Goal: Transaction & Acquisition: Purchase product/service

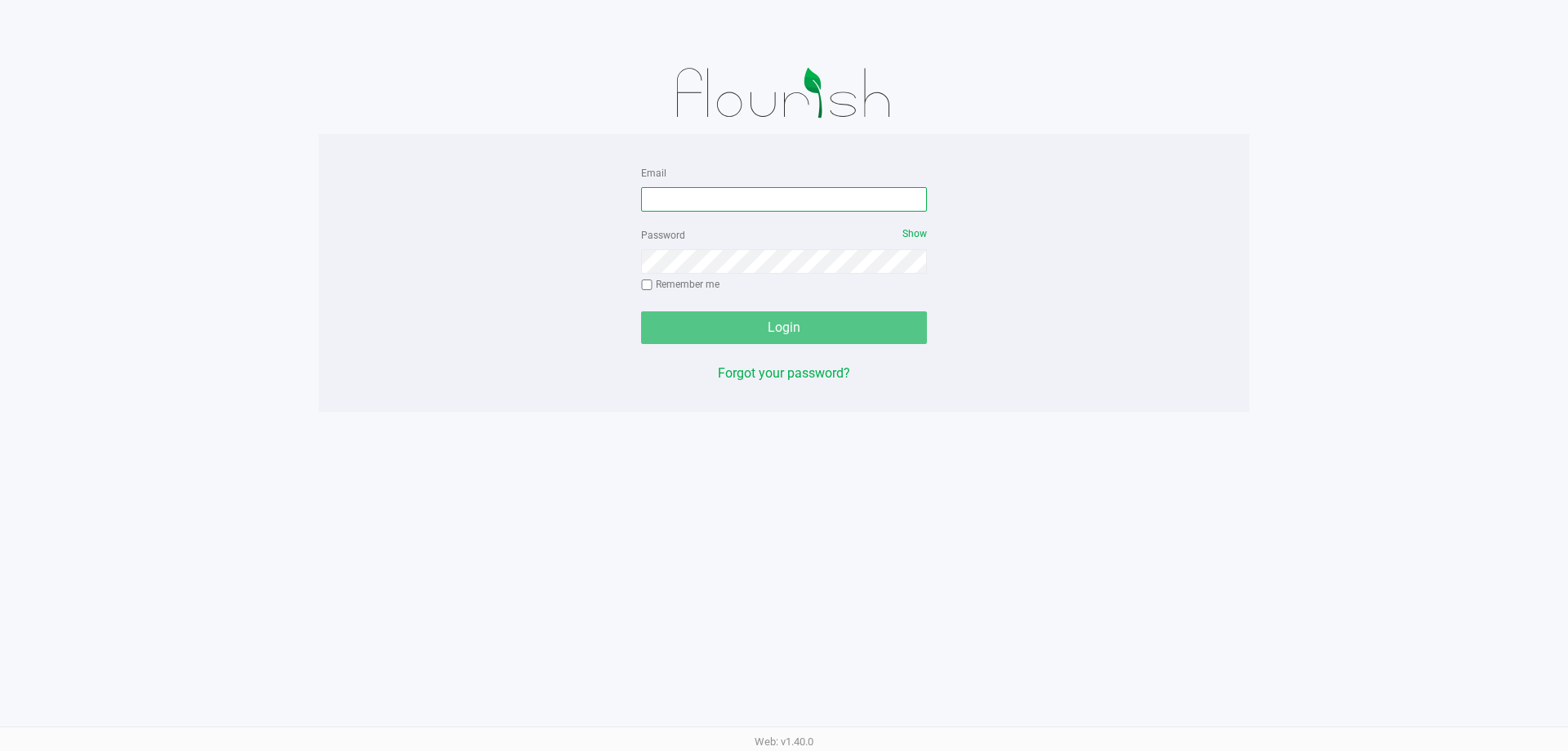
click at [729, 199] on input "Email" at bounding box center [784, 199] width 286 height 25
type input "[EMAIL_ADDRESS][DOMAIN_NAME]"
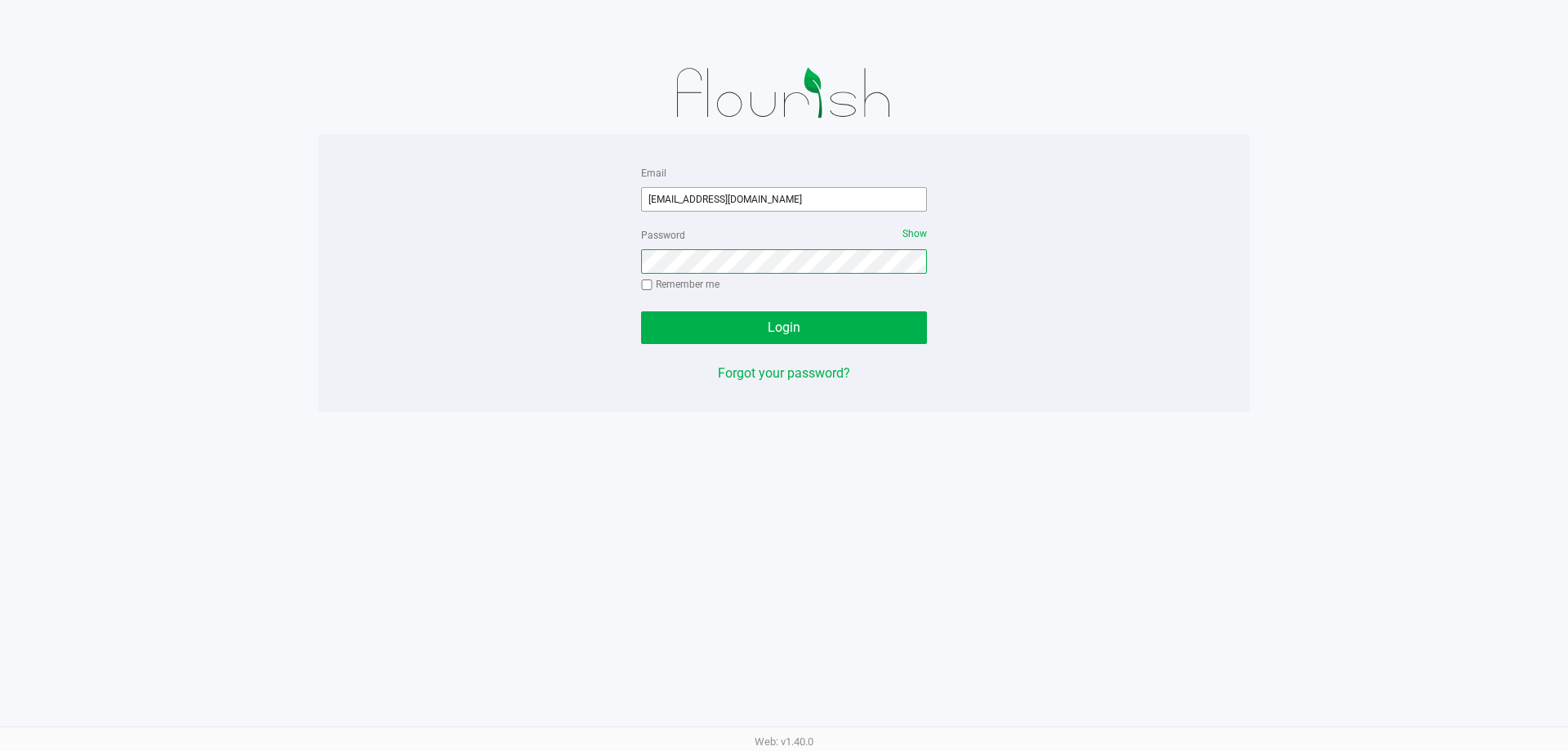
click at [641, 311] on button "Login" at bounding box center [784, 327] width 286 height 33
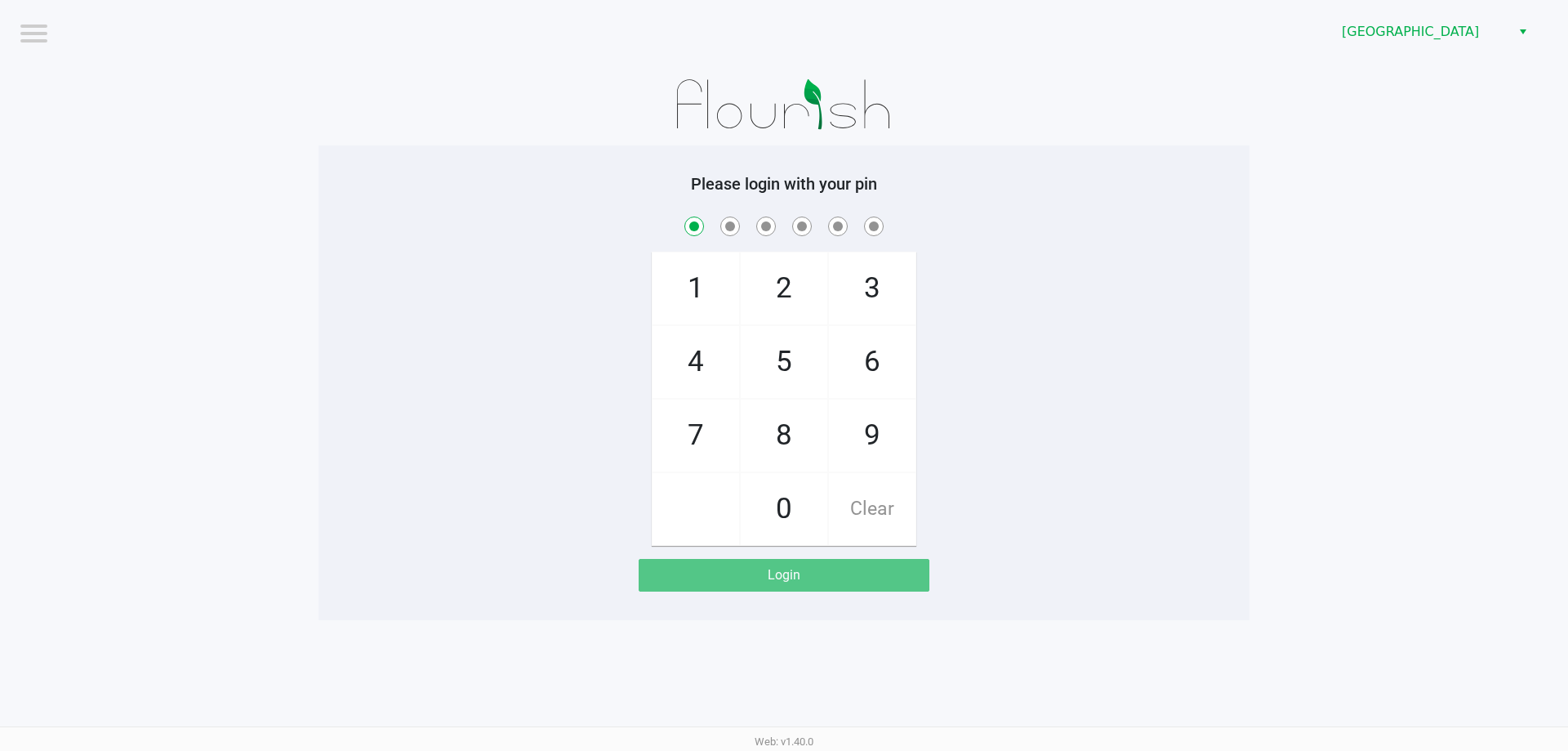
checkbox input "true"
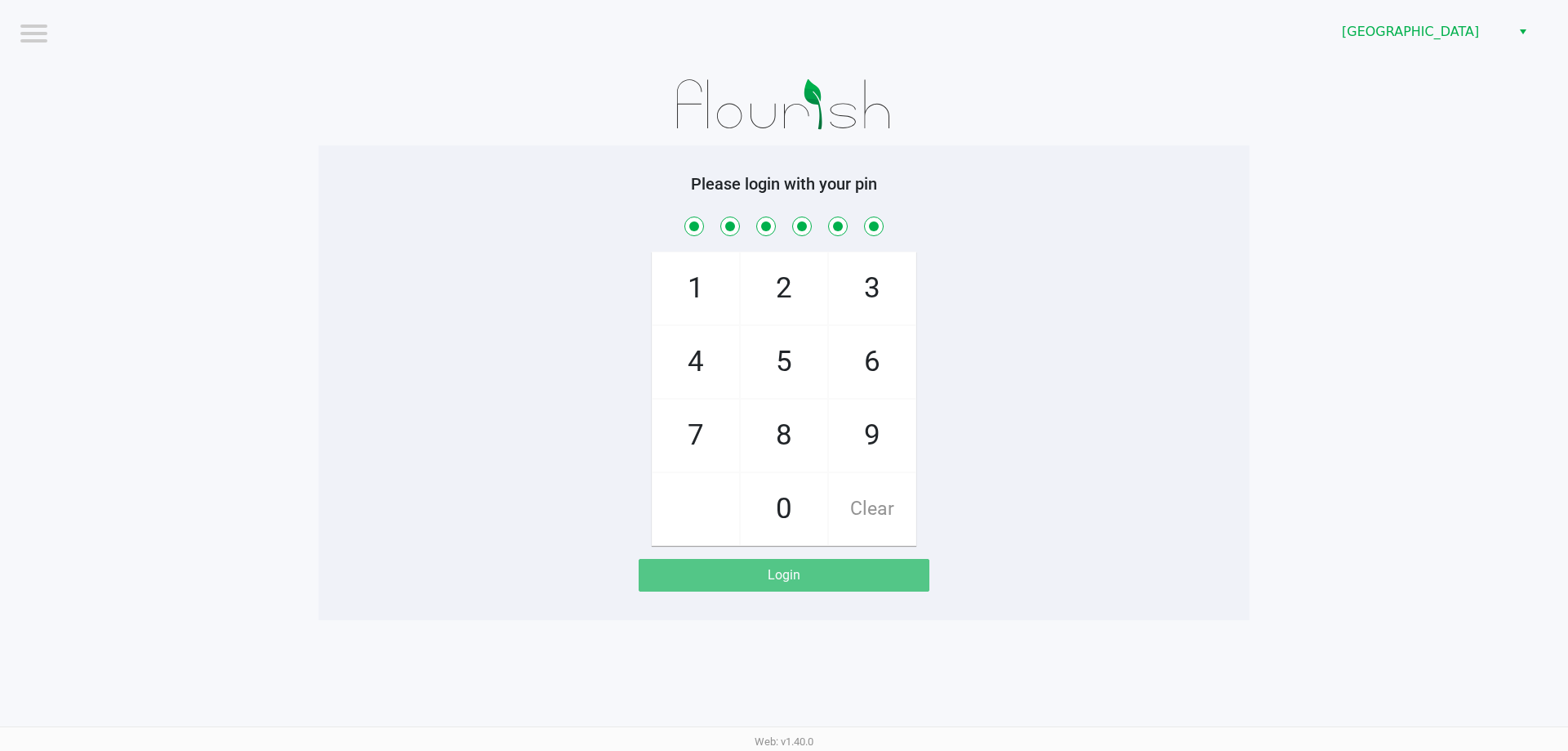
checkbox input "true"
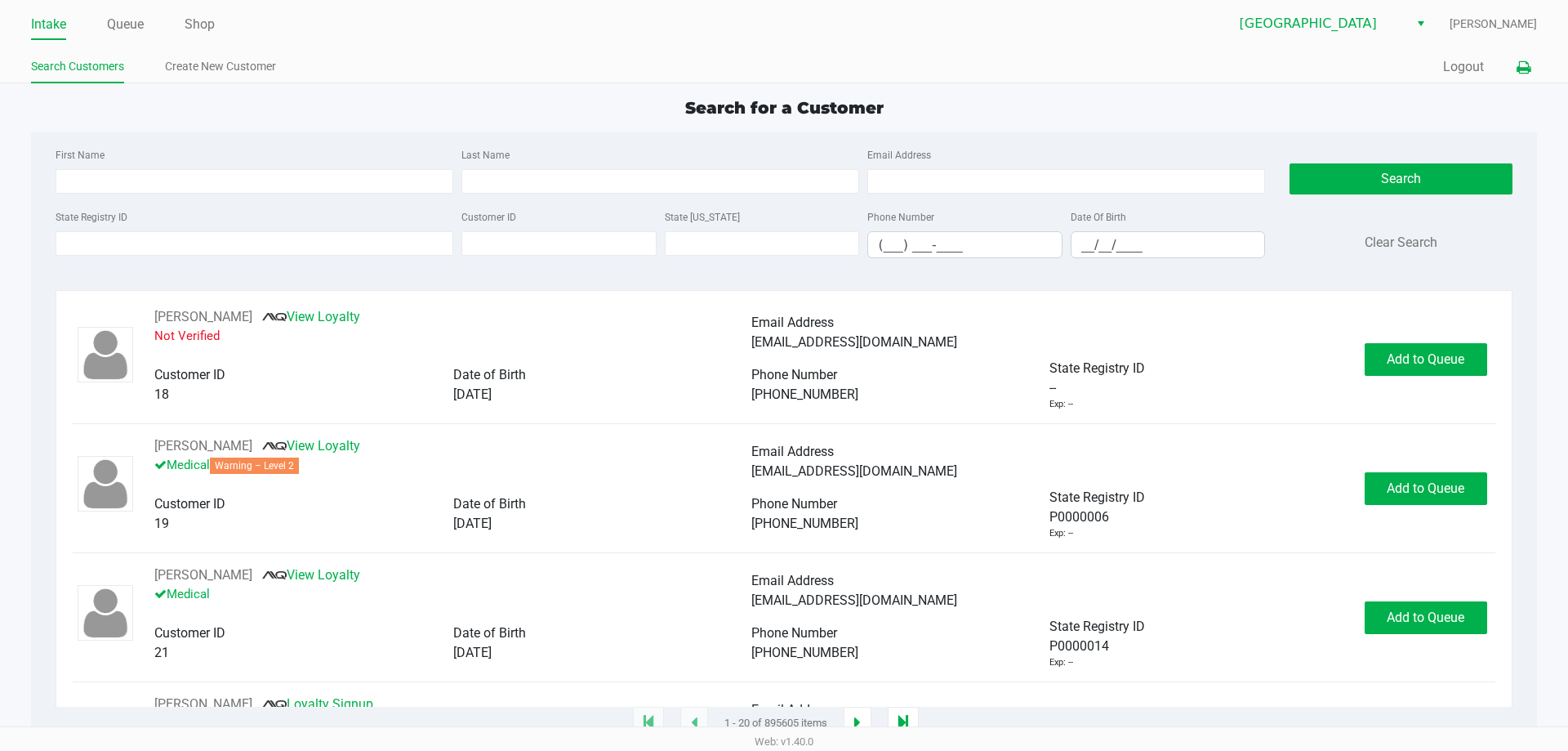
click at [1524, 62] on icon at bounding box center [1523, 68] width 14 height 11
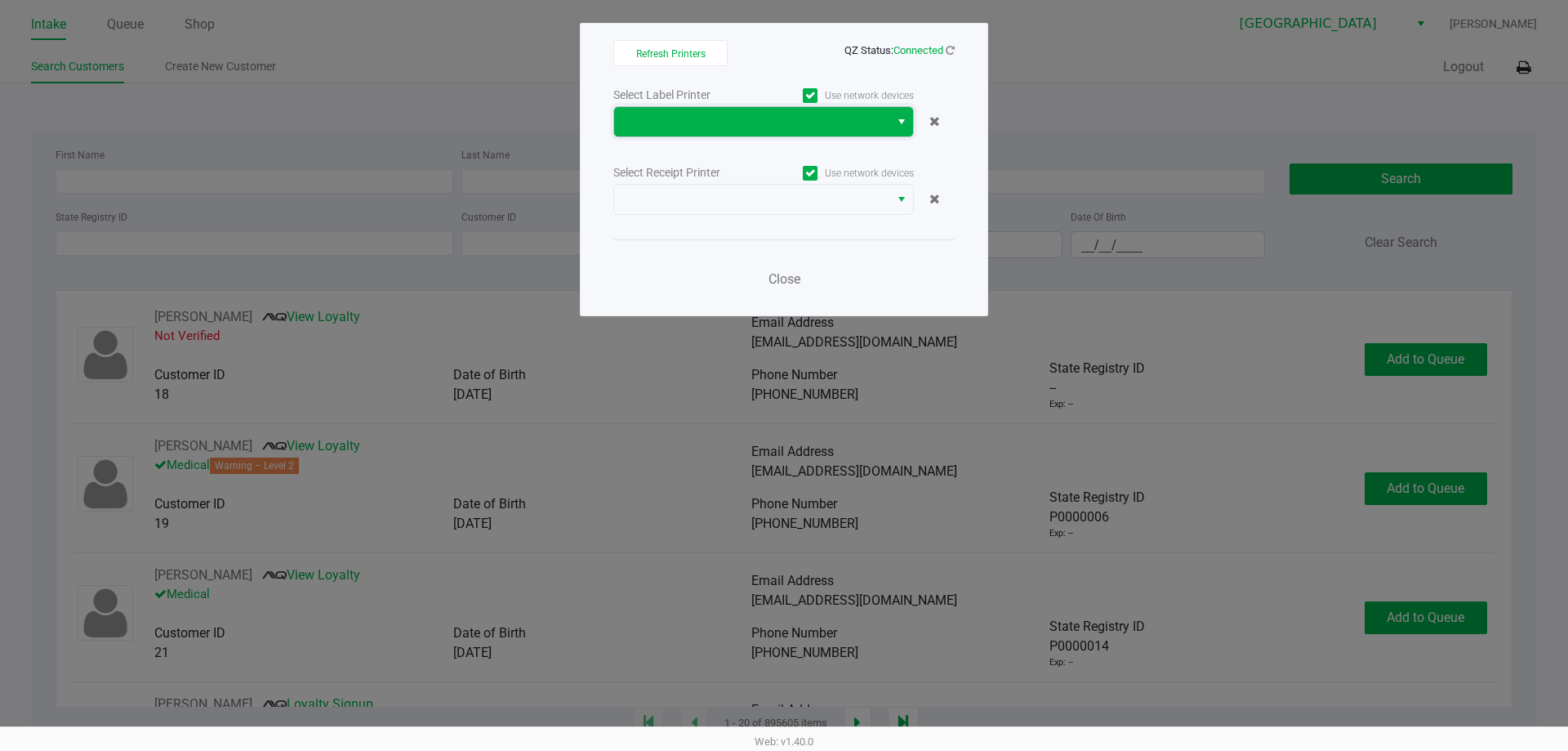
click at [673, 122] on span at bounding box center [751, 121] width 255 height 20
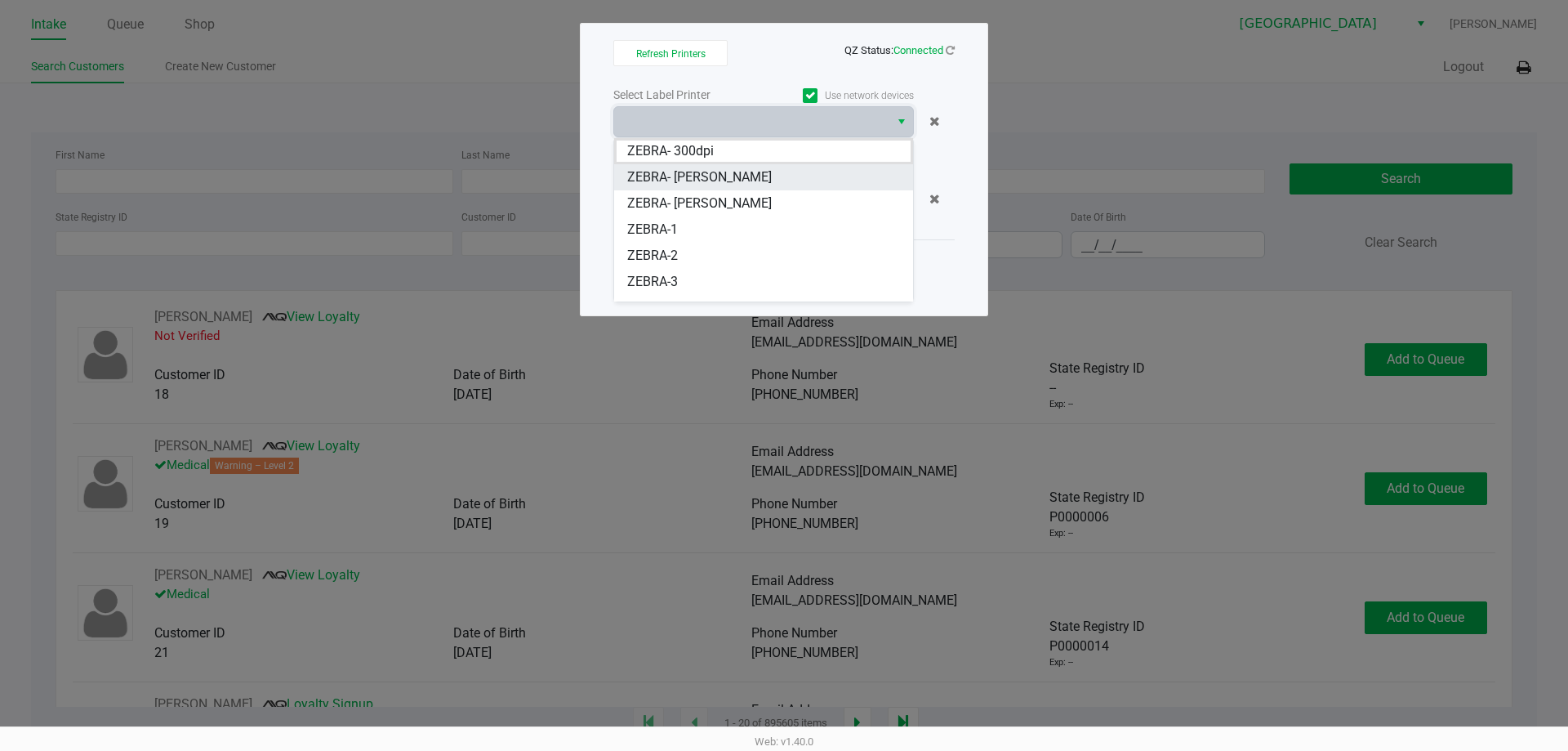
click at [673, 181] on span "ZEBRA- [PERSON_NAME]" at bounding box center [699, 177] width 144 height 20
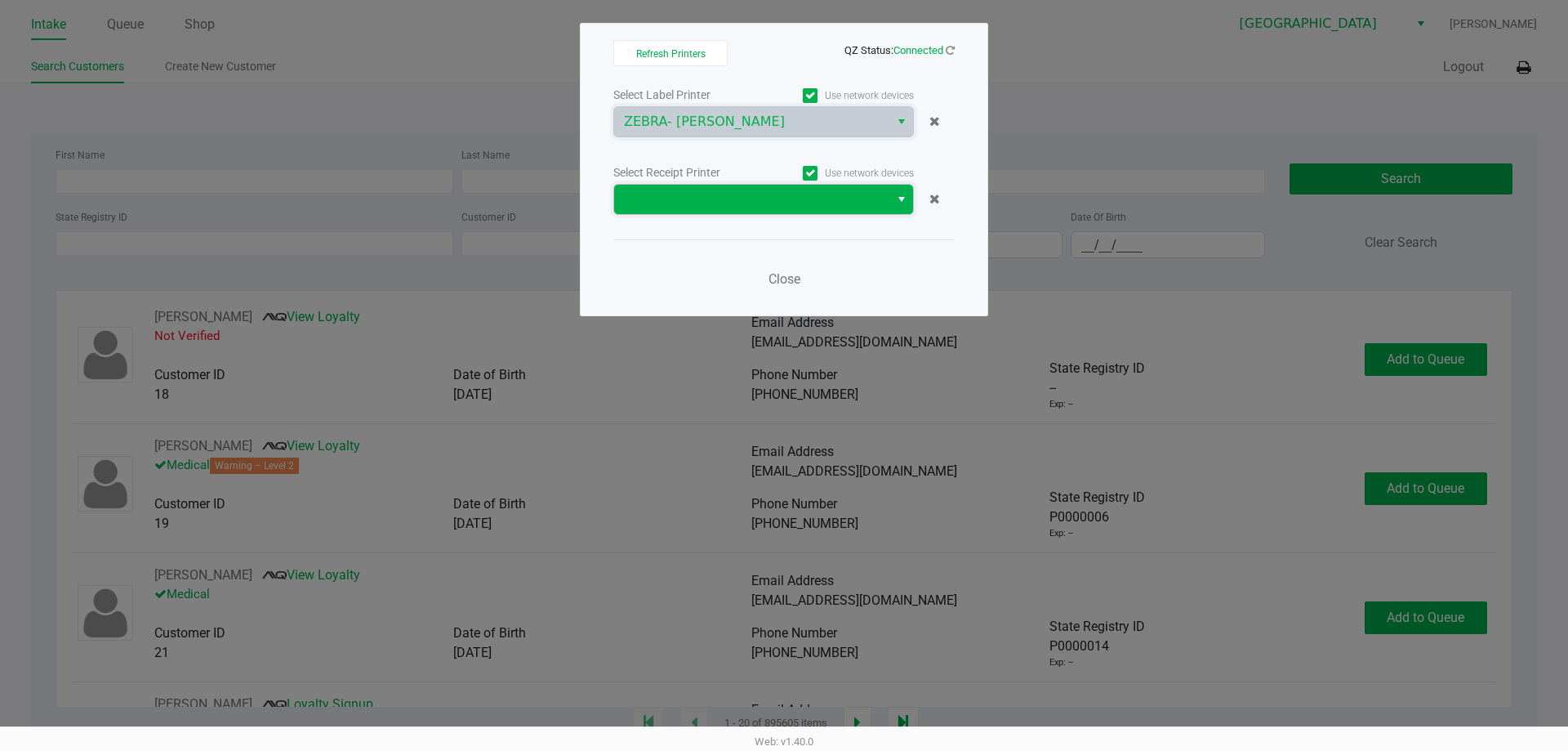
click at [675, 202] on span at bounding box center [751, 199] width 255 height 20
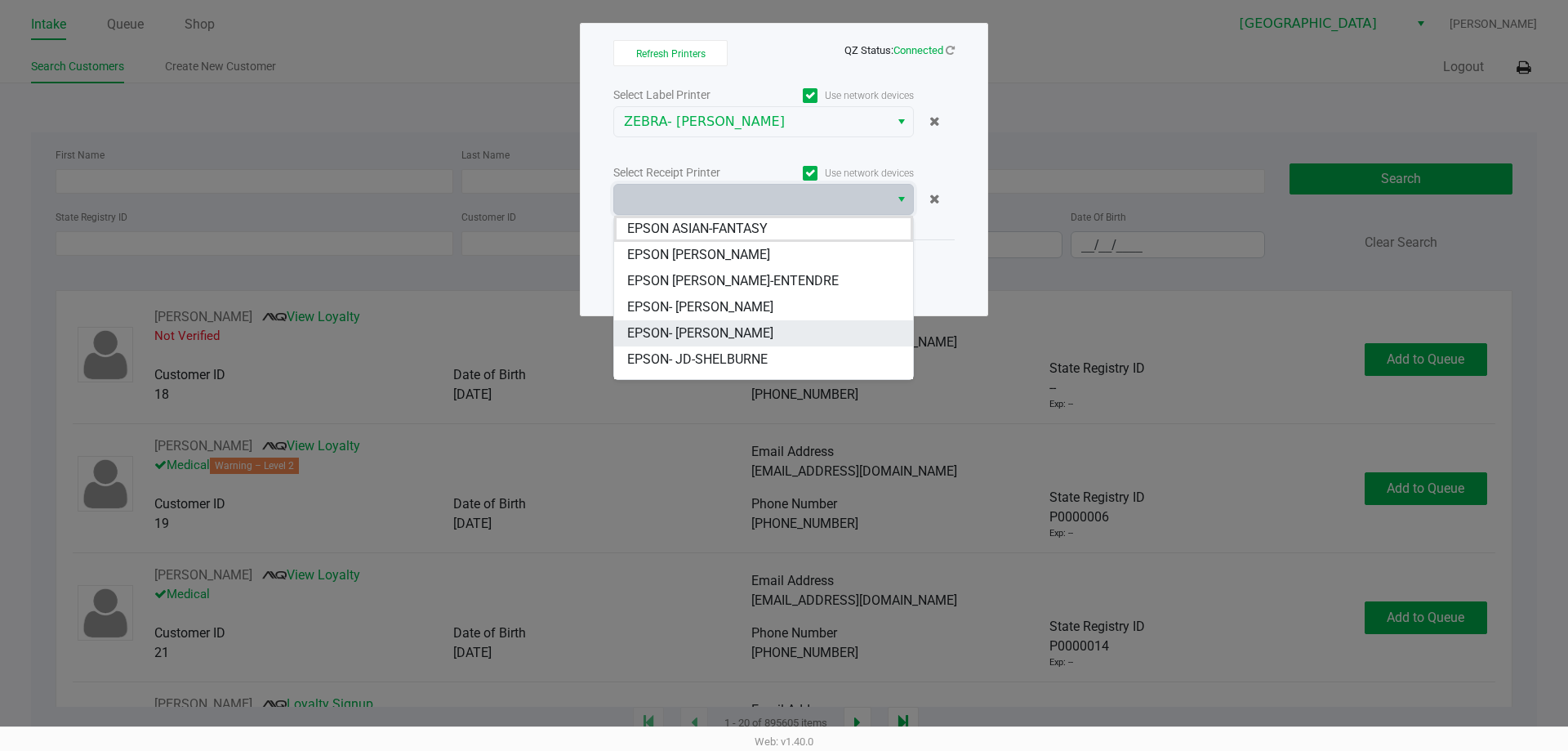
click at [699, 333] on span "EPSON- [PERSON_NAME]" at bounding box center [700, 333] width 146 height 20
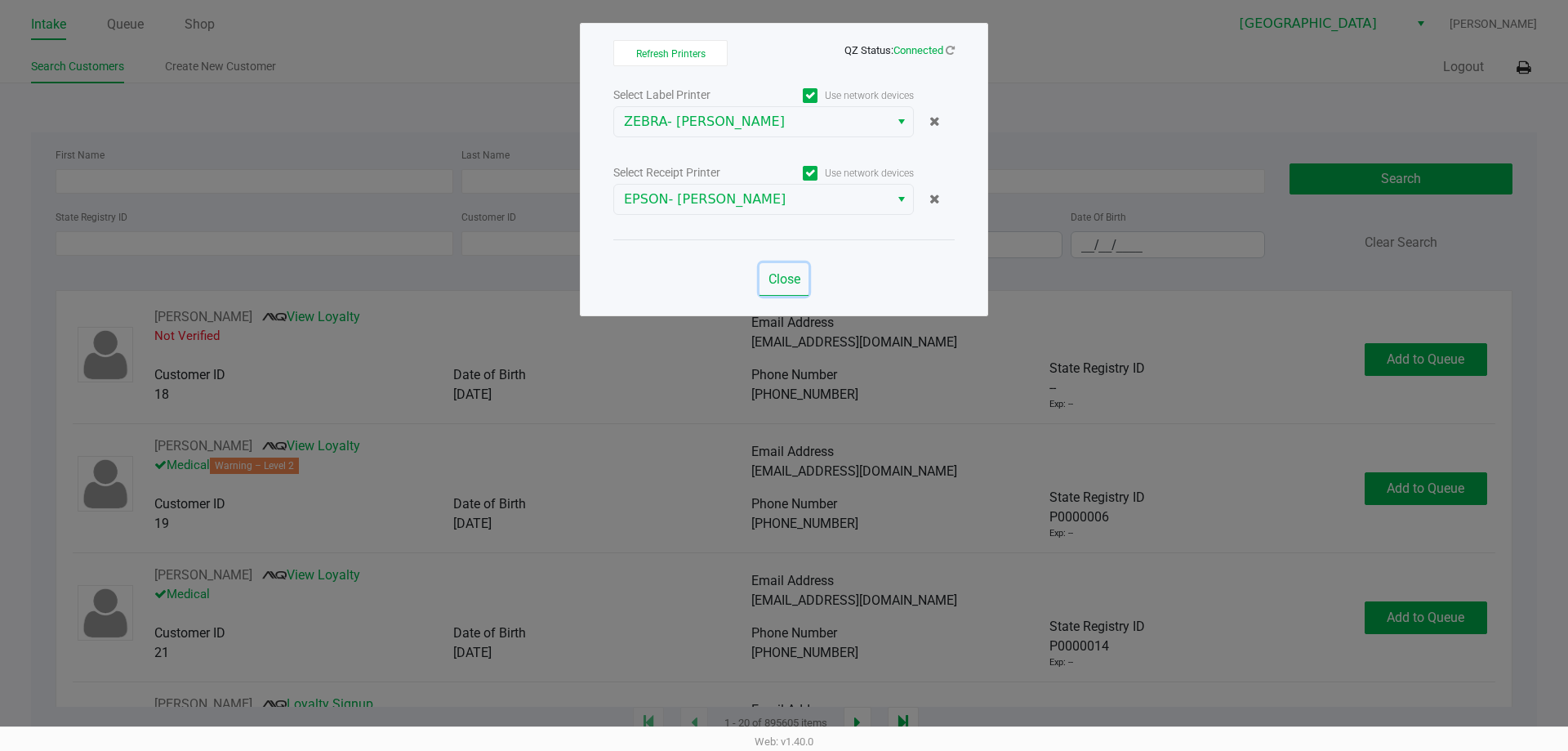
click at [789, 285] on span "Close" at bounding box center [784, 278] width 32 height 16
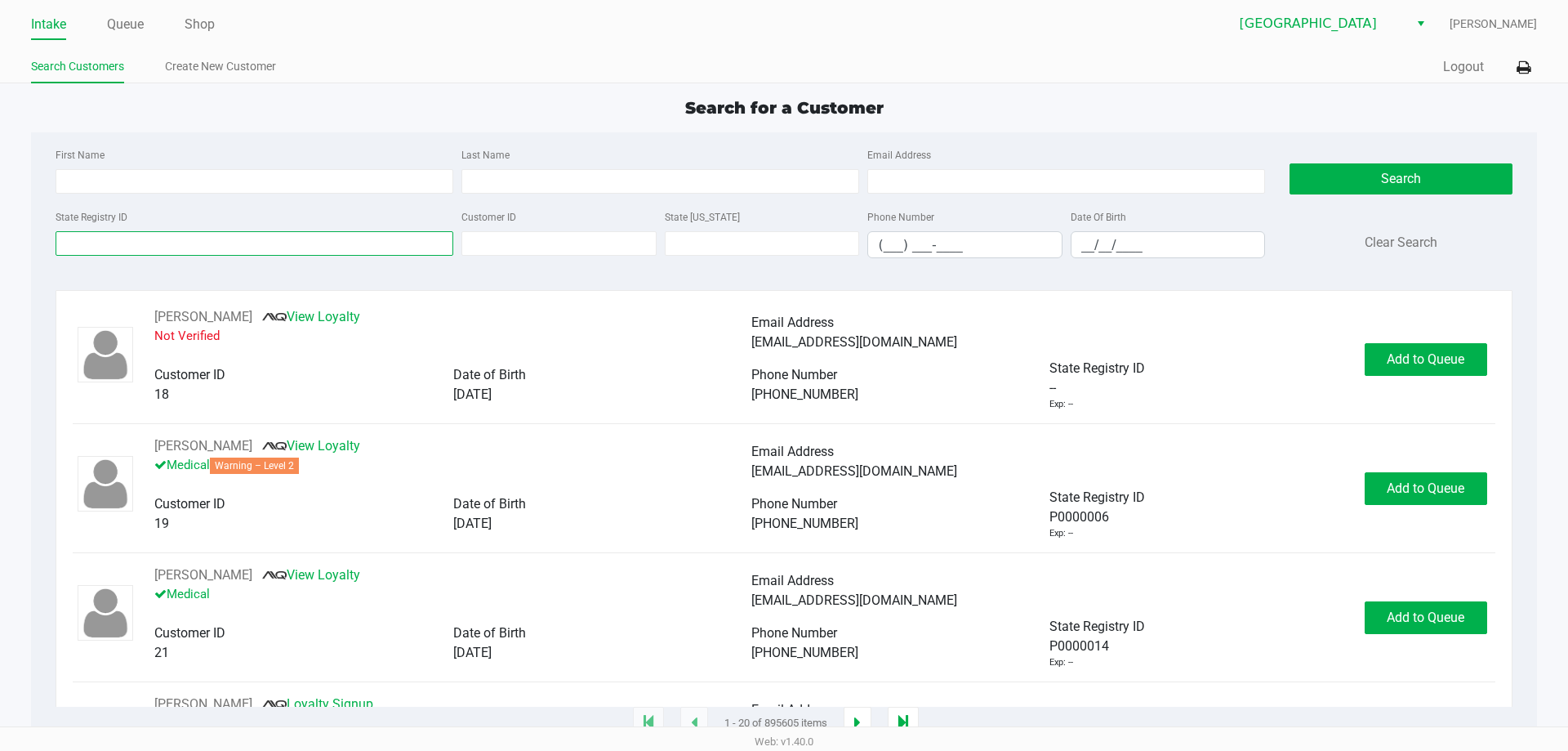
click at [169, 236] on input "State Registry ID" at bounding box center [254, 244] width 398 height 25
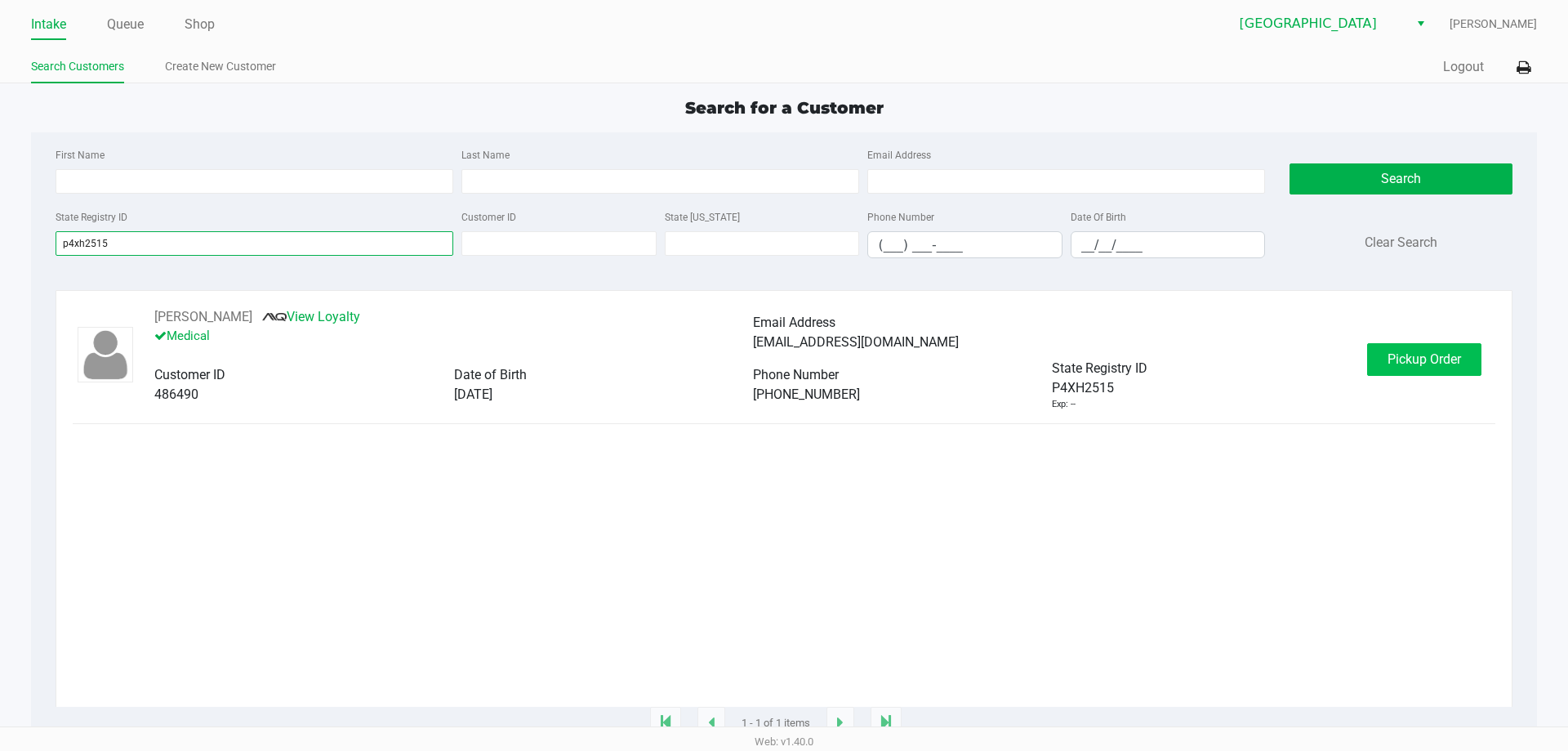
type input "p4xh2515"
click at [1417, 357] on span "Pickup Order" at bounding box center [1424, 359] width 74 height 16
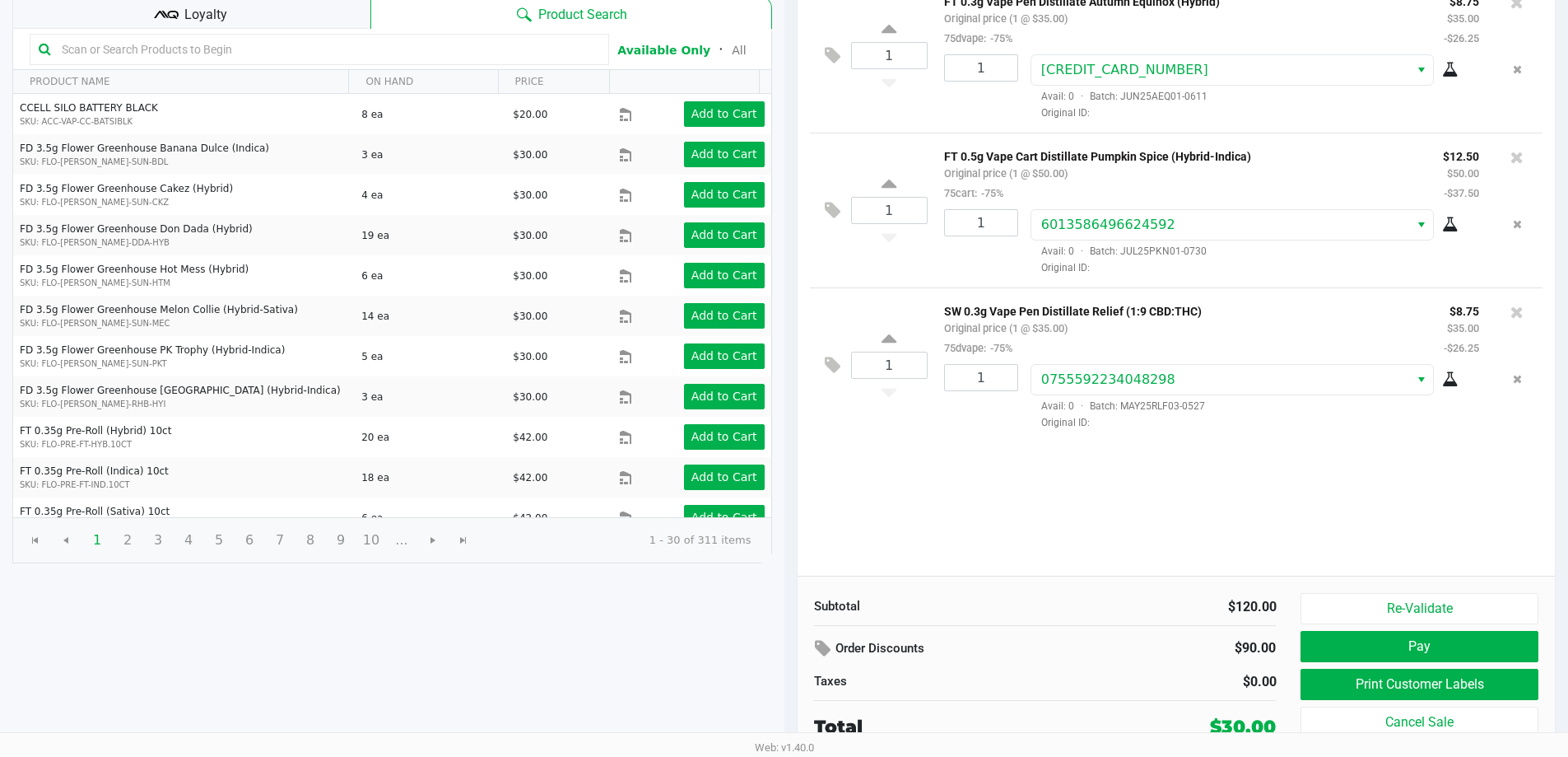
scroll to position [169, 0]
click at [1430, 681] on button "Print Customer Labels" at bounding box center [1418, 683] width 237 height 31
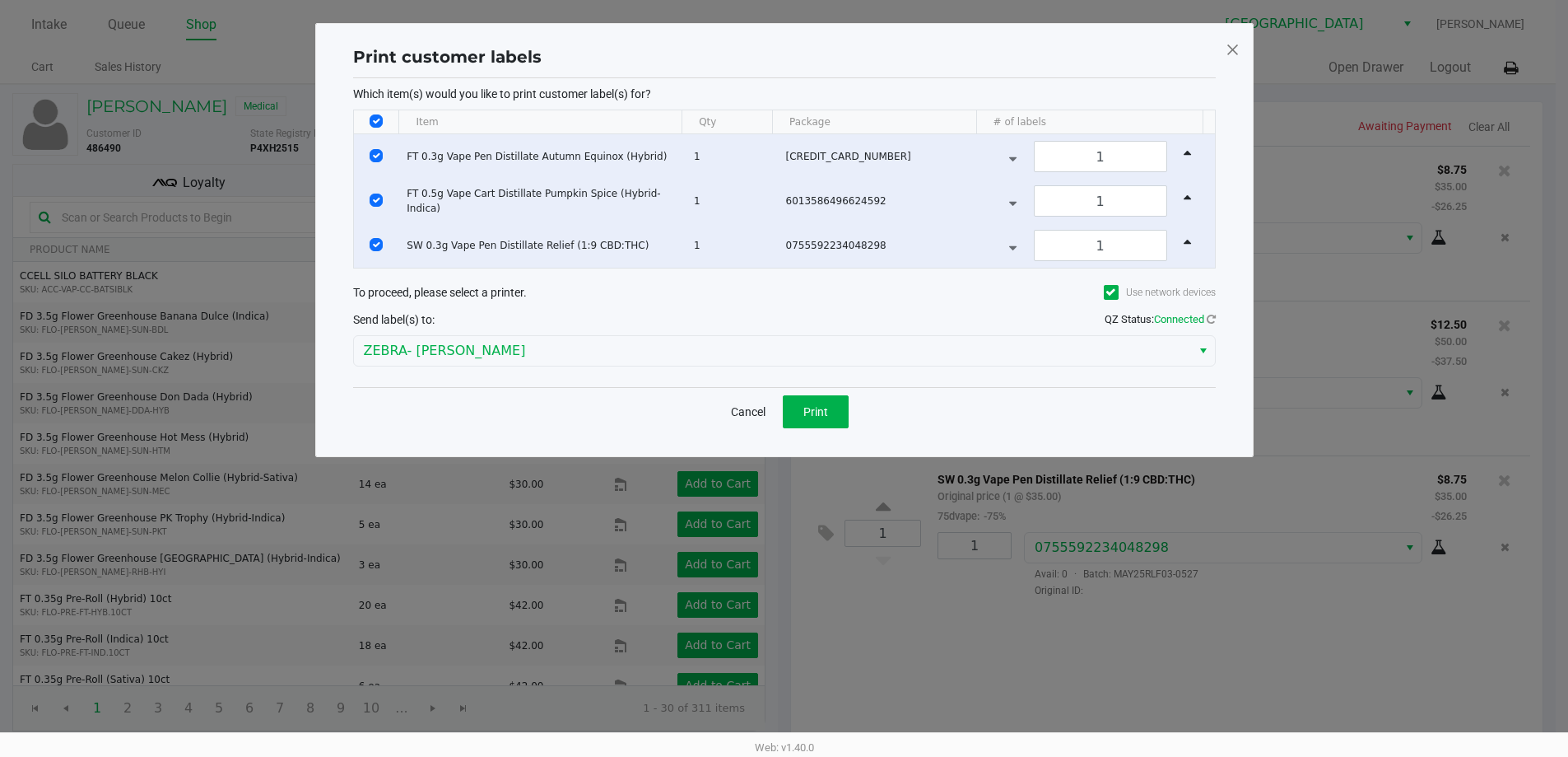
scroll to position [0, 0]
click at [829, 395] on button "Print" at bounding box center [821, 412] width 66 height 33
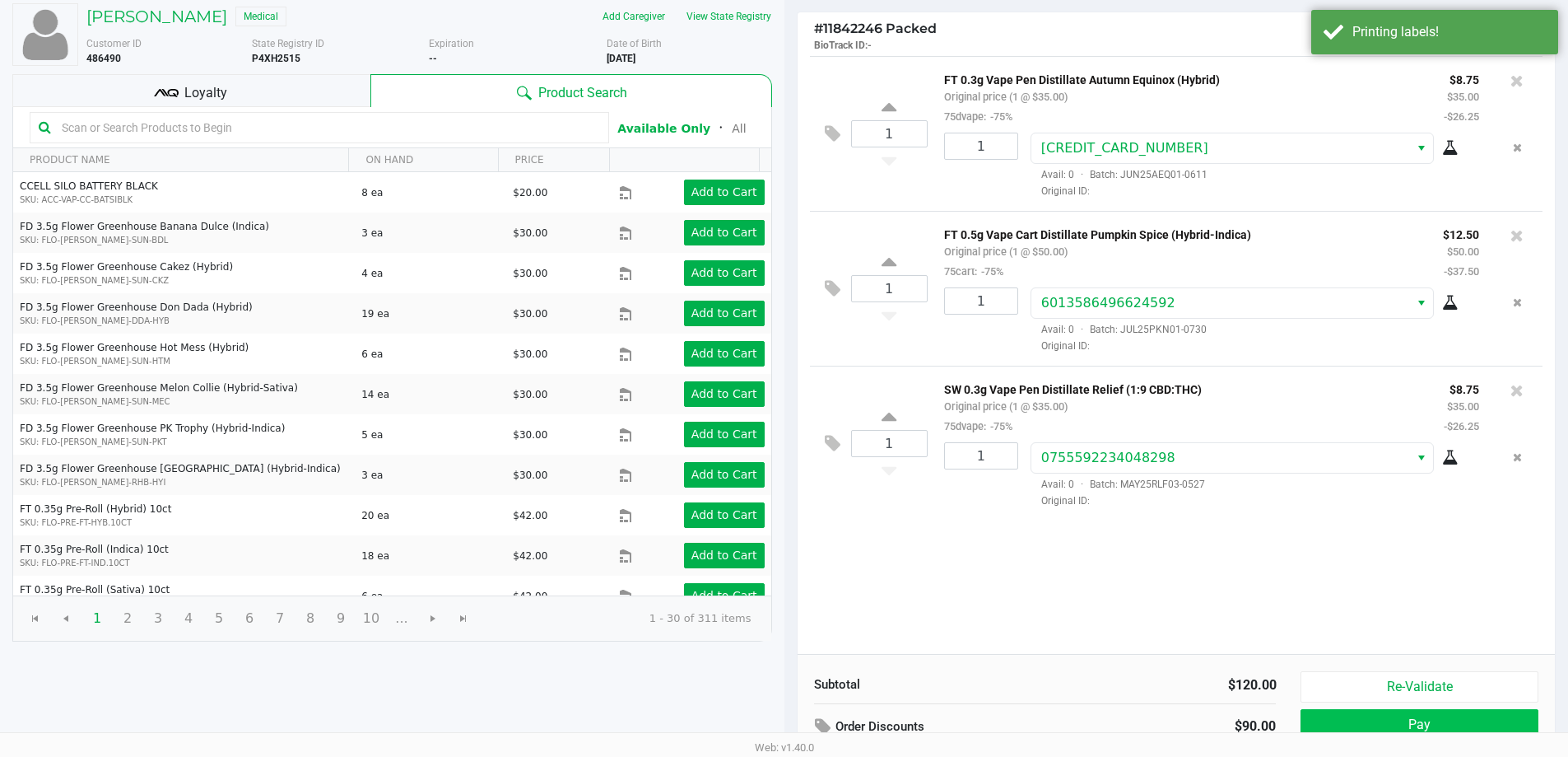
scroll to position [169, 0]
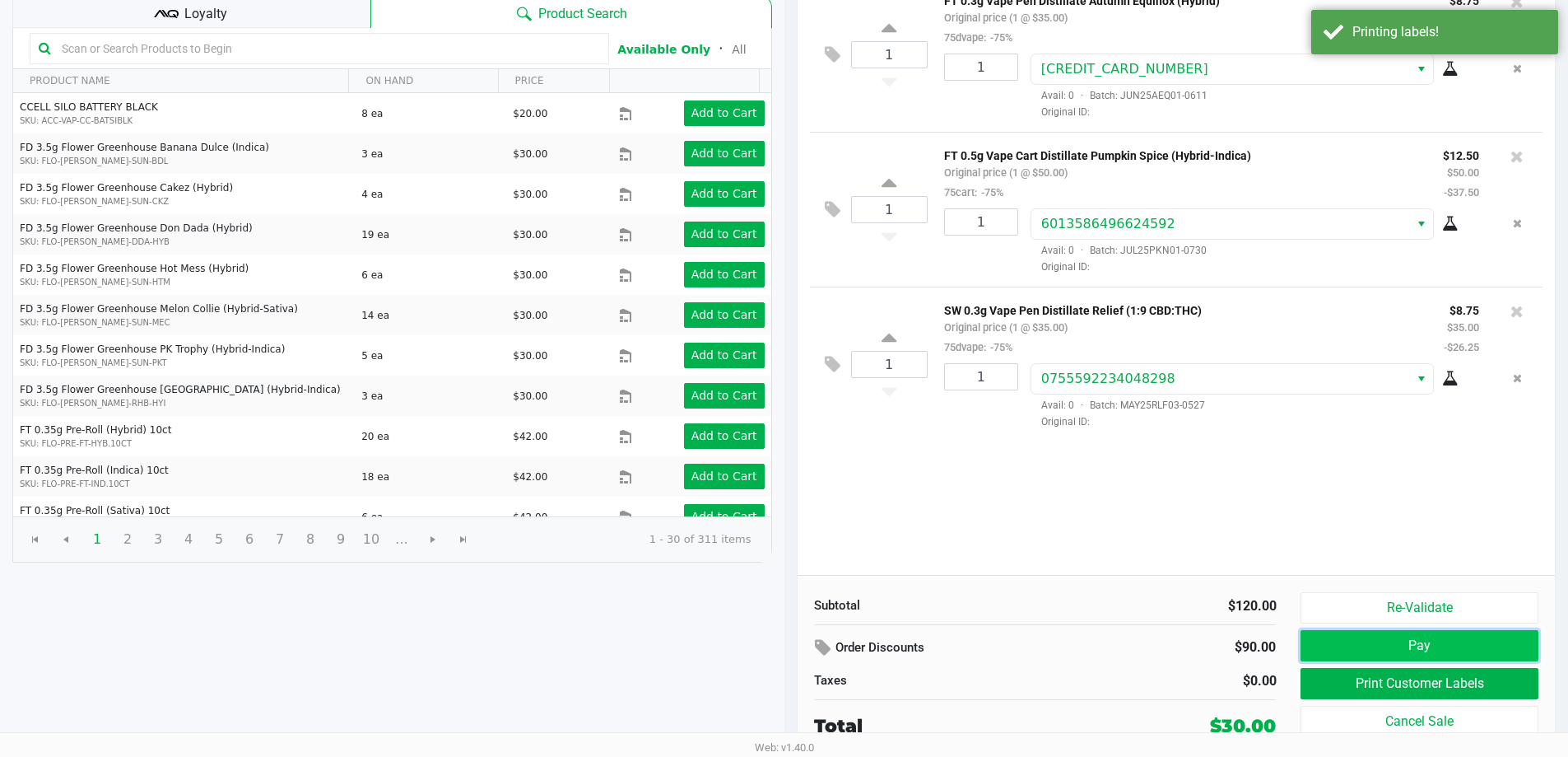
click at [1484, 640] on button "Pay" at bounding box center [1418, 645] width 237 height 31
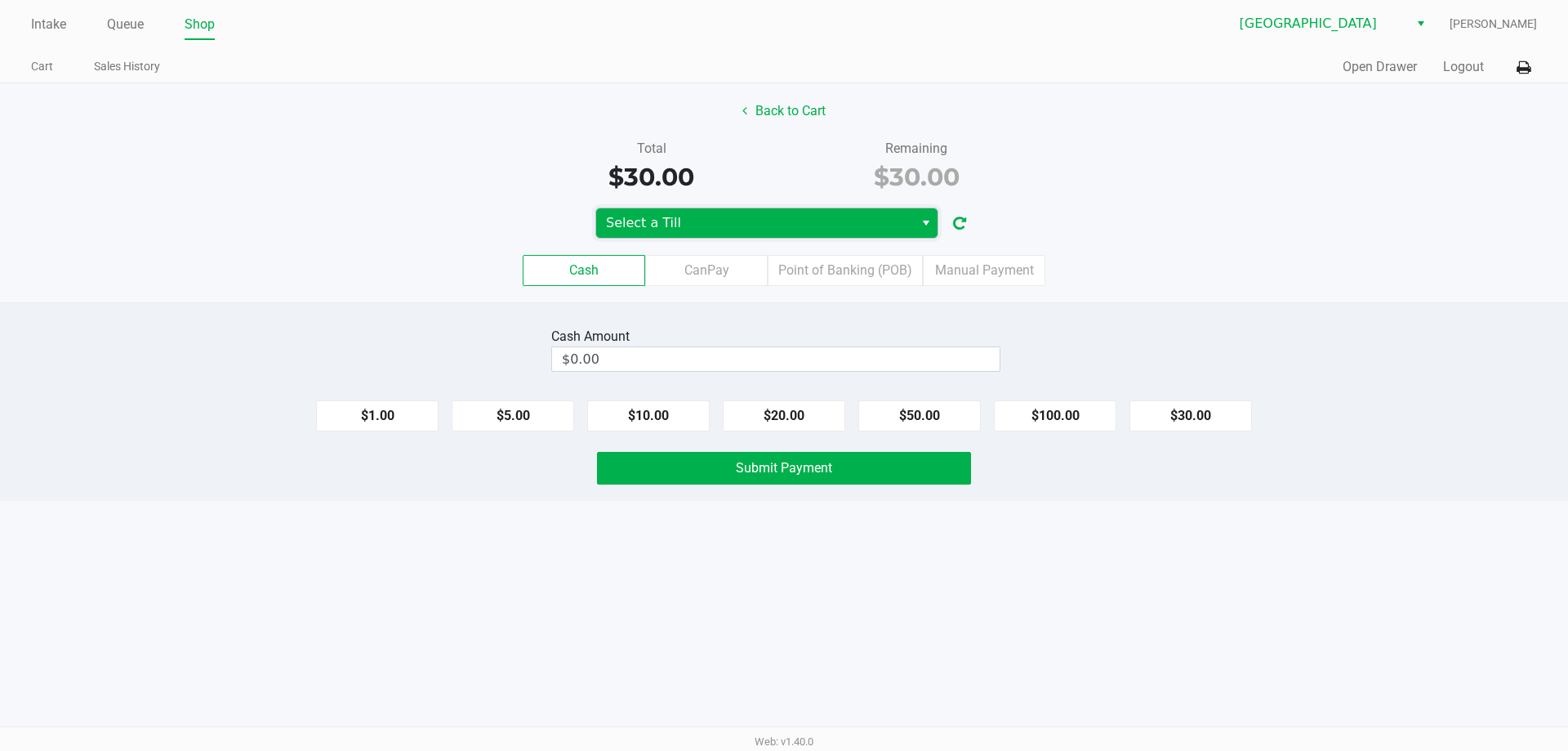
click at [757, 232] on span "Select a Till" at bounding box center [754, 223] width 298 height 20
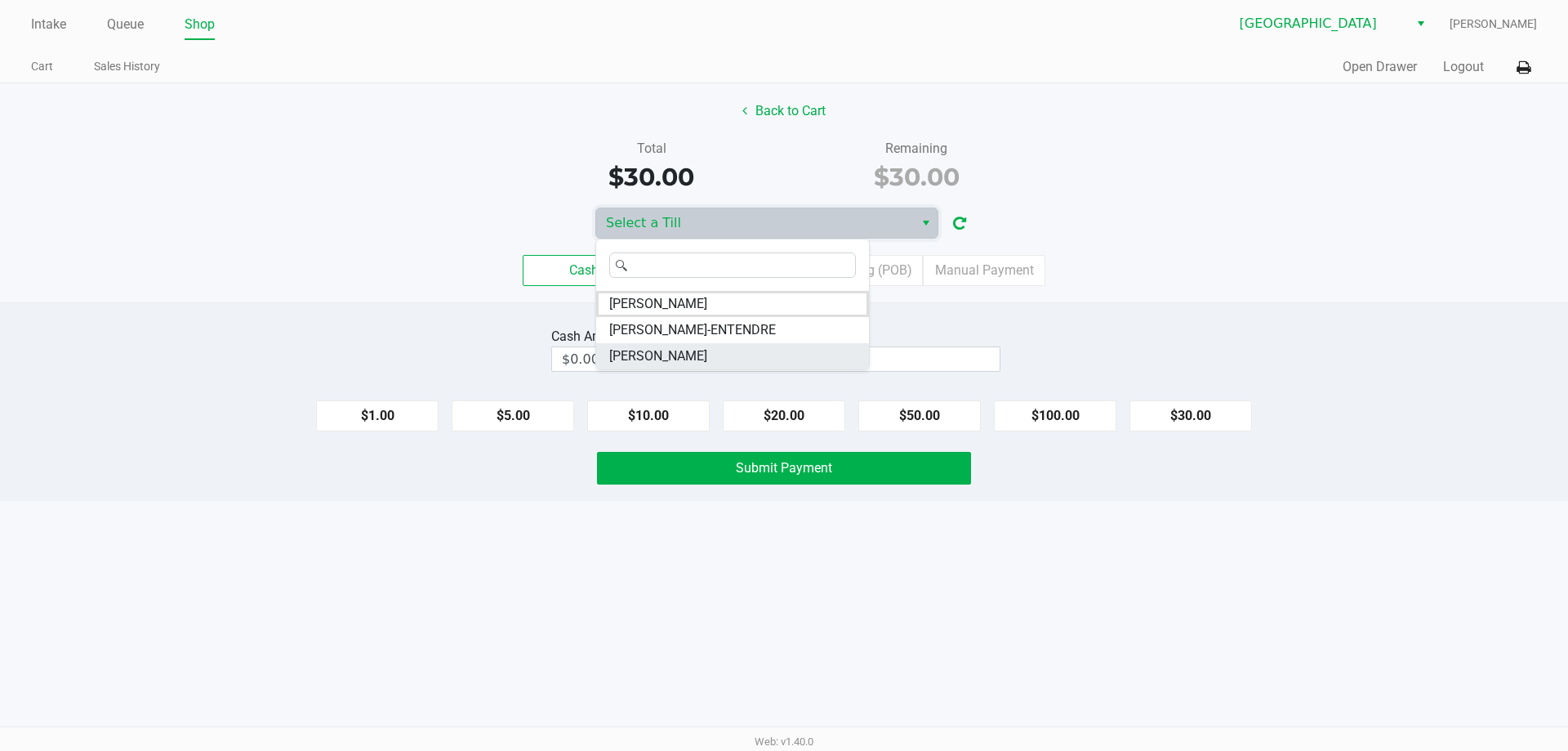
click at [707, 350] on span "[PERSON_NAME]" at bounding box center [657, 356] width 98 height 20
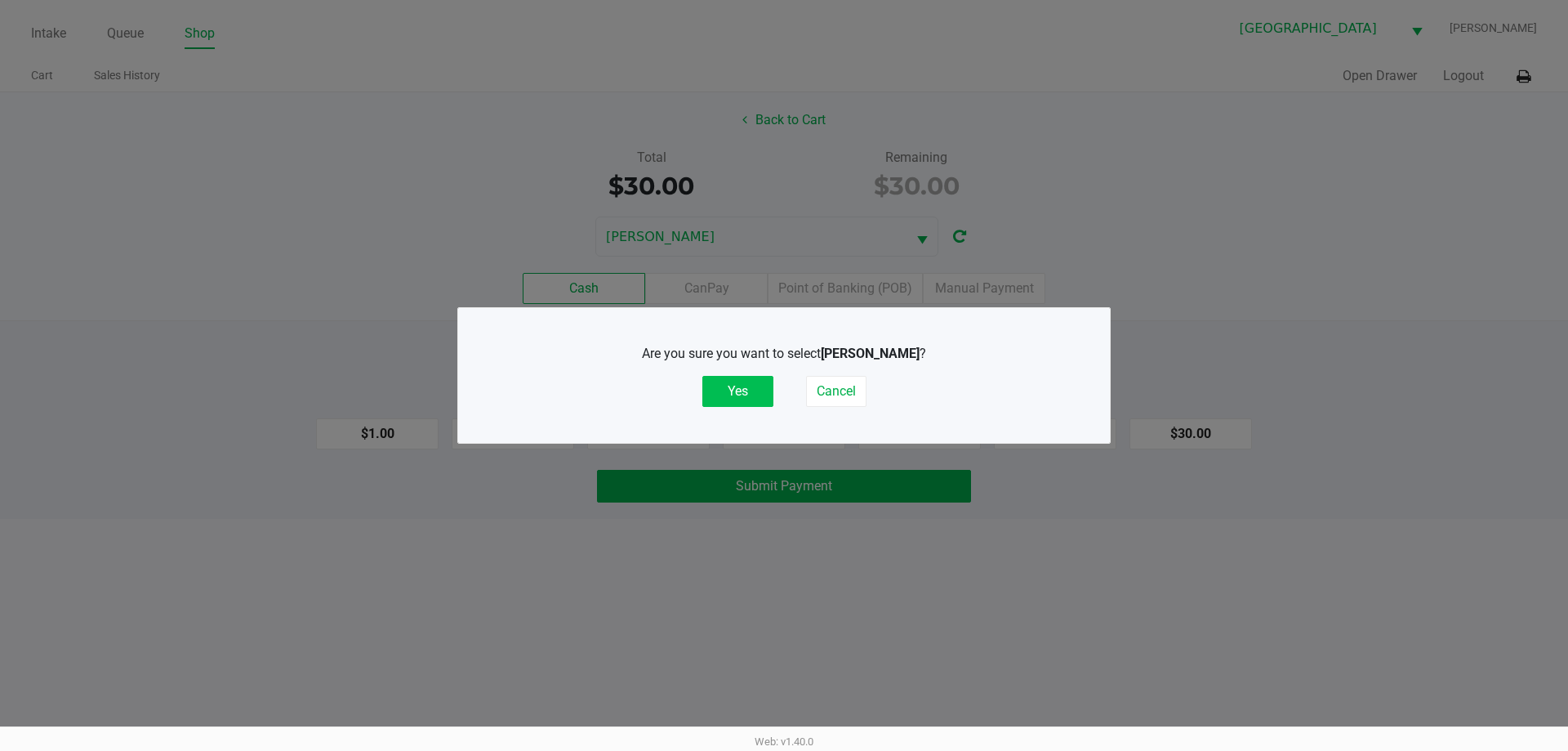
click at [712, 387] on button "Yes" at bounding box center [738, 392] width 71 height 31
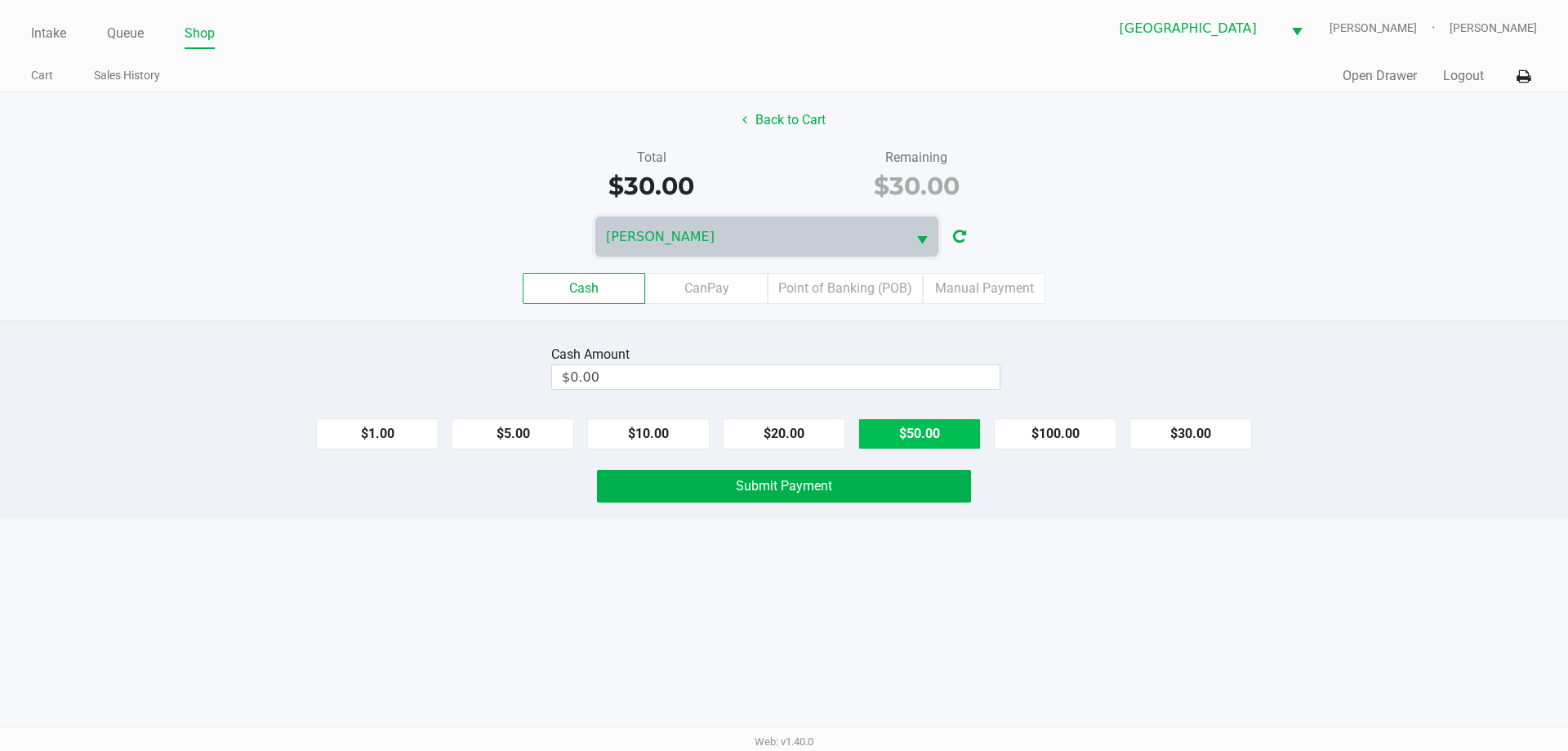
click at [923, 428] on button "$50.00" at bounding box center [919, 434] width 122 height 31
type input "$50.00"
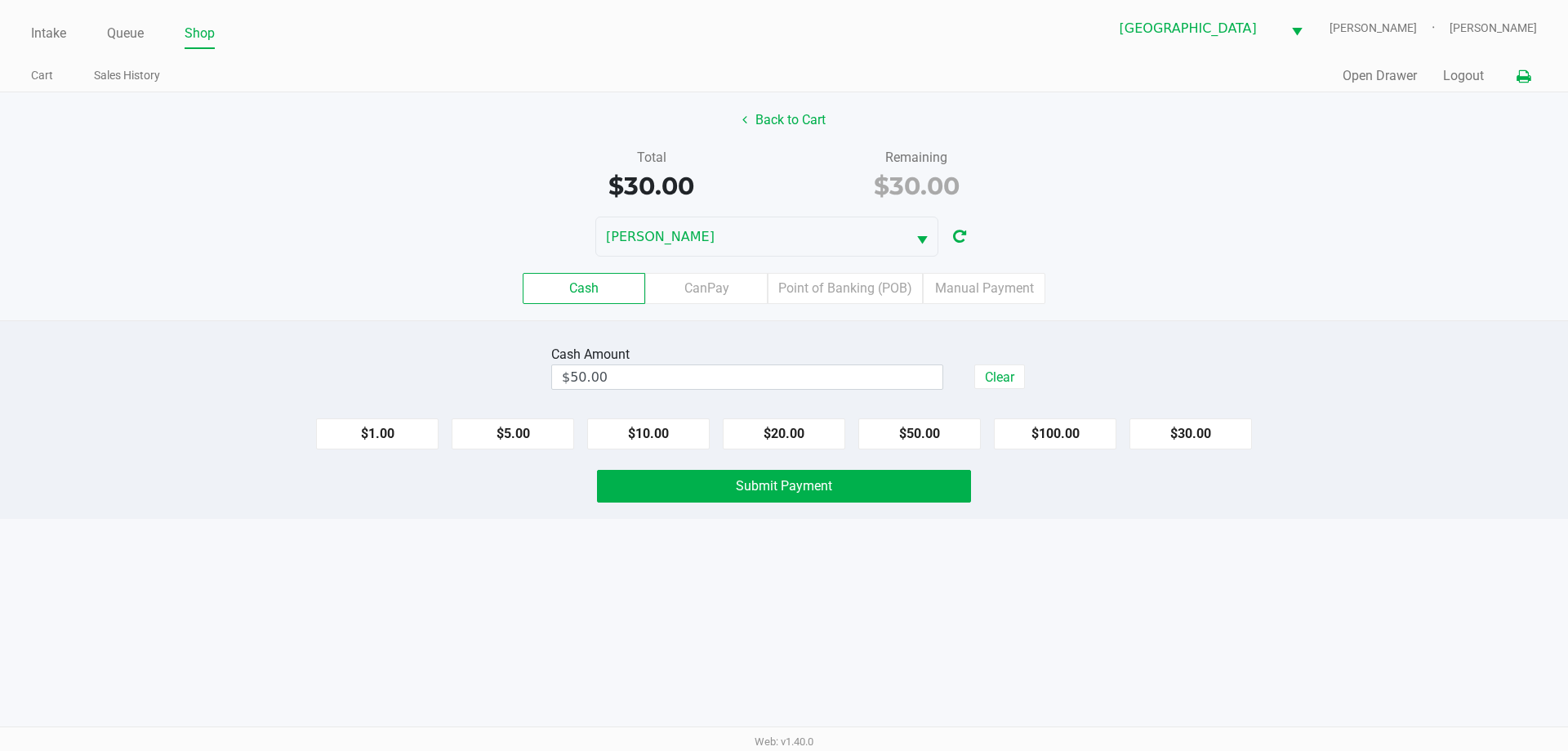
click at [1518, 85] on button at bounding box center [1523, 76] width 27 height 30
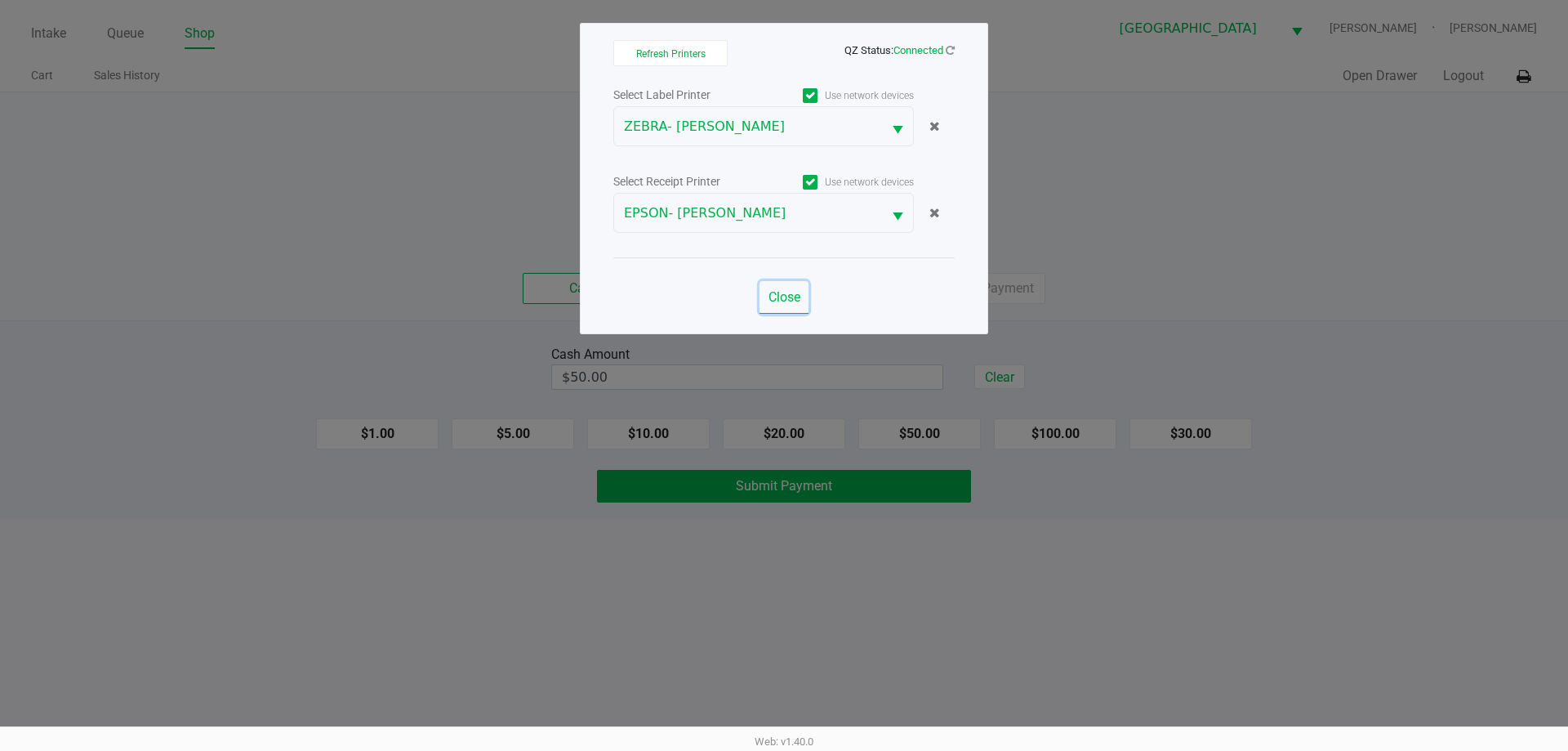
click at [797, 299] on span "Close" at bounding box center [784, 296] width 32 height 16
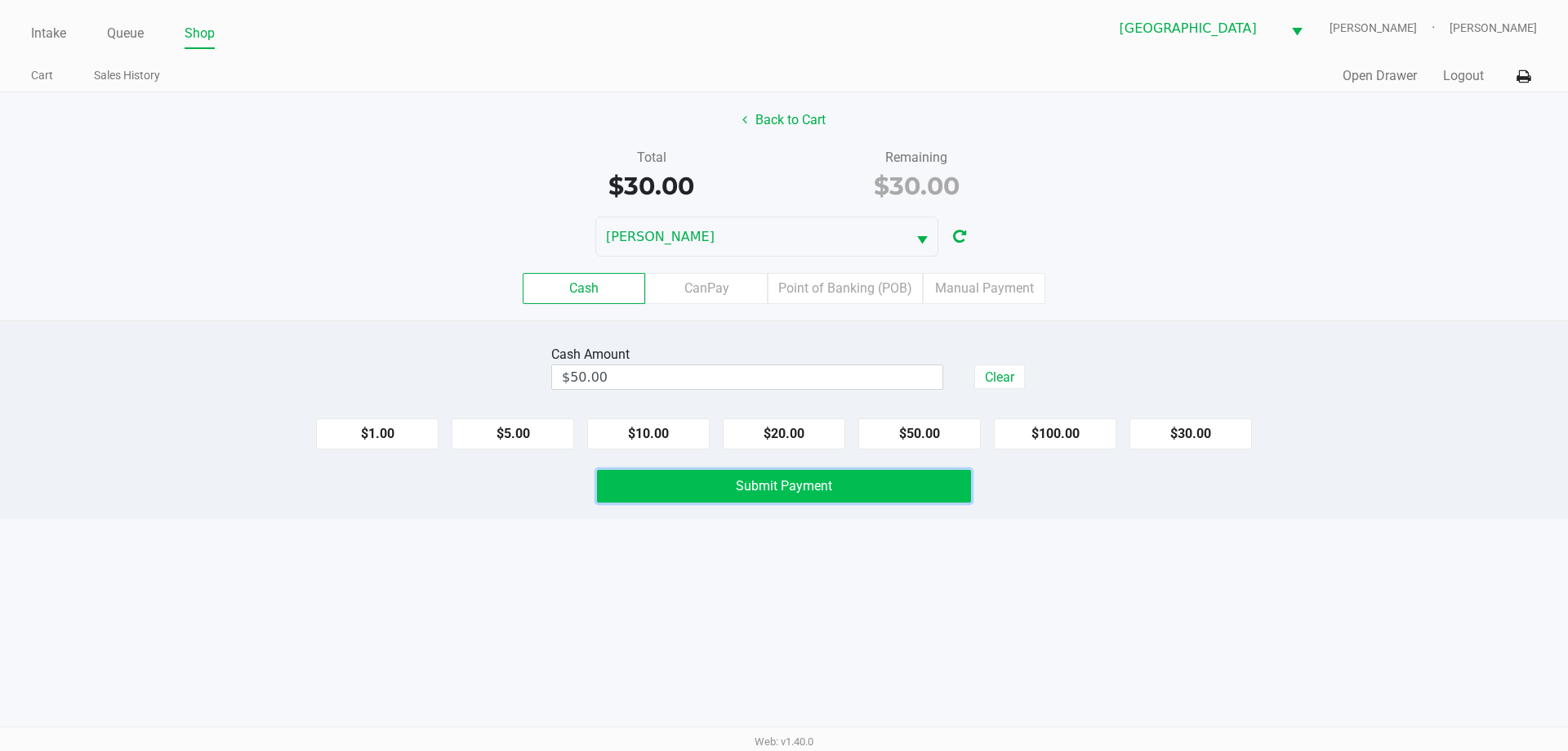
click at [809, 498] on button "Submit Payment" at bounding box center [784, 486] width 374 height 33
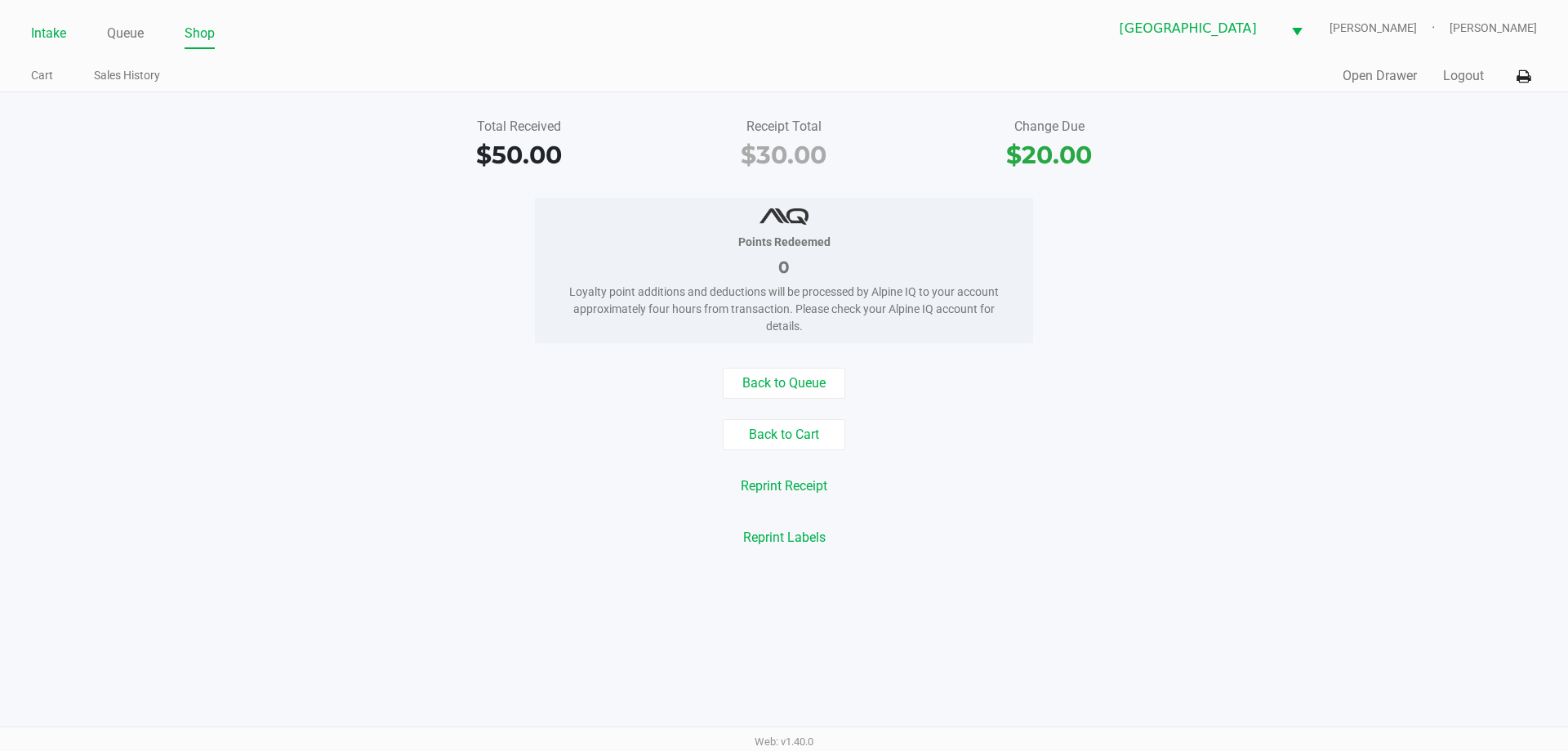
click at [50, 24] on link "Intake" at bounding box center [48, 34] width 35 height 23
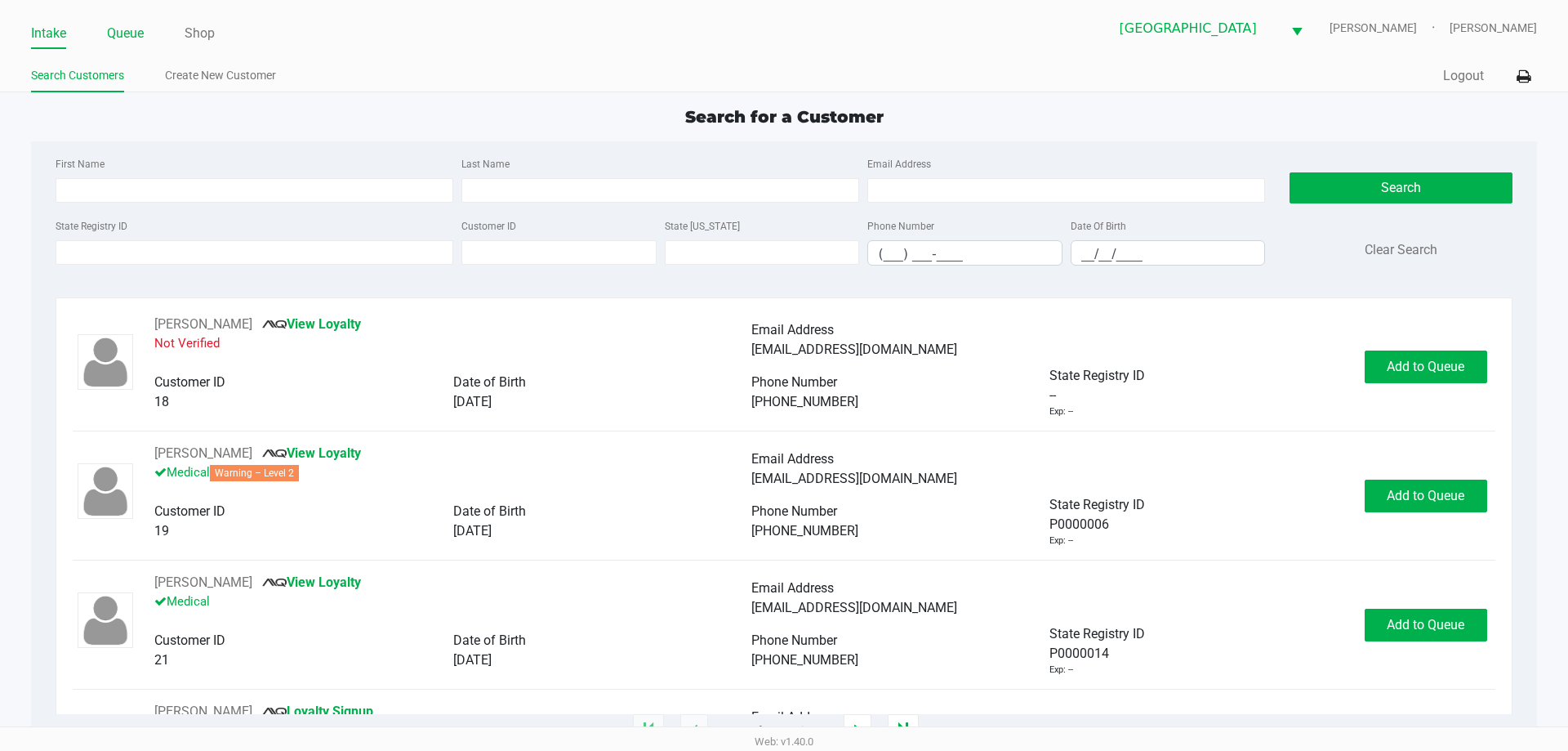
click at [125, 30] on link "Queue" at bounding box center [125, 34] width 37 height 23
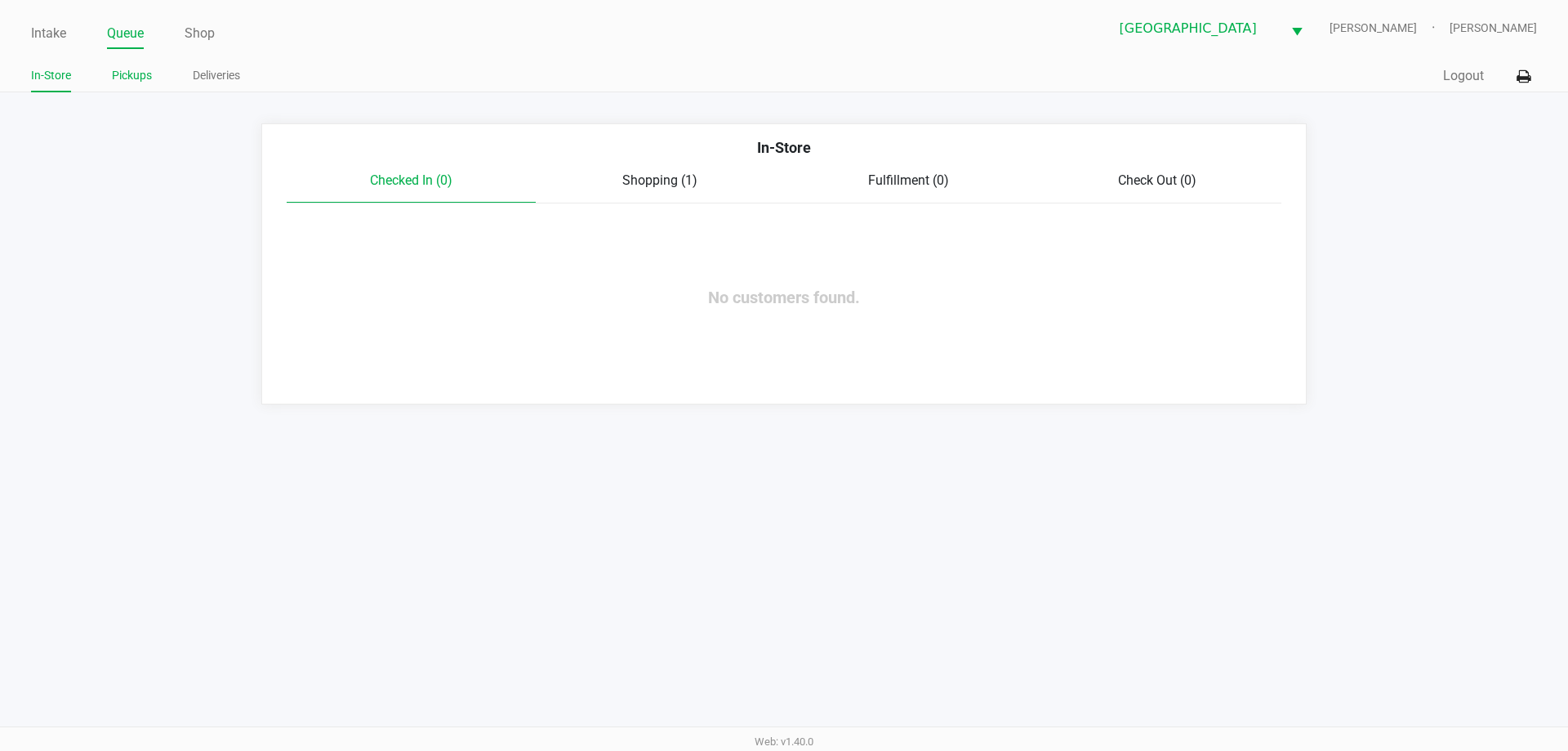
click at [127, 83] on link "Pickups" at bounding box center [131, 76] width 40 height 21
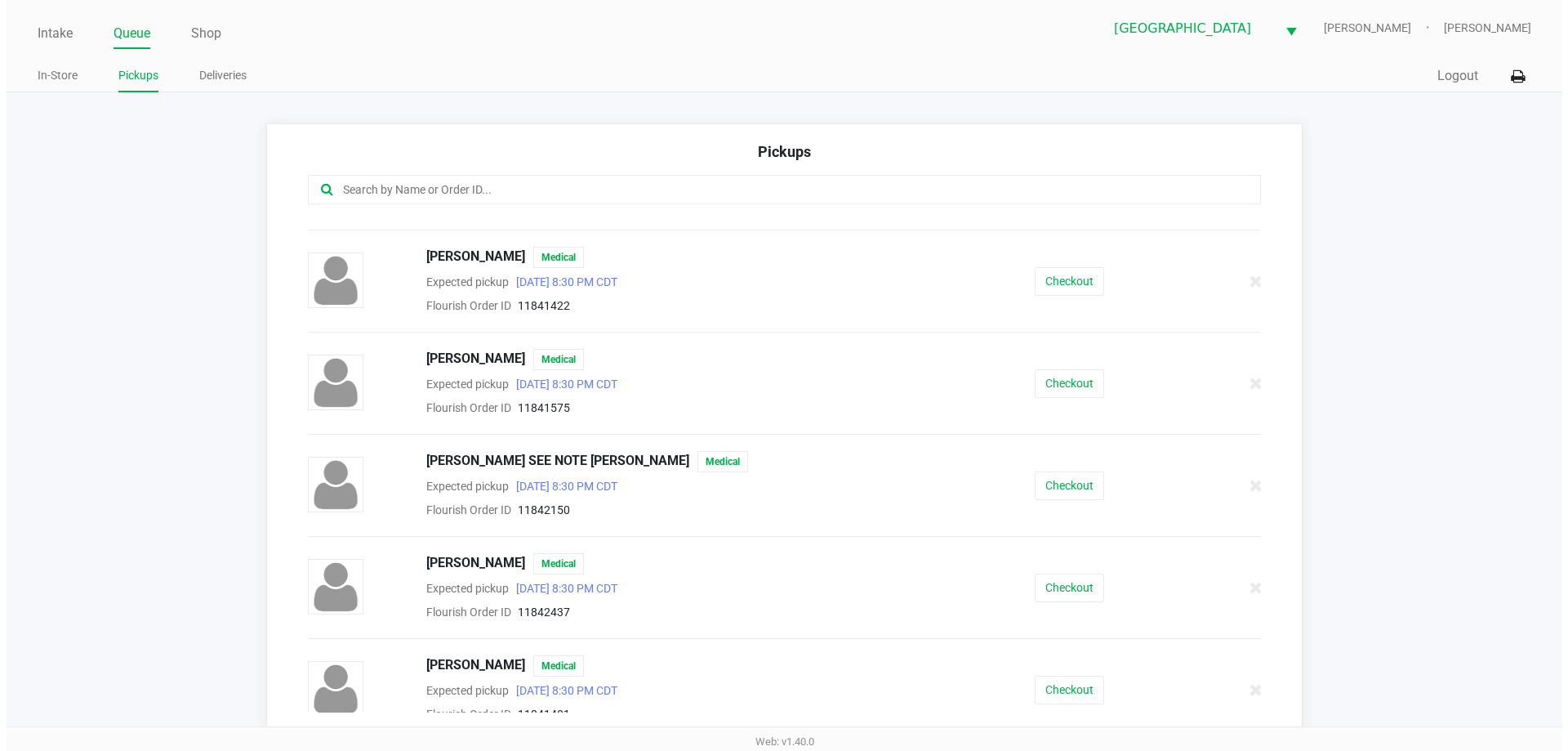
scroll to position [82, 0]
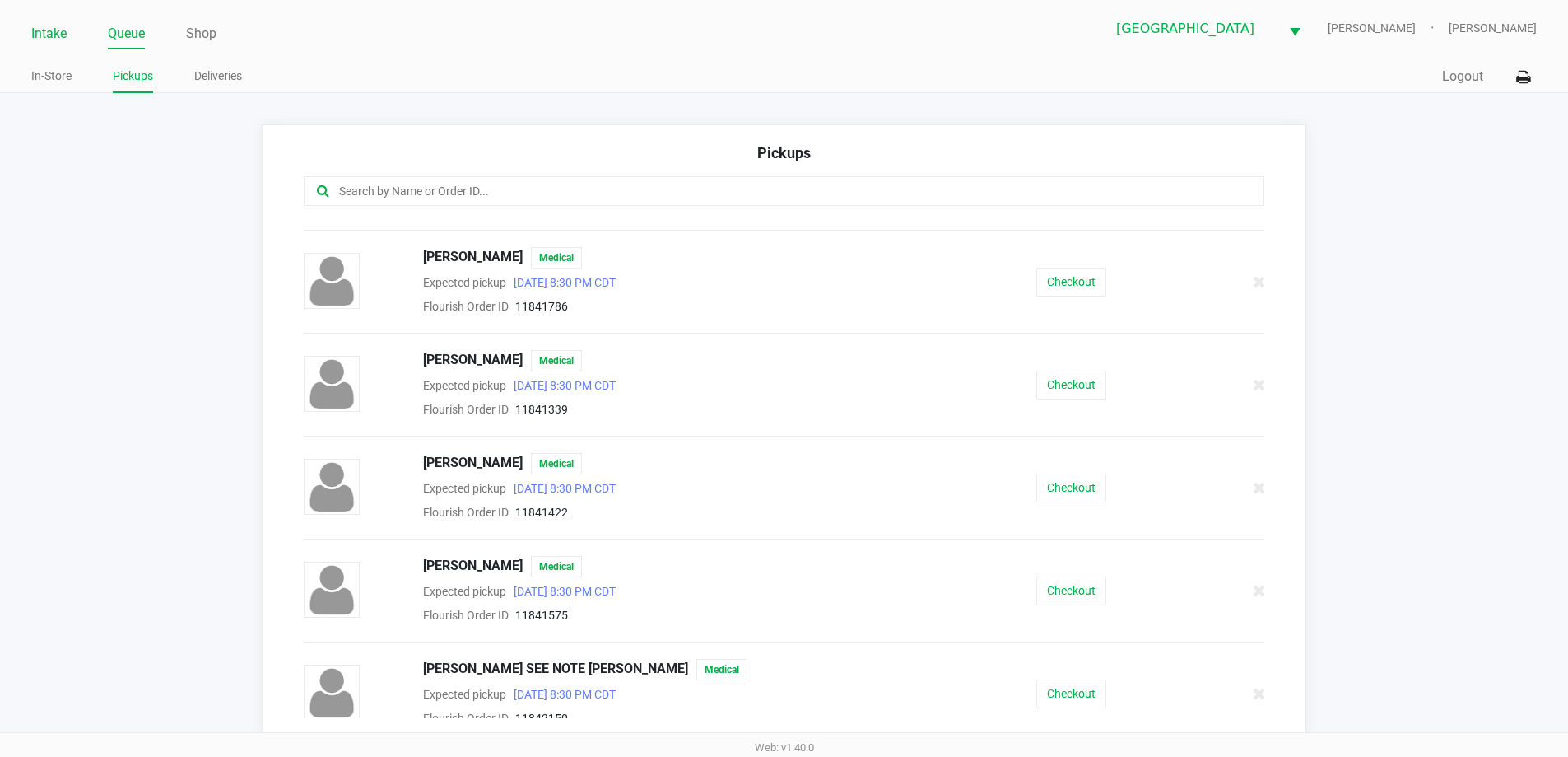
click at [60, 25] on link "Intake" at bounding box center [49, 34] width 36 height 23
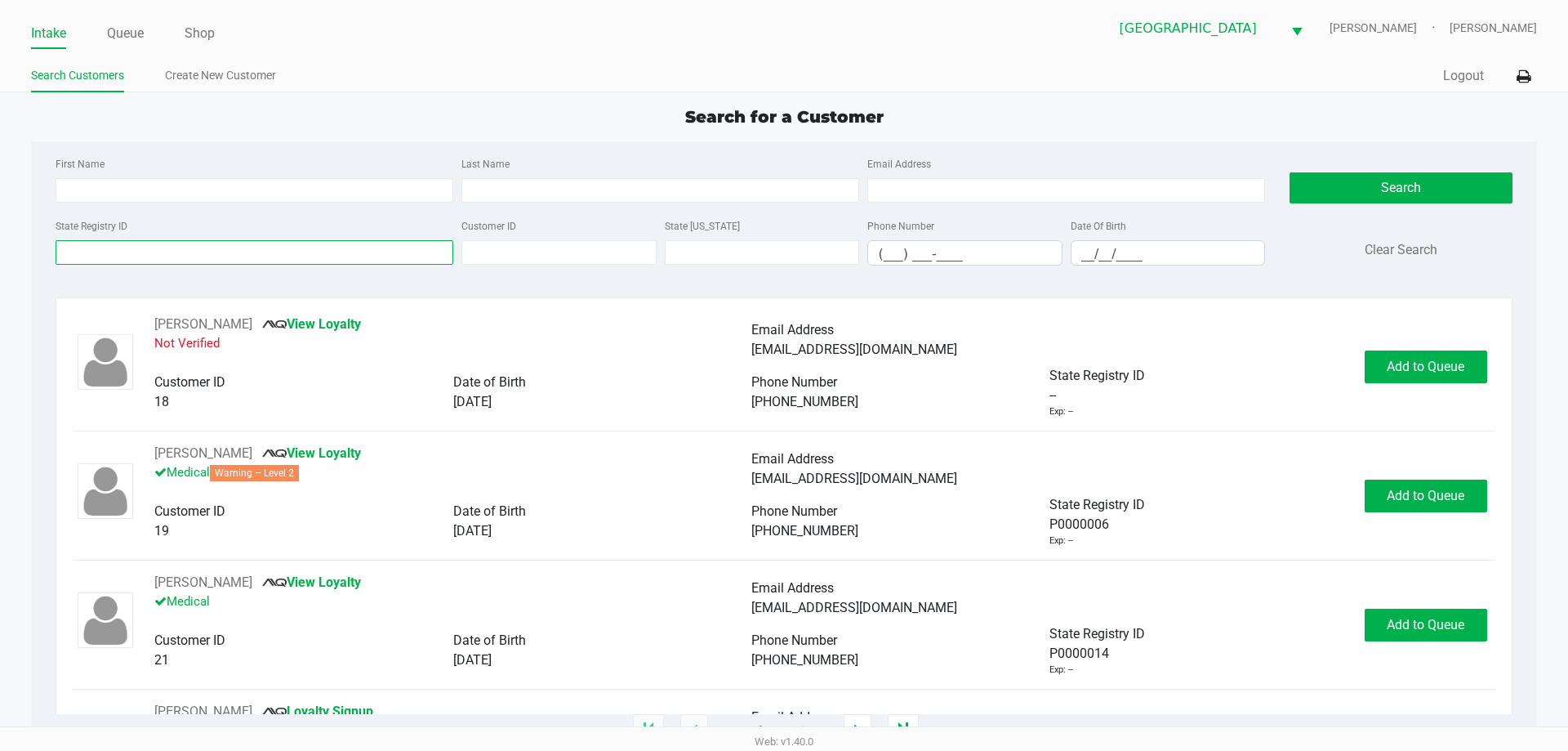
click at [108, 263] on input "State Registry ID" at bounding box center [254, 253] width 398 height 25
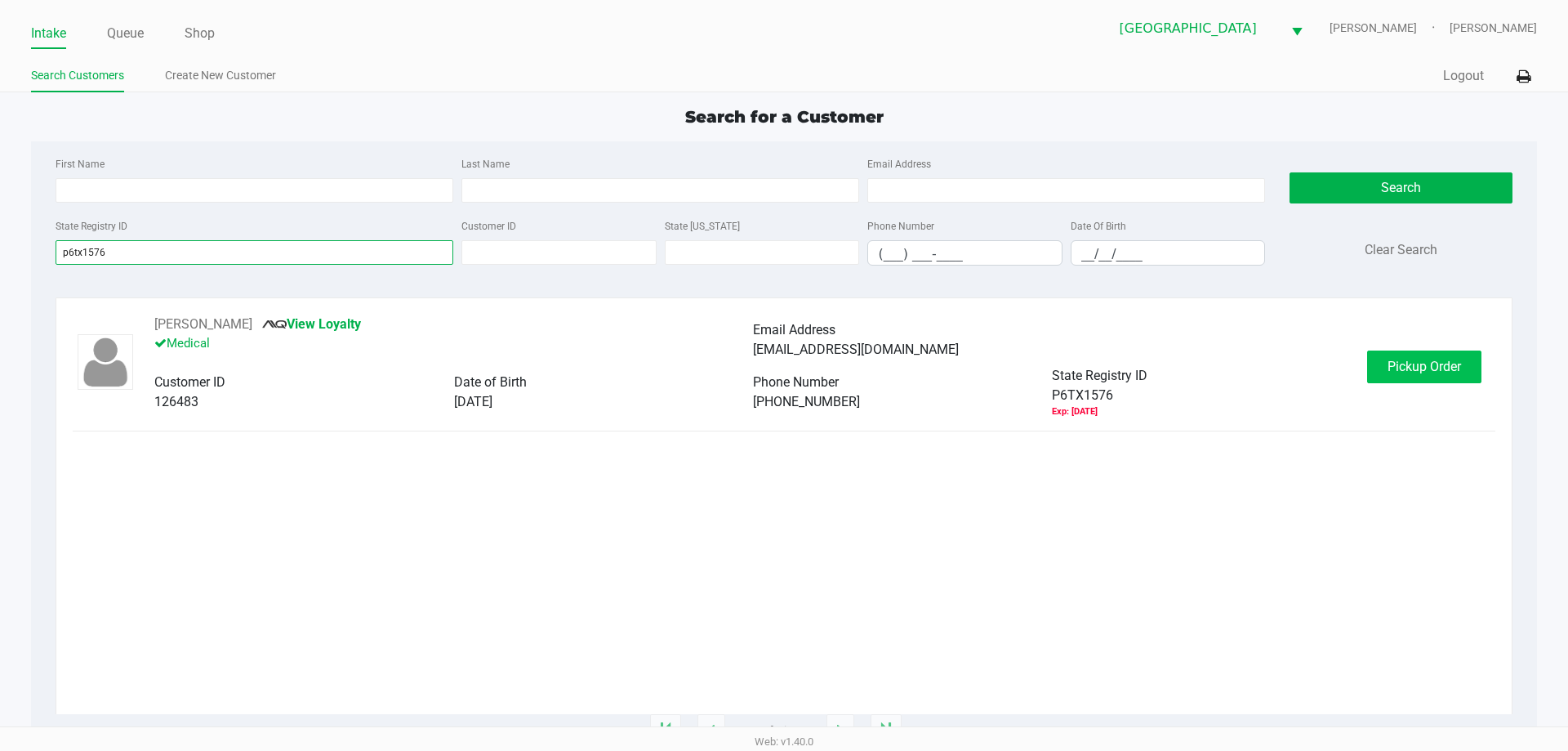
type input "p6tx1576"
click at [1465, 372] on button "Pickup Order" at bounding box center [1424, 367] width 114 height 33
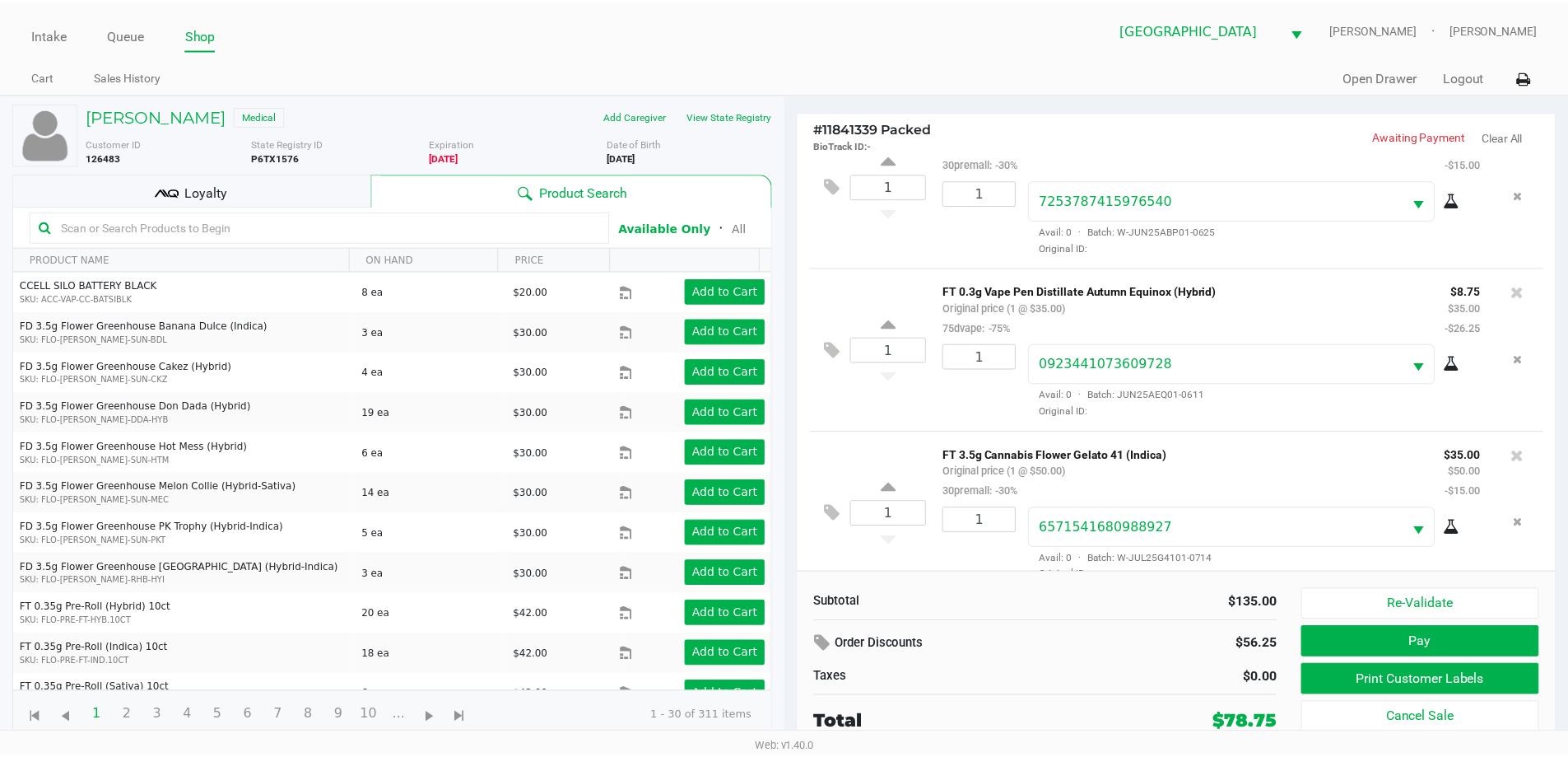
scroll to position [78, 0]
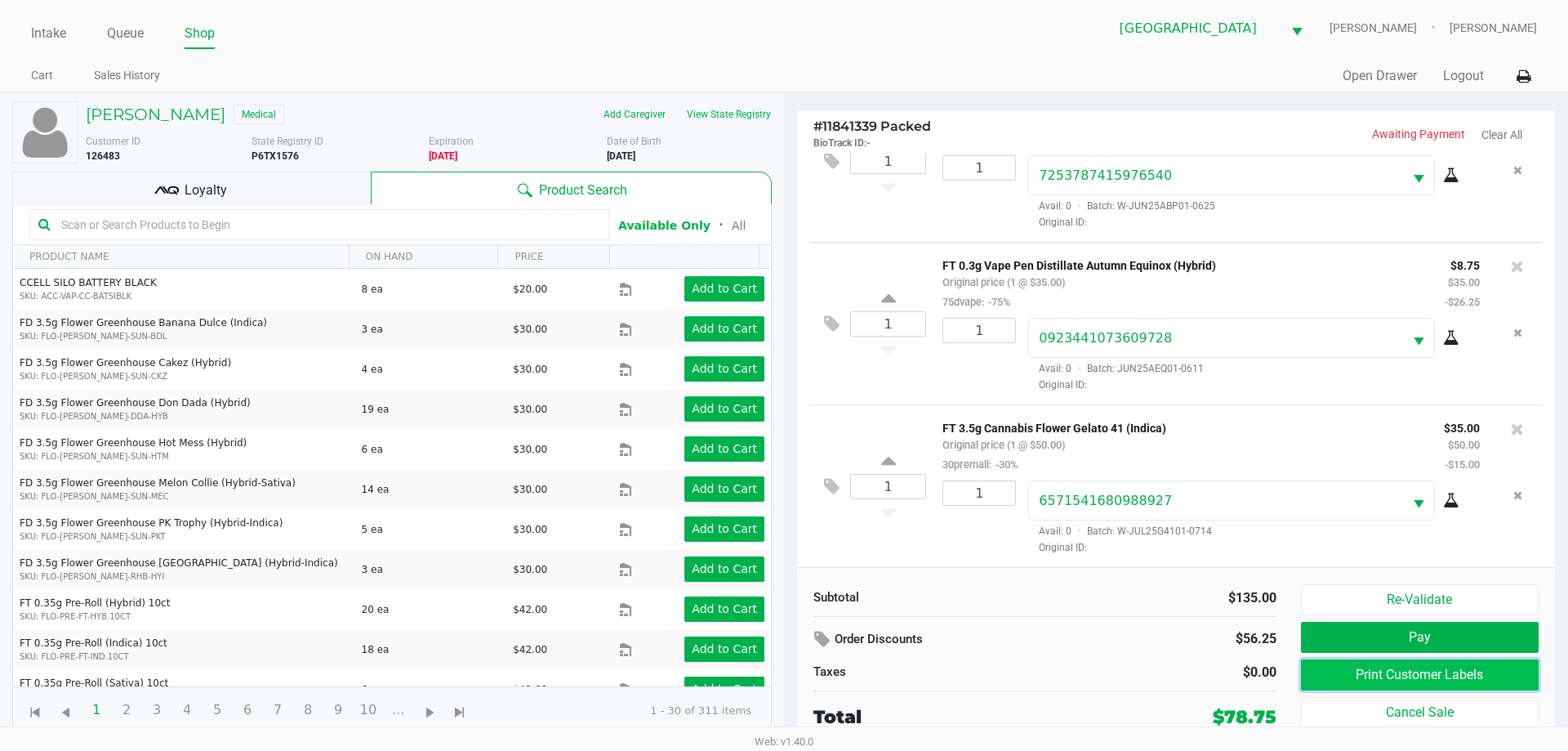
click at [1419, 683] on button "Print Customer Labels" at bounding box center [1419, 675] width 238 height 31
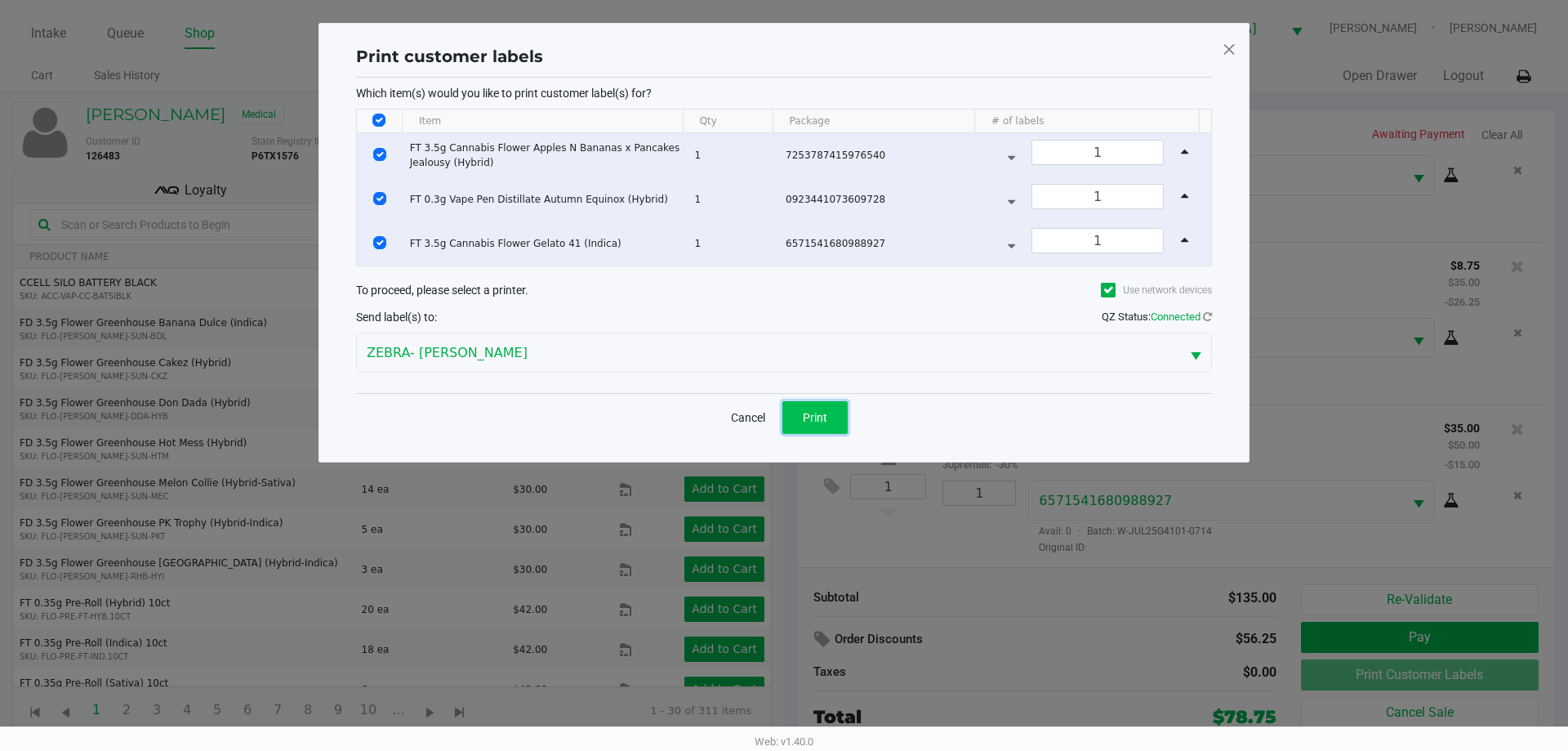
click at [827, 415] on button "Print" at bounding box center [815, 418] width 66 height 33
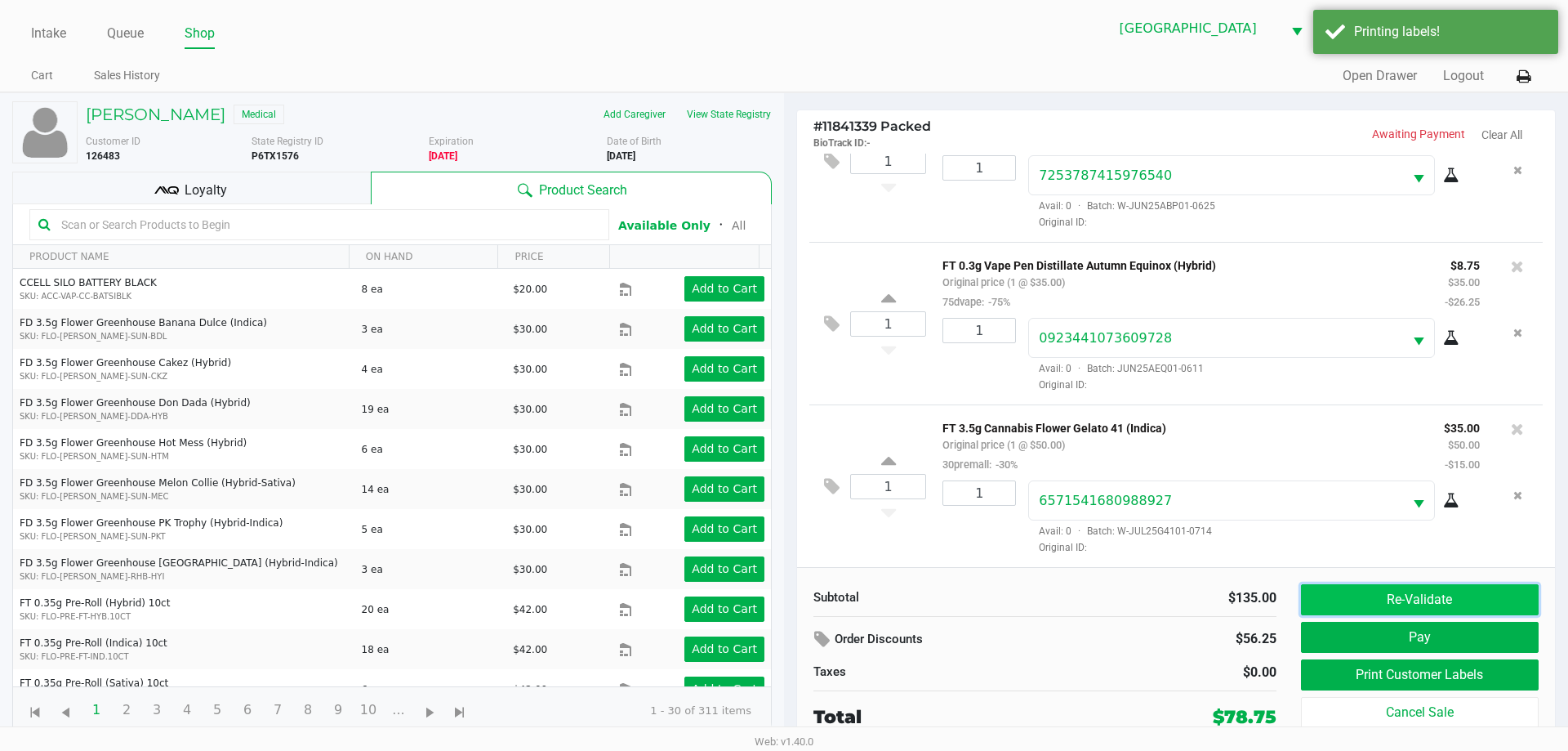
click at [1415, 605] on button "Re-Validate" at bounding box center [1419, 600] width 238 height 31
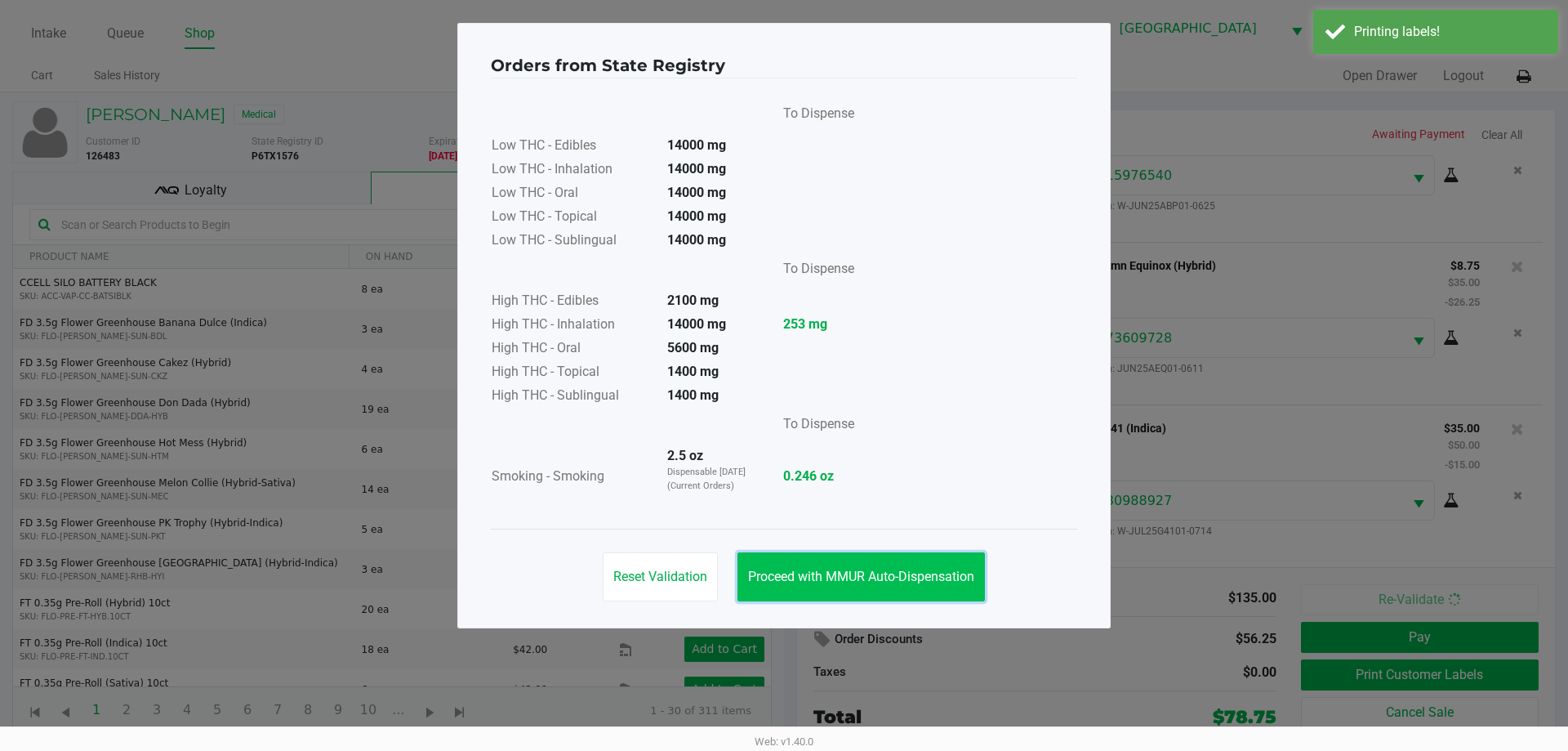
click at [882, 583] on span "Proceed with MMUR Auto-Dispensation" at bounding box center [862, 576] width 226 height 16
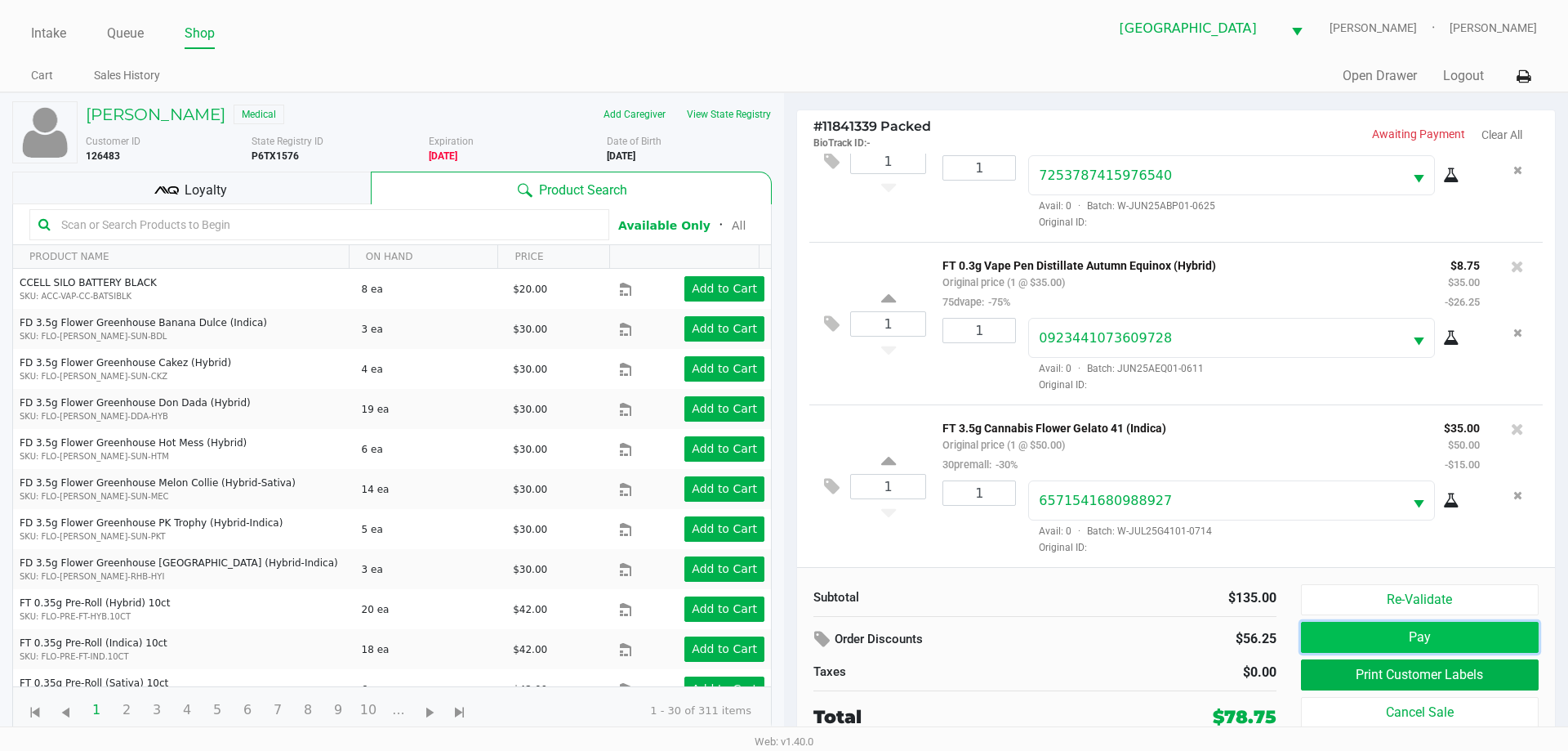
click at [1390, 647] on button "Pay" at bounding box center [1419, 637] width 238 height 31
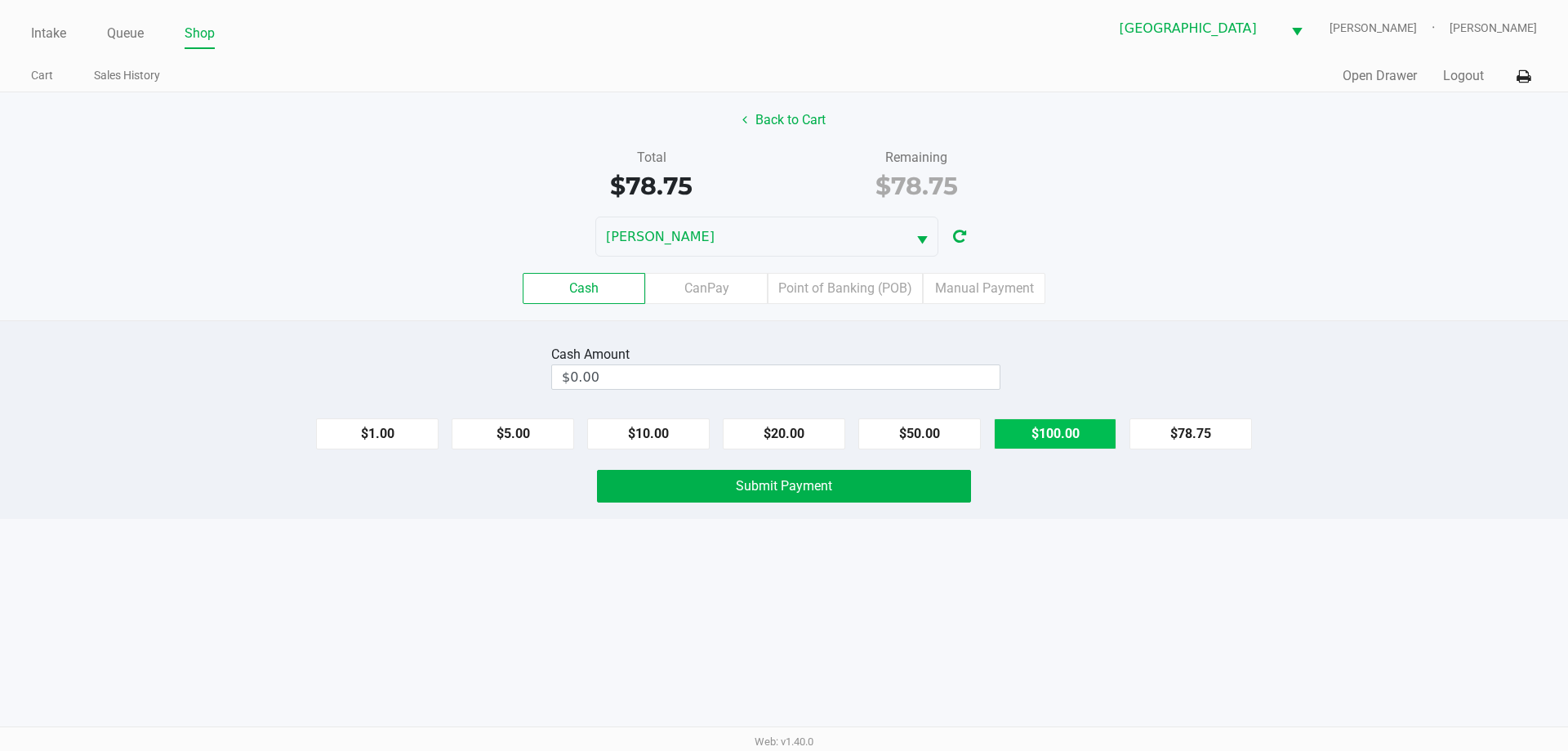
click at [1017, 428] on button "$100.00" at bounding box center [1054, 434] width 122 height 31
type input "$100.00"
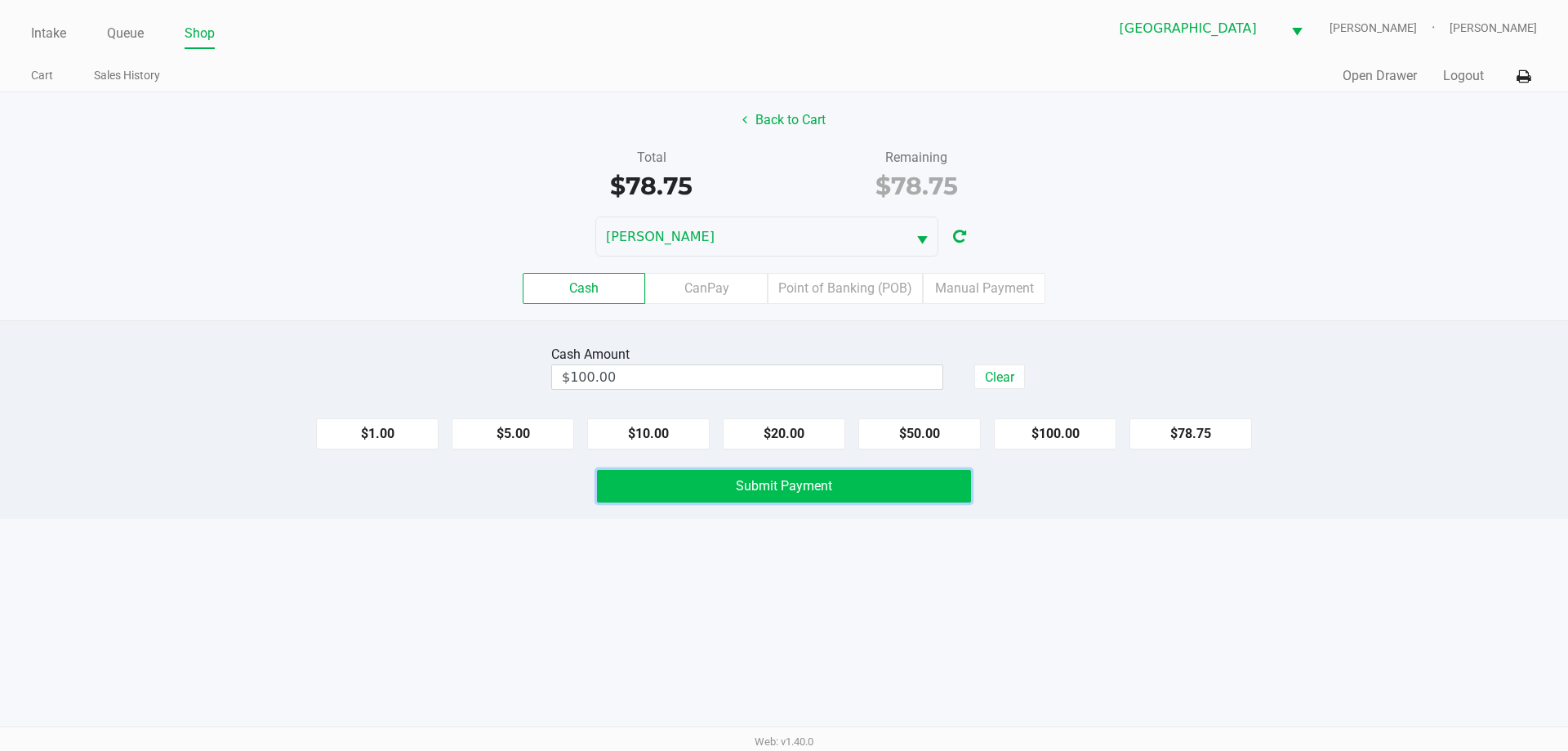
click at [802, 494] on button "Submit Payment" at bounding box center [784, 486] width 374 height 33
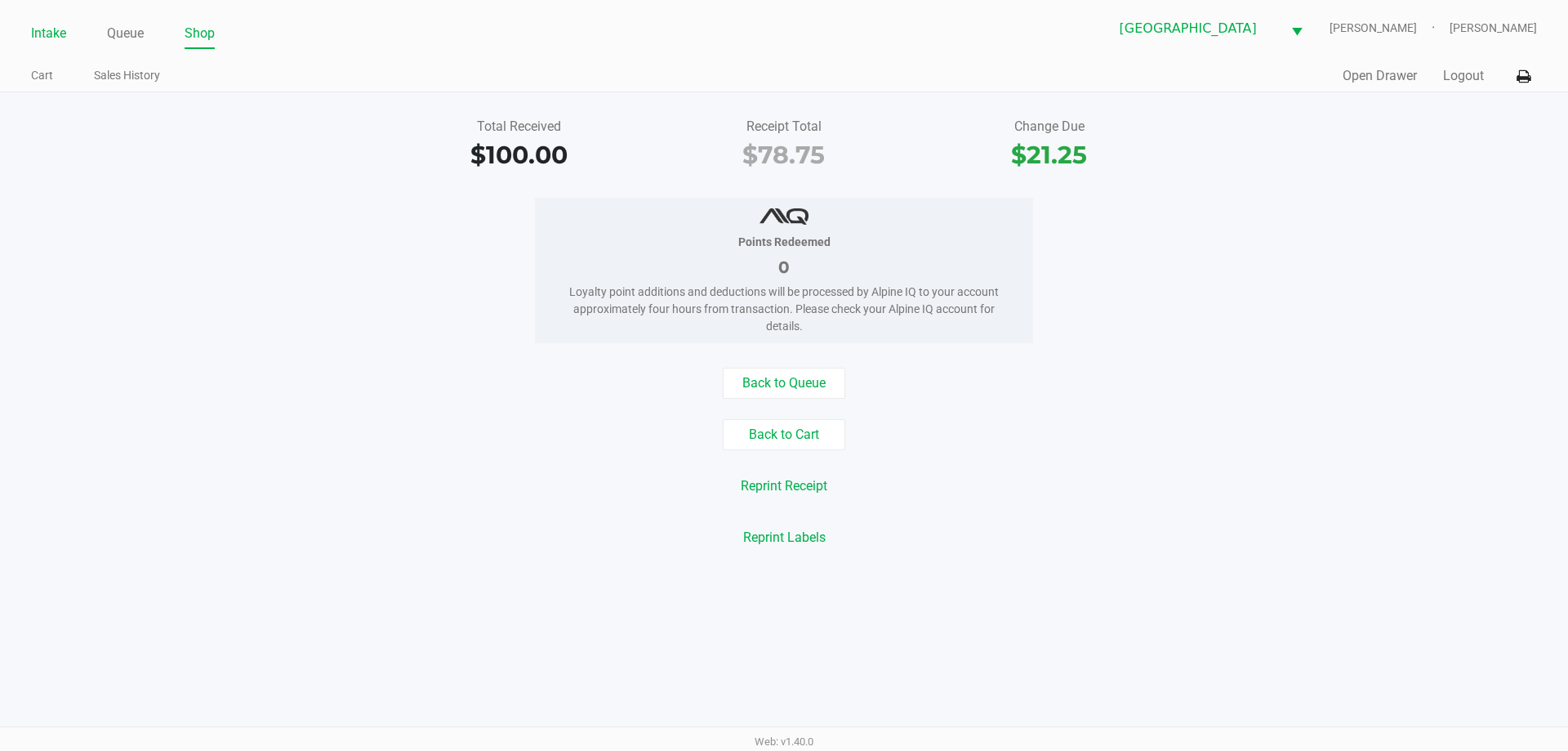
click at [40, 22] on link "Intake" at bounding box center [48, 34] width 35 height 23
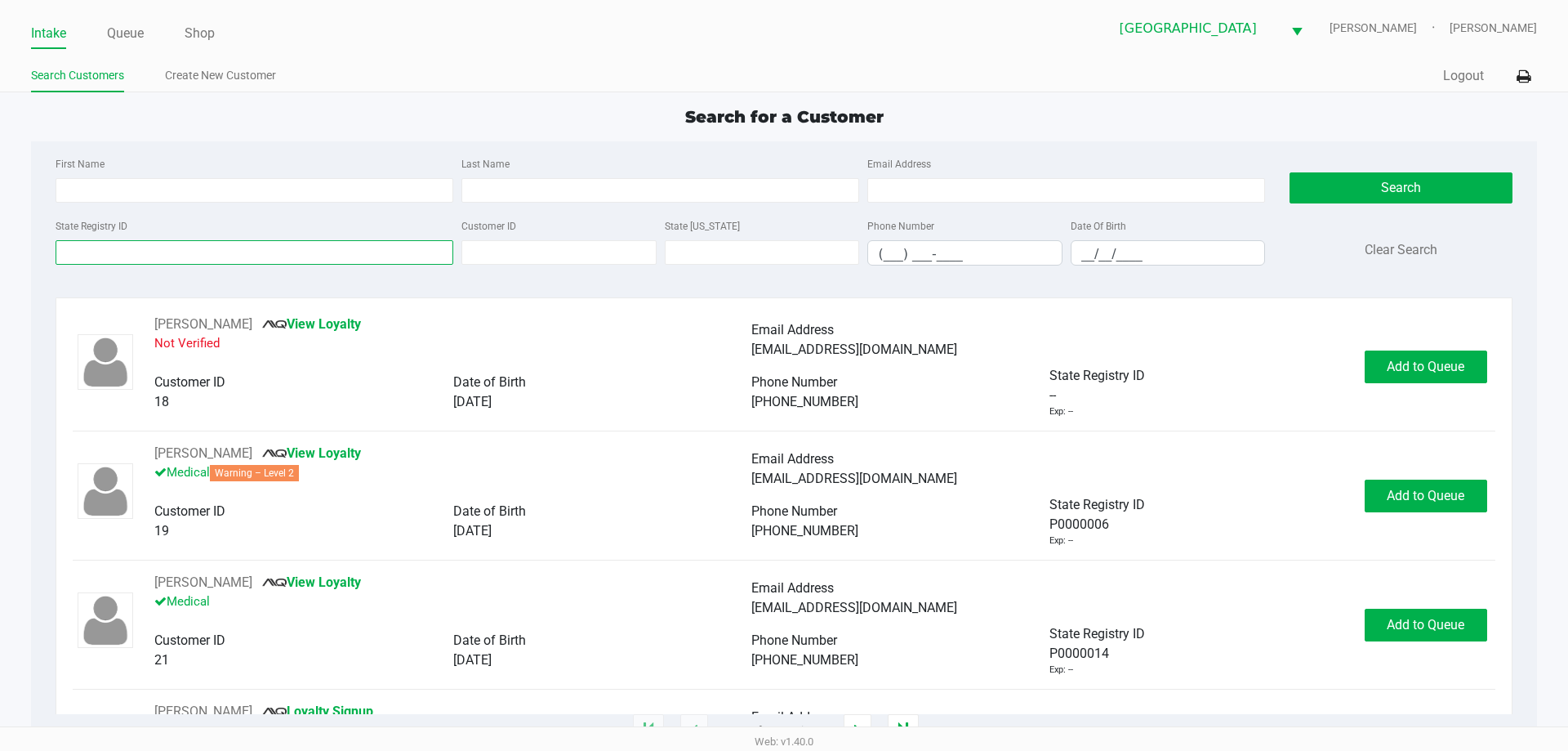
click at [118, 253] on input "State Registry ID" at bounding box center [254, 253] width 398 height 25
click at [88, 256] on input "State Registry ID" at bounding box center [254, 253] width 398 height 25
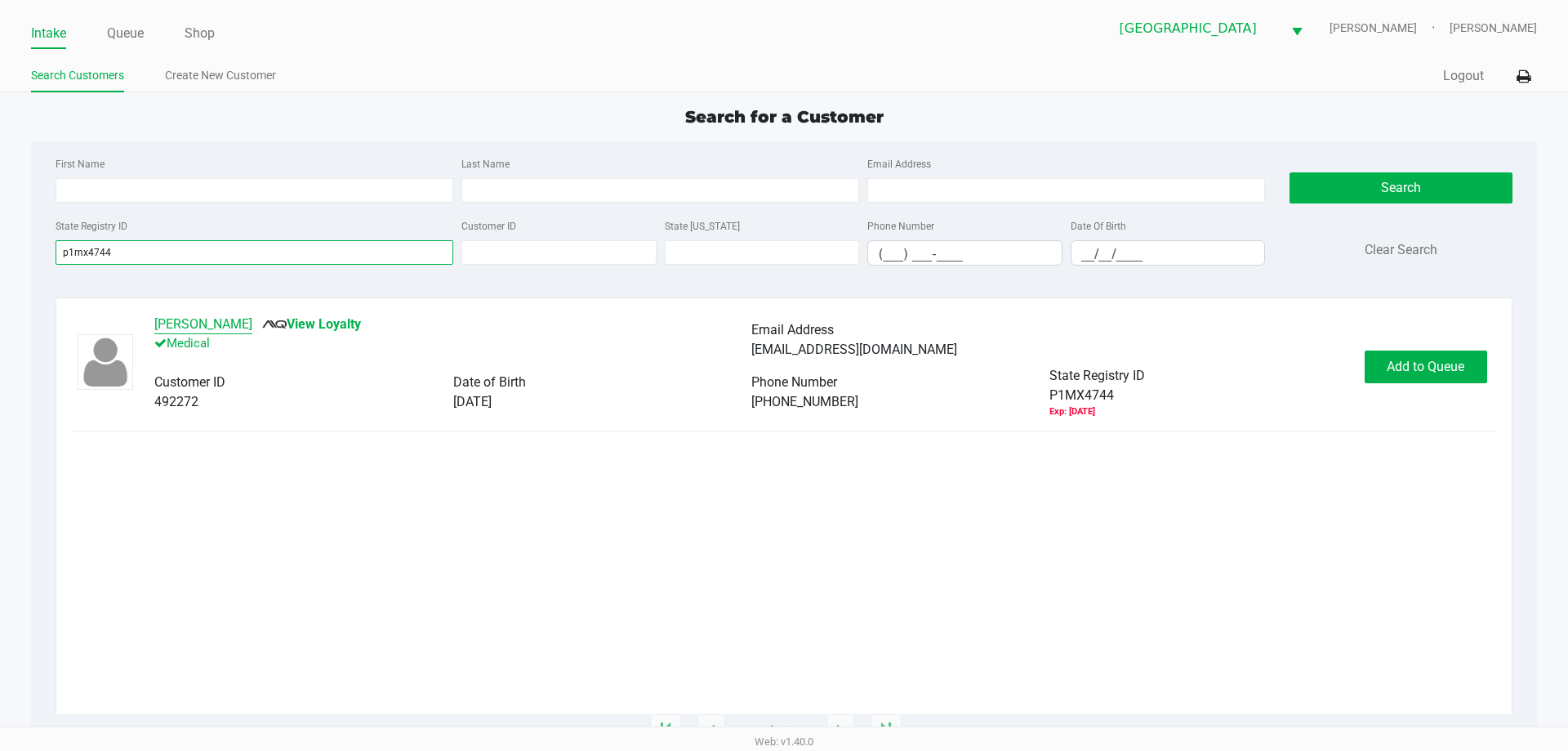
type input "p1mx4744"
click at [190, 329] on button "[PERSON_NAME]" at bounding box center [203, 324] width 98 height 20
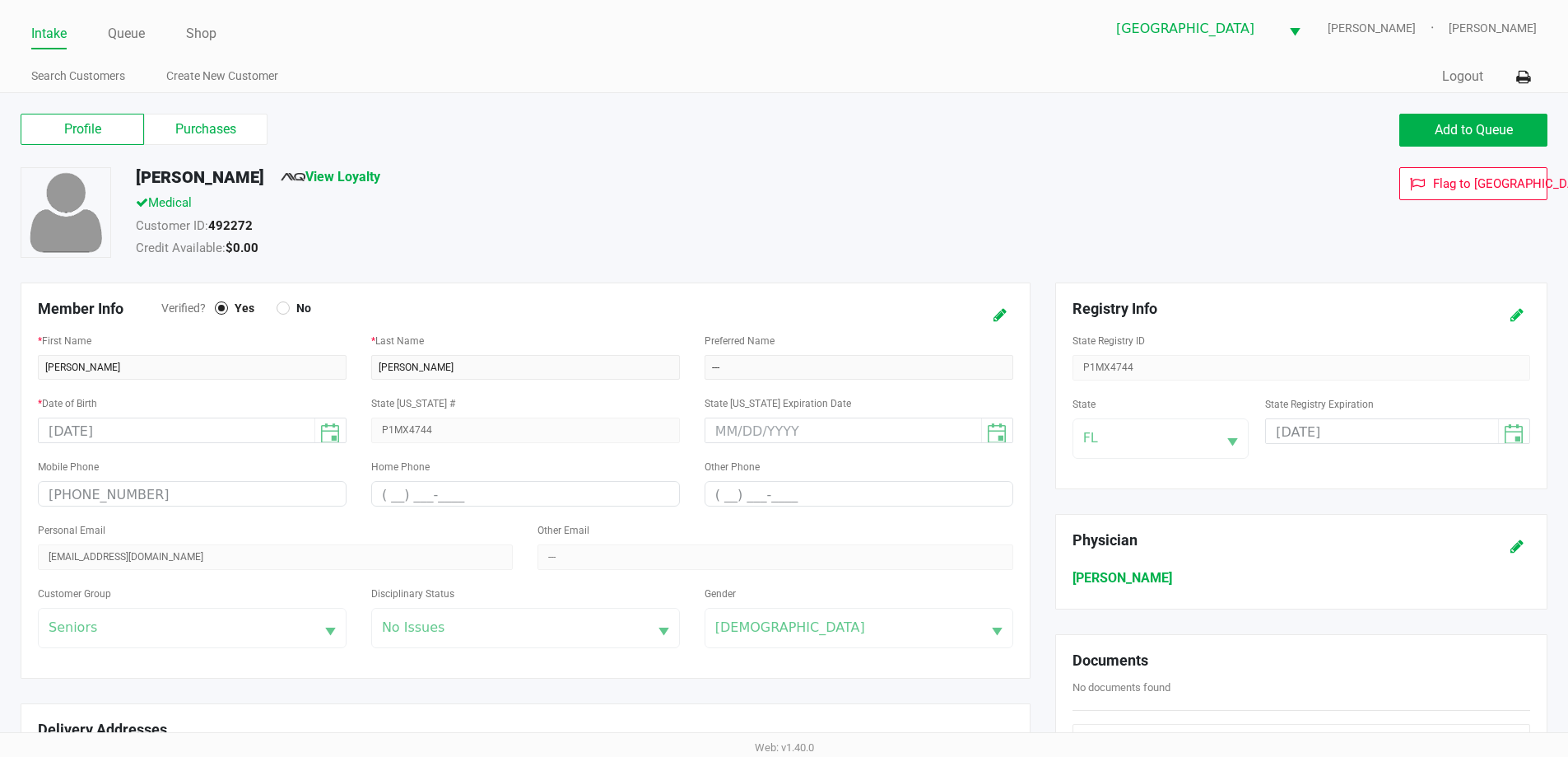
click at [1518, 314] on icon at bounding box center [1517, 315] width 13 height 12
click at [1415, 454] on small "State Registry Expiration is a past date" at bounding box center [1350, 454] width 171 height 12
click at [1406, 421] on input "[DATE]" at bounding box center [1370, 432] width 208 height 26
type input "[DATE]"
click at [1514, 317] on icon at bounding box center [1517, 315] width 13 height 12
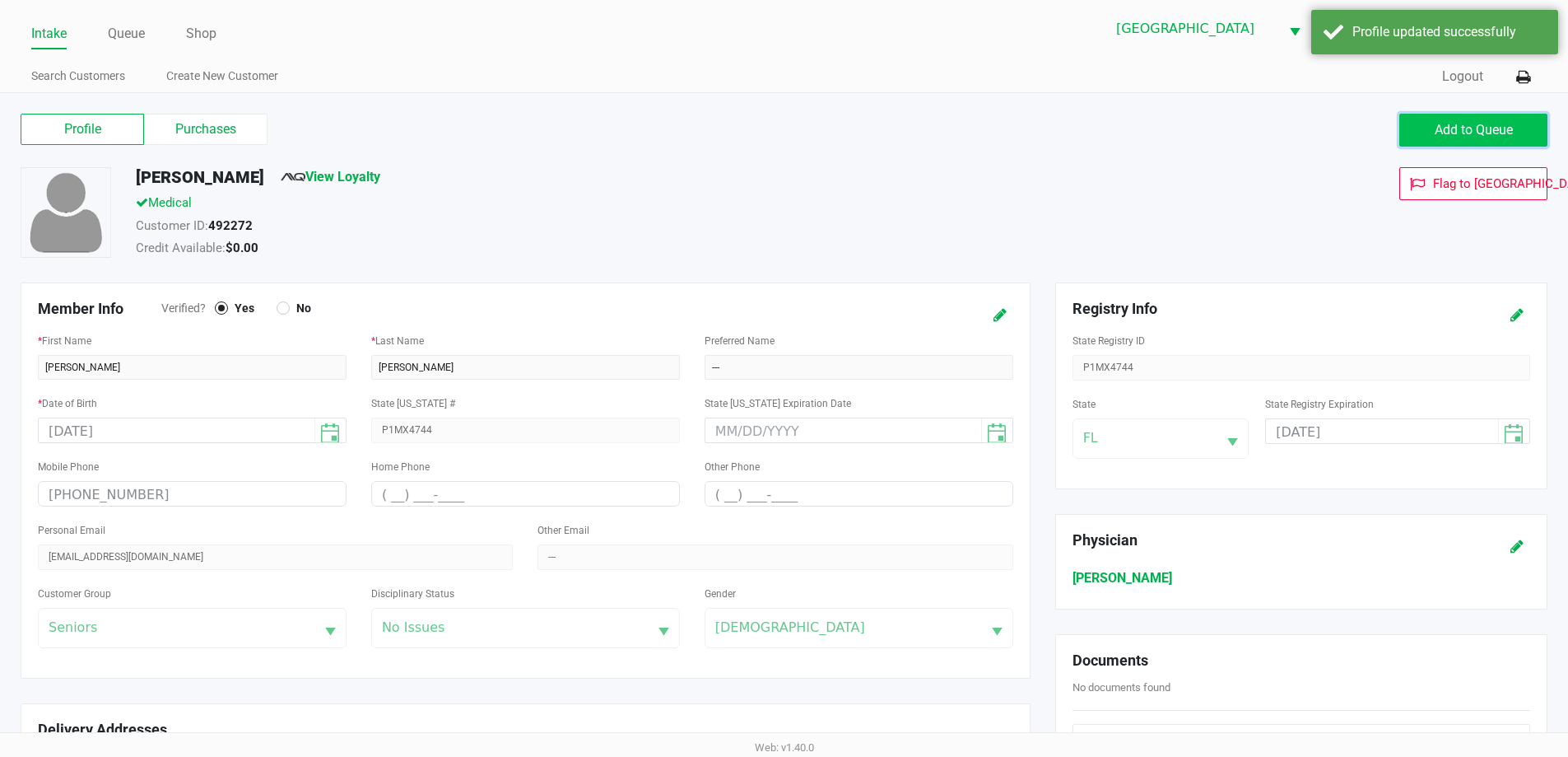
click at [1480, 123] on span "Add to Queue" at bounding box center [1474, 129] width 79 height 16
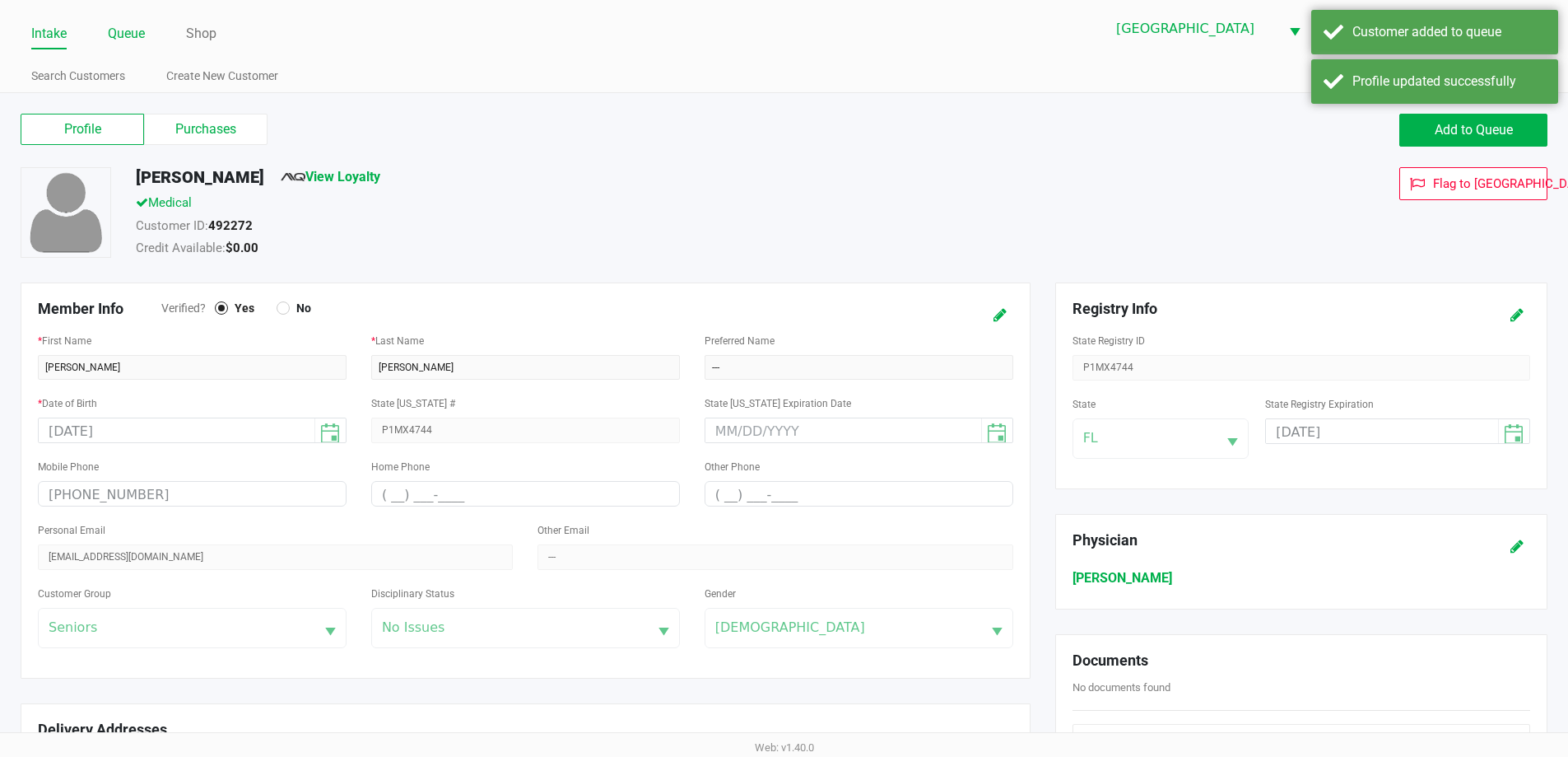
click at [125, 30] on link "Queue" at bounding box center [126, 34] width 37 height 23
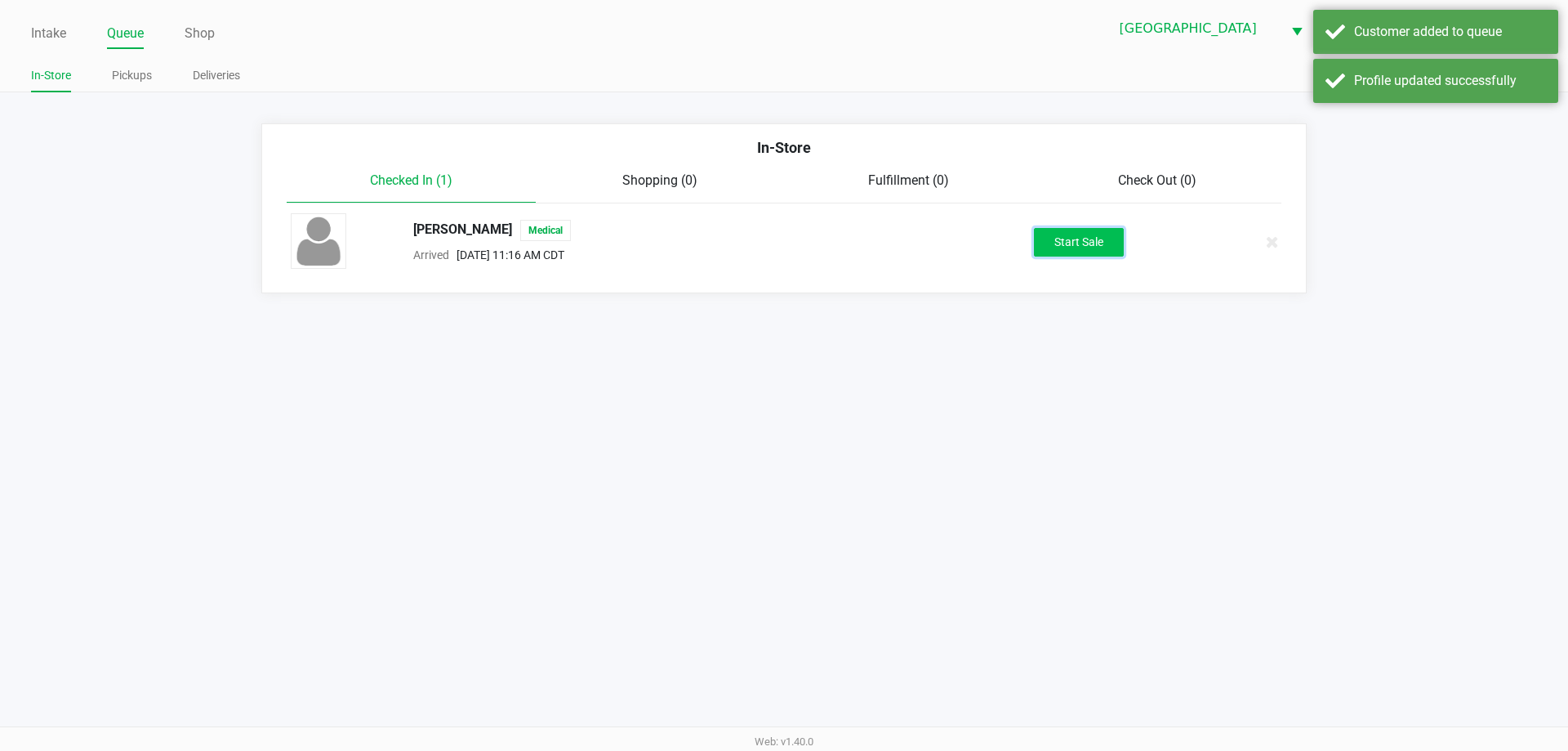
click at [1077, 243] on button "Start Sale" at bounding box center [1078, 242] width 89 height 29
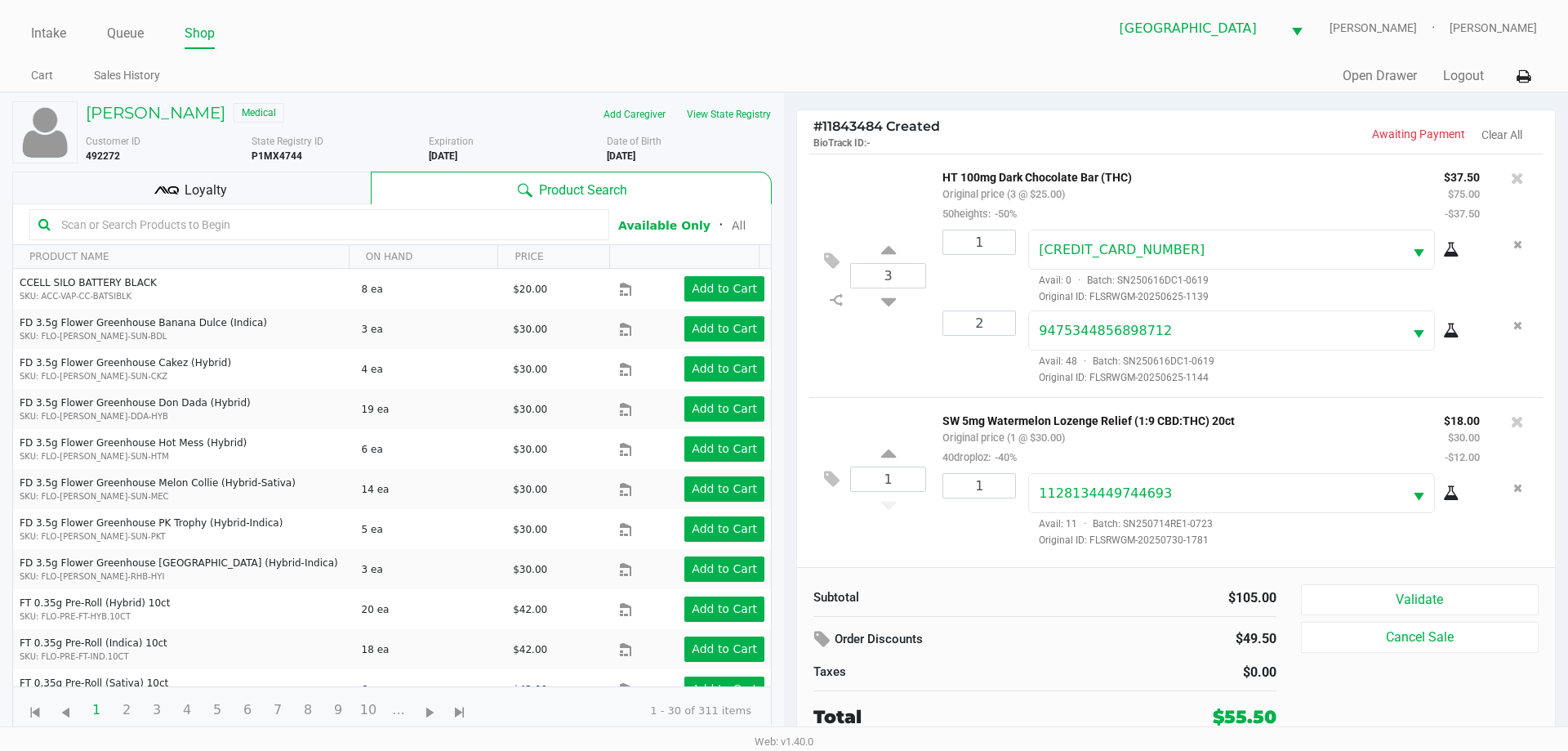
click at [236, 185] on div "Loyalty" at bounding box center [191, 188] width 359 height 33
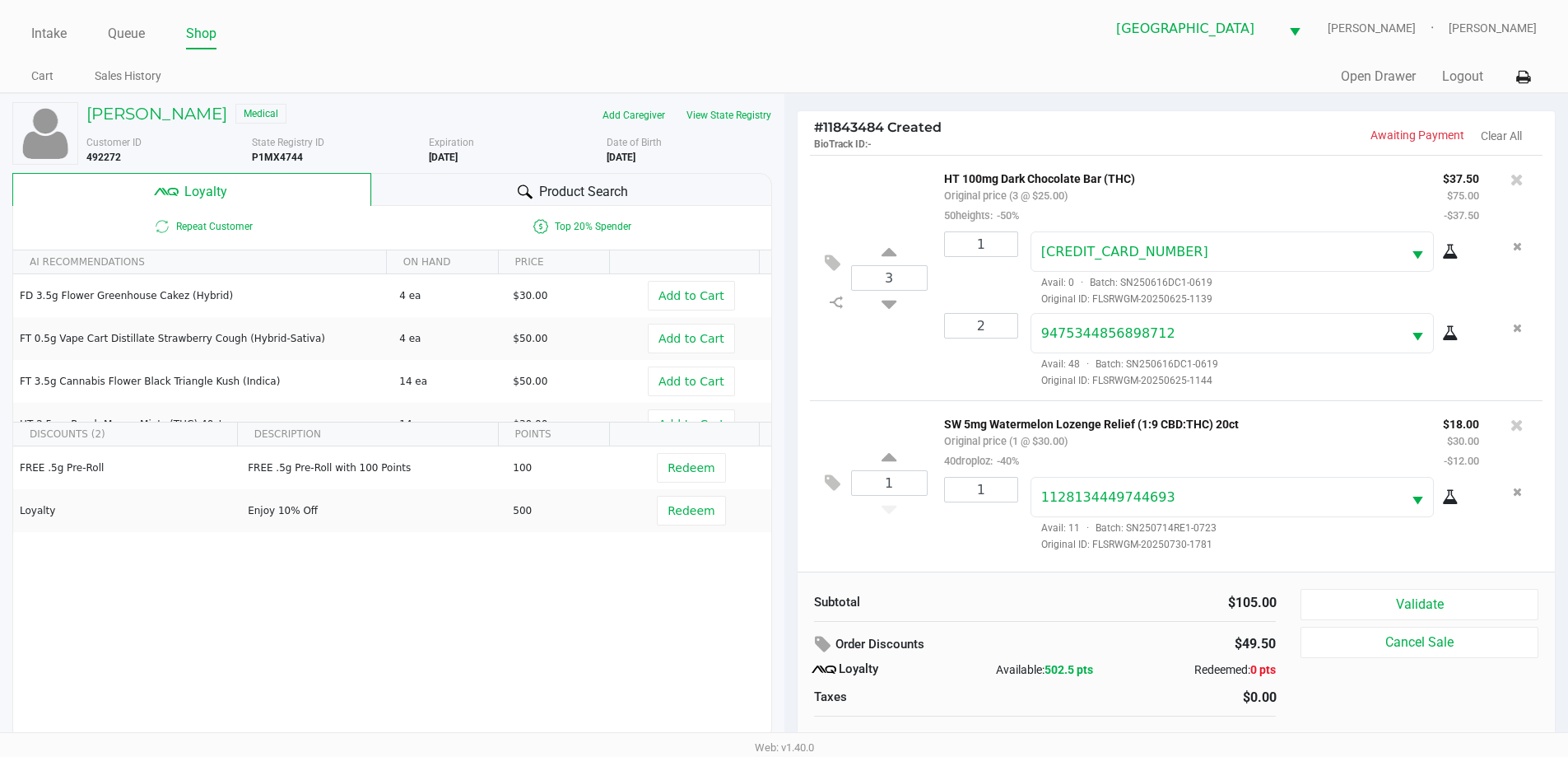
scroll to position [17, 0]
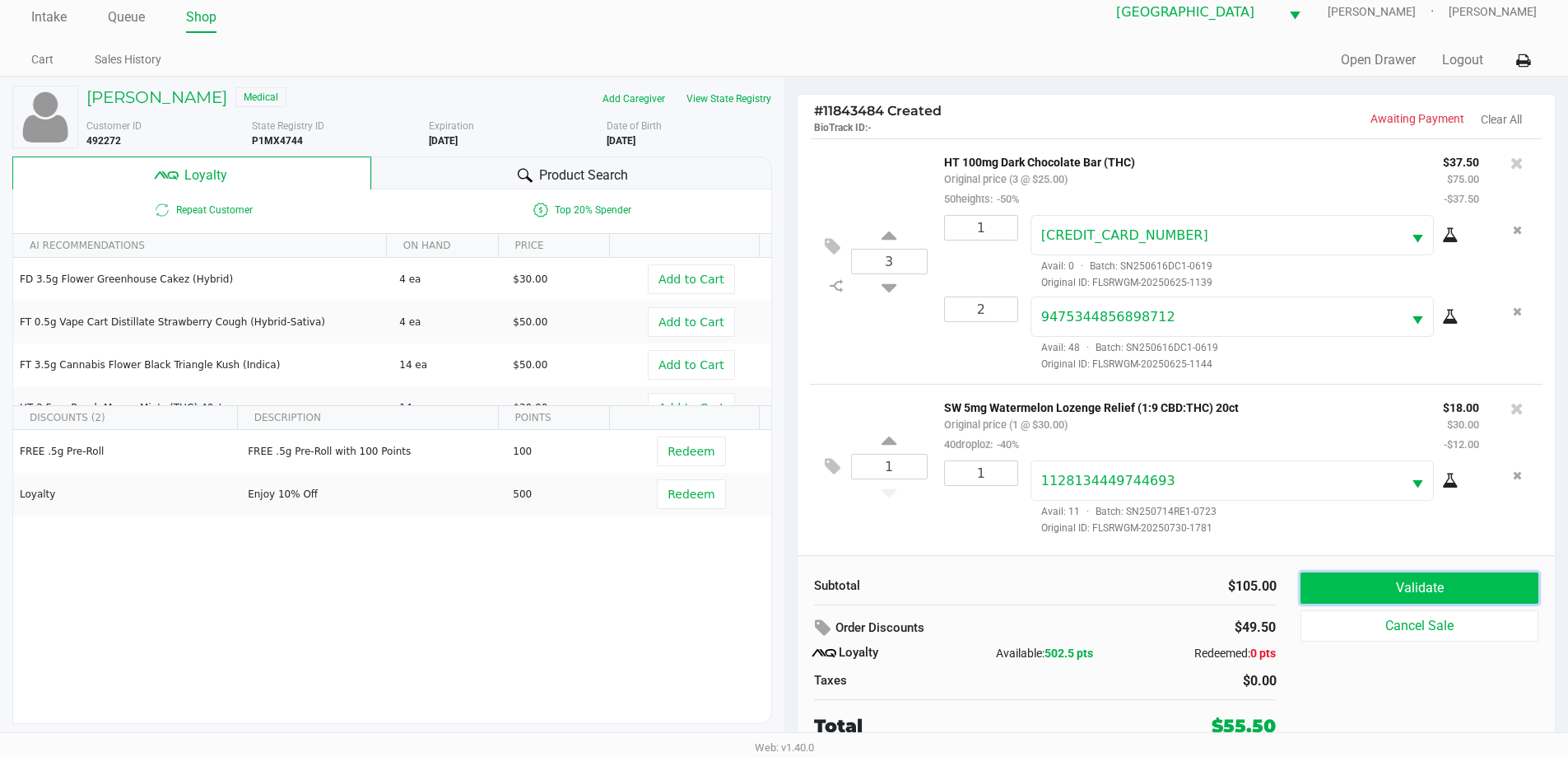
click at [1442, 594] on button "Validate" at bounding box center [1418, 588] width 237 height 31
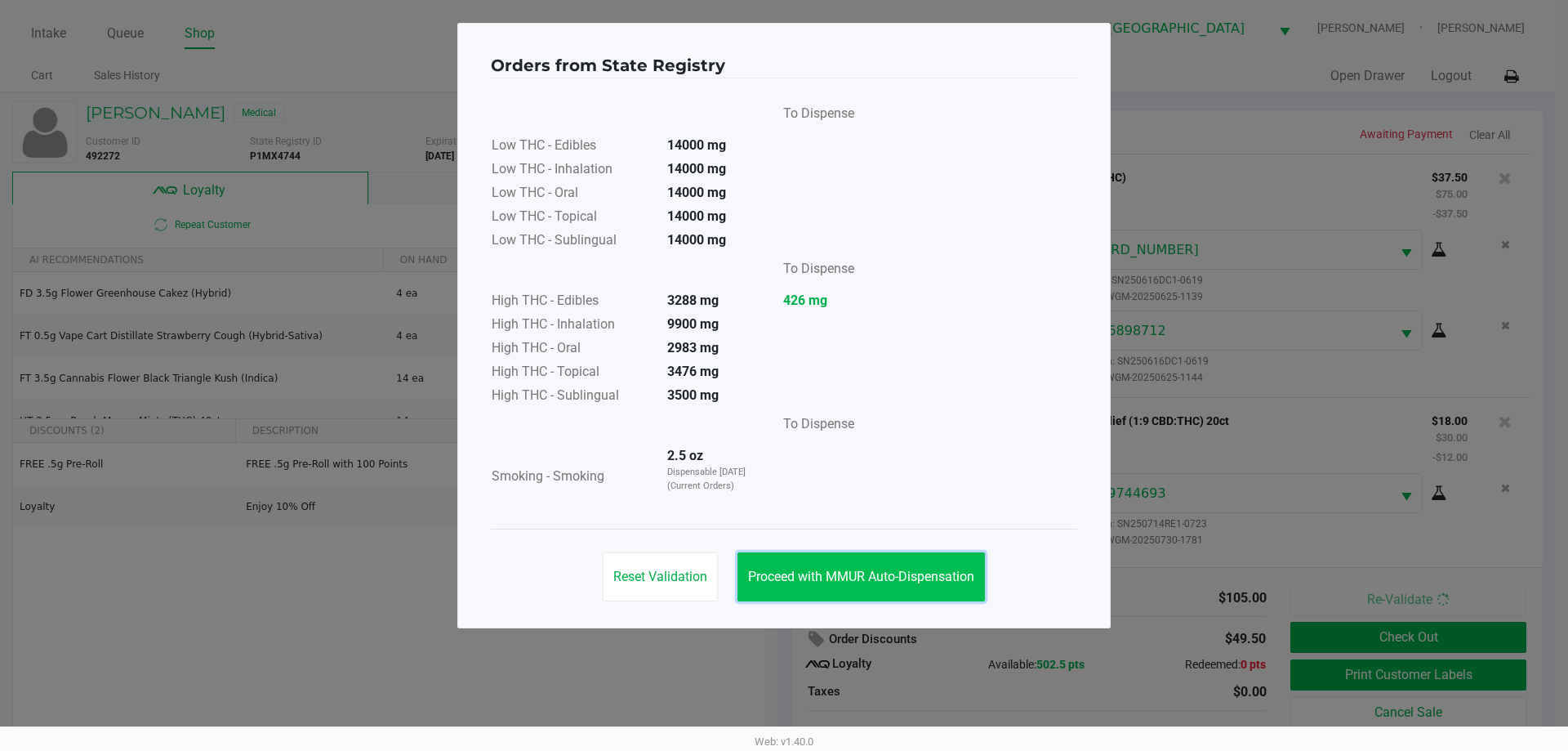
click at [830, 577] on span "Proceed with MMUR Auto-Dispensation" at bounding box center [862, 576] width 226 height 16
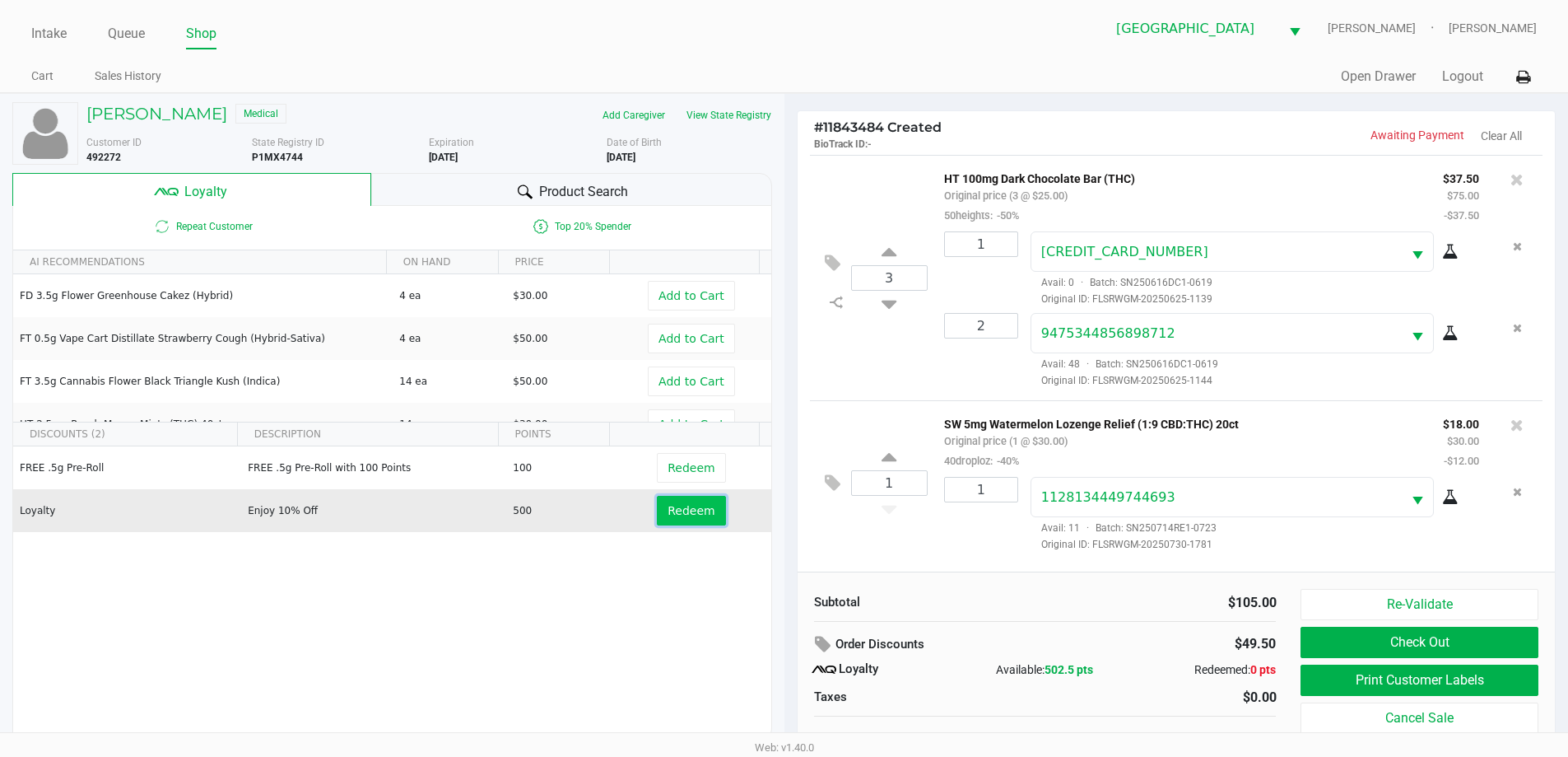
click at [691, 510] on span "Redeem" at bounding box center [691, 510] width 47 height 13
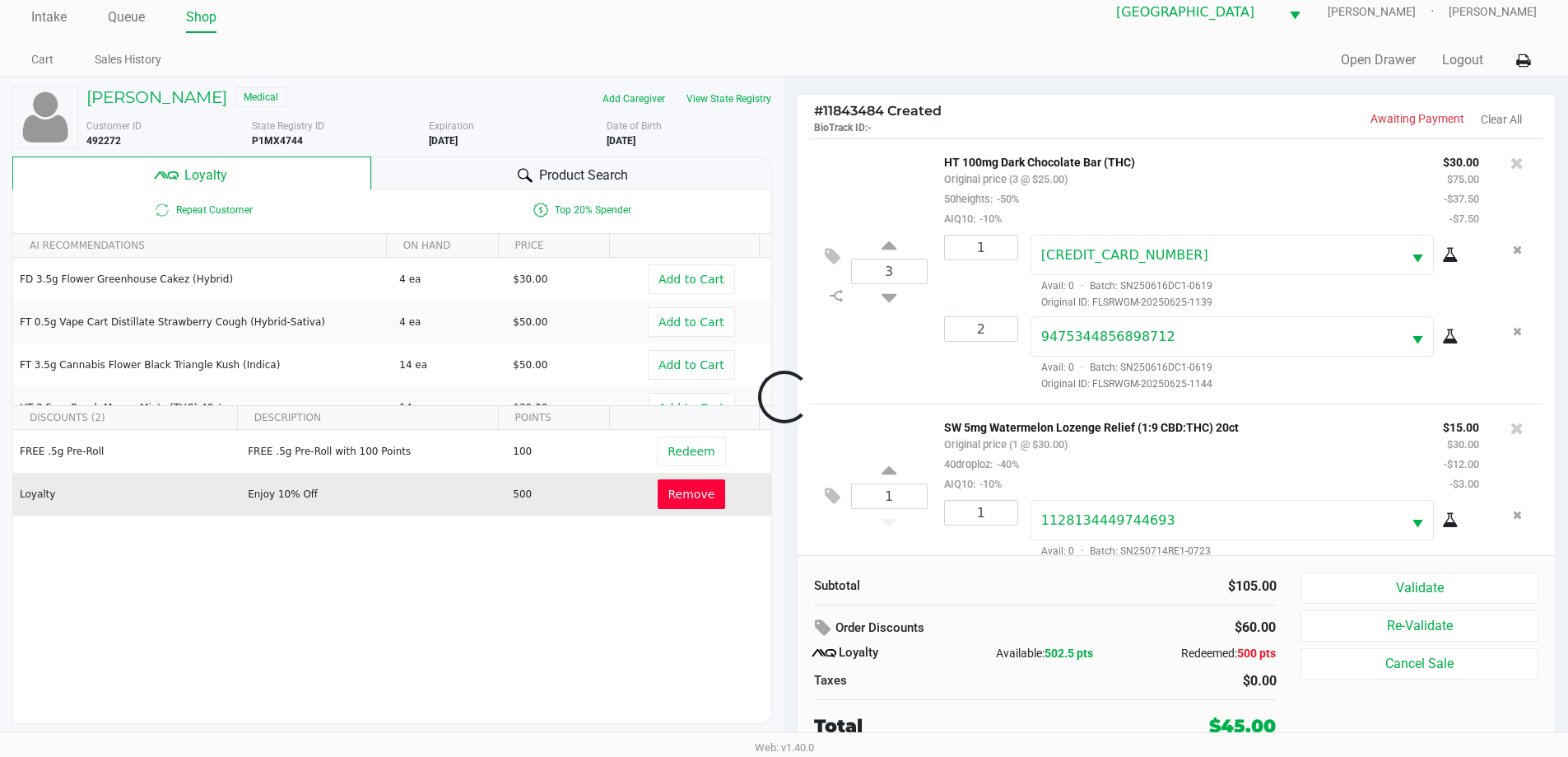
scroll to position [34, 0]
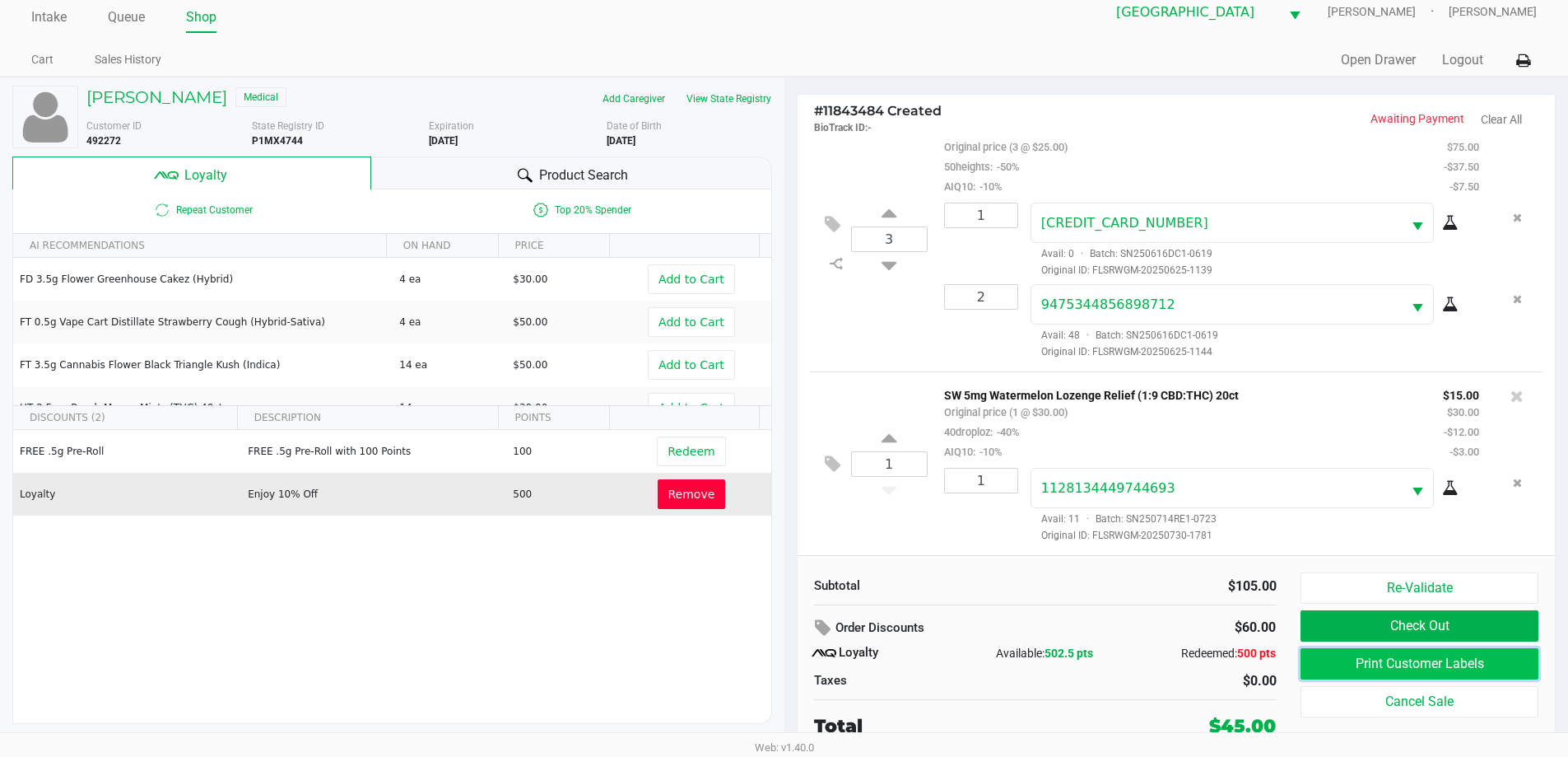
click at [1393, 658] on button "Print Customer Labels" at bounding box center [1418, 664] width 237 height 31
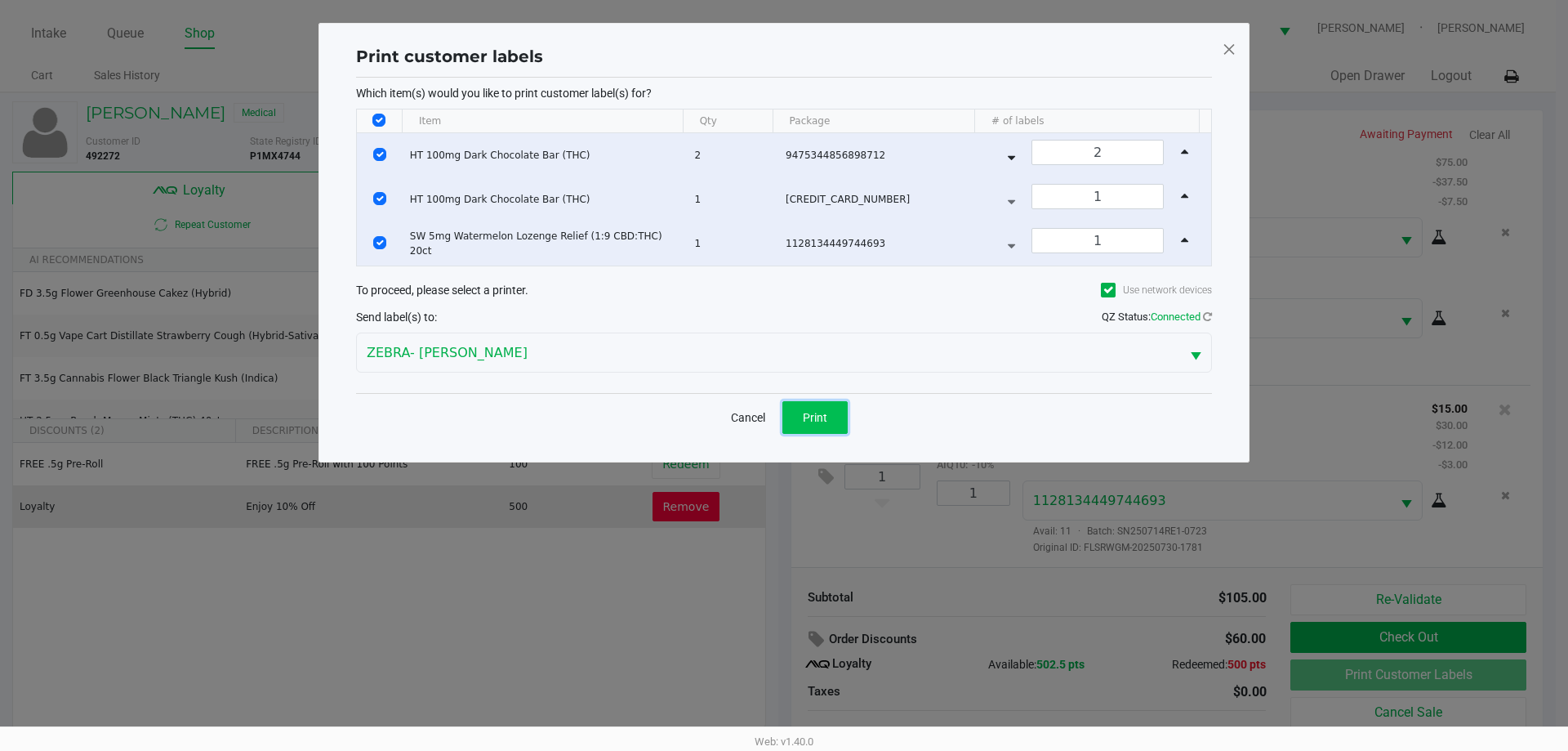
click at [826, 416] on span "Print" at bounding box center [815, 418] width 25 height 13
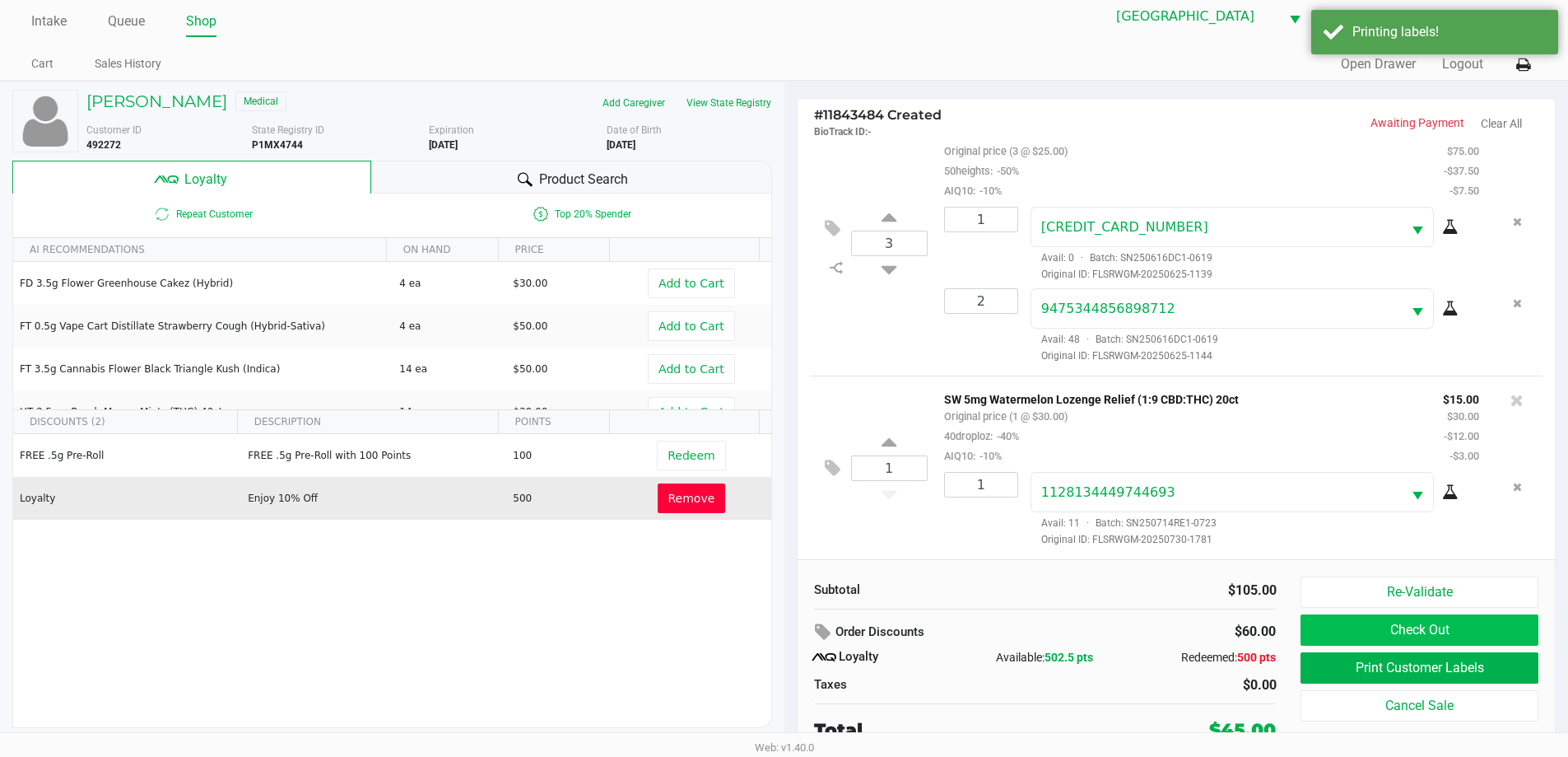
scroll to position [17, 0]
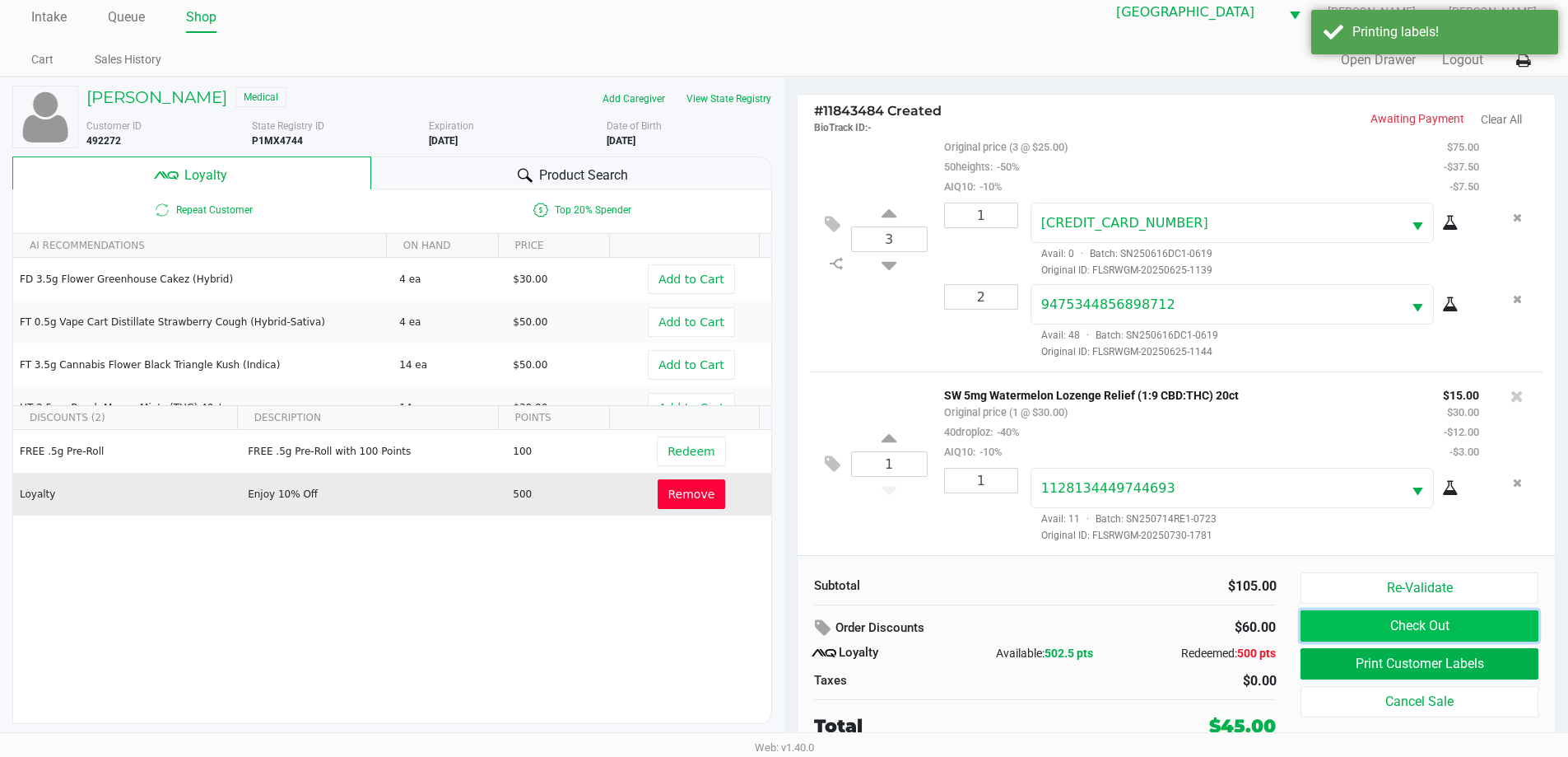
click at [1393, 625] on button "Check Out" at bounding box center [1418, 625] width 237 height 31
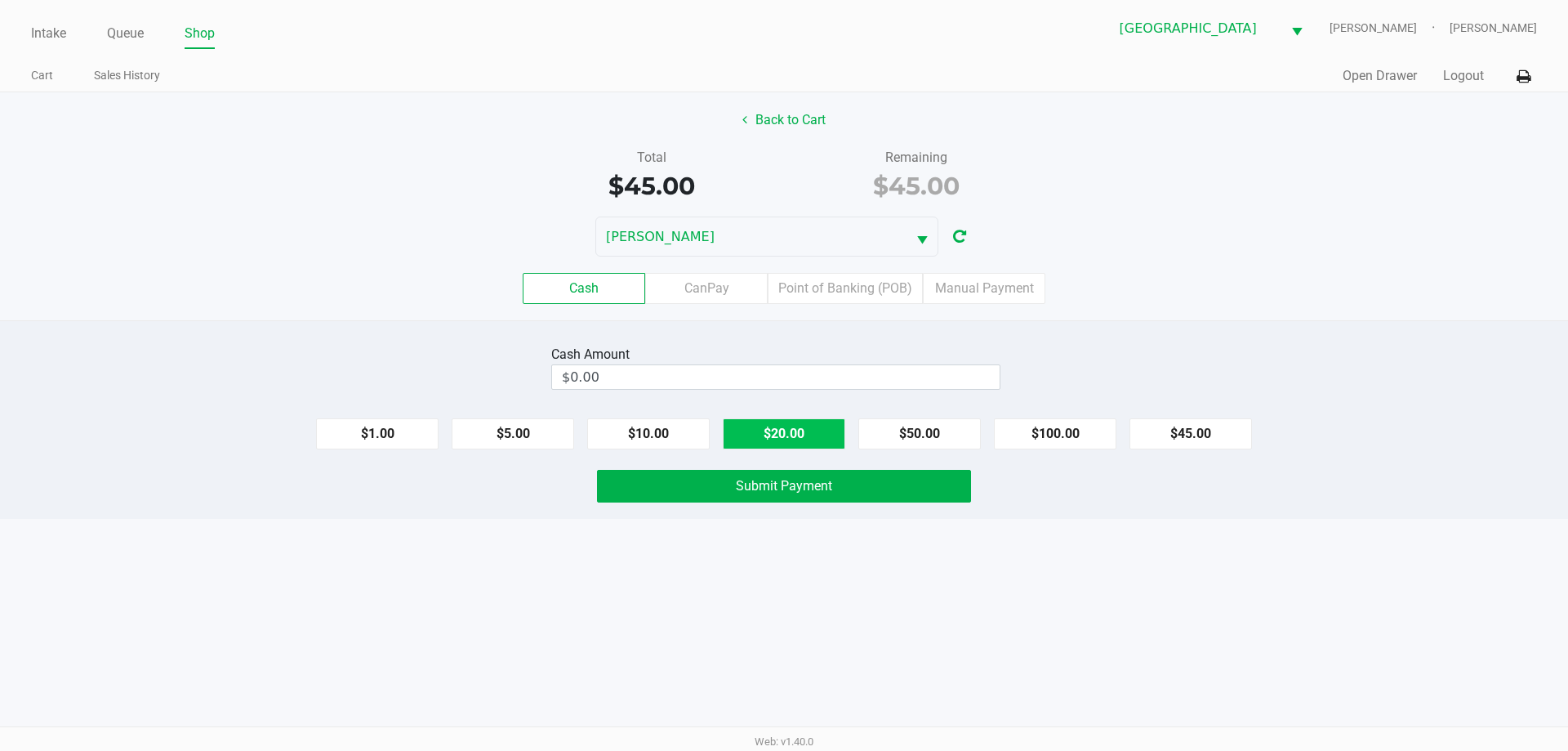
click at [763, 436] on button "$20.00" at bounding box center [784, 434] width 122 height 31
type input "$60.00"
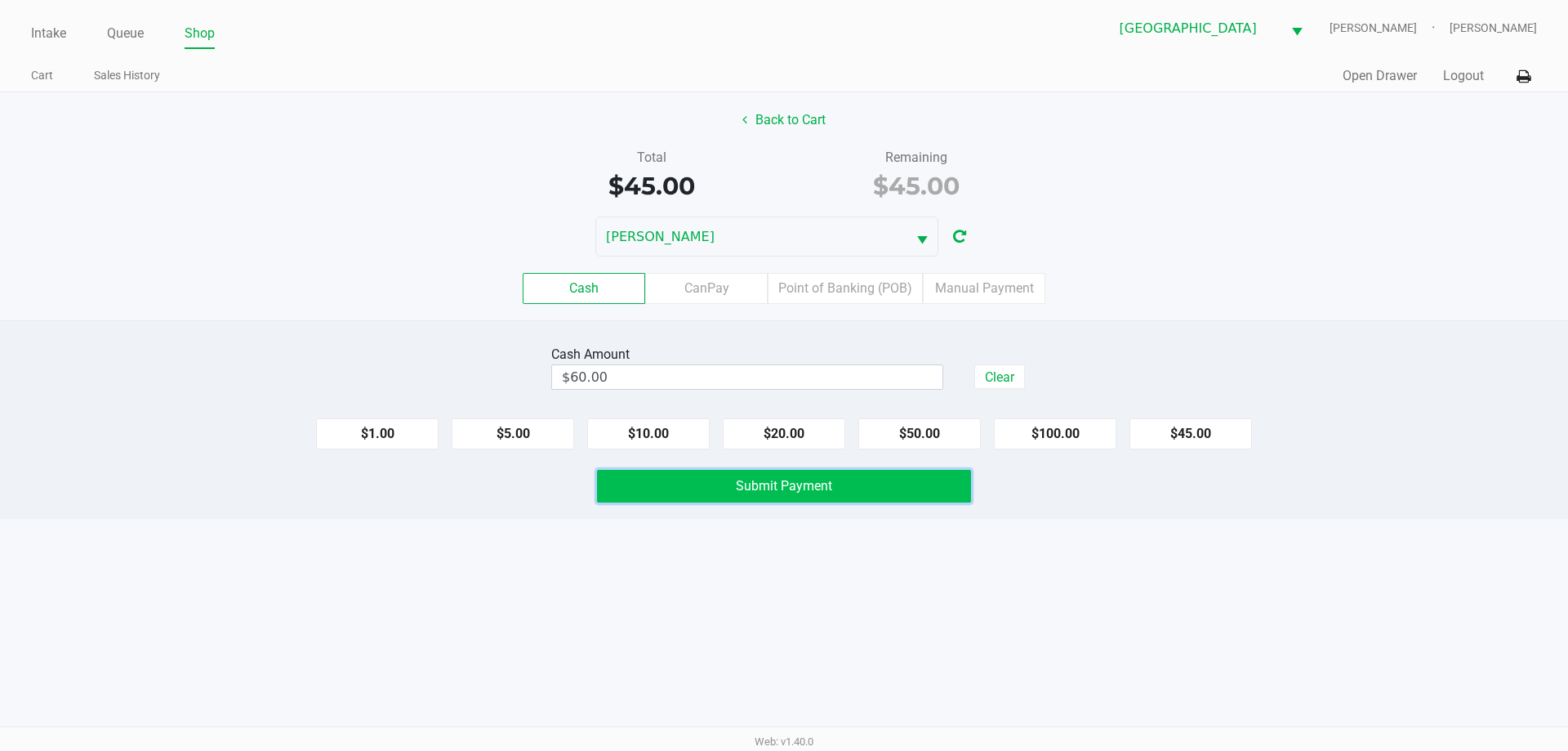
click at [769, 484] on span "Submit Payment" at bounding box center [784, 485] width 96 height 16
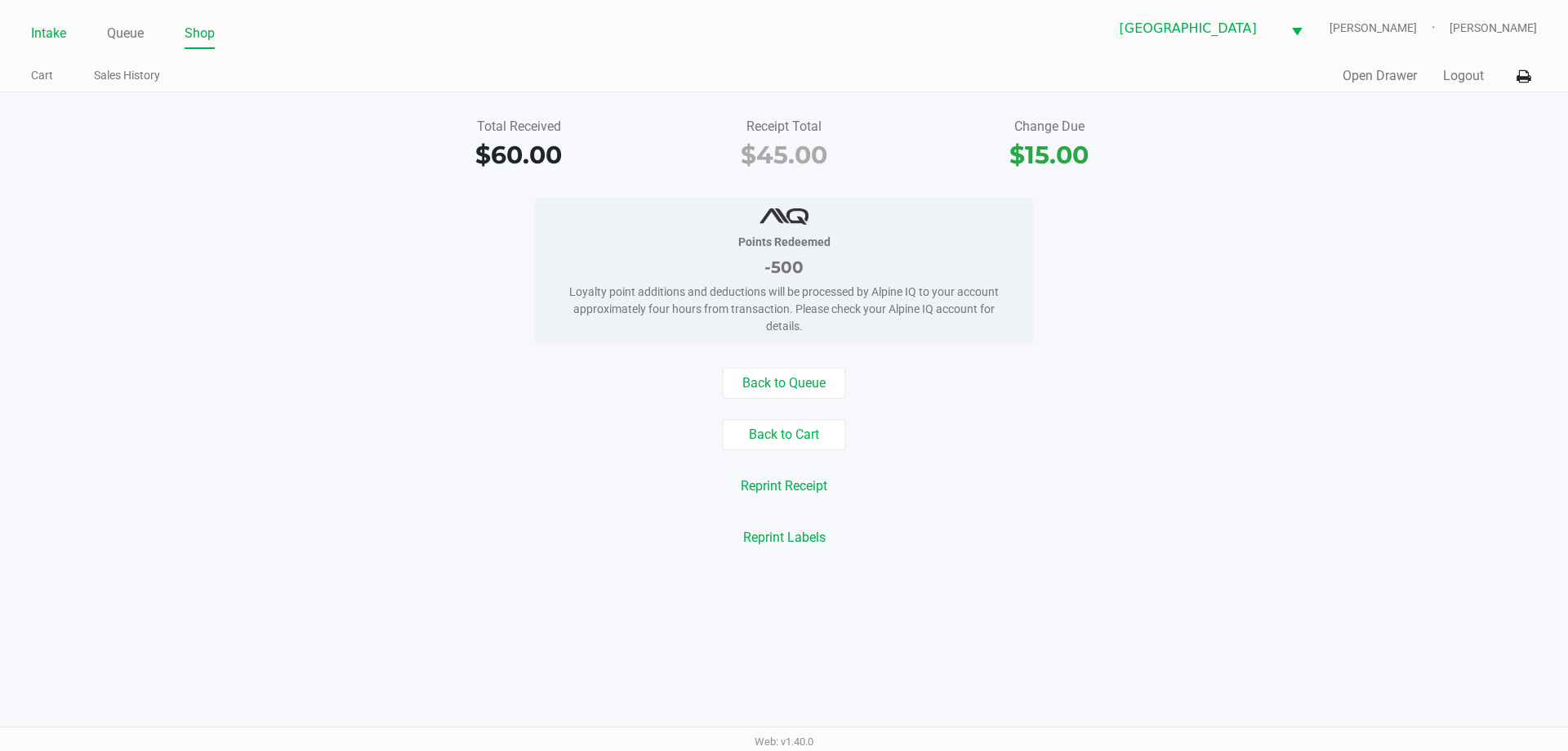
click at [39, 33] on link "Intake" at bounding box center [48, 34] width 35 height 23
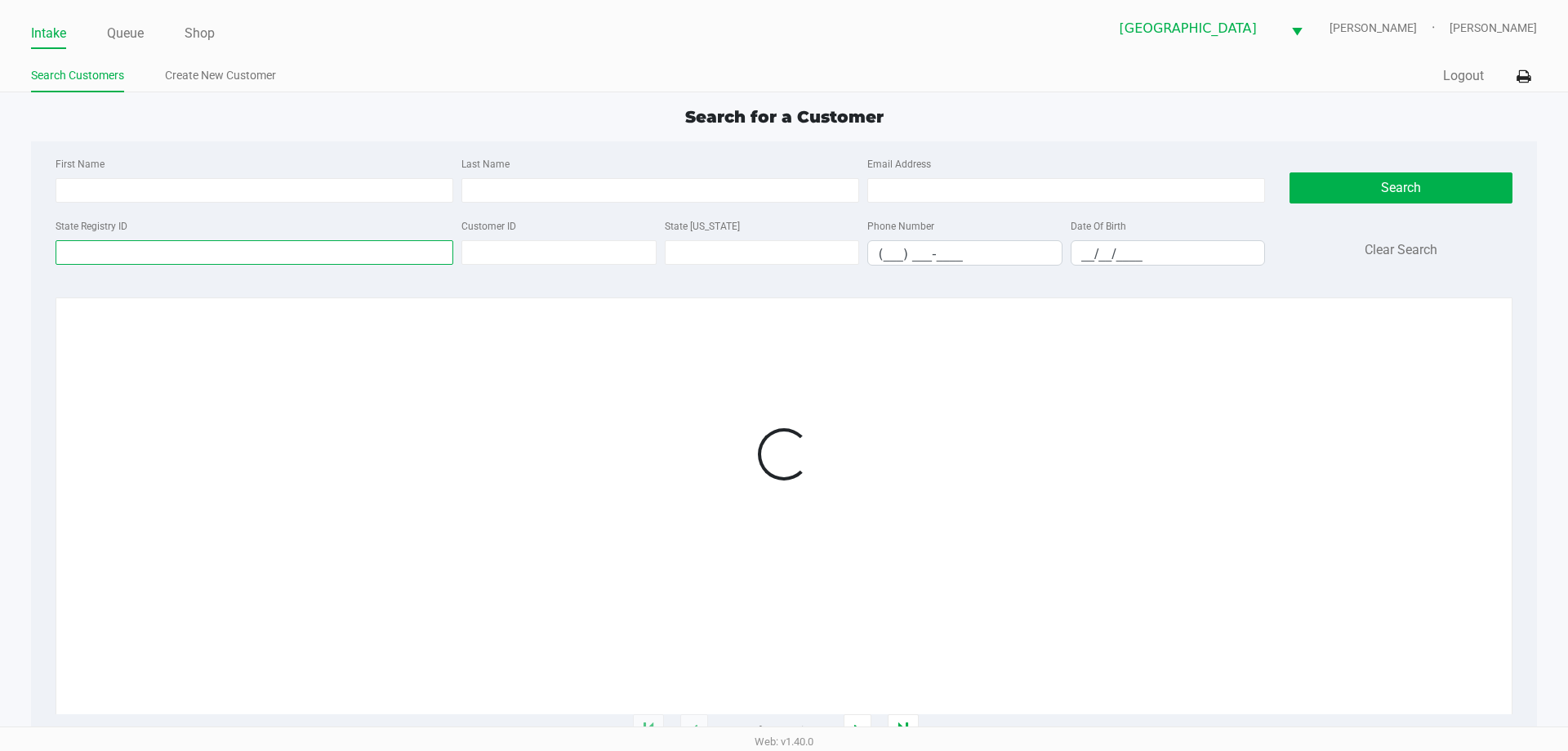
click at [147, 258] on input "State Registry ID" at bounding box center [254, 253] width 398 height 25
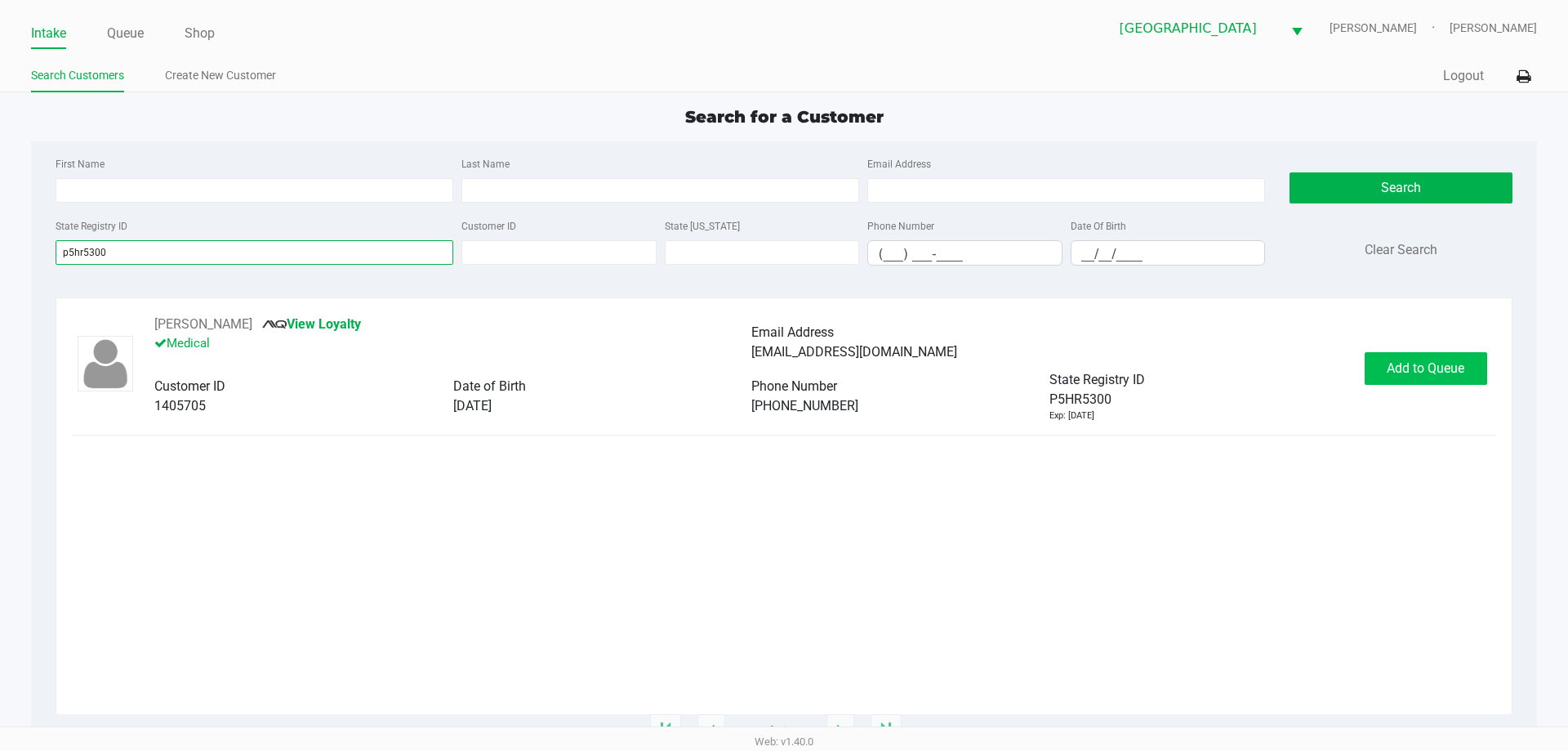
type input "p5hr5300"
click at [1378, 376] on button "Add to Queue" at bounding box center [1425, 369] width 122 height 33
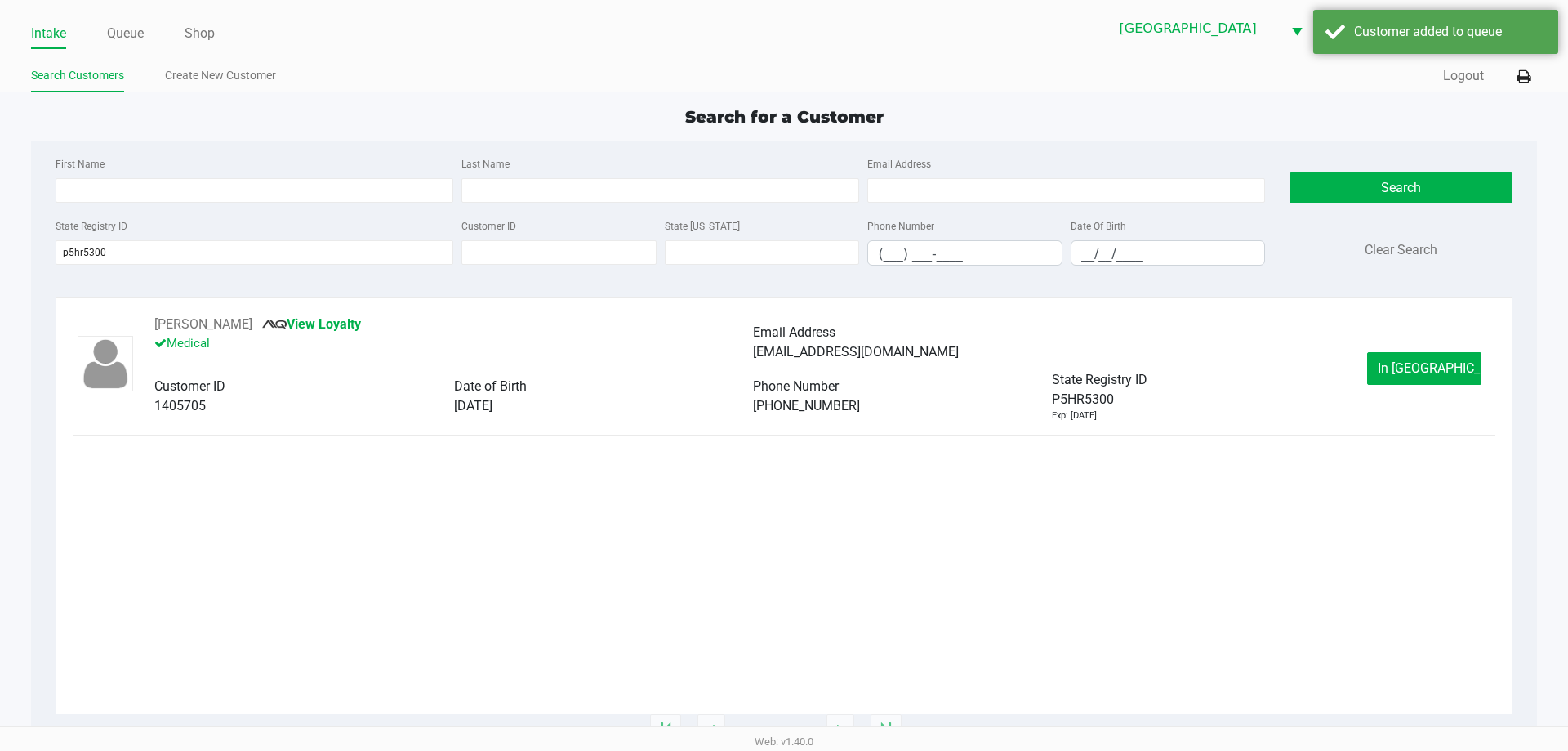
click at [1378, 376] on button "In [GEOGRAPHIC_DATA]" at bounding box center [1424, 369] width 114 height 33
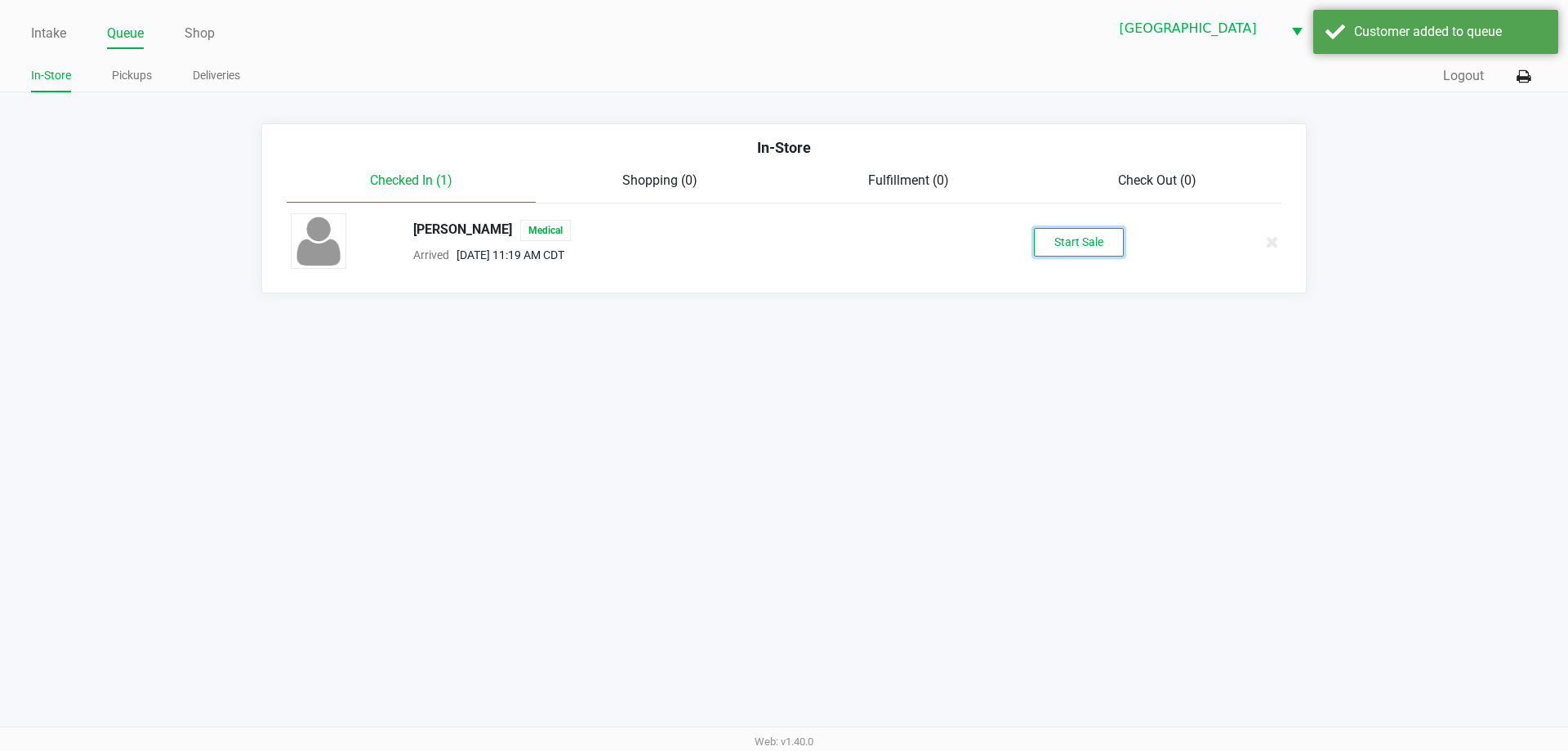
click at [1049, 245] on button "Start Sale" at bounding box center [1078, 242] width 89 height 29
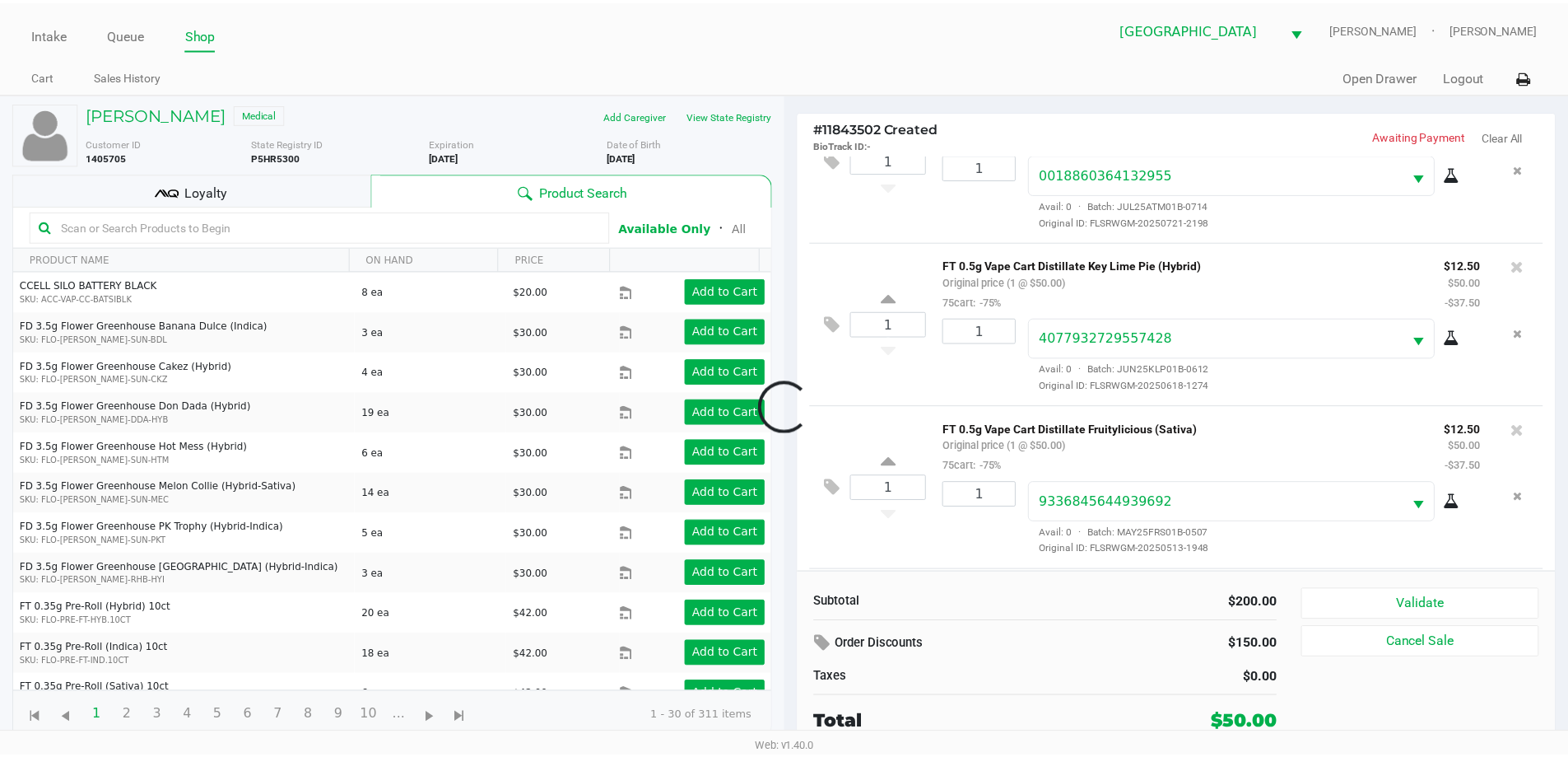
scroll to position [242, 0]
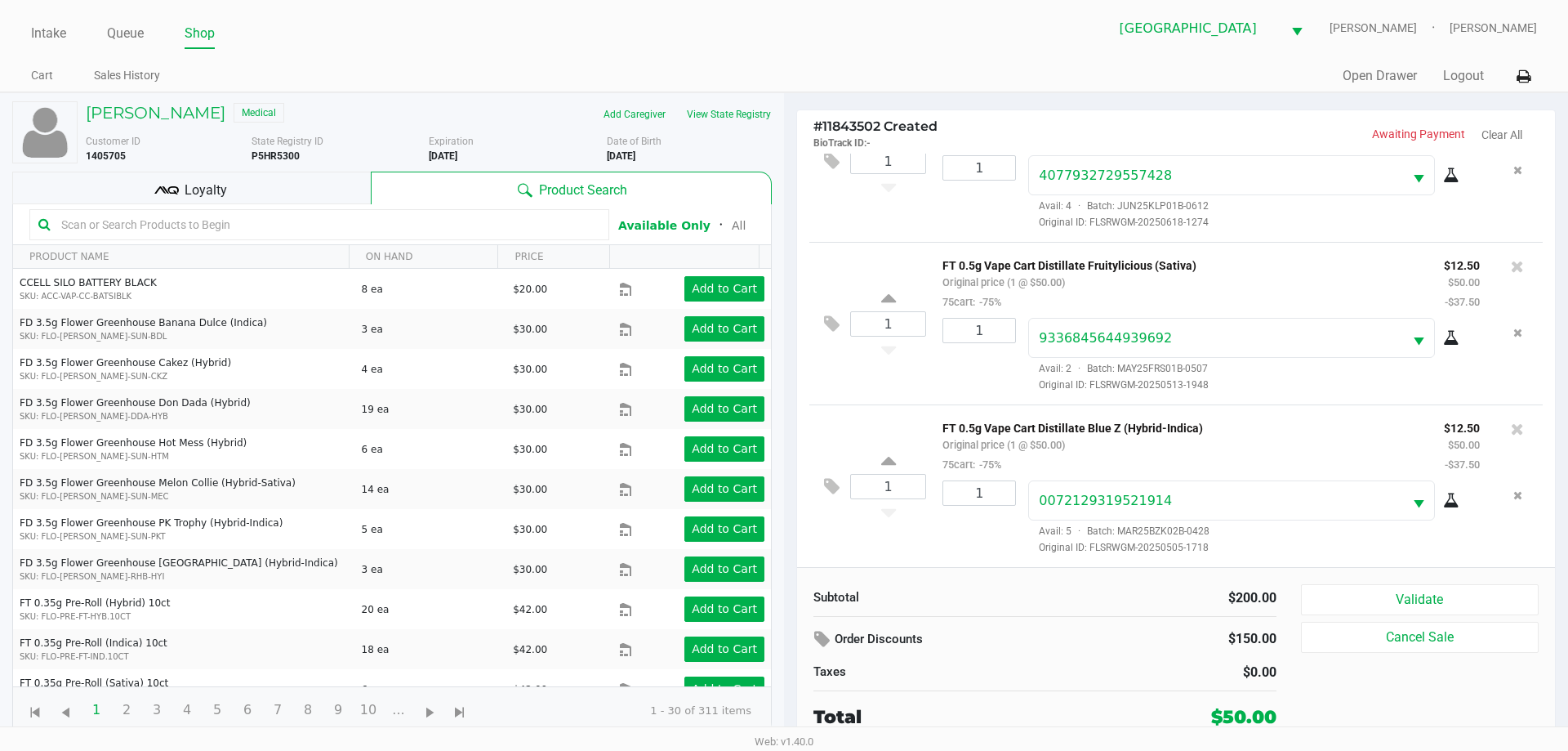
click at [236, 201] on div "Loyalty" at bounding box center [191, 188] width 359 height 33
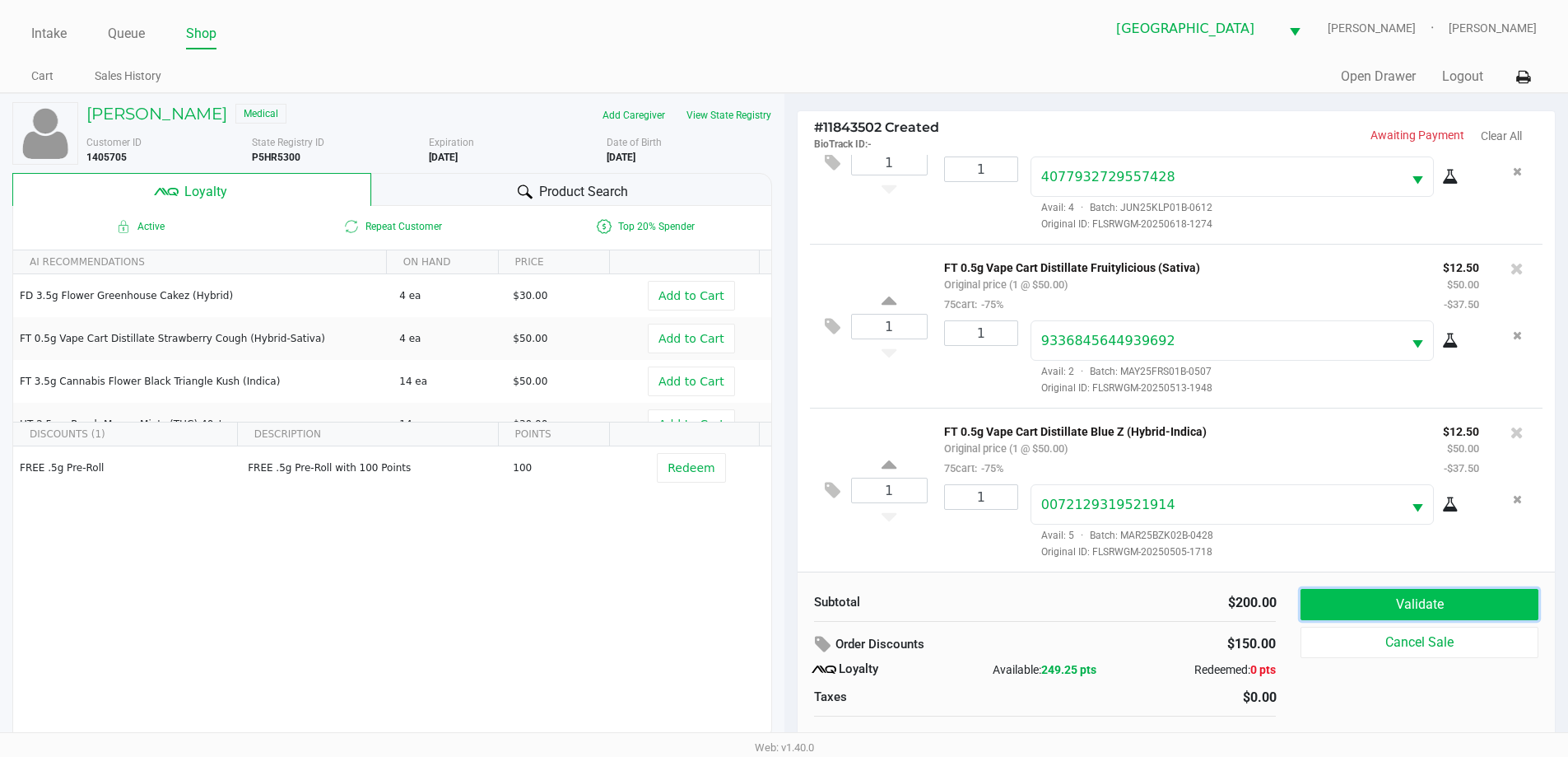
click at [1428, 608] on button "Validate" at bounding box center [1418, 605] width 237 height 31
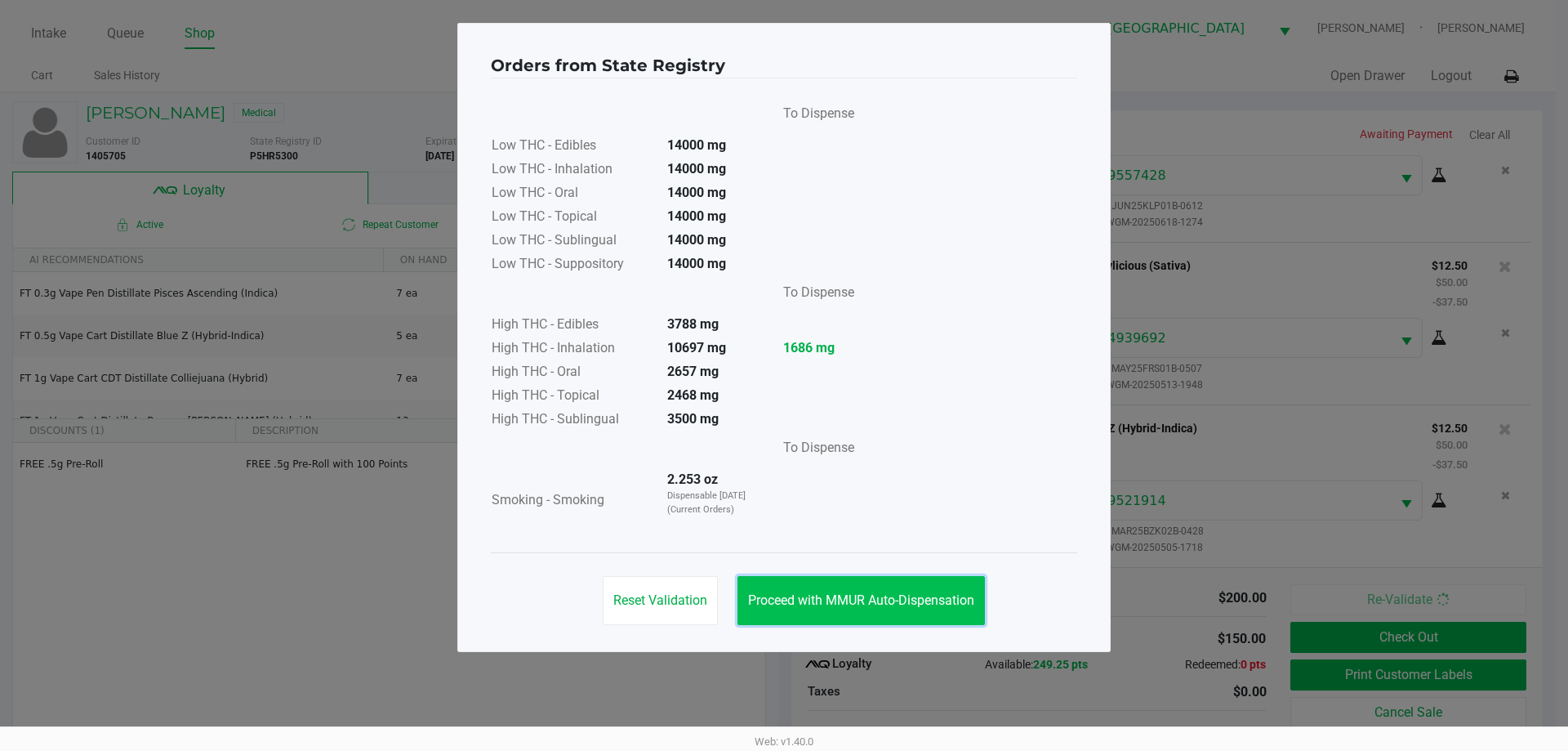
click at [897, 586] on button "Proceed with MMUR Auto-Dispensation" at bounding box center [862, 601] width 248 height 49
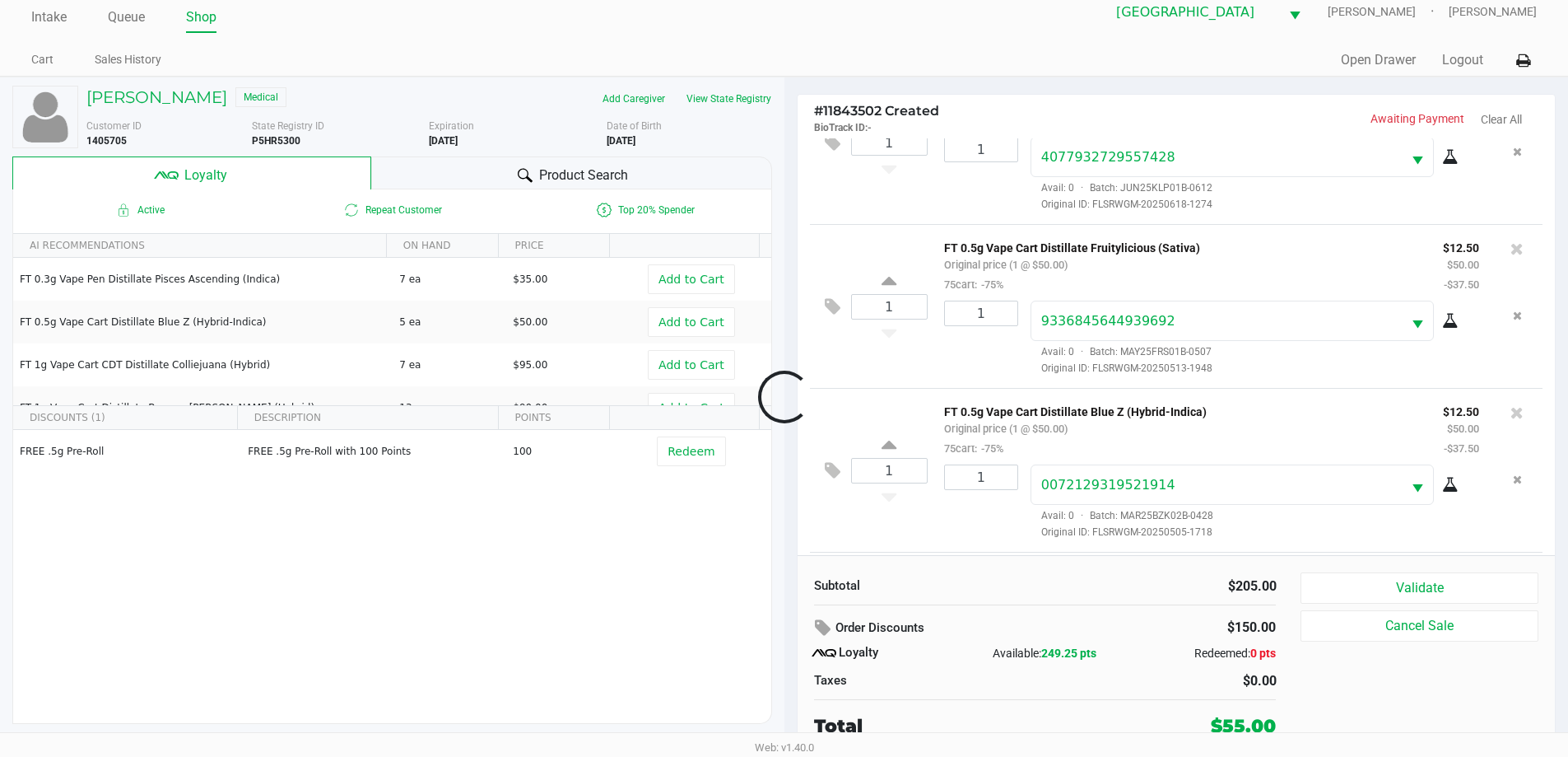
scroll to position [387, 0]
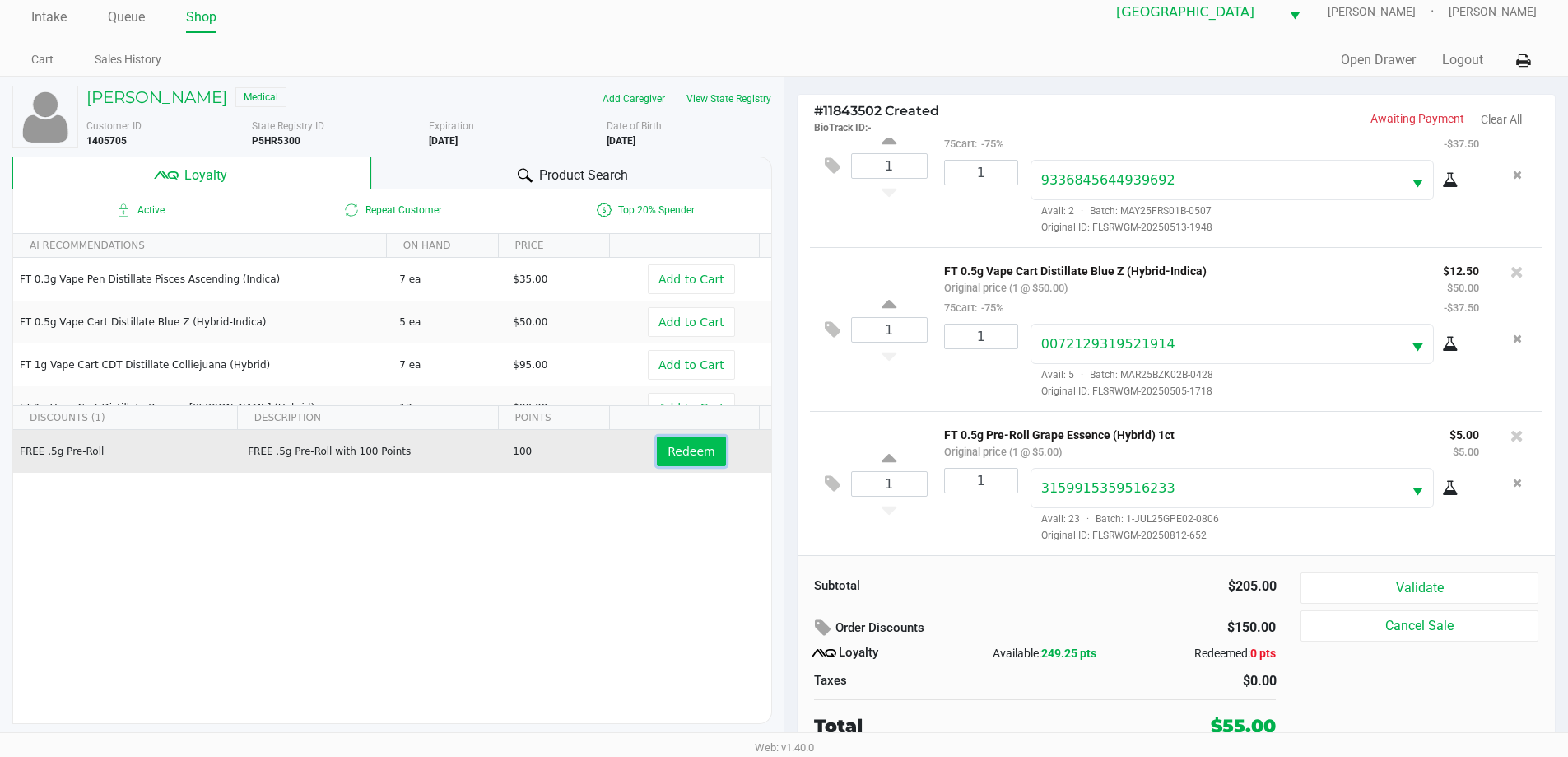
click at [675, 447] on span "Redeem" at bounding box center [691, 451] width 47 height 13
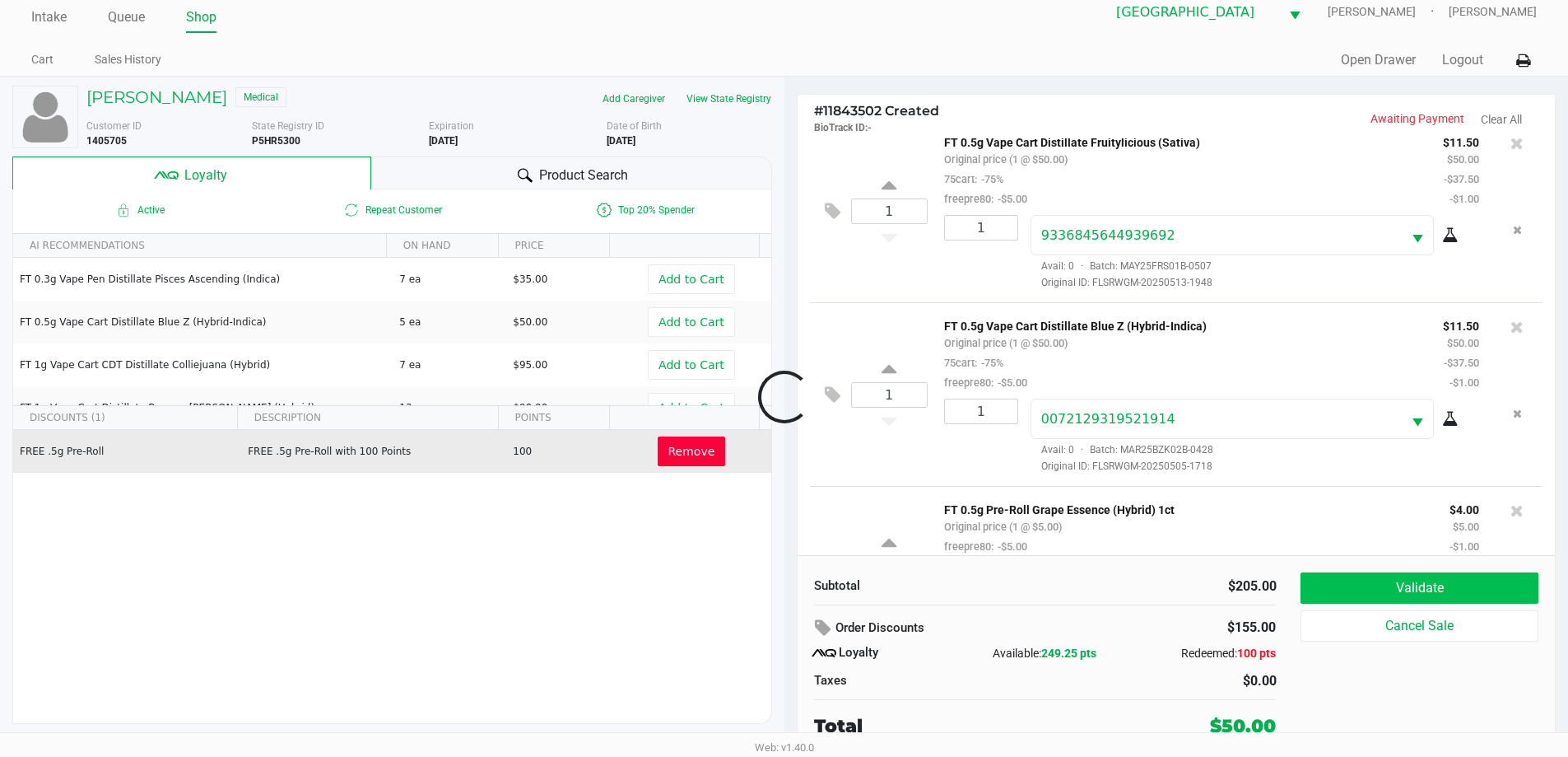
scroll to position [486, 0]
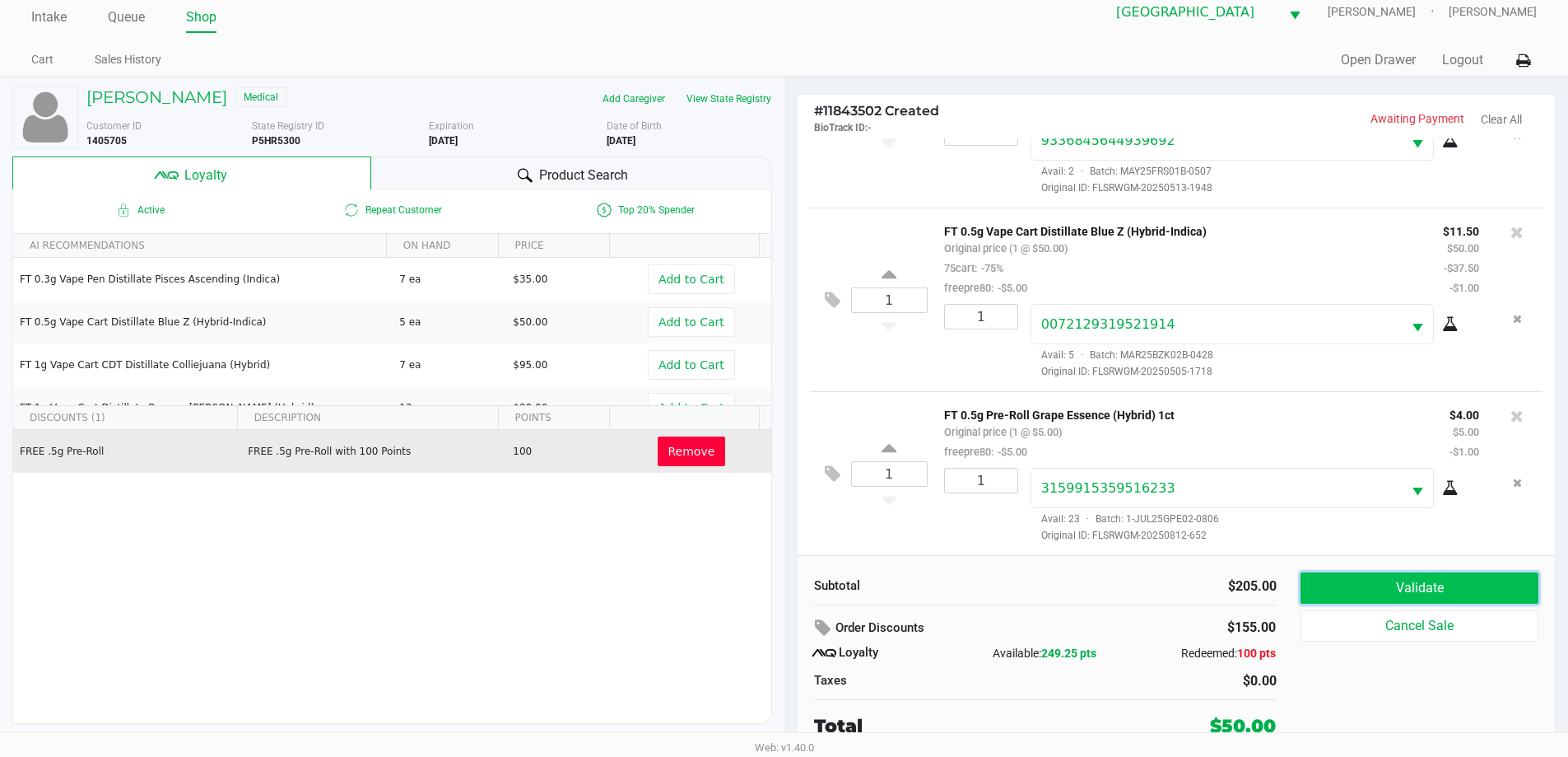
click at [1403, 595] on button "Validate" at bounding box center [1418, 588] width 237 height 31
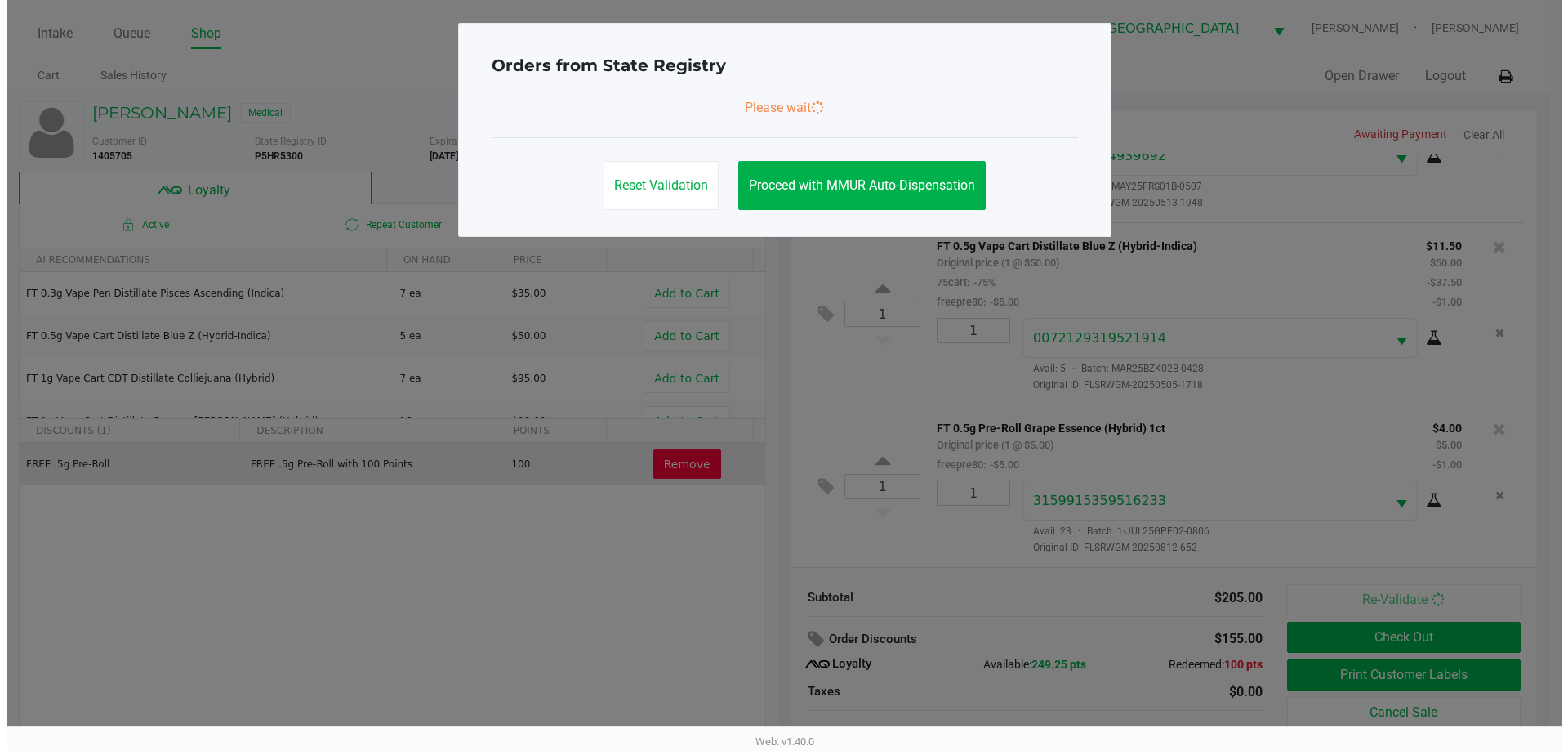
scroll to position [0, 0]
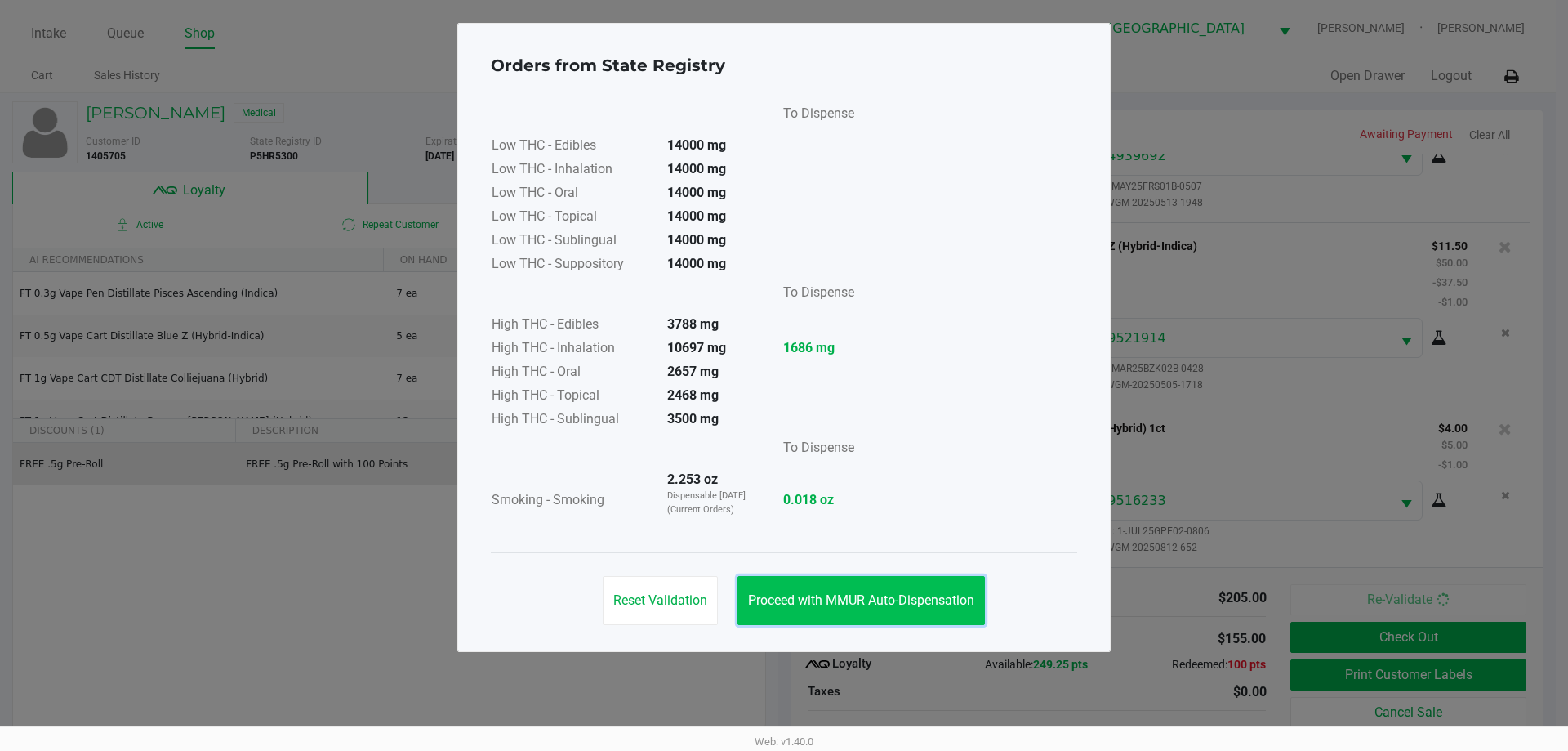
click at [854, 592] on button "Proceed with MMUR Auto-Dispensation" at bounding box center [862, 601] width 248 height 49
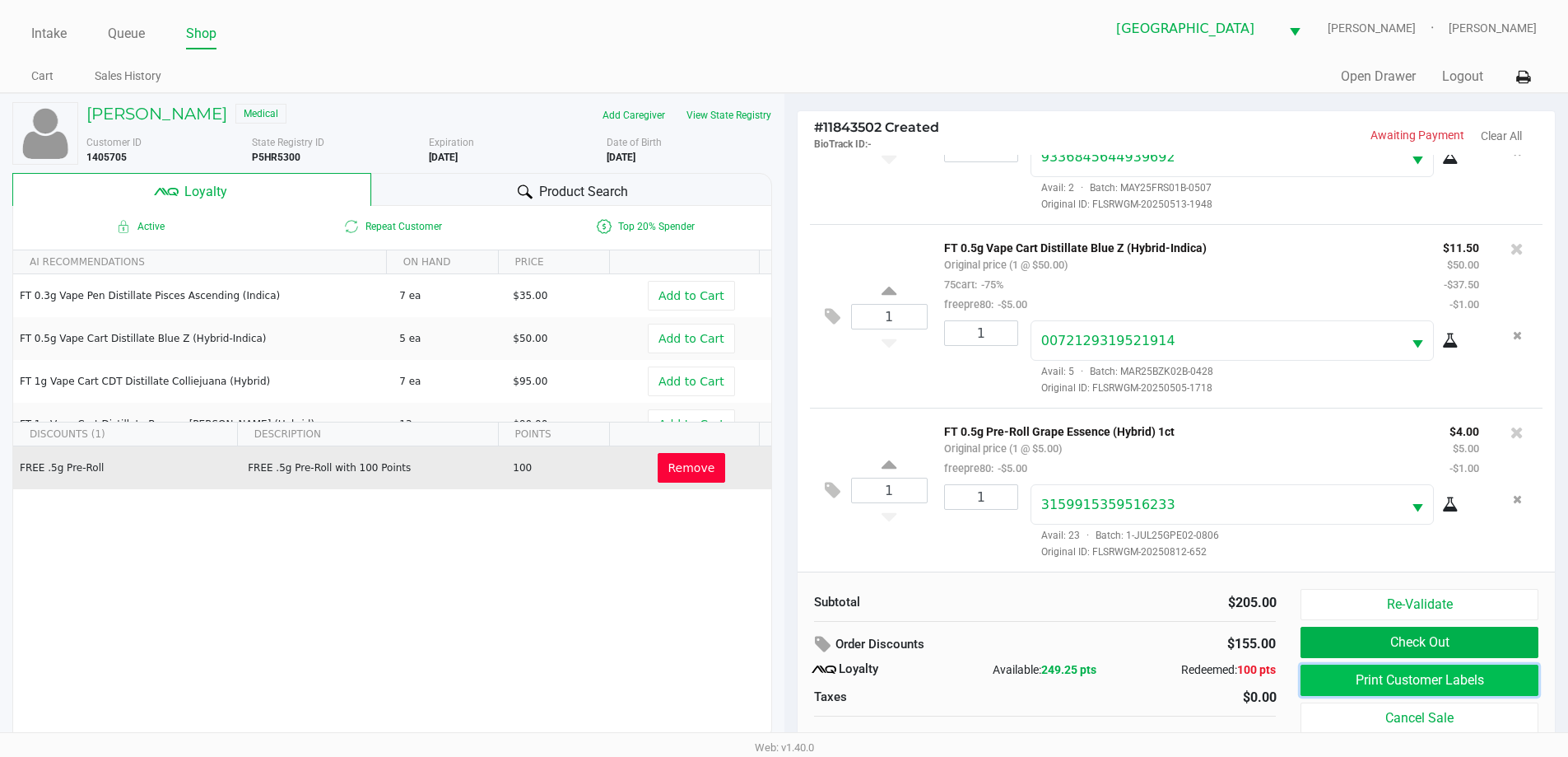
click at [1341, 681] on button "Print Customer Labels" at bounding box center [1418, 680] width 237 height 31
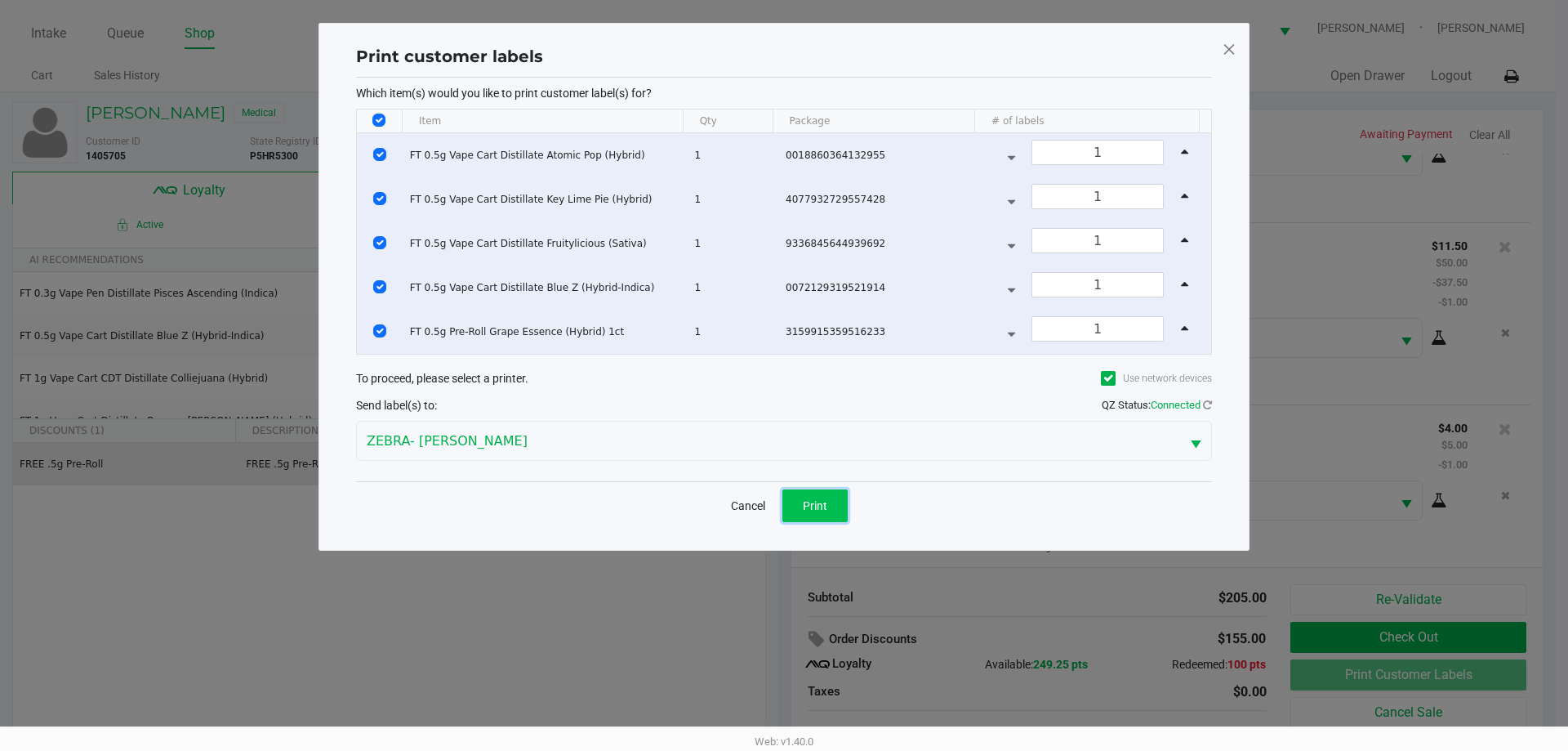
click at [811, 501] on span "Print" at bounding box center [815, 506] width 25 height 13
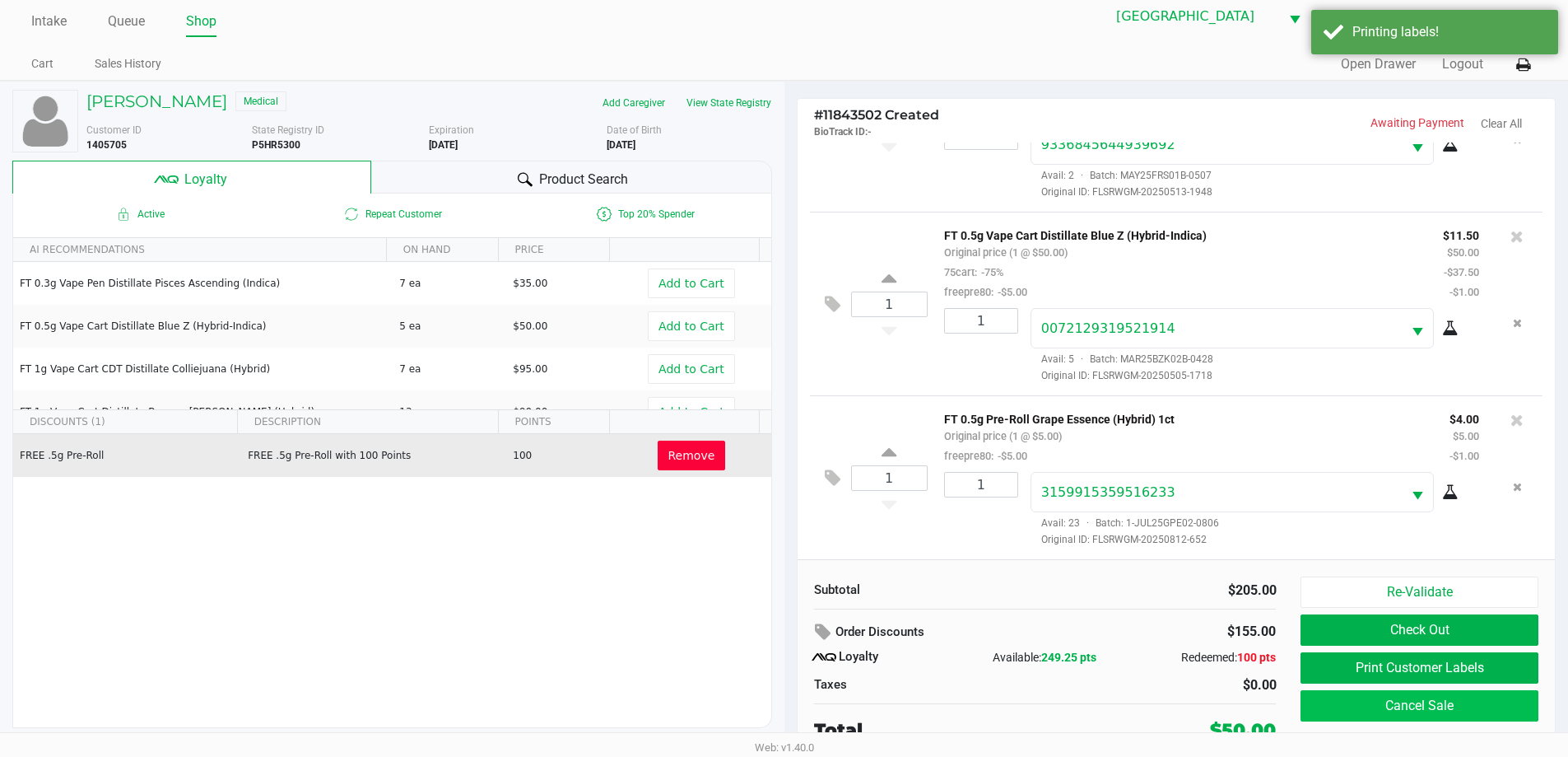
scroll to position [17, 0]
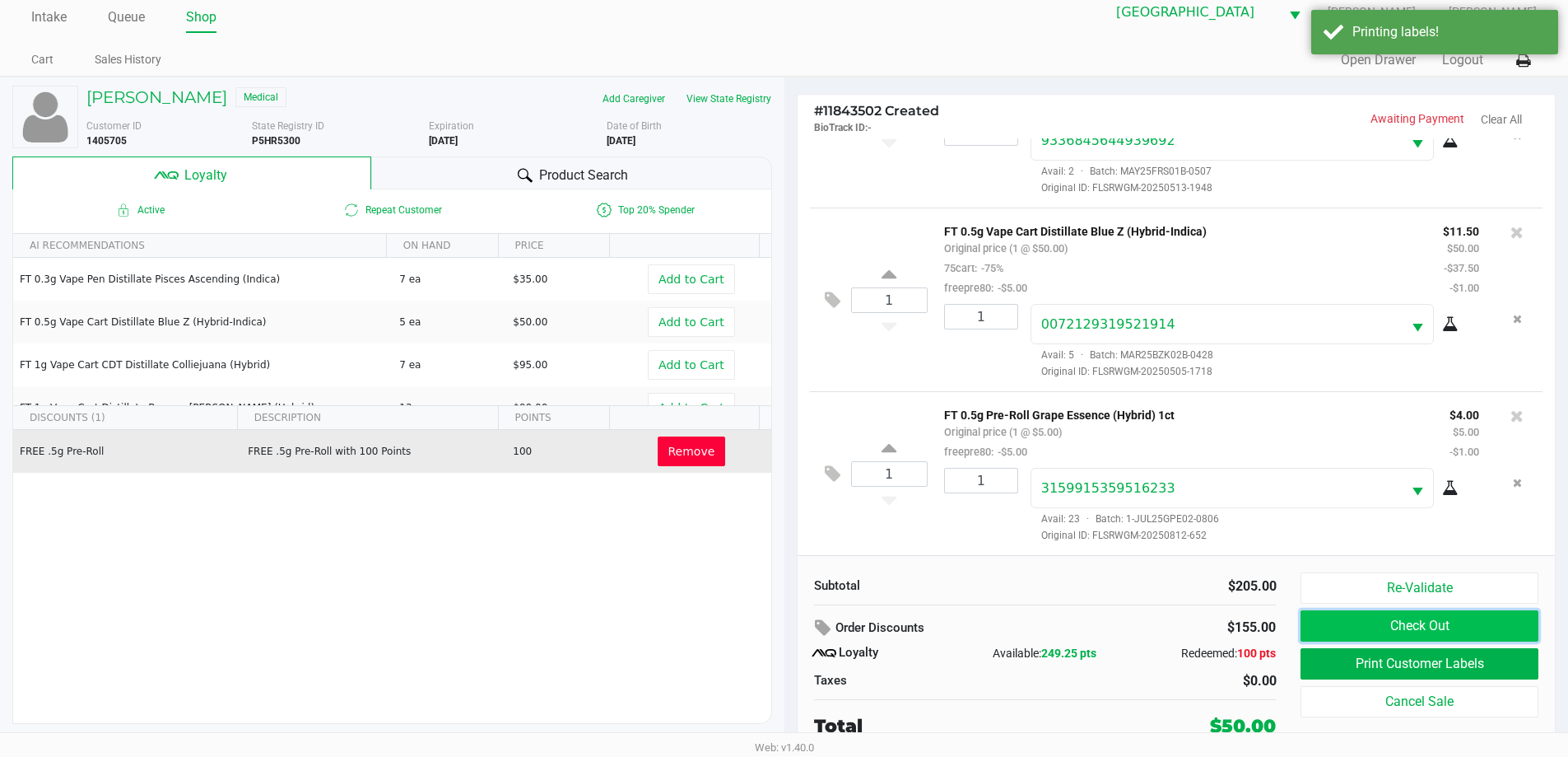
click at [1473, 628] on button "Check Out" at bounding box center [1418, 625] width 237 height 31
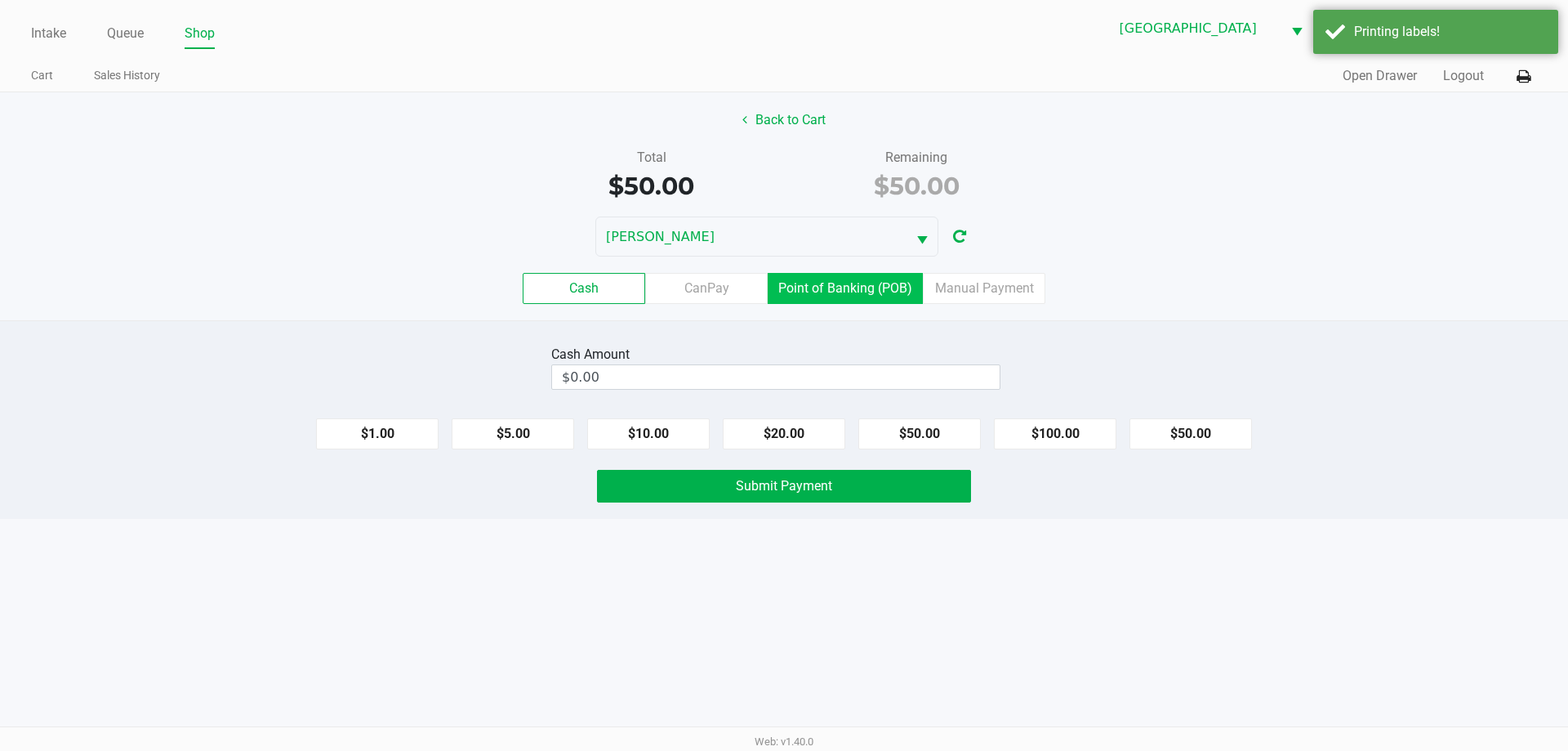
click at [867, 280] on label "Point of Banking (POB)" at bounding box center [844, 288] width 155 height 31
click at [0, 0] on 7 "Point of Banking (POB)" at bounding box center [0, 0] width 0 height 0
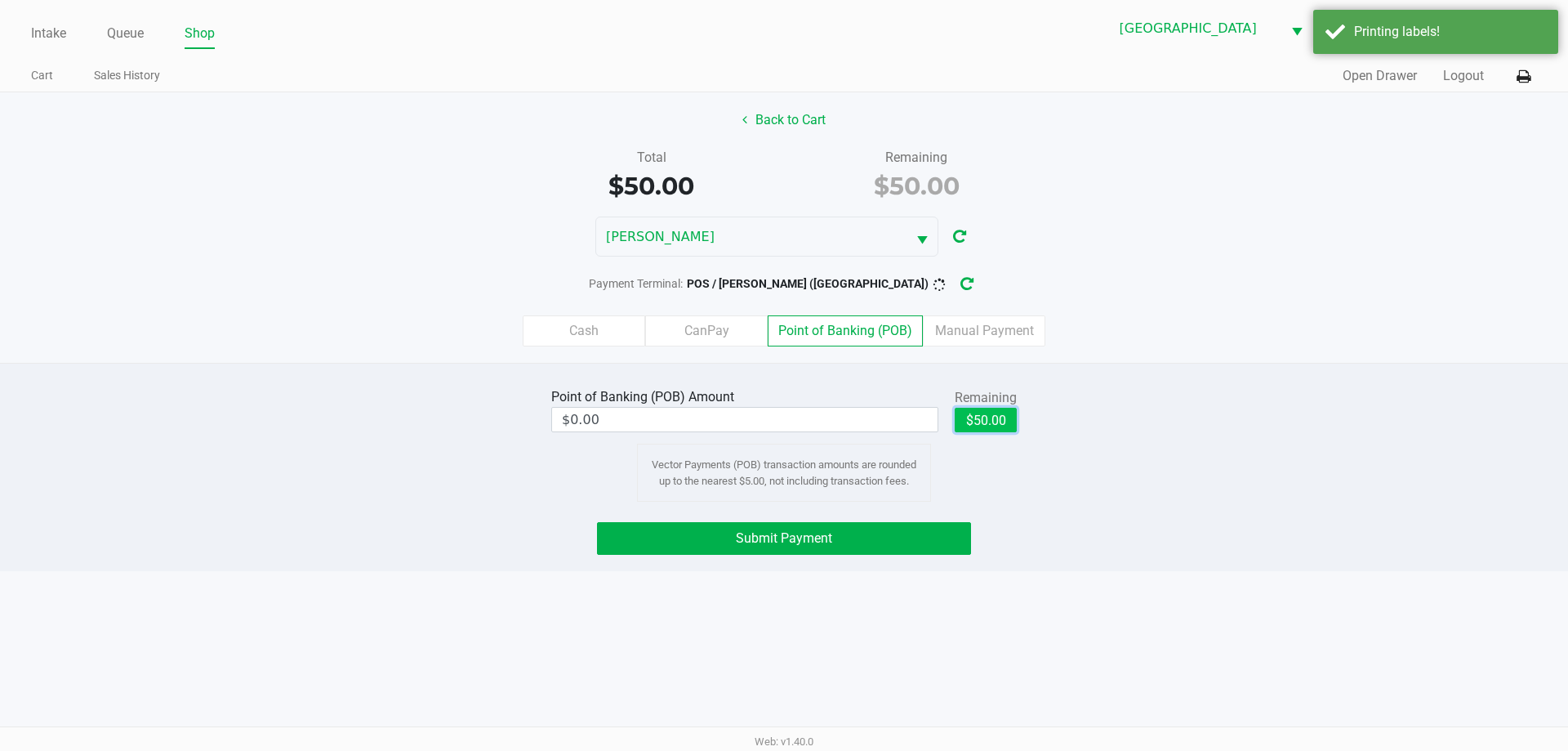
click at [982, 421] on button "$50.00" at bounding box center [985, 420] width 62 height 25
type input "$50.00"
click at [898, 537] on button "Submit Payment" at bounding box center [784, 538] width 374 height 33
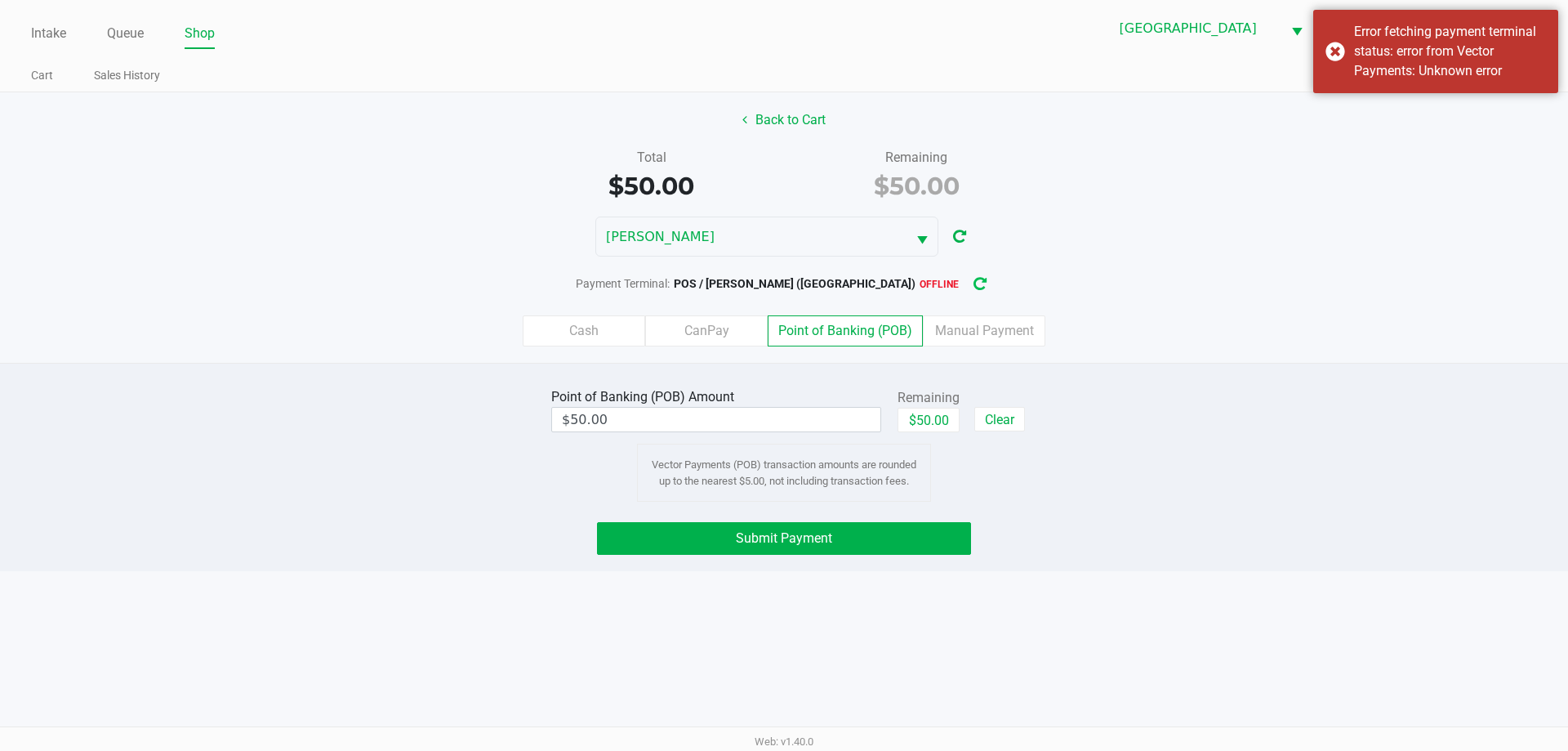
click at [973, 279] on icon "button" at bounding box center [980, 284] width 13 height 11
click at [1329, 44] on div "Error fetching payment terminal status: error from Vector Payments: Unknown err…" at bounding box center [1435, 52] width 245 height 84
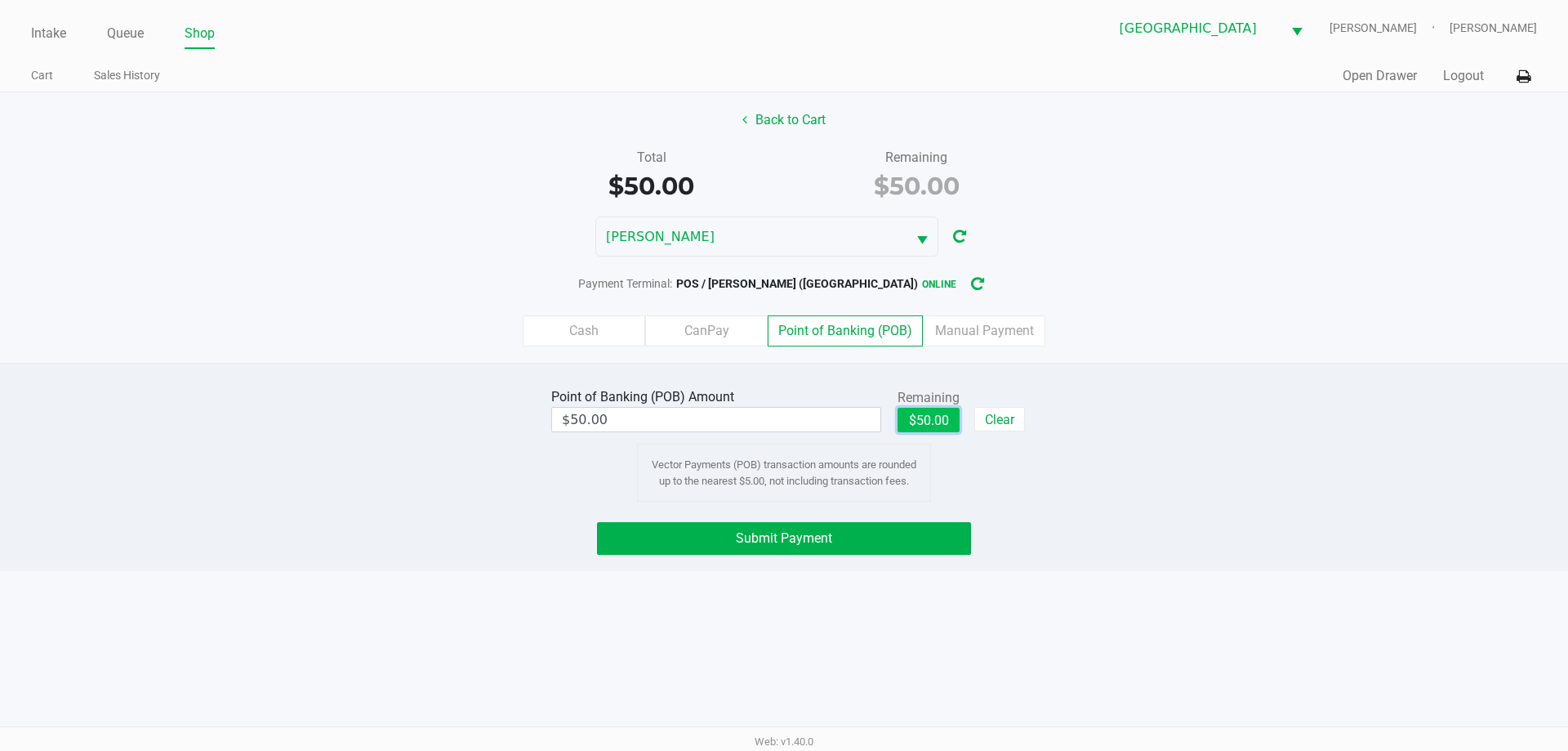
drag, startPoint x: 953, startPoint y: 415, endPoint x: 912, endPoint y: 483, distance: 79.4
click at [952, 416] on button "$50.00" at bounding box center [929, 420] width 62 height 25
click at [903, 531] on button "Submit Payment" at bounding box center [784, 538] width 374 height 33
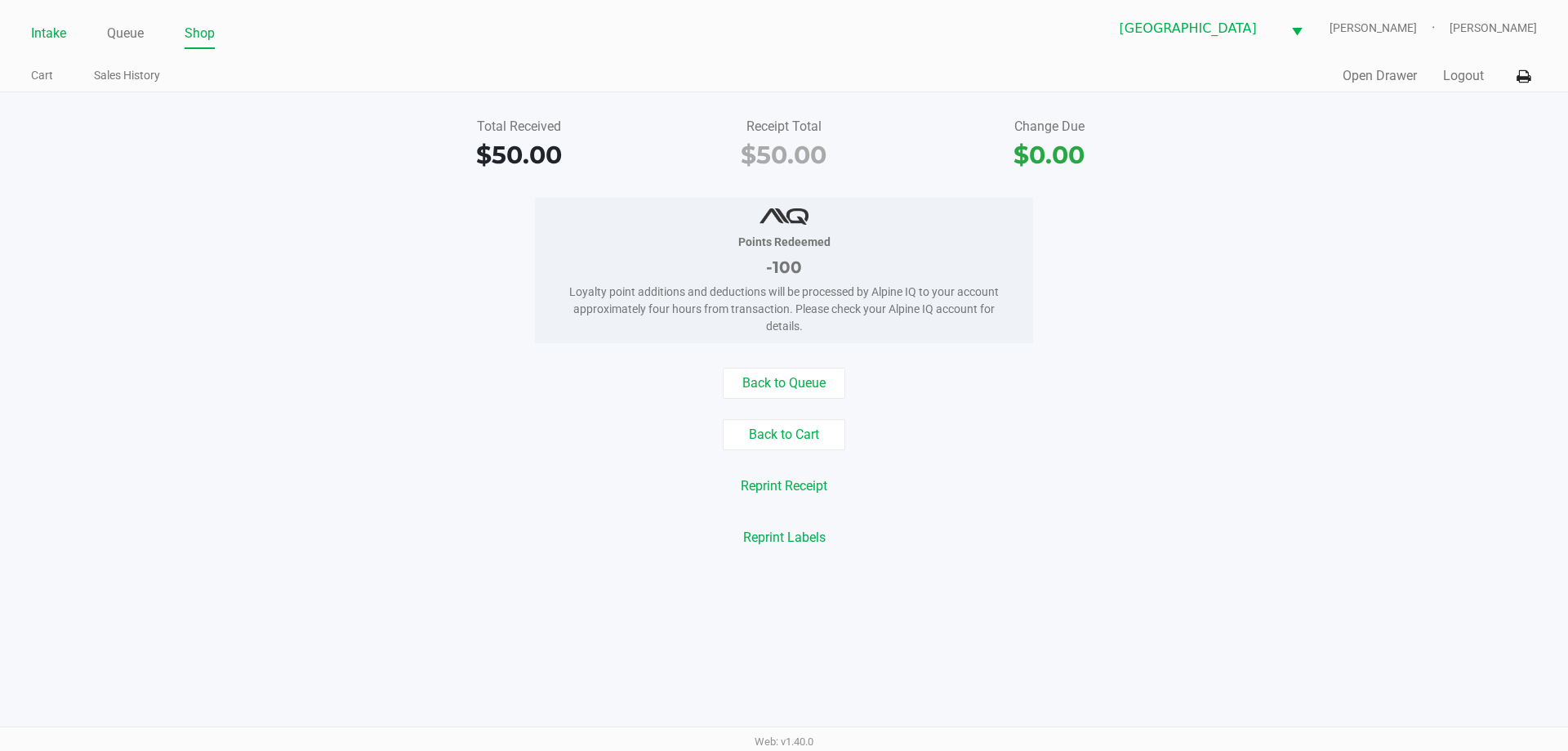
click at [40, 32] on link "Intake" at bounding box center [48, 34] width 35 height 23
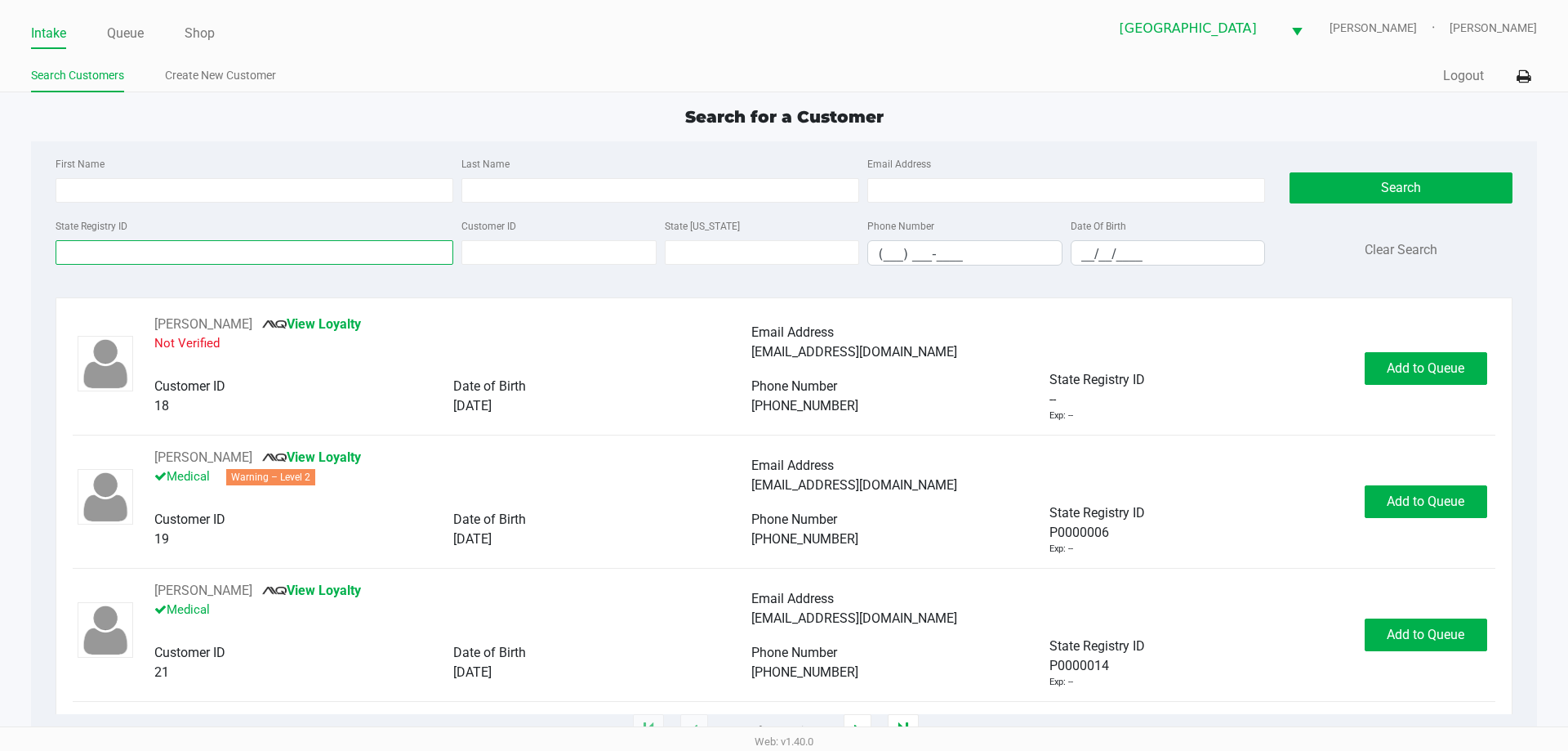
click at [189, 250] on input "State Registry ID" at bounding box center [254, 253] width 398 height 25
click at [89, 248] on input "State Registry ID" at bounding box center [254, 253] width 398 height 25
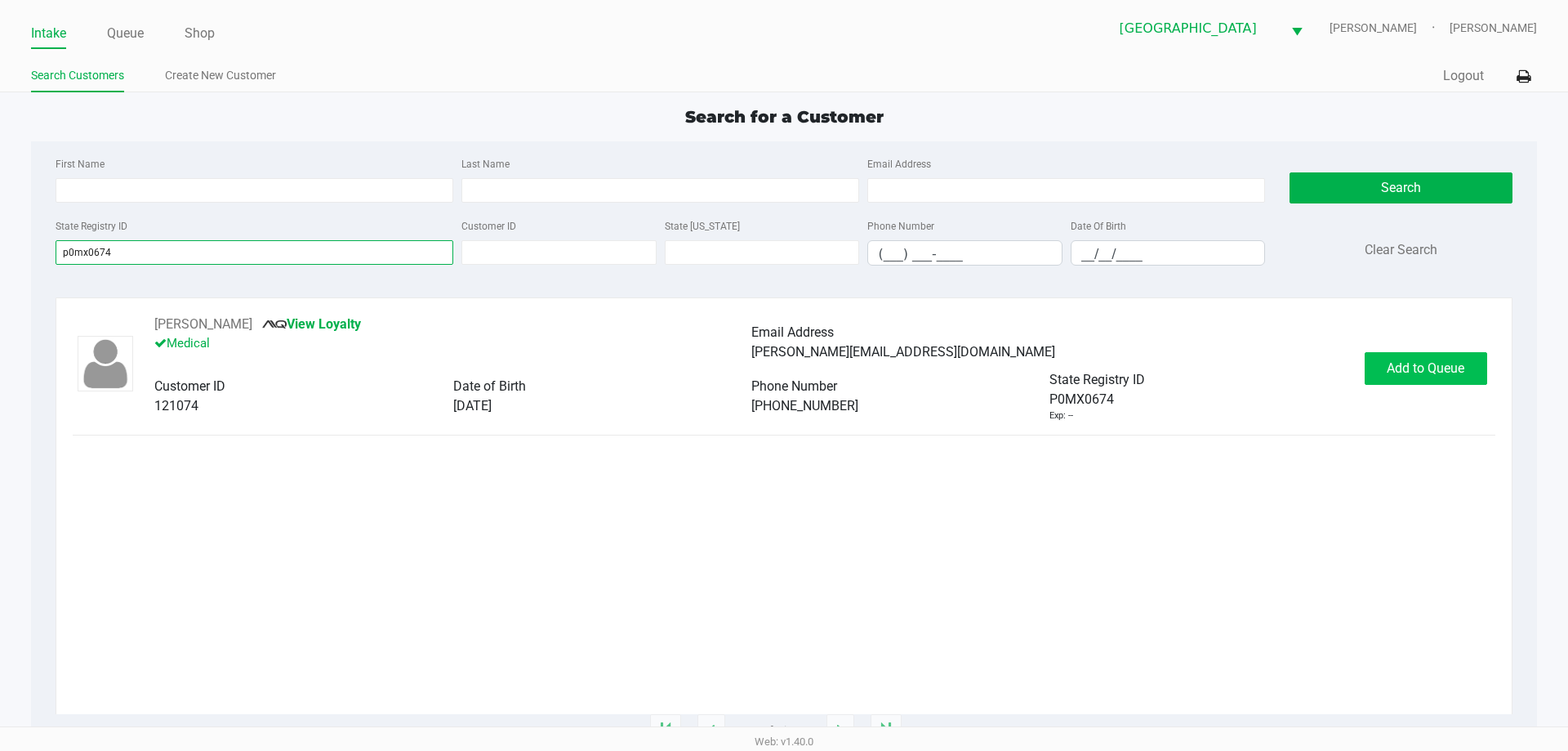
type input "p0mx0674"
click at [1462, 374] on span "Add to Queue" at bounding box center [1425, 368] width 78 height 16
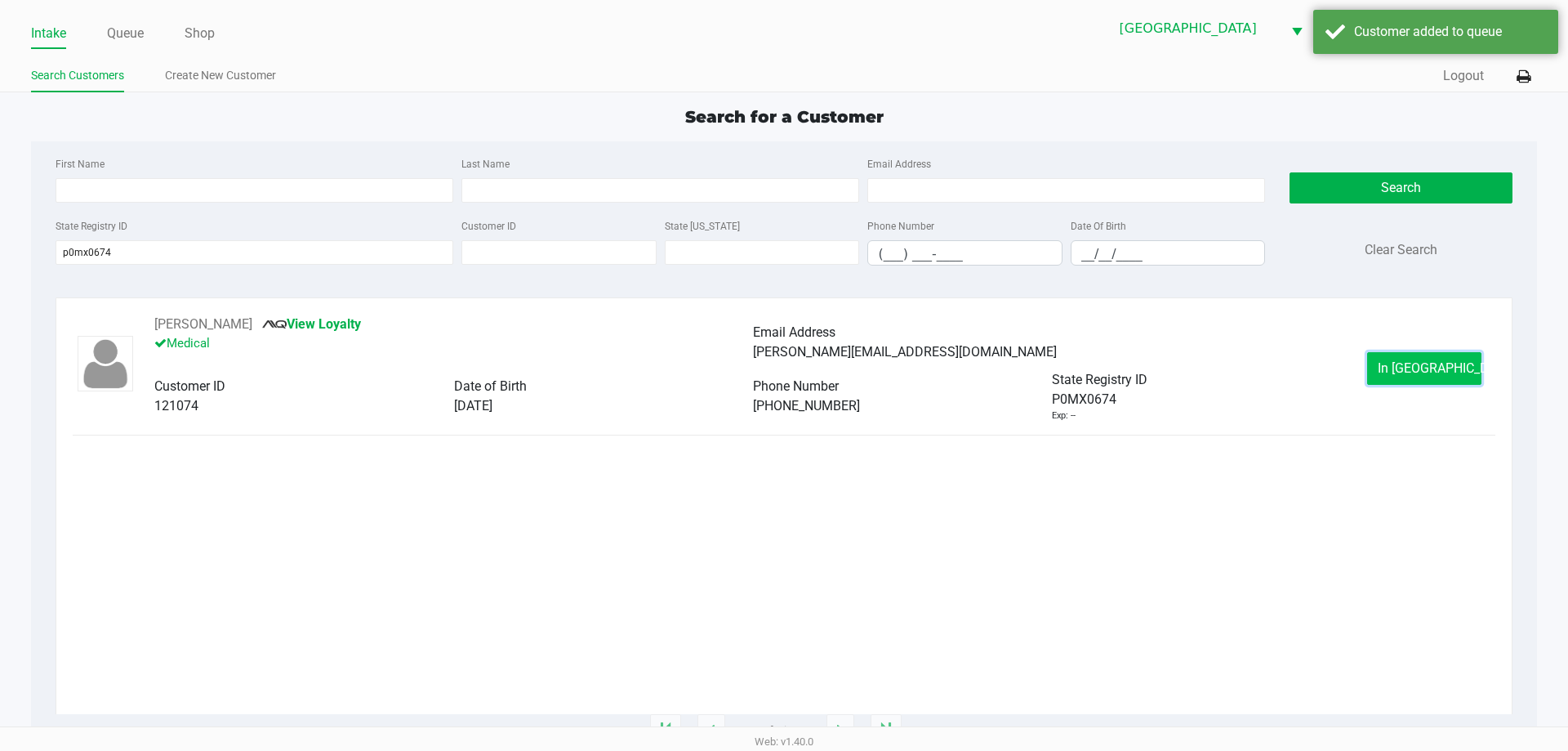
click at [1450, 374] on button "In [GEOGRAPHIC_DATA]" at bounding box center [1424, 369] width 114 height 33
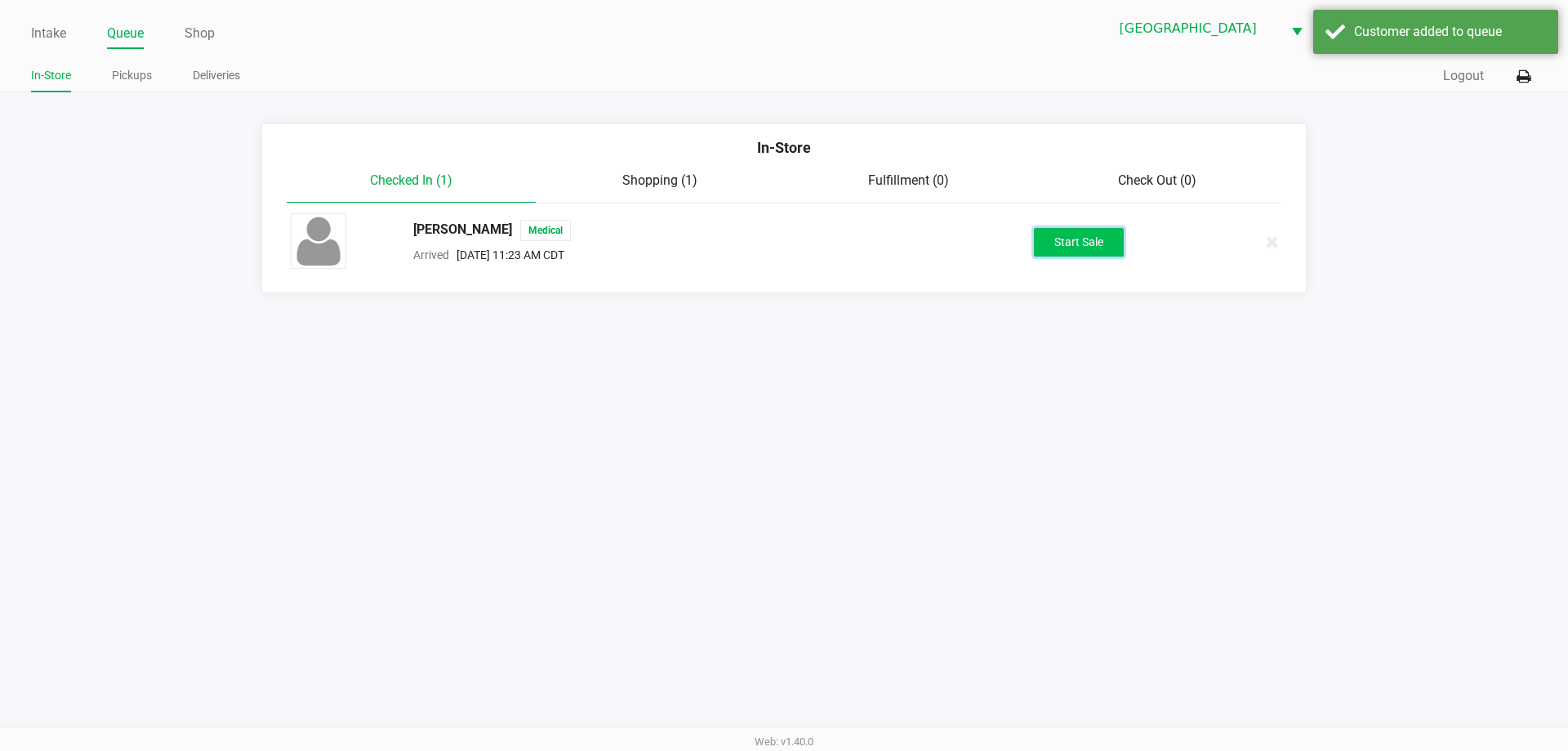
click at [1093, 245] on button "Start Sale" at bounding box center [1078, 242] width 89 height 29
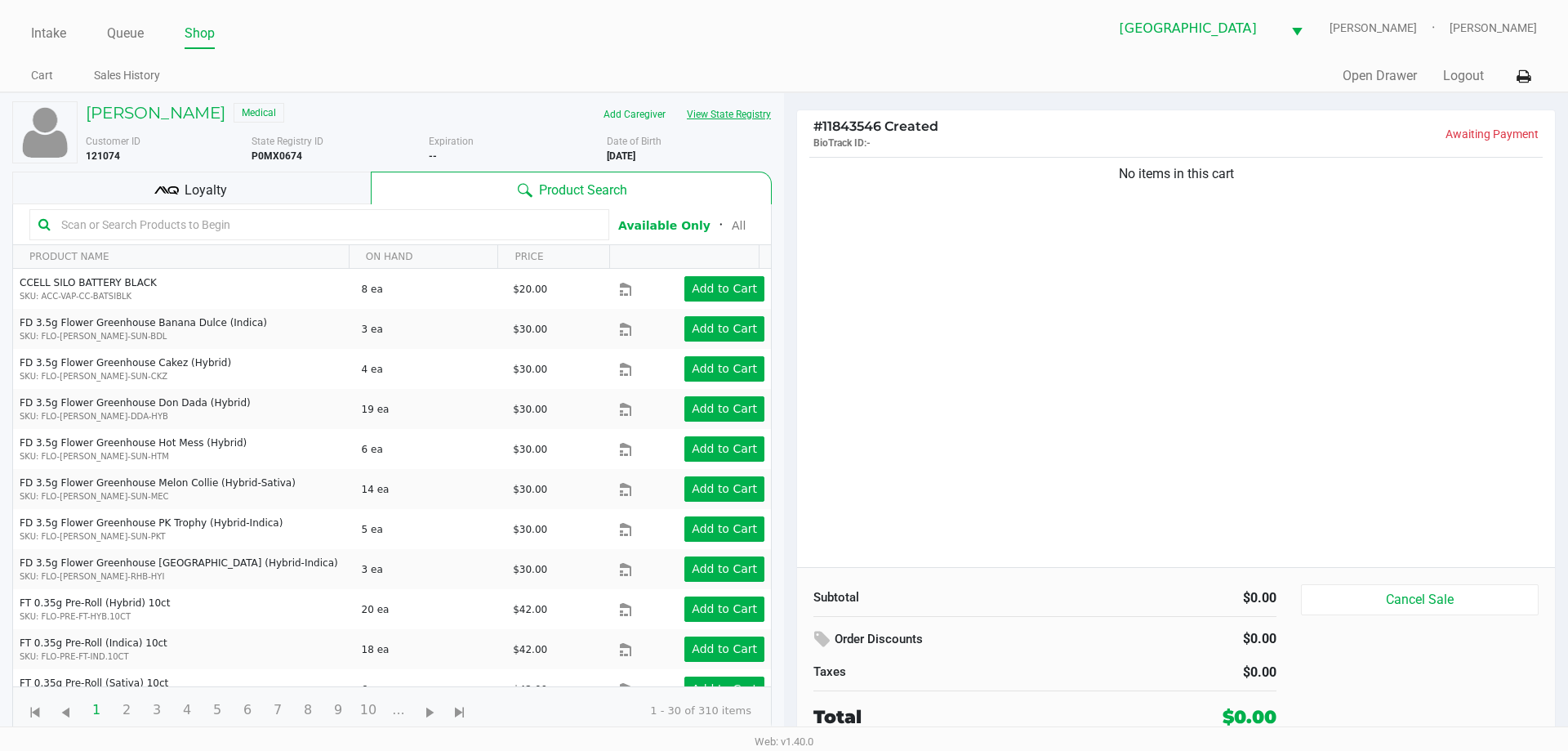
click at [745, 116] on button "View State Registry" at bounding box center [724, 114] width 95 height 26
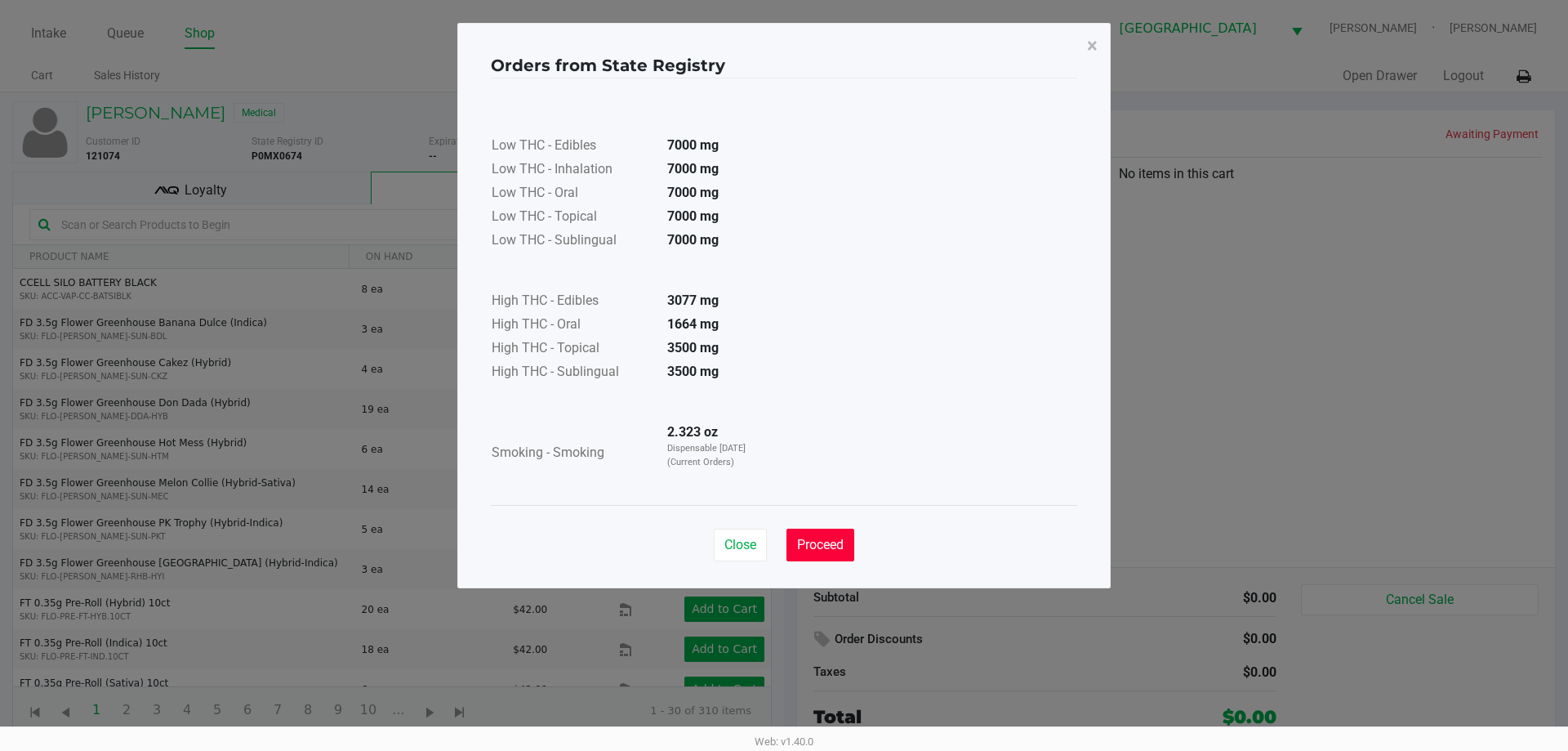
click at [830, 550] on span "Proceed" at bounding box center [820, 544] width 47 height 16
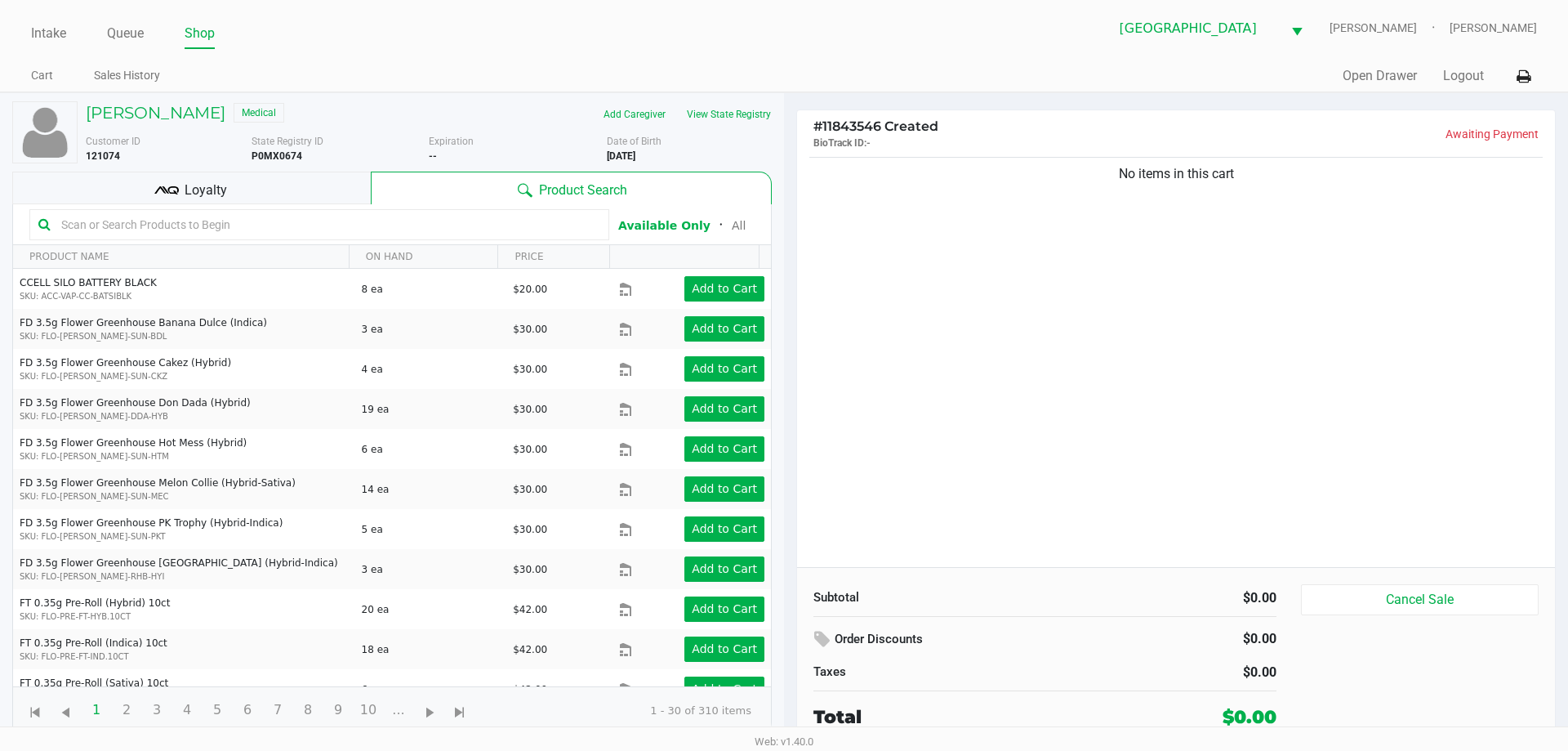
click at [1306, 448] on div "No items in this cart" at bounding box center [1176, 360] width 758 height 414
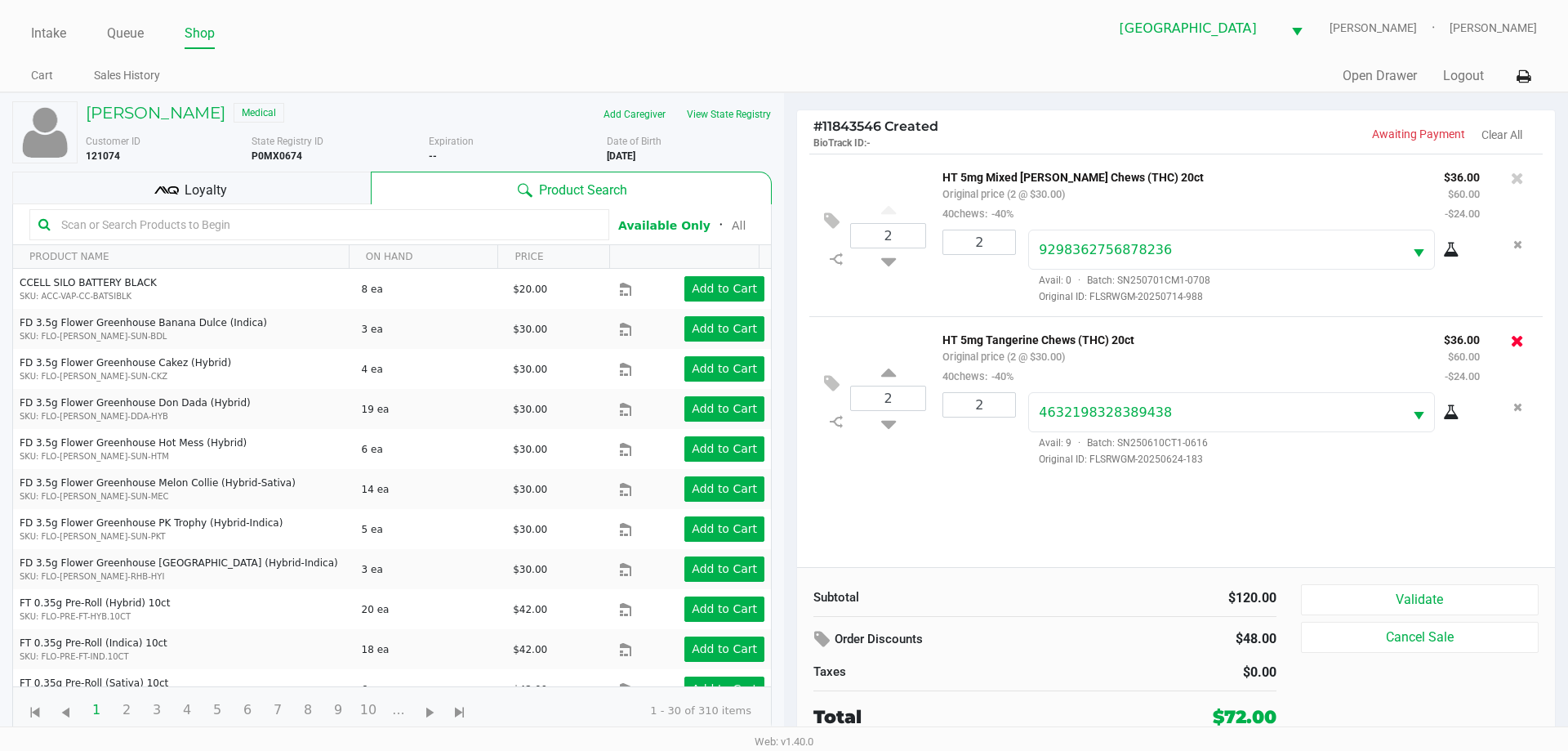
click at [1516, 347] on icon at bounding box center [1517, 341] width 13 height 16
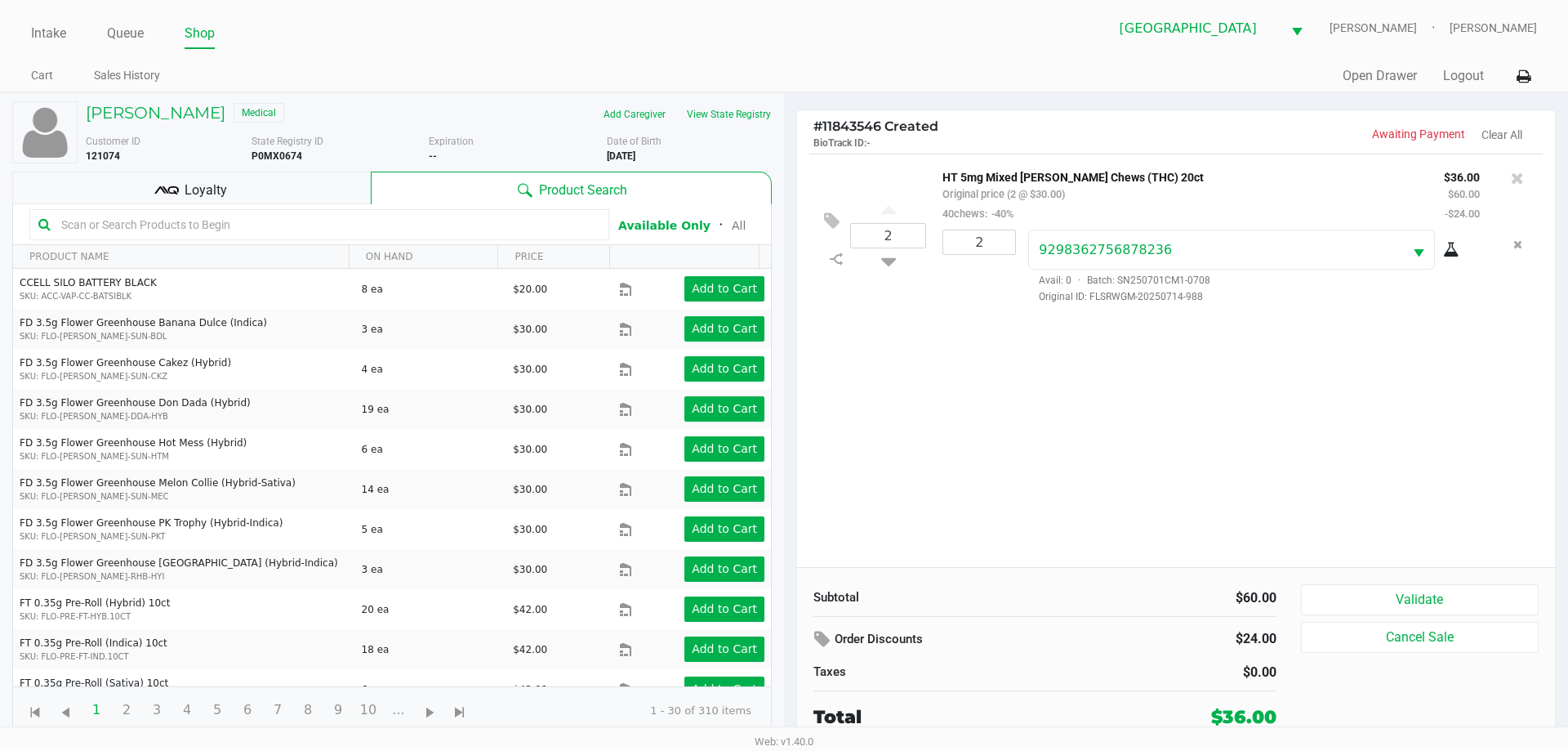
click at [1515, 175] on icon at bounding box center [1517, 178] width 13 height 16
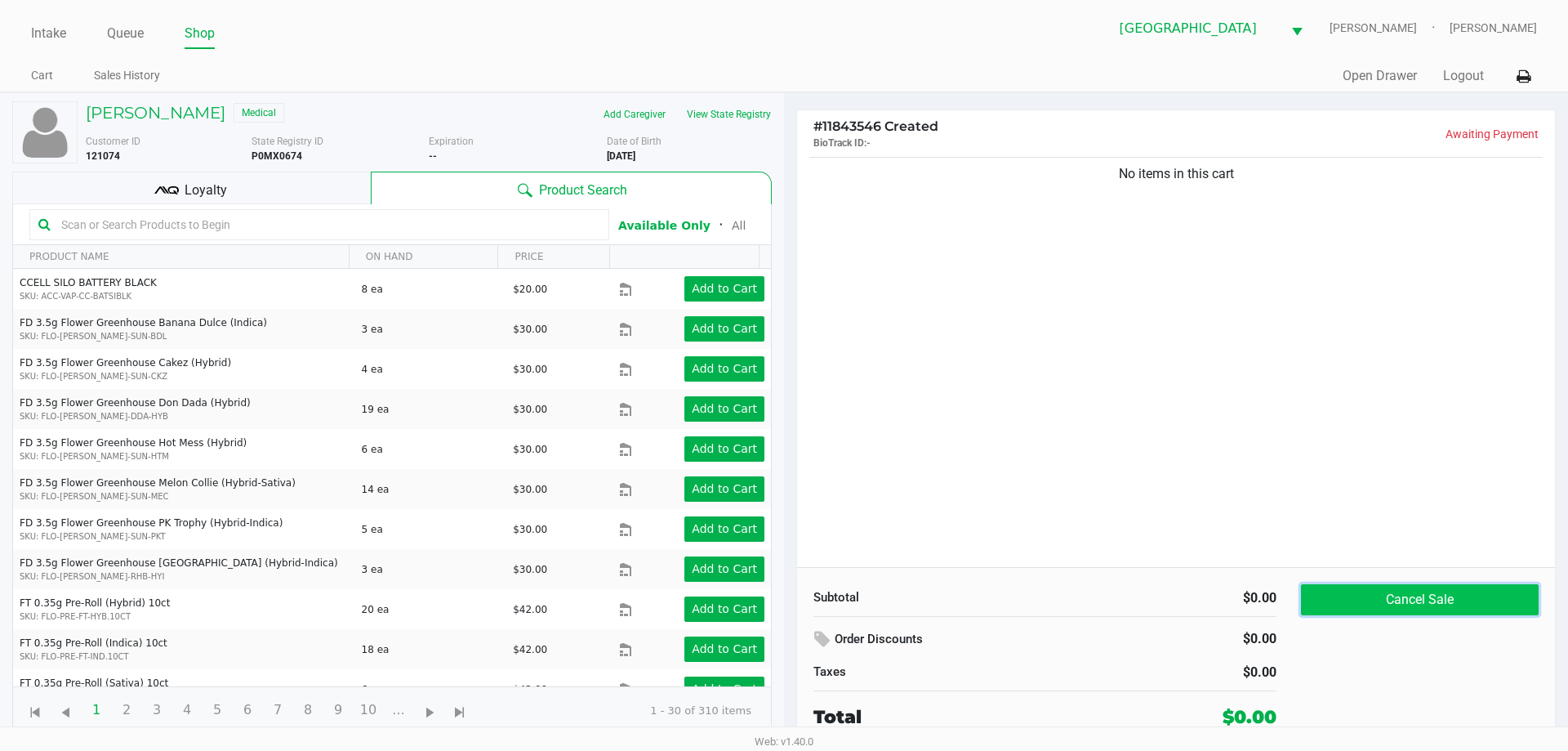
click at [1466, 602] on button "Cancel Sale" at bounding box center [1419, 600] width 238 height 31
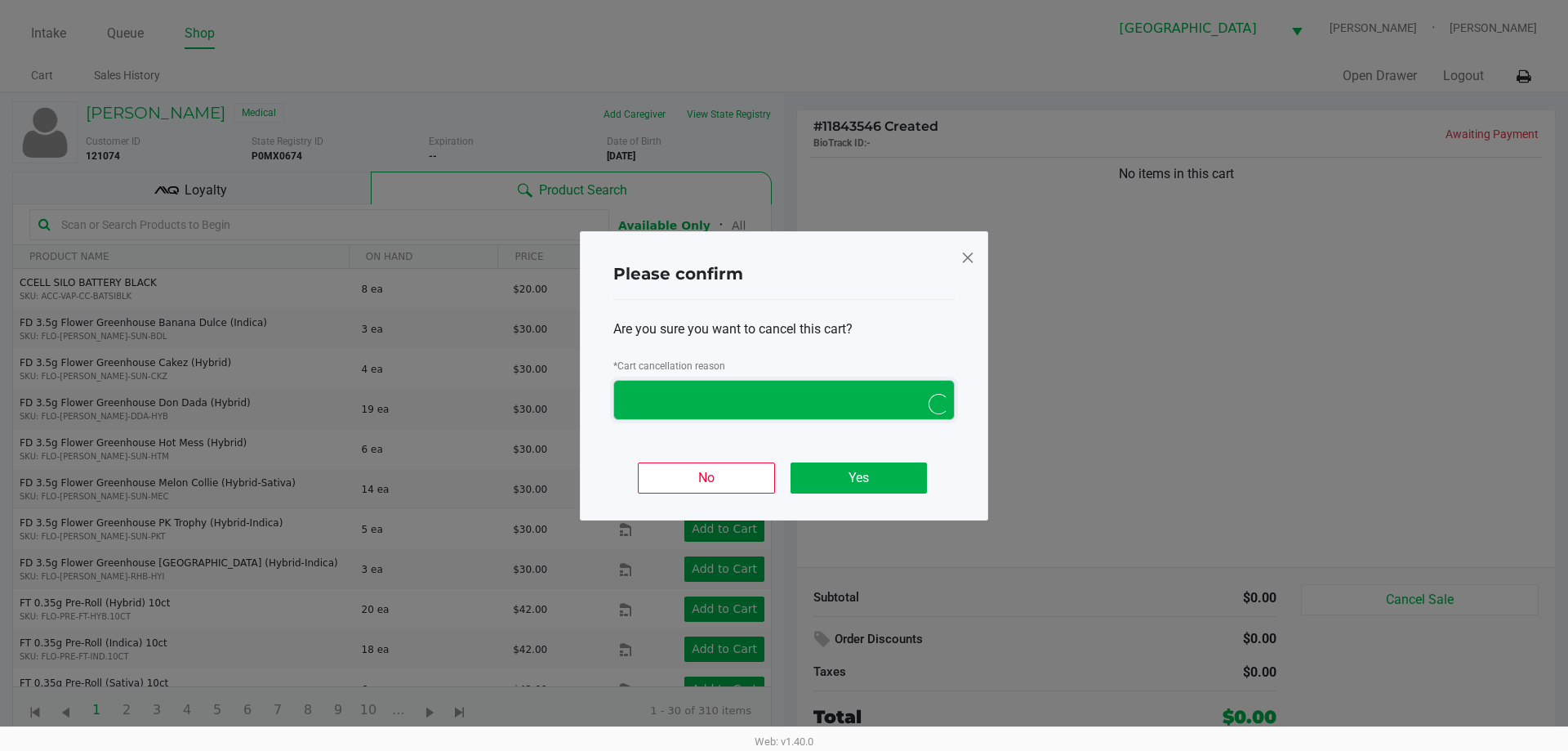
click at [773, 397] on span "NO DATA FOUND" at bounding box center [768, 400] width 289 height 20
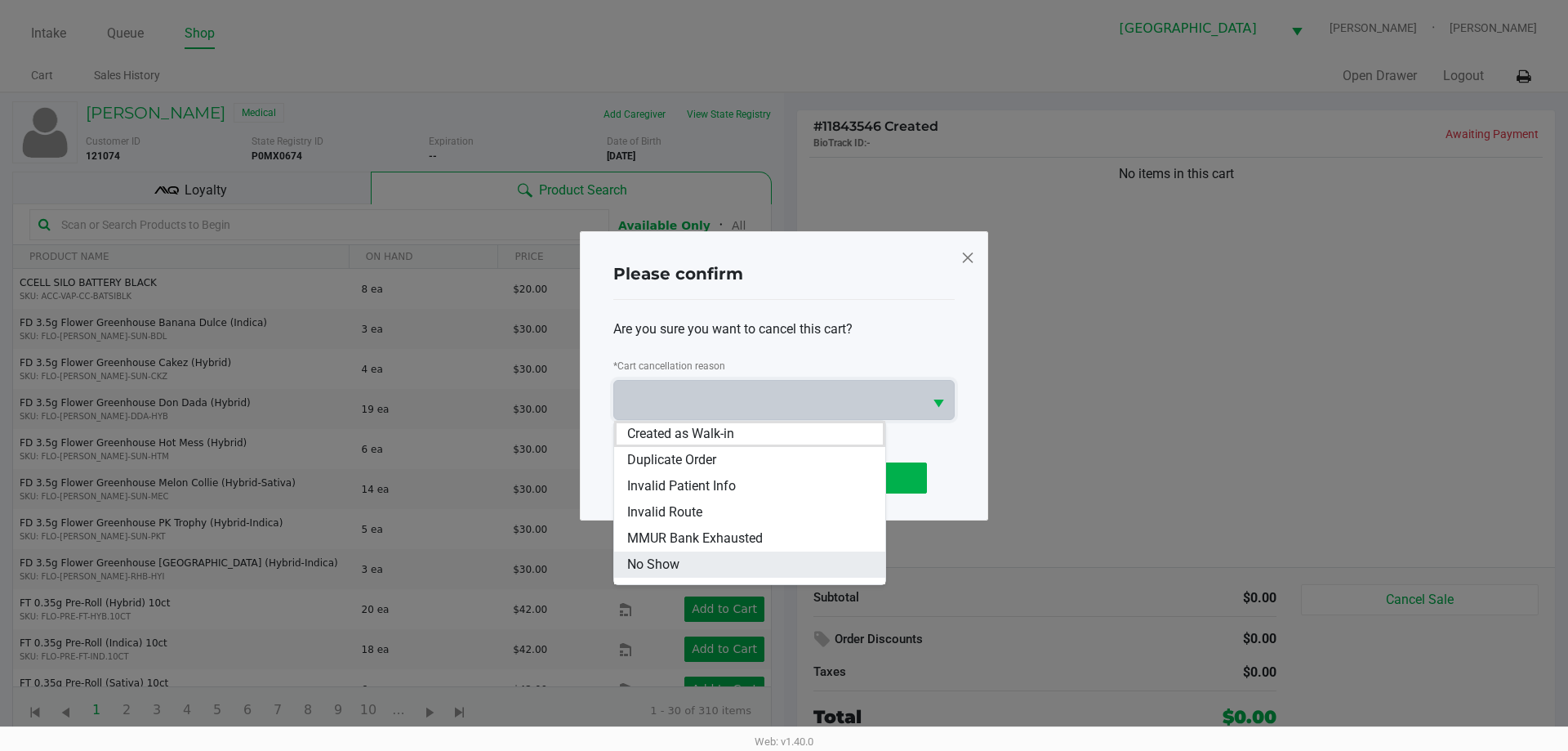
scroll to position [72, 0]
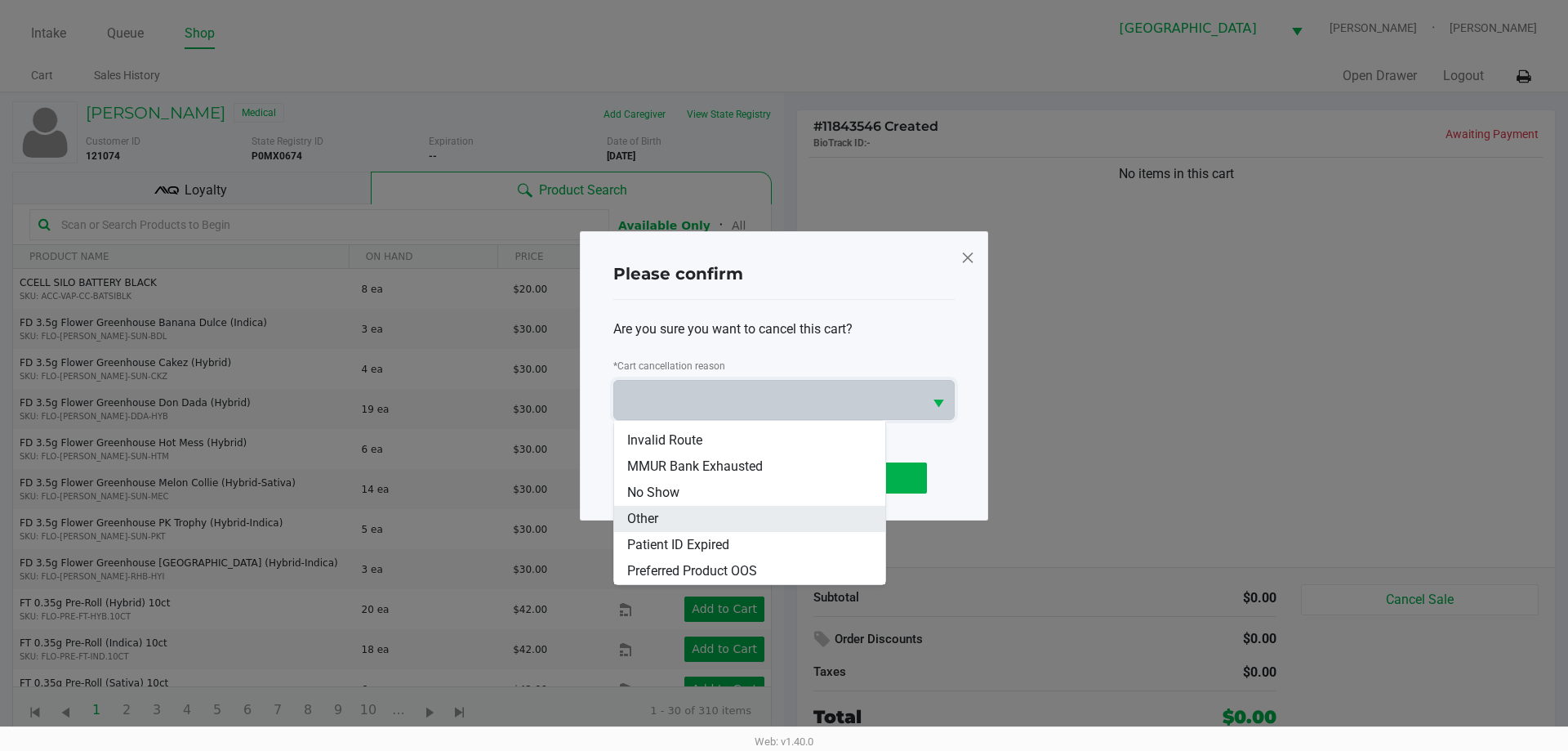
click at [718, 509] on li "Other" at bounding box center [749, 519] width 271 height 26
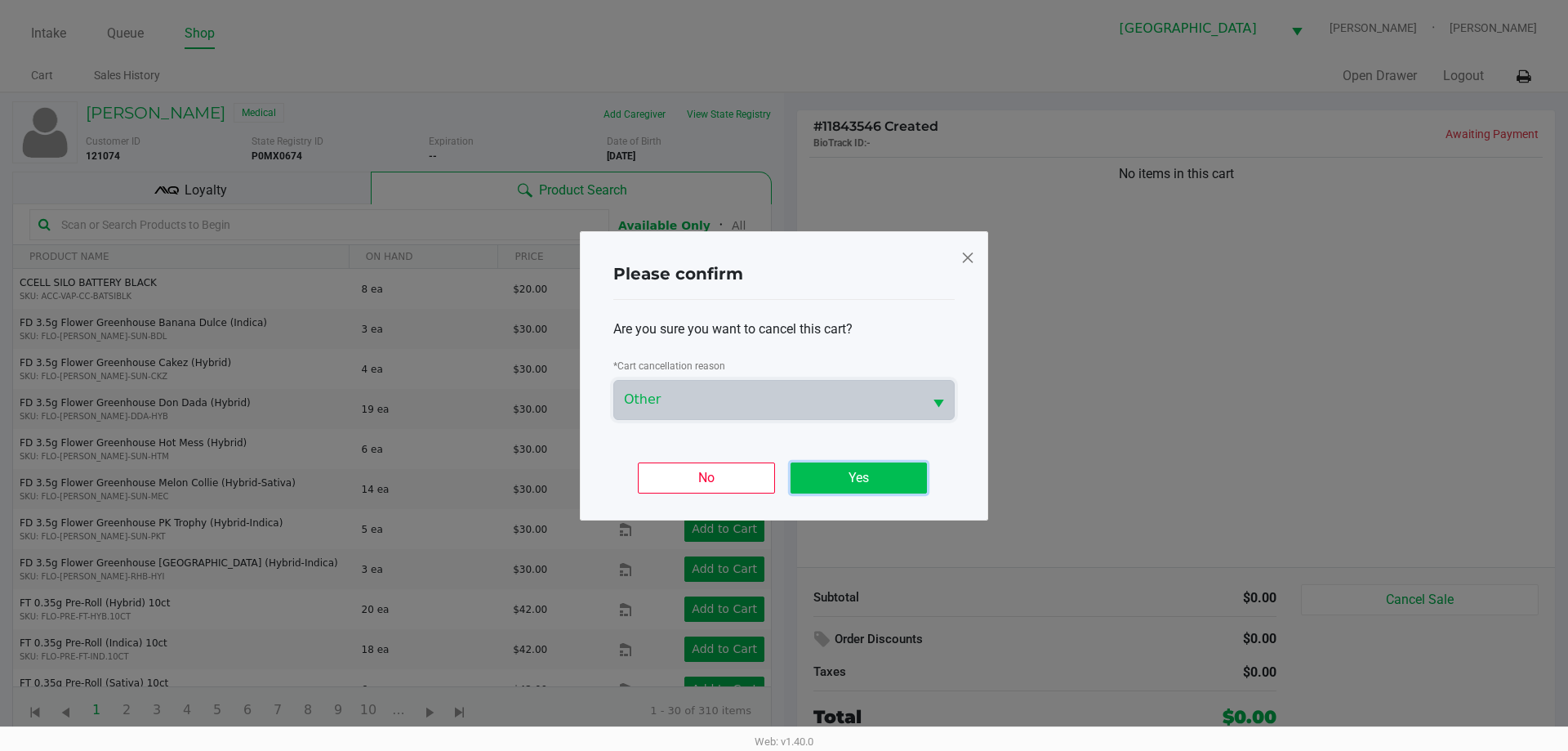
click at [843, 479] on button "Yes" at bounding box center [858, 478] width 136 height 31
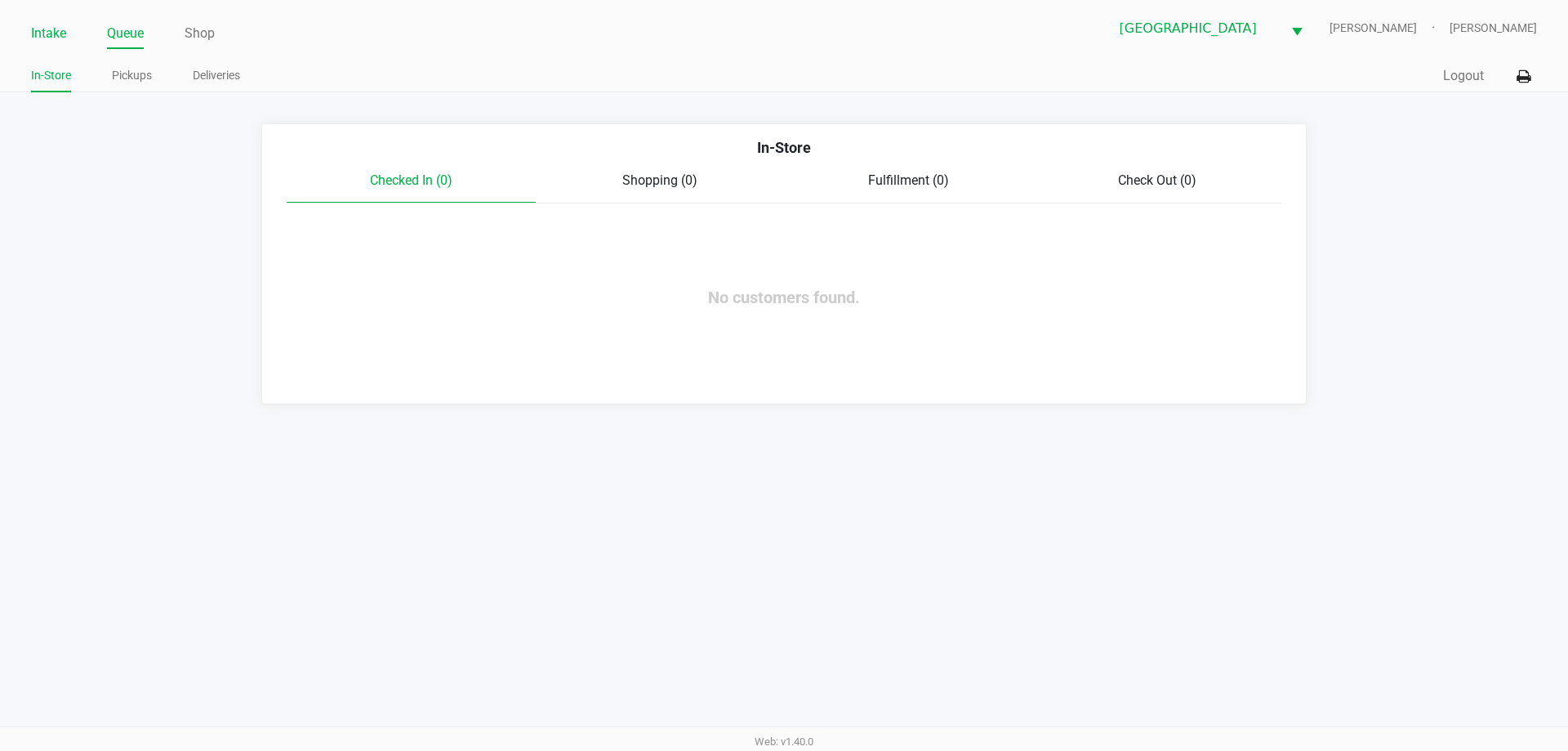
click at [52, 27] on link "Intake" at bounding box center [48, 34] width 35 height 23
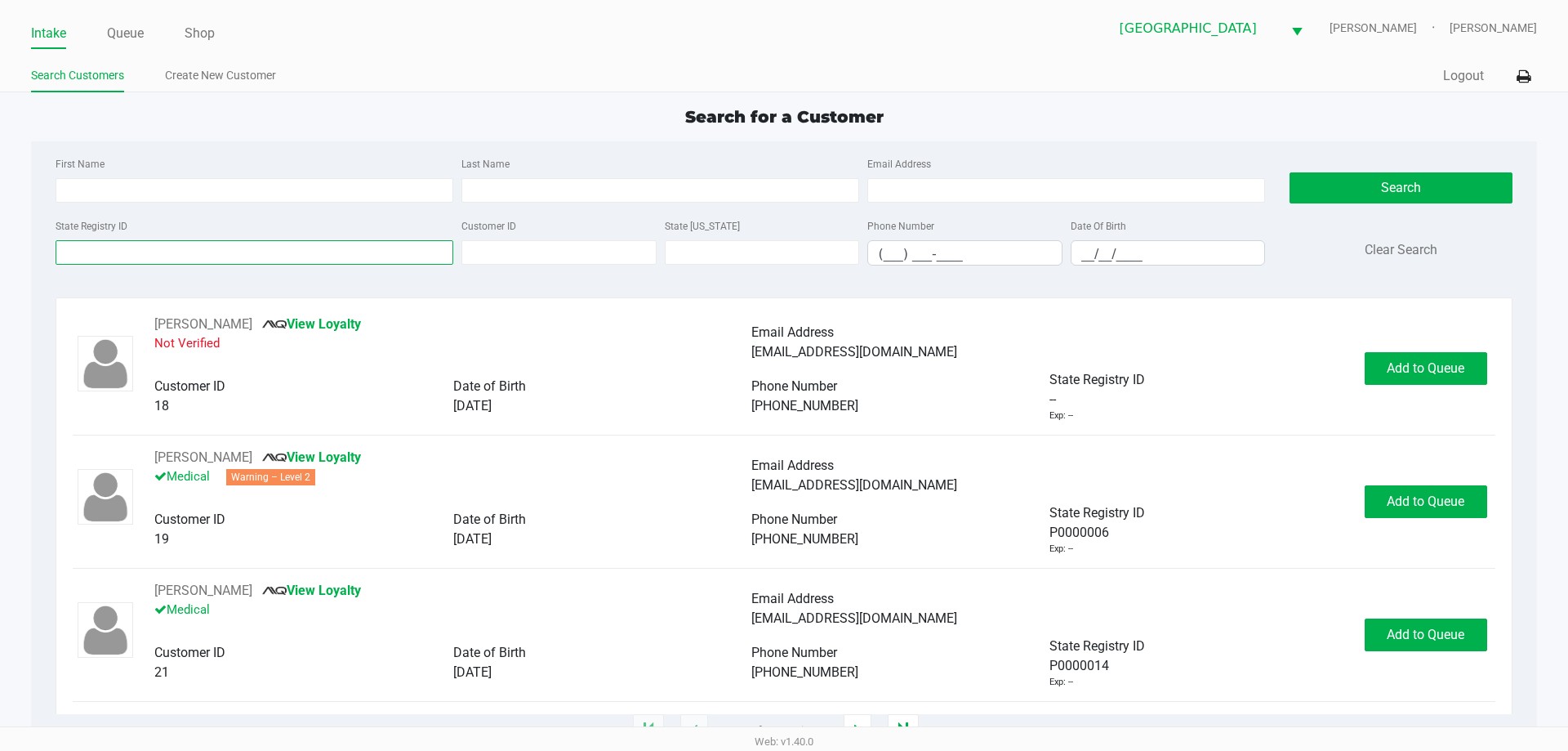
click at [226, 261] on input "State Registry ID" at bounding box center [254, 253] width 398 height 25
click at [161, 243] on input "State Registry ID" at bounding box center [254, 253] width 398 height 25
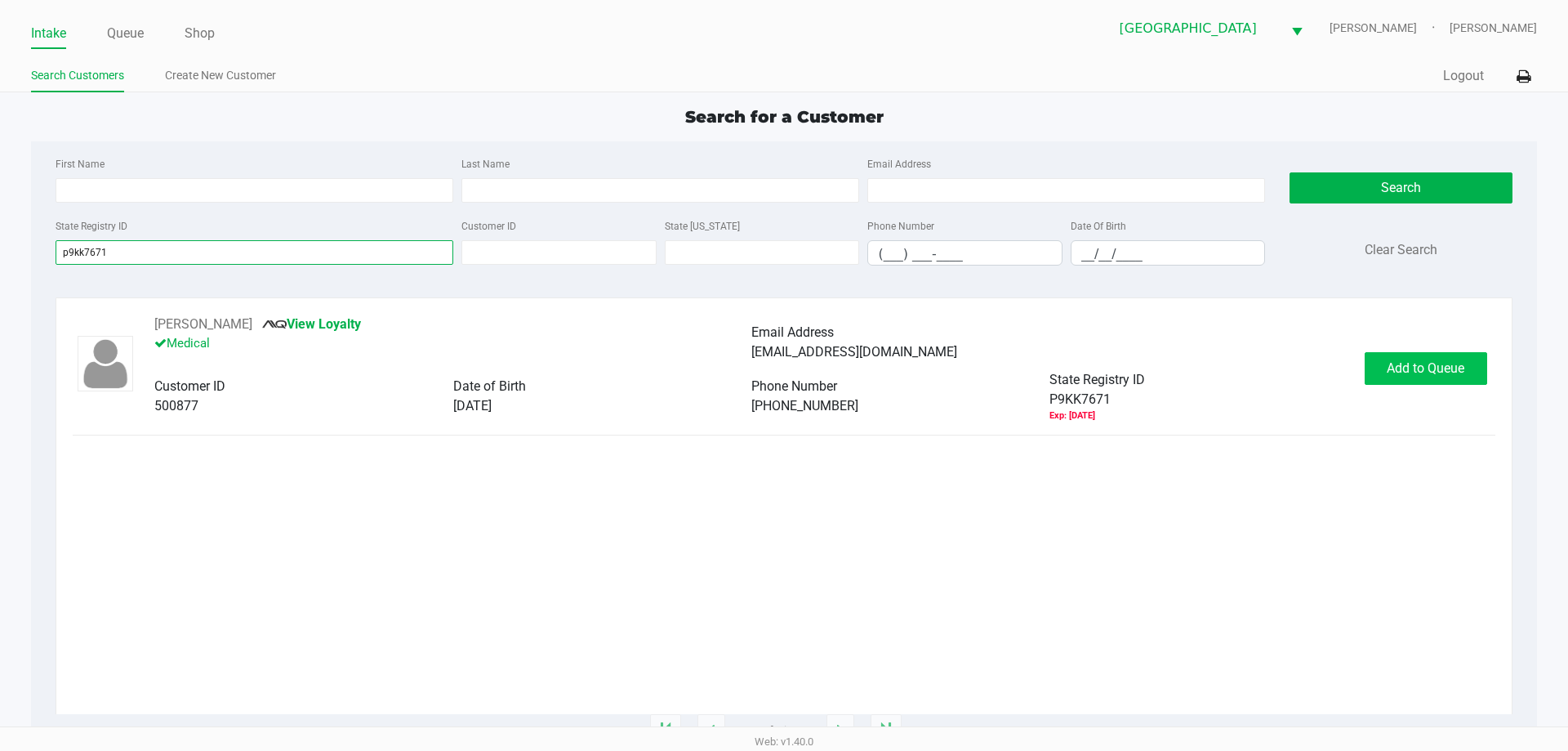
type input "p9kk7671"
click at [1378, 371] on button "Add to Queue" at bounding box center [1425, 369] width 122 height 33
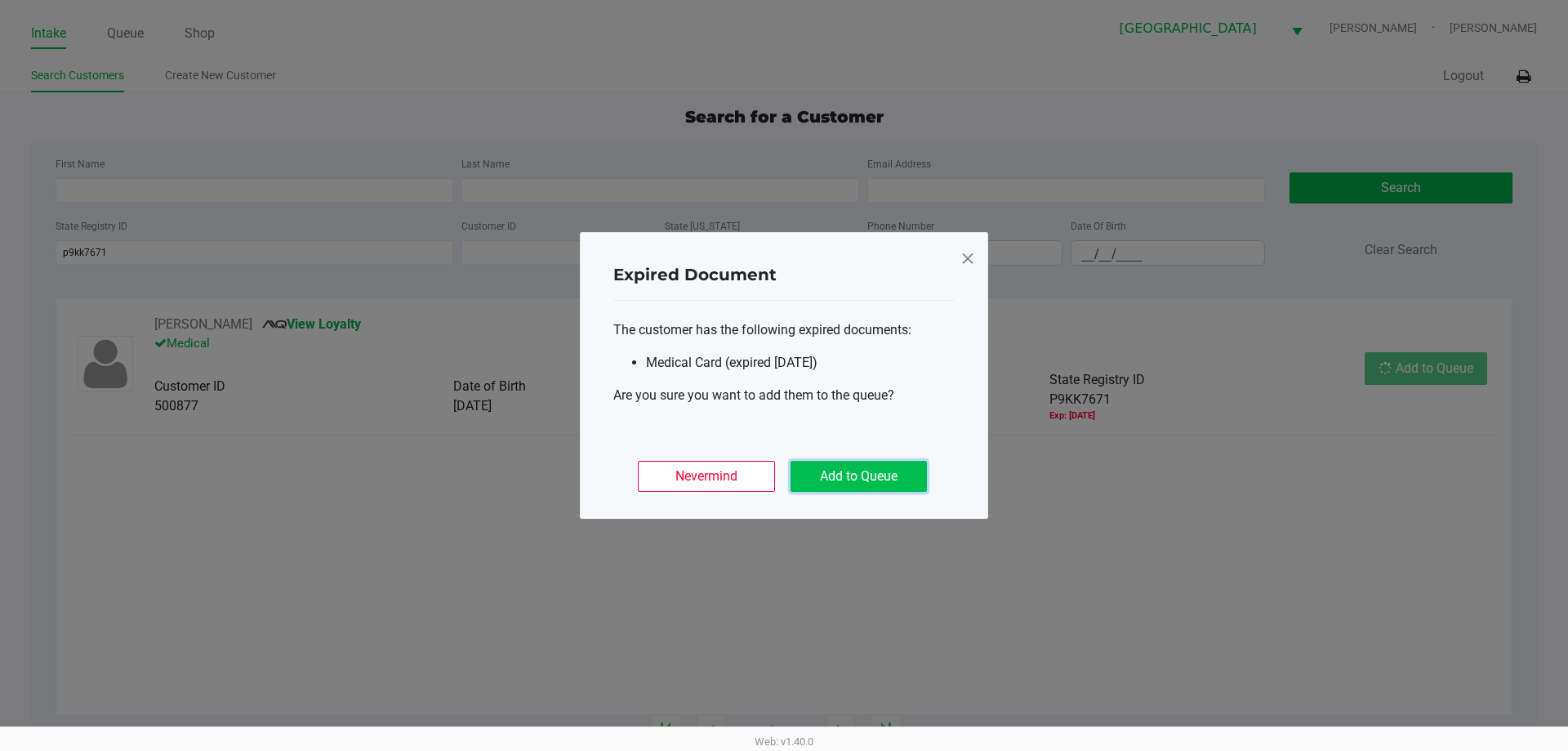
click at [897, 472] on button "Add to Queue" at bounding box center [858, 476] width 136 height 31
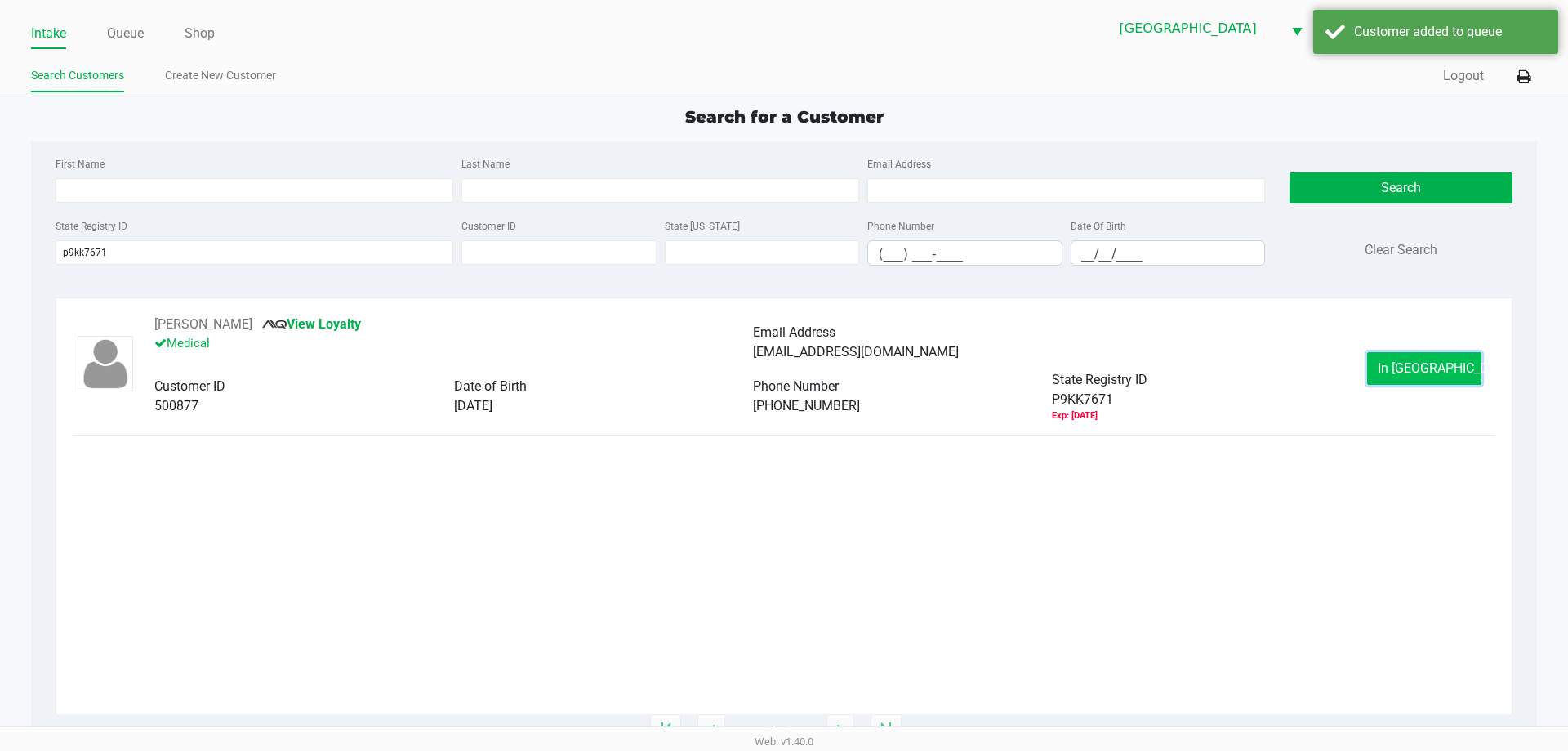
click at [1459, 374] on button "In [GEOGRAPHIC_DATA]" at bounding box center [1424, 369] width 114 height 33
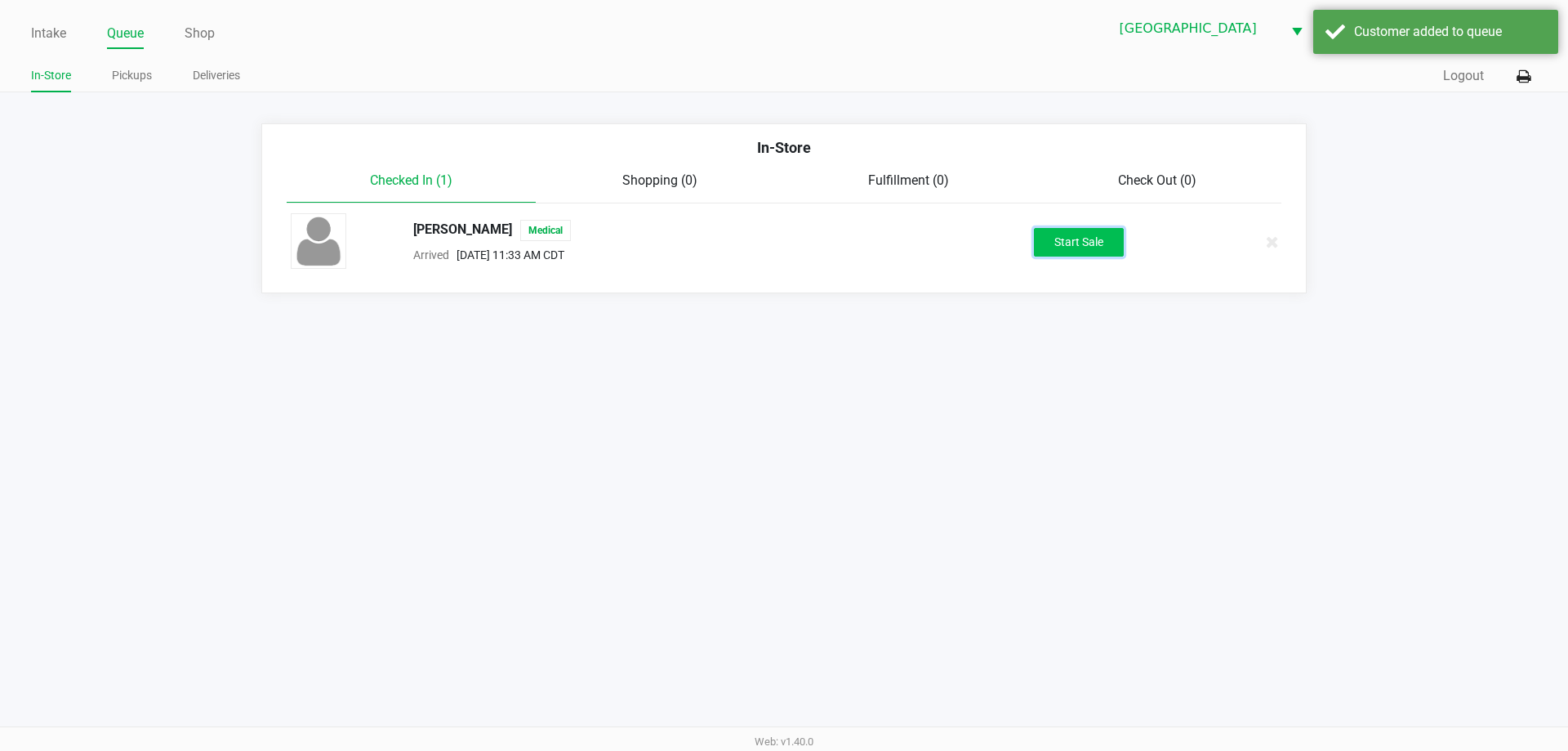
click at [1071, 243] on button "Start Sale" at bounding box center [1078, 242] width 89 height 29
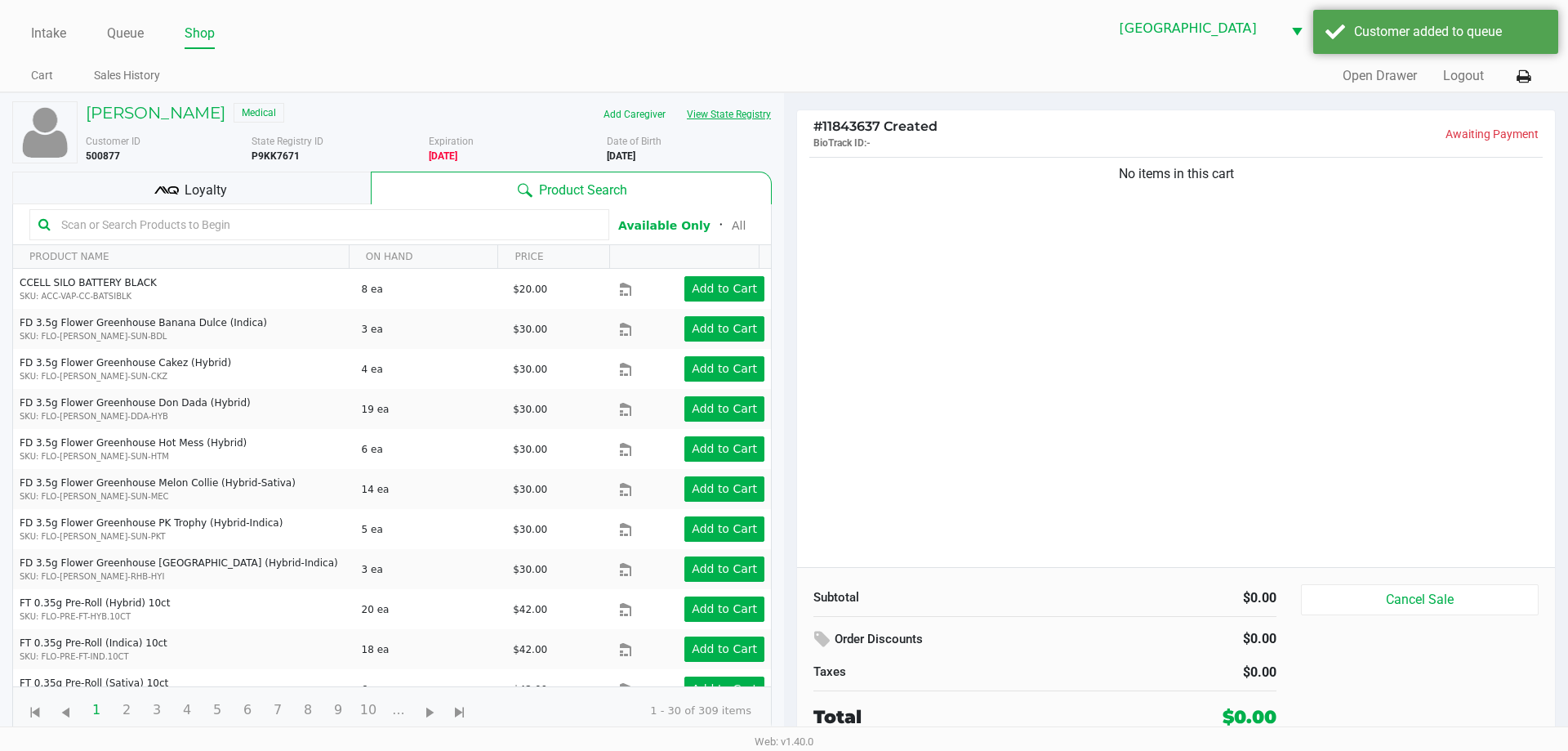
click at [732, 113] on button "View State Registry" at bounding box center [724, 114] width 95 height 26
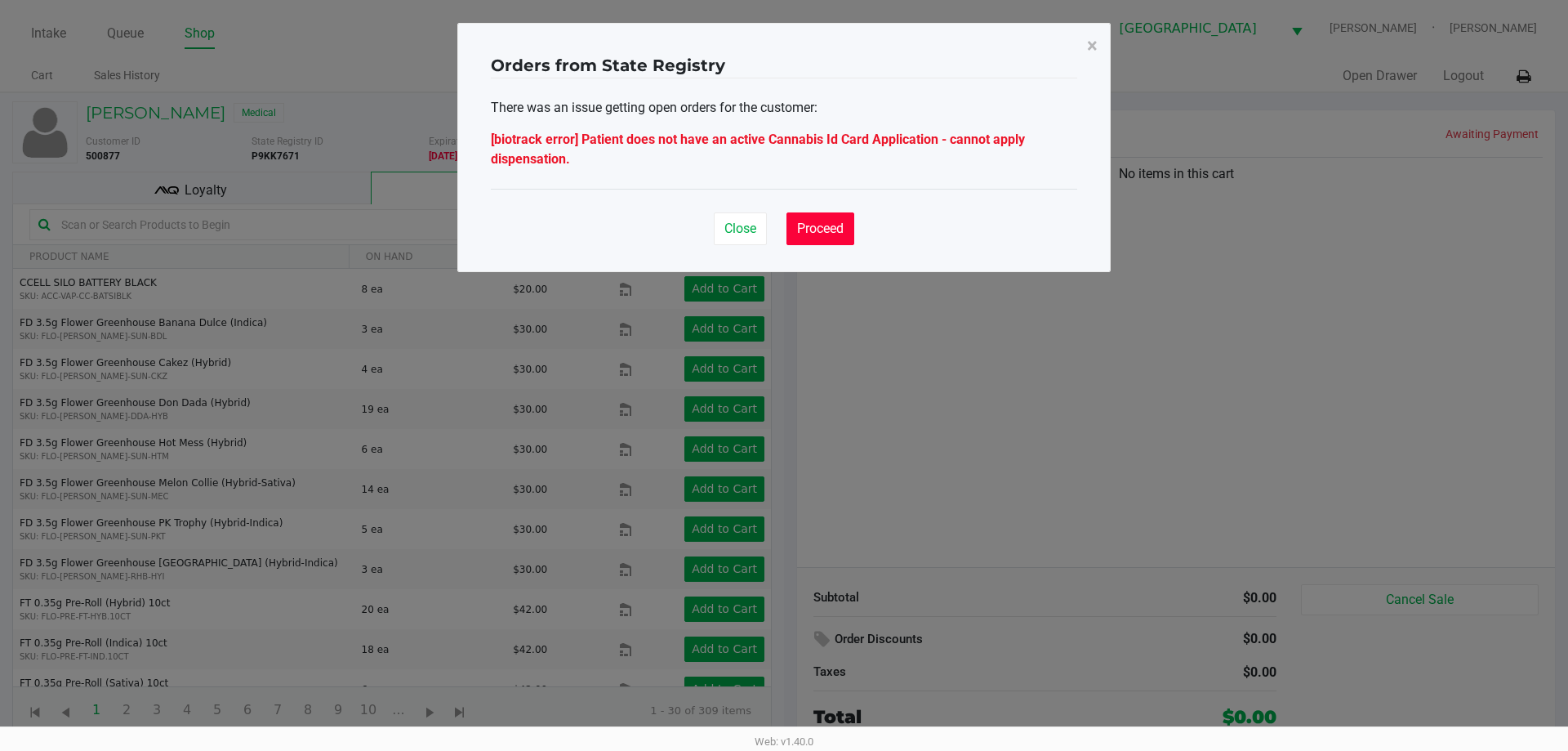
click at [822, 231] on span "Proceed" at bounding box center [820, 228] width 47 height 16
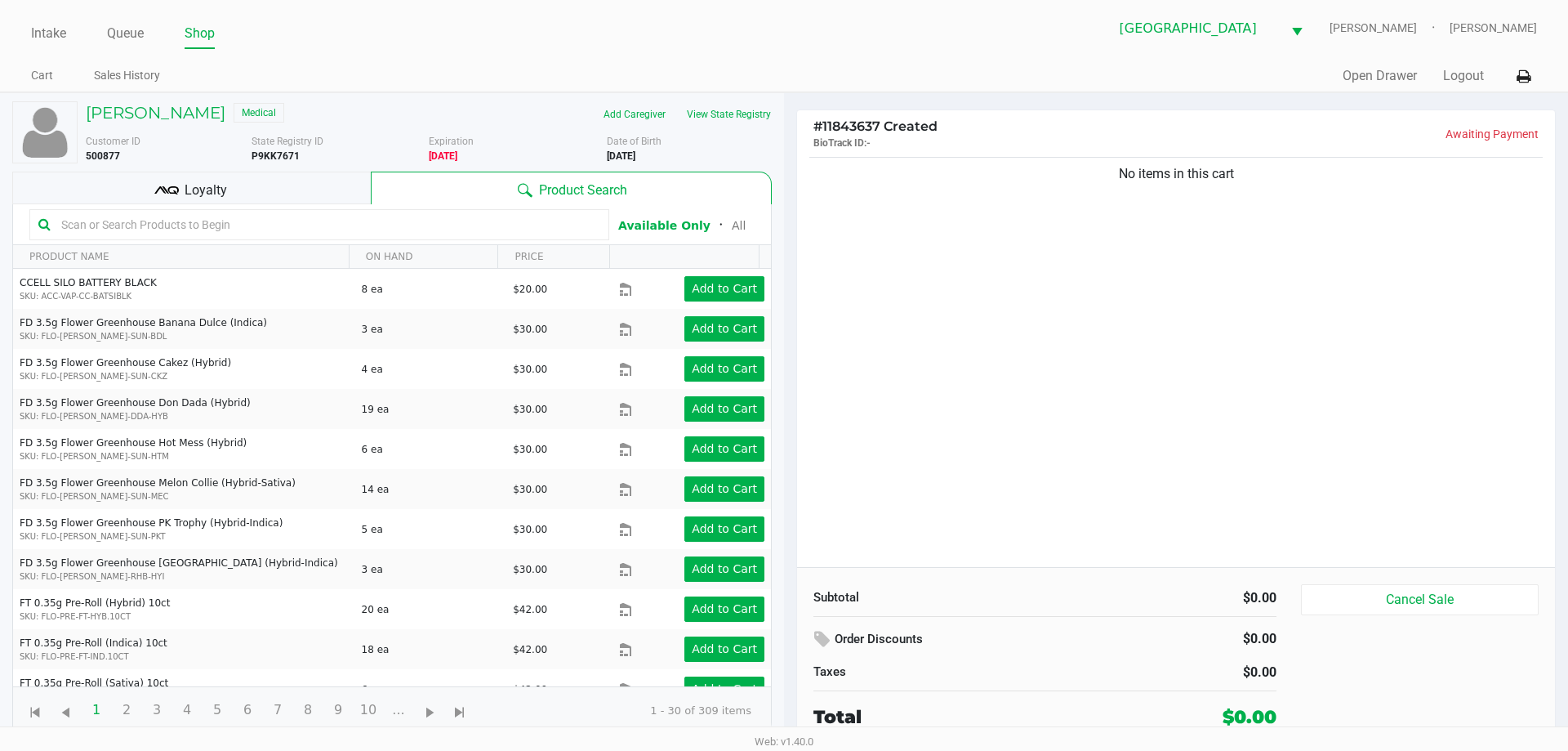
click at [913, 387] on div "No items in this cart" at bounding box center [1176, 360] width 758 height 414
click at [720, 120] on button "View State Registry" at bounding box center [724, 114] width 95 height 26
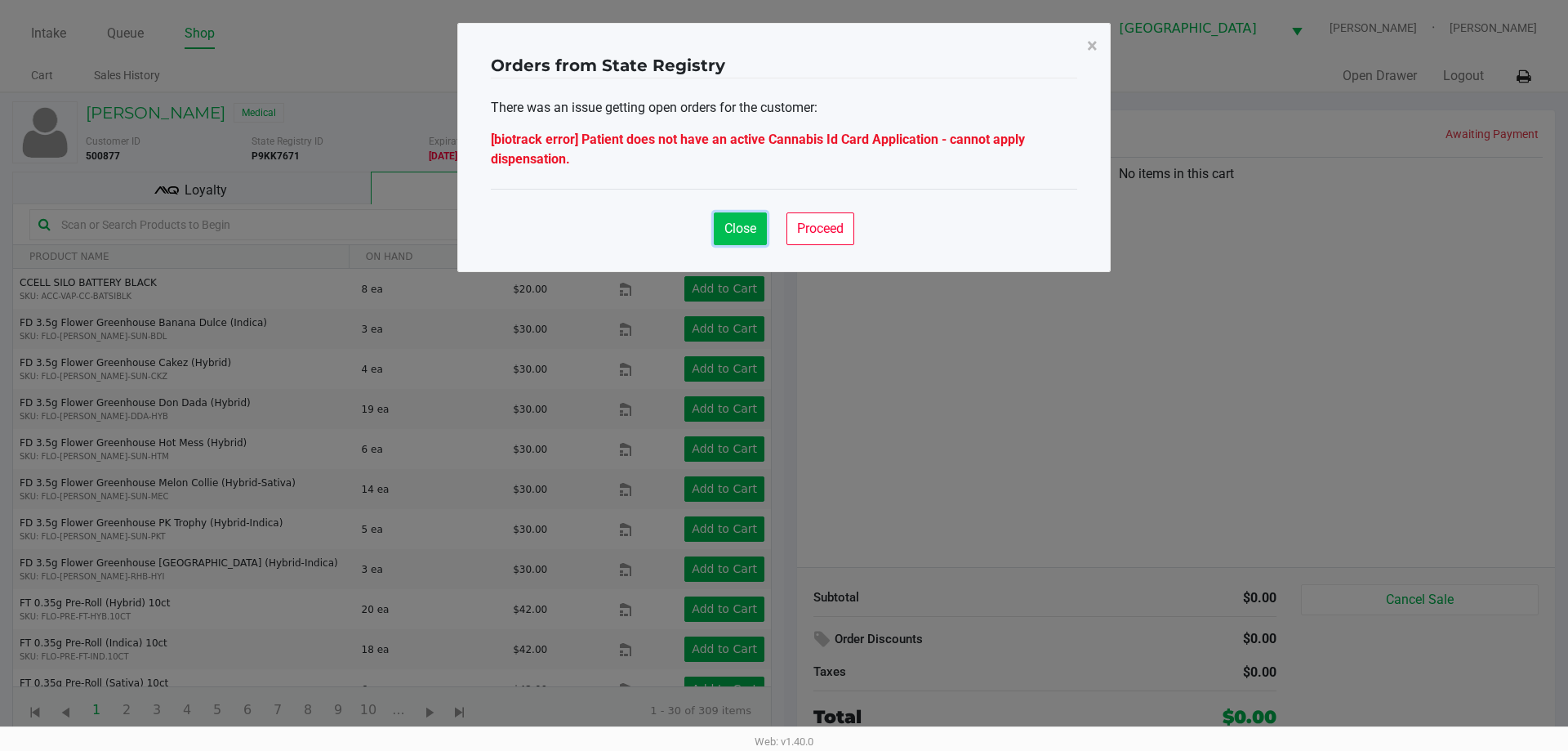
click at [747, 235] on span "Close" at bounding box center [740, 228] width 32 height 16
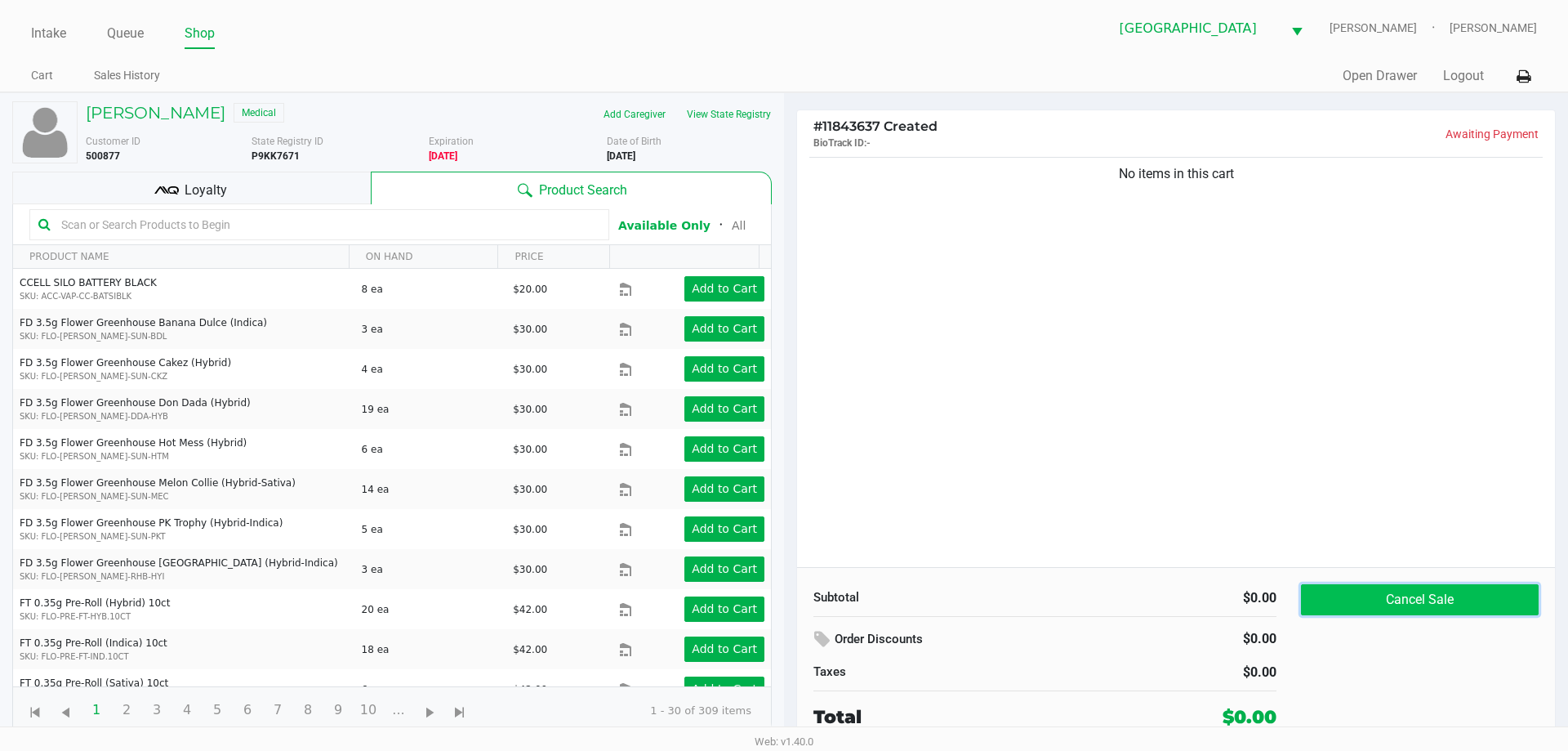
click at [1430, 606] on button "Cancel Sale" at bounding box center [1419, 600] width 238 height 31
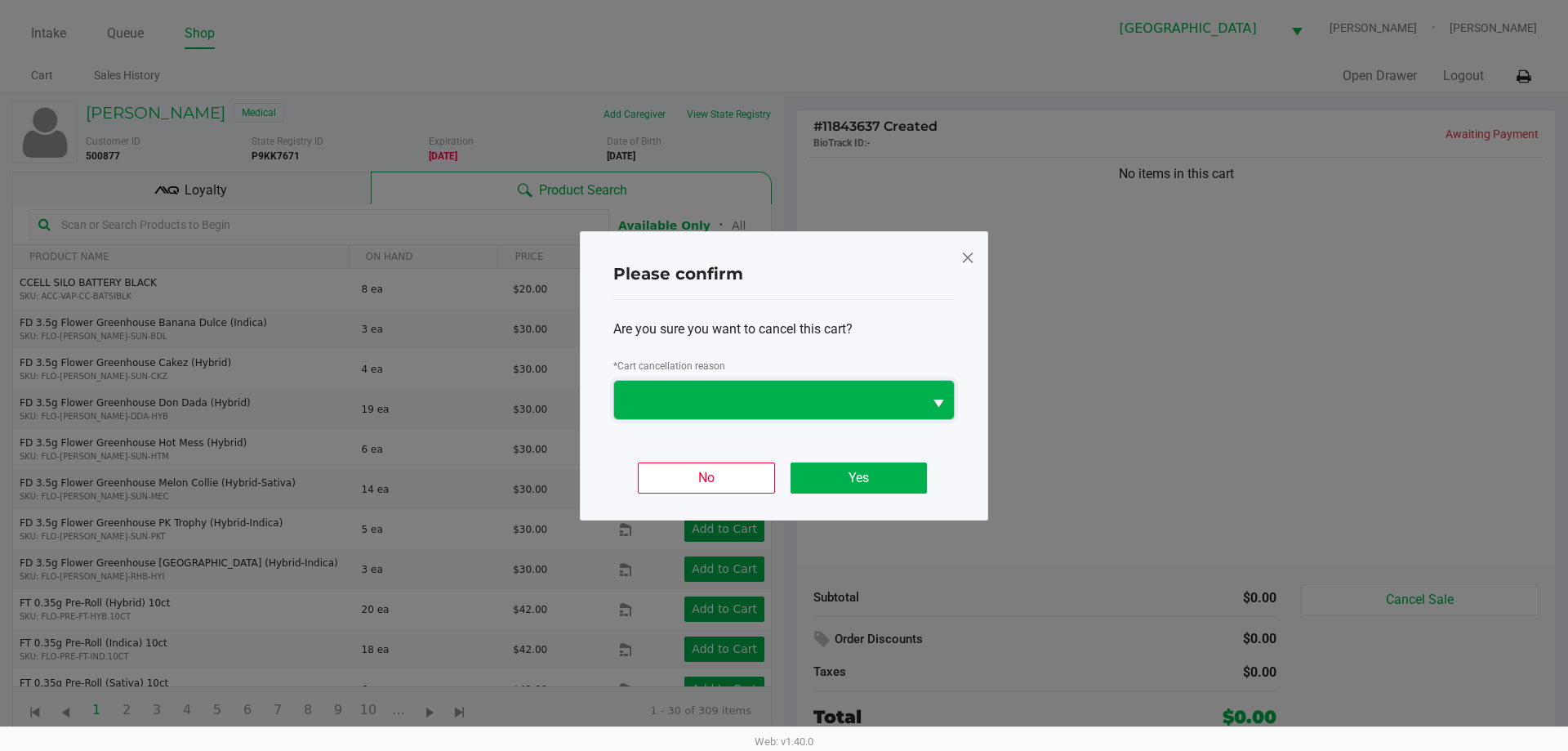
click at [729, 388] on span at bounding box center [768, 400] width 309 height 39
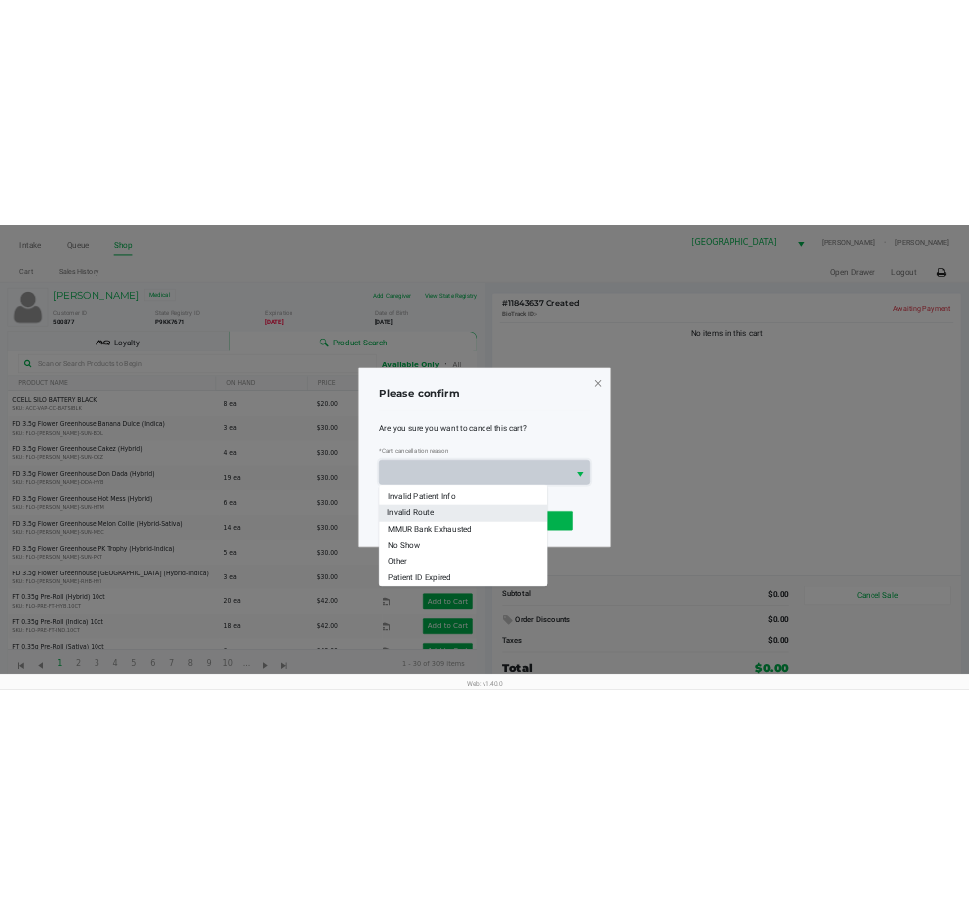
scroll to position [88, 0]
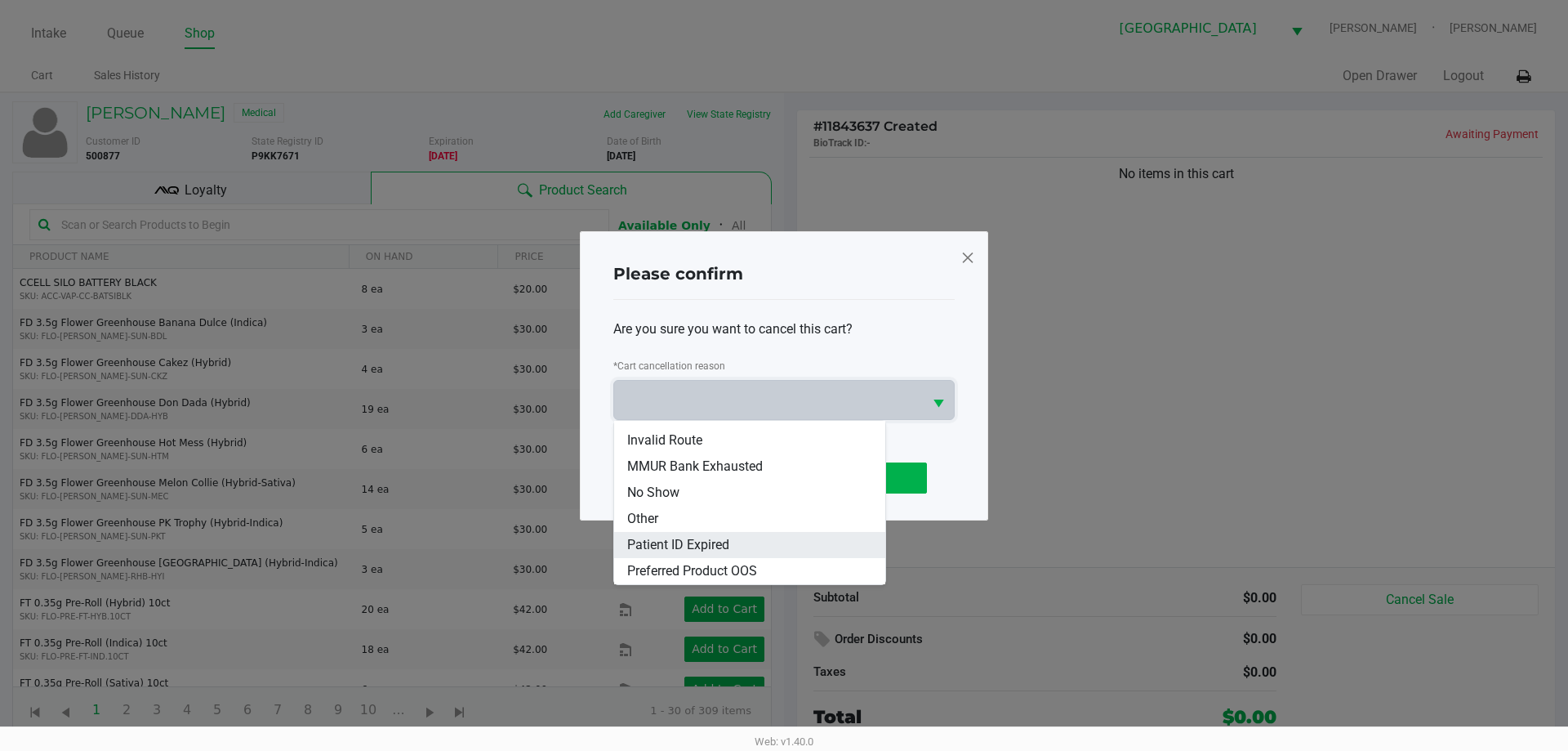
click at [697, 549] on span "Patient ID Expired" at bounding box center [678, 545] width 102 height 20
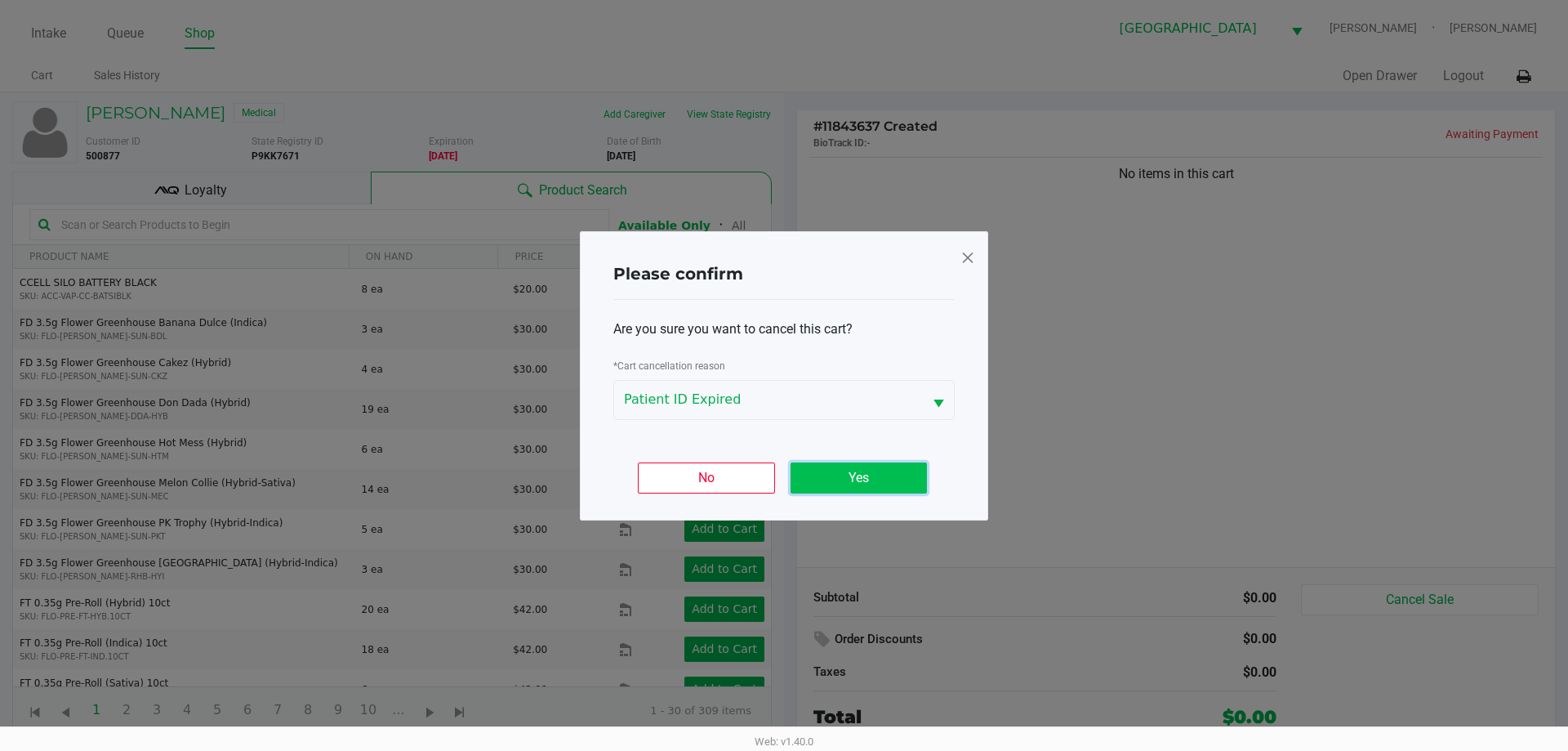
click at [866, 471] on button "Yes" at bounding box center [858, 478] width 136 height 31
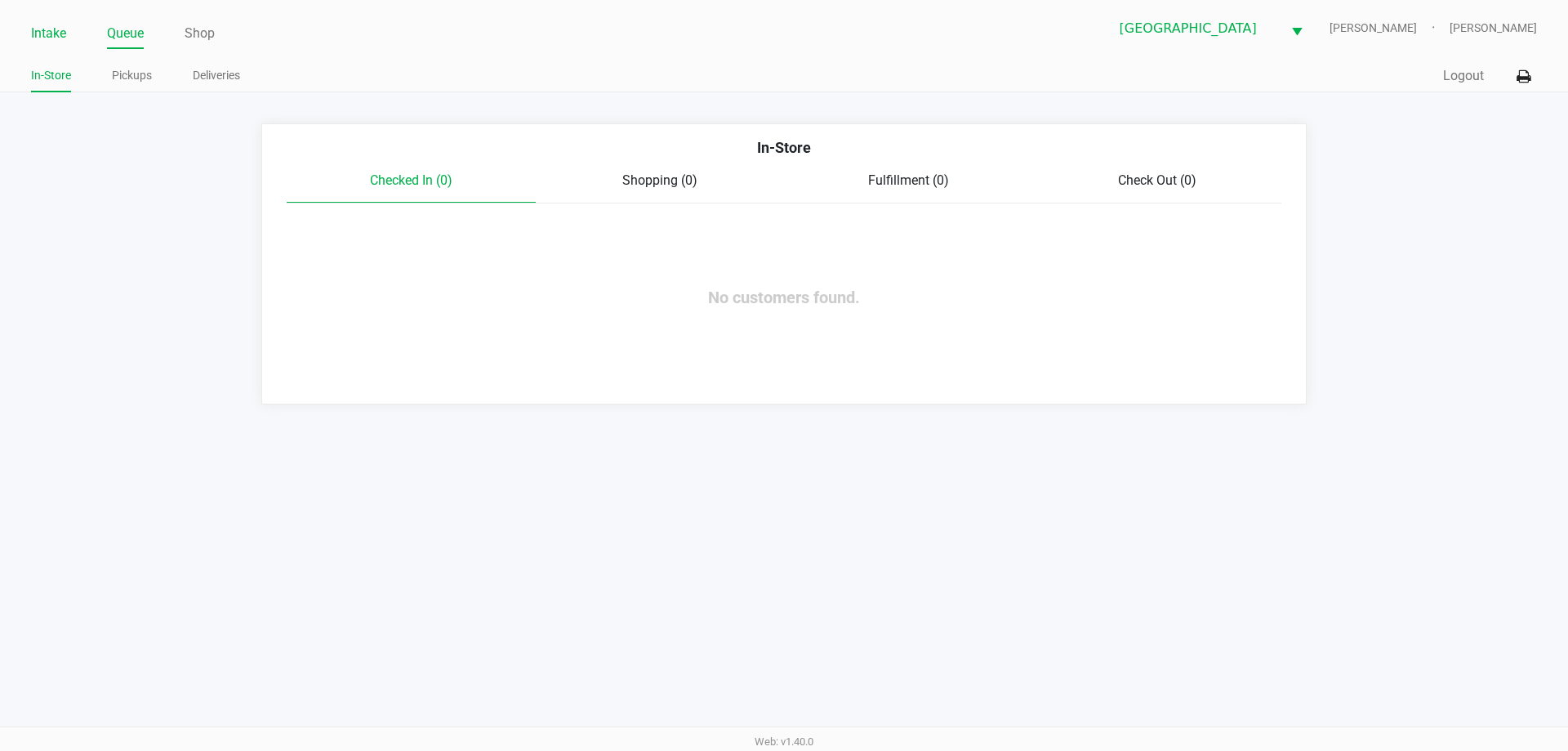
click at [44, 47] on li "Intake" at bounding box center [48, 34] width 35 height 29
click at [43, 41] on link "Intake" at bounding box center [48, 34] width 35 height 23
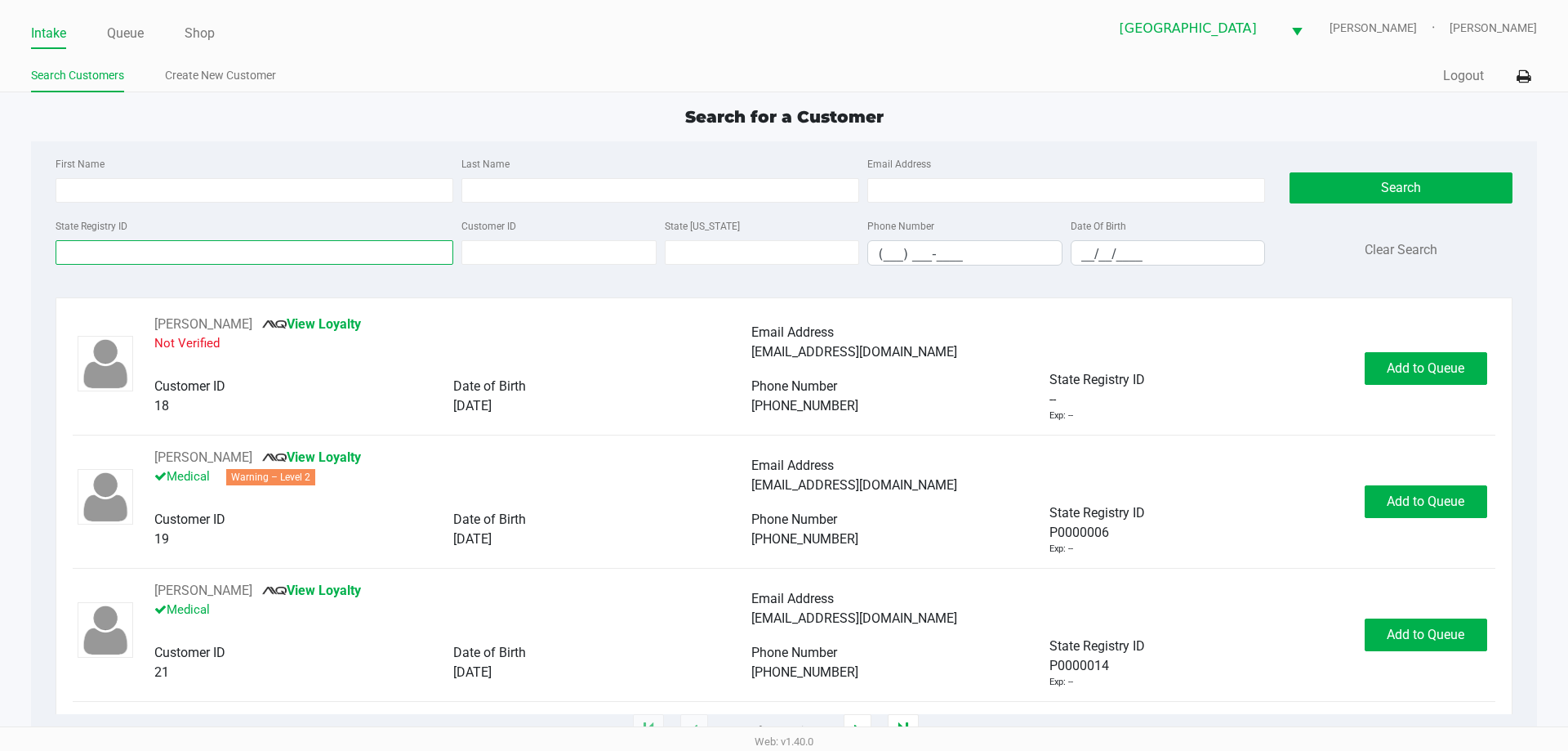
click at [150, 259] on input "State Registry ID" at bounding box center [254, 253] width 398 height 25
click at [164, 187] on input "First Name" at bounding box center [254, 190] width 398 height 25
type input "[PERSON_NAME]"
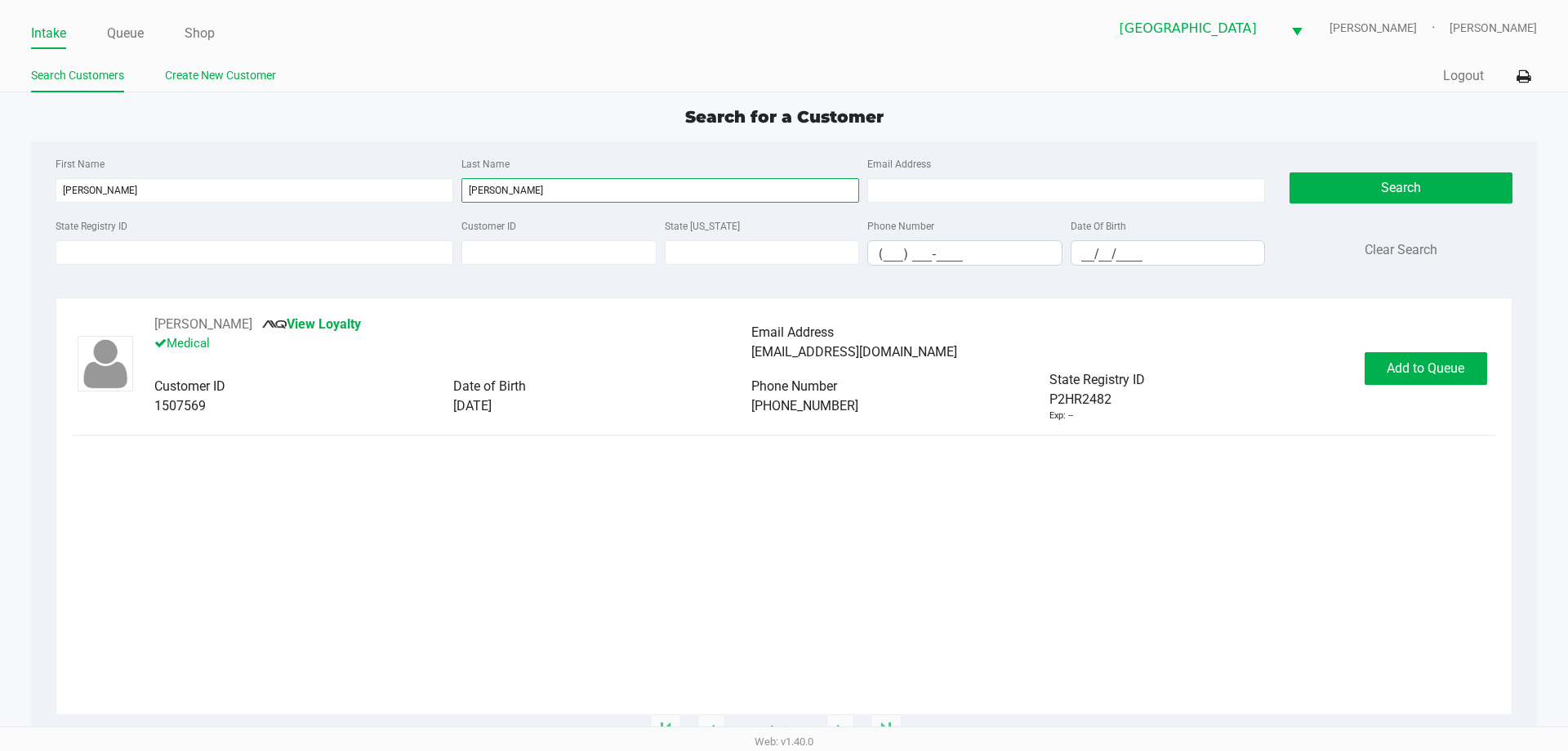
type input "[PERSON_NAME]"
click at [248, 76] on link "Create New Customer" at bounding box center [220, 76] width 111 height 21
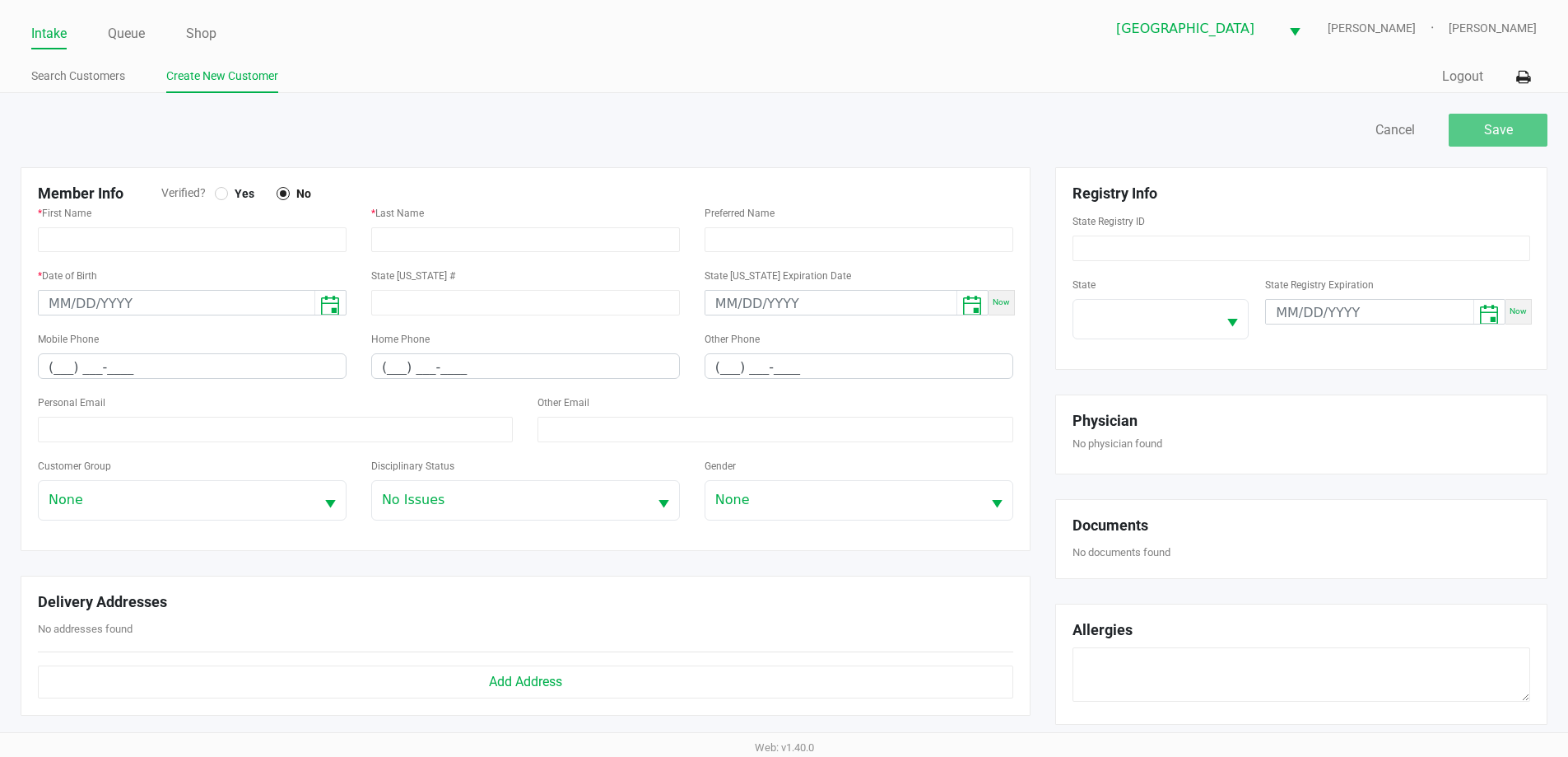
click at [227, 194] on div at bounding box center [222, 194] width 13 height 13
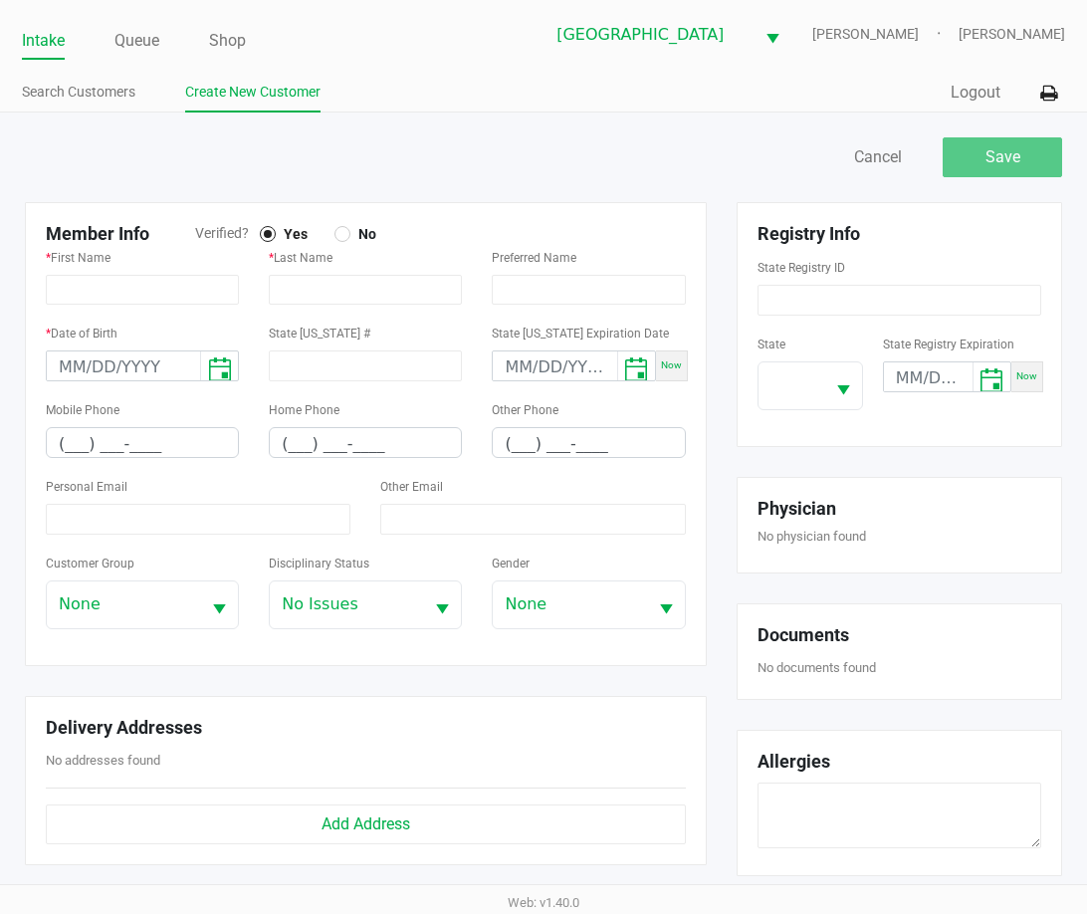
click at [3, 378] on div "Save Cancel Member Info Verified? Yes No * First Name * Last Name Preferred Nam…" at bounding box center [543, 693] width 1087 height 1163
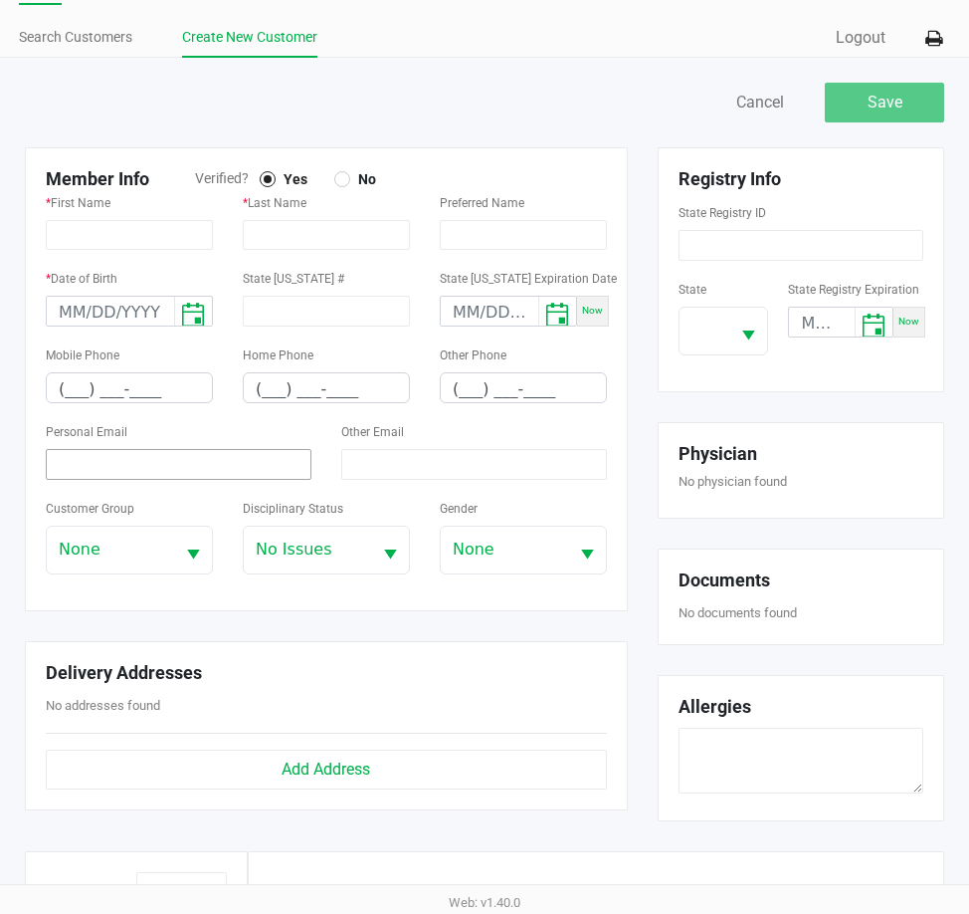
scroll to position [100, 0]
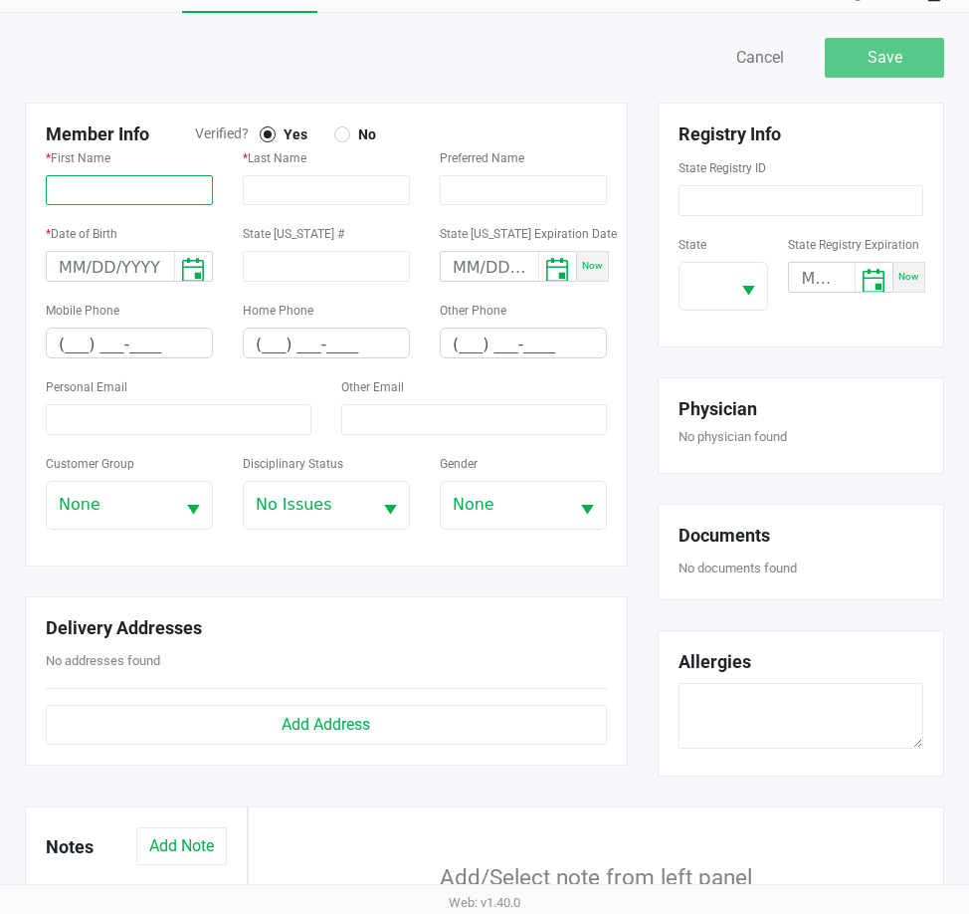
click at [146, 219] on div "* First Name" at bounding box center [129, 183] width 197 height 76
paste input "[PERSON_NAME]"
type input "[PERSON_NAME]"
click at [338, 205] on input "text" at bounding box center [326, 190] width 167 height 30
paste input "[PERSON_NAME],"
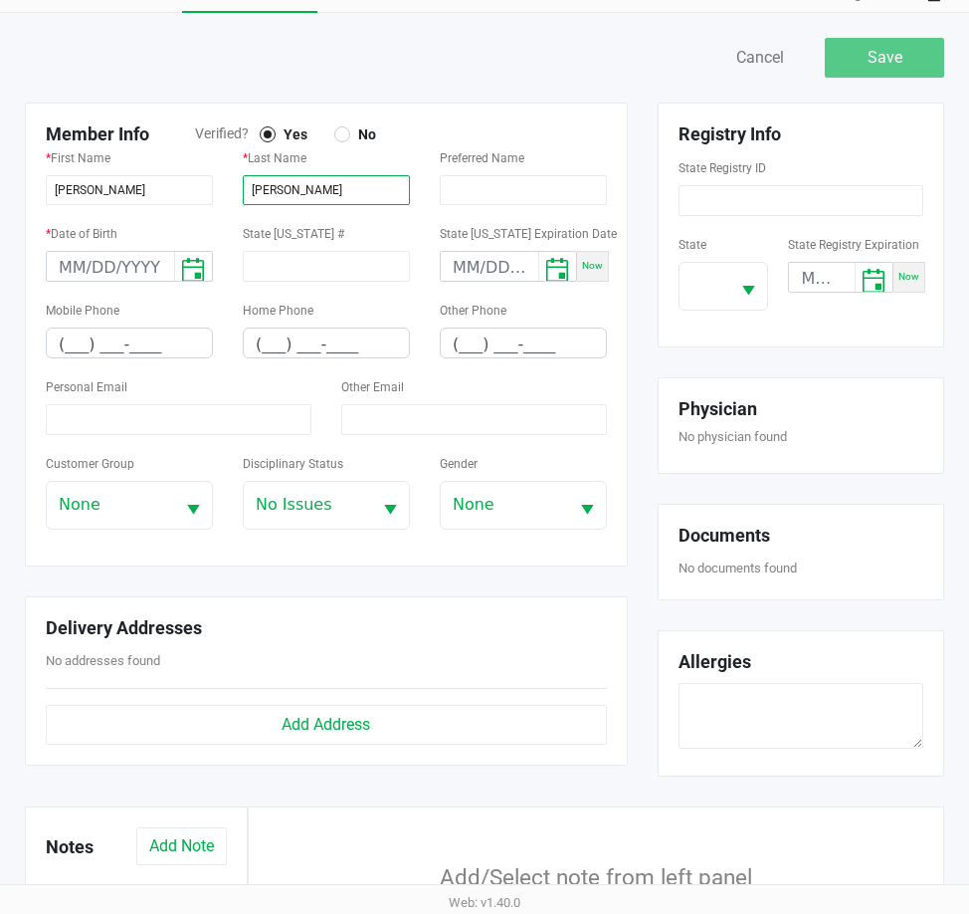
type input "[PERSON_NAME]"
click at [67, 283] on input "month/day/year" at bounding box center [110, 267] width 127 height 31
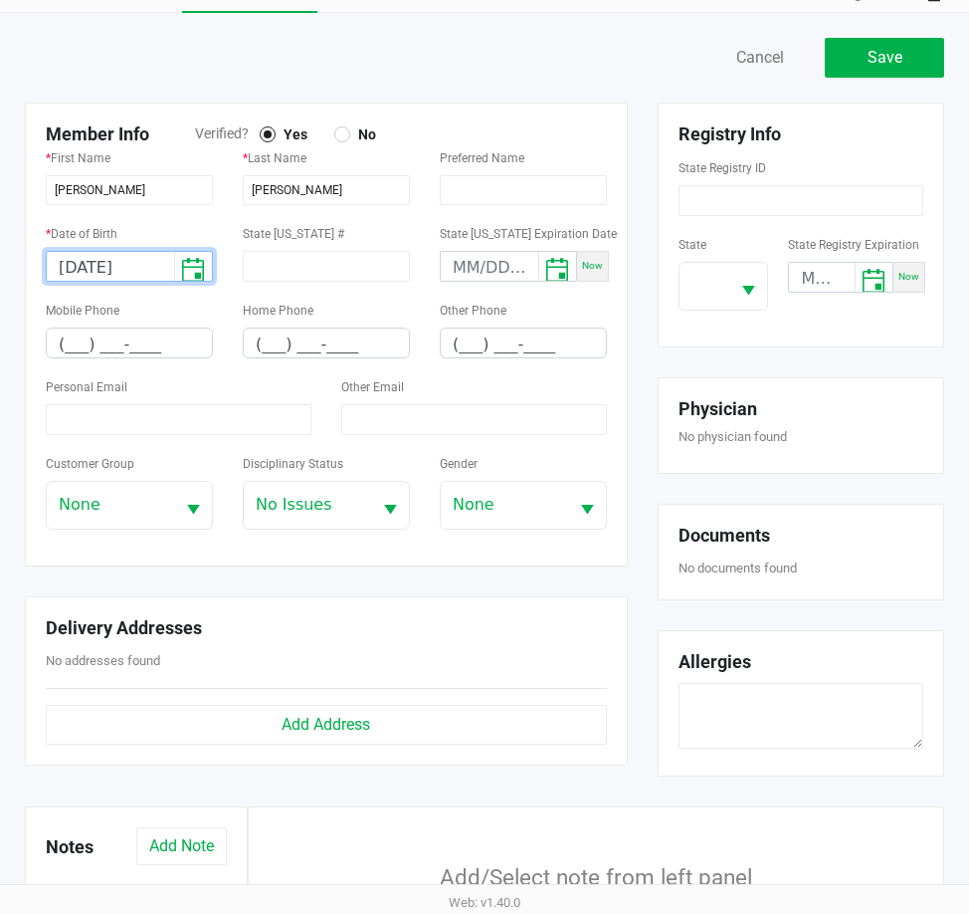
type input "[DATE]"
drag, startPoint x: 114, startPoint y: 321, endPoint x: 73, endPoint y: 335, distance: 44.1
click at [114, 319] on label "Mobile Phone" at bounding box center [83, 311] width 74 height 18
drag, startPoint x: 162, startPoint y: 348, endPoint x: 5, endPoint y: 350, distance: 157.2
click at [5, 350] on div "Save Cancel Member Info Verified? Yes No * First Name [PERSON_NAME] * Last Name…" at bounding box center [484, 594] width 969 height 1163
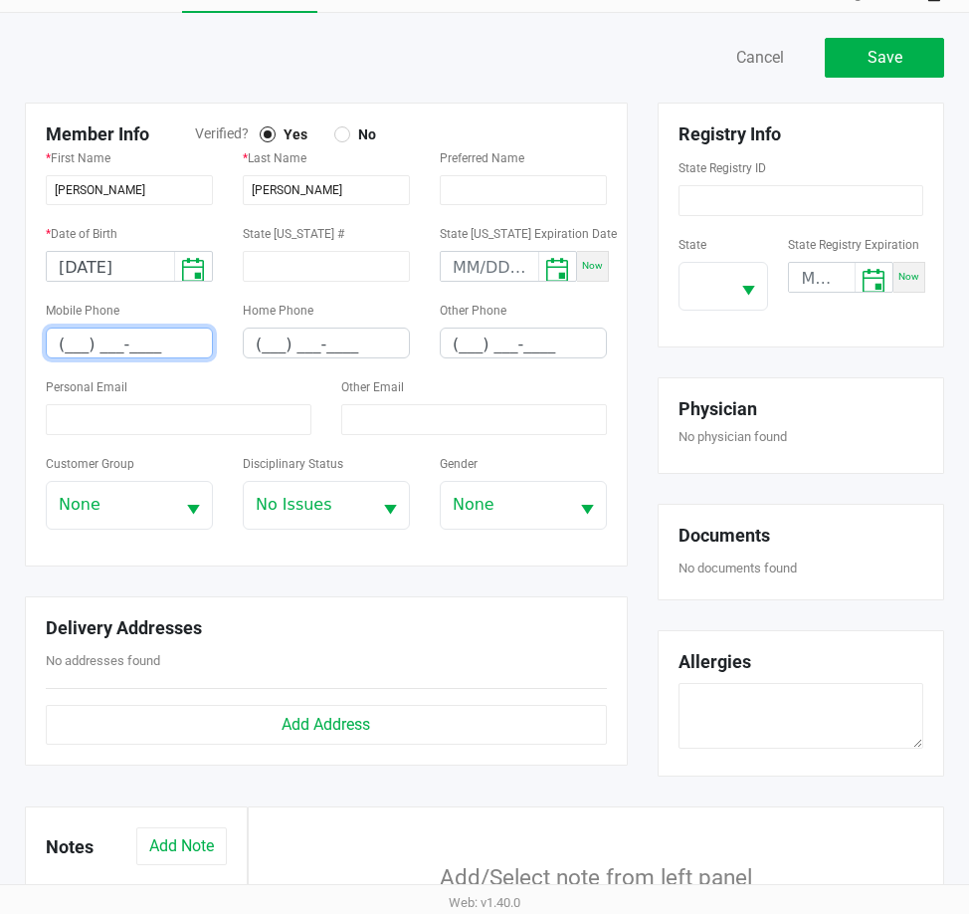
paste input "850) 532-0437"
type input "[PHONE_NUMBER]"
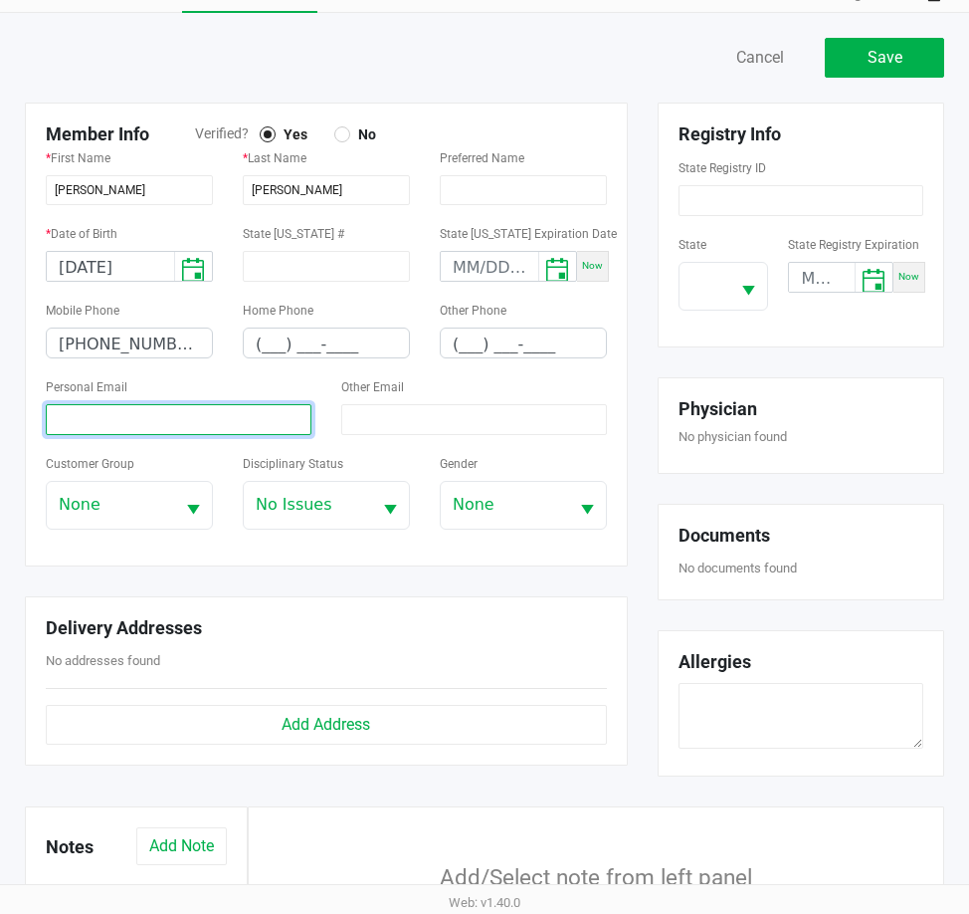
click at [178, 435] on input at bounding box center [179, 419] width 266 height 31
paste input "[EMAIL_ADDRESS][DOMAIN_NAME]"
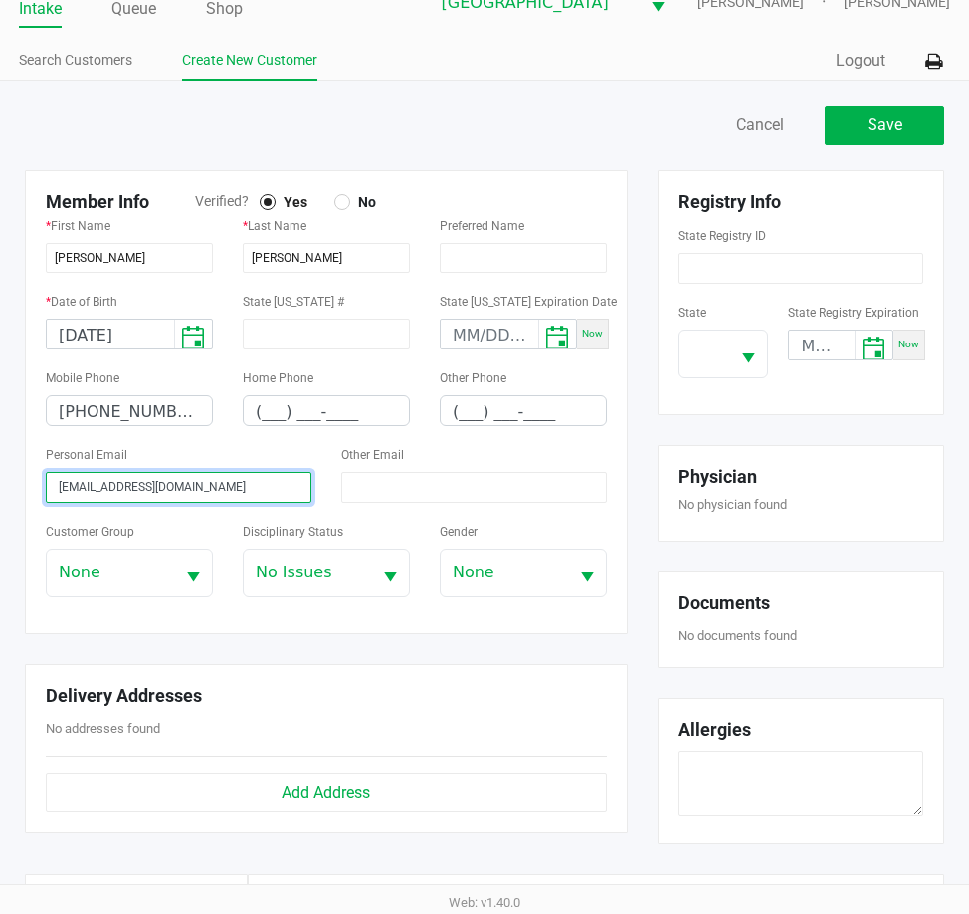
scroll to position [0, 0]
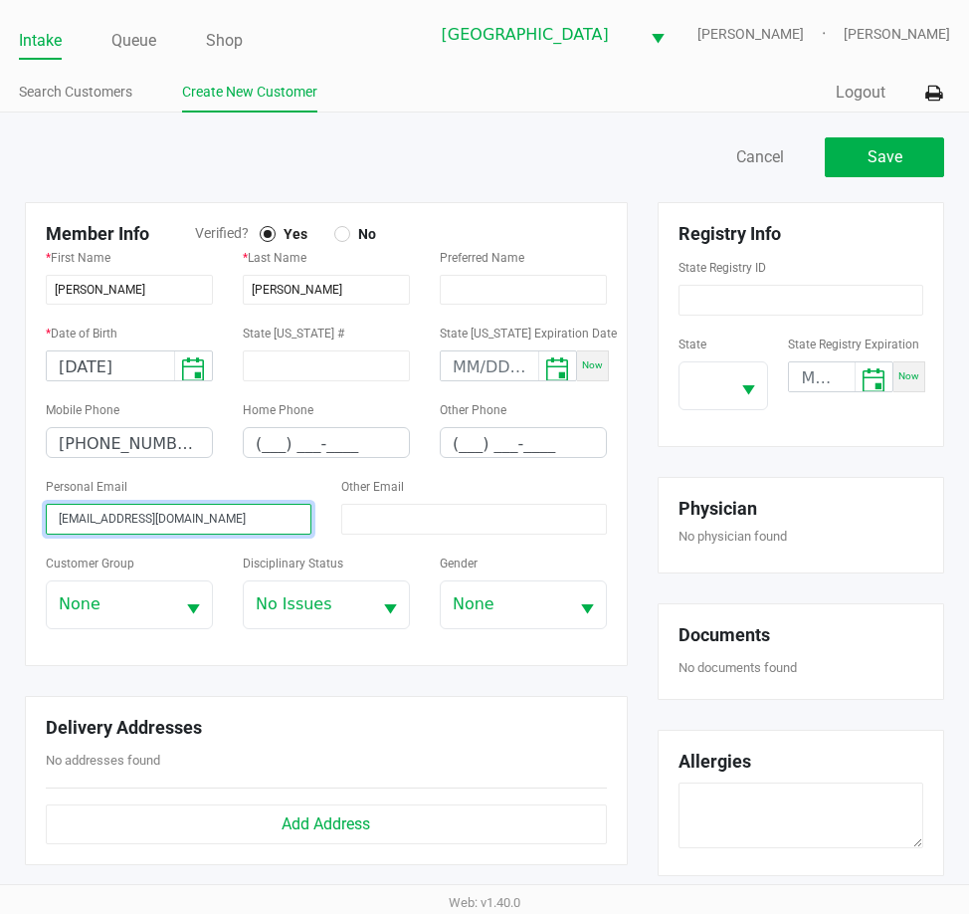
type input "[EMAIL_ADDRESS][DOMAIN_NAME]"
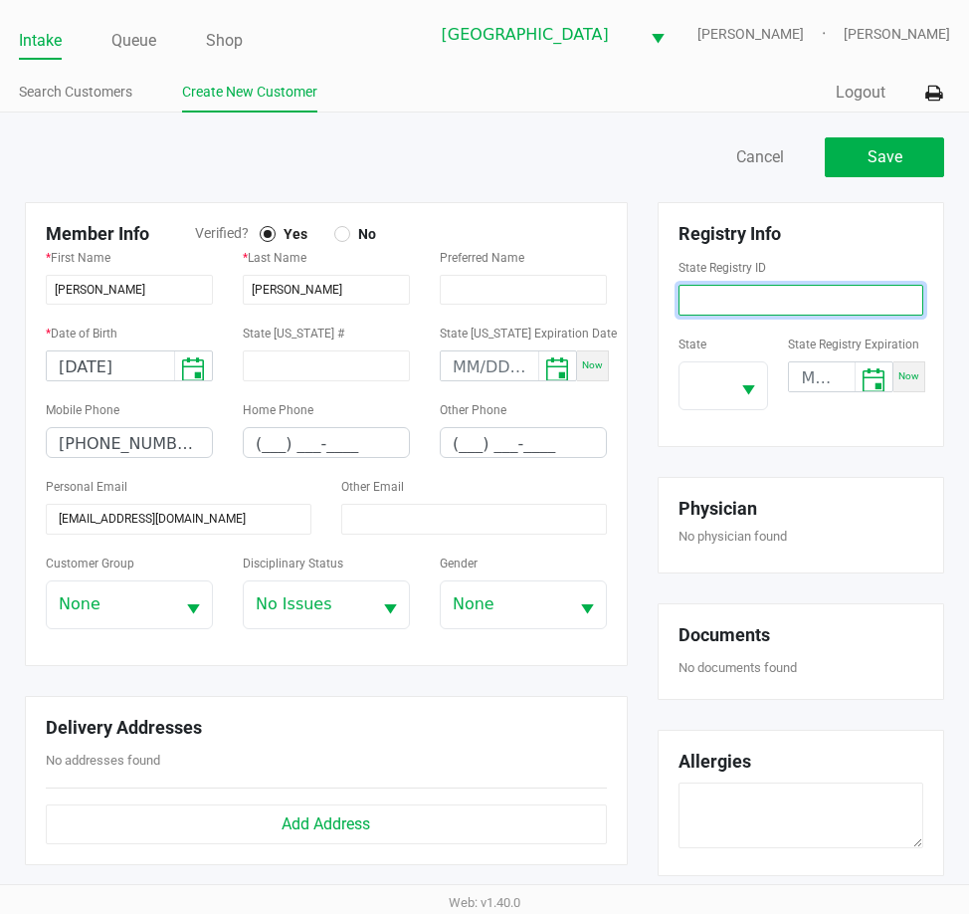
click at [822, 315] on input at bounding box center [801, 300] width 245 height 31
paste input "P8MY0744"
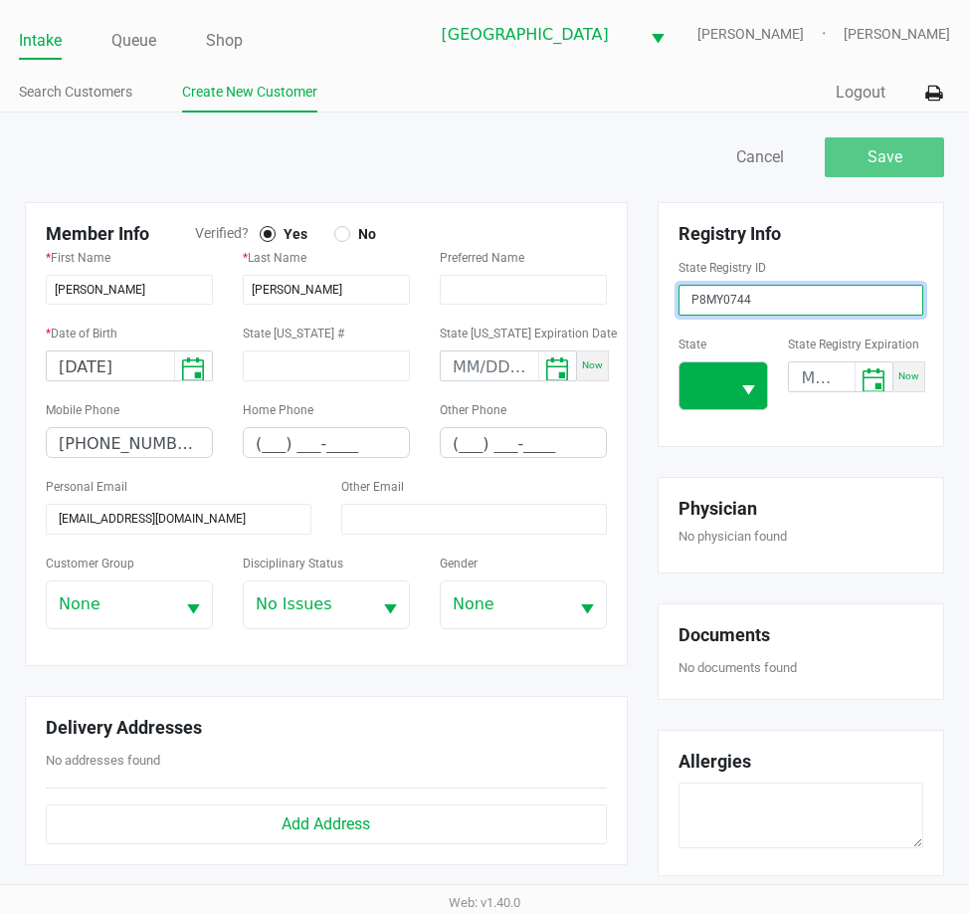
click at [743, 380] on button "Select" at bounding box center [748, 385] width 38 height 47
type input "P8MY0744"
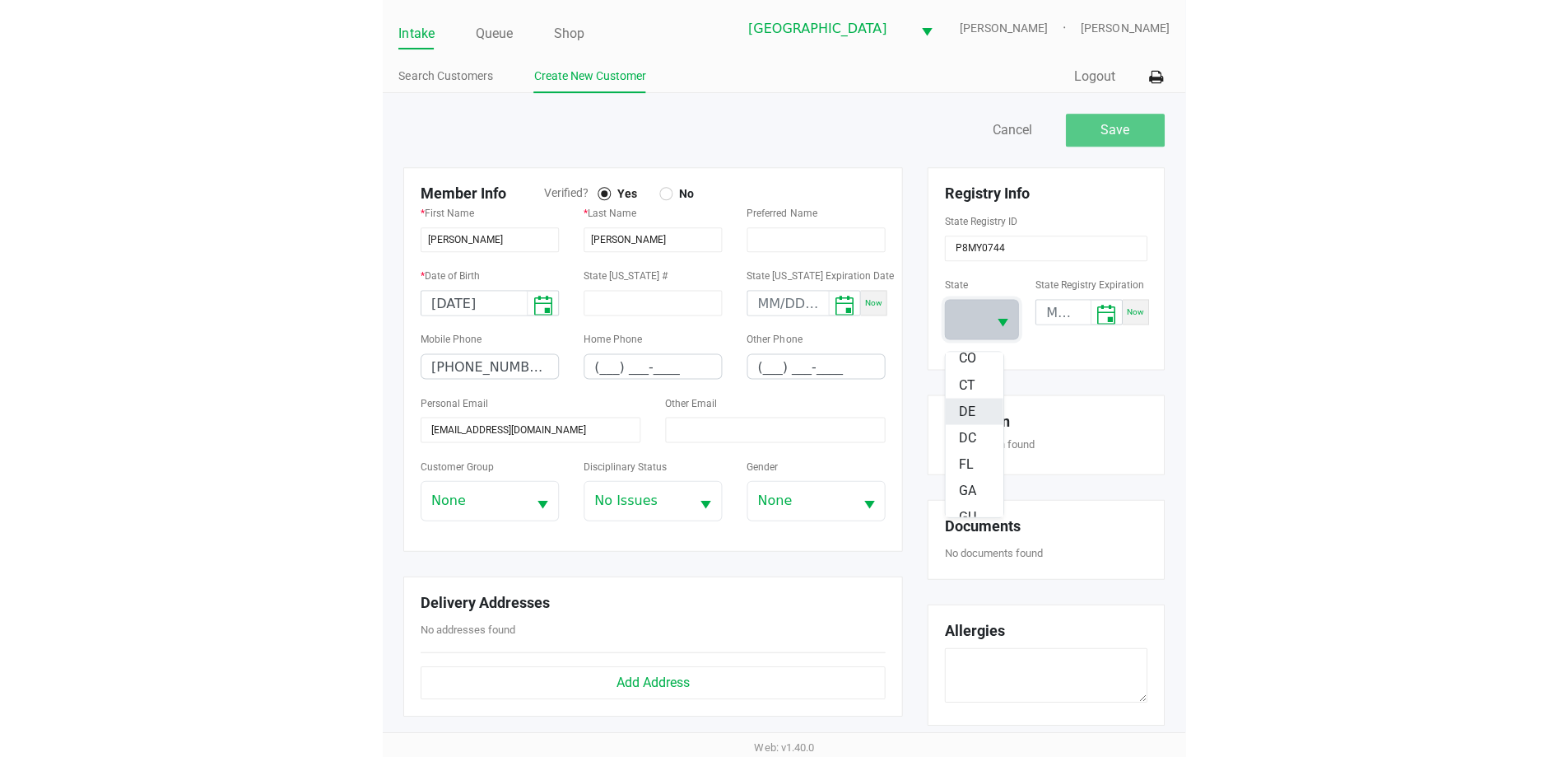
scroll to position [247, 0]
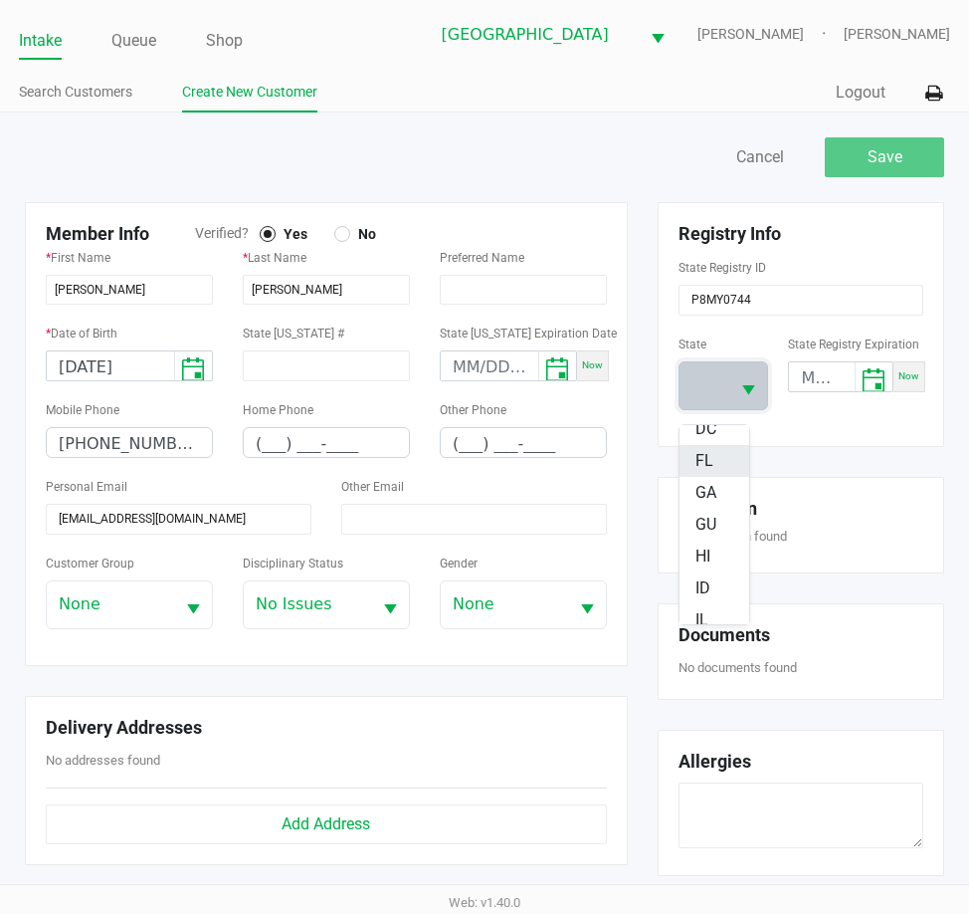
click at [709, 454] on span "FL" at bounding box center [705, 461] width 18 height 24
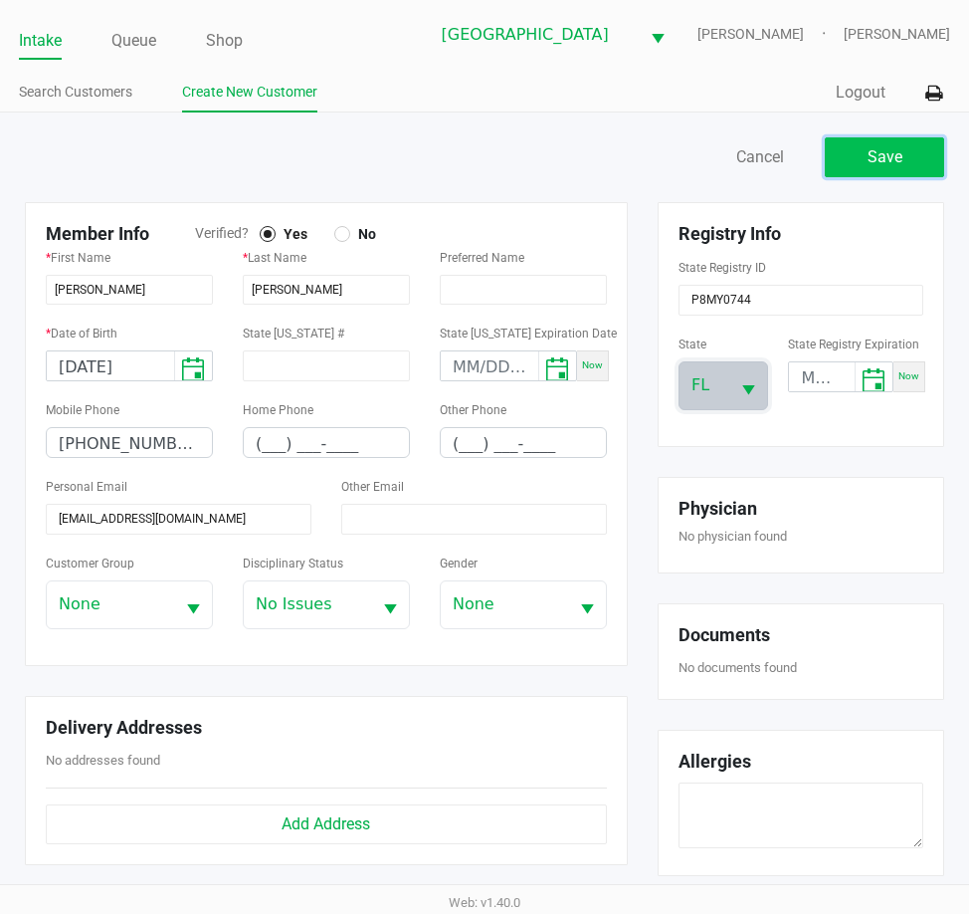
click at [903, 169] on button "Save" at bounding box center [884, 157] width 119 height 40
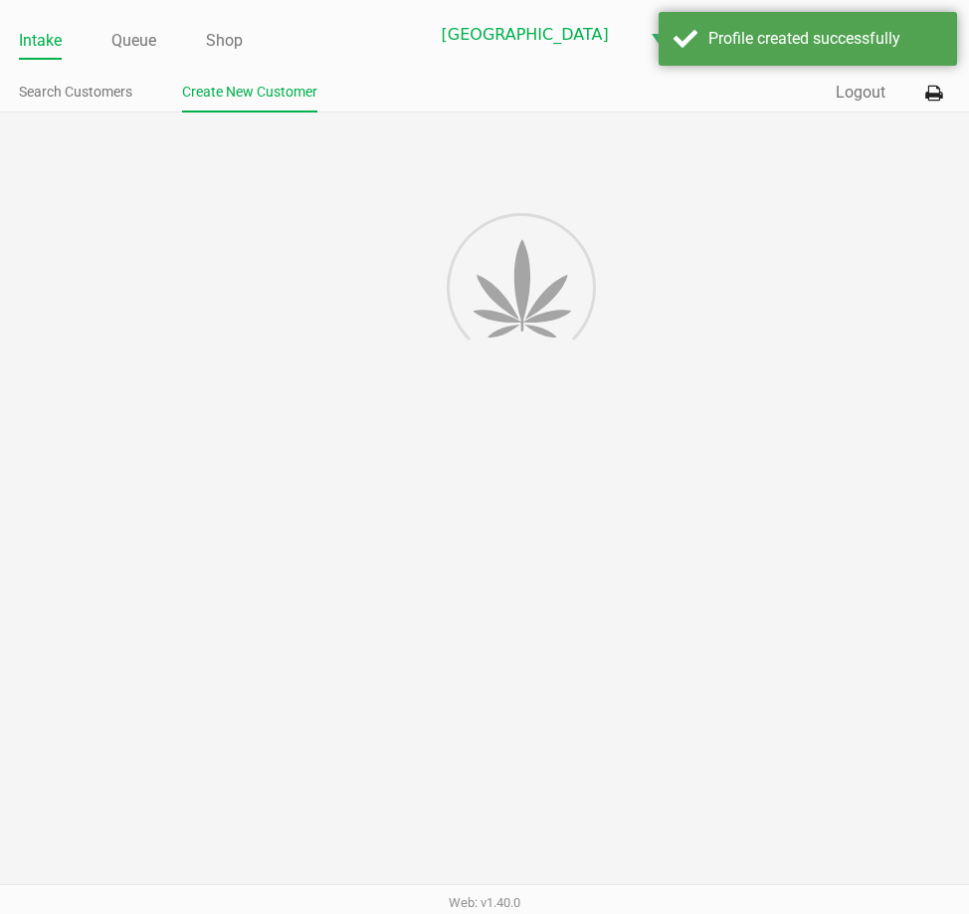
type input "---"
type input "( __) ___-____"
type input "---"
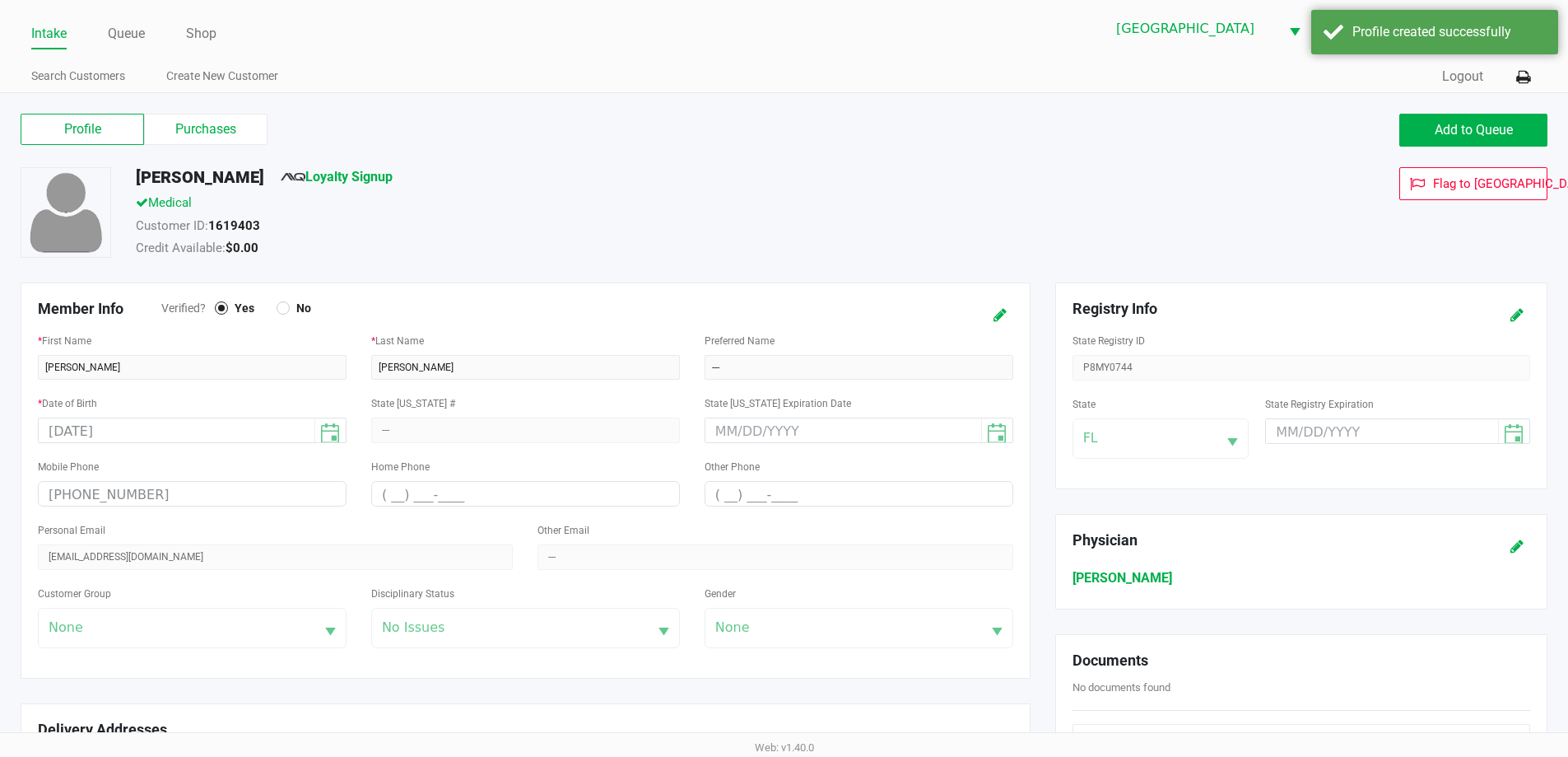
click at [668, 182] on div "[PERSON_NAME] Loyalty Signup" at bounding box center [601, 180] width 957 height 26
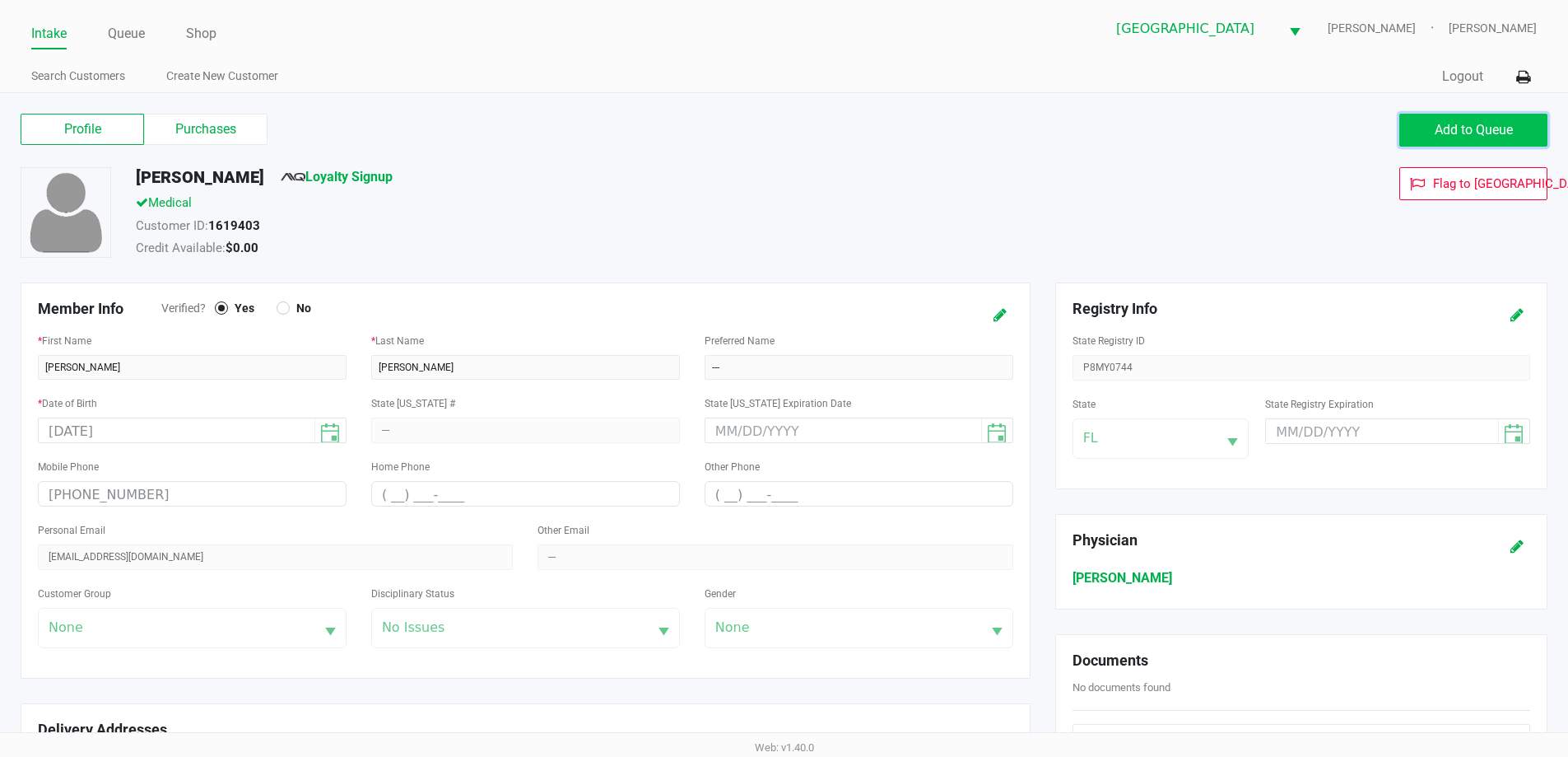
click at [1446, 127] on span "Add to Queue" at bounding box center [1474, 129] width 79 height 16
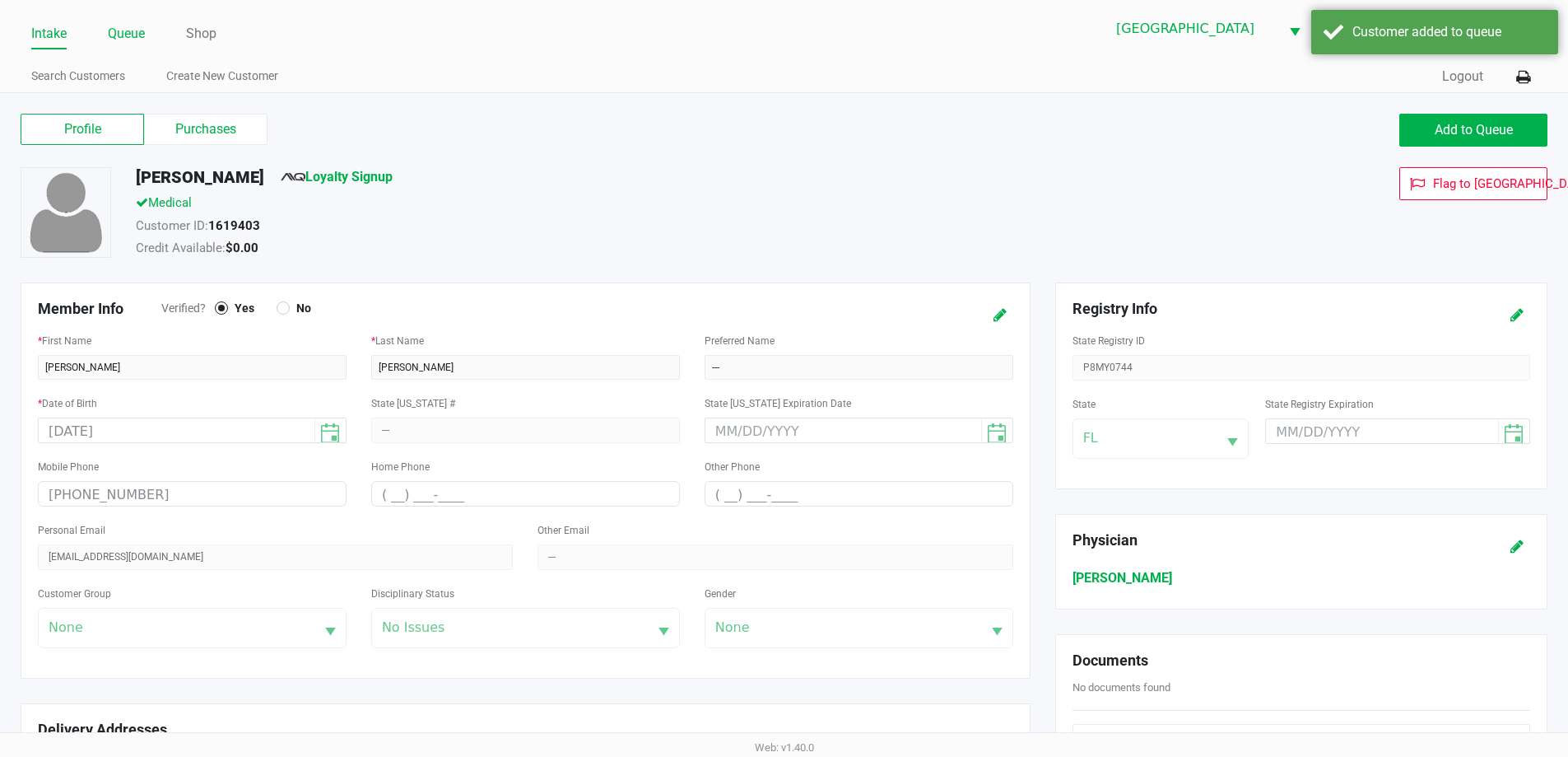
click at [136, 41] on link "Queue" at bounding box center [126, 34] width 37 height 23
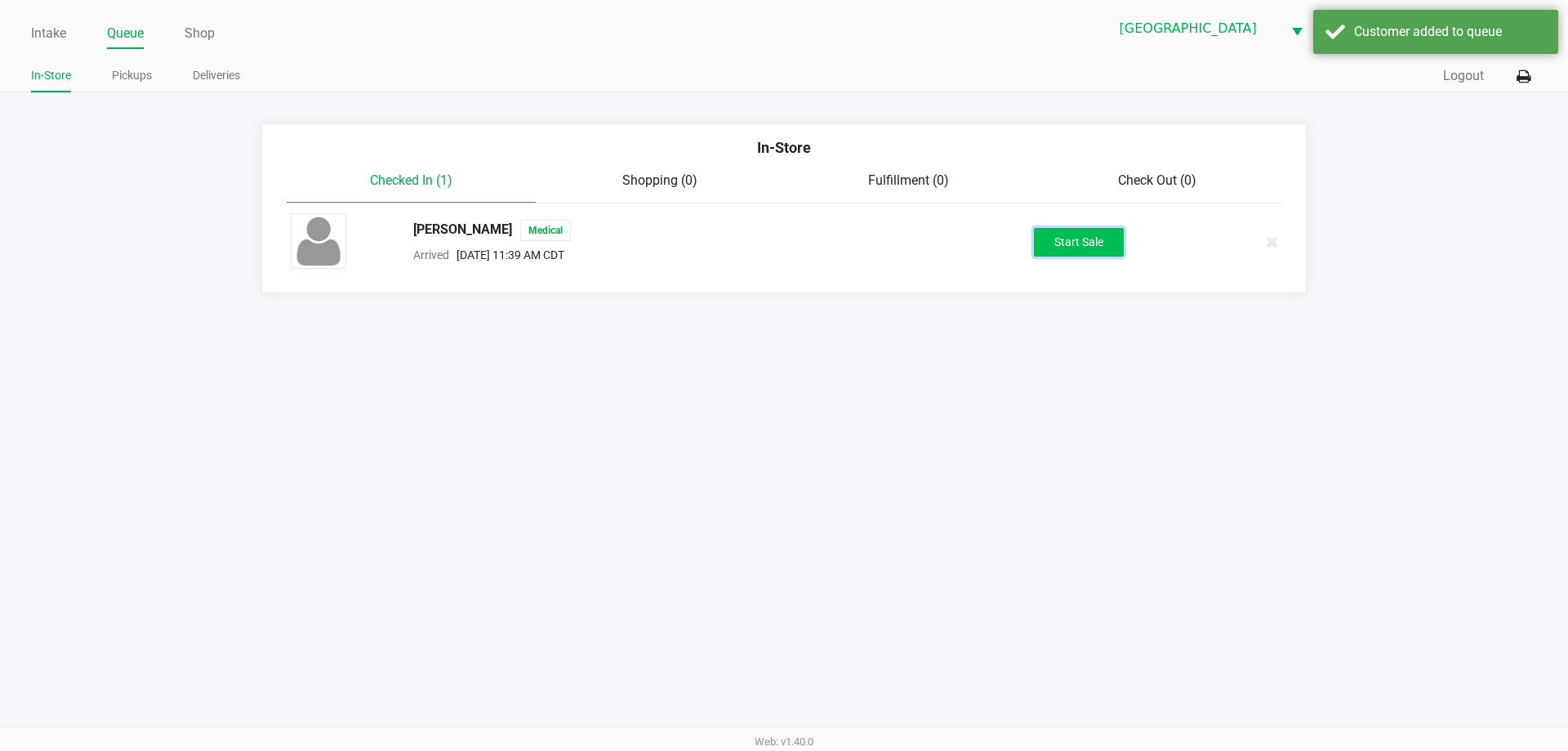
click at [1085, 246] on button "Start Sale" at bounding box center [1078, 242] width 89 height 29
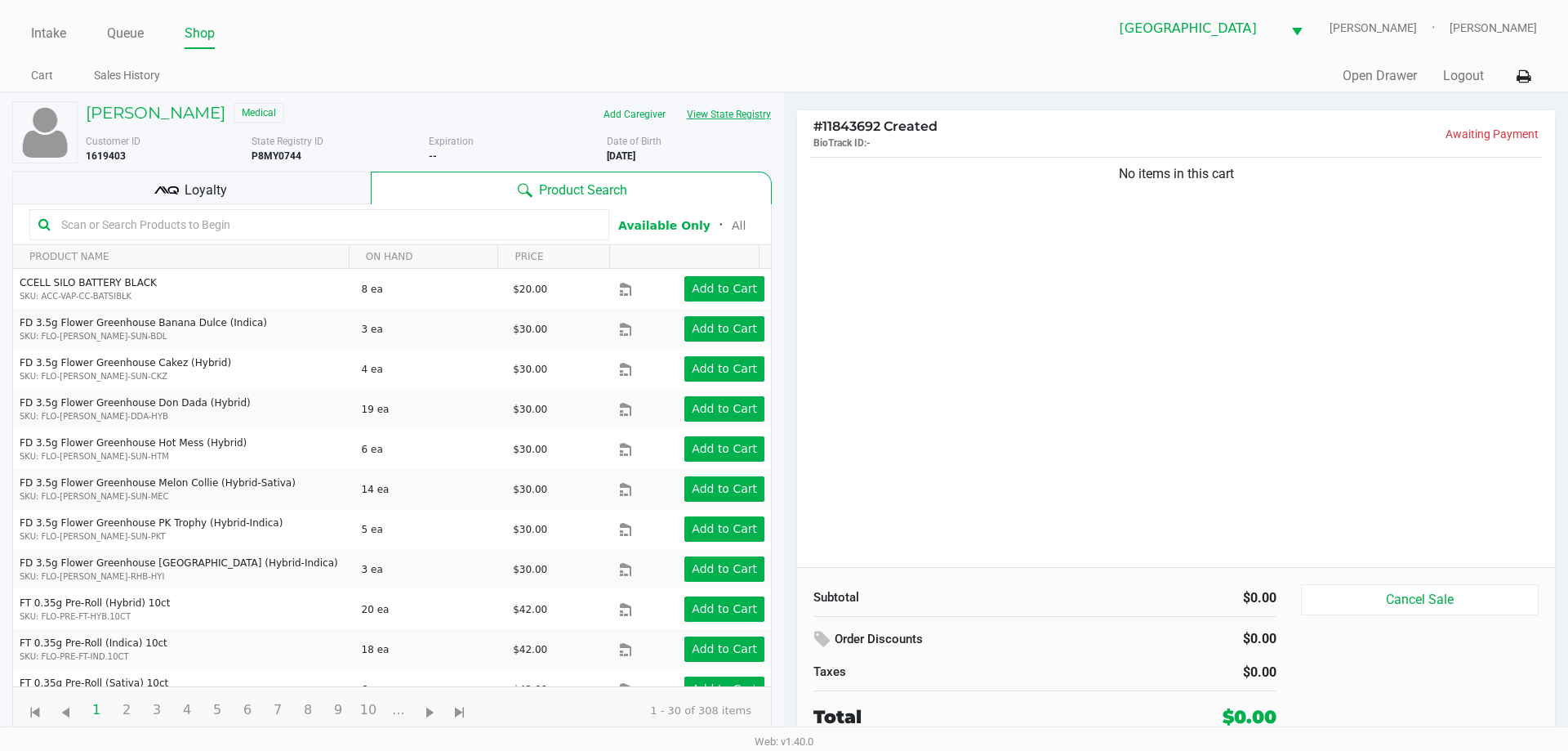
click at [732, 116] on button "View State Registry" at bounding box center [724, 114] width 95 height 26
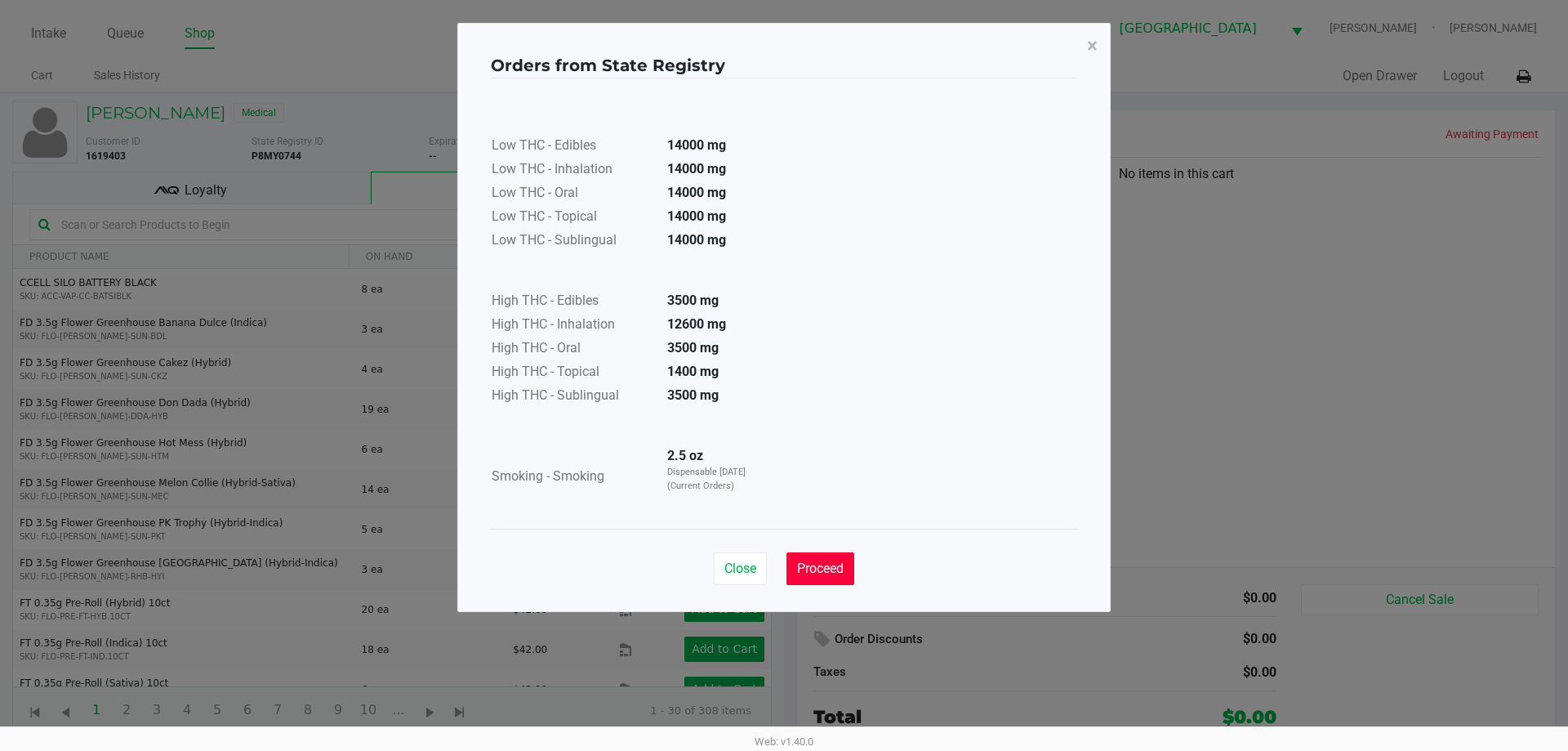
click at [847, 562] on button "Proceed" at bounding box center [820, 569] width 68 height 33
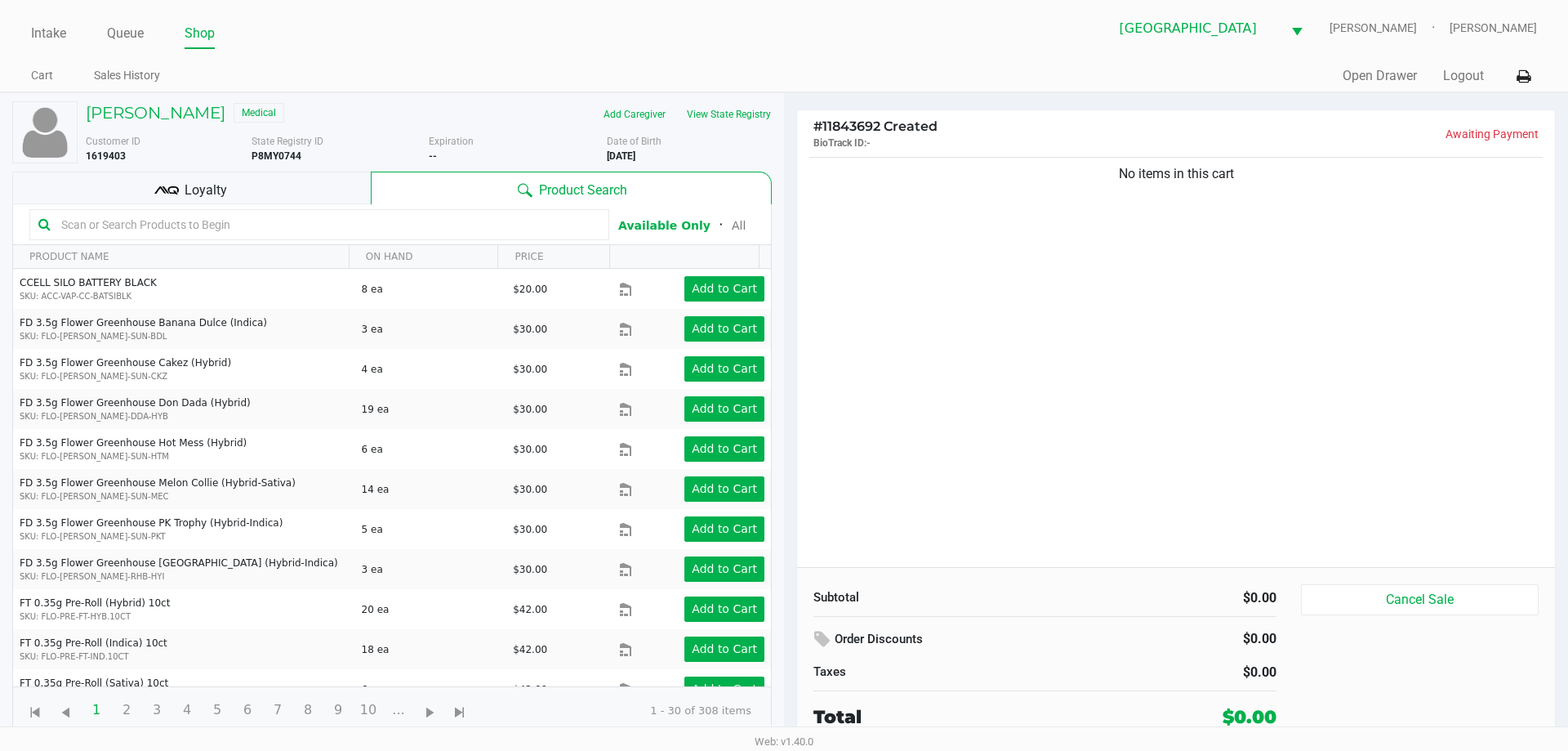
click at [1250, 401] on div "No items in this cart" at bounding box center [1176, 360] width 758 height 414
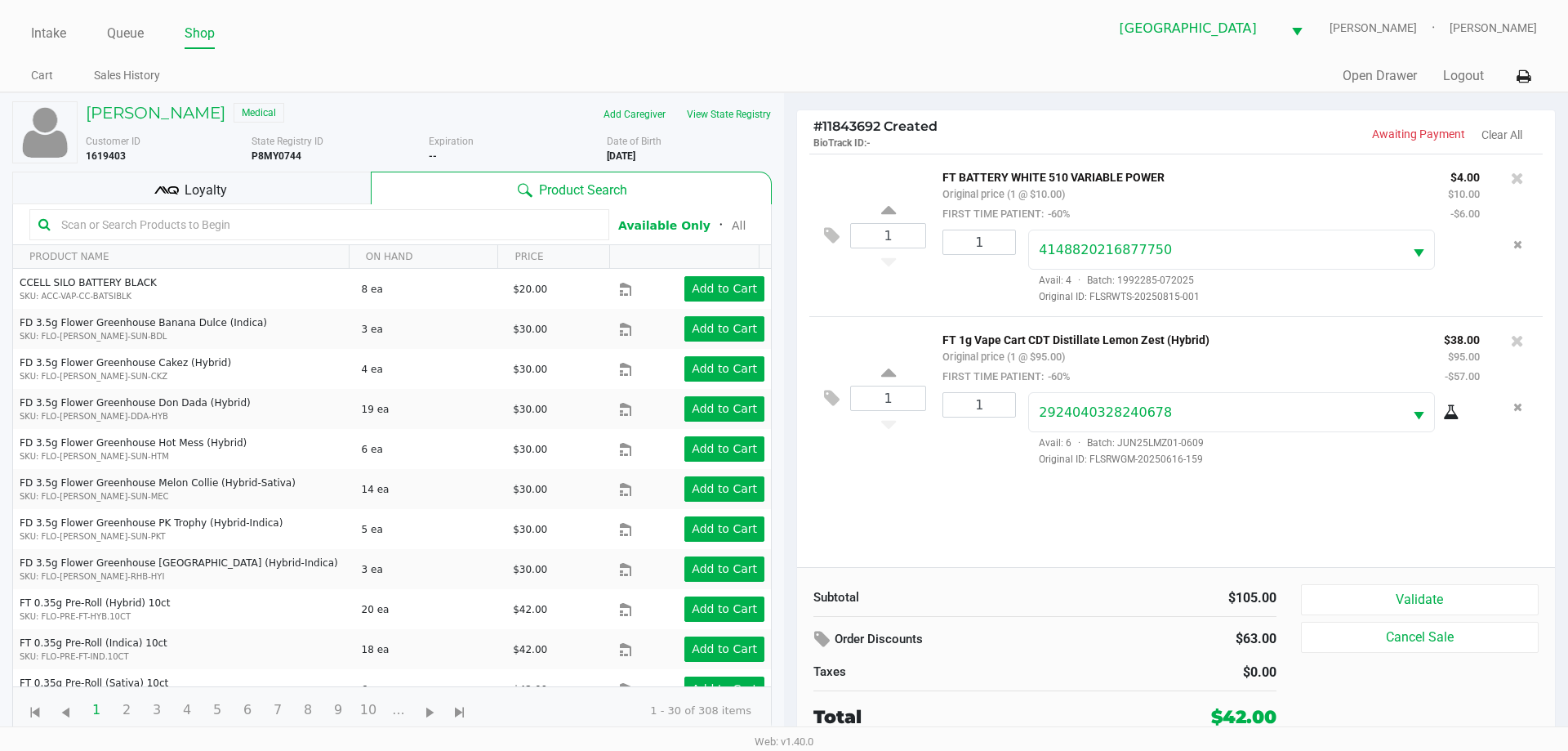
click at [330, 191] on div "Loyalty" at bounding box center [191, 188] width 359 height 33
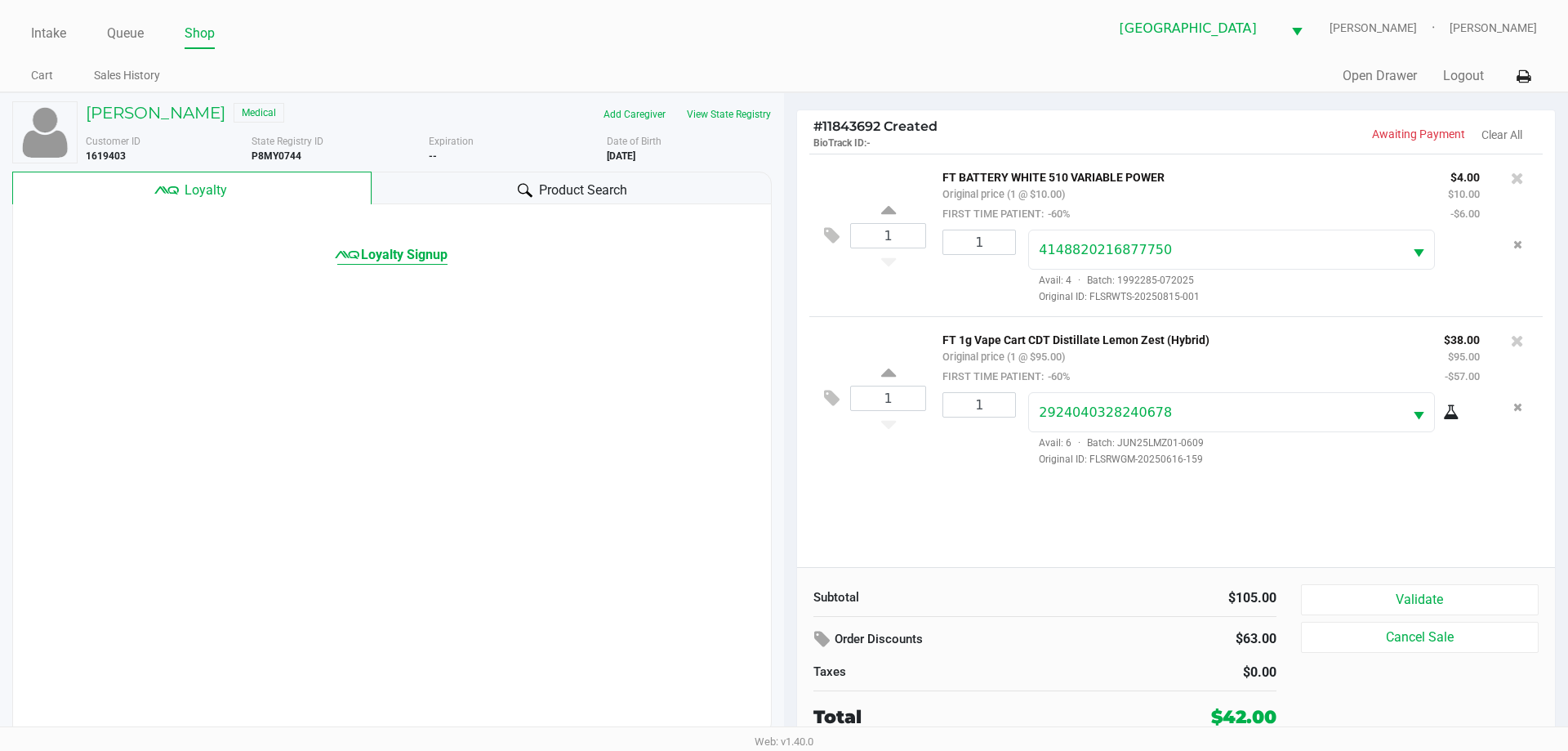
click at [405, 255] on span "Loyalty Signup" at bounding box center [404, 255] width 86 height 20
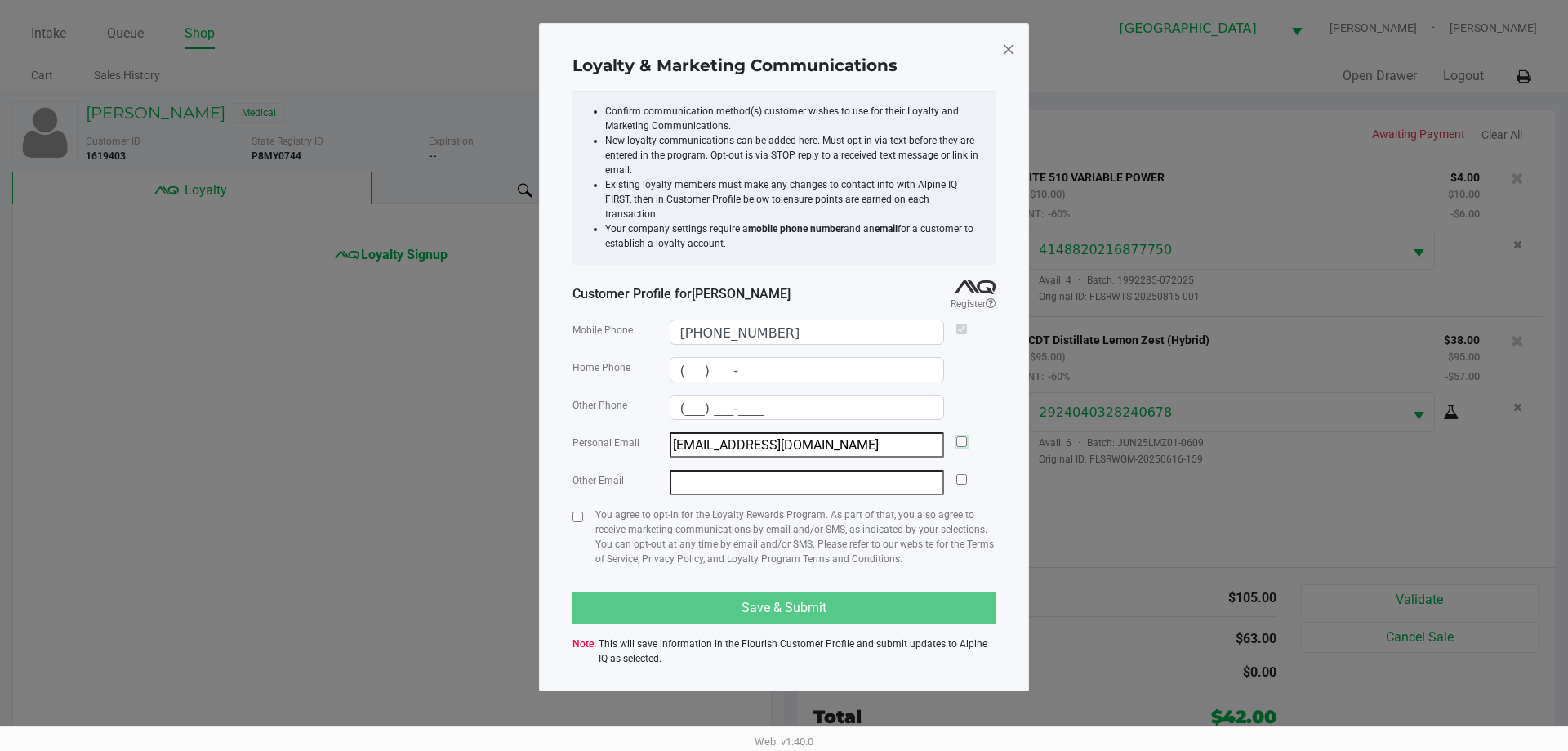
drag, startPoint x: 962, startPoint y: 426, endPoint x: 886, endPoint y: 459, distance: 82.9
click at [961, 436] on input "checkbox" at bounding box center [961, 441] width 11 height 11
checkbox input "true"
click at [574, 511] on input "checkbox" at bounding box center [578, 516] width 11 height 11
checkbox input "true"
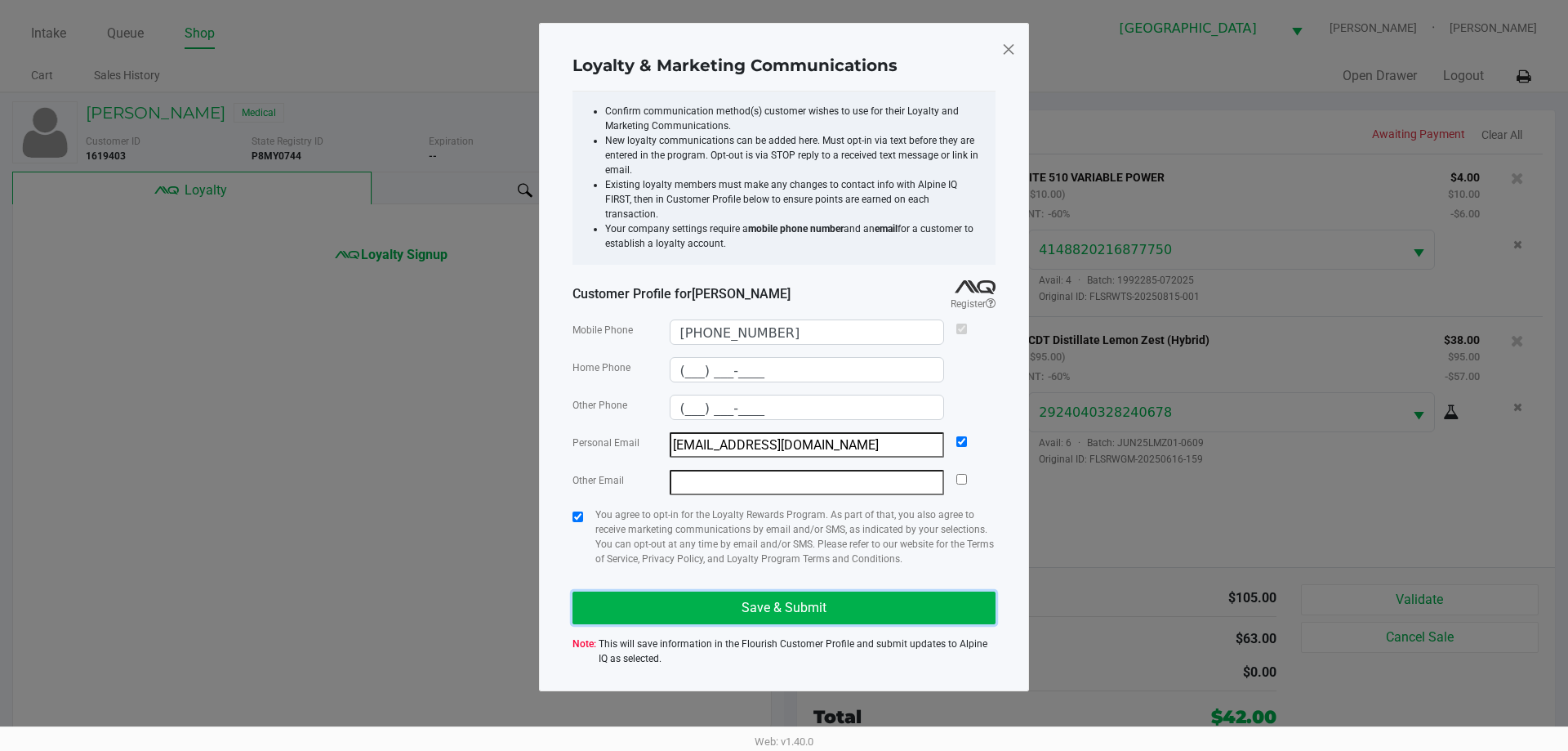
drag, startPoint x: 657, startPoint y: 593, endPoint x: 666, endPoint y: 588, distance: 10.3
click at [660, 593] on button "Save & Submit" at bounding box center [784, 607] width 423 height 33
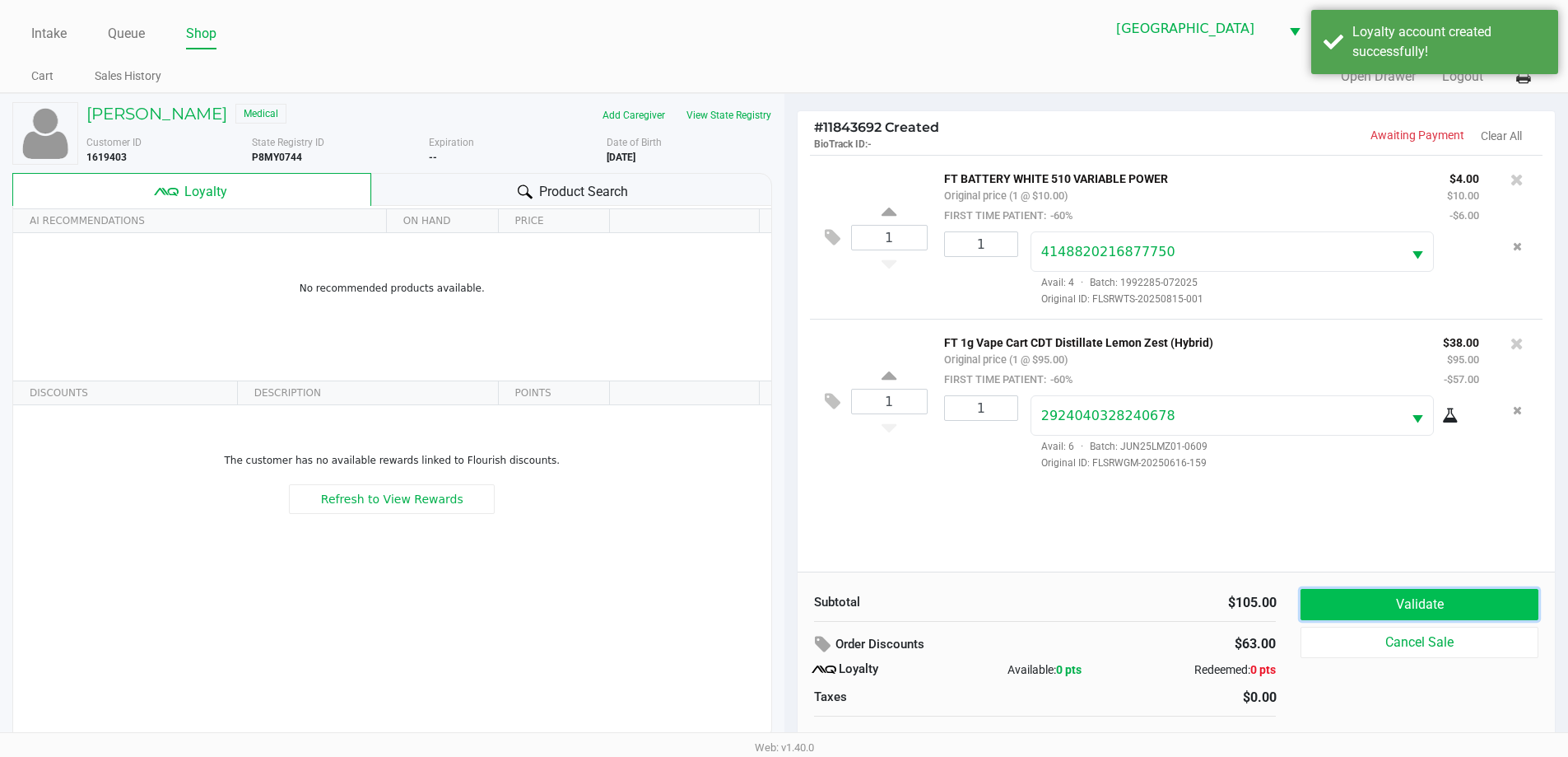
click at [1328, 595] on button "Validate" at bounding box center [1418, 605] width 237 height 31
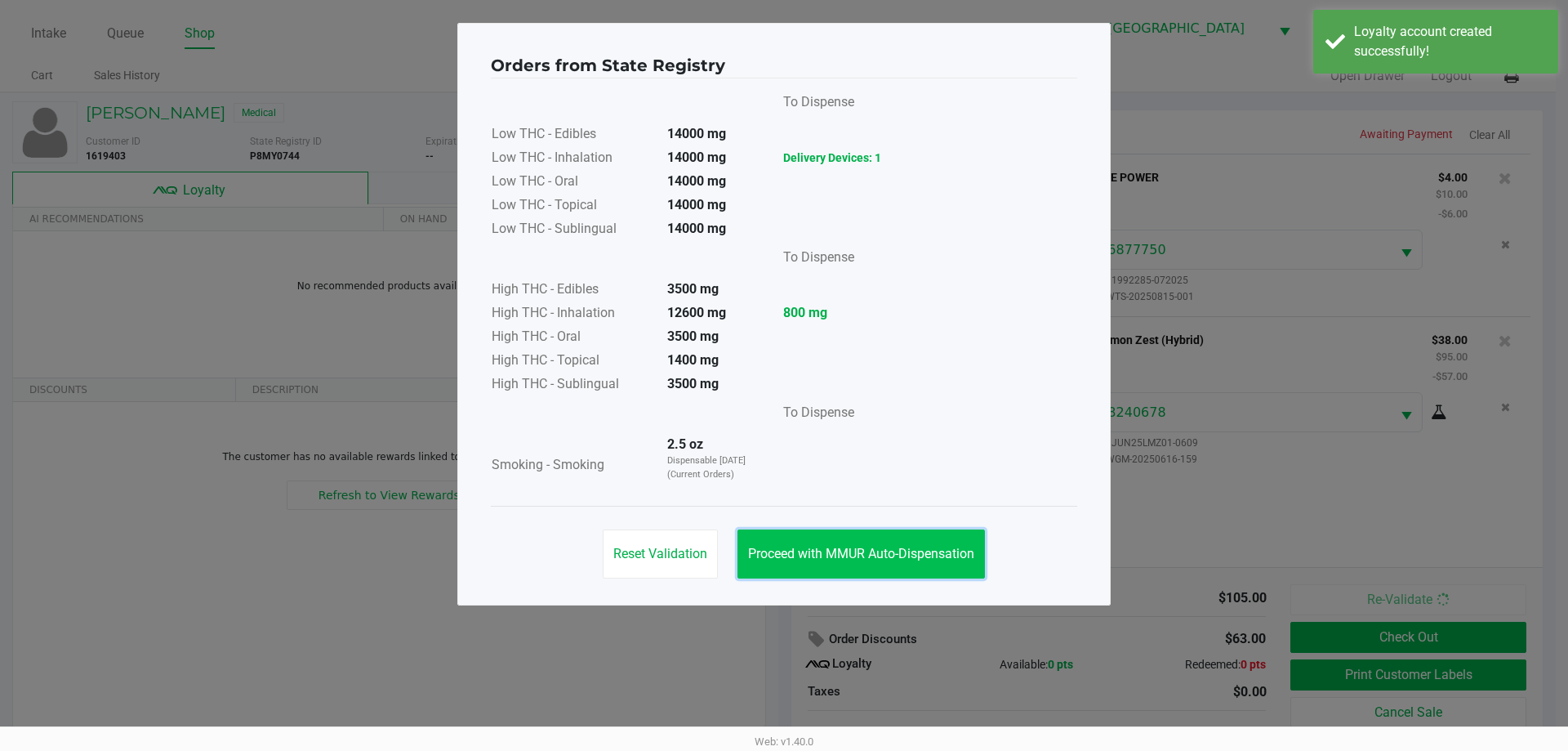
click at [836, 549] on span "Proceed with MMUR Auto-Dispensation" at bounding box center [862, 553] width 226 height 16
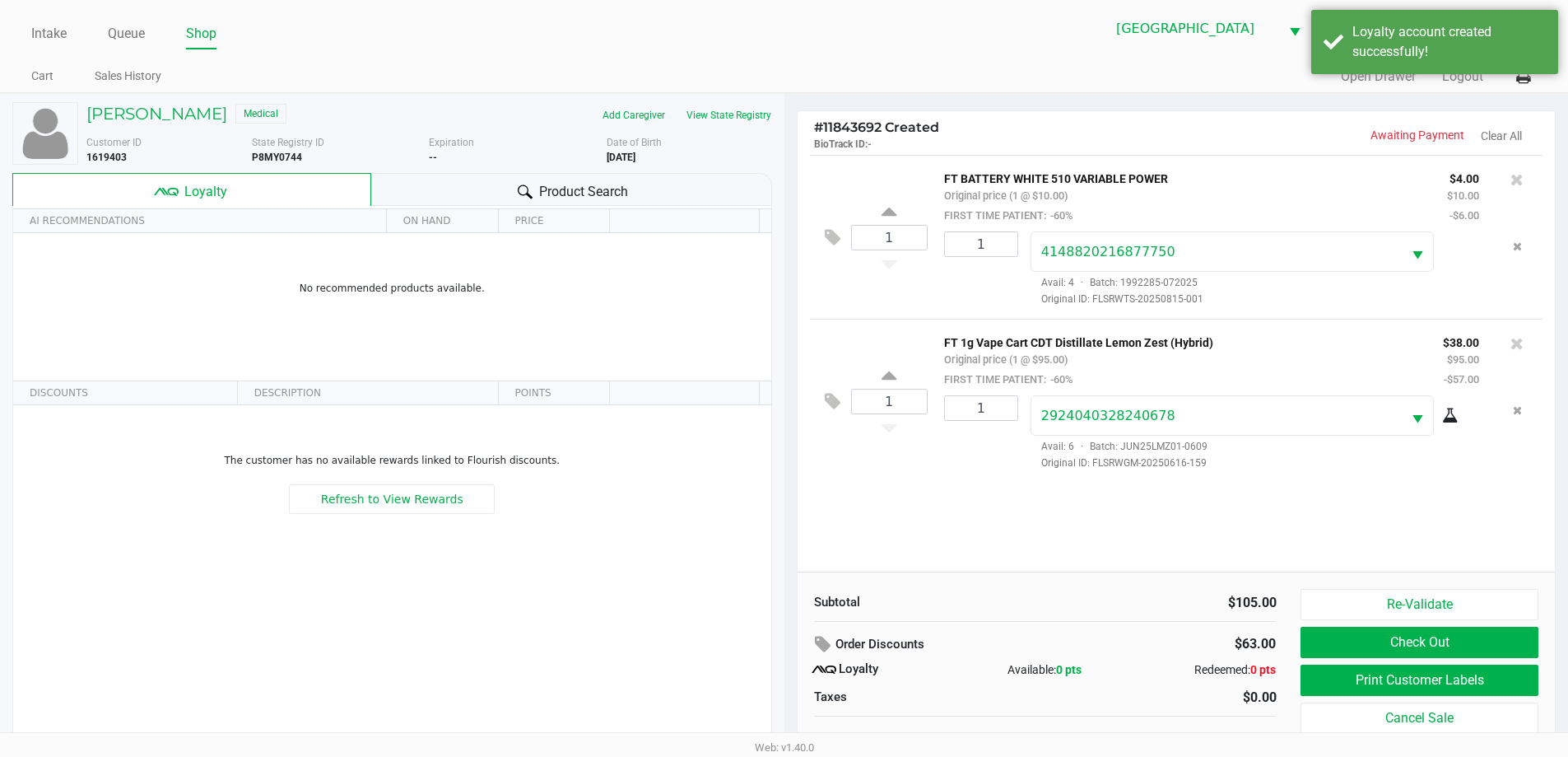
scroll to position [17, 0]
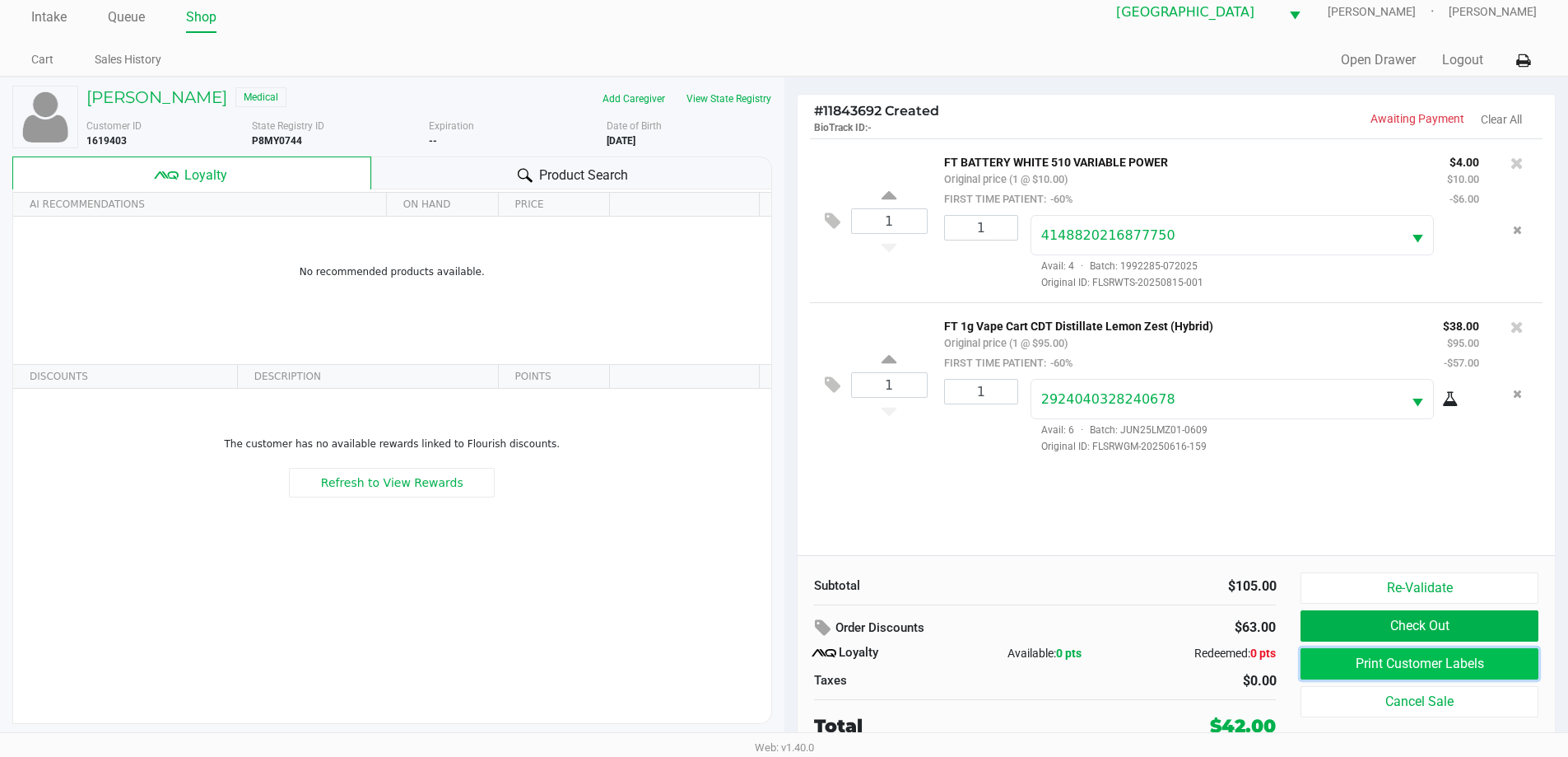
click at [1350, 666] on button "Print Customer Labels" at bounding box center [1418, 664] width 237 height 31
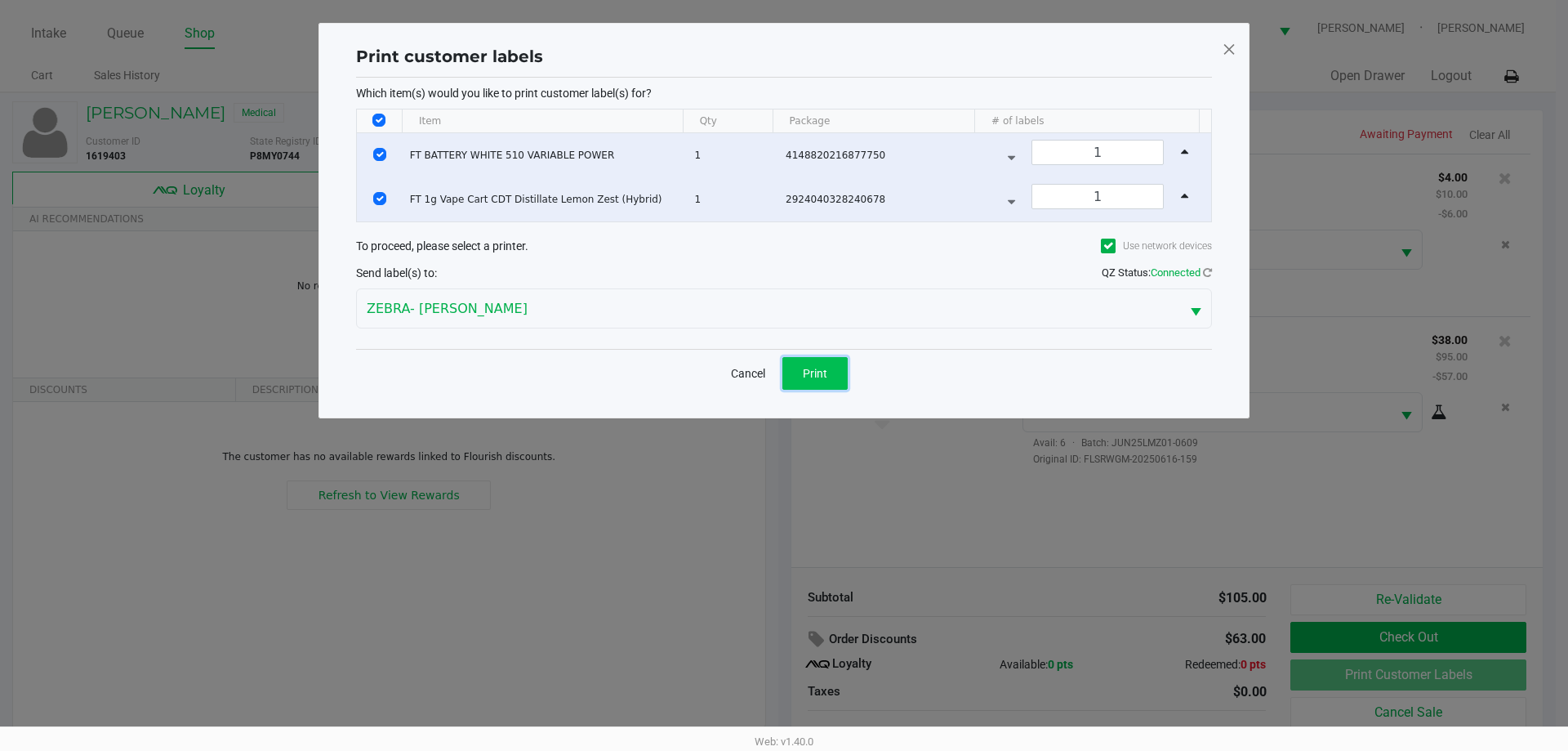
click at [807, 357] on button "Print" at bounding box center [815, 373] width 66 height 33
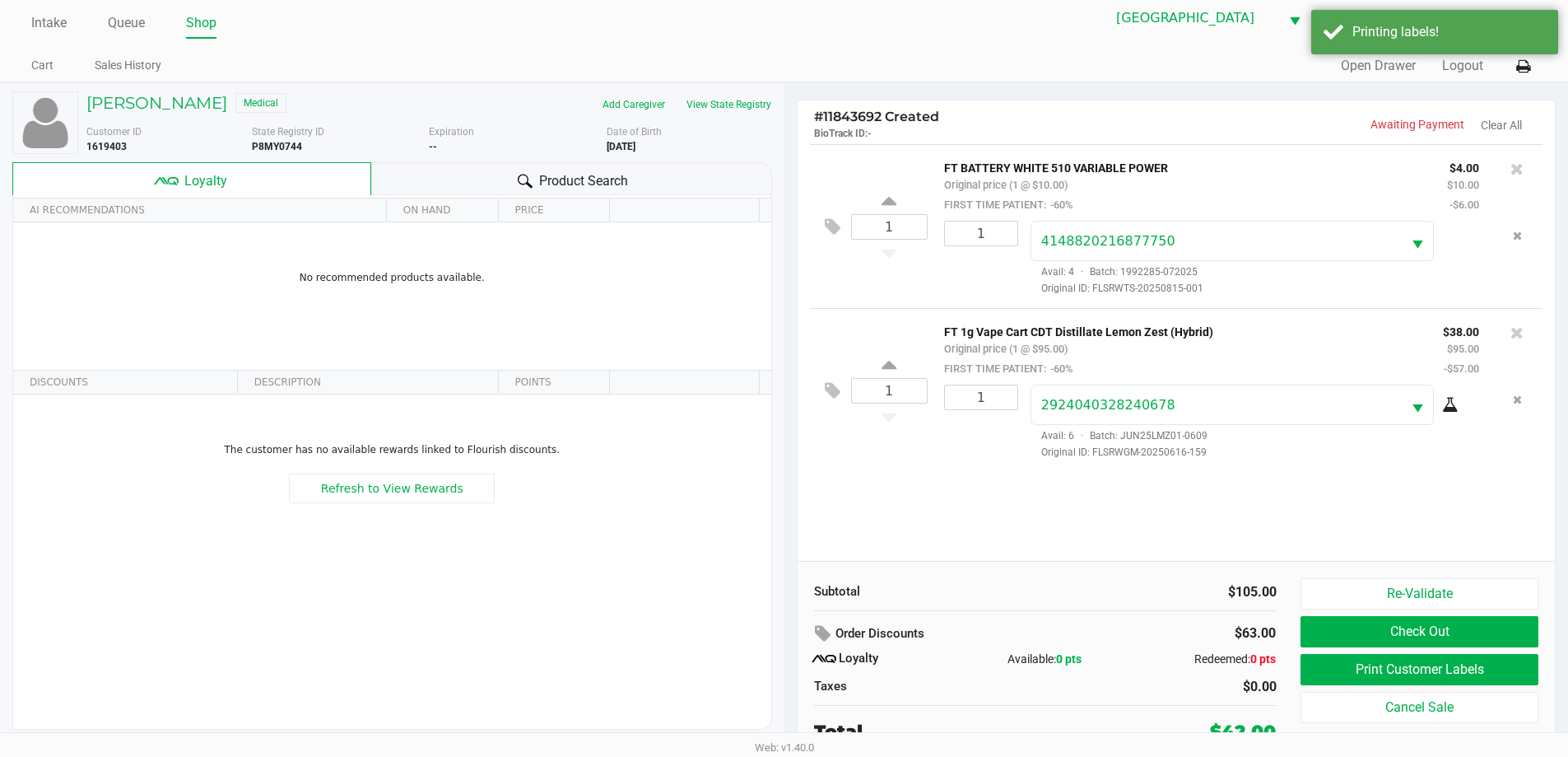
scroll to position [17, 0]
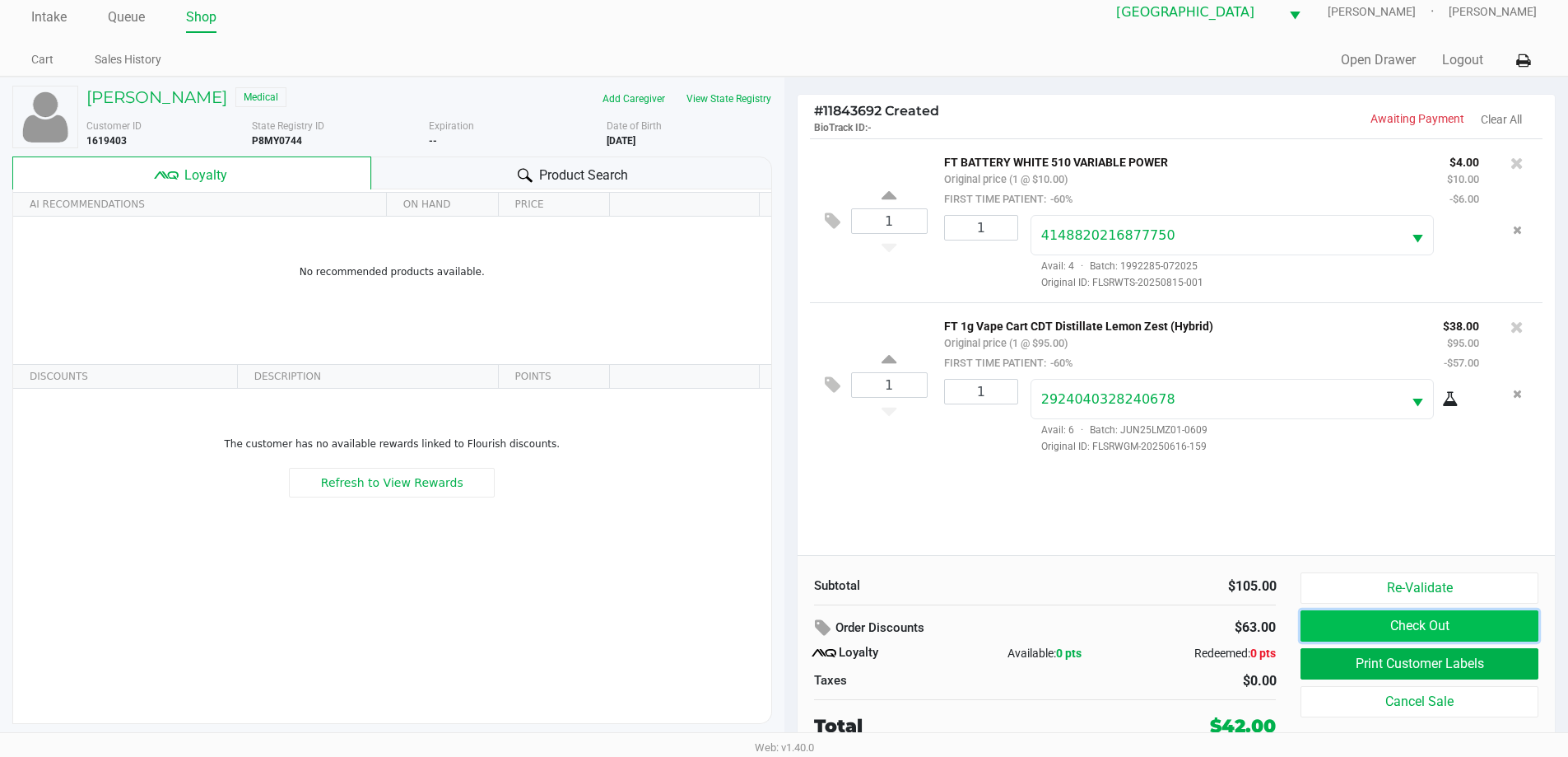
click at [1388, 624] on button "Check Out" at bounding box center [1418, 625] width 237 height 31
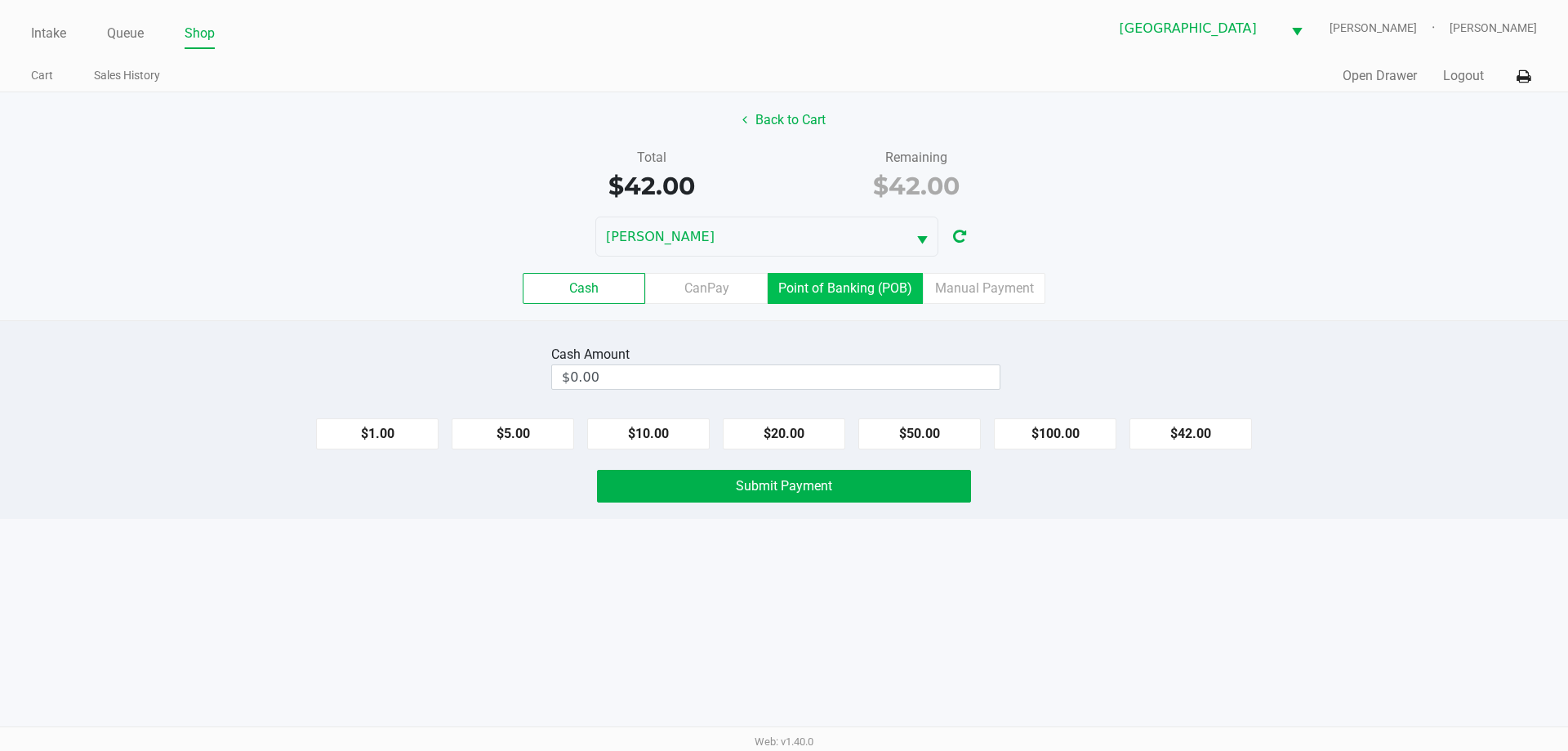
click at [842, 283] on label "Point of Banking (POB)" at bounding box center [844, 288] width 155 height 31
click at [0, 0] on 7 "Point of Banking (POB)" at bounding box center [0, 0] width 0 height 0
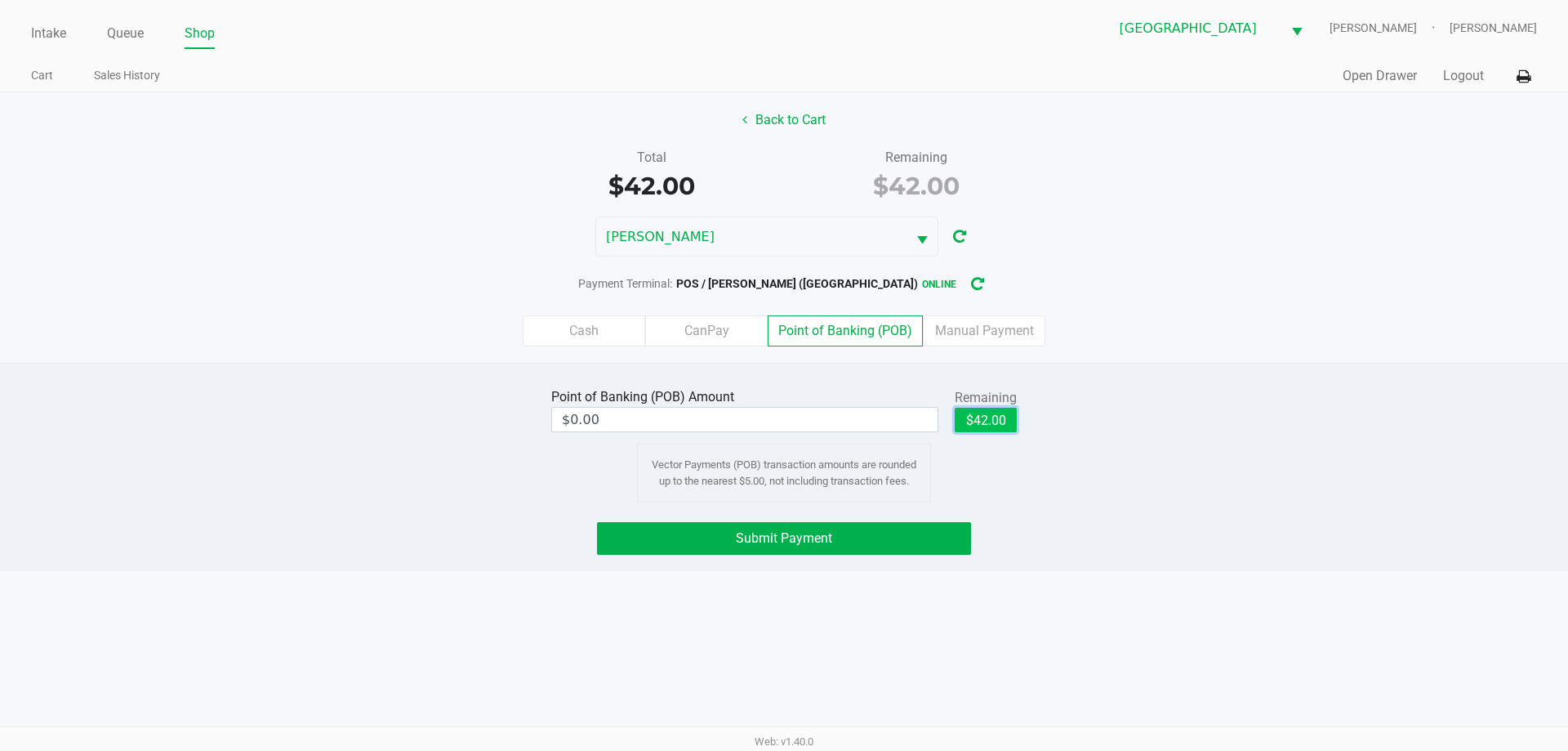
click at [976, 418] on button "$42.00" at bounding box center [985, 420] width 62 height 25
type input "$42.00"
click at [915, 538] on button "Submit Payment" at bounding box center [784, 538] width 374 height 33
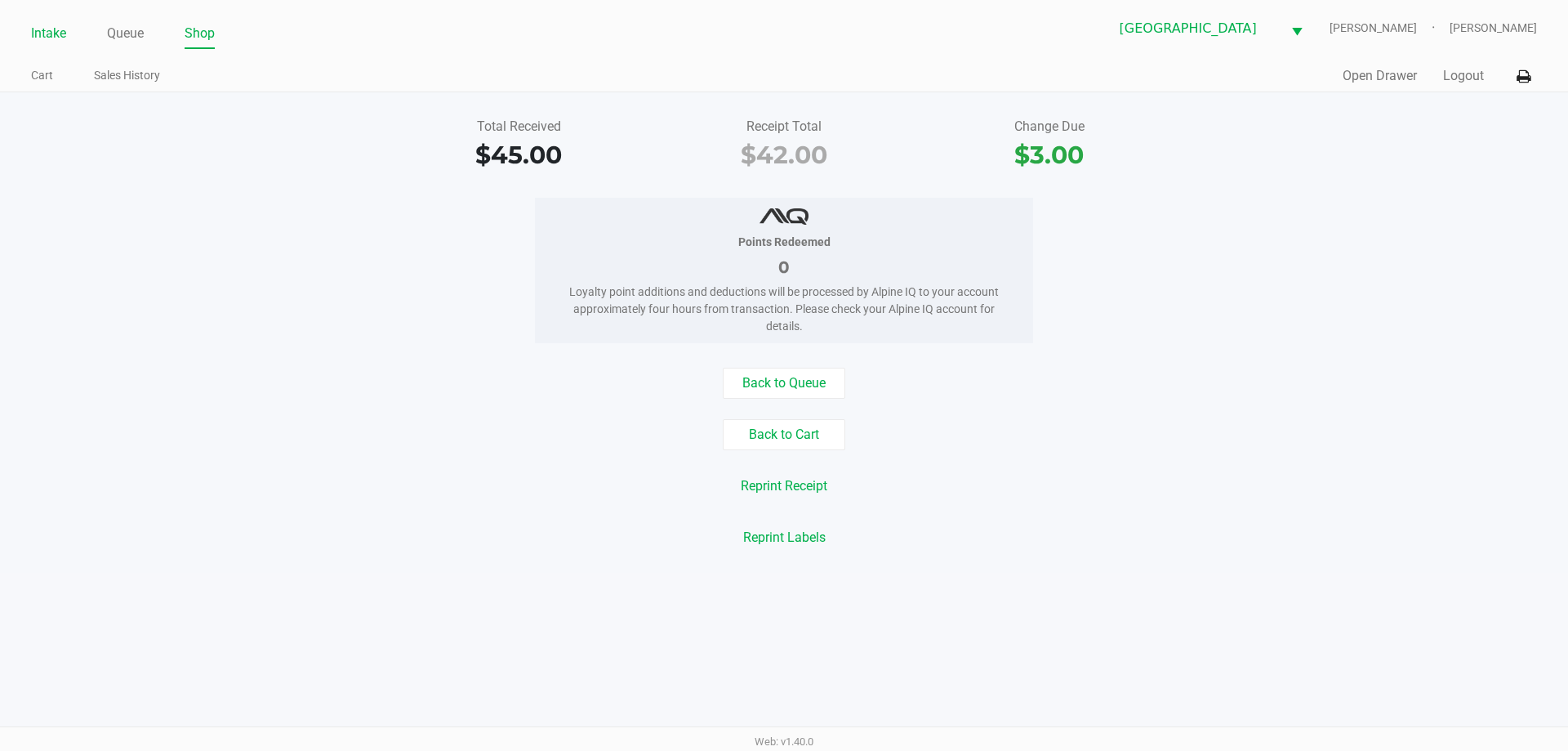
click at [41, 28] on link "Intake" at bounding box center [48, 34] width 35 height 23
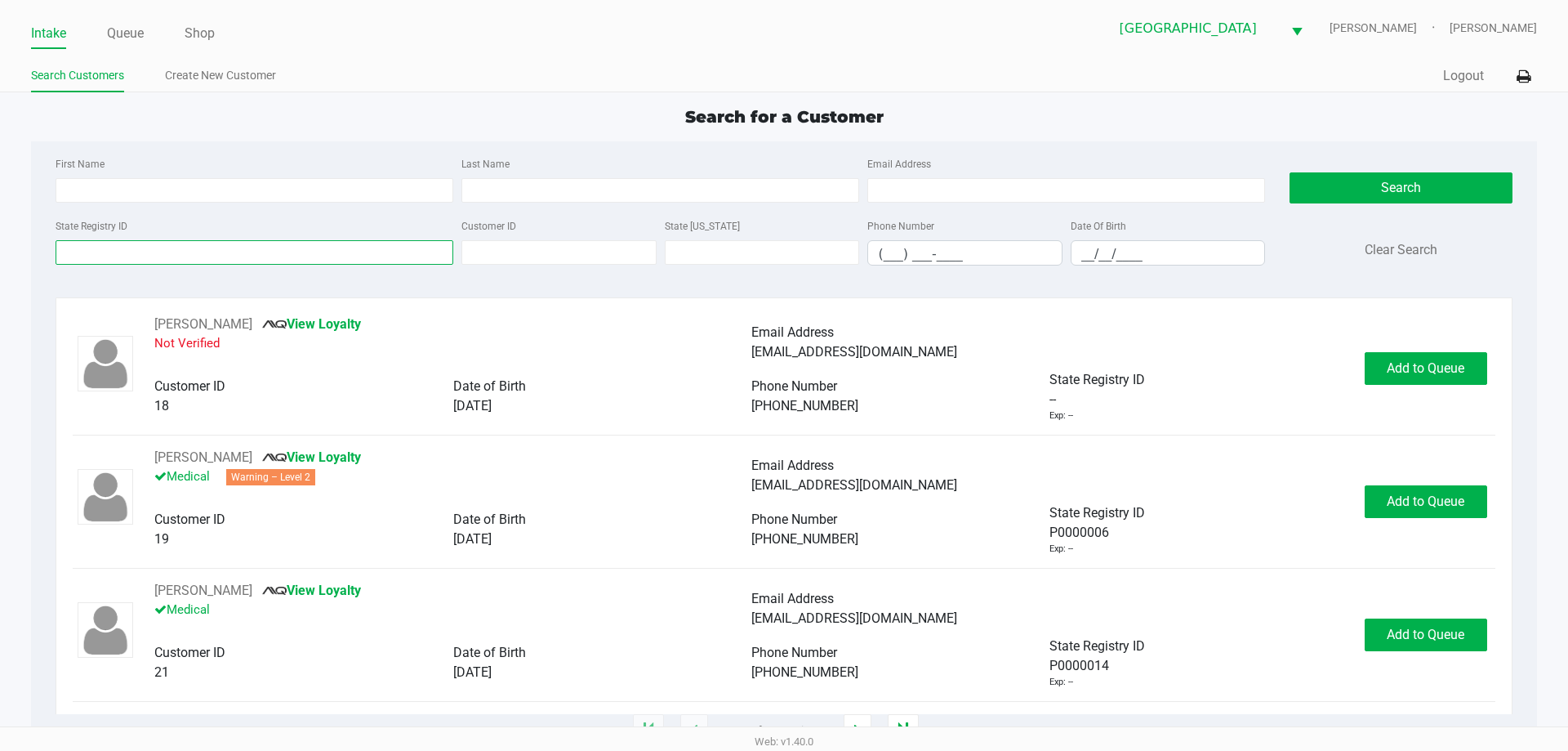
click at [222, 248] on input "State Registry ID" at bounding box center [254, 253] width 398 height 25
click at [252, 243] on input "State Registry ID" at bounding box center [254, 253] width 398 height 25
click at [281, 260] on input "State Registry ID" at bounding box center [254, 253] width 398 height 25
click at [263, 246] on input "State Registry ID" at bounding box center [254, 253] width 398 height 25
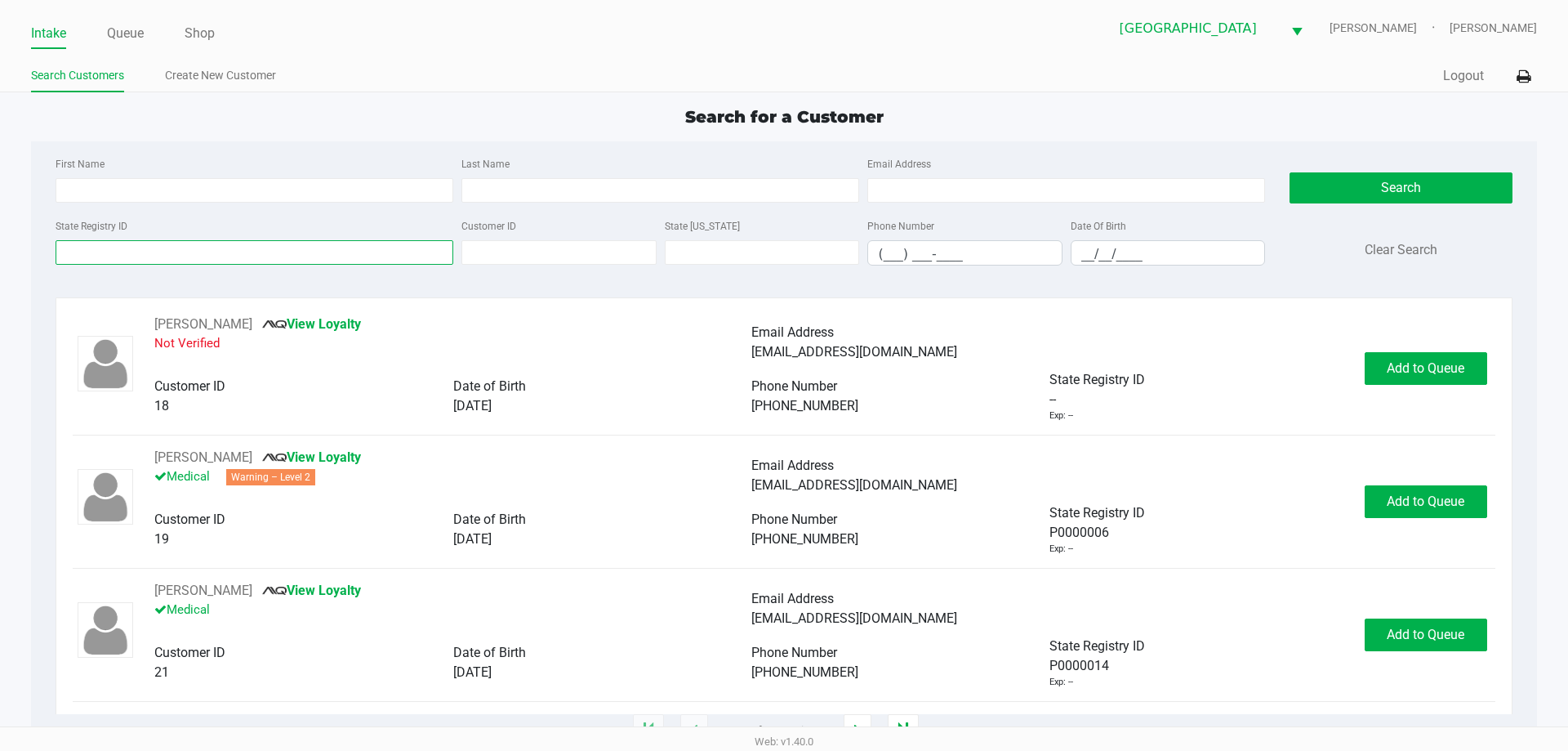
click at [210, 249] on input "State Registry ID" at bounding box center [254, 253] width 398 height 25
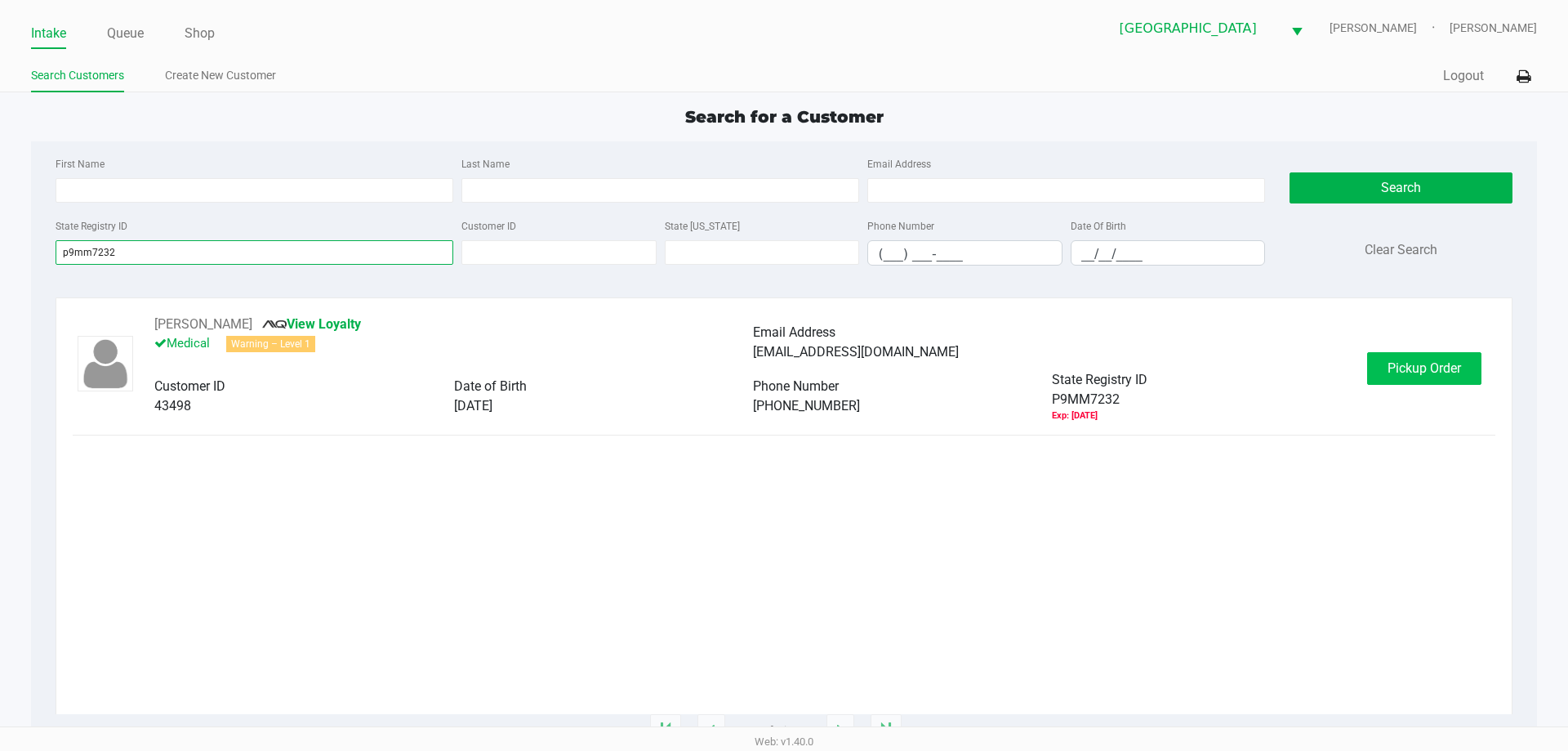
type input "p9mm7232"
click at [1417, 379] on button "Pickup Order" at bounding box center [1424, 369] width 114 height 33
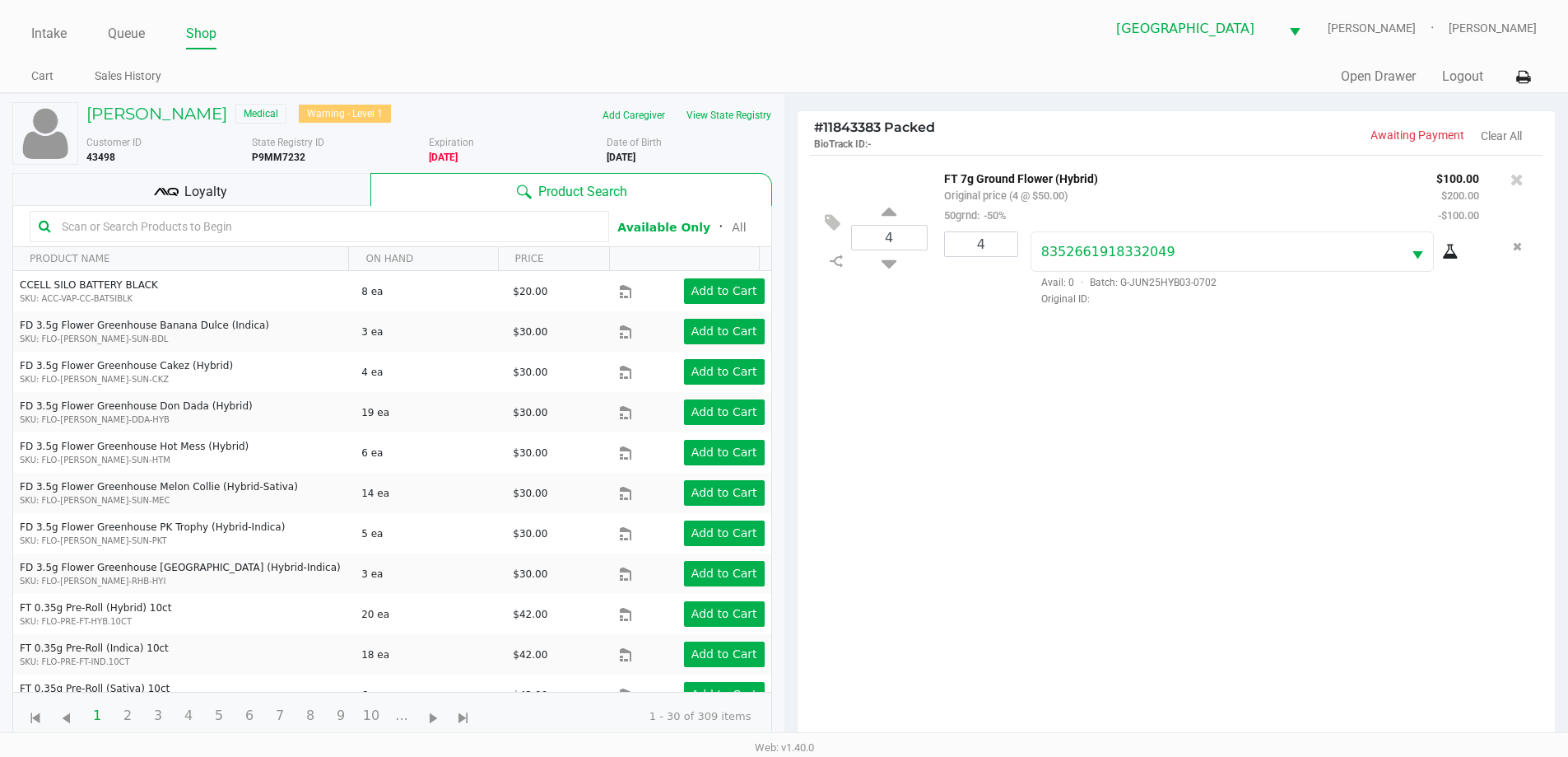
click at [321, 176] on div "Loyalty" at bounding box center [191, 189] width 358 height 33
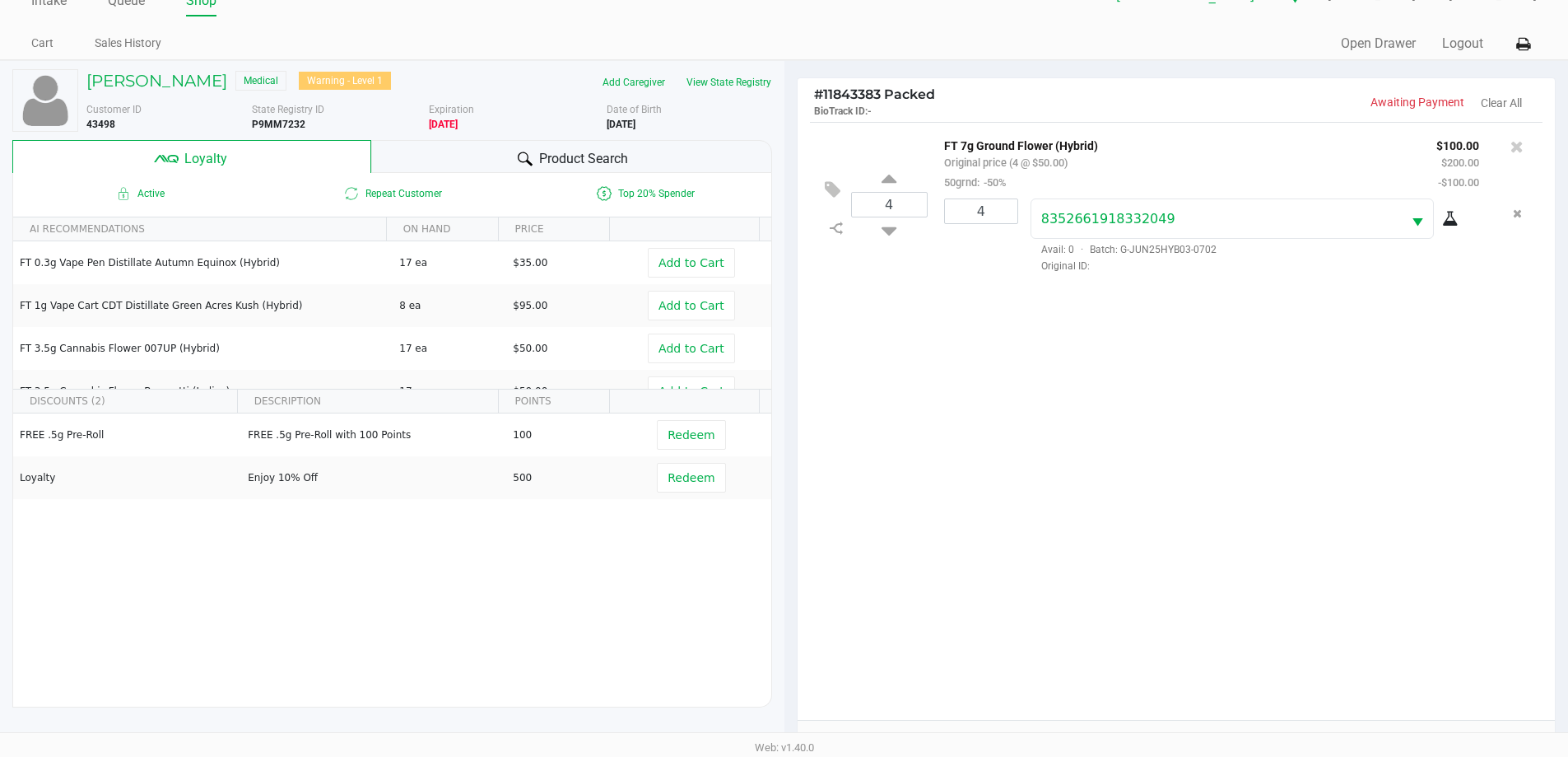
scroll to position [198, 0]
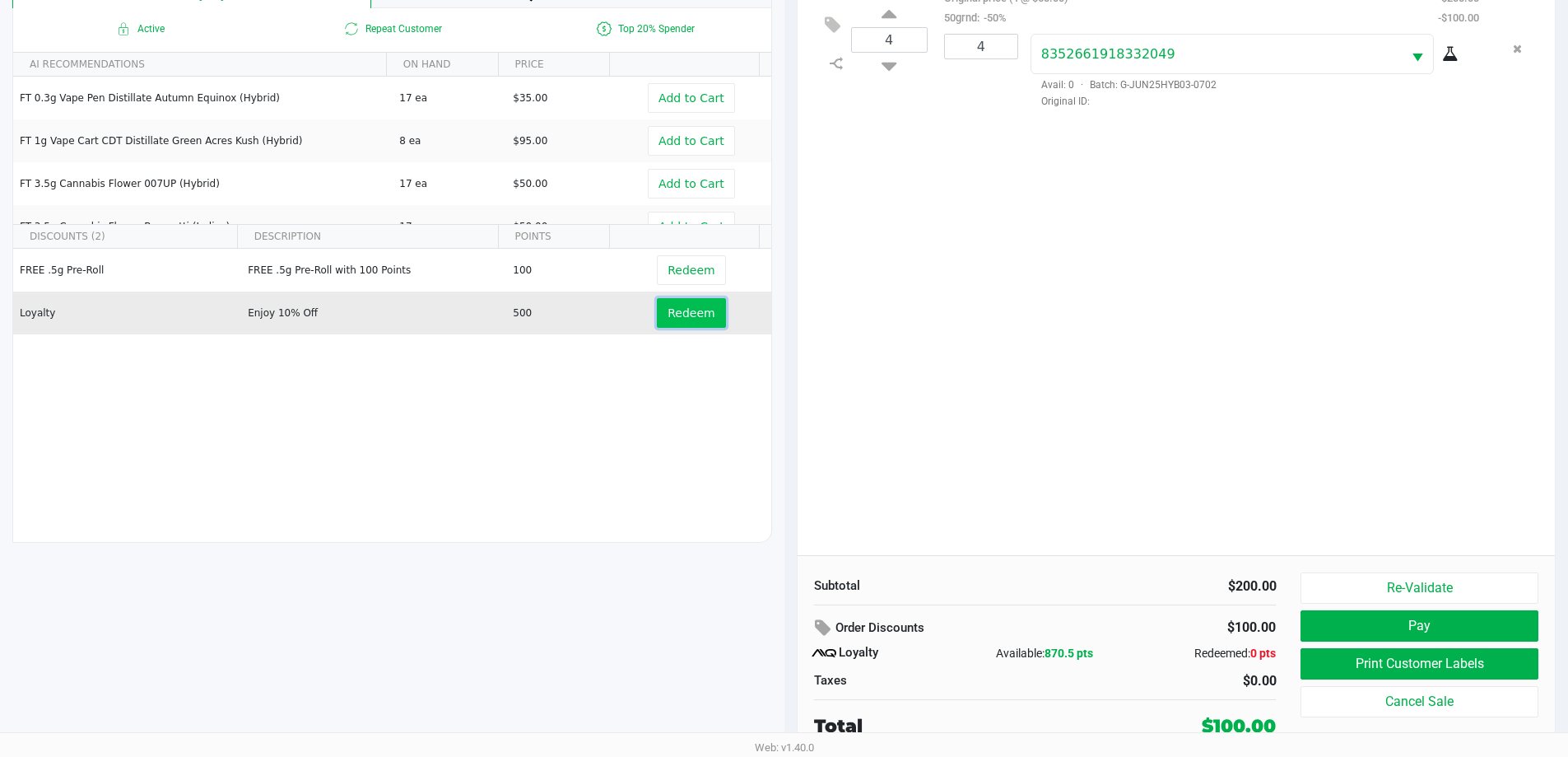
click at [679, 314] on span "Redeem" at bounding box center [691, 313] width 47 height 13
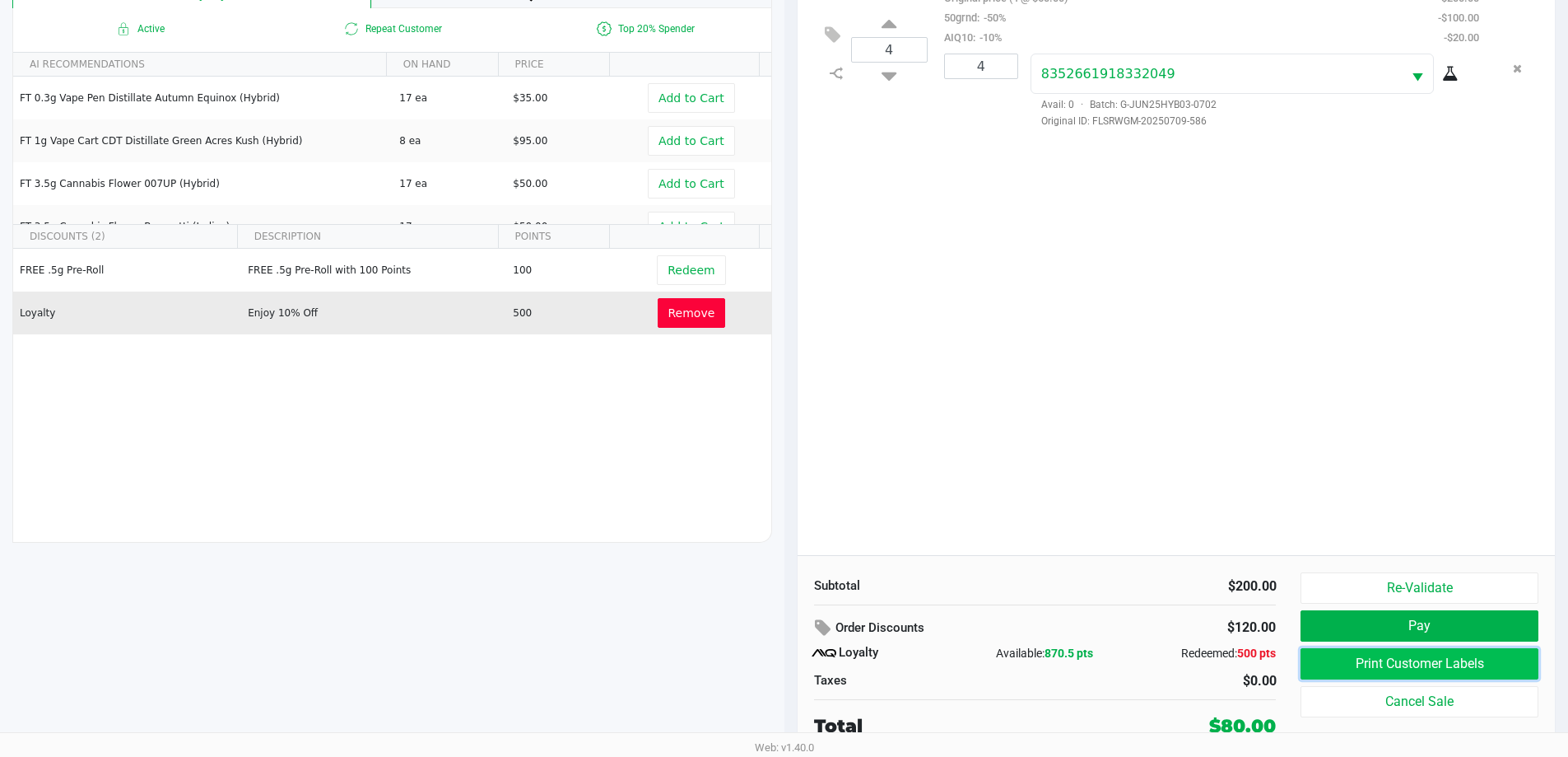
click at [1372, 659] on button "Print Customer Labels" at bounding box center [1418, 664] width 237 height 31
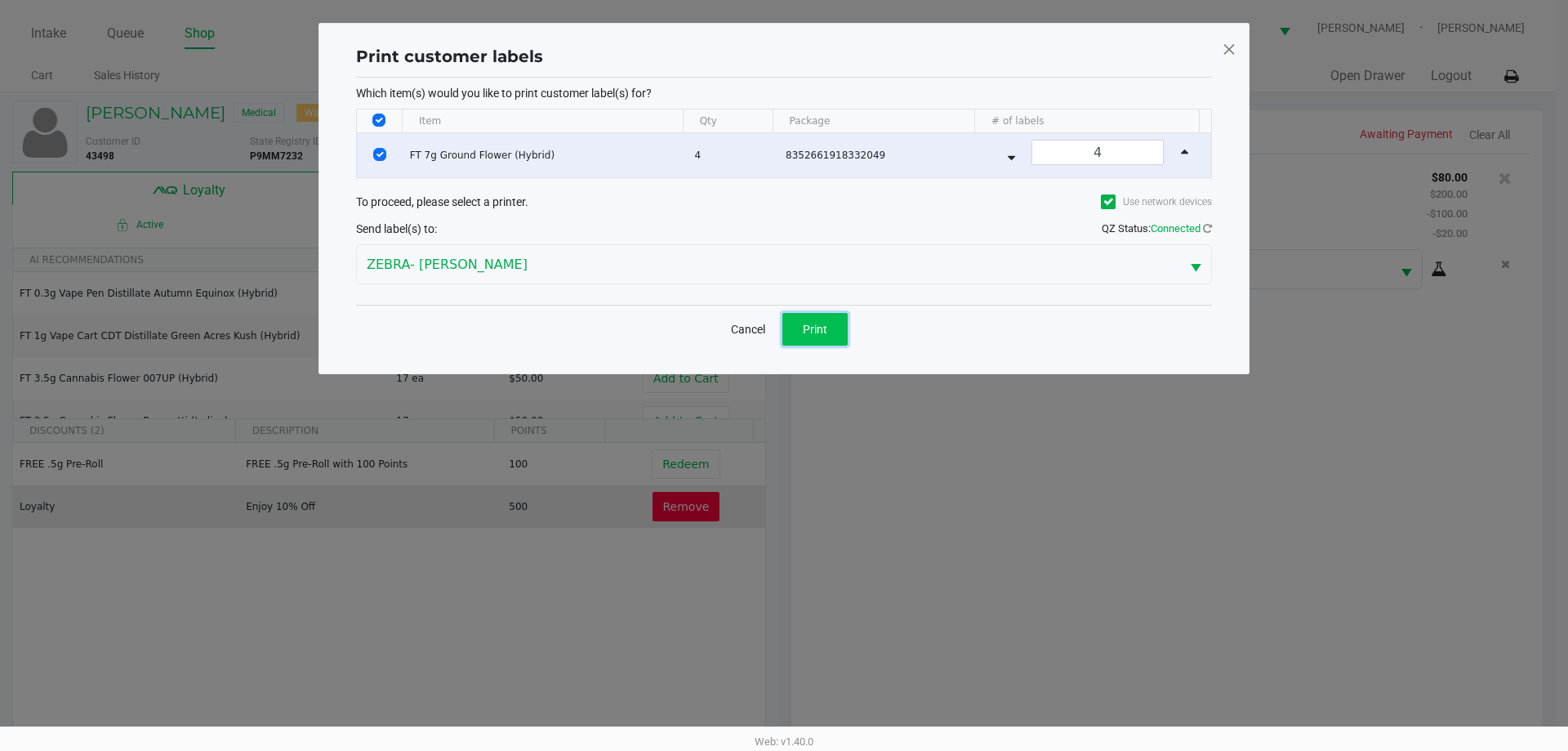
click at [827, 339] on button "Print" at bounding box center [815, 329] width 66 height 33
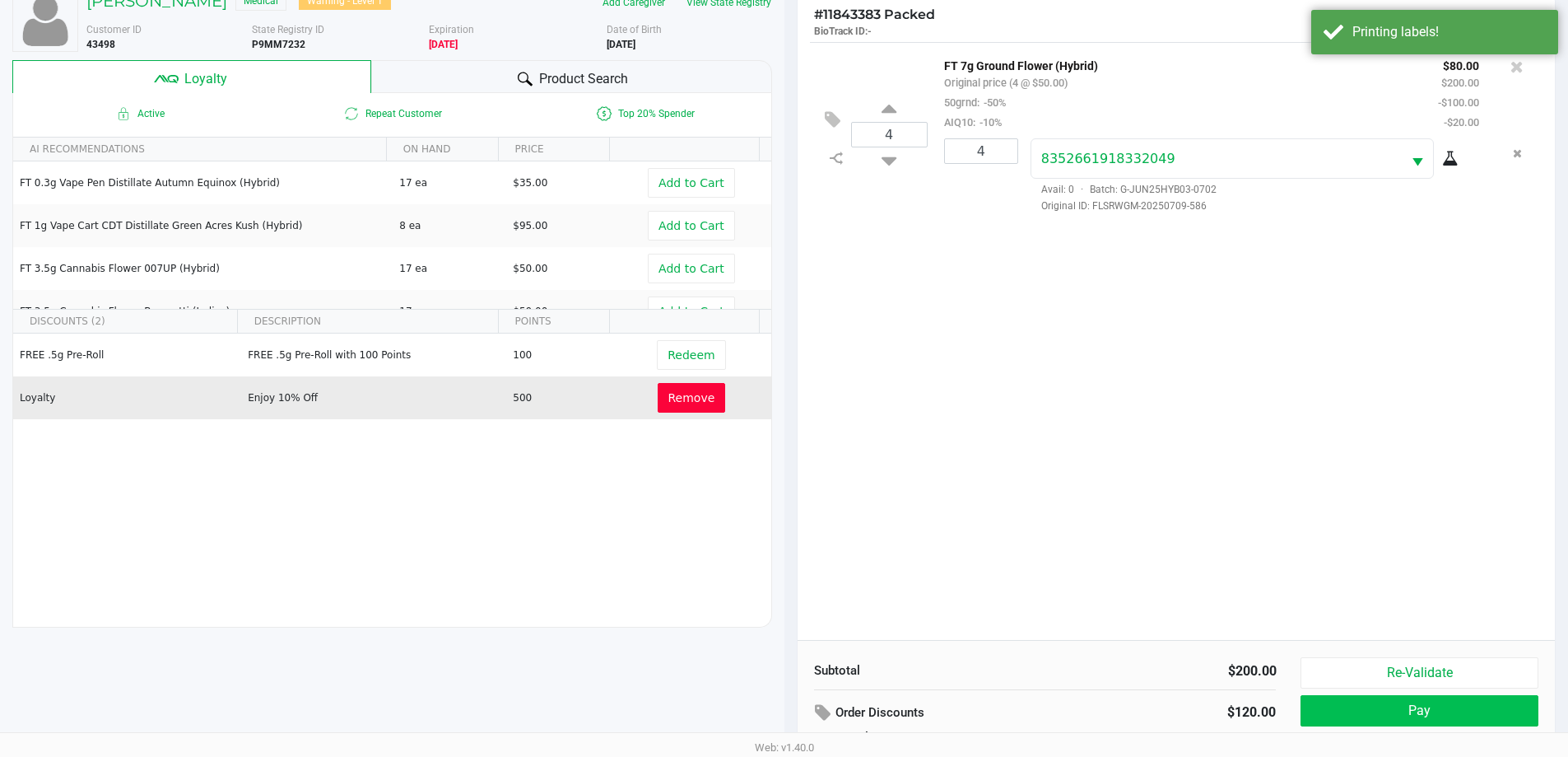
scroll to position [198, 0]
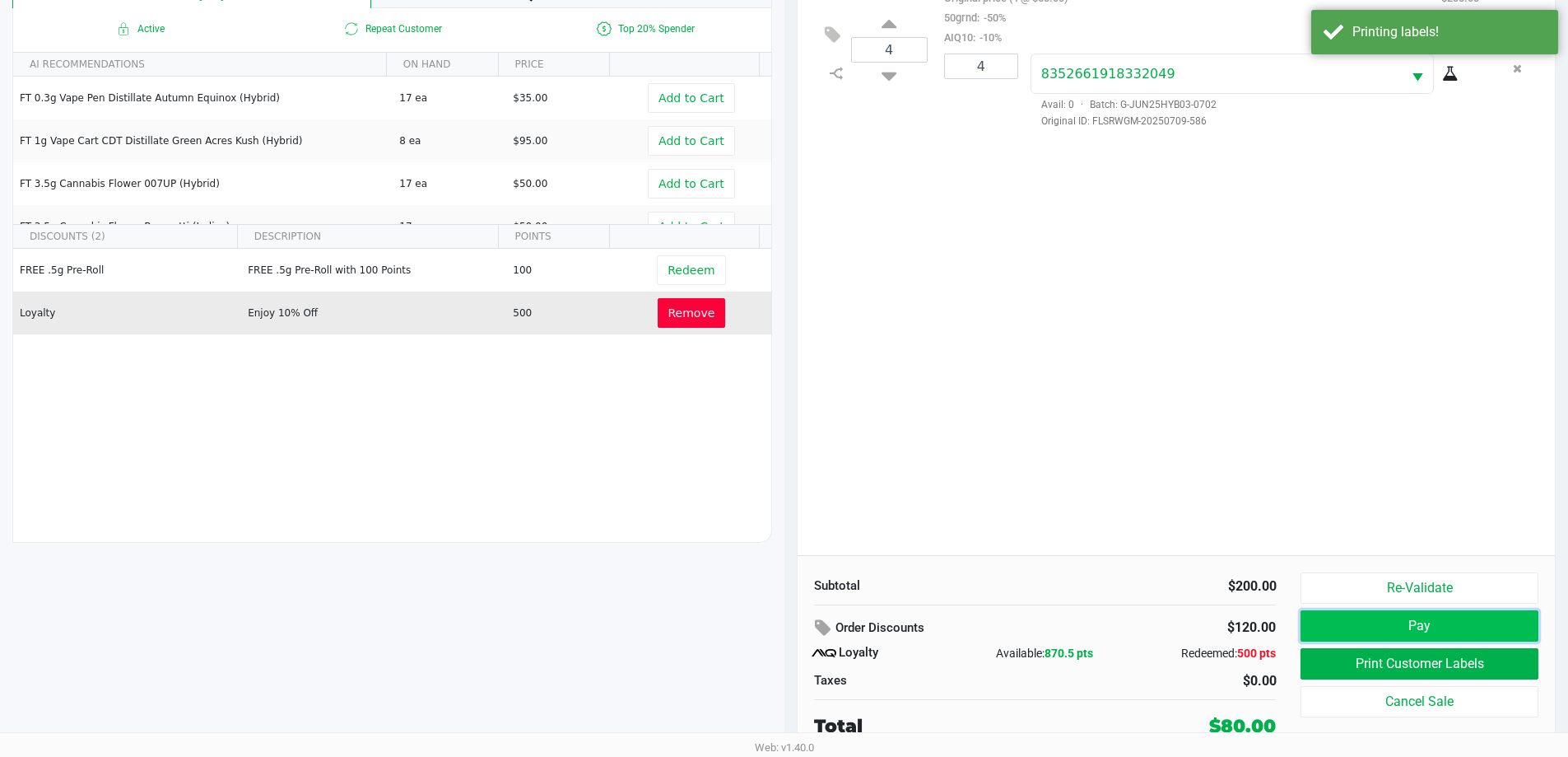
click at [1480, 627] on button "Pay" at bounding box center [1418, 625] width 237 height 31
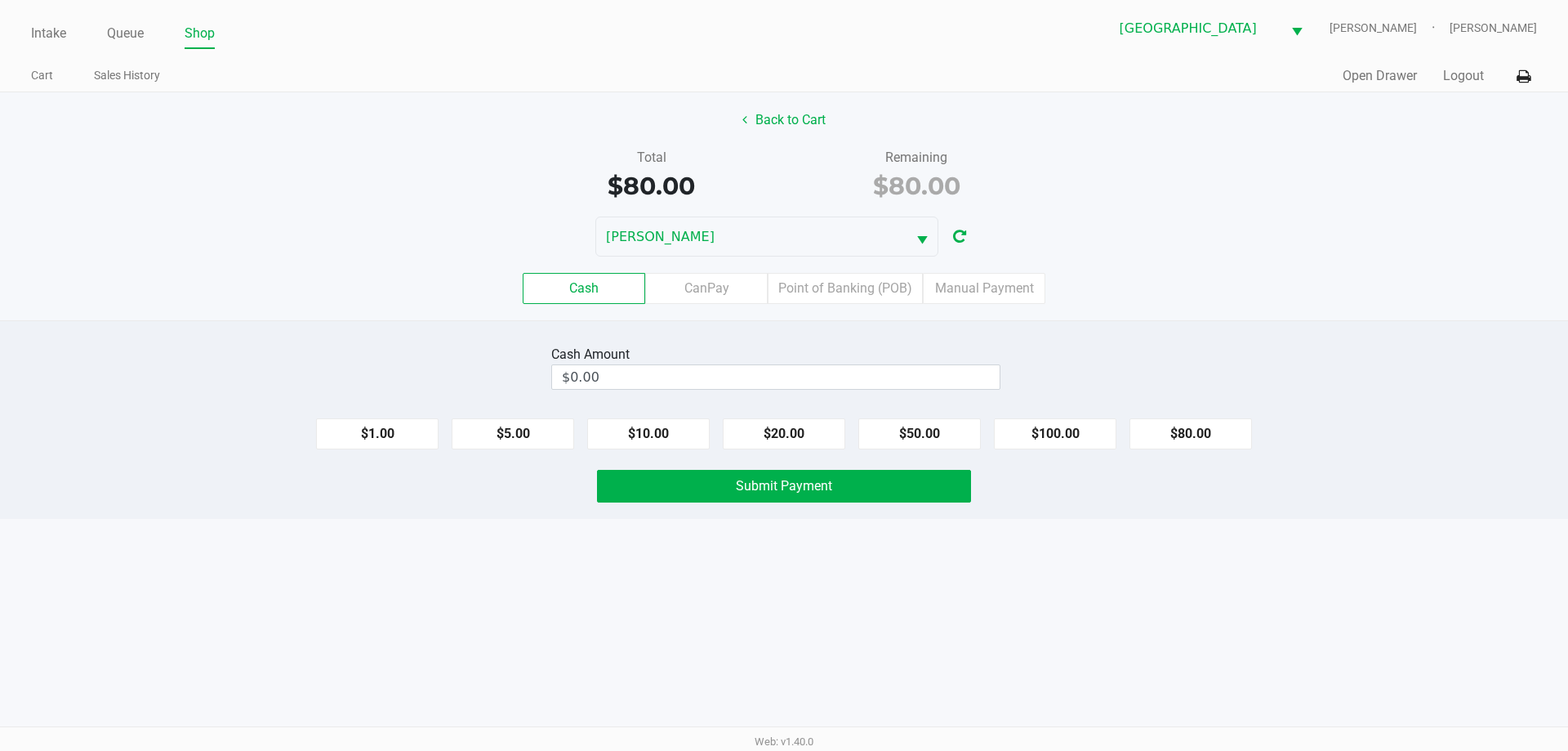
drag, startPoint x: 1037, startPoint y: 433, endPoint x: 985, endPoint y: 474, distance: 66.2
click at [1031, 434] on button "$100.00" at bounding box center [1054, 434] width 122 height 31
type input "$100.00"
click at [884, 489] on button "Submit Payment" at bounding box center [784, 486] width 374 height 33
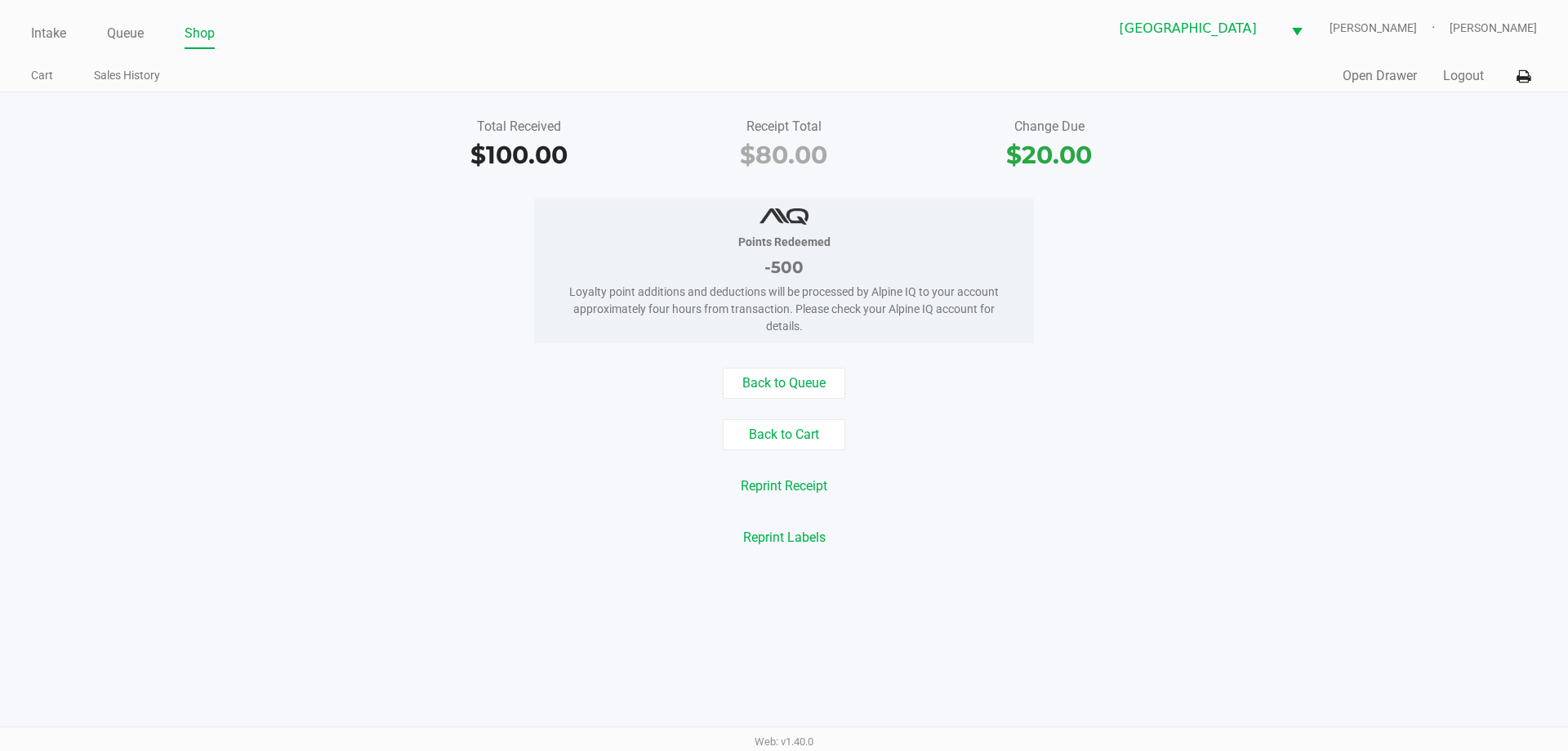
click at [47, 15] on div "Intake Queue Shop [GEOGRAPHIC_DATA] [PERSON_NAME] [PERSON_NAME]" at bounding box center [784, 28] width 1505 height 40
click at [47, 34] on link "Intake" at bounding box center [48, 34] width 35 height 23
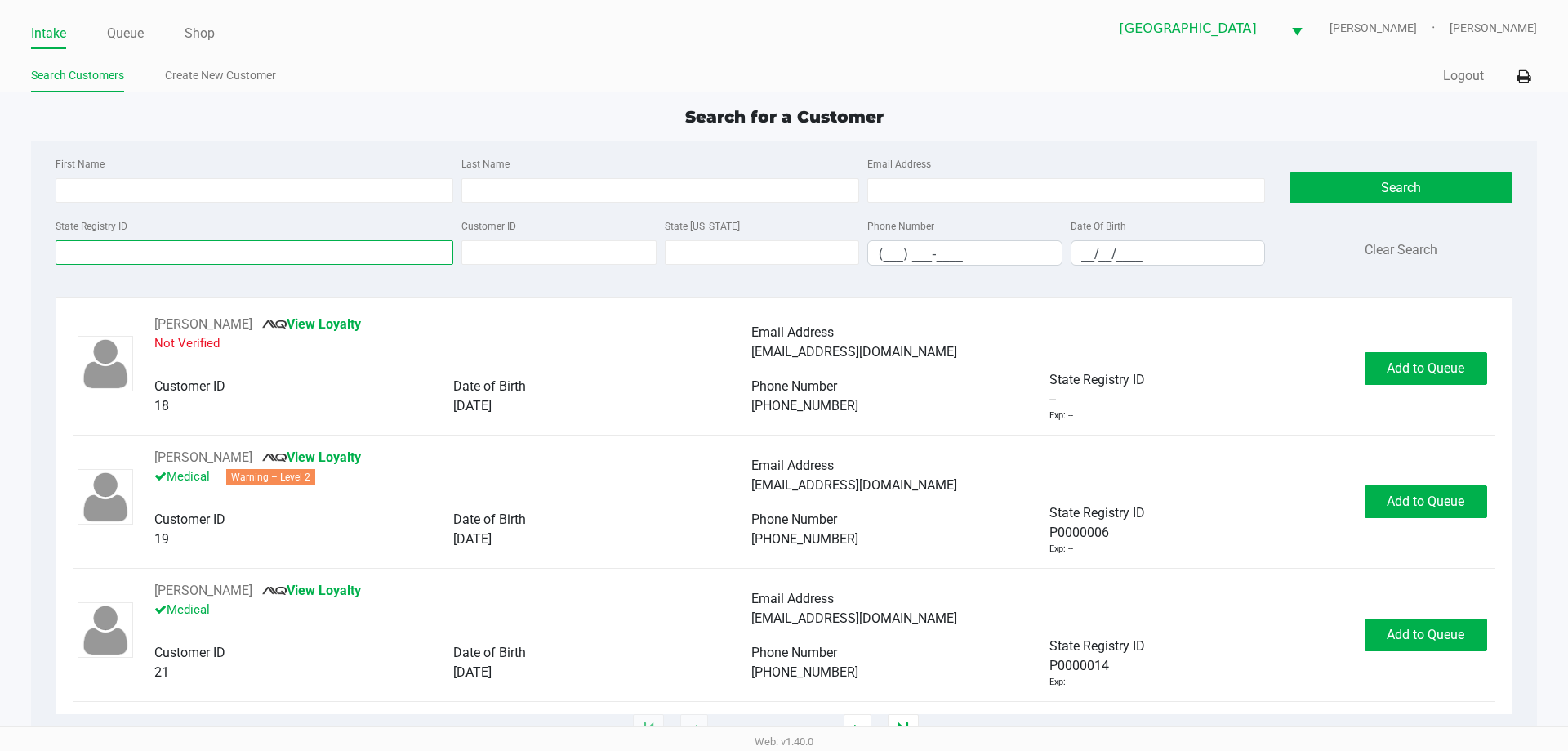
click at [177, 256] on input "State Registry ID" at bounding box center [254, 253] width 398 height 25
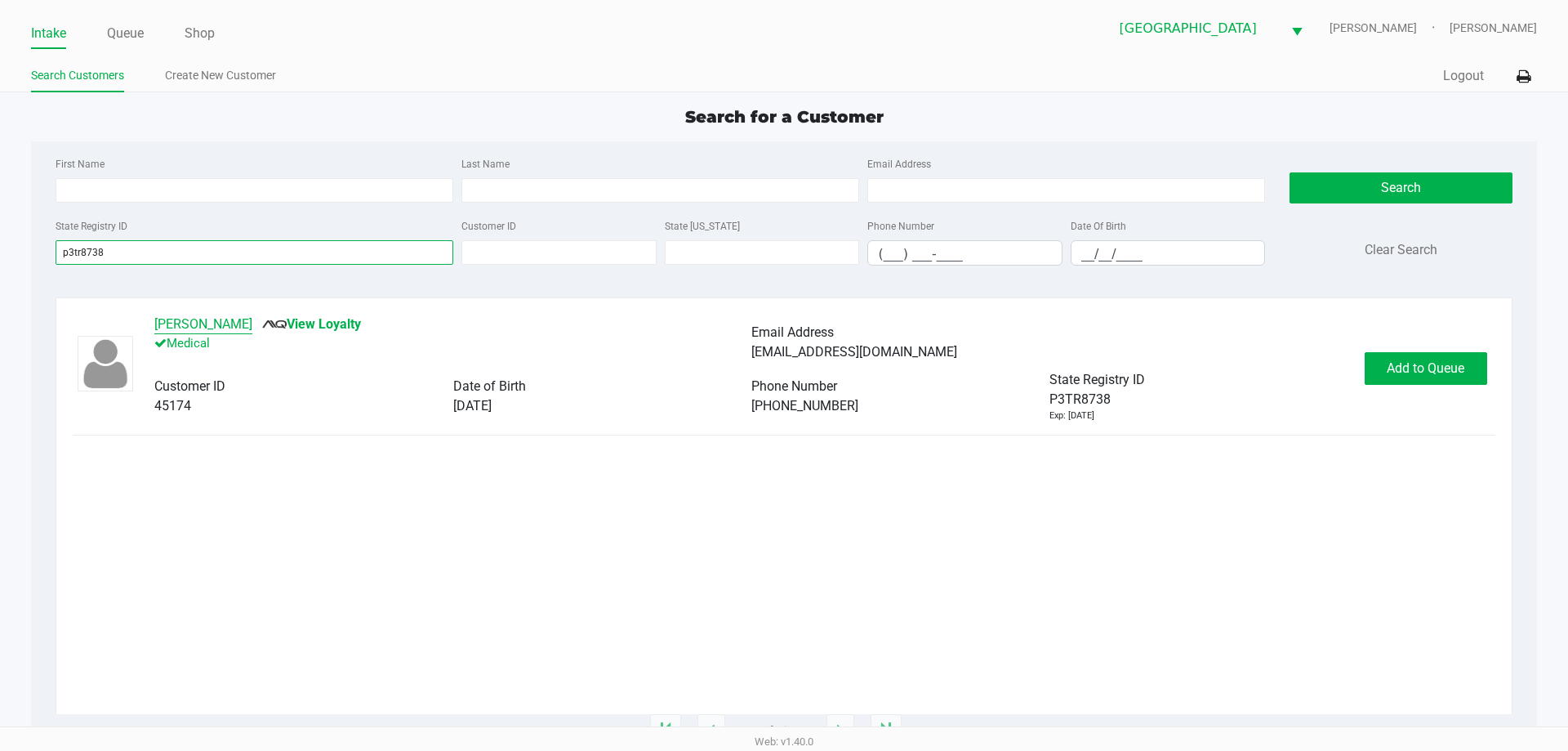
type input "p3tr8738"
click at [193, 323] on button "[PERSON_NAME]" at bounding box center [203, 324] width 98 height 20
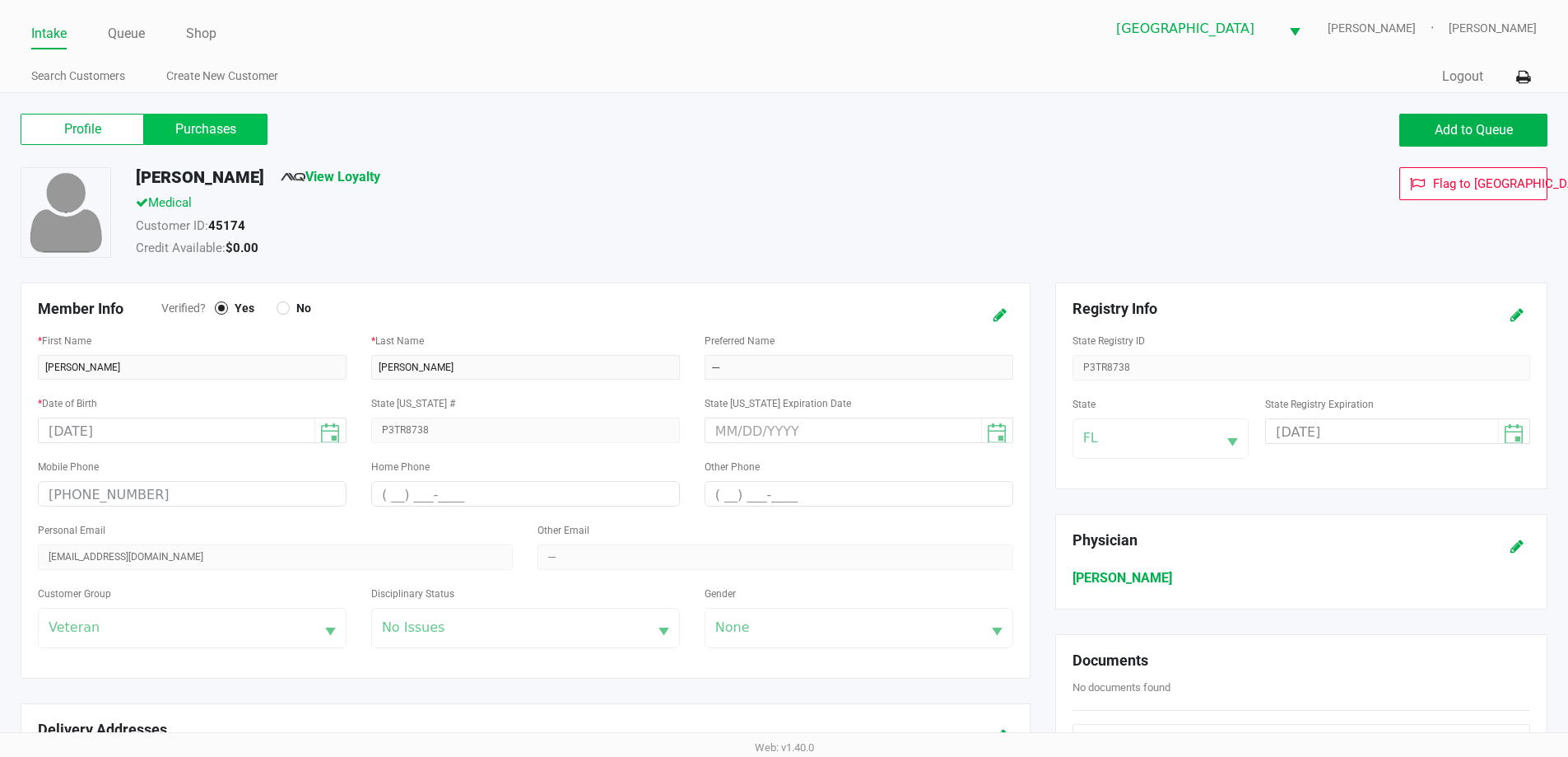
click at [165, 138] on label "Purchases" at bounding box center [205, 129] width 123 height 31
click at [0, 0] on 1 "Purchases" at bounding box center [0, 0] width 0 height 0
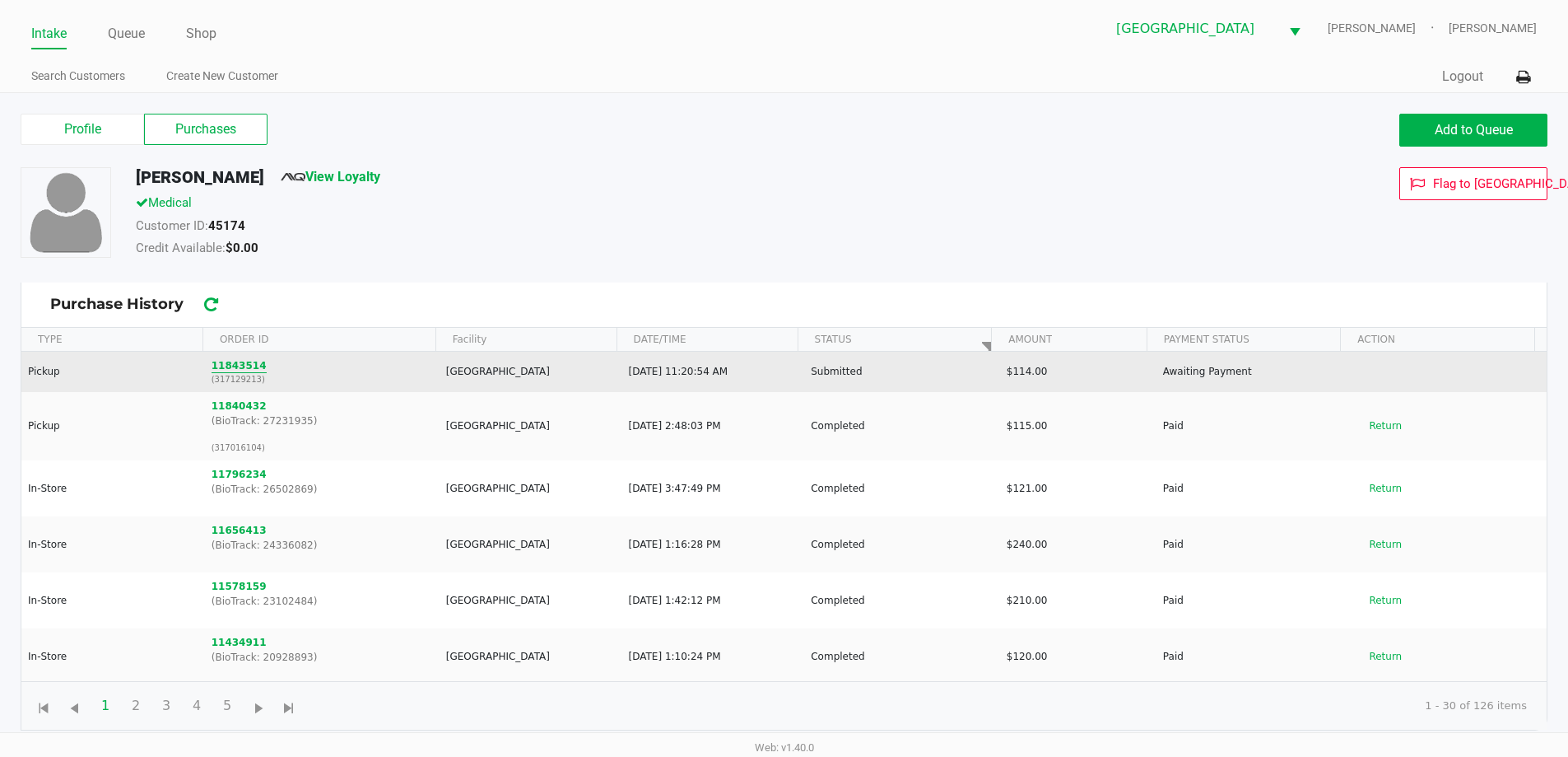
click at [231, 370] on button "11843514" at bounding box center [239, 366] width 55 height 15
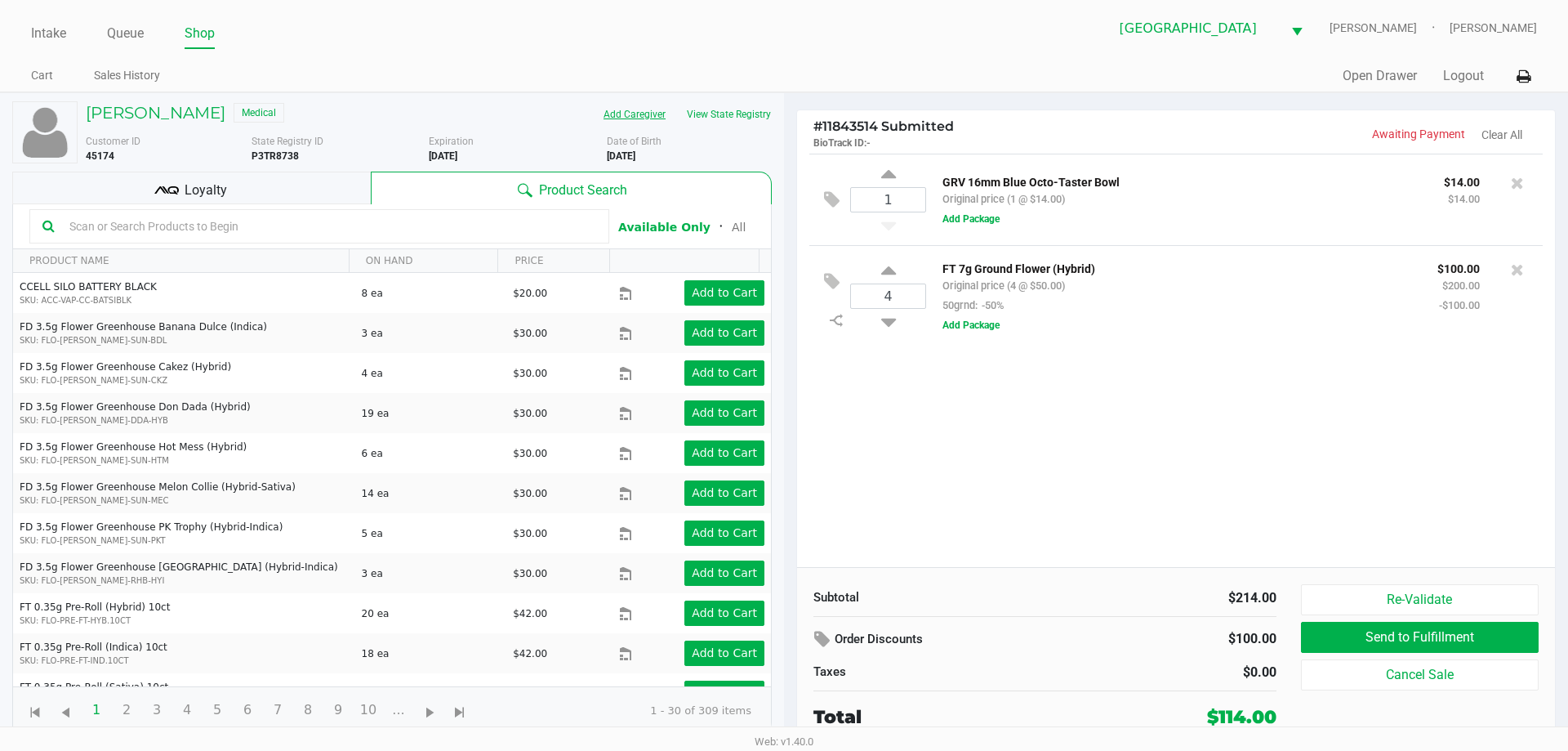
click at [631, 109] on button "Add Caregiver" at bounding box center [634, 114] width 84 height 26
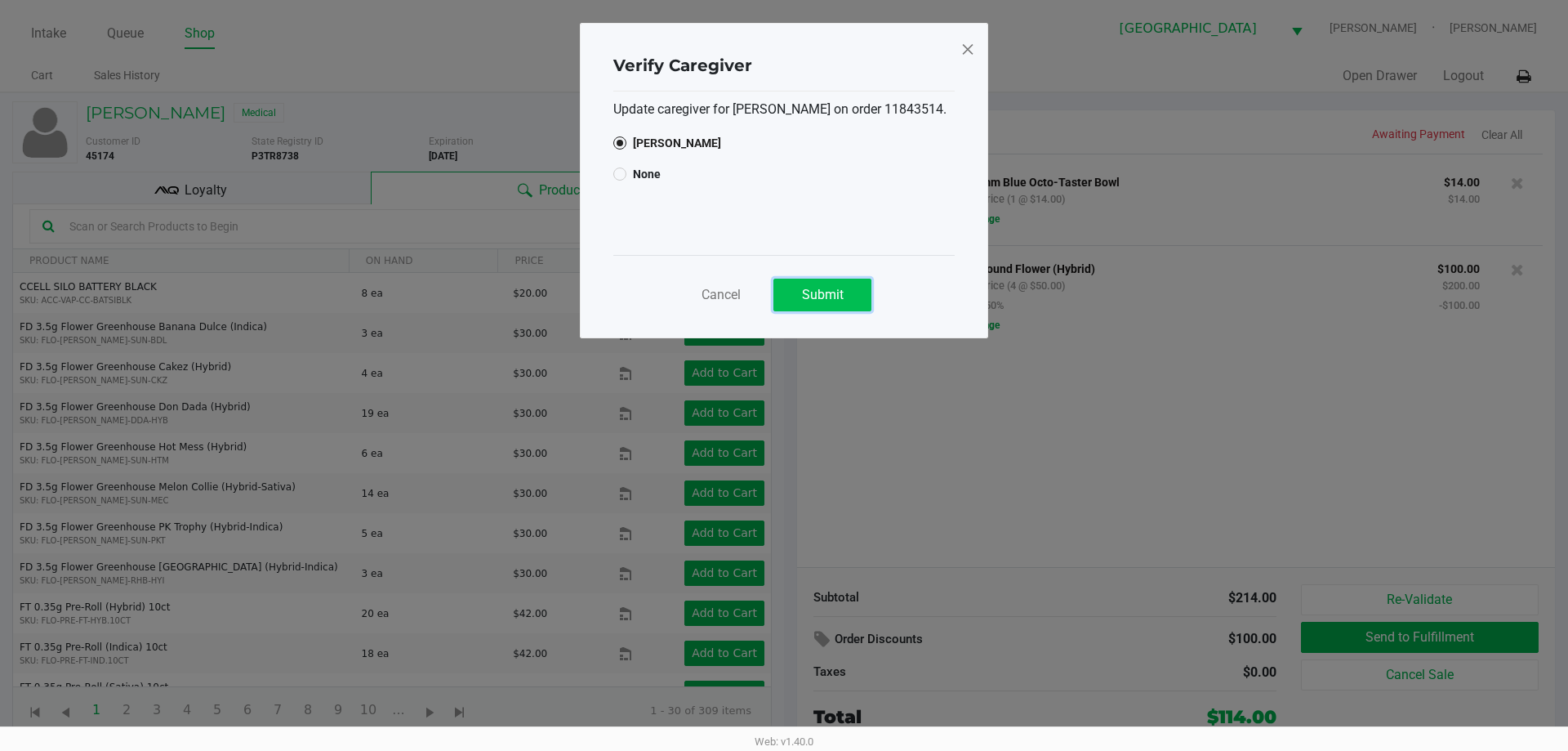
click at [800, 291] on button "Submit" at bounding box center [821, 295] width 98 height 33
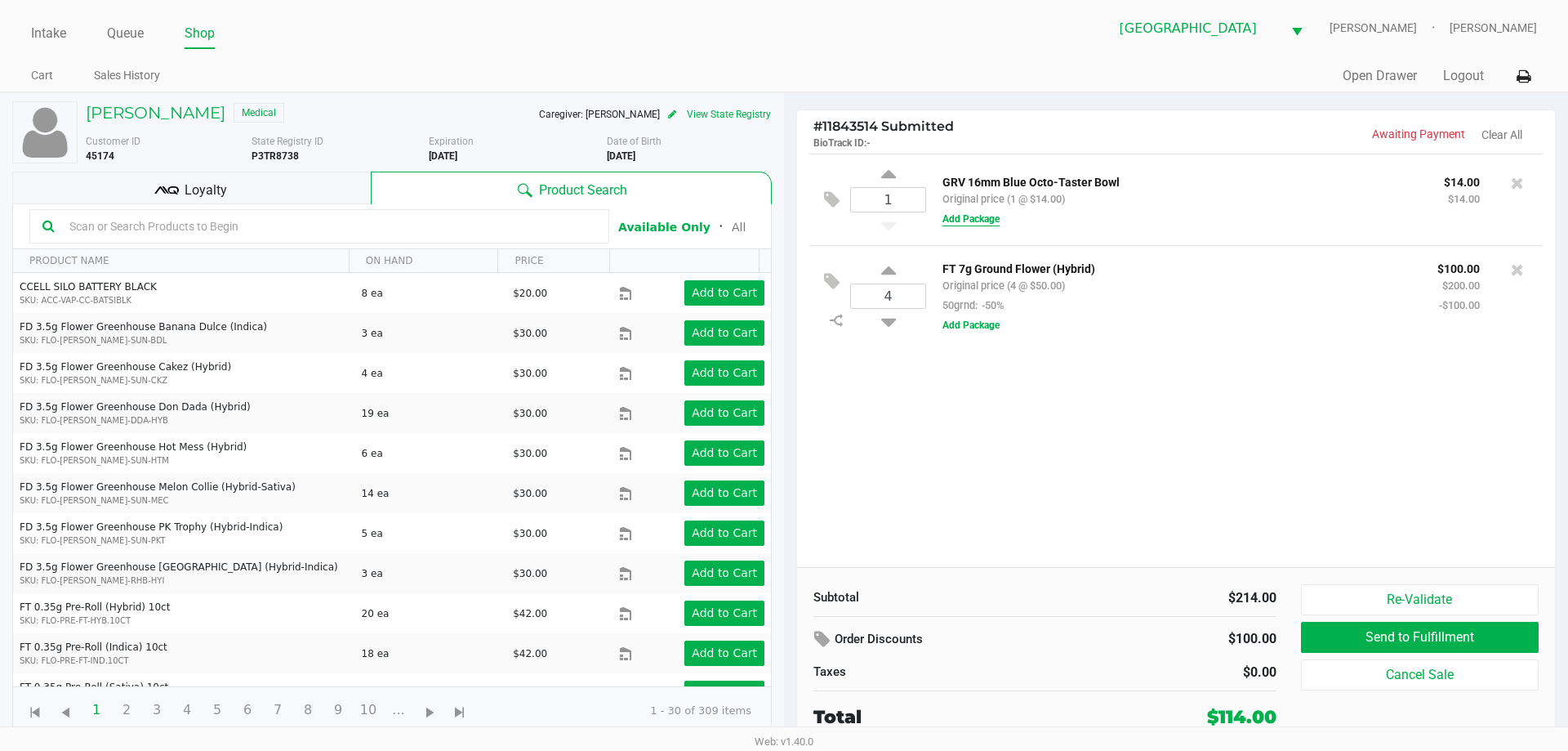
click at [976, 216] on button "Add Package" at bounding box center [971, 219] width 57 height 15
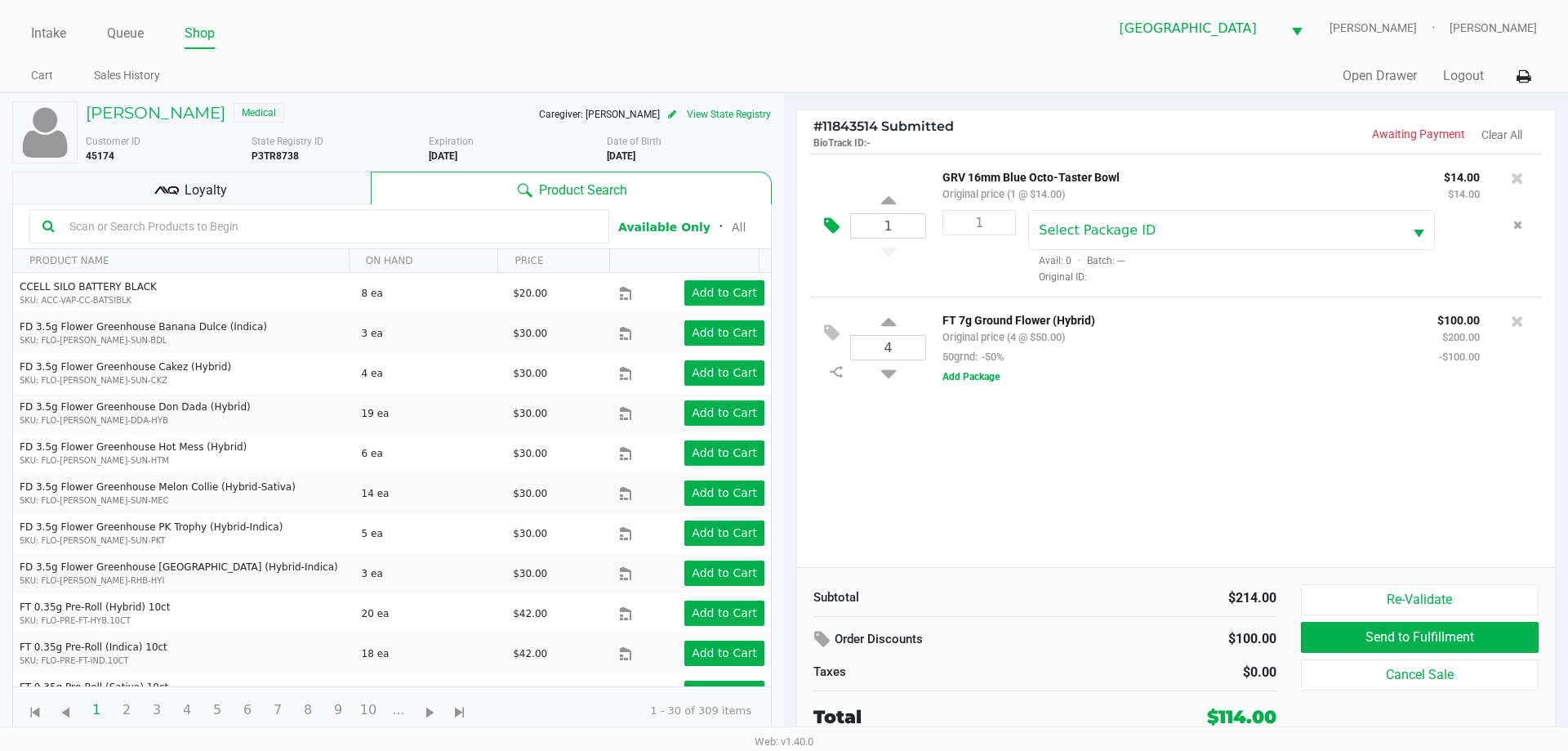
click at [833, 227] on icon at bounding box center [831, 226] width 16 height 19
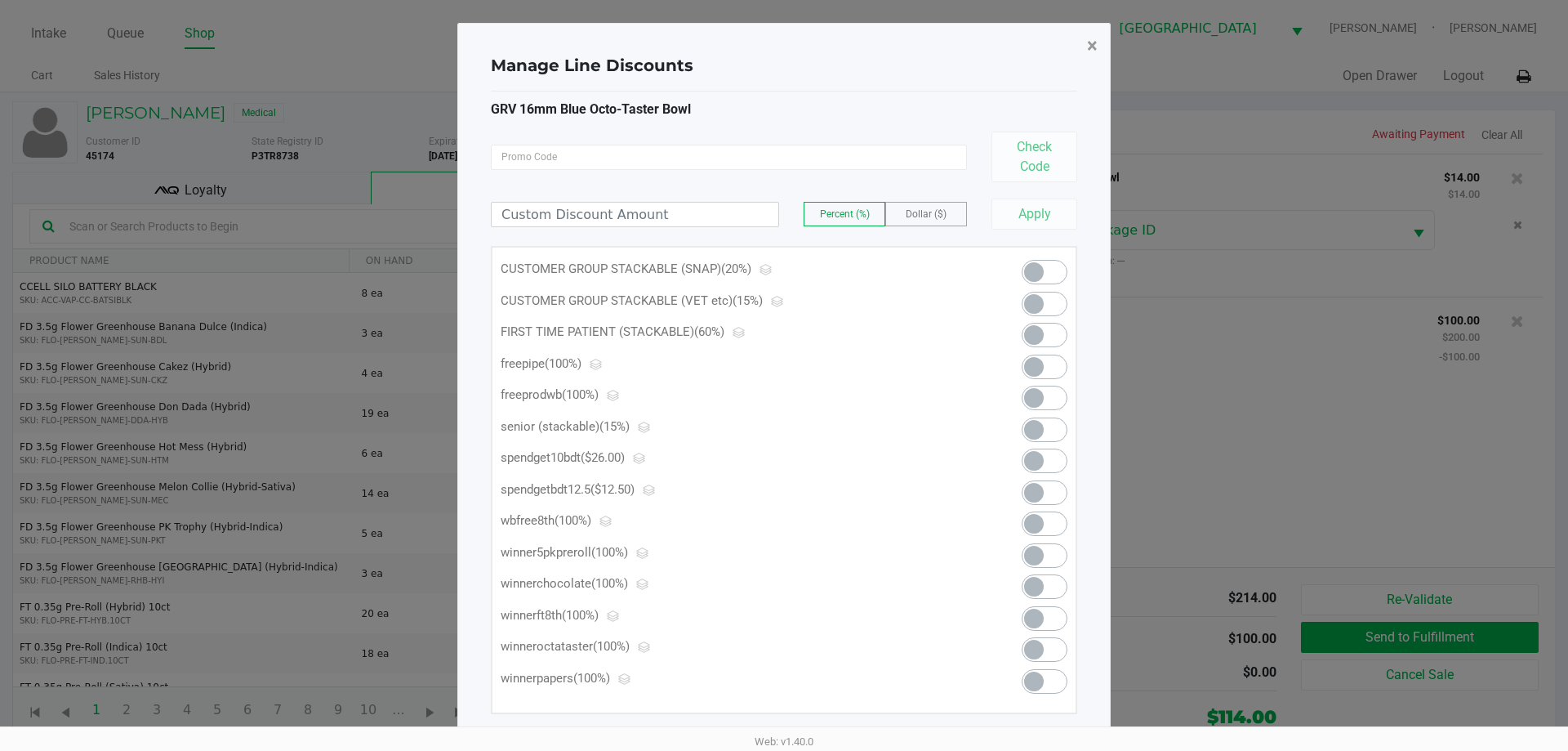
click at [1088, 48] on span "×" at bounding box center [1092, 46] width 11 height 23
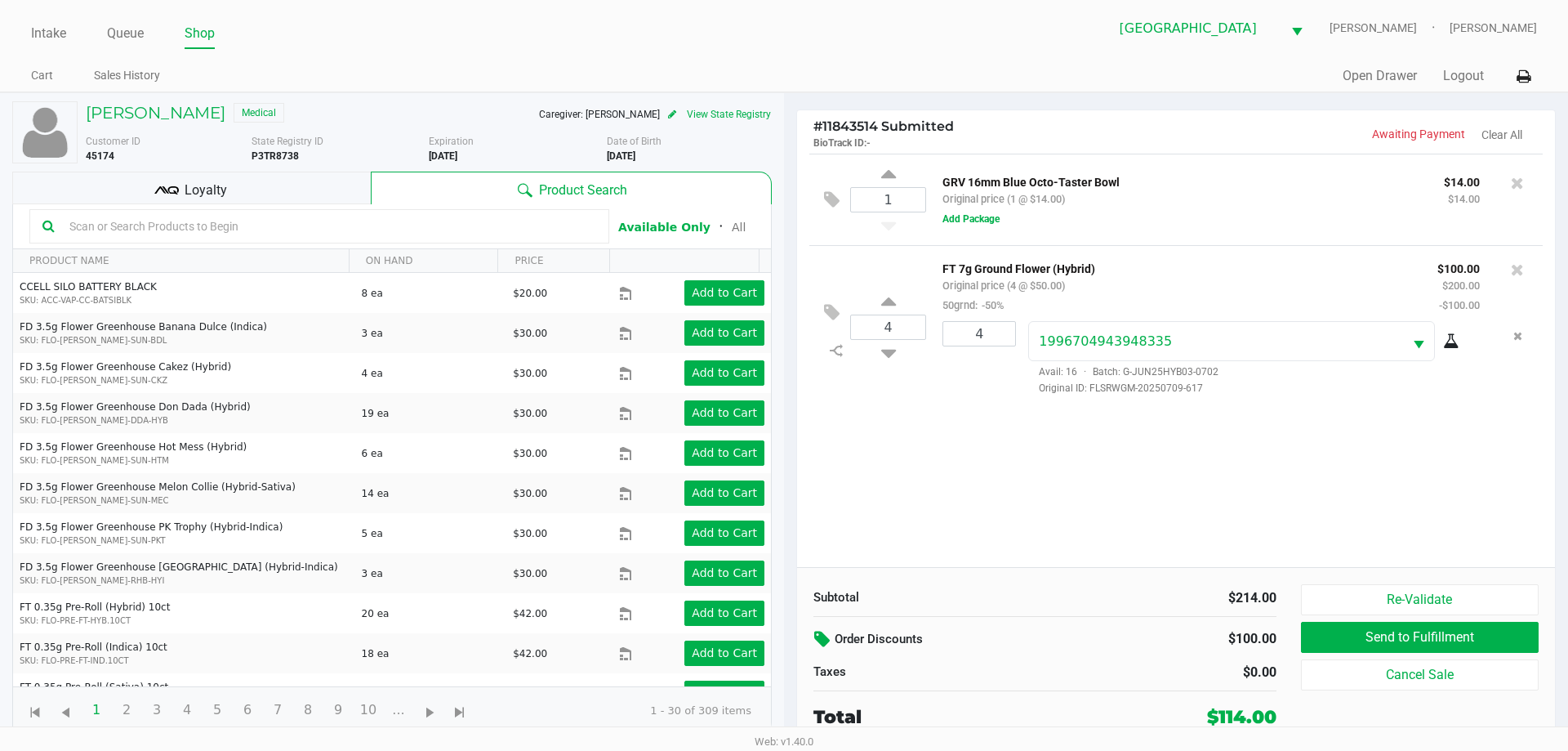
click at [827, 631] on icon at bounding box center [824, 639] width 20 height 19
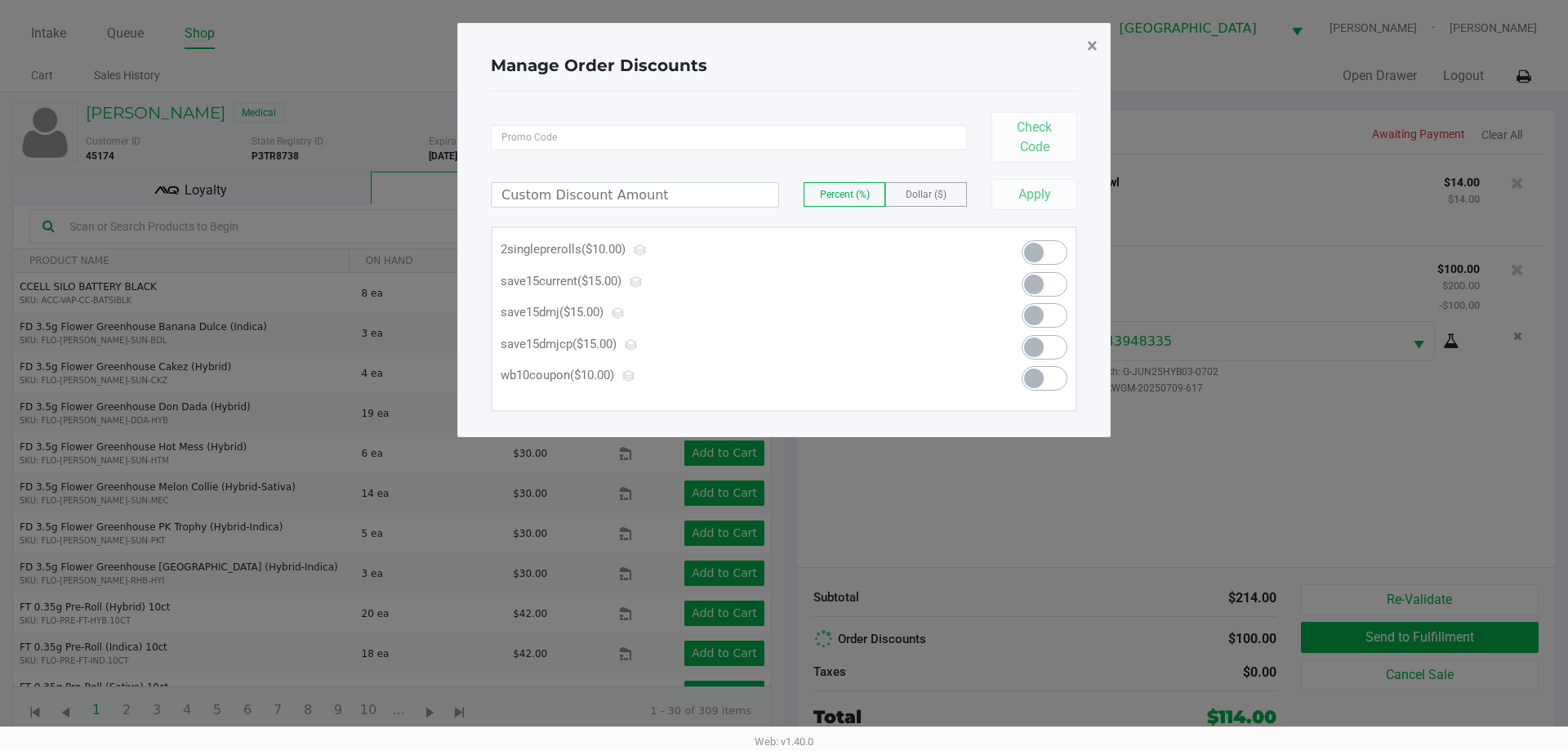
click at [1086, 35] on button "×" at bounding box center [1092, 46] width 37 height 46
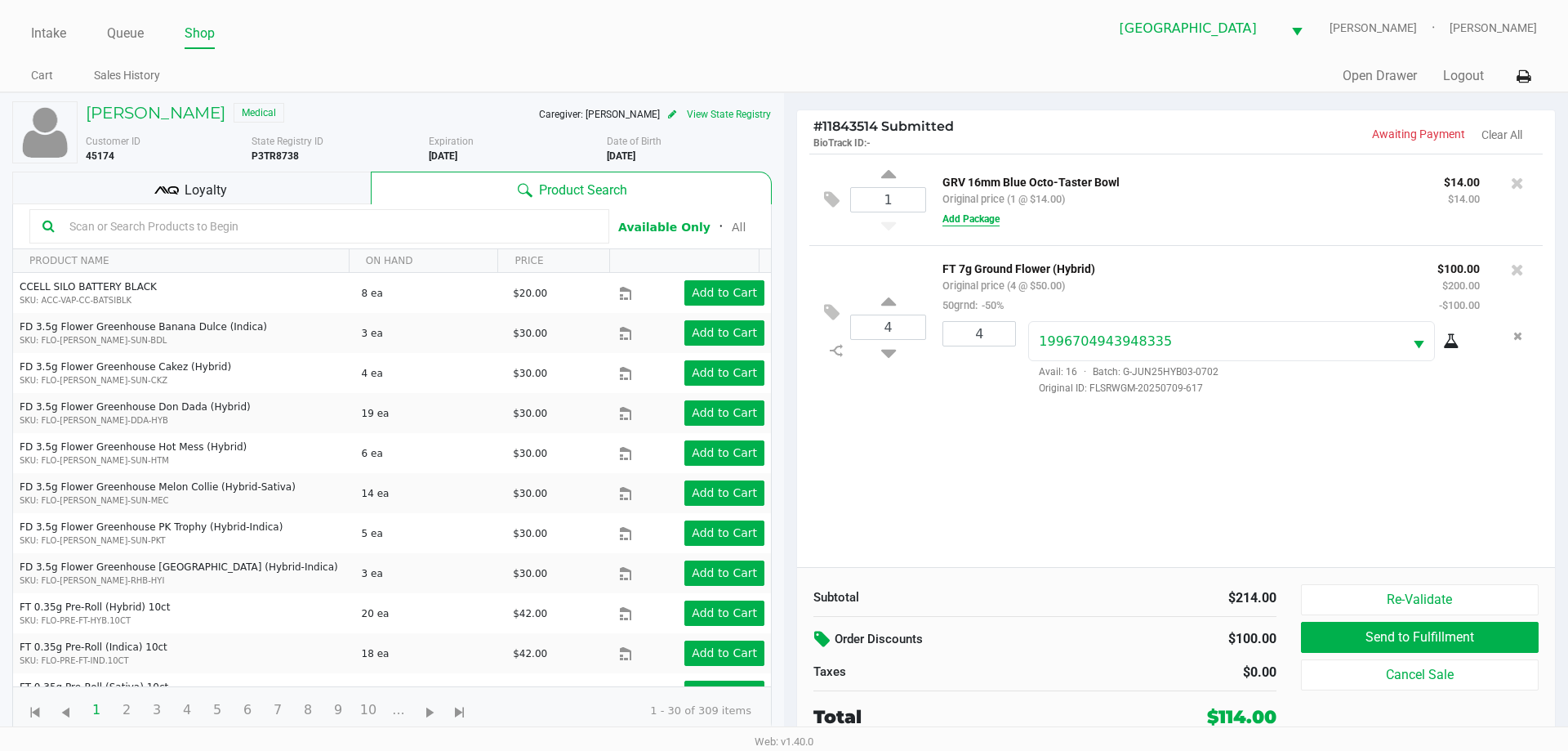
click at [988, 225] on button "Add Package" at bounding box center [971, 219] width 57 height 15
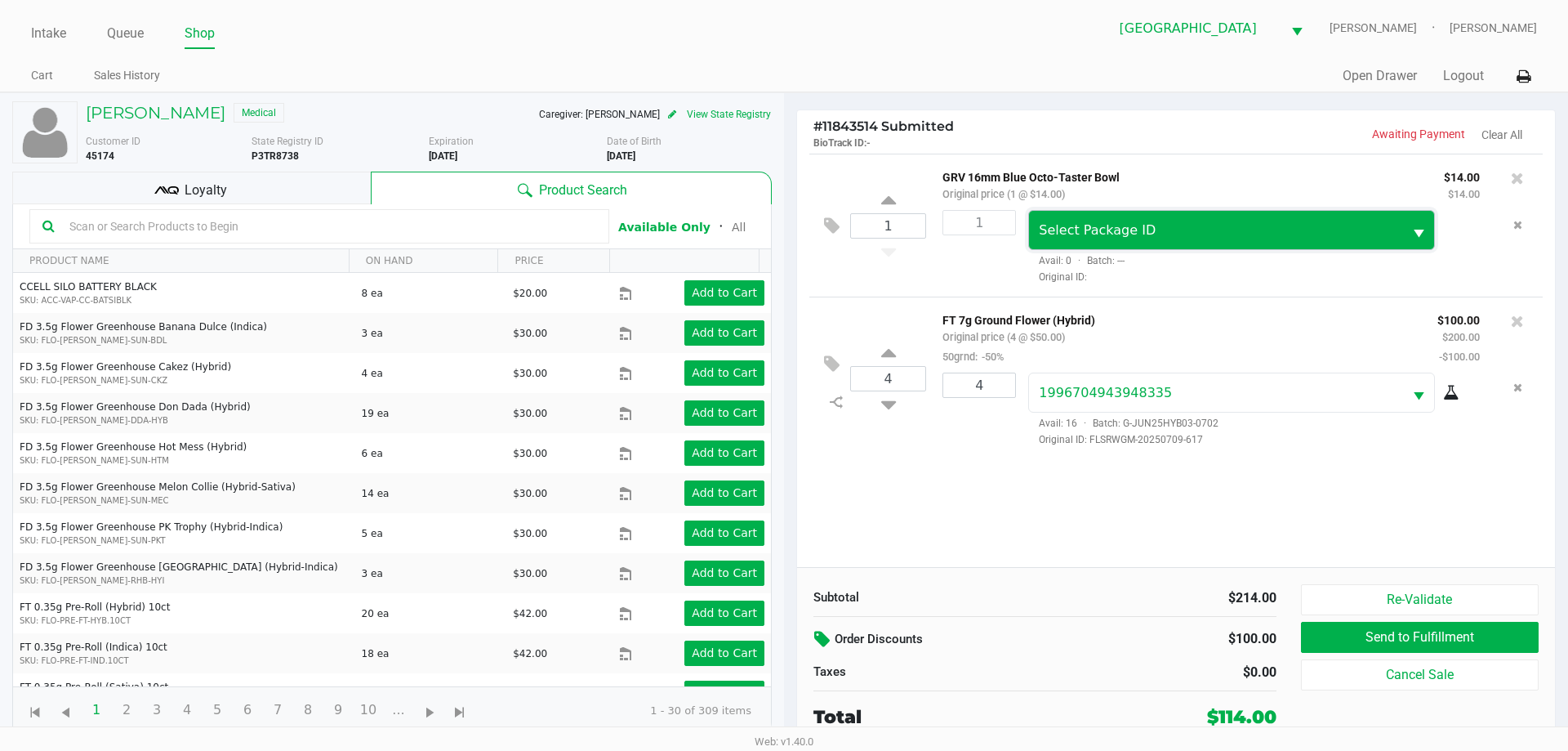
click at [1088, 242] on span "Select Package ID" at bounding box center [1215, 230] width 373 height 39
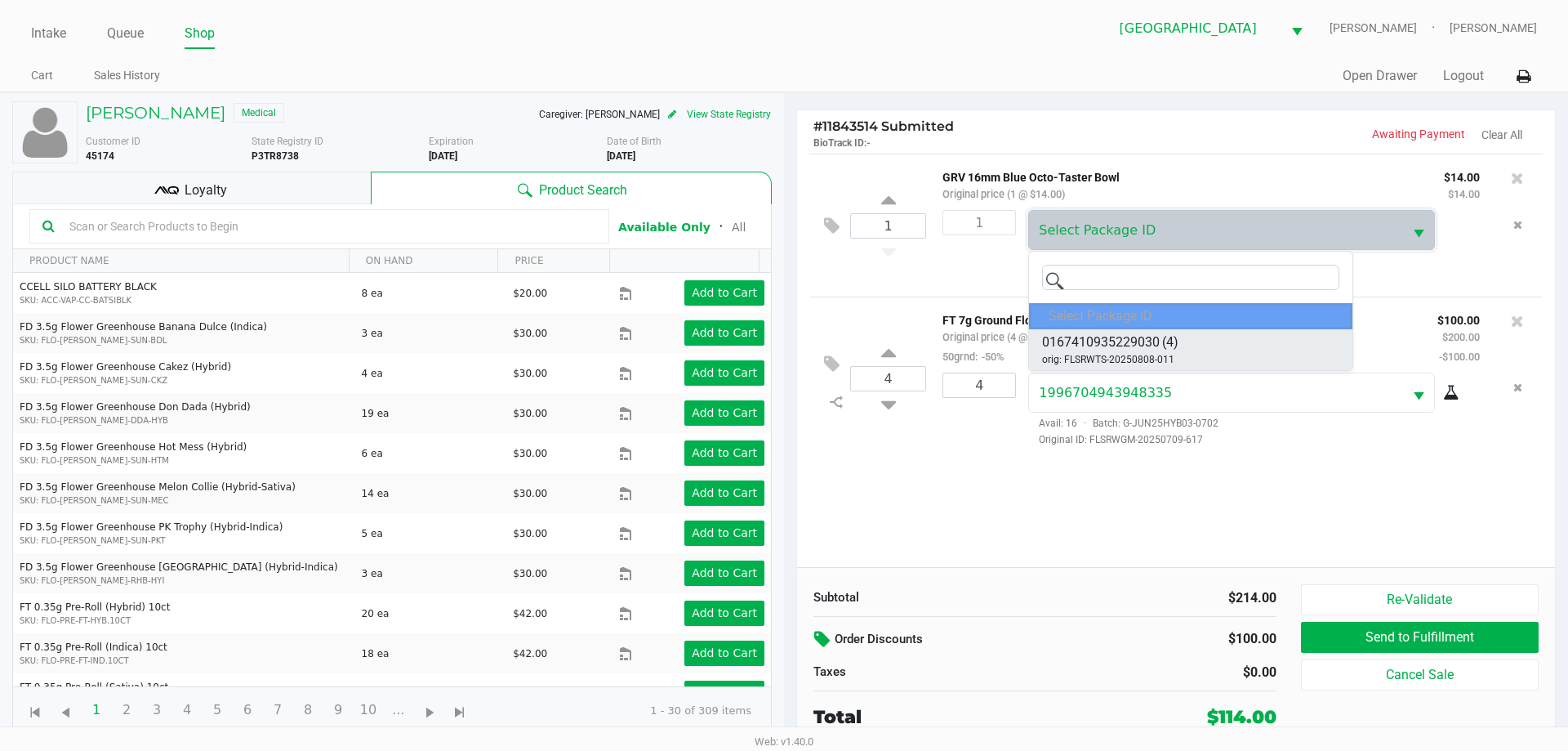
click at [1106, 348] on span "0167410935229030" at bounding box center [1100, 342] width 117 height 20
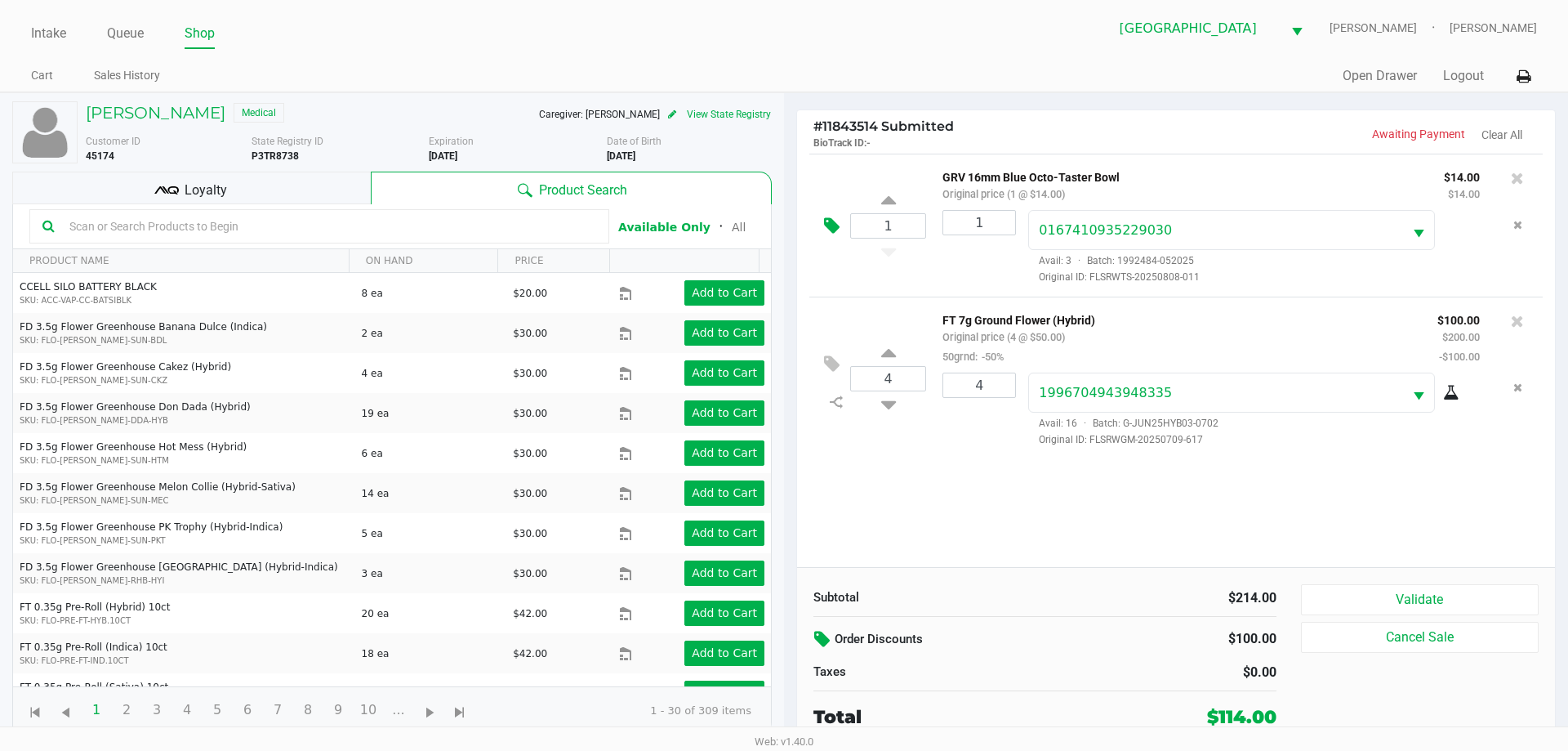
click at [830, 225] on icon at bounding box center [831, 226] width 16 height 19
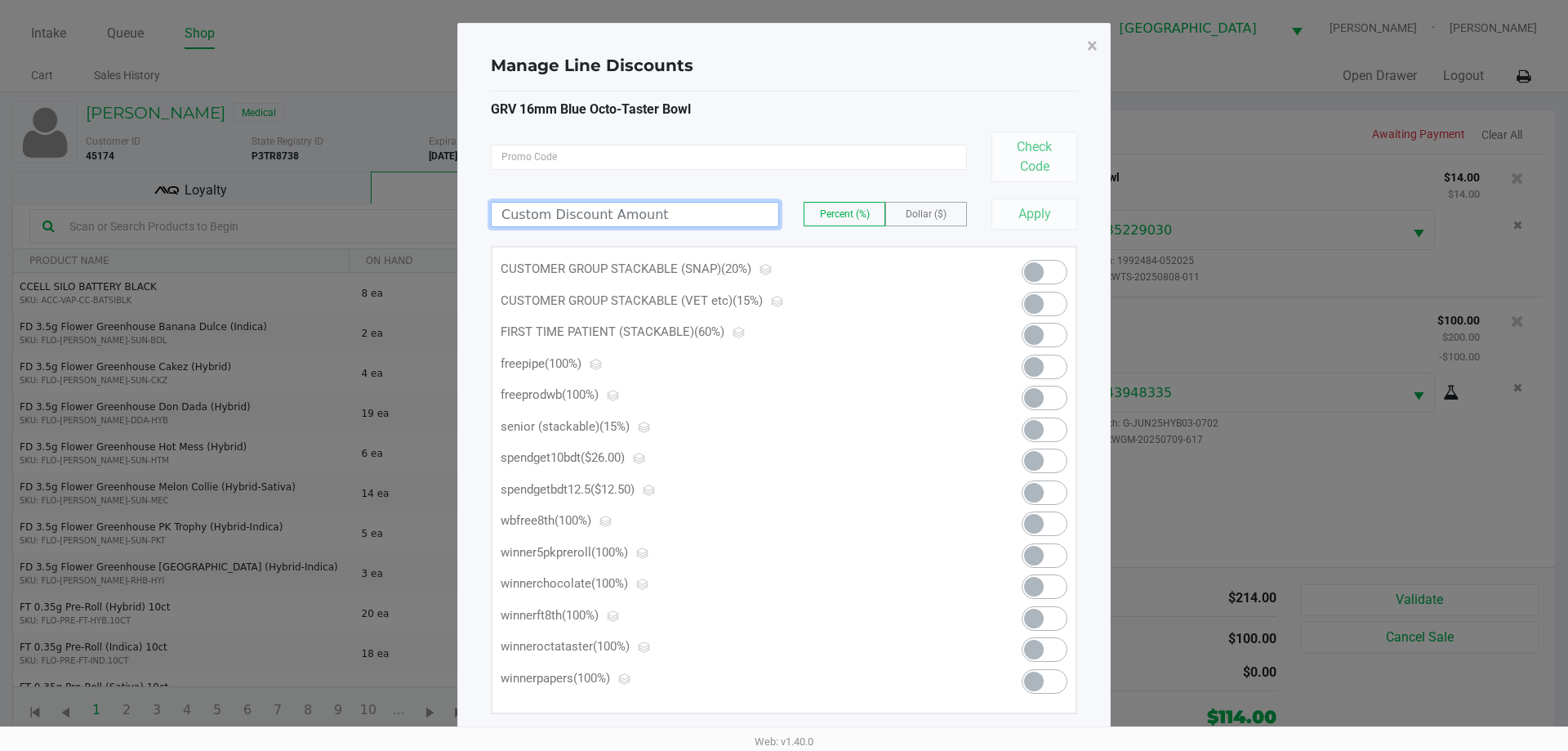
click at [738, 222] on input at bounding box center [634, 214] width 286 height 24
type input "10.00"
click at [1060, 211] on button "Apply" at bounding box center [1034, 214] width 85 height 31
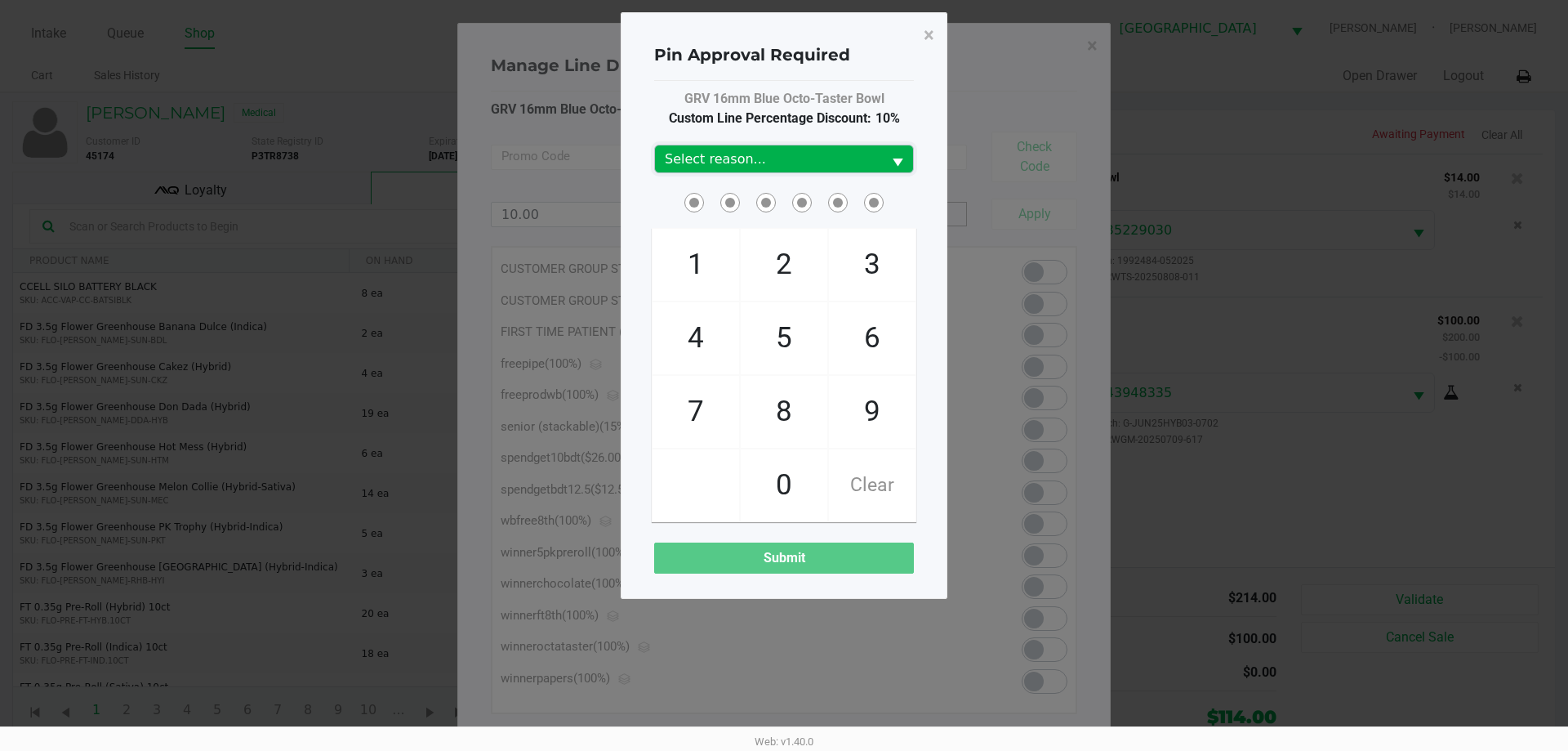
click at [785, 164] on span "Select reason..." at bounding box center [768, 159] width 208 height 20
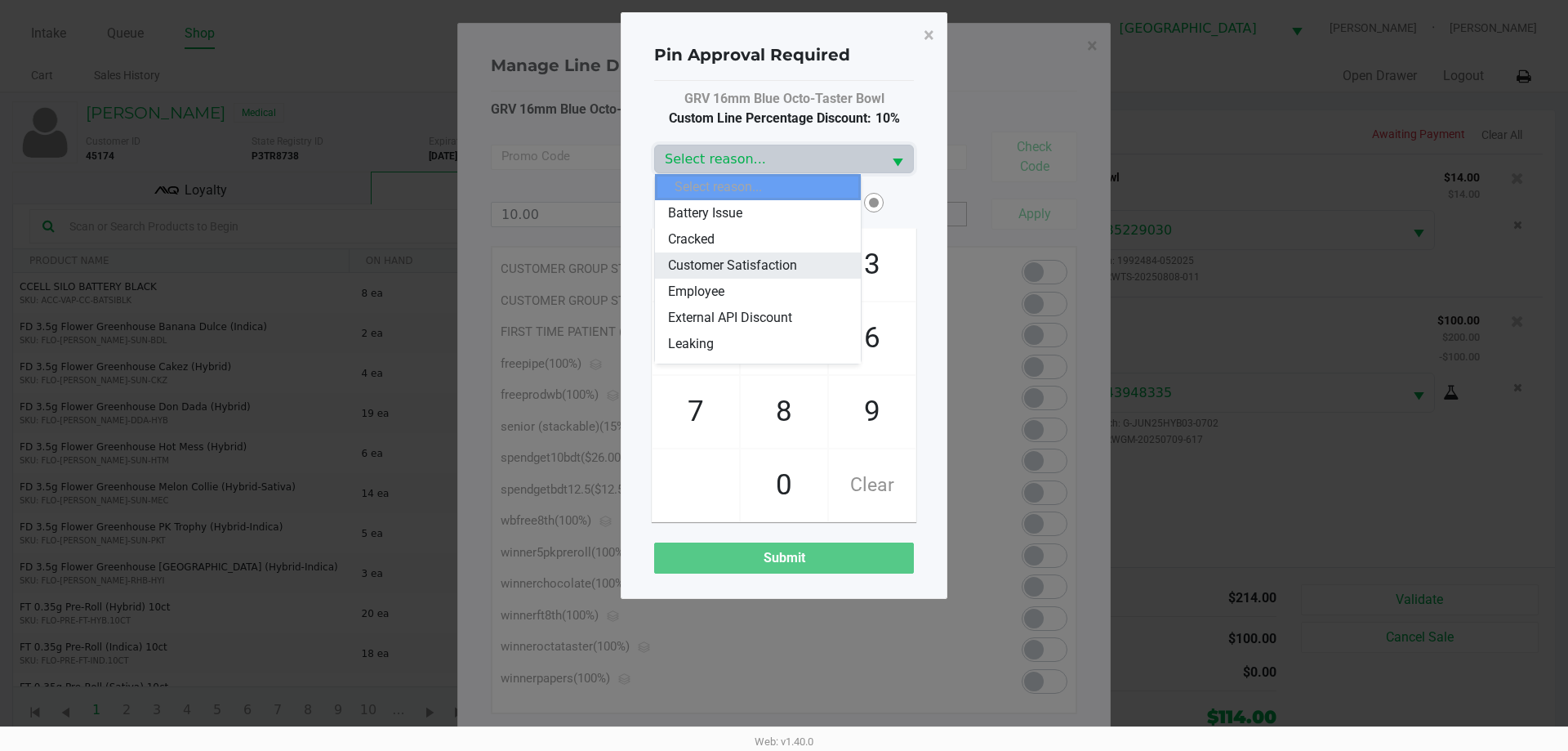
click at [775, 258] on span "Customer Satisfaction" at bounding box center [732, 265] width 129 height 20
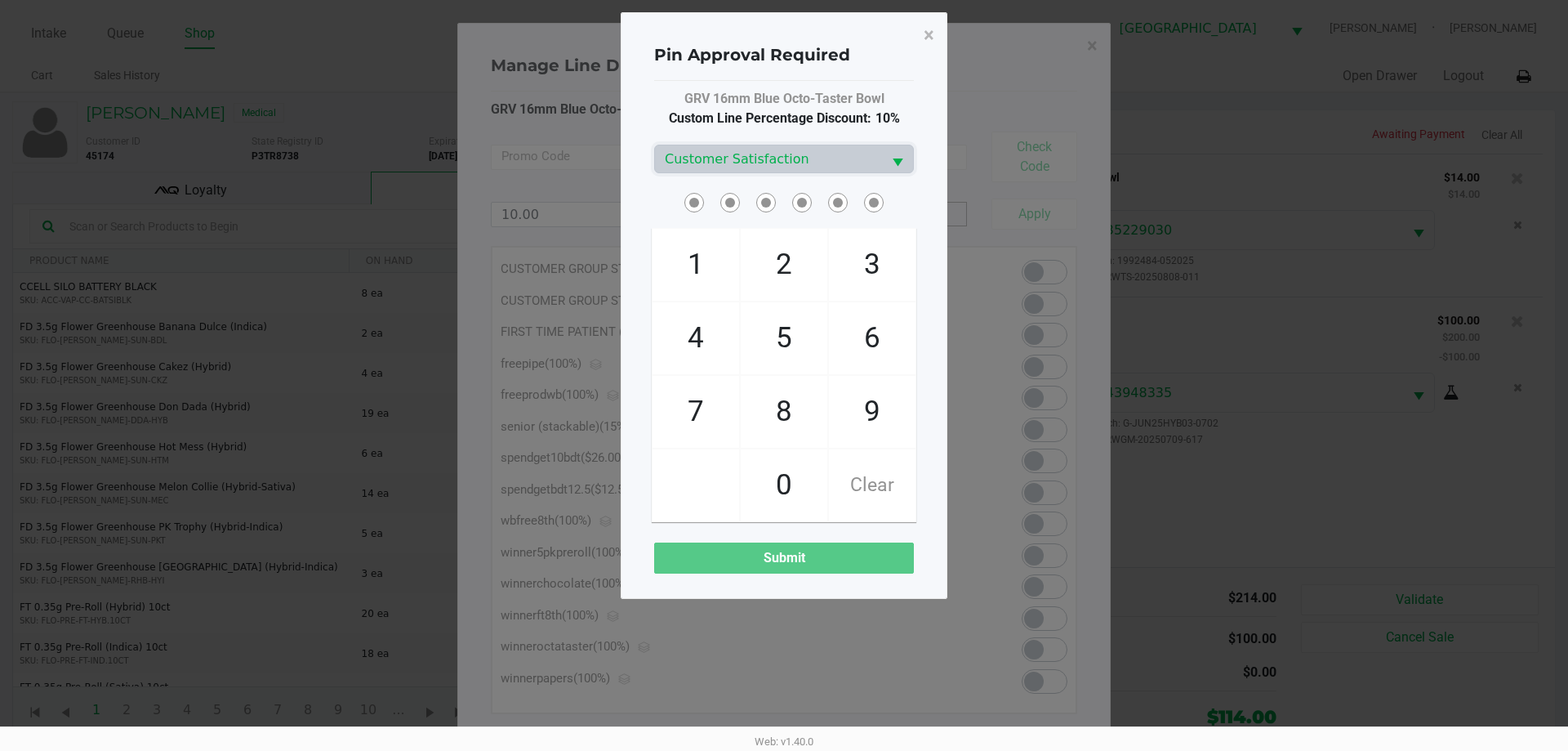
click at [698, 421] on span "7" at bounding box center [695, 412] width 86 height 72
checkbox input "true"
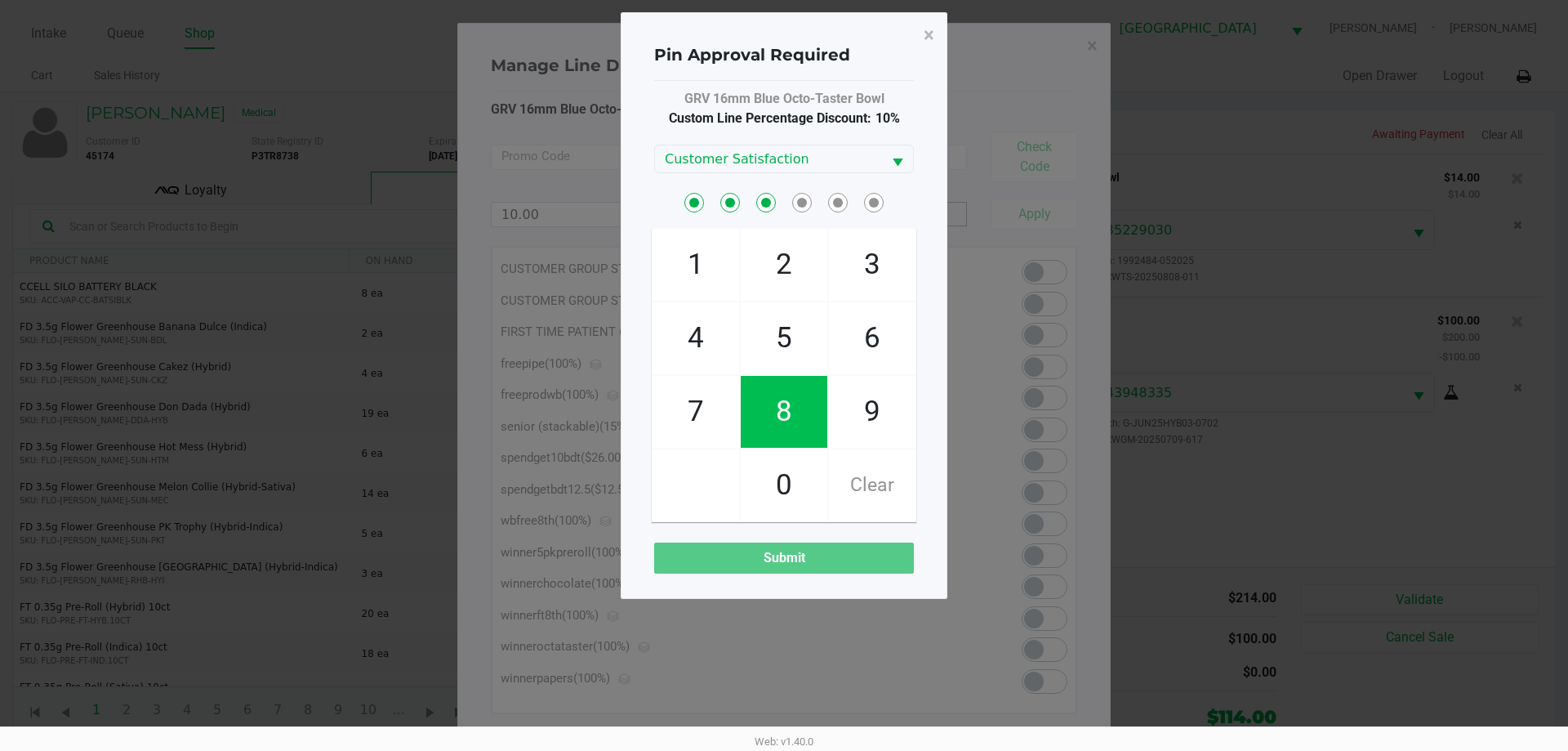
checkbox input "true"
checkbox input "false"
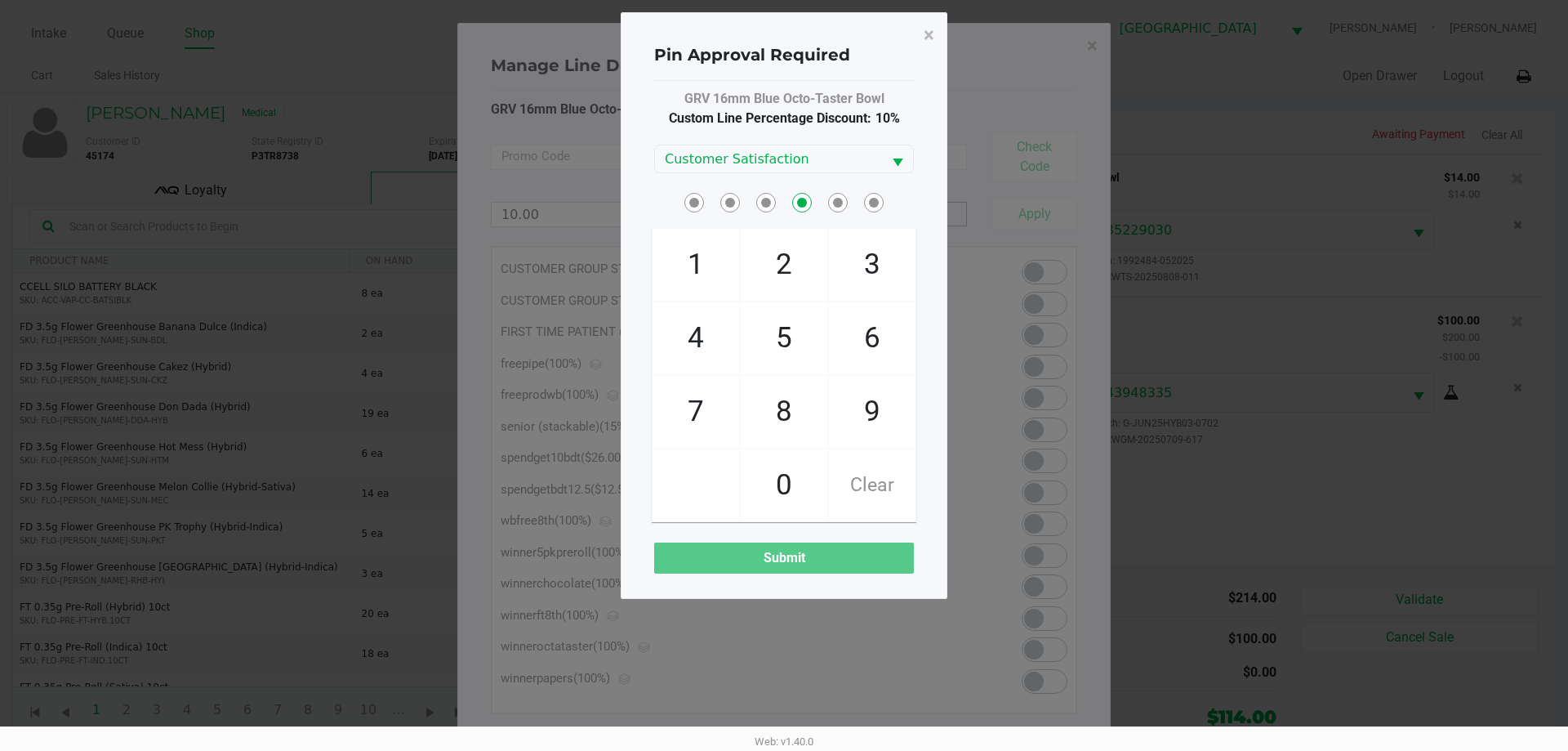
checkbox input "false"
checkbox input "true"
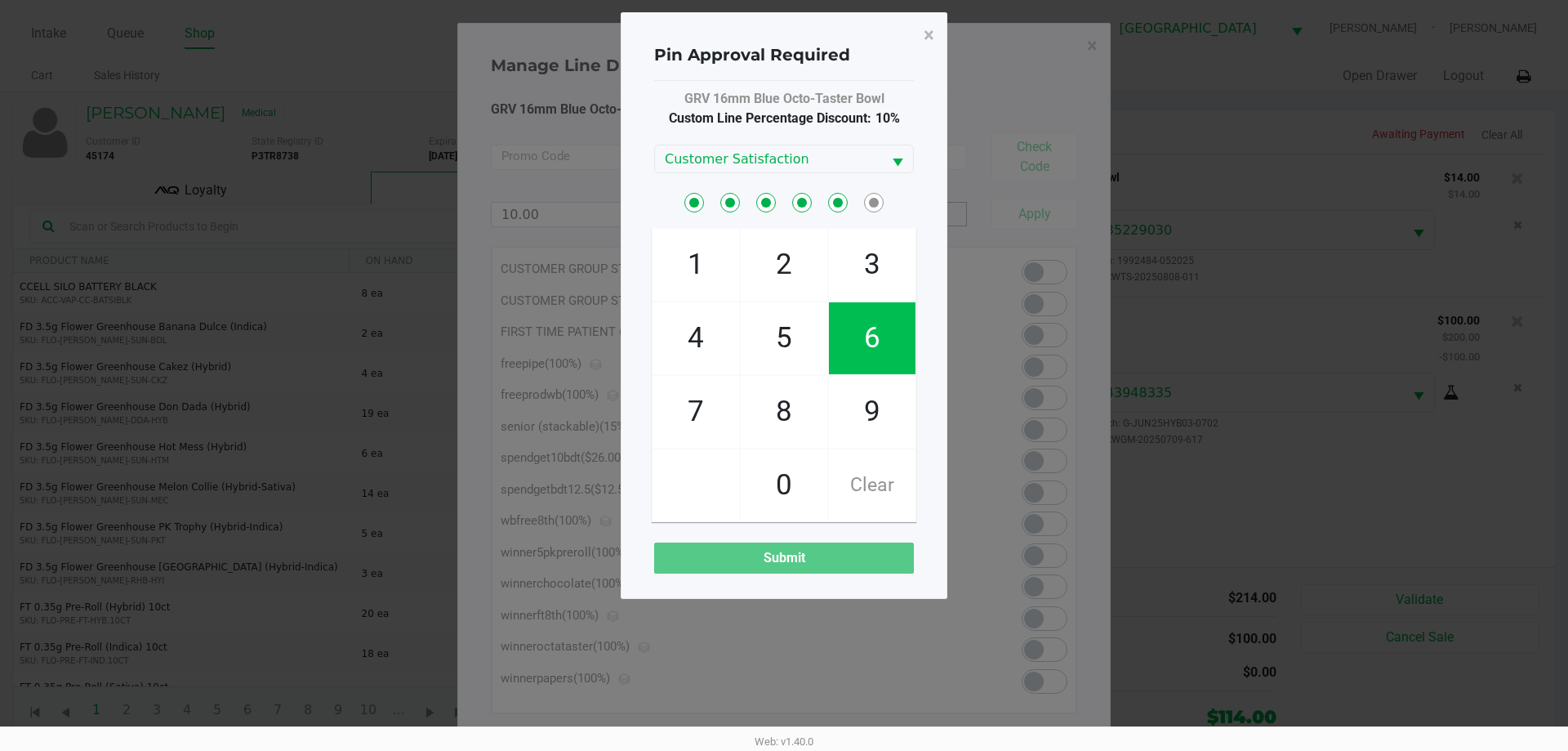
checkbox input "true"
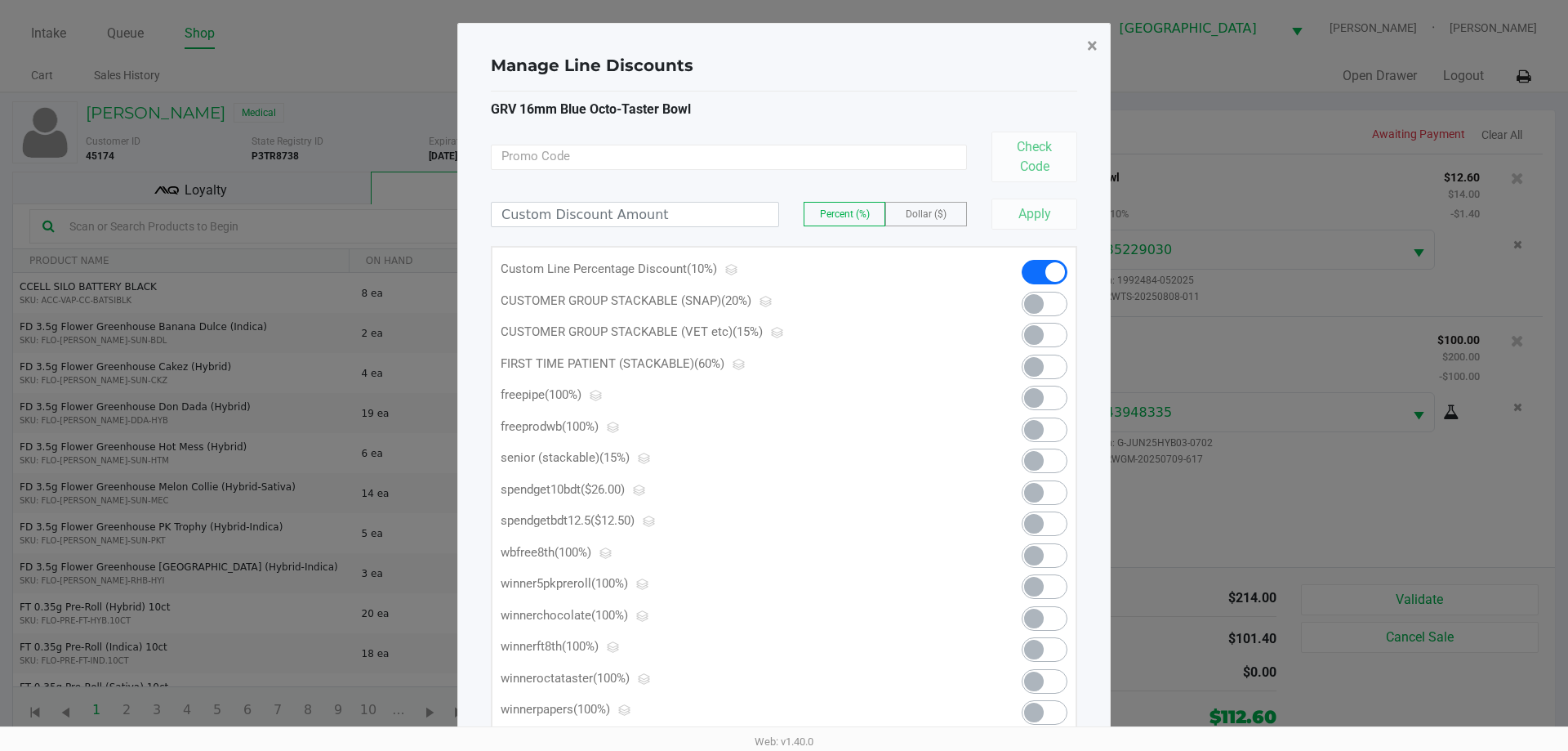
click at [1097, 51] on button "×" at bounding box center [1092, 46] width 37 height 46
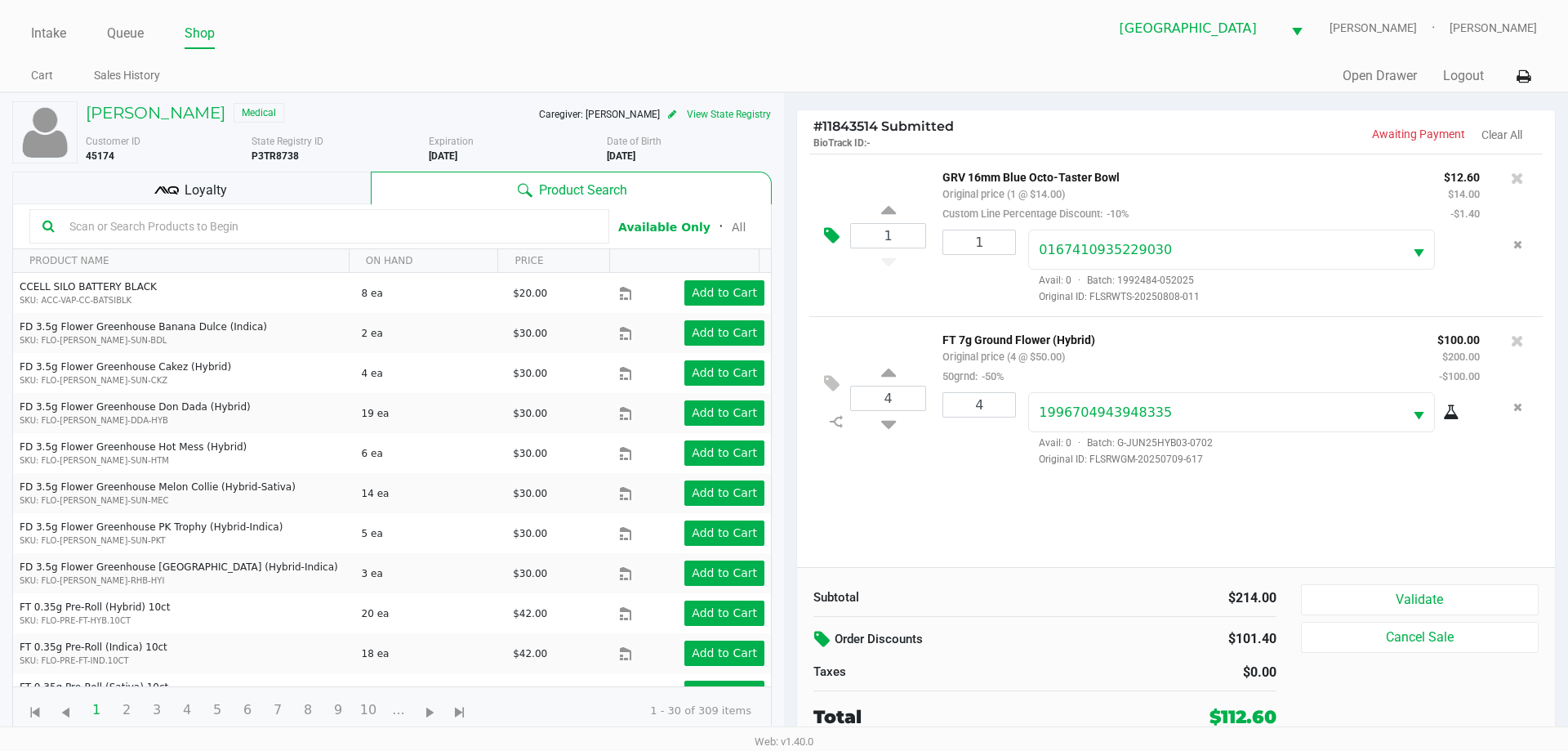
click at [834, 234] on icon at bounding box center [831, 236] width 16 height 19
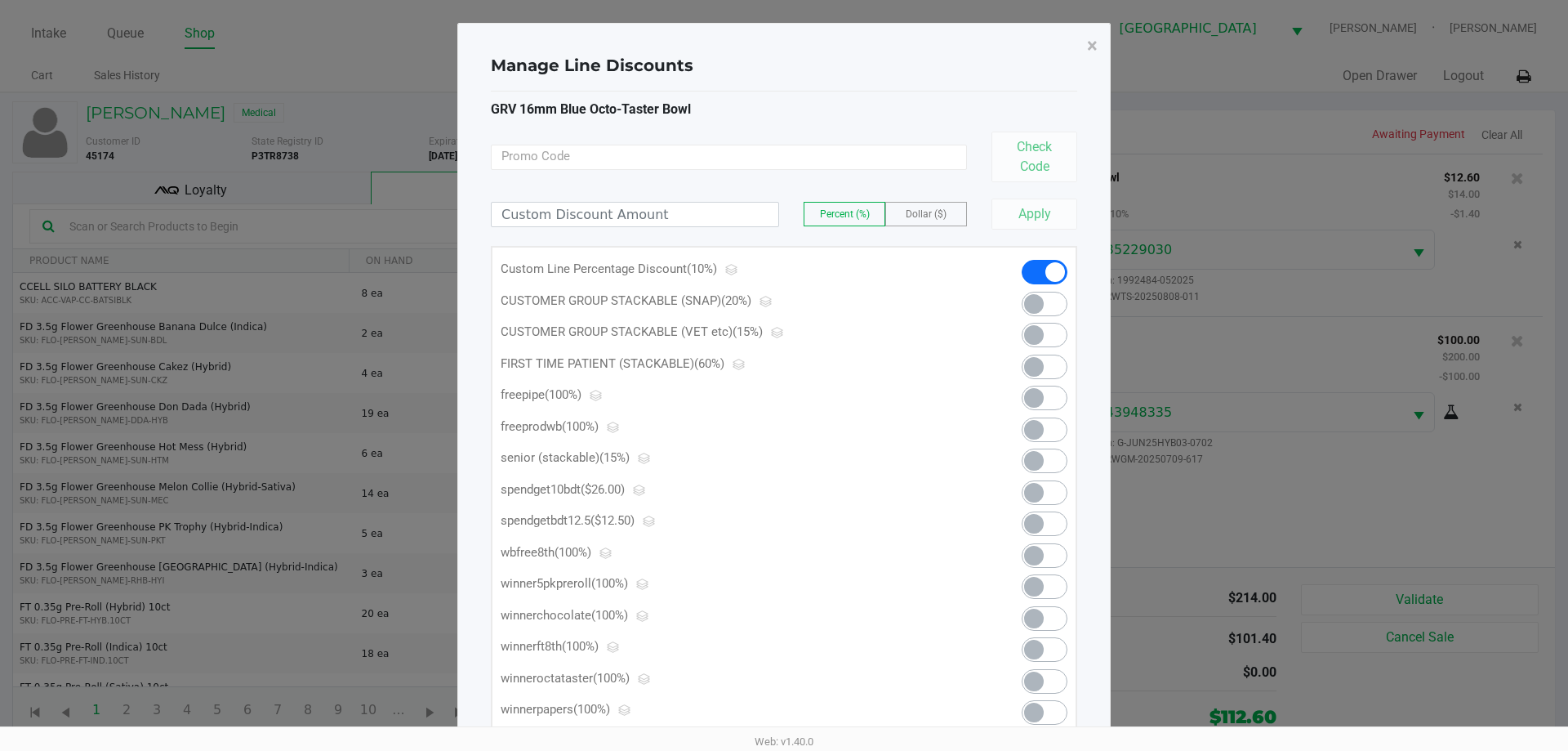
click at [1048, 263] on span at bounding box center [1045, 272] width 46 height 25
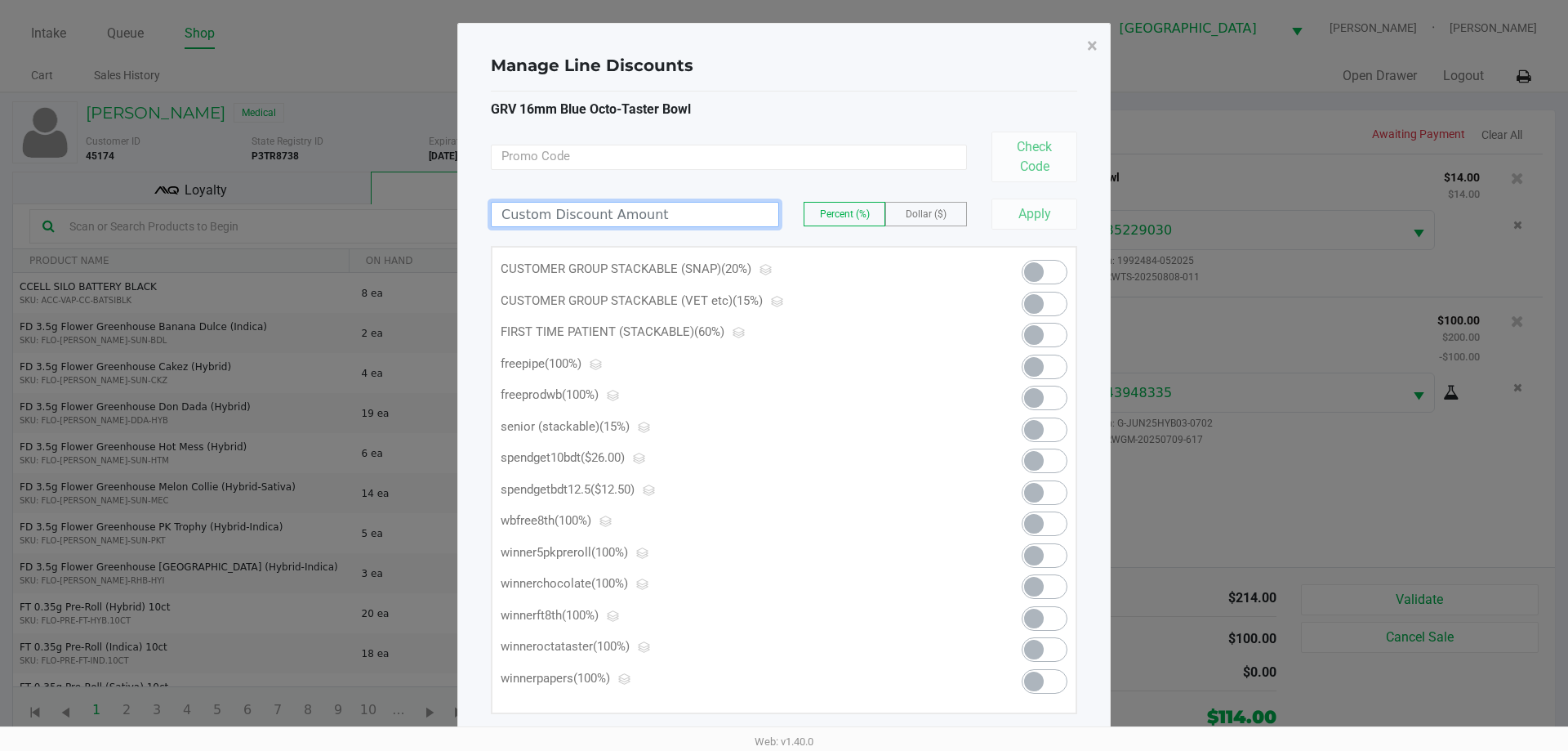
click at [679, 212] on input at bounding box center [634, 214] width 286 height 24
type input "40.00"
click at [1021, 222] on button "Apply" at bounding box center [1034, 214] width 85 height 31
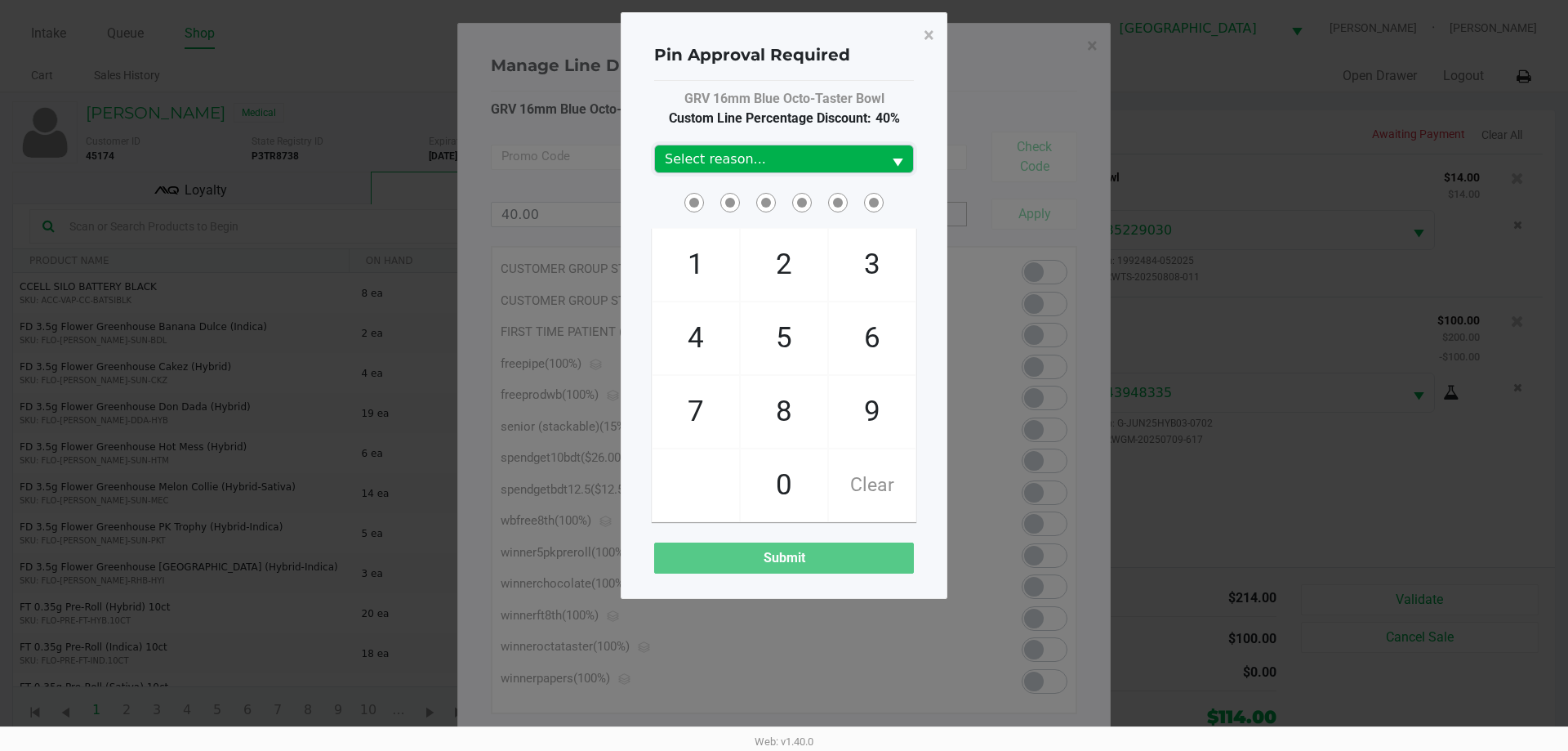
click at [844, 153] on span "Select reason..." at bounding box center [768, 159] width 208 height 20
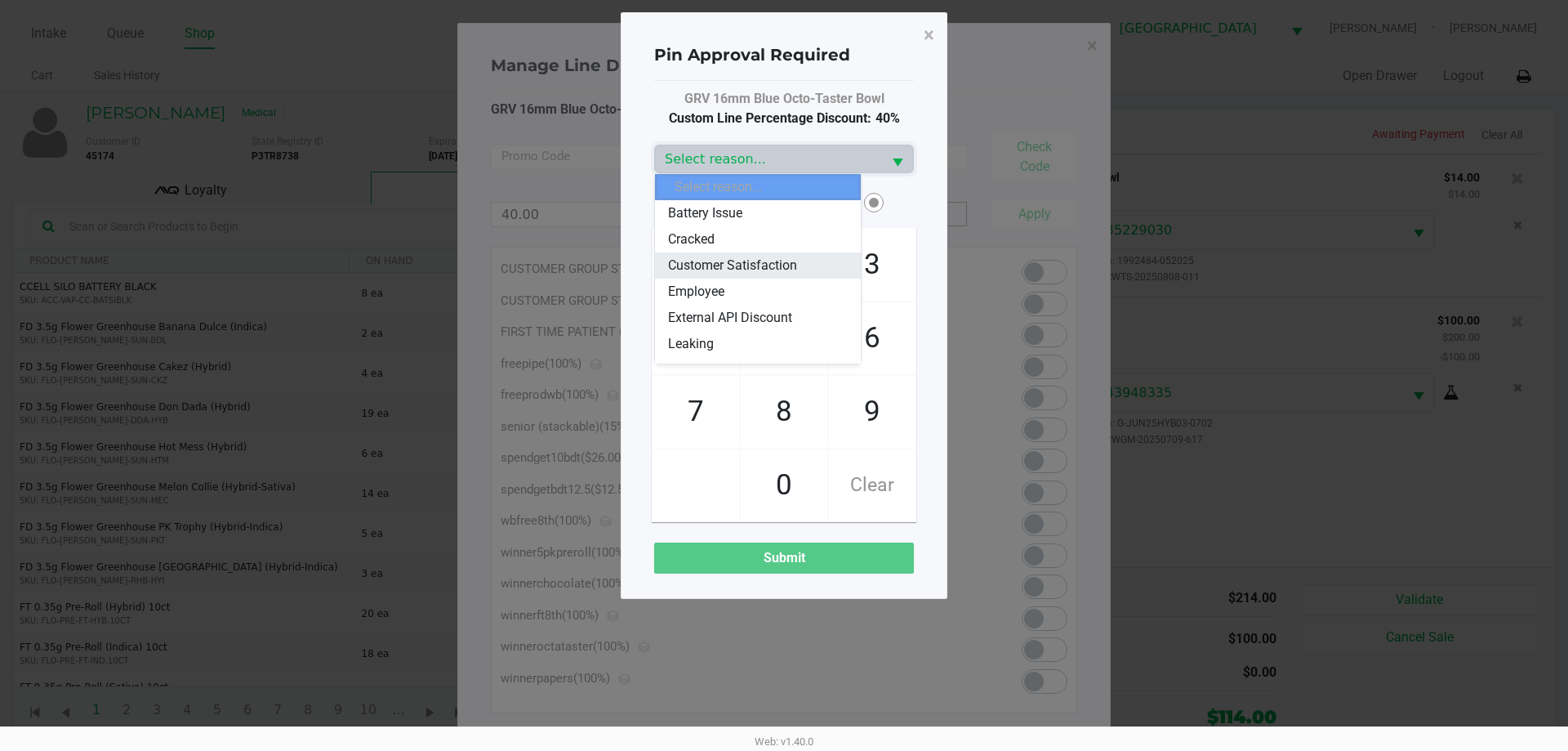
click at [789, 273] on span "Customer Satisfaction" at bounding box center [732, 265] width 129 height 20
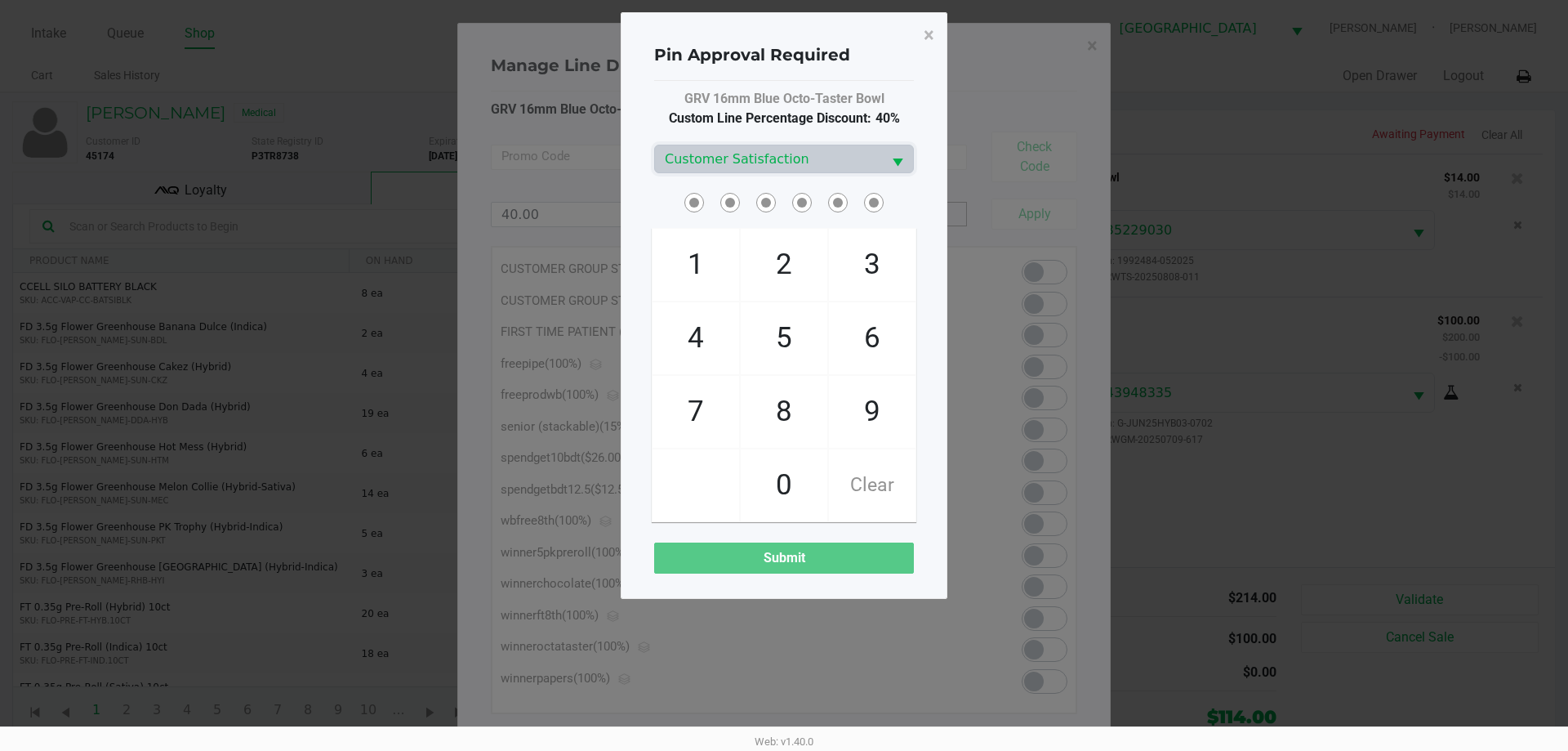
click at [714, 414] on span "7" at bounding box center [695, 412] width 86 height 72
checkbox input "true"
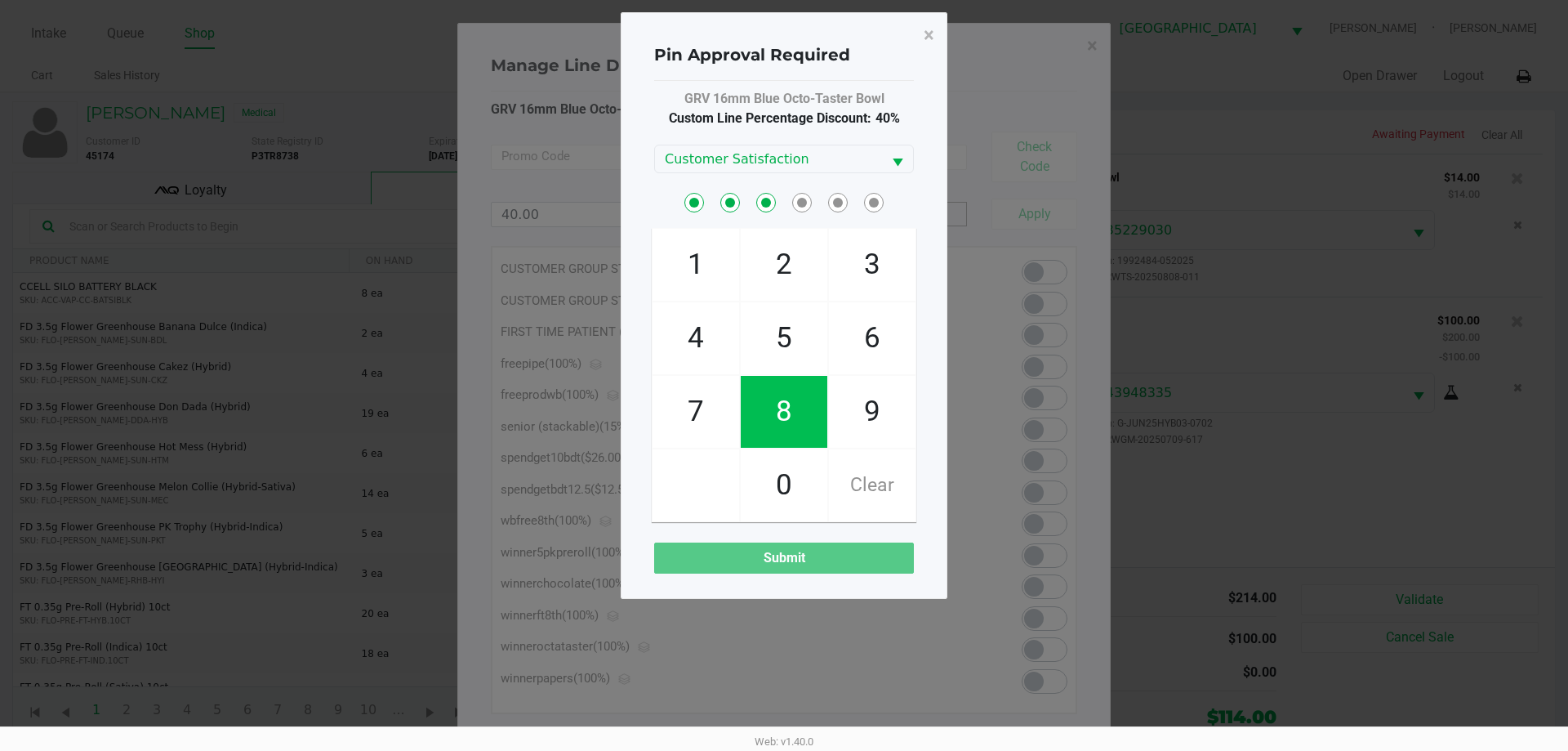
checkbox input "true"
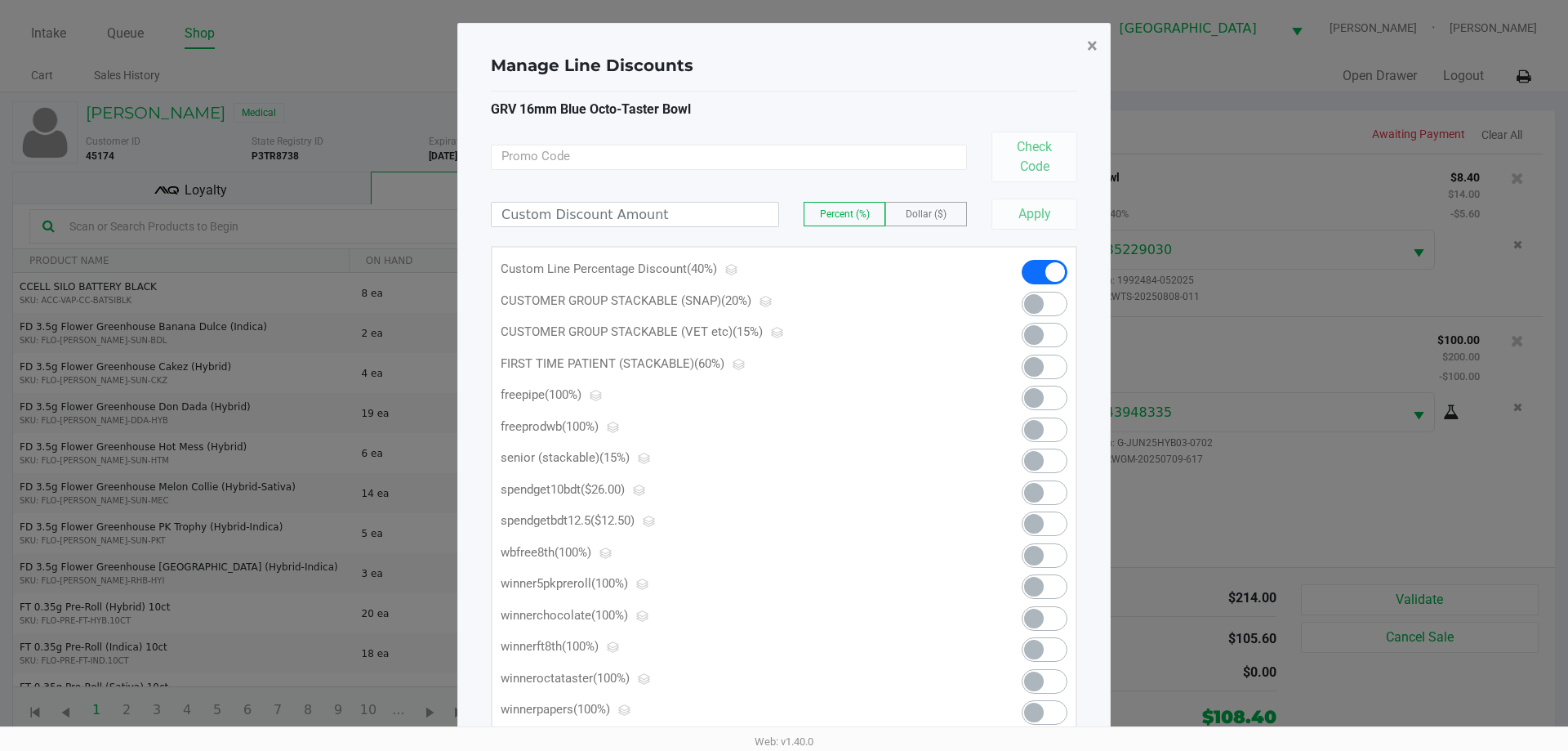
click at [1095, 45] on span "×" at bounding box center [1092, 46] width 11 height 23
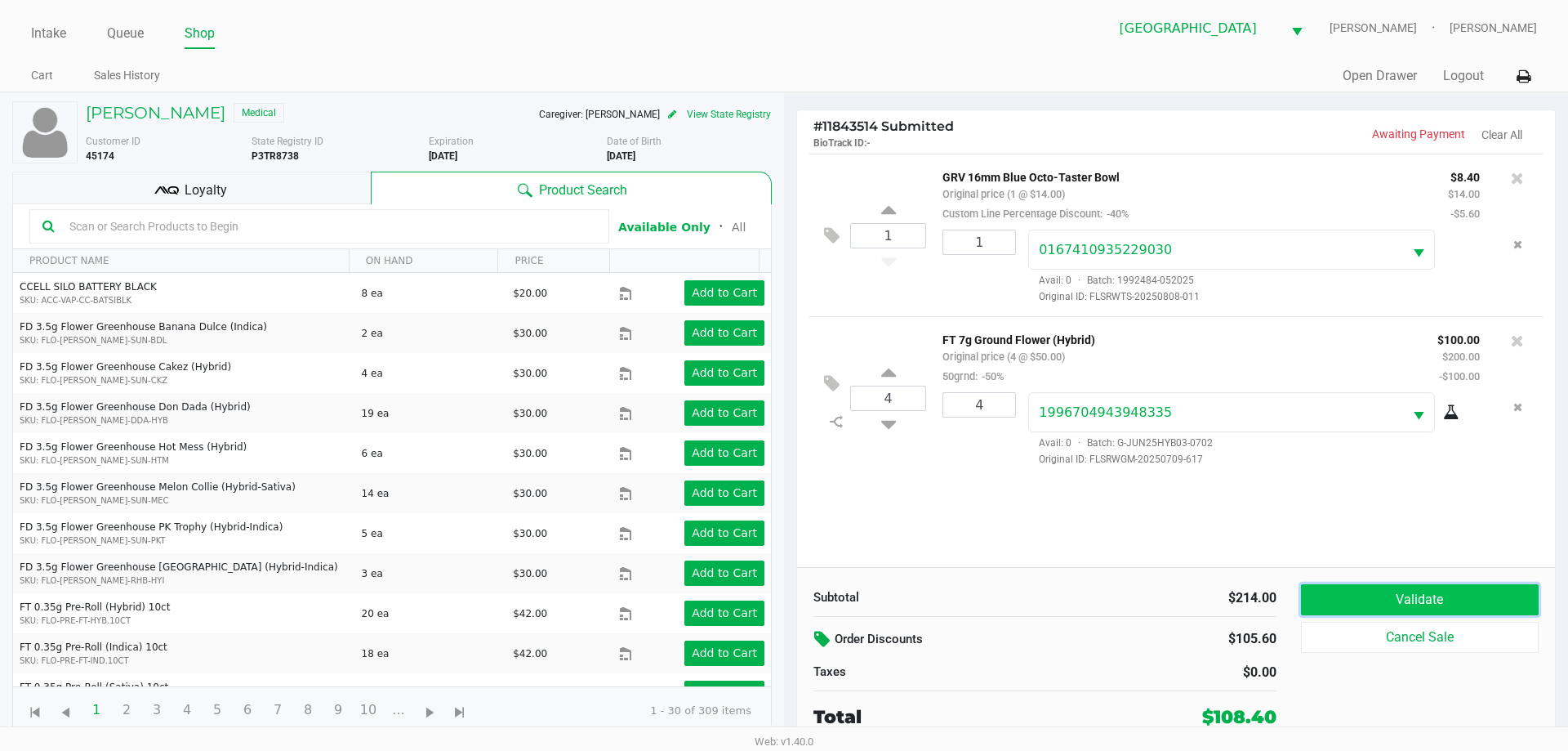
click at [1381, 591] on button "Validate" at bounding box center [1419, 600] width 238 height 31
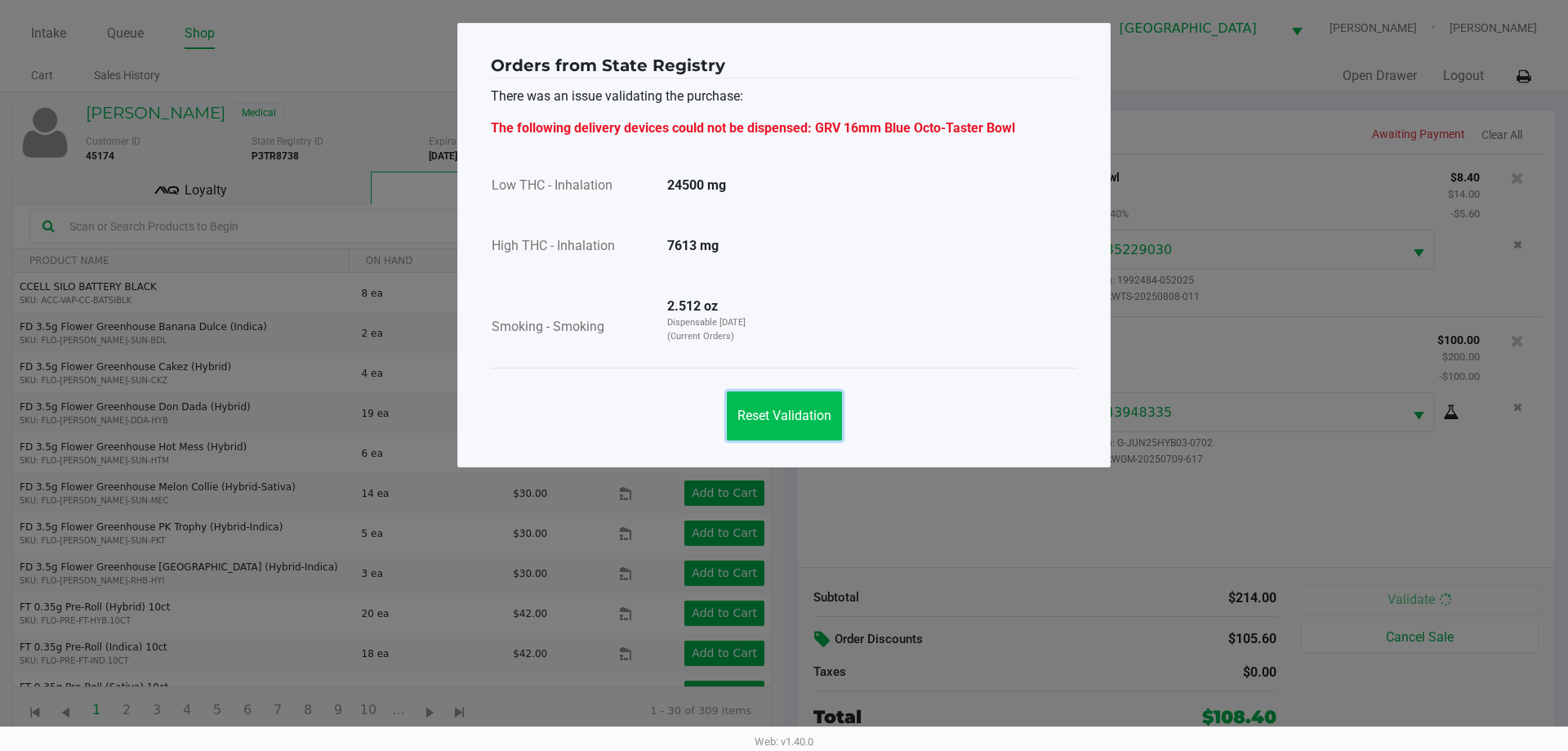
click at [781, 416] on span "Reset Validation" at bounding box center [784, 415] width 94 height 16
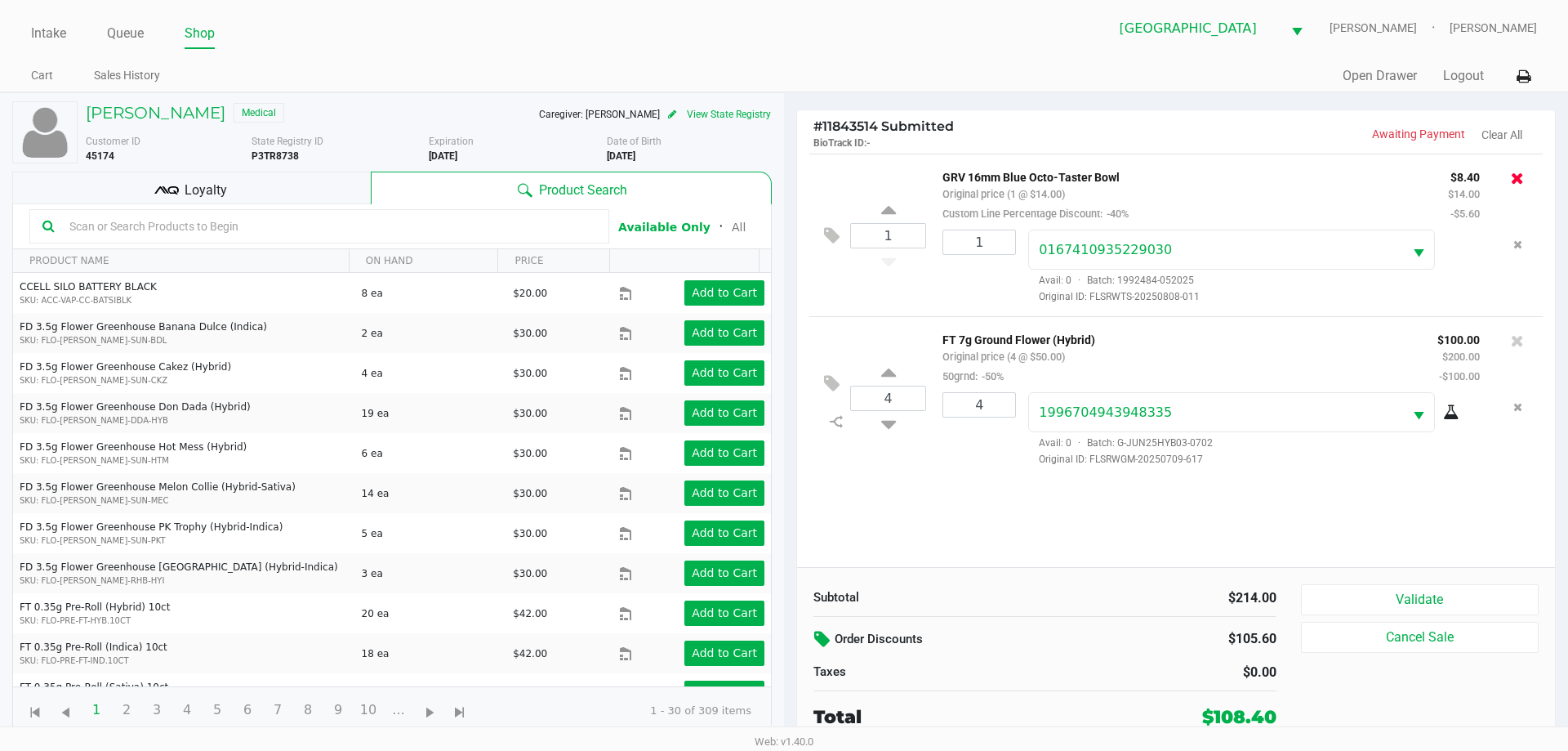
click at [1521, 178] on icon at bounding box center [1517, 178] width 13 height 16
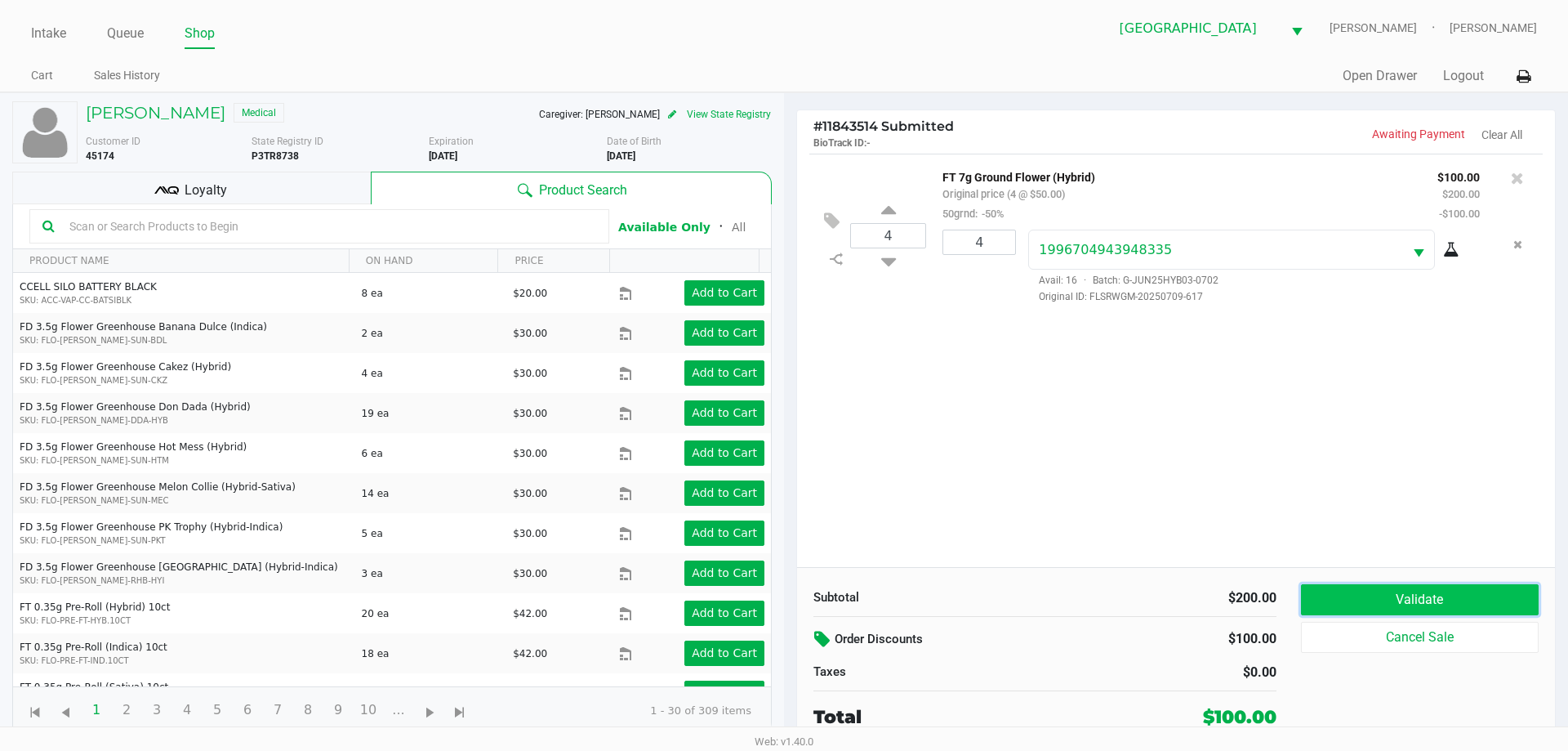
click at [1428, 599] on button "Validate" at bounding box center [1419, 600] width 238 height 31
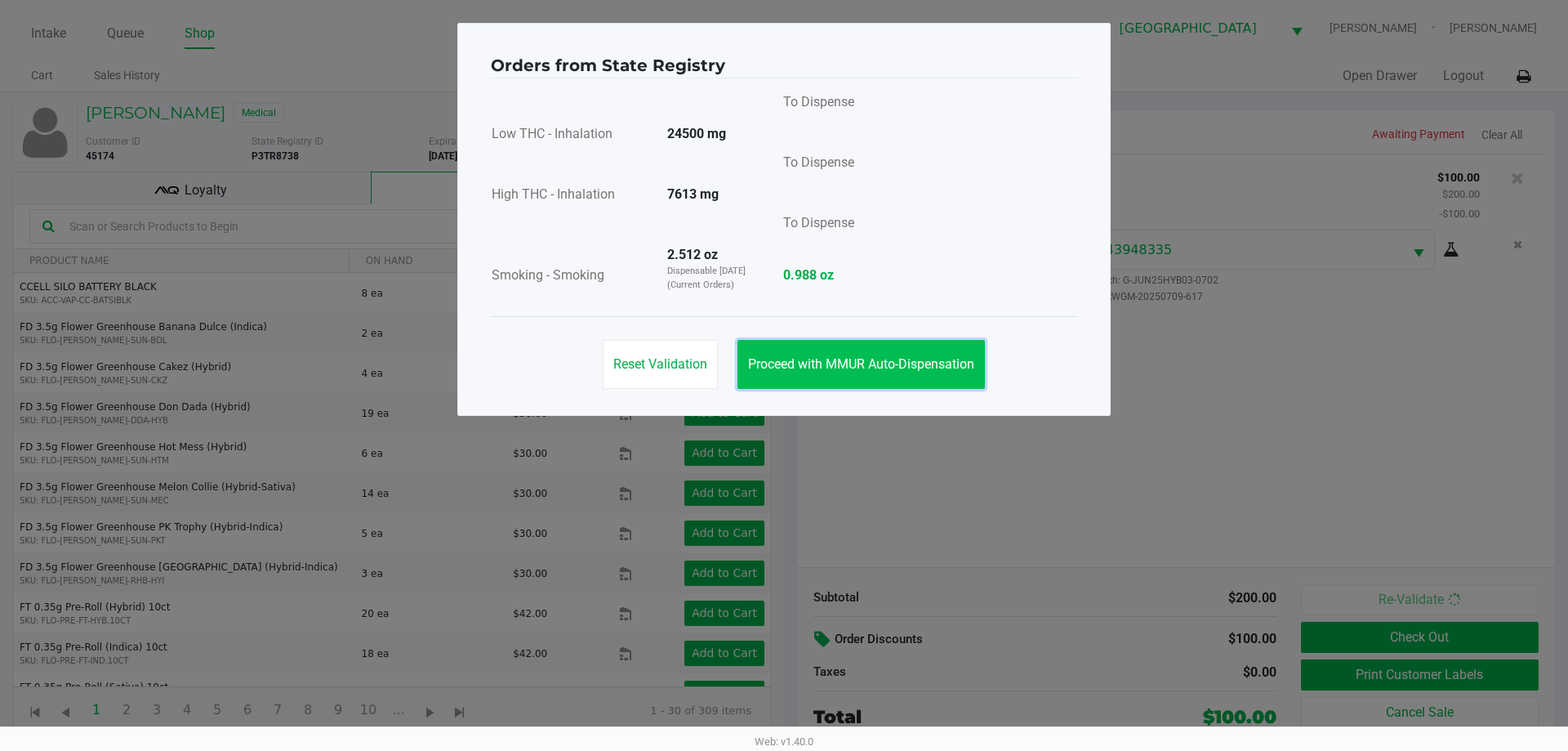
click at [843, 364] on span "Proceed with MMUR Auto-Dispensation" at bounding box center [862, 364] width 226 height 16
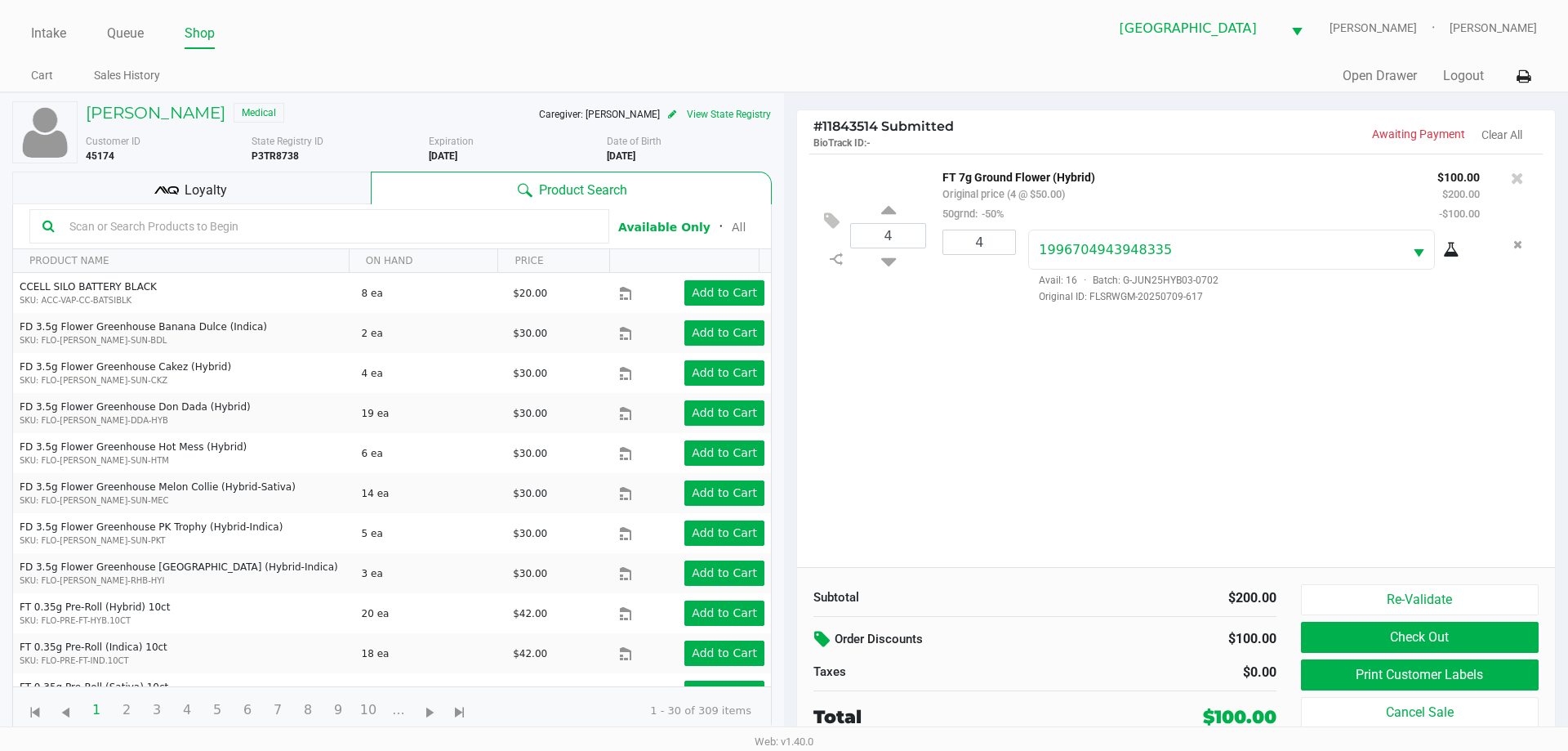
click at [240, 193] on div "Loyalty" at bounding box center [191, 188] width 359 height 33
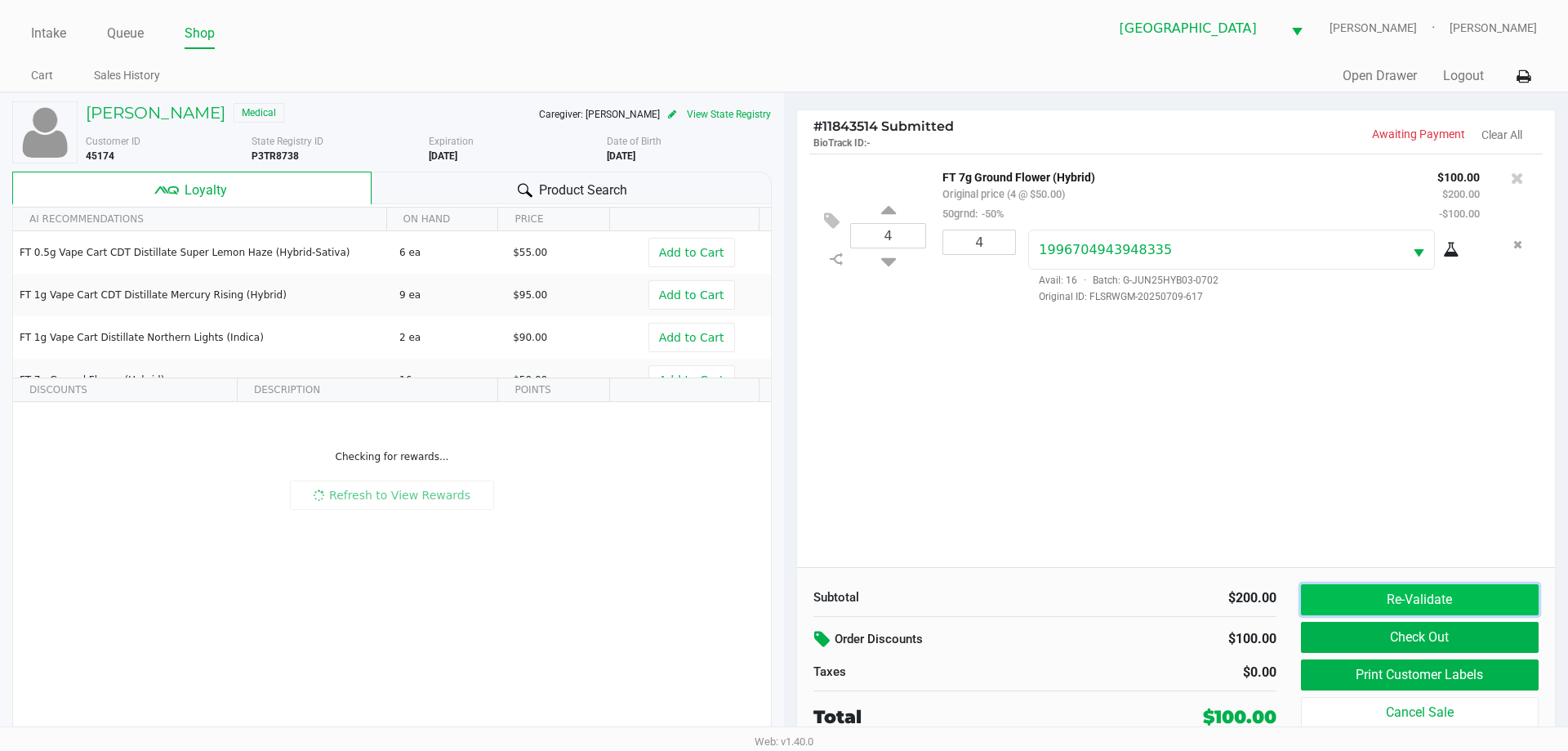
click at [1314, 594] on button "Re-Validate" at bounding box center [1419, 600] width 238 height 31
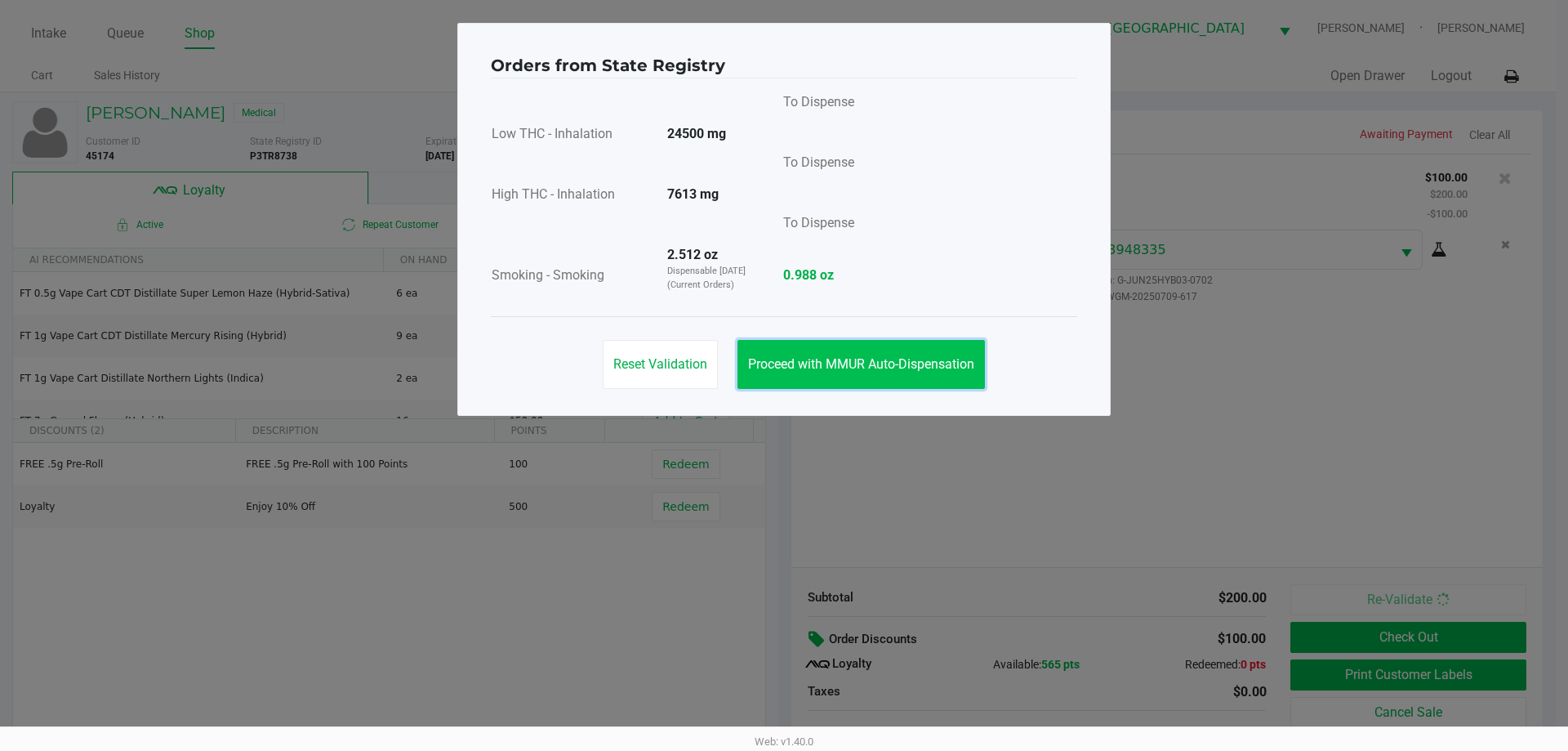
click at [854, 366] on span "Proceed with MMUR Auto-Dispensation" at bounding box center [862, 364] width 226 height 16
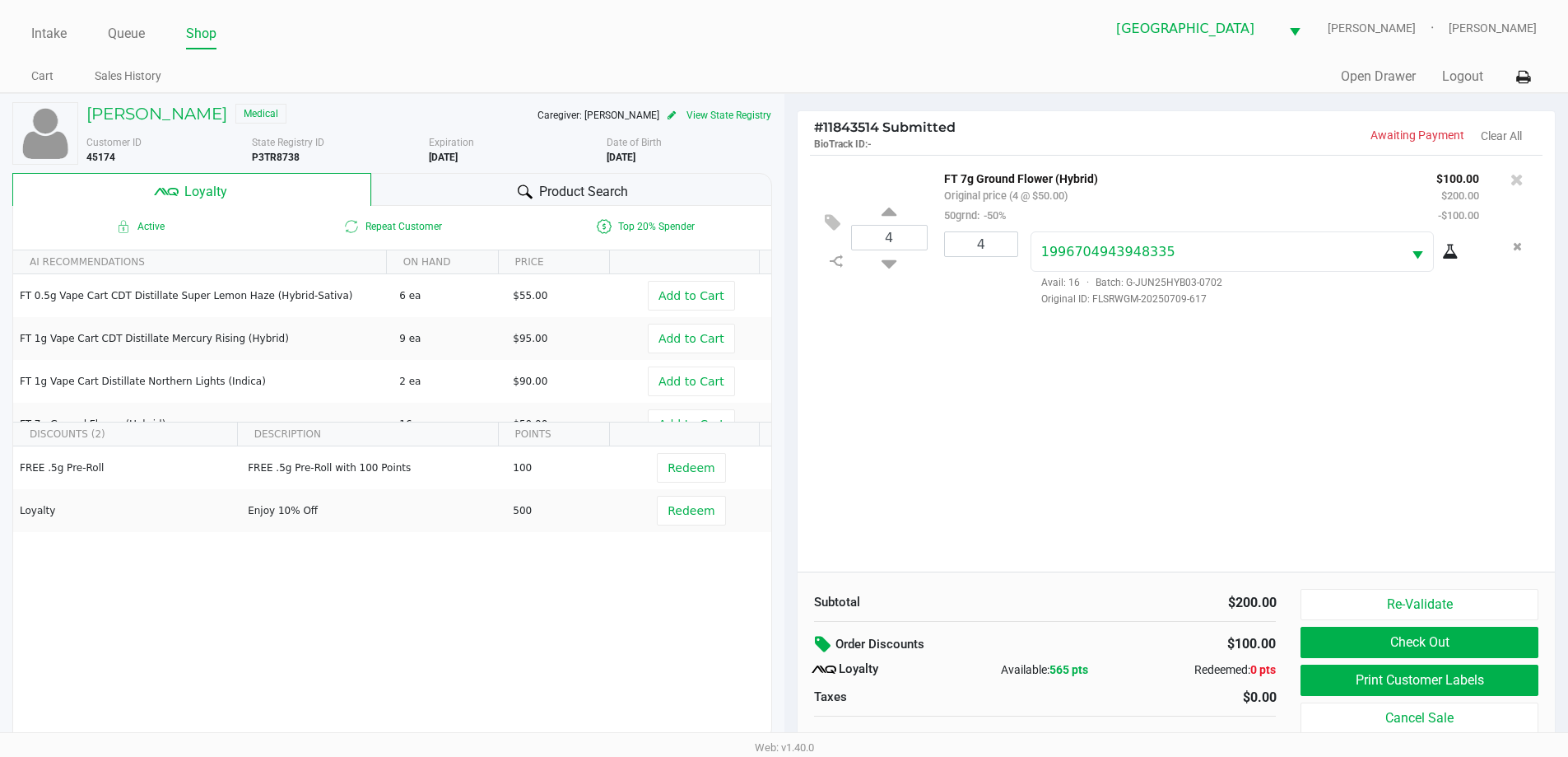
scroll to position [17, 0]
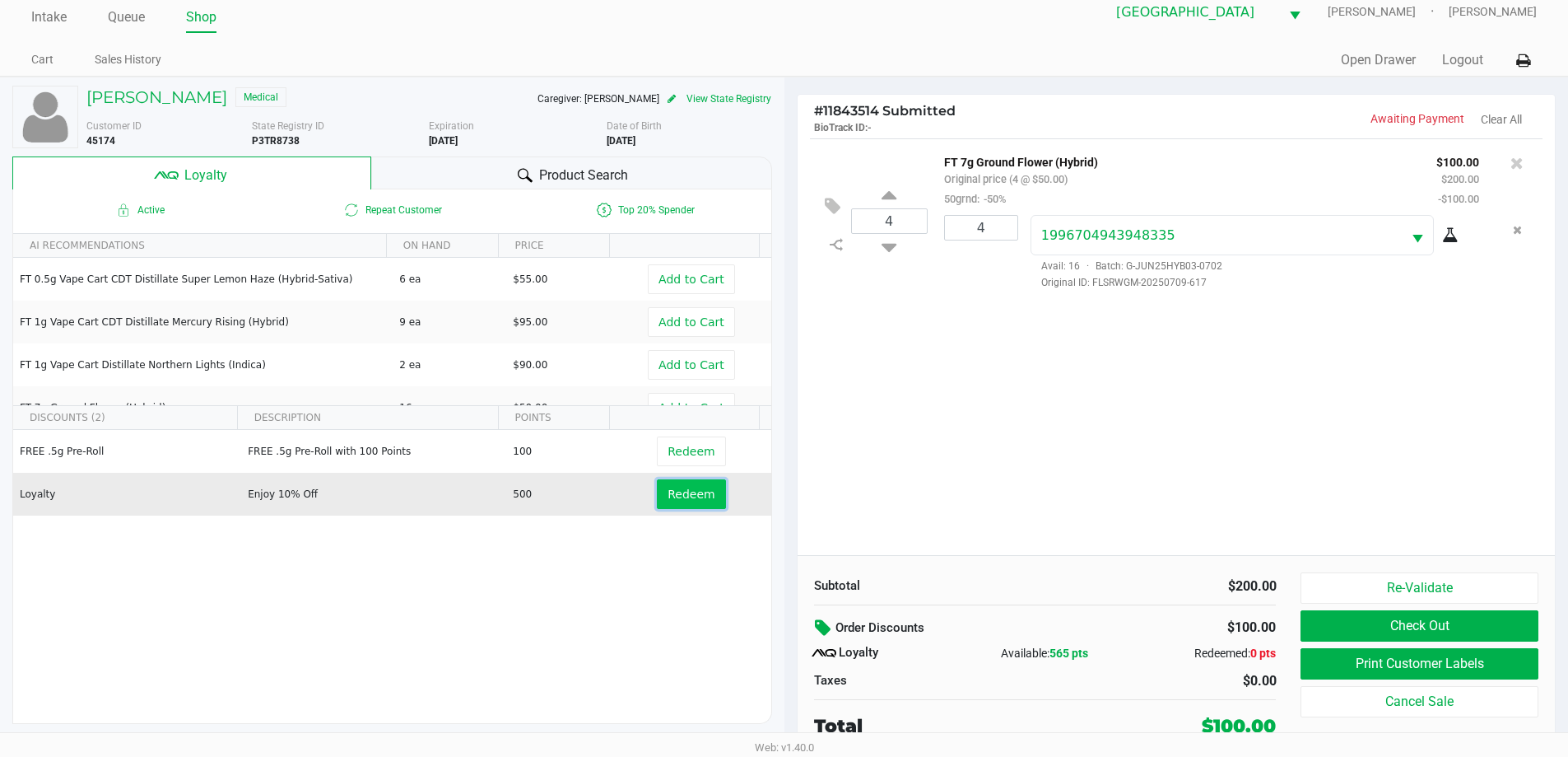
click at [699, 493] on span "Redeem" at bounding box center [691, 494] width 47 height 13
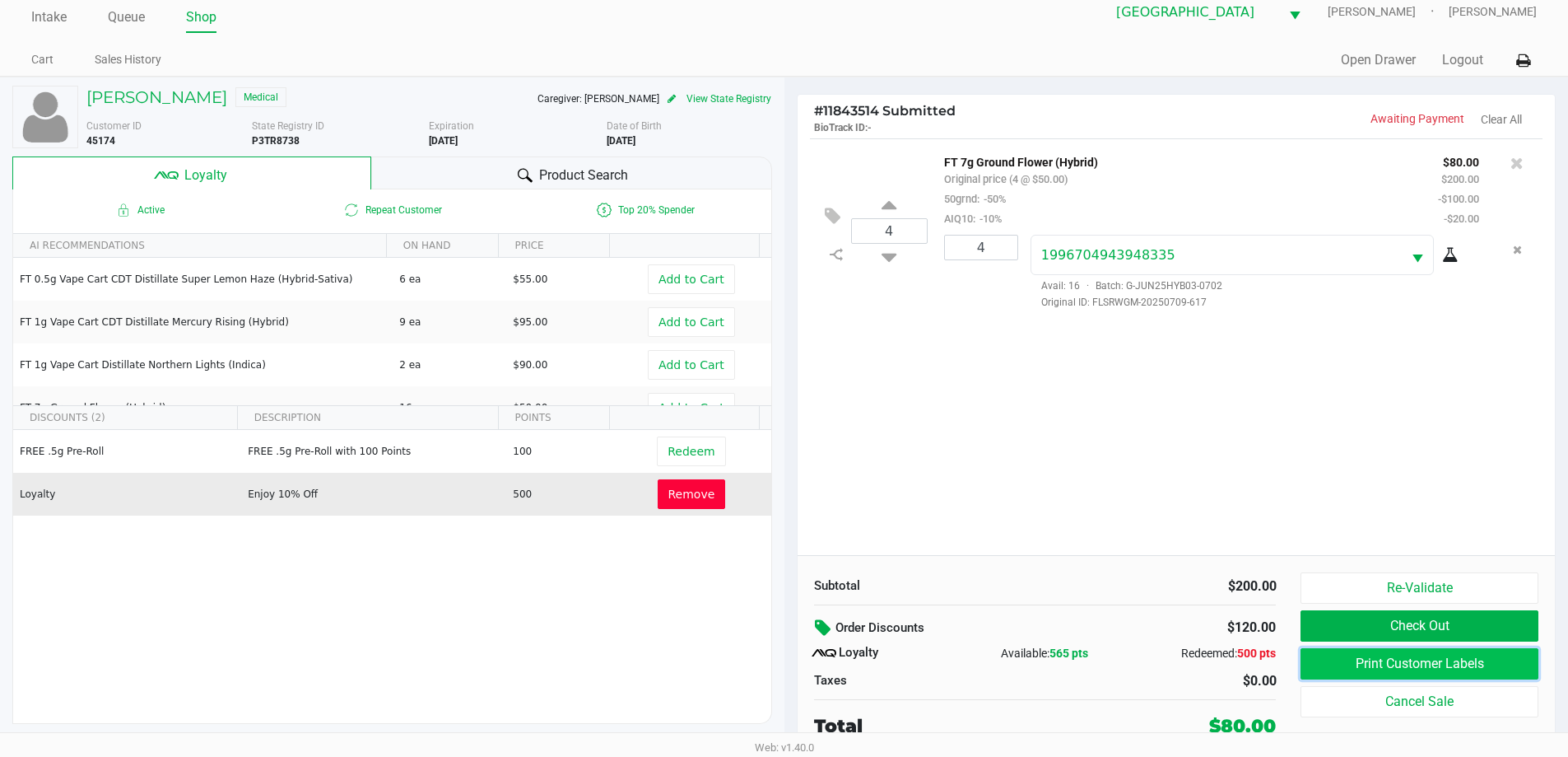
click at [1379, 659] on button "Print Customer Labels" at bounding box center [1418, 664] width 237 height 31
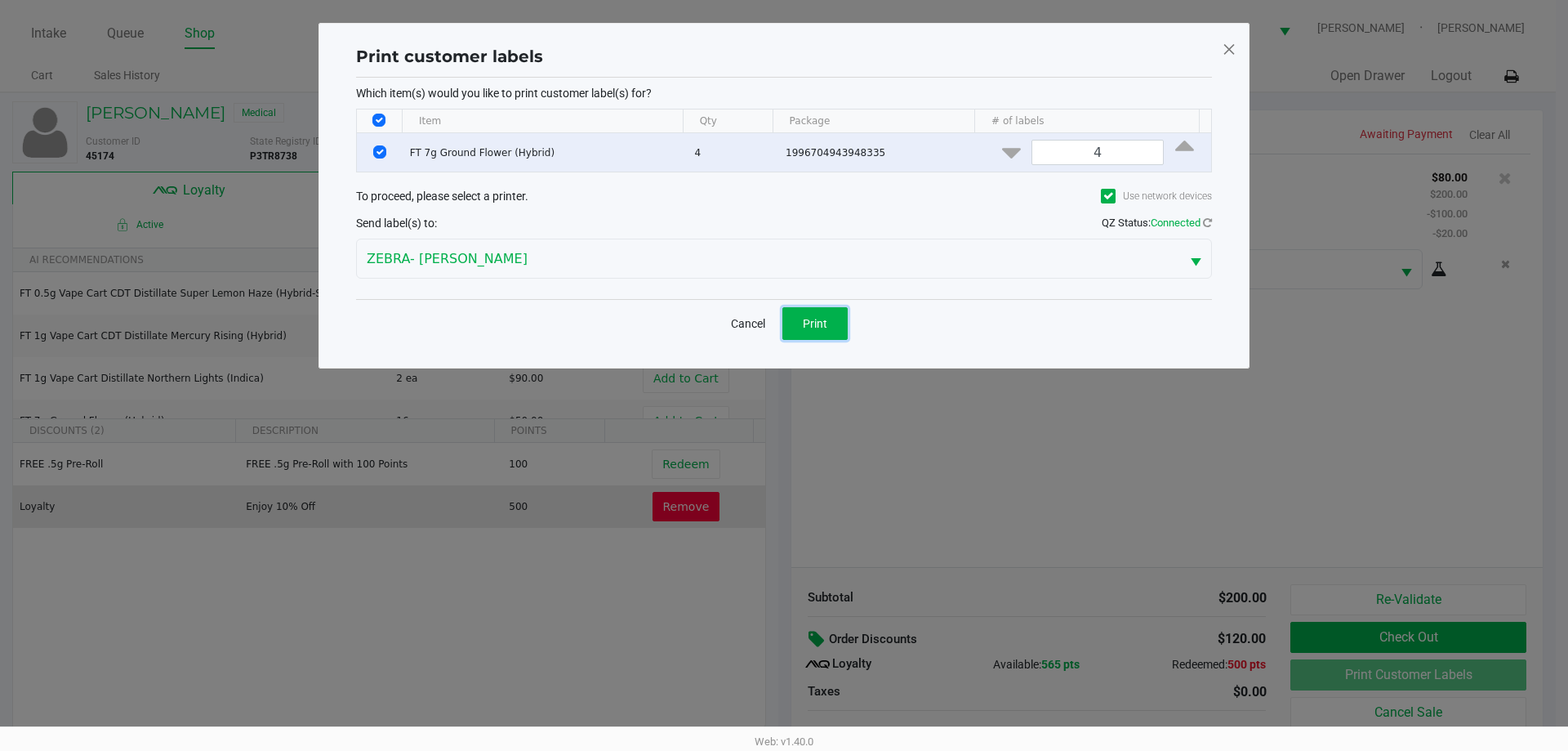
click at [828, 315] on button "Print" at bounding box center [815, 323] width 66 height 33
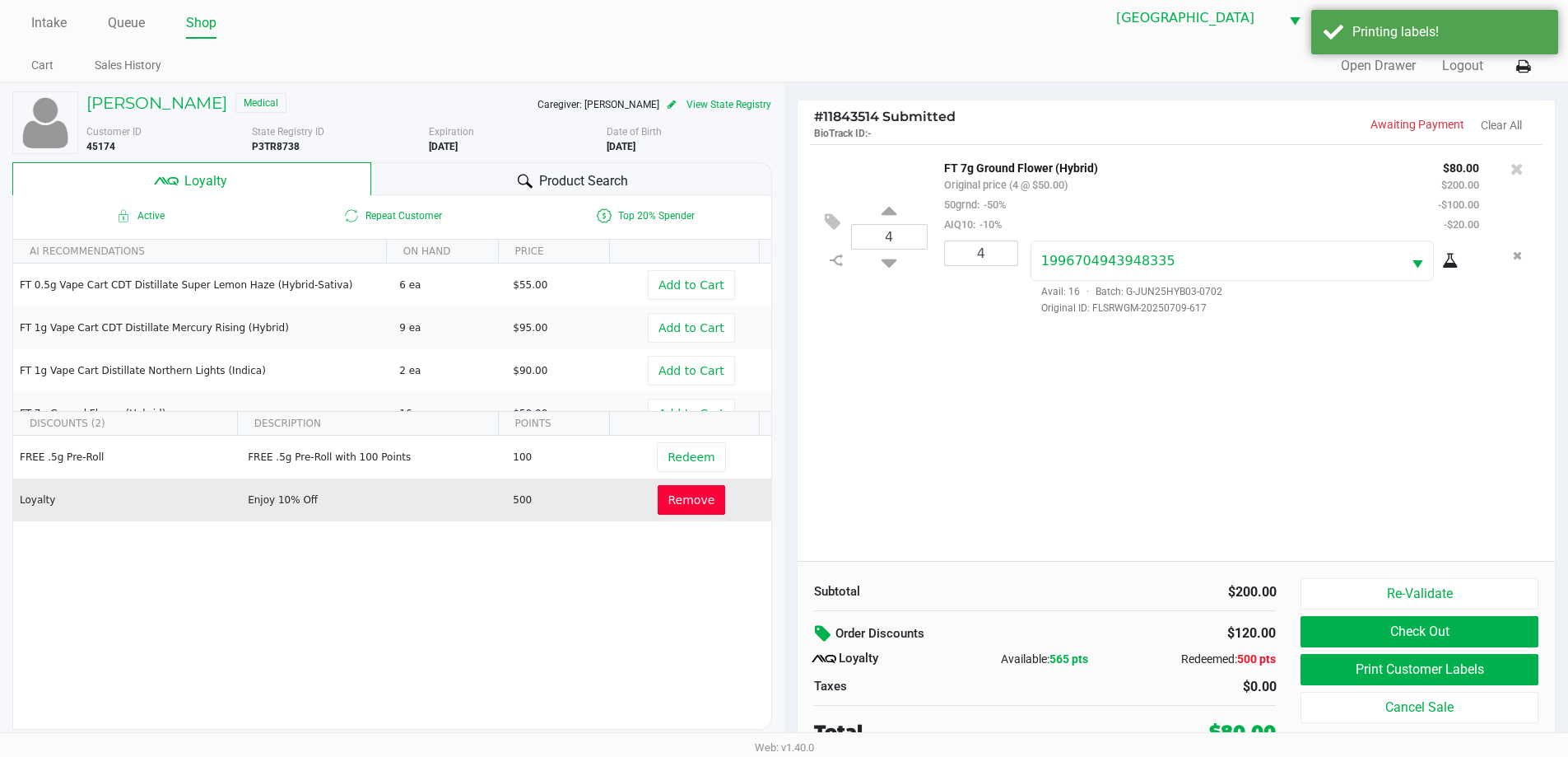
scroll to position [17, 0]
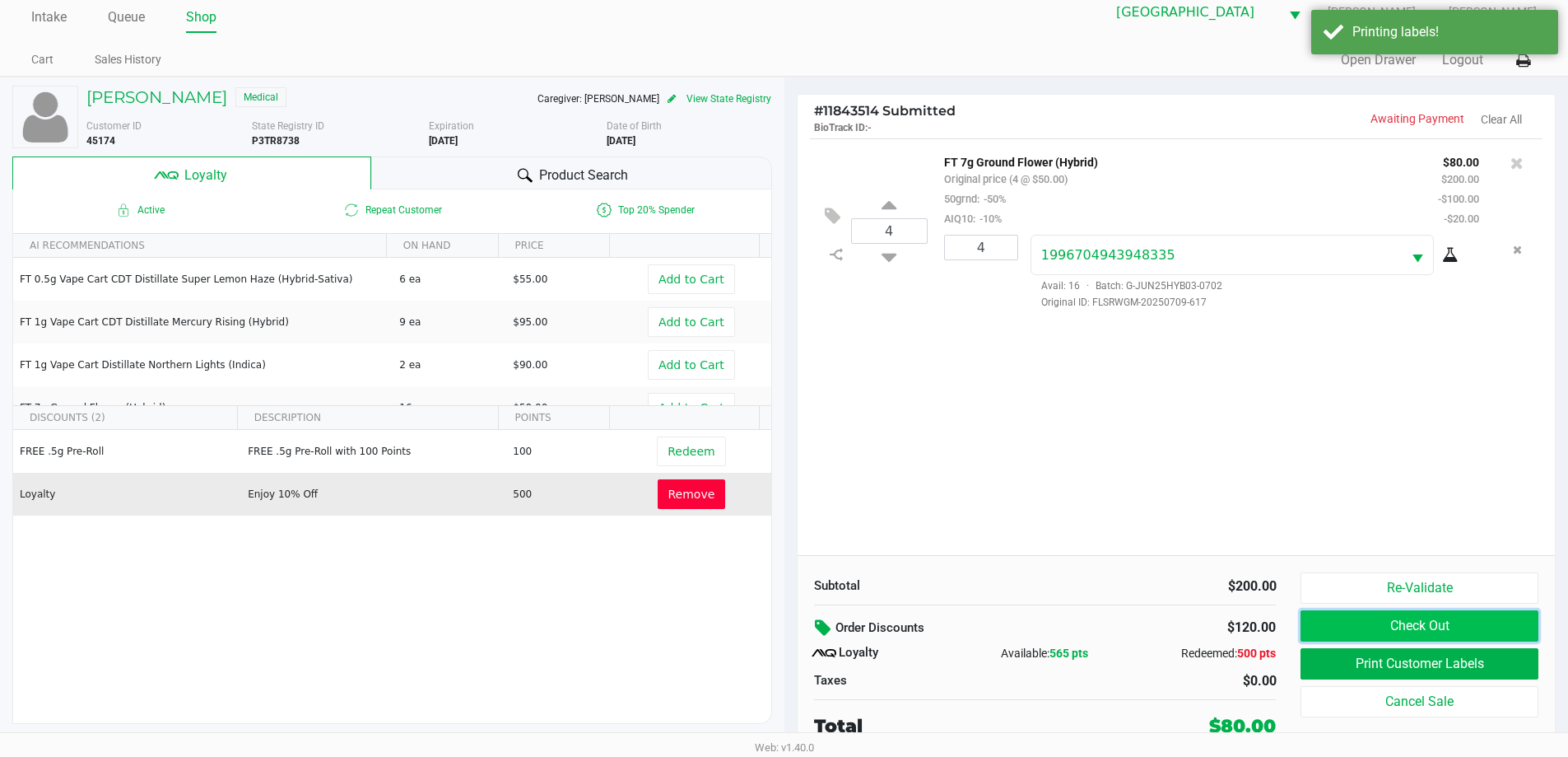
click at [1489, 625] on button "Check Out" at bounding box center [1418, 625] width 237 height 31
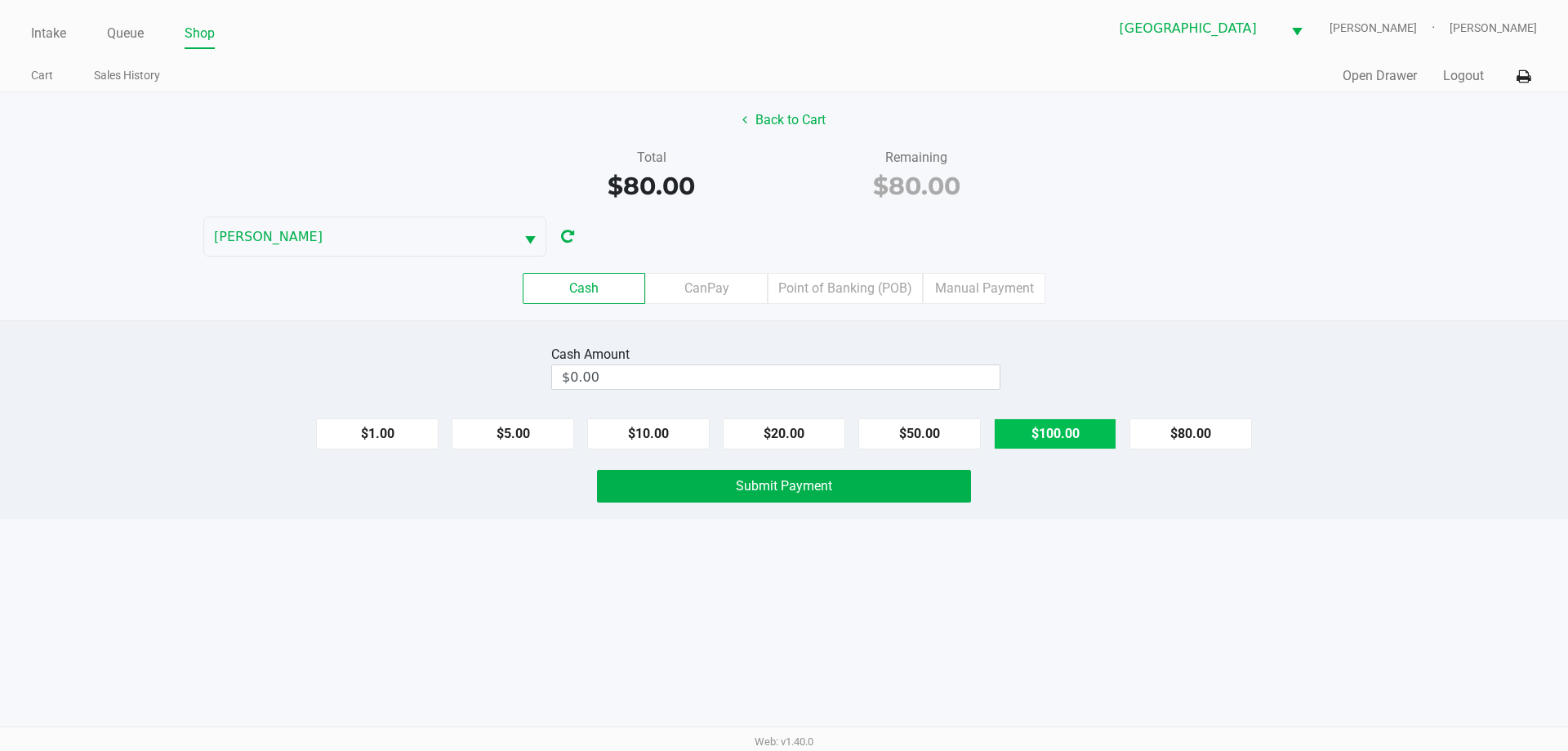
click at [1062, 435] on button "$100.00" at bounding box center [1054, 434] width 122 height 31
type input "$100.00"
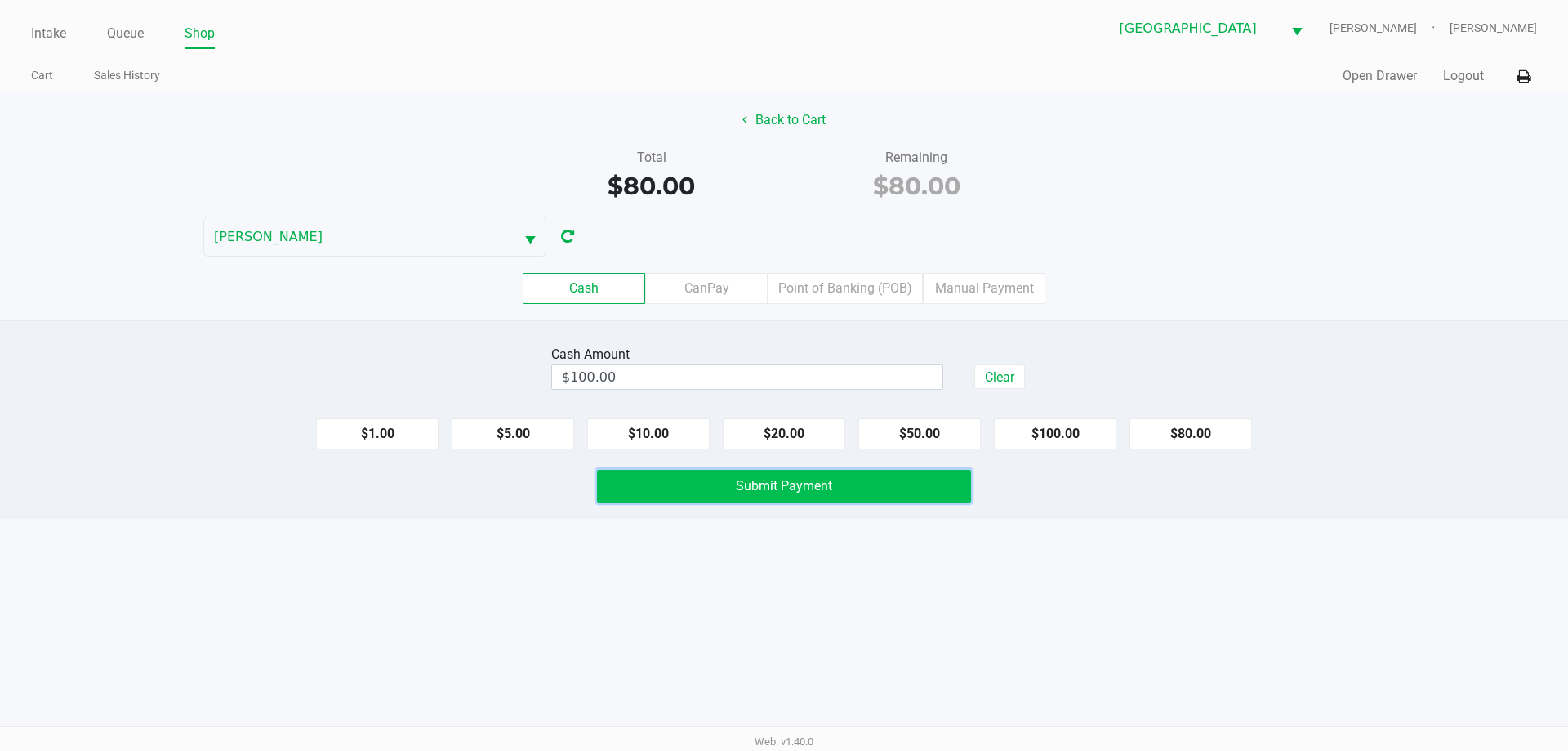
click at [832, 497] on button "Submit Payment" at bounding box center [784, 486] width 374 height 33
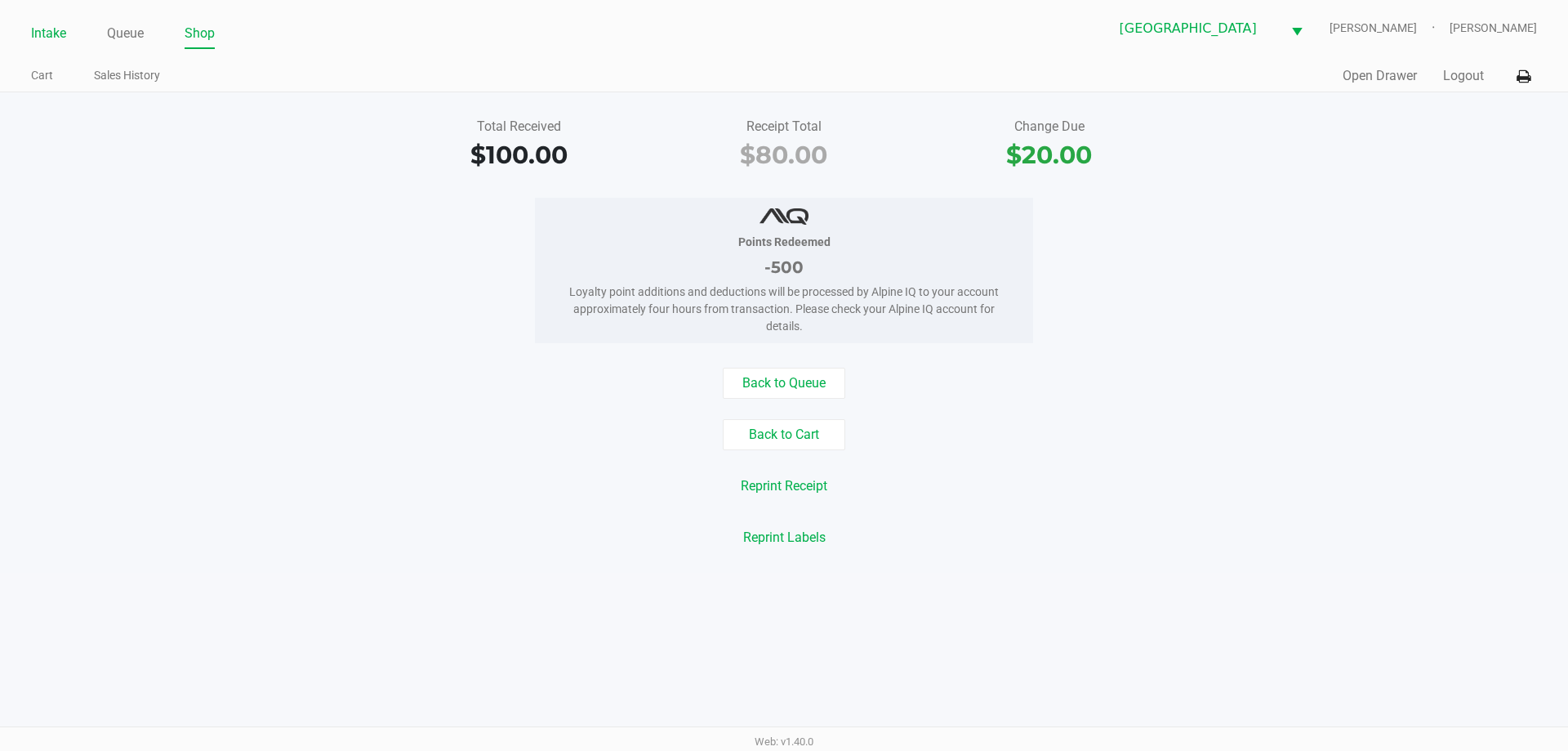
click at [48, 22] on link "Intake" at bounding box center [48, 34] width 35 height 23
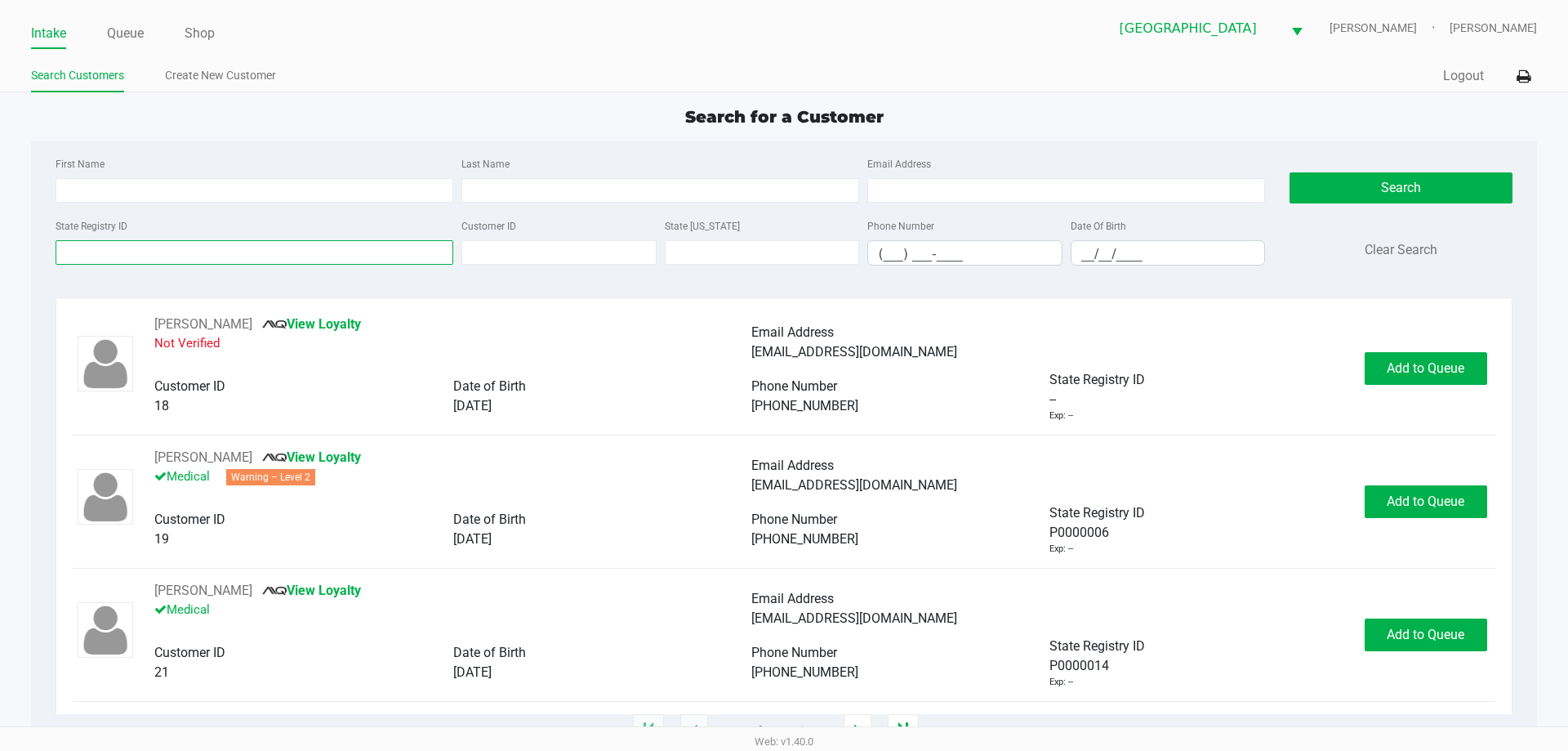
click at [118, 256] on input "State Registry ID" at bounding box center [254, 253] width 398 height 25
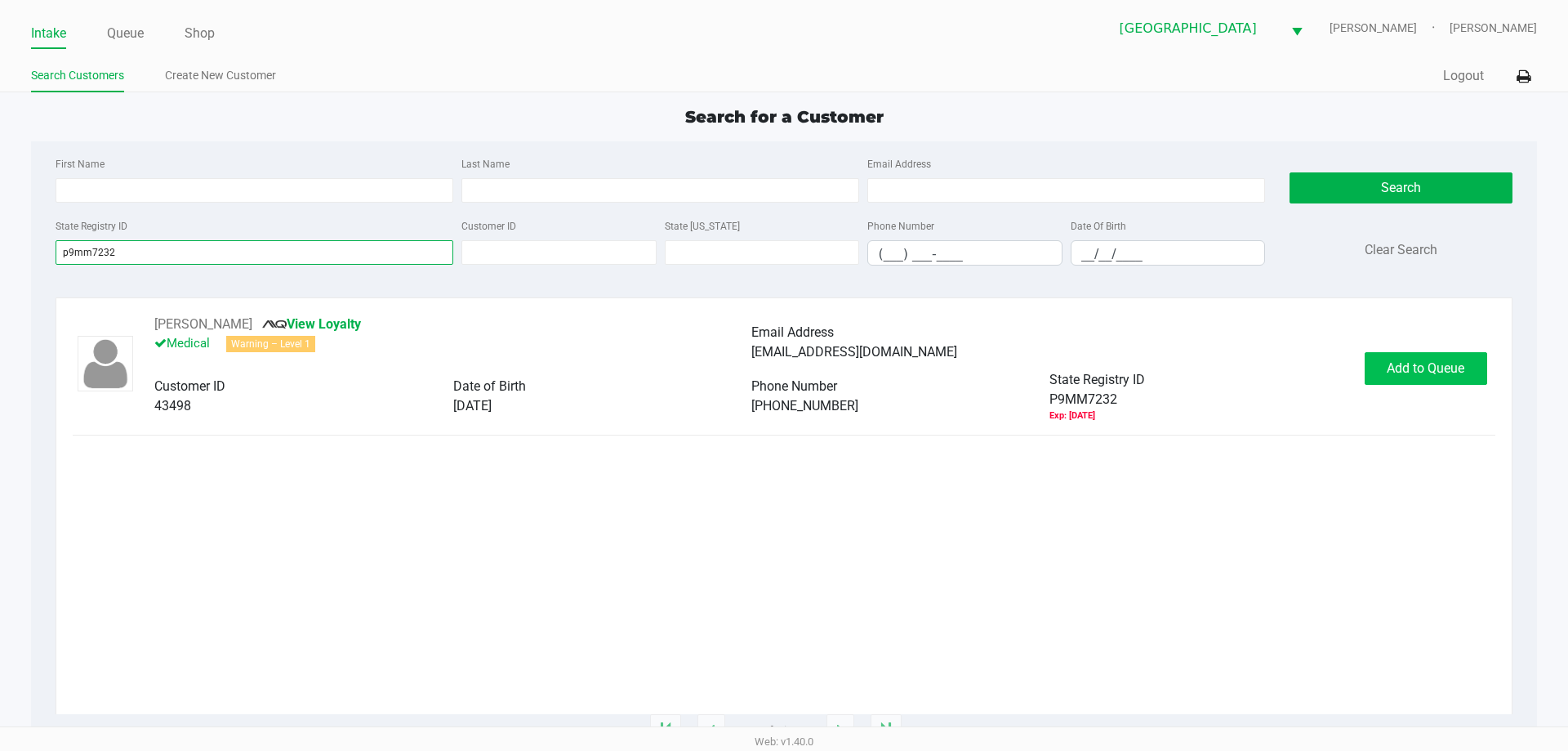
type input "p9mm7232"
click at [1415, 364] on span "Add to Queue" at bounding box center [1425, 368] width 78 height 16
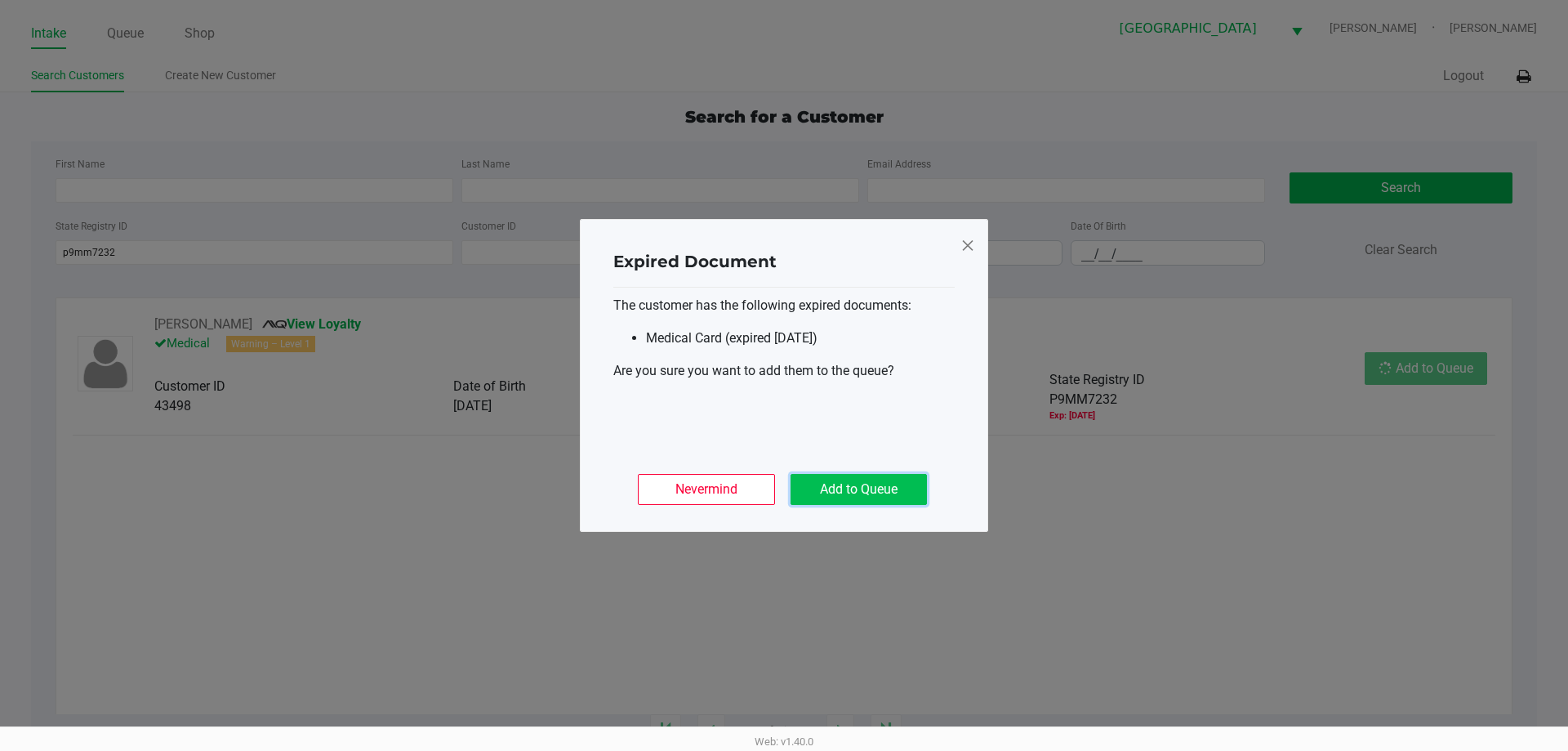
click at [890, 490] on button "Add to Queue" at bounding box center [858, 489] width 136 height 31
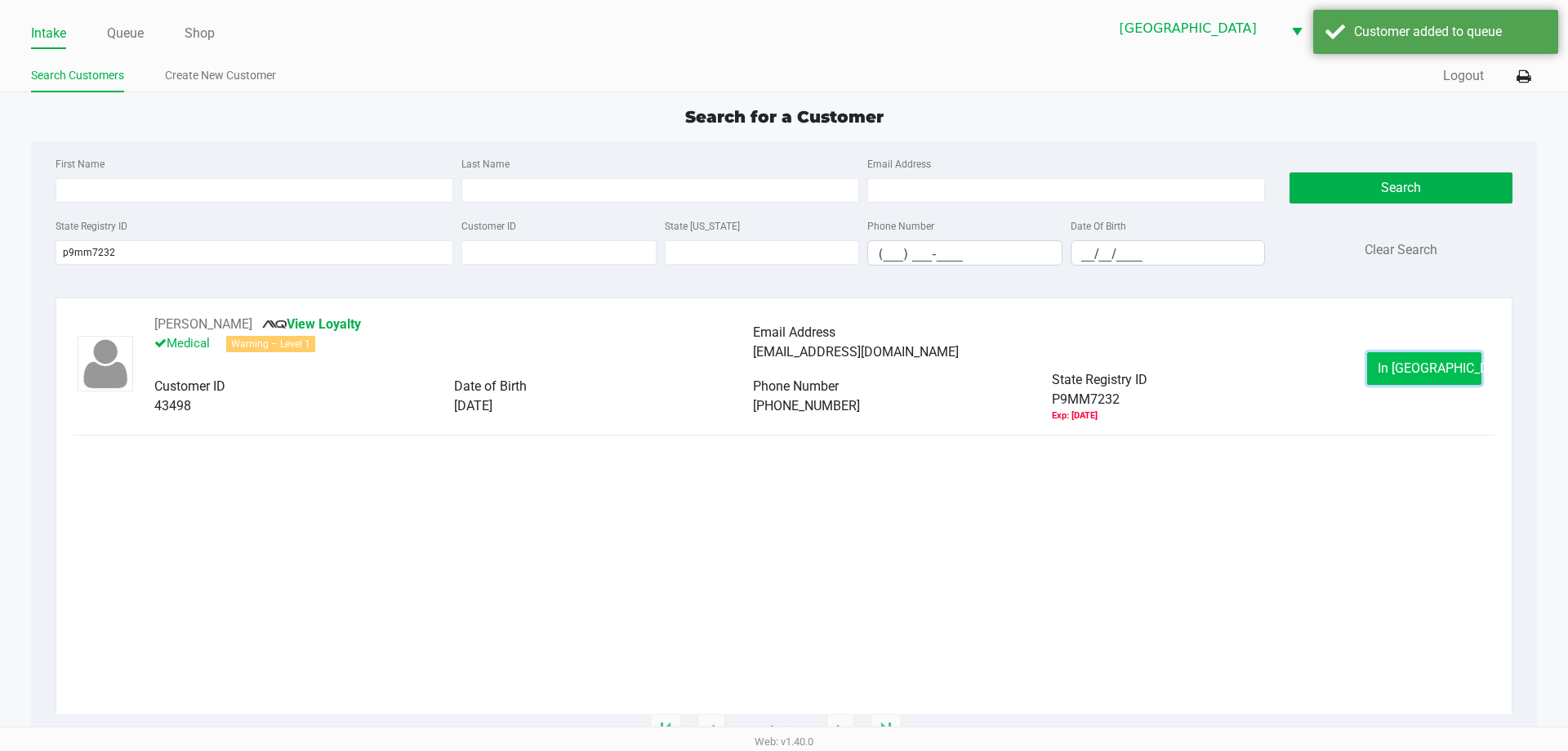
click at [1408, 374] on span "In [GEOGRAPHIC_DATA]" at bounding box center [1446, 368] width 137 height 16
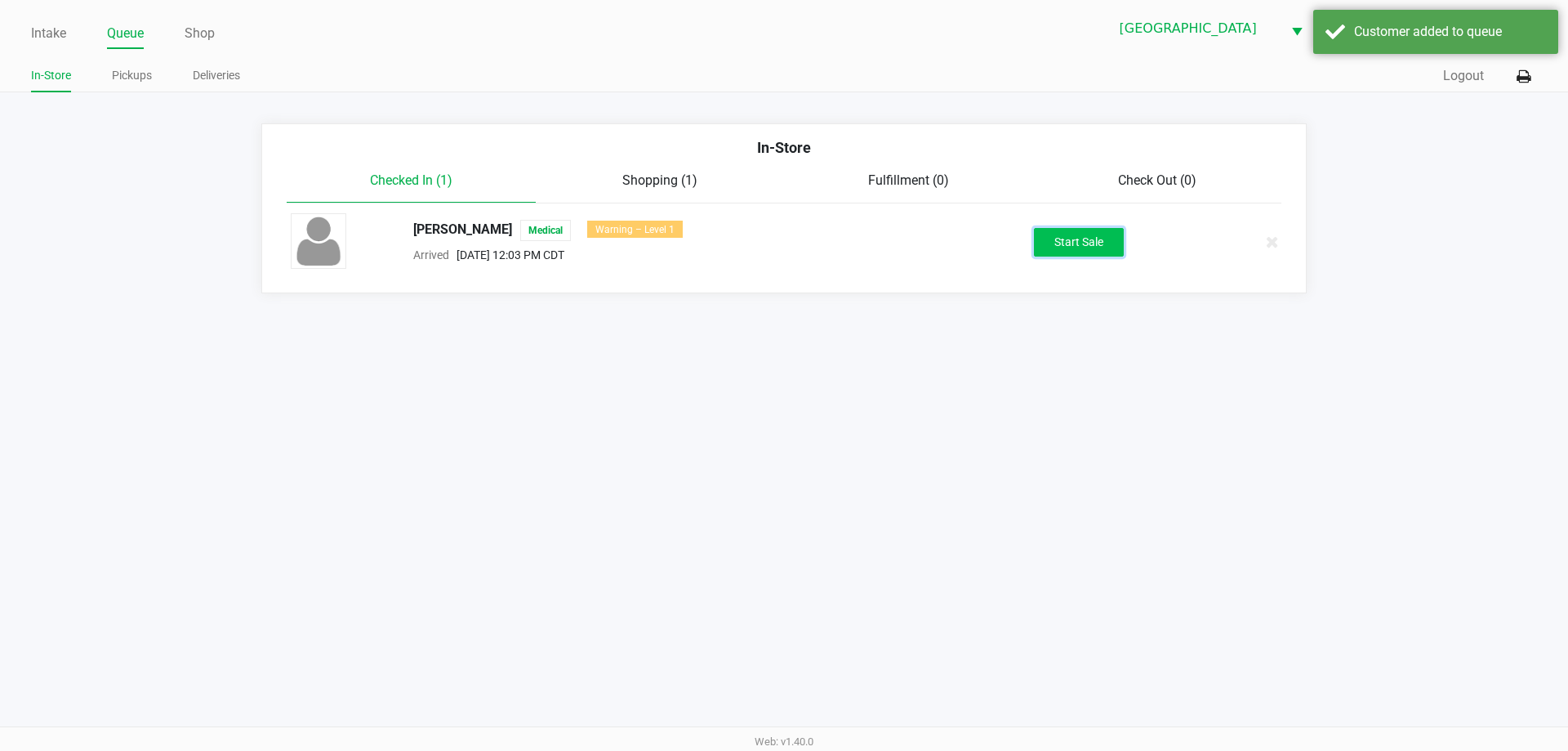
click at [1096, 249] on button "Start Sale" at bounding box center [1078, 242] width 89 height 29
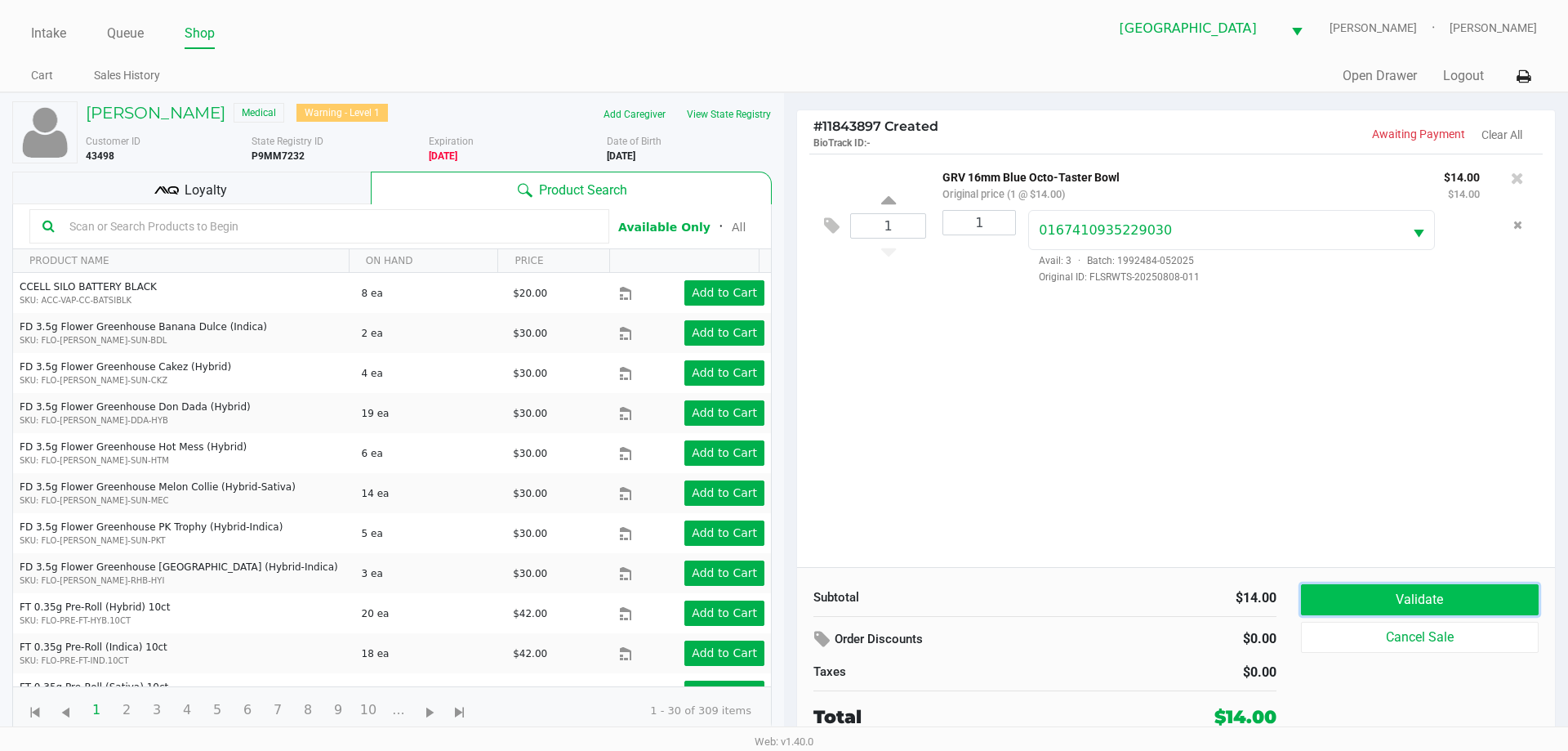
click at [1461, 595] on button "Validate" at bounding box center [1419, 600] width 238 height 31
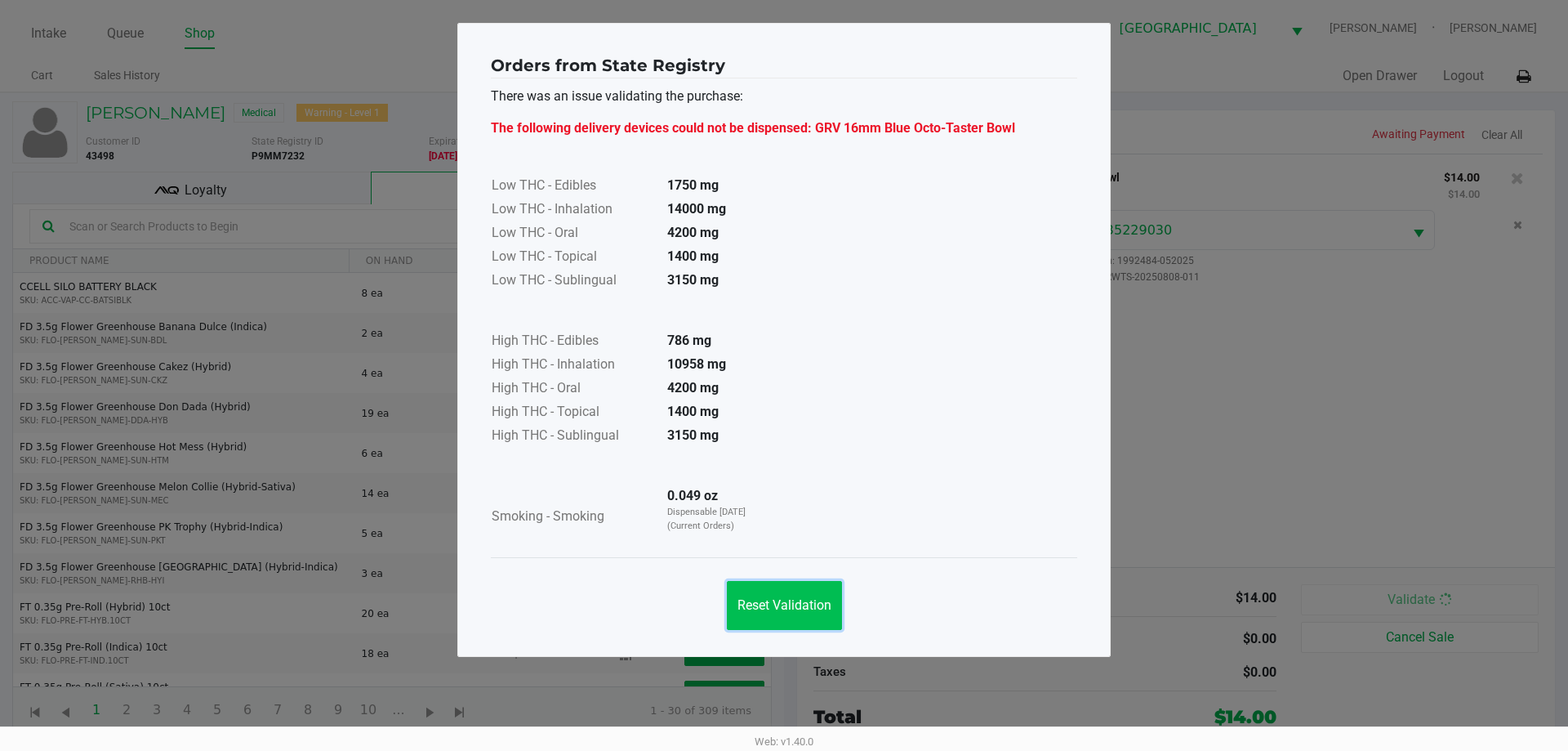
click at [800, 602] on span "Reset Validation" at bounding box center [784, 604] width 94 height 16
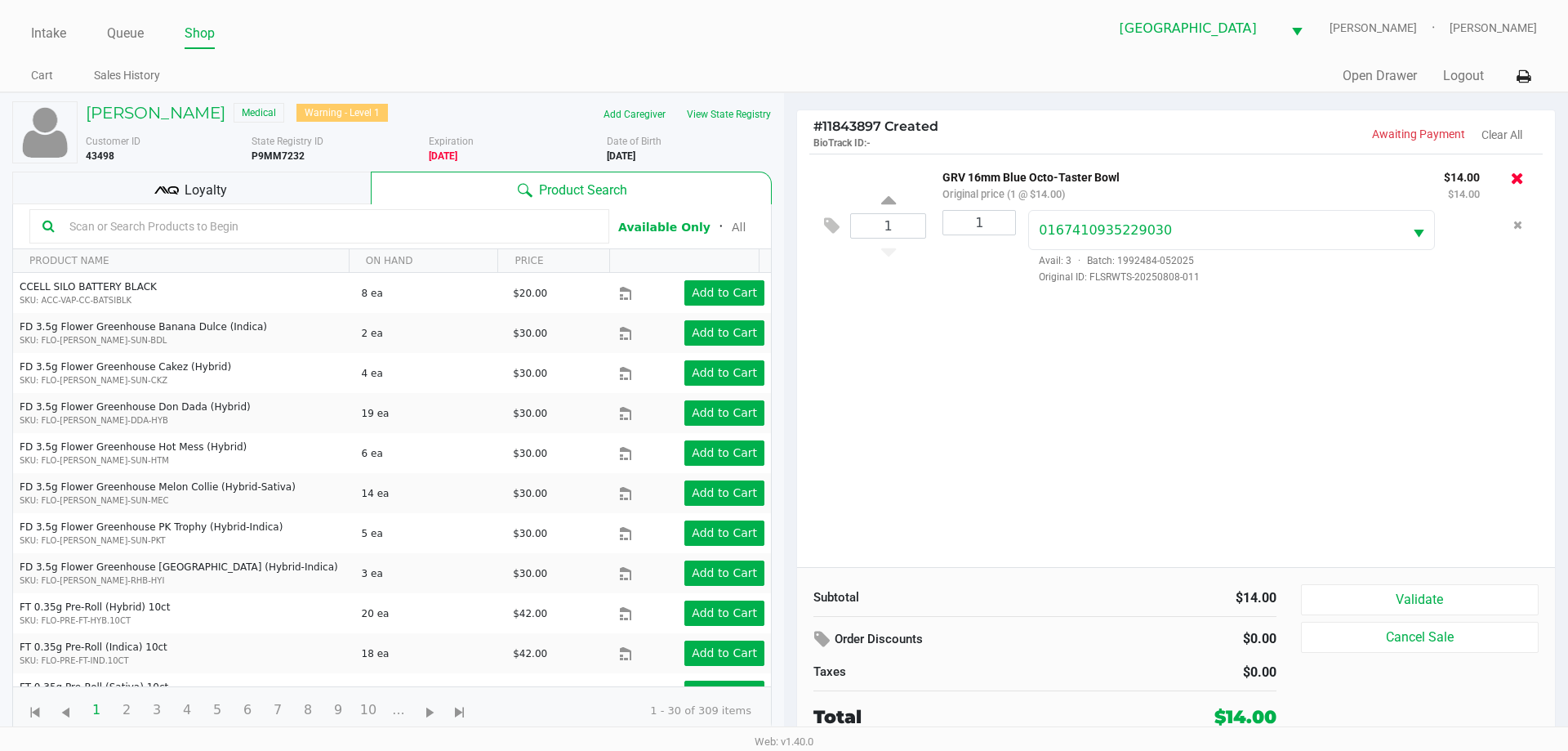
click at [1514, 175] on icon at bounding box center [1517, 178] width 13 height 16
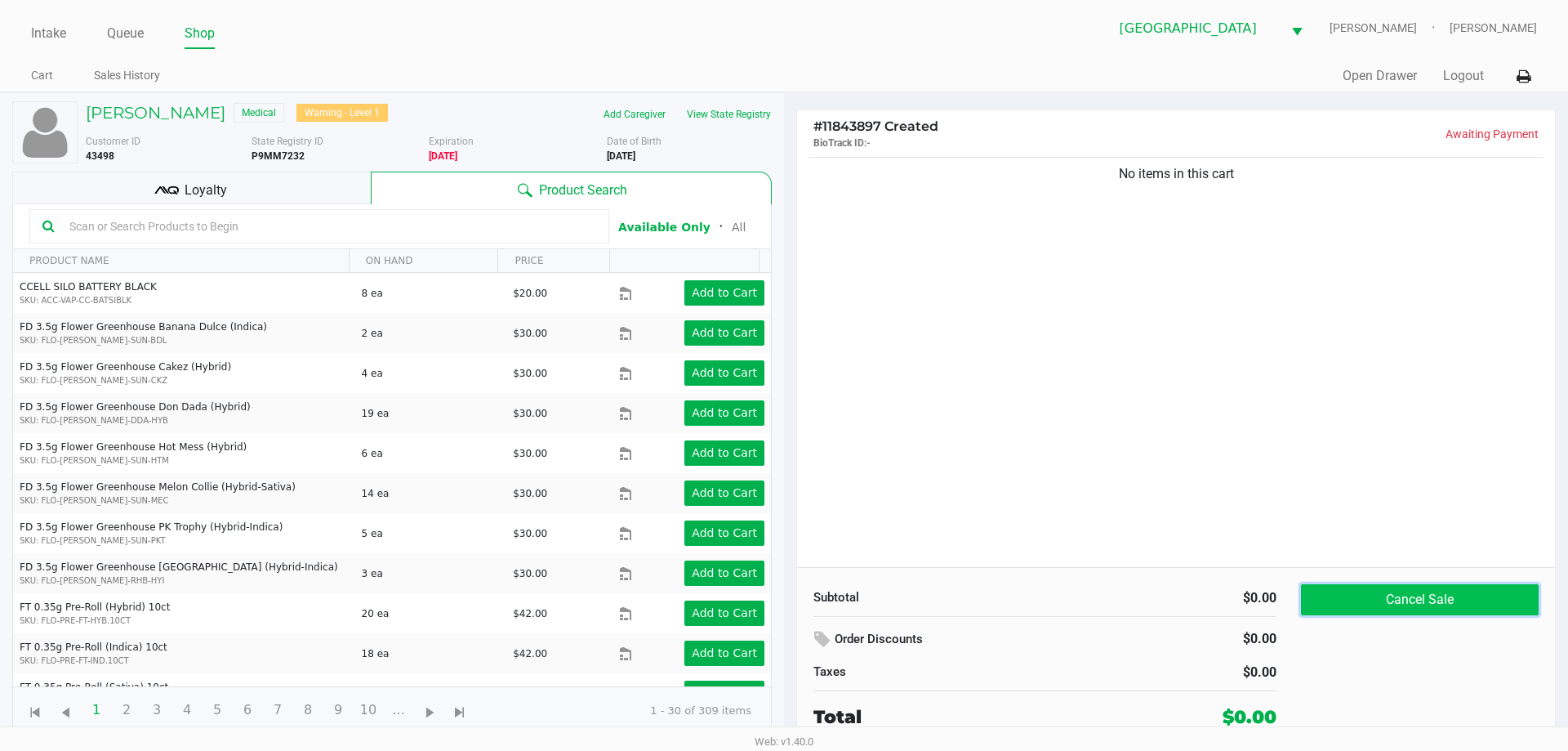
click at [1437, 607] on button "Cancel Sale" at bounding box center [1419, 600] width 238 height 31
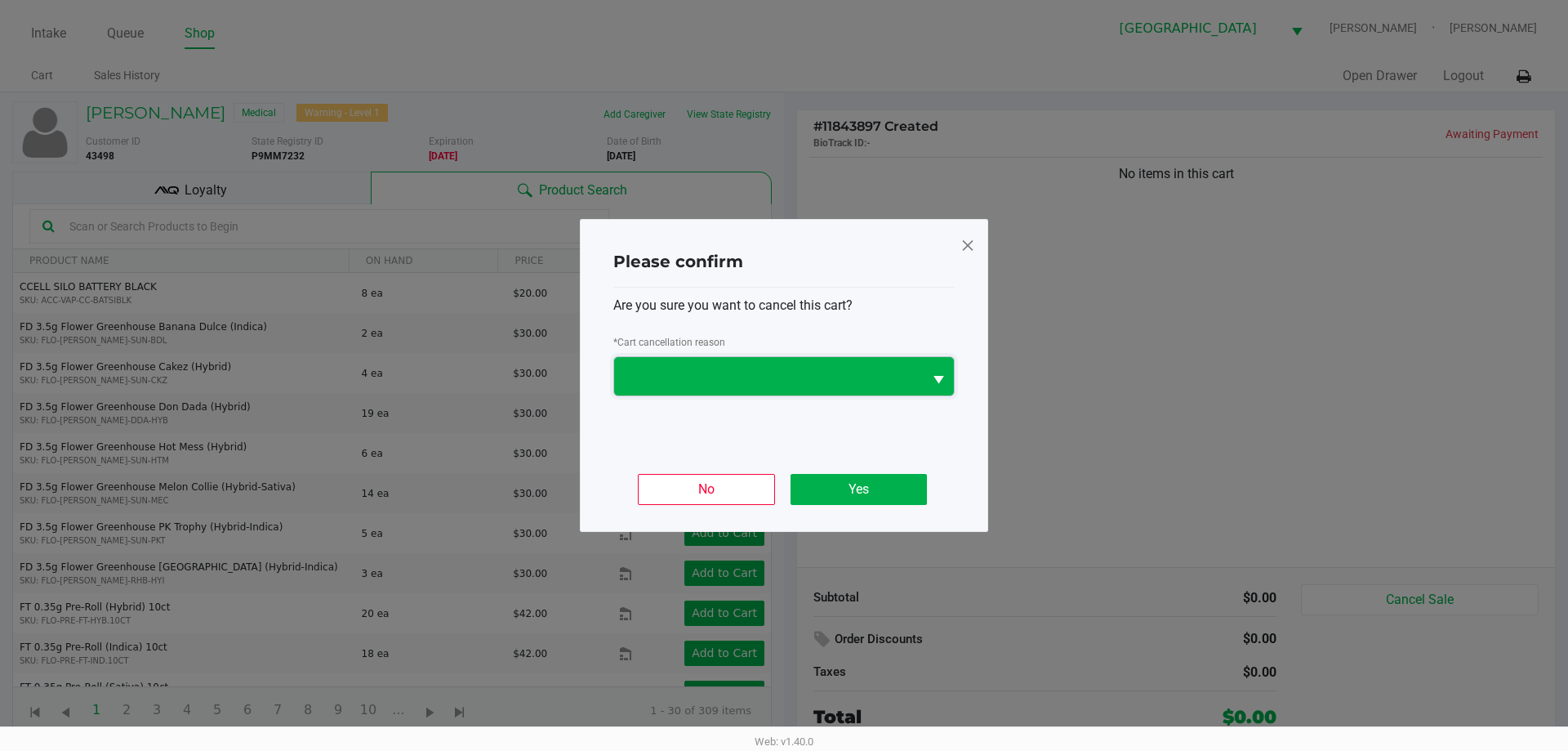
click at [814, 376] on span at bounding box center [768, 377] width 289 height 20
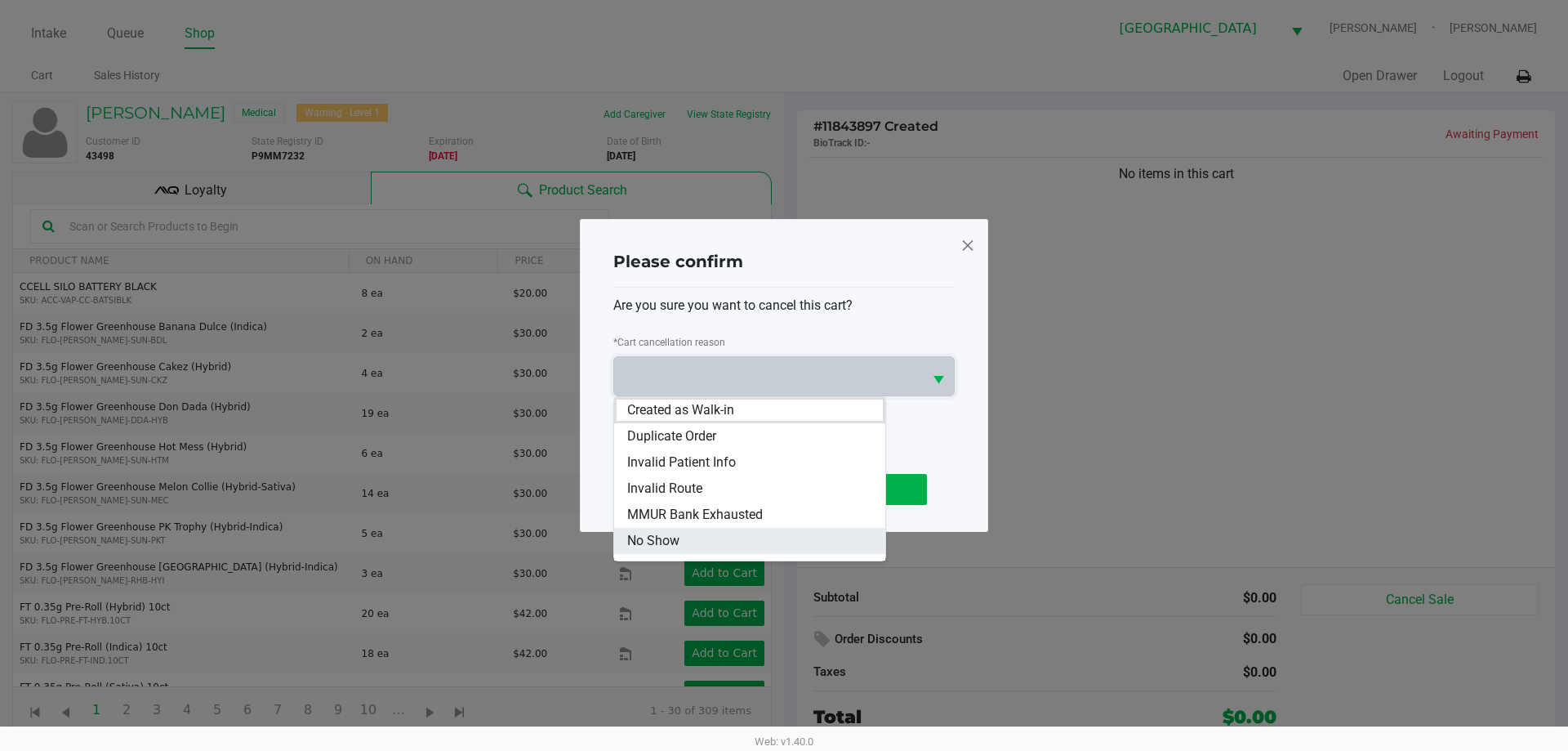
click at [812, 538] on li "No Show" at bounding box center [749, 541] width 271 height 26
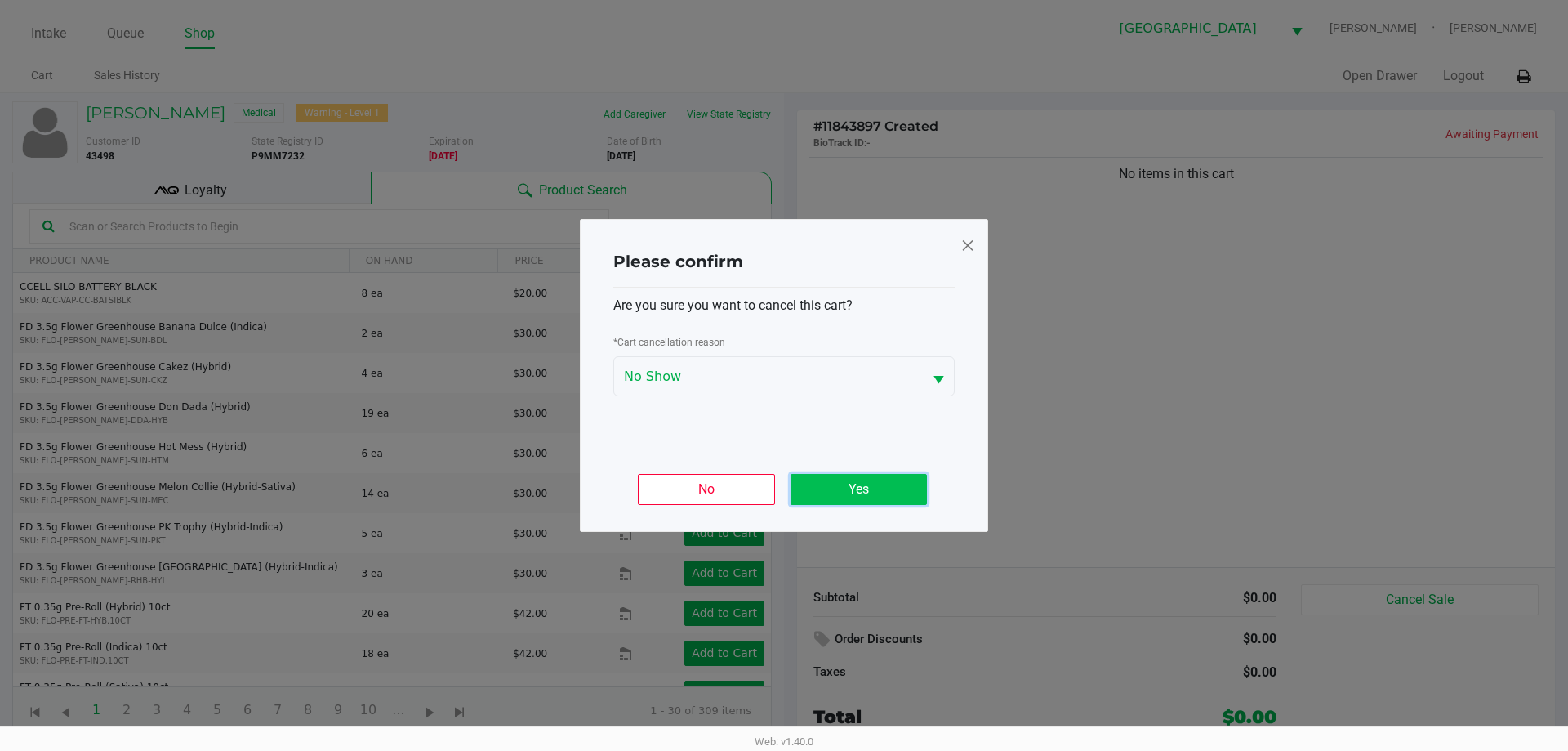
click at [915, 497] on button "Yes" at bounding box center [858, 489] width 136 height 31
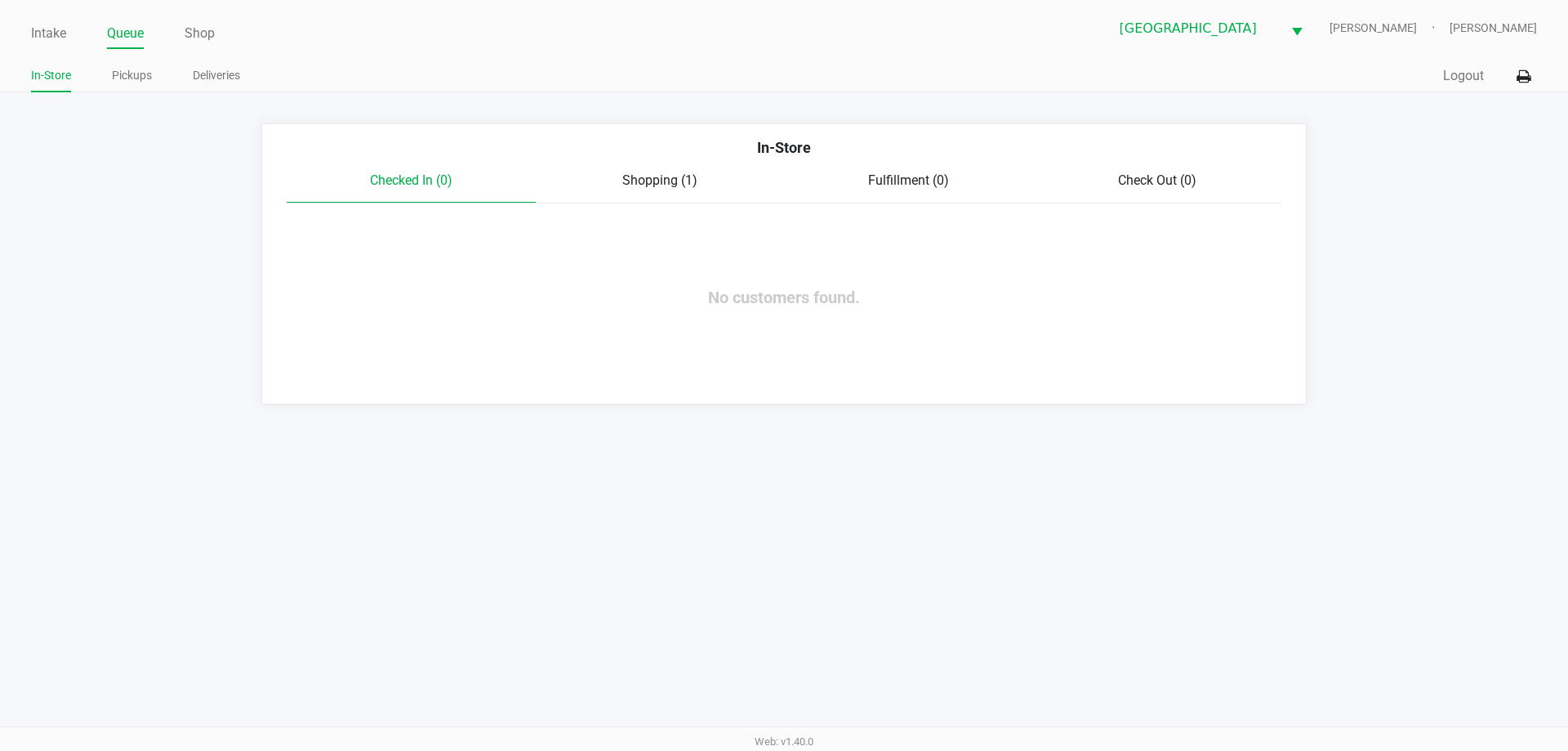
click at [647, 177] on span "Shopping (1)" at bounding box center [660, 180] width 75 height 16
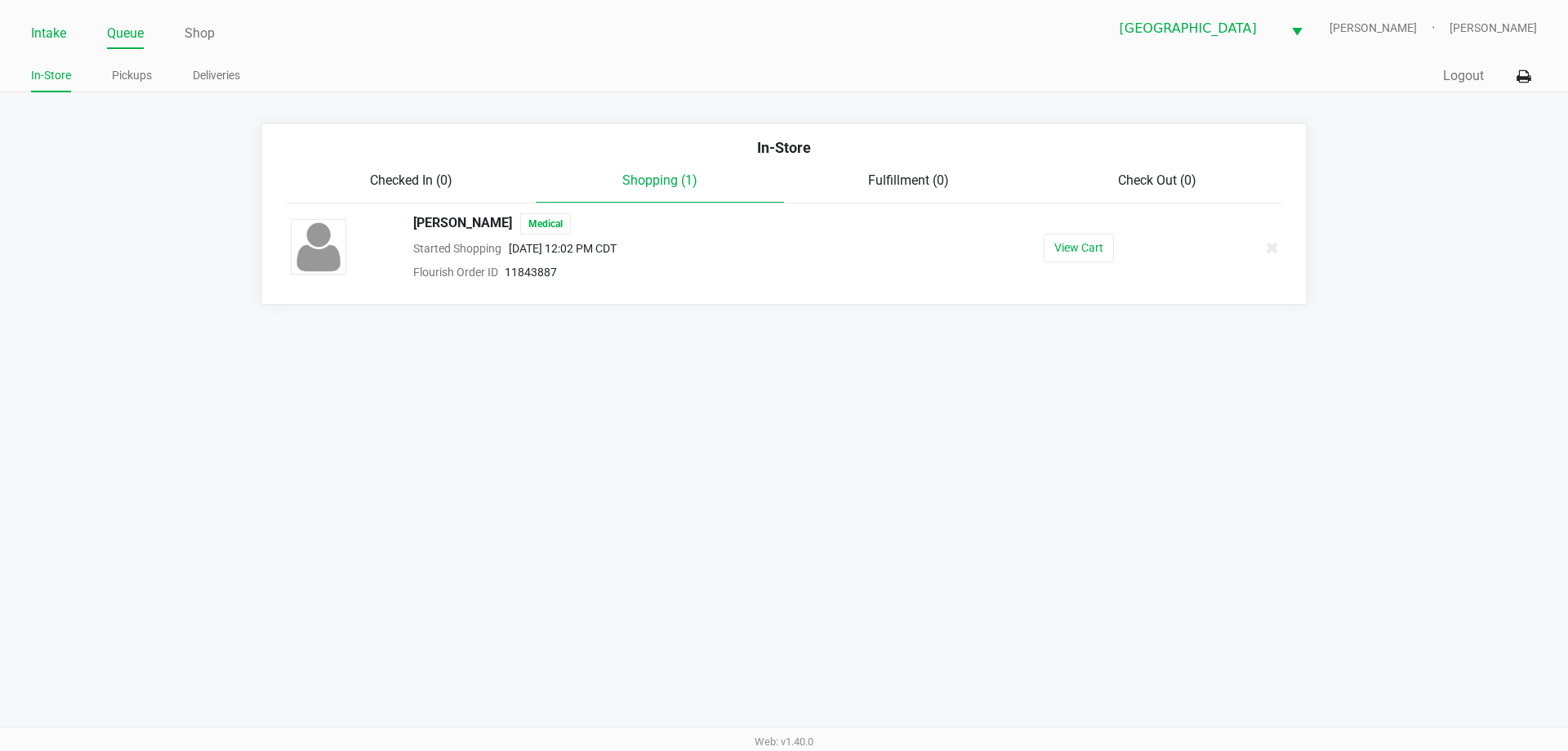
click at [61, 32] on link "Intake" at bounding box center [48, 34] width 35 height 23
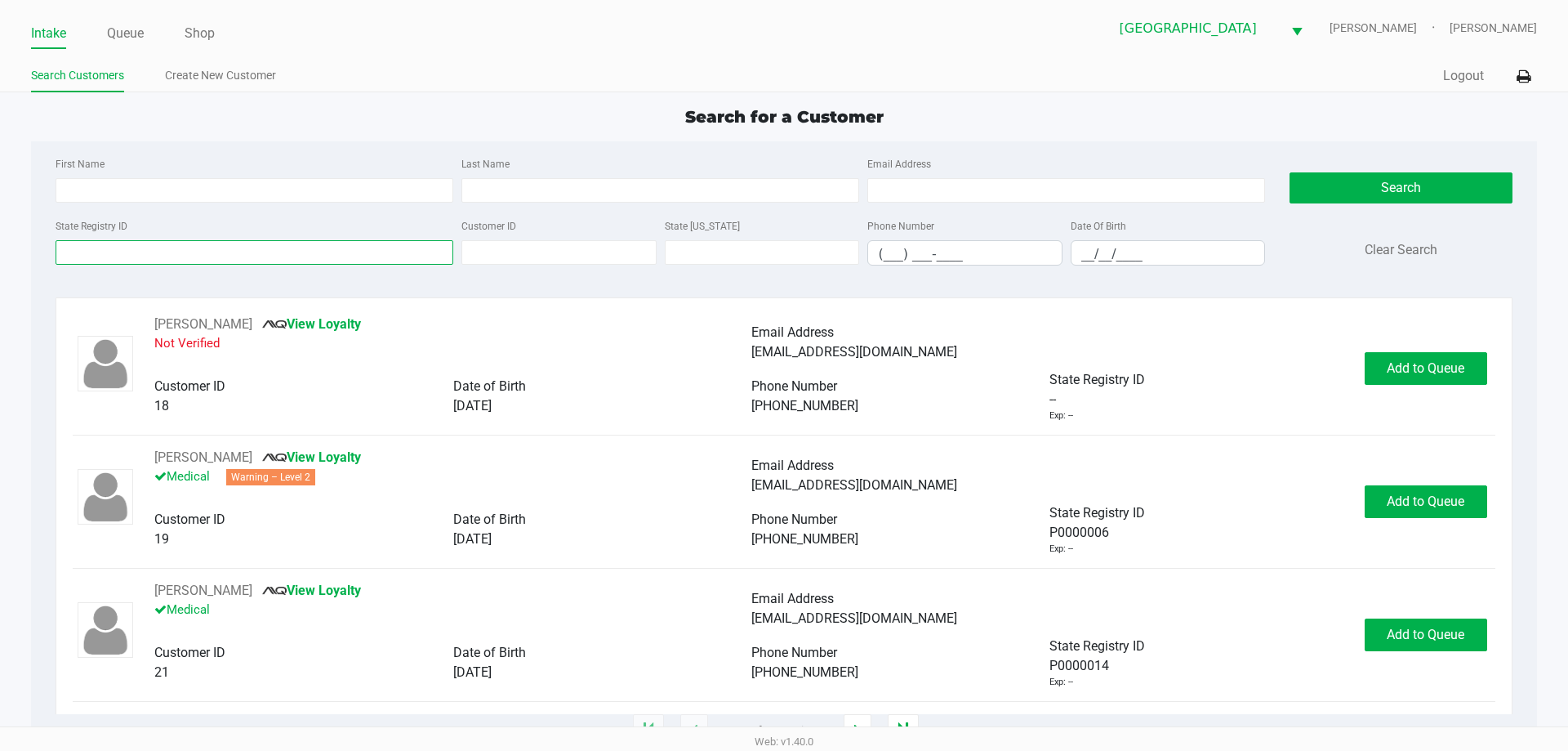
click at [298, 251] on input "State Registry ID" at bounding box center [254, 253] width 398 height 25
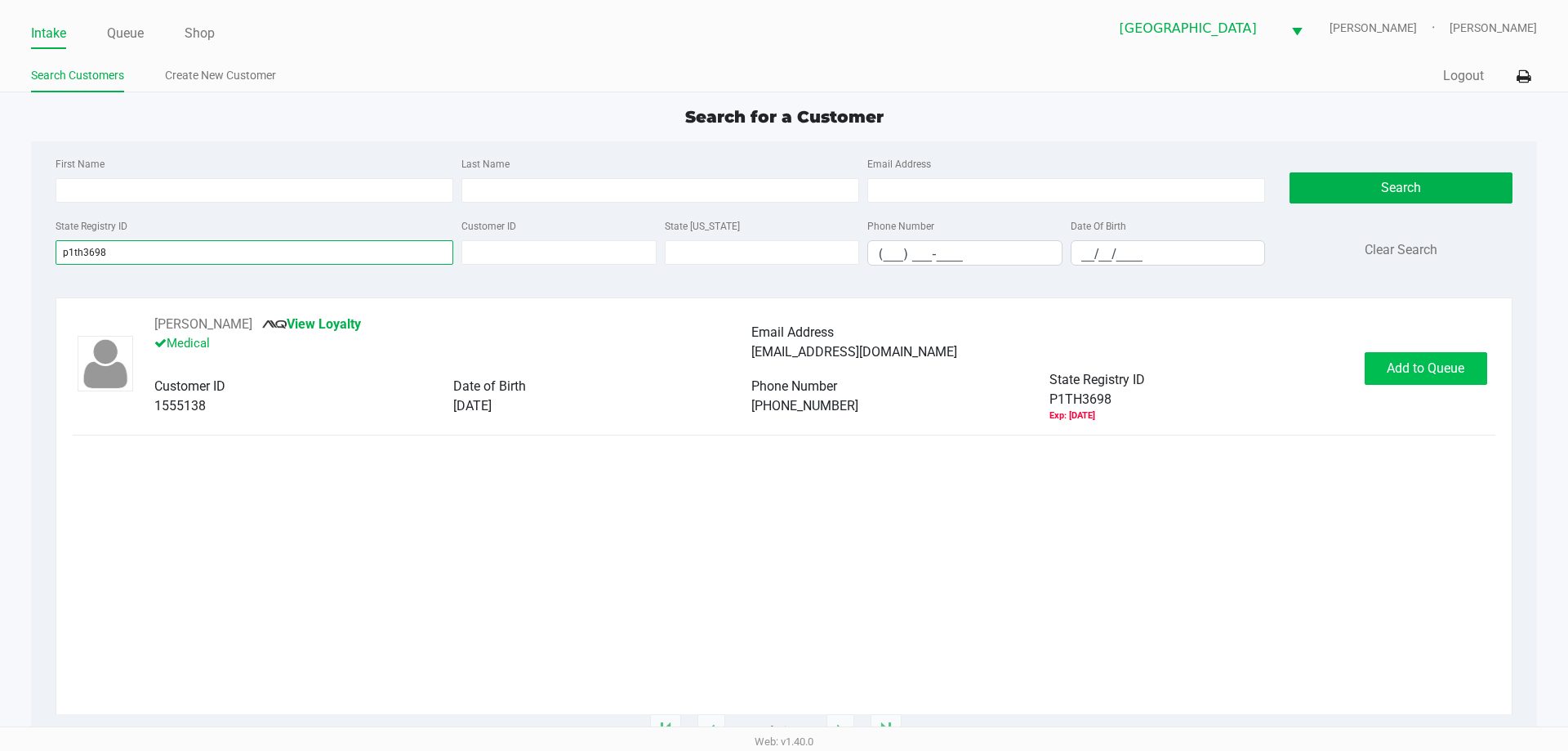
type input "p1th3698"
click at [1420, 377] on button "Add to Queue" at bounding box center [1425, 369] width 122 height 33
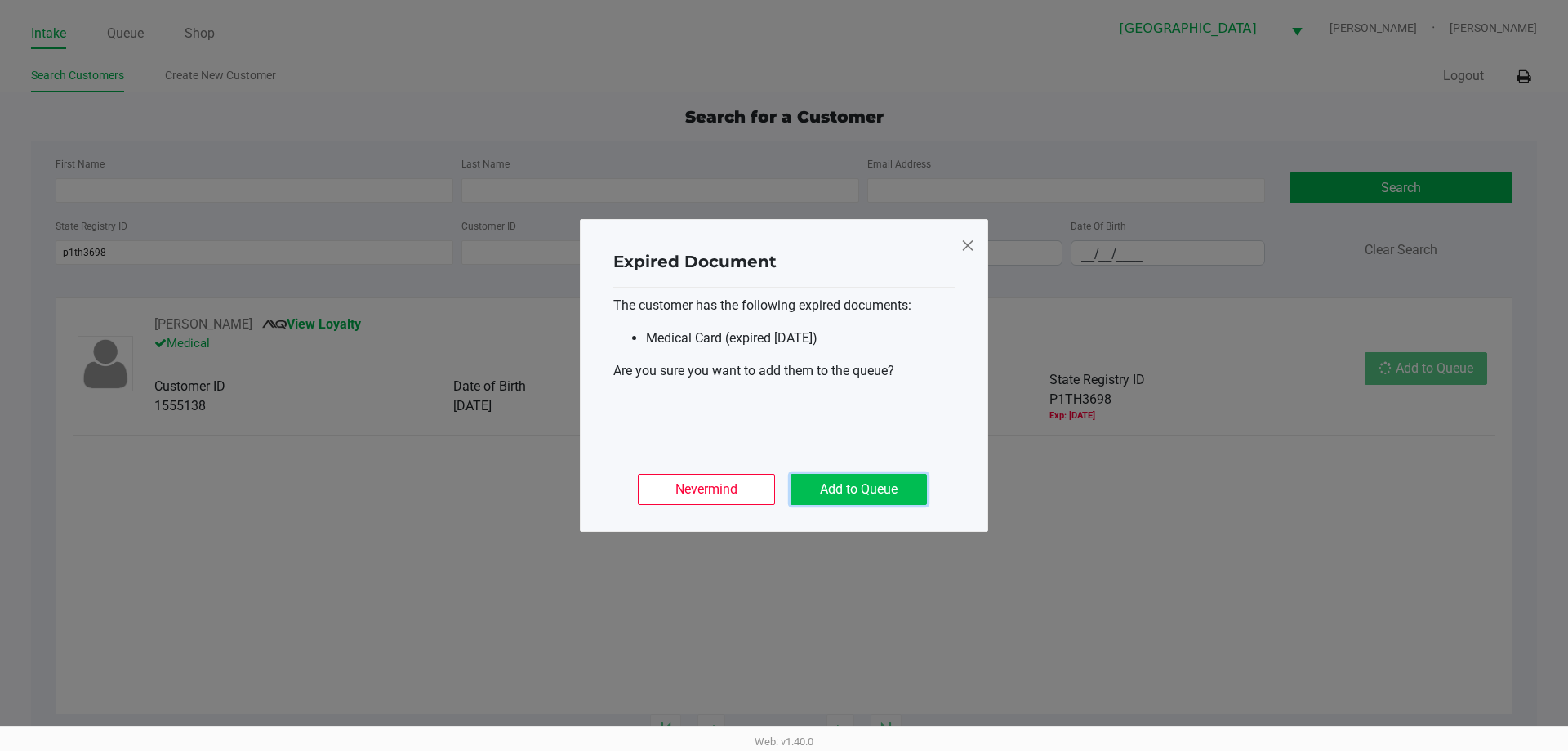
click at [843, 497] on button "Add to Queue" at bounding box center [858, 489] width 136 height 31
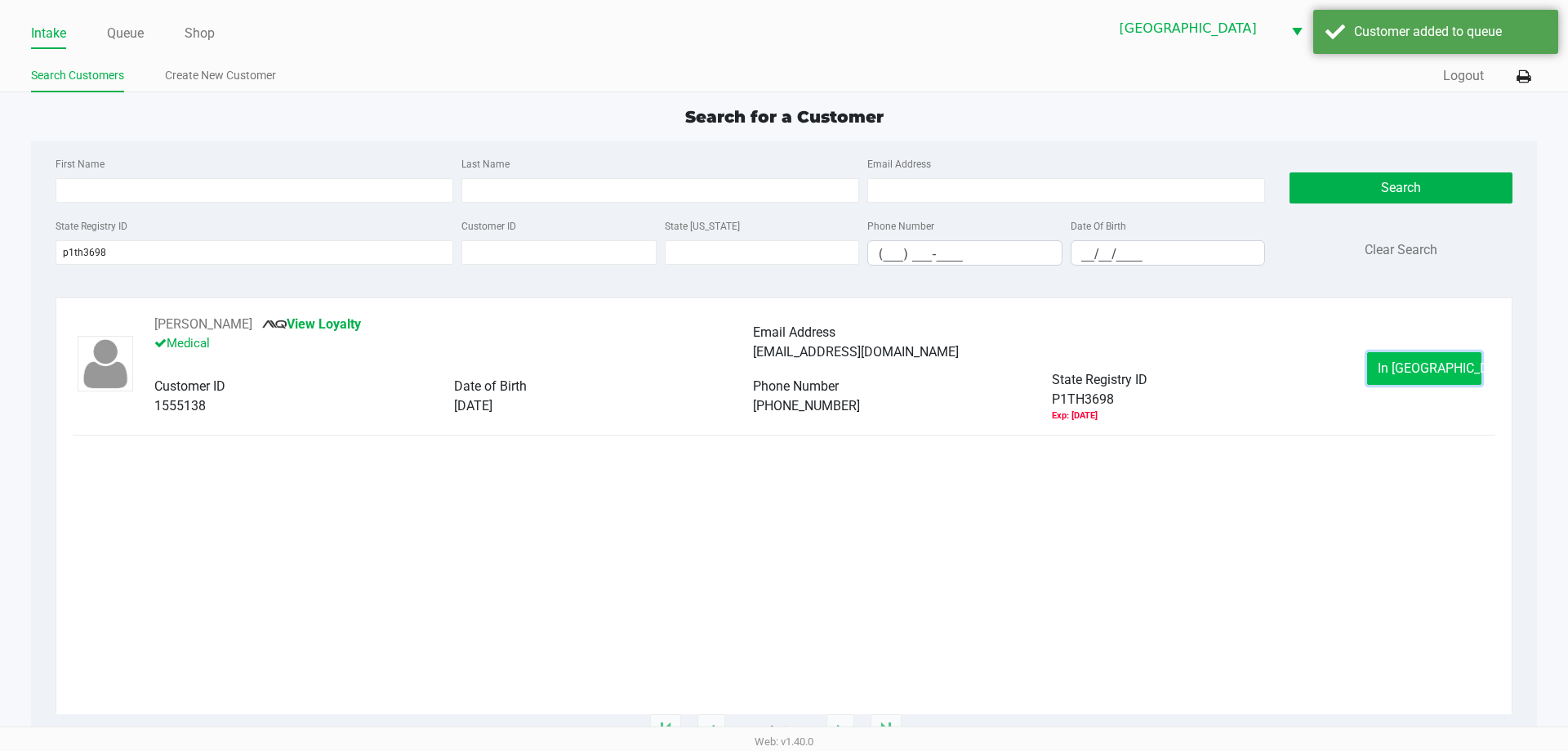
click at [1437, 378] on button "In [GEOGRAPHIC_DATA]" at bounding box center [1424, 369] width 114 height 33
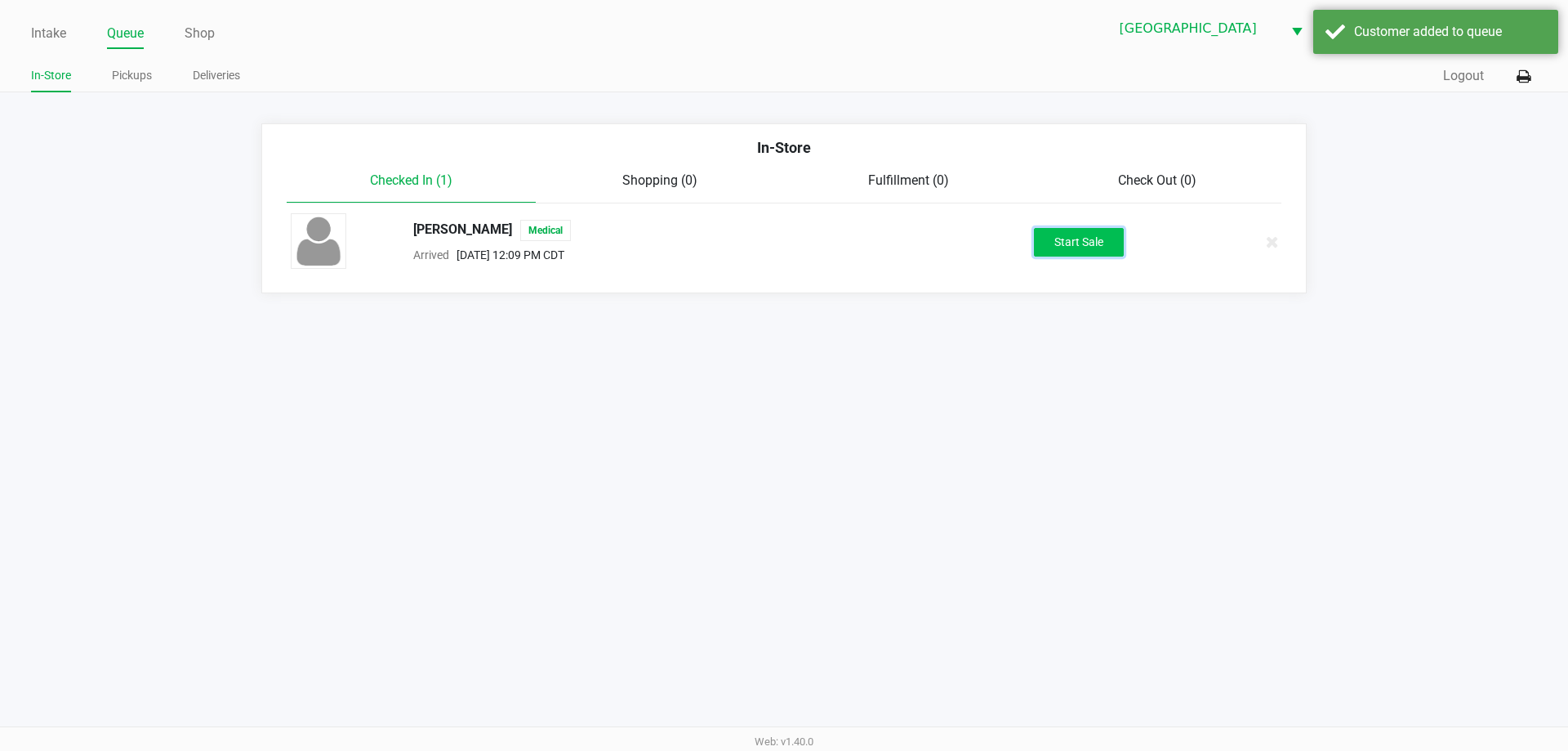
click at [1089, 246] on button "Start Sale" at bounding box center [1078, 242] width 89 height 29
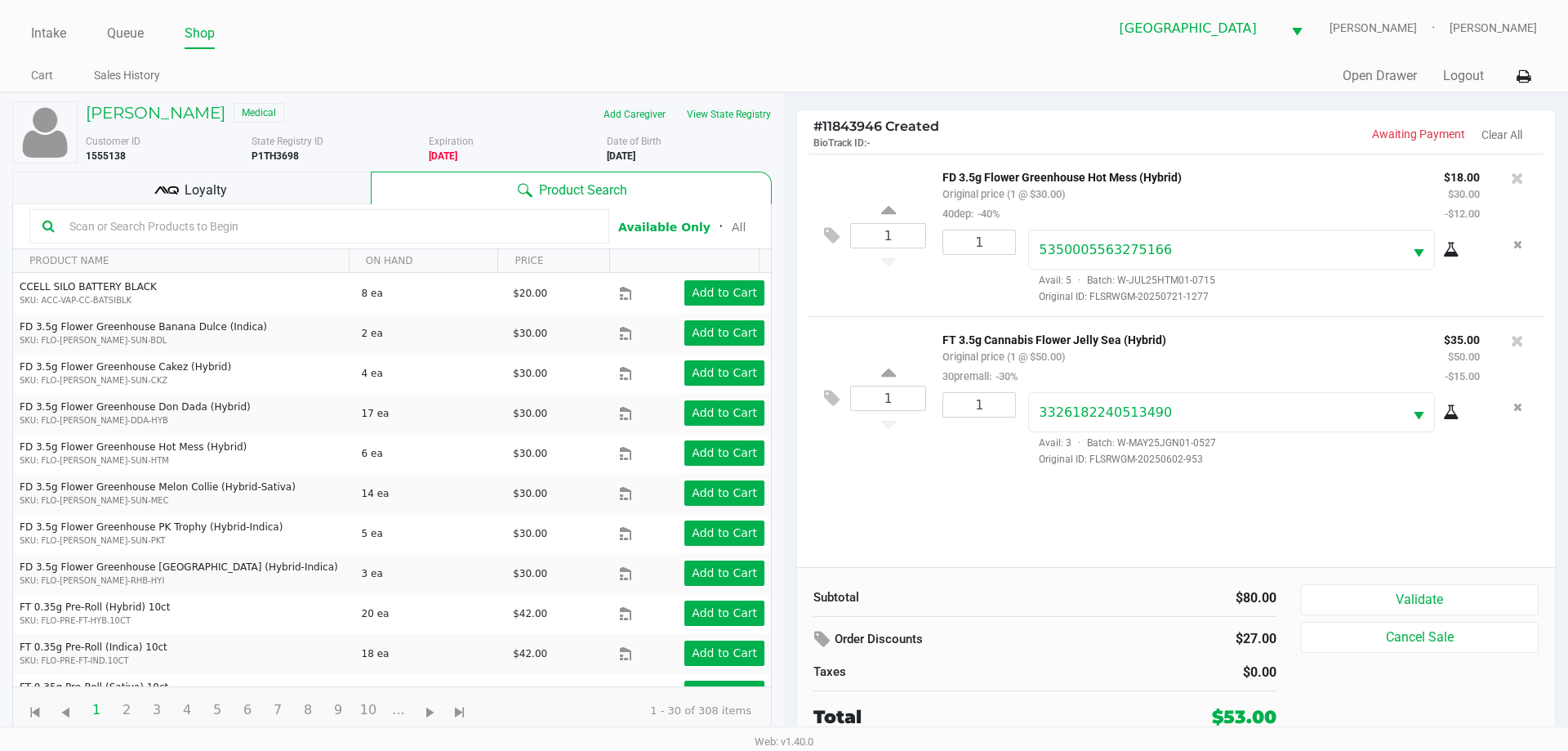
click at [299, 189] on div "Loyalty" at bounding box center [191, 188] width 359 height 33
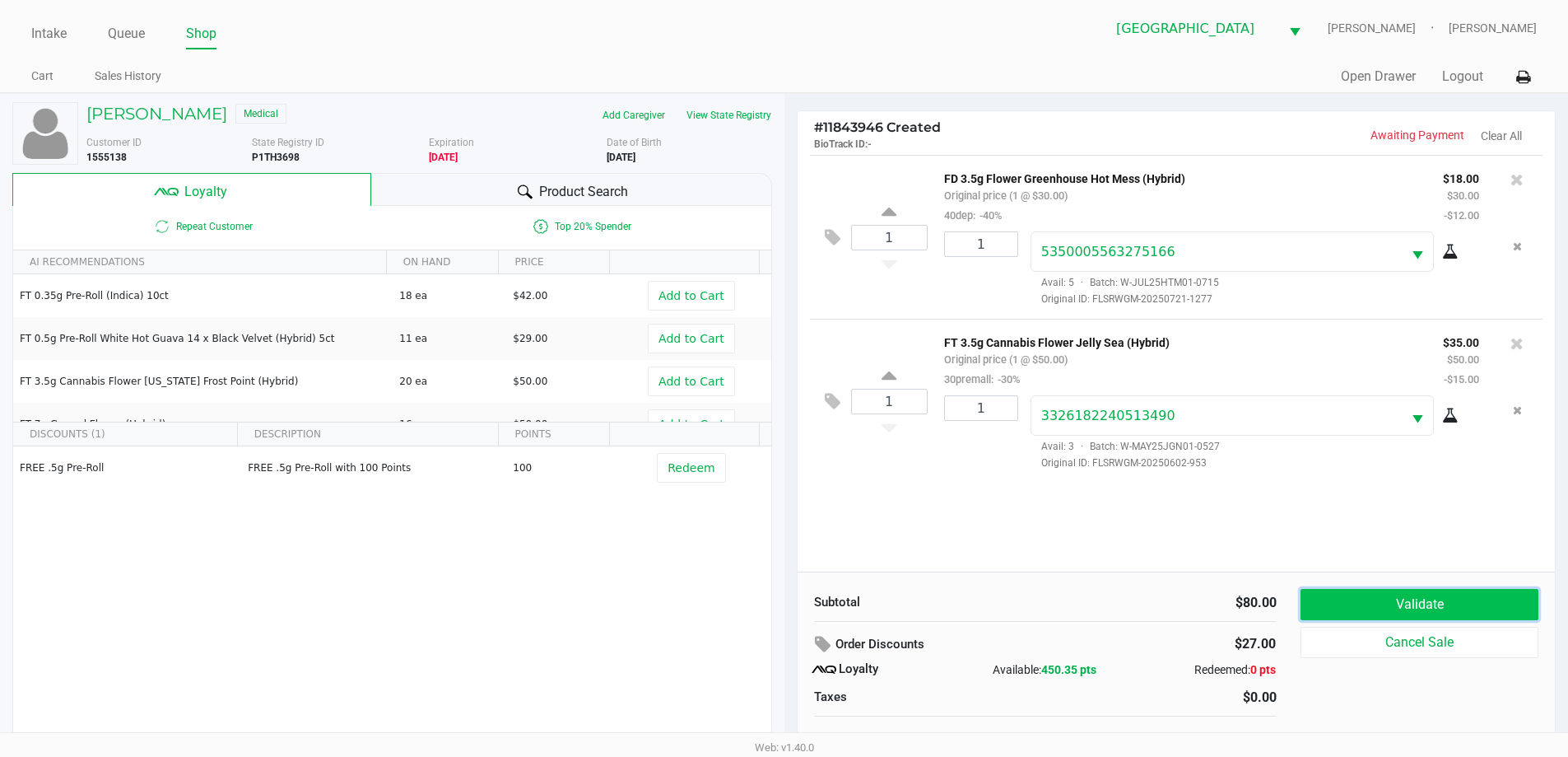
click at [1399, 605] on button "Validate" at bounding box center [1418, 605] width 237 height 31
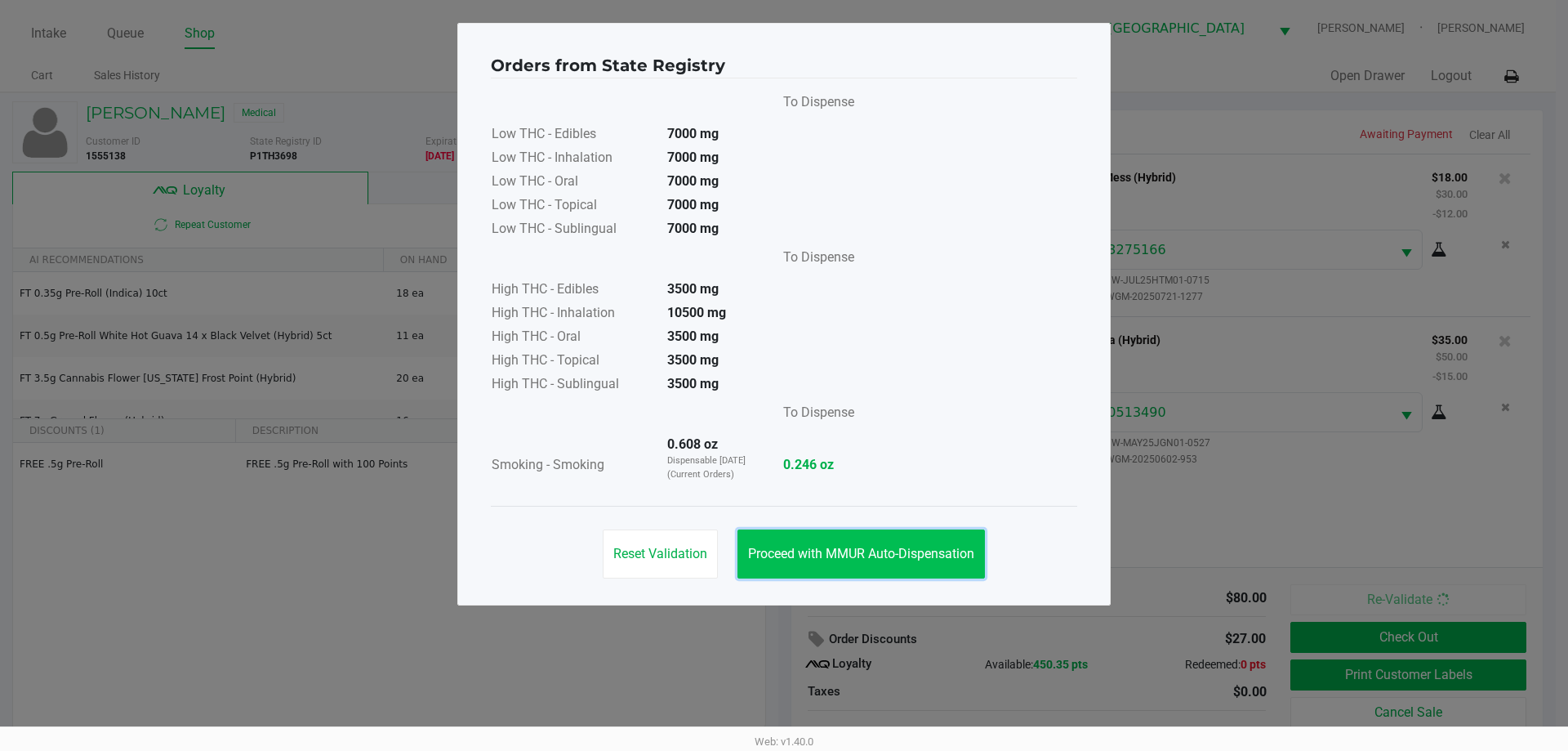
click at [935, 568] on button "Proceed with MMUR Auto-Dispensation" at bounding box center [862, 554] width 248 height 49
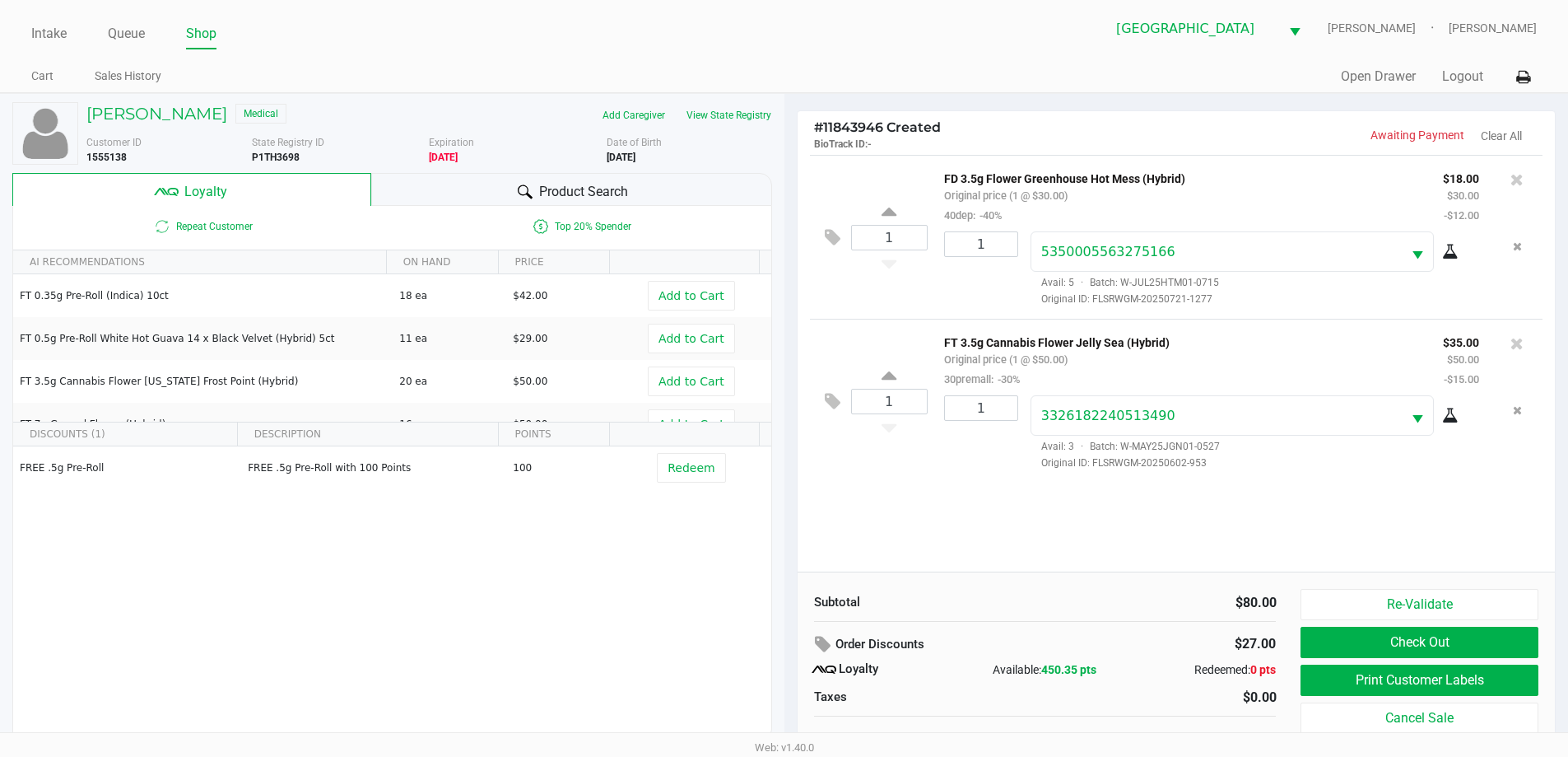
scroll to position [17, 0]
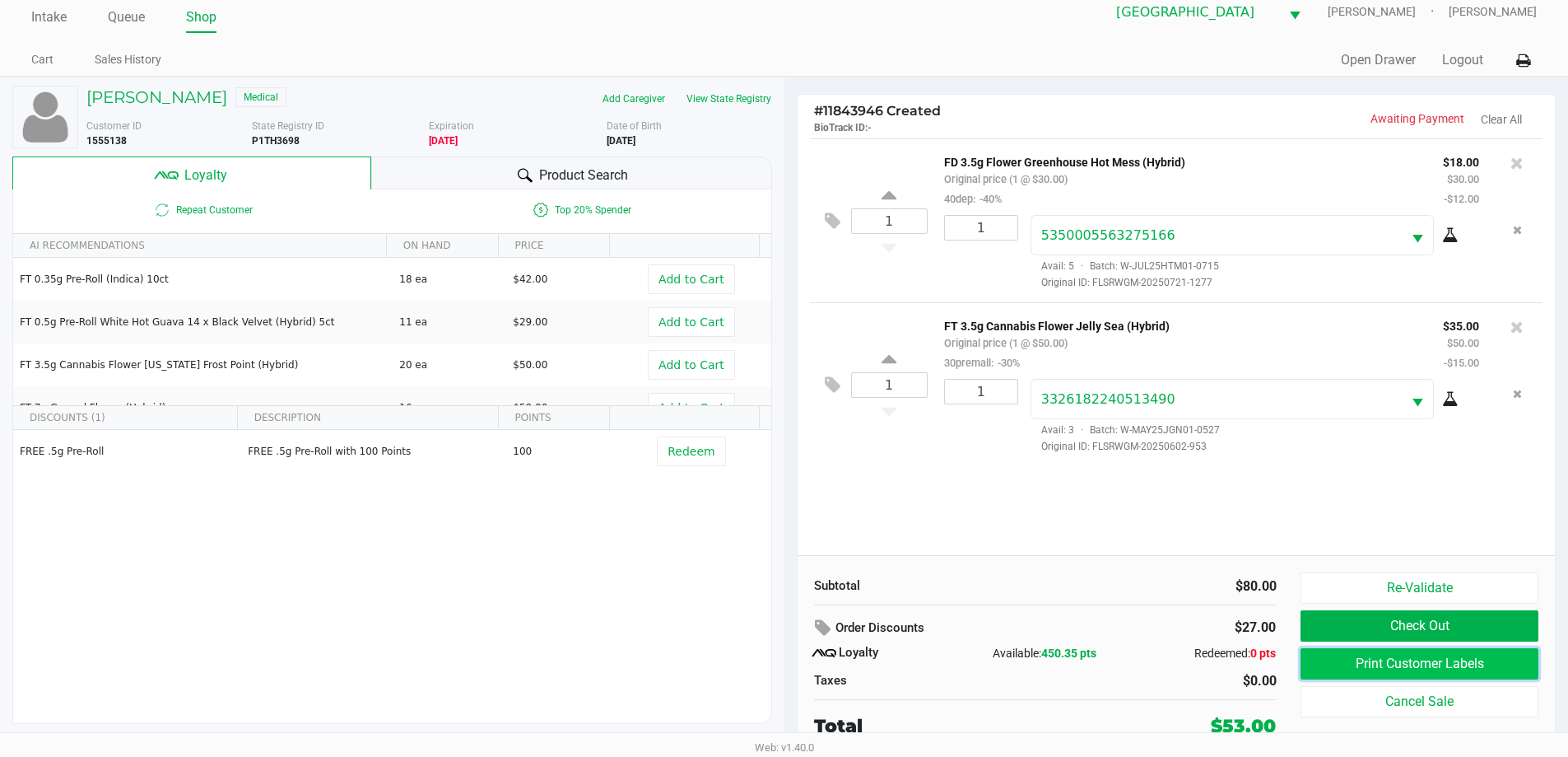
click at [1356, 662] on button "Print Customer Labels" at bounding box center [1418, 664] width 237 height 31
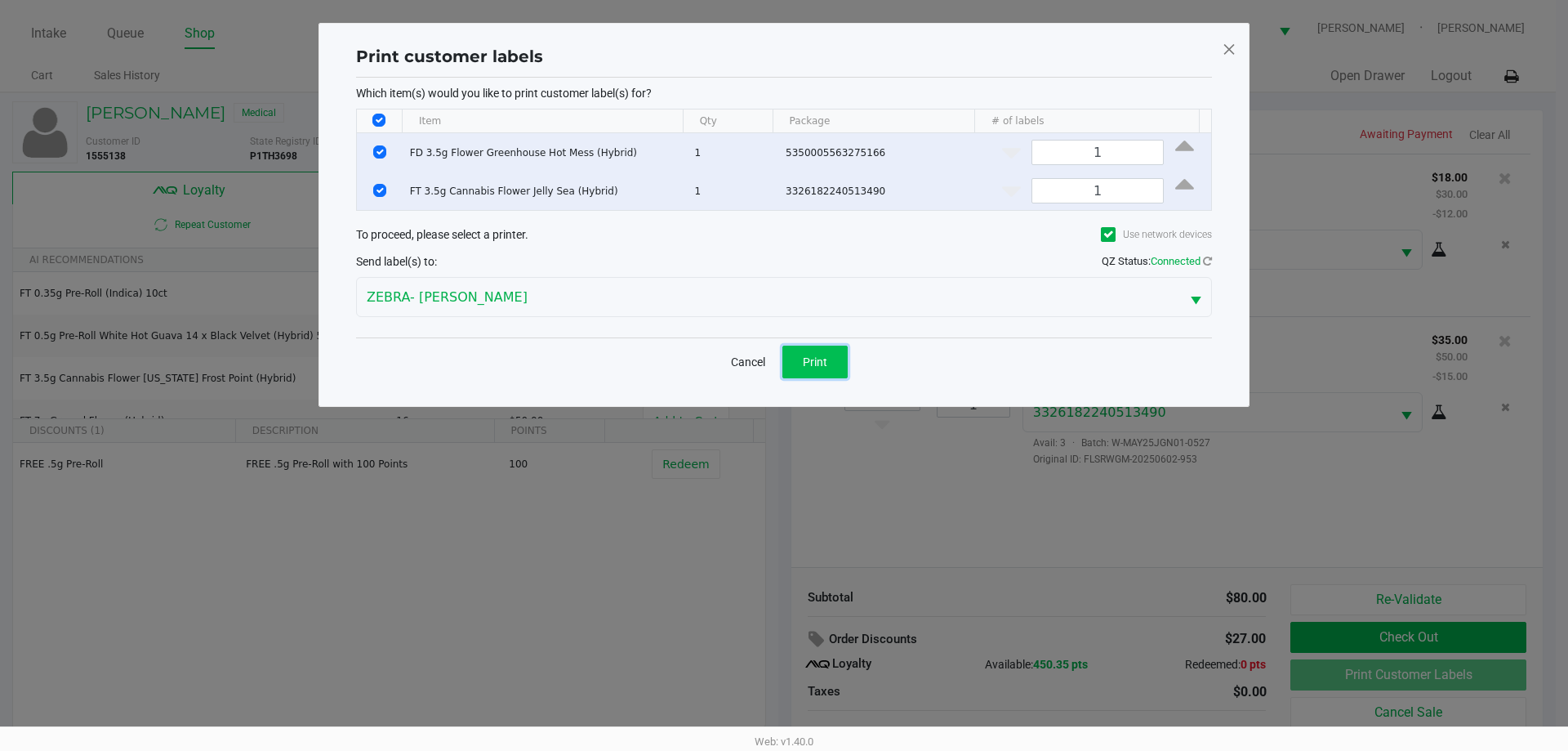
click at [813, 356] on span "Print" at bounding box center [815, 362] width 25 height 13
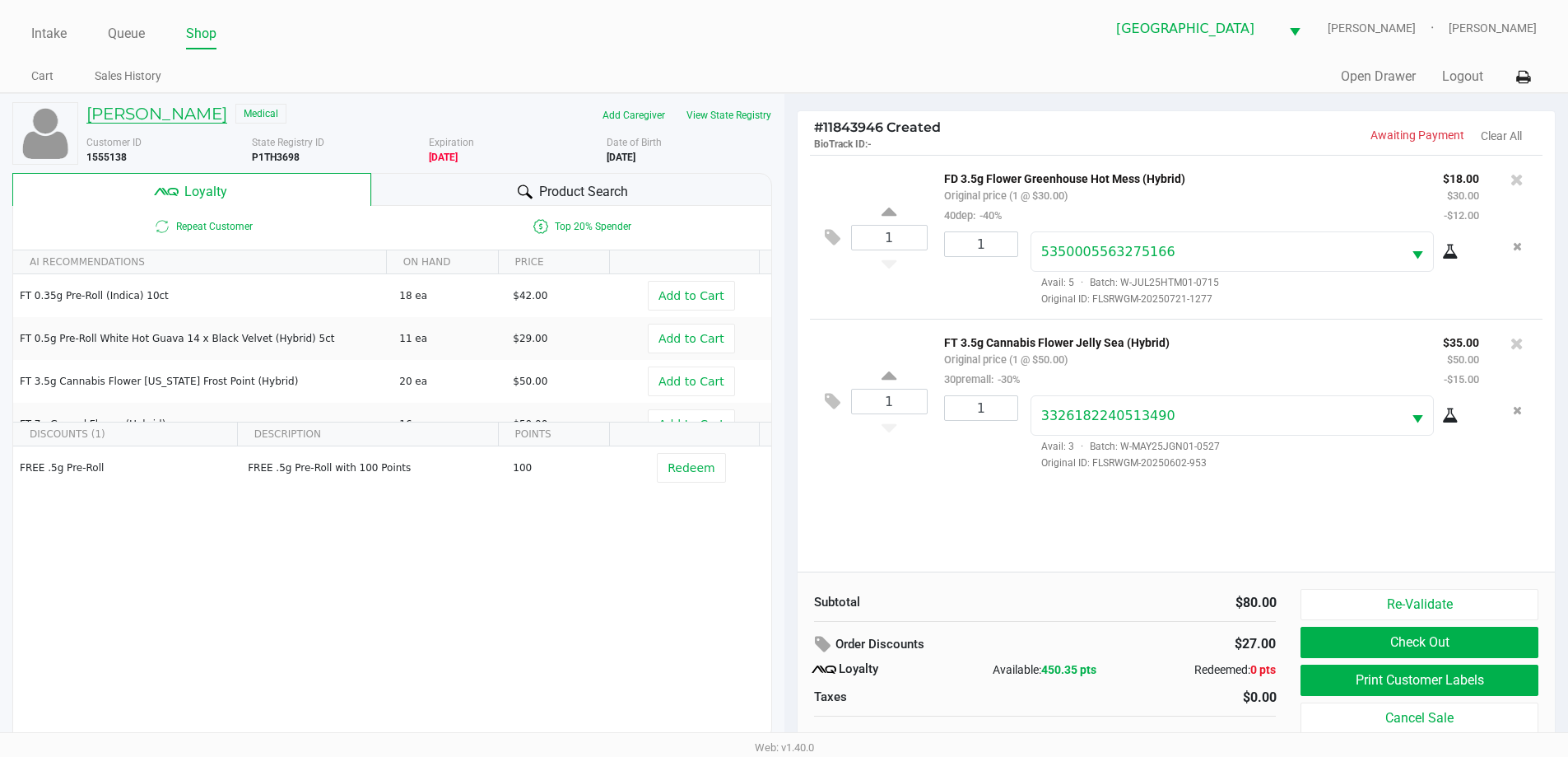
click at [150, 115] on h5 "[PERSON_NAME]" at bounding box center [156, 113] width 141 height 20
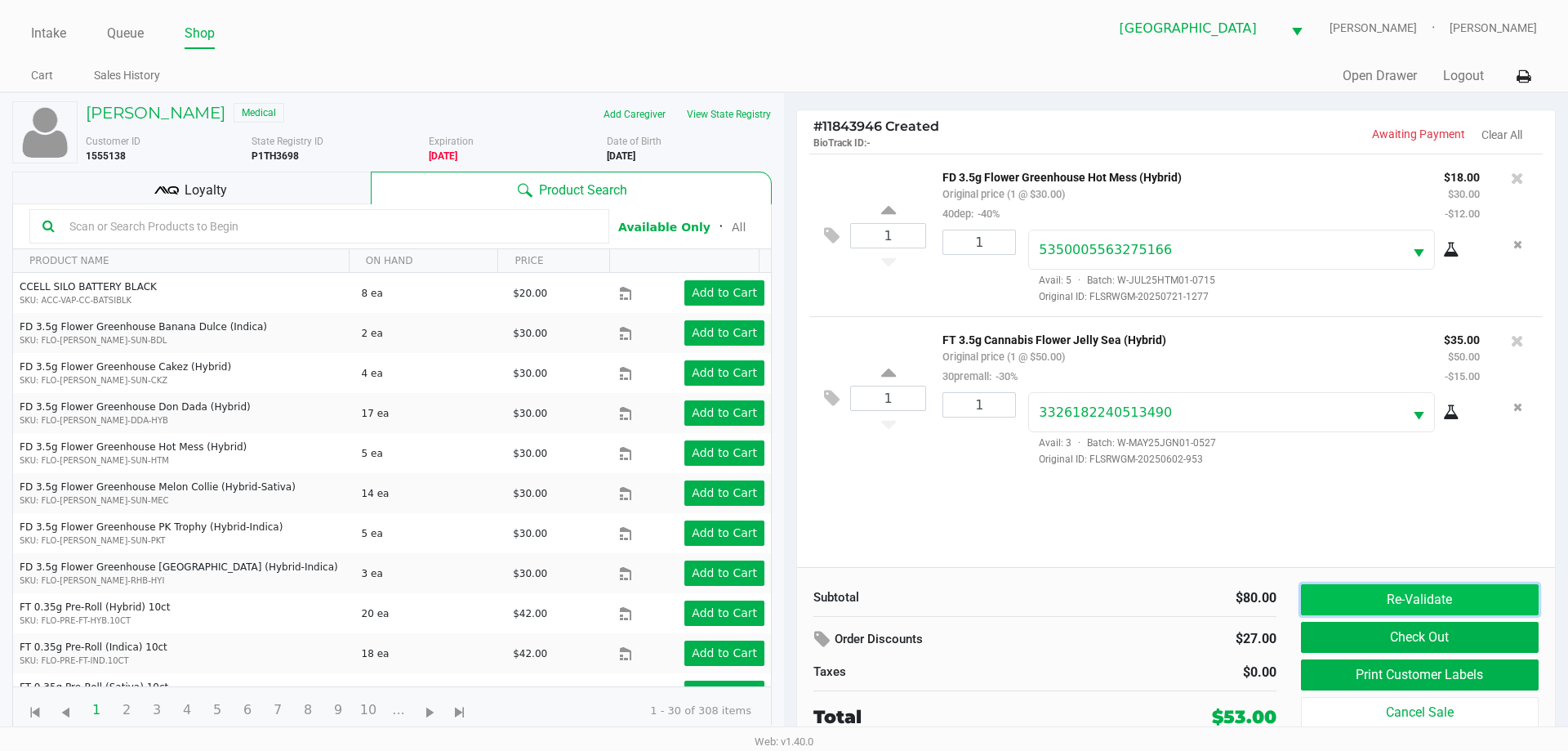
click at [1363, 588] on button "Re-Validate" at bounding box center [1419, 600] width 238 height 31
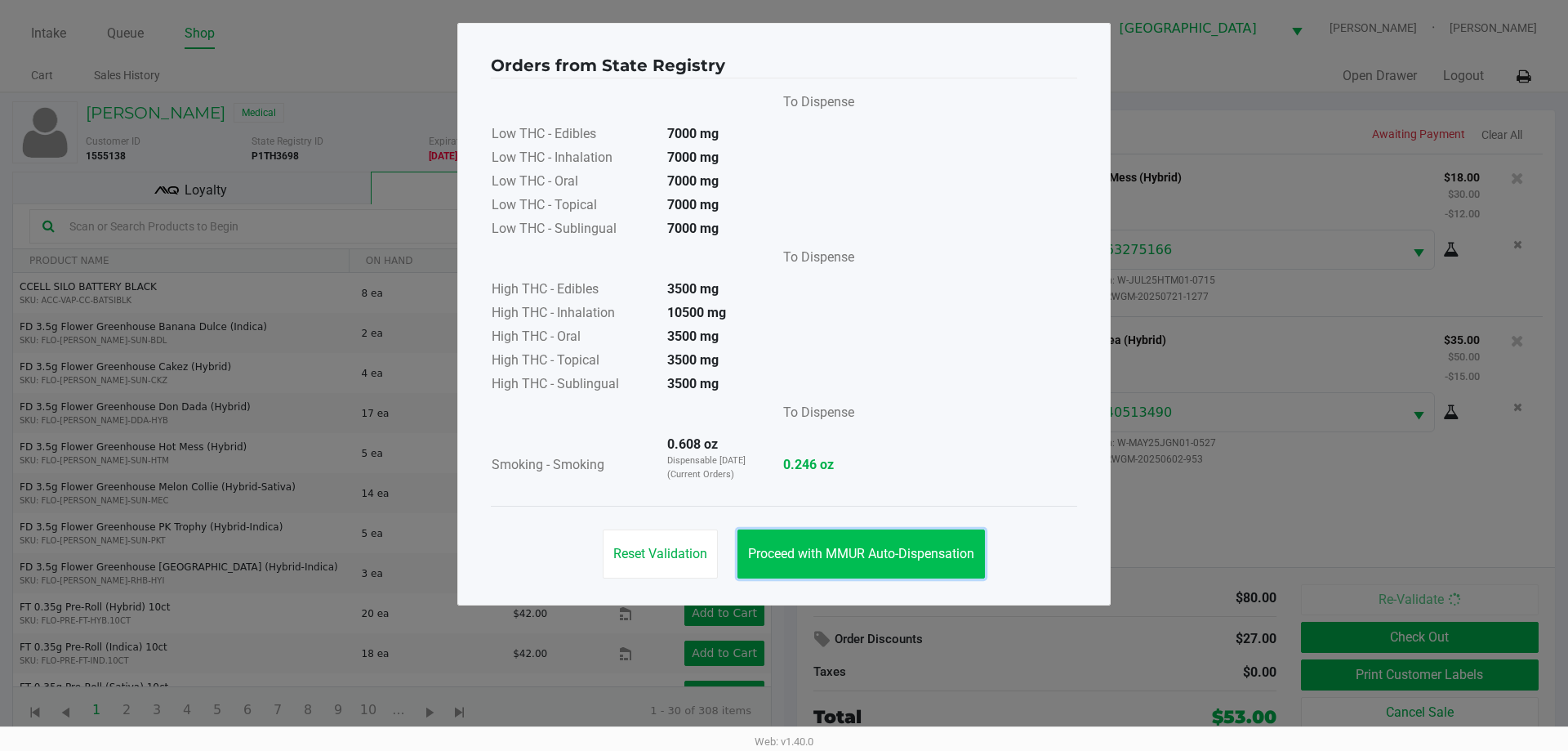
click at [935, 545] on button "Proceed with MMUR Auto-Dispensation" at bounding box center [862, 554] width 248 height 49
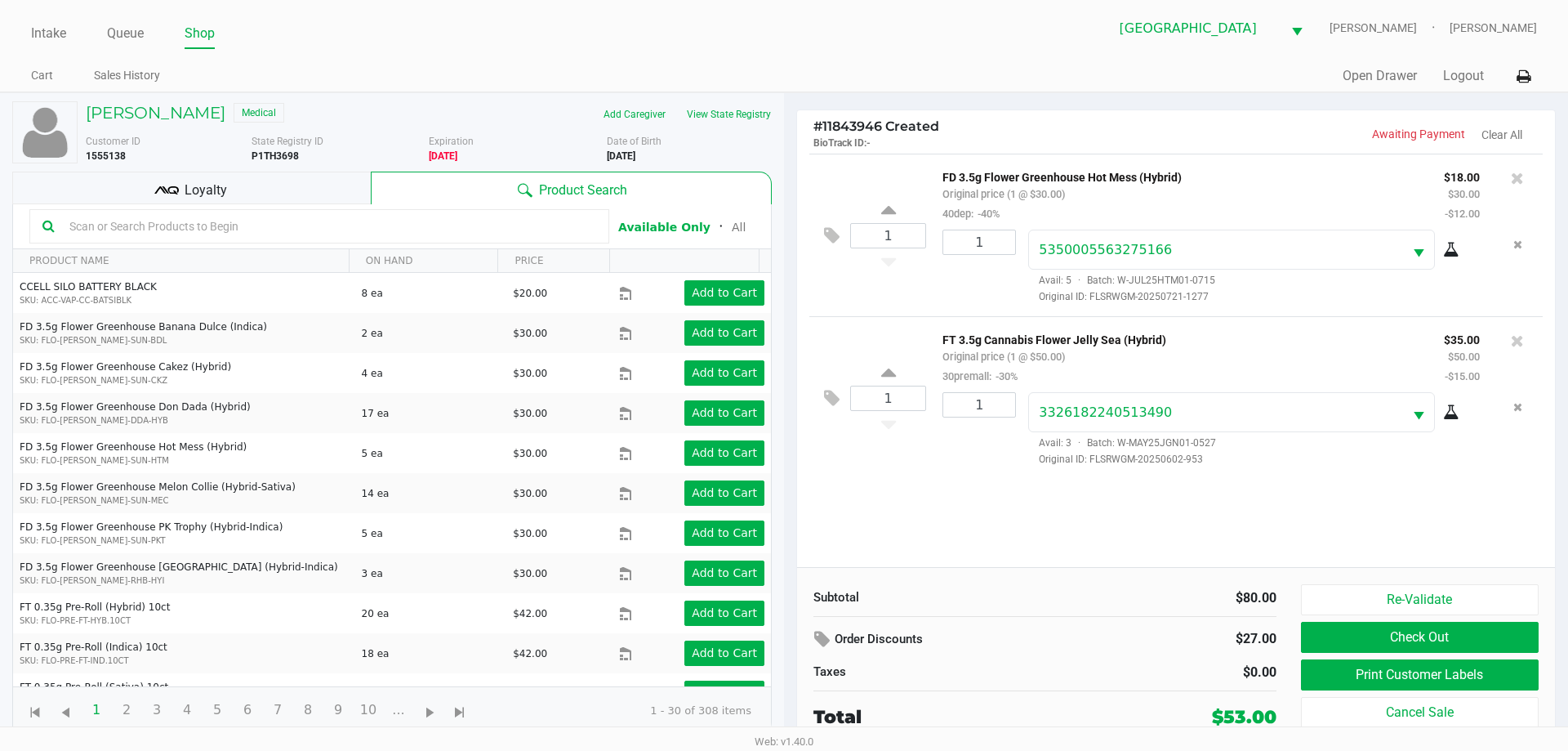
click at [308, 202] on div "Loyalty" at bounding box center [191, 188] width 359 height 33
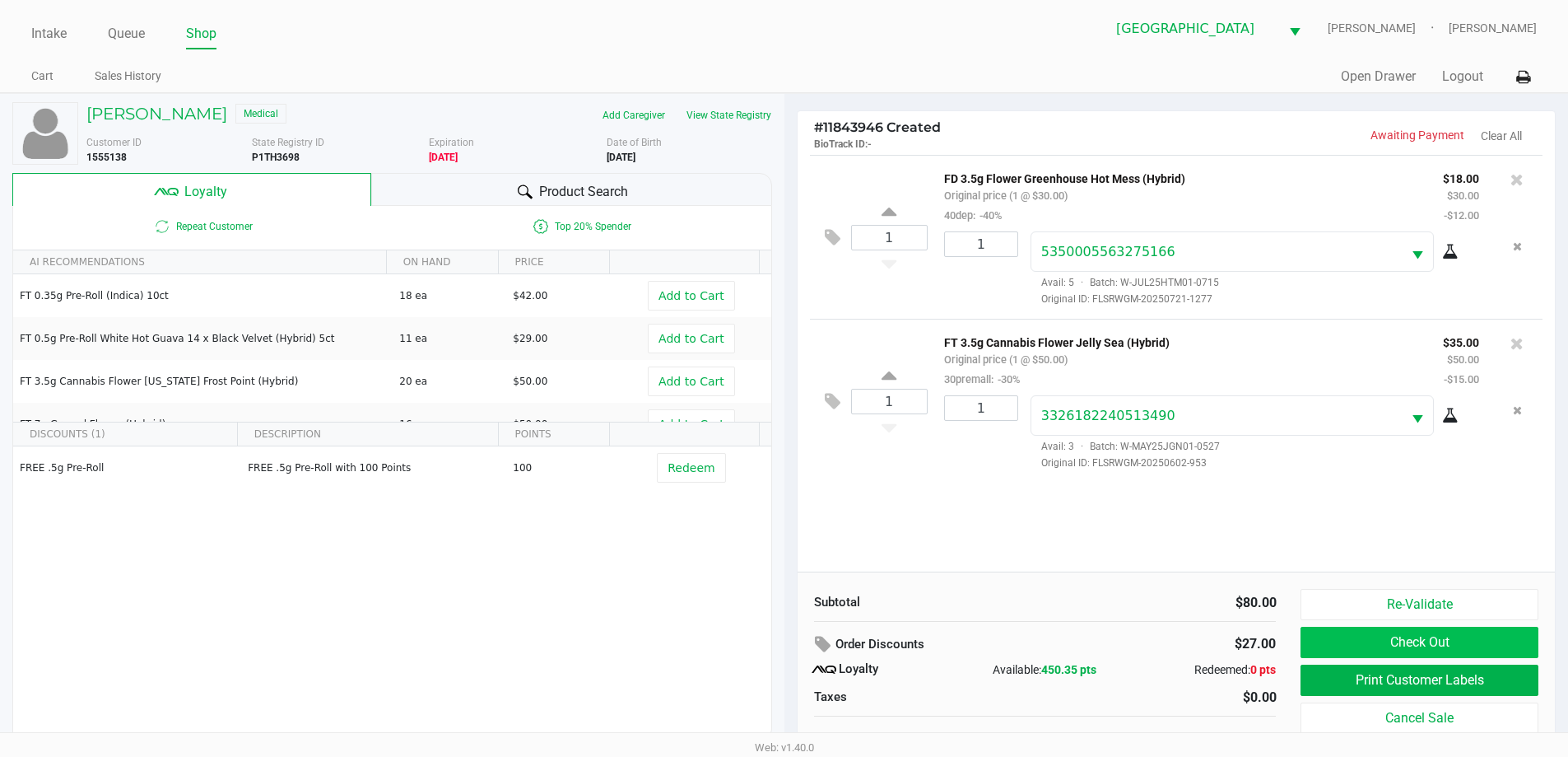
scroll to position [17, 0]
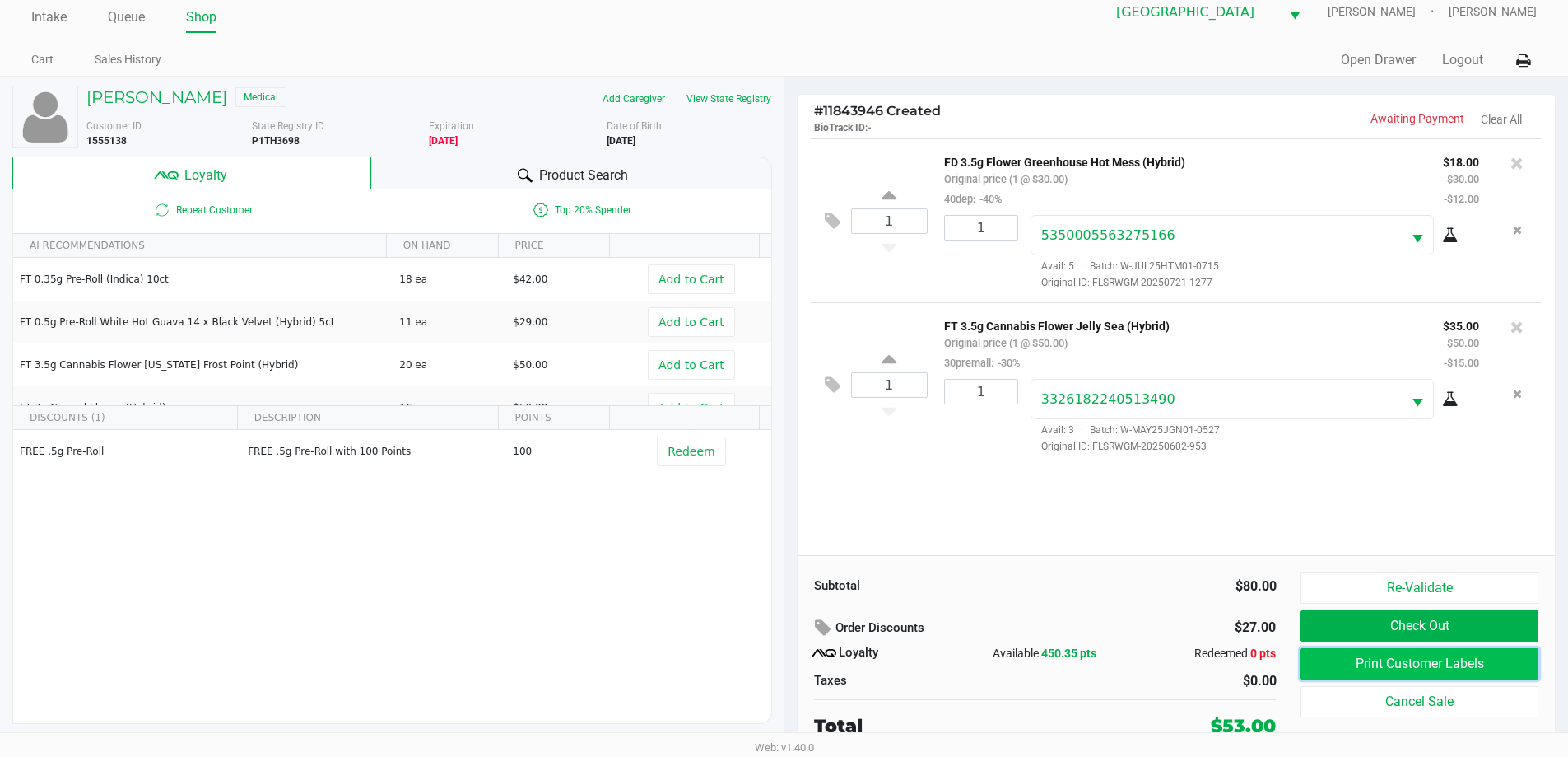
click at [1361, 659] on button "Print Customer Labels" at bounding box center [1418, 664] width 237 height 31
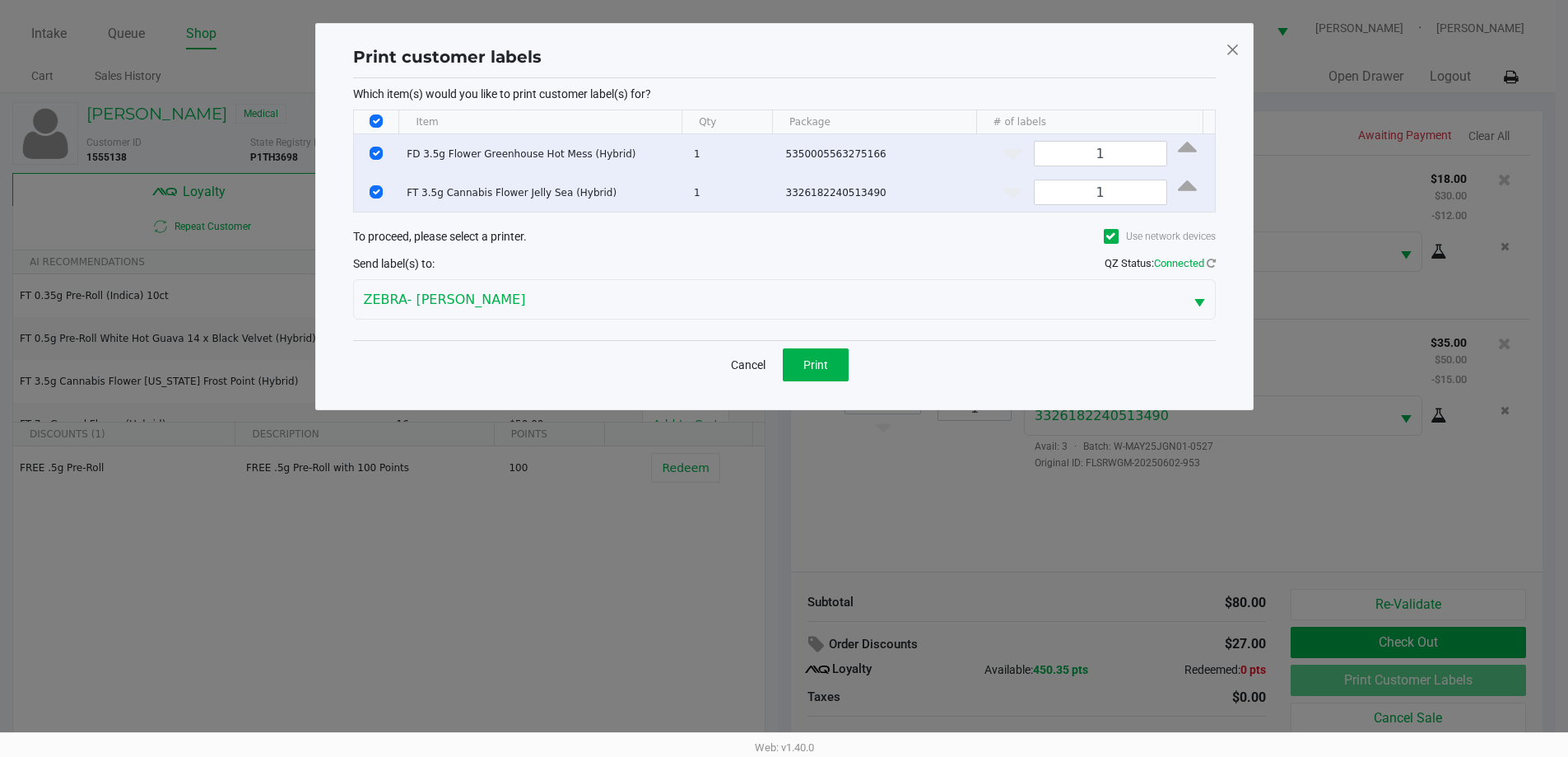
scroll to position [0, 0]
click at [764, 358] on button "Cancel" at bounding box center [754, 365] width 56 height 33
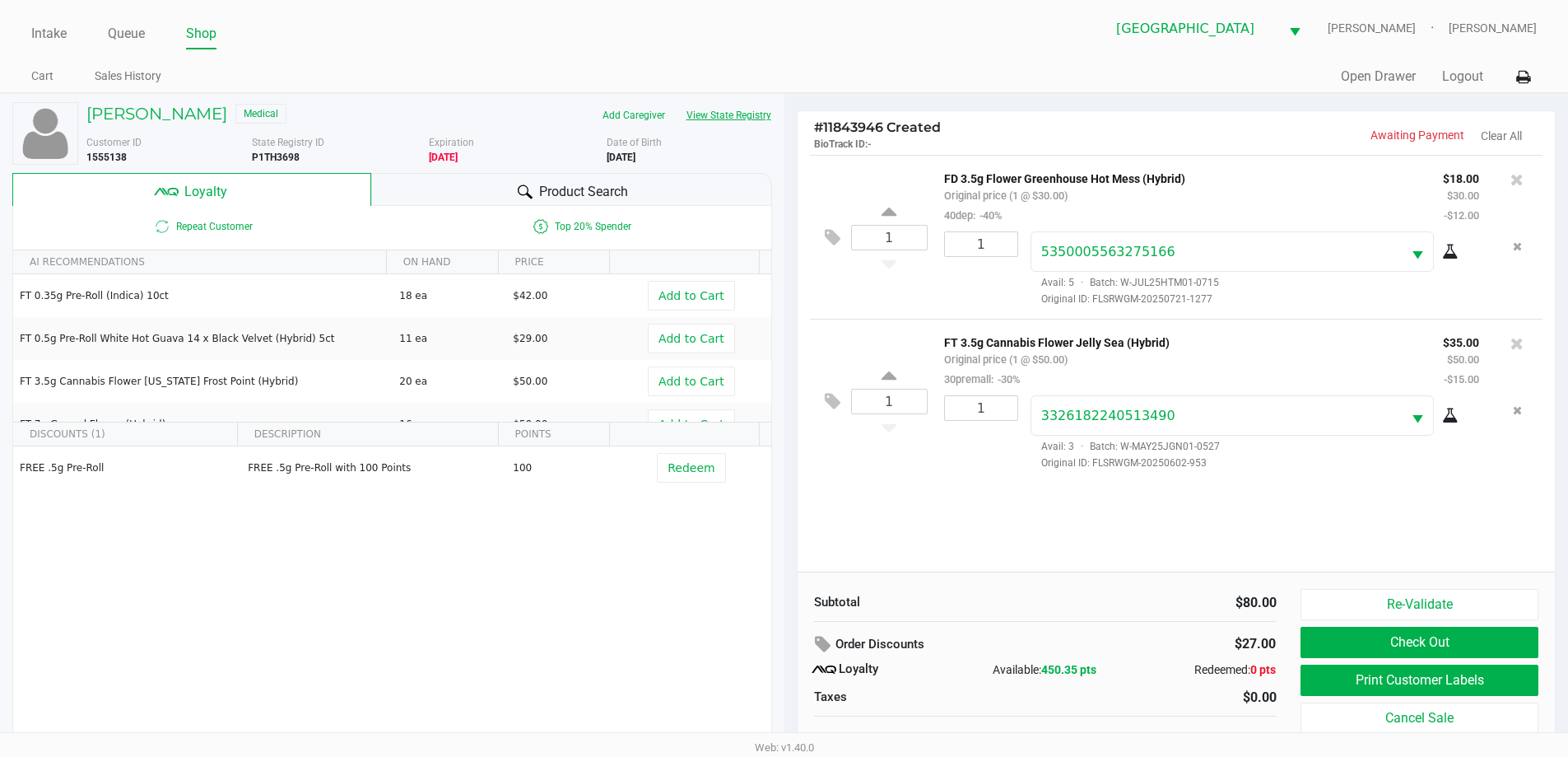
click at [738, 111] on button "View State Registry" at bounding box center [724, 115] width 96 height 26
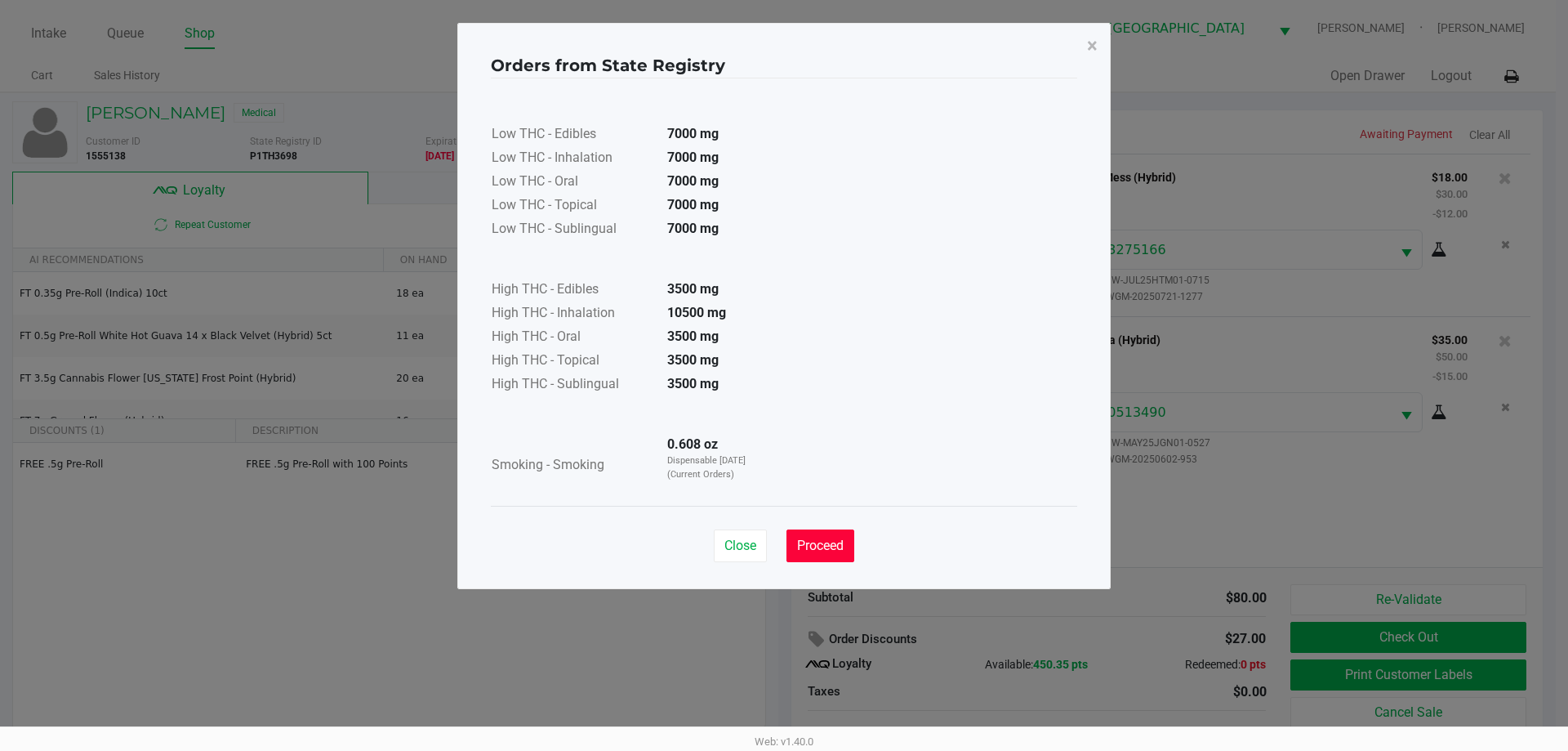
click at [850, 543] on button "Proceed" at bounding box center [820, 546] width 68 height 33
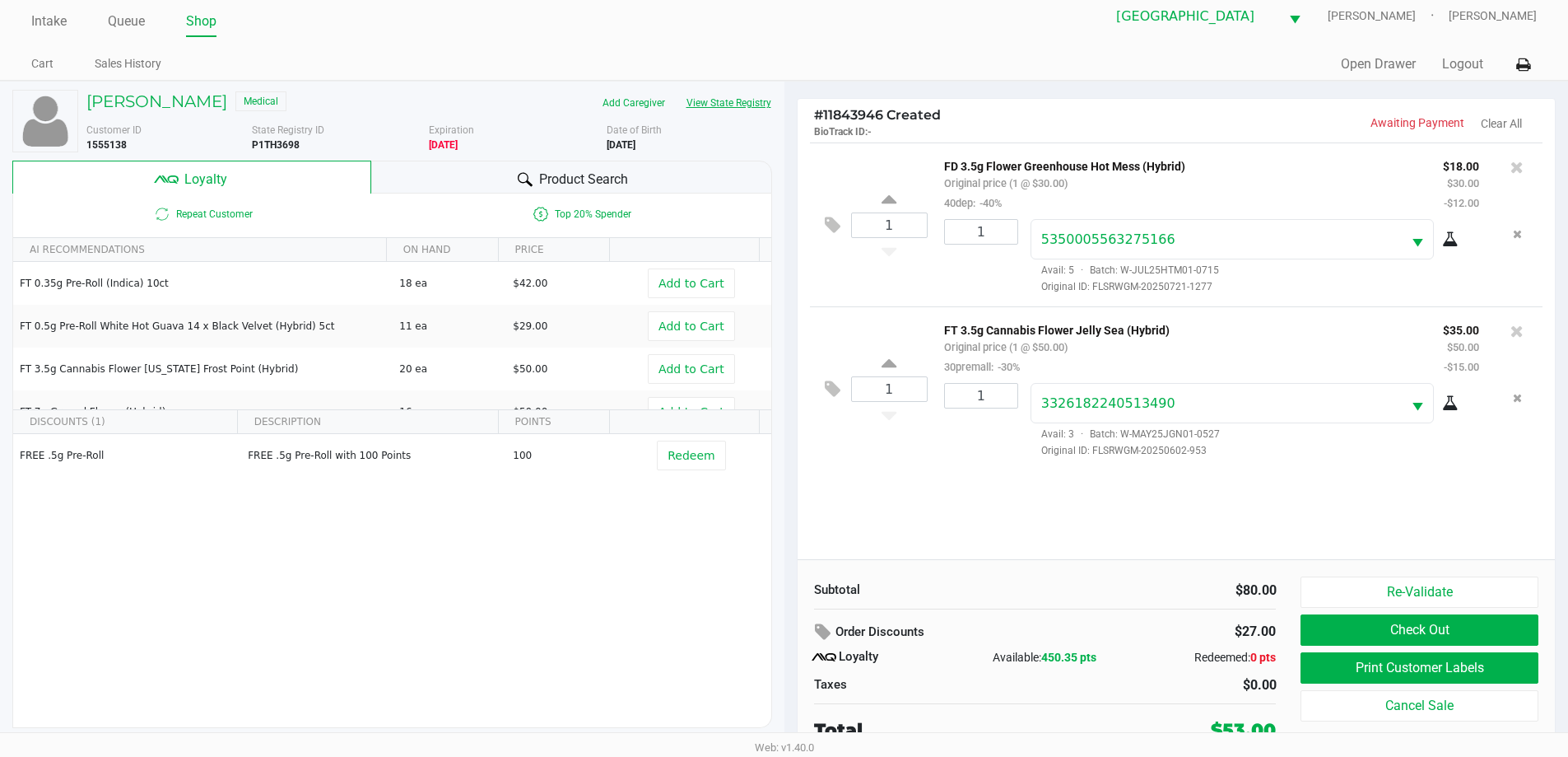
scroll to position [17, 0]
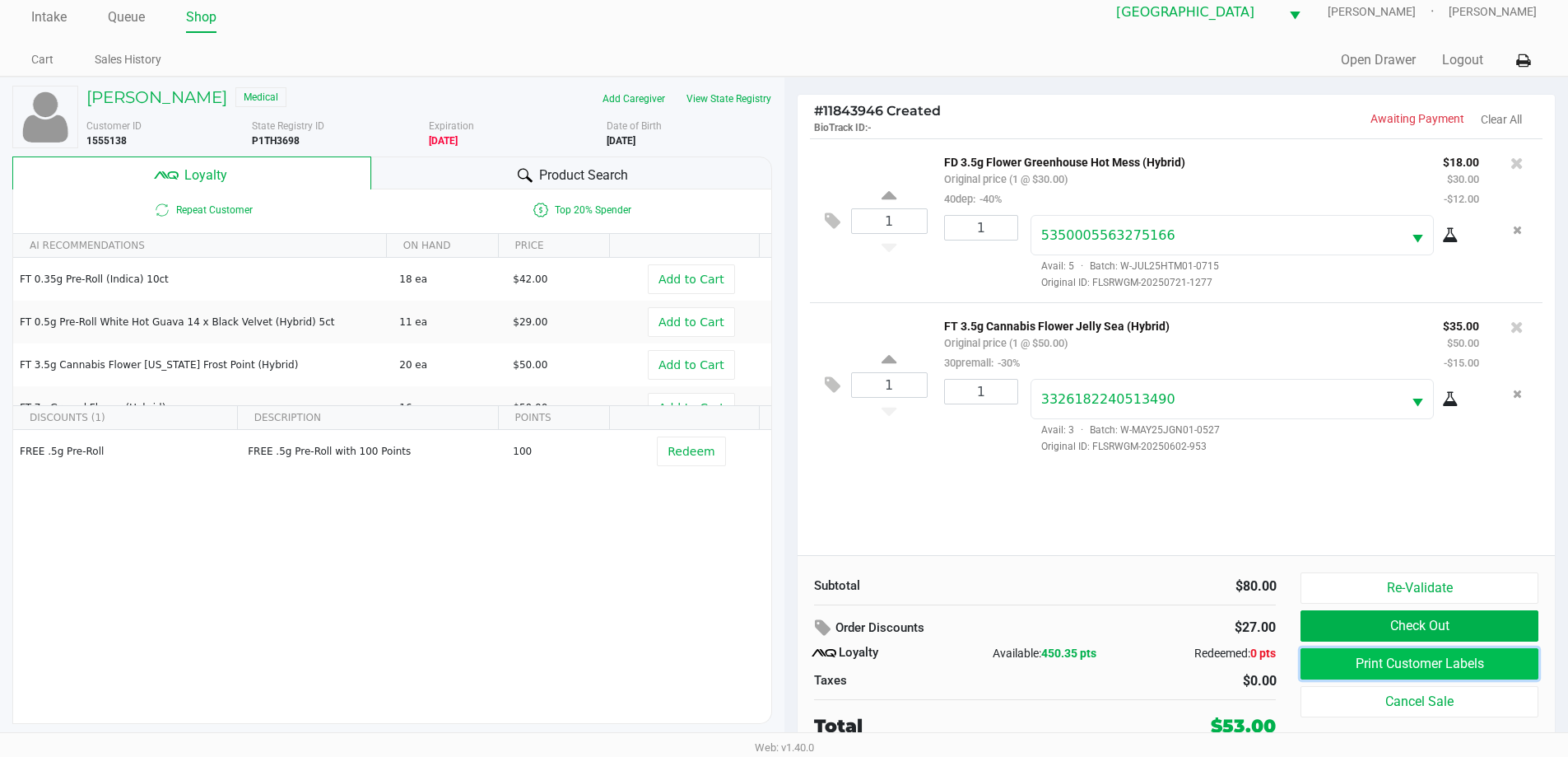
click at [1431, 664] on button "Print Customer Labels" at bounding box center [1418, 664] width 237 height 31
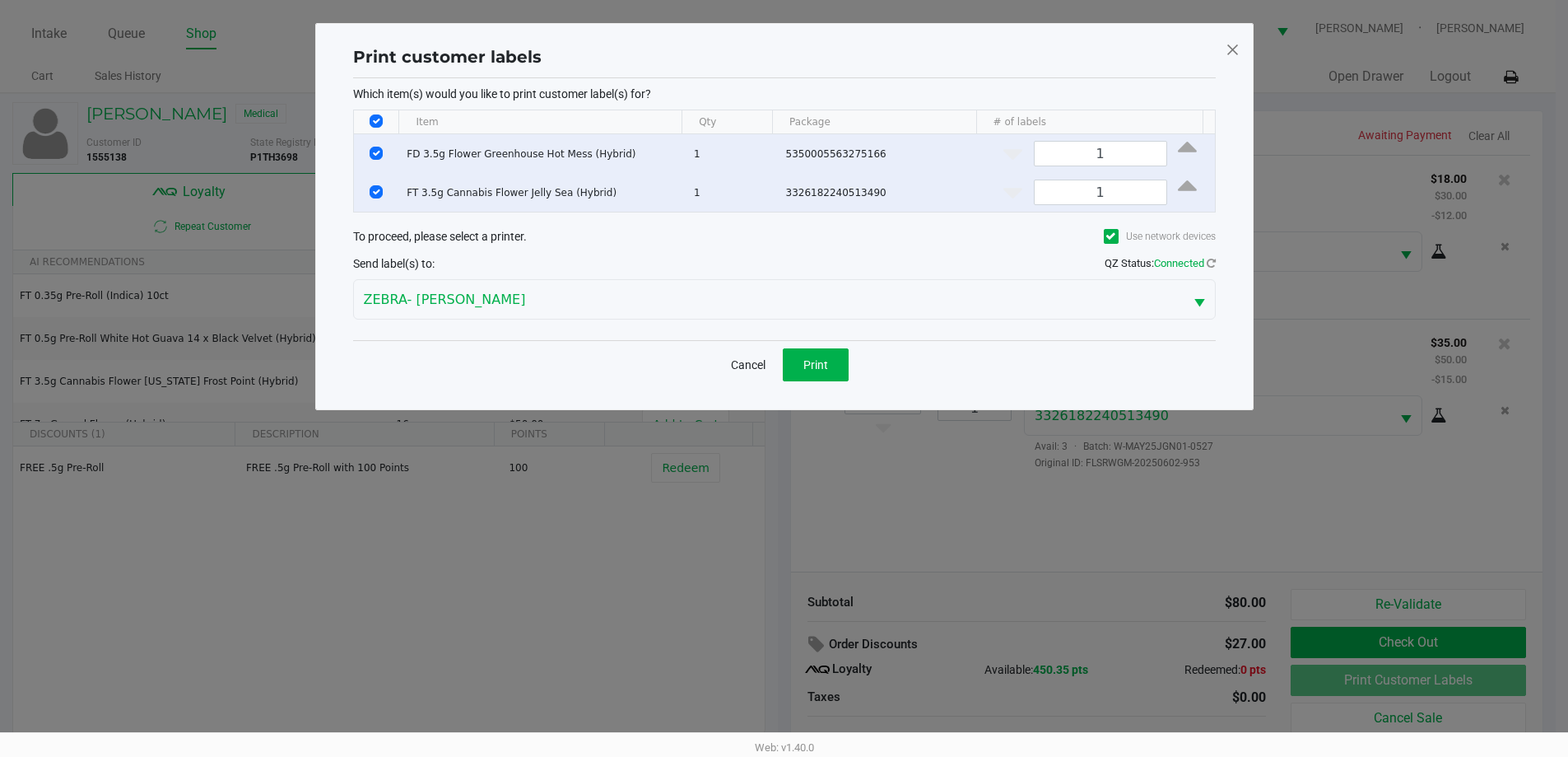
scroll to position [0, 0]
click at [829, 360] on span "Print" at bounding box center [821, 365] width 25 height 13
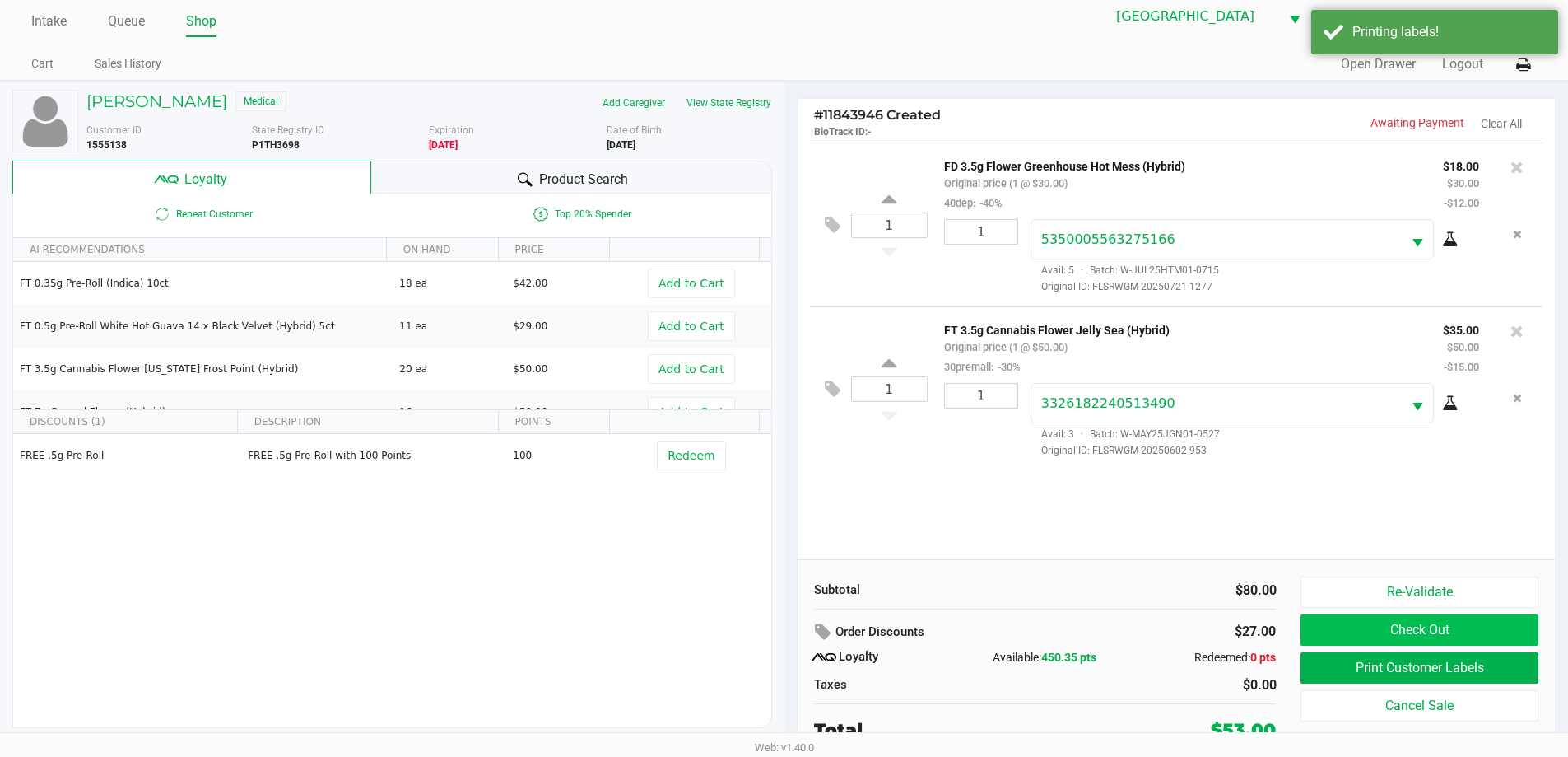
scroll to position [17, 0]
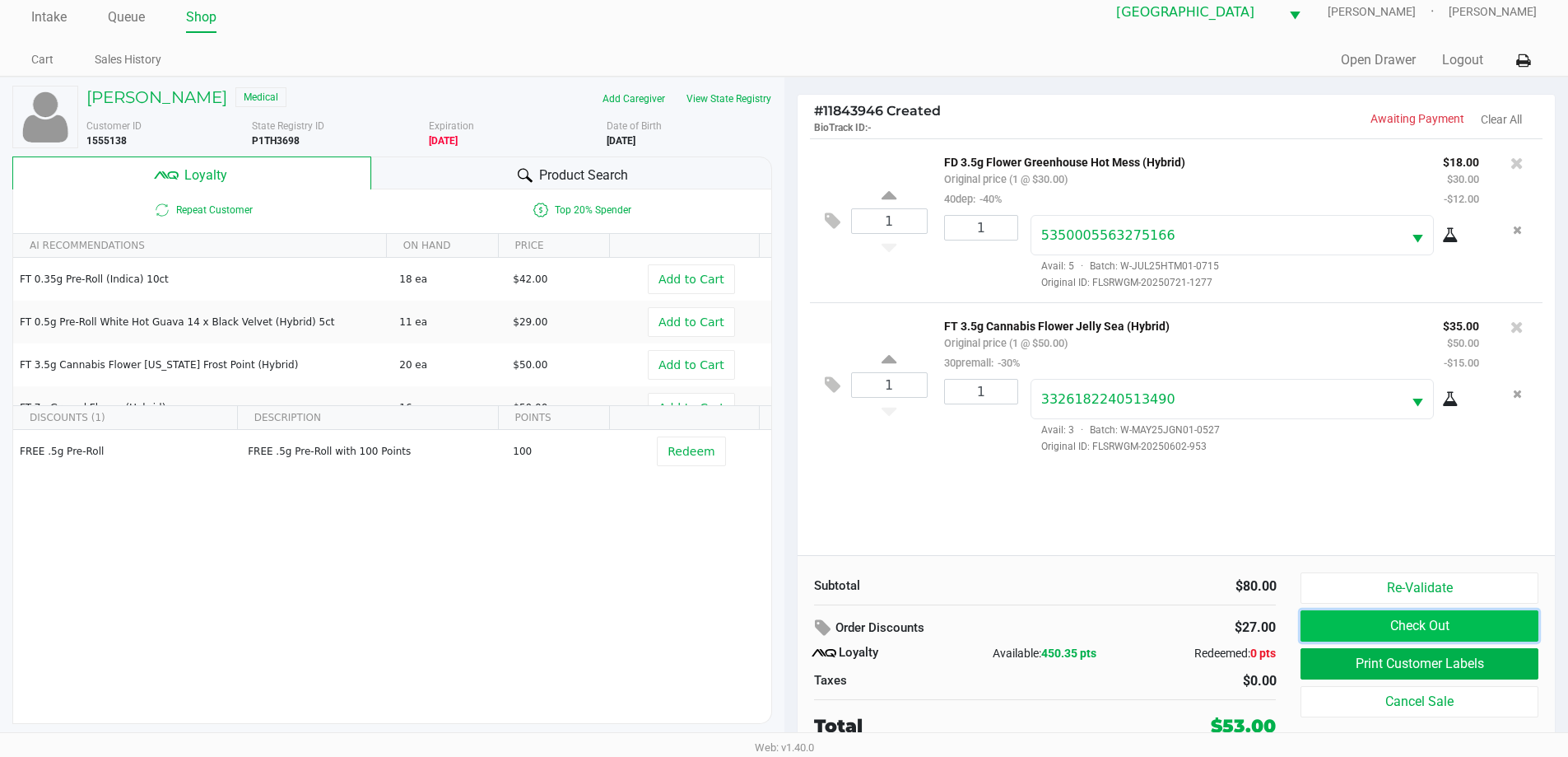
click at [1463, 624] on button "Check Out" at bounding box center [1418, 625] width 237 height 31
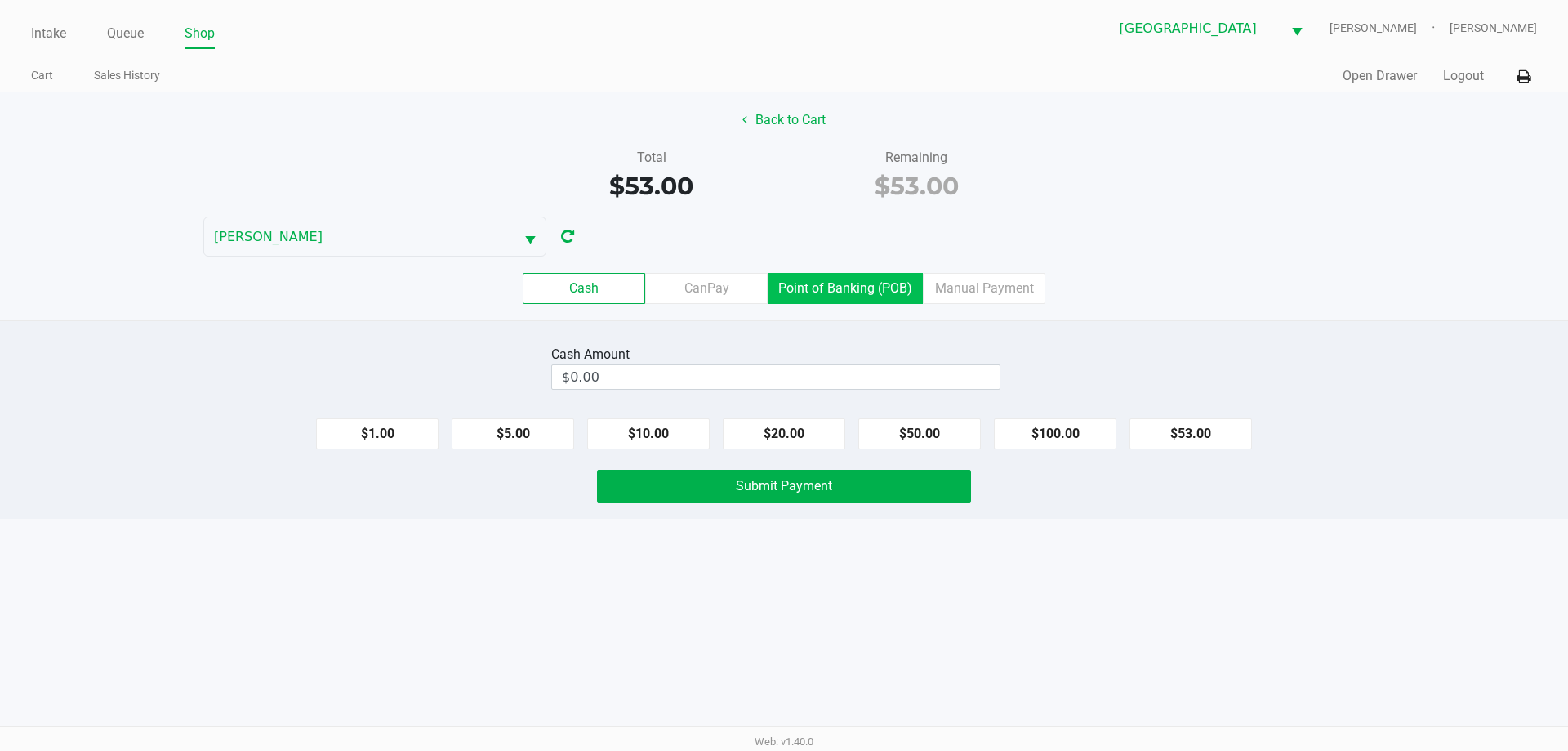
click at [894, 289] on label "Point of Banking (POB)" at bounding box center [844, 288] width 155 height 31
click at [0, 0] on 7 "Point of Banking (POB)" at bounding box center [0, 0] width 0 height 0
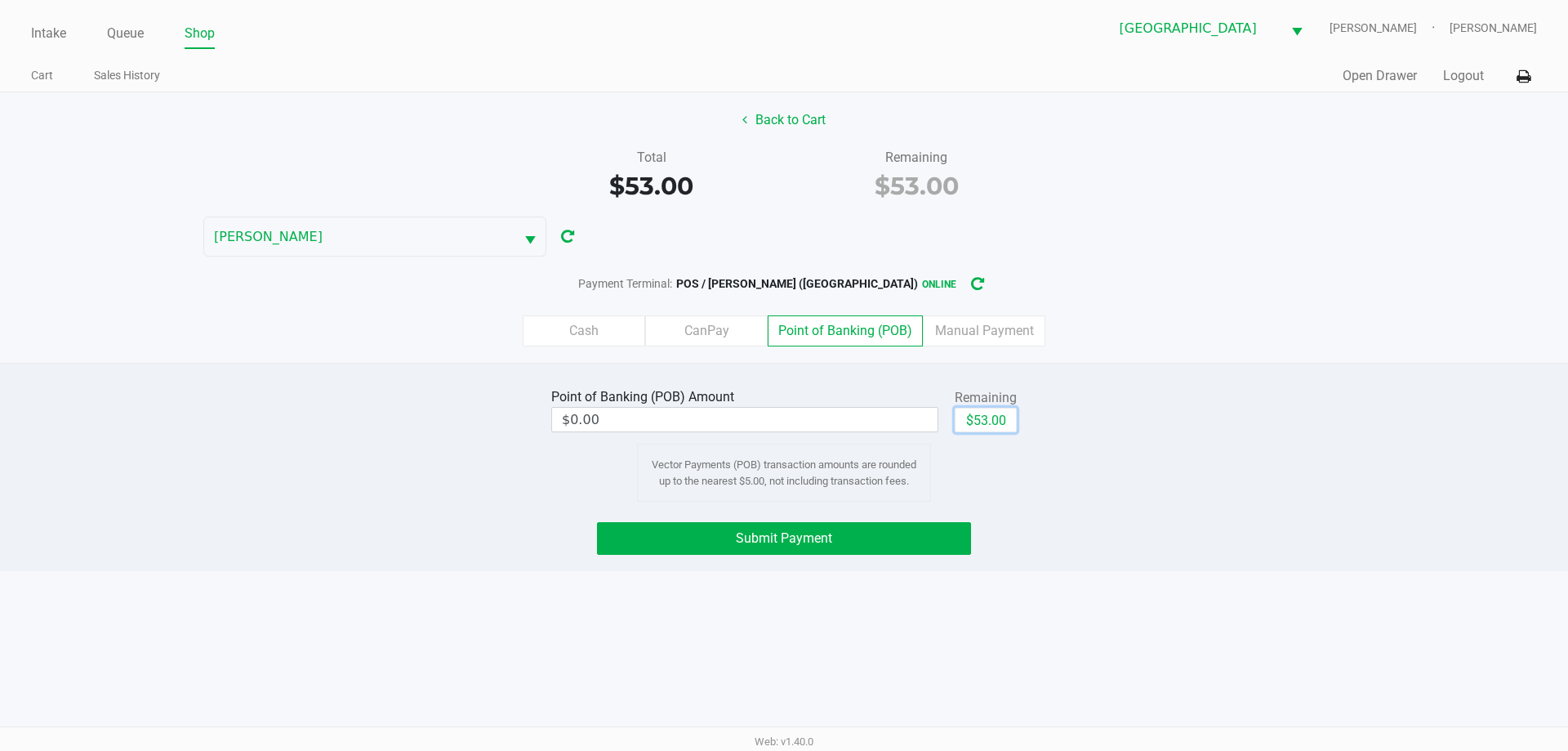
drag, startPoint x: 983, startPoint y: 414, endPoint x: 933, endPoint y: 480, distance: 82.8
click at [981, 416] on button "$53.00" at bounding box center [985, 420] width 62 height 25
type input "$53.00"
click at [890, 529] on button "Submit Payment" at bounding box center [784, 538] width 374 height 33
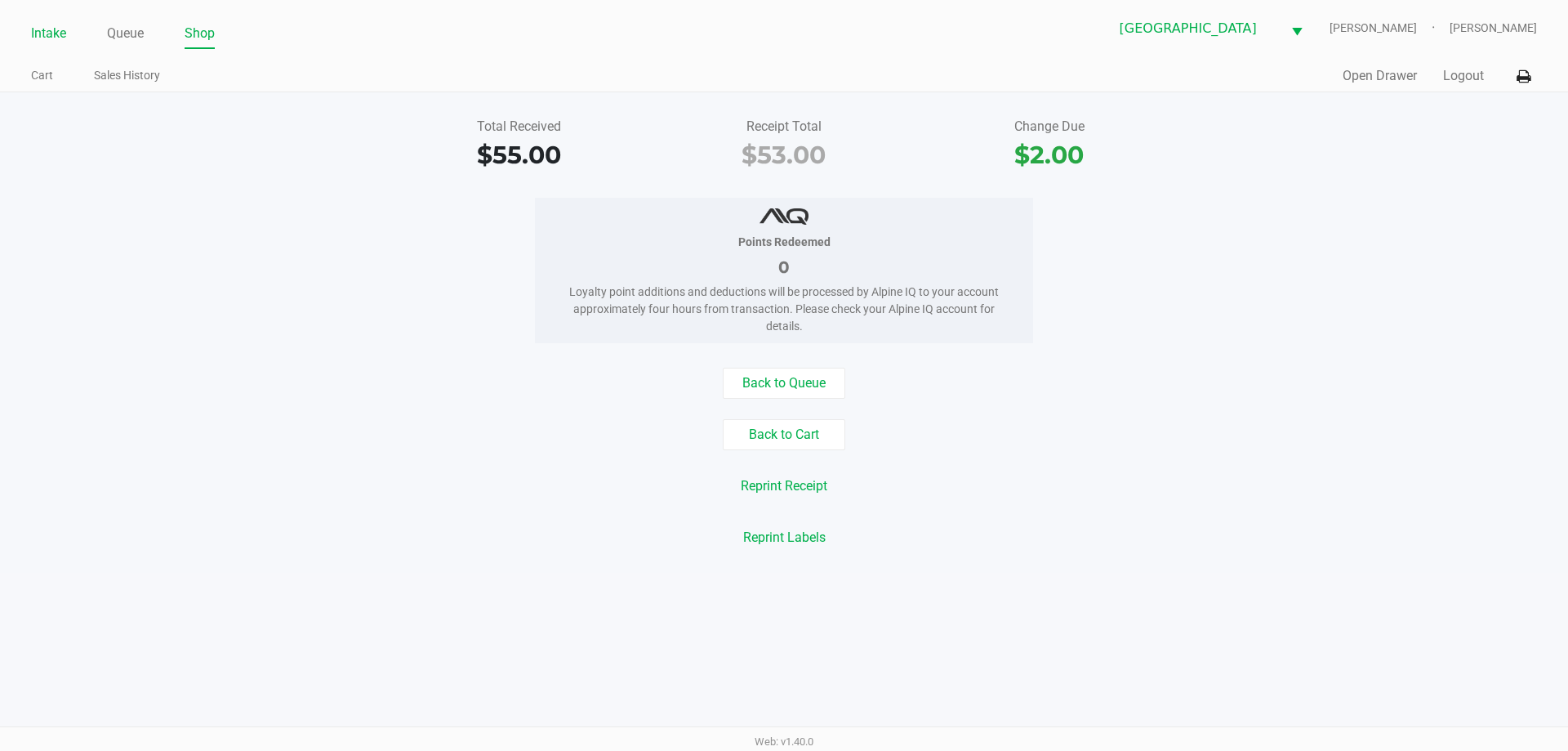
click at [58, 40] on link "Intake" at bounding box center [48, 34] width 35 height 23
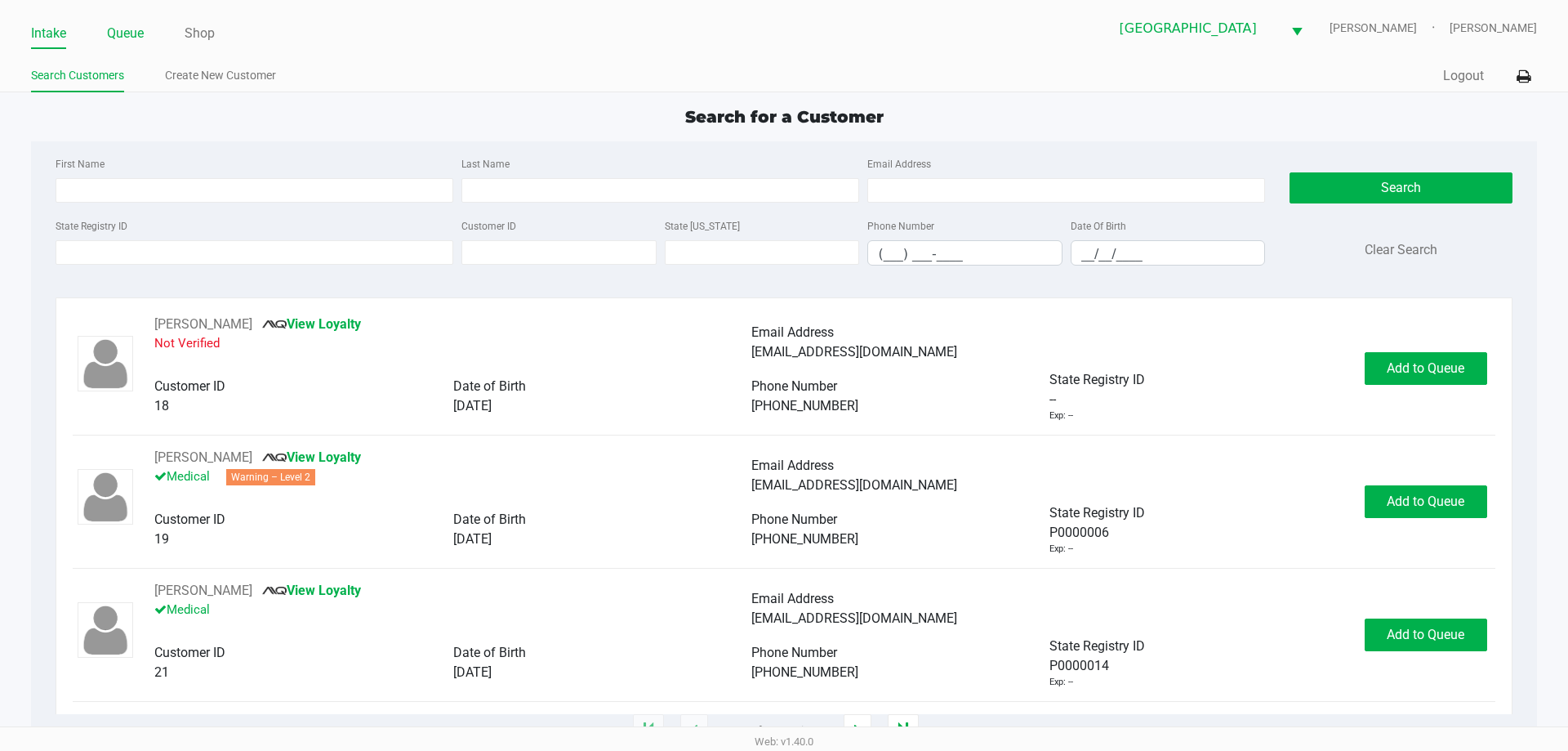
click at [144, 38] on link "Queue" at bounding box center [125, 34] width 37 height 23
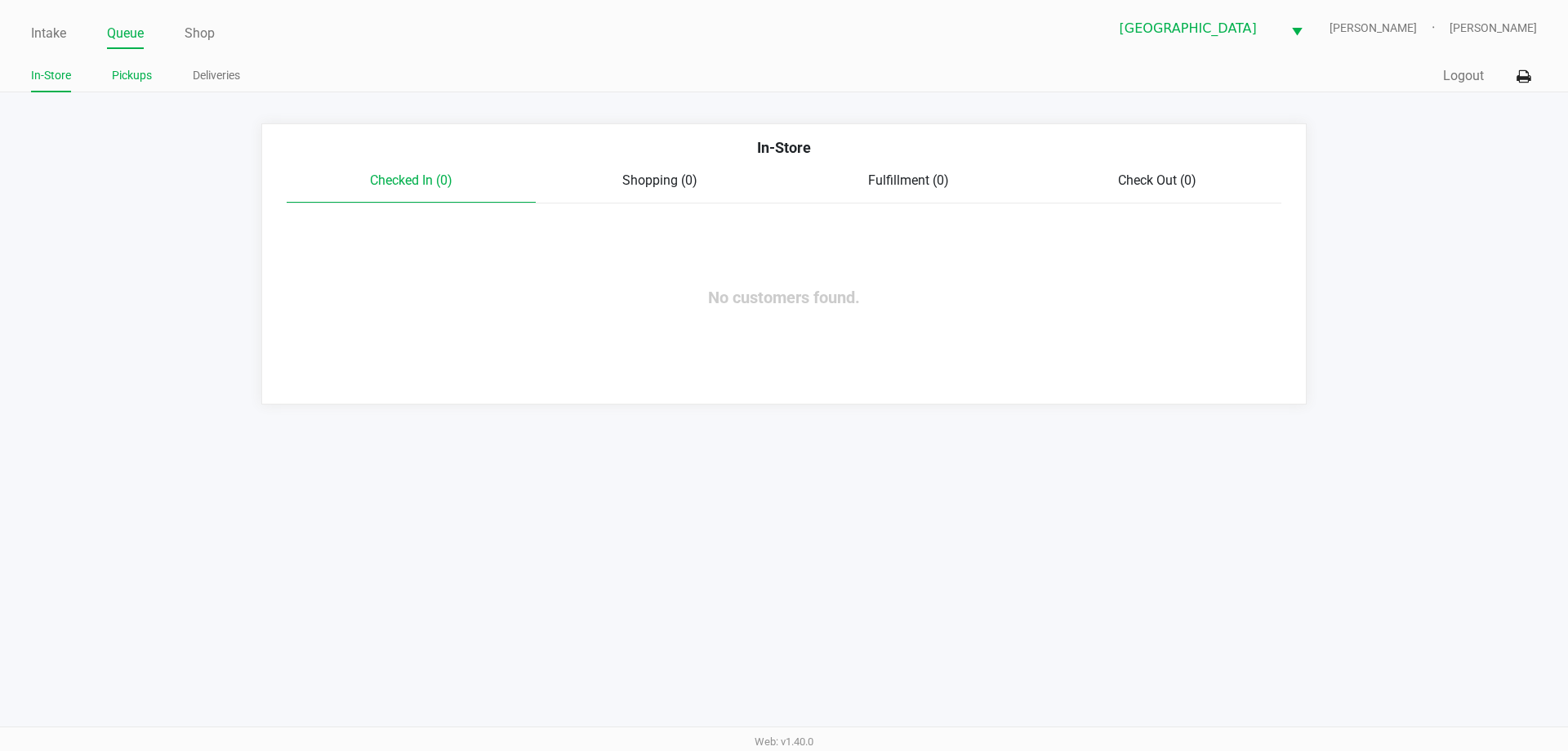
click at [127, 79] on link "Pickups" at bounding box center [131, 76] width 40 height 21
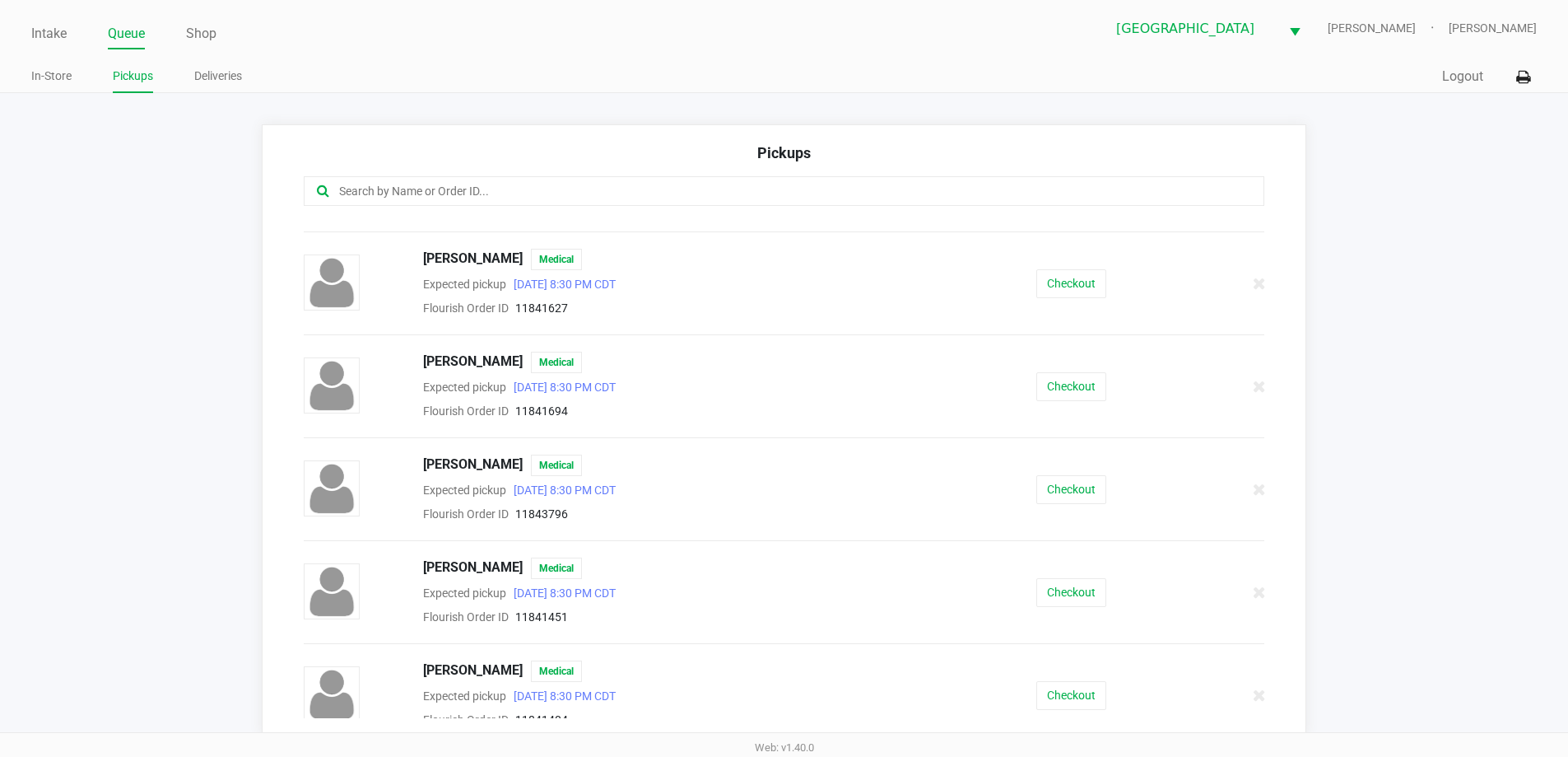
scroll to position [1976, 0]
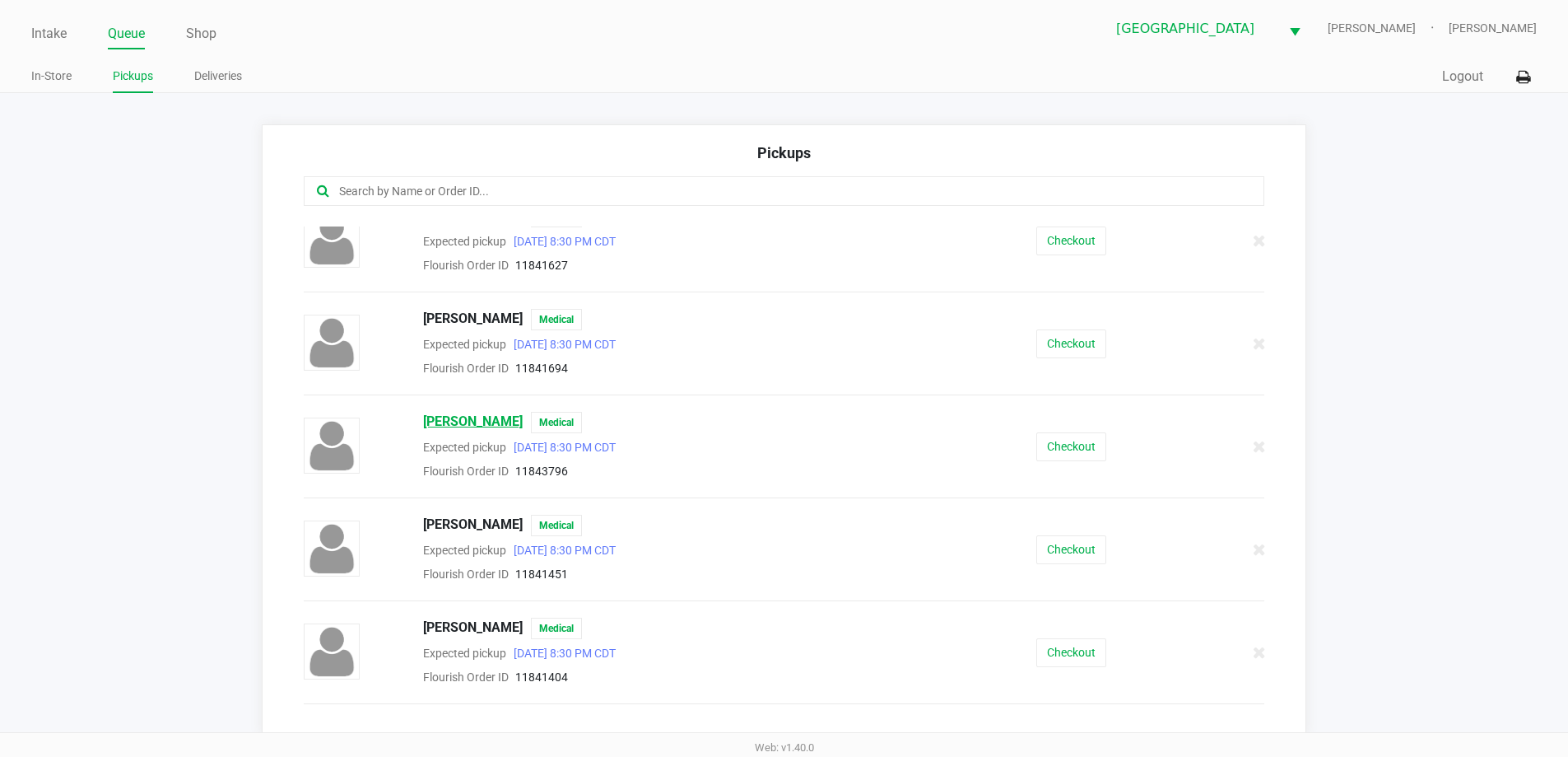
click at [495, 428] on span "[PERSON_NAME]" at bounding box center [473, 423] width 99 height 22
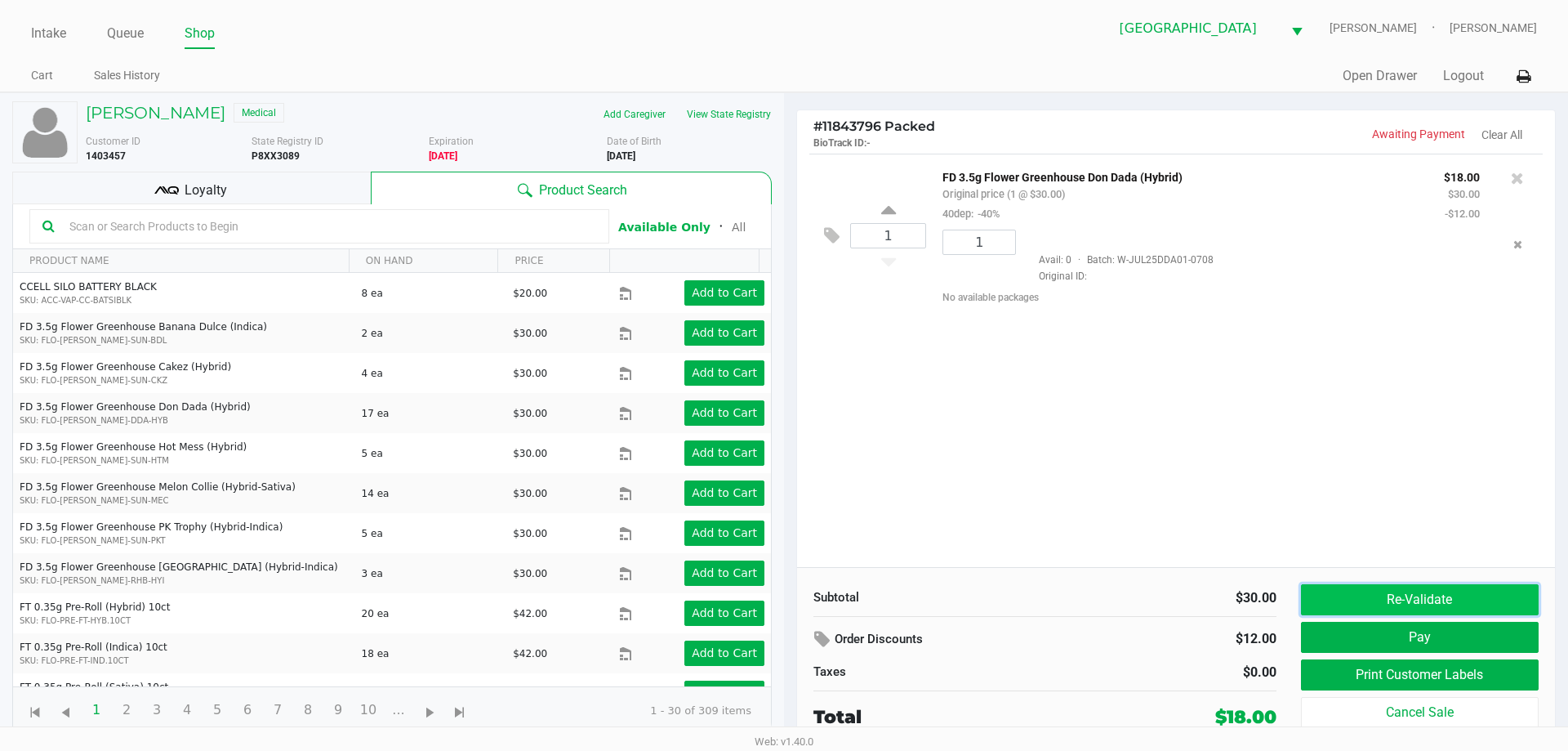
click at [1425, 606] on button "Re-Validate" at bounding box center [1419, 600] width 238 height 31
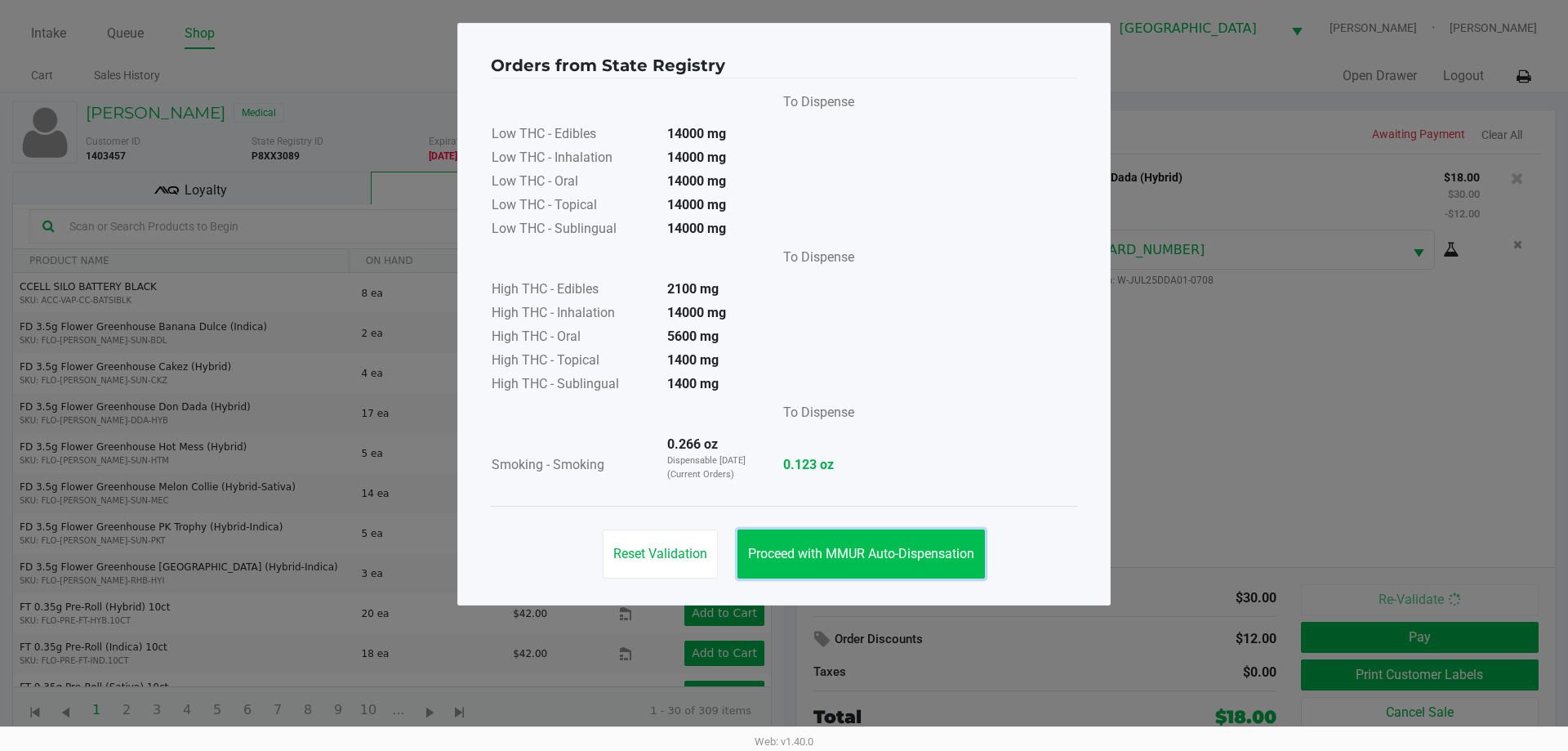
click at [869, 569] on button "Proceed with MMUR Auto-Dispensation" at bounding box center [862, 554] width 248 height 49
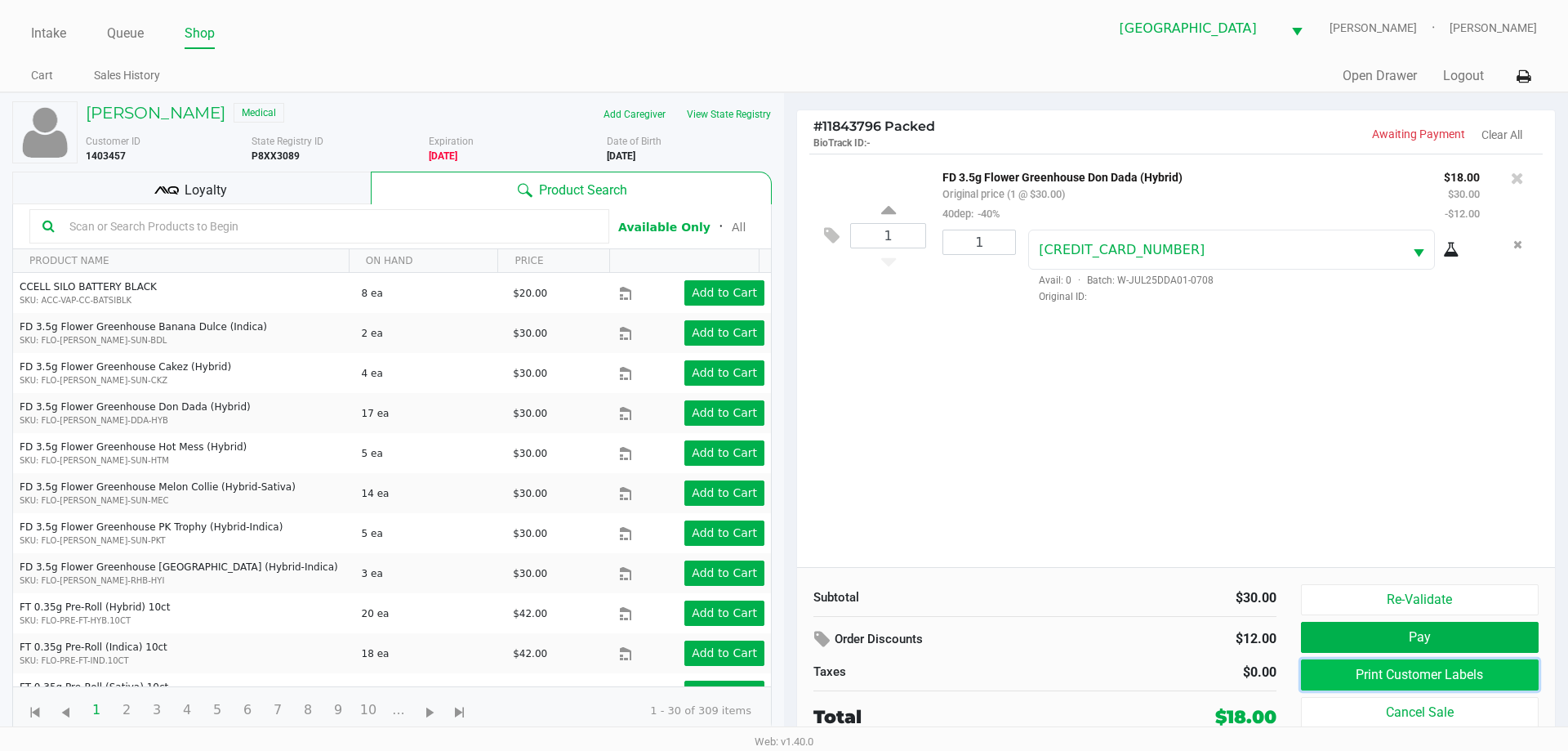
click at [1398, 677] on button "Print Customer Labels" at bounding box center [1419, 675] width 238 height 31
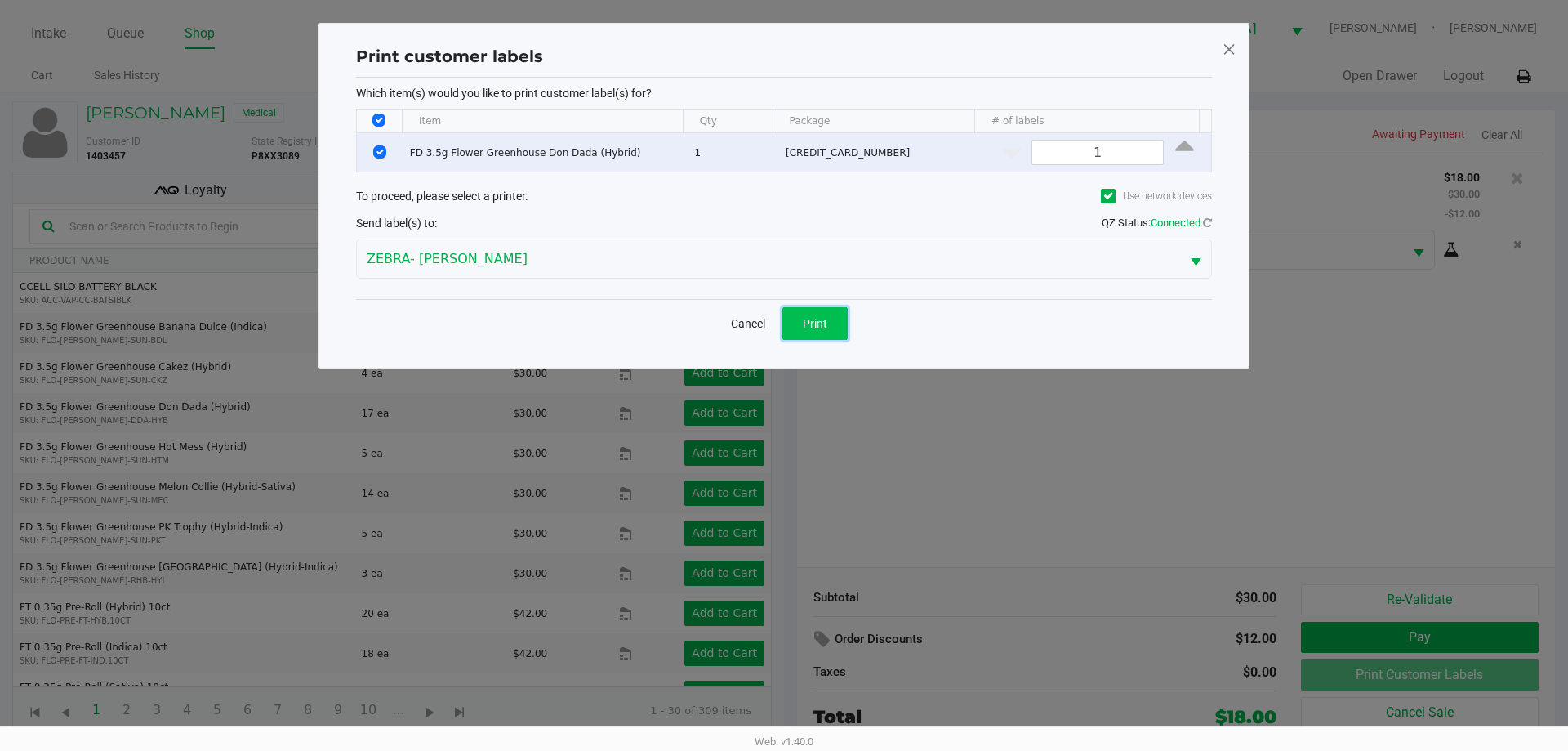
click at [817, 319] on span "Print" at bounding box center [815, 323] width 25 height 13
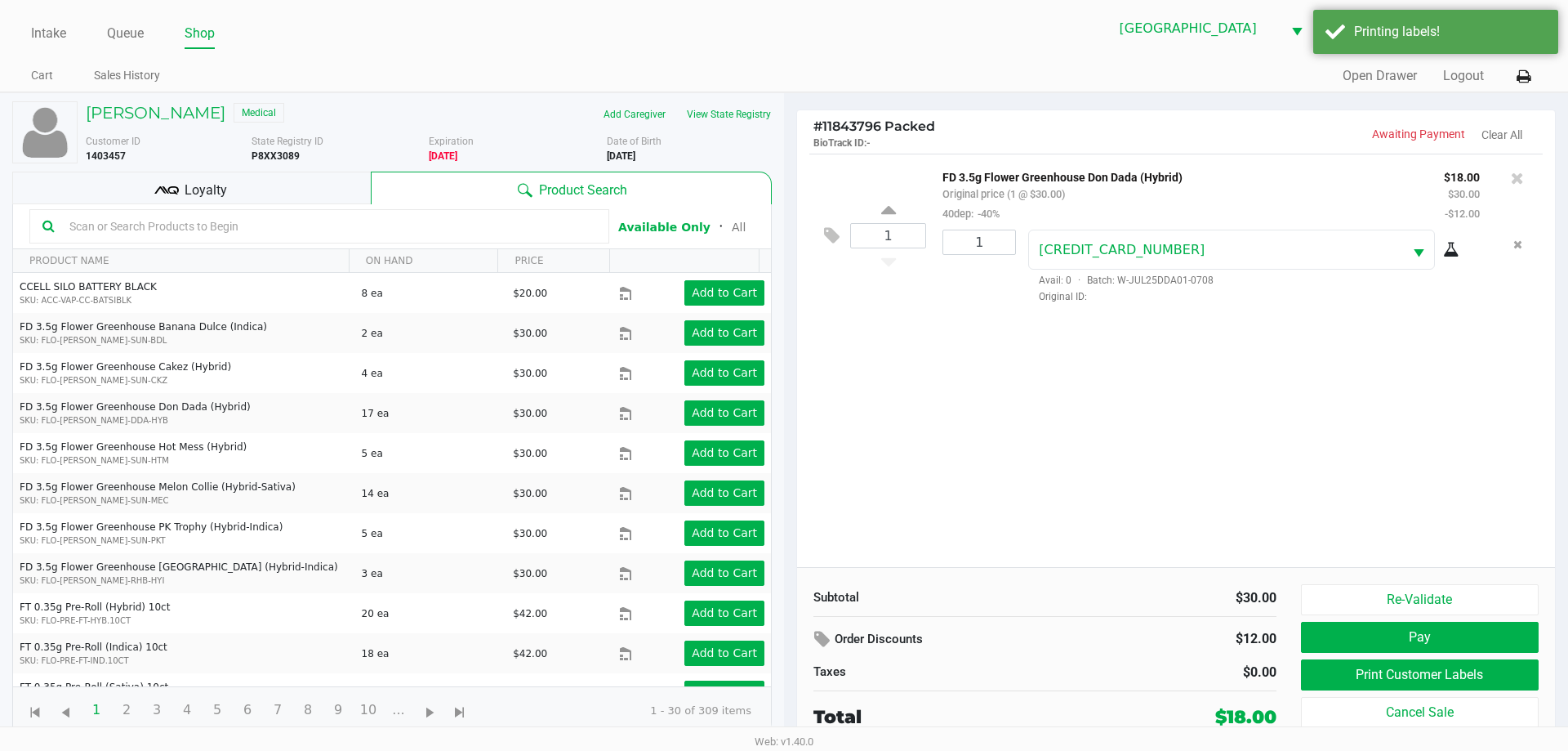
click at [348, 201] on div "Loyalty" at bounding box center [191, 188] width 359 height 33
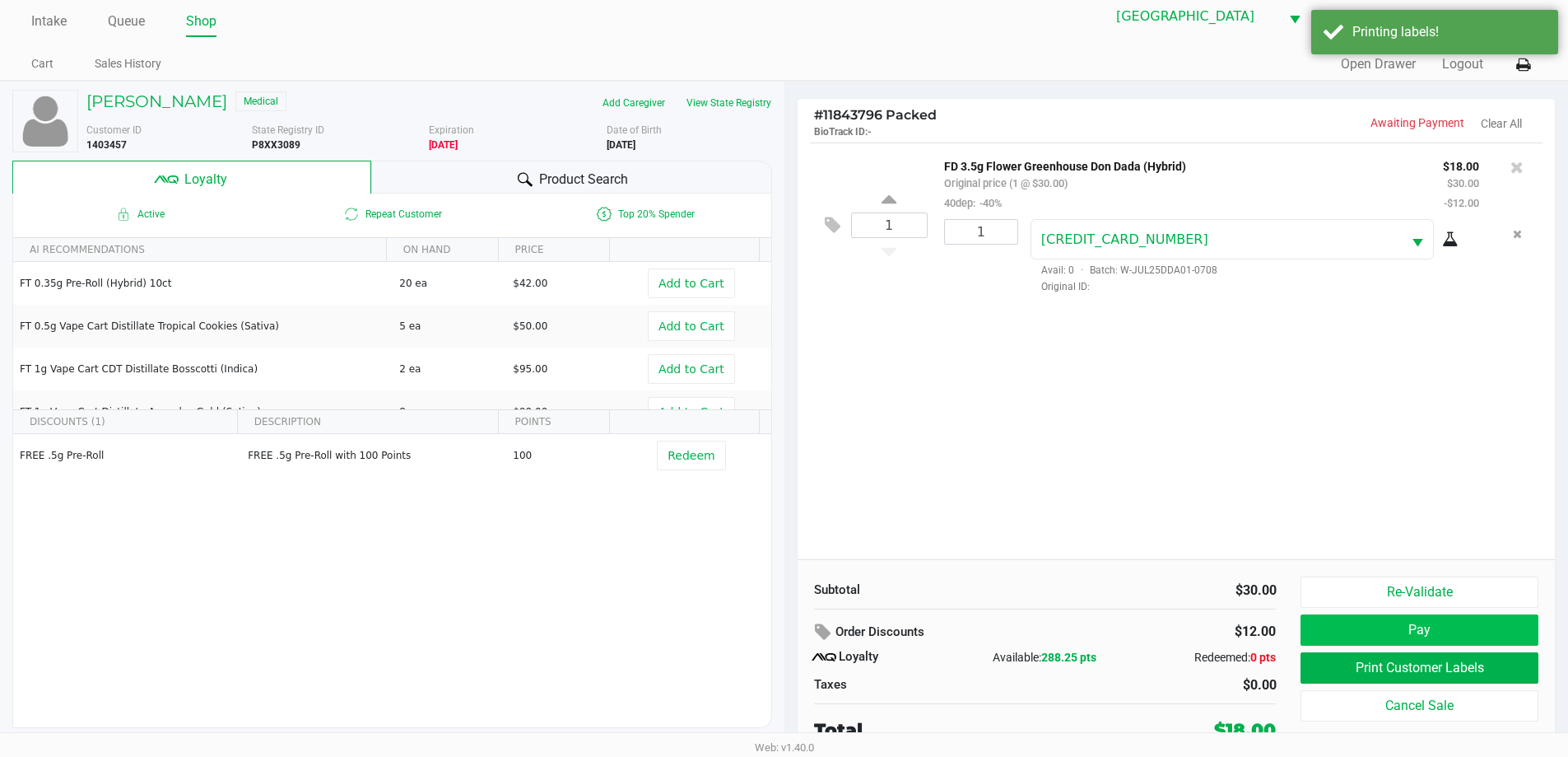
scroll to position [17, 0]
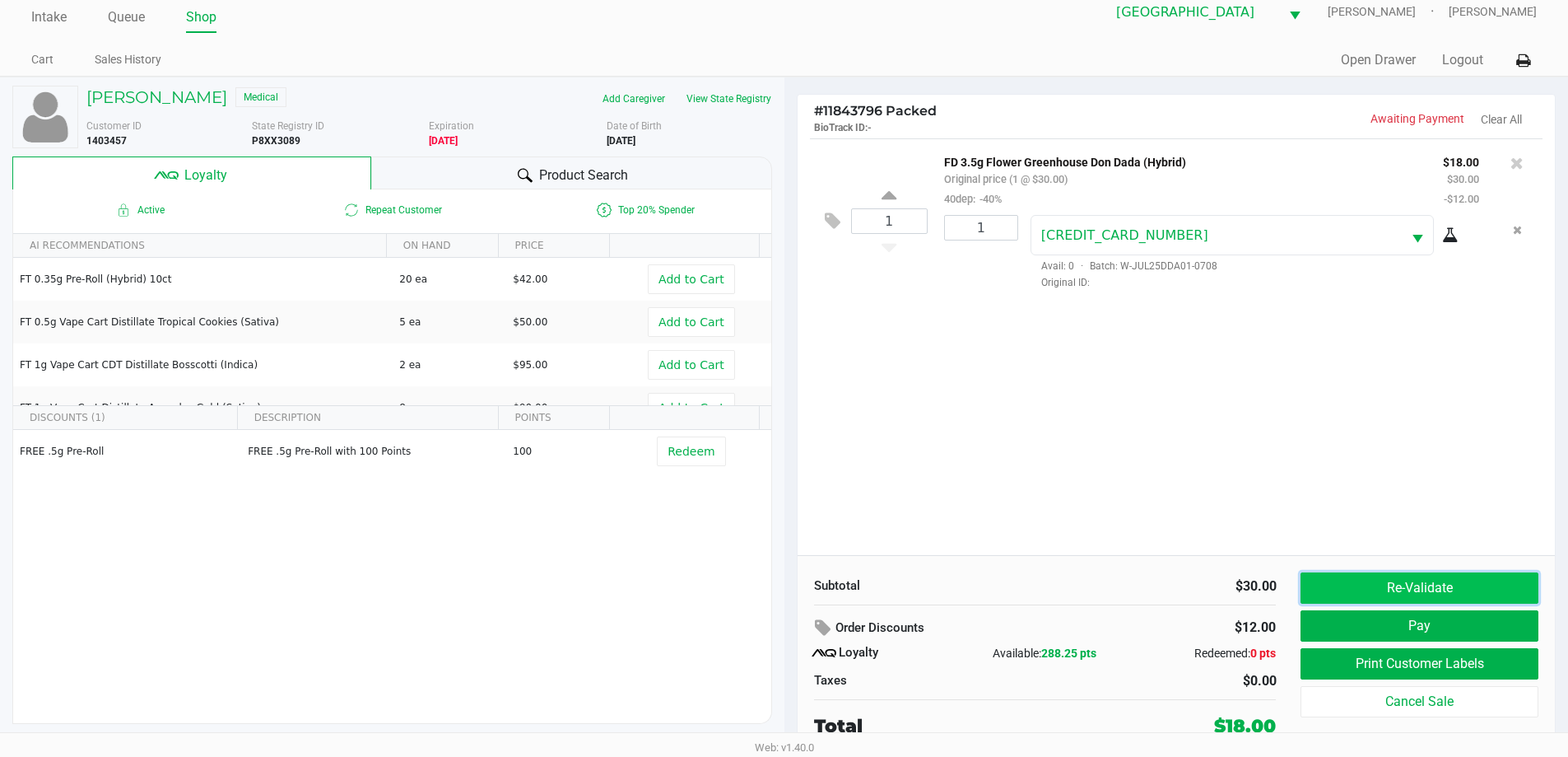
click at [1414, 574] on button "Re-Validate" at bounding box center [1418, 588] width 237 height 31
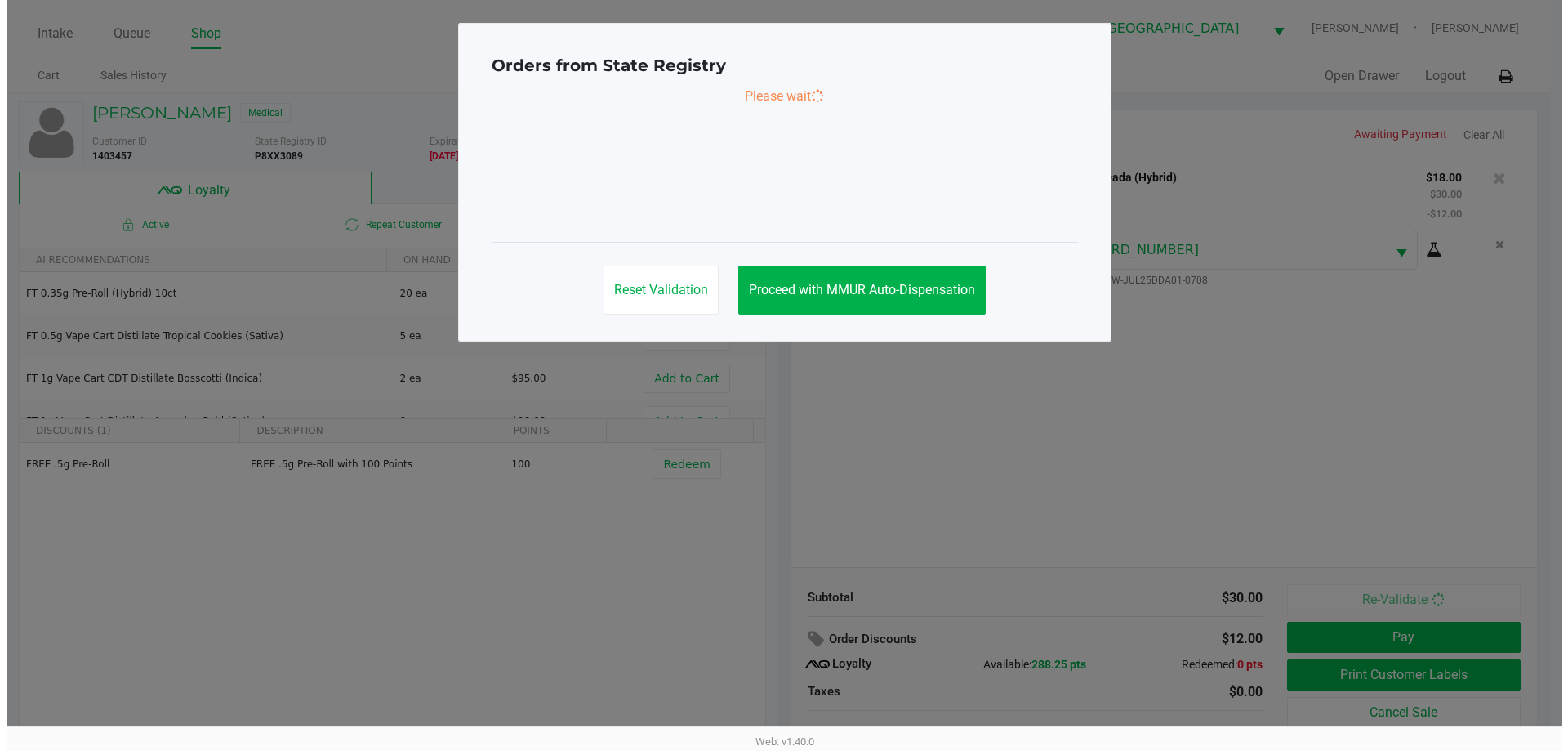
scroll to position [0, 0]
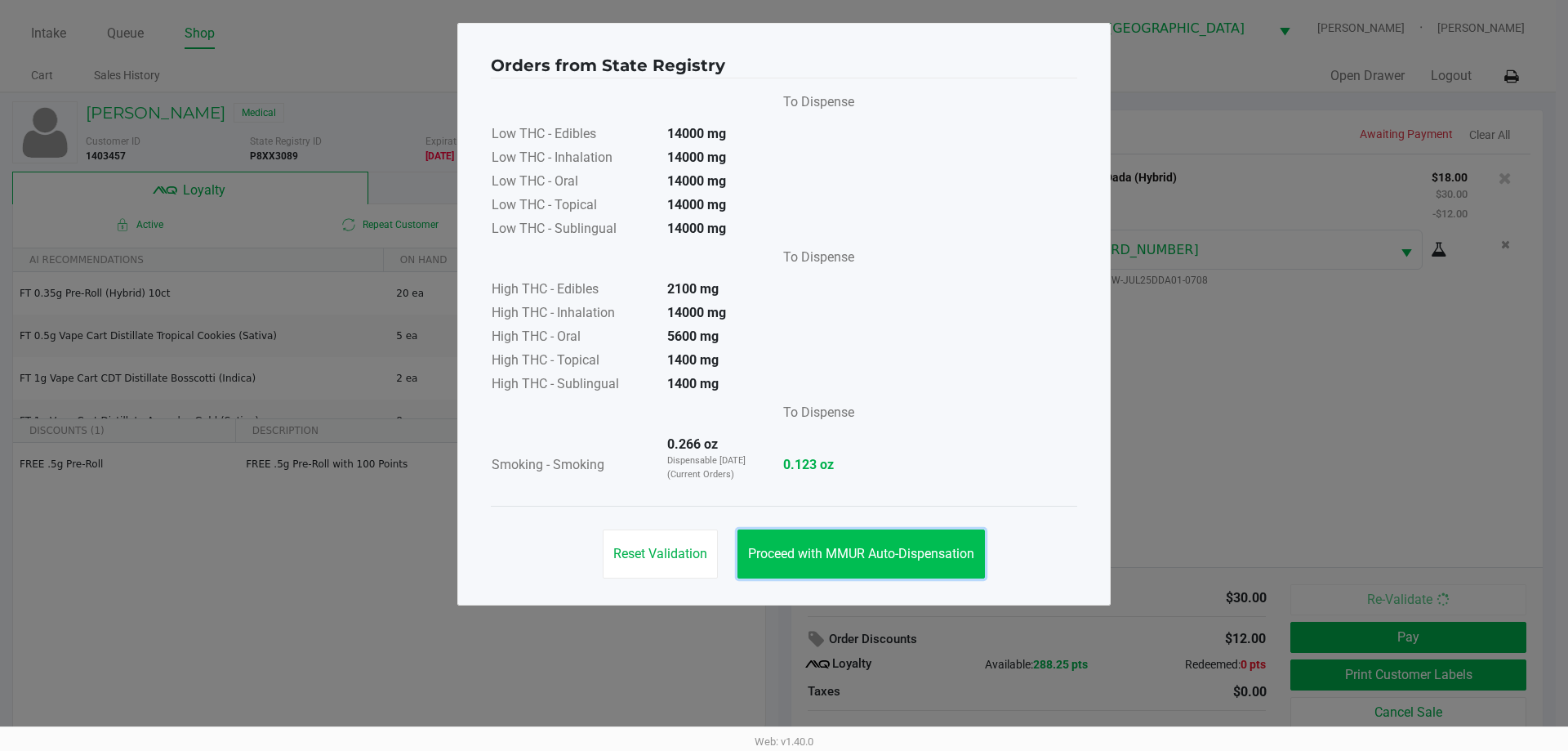
click at [939, 552] on span "Proceed with MMUR Auto-Dispensation" at bounding box center [862, 553] width 226 height 16
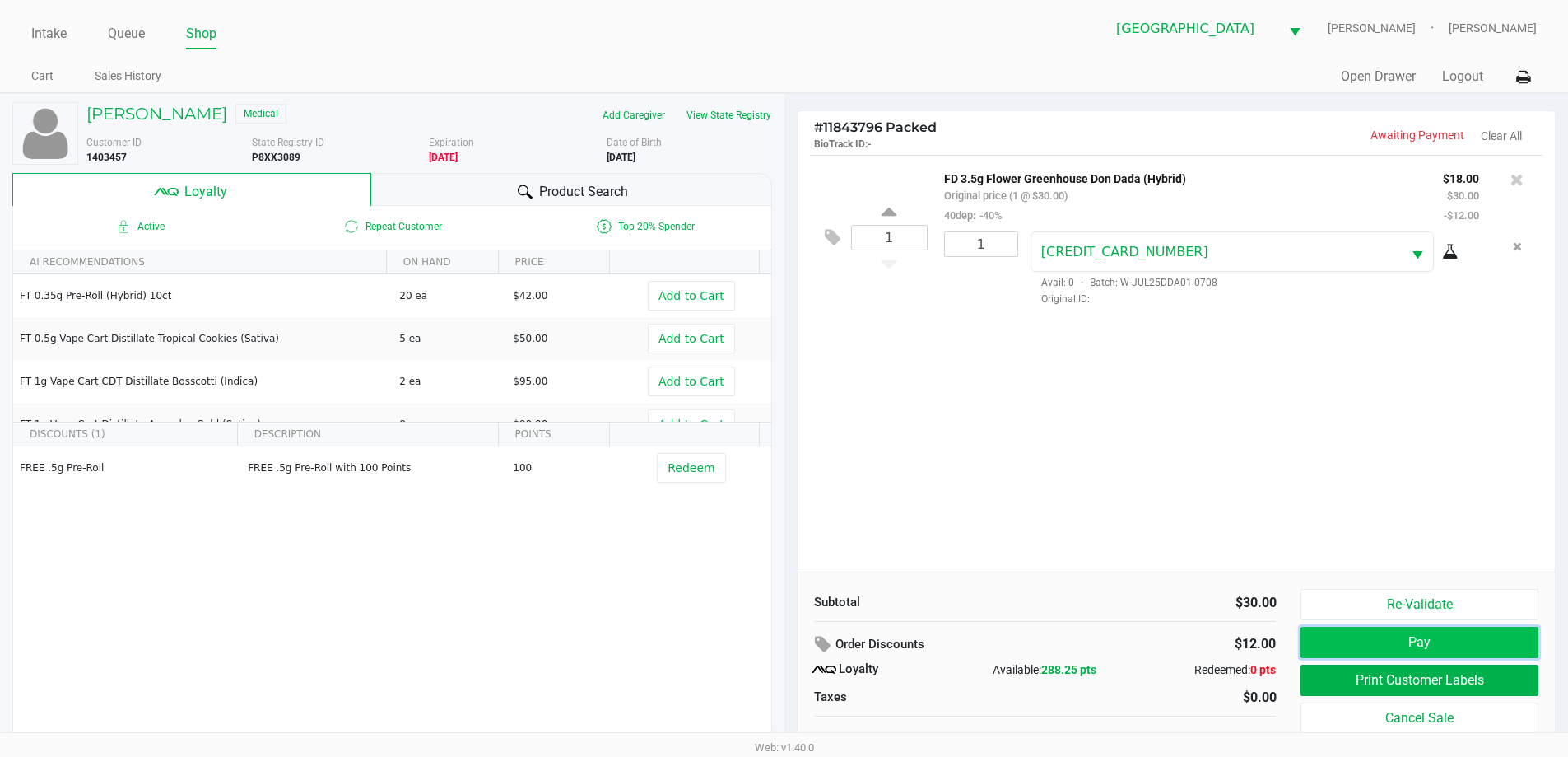
click at [1437, 630] on button "Pay" at bounding box center [1418, 642] width 237 height 31
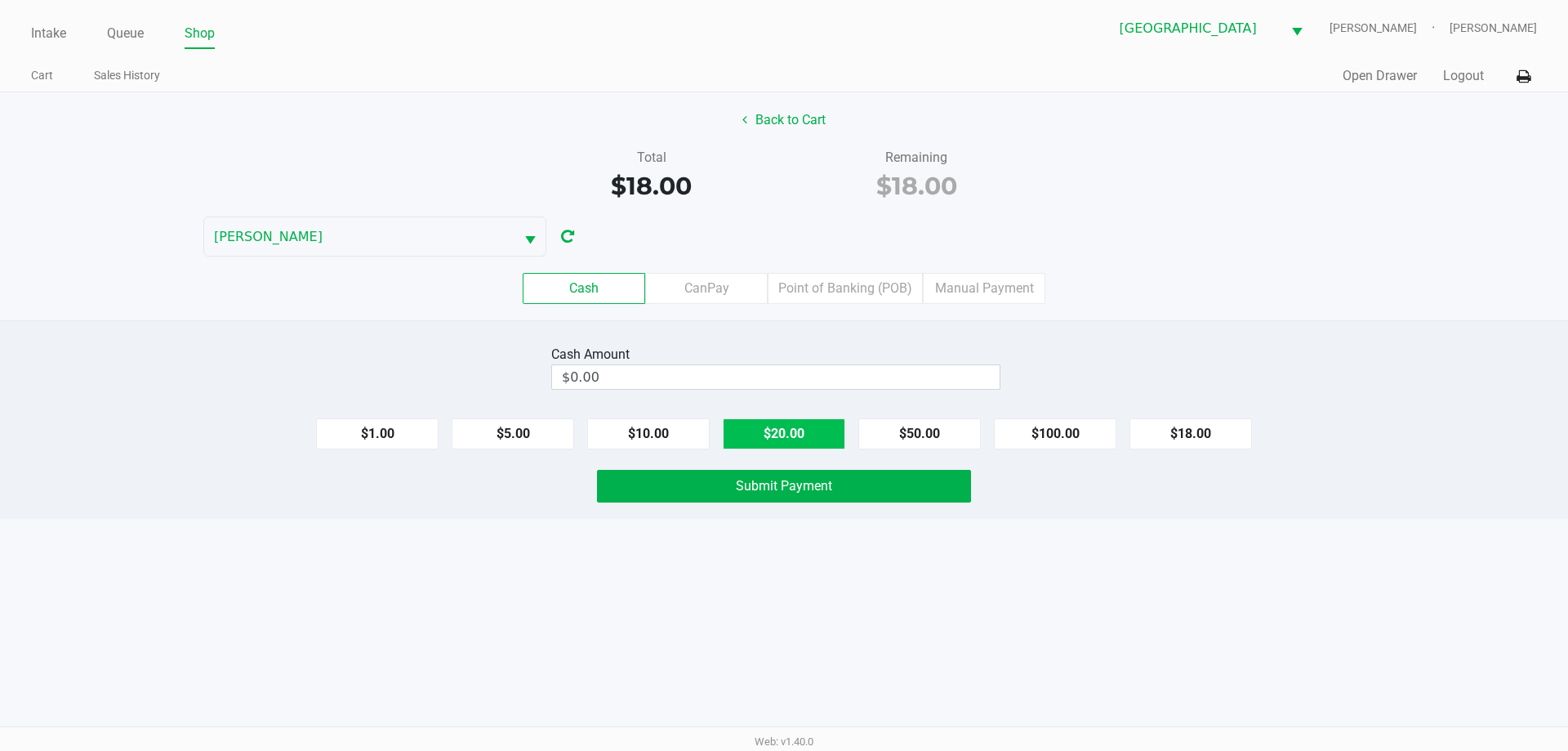
click at [829, 428] on button "$20.00" at bounding box center [784, 434] width 122 height 31
type input "$20.00"
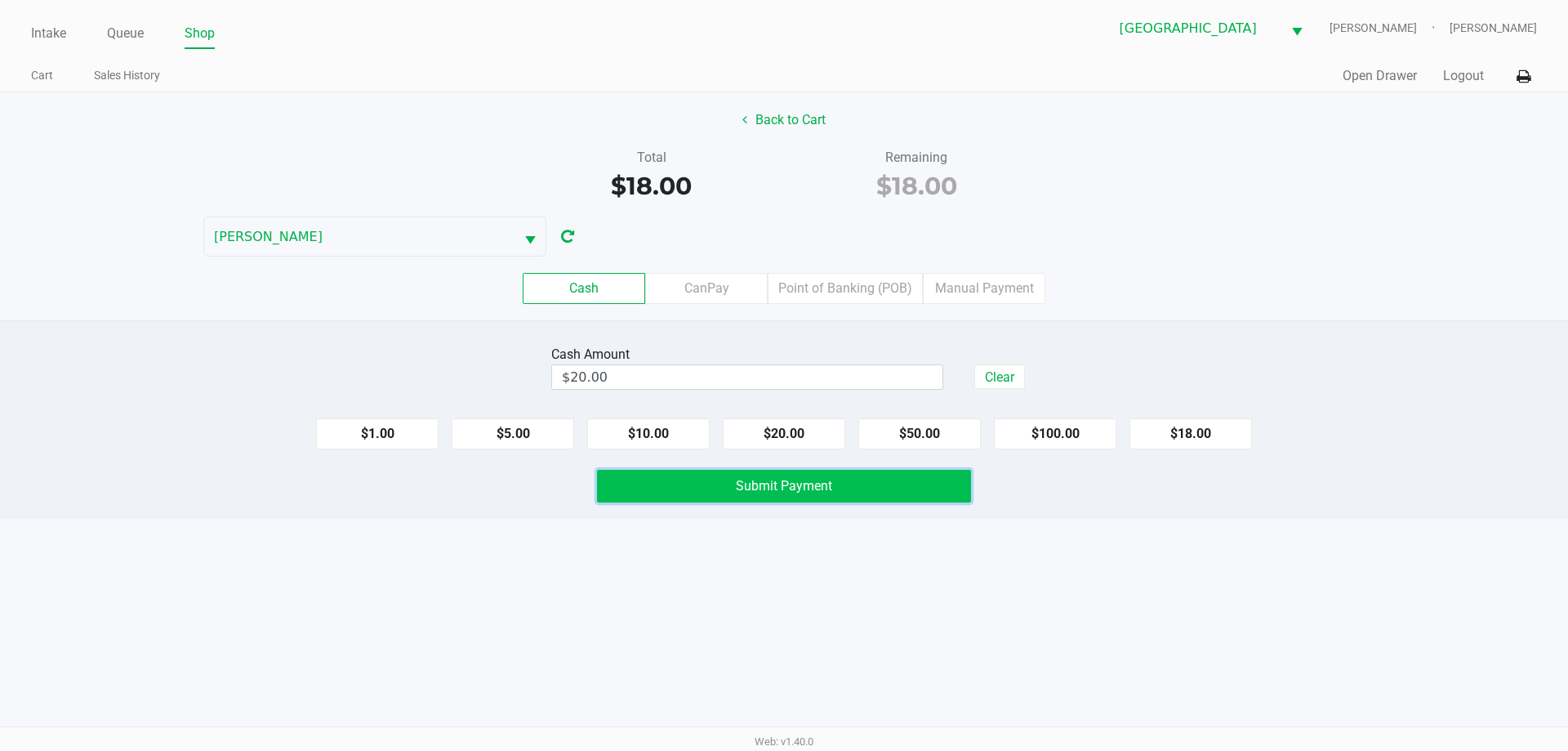
click at [843, 494] on button "Submit Payment" at bounding box center [784, 486] width 374 height 33
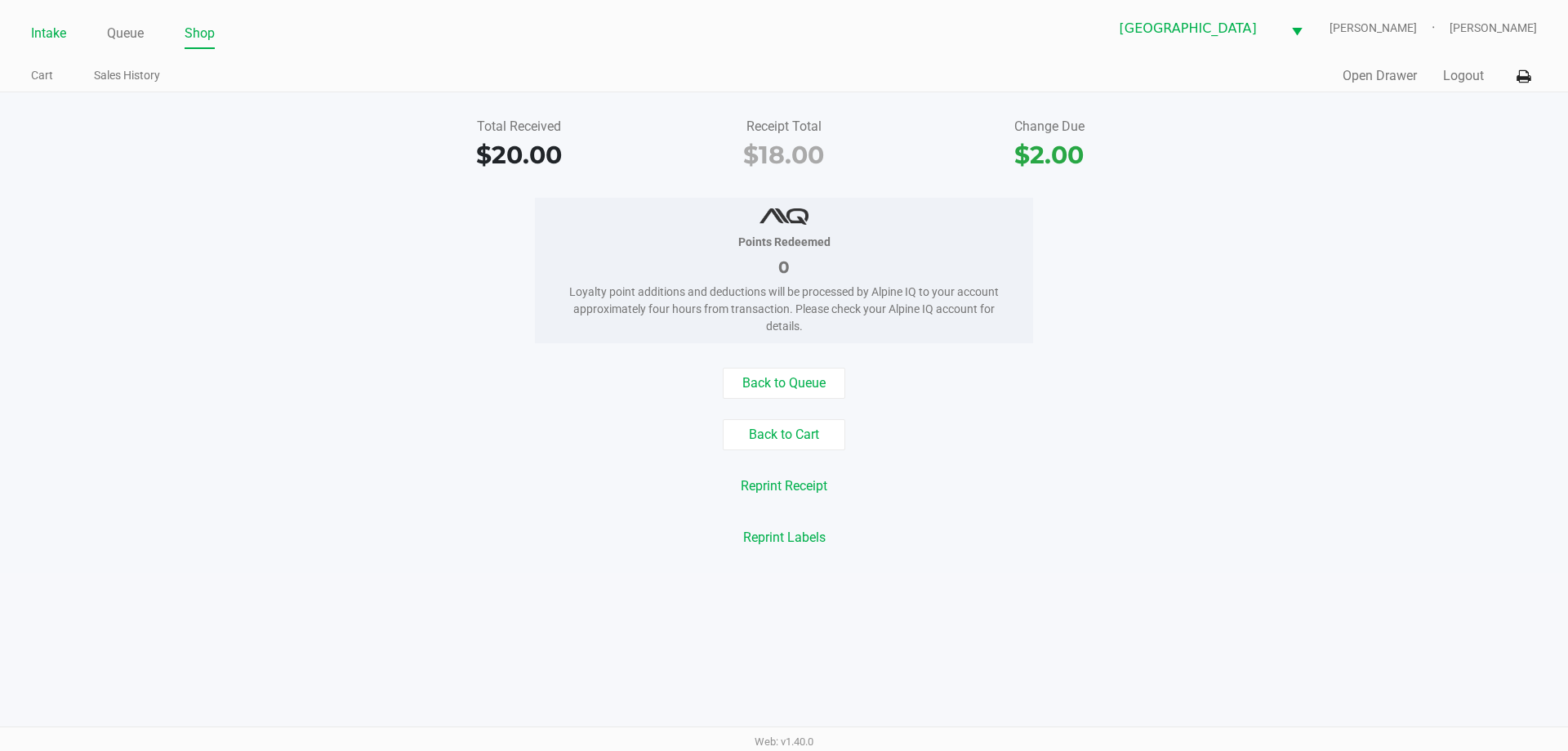
click at [48, 37] on link "Intake" at bounding box center [48, 34] width 35 height 23
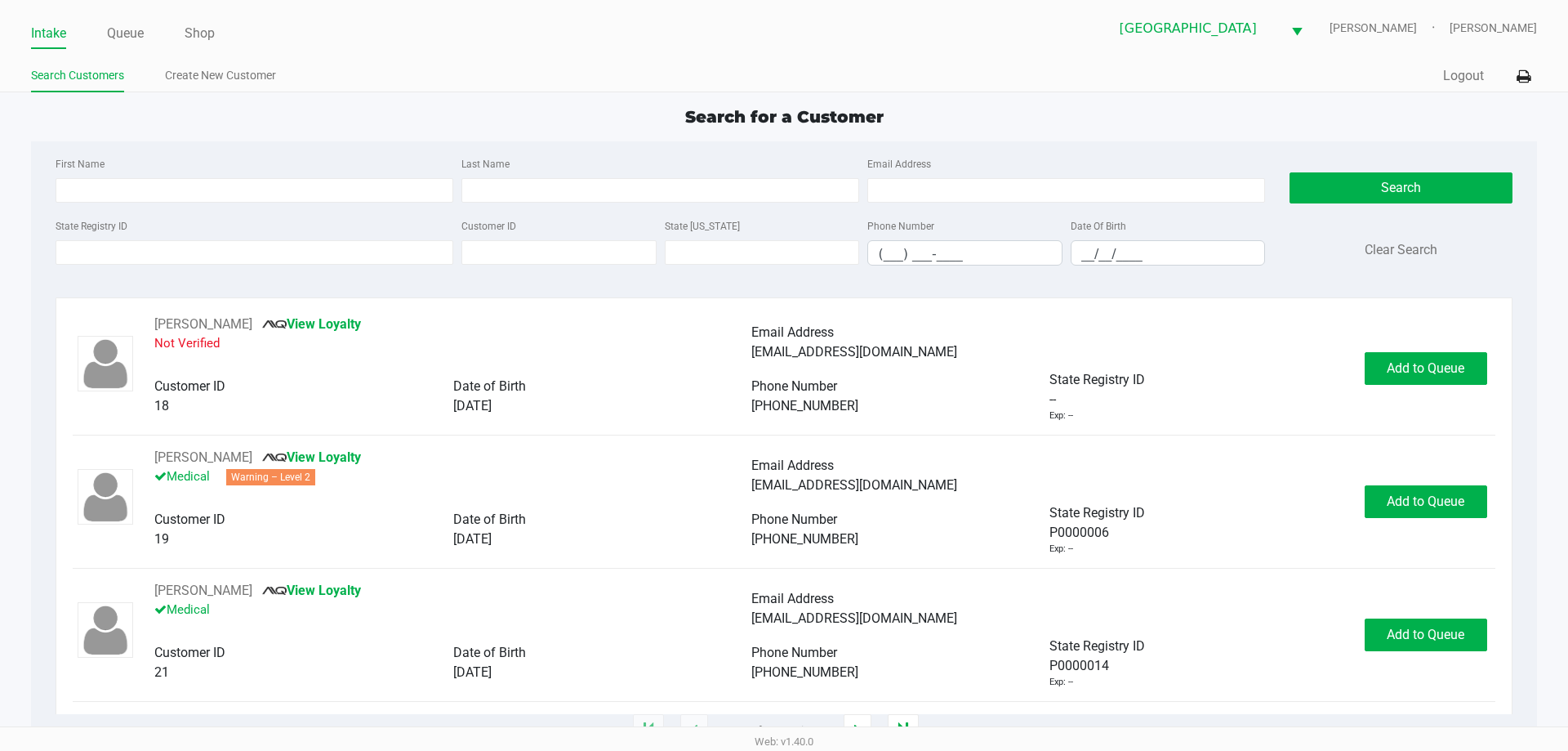
click at [219, 268] on div "State Registry ID Customer ID State [US_STATE] Phone Number (___) ___-____ Date…" at bounding box center [661, 247] width 1218 height 63
click at [266, 249] on input "State Registry ID" at bounding box center [254, 253] width 398 height 25
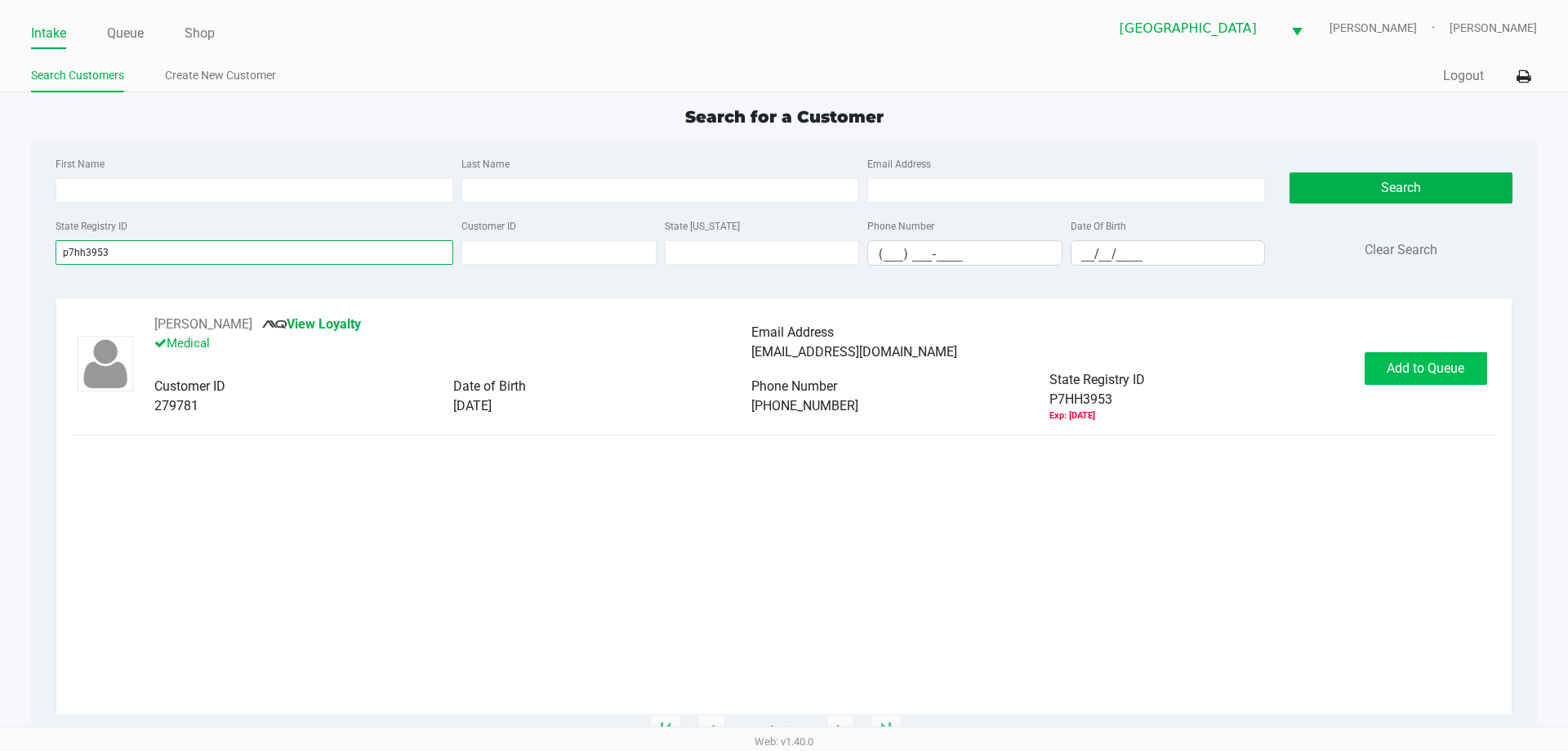
type input "p7hh3953"
click at [1410, 365] on span "Add to Queue" at bounding box center [1425, 368] width 78 height 16
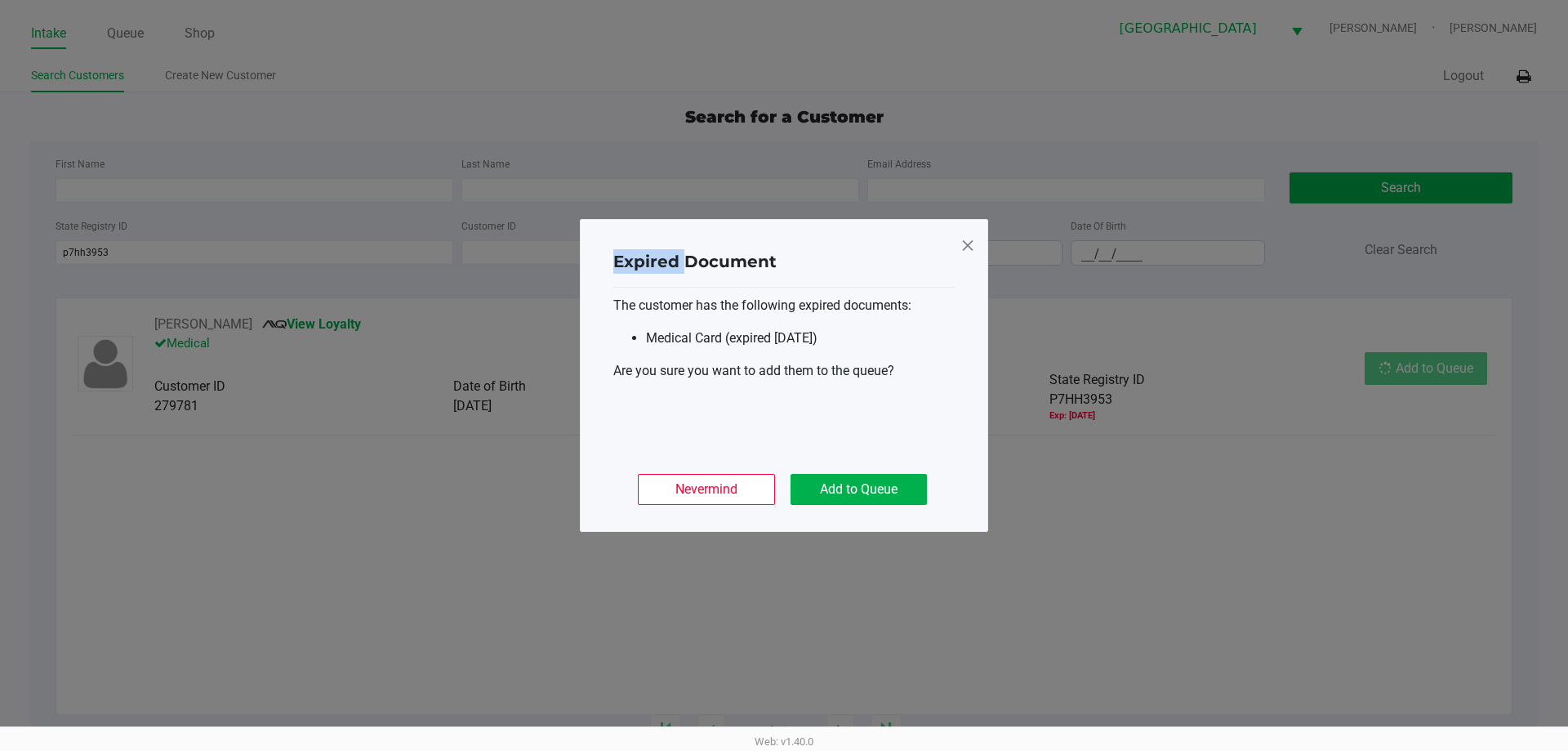
click at [1410, 365] on ngb-modal-window "Expired Document The customer has the following expired documents: Medical Card…" at bounding box center [784, 375] width 1568 height 751
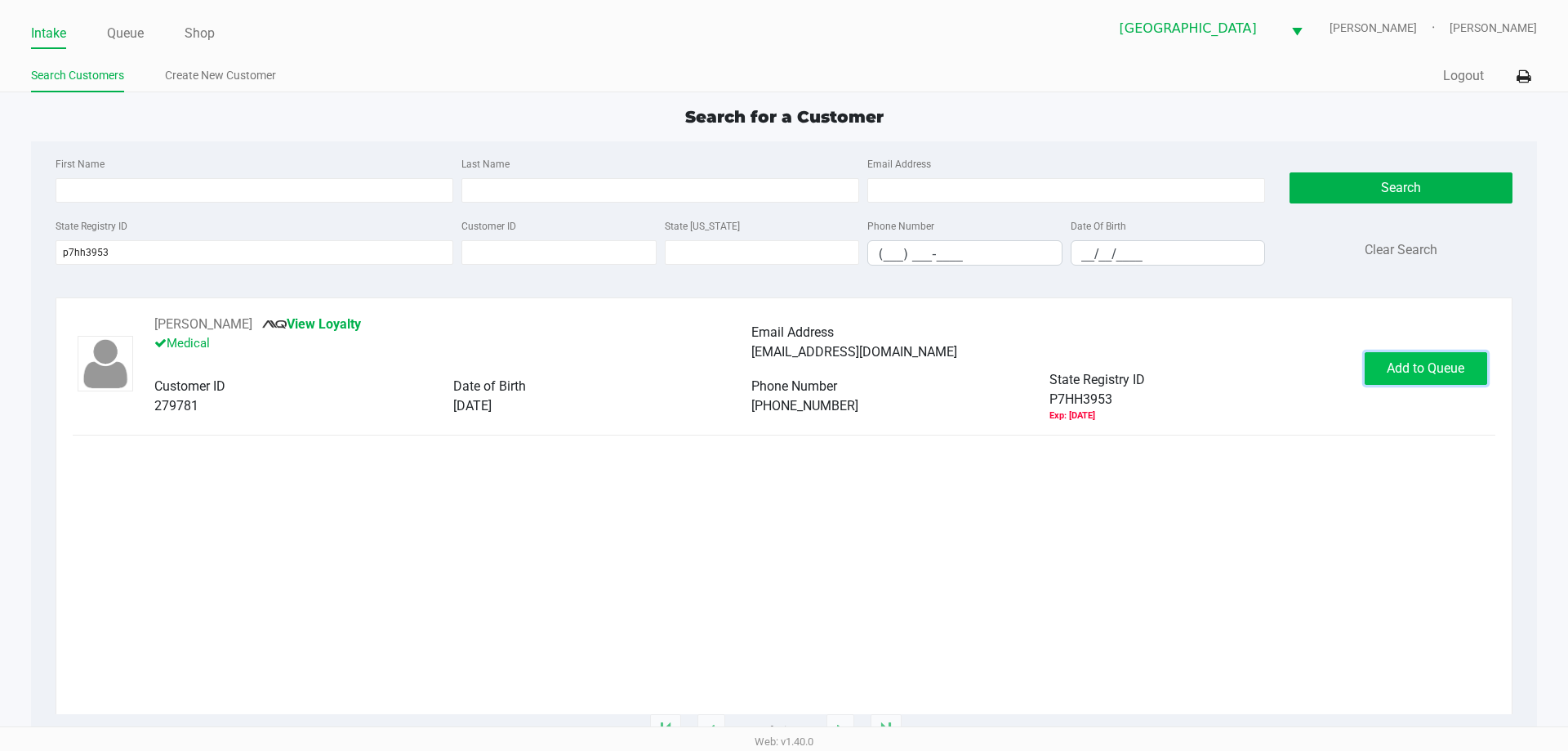
click at [1436, 375] on span "Add to Queue" at bounding box center [1425, 368] width 78 height 16
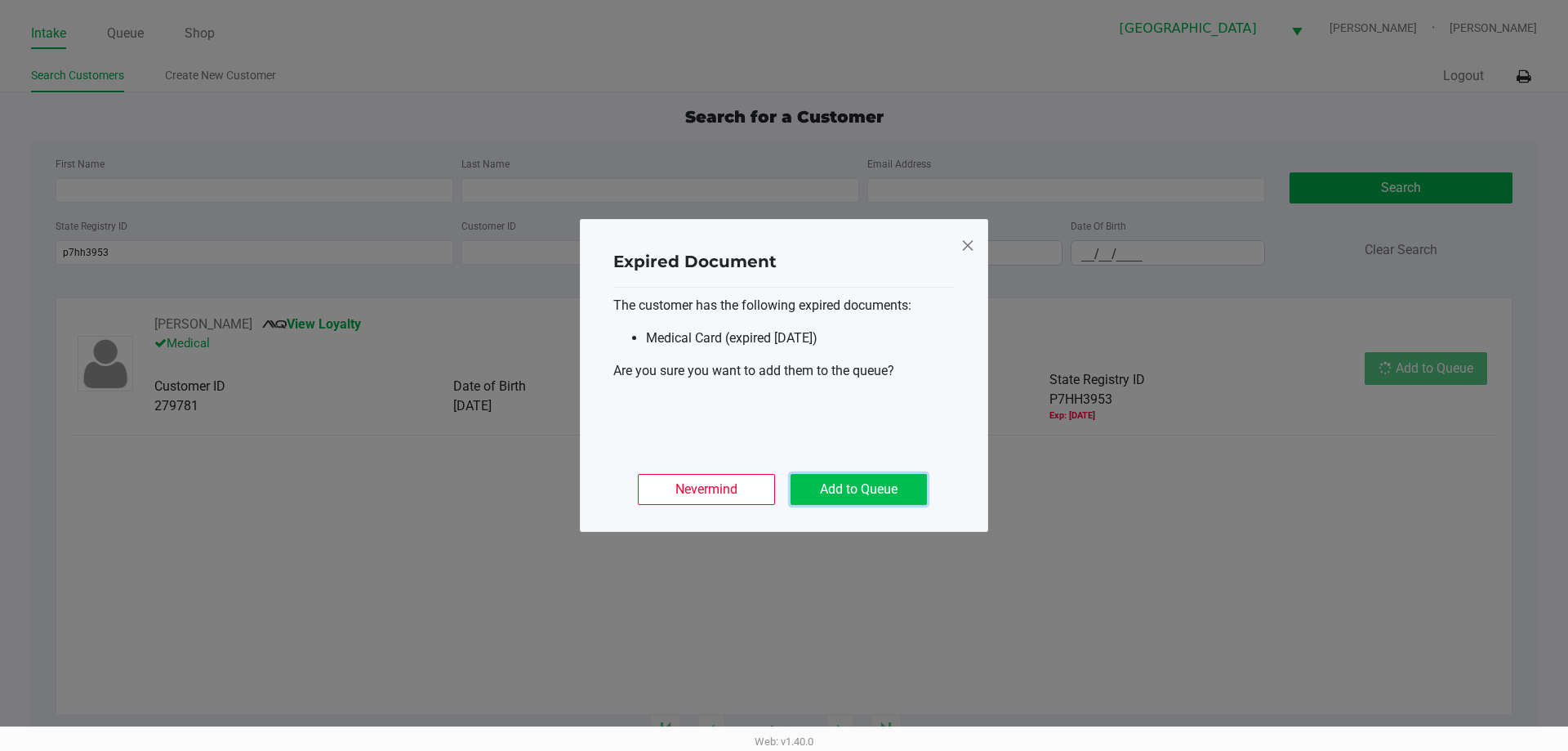
click at [890, 488] on button "Add to Queue" at bounding box center [858, 489] width 136 height 31
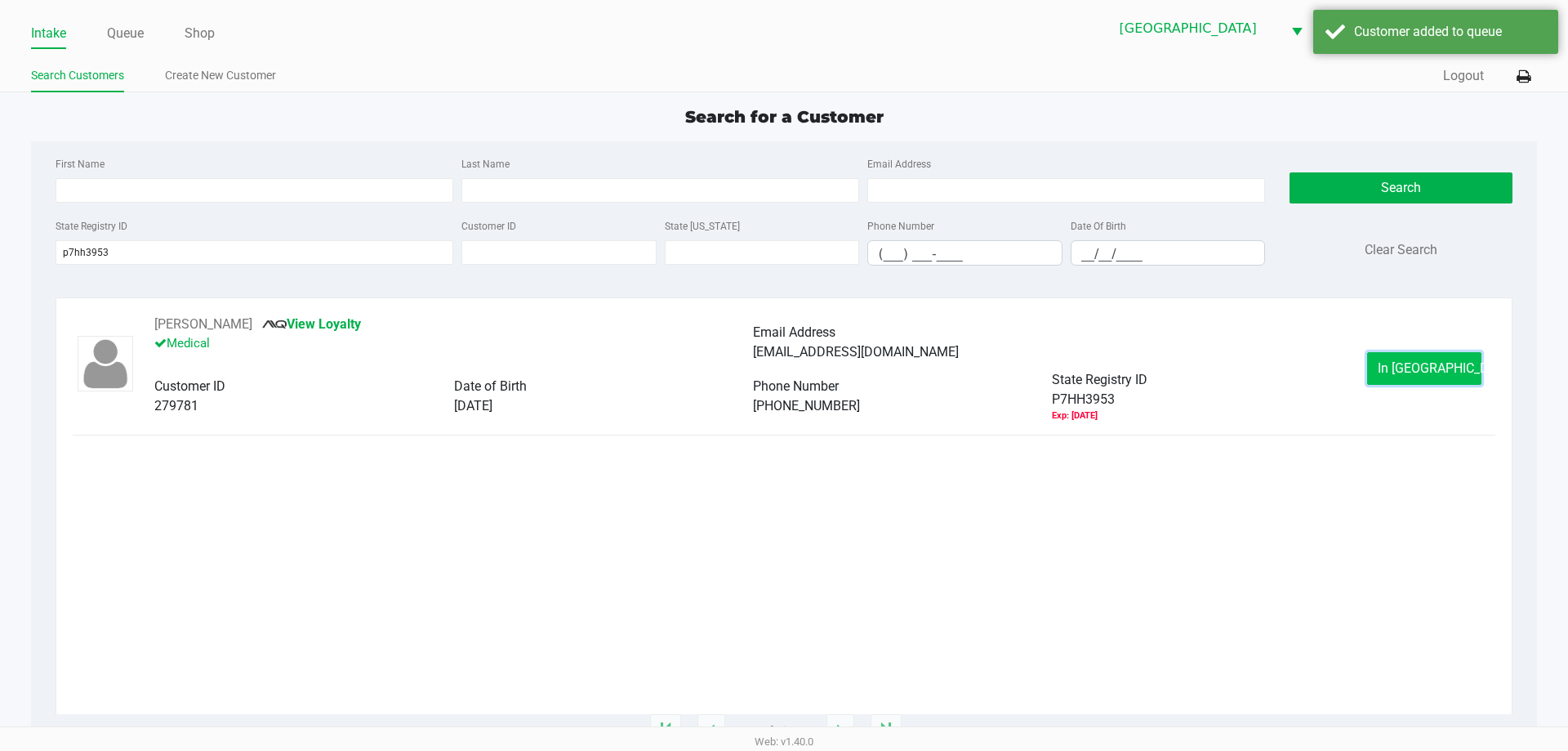
click at [1394, 383] on button "In [GEOGRAPHIC_DATA]" at bounding box center [1424, 369] width 114 height 33
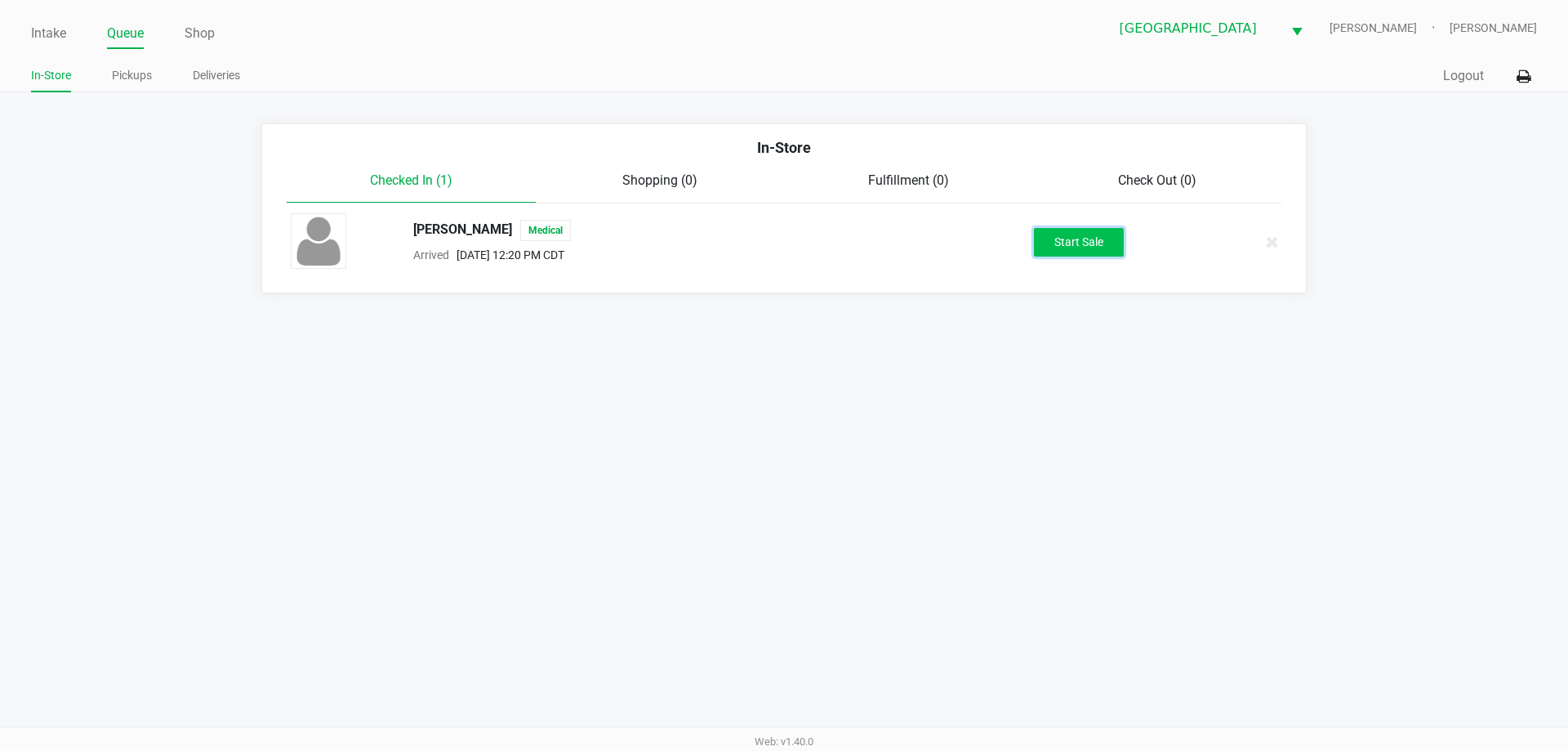
click at [1082, 239] on button "Start Sale" at bounding box center [1078, 242] width 89 height 29
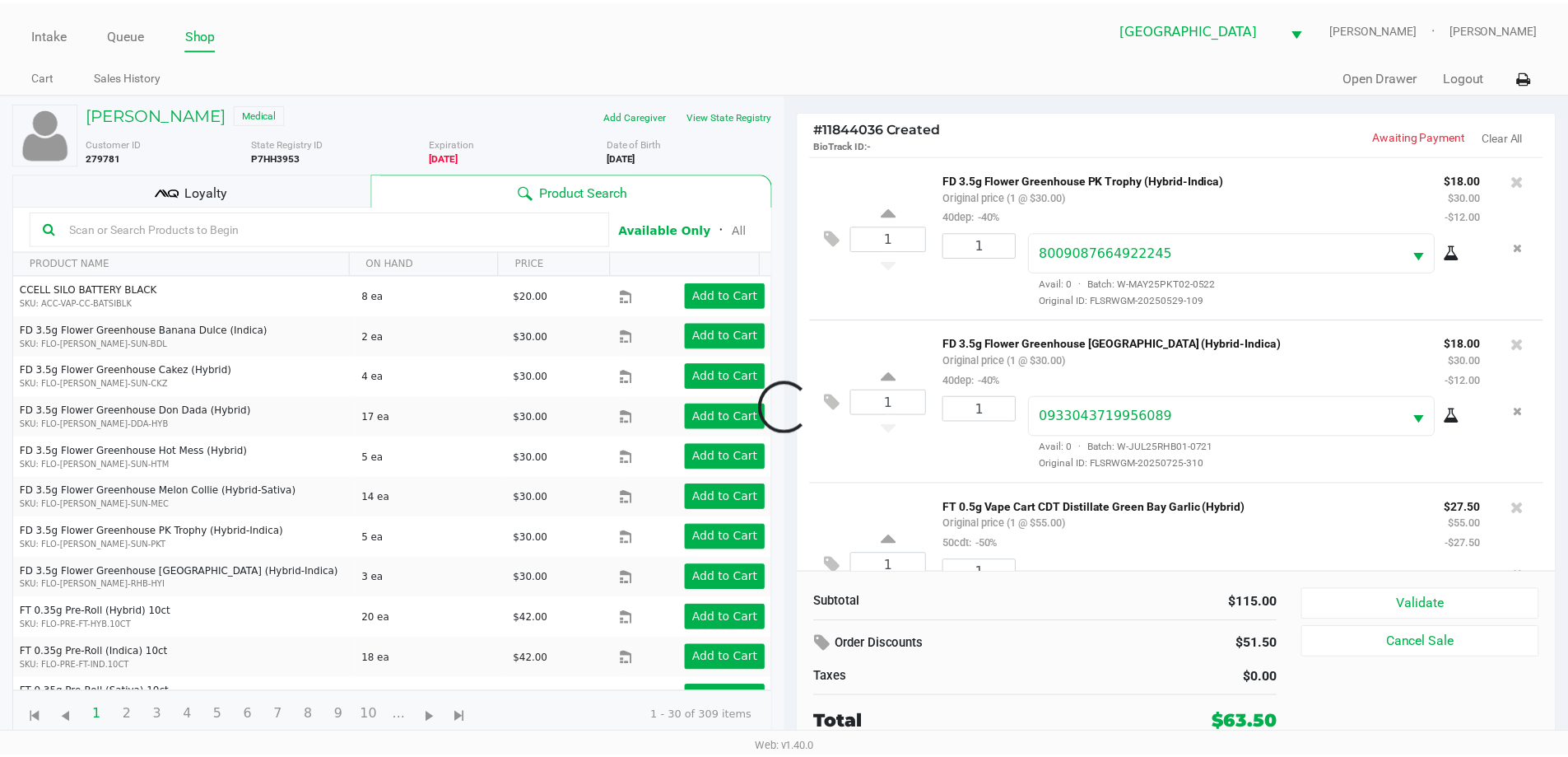
scroll to position [78, 0]
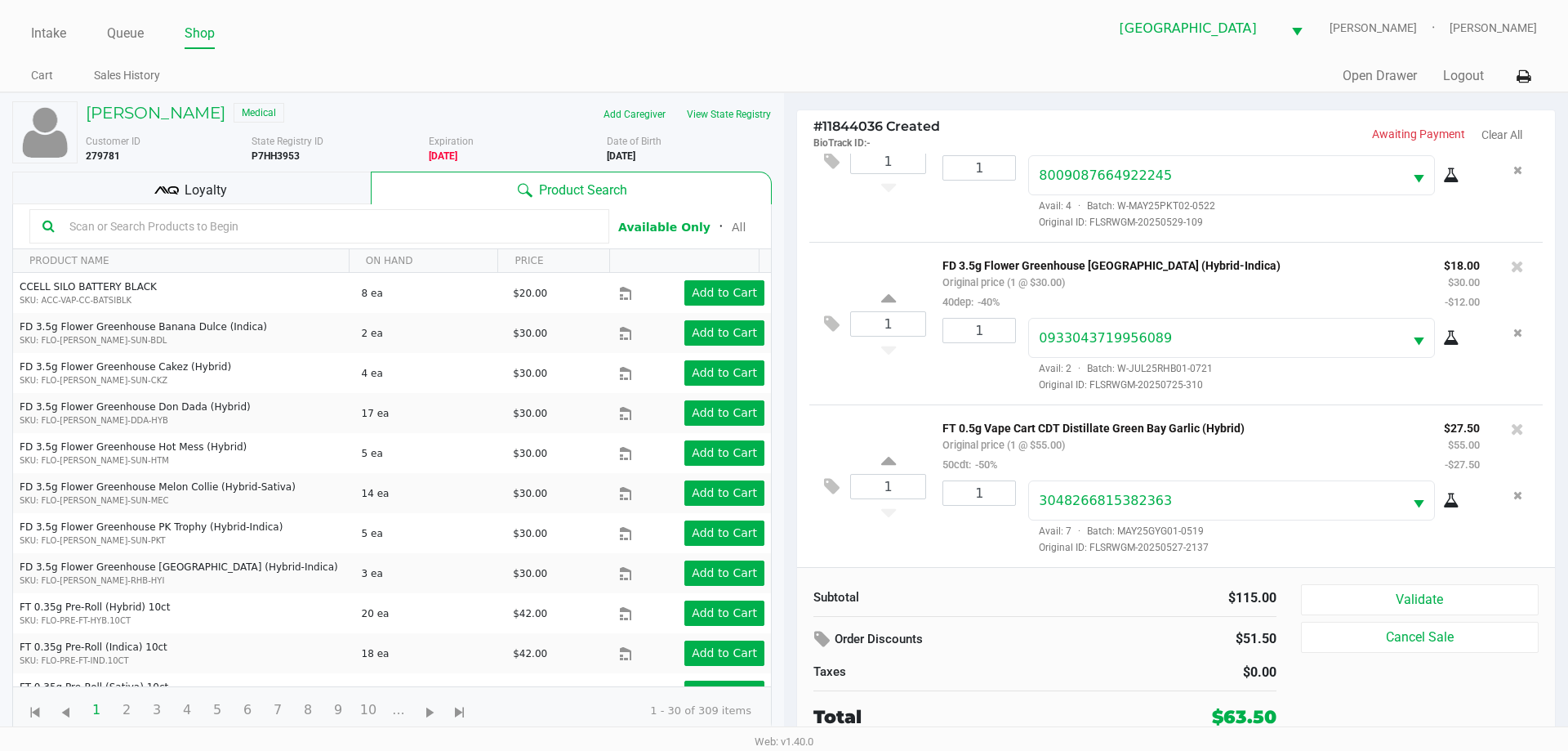
click at [208, 203] on div "Loyalty" at bounding box center [191, 188] width 359 height 33
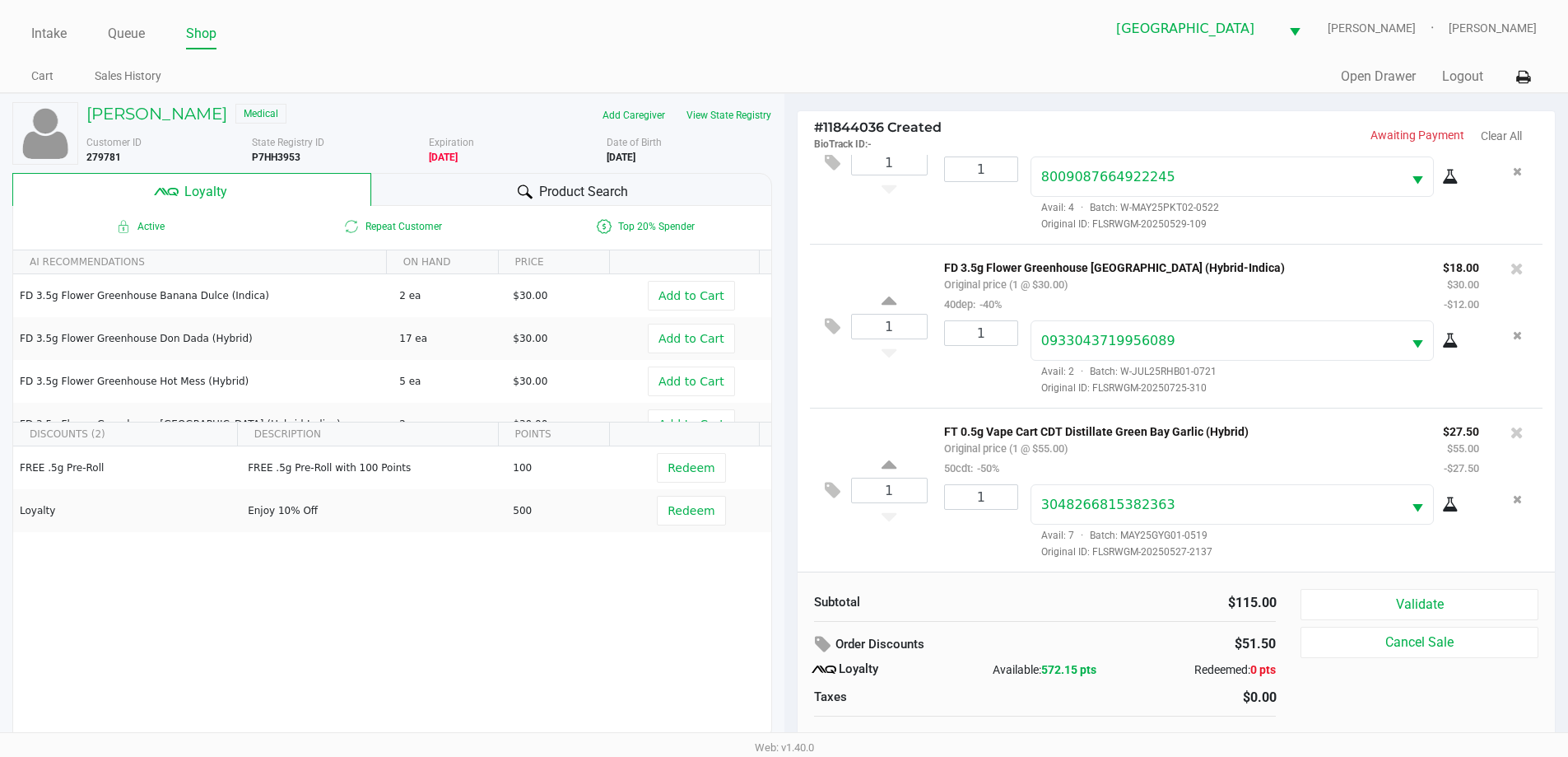
scroll to position [17, 0]
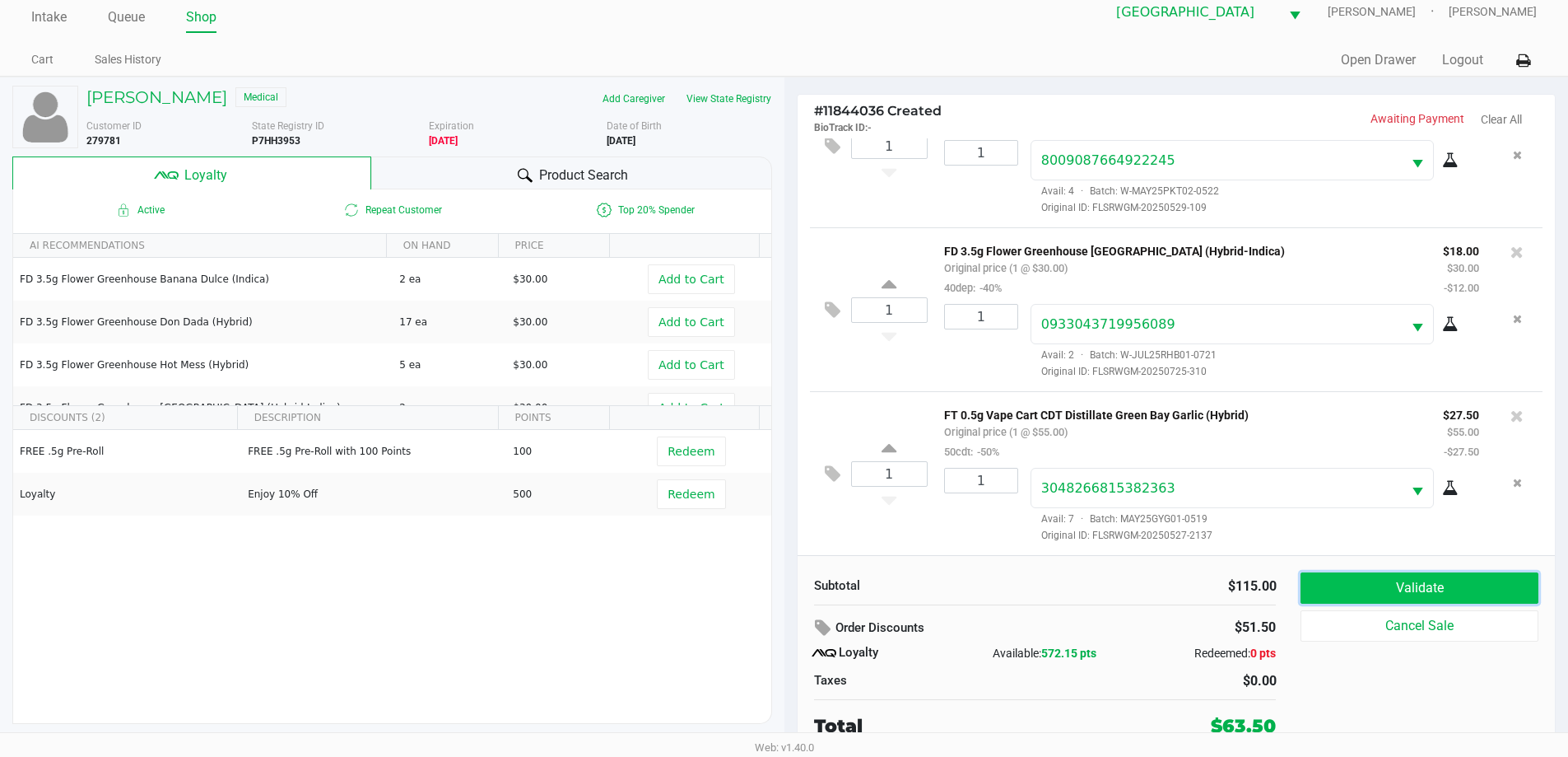
click at [1365, 582] on button "Validate" at bounding box center [1418, 588] width 237 height 31
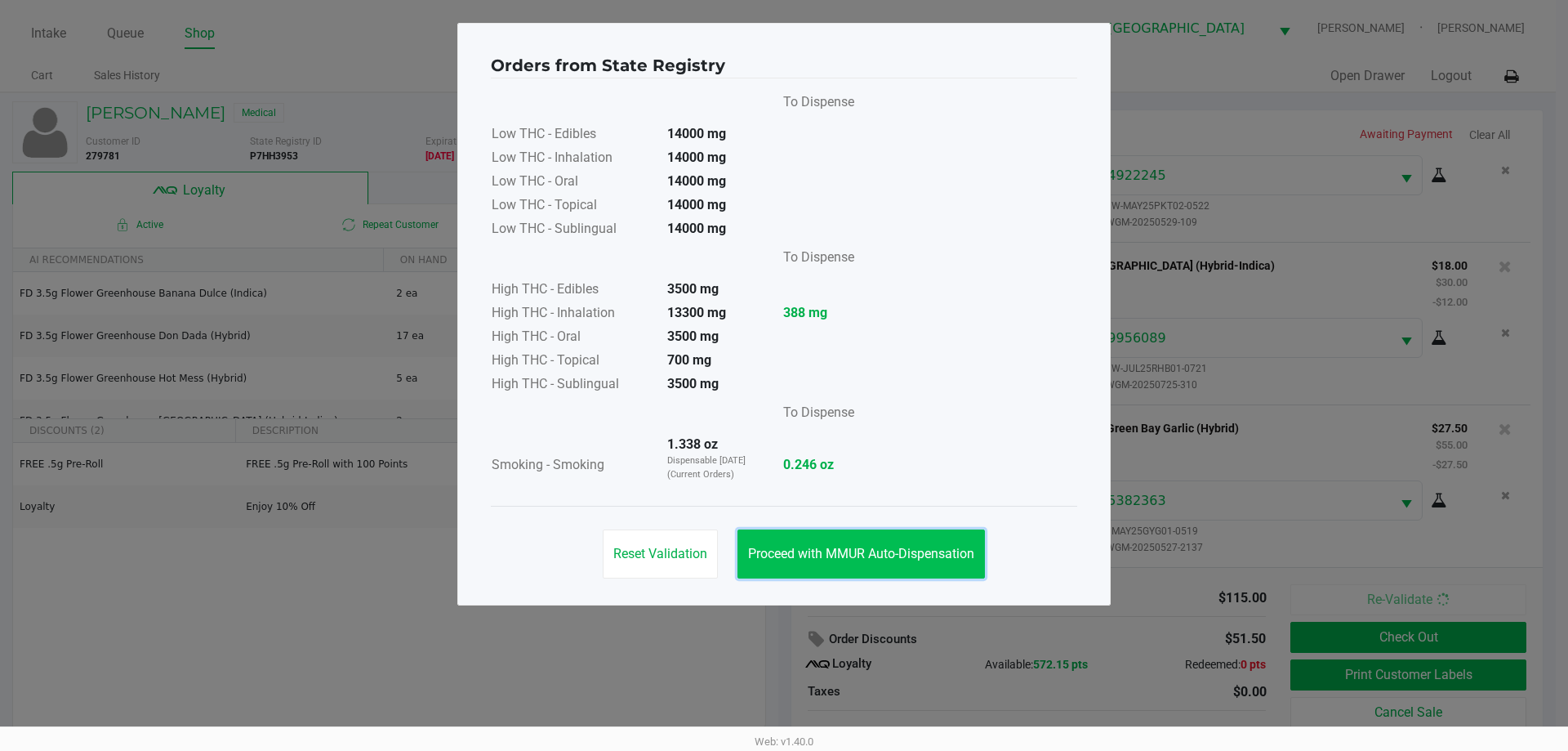
click at [925, 549] on span "Proceed with MMUR Auto-Dispensation" at bounding box center [862, 553] width 226 height 16
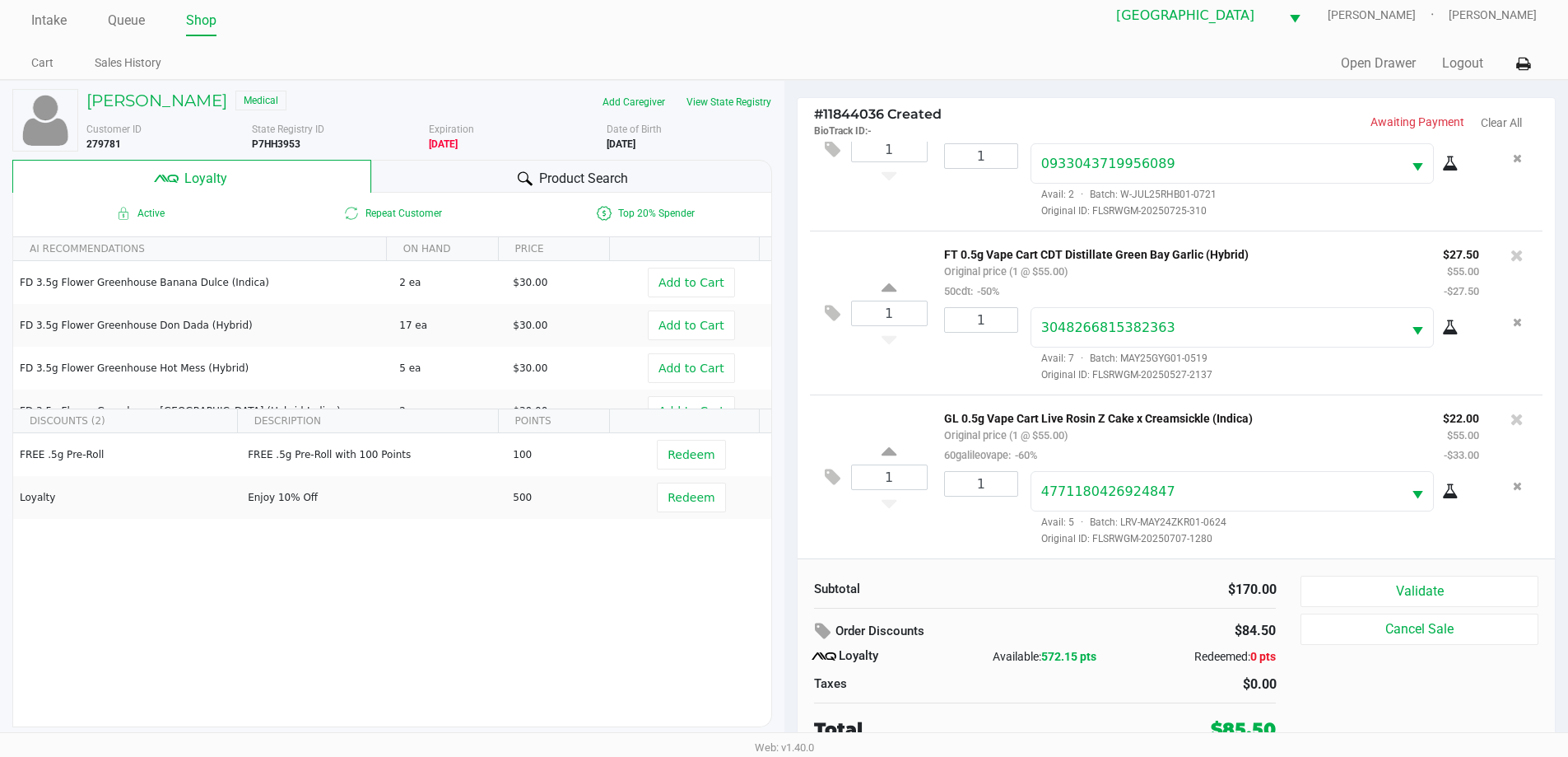
scroll to position [17, 0]
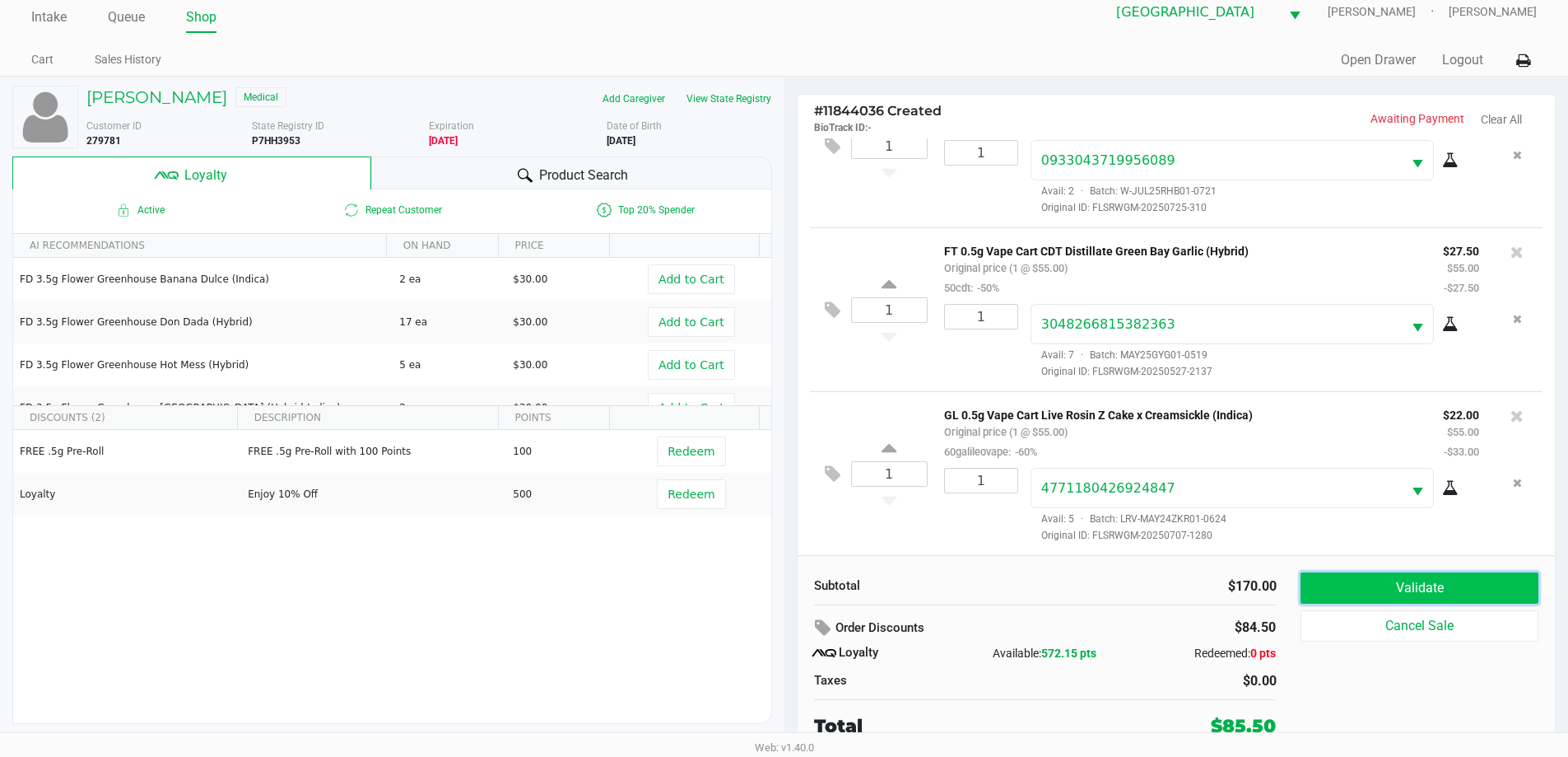
click at [1412, 587] on button "Validate" at bounding box center [1418, 588] width 237 height 31
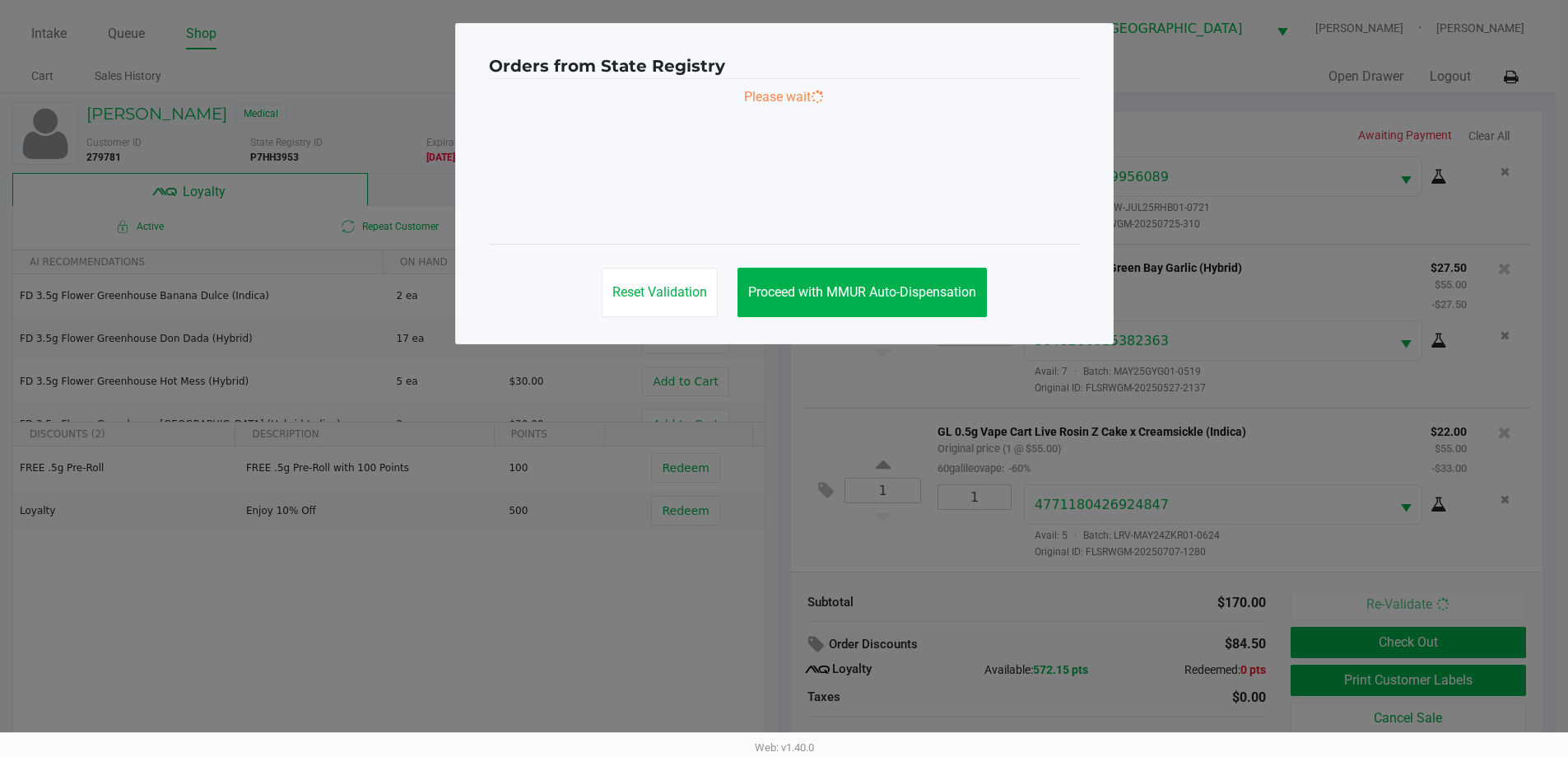
scroll to position [0, 0]
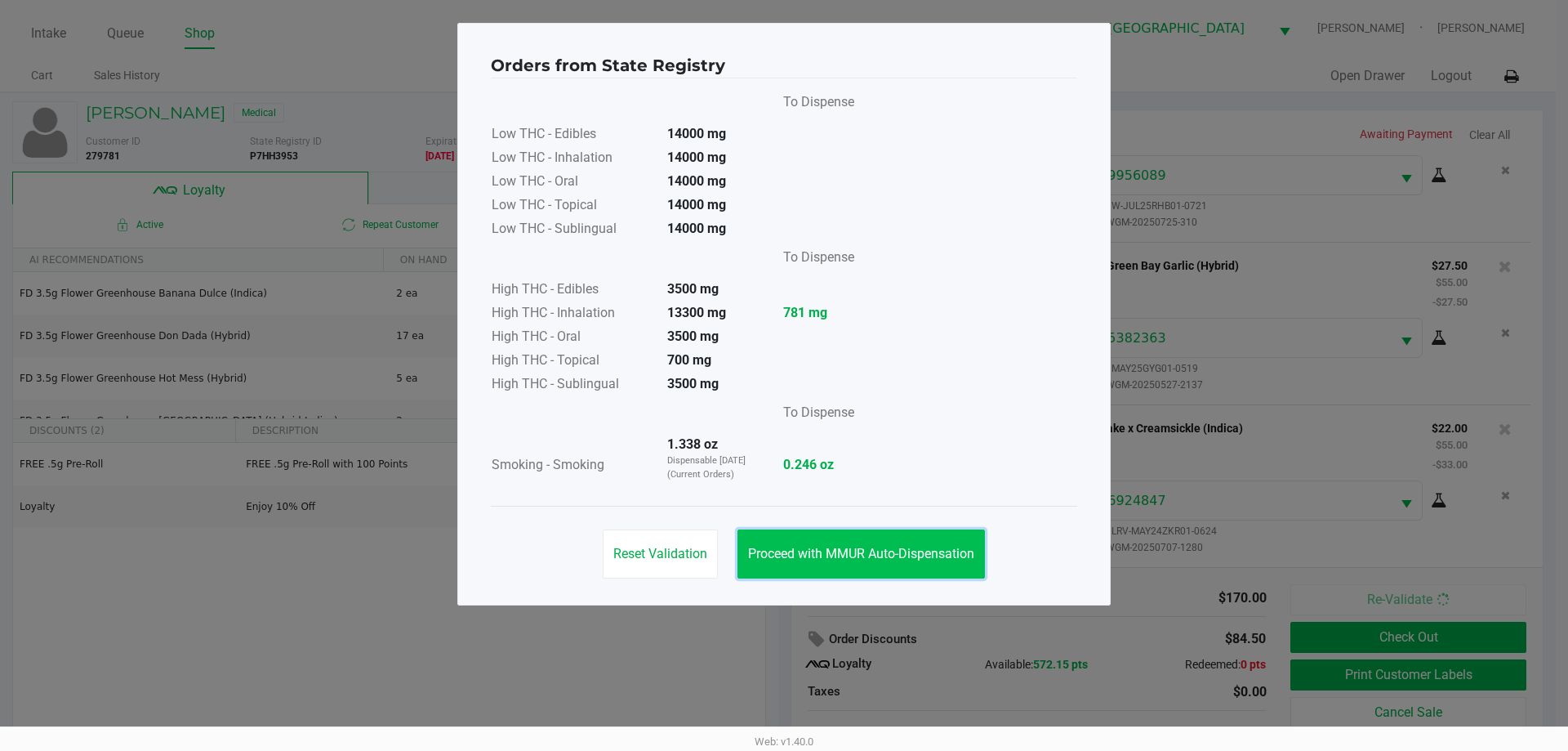
click at [885, 552] on span "Proceed with MMUR Auto-Dispensation" at bounding box center [862, 553] width 226 height 16
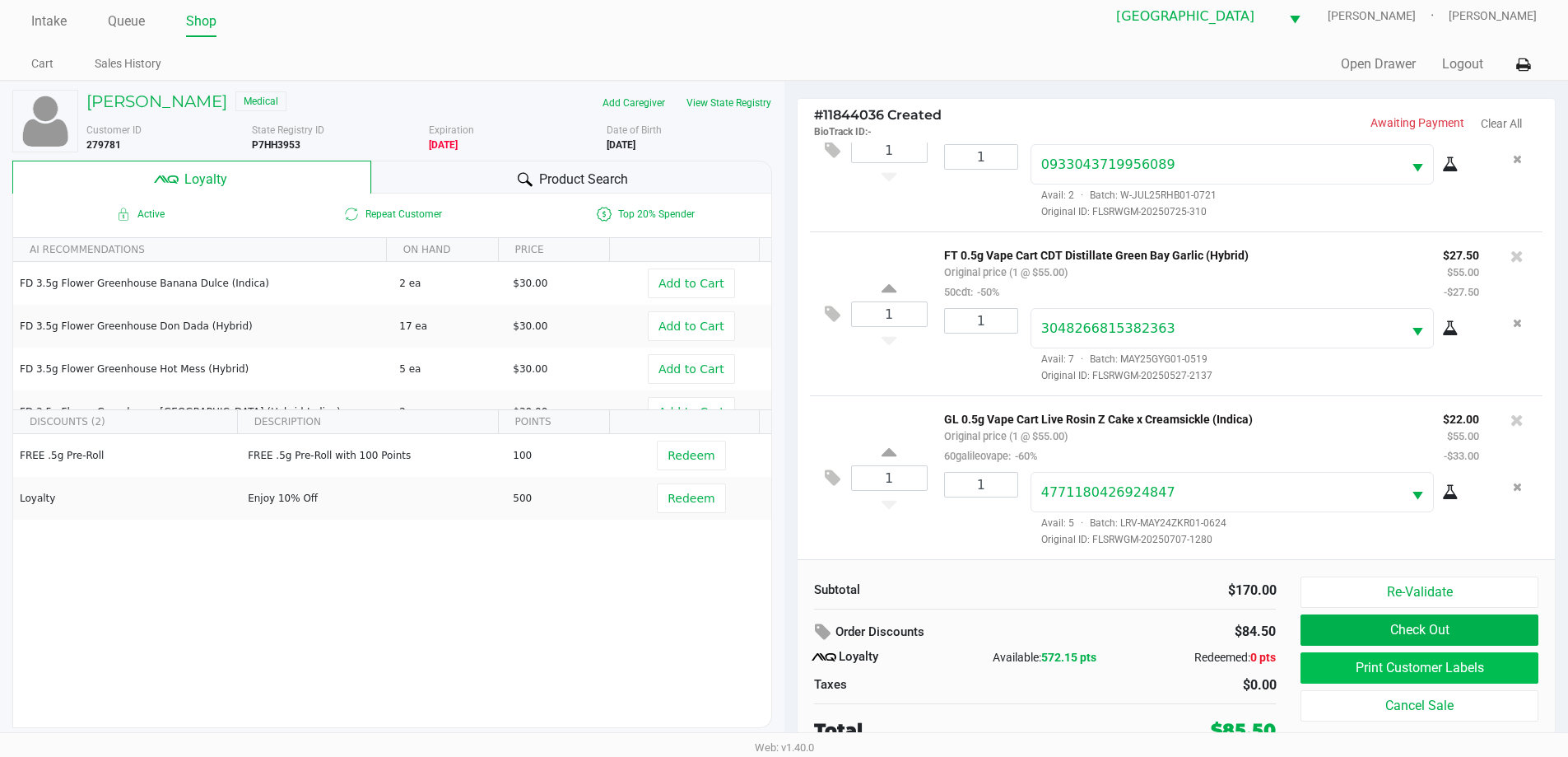
scroll to position [17, 0]
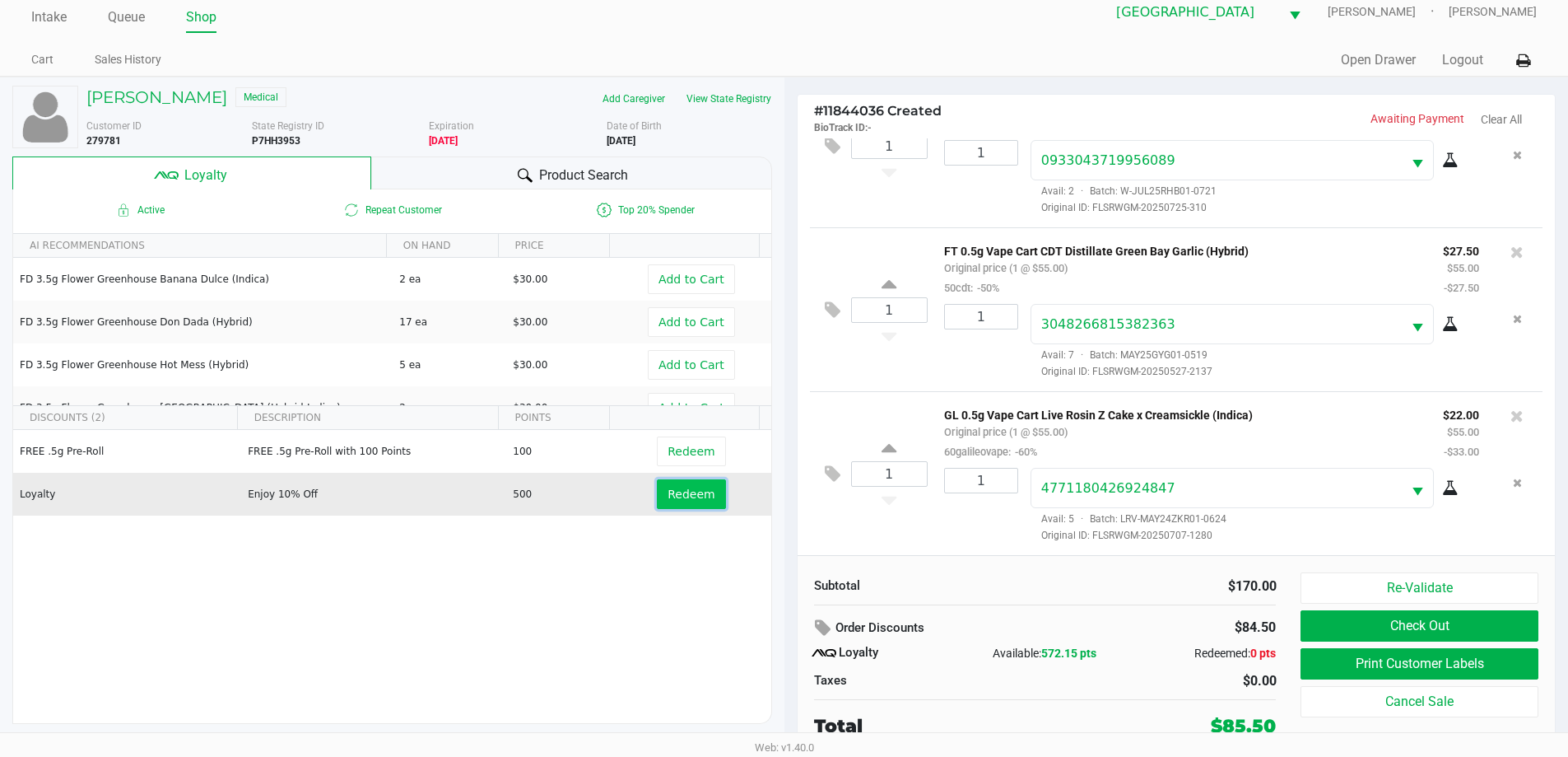
click at [690, 501] on span "Redeem" at bounding box center [691, 494] width 47 height 13
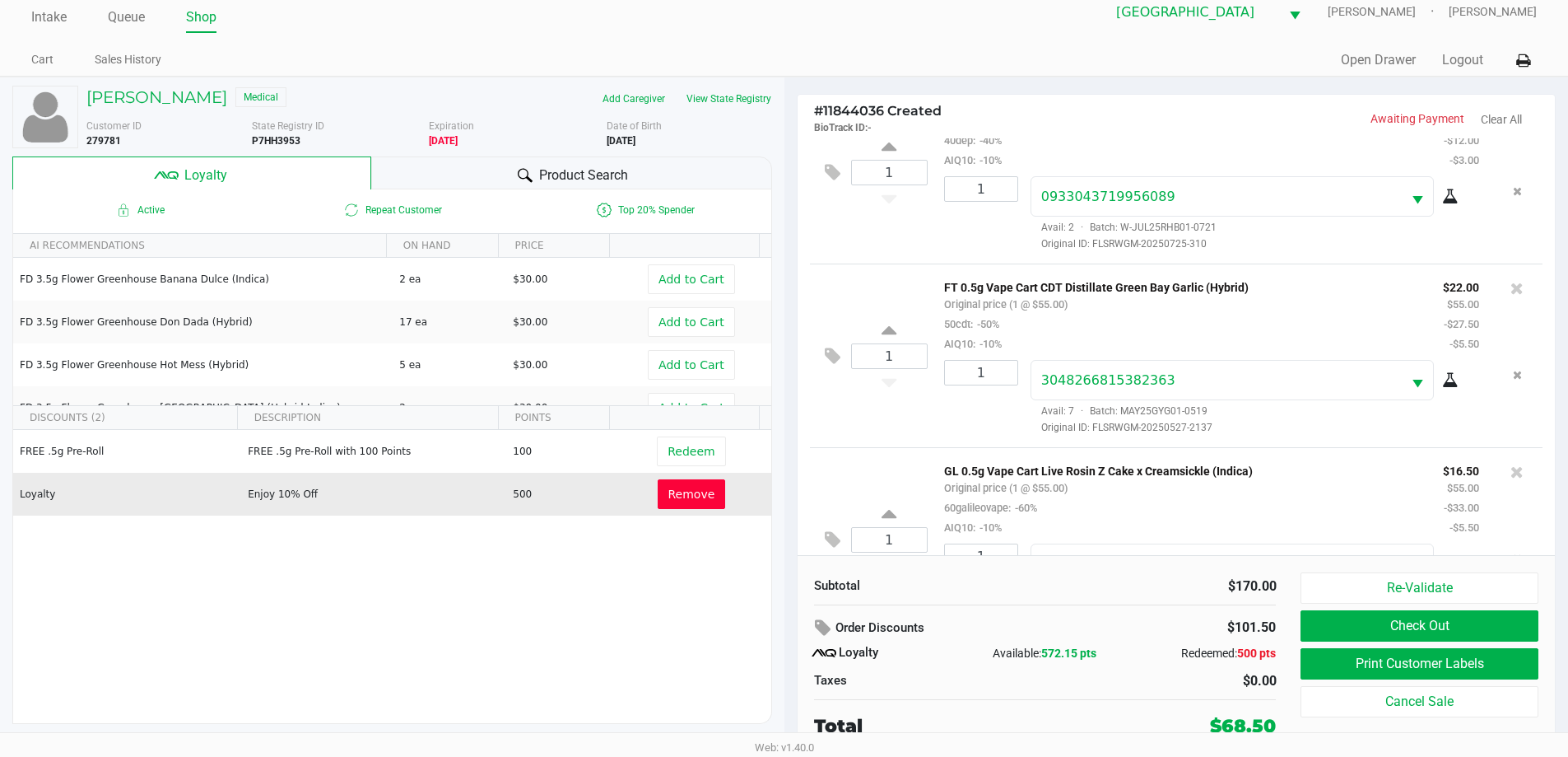
scroll to position [321, 0]
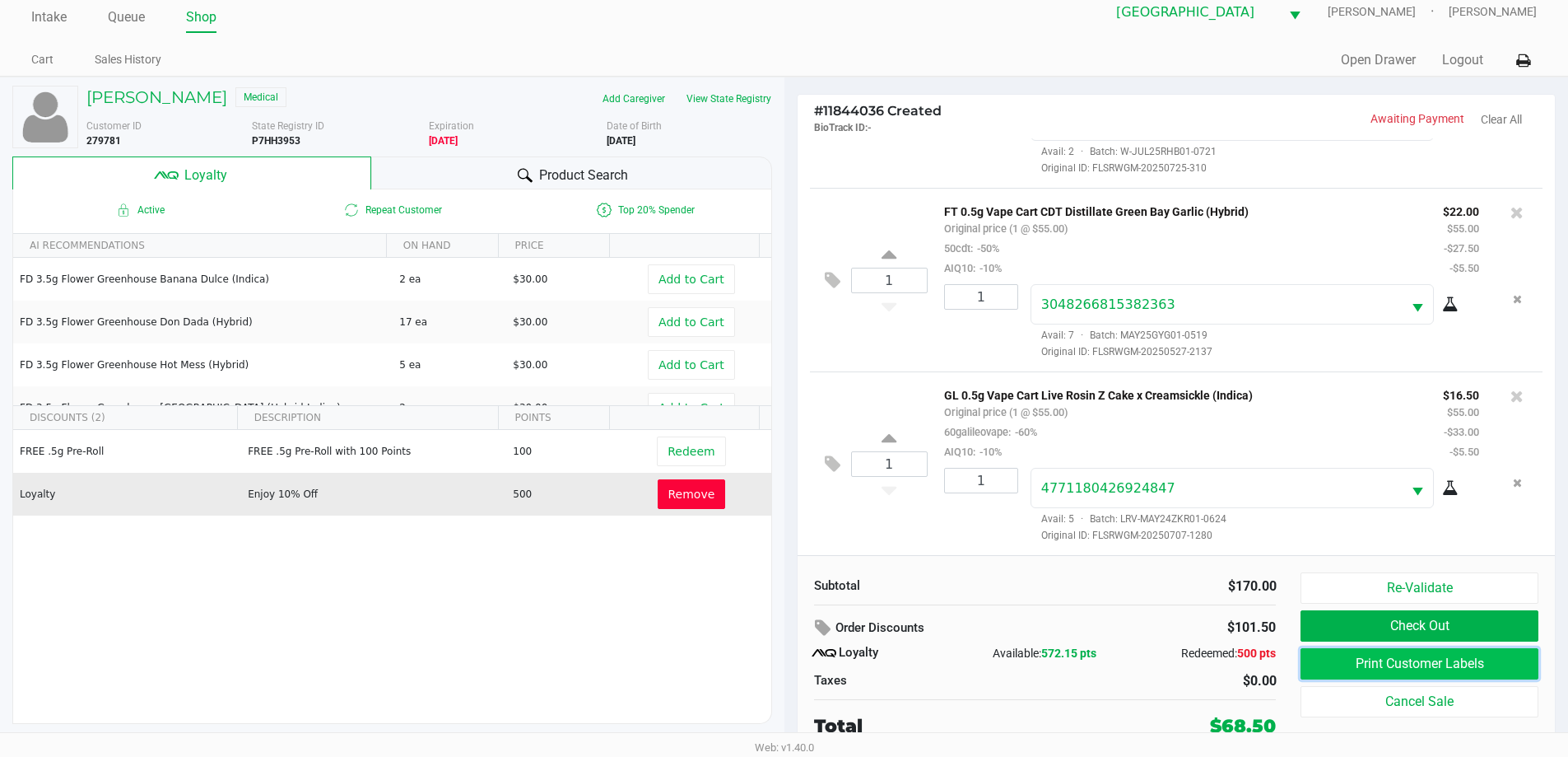
click at [1444, 659] on button "Print Customer Labels" at bounding box center [1418, 664] width 237 height 31
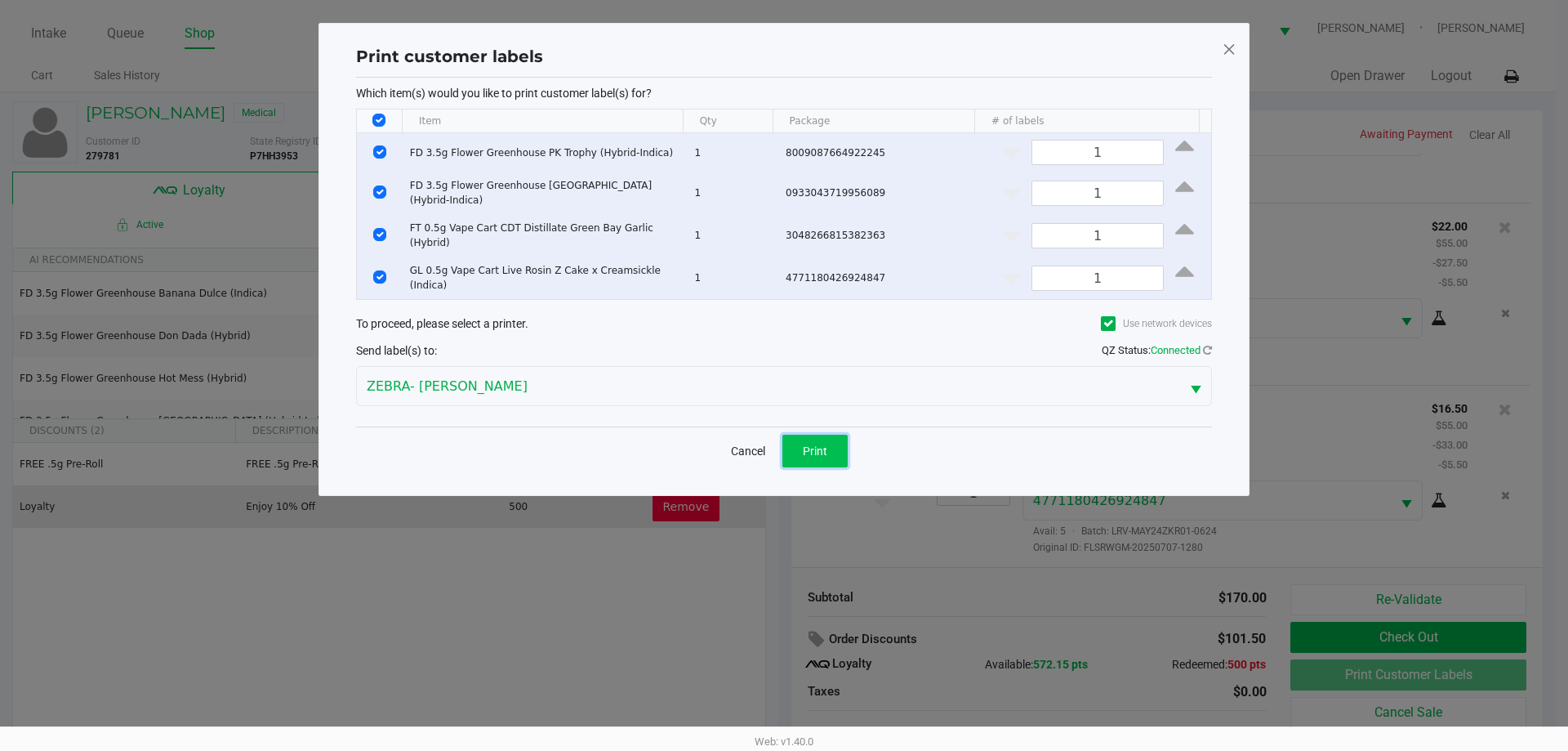
click at [839, 442] on button "Print" at bounding box center [815, 451] width 66 height 33
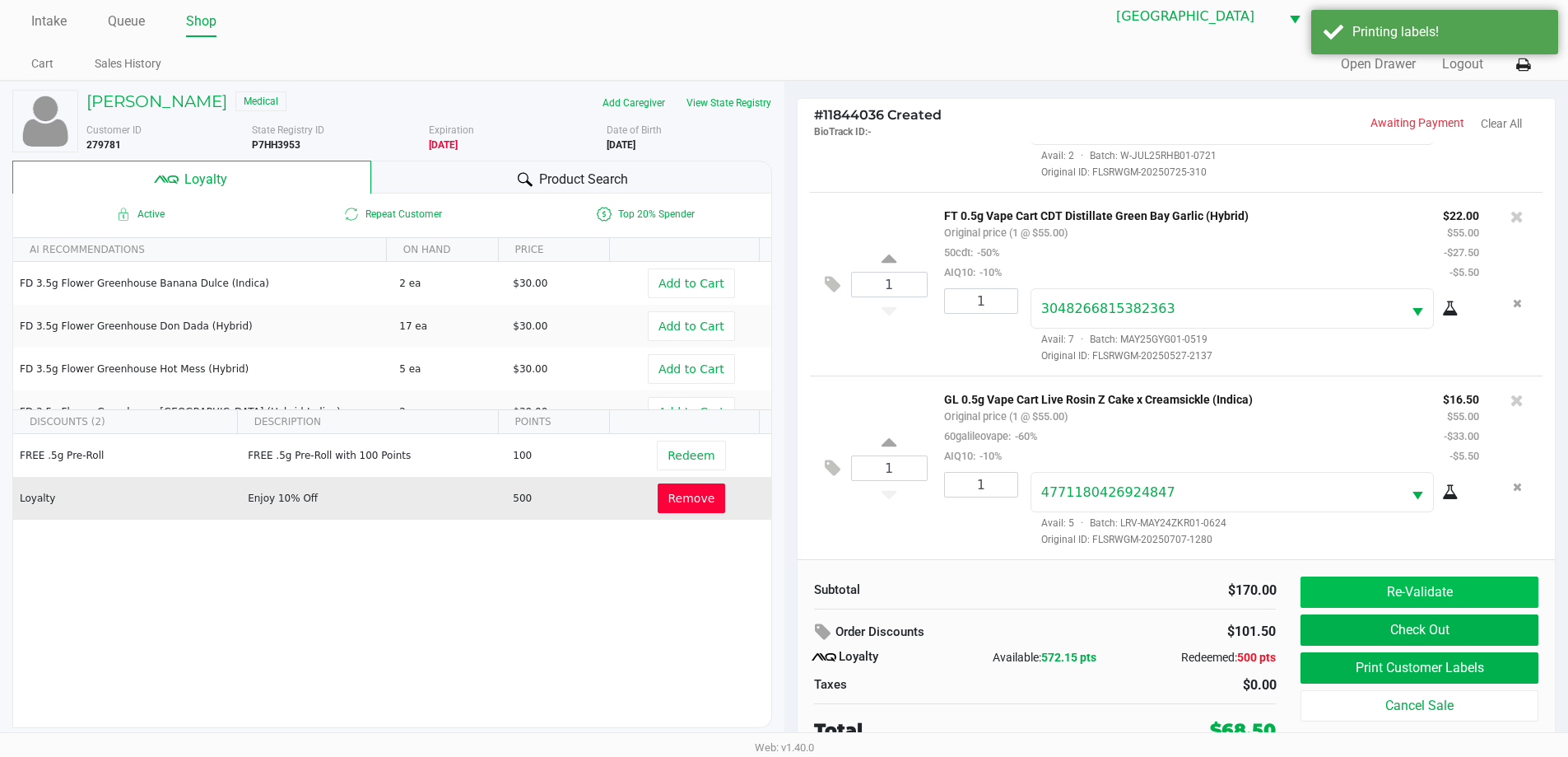
scroll to position [17, 0]
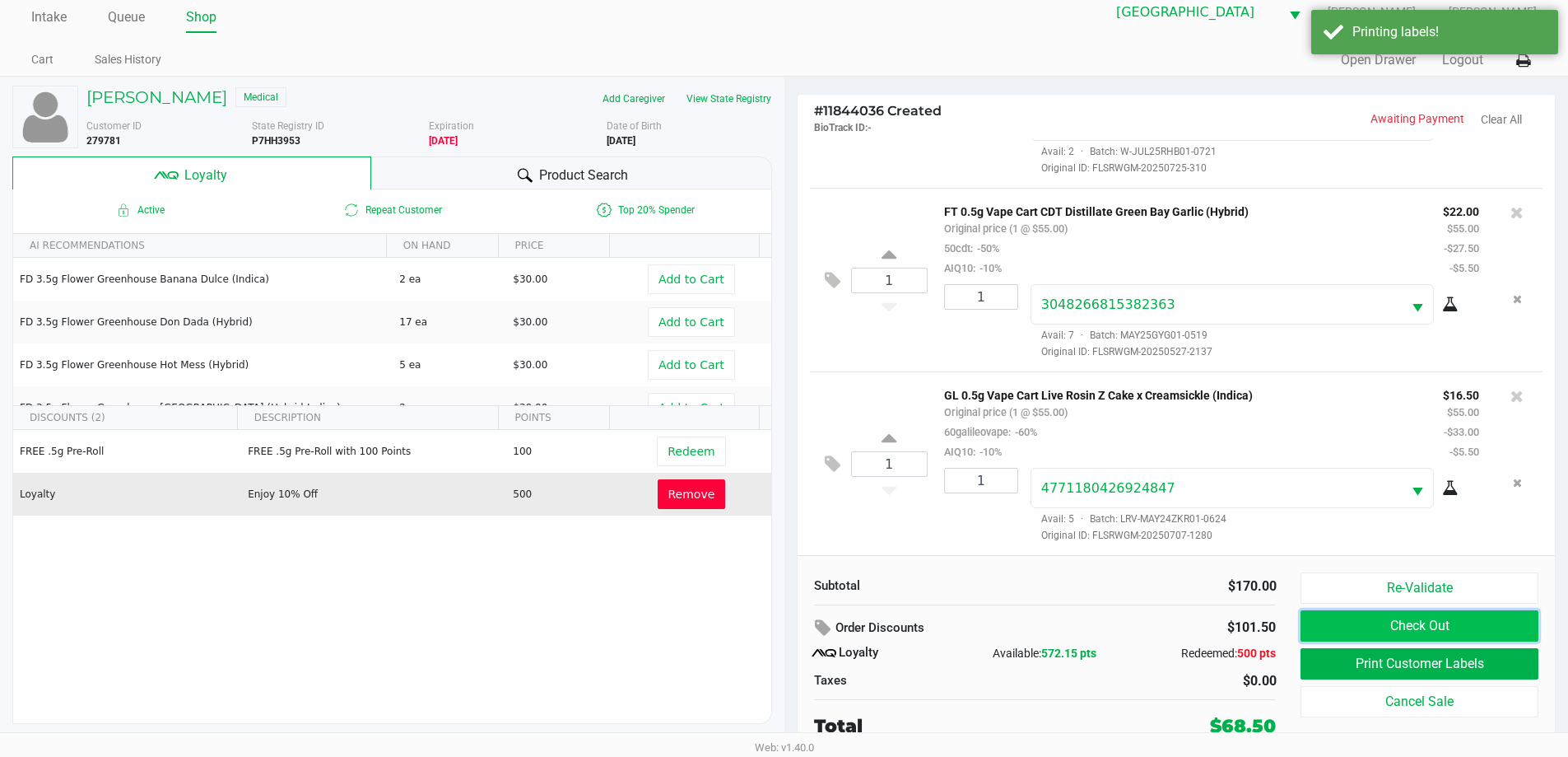
click at [1465, 620] on button "Check Out" at bounding box center [1418, 625] width 237 height 31
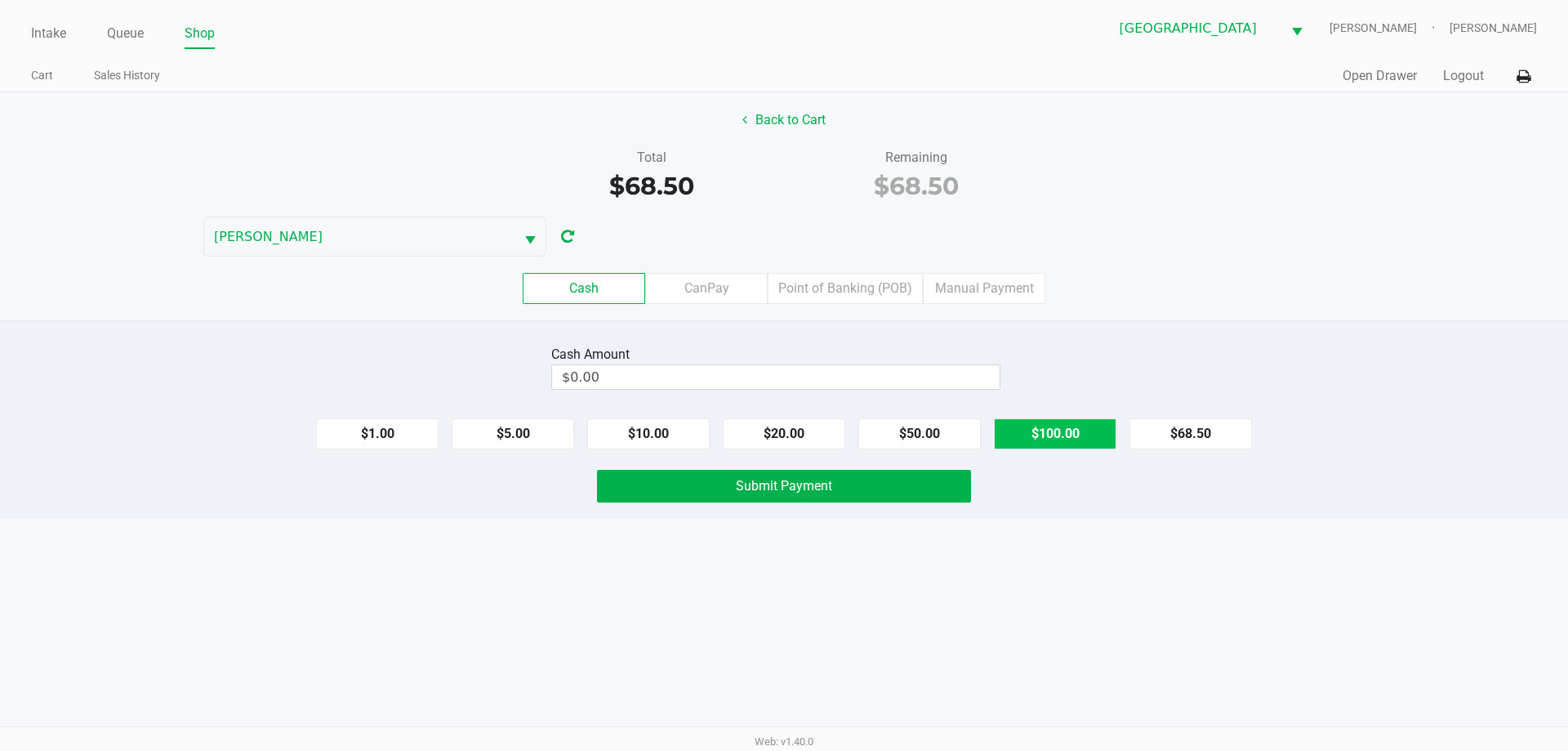
click at [1059, 426] on button "$100.00" at bounding box center [1054, 434] width 122 height 31
type input "$100.00"
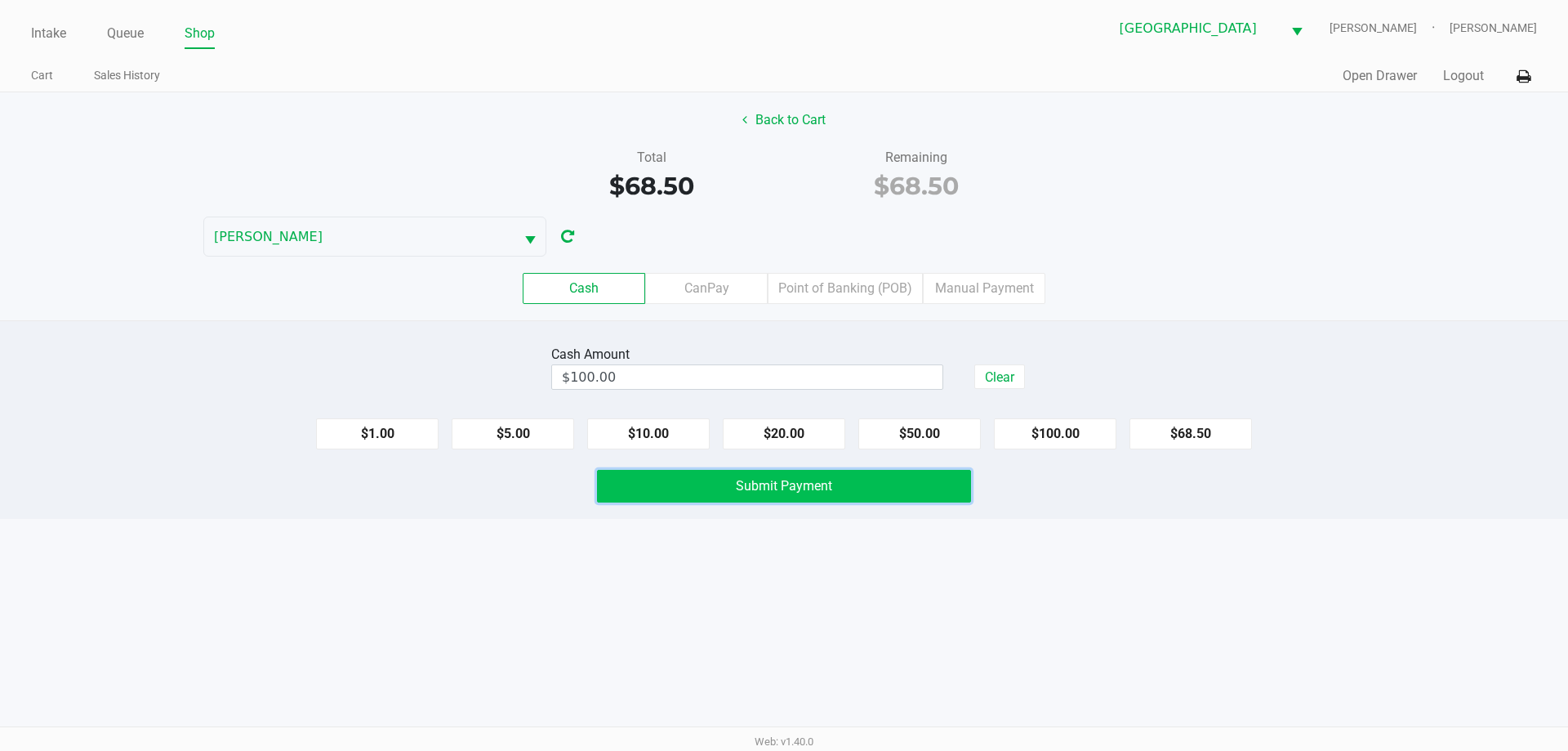
click at [899, 470] on button "Submit Payment" at bounding box center [784, 486] width 374 height 33
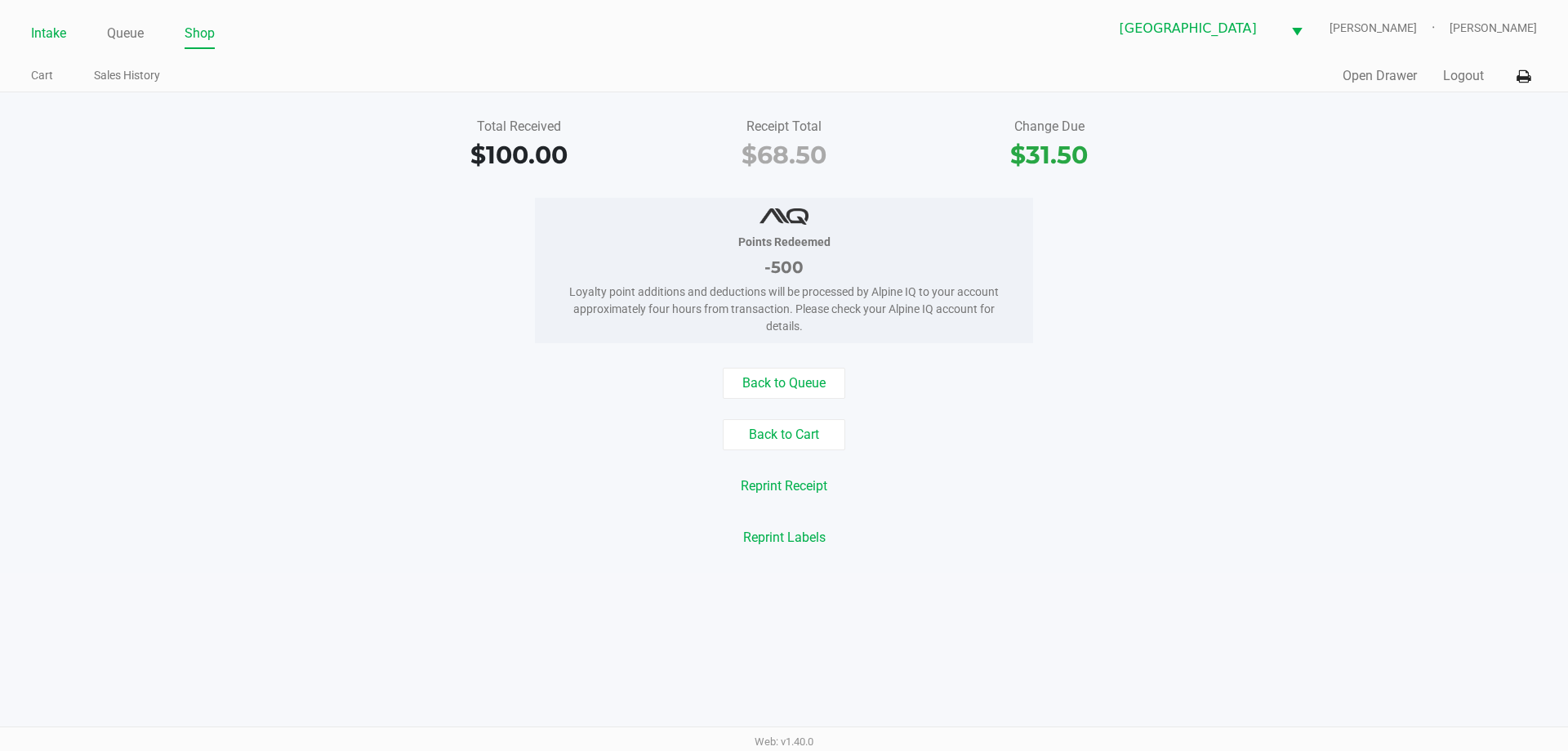
click at [60, 29] on link "Intake" at bounding box center [48, 34] width 35 height 23
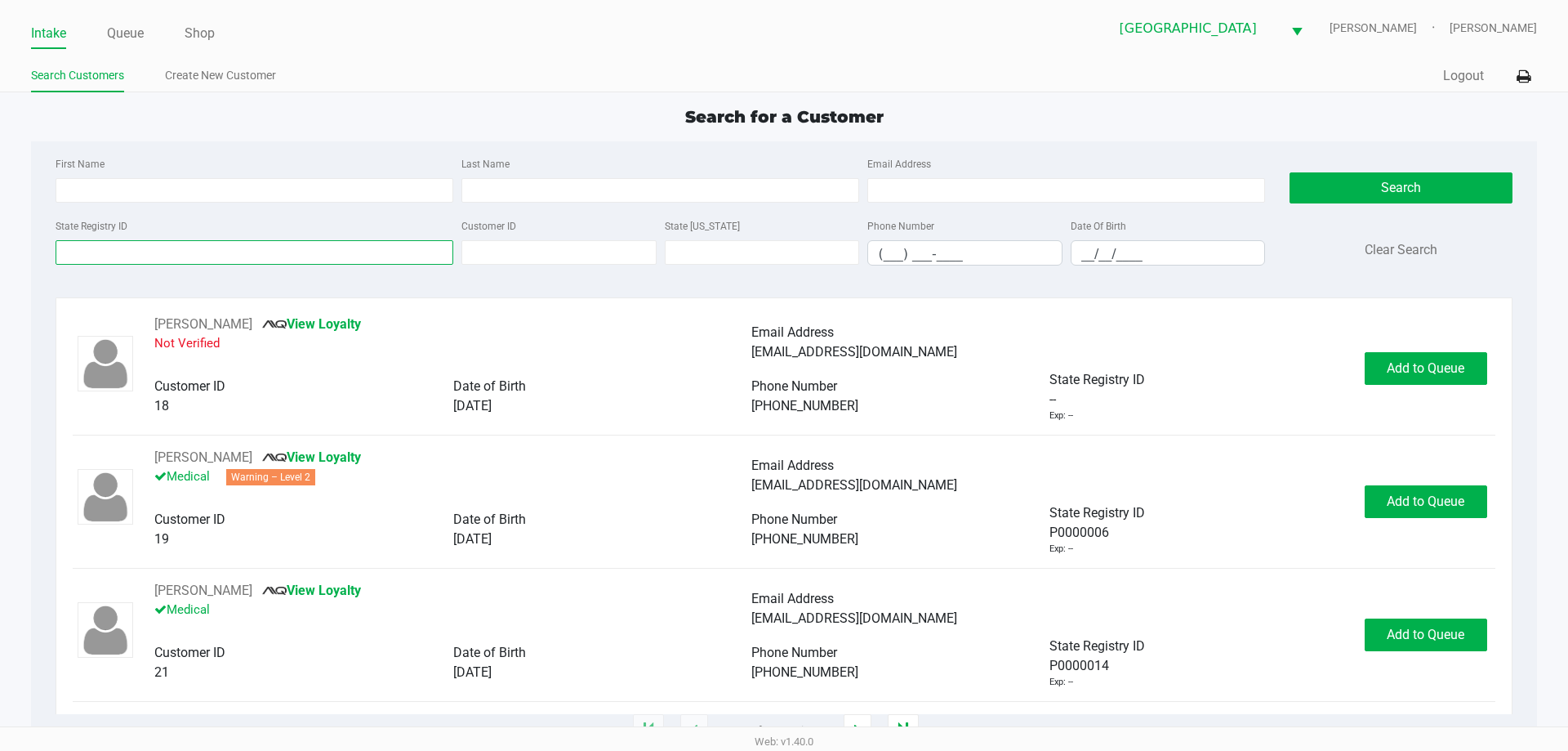
click at [174, 253] on input "State Registry ID" at bounding box center [254, 253] width 398 height 25
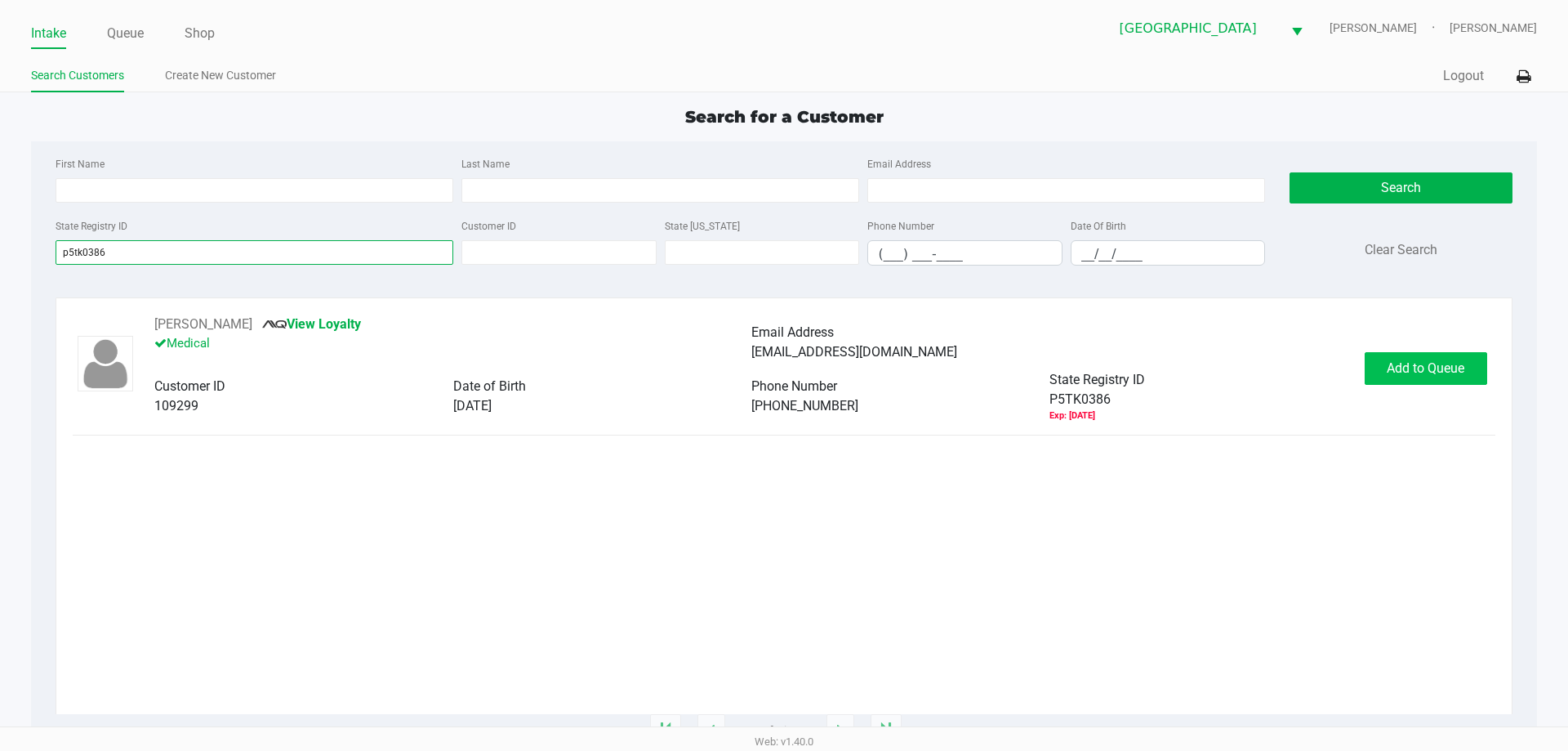
type input "p5tk0386"
click at [1417, 360] on span "Add to Queue" at bounding box center [1425, 368] width 78 height 16
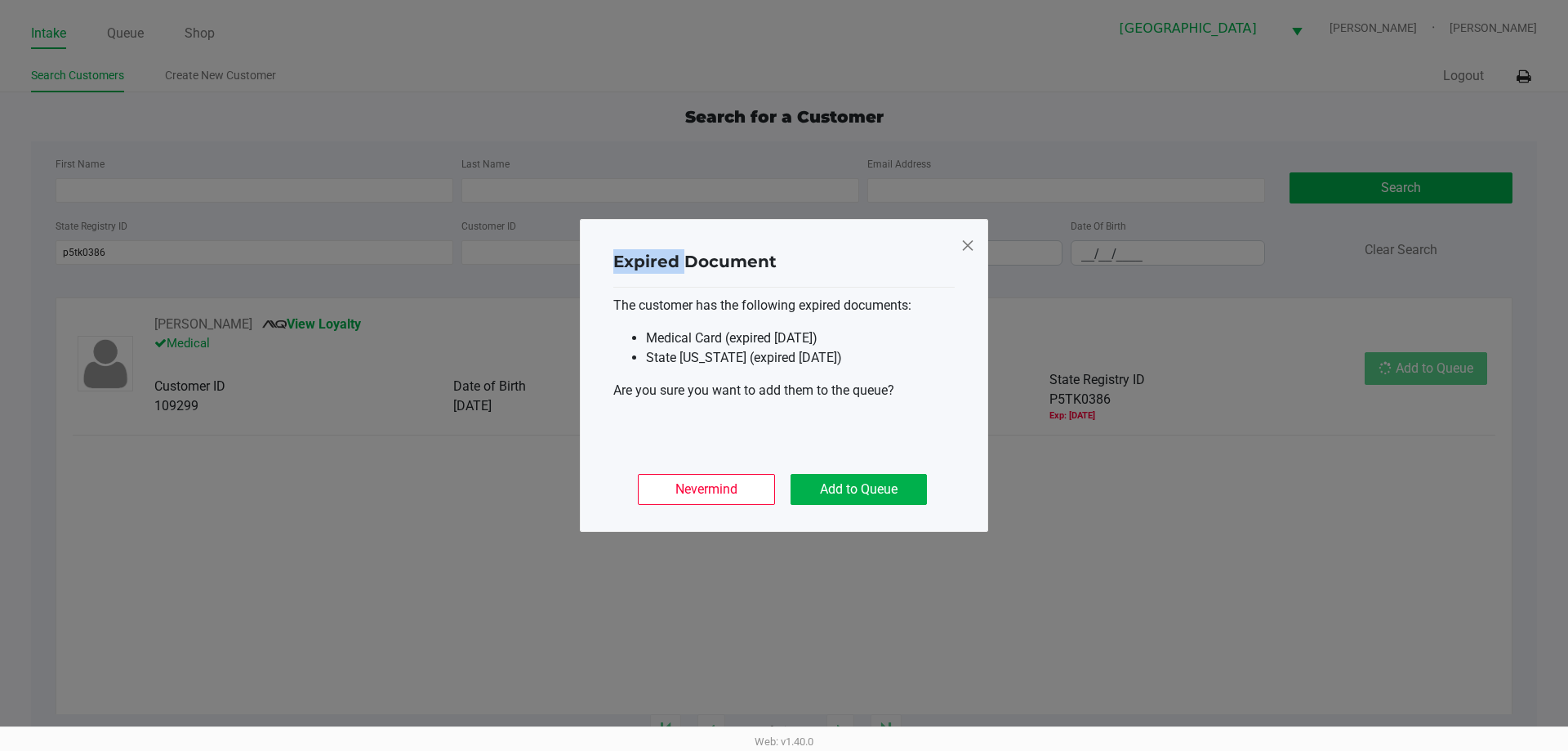
click at [1417, 360] on ngb-modal-window "Expired Document The customer has the following expired documents: Medical Card…" at bounding box center [784, 375] width 1568 height 751
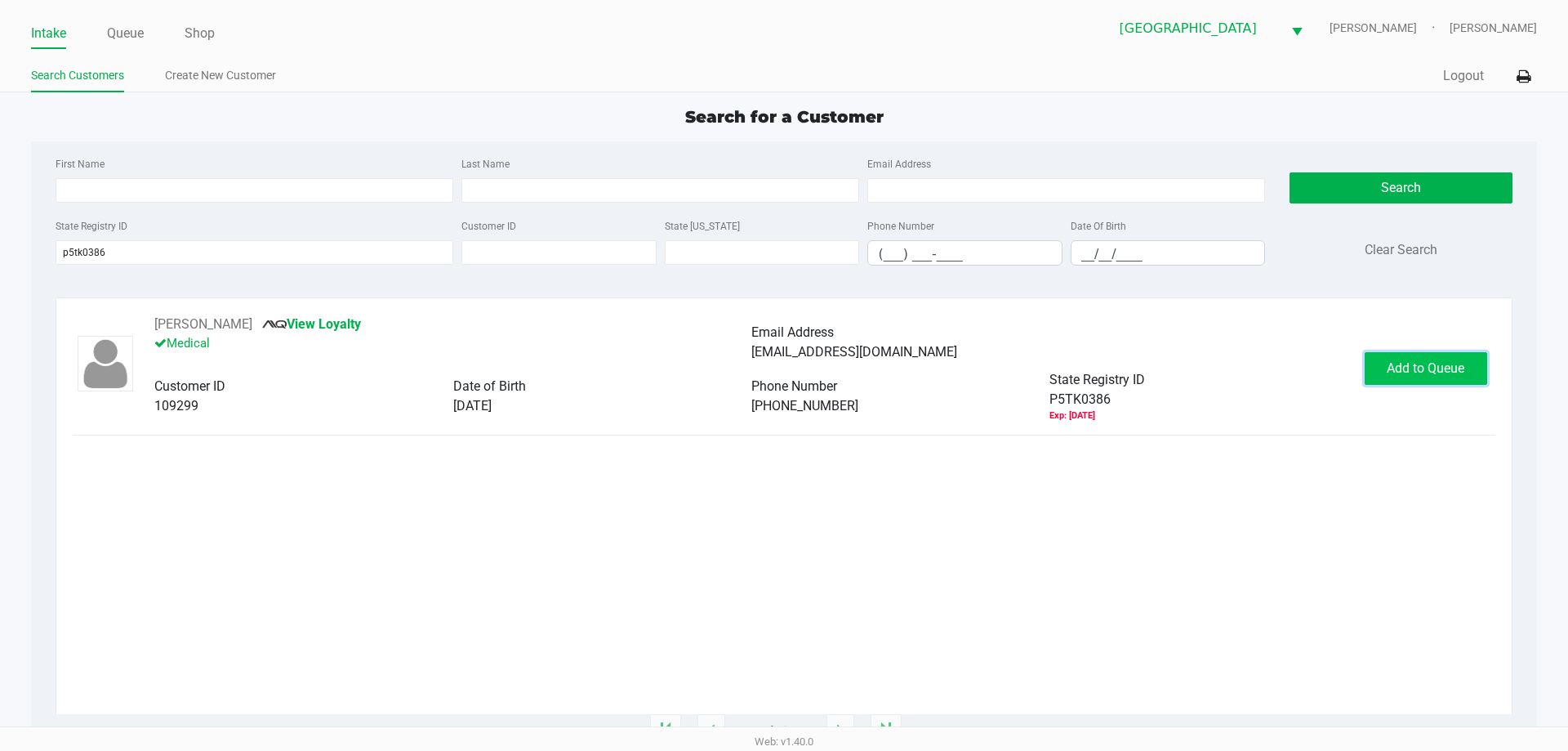
click at [1428, 367] on span "Add to Queue" at bounding box center [1425, 368] width 78 height 16
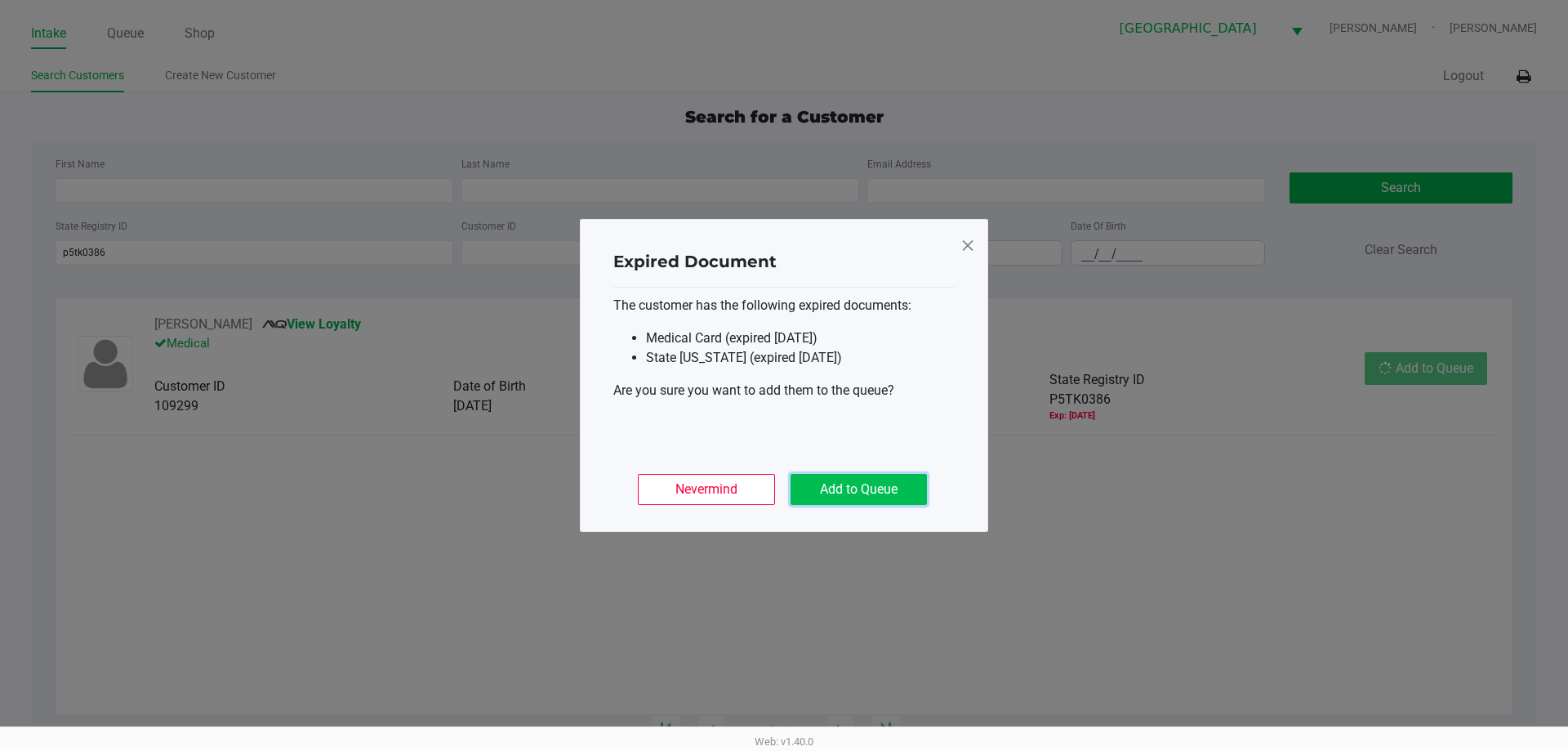
click at [911, 488] on button "Add to Queue" at bounding box center [858, 489] width 136 height 31
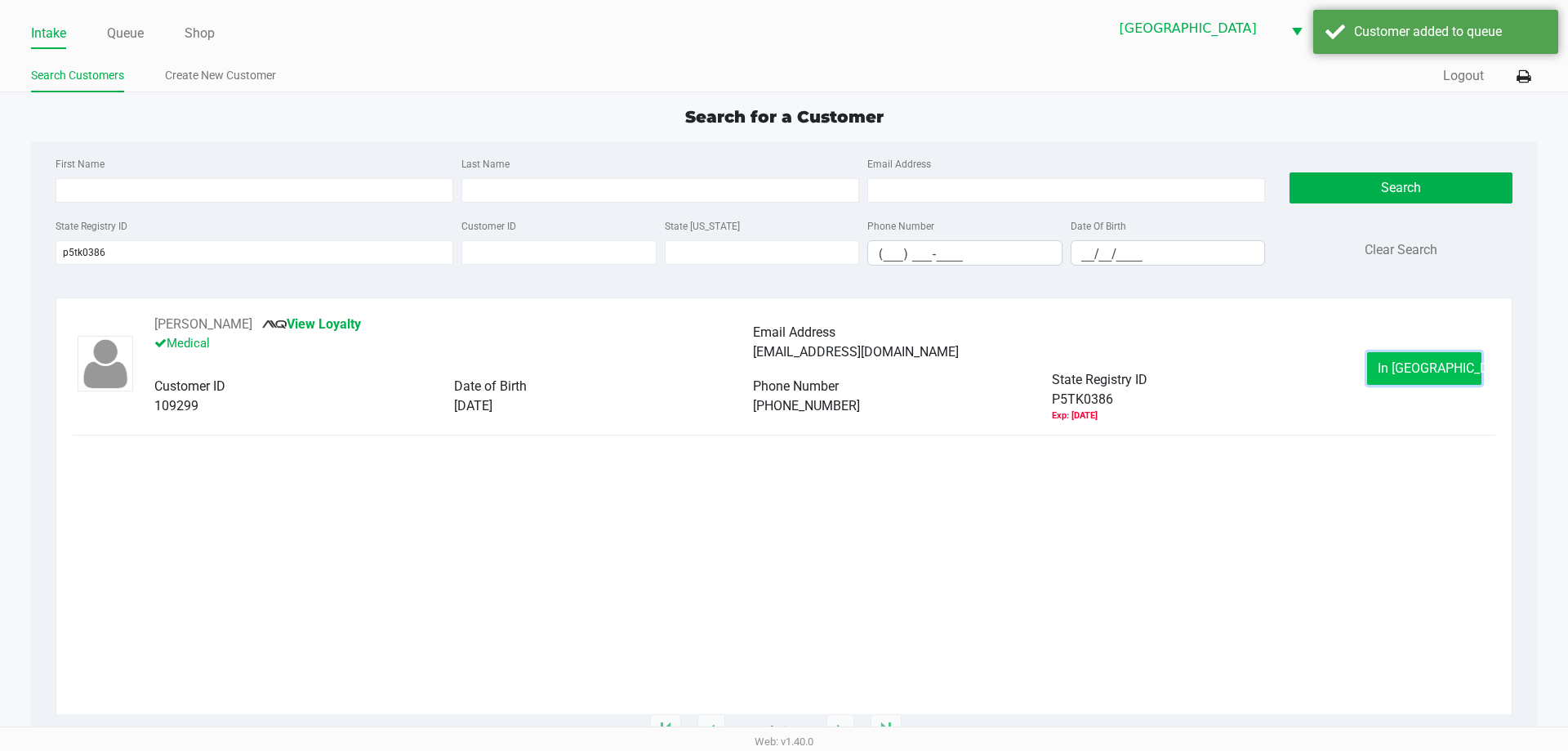
click at [1407, 378] on button "In [GEOGRAPHIC_DATA]" at bounding box center [1424, 369] width 114 height 33
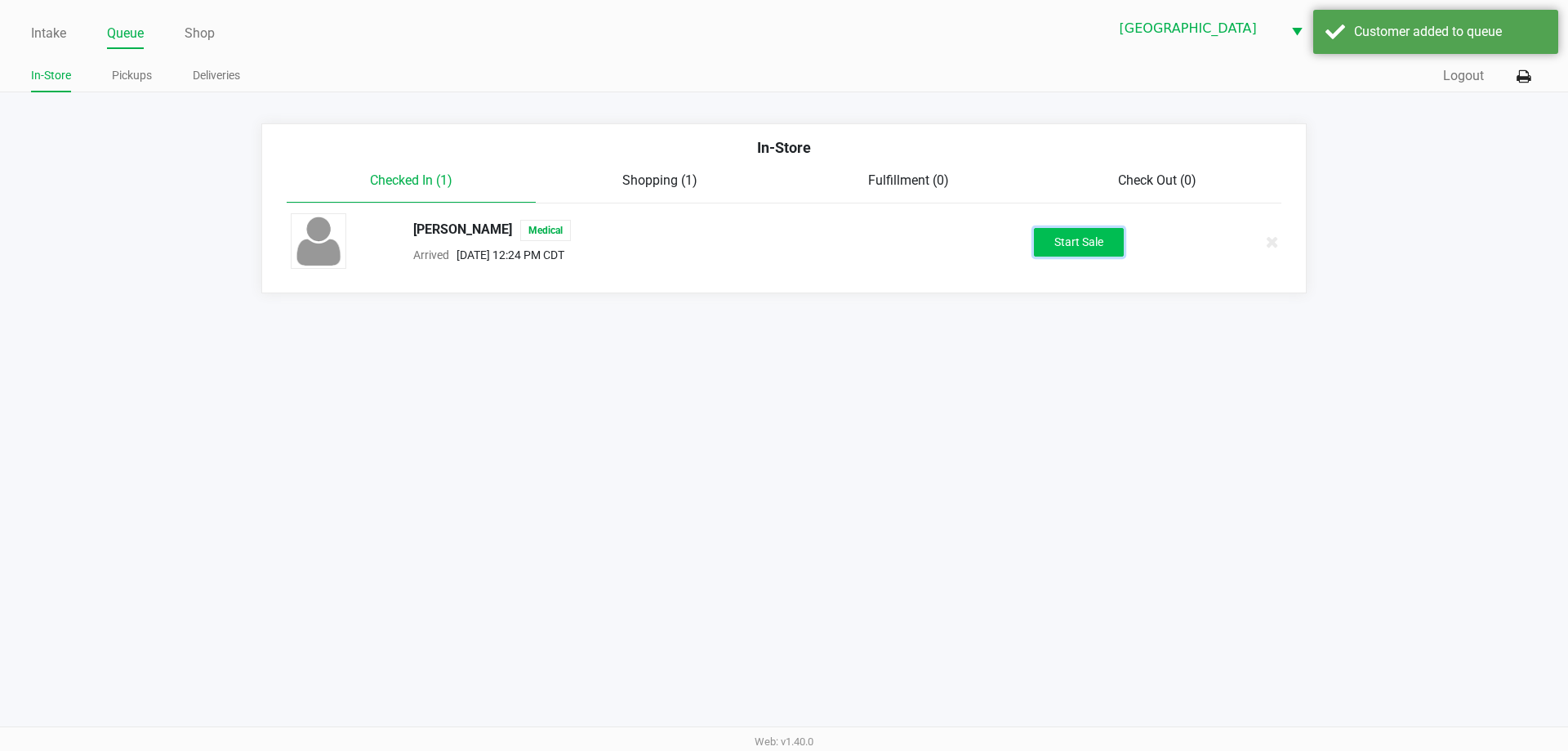
click at [1052, 246] on button "Start Sale" at bounding box center [1078, 242] width 89 height 29
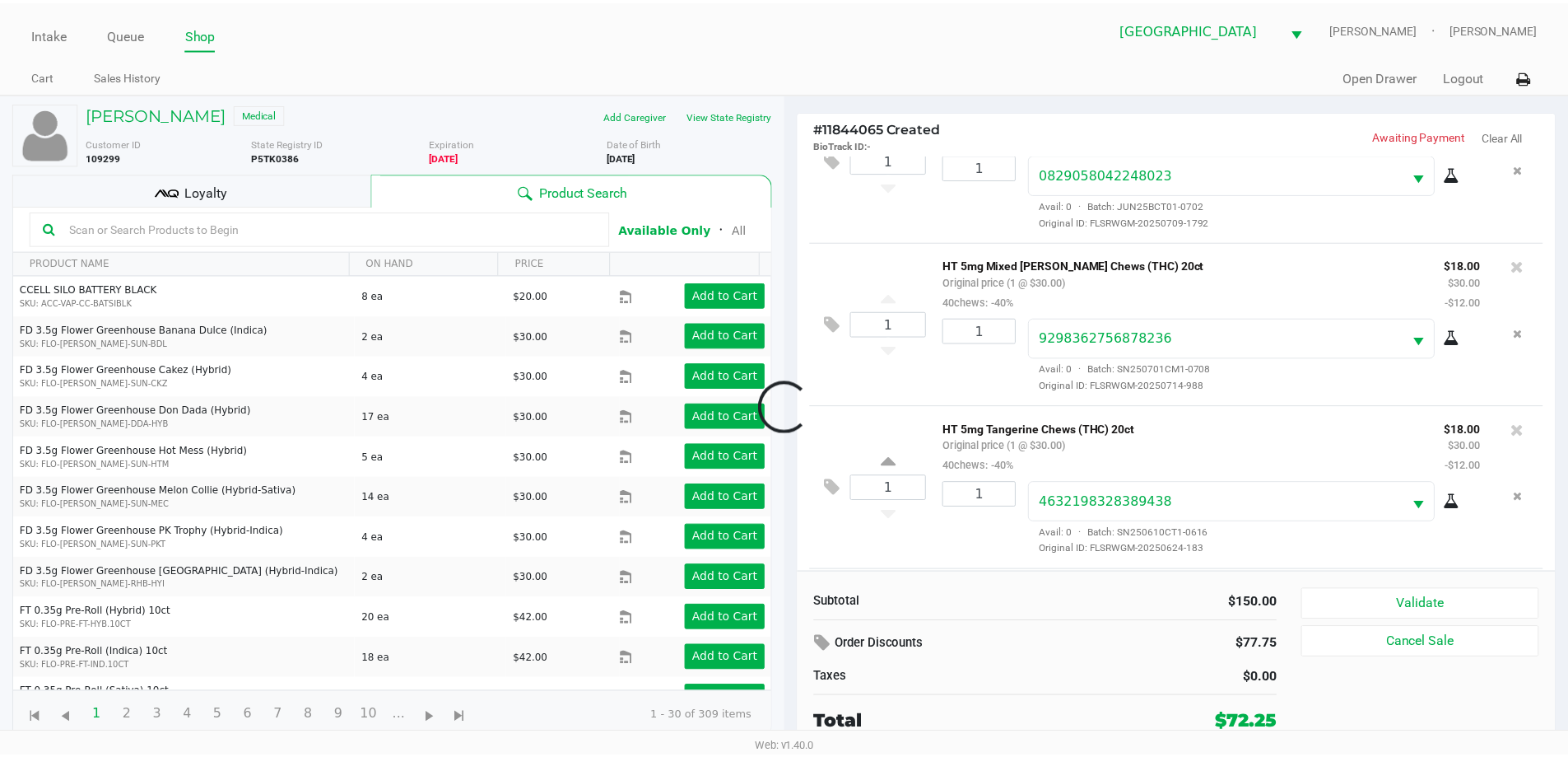
scroll to position [242, 0]
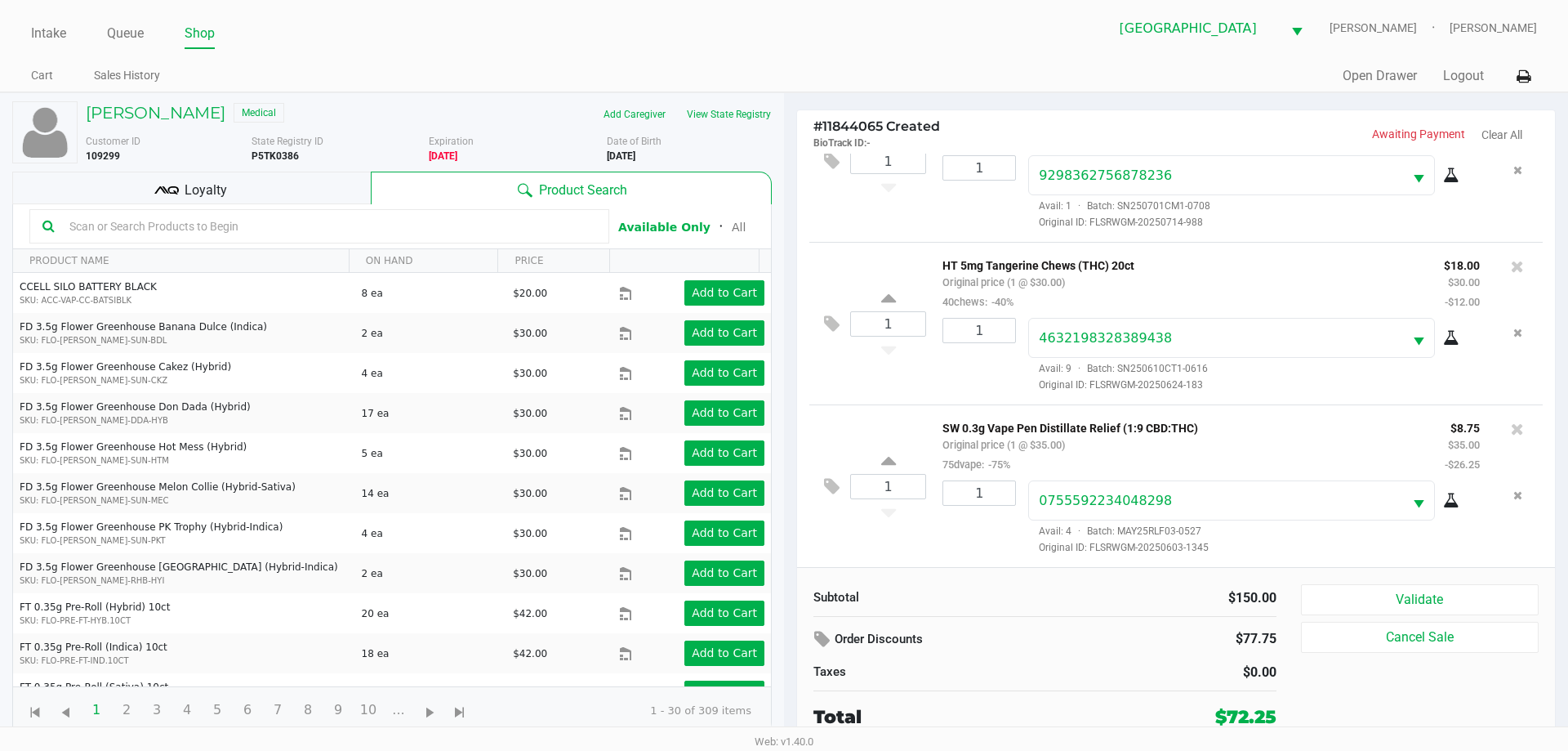
click at [336, 169] on div "[PERSON_NAME] Medical Add Caregiver View State Registry Customer ID 109299 Stat…" at bounding box center [391, 417] width 759 height 649
click at [335, 186] on div "Loyalty" at bounding box center [191, 188] width 359 height 33
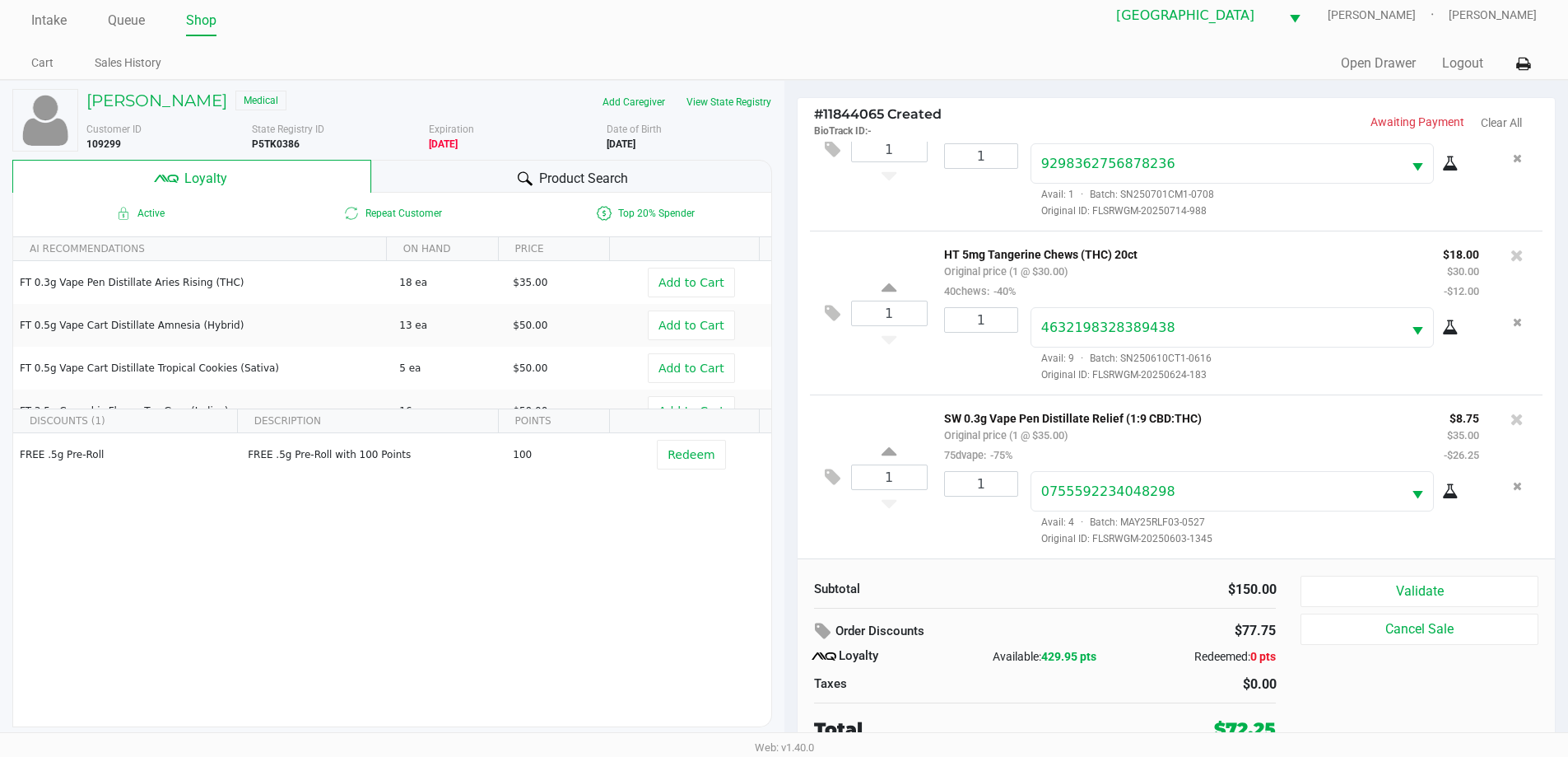
scroll to position [17, 0]
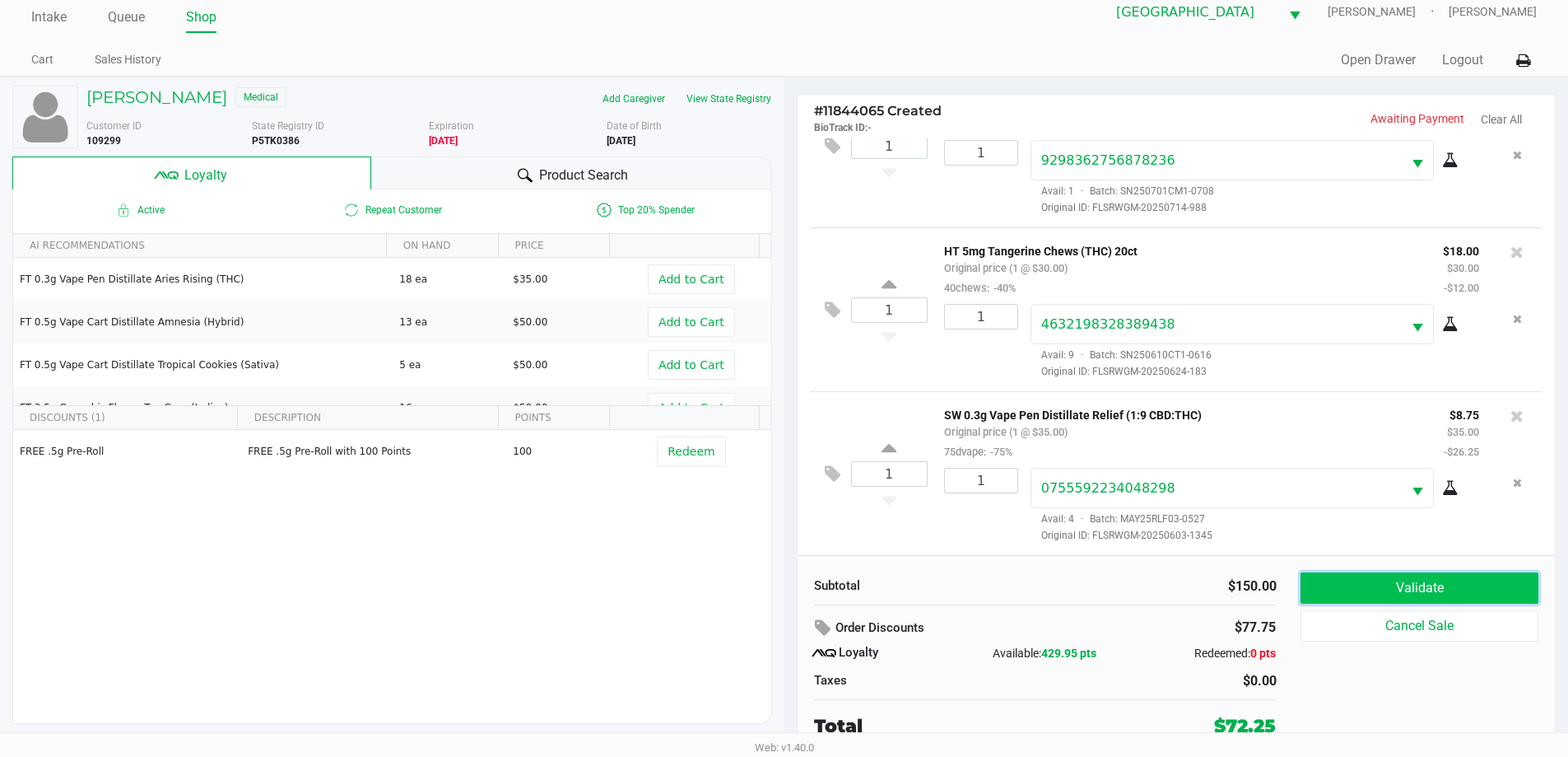
click at [1383, 584] on button "Validate" at bounding box center [1418, 588] width 237 height 31
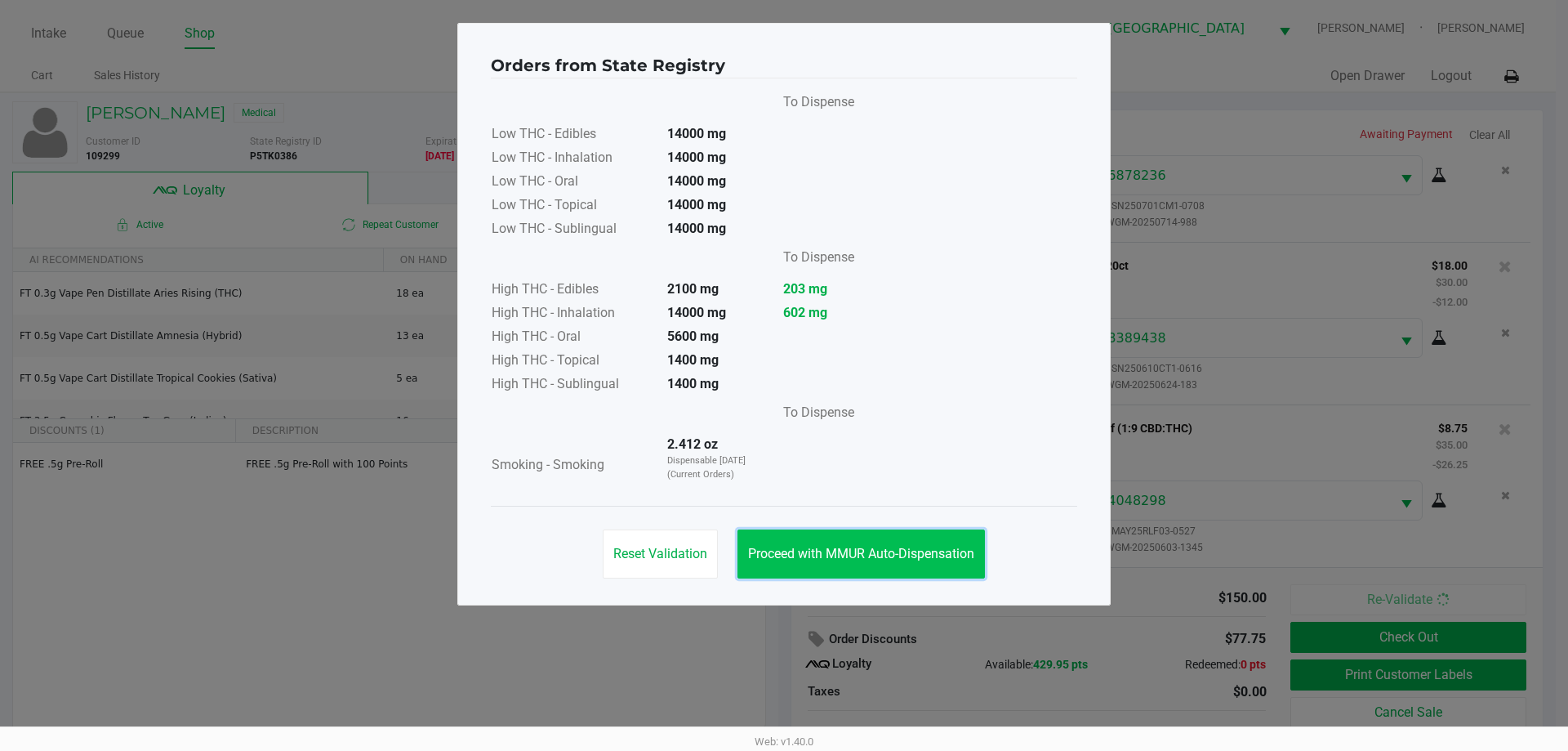
click at [886, 560] on span "Proceed with MMUR Auto-Dispensation" at bounding box center [862, 553] width 226 height 16
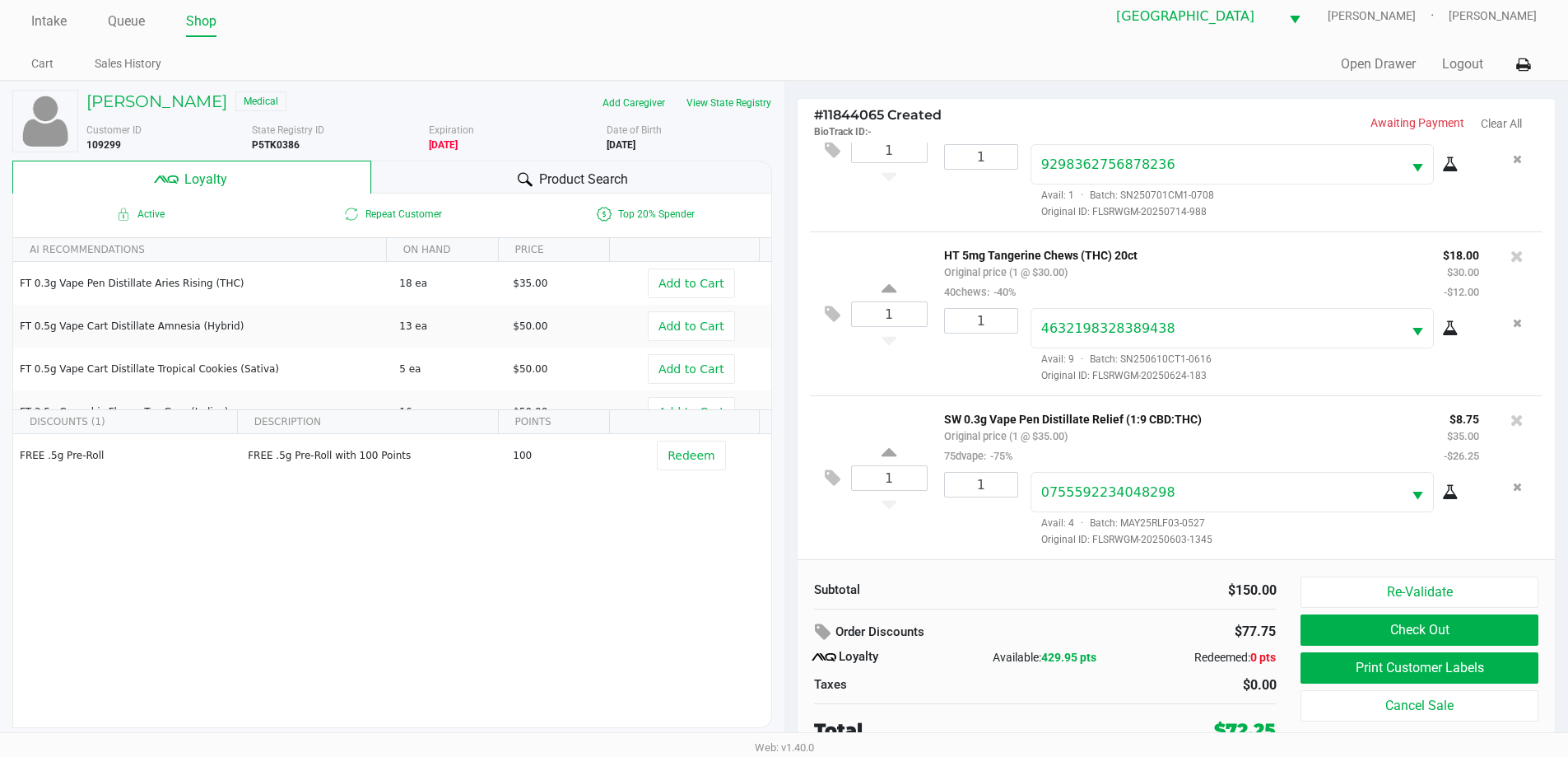
scroll to position [17, 0]
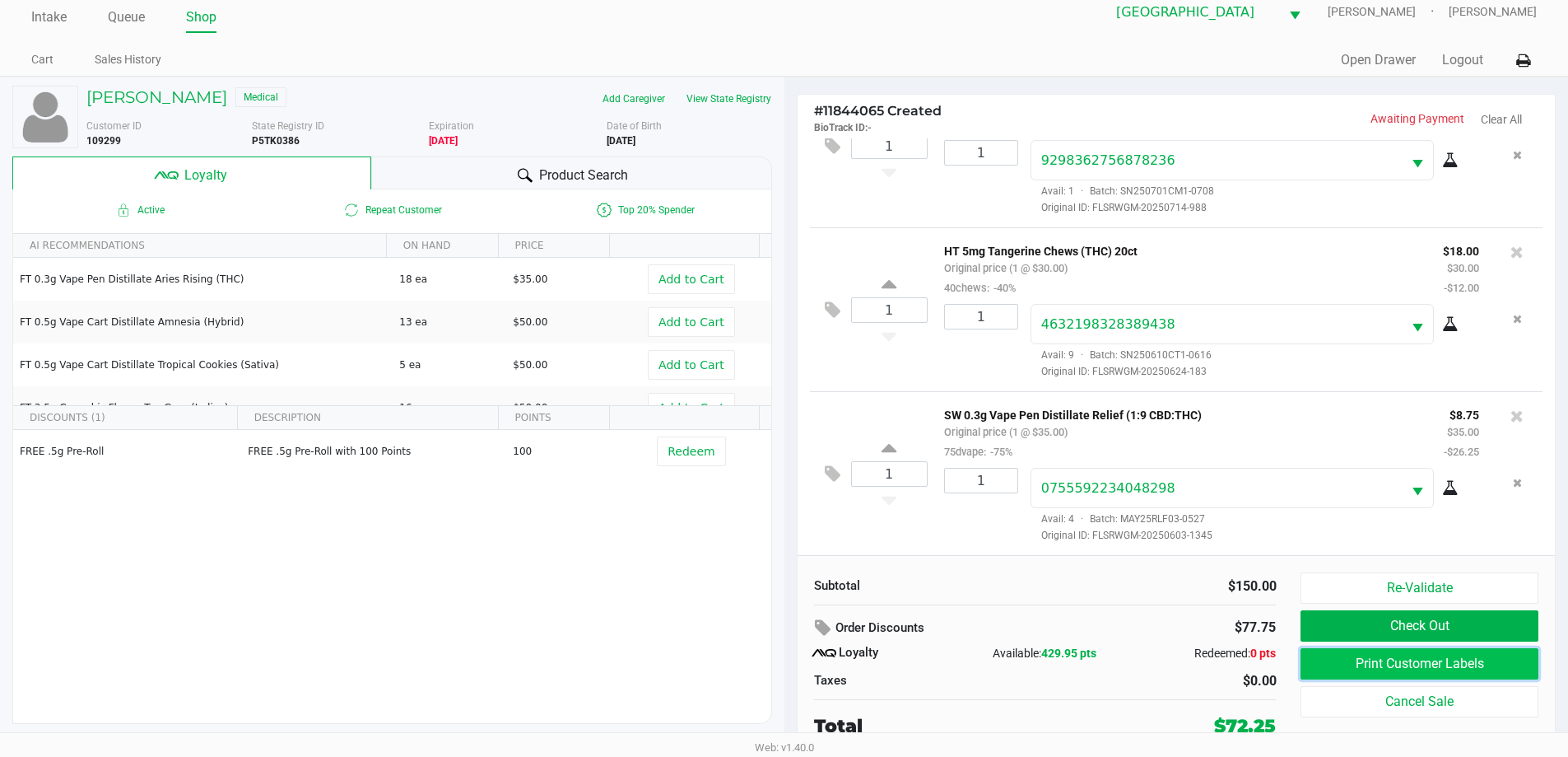
click at [1403, 659] on button "Print Customer Labels" at bounding box center [1418, 664] width 237 height 31
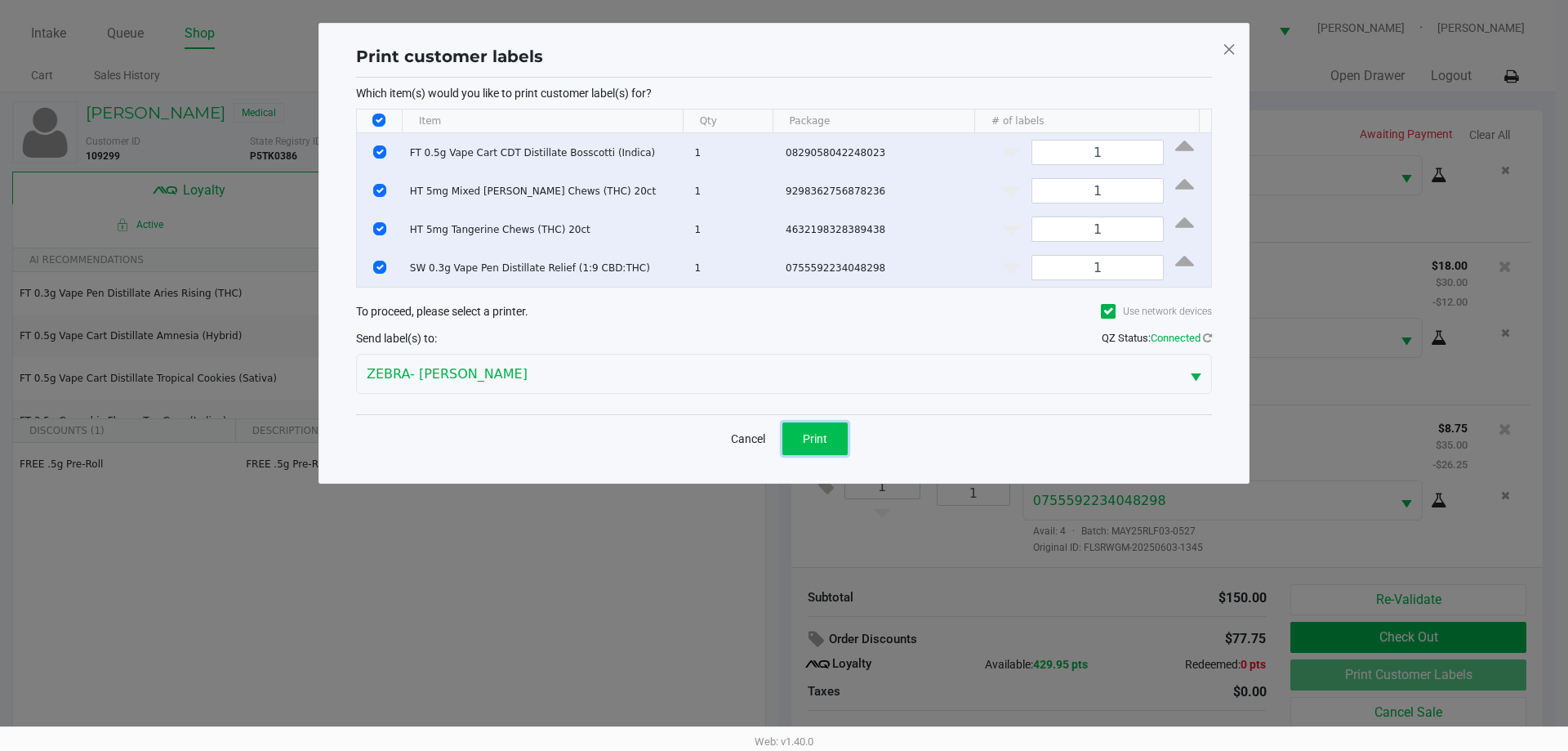
click at [834, 431] on button "Print" at bounding box center [815, 438] width 66 height 33
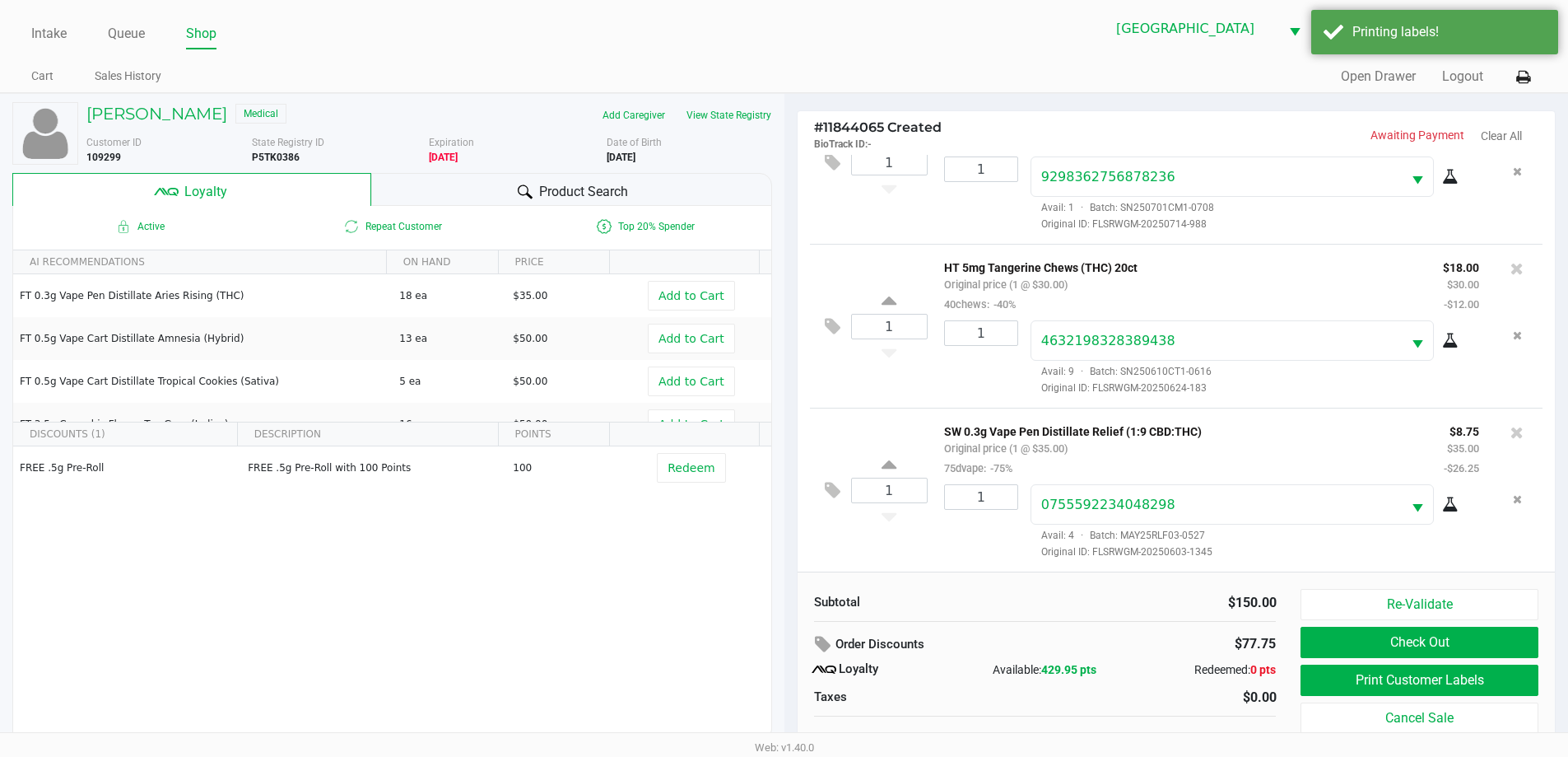
scroll to position [17, 0]
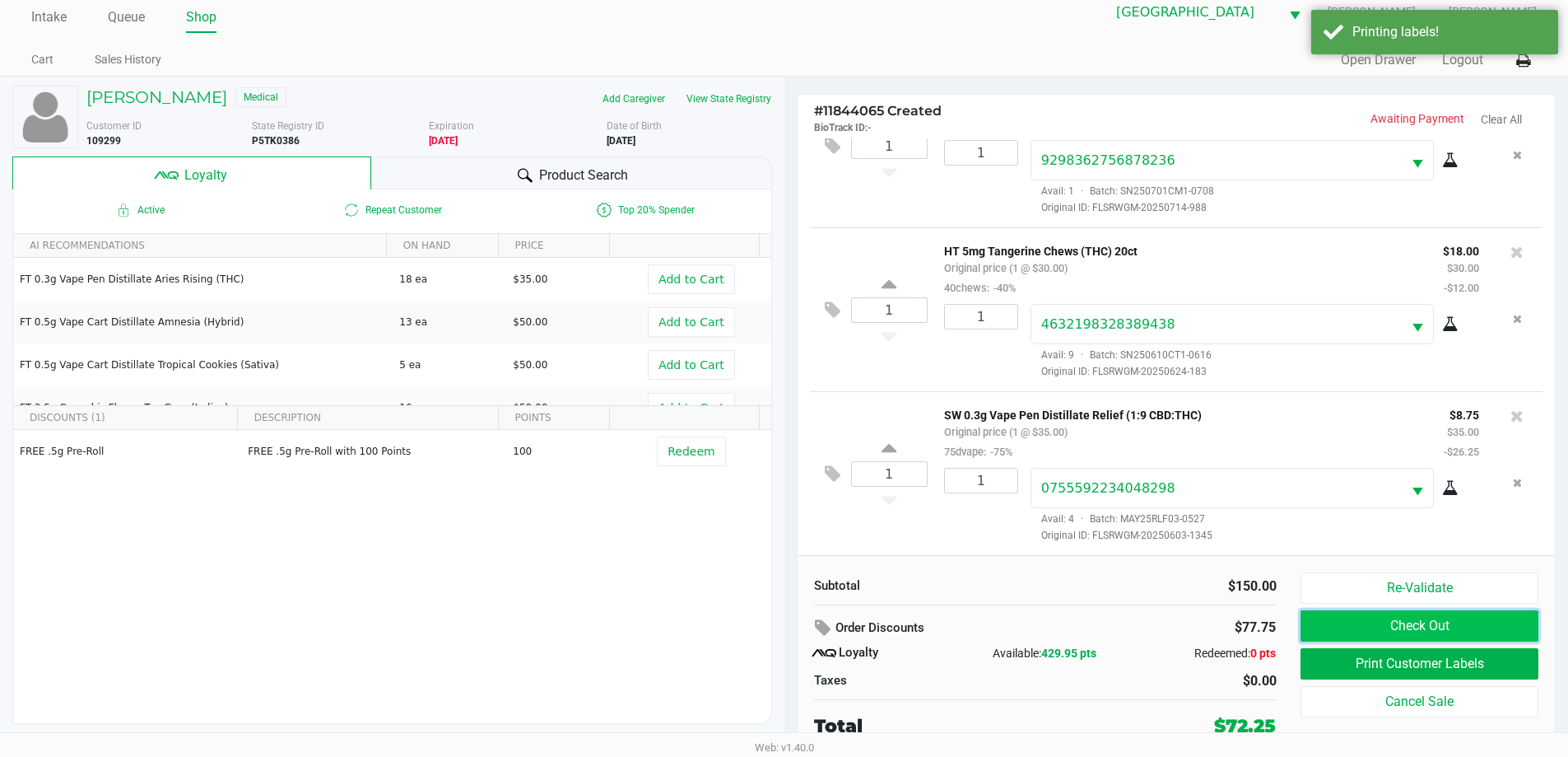
click at [1464, 619] on button "Check Out" at bounding box center [1418, 625] width 237 height 31
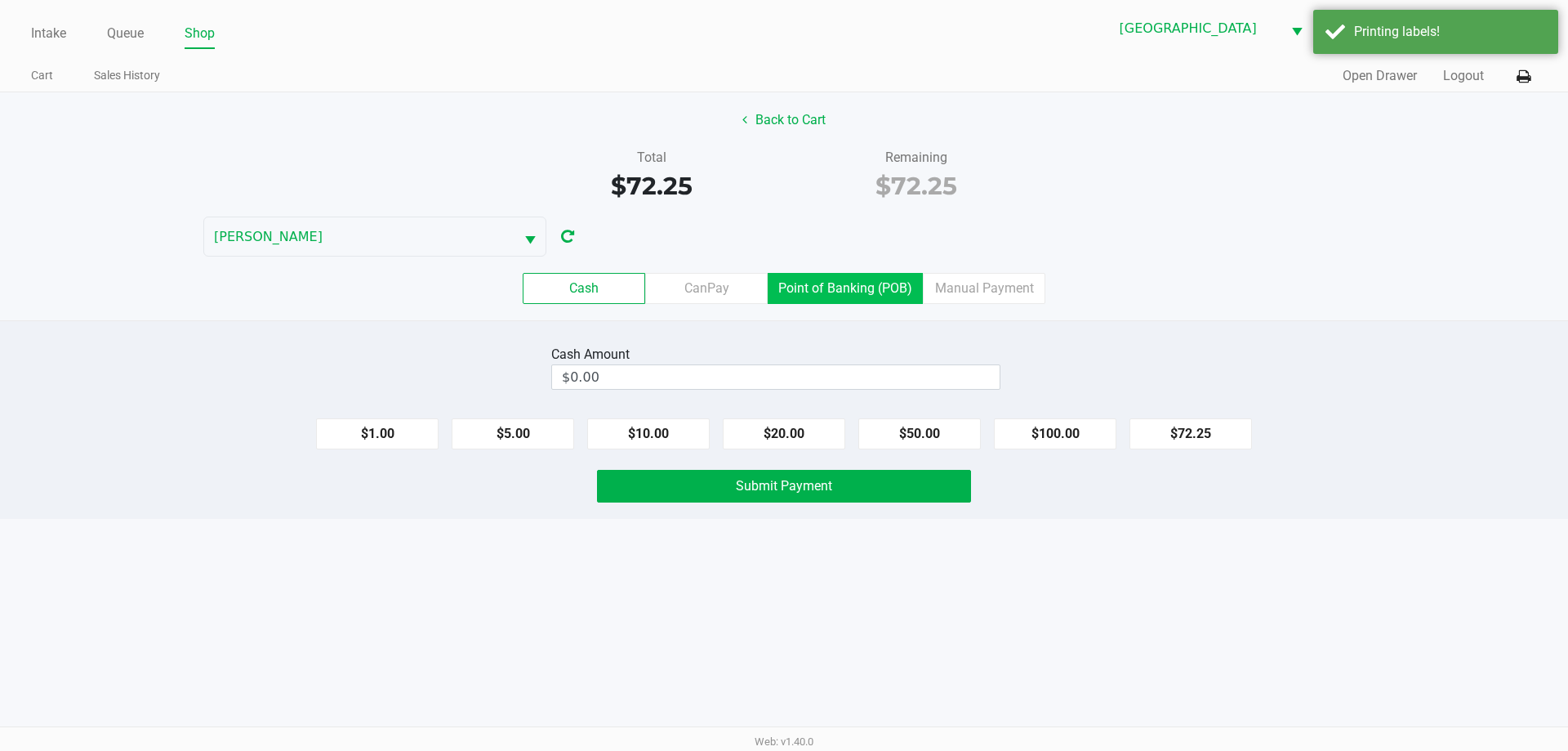
click at [869, 282] on label "Point of Banking (POB)" at bounding box center [844, 288] width 155 height 31
click at [0, 0] on 7 "Point of Banking (POB)" at bounding box center [0, 0] width 0 height 0
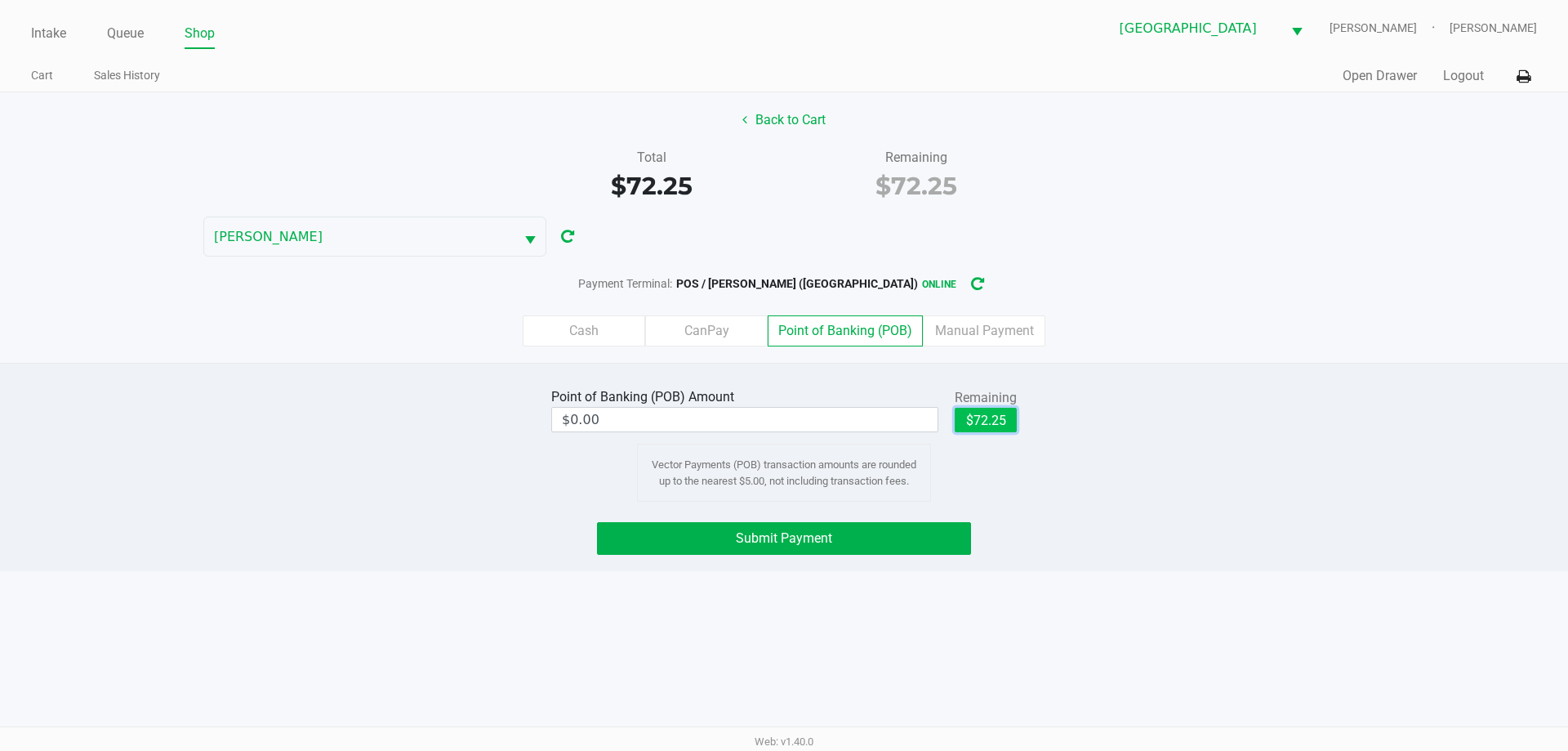
click at [976, 430] on button "$72.25" at bounding box center [985, 420] width 62 height 25
type input "$72.25"
click at [952, 533] on button "Submit Payment" at bounding box center [784, 538] width 374 height 33
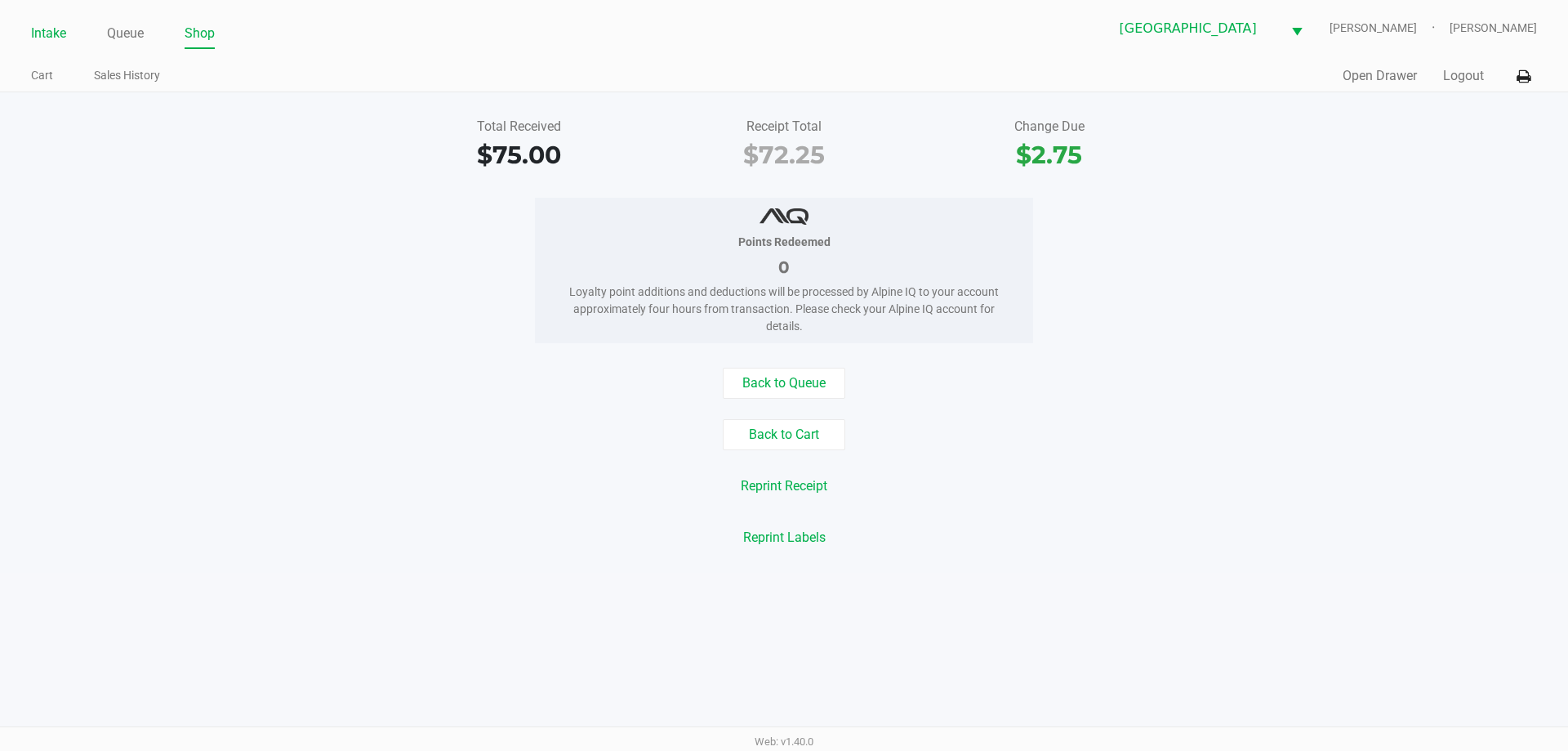
click at [48, 39] on link "Intake" at bounding box center [48, 34] width 35 height 23
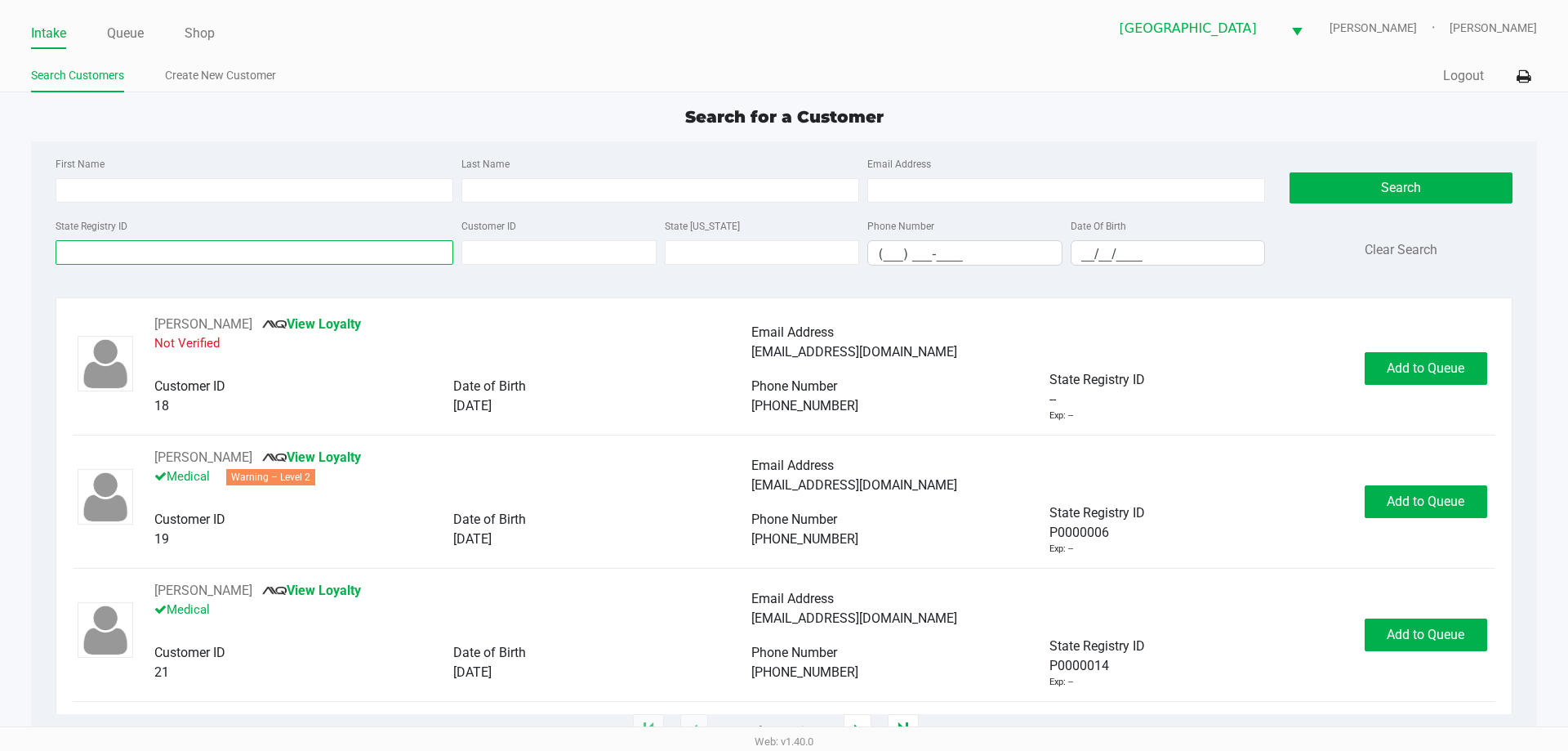
click at [182, 251] on input "State Registry ID" at bounding box center [254, 253] width 398 height 25
click at [119, 254] on input "State Registry ID" at bounding box center [254, 253] width 398 height 25
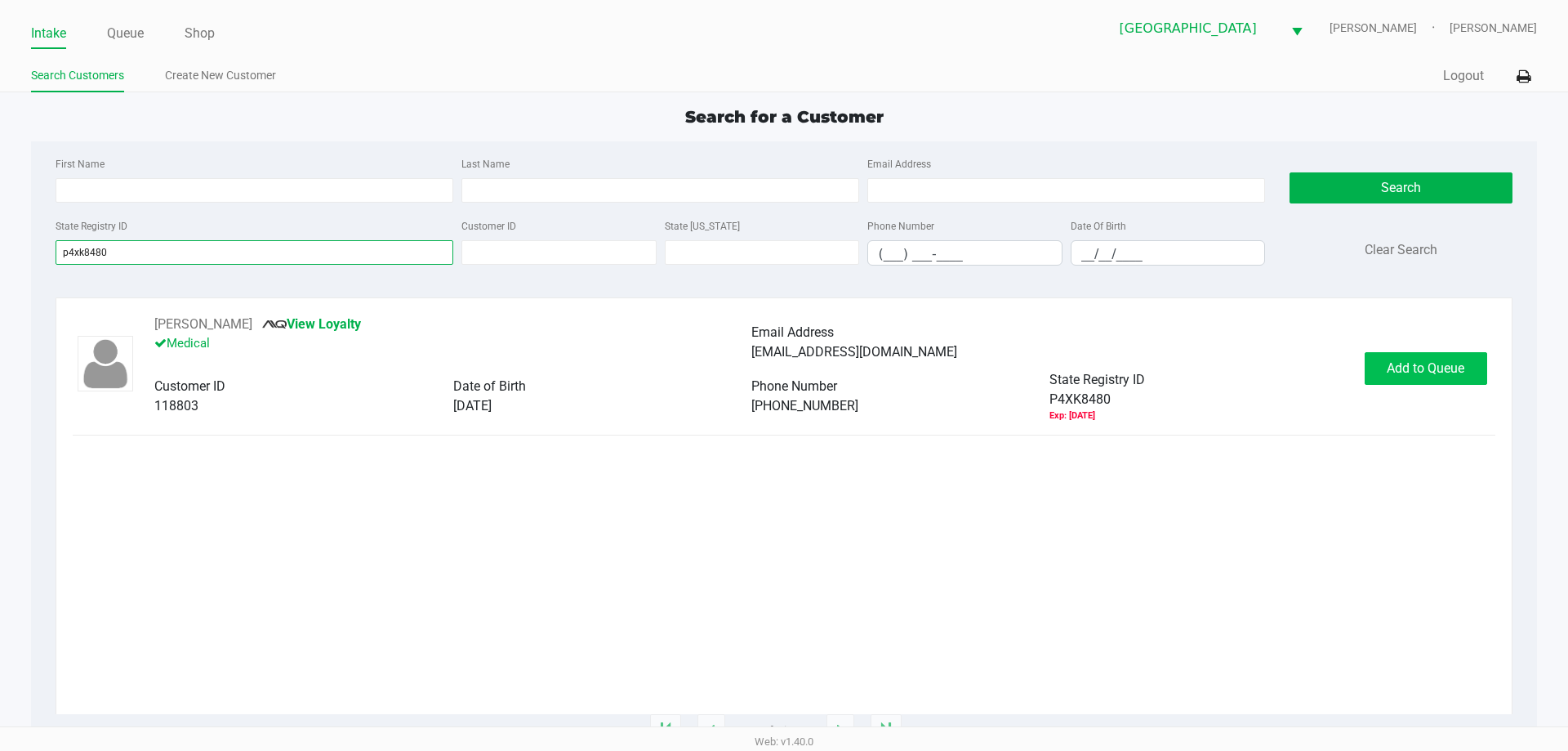
type input "p4xk8480"
click at [1420, 370] on span "Add to Queue" at bounding box center [1425, 368] width 78 height 16
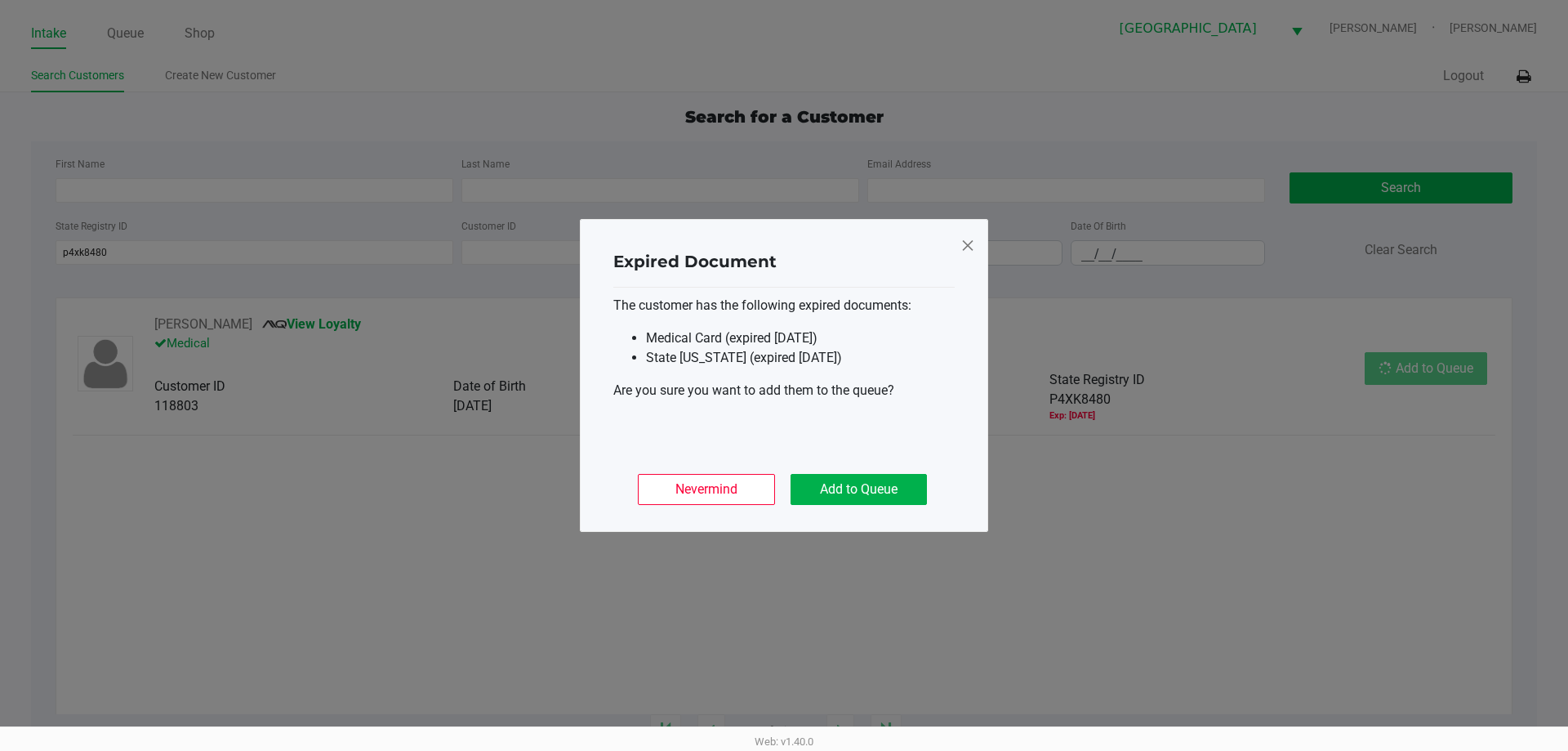
click at [1420, 370] on ngb-modal-window "Expired Document The customer has the following expired documents: Medical Card…" at bounding box center [784, 375] width 1568 height 751
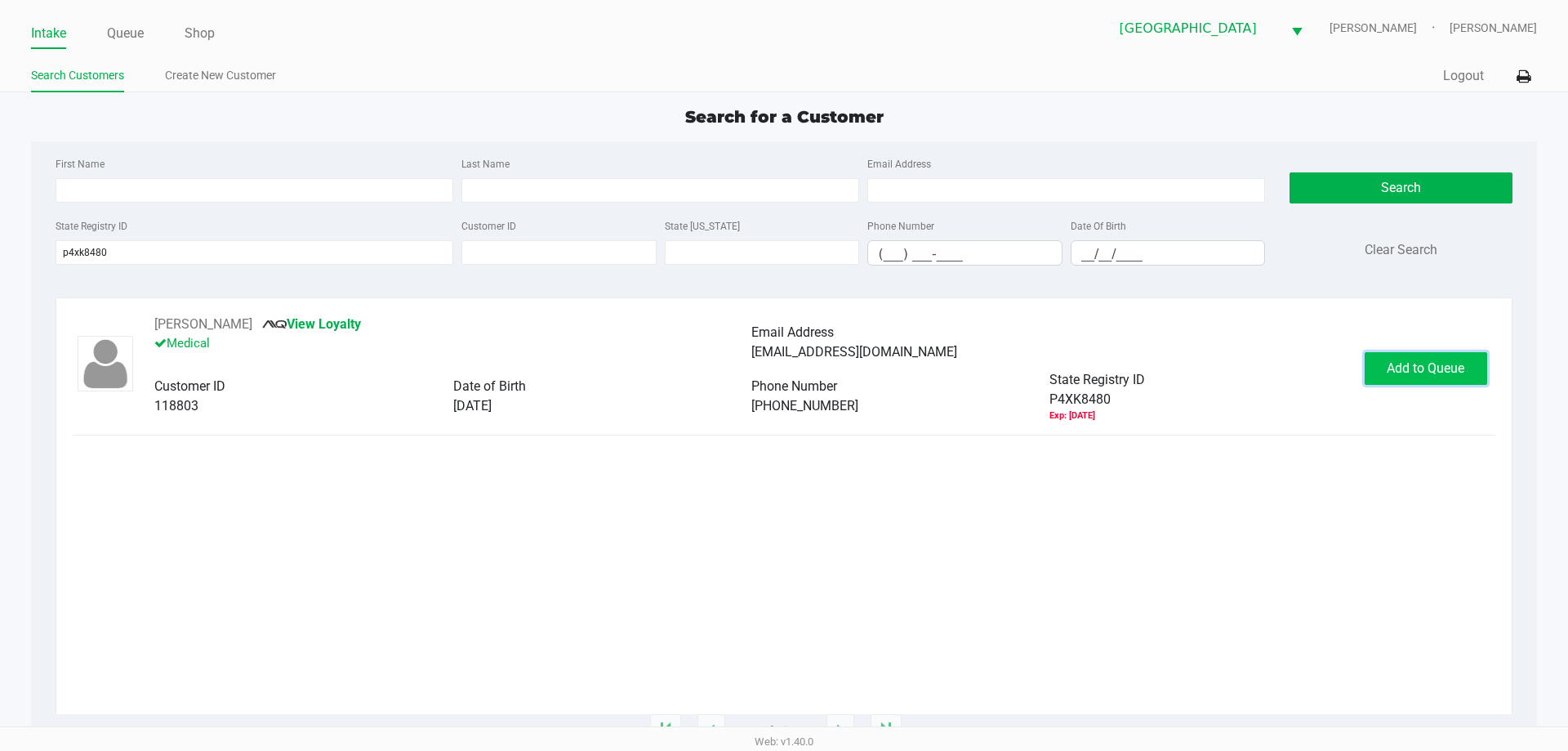
click at [1469, 355] on button "Add to Queue" at bounding box center [1425, 369] width 122 height 33
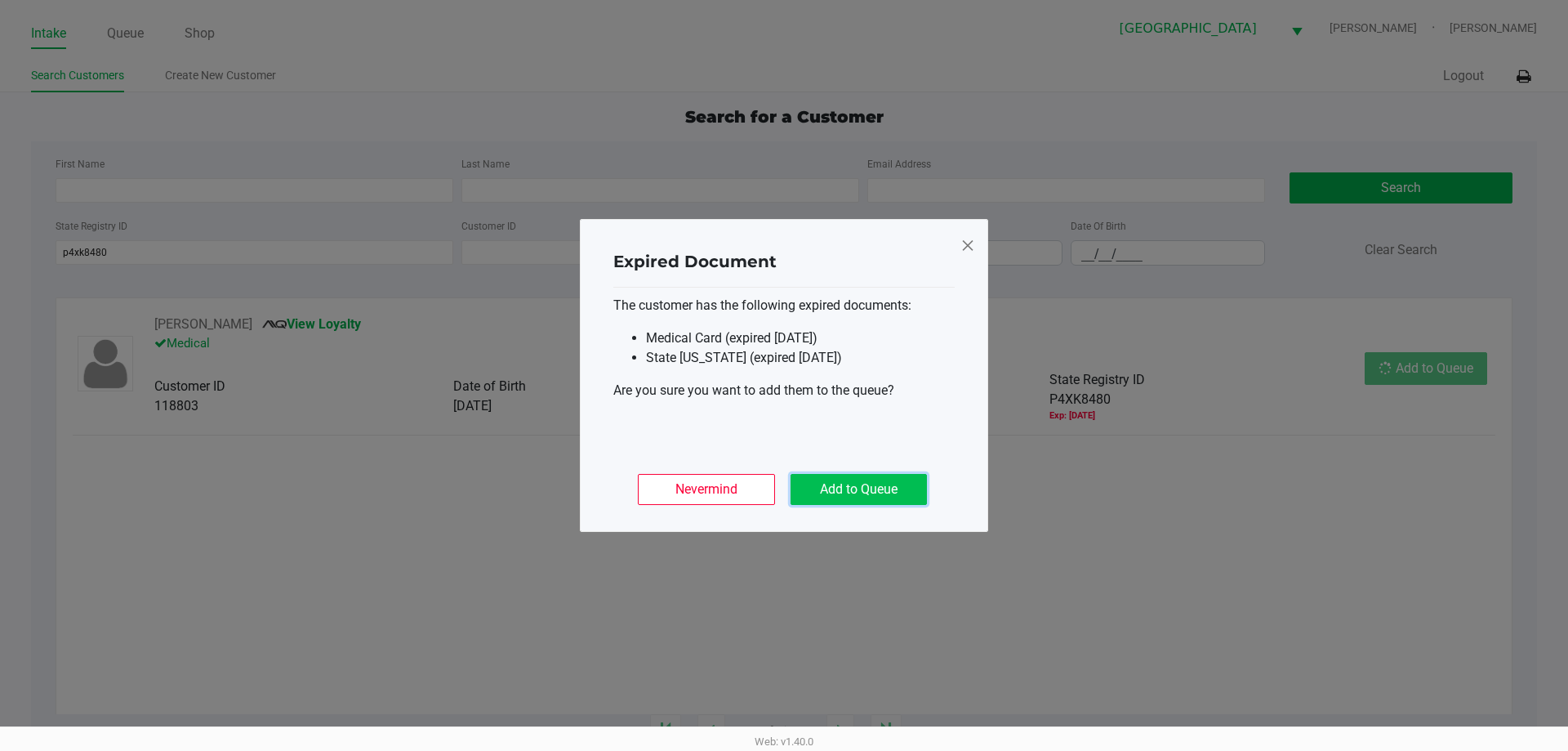
click at [887, 489] on button "Add to Queue" at bounding box center [858, 489] width 136 height 31
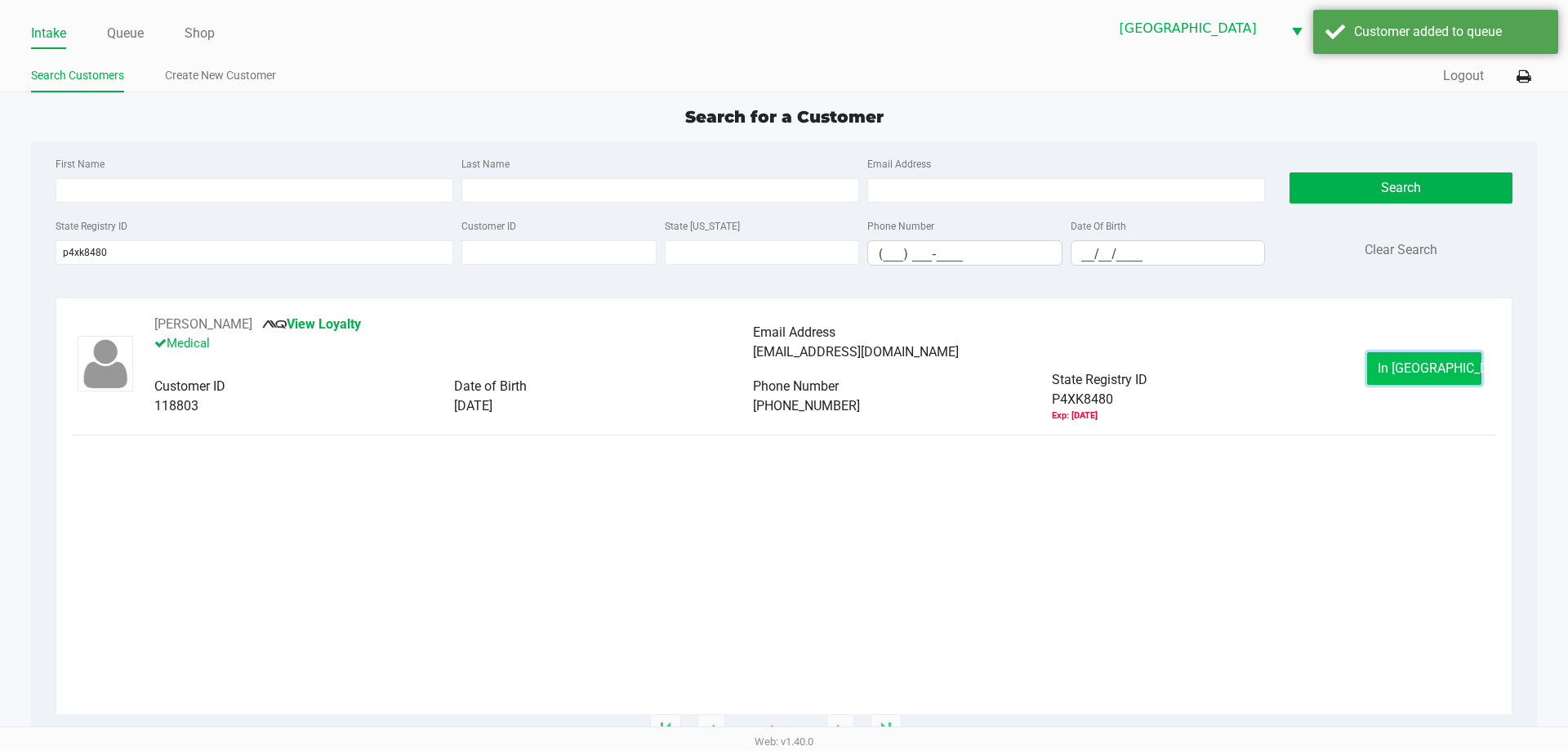
click at [1456, 371] on button "In [GEOGRAPHIC_DATA]" at bounding box center [1424, 369] width 114 height 33
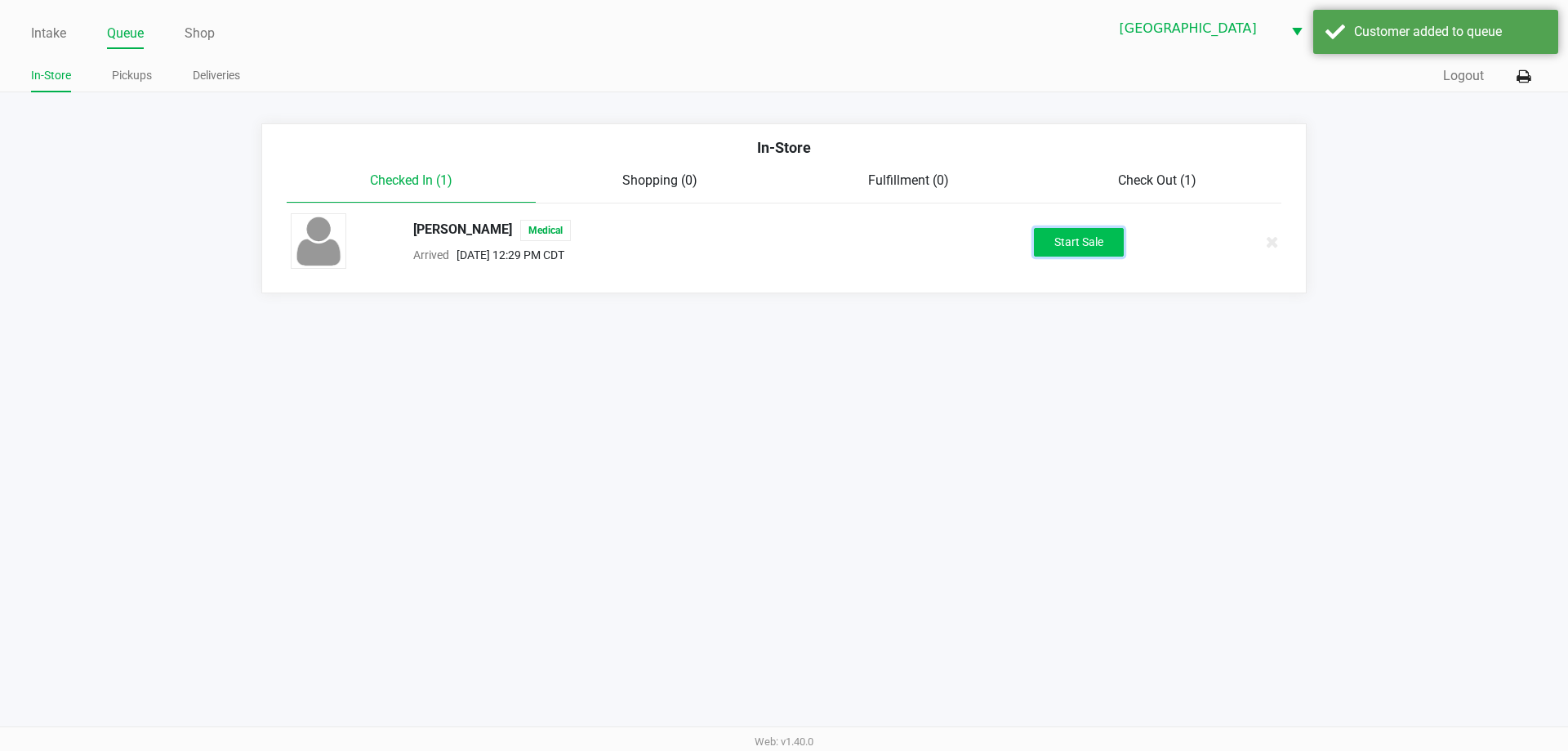
click at [1063, 247] on button "Start Sale" at bounding box center [1078, 242] width 89 height 29
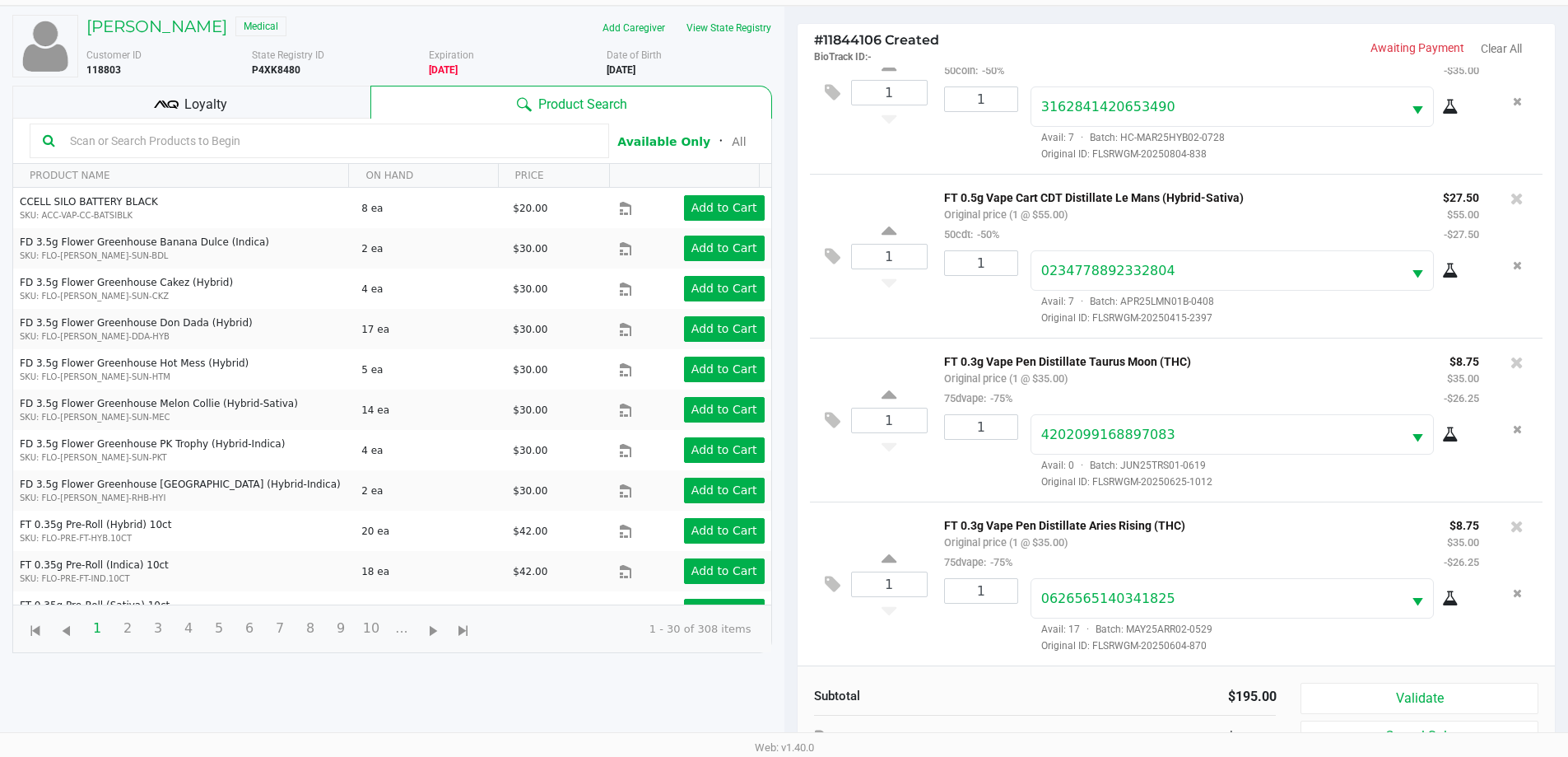
scroll to position [178, 0]
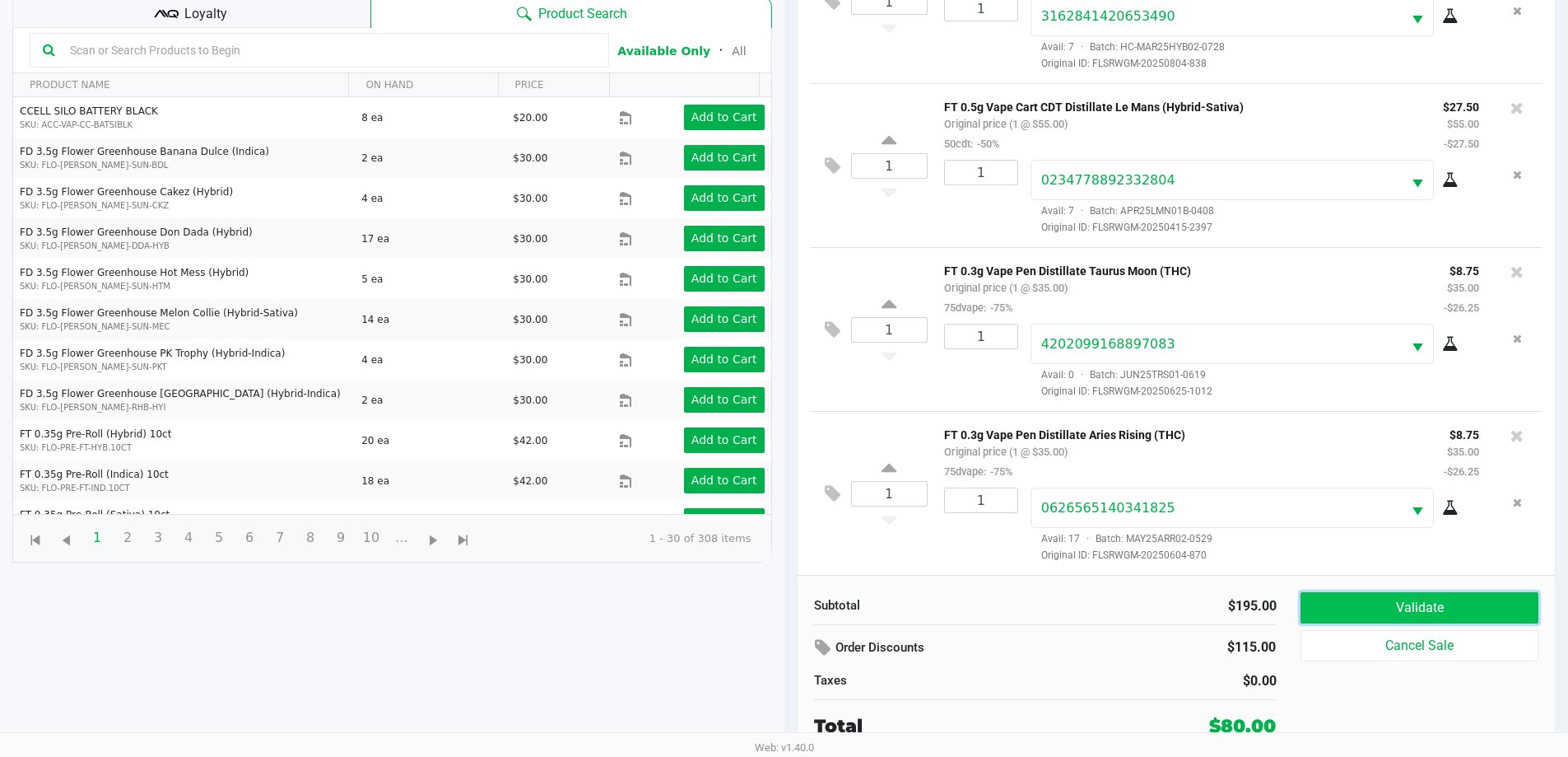
click at [1393, 616] on button "Validate" at bounding box center [1418, 608] width 237 height 31
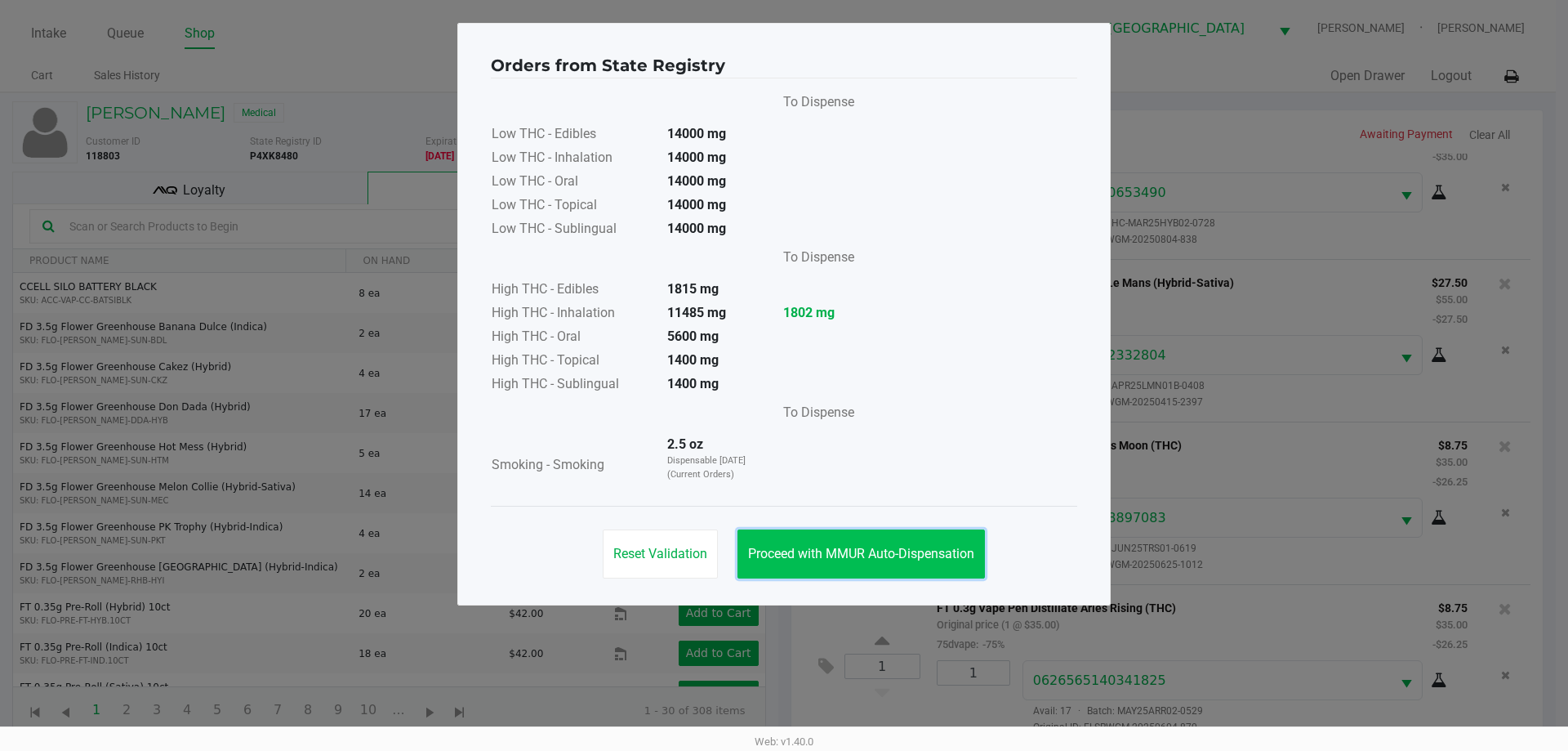
click at [965, 558] on span "Proceed with MMUR Auto-Dispensation" at bounding box center [862, 553] width 226 height 16
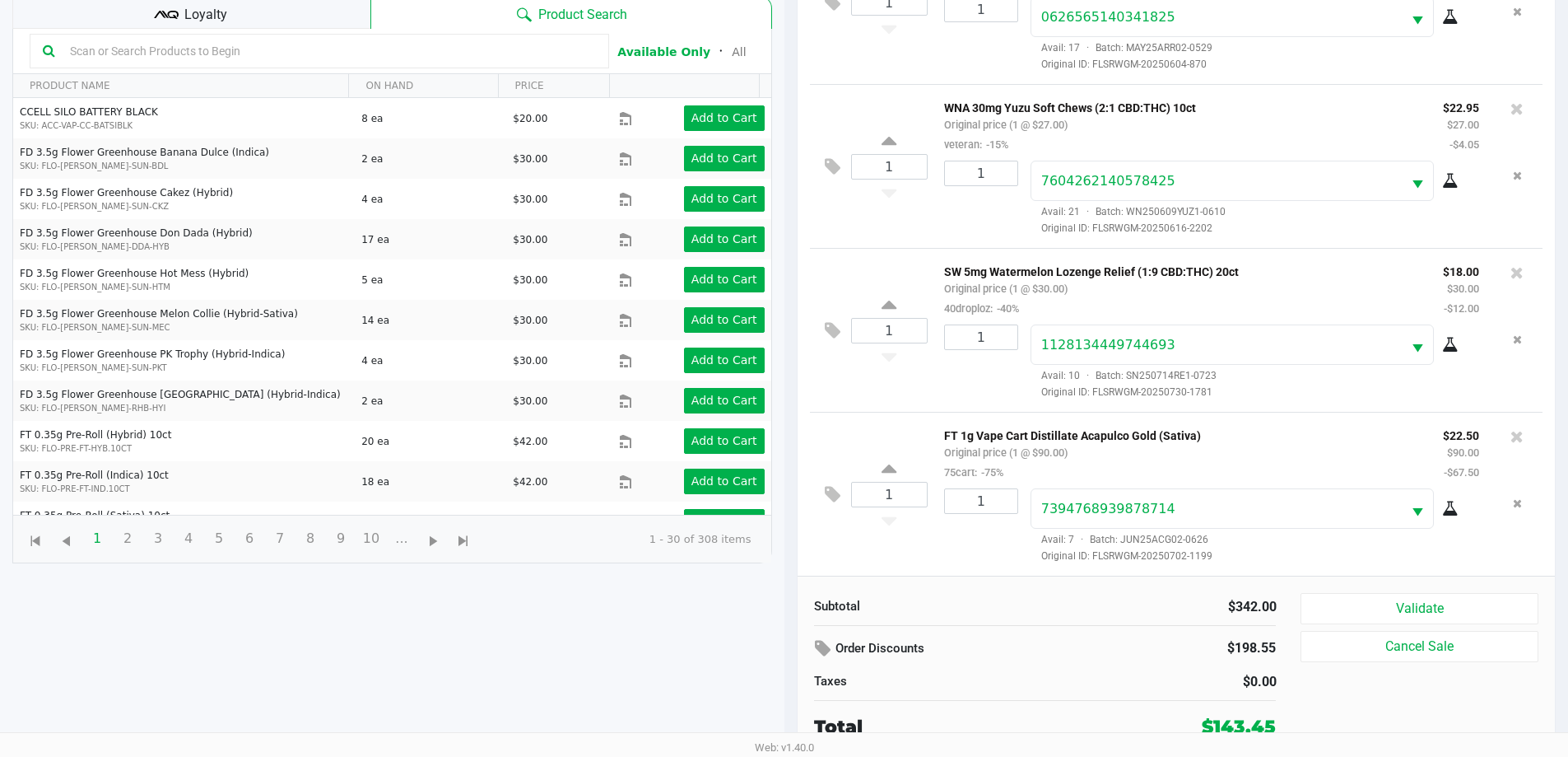
scroll to position [178, 0]
click at [825, 491] on icon at bounding box center [832, 493] width 16 height 19
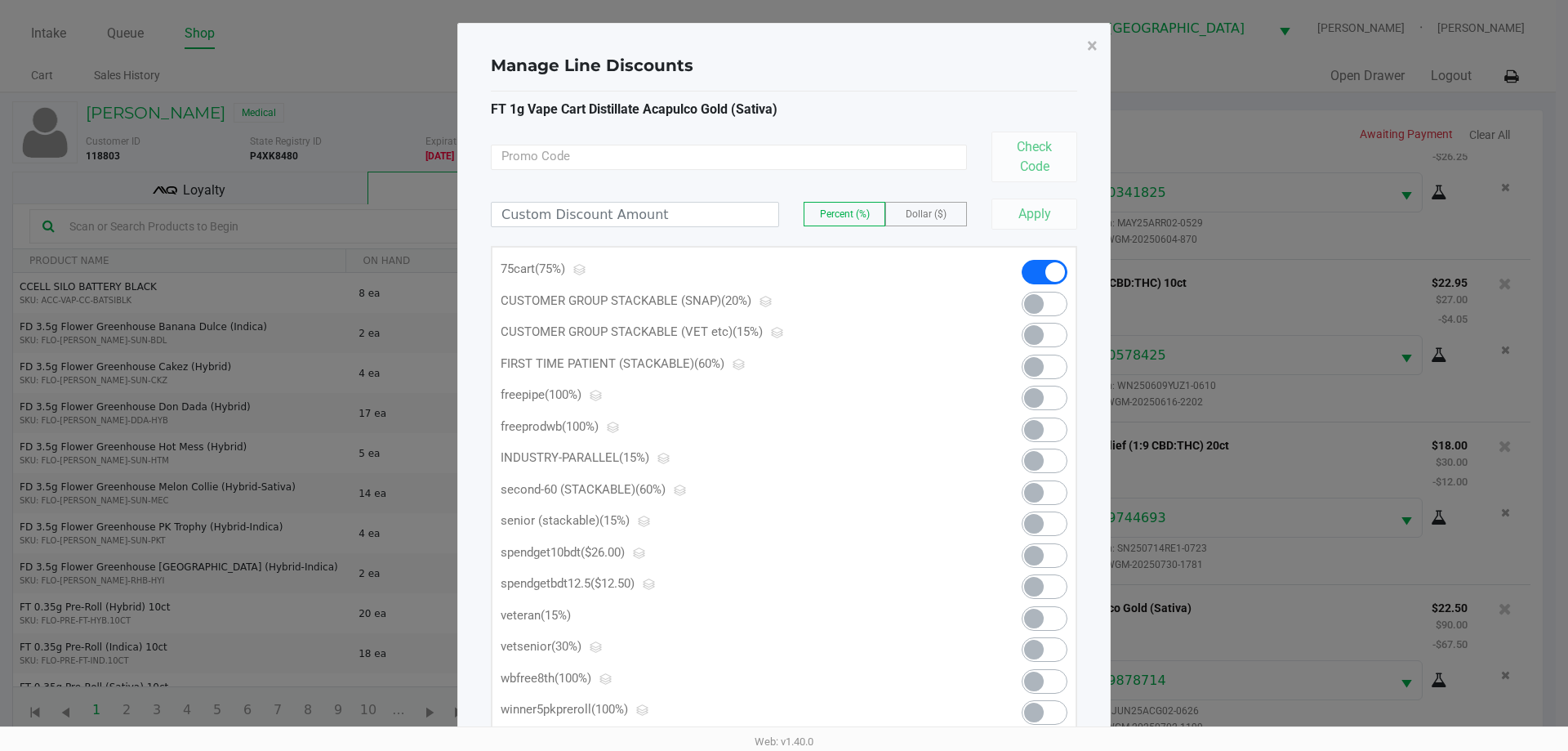
click at [1039, 589] on span at bounding box center [1034, 587] width 20 height 20
click at [1094, 52] on span "×" at bounding box center [1092, 46] width 11 height 23
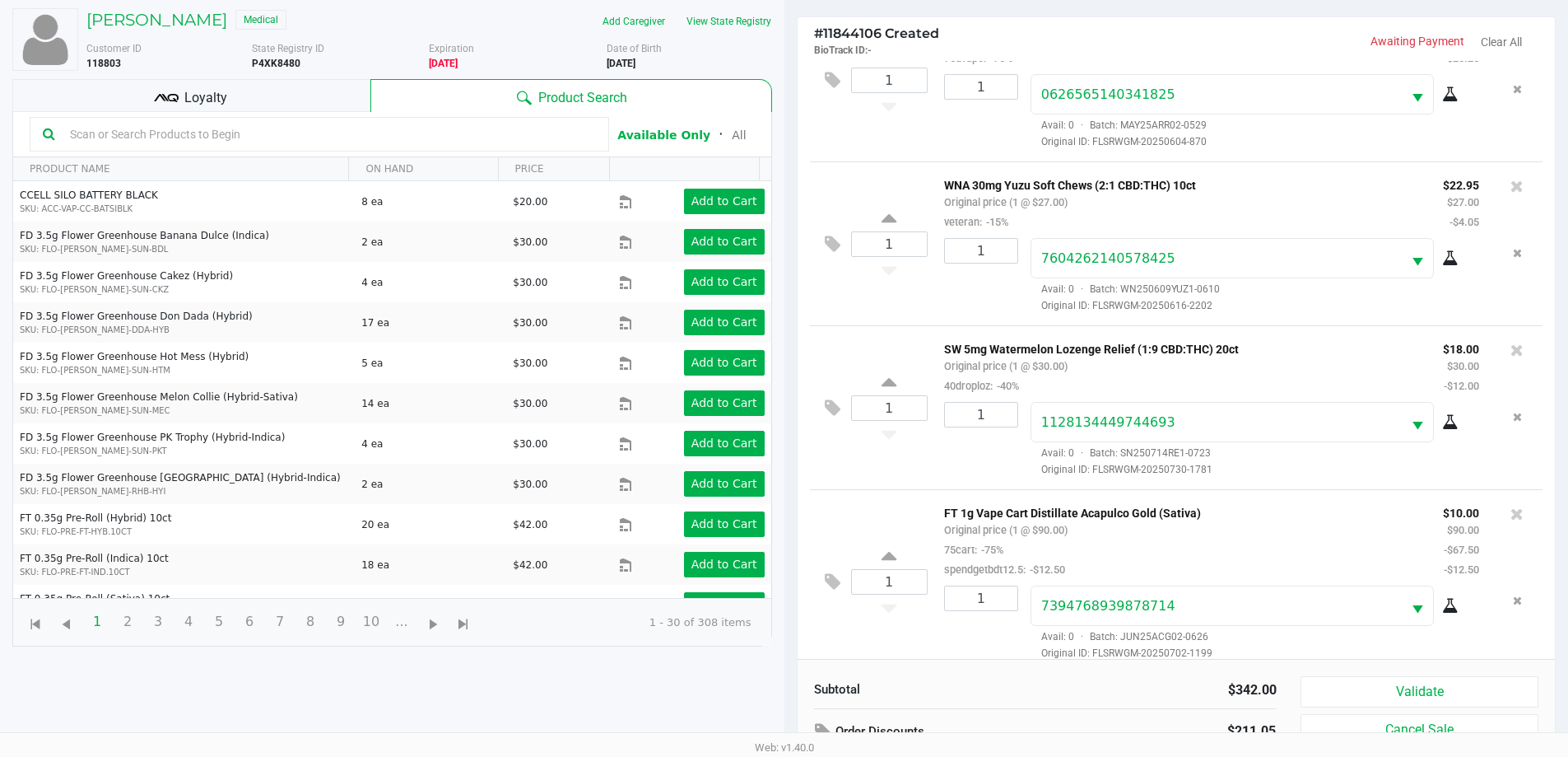
scroll to position [178, 0]
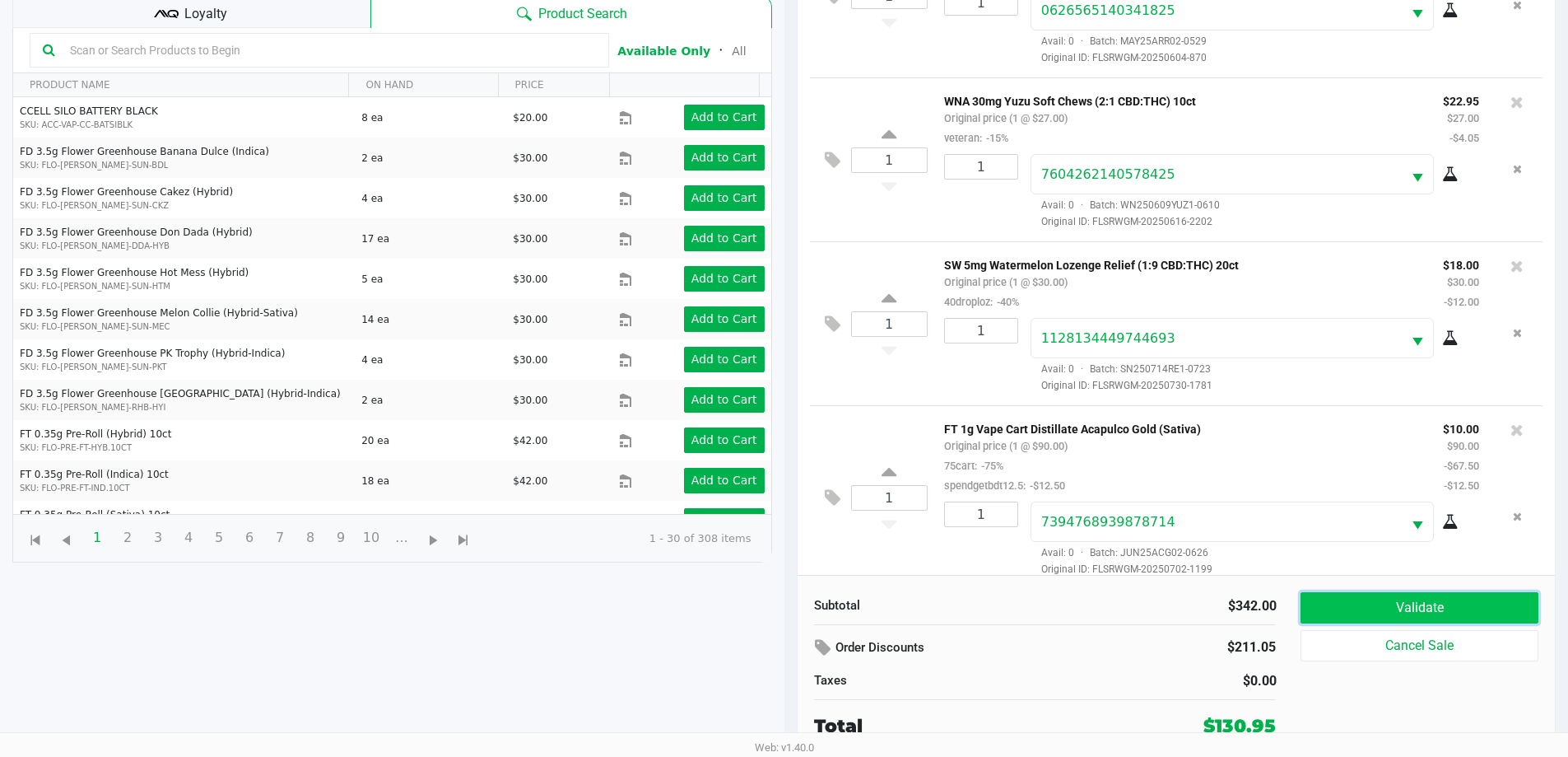
click at [1367, 615] on button "Validate" at bounding box center [1418, 608] width 237 height 31
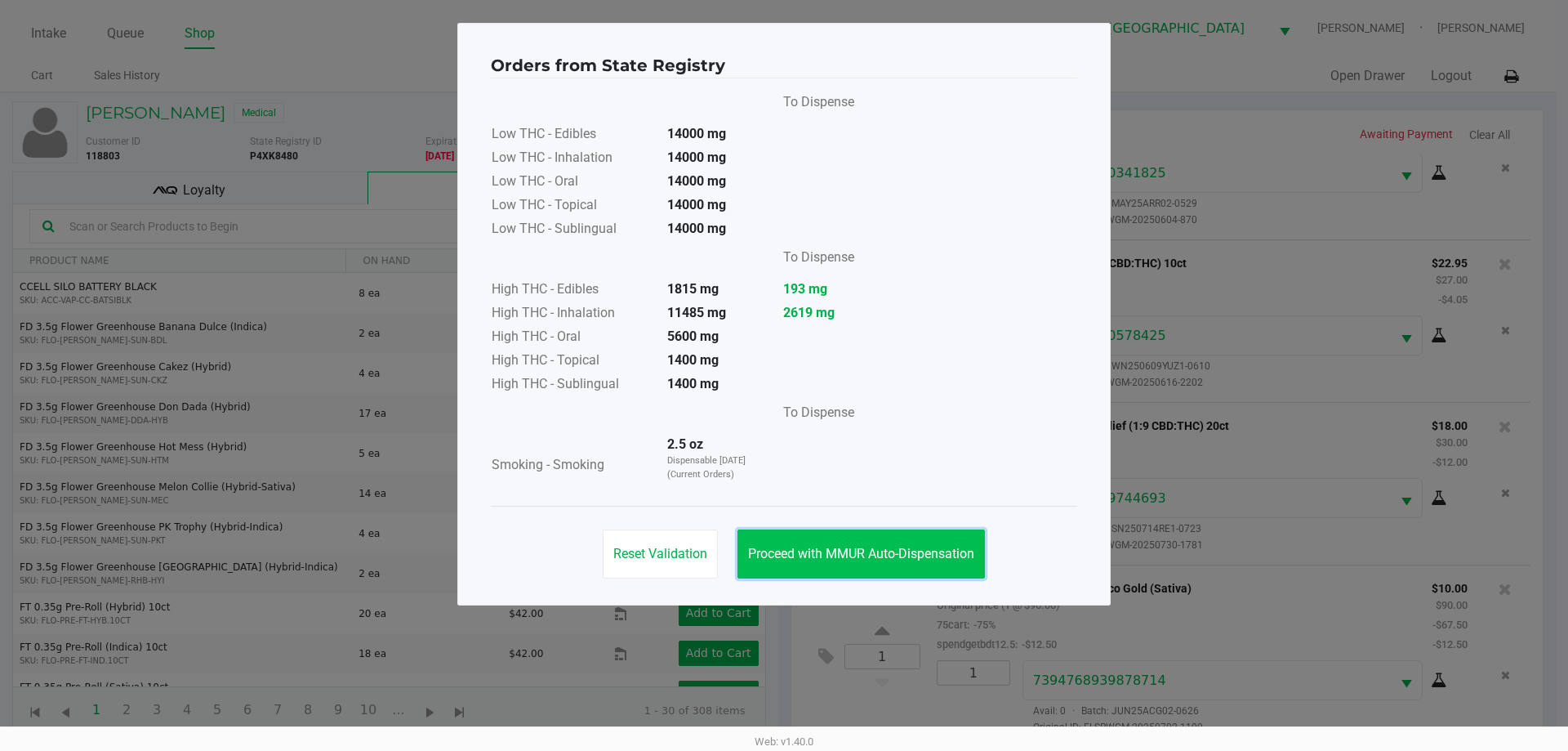
click at [909, 574] on button "Proceed with MMUR Auto-Dispensation" at bounding box center [862, 554] width 248 height 49
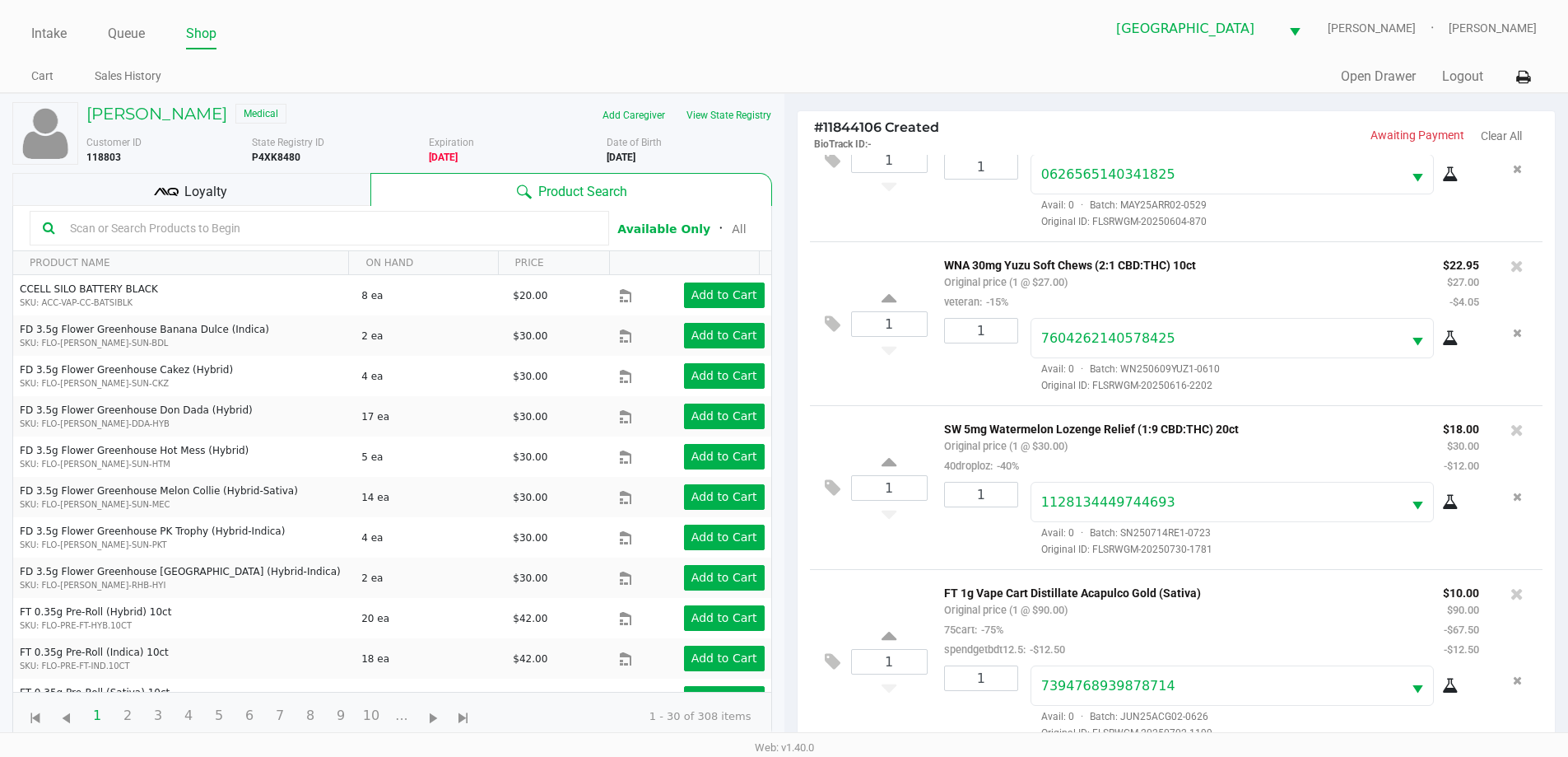
click at [246, 183] on div "Loyalty" at bounding box center [191, 189] width 358 height 33
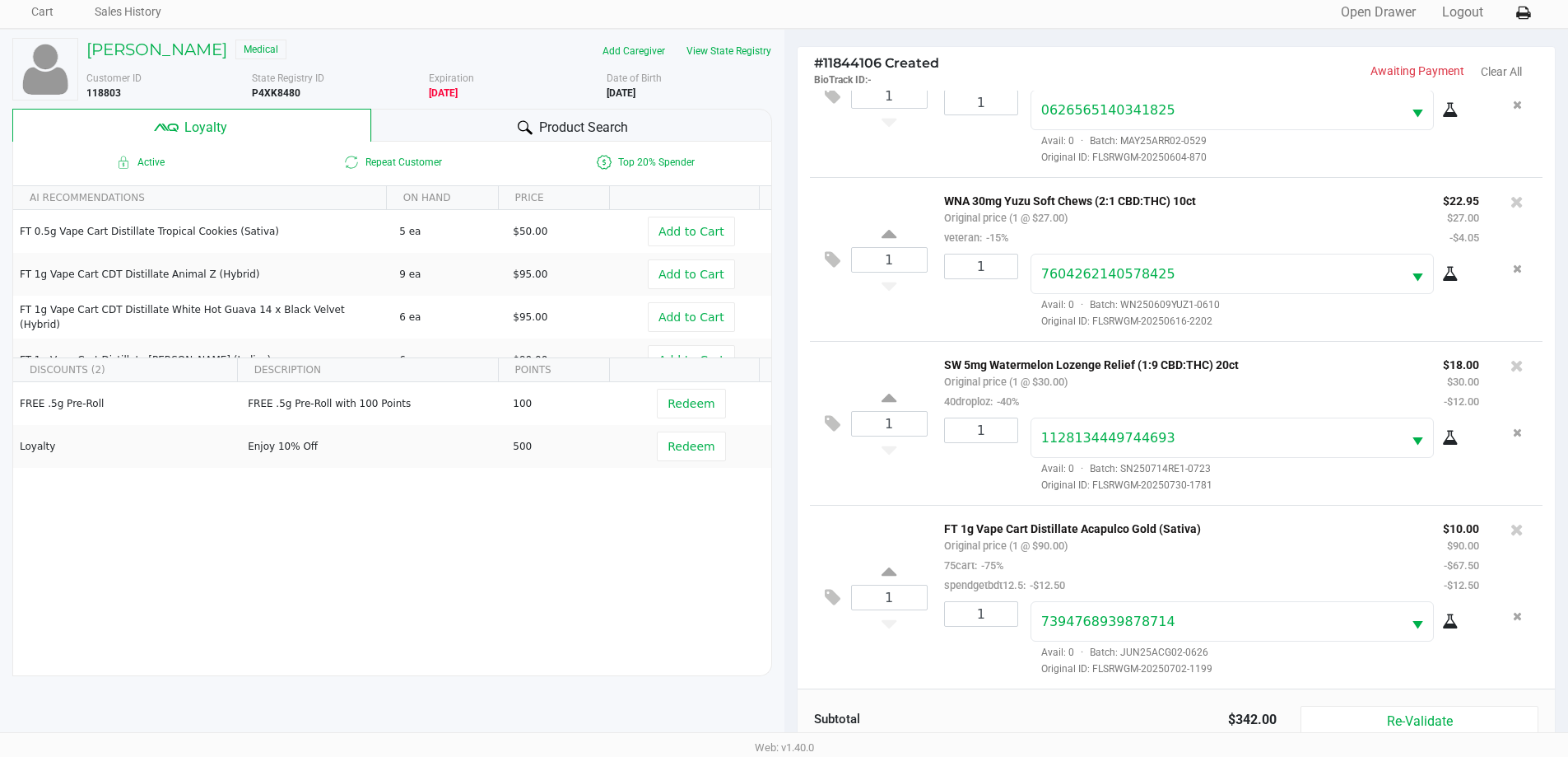
scroll to position [198, 0]
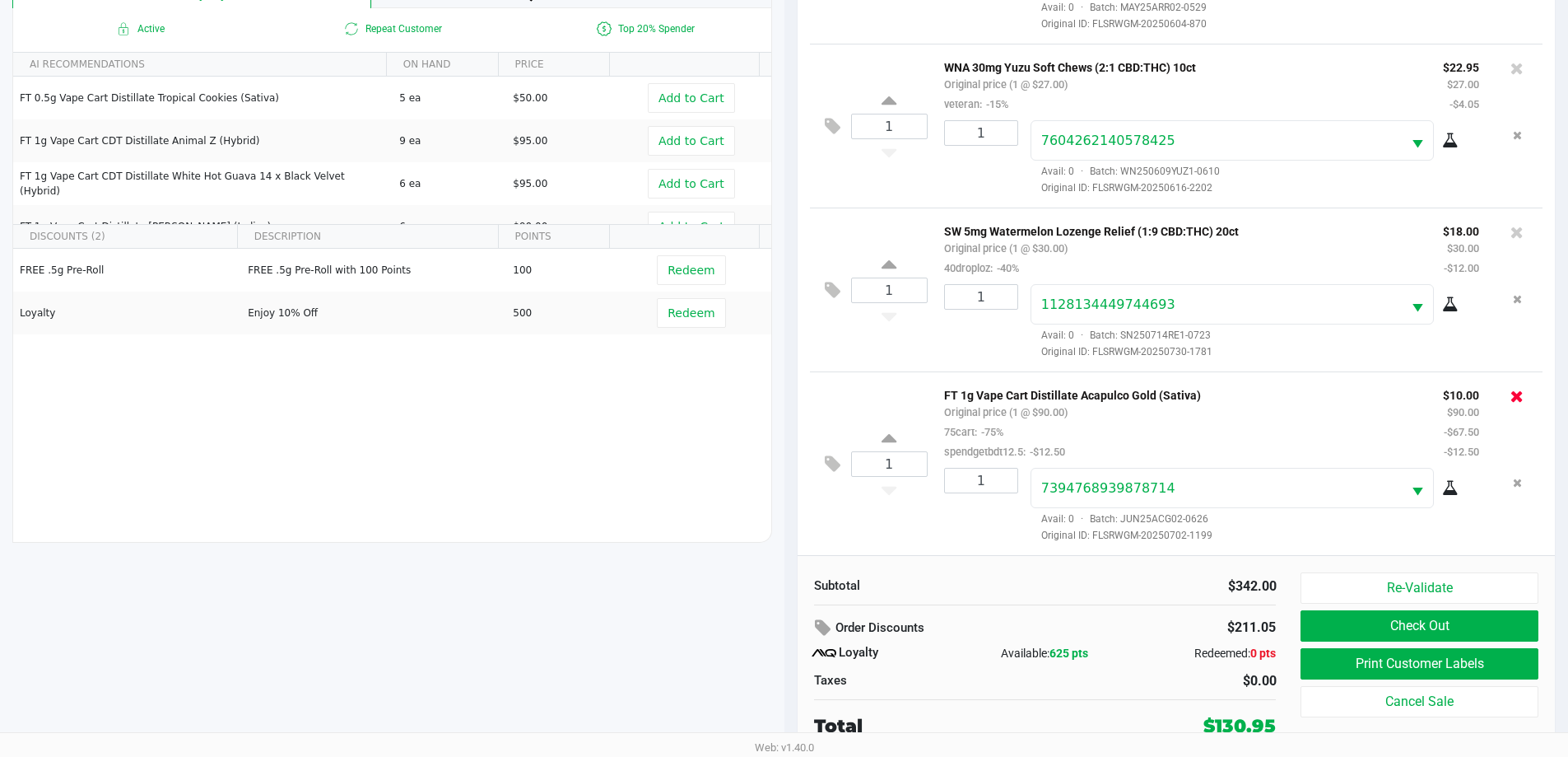
click at [1510, 400] on icon at bounding box center [1517, 396] width 13 height 17
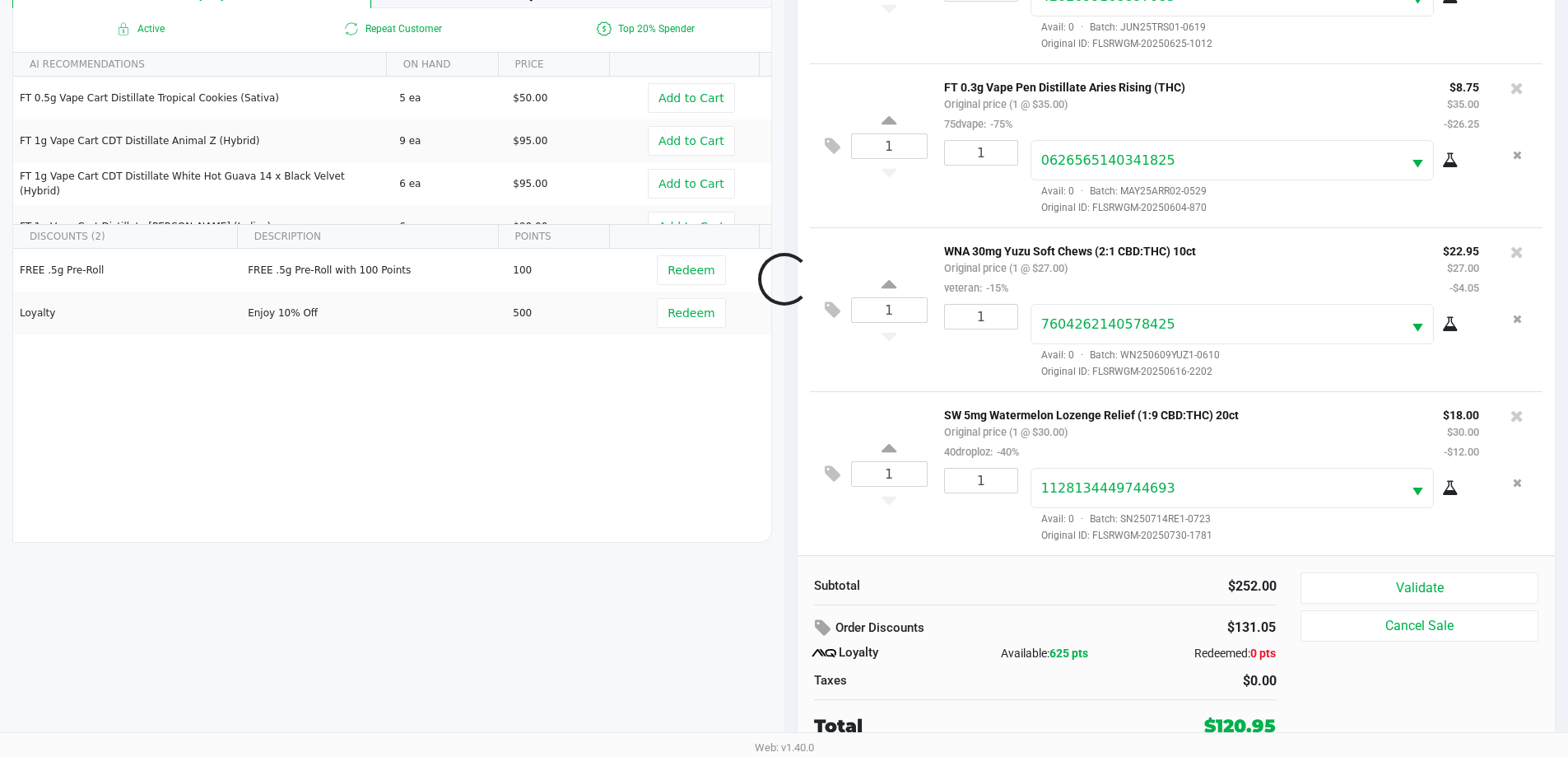
scroll to position [390, 0]
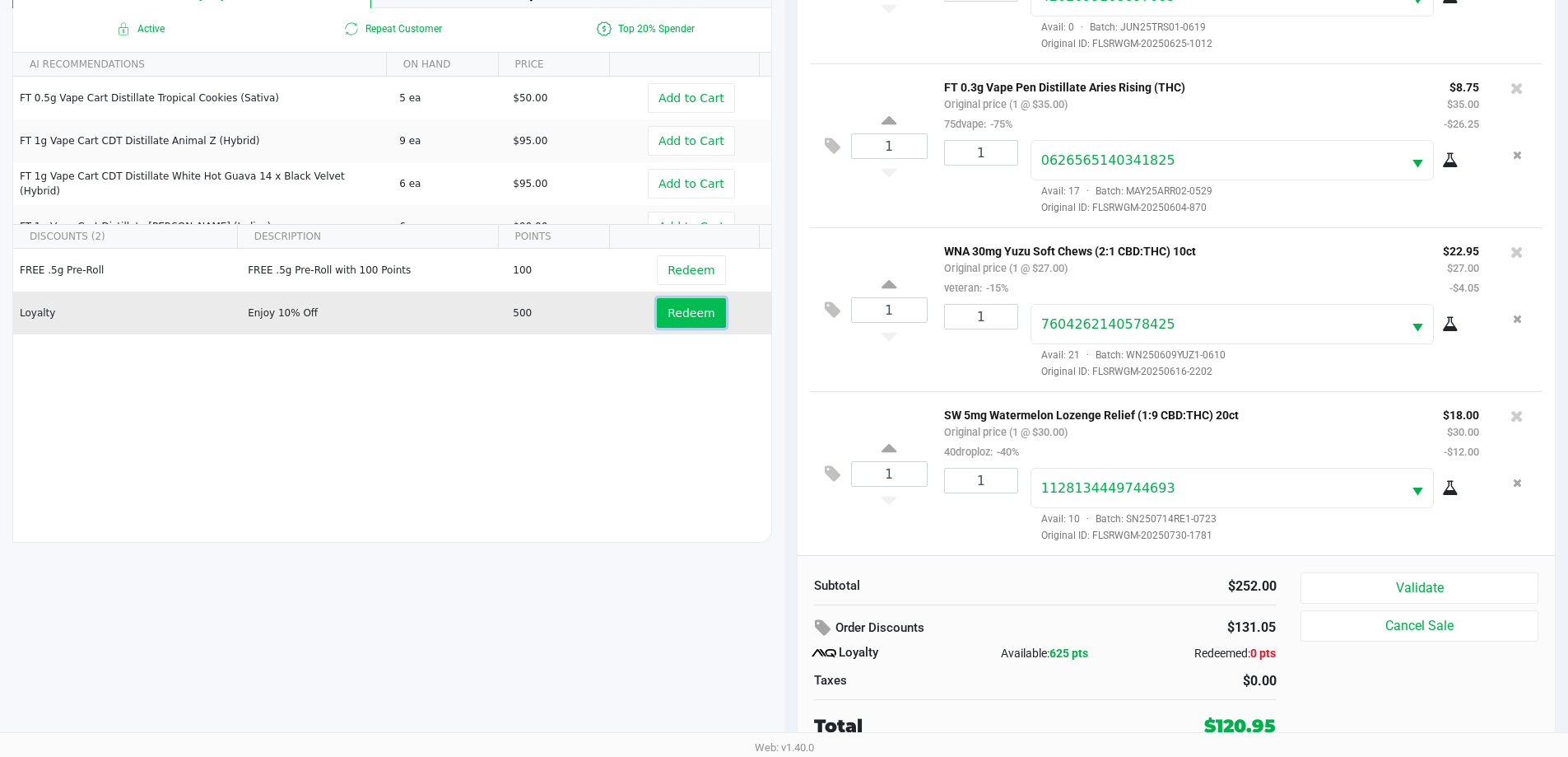
click at [657, 313] on button "Redeem" at bounding box center [691, 313] width 69 height 30
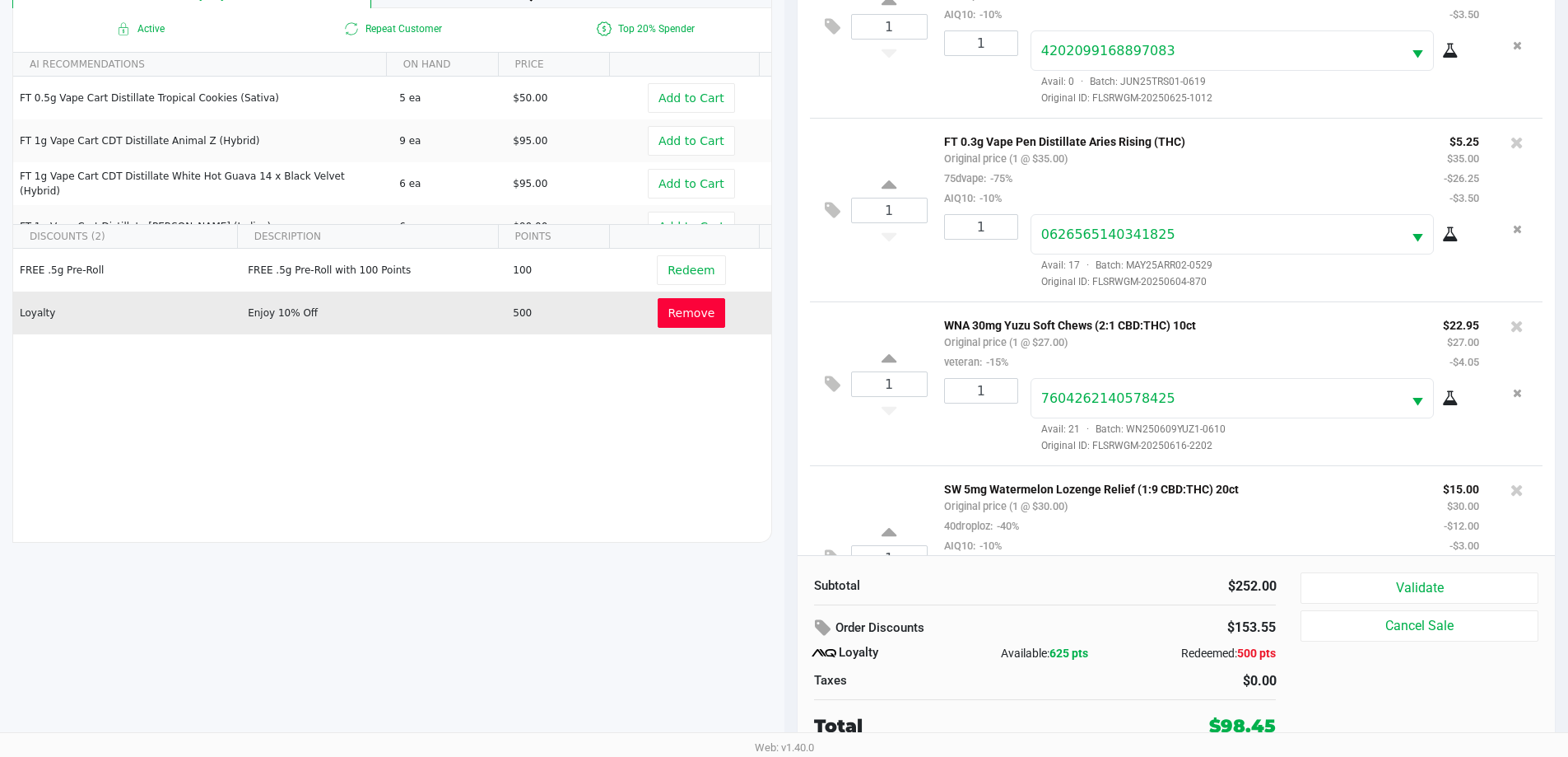
scroll to position [489, 0]
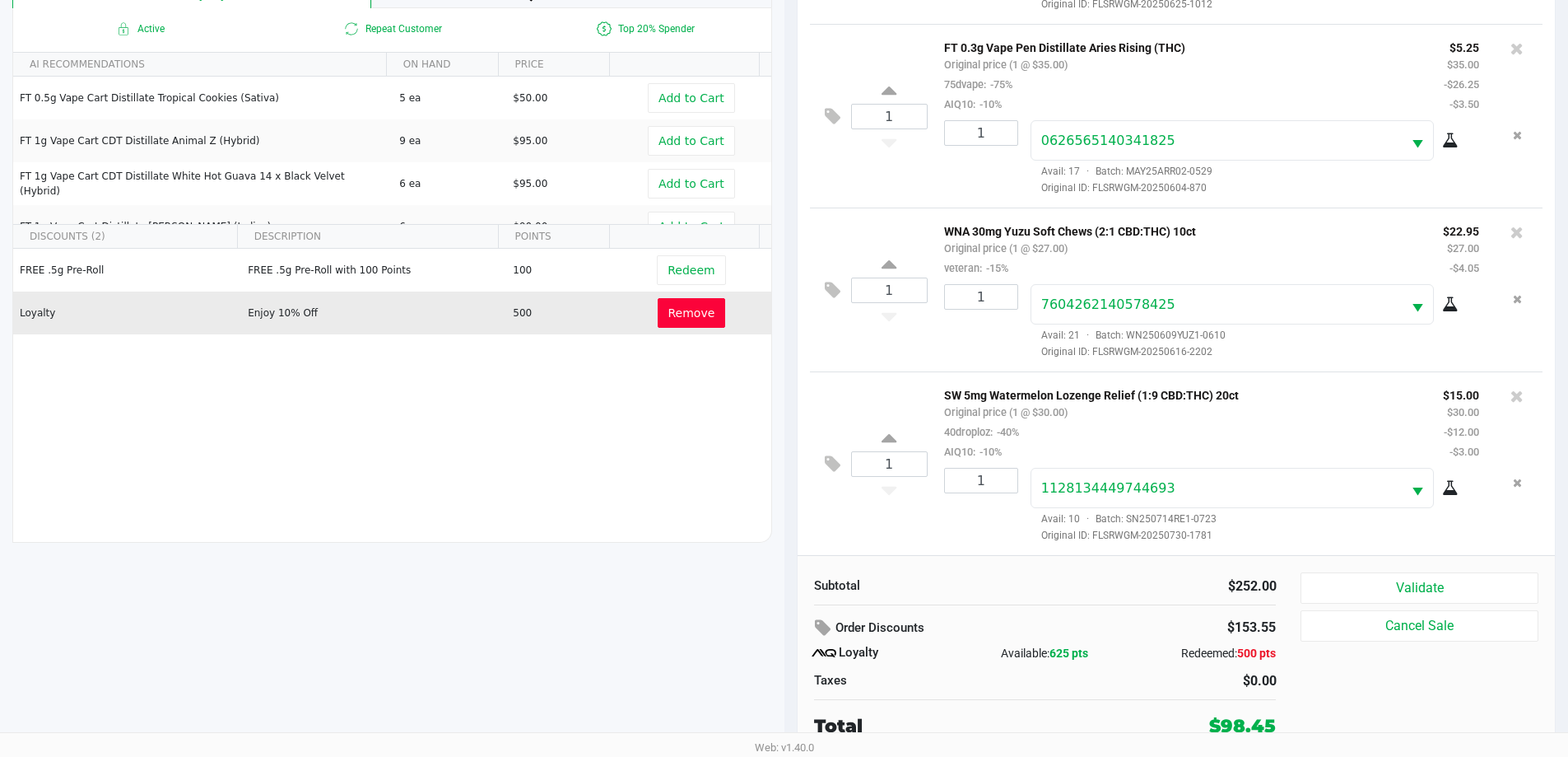
click at [676, 308] on span "Remove" at bounding box center [691, 313] width 47 height 13
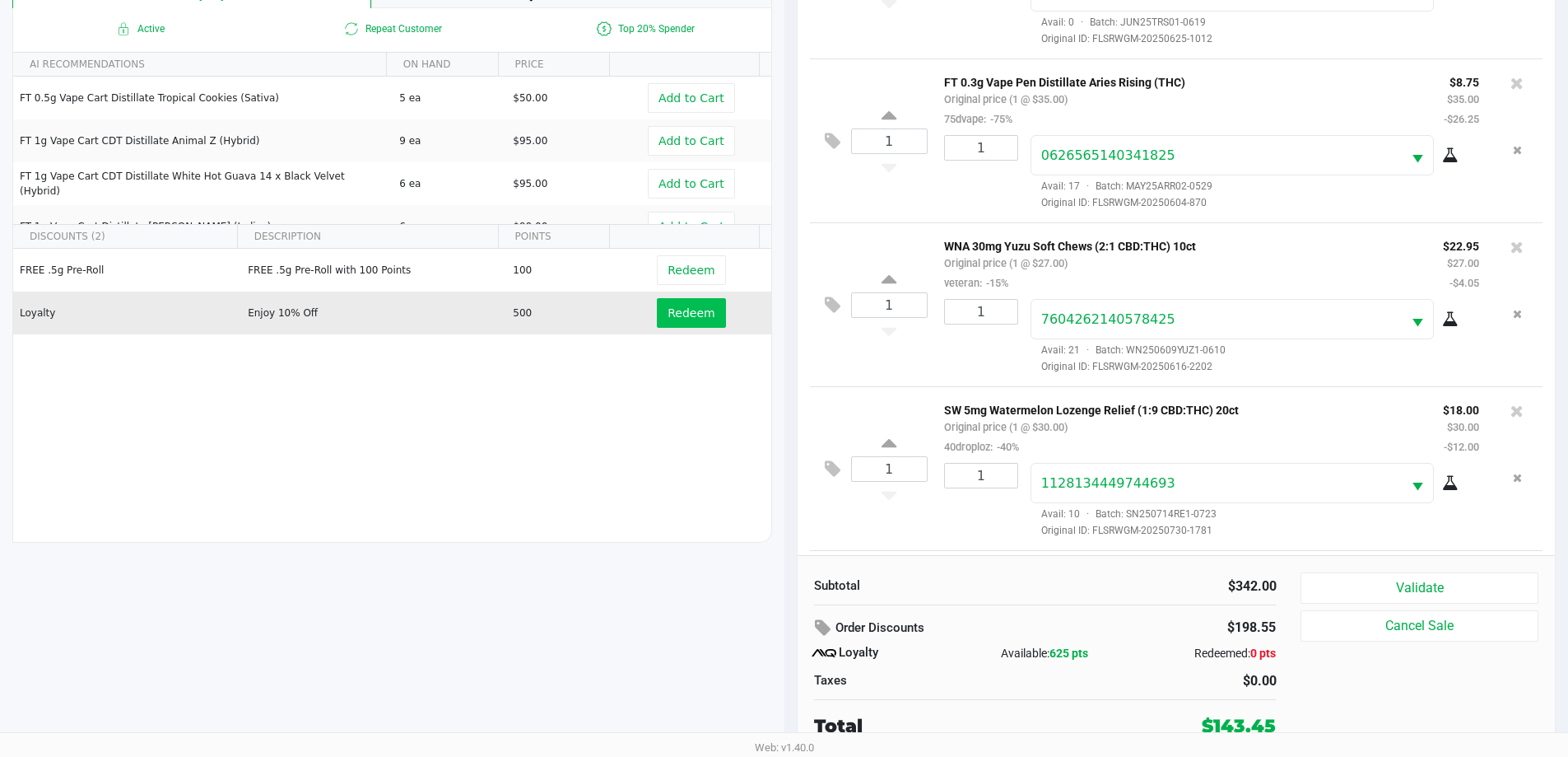
scroll to position [555, 0]
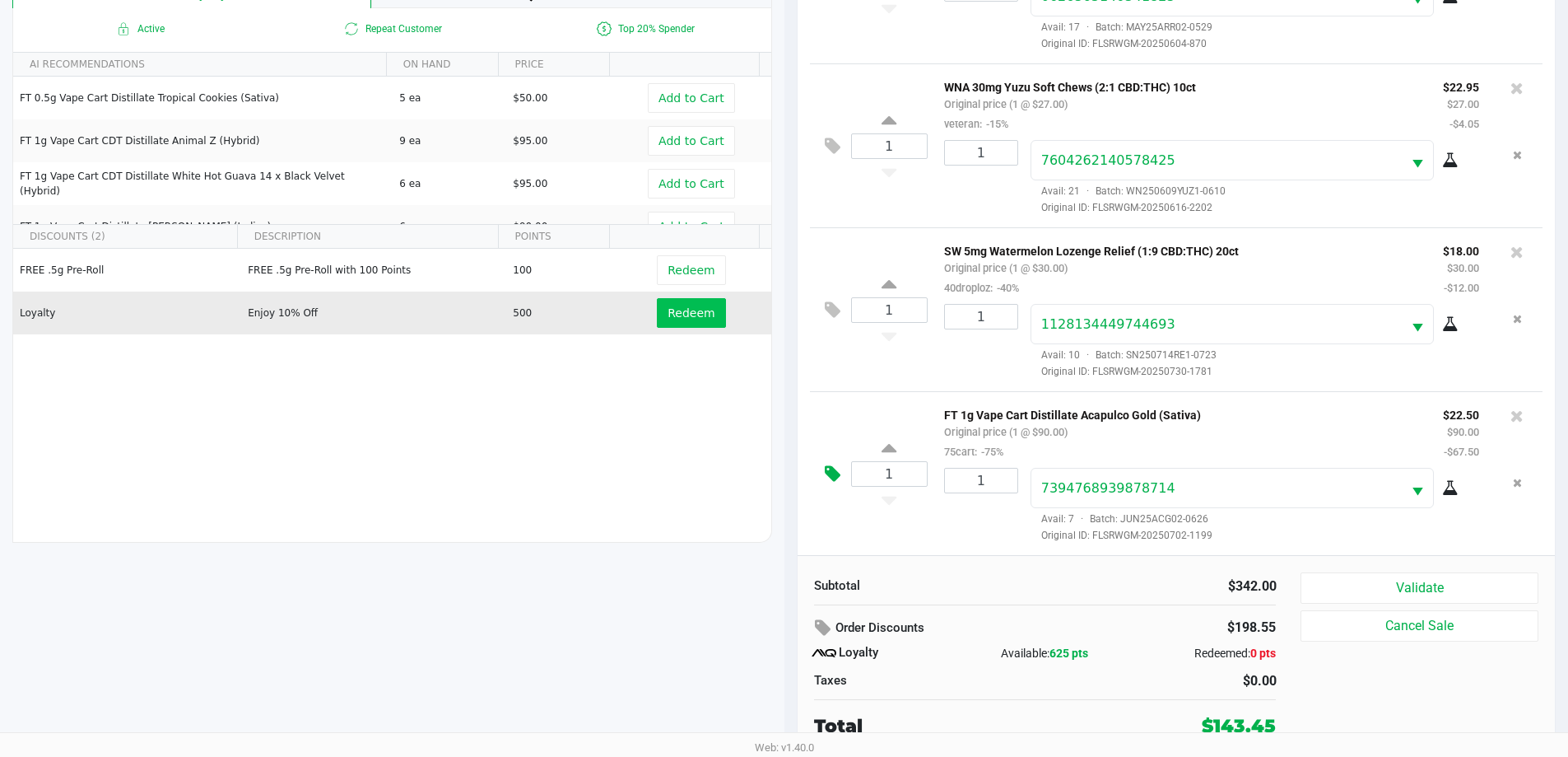
click at [829, 469] on icon at bounding box center [832, 473] width 16 height 19
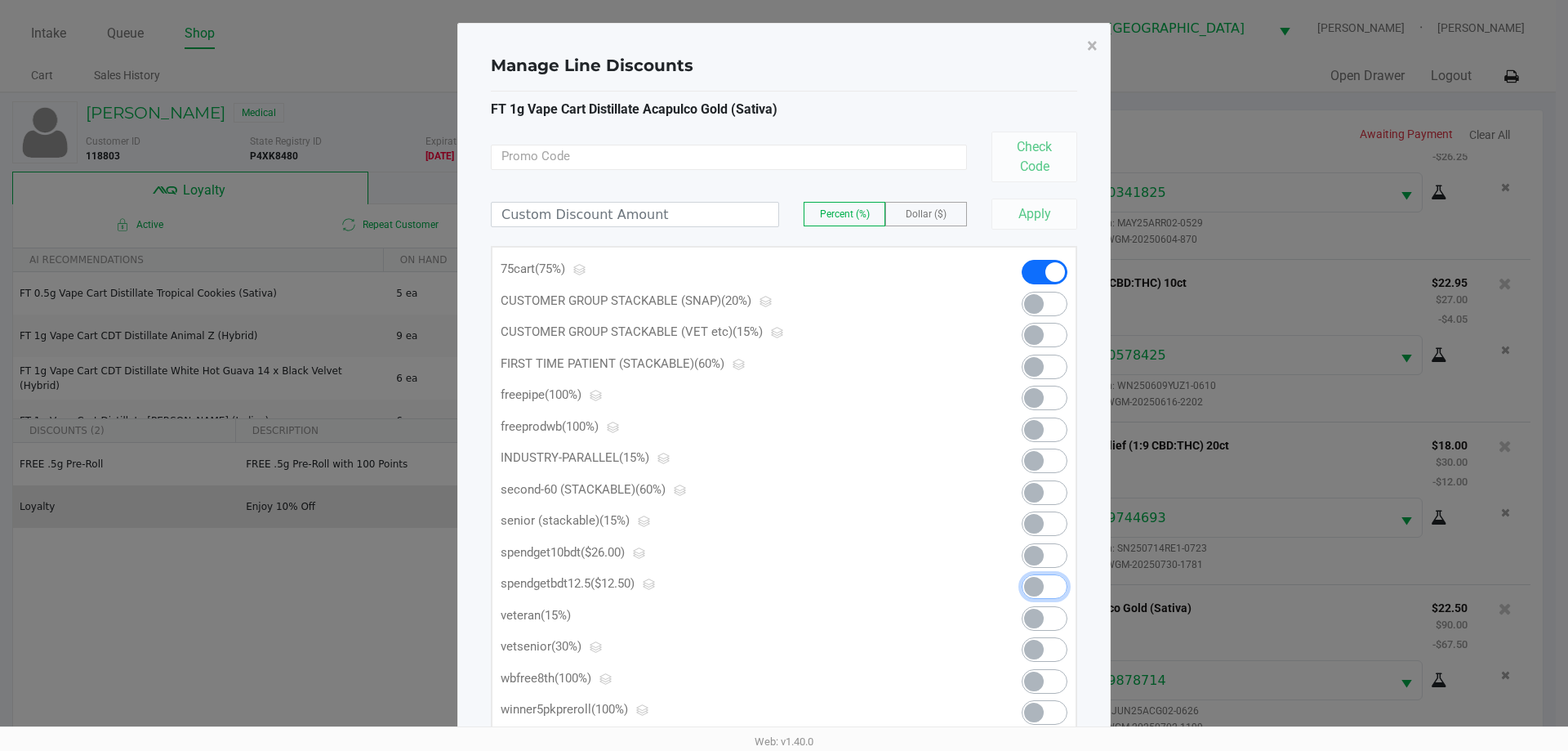
click at [1054, 593] on span at bounding box center [1045, 587] width 46 height 25
click at [1094, 51] on span "×" at bounding box center [1092, 46] width 11 height 23
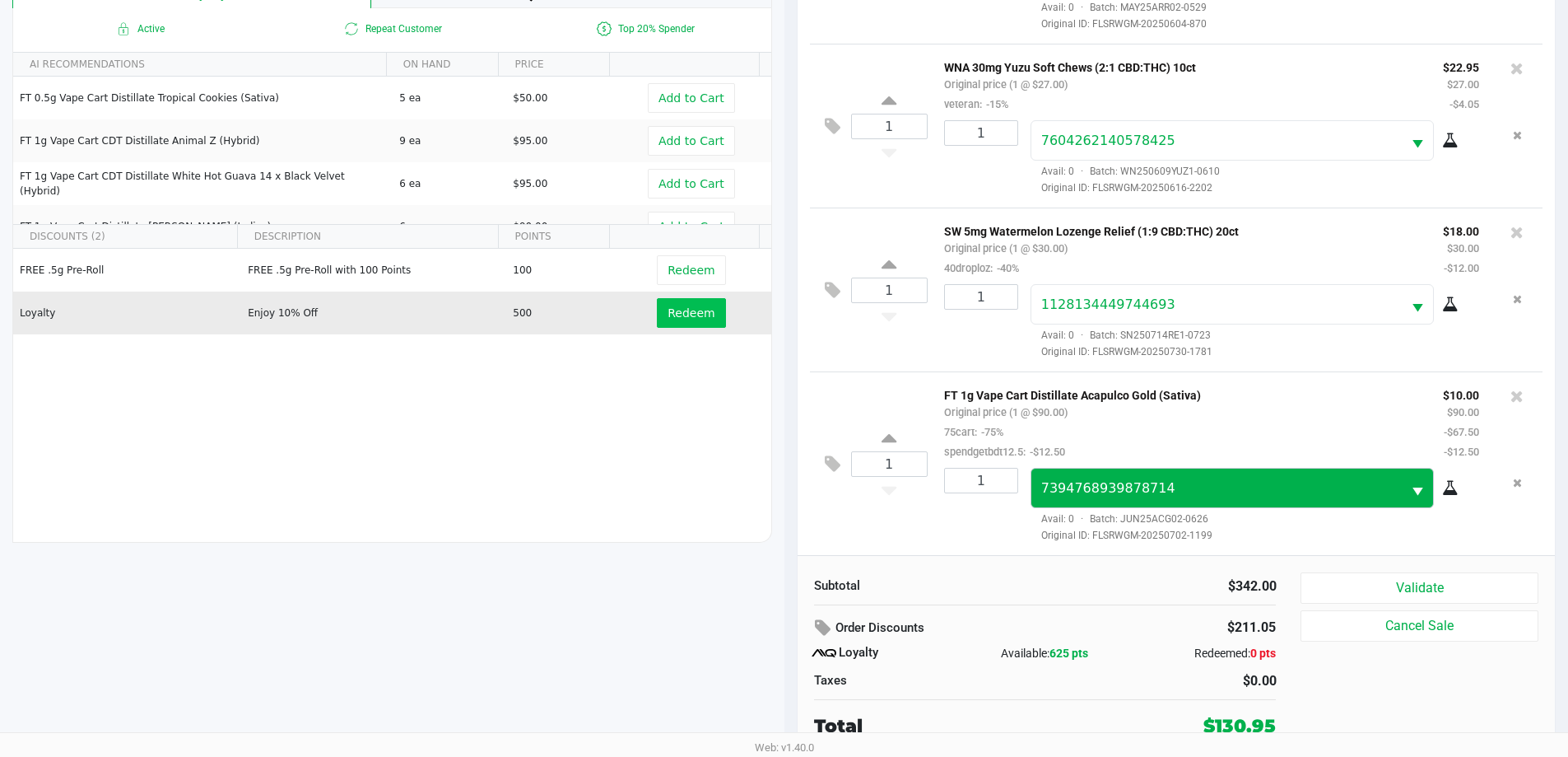
scroll to position [575, 0]
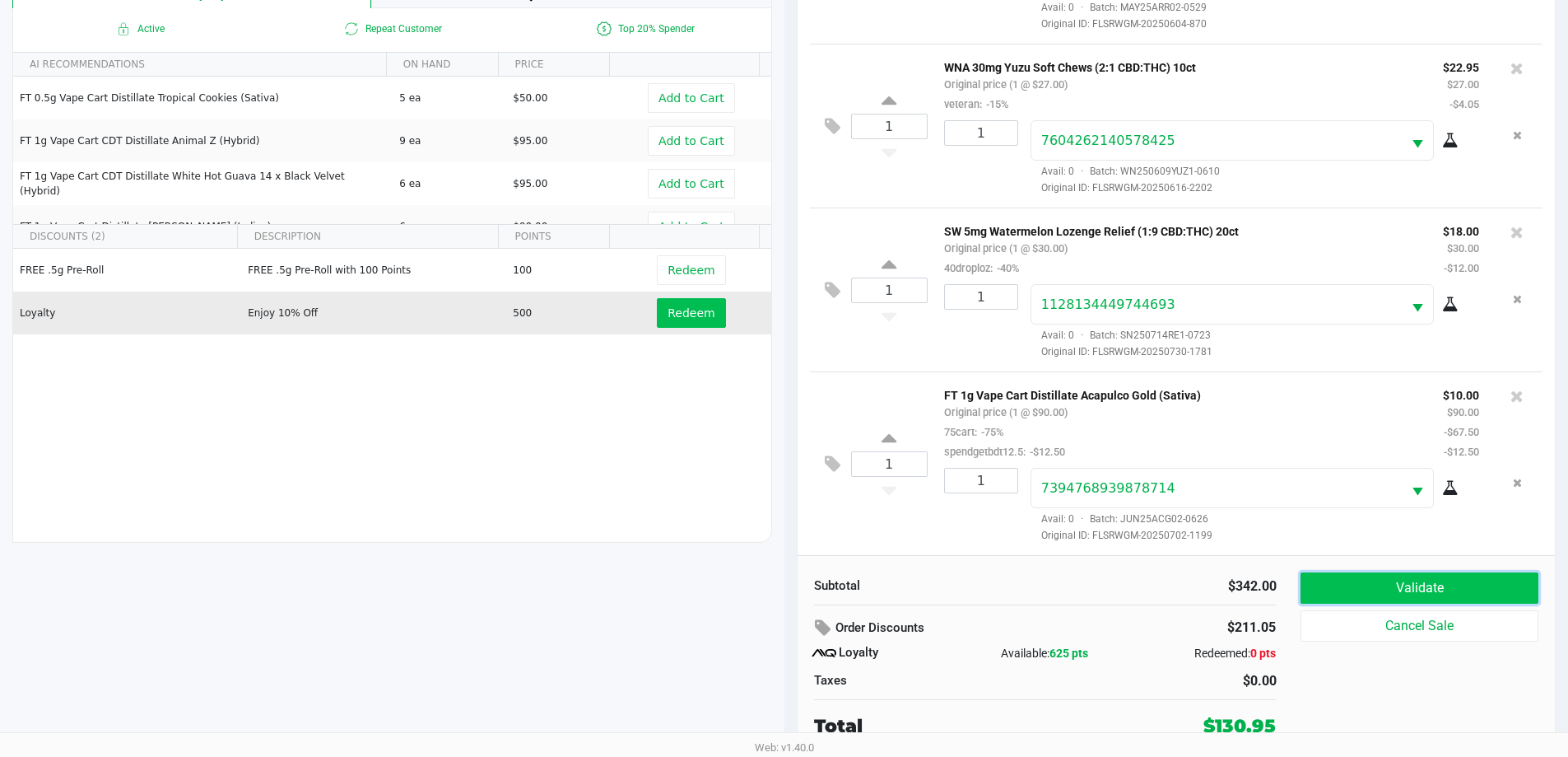
click at [1333, 582] on button "Validate" at bounding box center [1418, 588] width 237 height 31
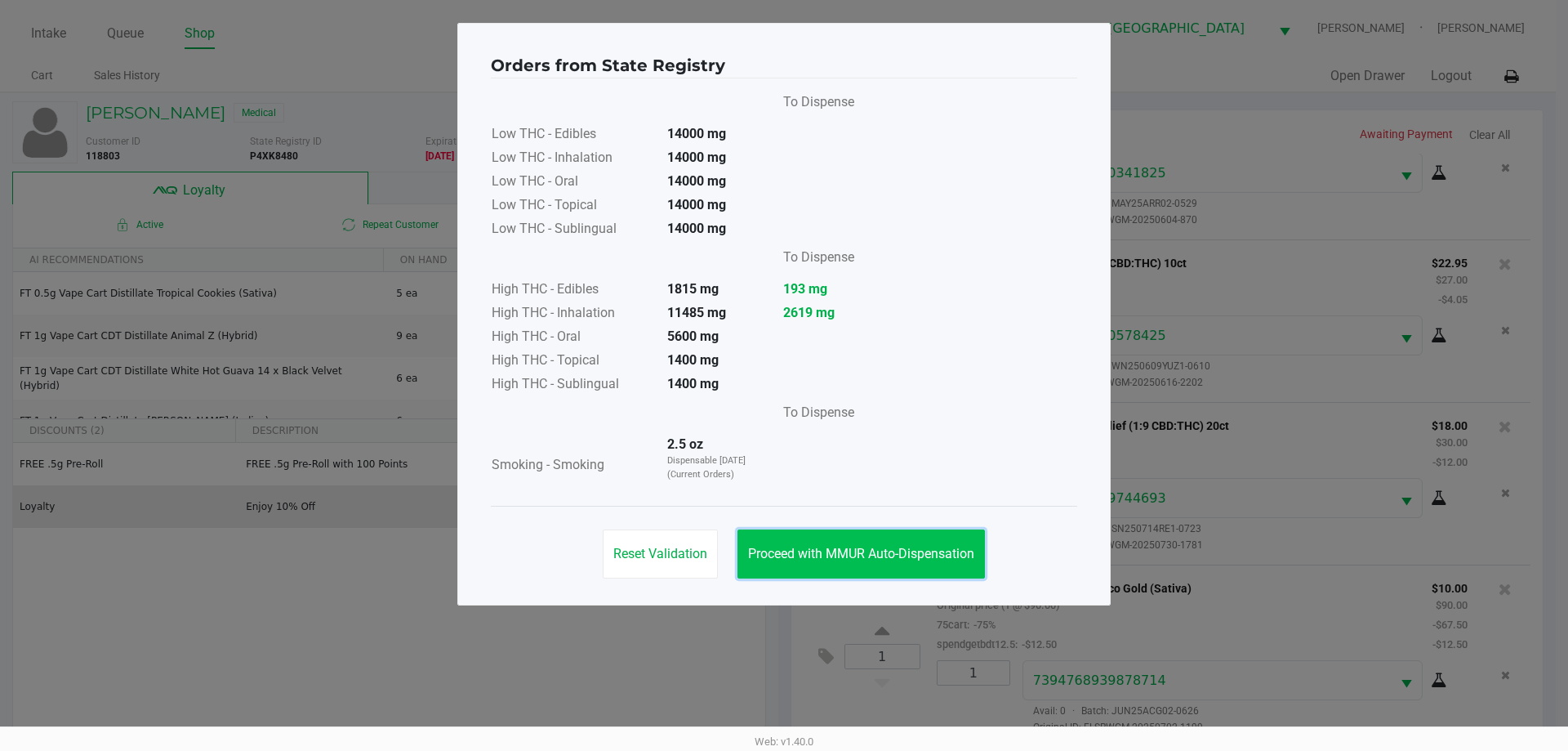
click at [937, 558] on span "Proceed with MMUR Auto-Dispensation" at bounding box center [862, 553] width 226 height 16
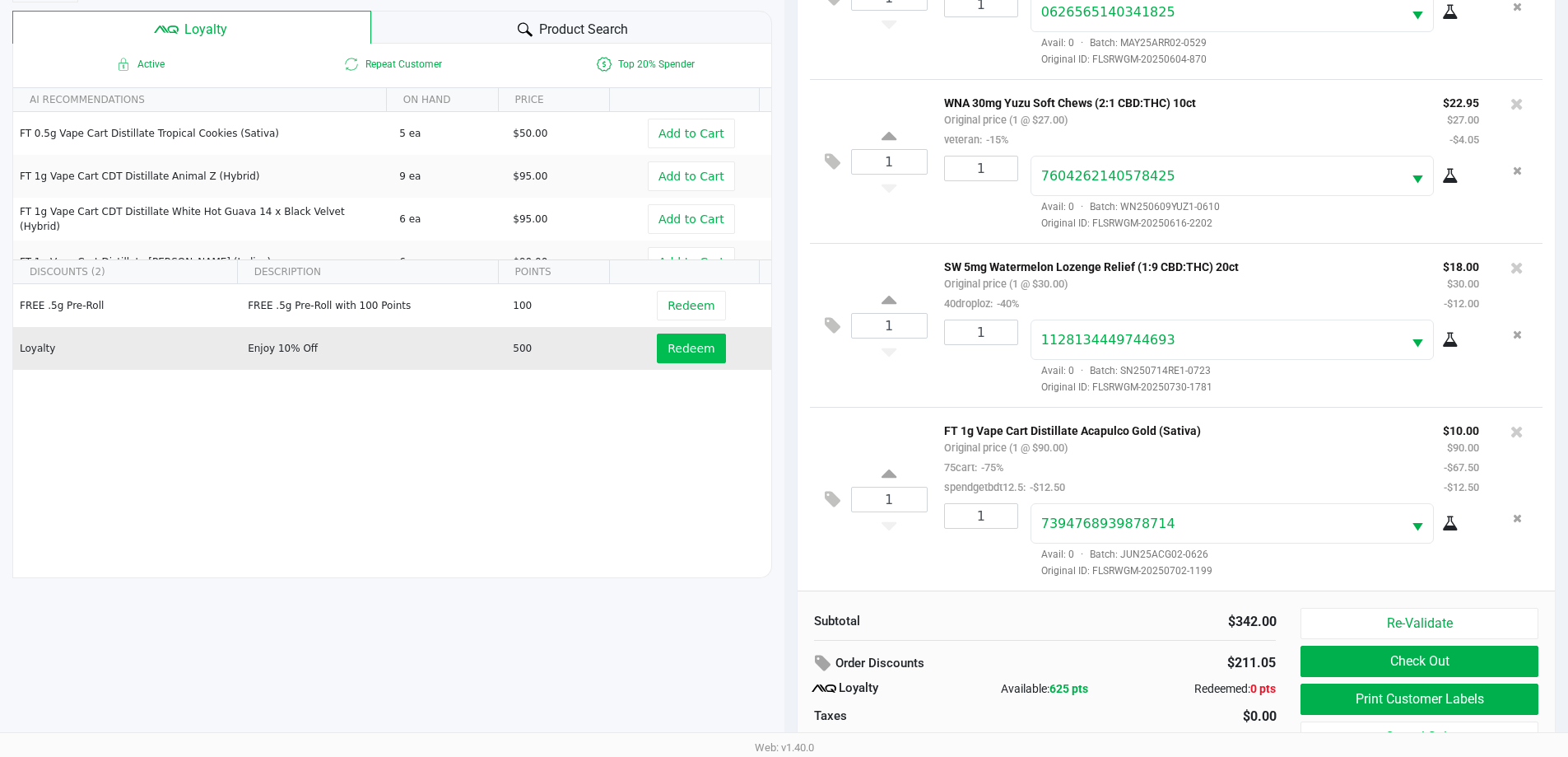
scroll to position [198, 0]
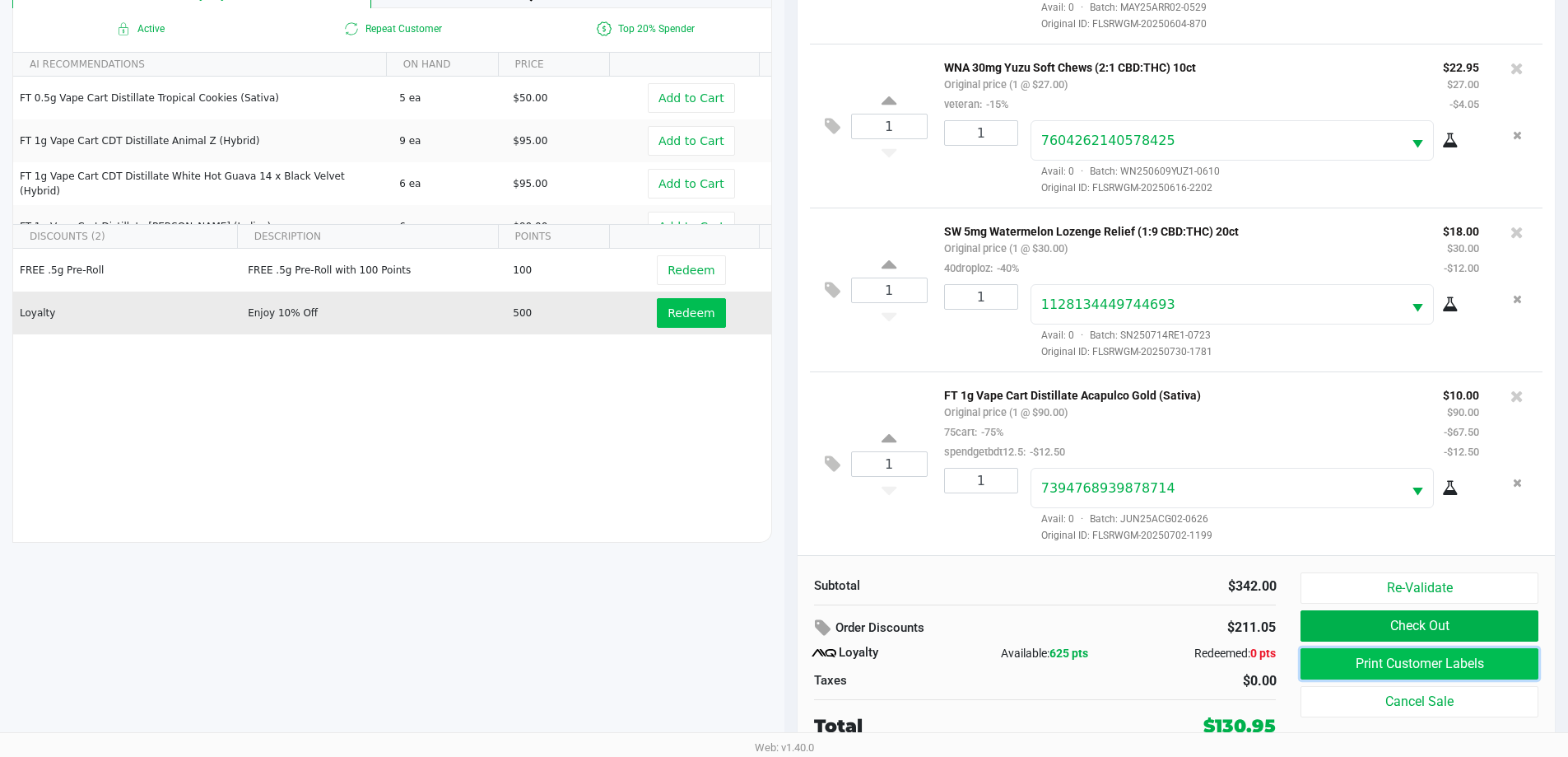
click at [1362, 654] on button "Print Customer Labels" at bounding box center [1418, 664] width 237 height 31
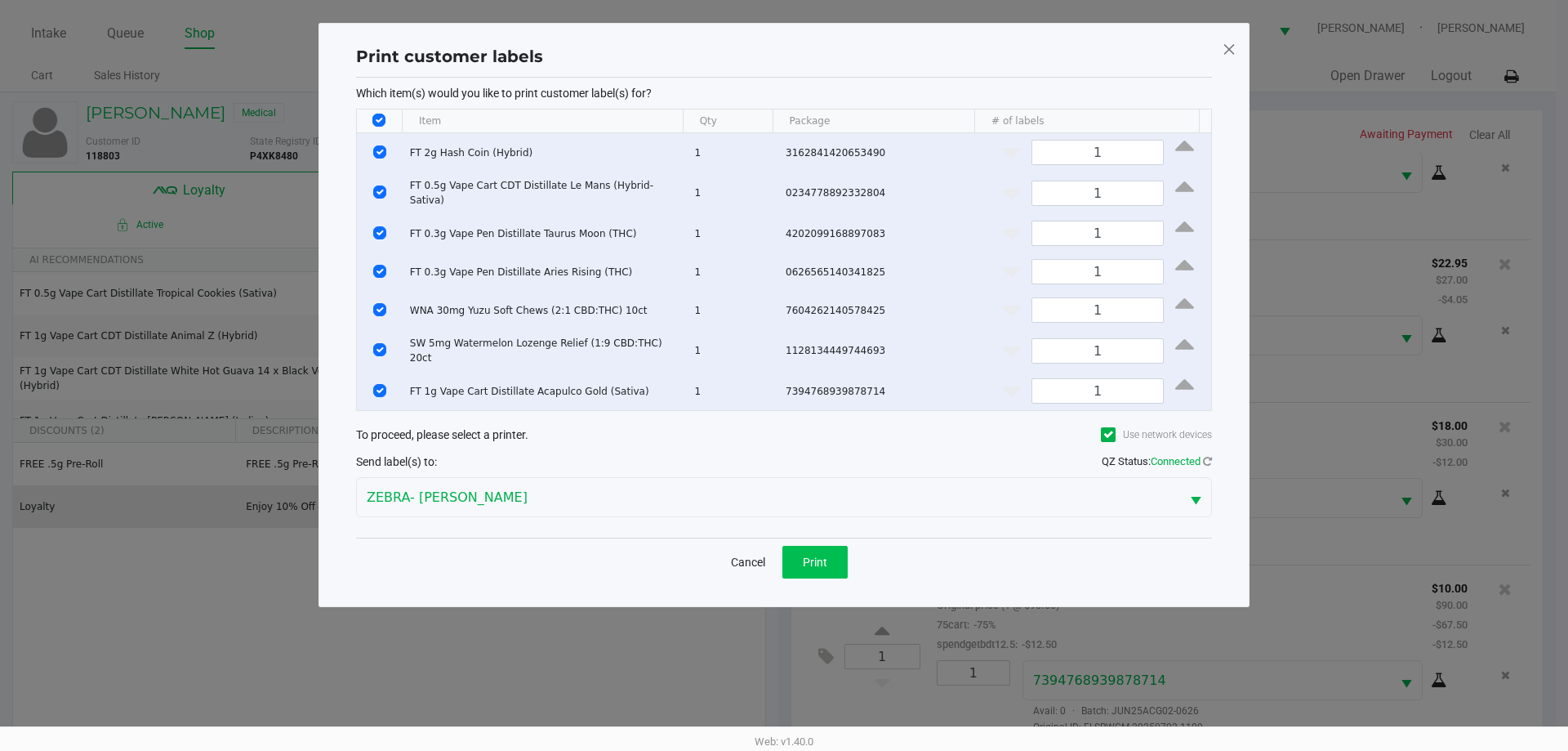
drag, startPoint x: 828, startPoint y: 575, endPoint x: 825, endPoint y: 538, distance: 37.1
click at [826, 576] on div "Cancel Print" at bounding box center [784, 561] width 856 height 48
click at [822, 538] on div "Cancel Print" at bounding box center [784, 561] width 856 height 48
click at [843, 569] on button "Print" at bounding box center [815, 562] width 66 height 33
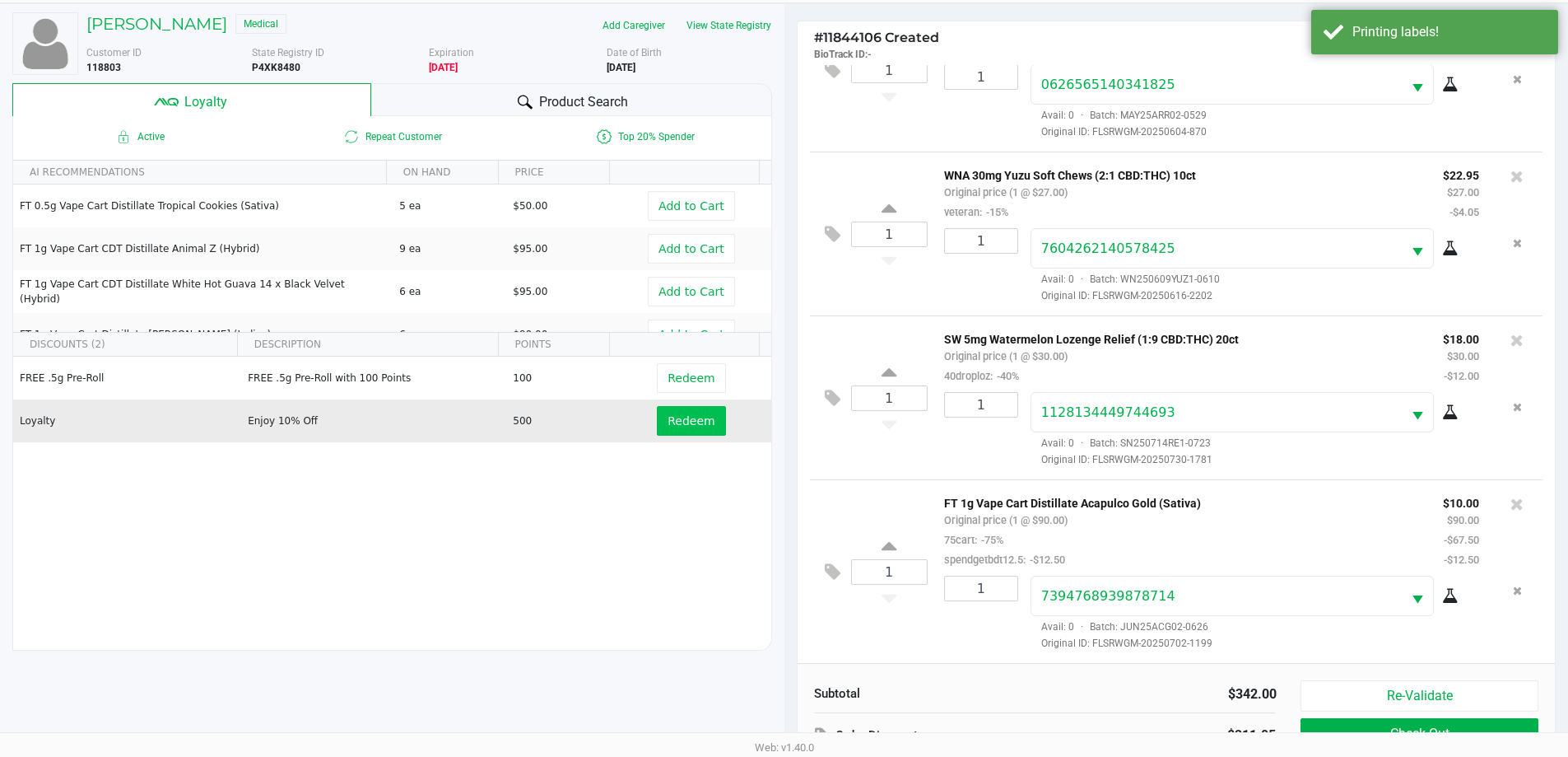
scroll to position [198, 0]
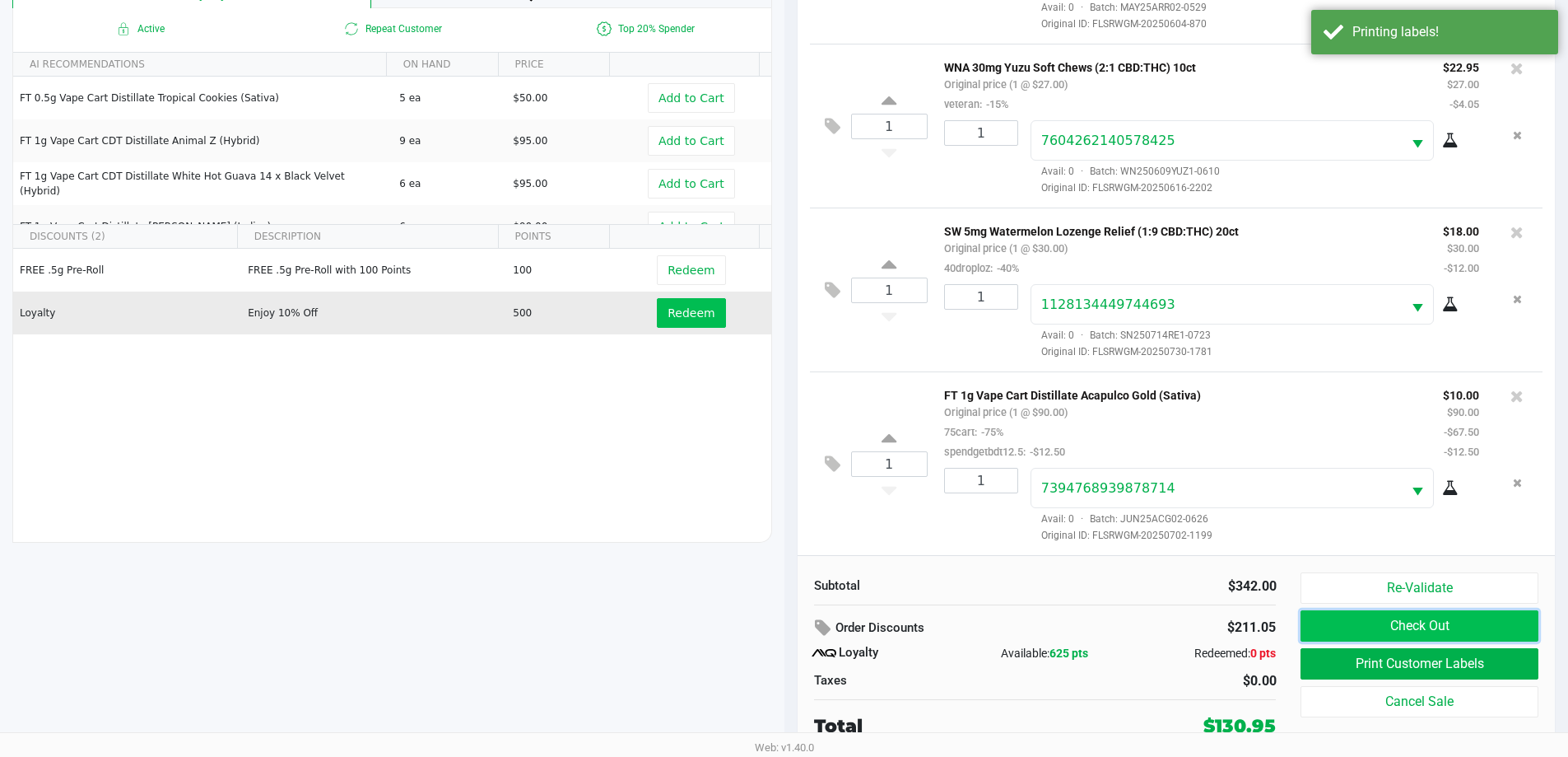
click at [1360, 630] on button "Check Out" at bounding box center [1418, 625] width 237 height 31
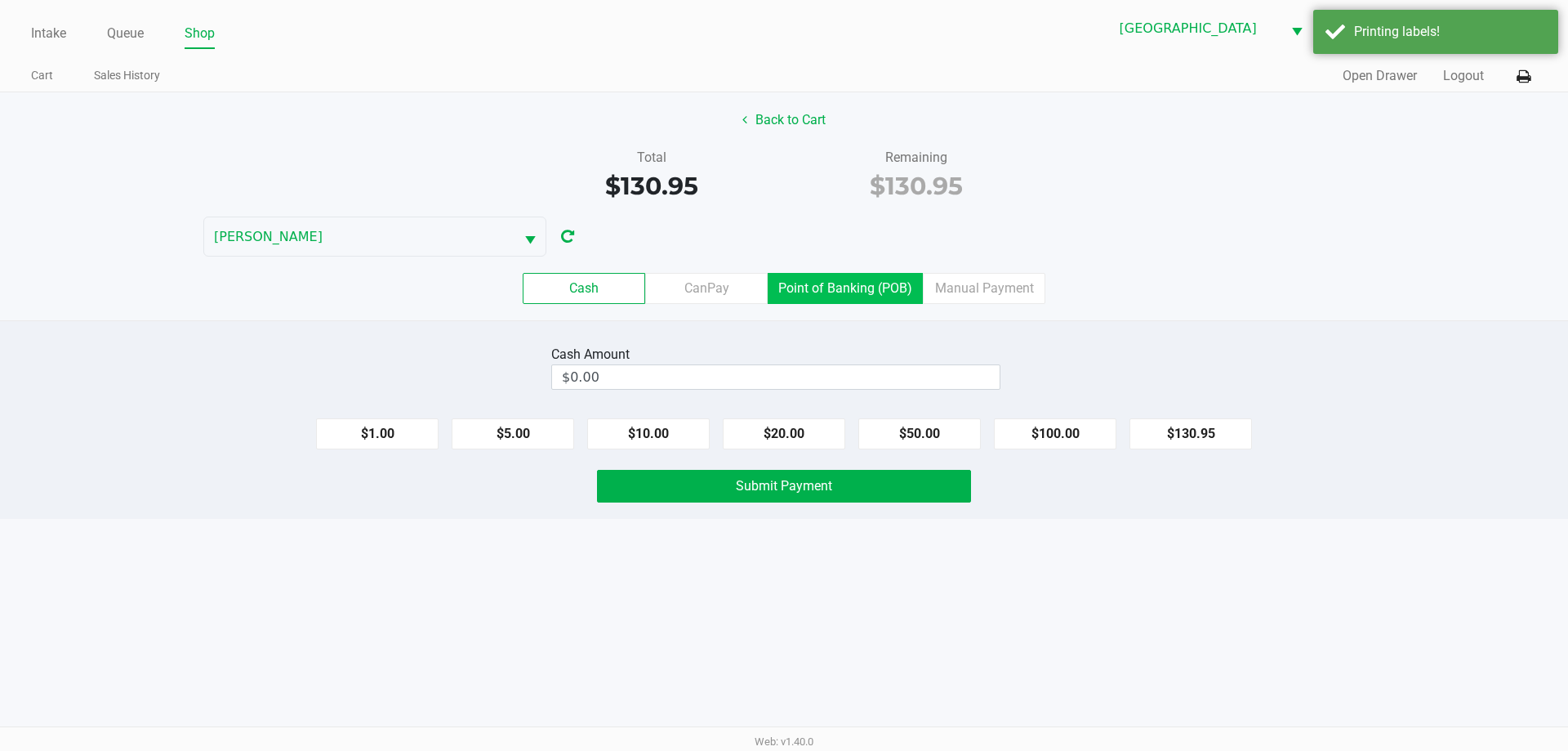
click at [866, 291] on label "Point of Banking (POB)" at bounding box center [844, 288] width 155 height 31
click at [0, 0] on 7 "Point of Banking (POB)" at bounding box center [0, 0] width 0 height 0
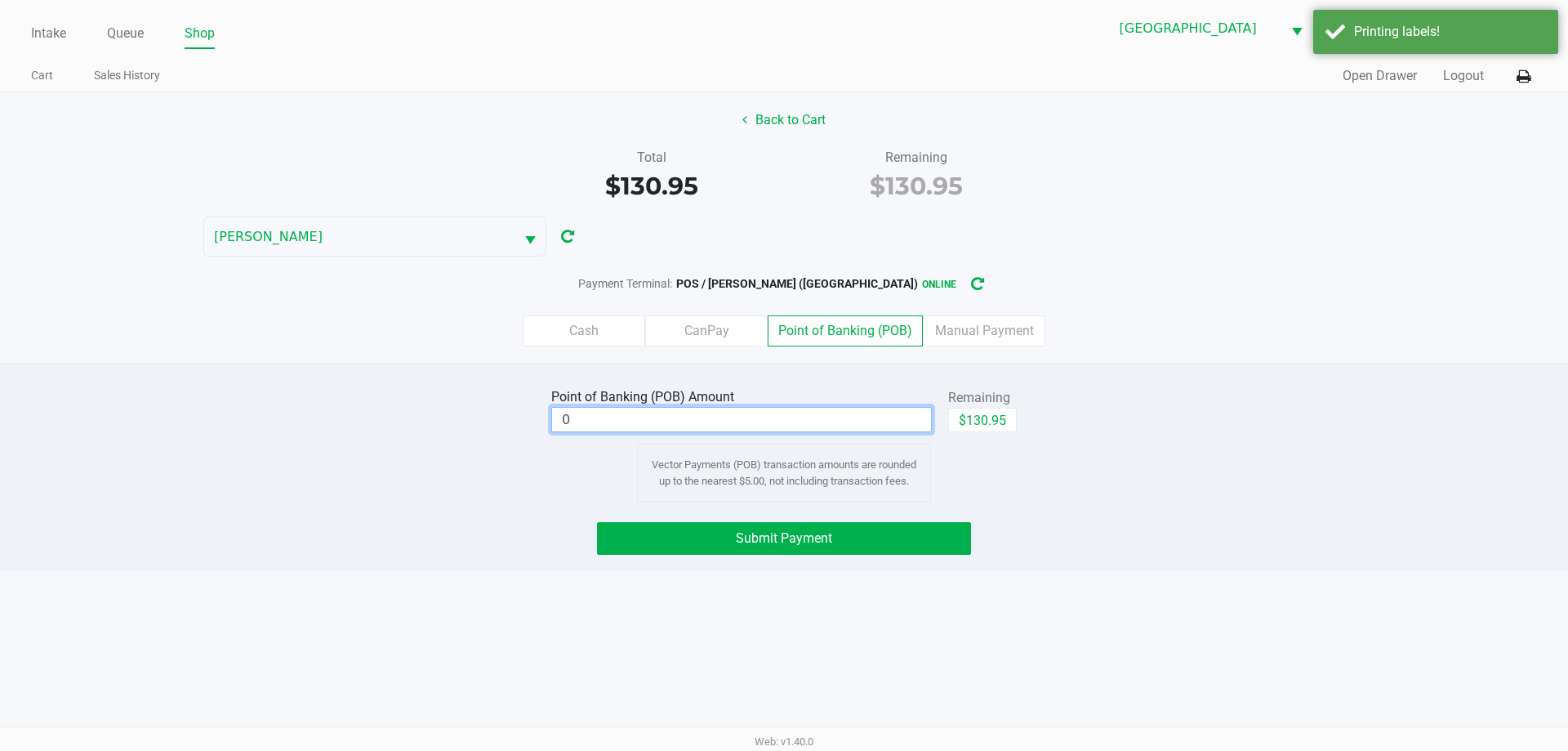
click at [860, 409] on input "0" at bounding box center [742, 419] width 379 height 24
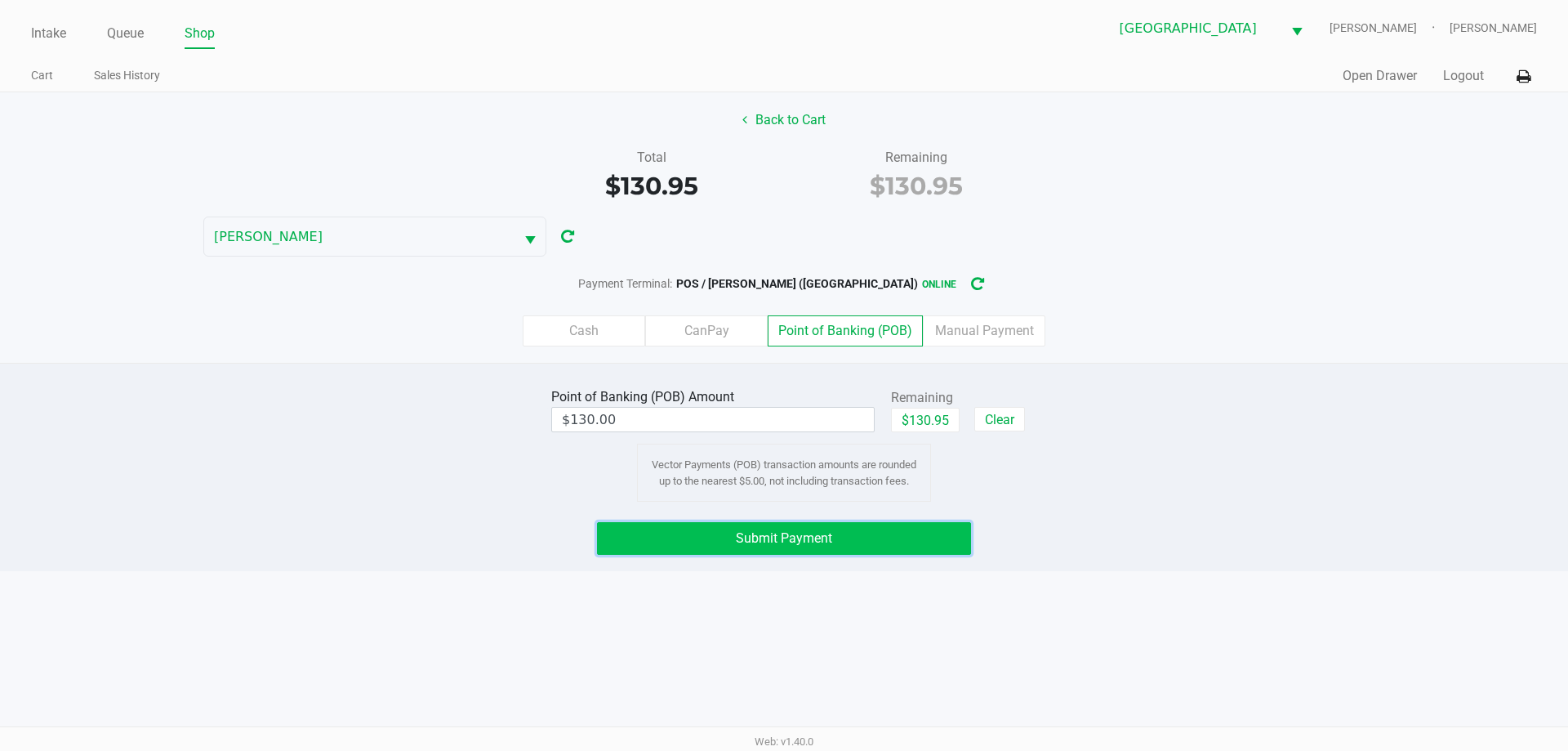
click at [828, 525] on button "Submit Payment" at bounding box center [784, 538] width 374 height 33
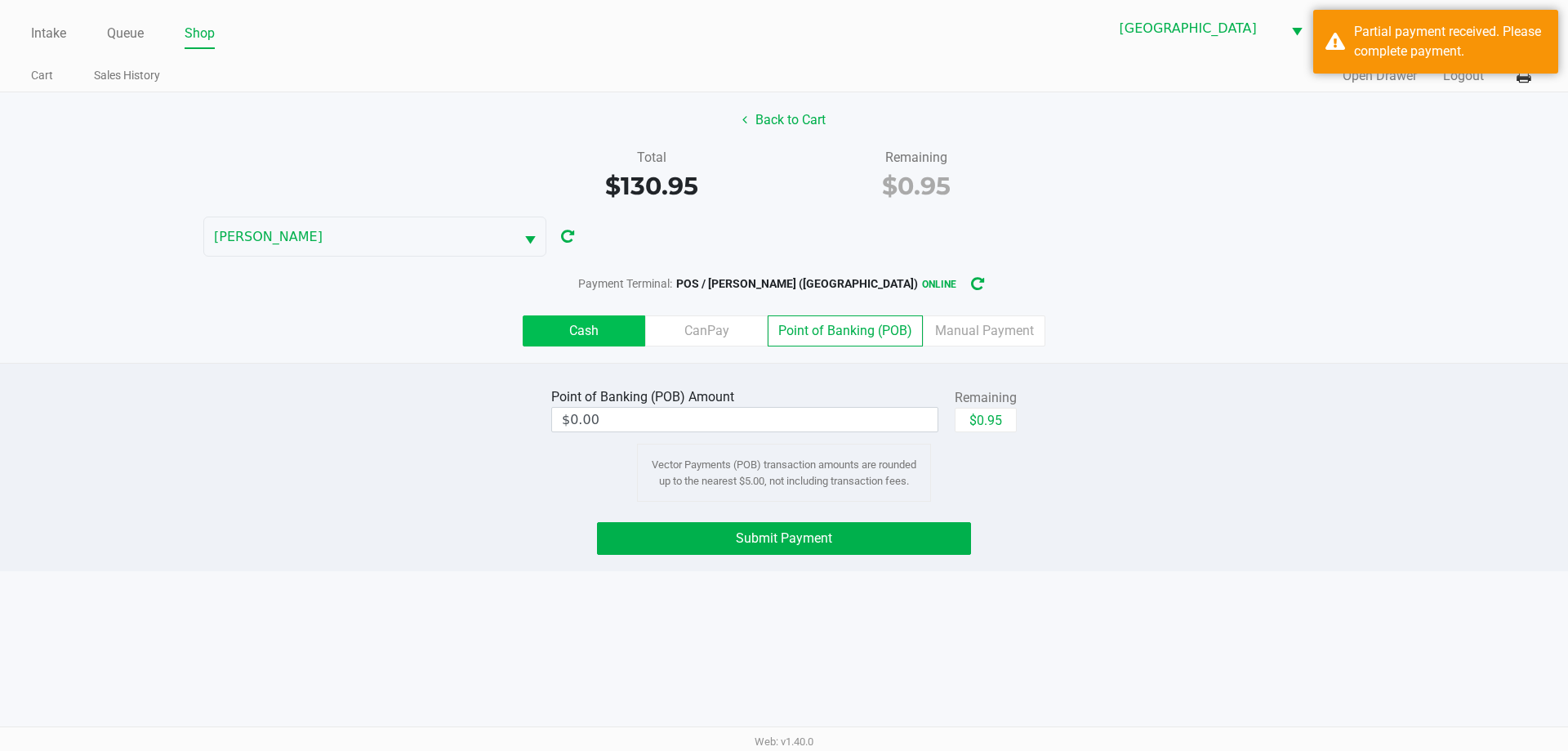
click at [568, 325] on label "Cash" at bounding box center [583, 331] width 122 height 31
click at [0, 0] on 0 "Cash" at bounding box center [0, 0] width 0 height 0
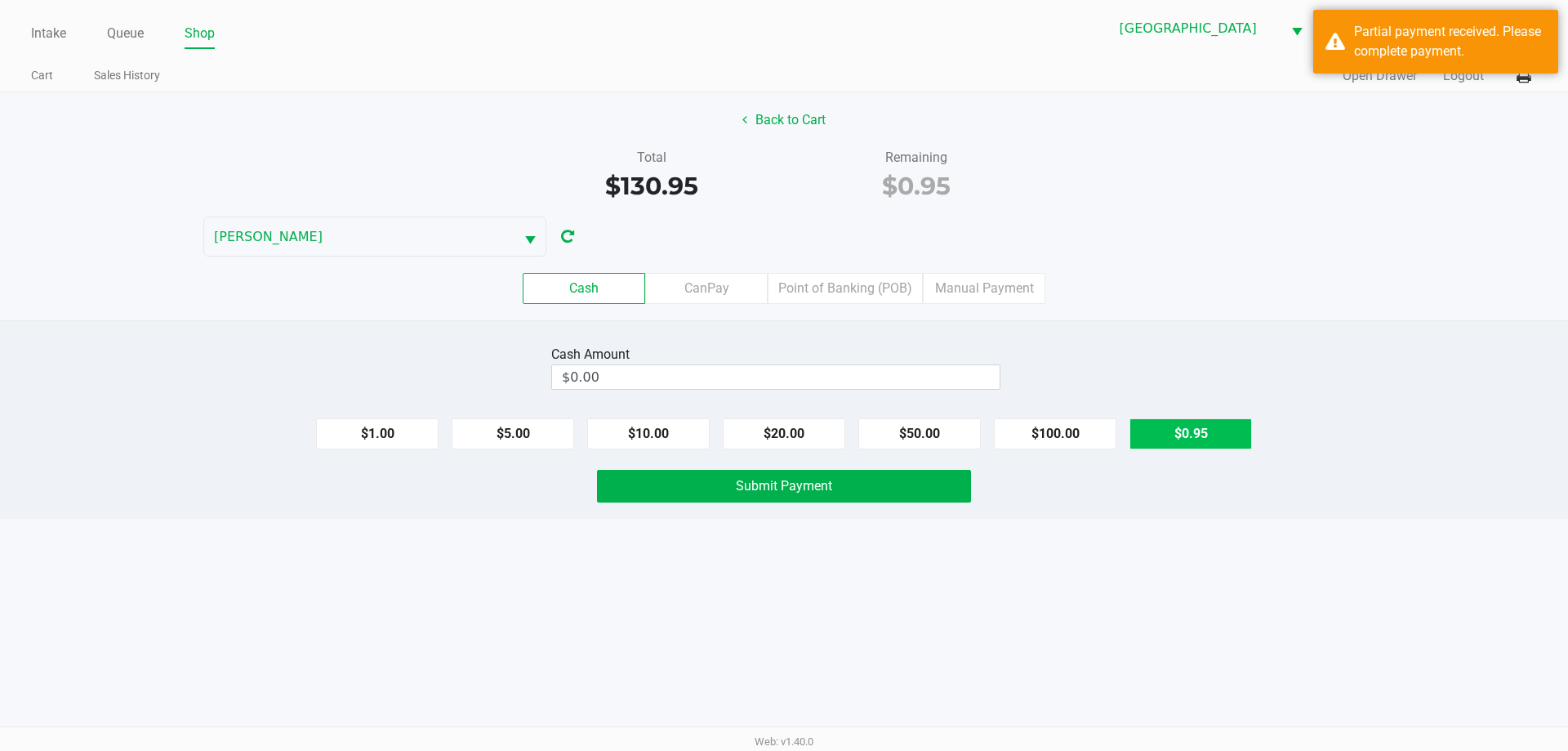
click at [1179, 426] on button "$0.95" at bounding box center [1190, 434] width 122 height 31
type input "$0.95"
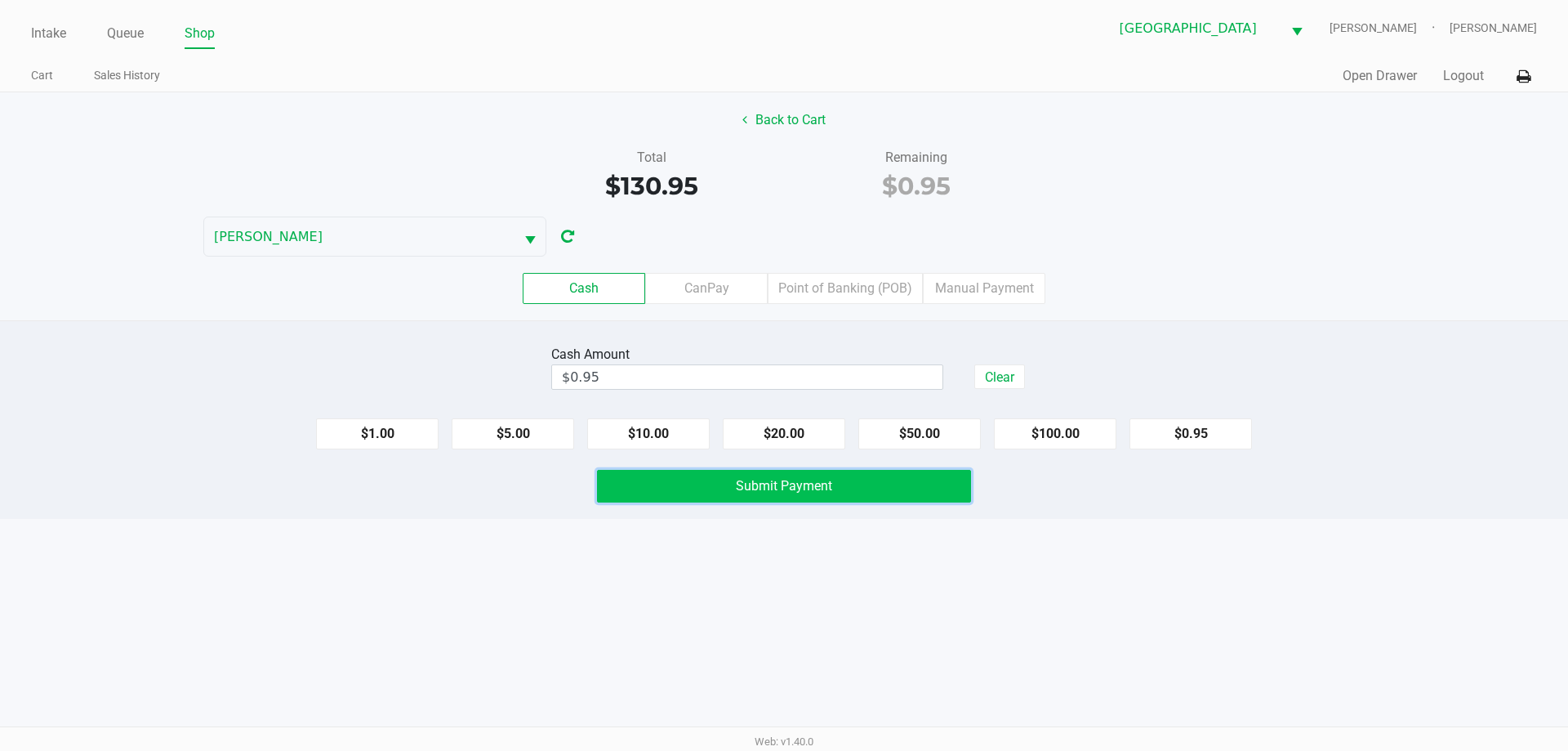
click at [889, 492] on button "Submit Payment" at bounding box center [784, 486] width 374 height 33
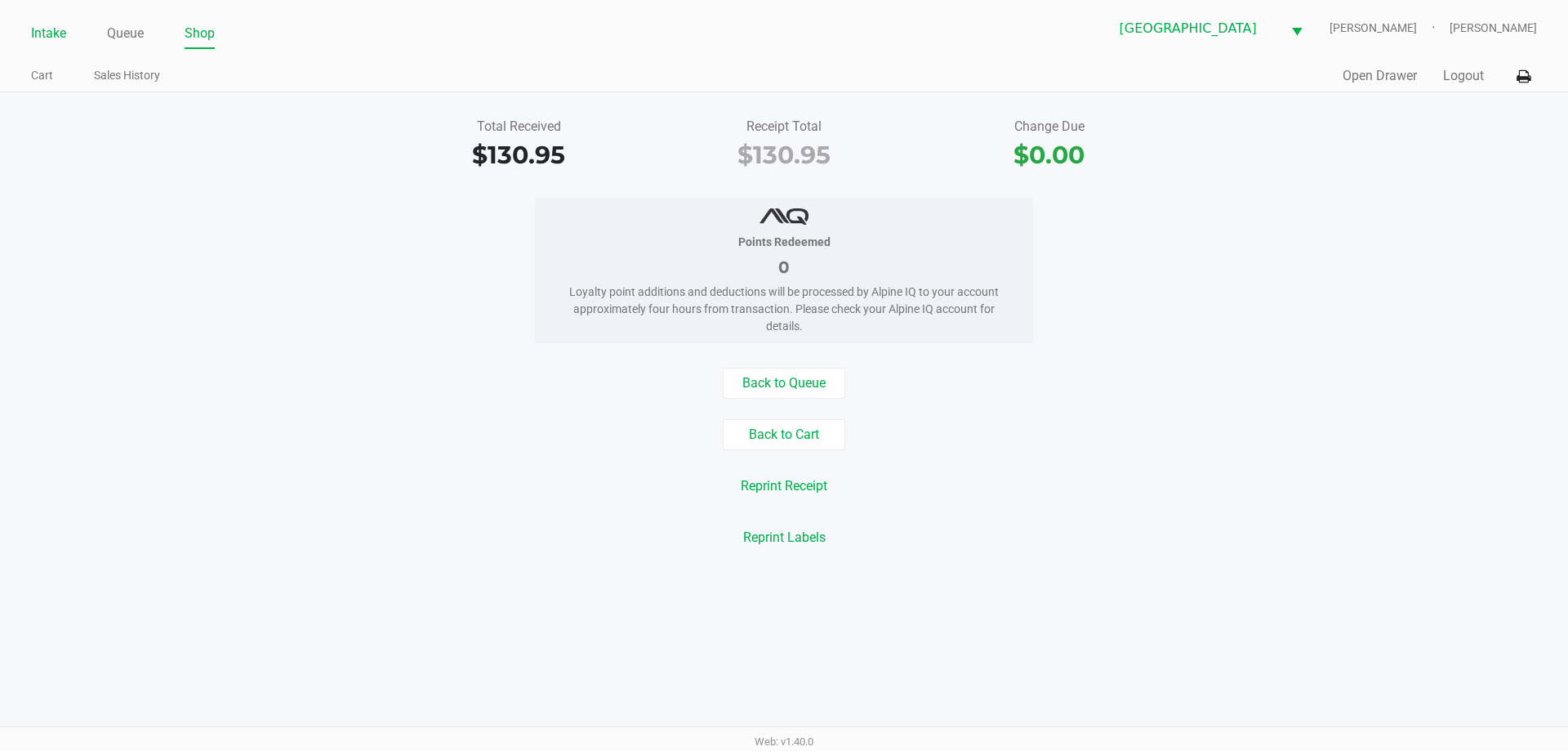
click at [33, 34] on link "Intake" at bounding box center [48, 34] width 35 height 23
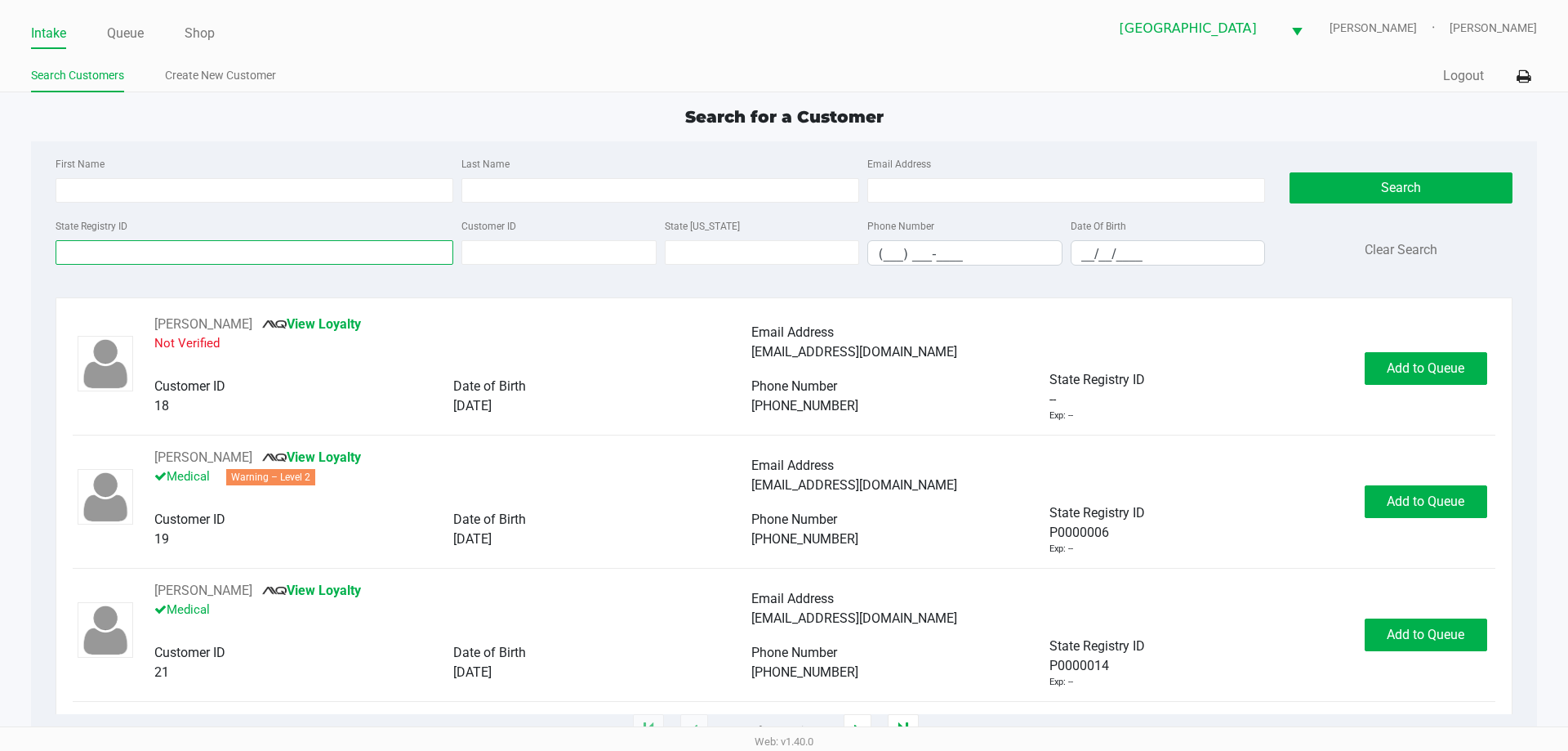
click at [217, 258] on input "State Registry ID" at bounding box center [254, 253] width 398 height 25
click at [140, 40] on link "Queue" at bounding box center [125, 34] width 37 height 23
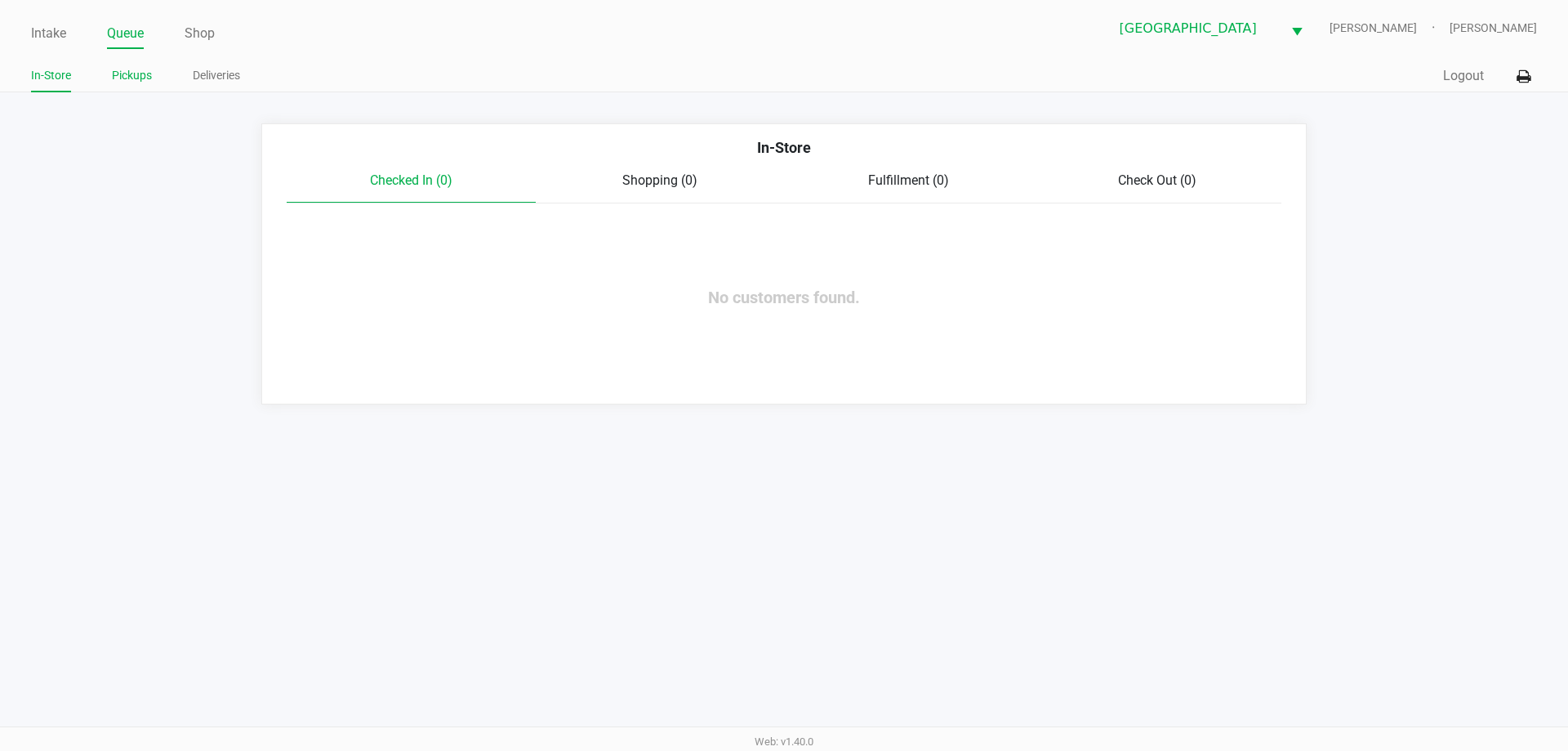
click at [134, 76] on link "Pickups" at bounding box center [131, 76] width 40 height 21
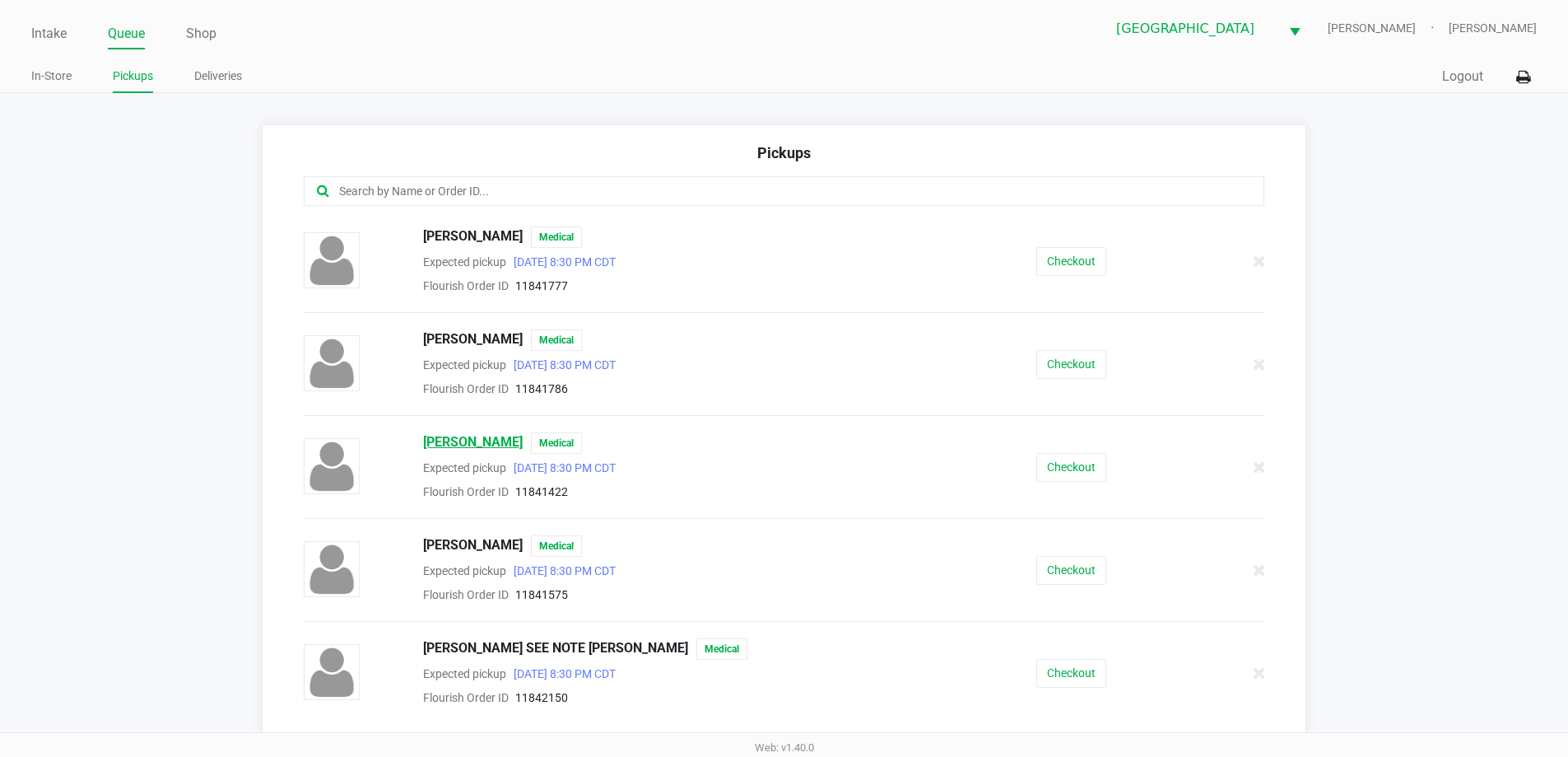
click at [510, 442] on span "[PERSON_NAME]" at bounding box center [473, 443] width 99 height 22
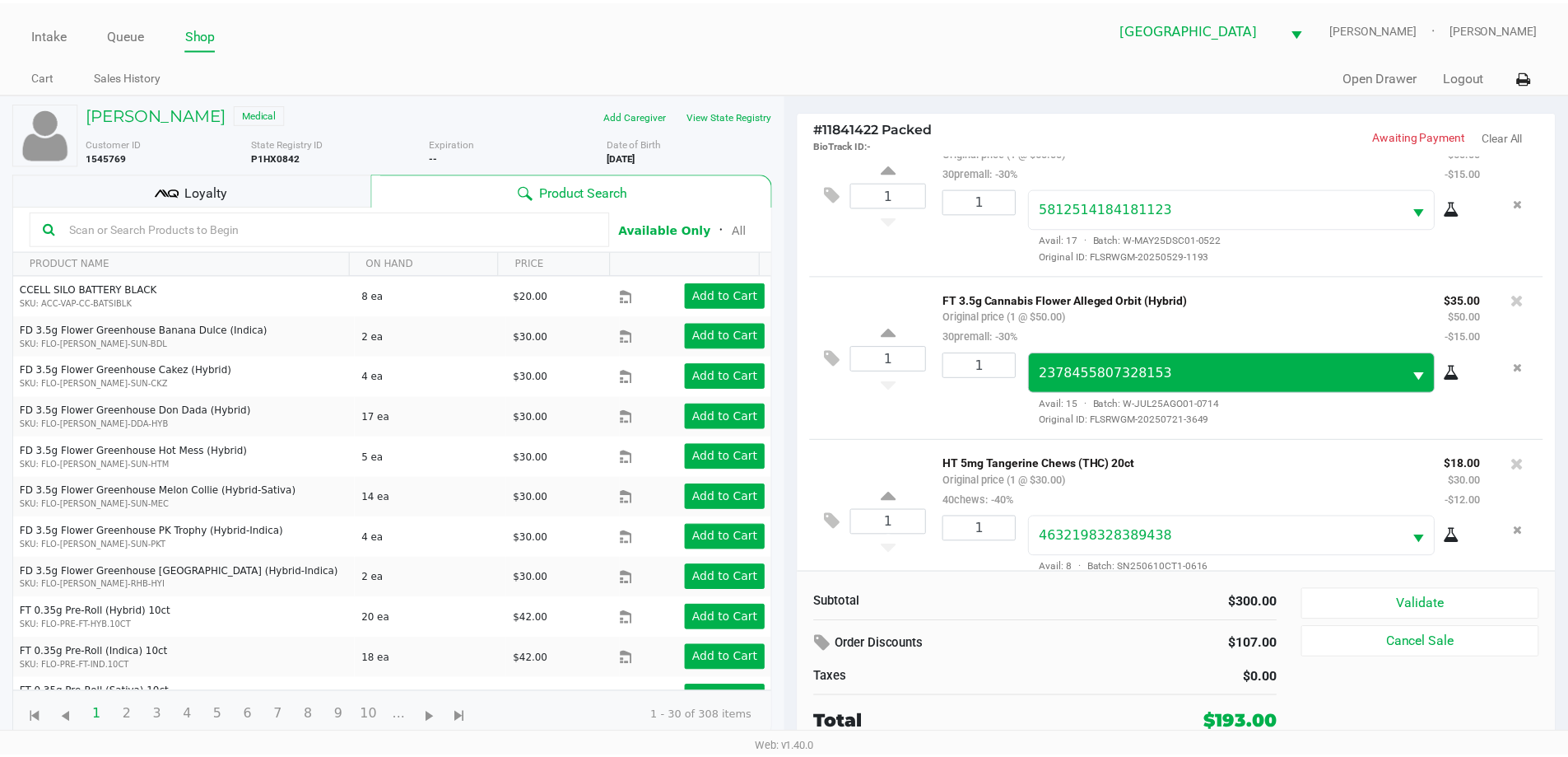
scroll to position [572, 0]
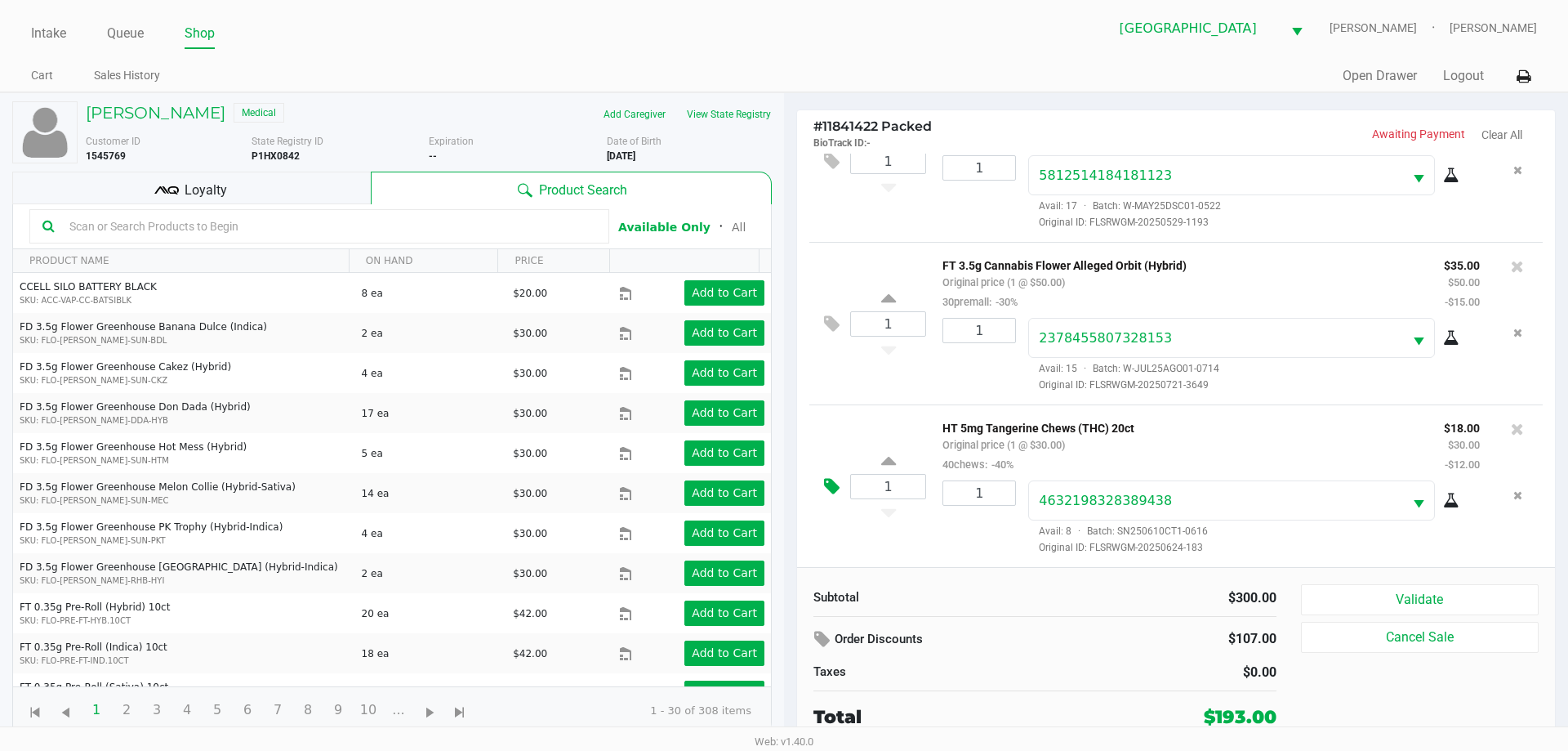
click at [825, 479] on icon at bounding box center [831, 486] width 16 height 19
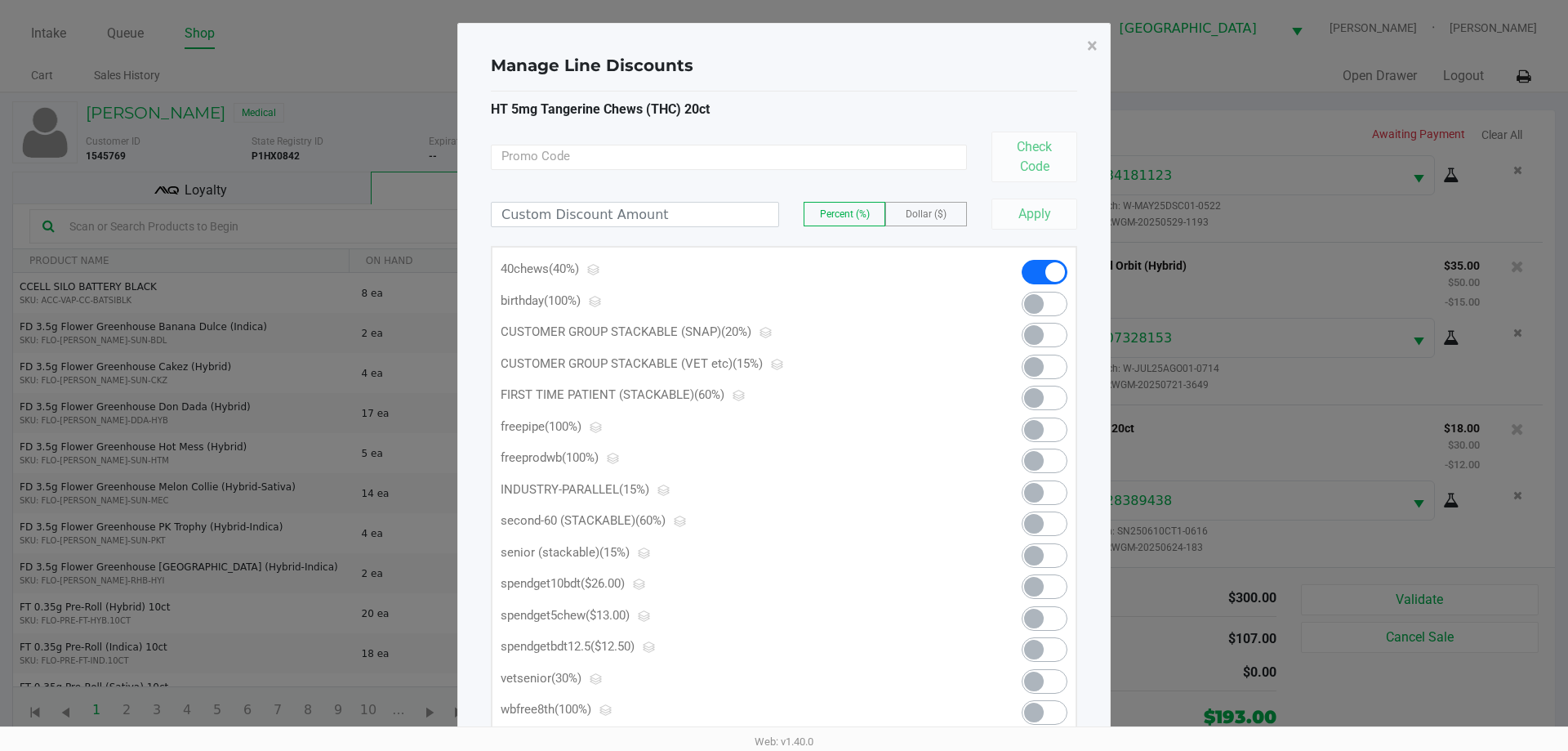
click at [1031, 620] on span at bounding box center [1034, 618] width 20 height 20
click at [1092, 41] on span "×" at bounding box center [1092, 46] width 11 height 23
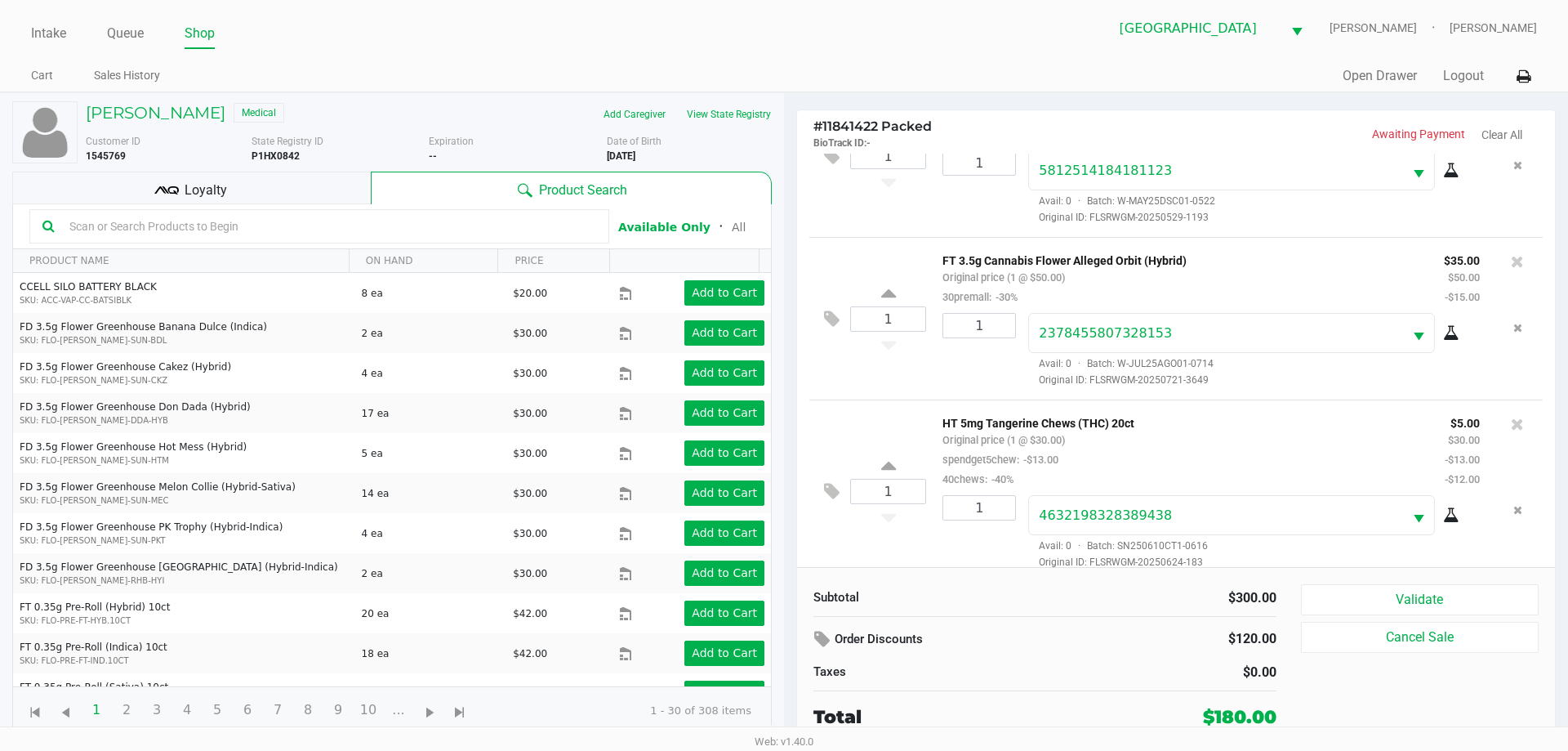
click at [254, 191] on div "Loyalty" at bounding box center [191, 188] width 359 height 33
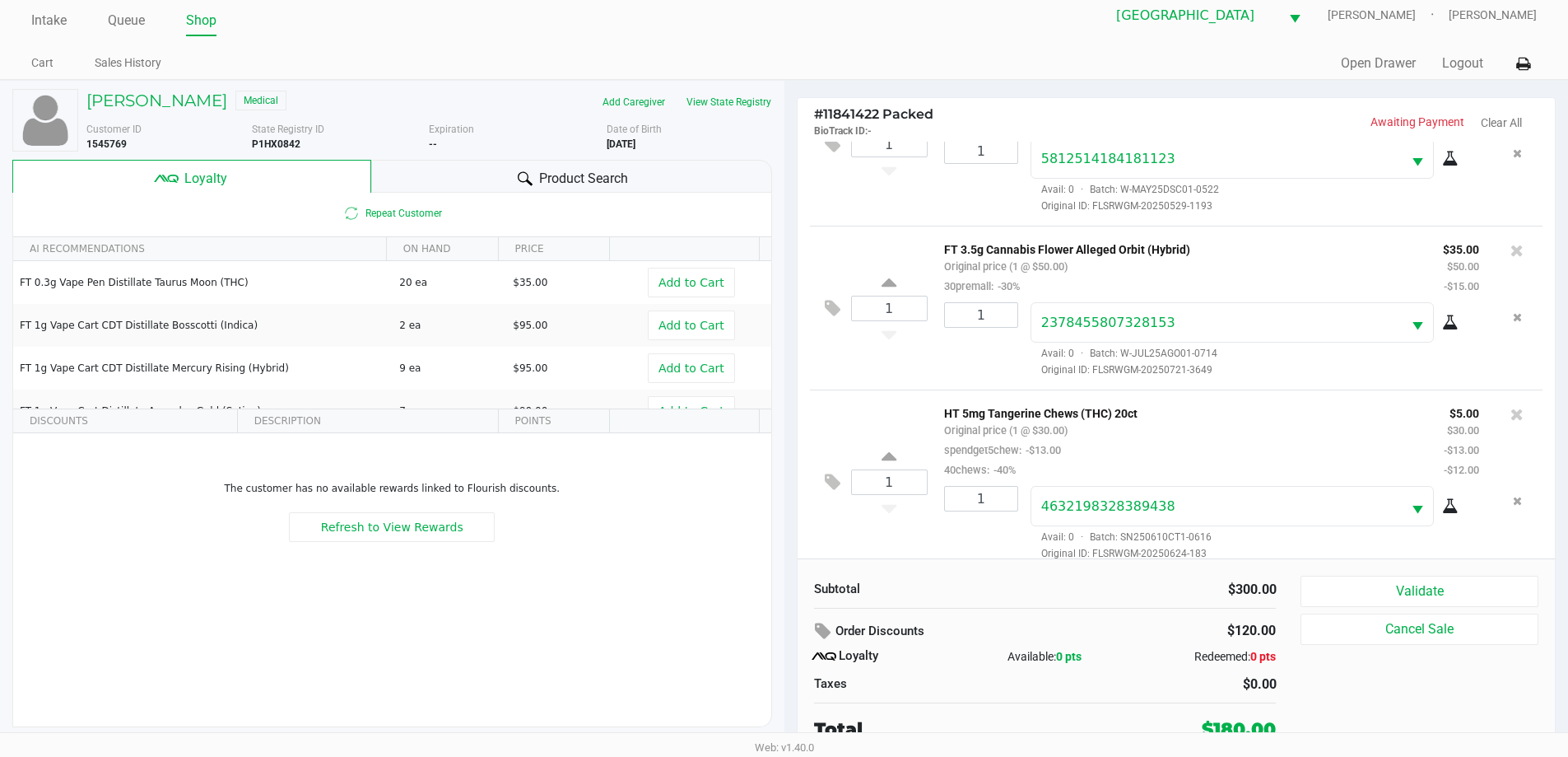
scroll to position [17, 0]
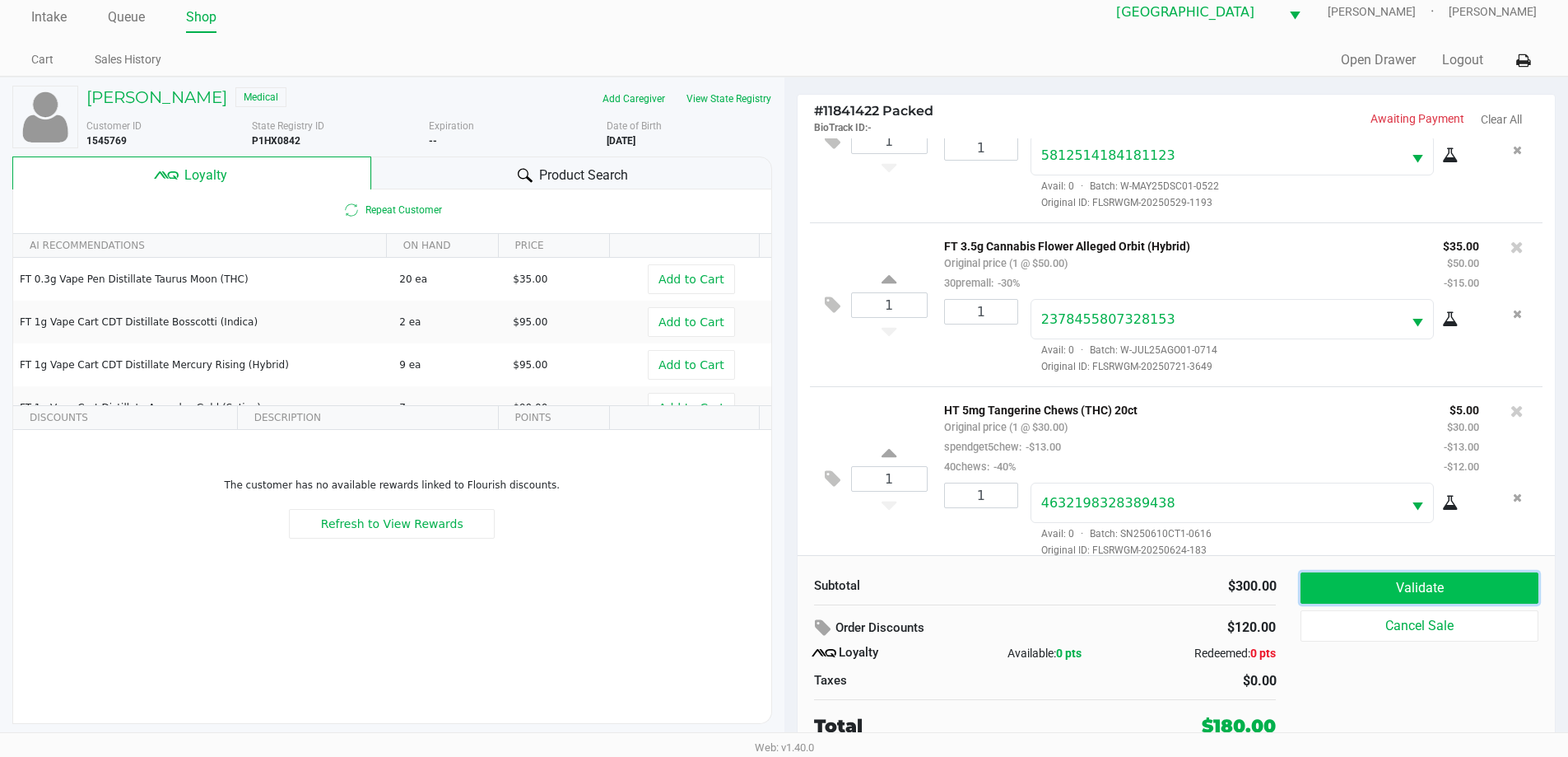
click at [1379, 596] on button "Validate" at bounding box center [1418, 588] width 237 height 31
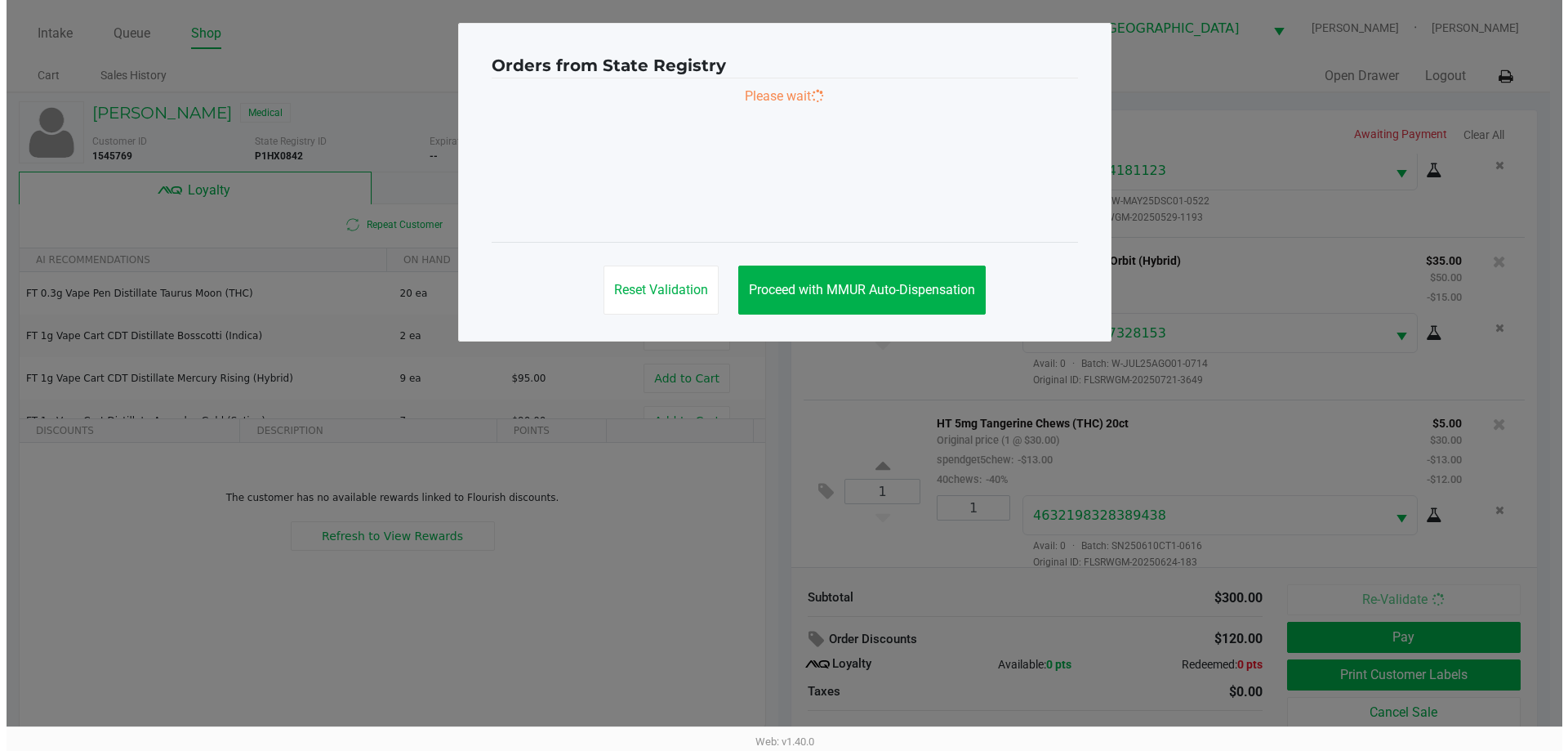
scroll to position [587, 0]
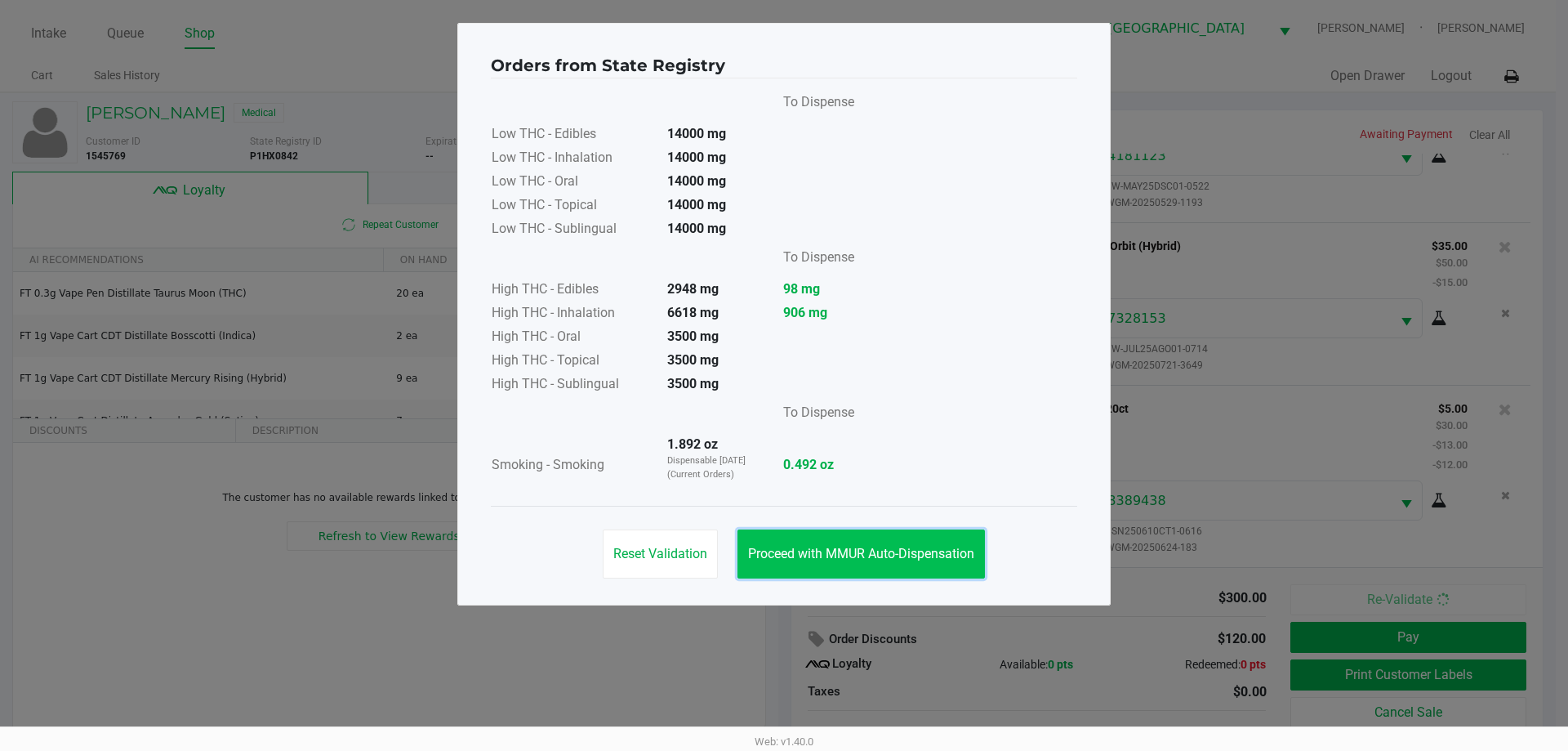
click at [816, 547] on span "Proceed with MMUR Auto-Dispensation" at bounding box center [862, 553] width 226 height 16
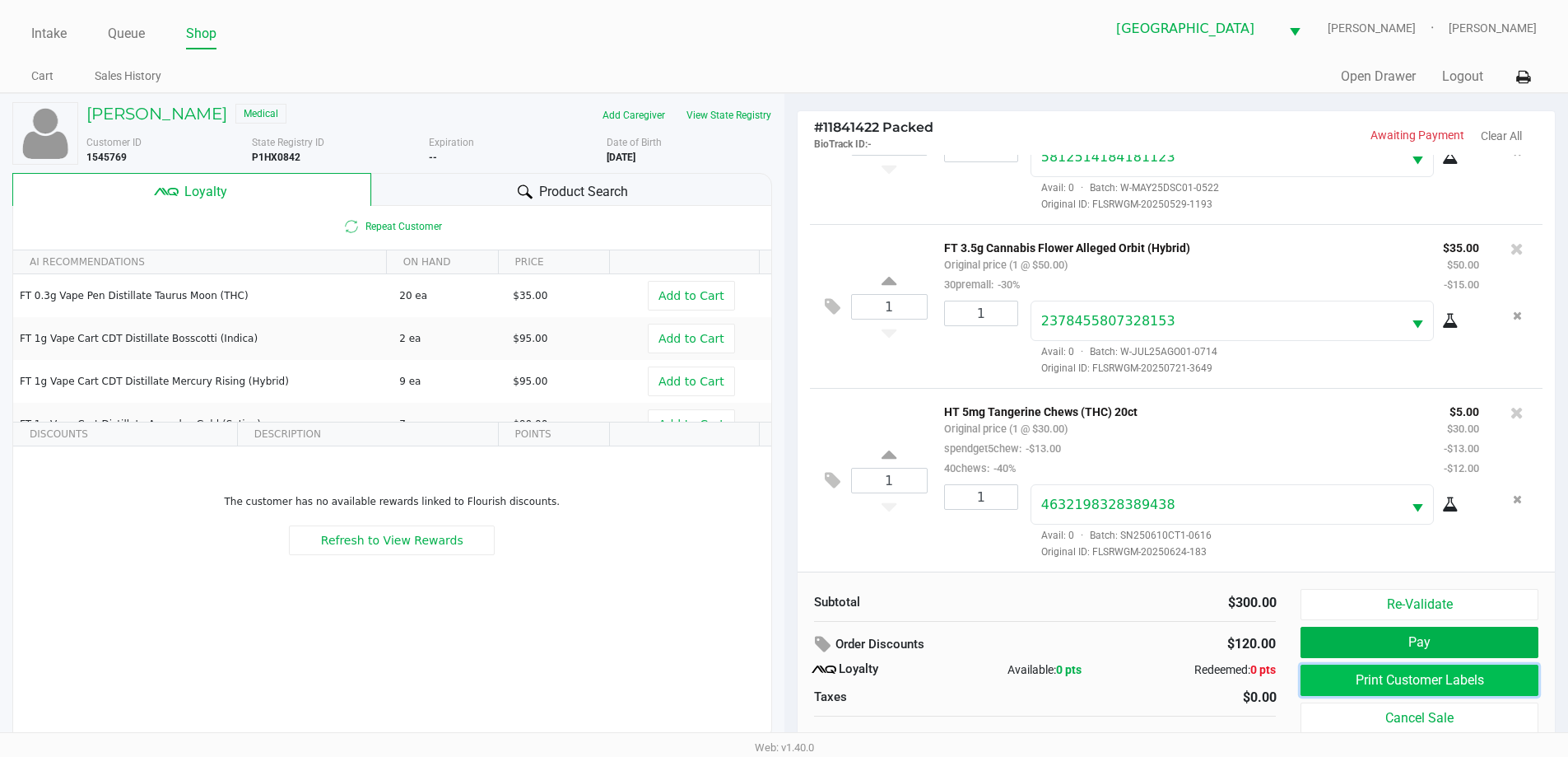
click at [1388, 681] on button "Print Customer Labels" at bounding box center [1418, 680] width 237 height 31
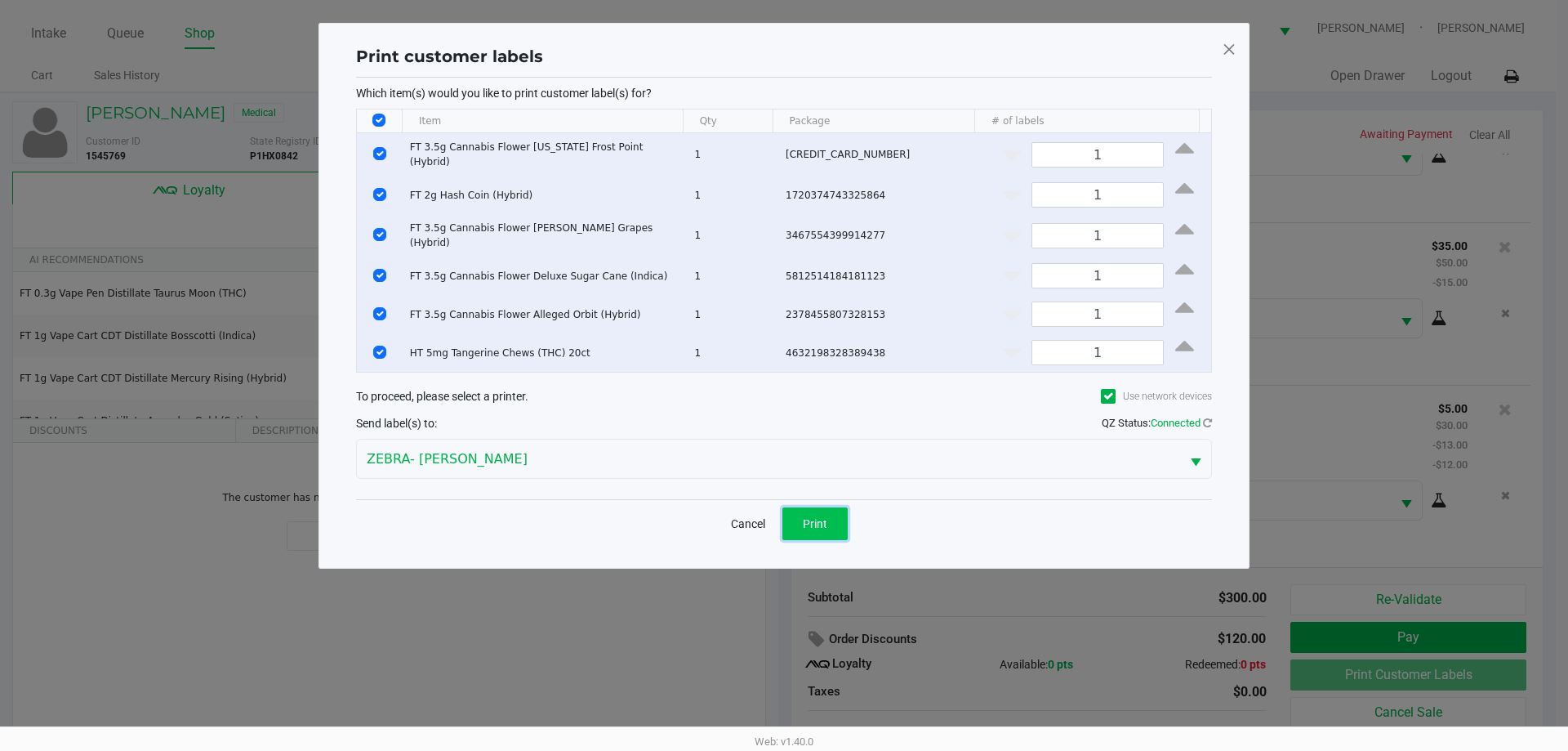
click at [830, 529] on button "Print" at bounding box center [815, 524] width 66 height 33
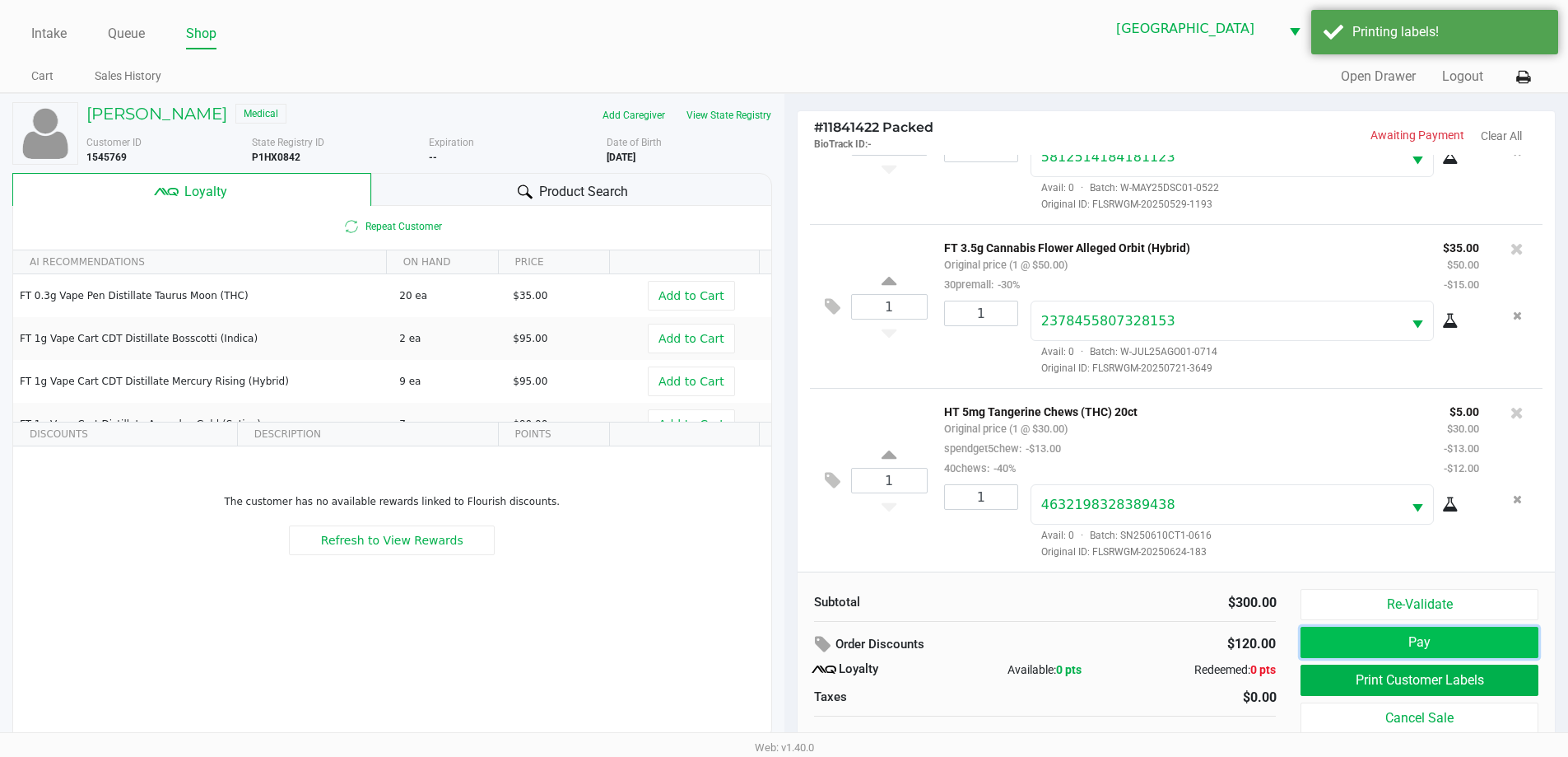
click at [1452, 636] on button "Pay" at bounding box center [1418, 642] width 237 height 31
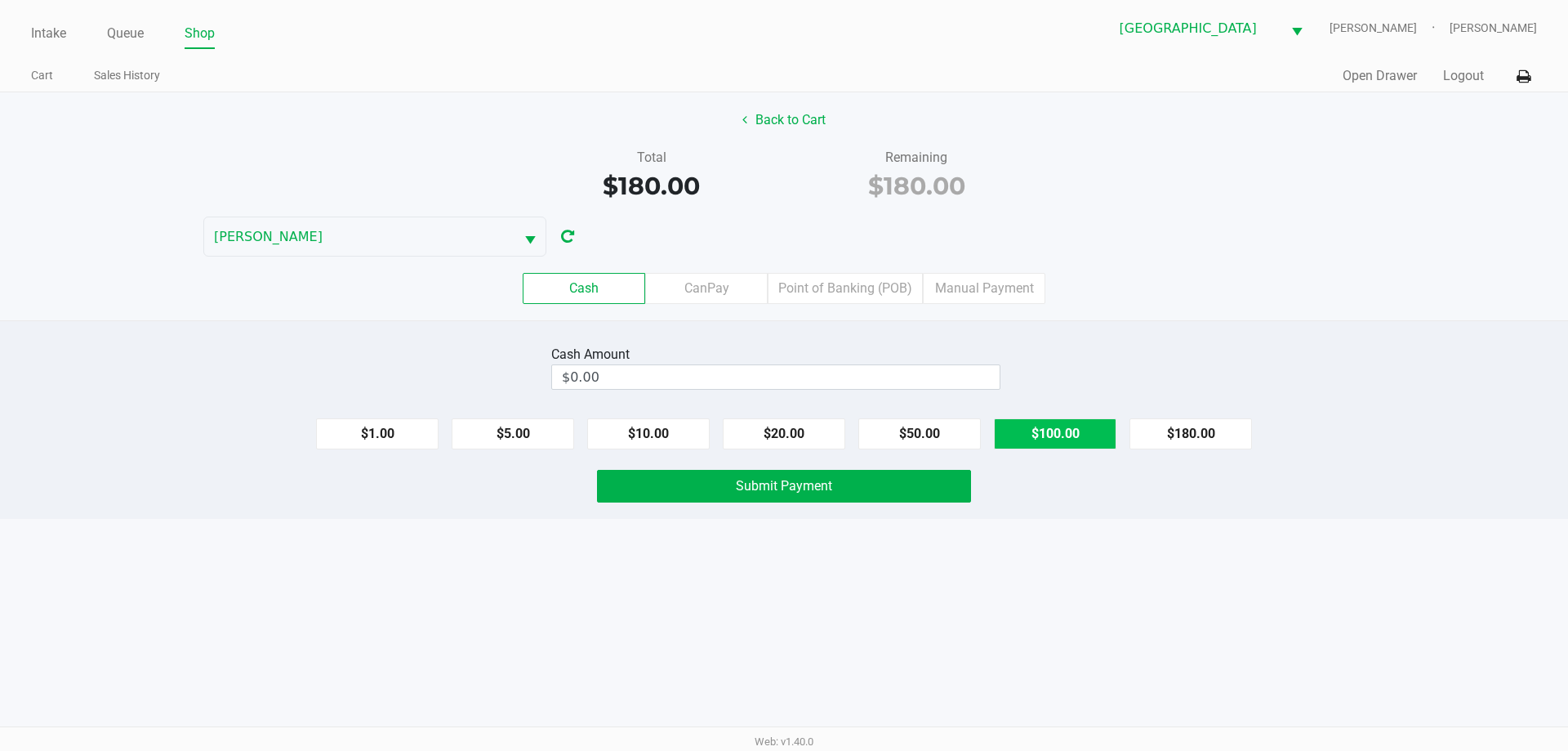
click at [1048, 442] on button "$100.00" at bounding box center [1054, 434] width 122 height 31
click at [1047, 442] on button "$100.00" at bounding box center [1054, 434] width 122 height 31
type input "$200.00"
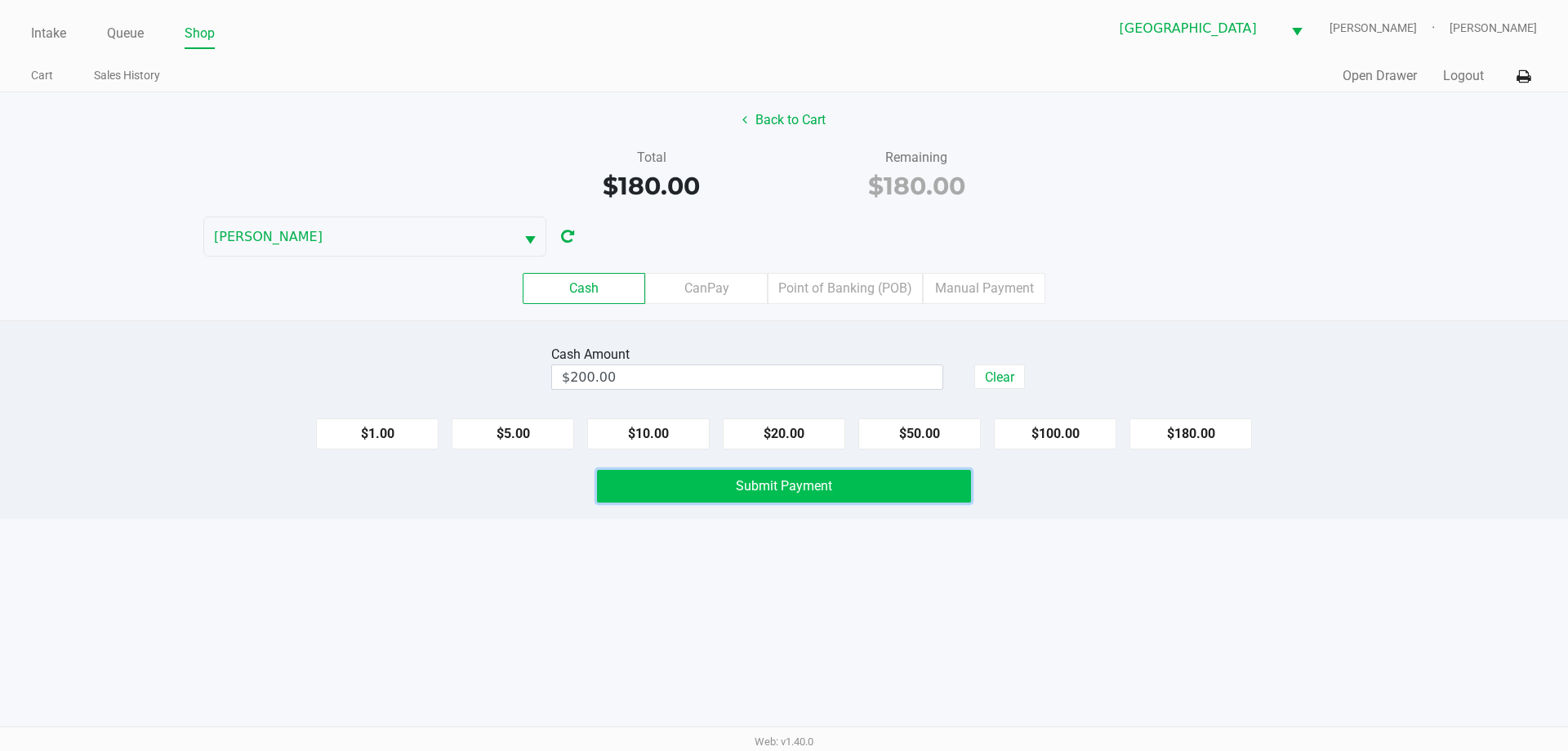
click at [843, 492] on button "Submit Payment" at bounding box center [784, 486] width 374 height 33
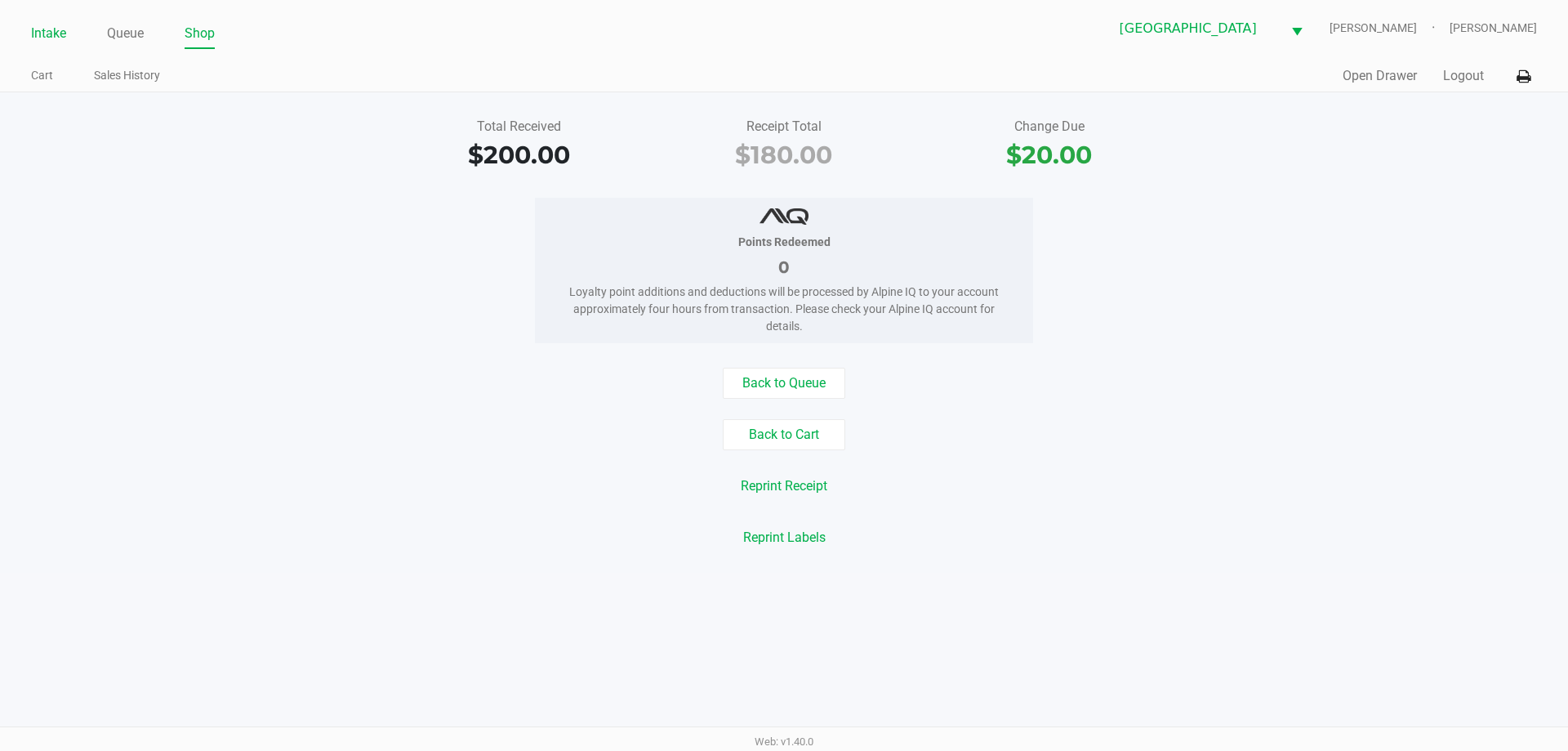
click at [41, 21] on li "Intake" at bounding box center [48, 34] width 35 height 29
click at [42, 36] on link "Intake" at bounding box center [48, 34] width 35 height 23
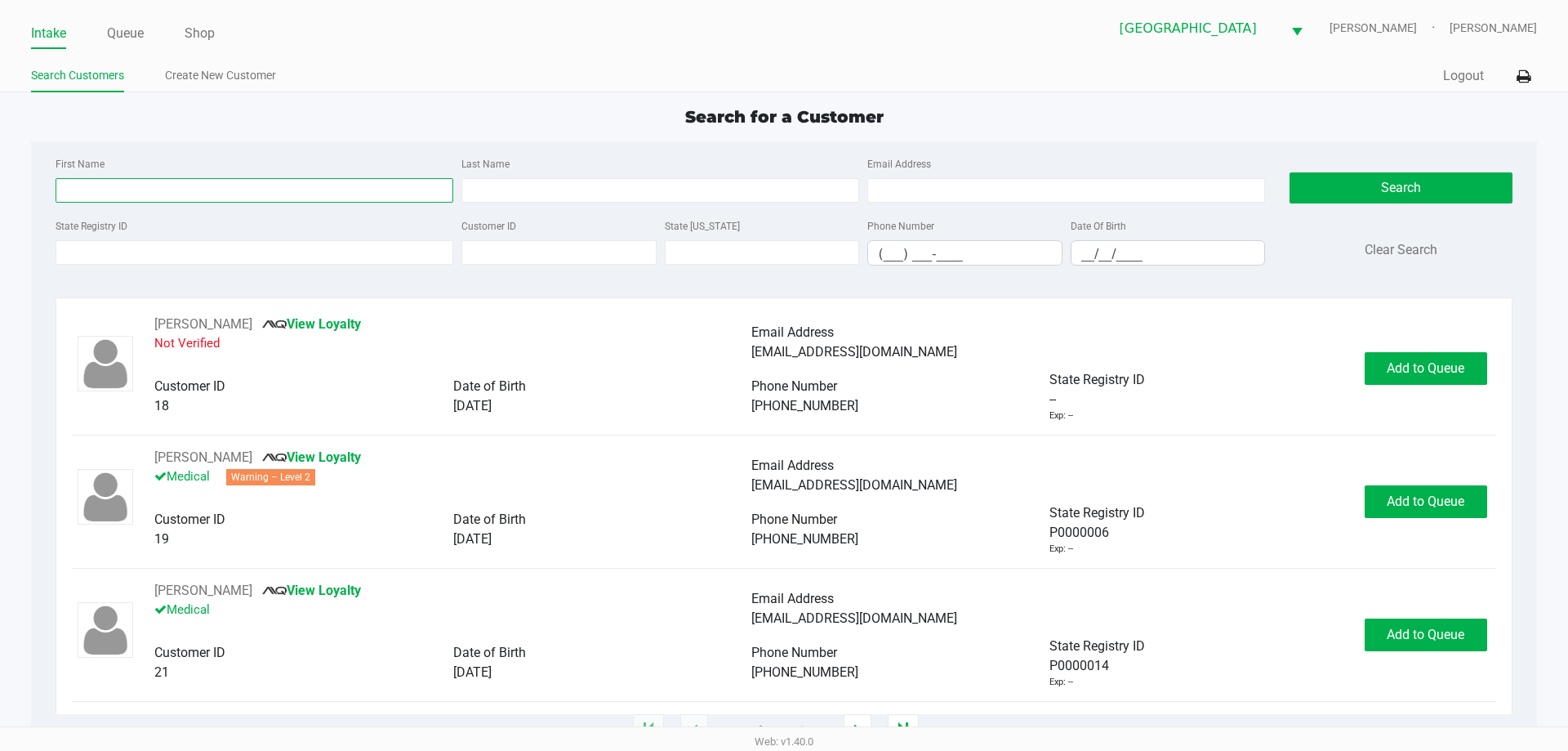
click at [245, 199] on input "First Name" at bounding box center [254, 190] width 398 height 25
type input "[PERSON_NAME]"
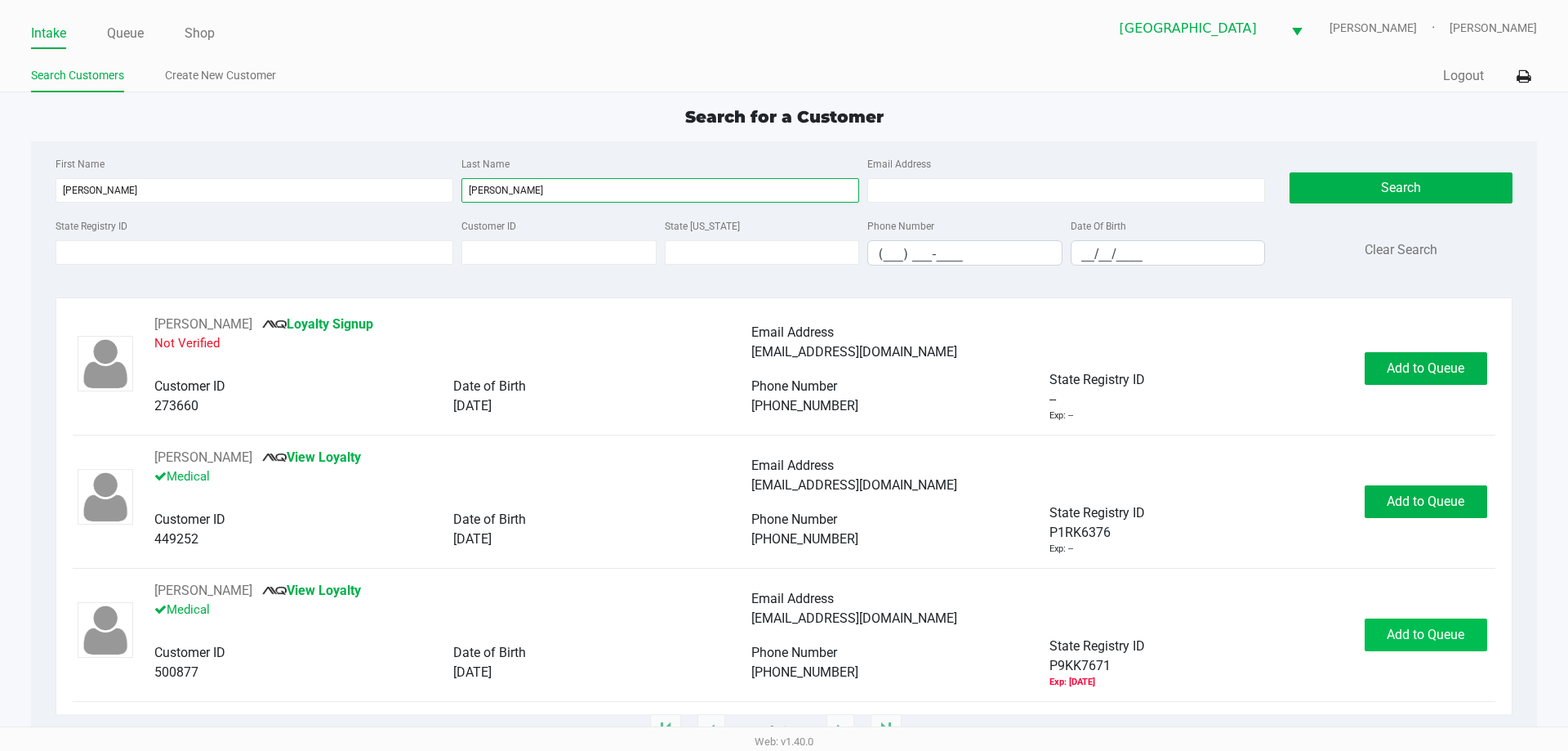
type input "[PERSON_NAME]"
click at [1468, 635] on button "Add to Queue" at bounding box center [1425, 634] width 122 height 33
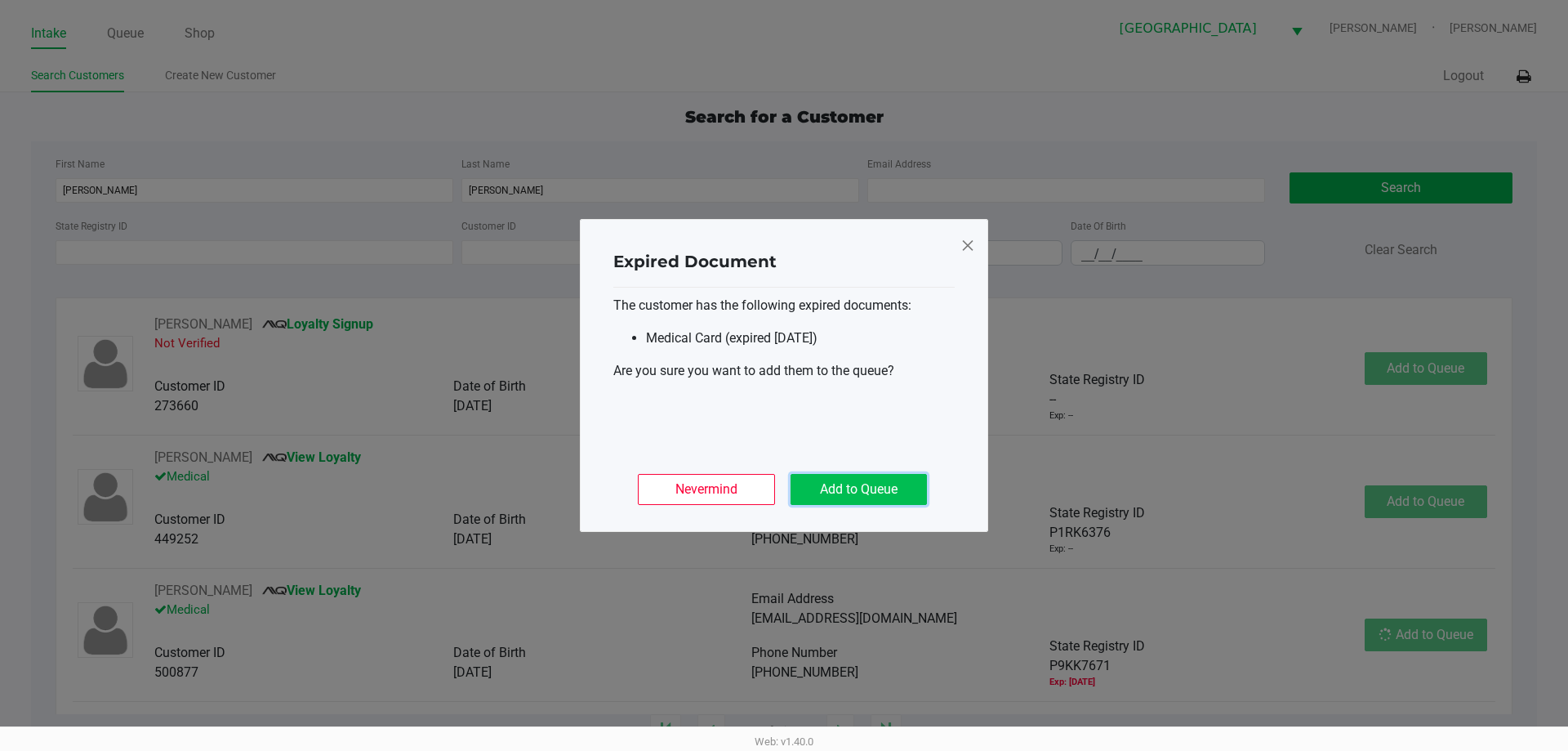
click at [859, 486] on button "Add to Queue" at bounding box center [858, 489] width 136 height 31
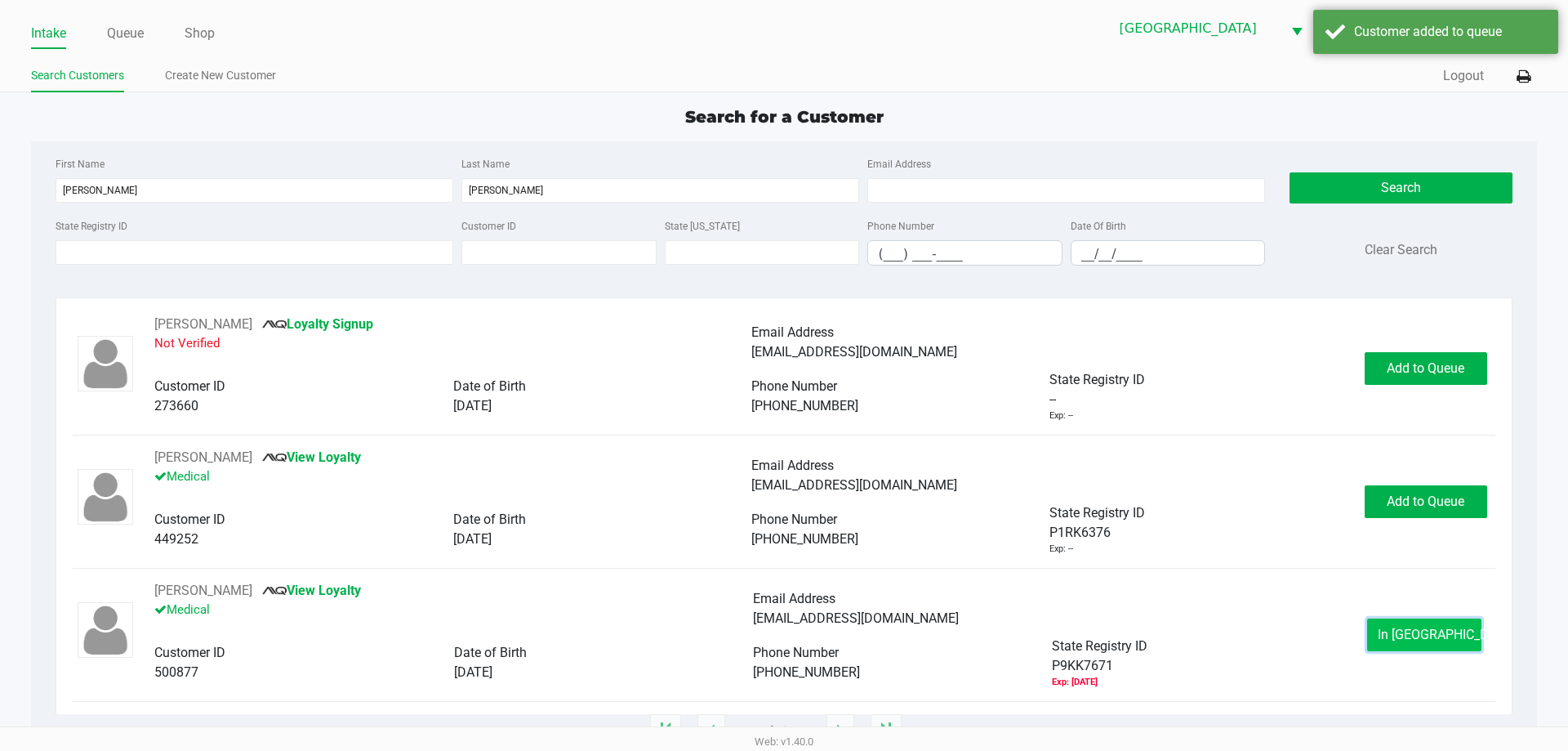
click at [1442, 643] on button "In [GEOGRAPHIC_DATA]" at bounding box center [1424, 634] width 114 height 33
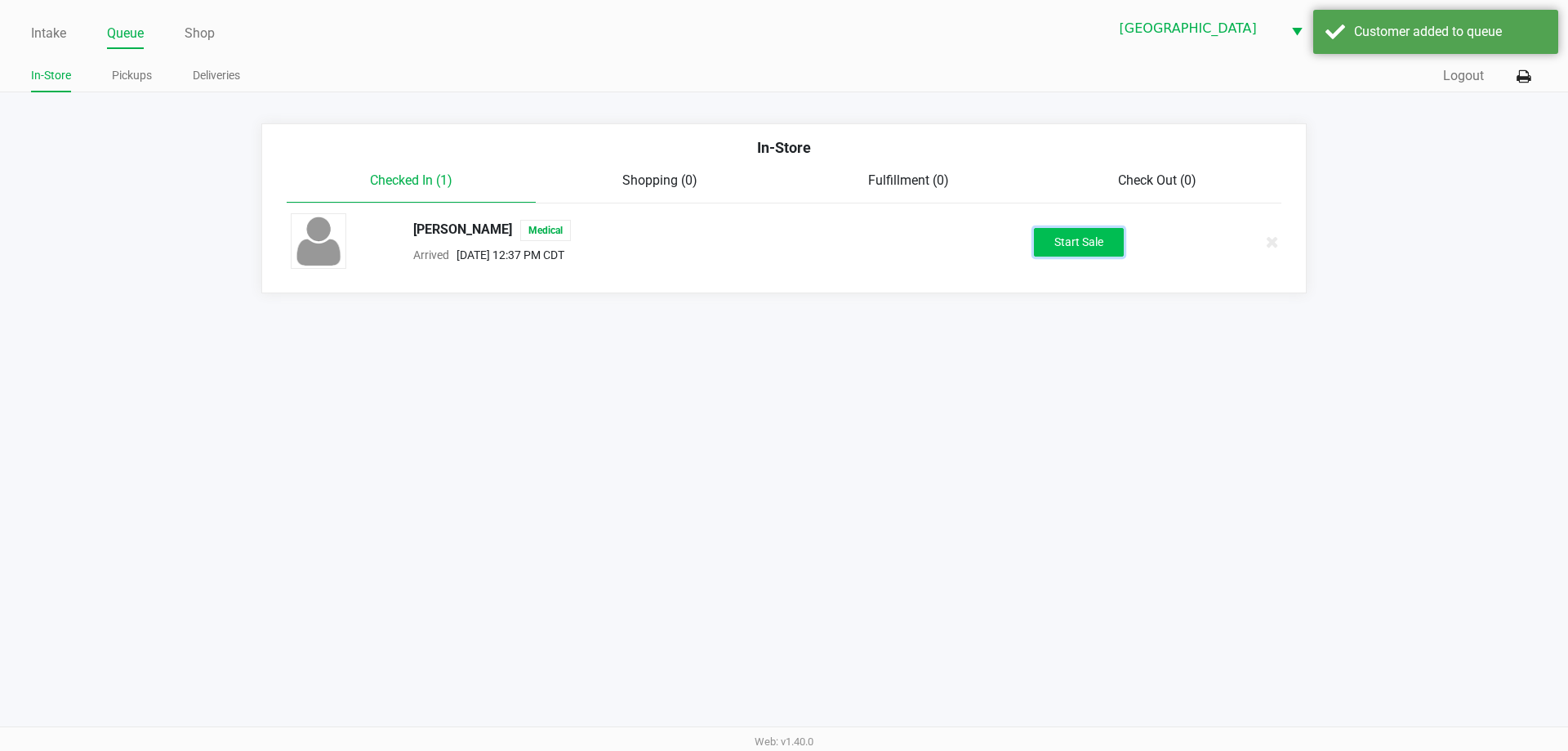
click at [1078, 231] on button "Start Sale" at bounding box center [1078, 242] width 89 height 29
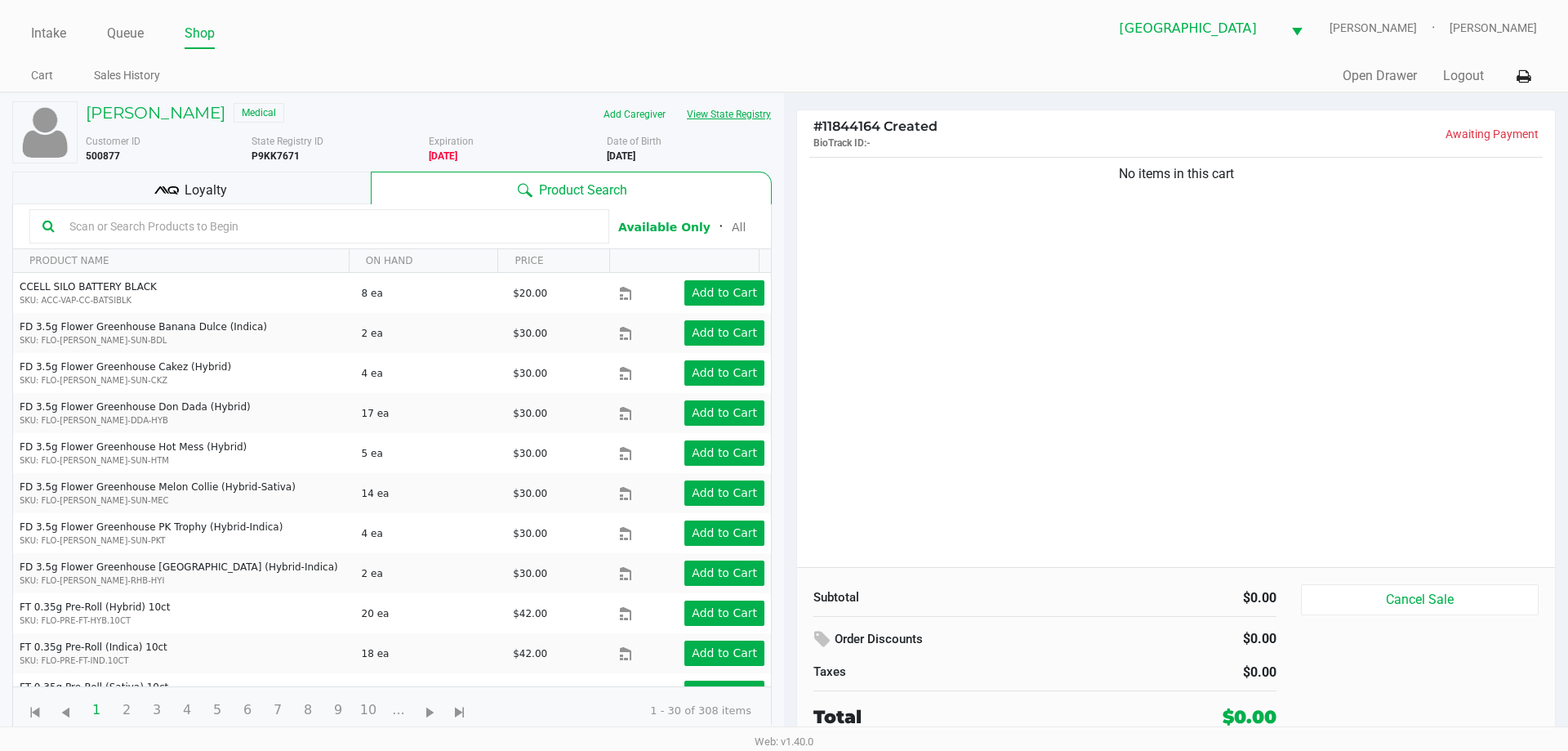
click at [711, 108] on button "View State Registry" at bounding box center [724, 114] width 95 height 26
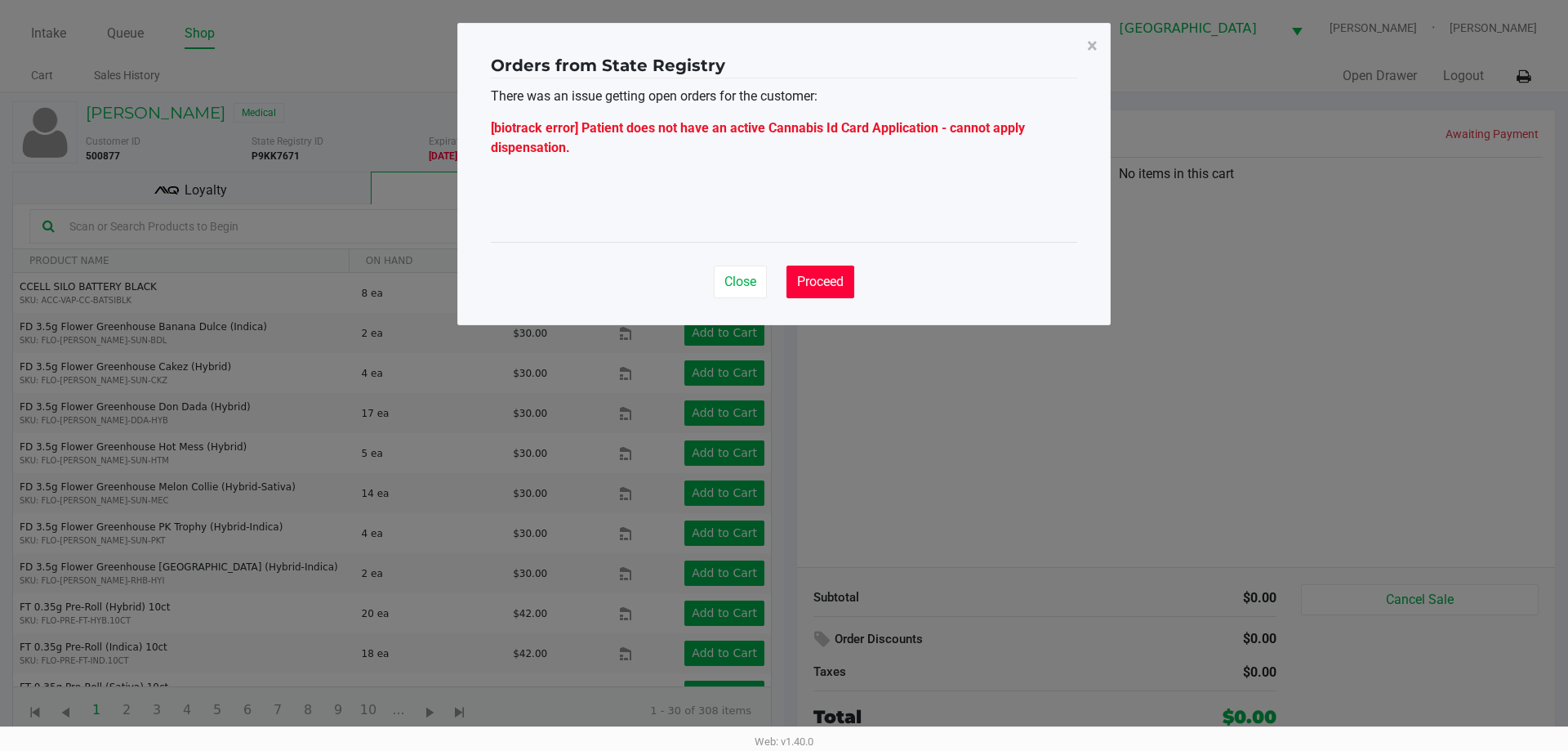
click at [834, 286] on span "Proceed" at bounding box center [820, 281] width 47 height 16
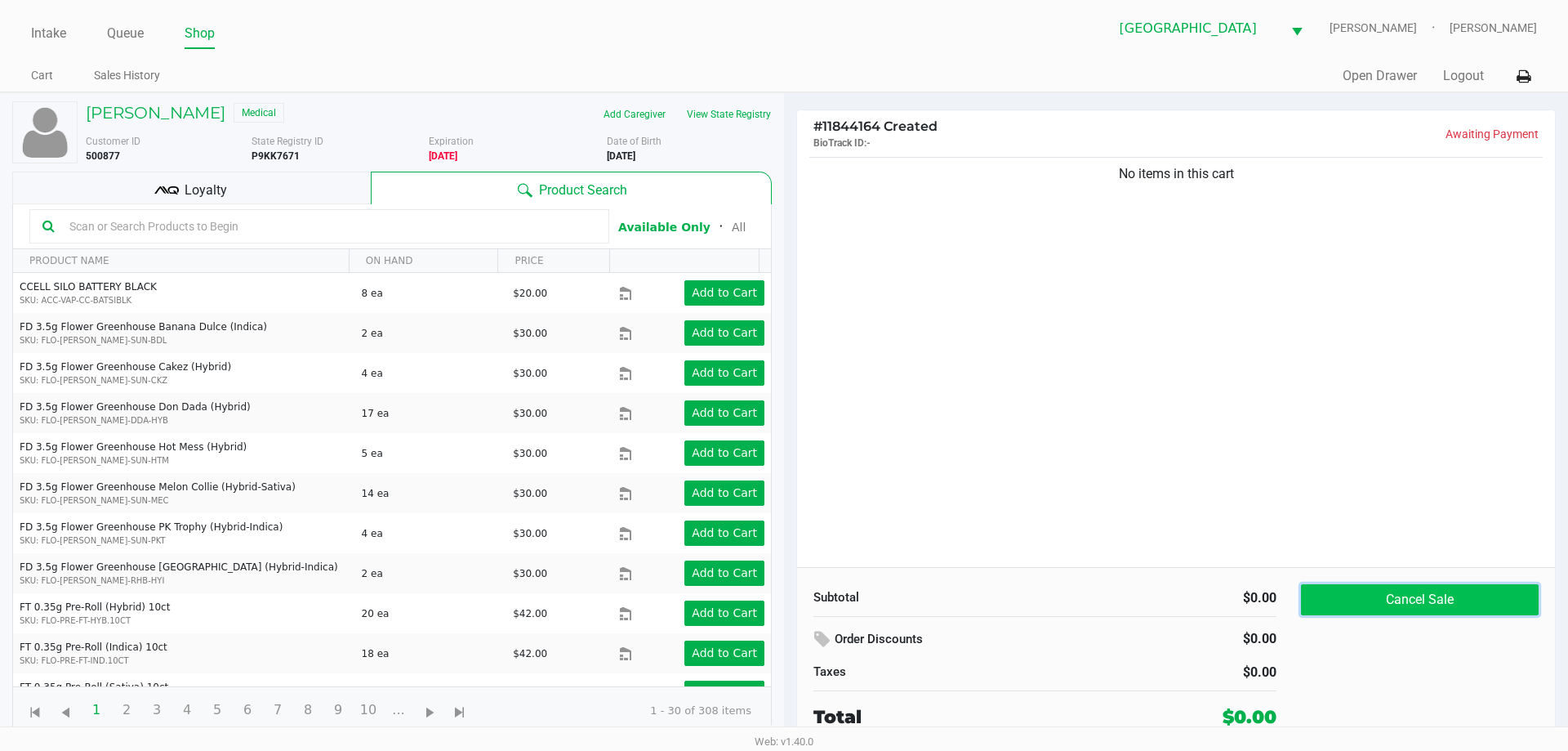
click at [1351, 608] on button "Cancel Sale" at bounding box center [1419, 600] width 238 height 31
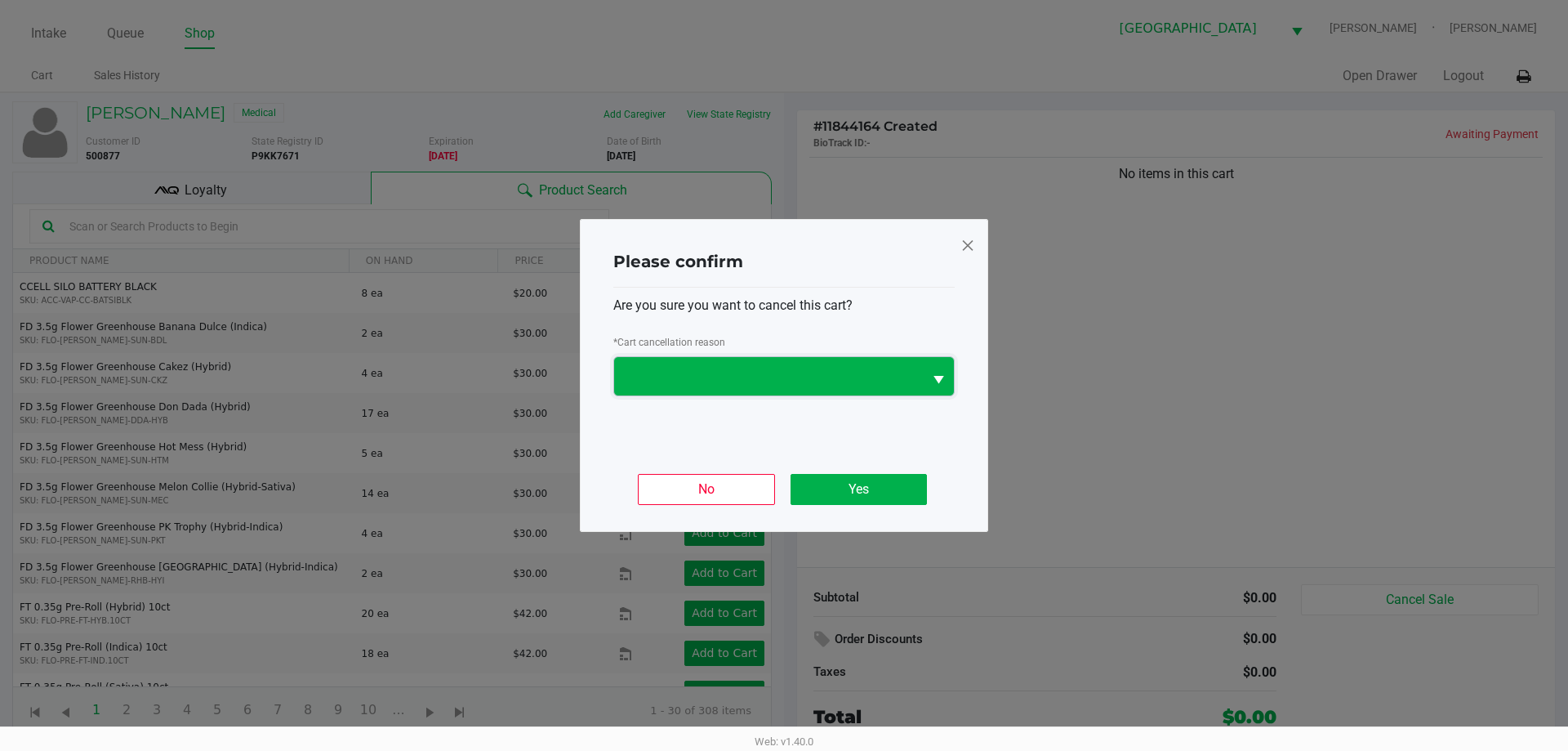
click at [686, 394] on span at bounding box center [768, 376] width 309 height 39
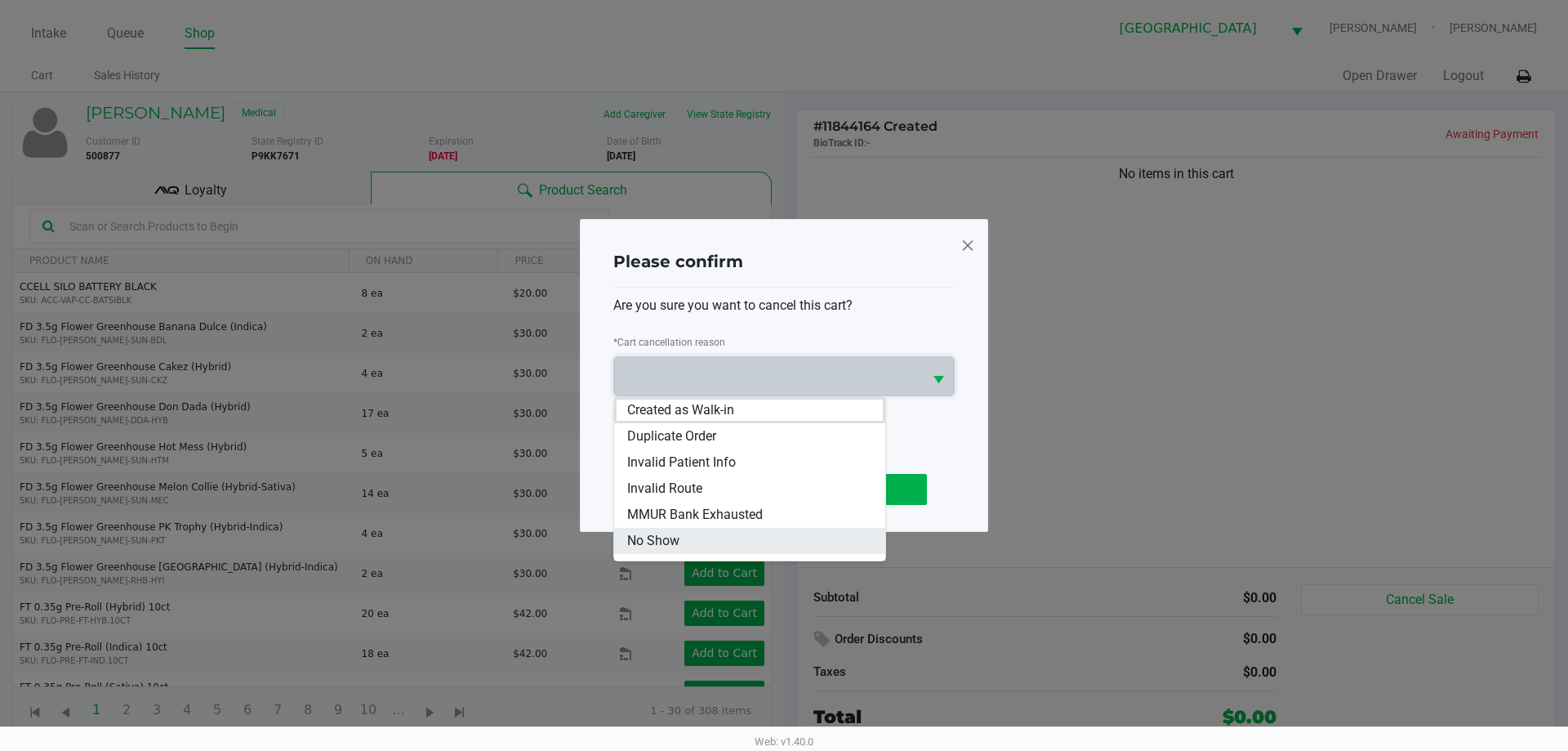
click at [702, 532] on li "No Show" at bounding box center [749, 541] width 271 height 26
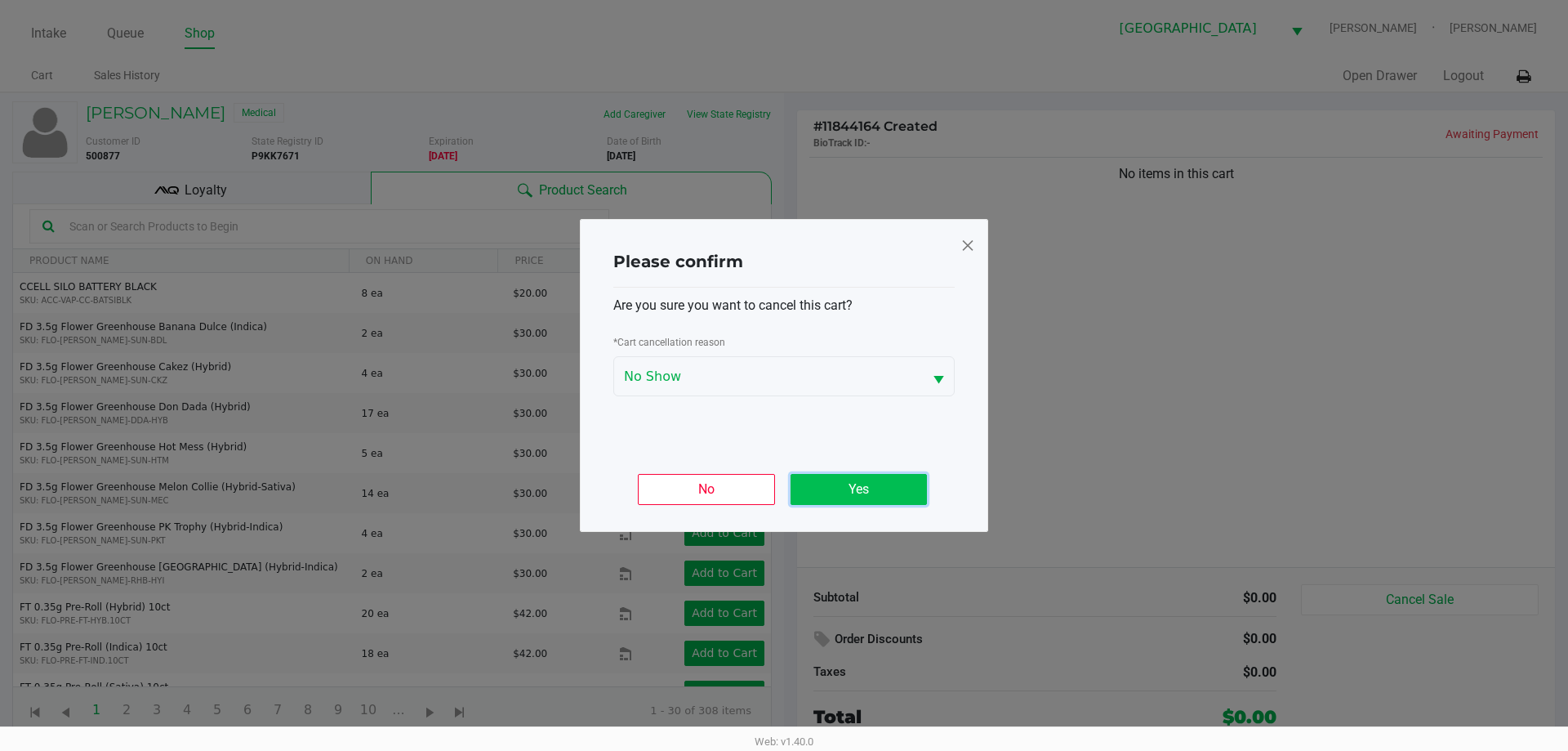
click at [821, 488] on button "Yes" at bounding box center [858, 489] width 136 height 31
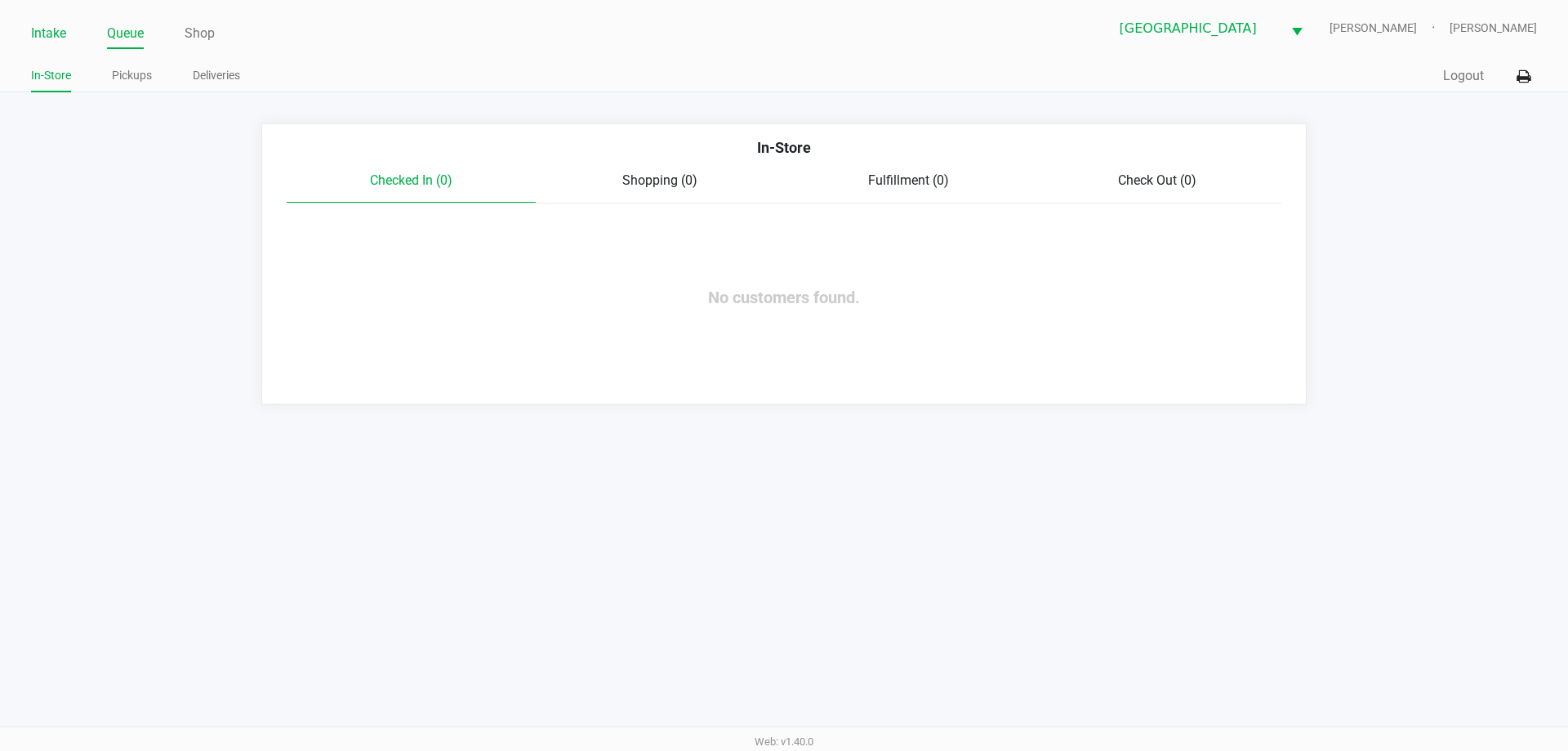
click at [53, 39] on link "Intake" at bounding box center [48, 34] width 35 height 23
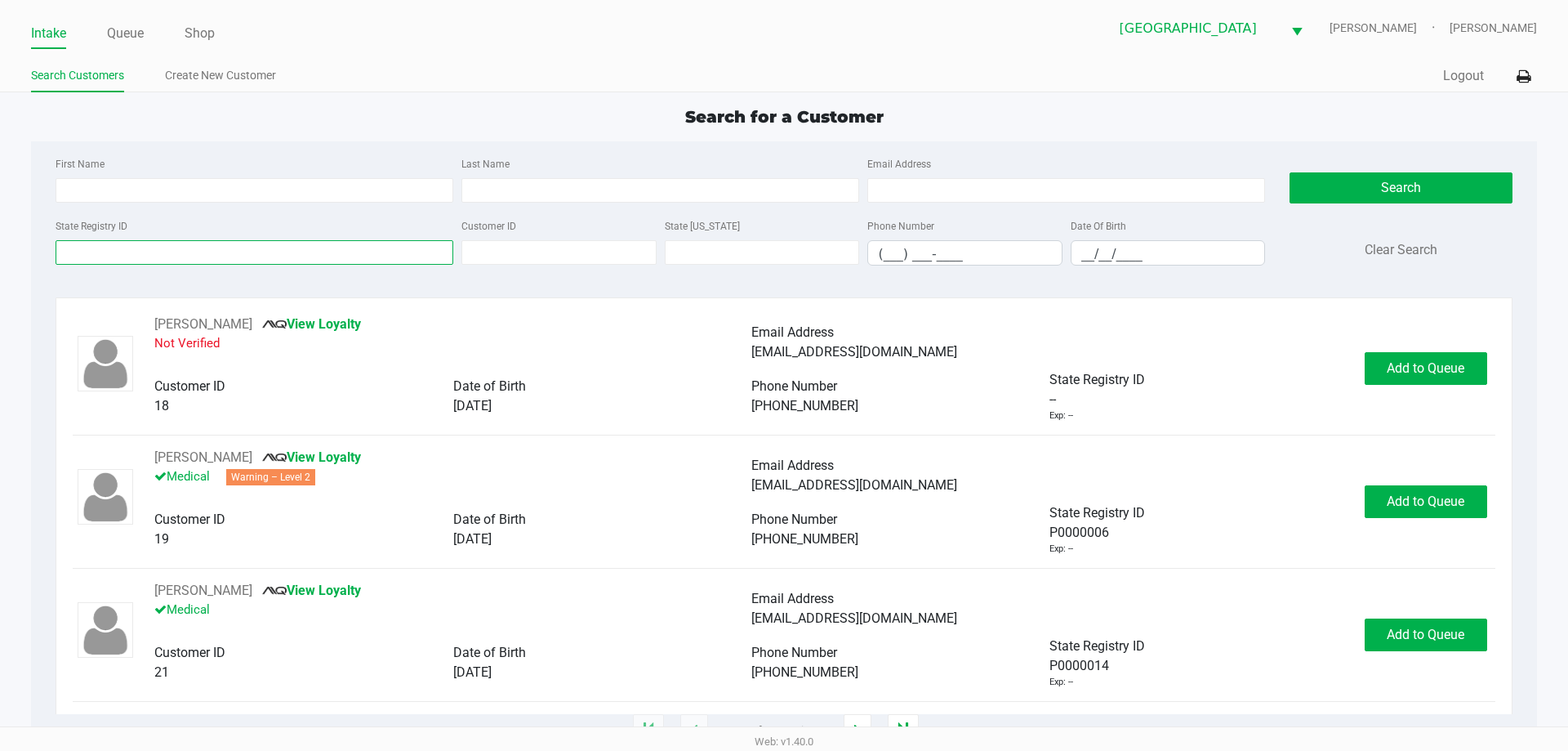
click at [318, 258] on input "State Registry ID" at bounding box center [254, 253] width 398 height 25
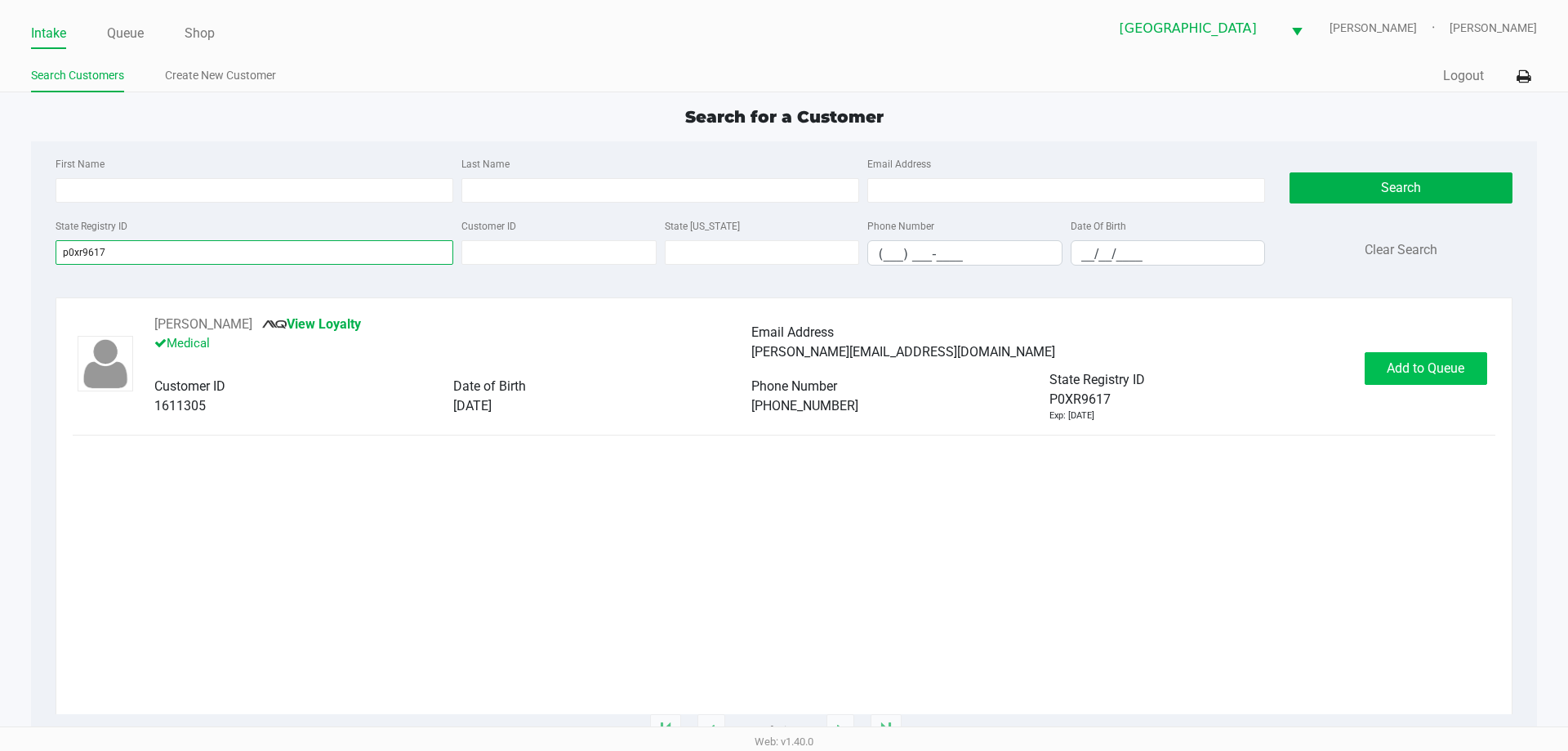
type input "p0xr9617"
click at [1441, 372] on span "Add to Queue" at bounding box center [1425, 368] width 78 height 16
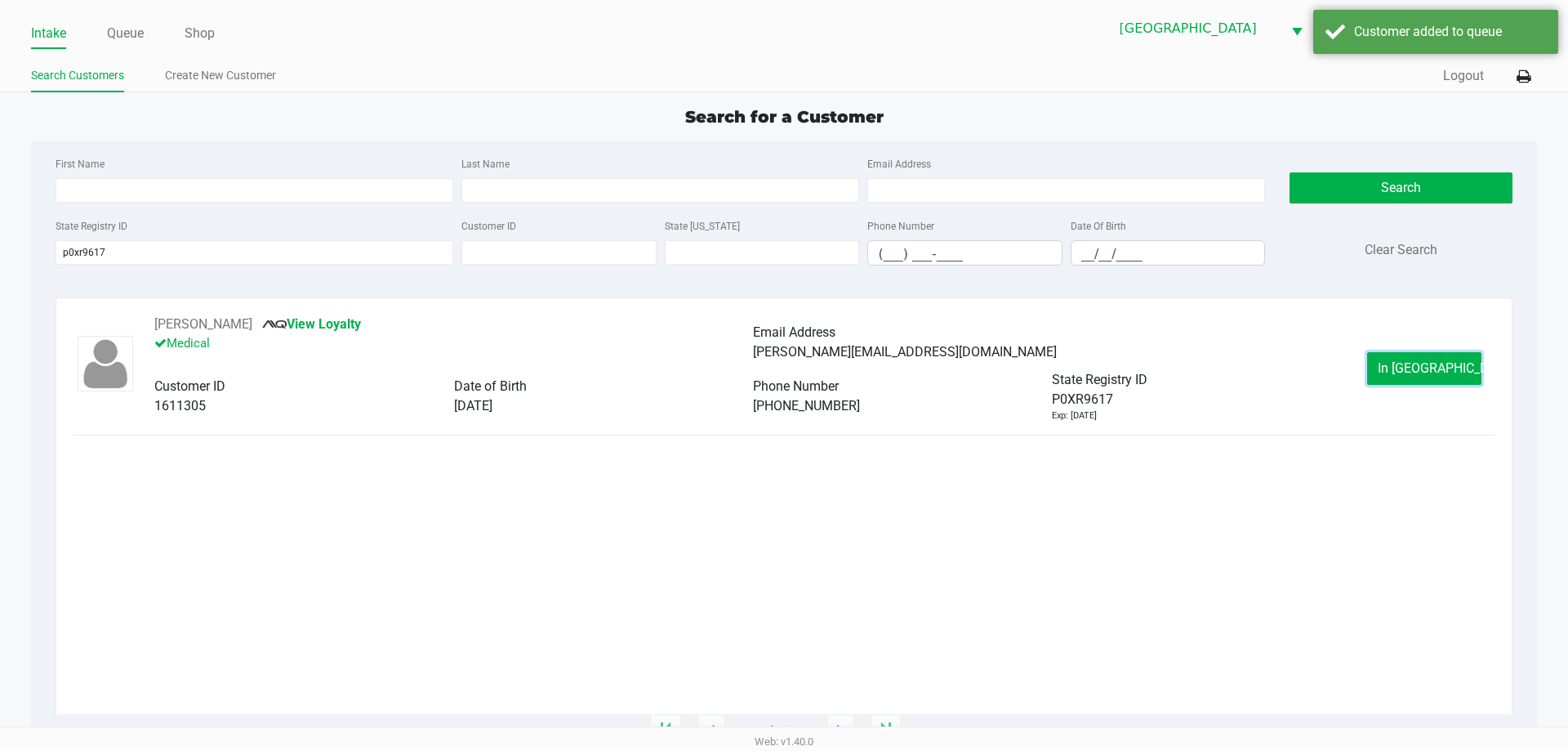
click at [1442, 371] on span "In [GEOGRAPHIC_DATA]" at bounding box center [1446, 368] width 137 height 16
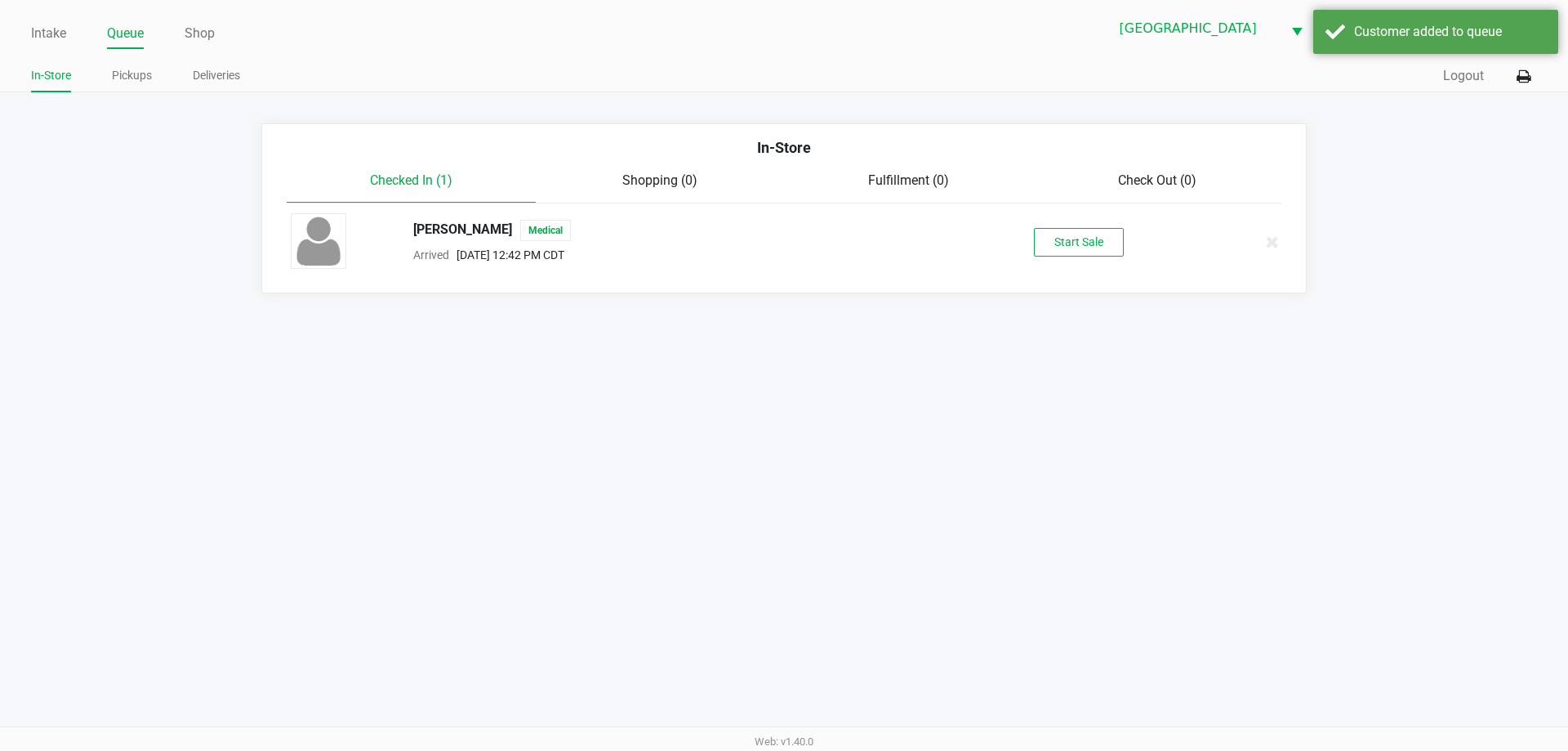
click at [1081, 223] on div "[PERSON_NAME] Medical Arrived [DATE] 12:42 PM CDT Start Sale" at bounding box center [784, 242] width 1011 height 57
click at [1080, 244] on button "Start Sale" at bounding box center [1078, 242] width 89 height 29
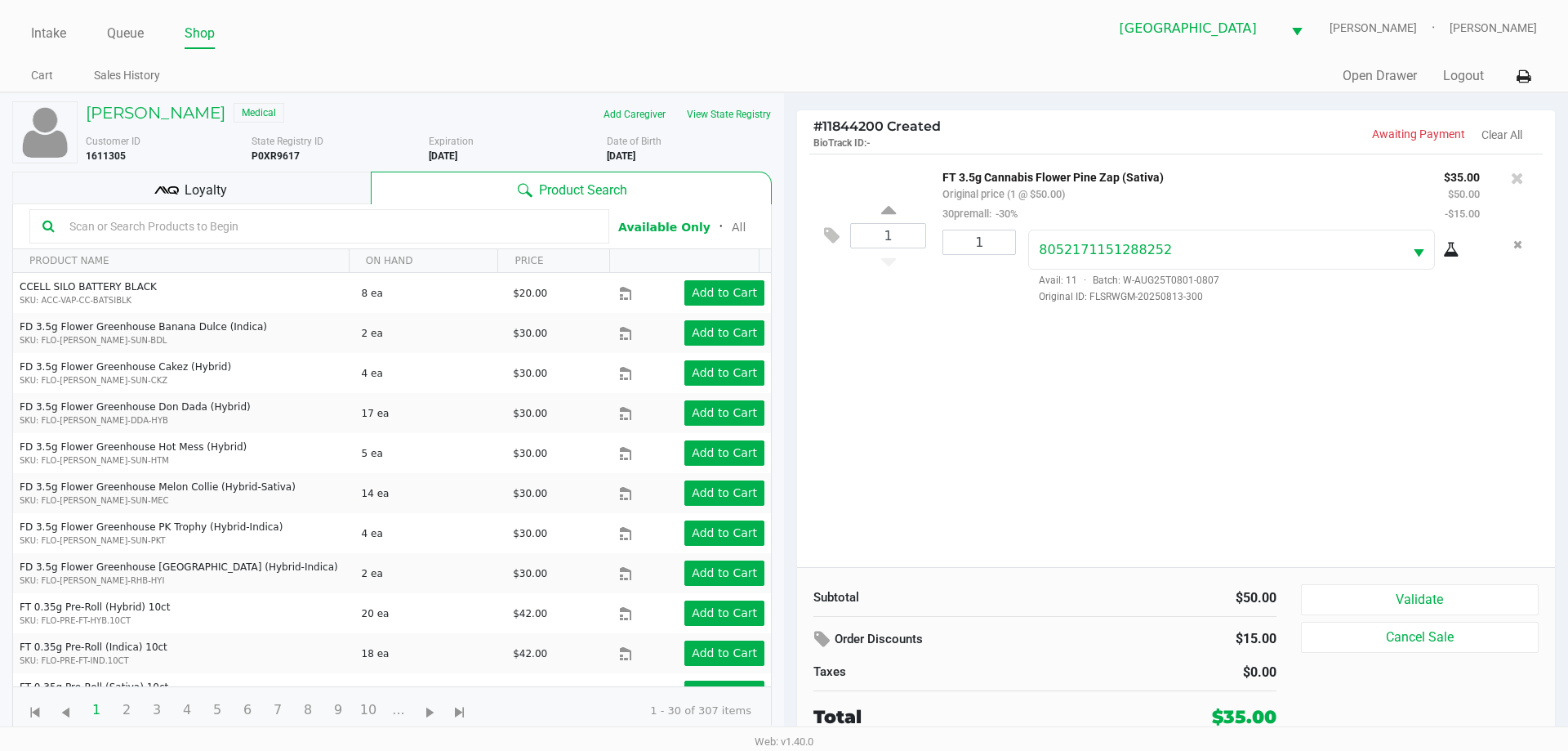
click at [266, 198] on div "Loyalty" at bounding box center [191, 188] width 359 height 33
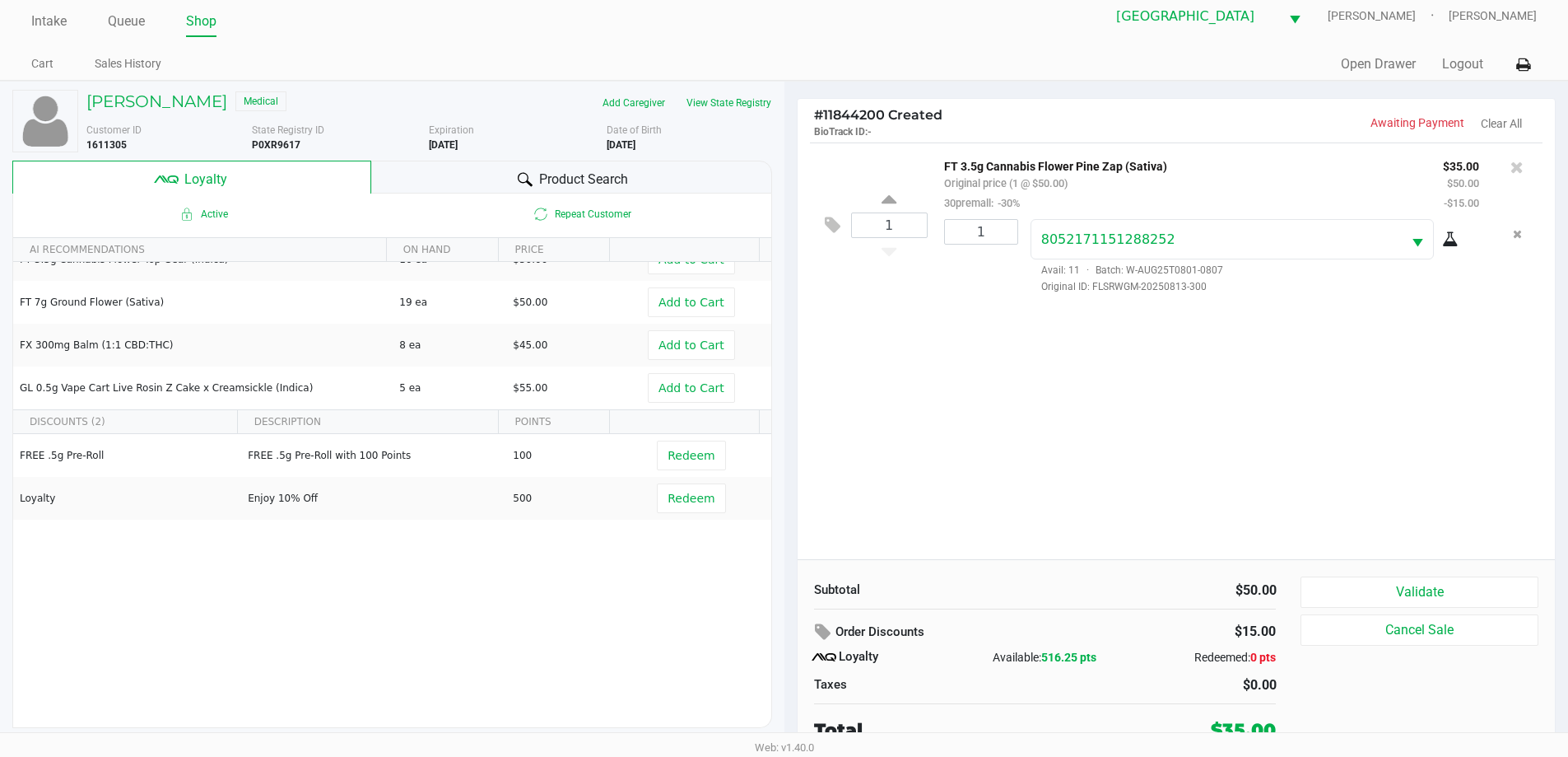
scroll to position [17, 0]
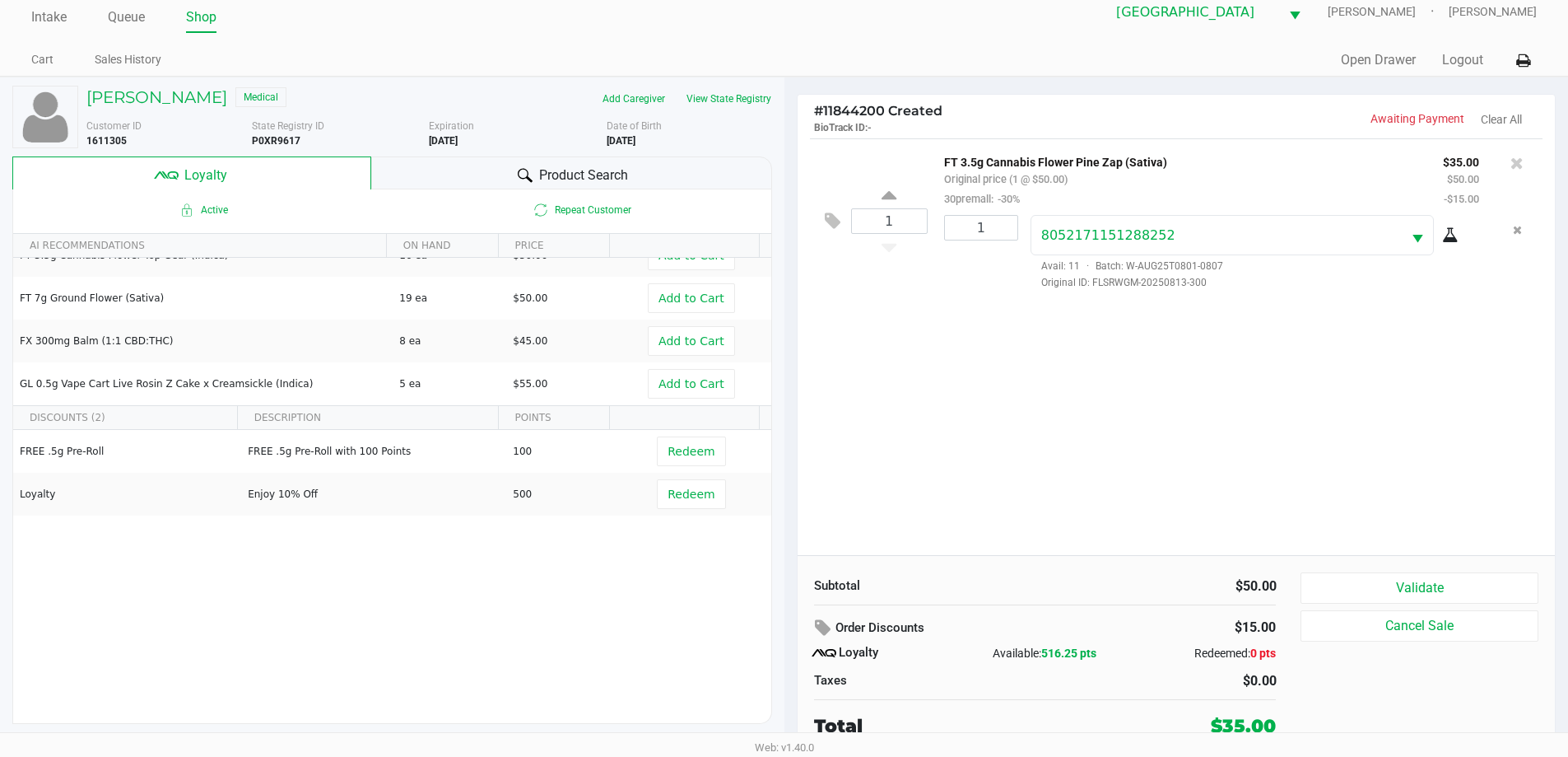
click at [1158, 510] on div "1 FT 3.5g Cannabis Flower Pine Zap (Sativa) Original price (1 @ $50.00) 30prema…" at bounding box center [1176, 347] width 758 height 417
click at [1327, 588] on button "Validate" at bounding box center [1418, 588] width 237 height 31
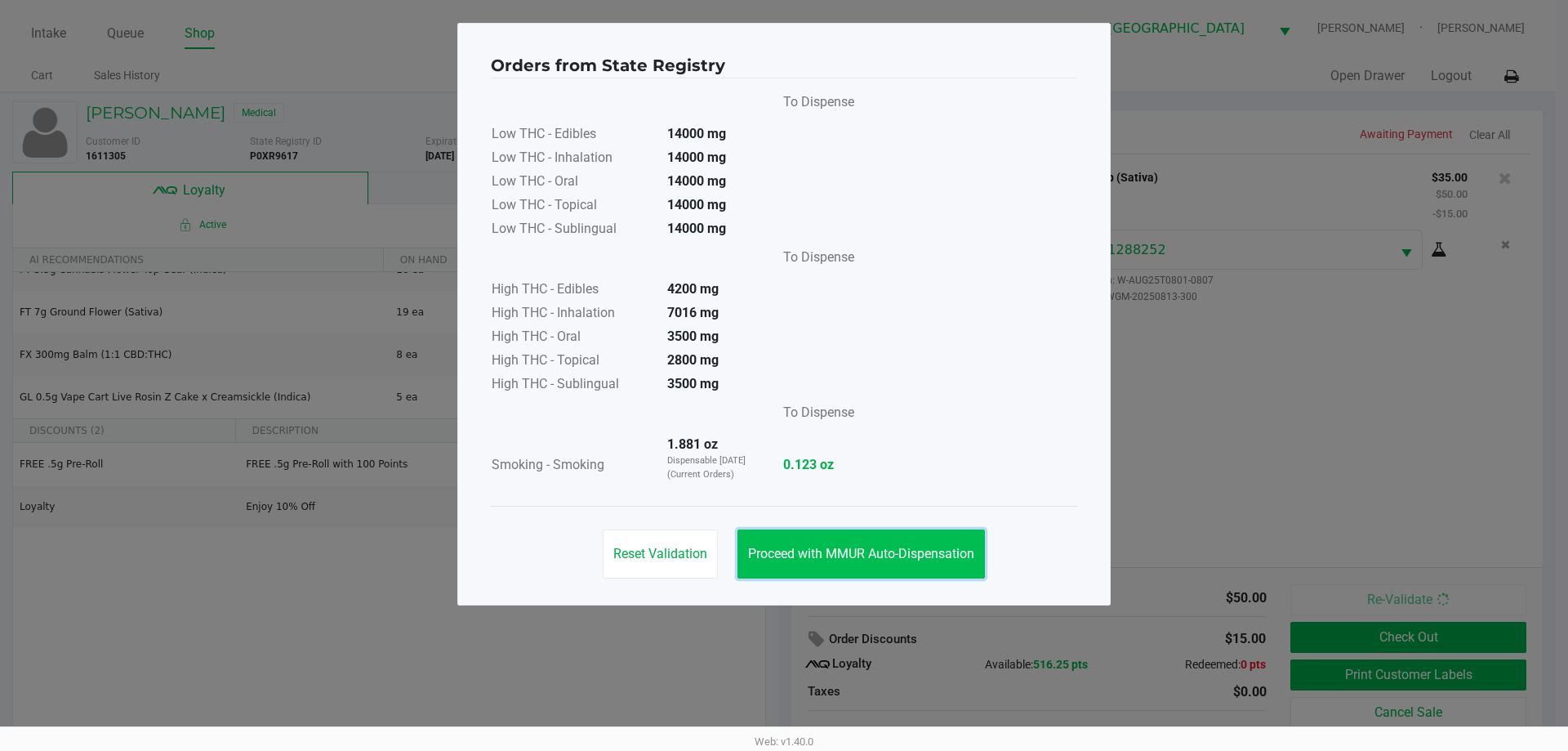
click at [916, 568] on button "Proceed with MMUR Auto-Dispensation" at bounding box center [862, 554] width 248 height 49
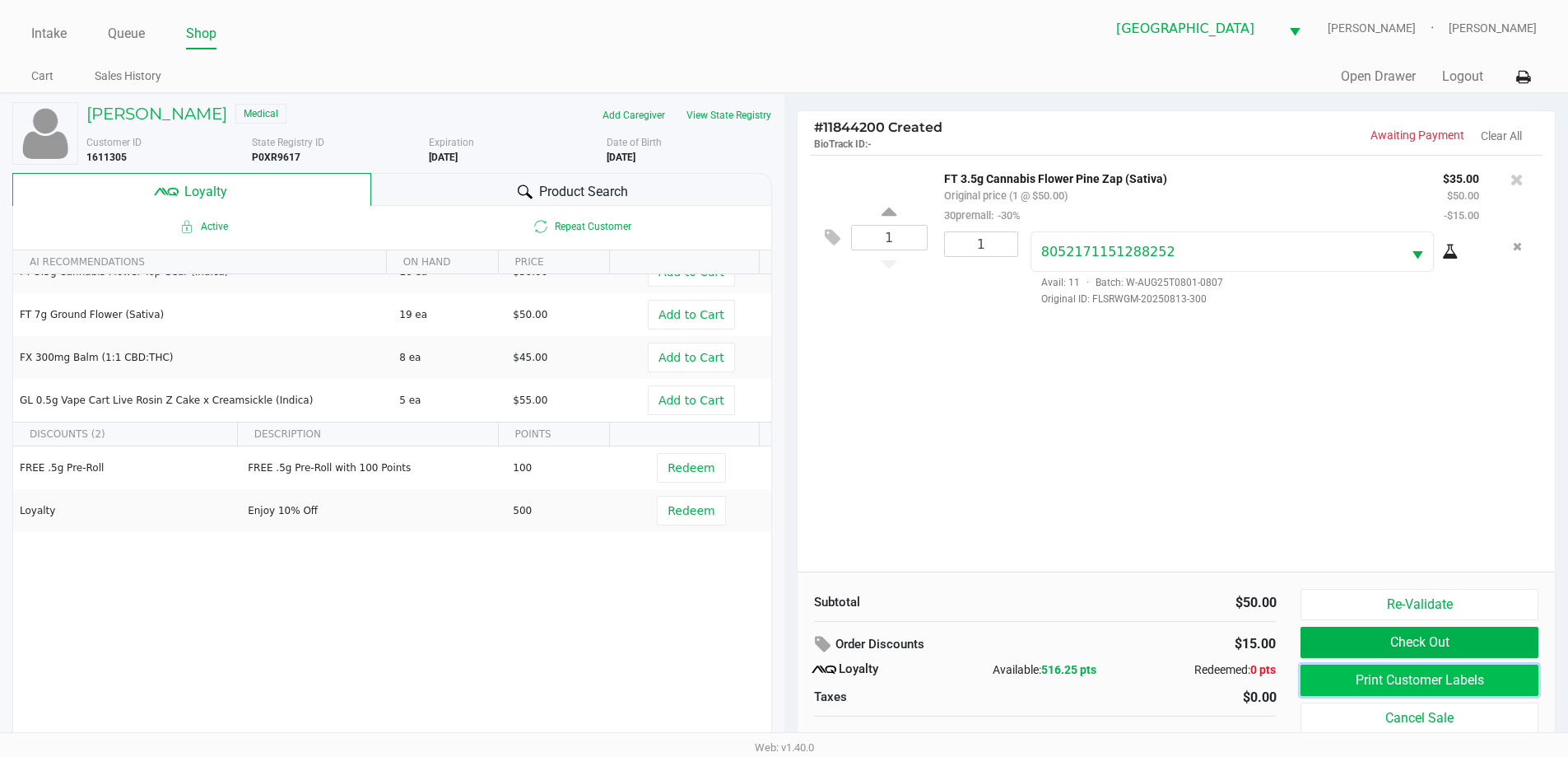
click at [1384, 673] on button "Print Customer Labels" at bounding box center [1418, 680] width 237 height 31
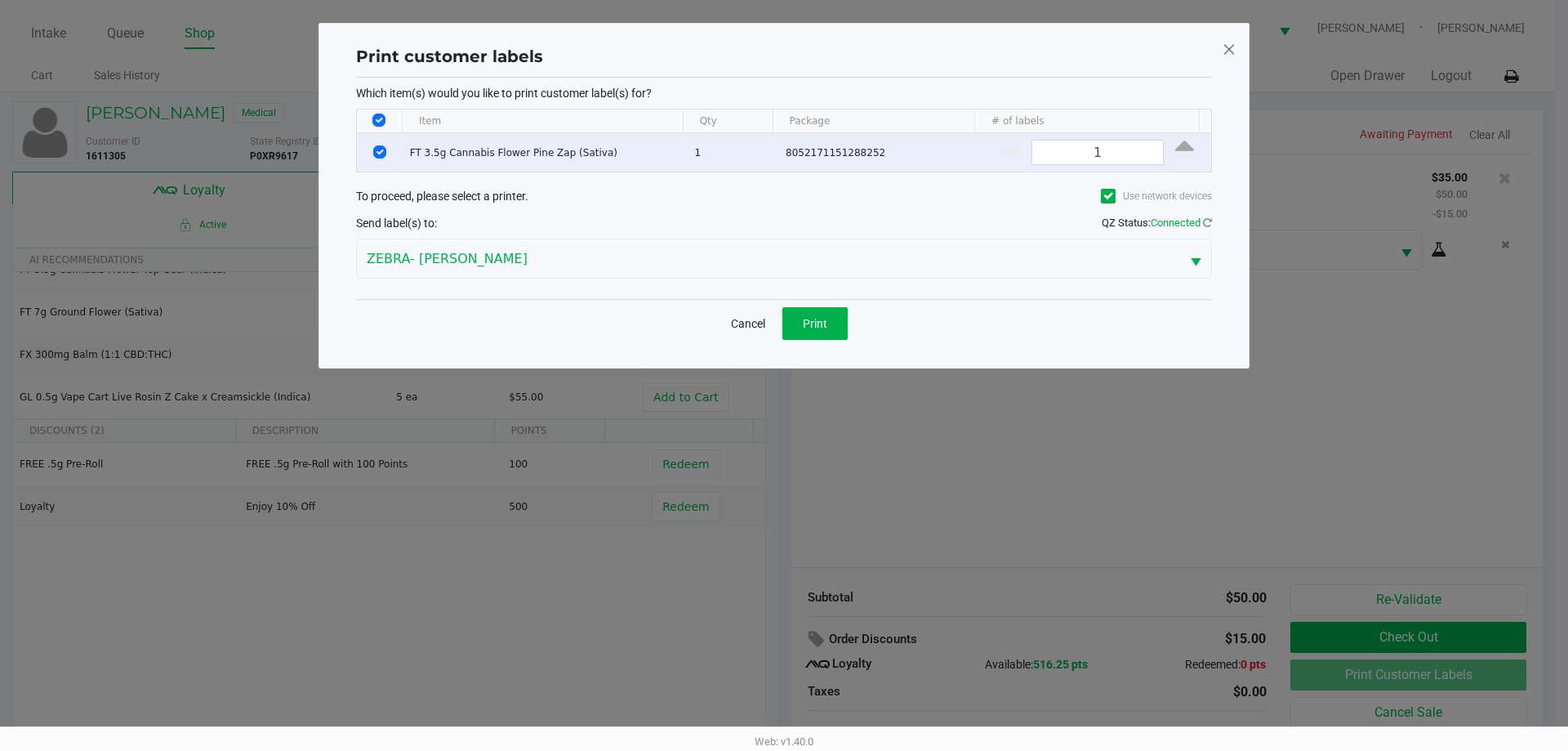
click at [818, 294] on div "Which item(s) would you like to print customer label(s) for? Item Qty Package #…" at bounding box center [784, 189] width 856 height 222
click at [822, 317] on span "Print" at bounding box center [815, 323] width 25 height 13
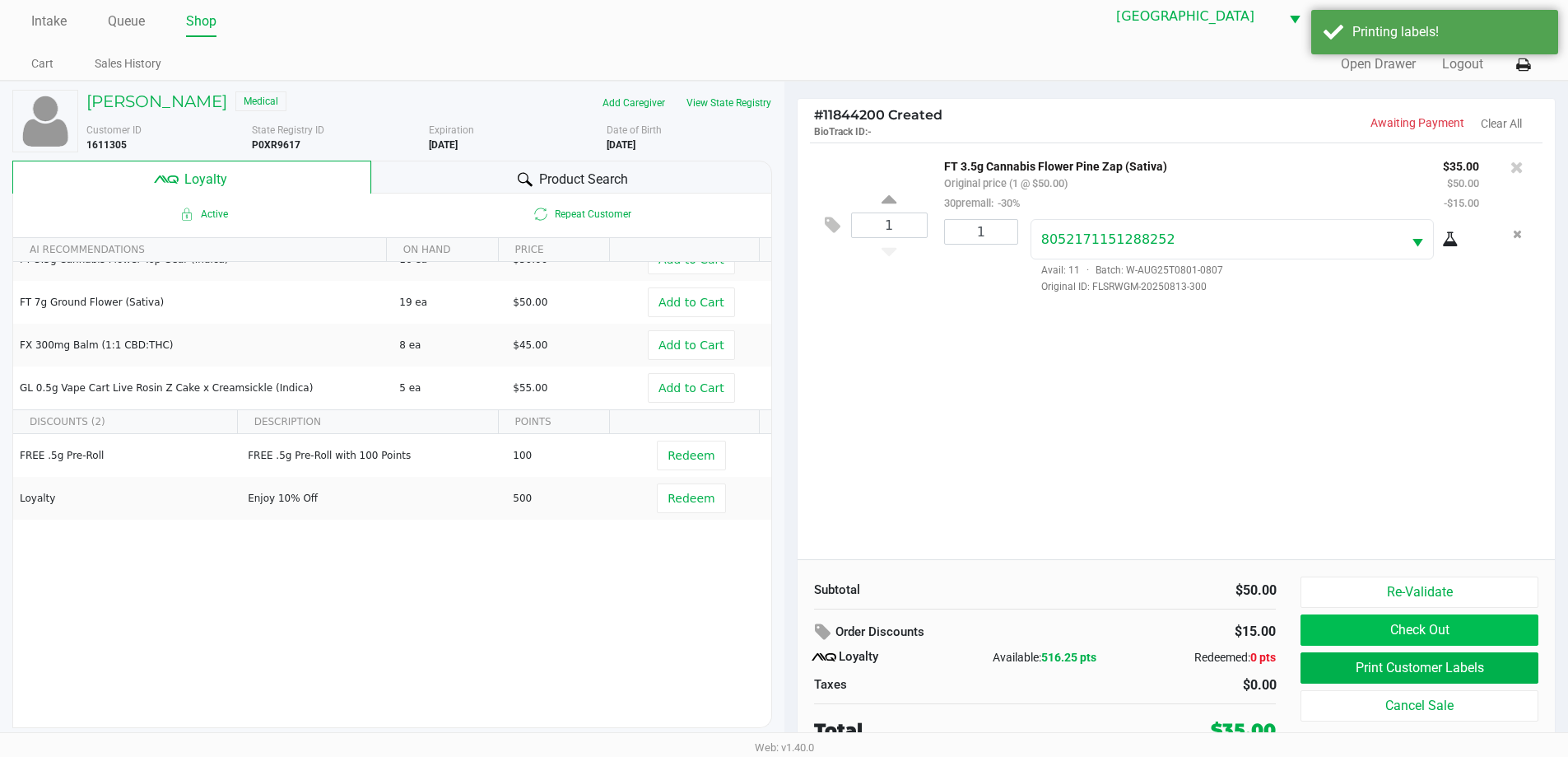
scroll to position [17, 0]
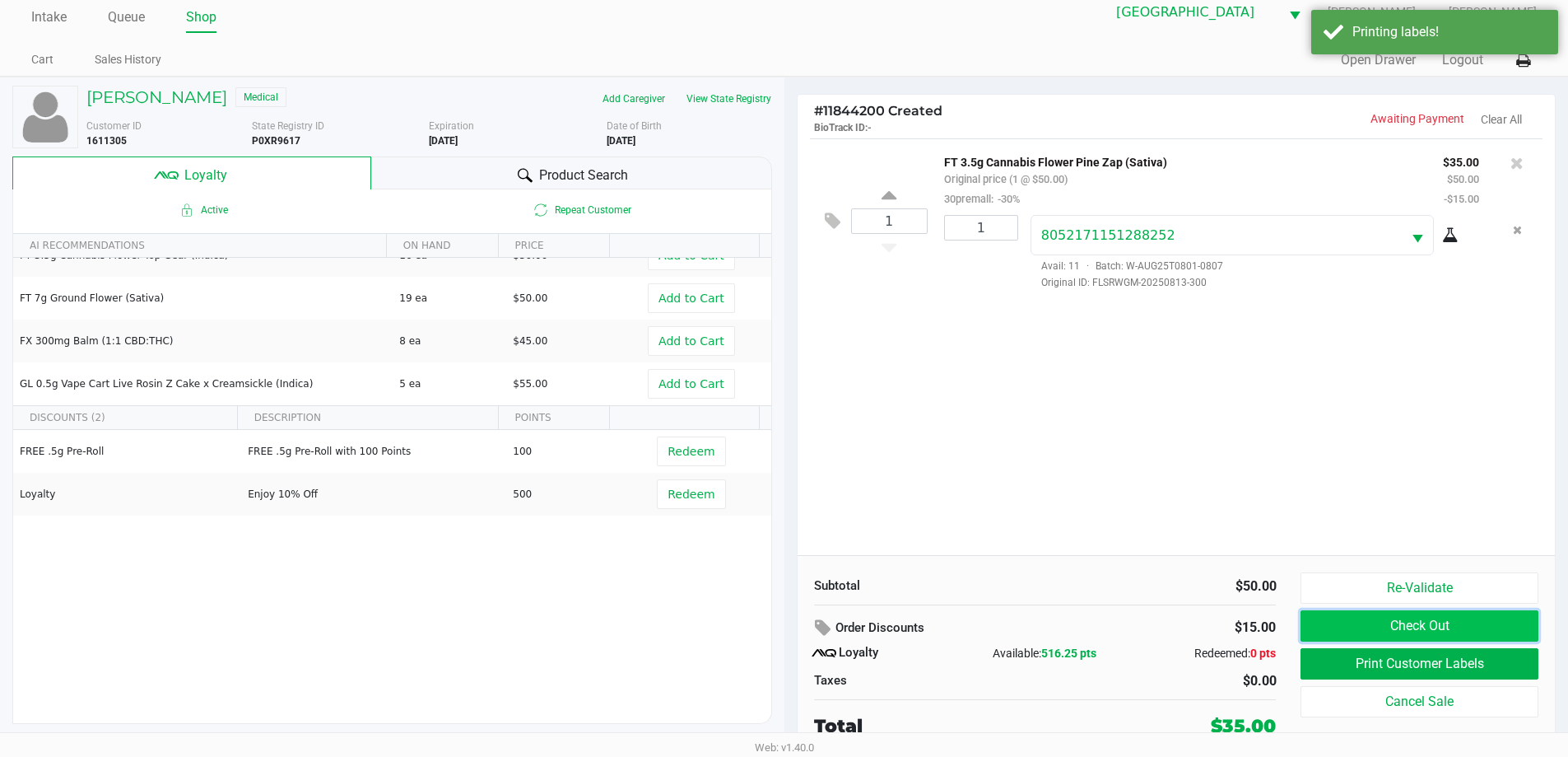
click at [1475, 626] on button "Check Out" at bounding box center [1418, 625] width 237 height 31
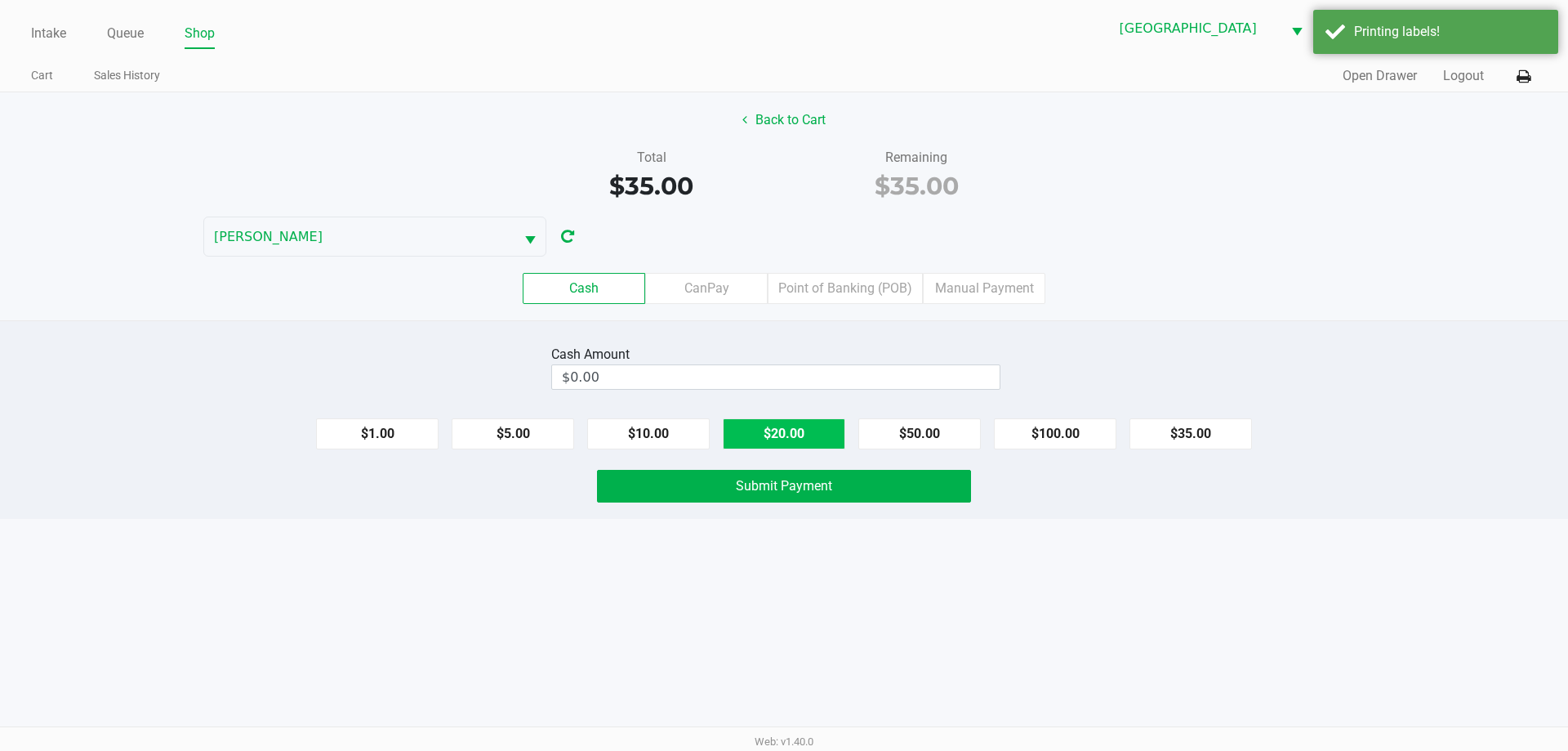
click at [816, 446] on button "$20.00" at bounding box center [784, 434] width 122 height 31
type input "$40.00"
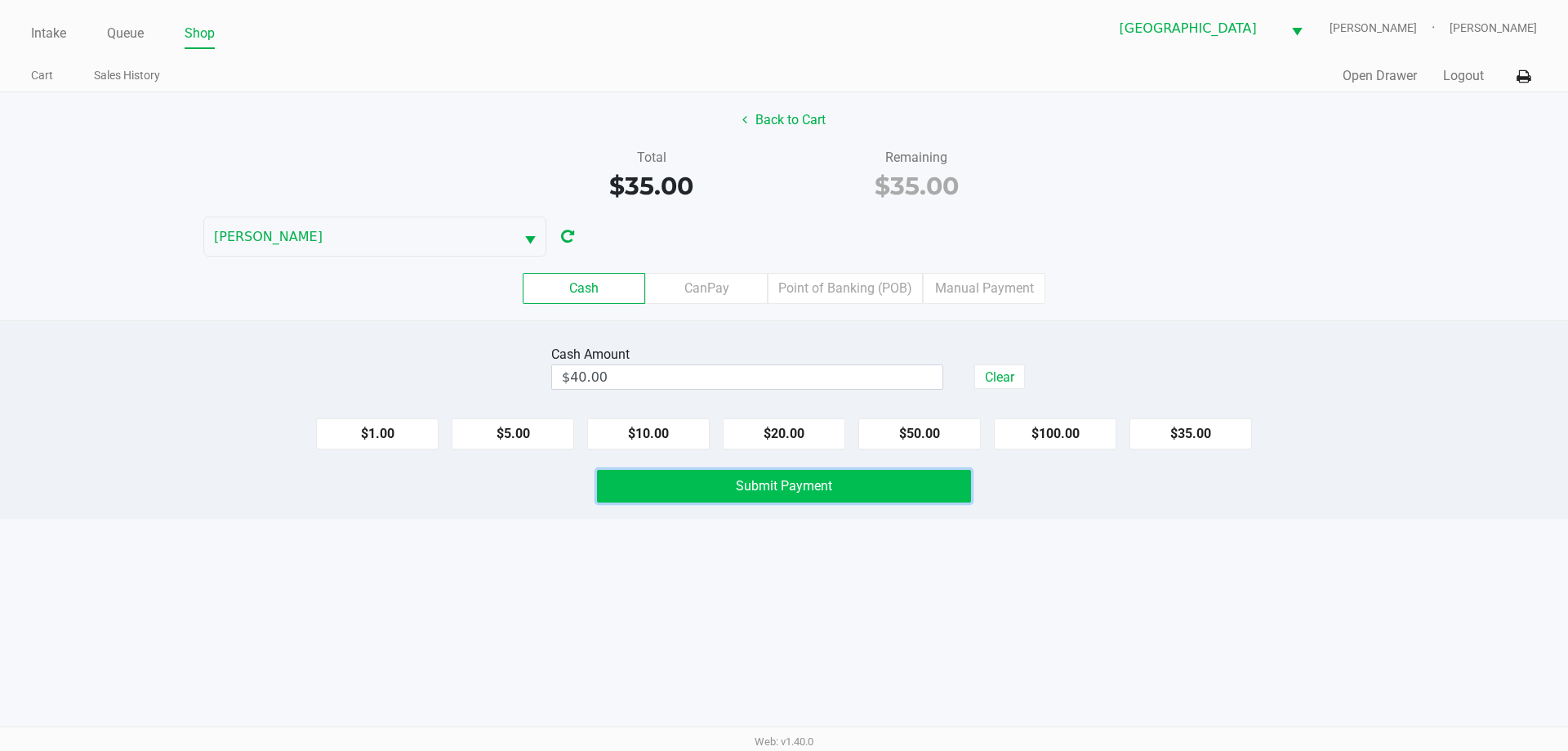
click at [800, 483] on span "Submit Payment" at bounding box center [784, 485] width 96 height 16
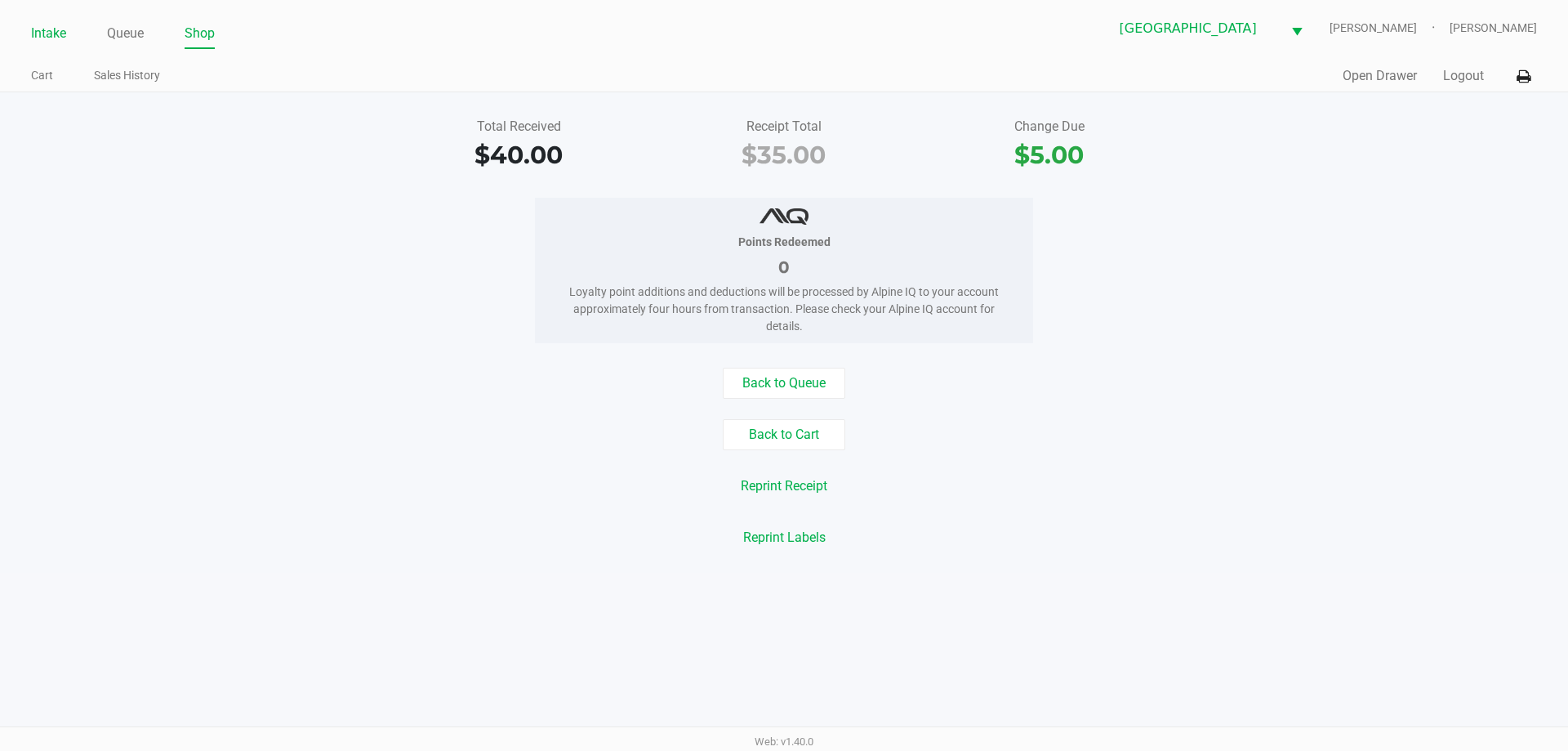
click at [38, 28] on link "Intake" at bounding box center [48, 34] width 35 height 23
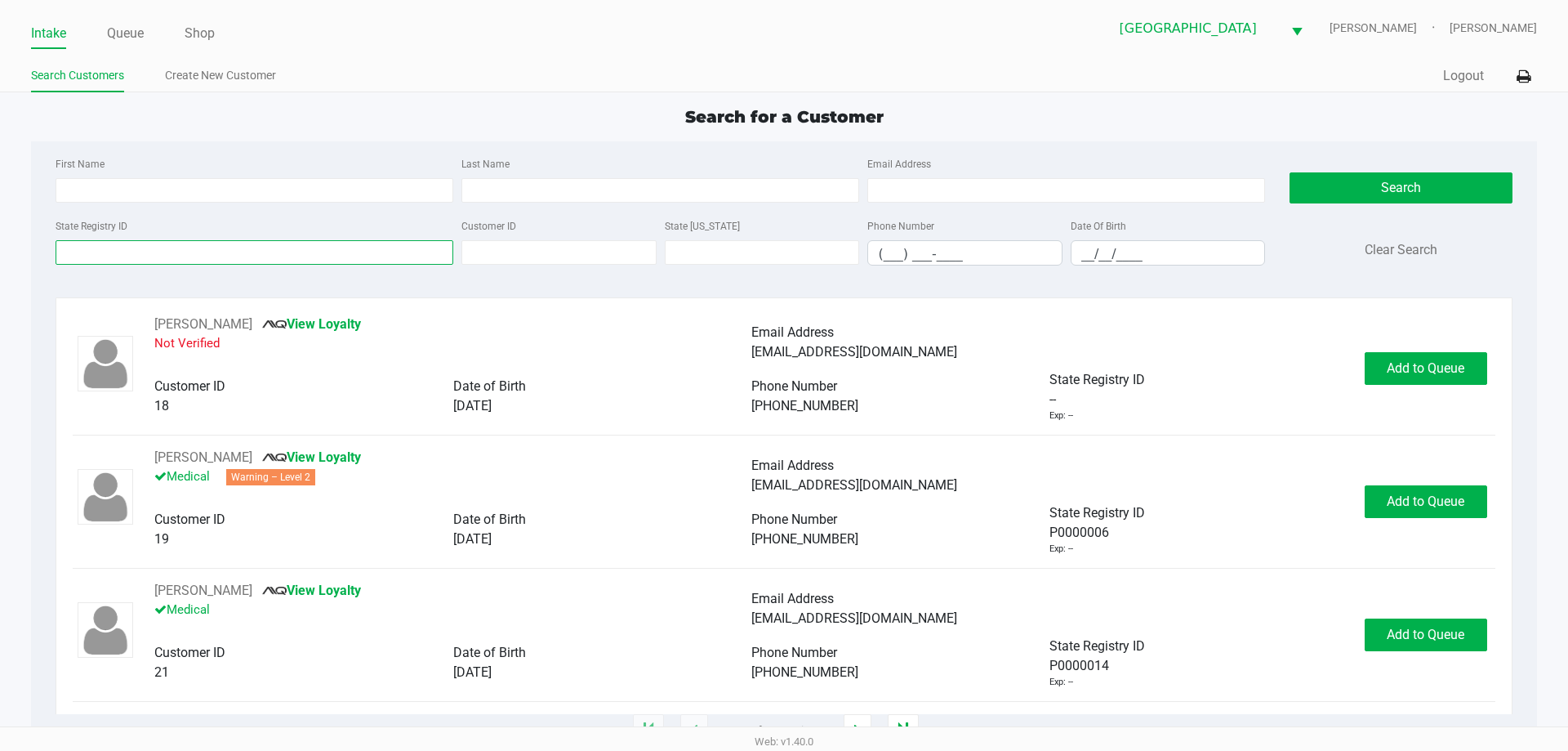
click at [135, 252] on input "State Registry ID" at bounding box center [254, 253] width 398 height 25
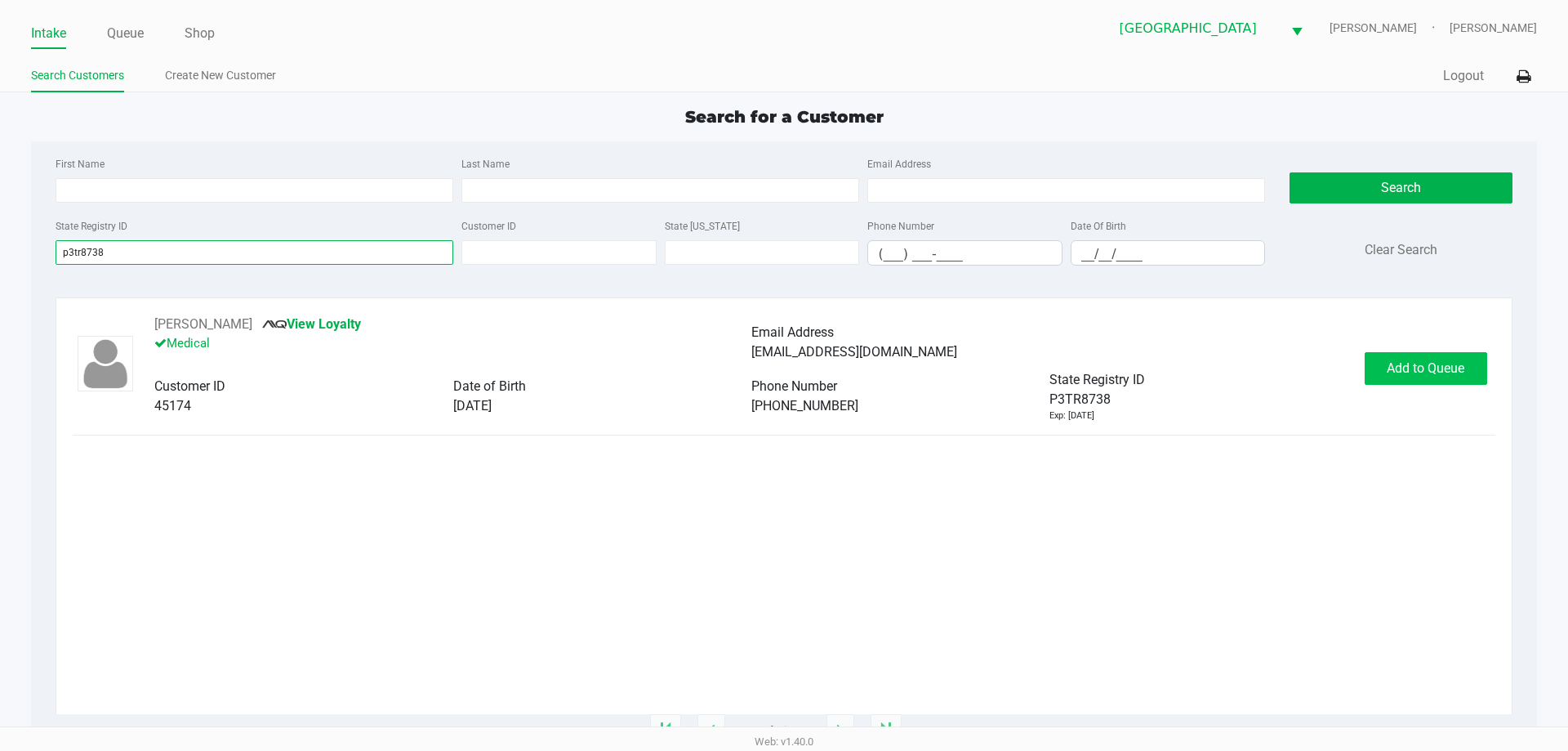
type input "p3tr8738"
click at [1417, 368] on span "Add to Queue" at bounding box center [1425, 368] width 78 height 16
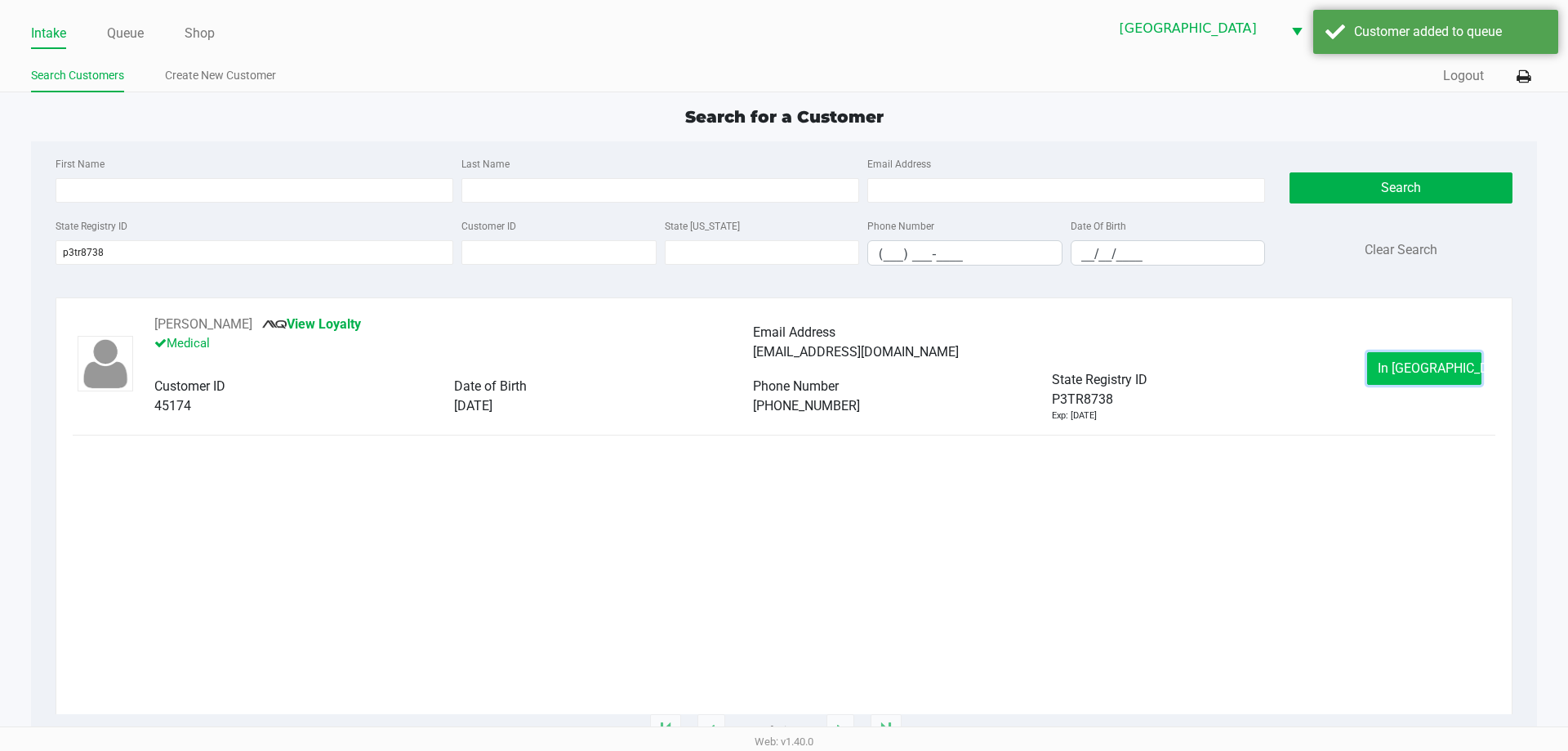
click at [1434, 366] on span "In [GEOGRAPHIC_DATA]" at bounding box center [1446, 368] width 137 height 16
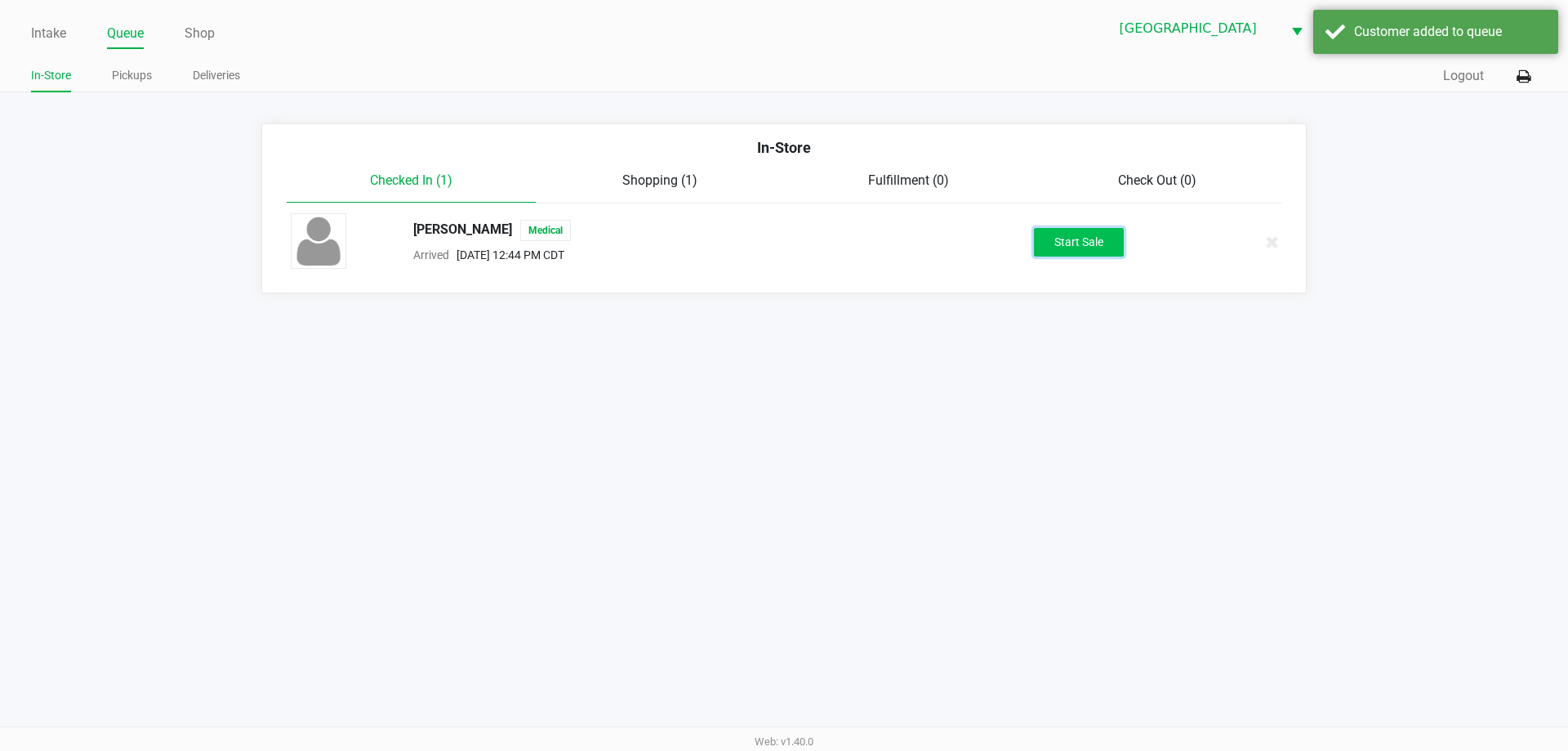
click at [1051, 238] on button "Start Sale" at bounding box center [1078, 242] width 89 height 29
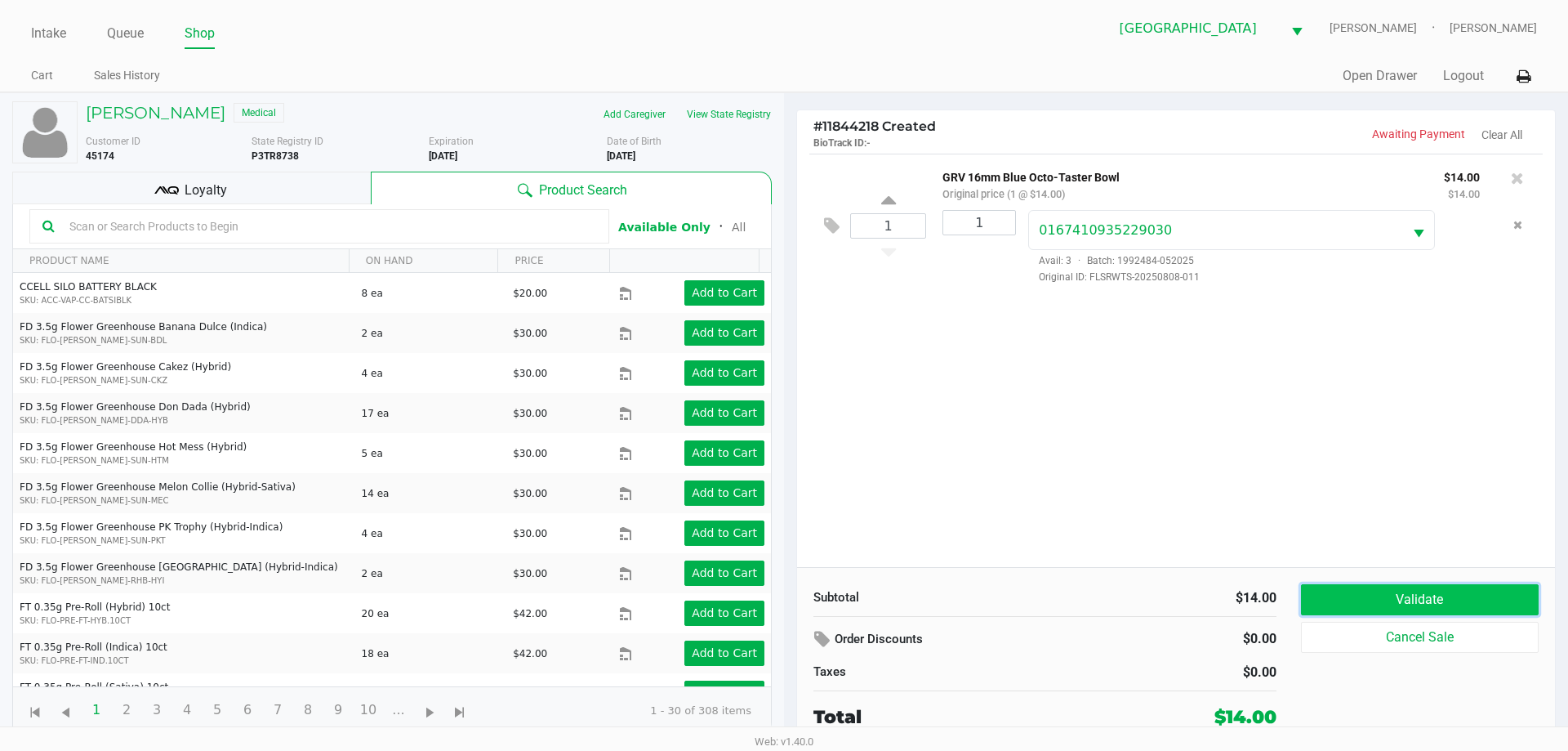
click at [1388, 607] on button "Validate" at bounding box center [1419, 600] width 238 height 31
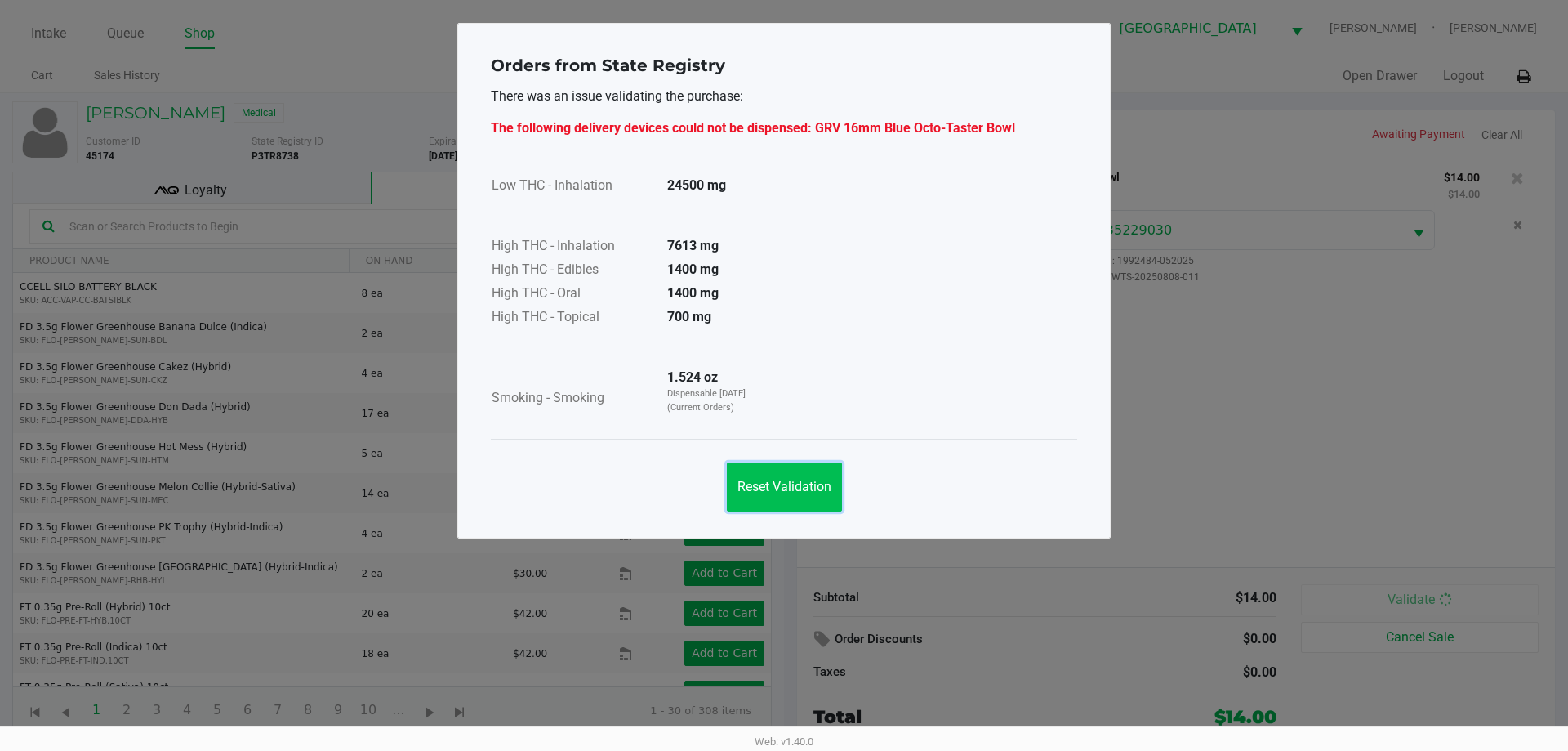
click at [780, 493] on span "Reset Validation" at bounding box center [784, 486] width 94 height 16
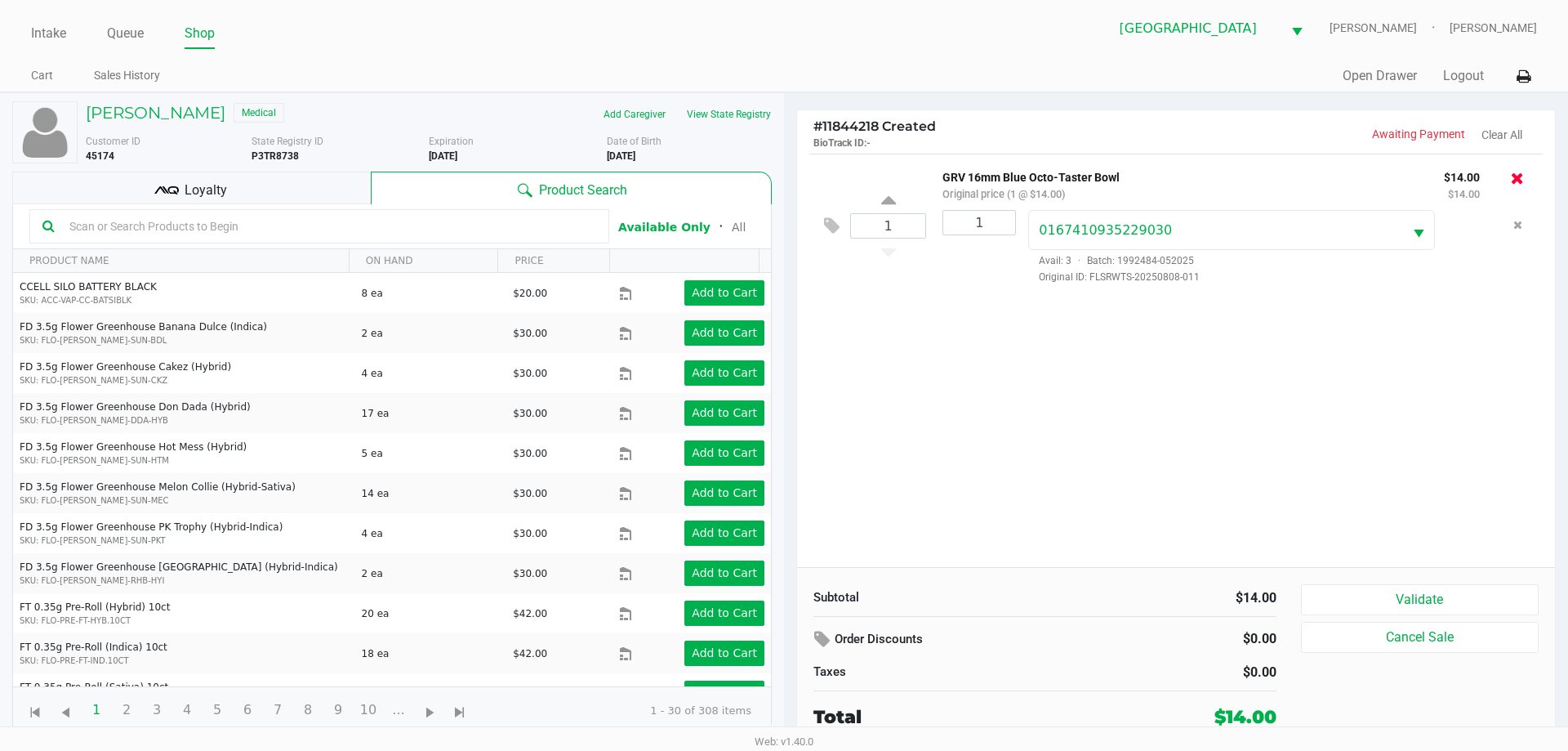
click at [1520, 178] on icon at bounding box center [1517, 178] width 13 height 16
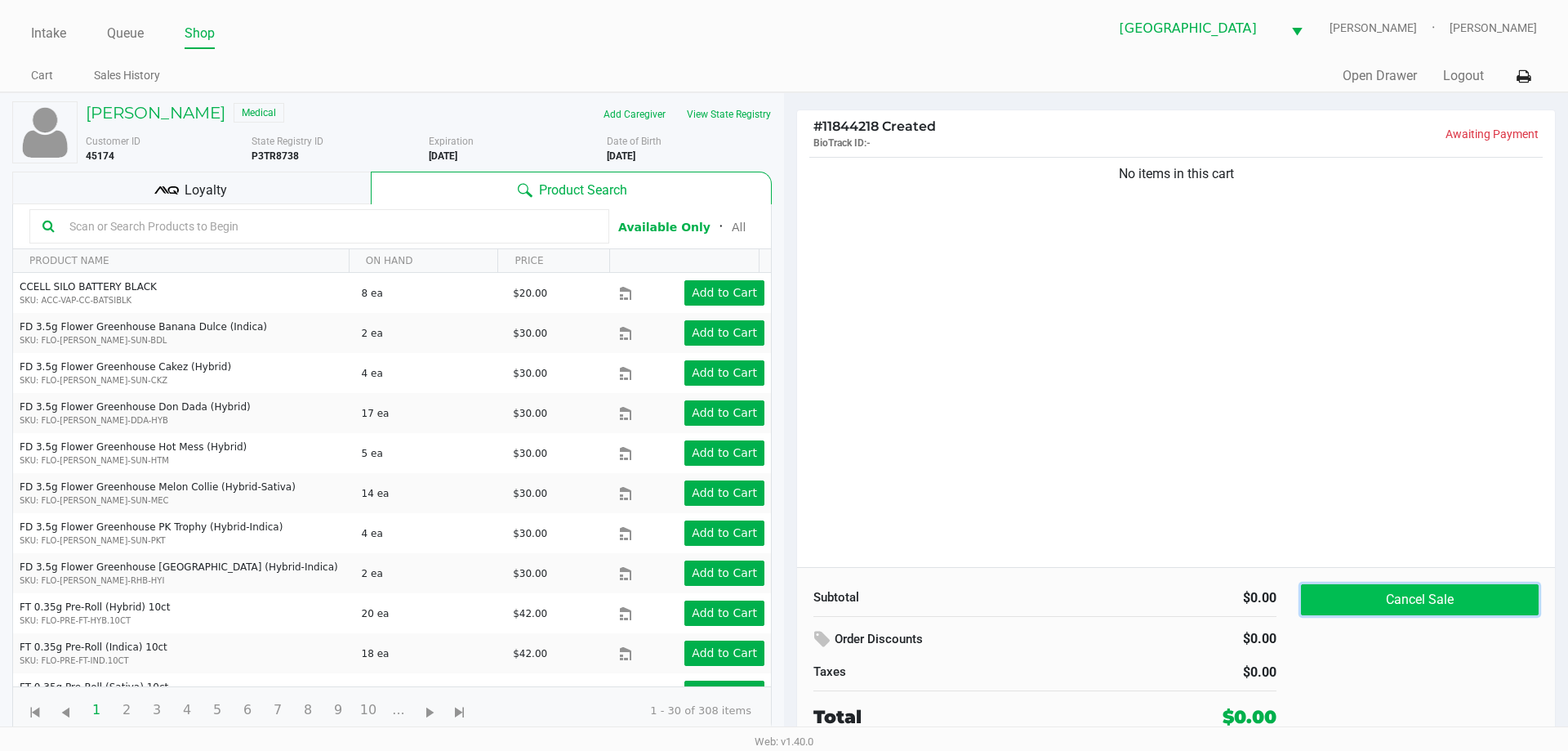
click at [1419, 593] on button "Cancel Sale" at bounding box center [1419, 600] width 238 height 31
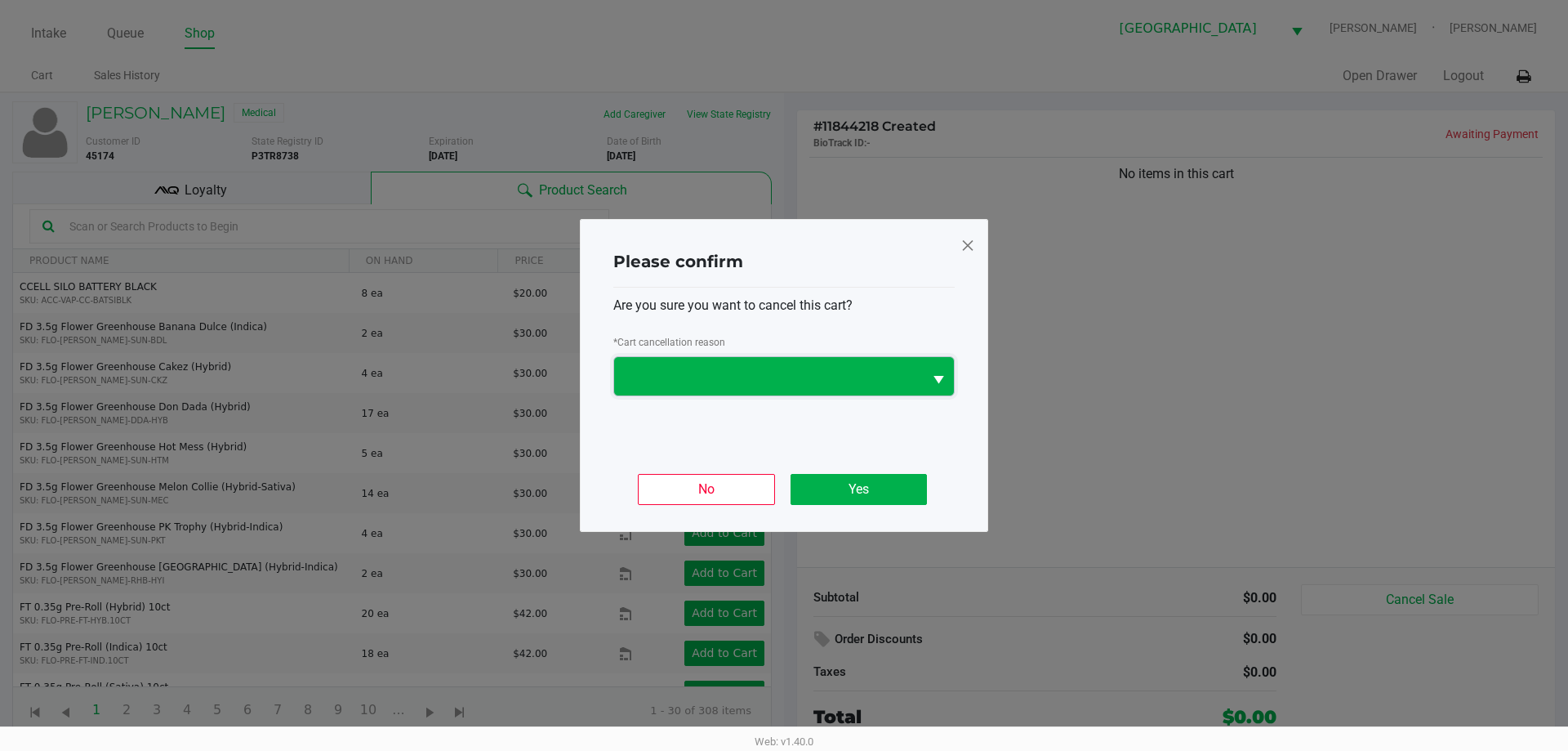
click at [793, 380] on span at bounding box center [768, 377] width 289 height 20
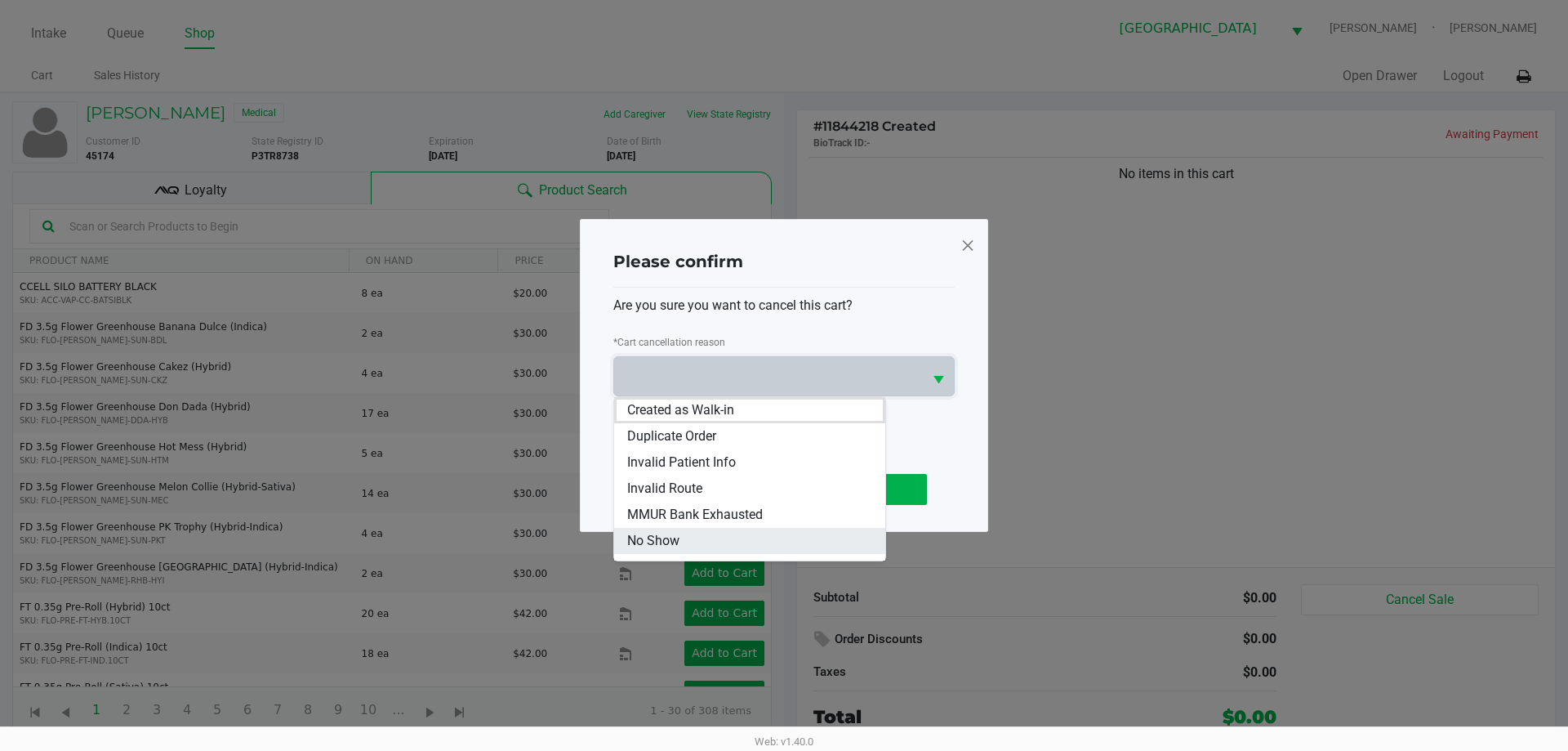
click at [797, 539] on li "No Show" at bounding box center [749, 541] width 271 height 26
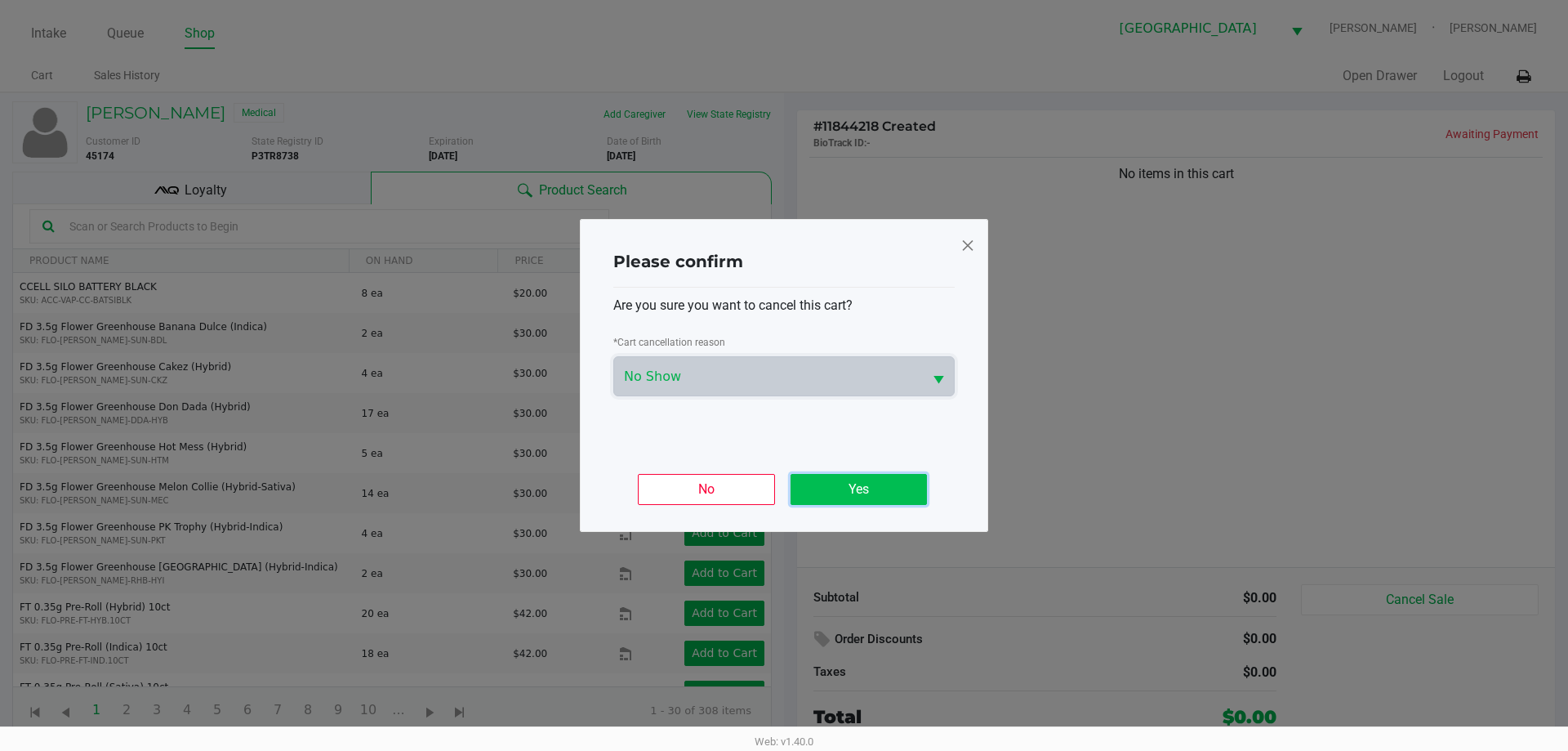
click at [850, 491] on button "Yes" at bounding box center [858, 489] width 136 height 31
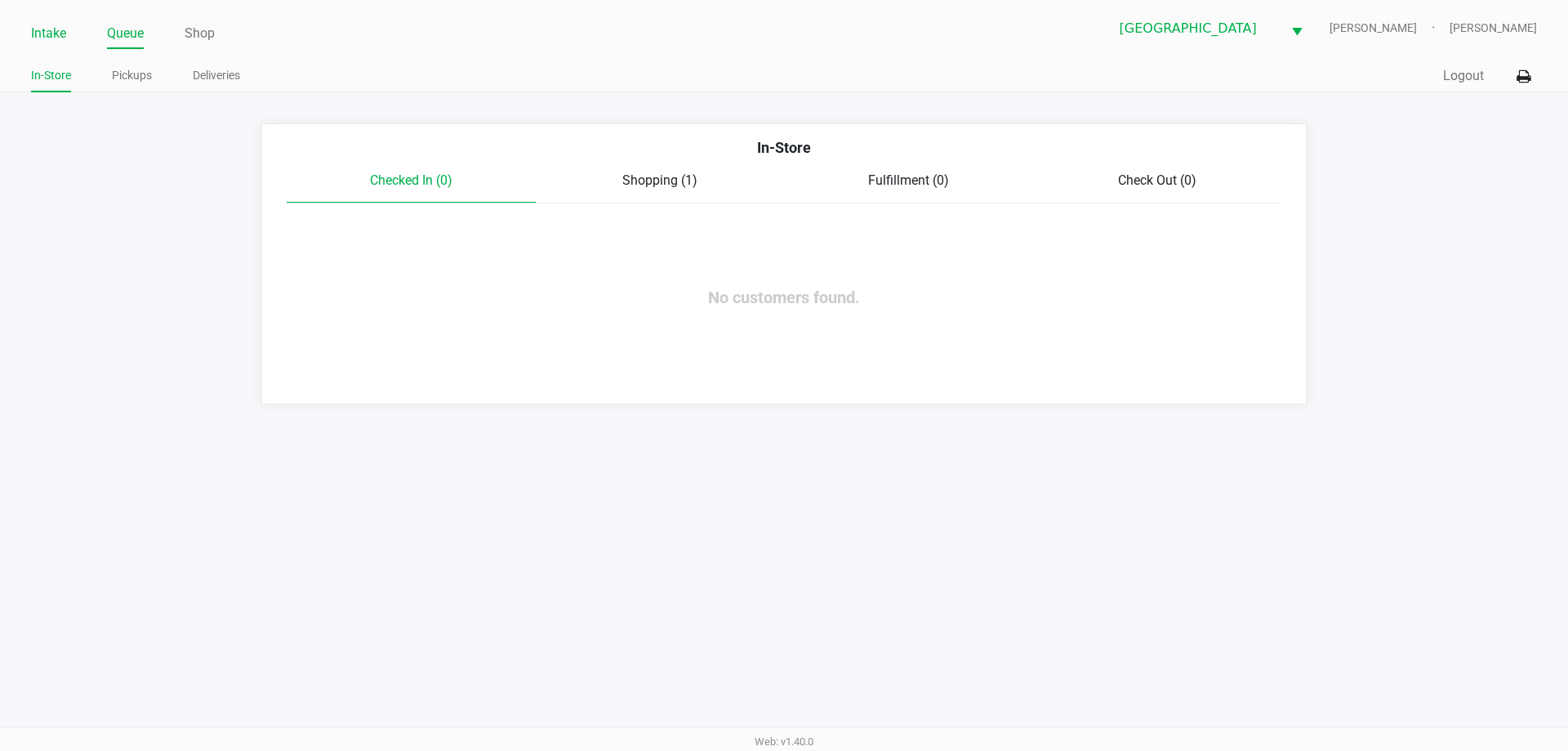
click at [48, 27] on link "Intake" at bounding box center [48, 34] width 35 height 23
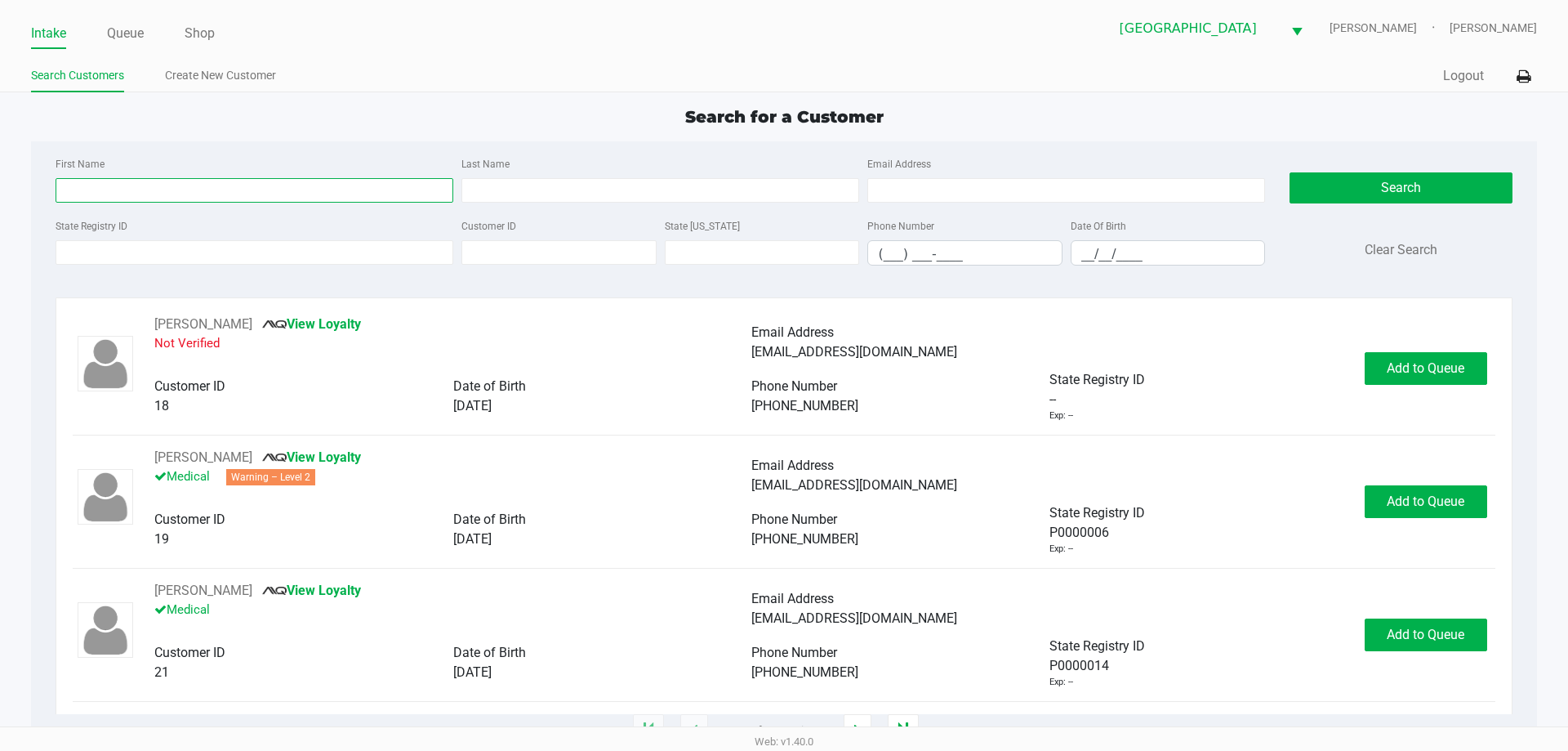
click at [125, 184] on input "First Name" at bounding box center [254, 190] width 398 height 25
type input "kayla"
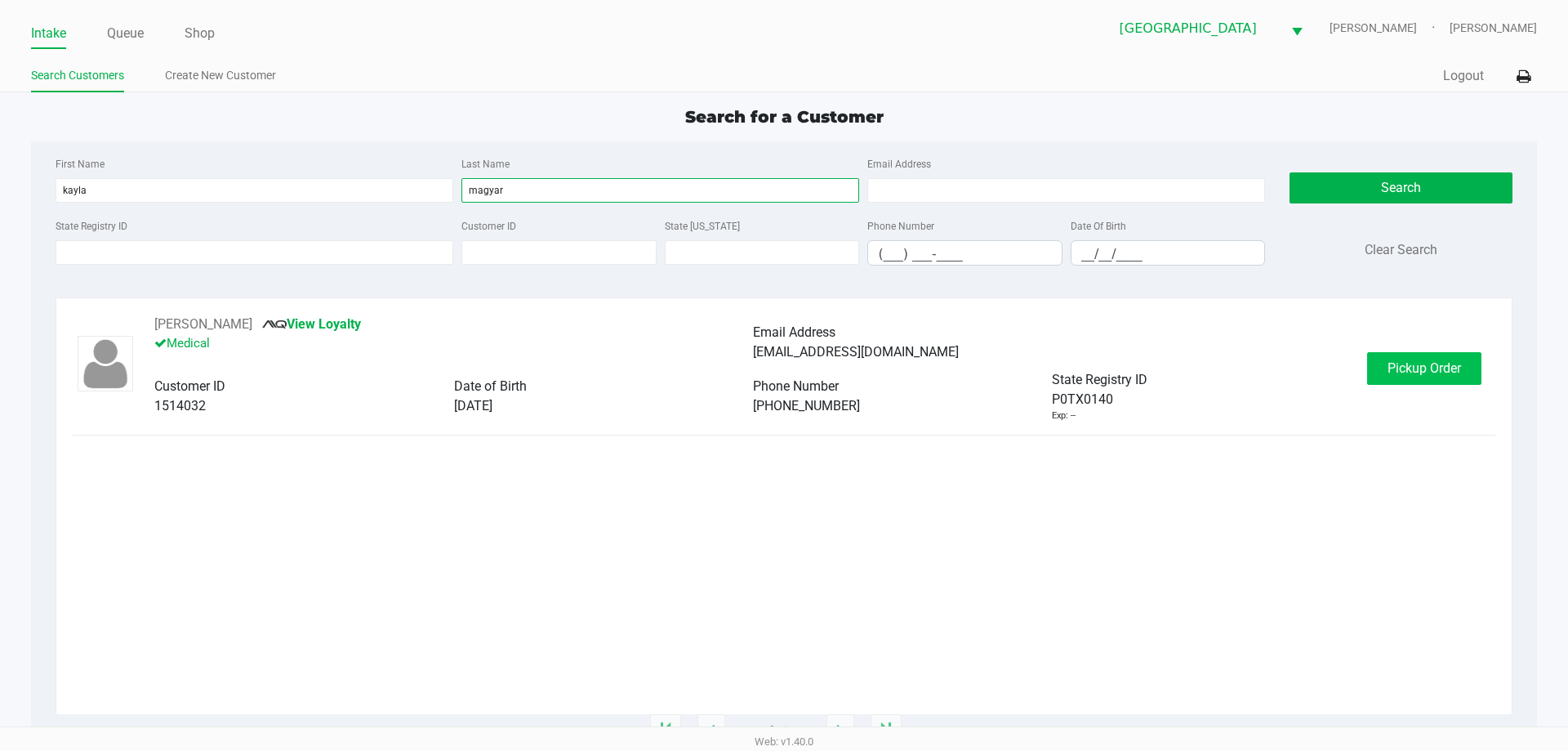
type input "magyar"
click at [1400, 364] on span "Pickup Order" at bounding box center [1424, 368] width 74 height 16
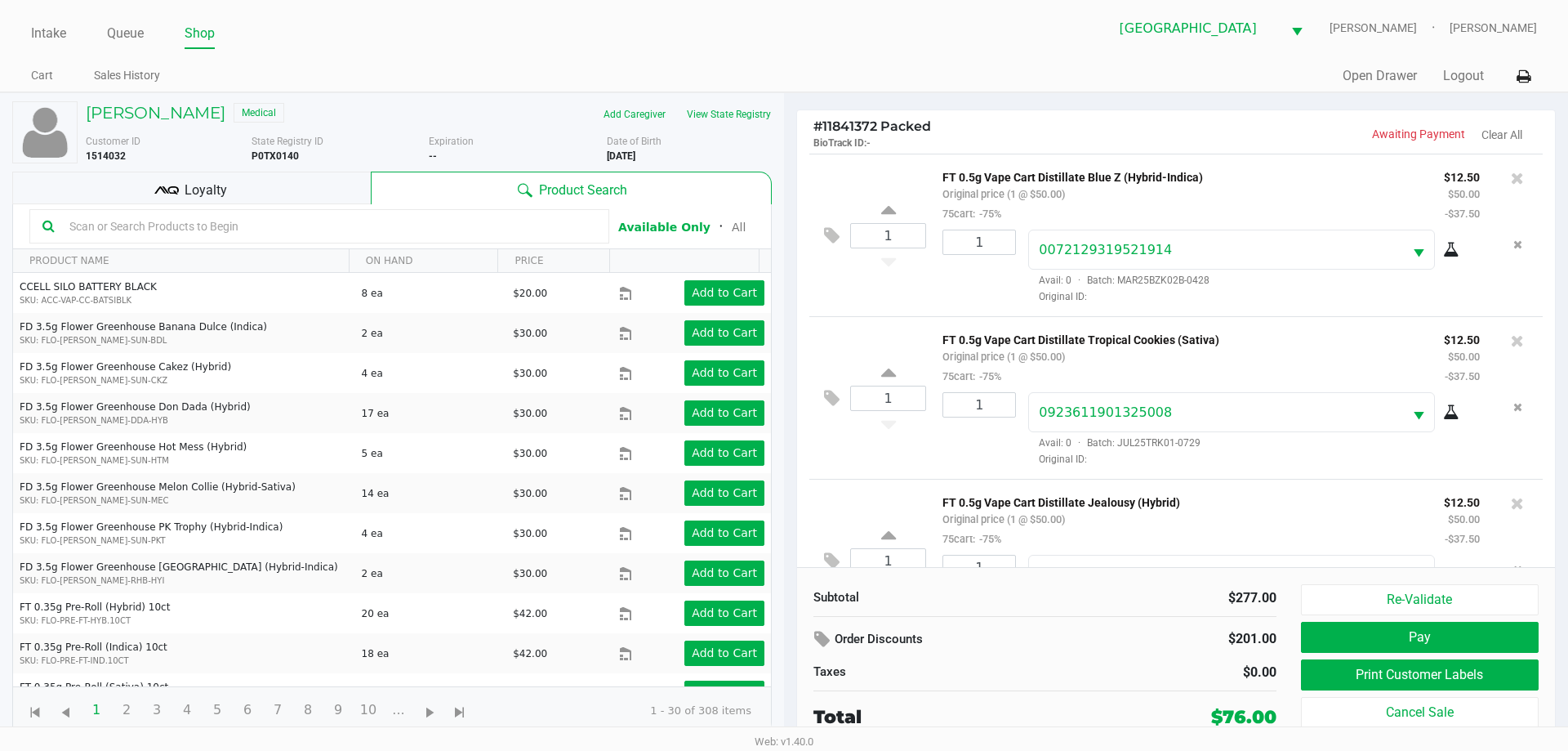
click at [269, 197] on div "Loyalty" at bounding box center [191, 188] width 359 height 33
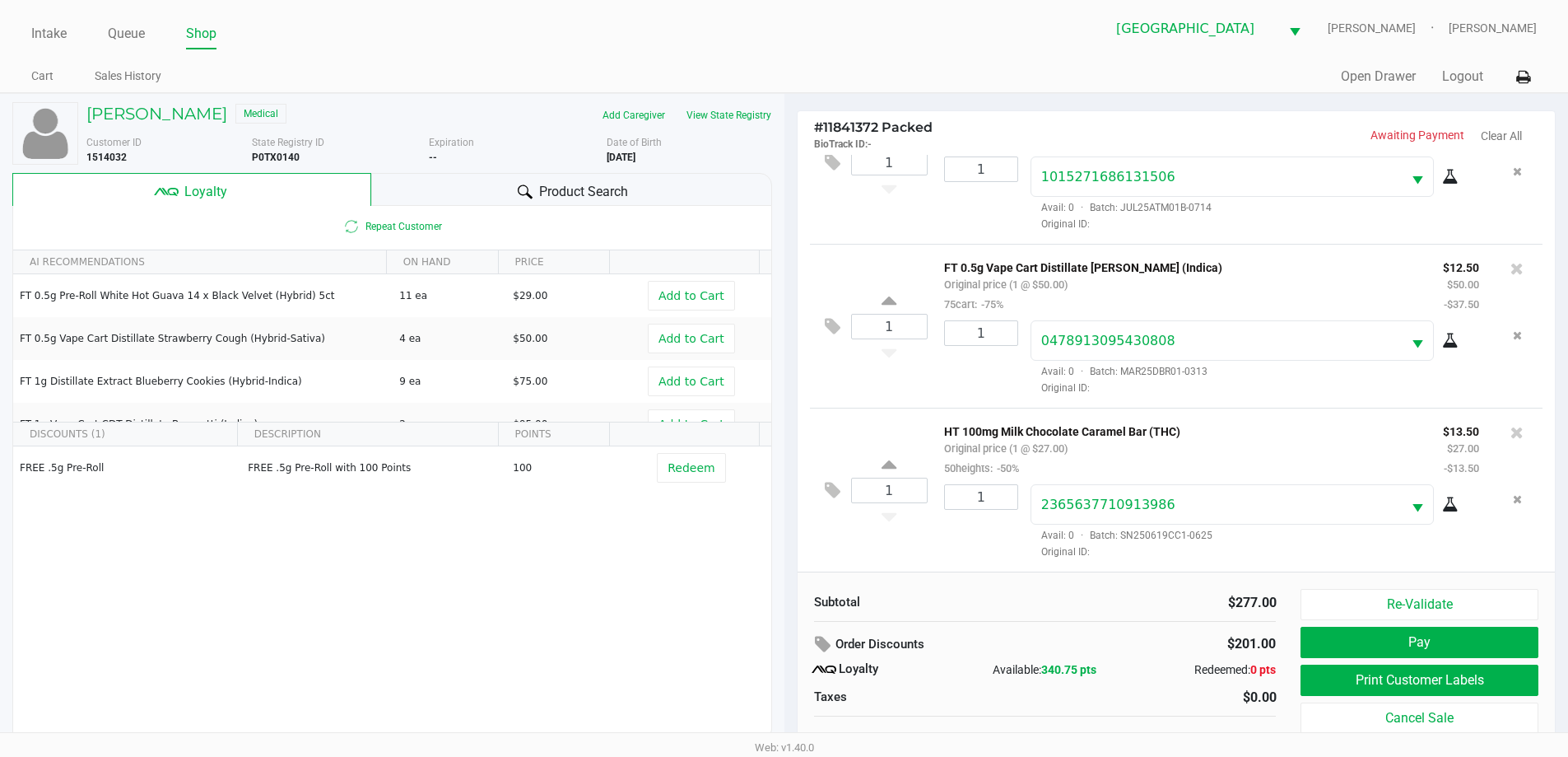
scroll to position [17, 0]
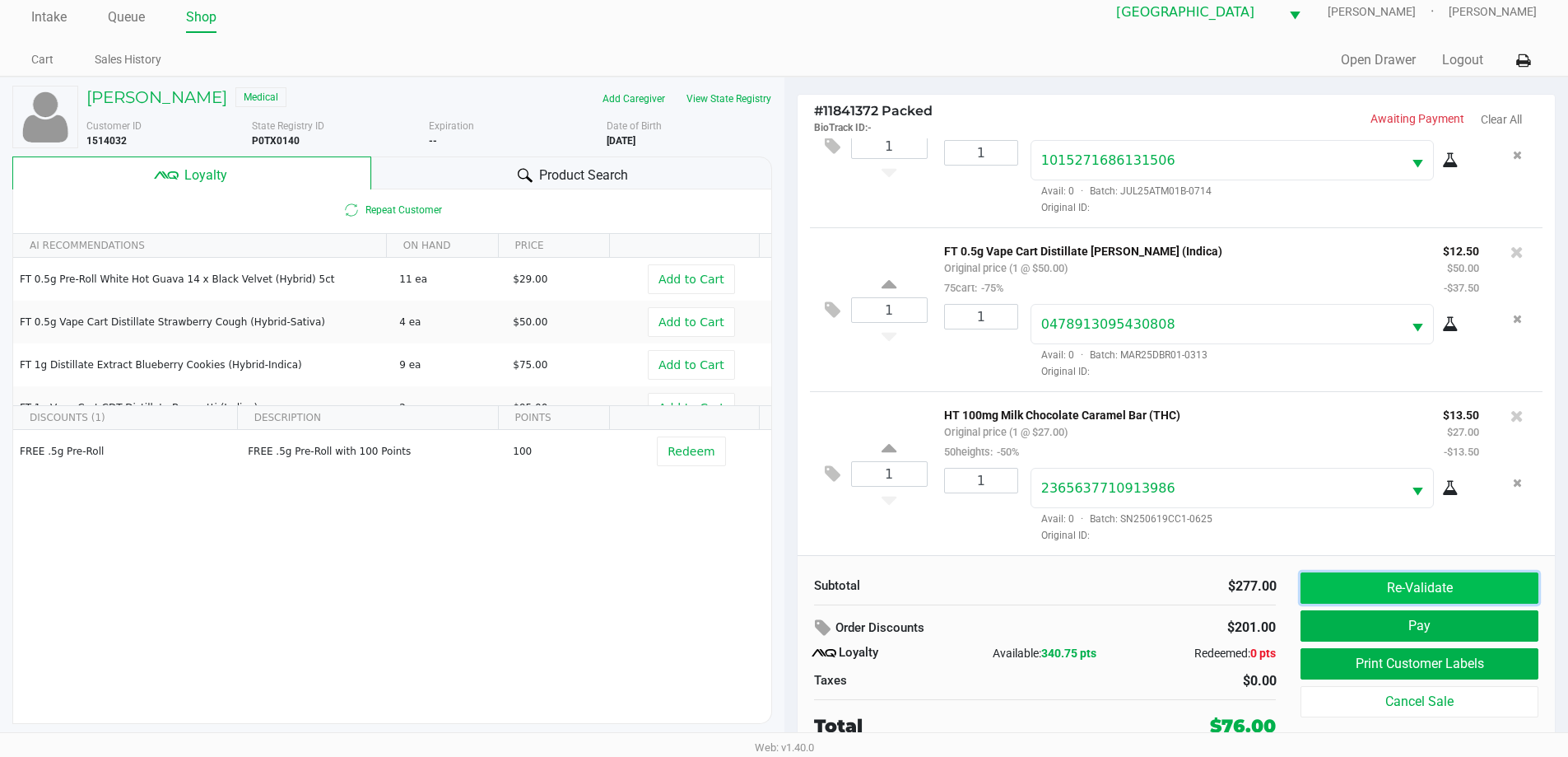
click at [1347, 586] on button "Re-Validate" at bounding box center [1418, 588] width 237 height 31
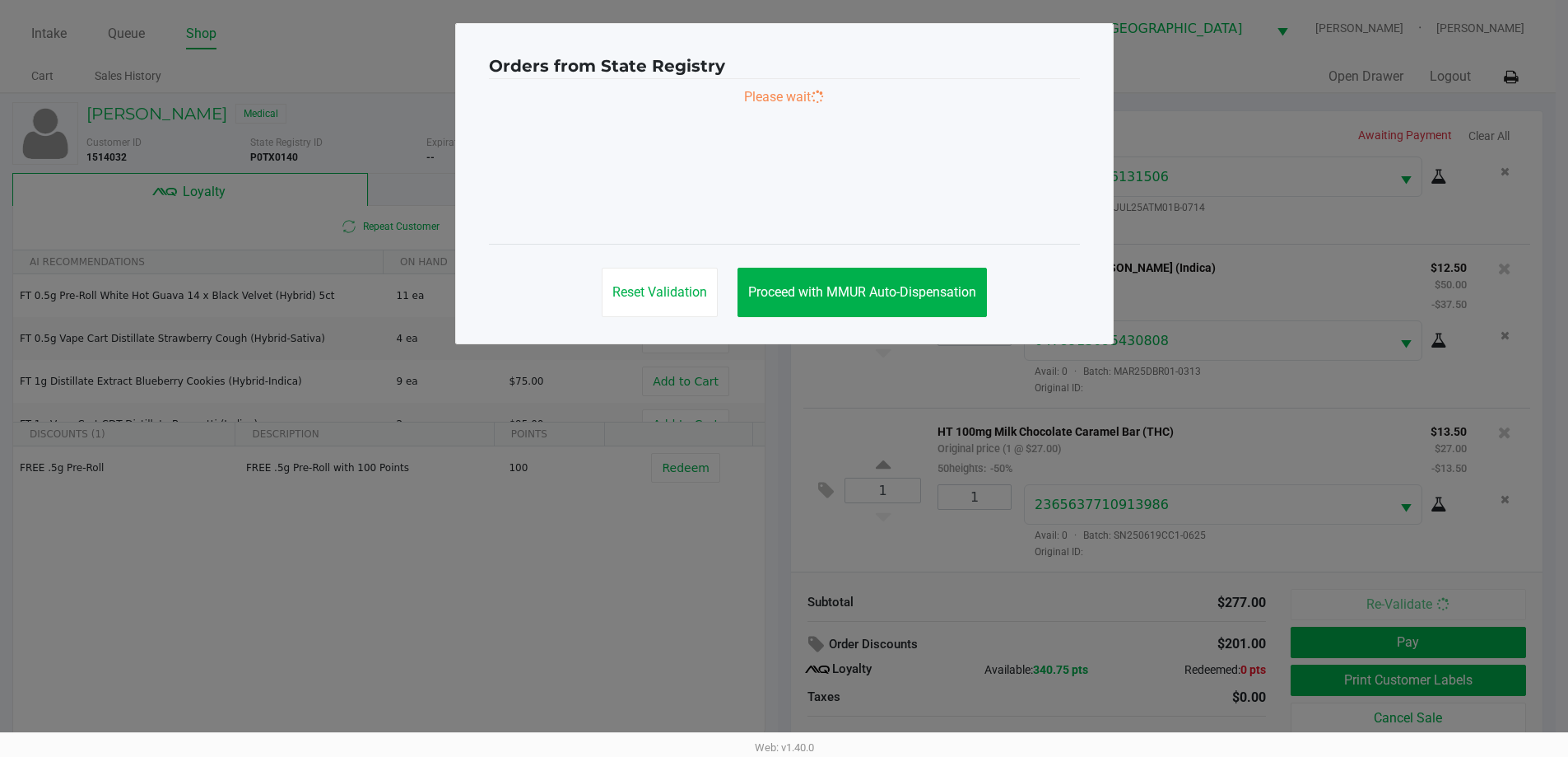
scroll to position [0, 0]
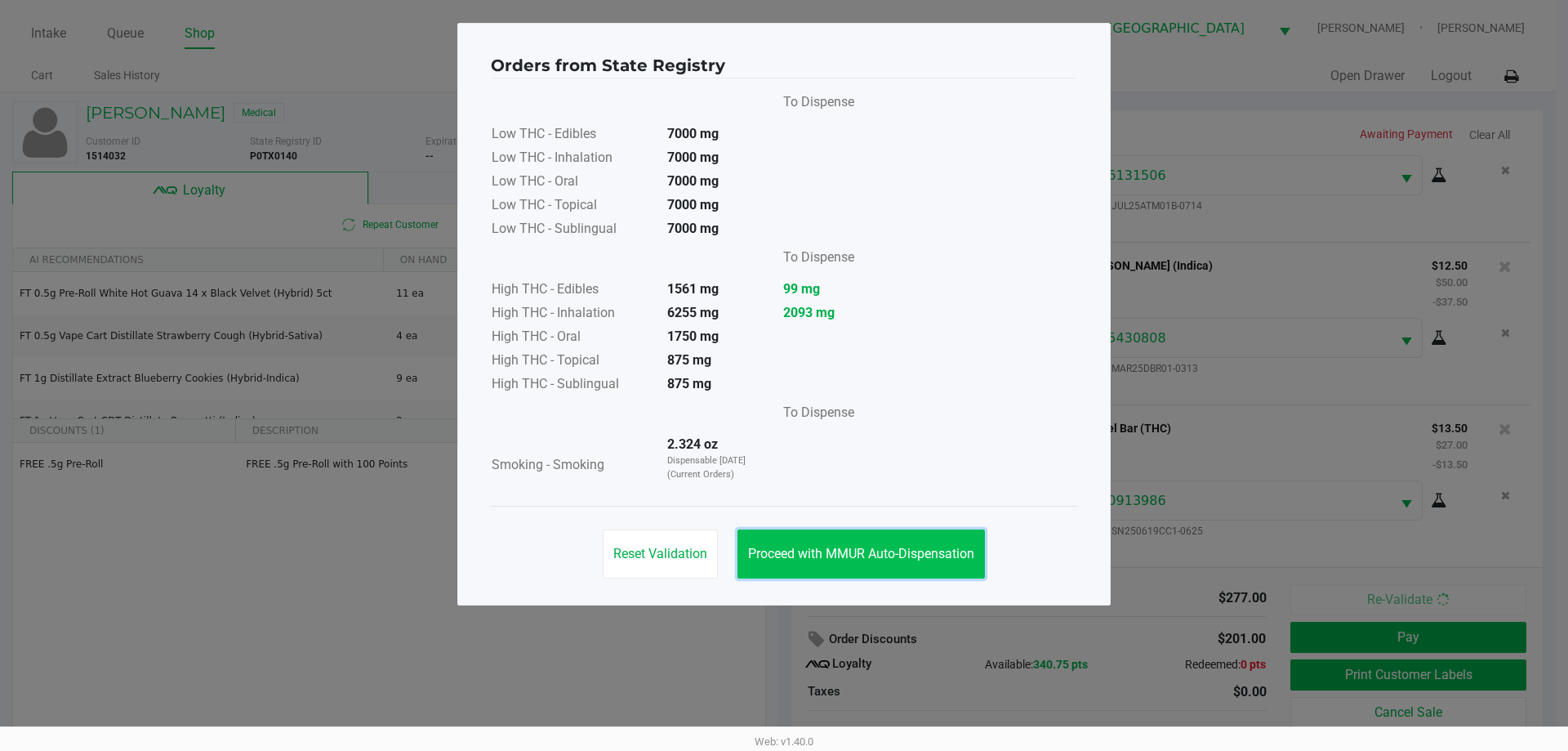
click at [909, 551] on span "Proceed with MMUR Auto-Dispensation" at bounding box center [862, 553] width 226 height 16
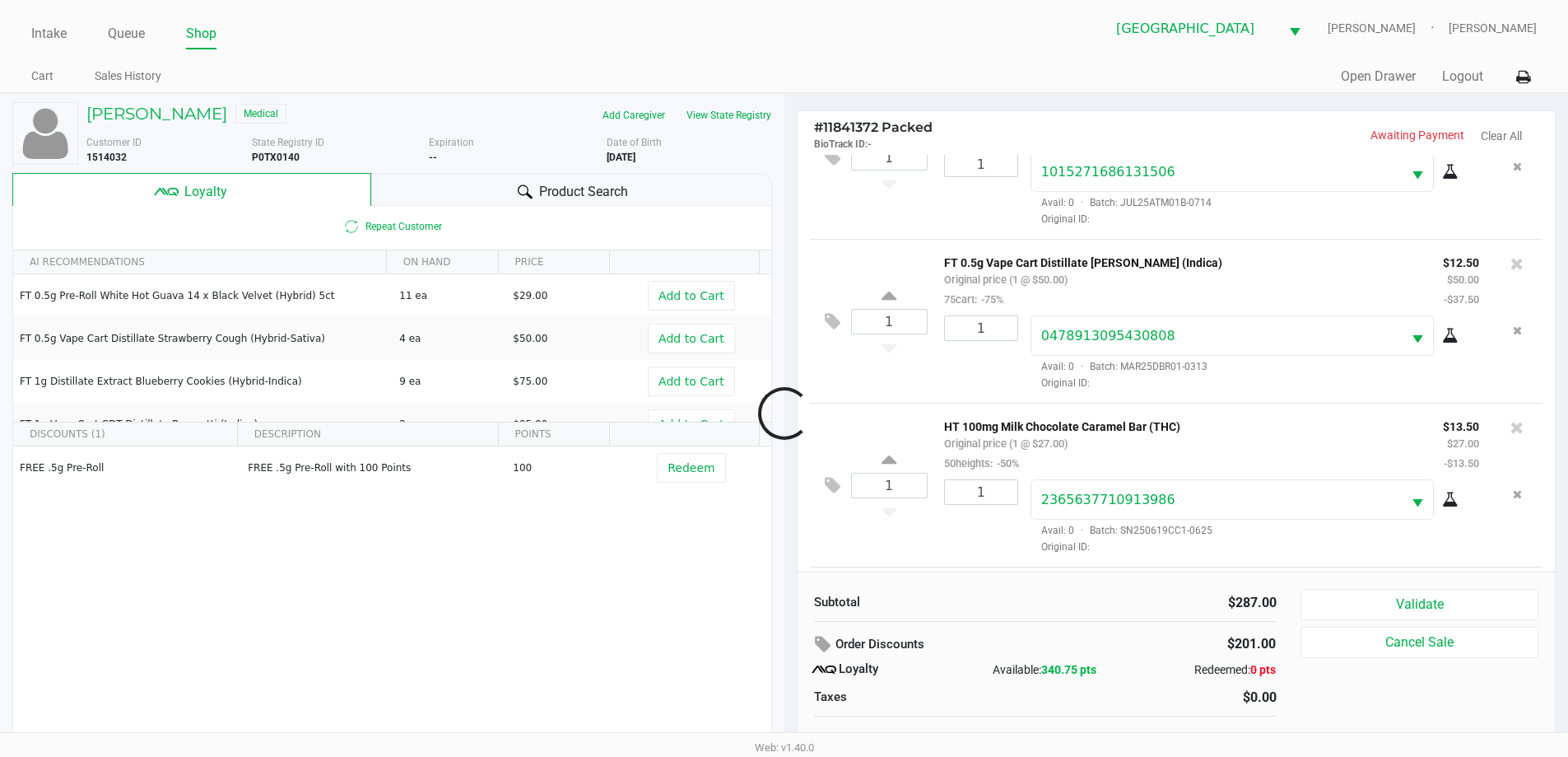
scroll to position [716, 0]
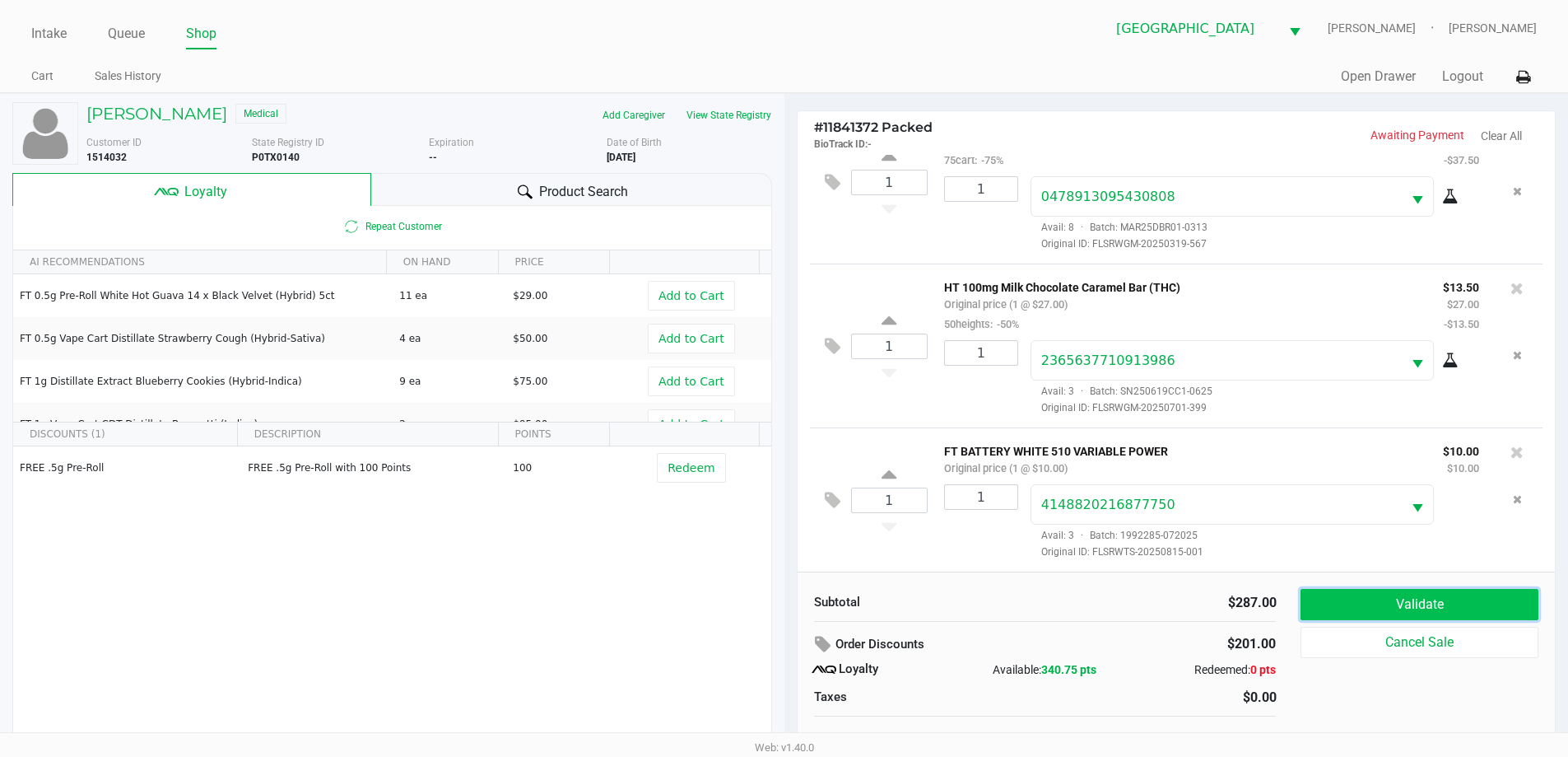
click at [1499, 600] on button "Validate" at bounding box center [1418, 605] width 237 height 31
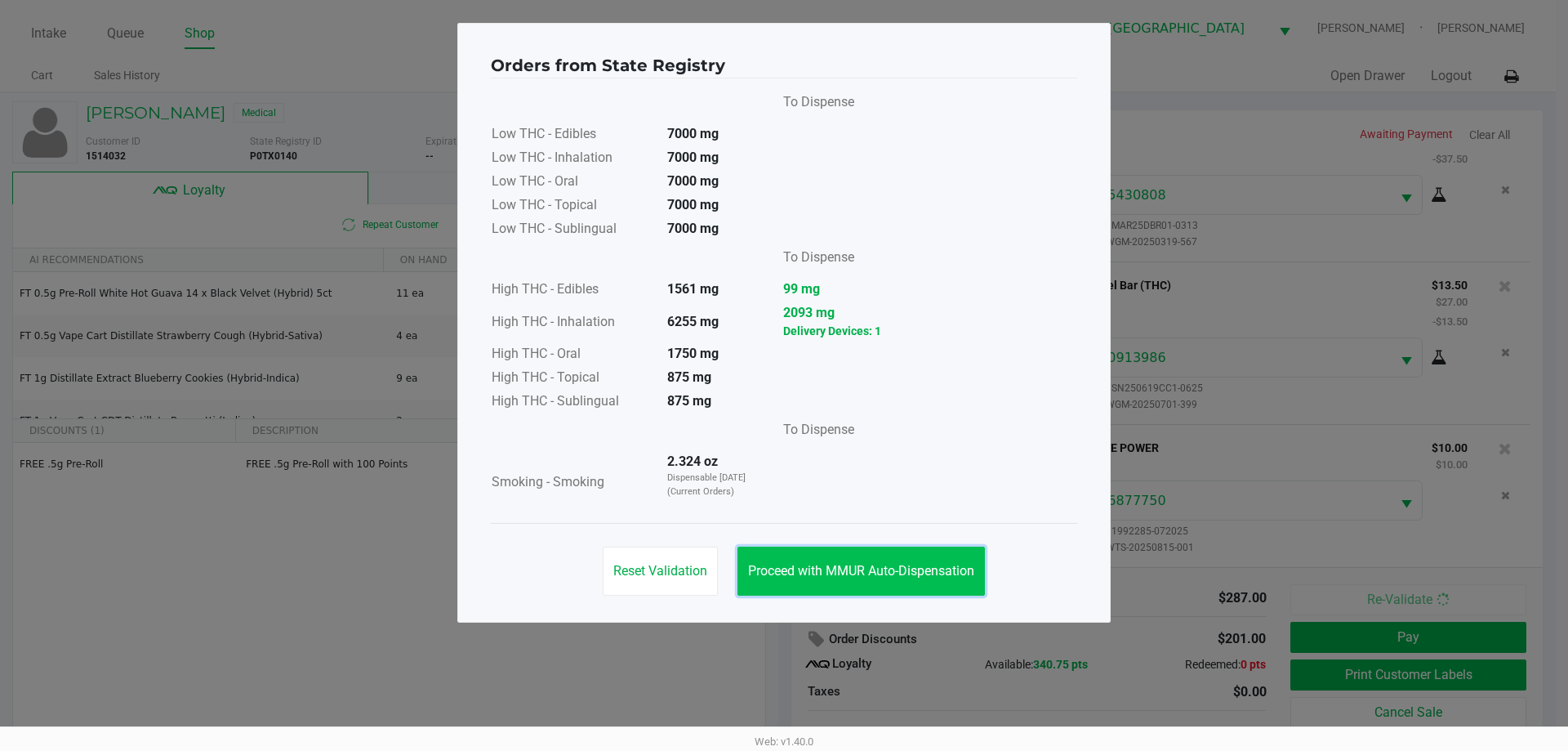
drag, startPoint x: 889, startPoint y: 560, endPoint x: 1151, endPoint y: 731, distance: 312.9
click at [894, 564] on button "Proceed with MMUR Auto-Dispensation" at bounding box center [862, 571] width 248 height 49
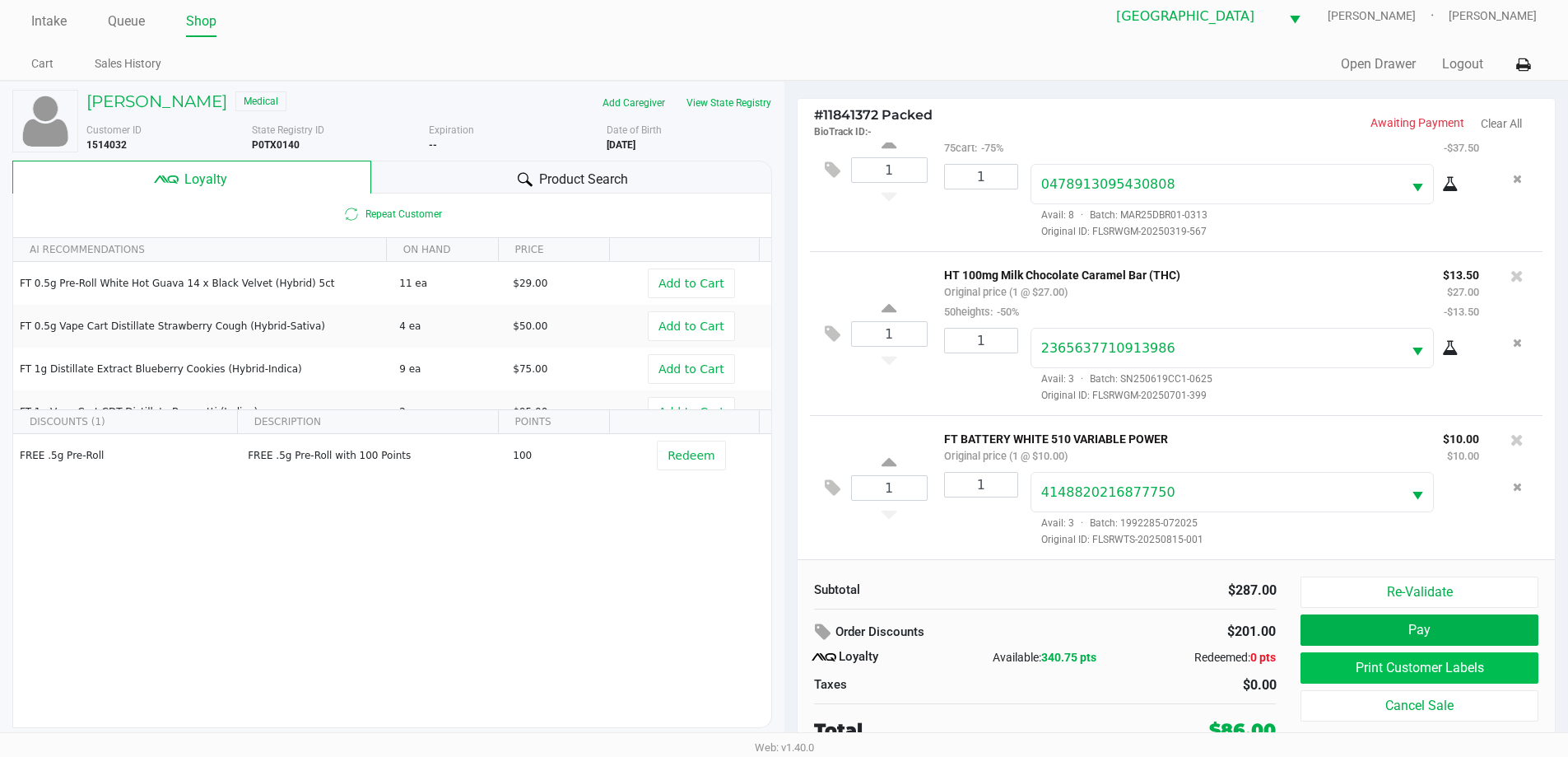
scroll to position [17, 0]
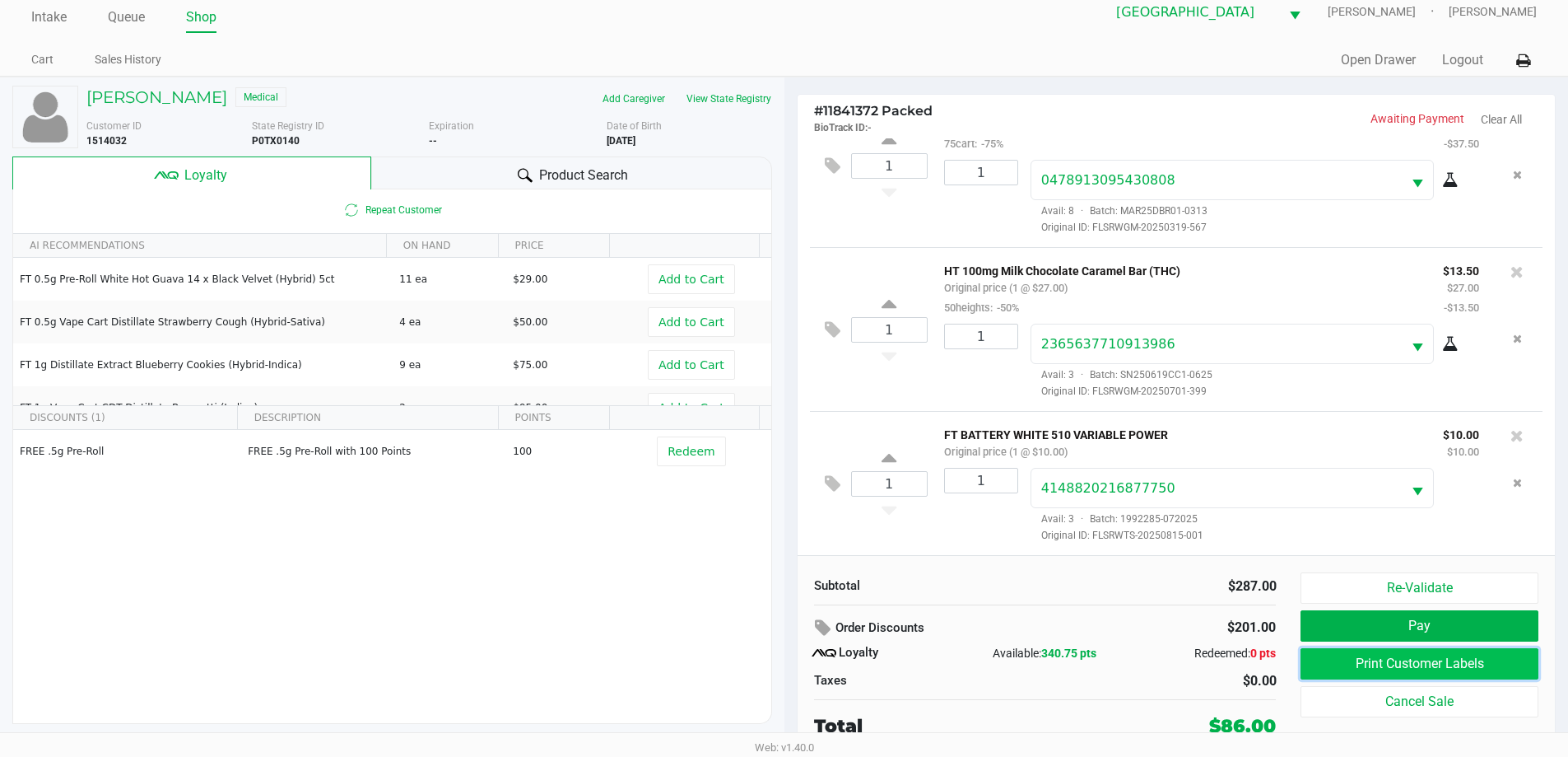
click at [1417, 668] on button "Print Customer Labels" at bounding box center [1418, 664] width 237 height 31
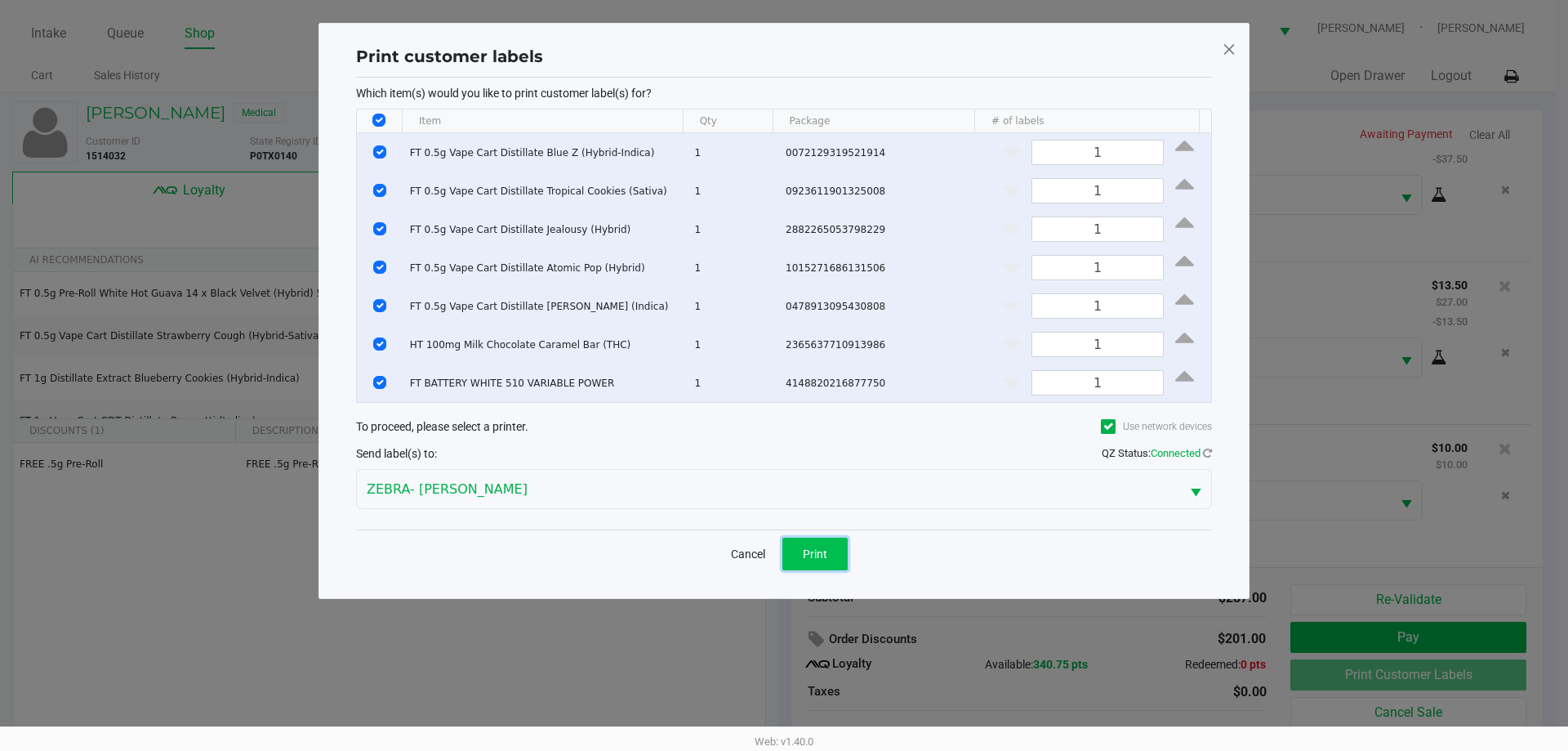
click at [816, 561] on button "Print" at bounding box center [815, 554] width 66 height 33
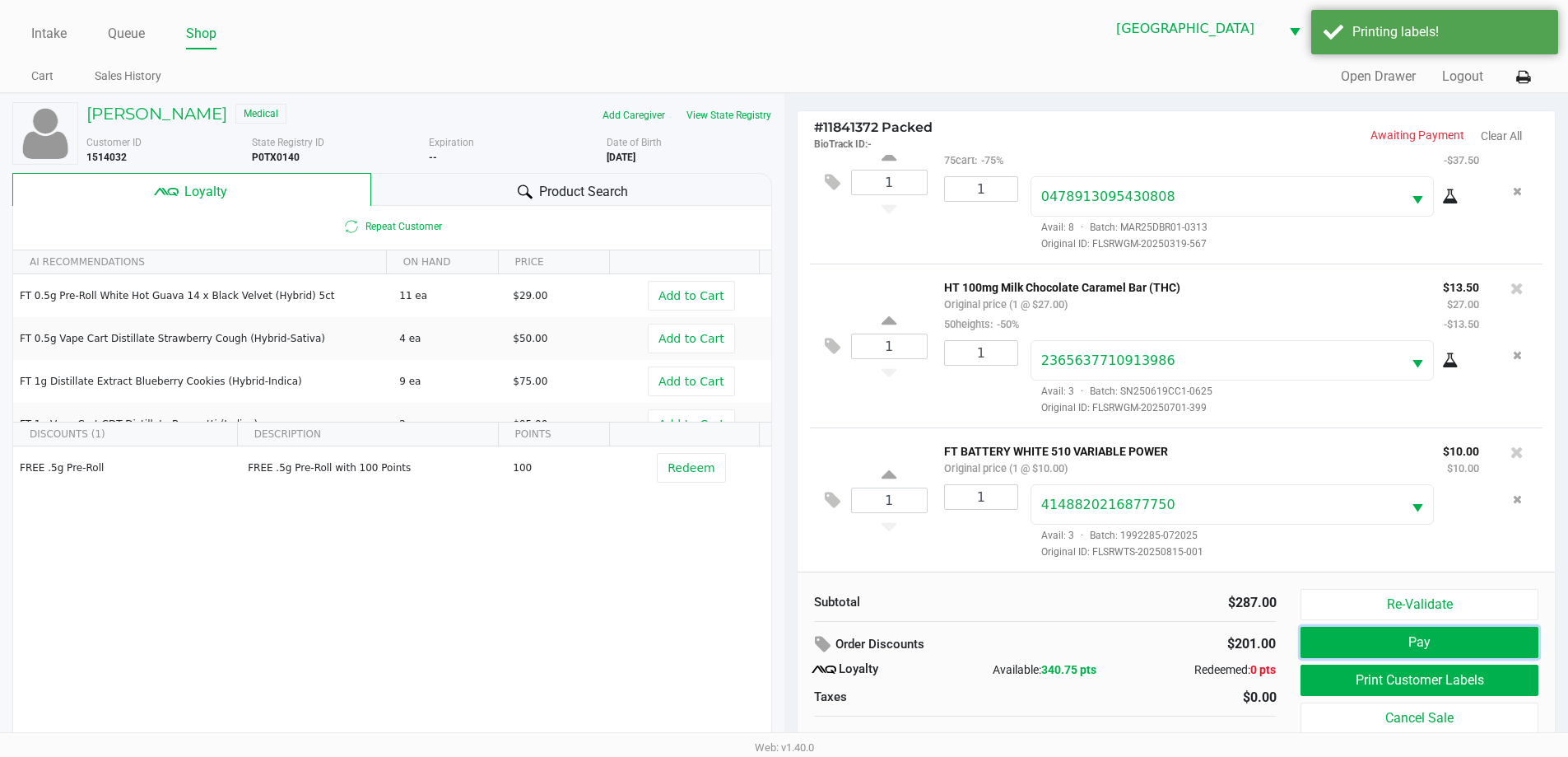
click at [1400, 652] on button "Pay" at bounding box center [1418, 642] width 237 height 31
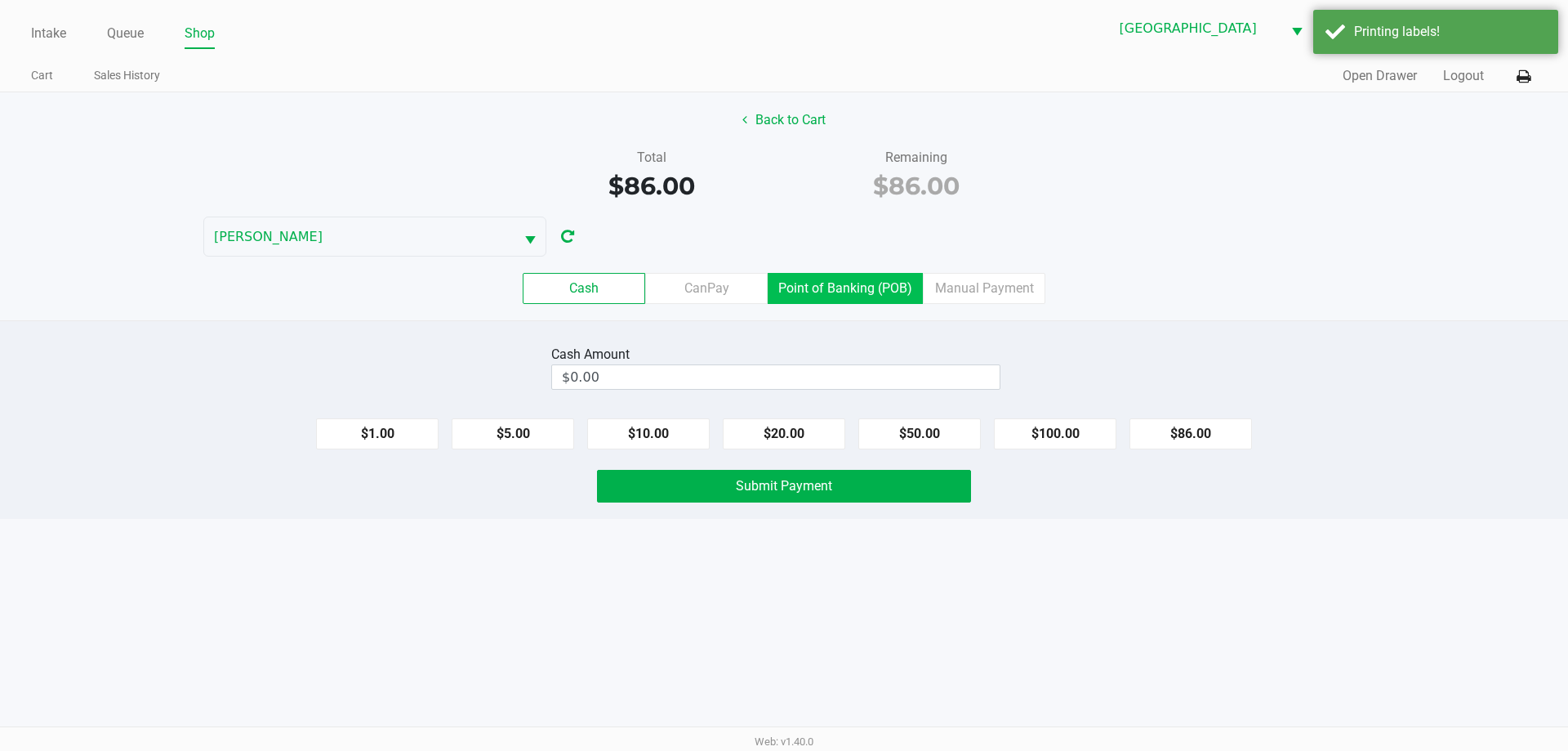
click at [816, 299] on label "Point of Banking (POB)" at bounding box center [844, 288] width 155 height 31
click at [0, 0] on 7 "Point of Banking (POB)" at bounding box center [0, 0] width 0 height 0
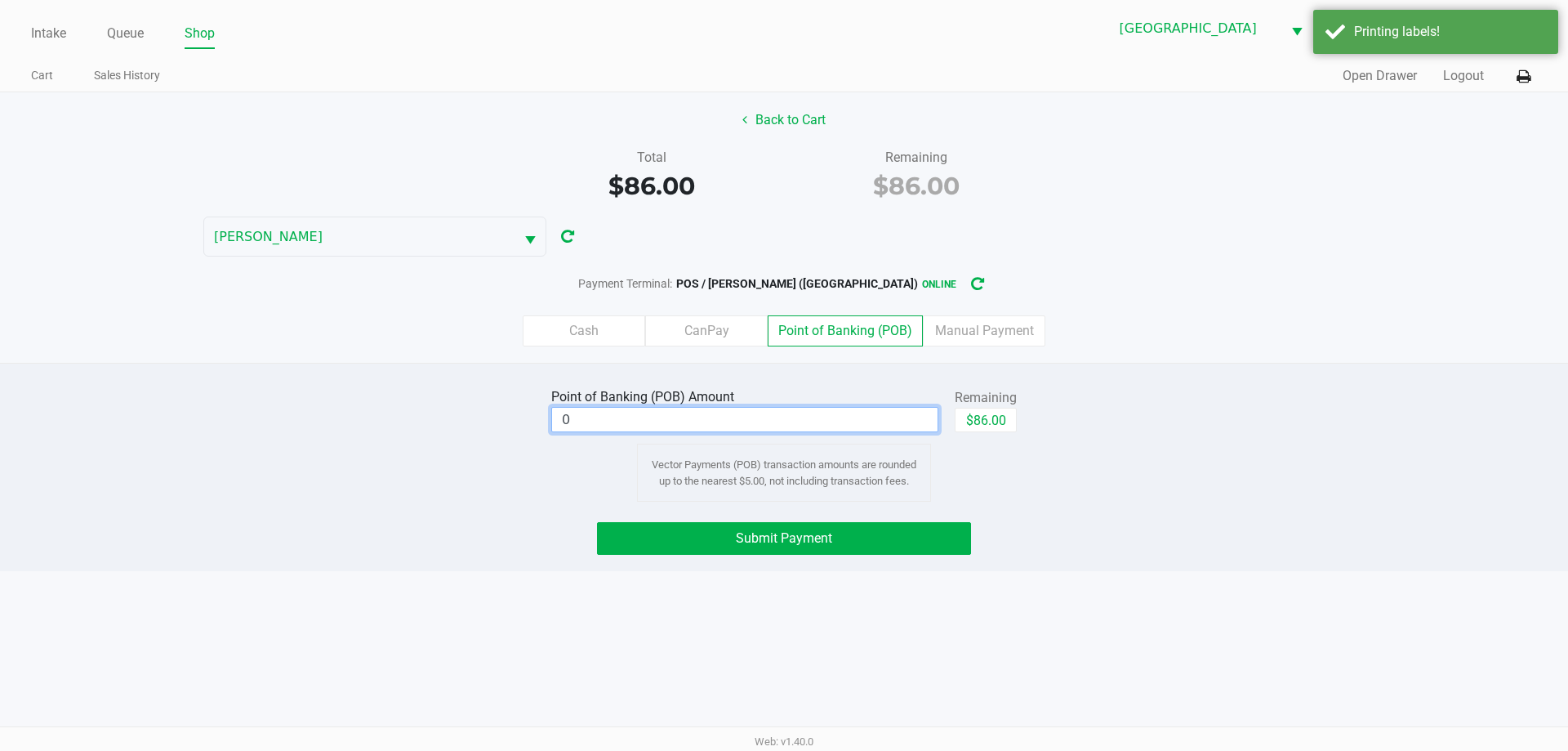
click at [738, 428] on input "0" at bounding box center [745, 419] width 386 height 24
click at [711, 524] on button "Submit Payment" at bounding box center [784, 538] width 374 height 33
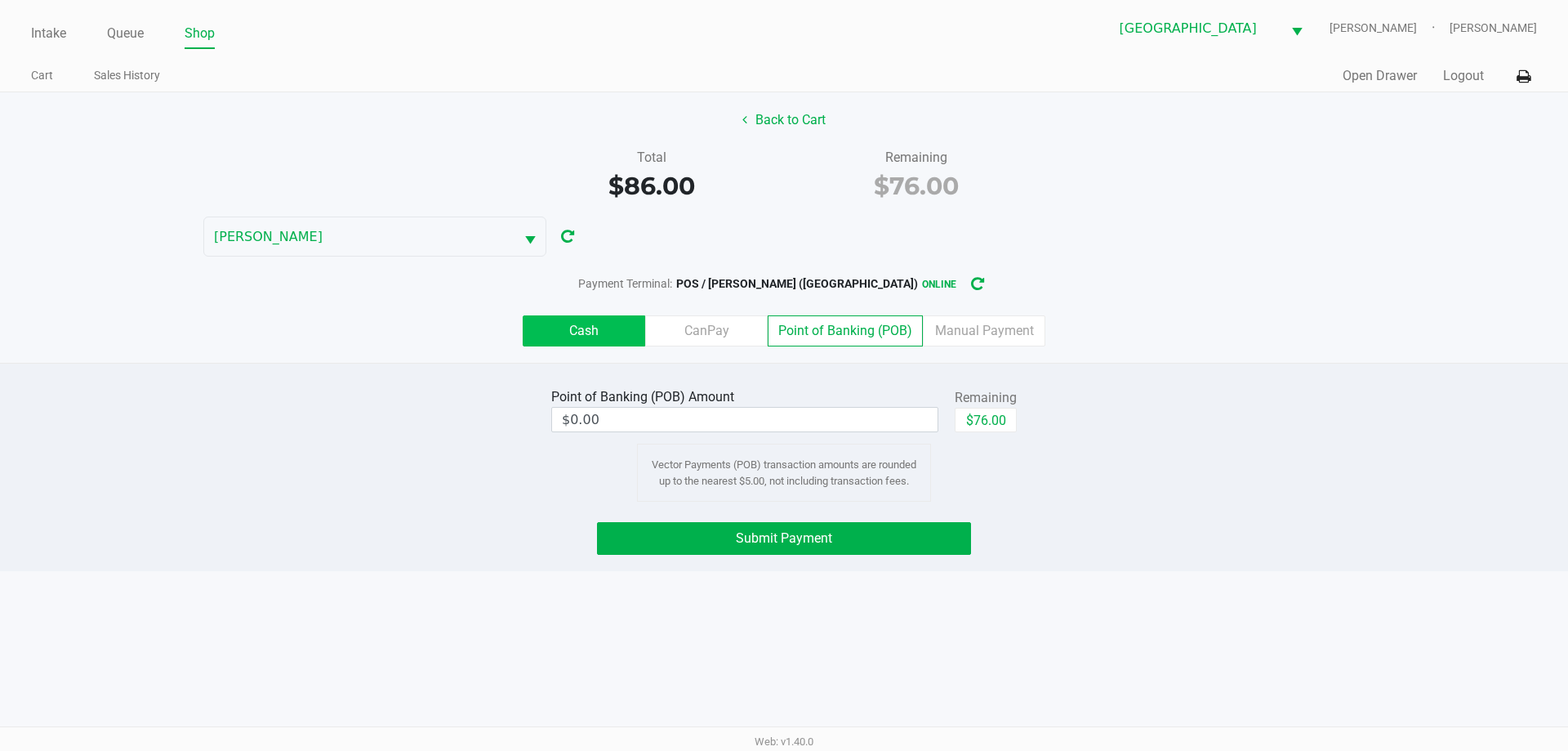
click at [612, 339] on label "Cash" at bounding box center [583, 331] width 122 height 31
click at [0, 0] on 0 "Cash" at bounding box center [0, 0] width 0 height 0
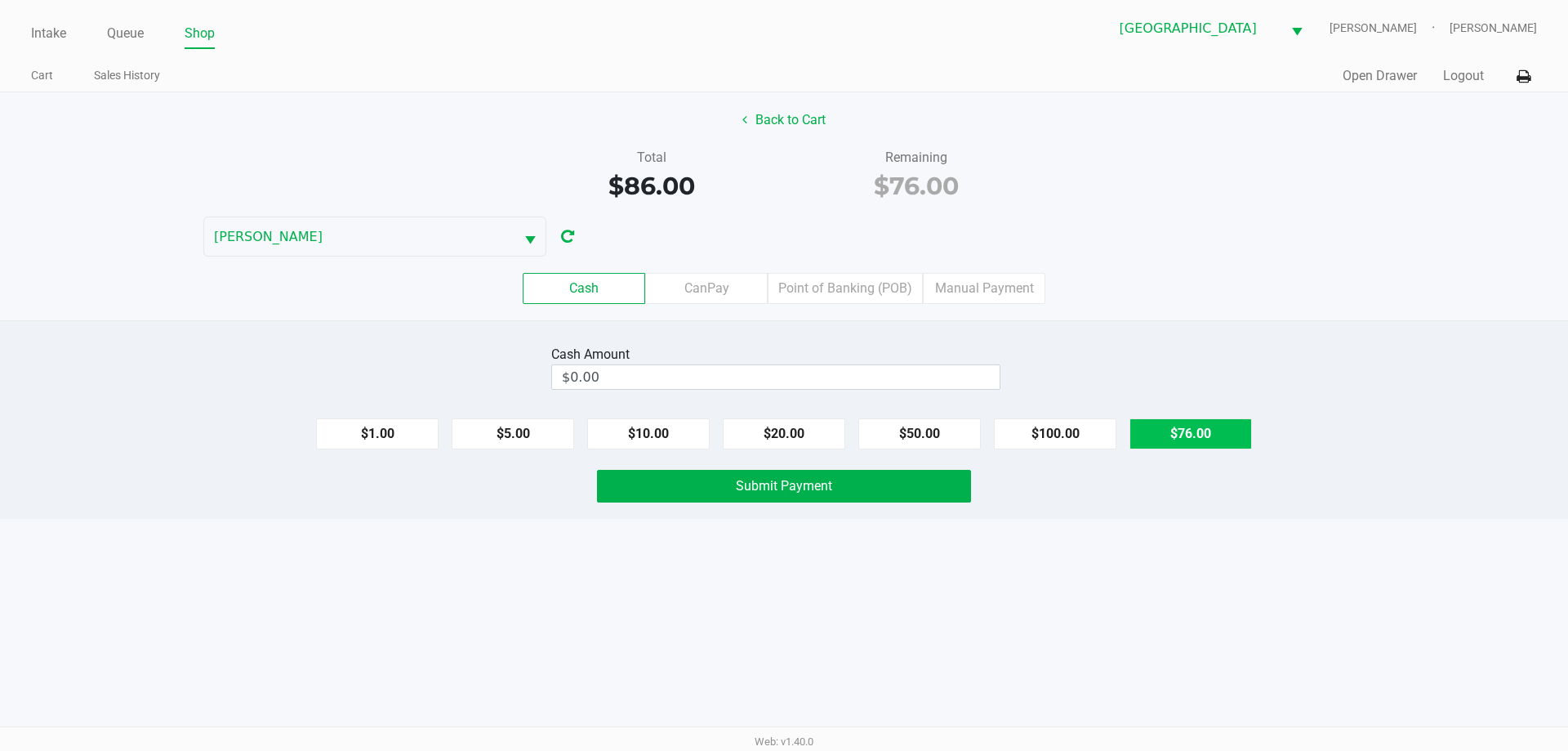
click at [1196, 424] on button "$76.00" at bounding box center [1190, 434] width 122 height 31
type input "$76.00"
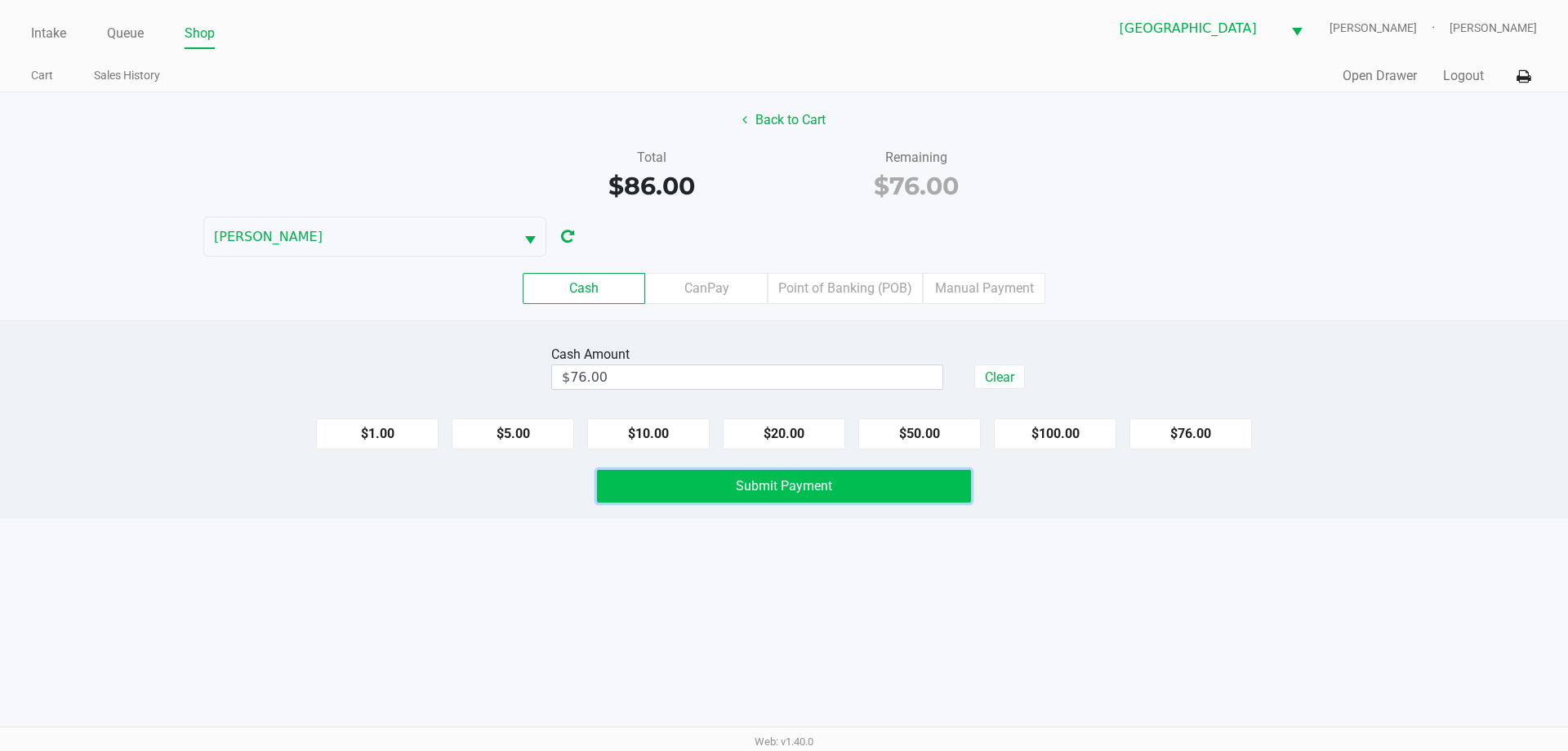
click at [784, 482] on span "Submit Payment" at bounding box center [784, 485] width 96 height 16
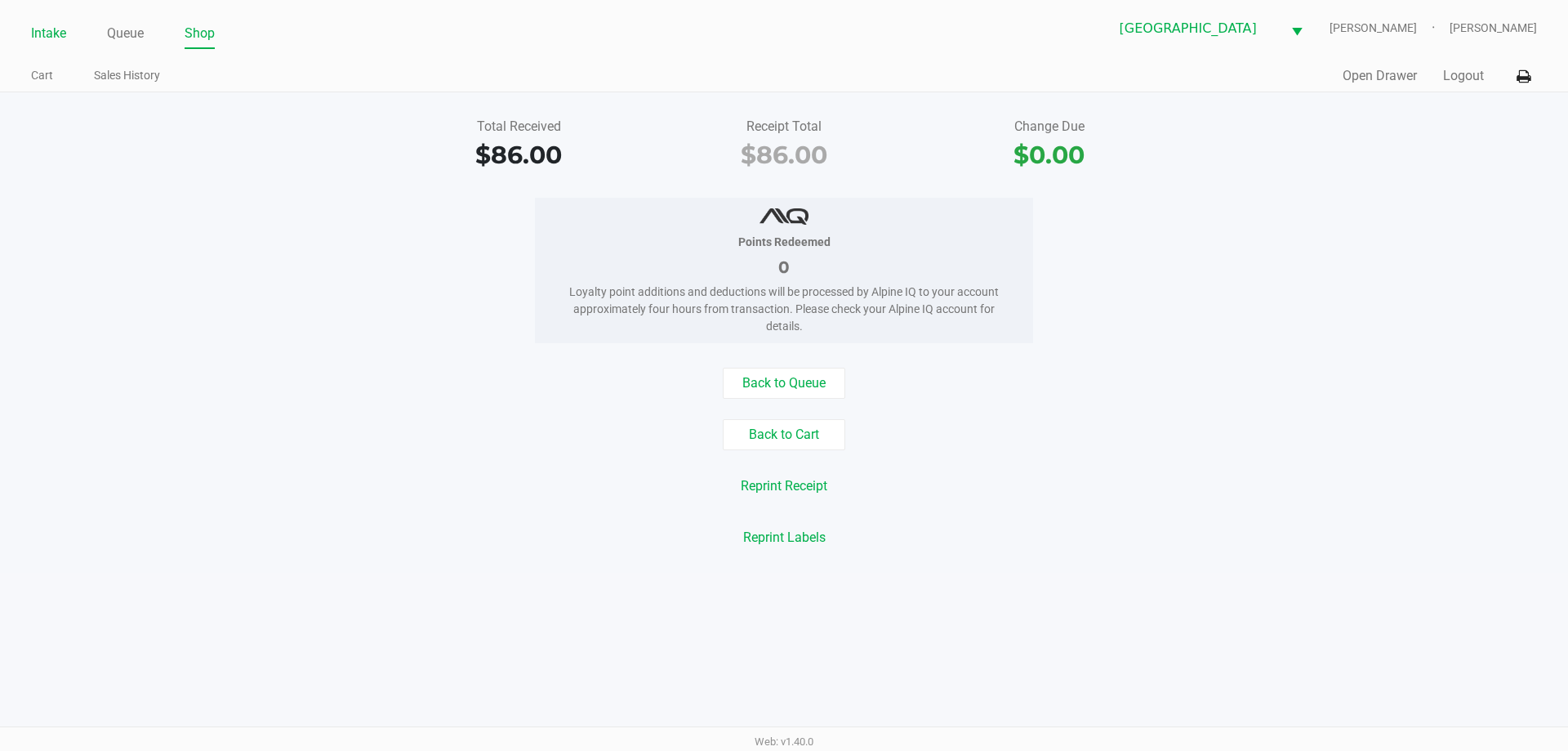
click at [59, 33] on link "Intake" at bounding box center [48, 34] width 35 height 23
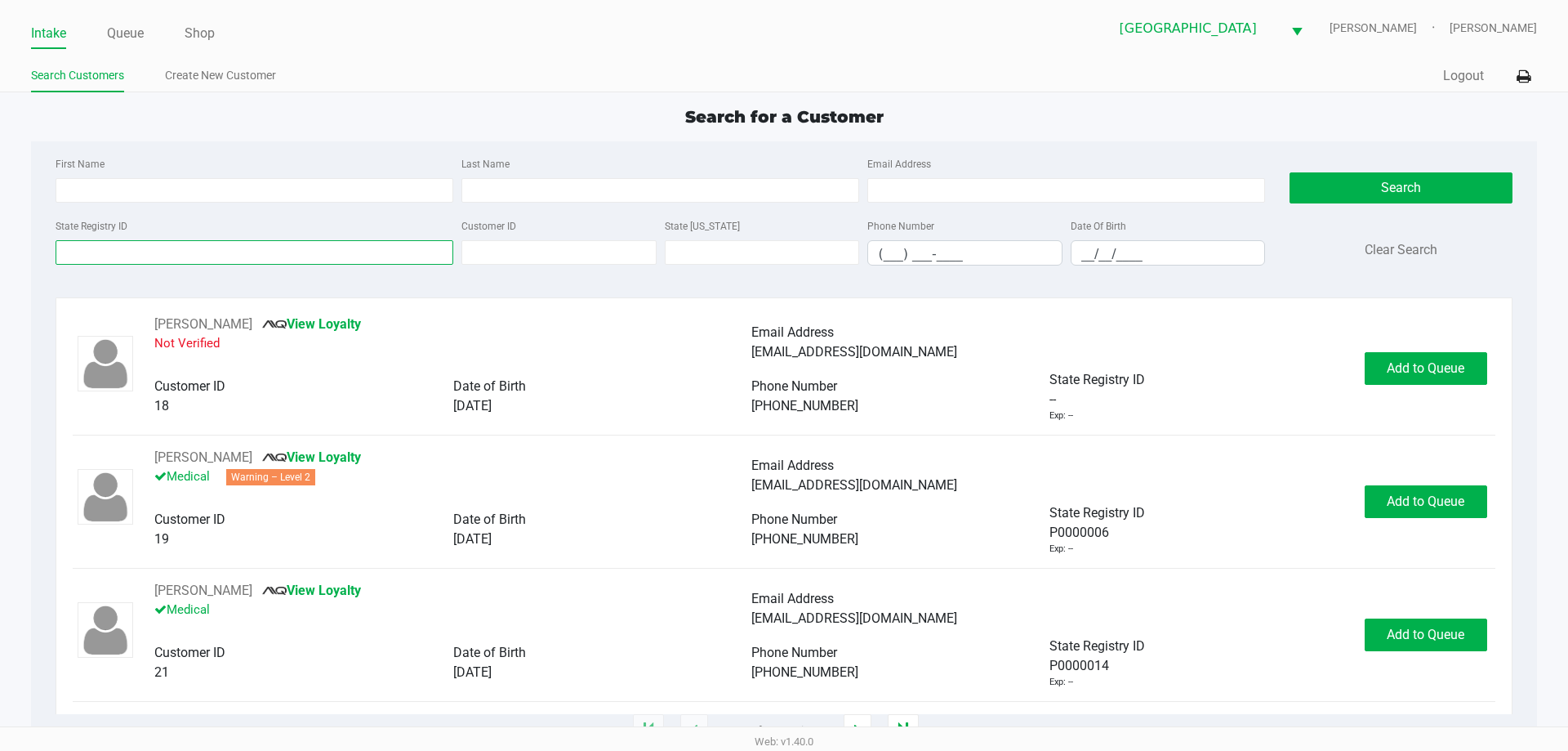
click at [177, 251] on input "State Registry ID" at bounding box center [254, 253] width 398 height 25
click at [114, 255] on input "State Registry ID" at bounding box center [254, 253] width 398 height 25
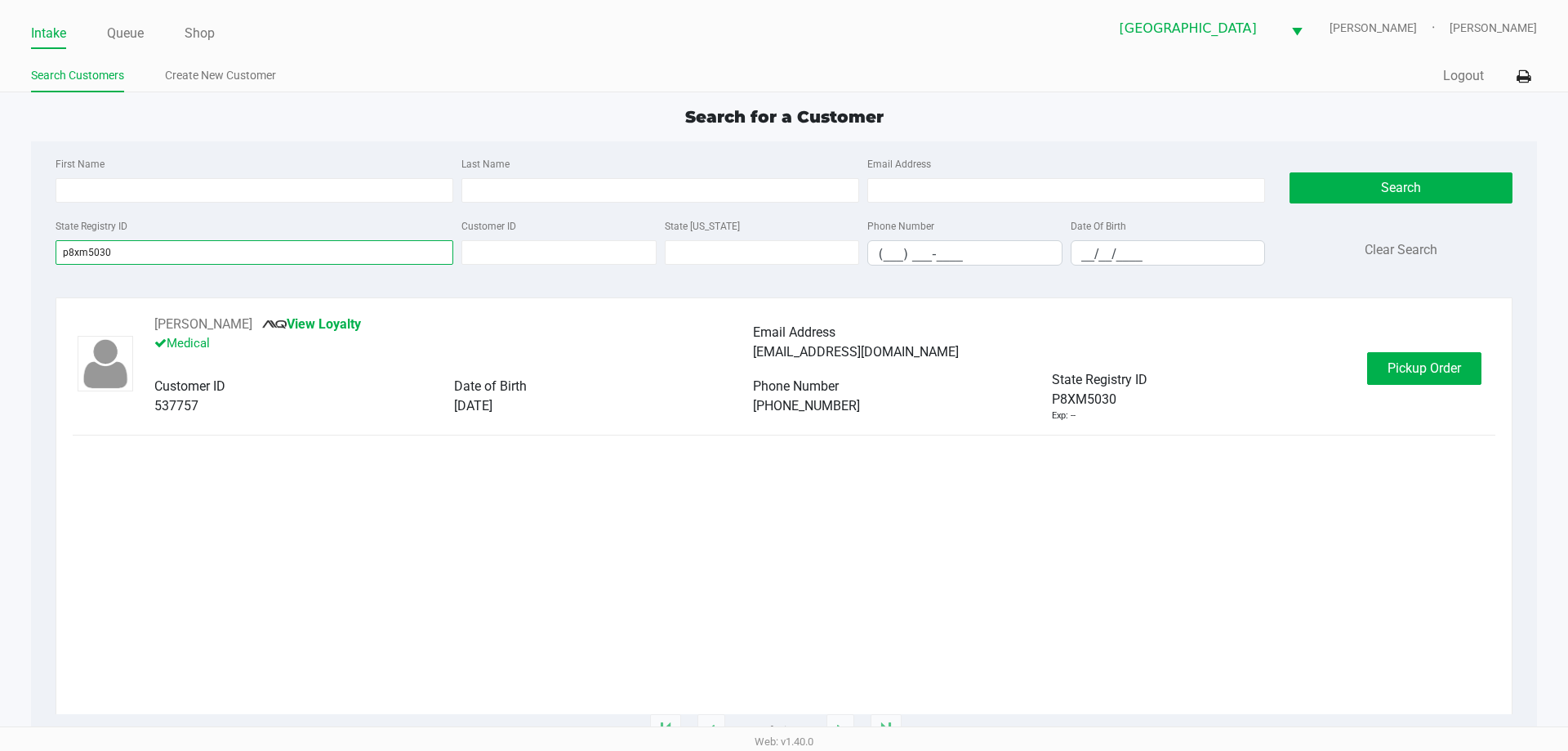
type input "p8xm5030"
click at [1398, 374] on span "Pickup Order" at bounding box center [1424, 368] width 74 height 16
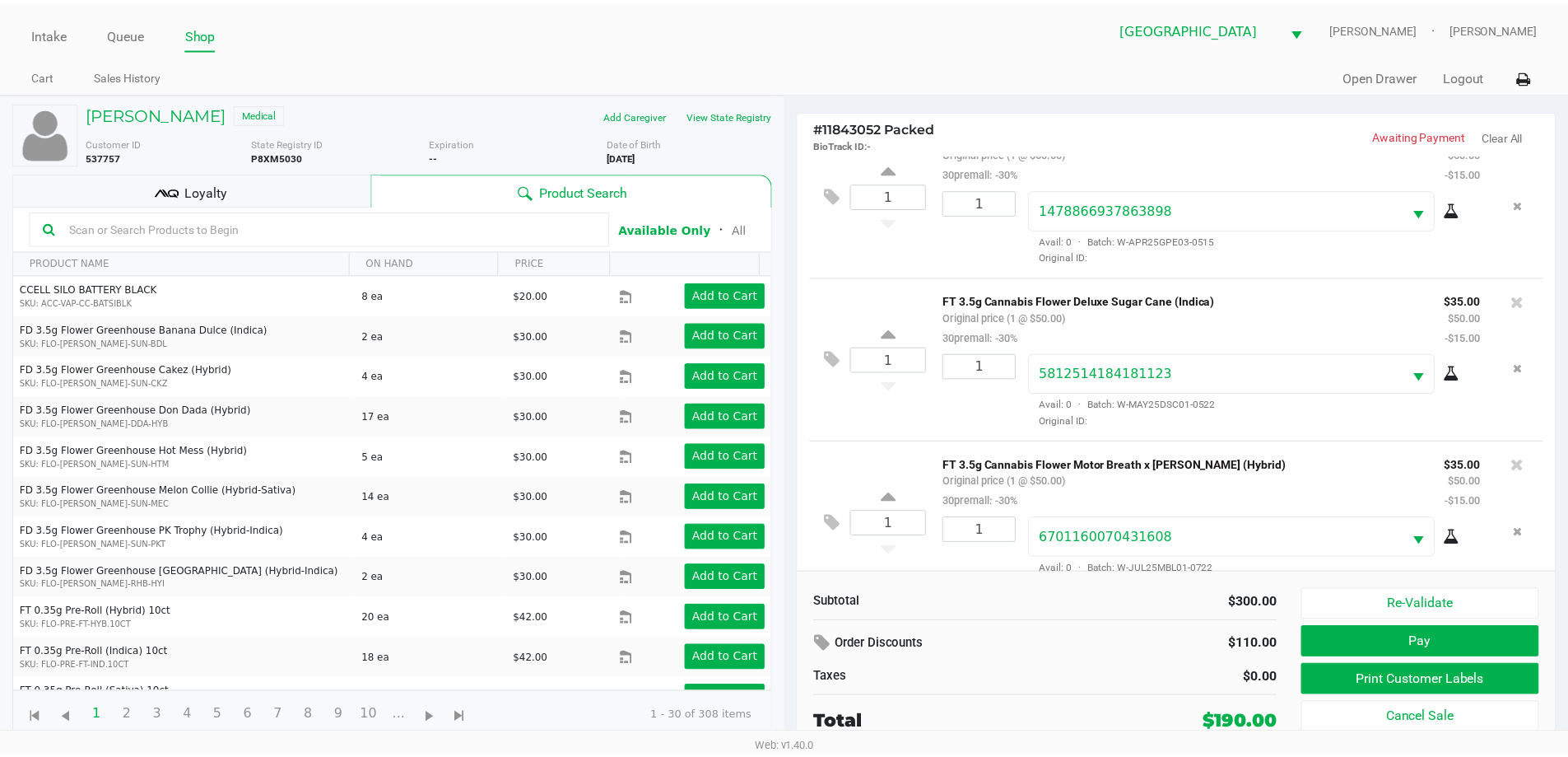
scroll to position [407, 0]
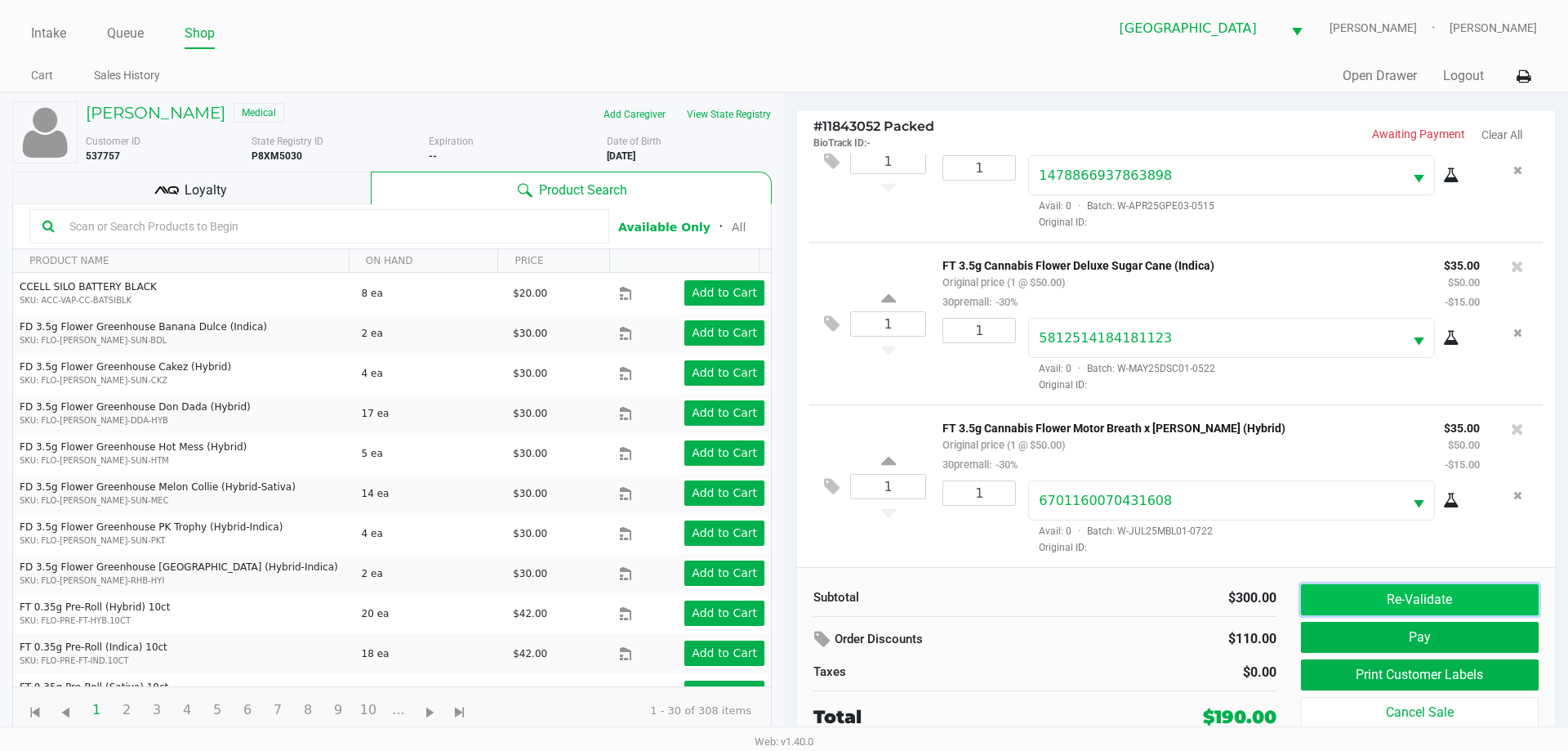
click at [1393, 602] on button "Re-Validate" at bounding box center [1419, 600] width 238 height 31
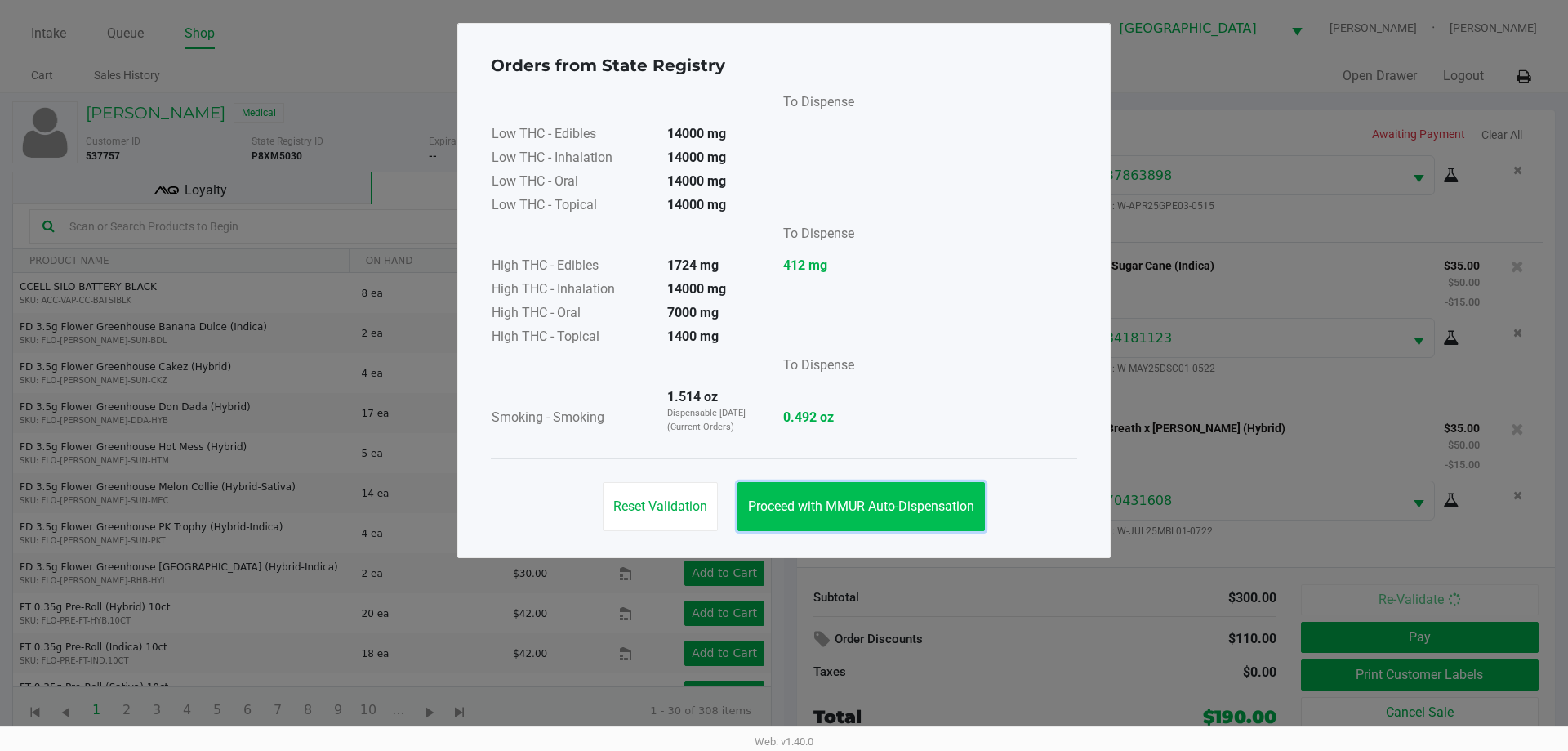
click at [873, 515] on button "Proceed with MMUR Auto-Dispensation" at bounding box center [862, 506] width 248 height 49
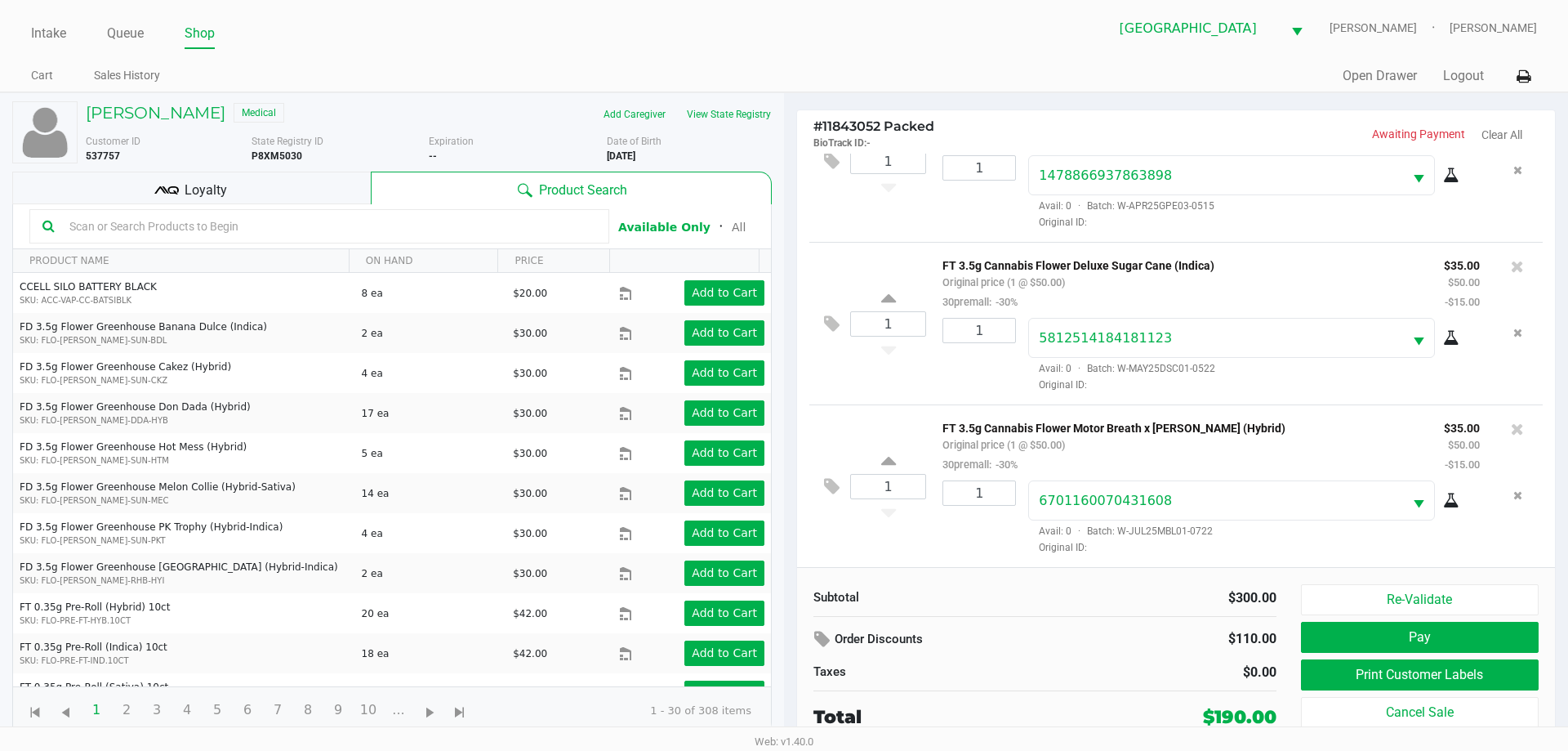
click at [206, 189] on span "Loyalty" at bounding box center [206, 190] width 43 height 20
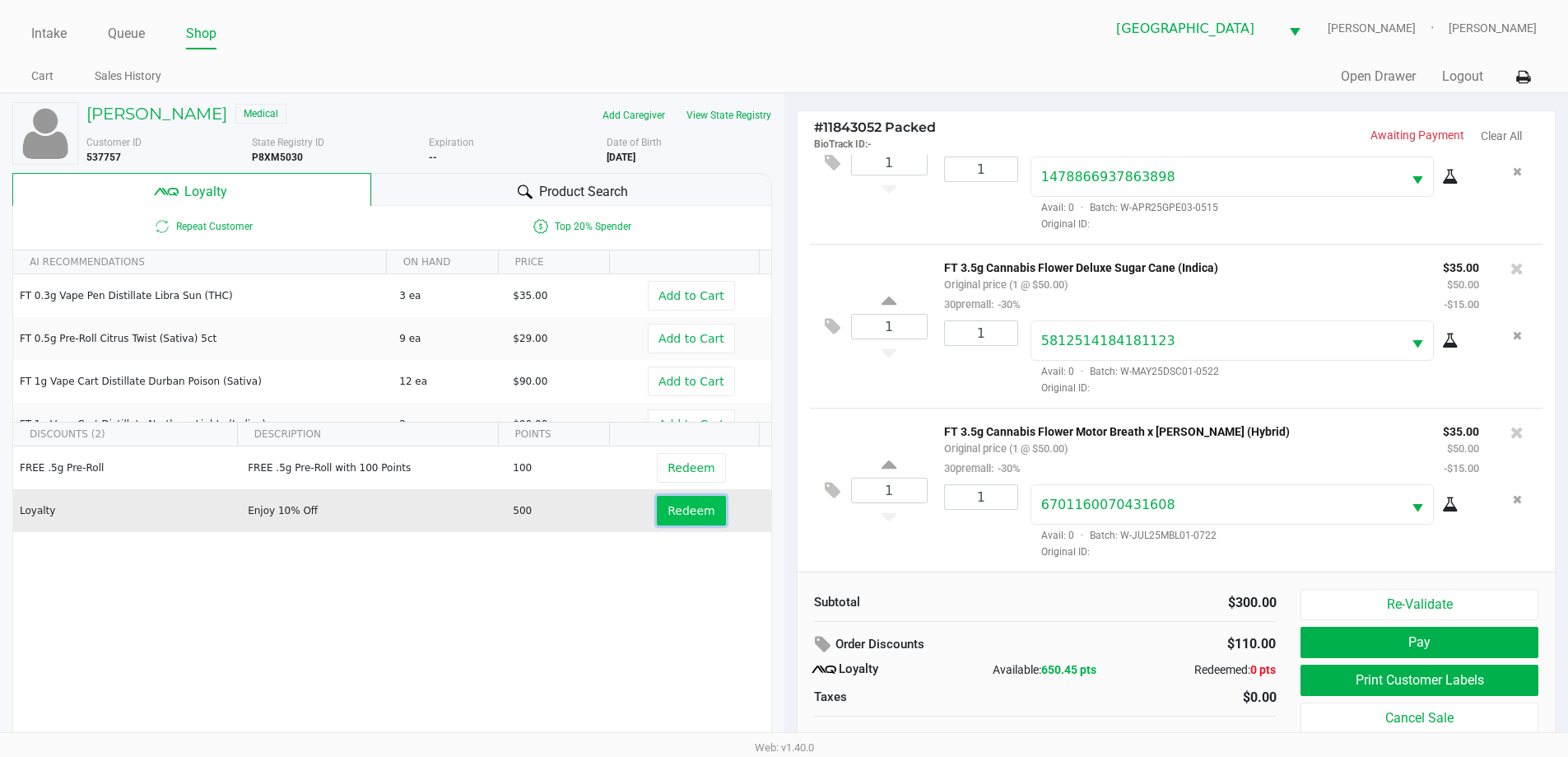
click at [694, 506] on span "Redeem" at bounding box center [691, 510] width 47 height 13
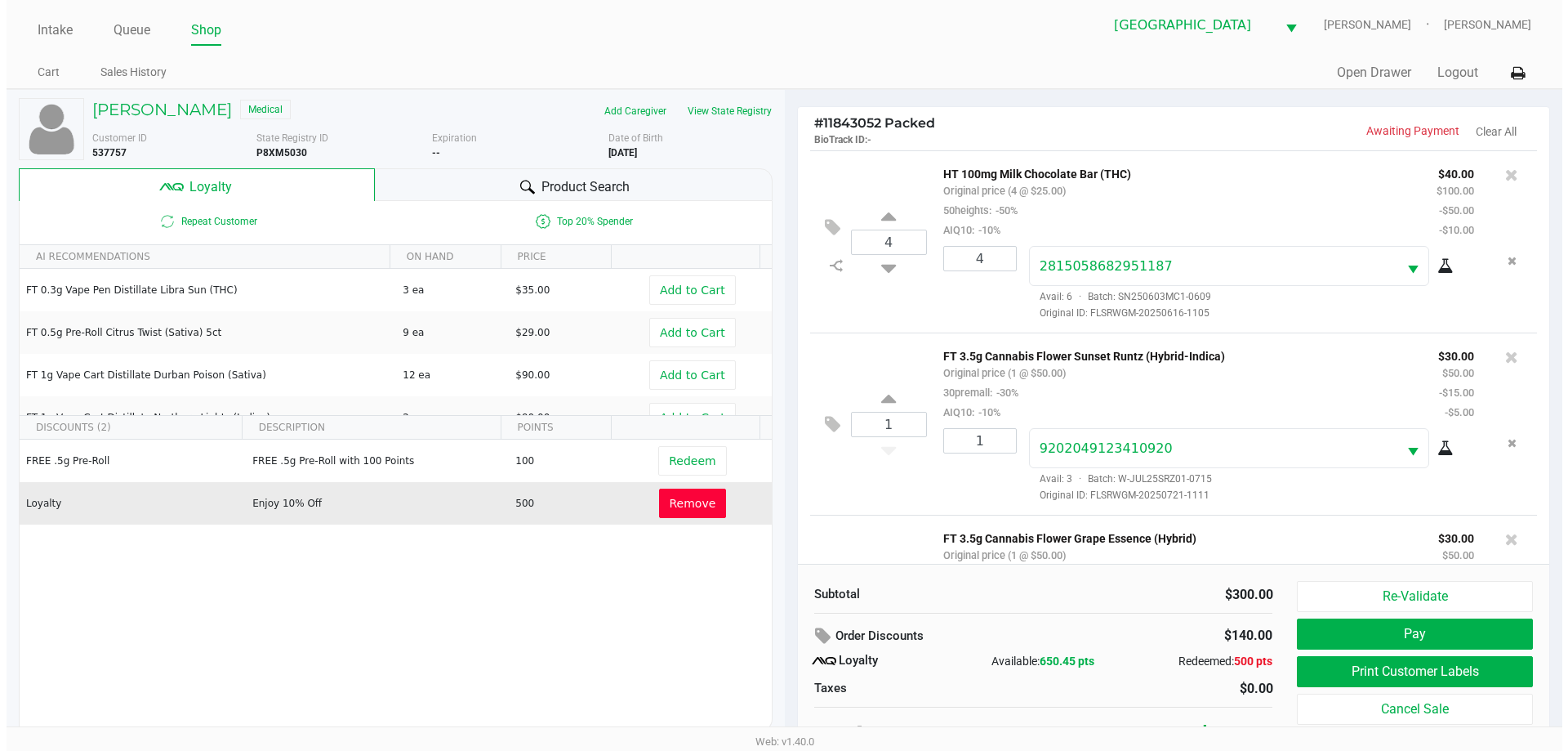
scroll to position [0, 0]
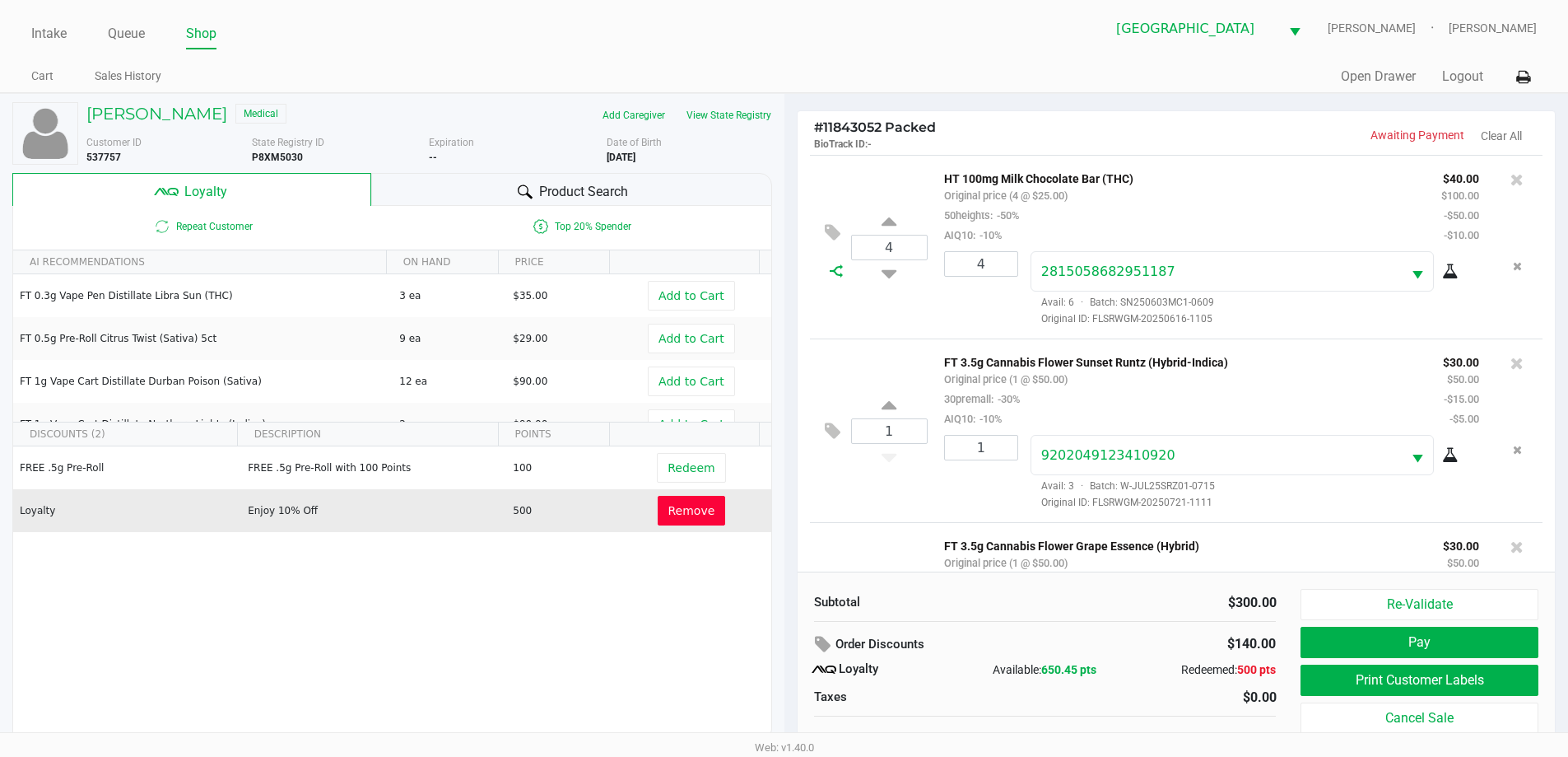
click at [828, 271] on div at bounding box center [836, 271] width 29 height 13
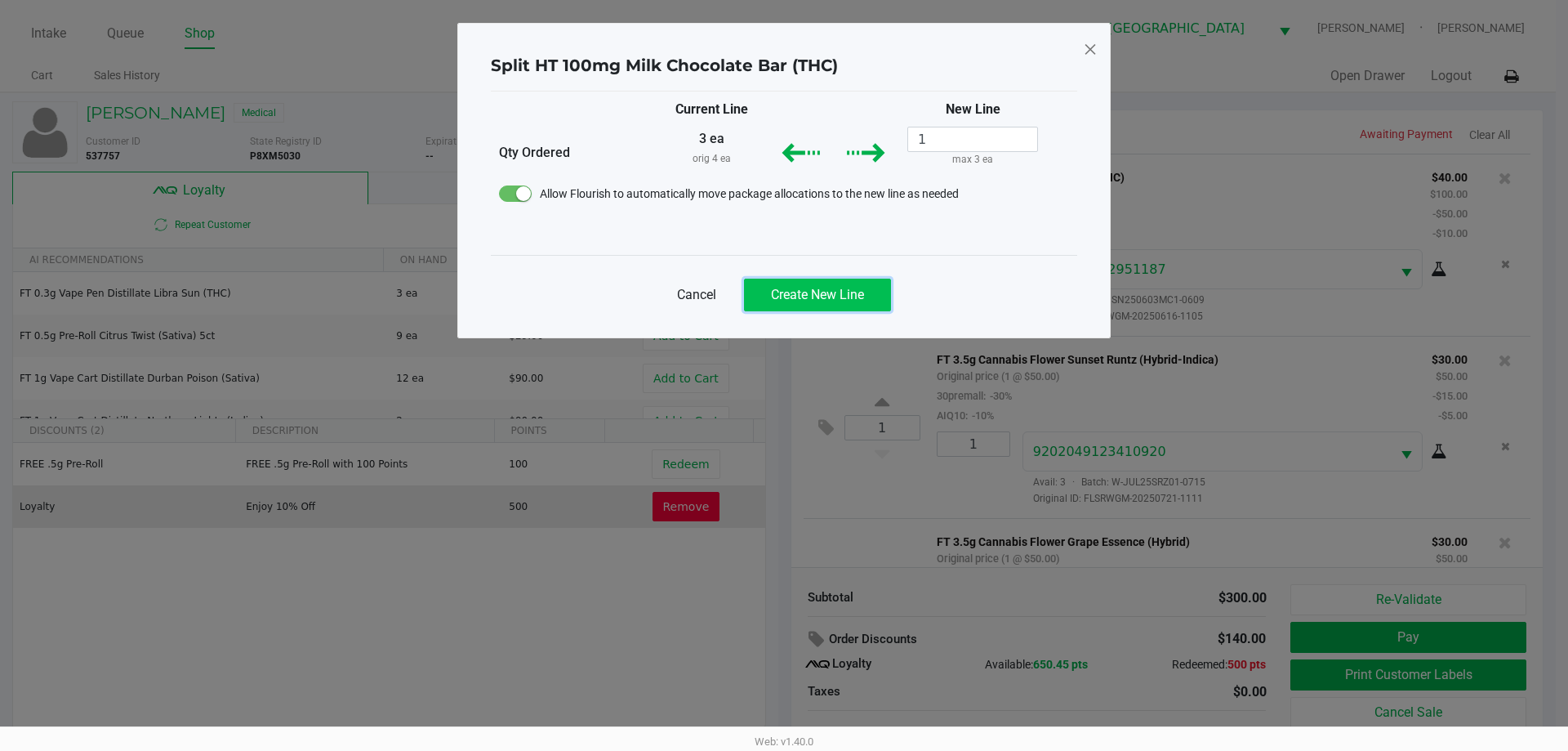
click at [828, 295] on span "Create New Line" at bounding box center [816, 294] width 93 height 16
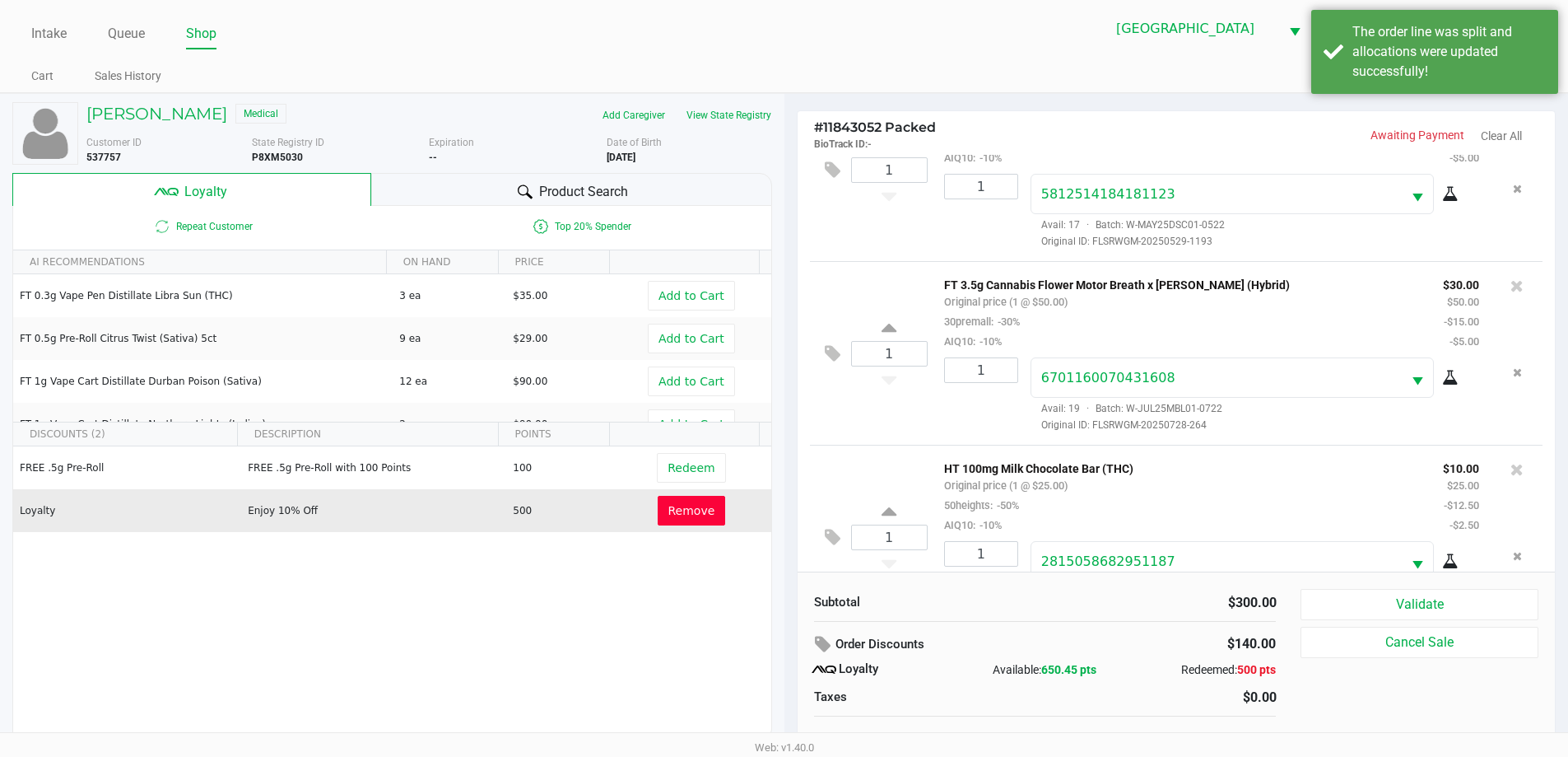
scroll to position [690, 0]
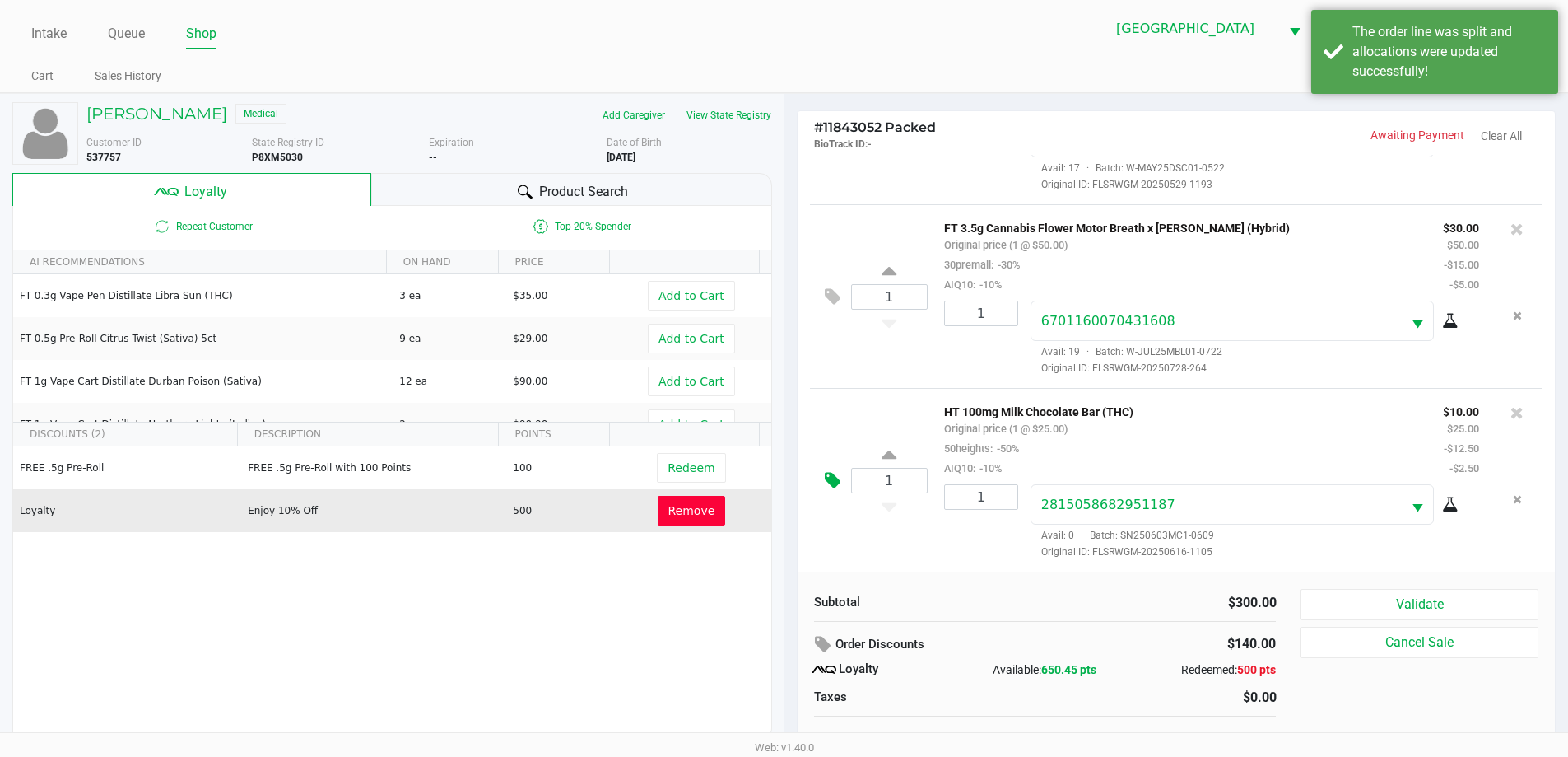
click at [833, 476] on icon at bounding box center [832, 480] width 16 height 19
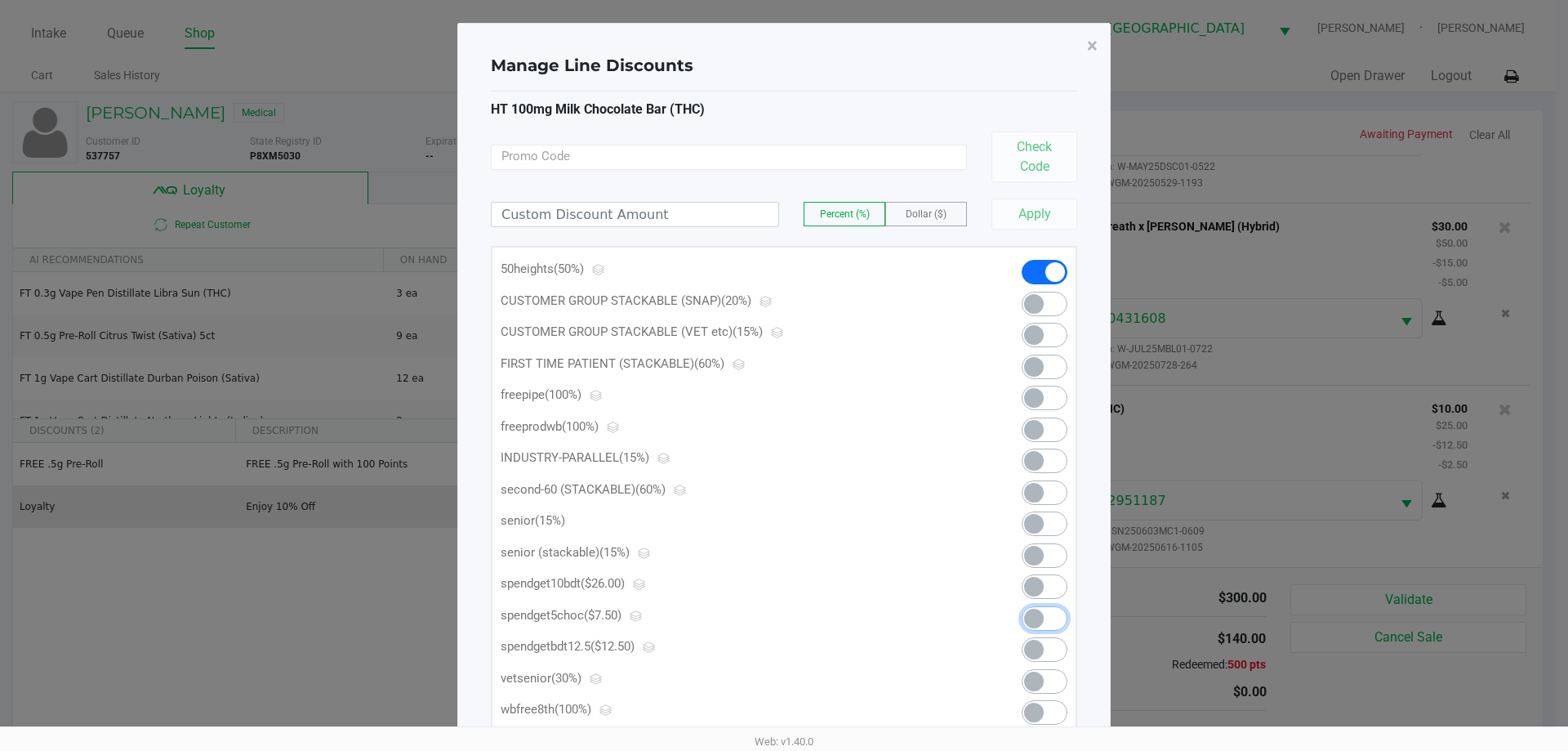
click at [1047, 614] on span at bounding box center [1045, 618] width 46 height 25
click at [1086, 50] on button "×" at bounding box center [1092, 46] width 37 height 46
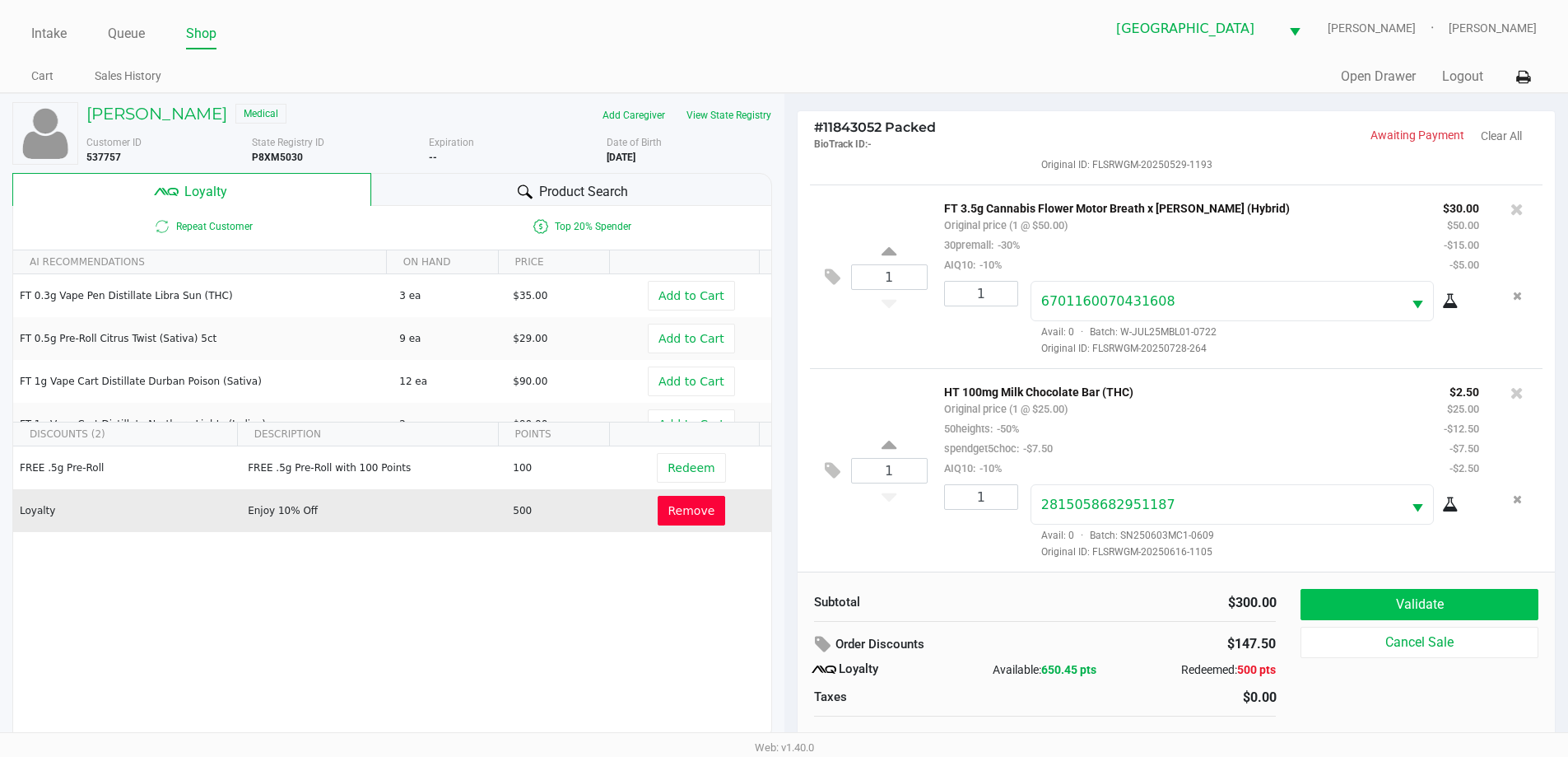
scroll to position [17, 0]
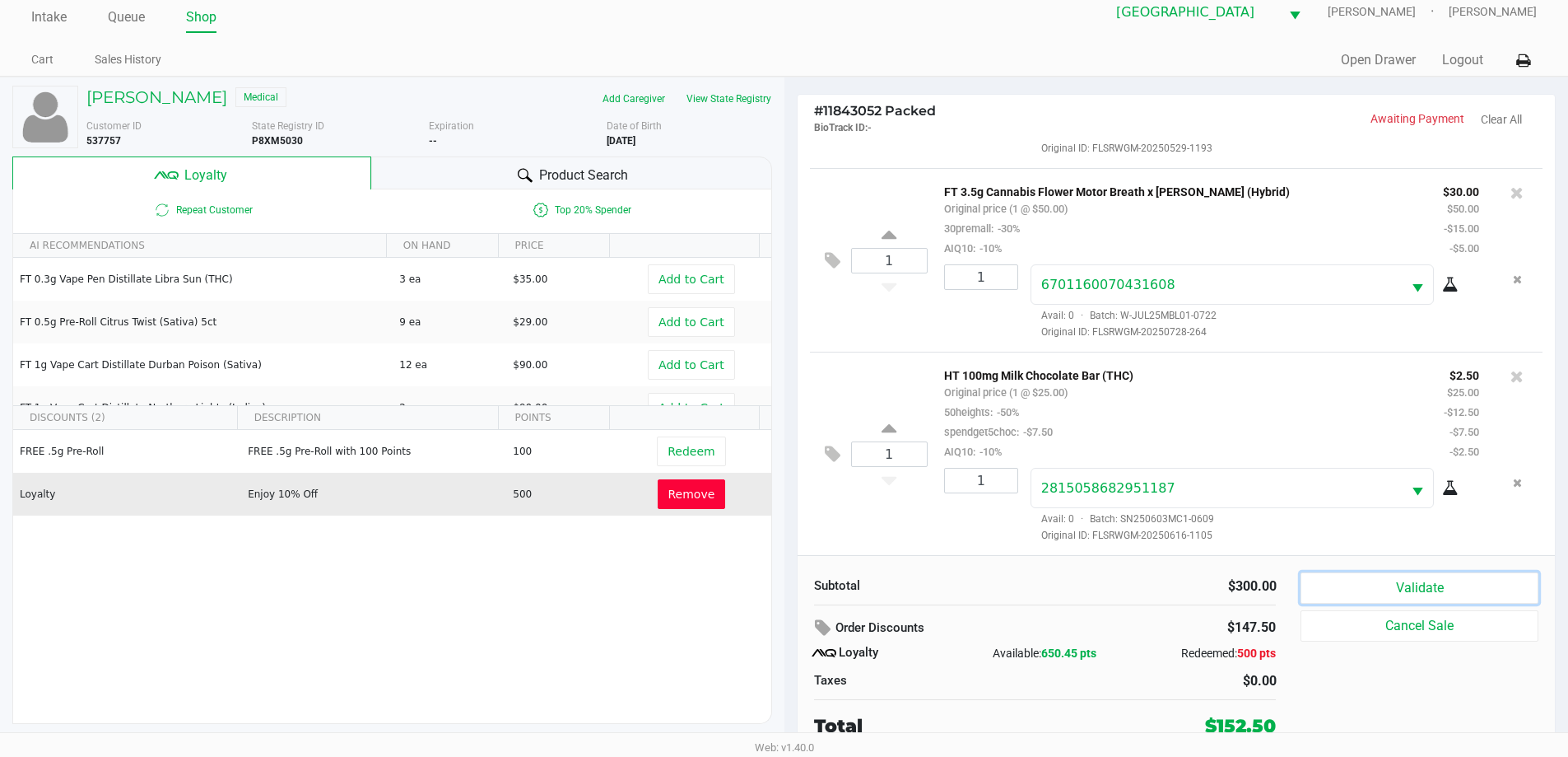
click at [1334, 591] on button "Validate" at bounding box center [1418, 588] width 237 height 31
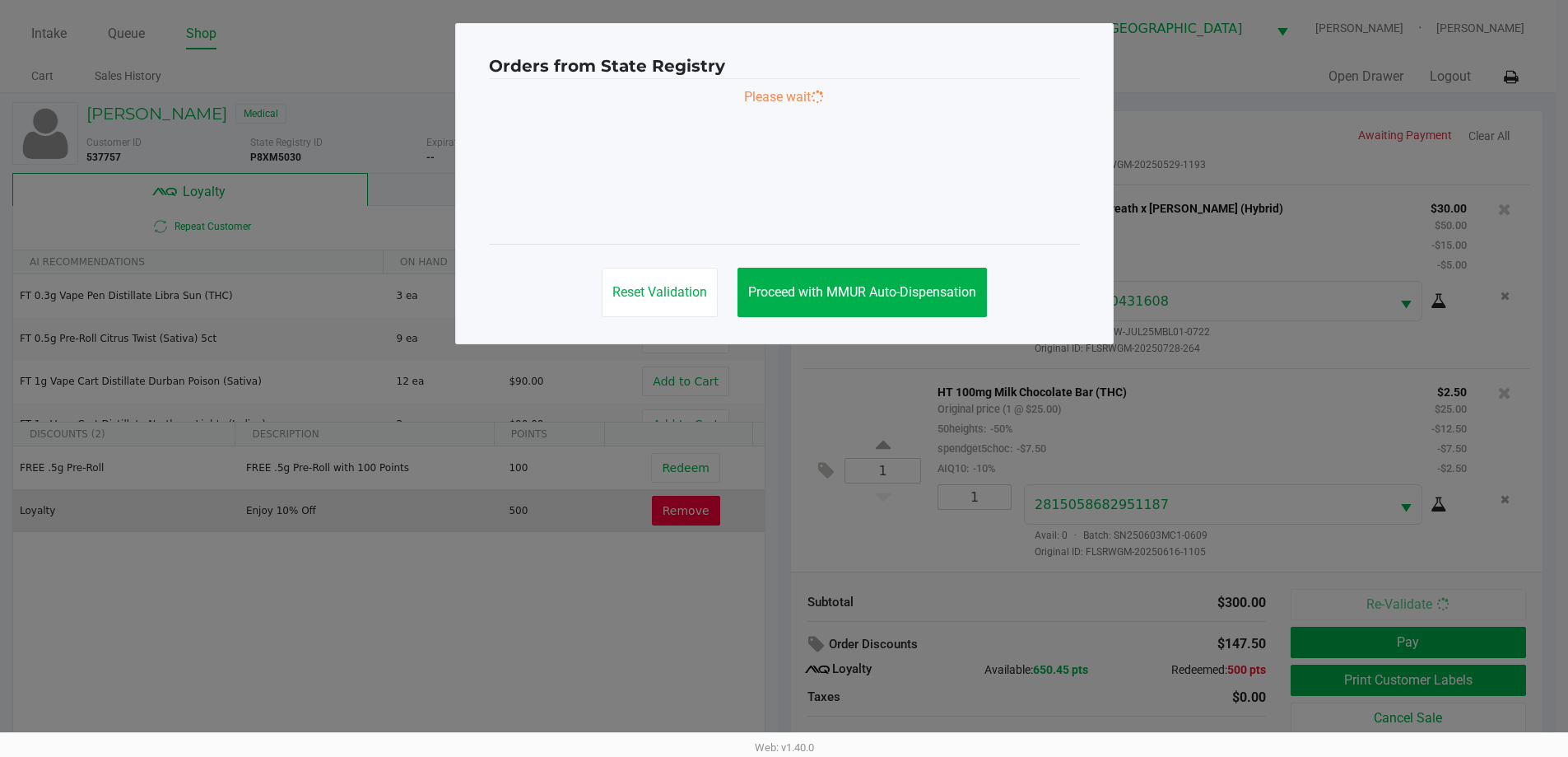
scroll to position [0, 0]
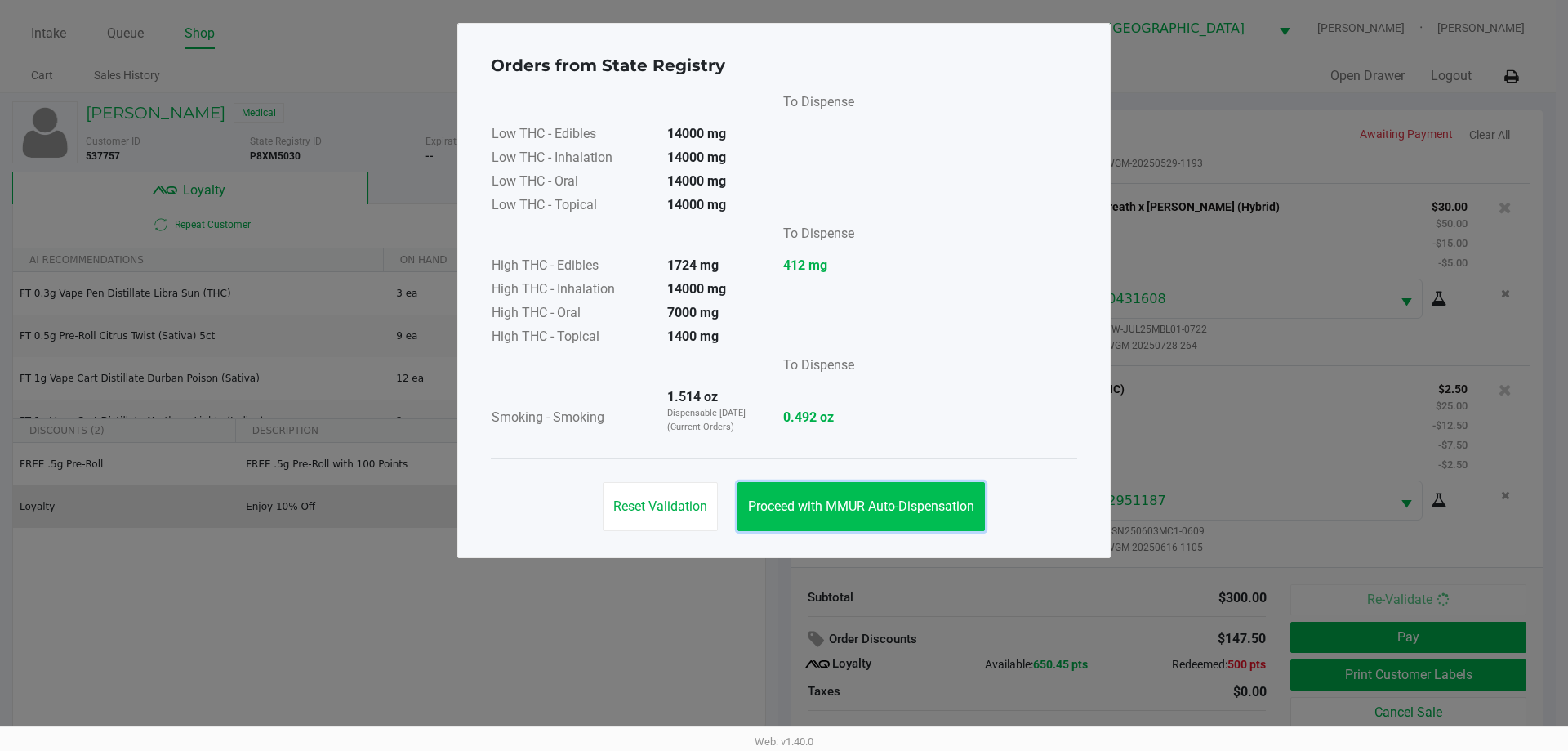
click at [880, 518] on button "Proceed with MMUR Auto-Dispensation" at bounding box center [862, 506] width 248 height 49
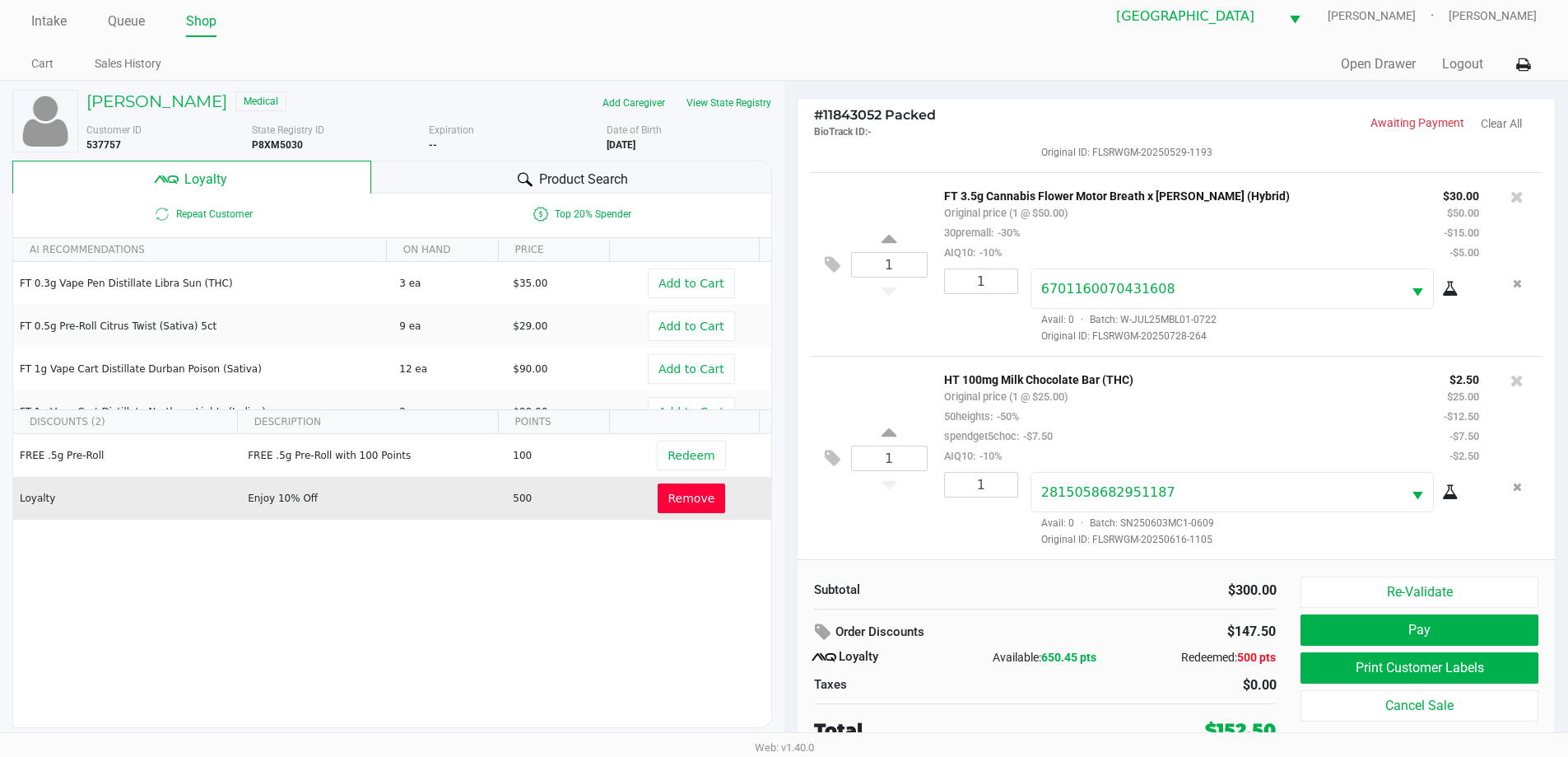
scroll to position [17, 0]
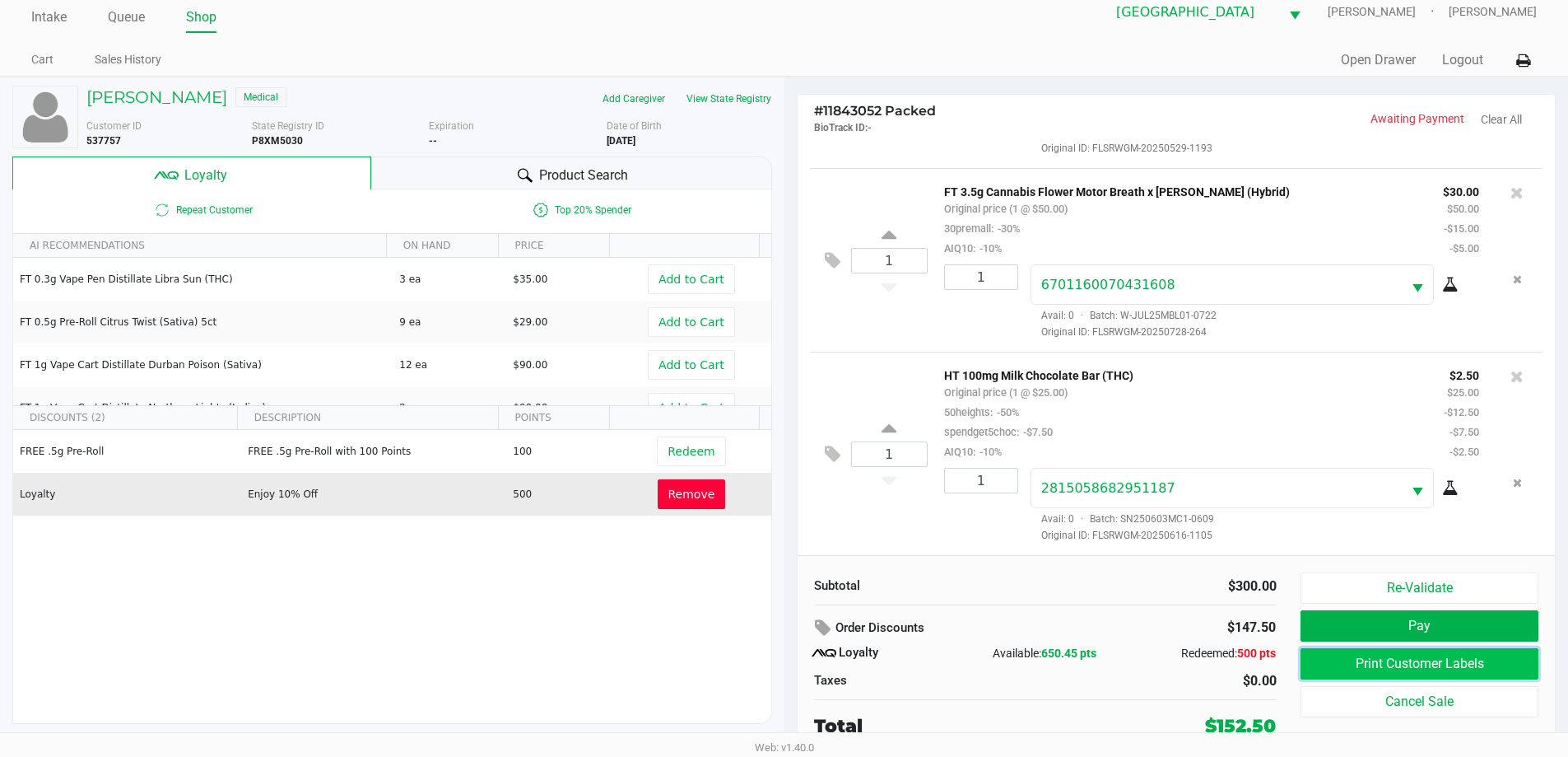
click at [1377, 666] on button "Print Customer Labels" at bounding box center [1418, 664] width 237 height 31
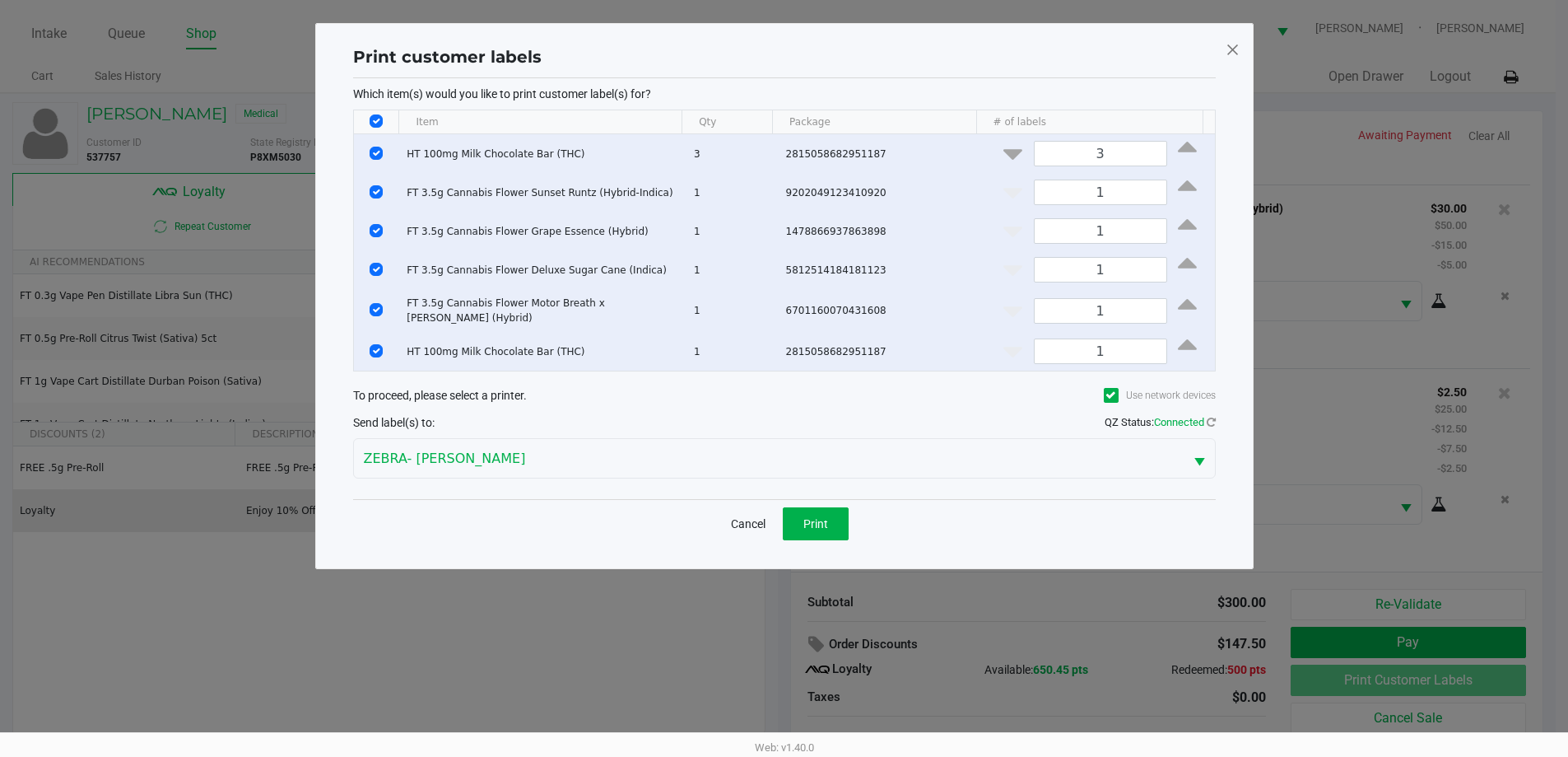
scroll to position [0, 0]
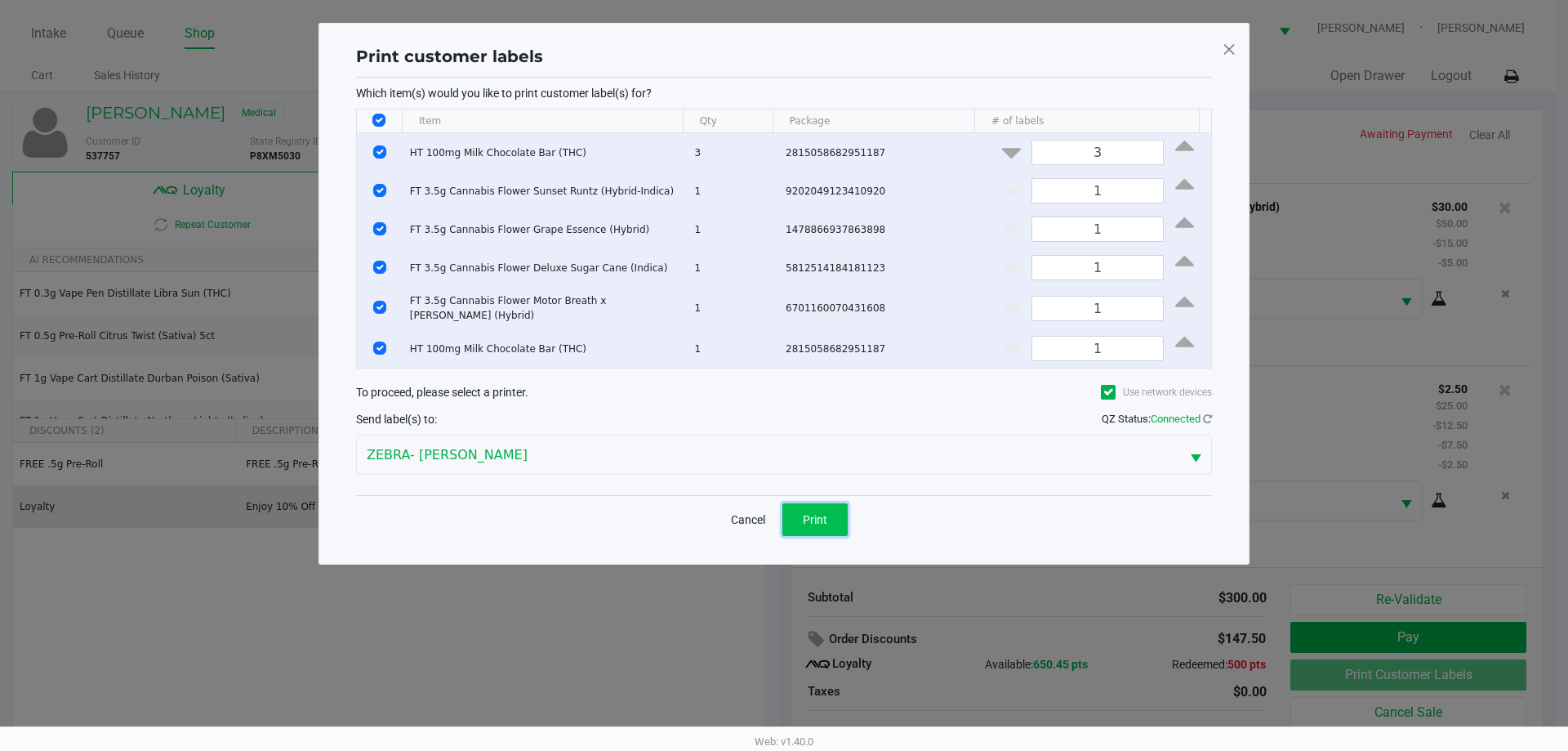
click at [832, 518] on button "Print" at bounding box center [815, 520] width 66 height 33
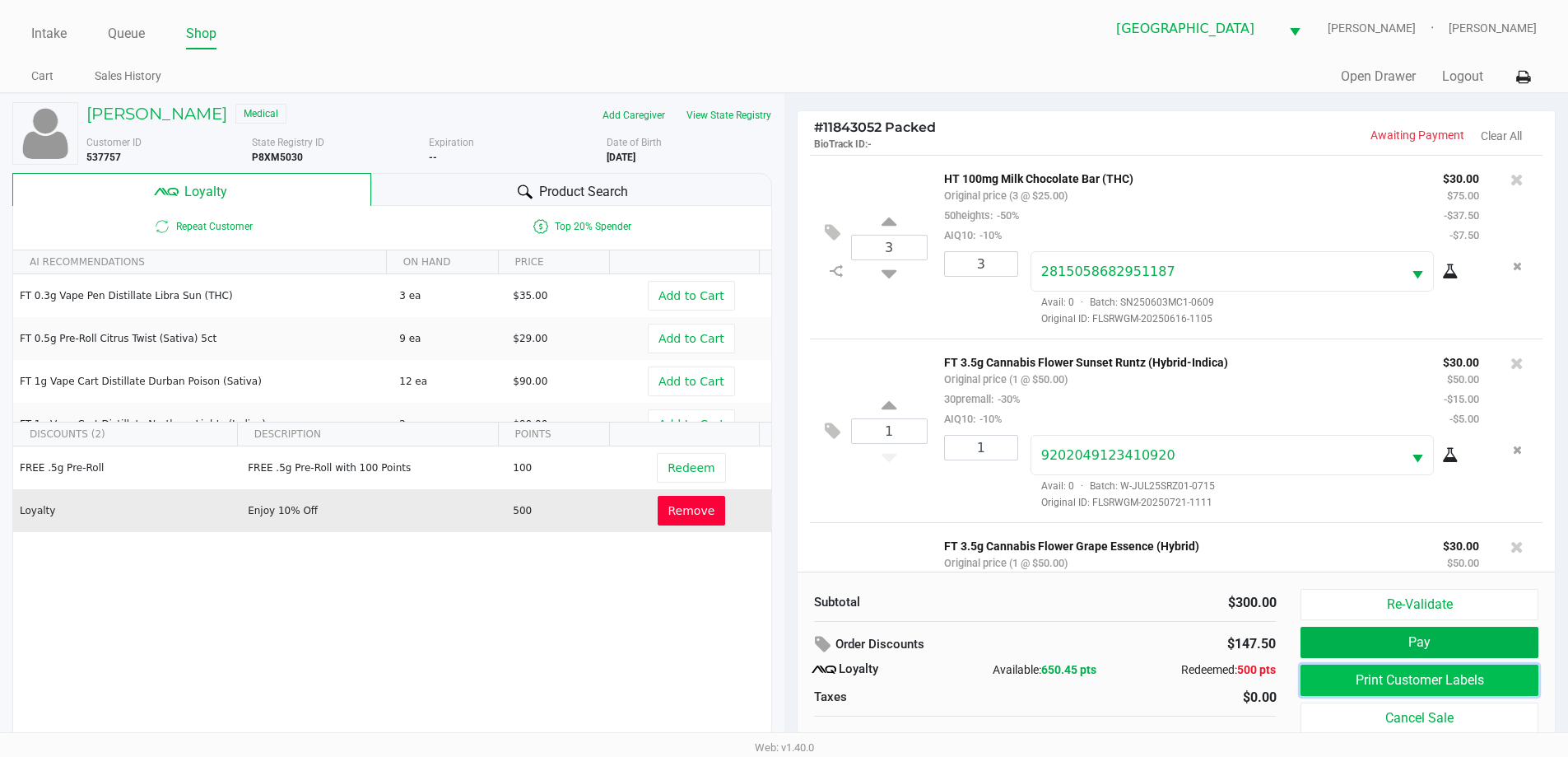
click at [1415, 684] on button "Print Customer Labels" at bounding box center [1418, 680] width 237 height 31
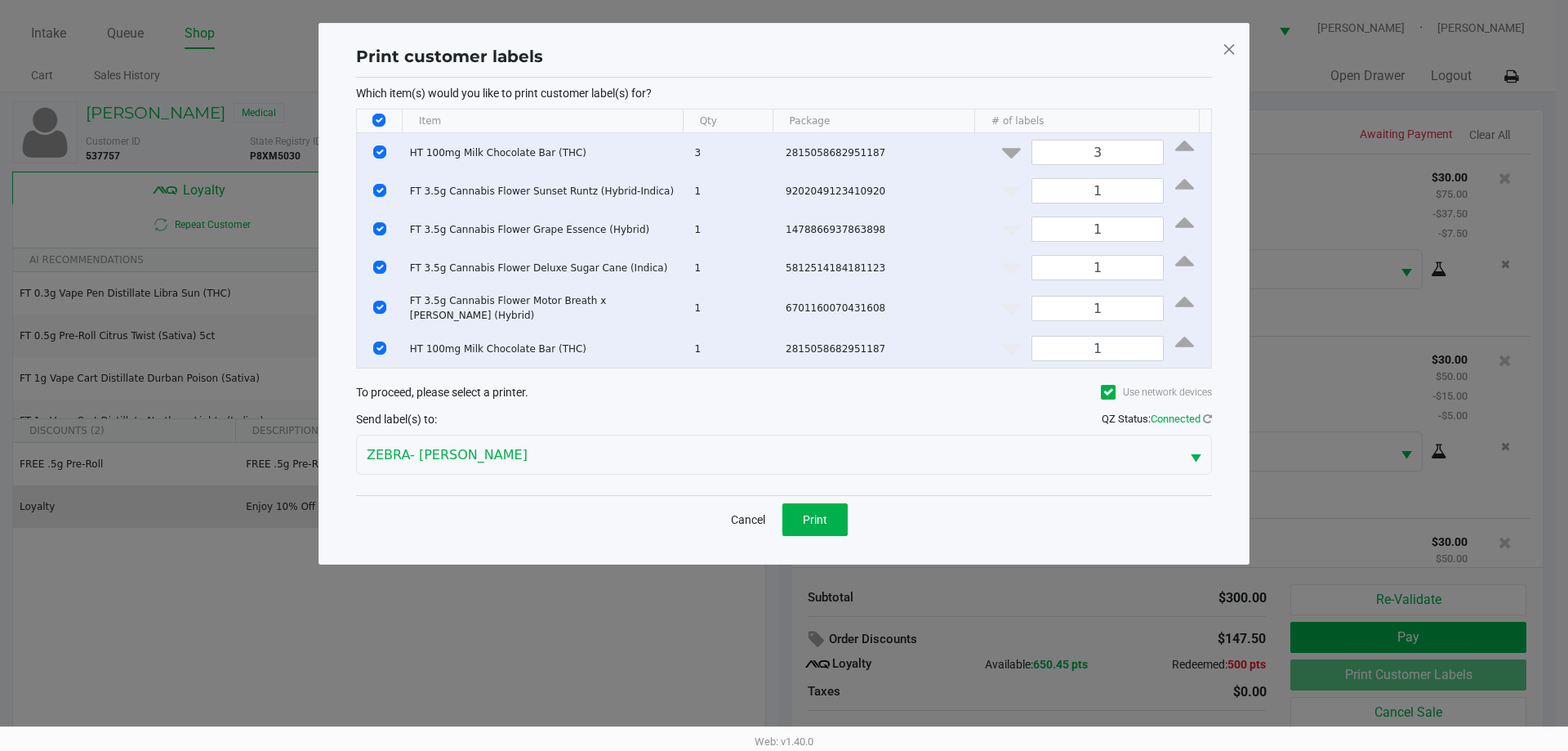
click at [377, 113] on input "Select All Rows" at bounding box center [379, 120] width 13 height 13
checkbox input "false"
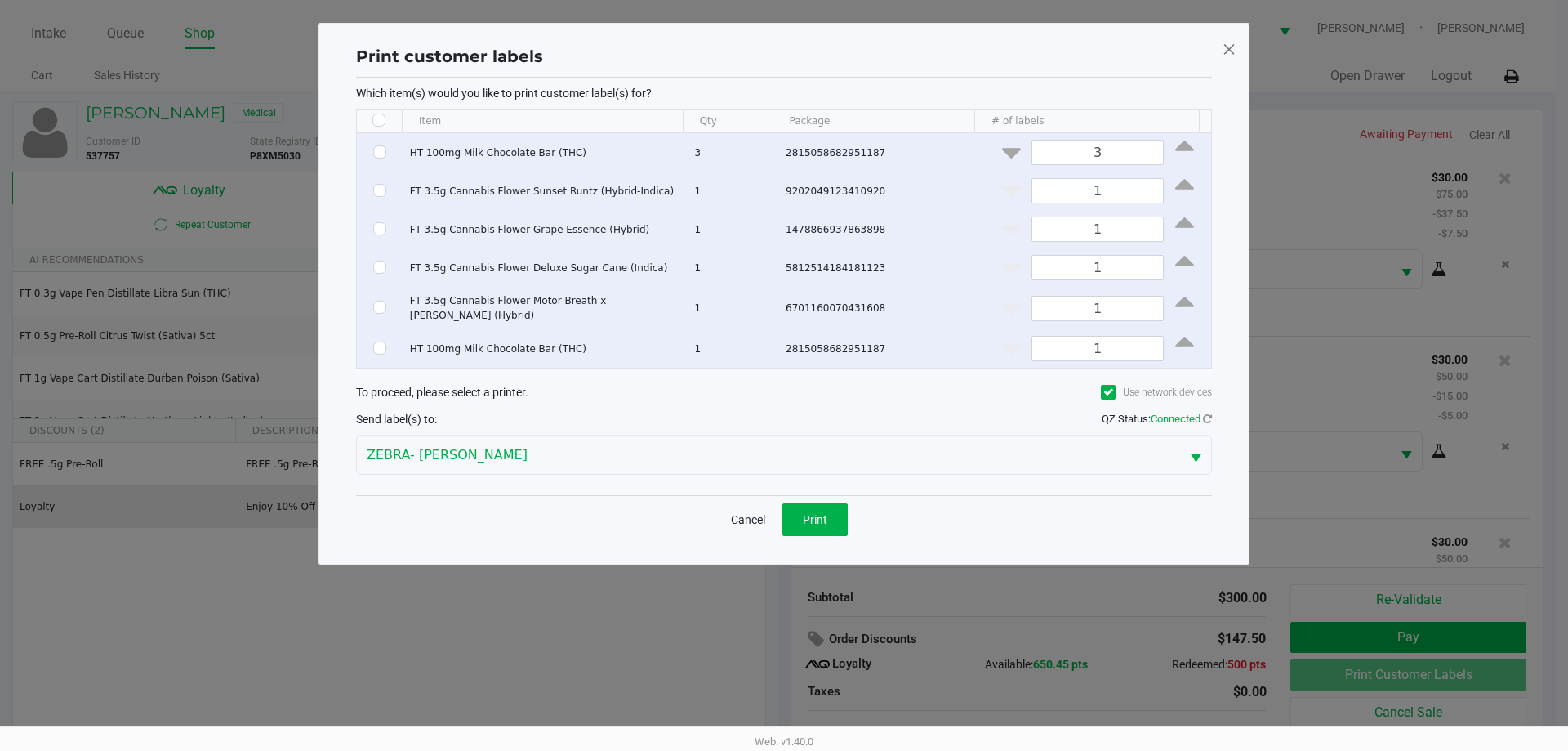
checkbox input "false"
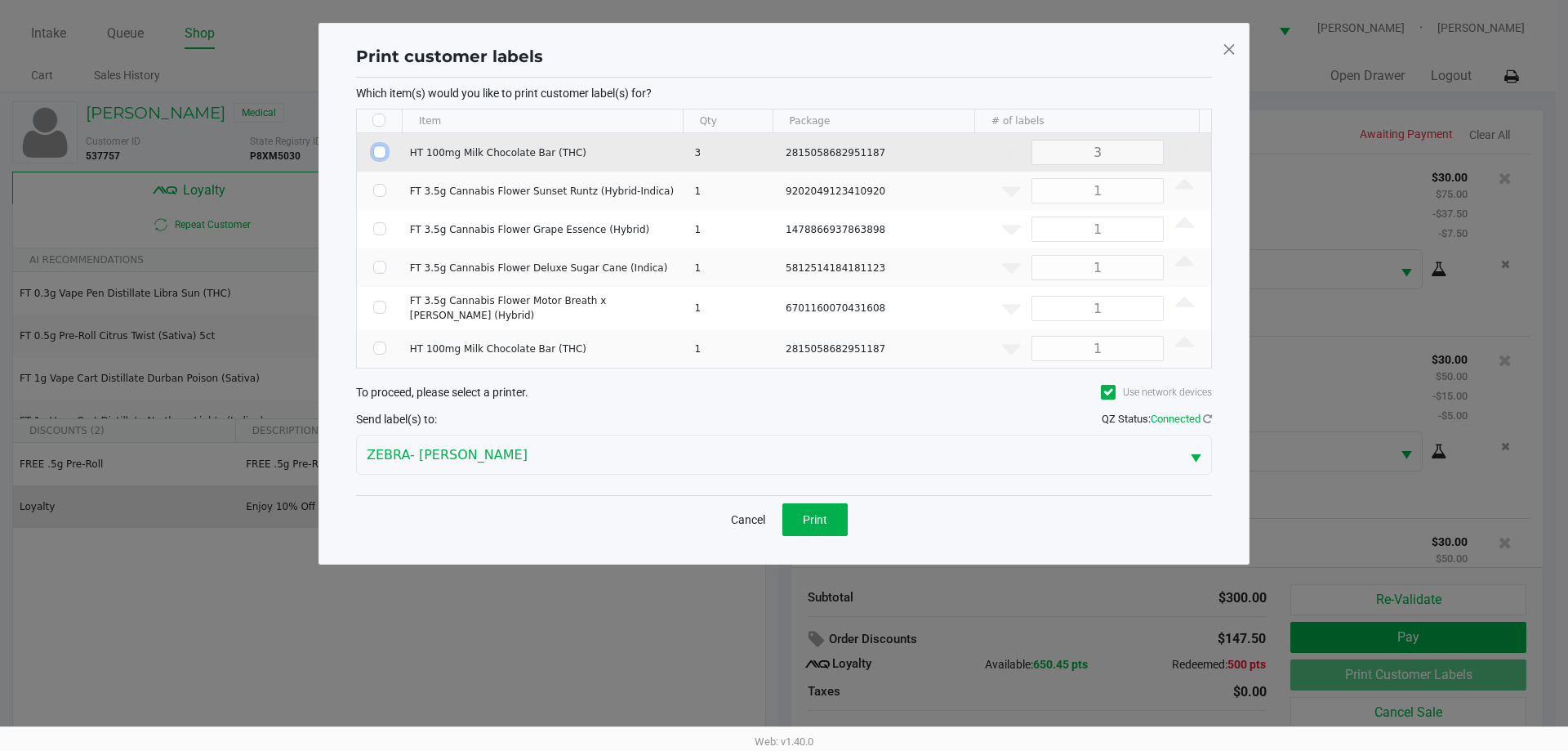
click at [377, 147] on input "Select Row" at bounding box center [380, 152] width 13 height 13
checkbox input "true"
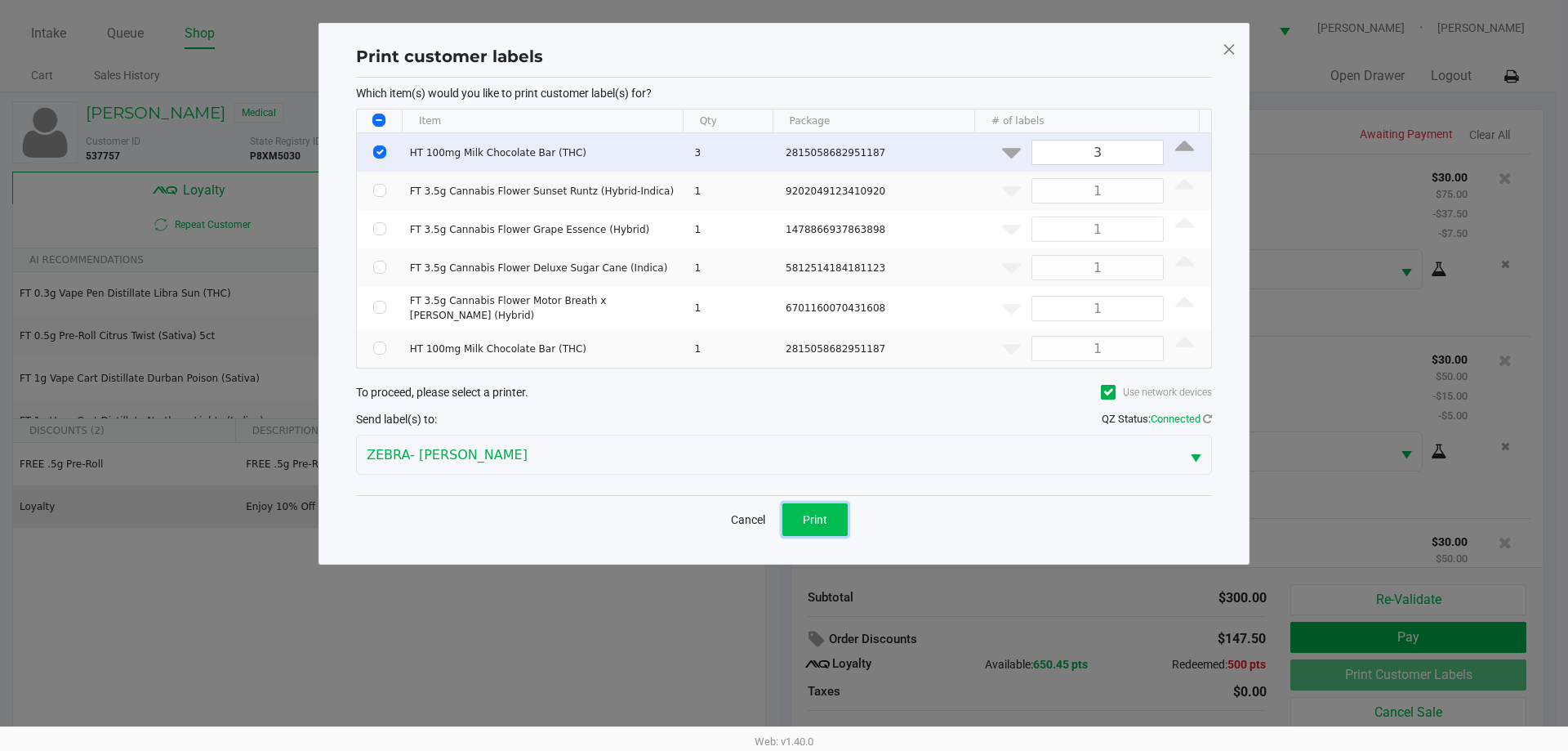
click at [832, 512] on button "Print" at bounding box center [815, 520] width 66 height 33
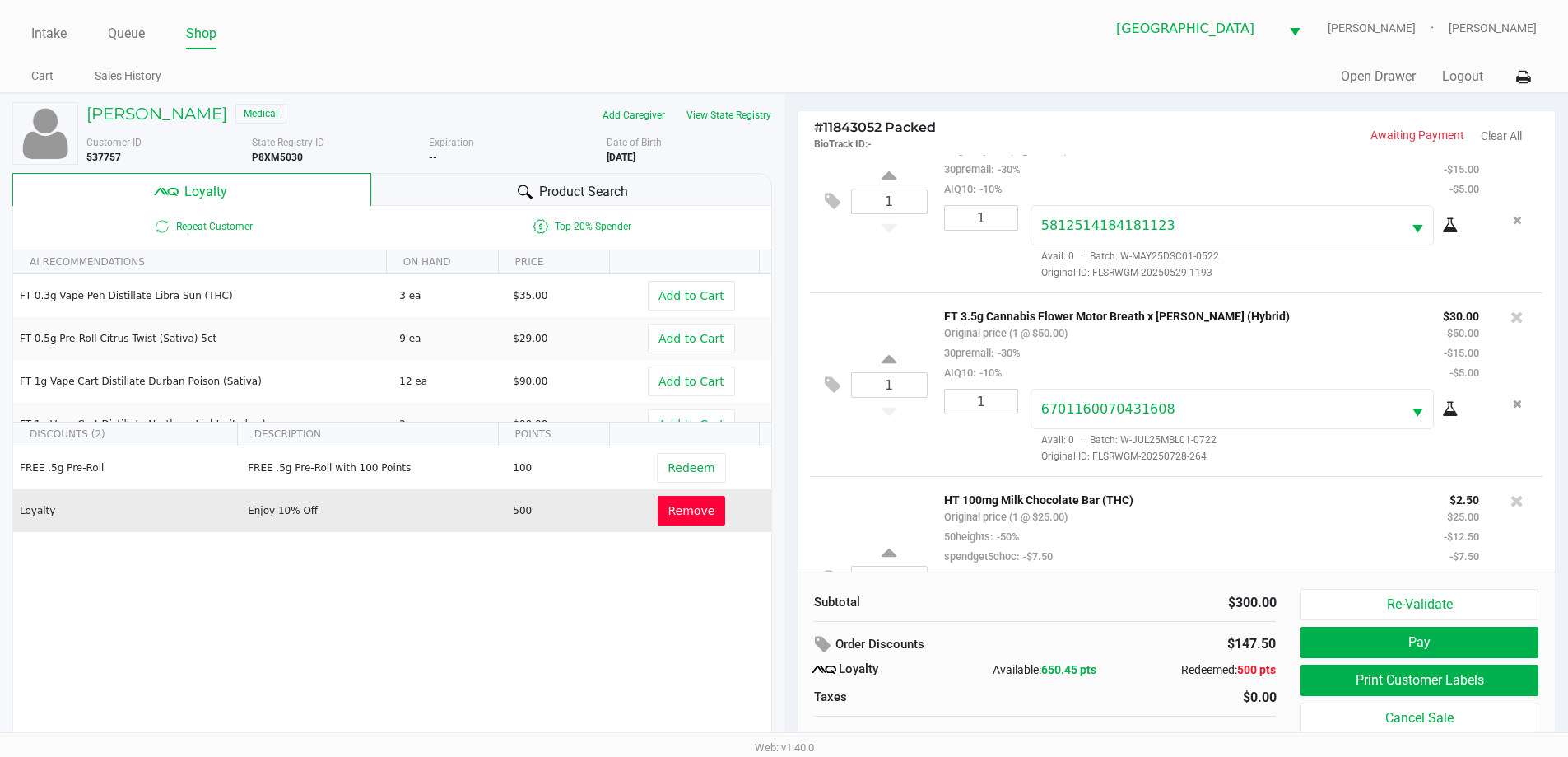
scroll to position [710, 0]
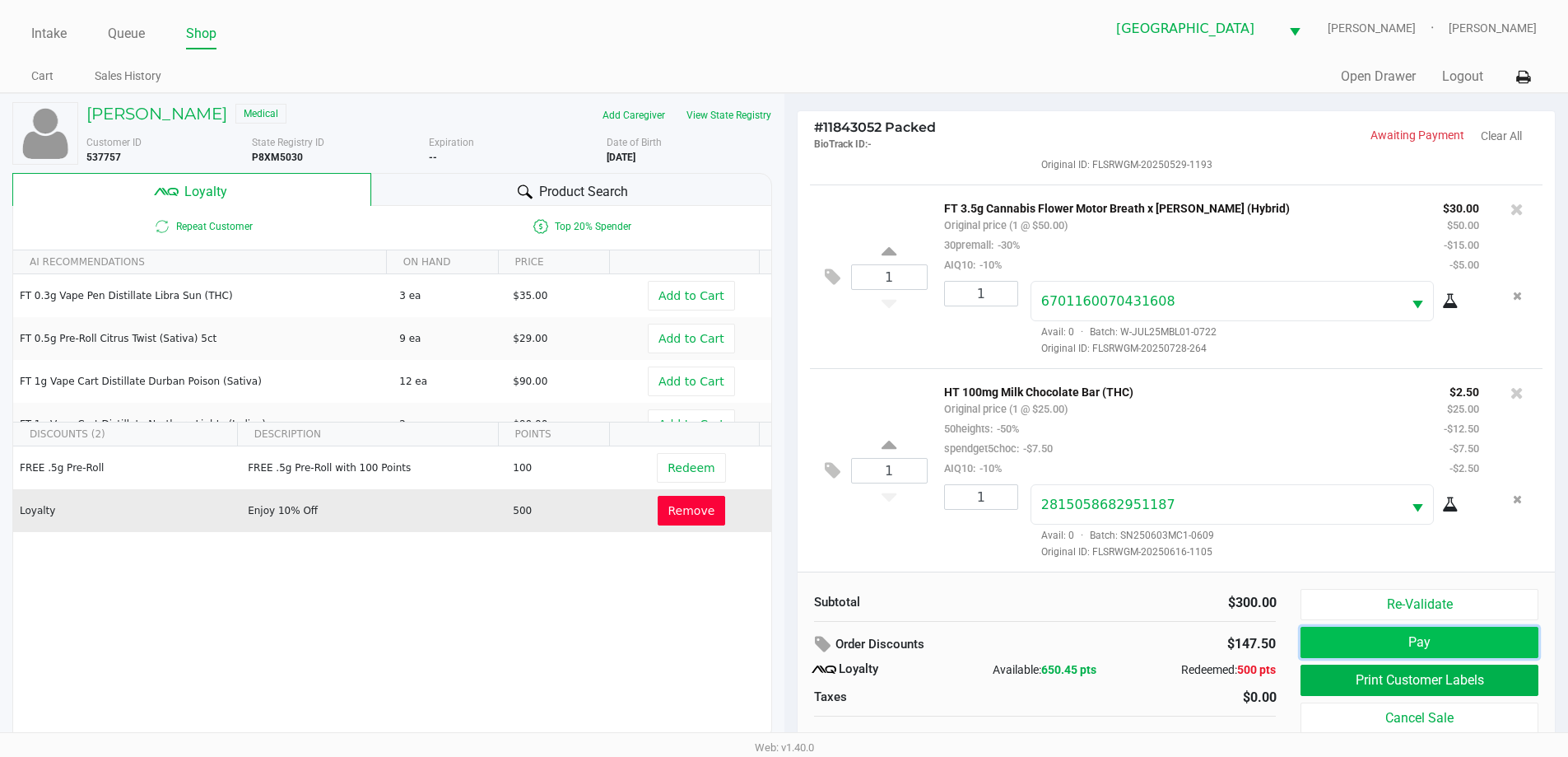
click at [1406, 654] on button "Pay" at bounding box center [1418, 642] width 237 height 31
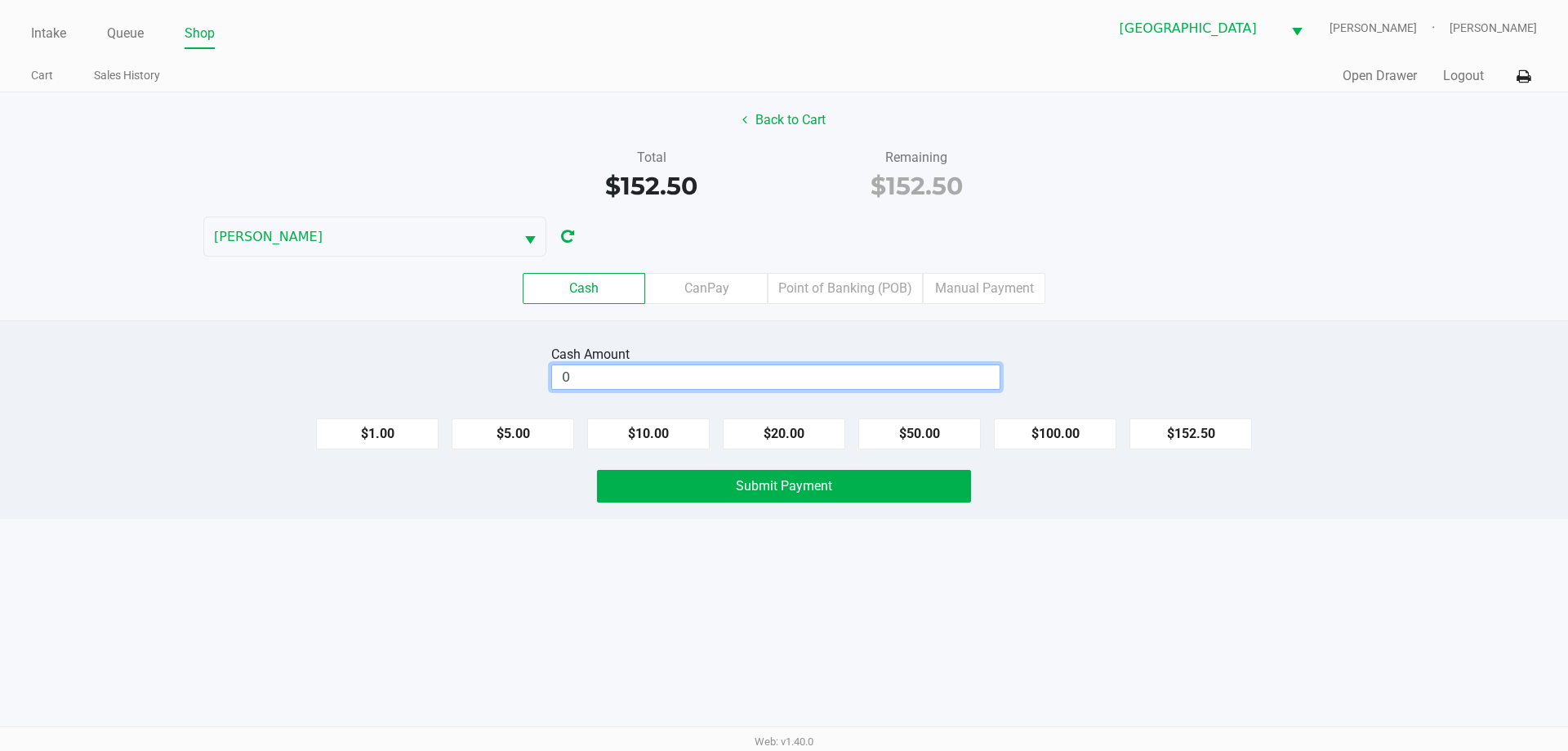
click at [778, 376] on input "0" at bounding box center [775, 377] width 447 height 24
type input "$160.00"
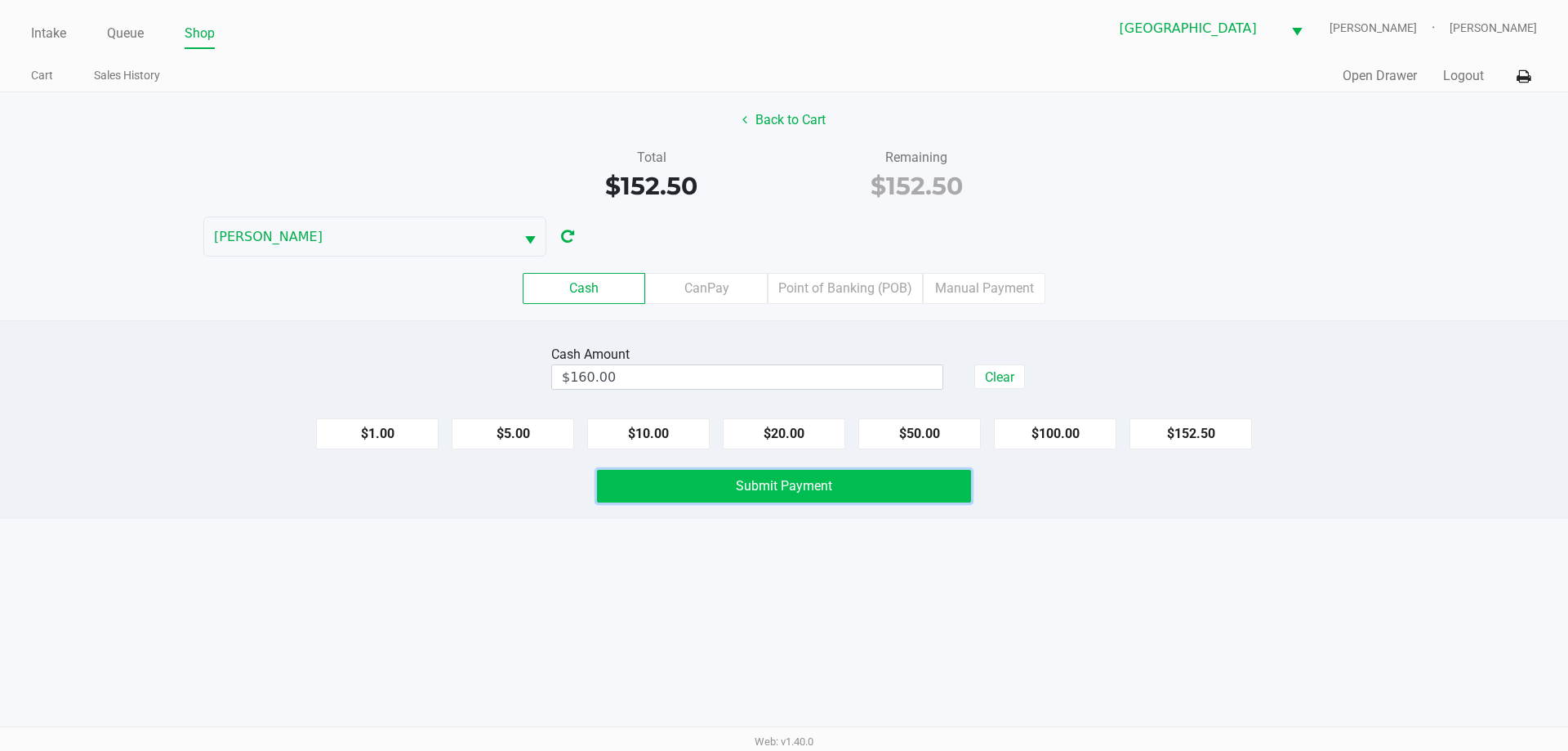
click at [765, 493] on button "Submit Payment" at bounding box center [784, 486] width 374 height 33
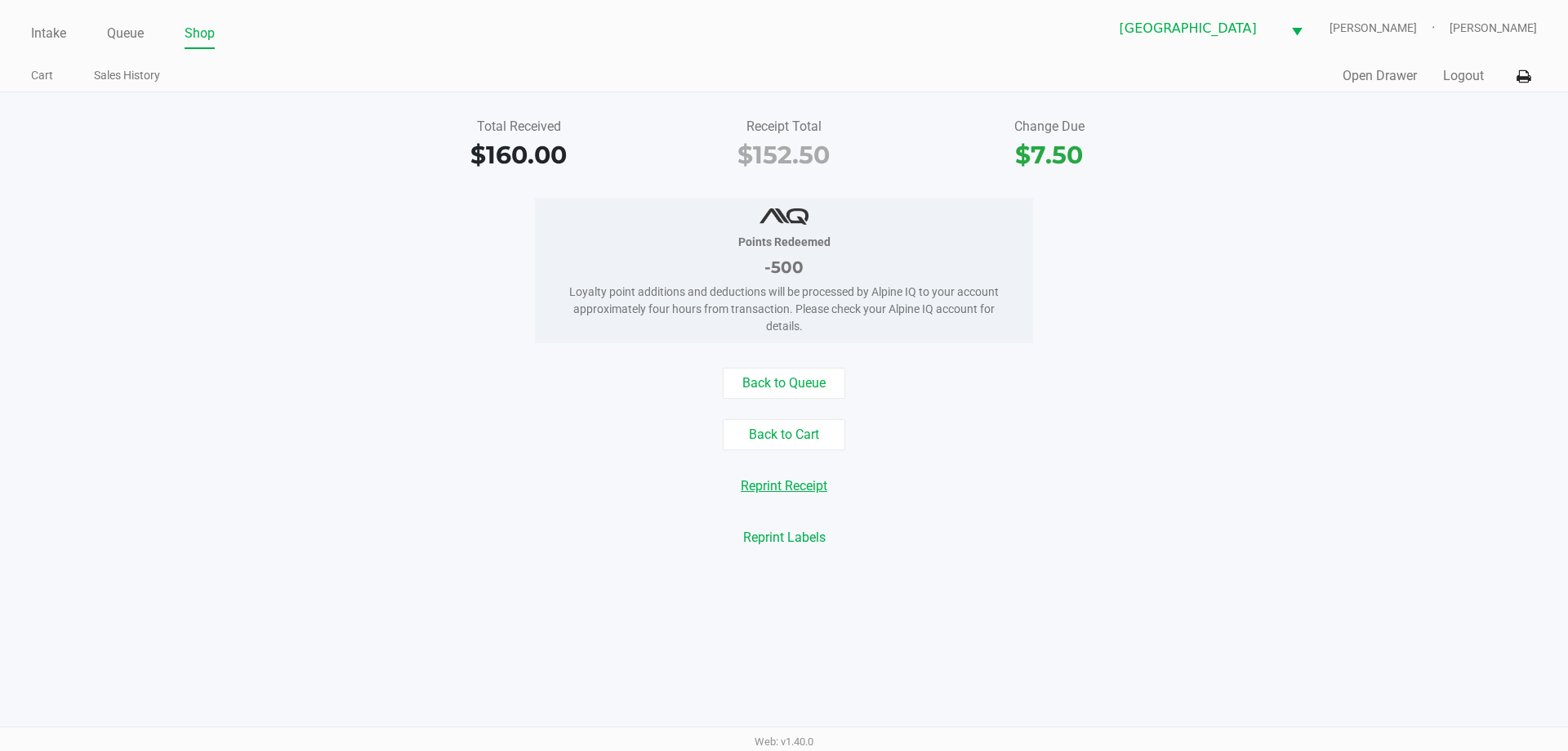
click at [780, 485] on button "Reprint Receipt" at bounding box center [784, 486] width 107 height 31
click at [1378, 71] on button "Open Drawer" at bounding box center [1379, 76] width 75 height 20
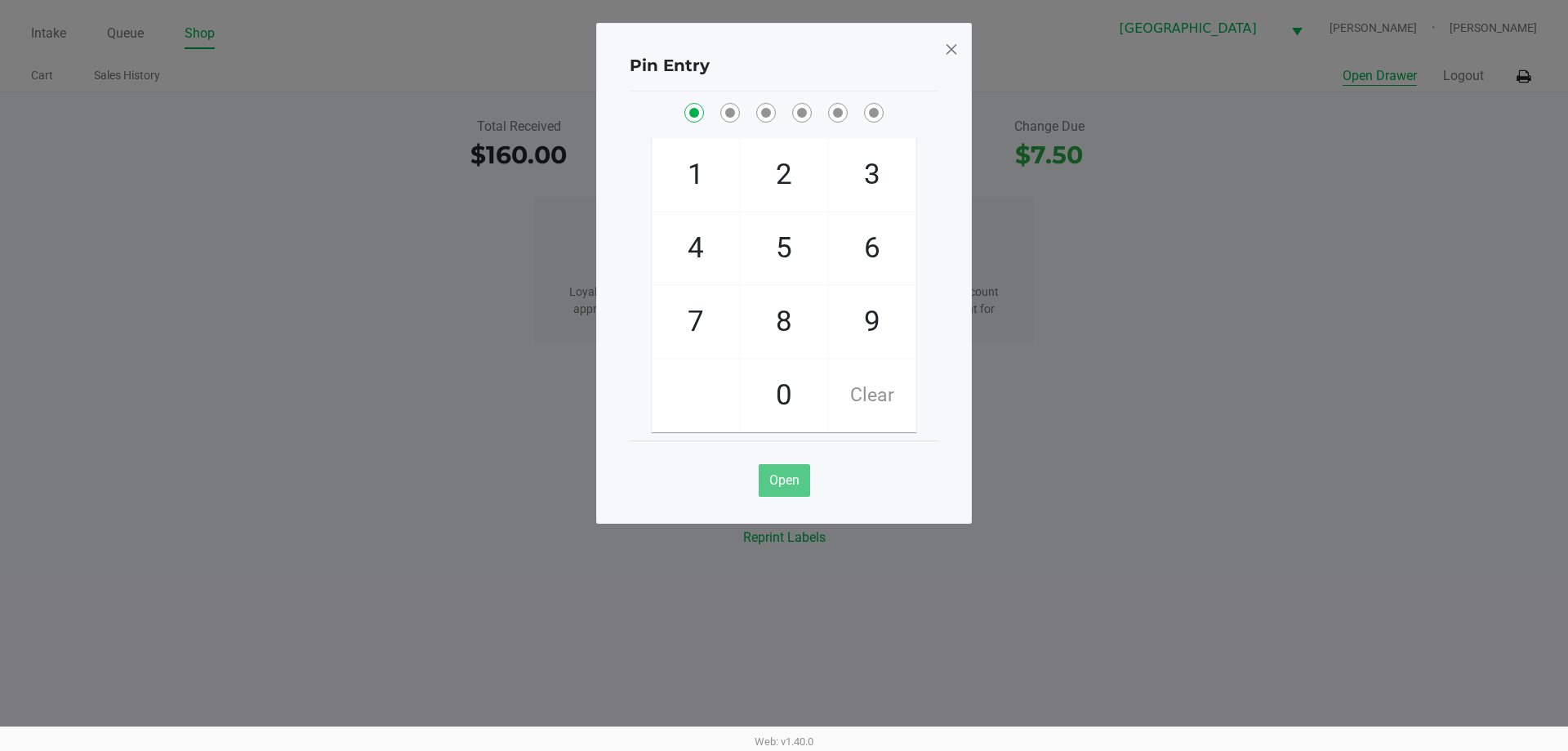
checkbox input "true"
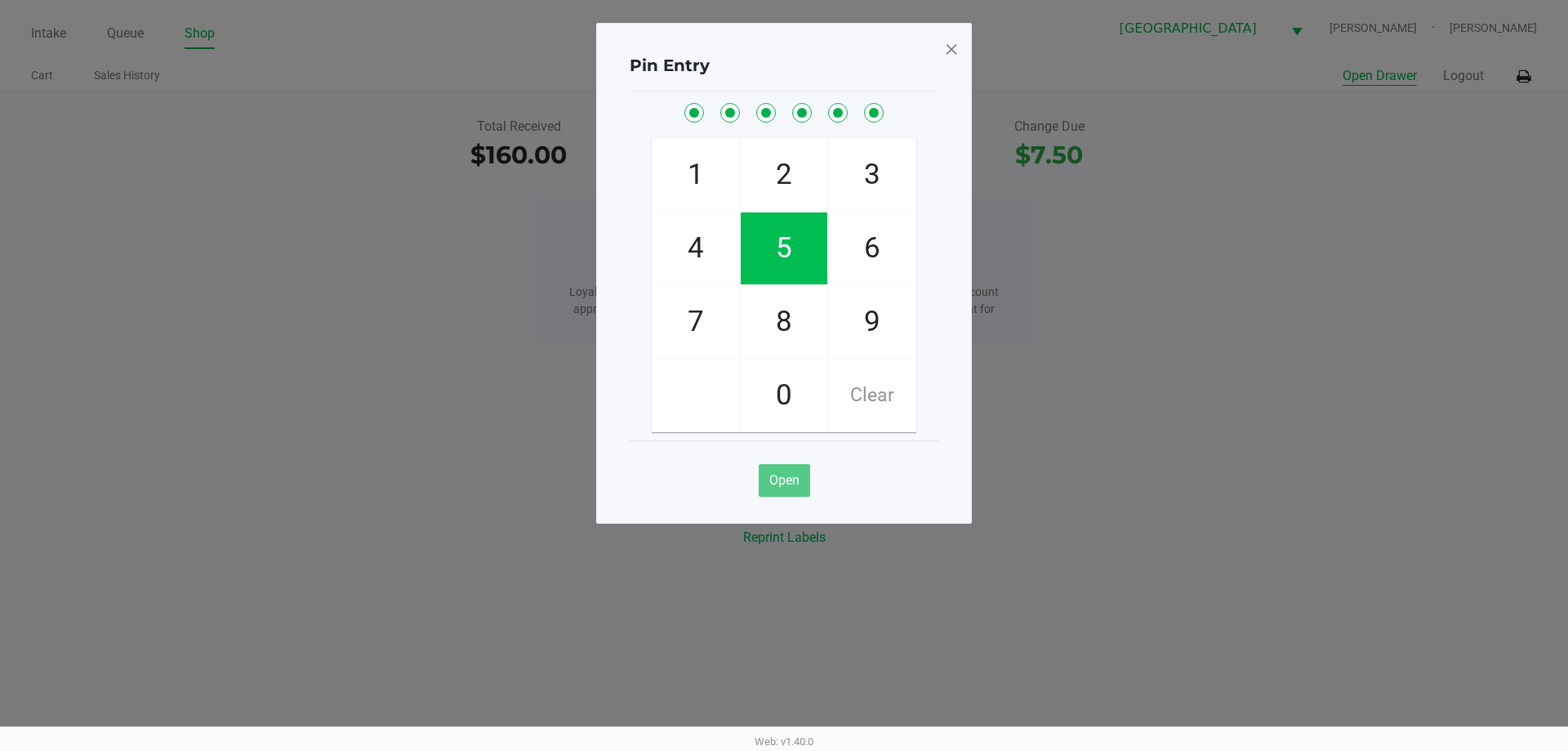
checkbox input "true"
click at [949, 49] on span at bounding box center [951, 49] width 15 height 26
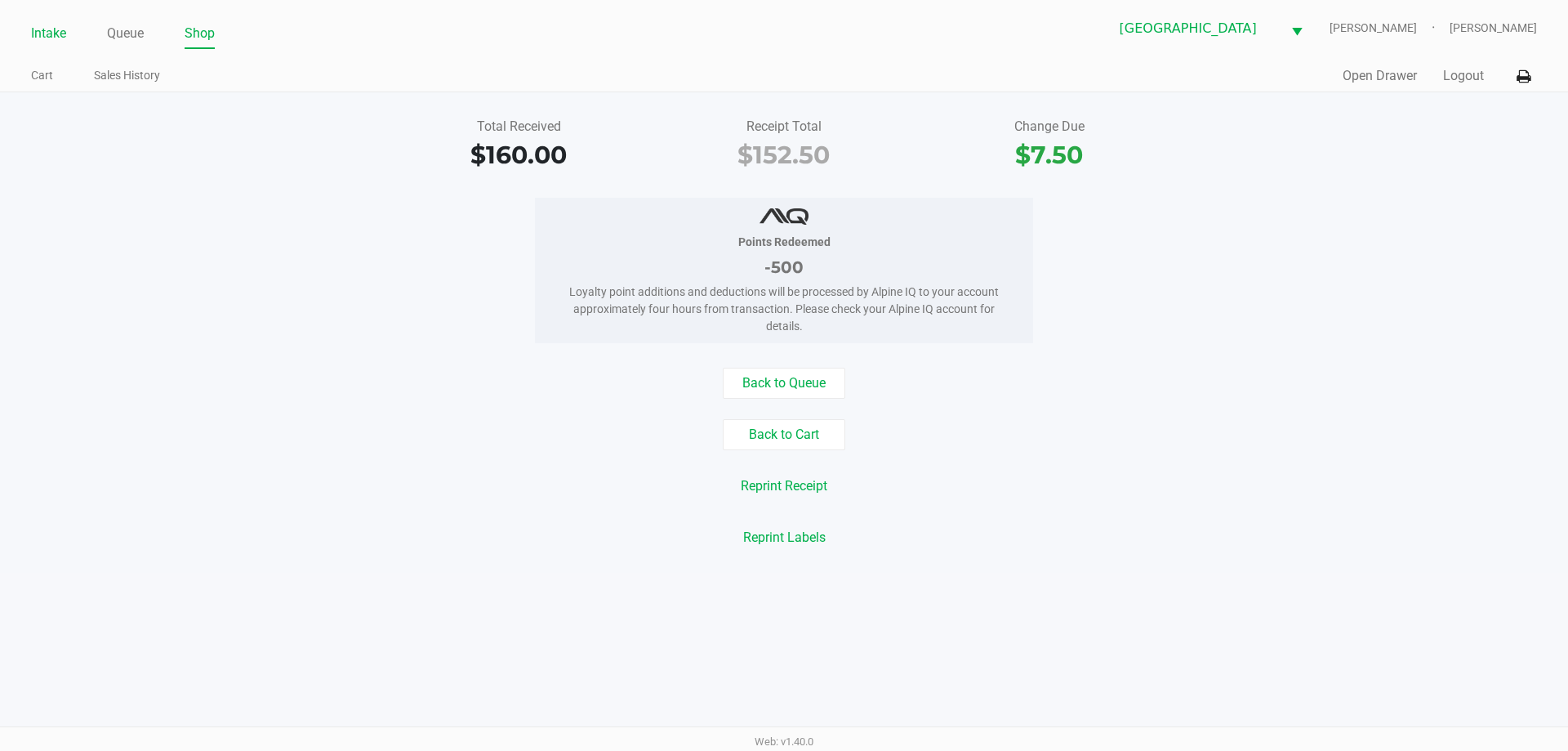
click at [44, 36] on link "Intake" at bounding box center [48, 34] width 35 height 23
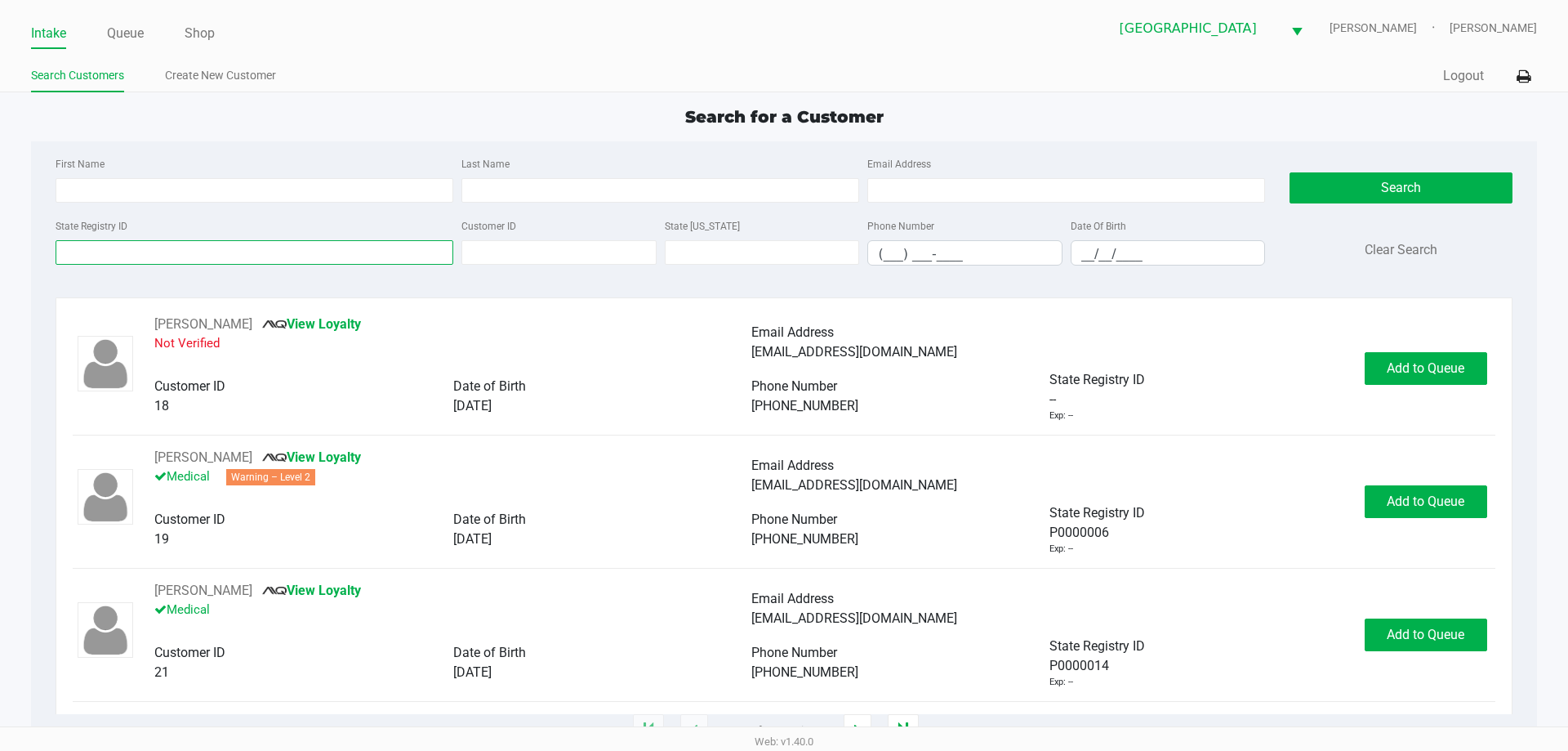
click at [85, 256] on input "State Registry ID" at bounding box center [254, 253] width 398 height 25
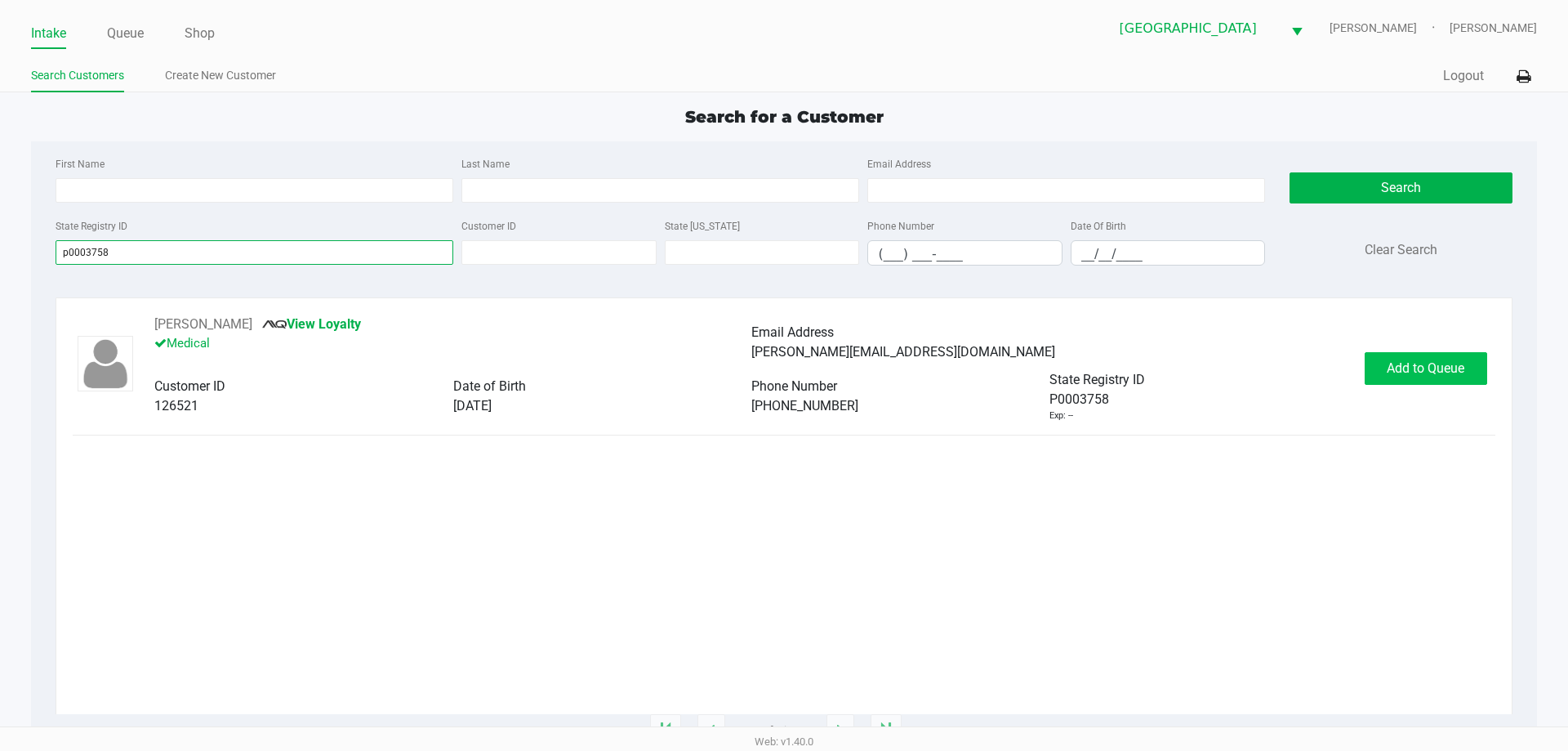
type input "p0003758"
click at [1387, 373] on span "Add to Queue" at bounding box center [1425, 368] width 78 height 16
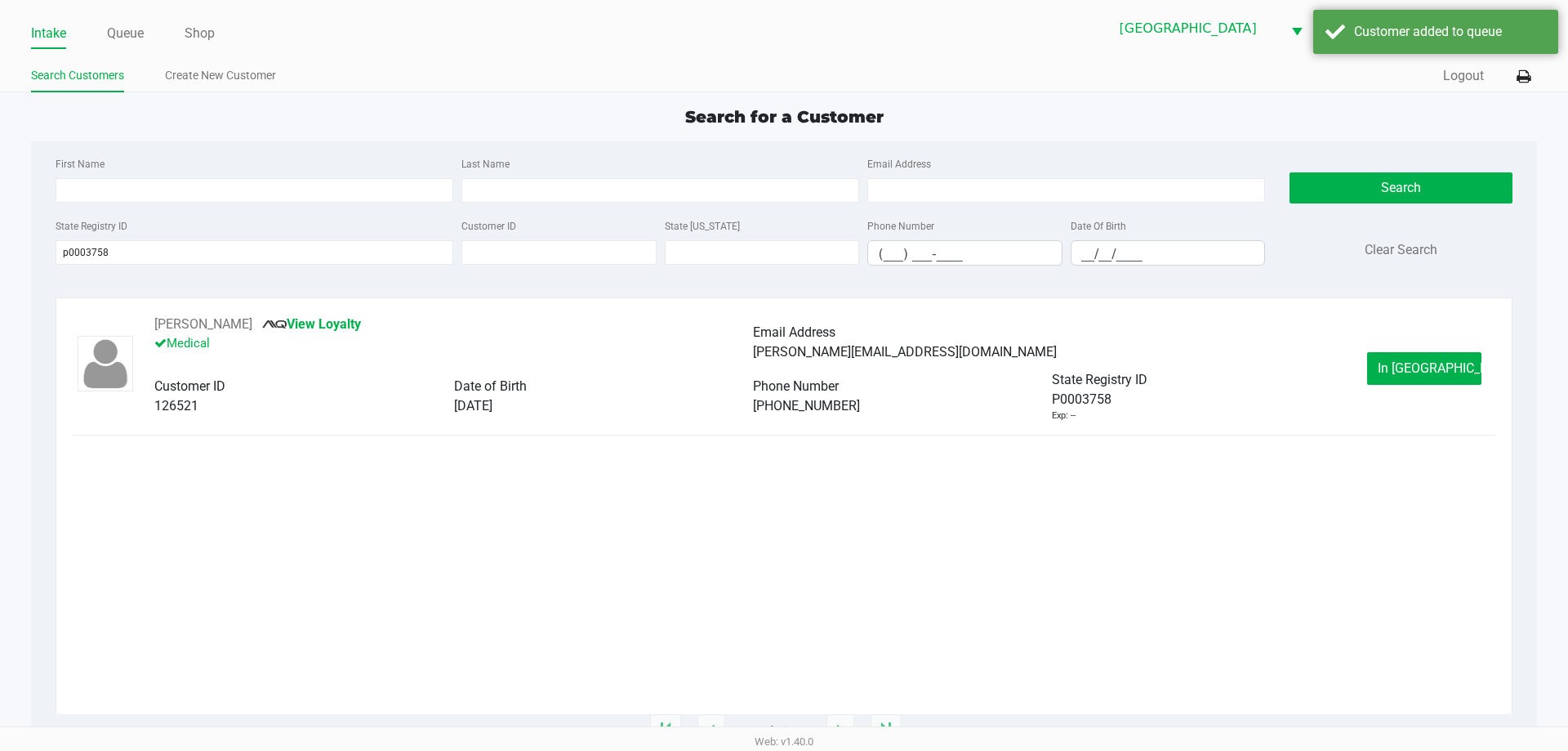
click at [1387, 373] on button "In [GEOGRAPHIC_DATA]" at bounding box center [1424, 369] width 114 height 33
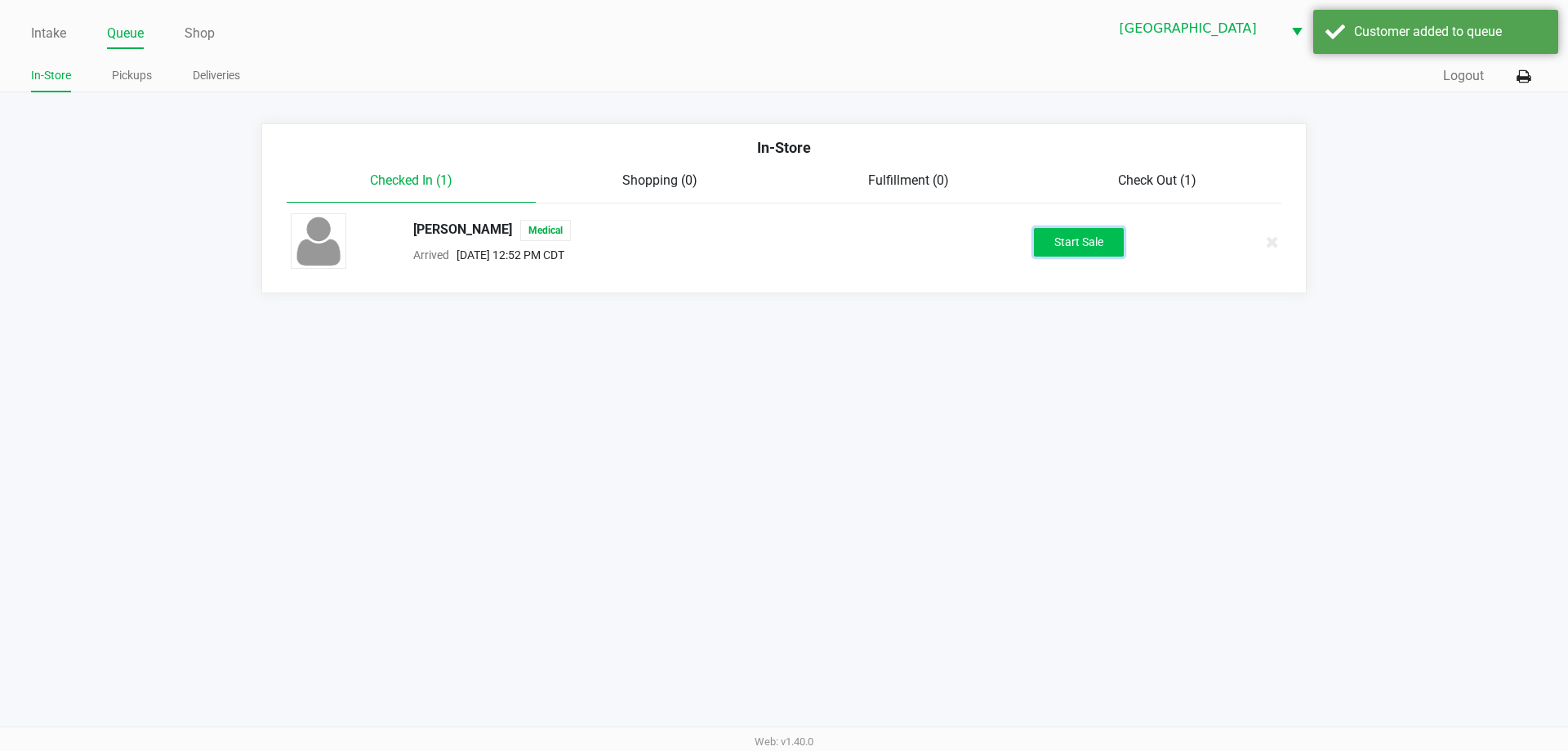
click at [1042, 252] on button "Start Sale" at bounding box center [1078, 242] width 89 height 29
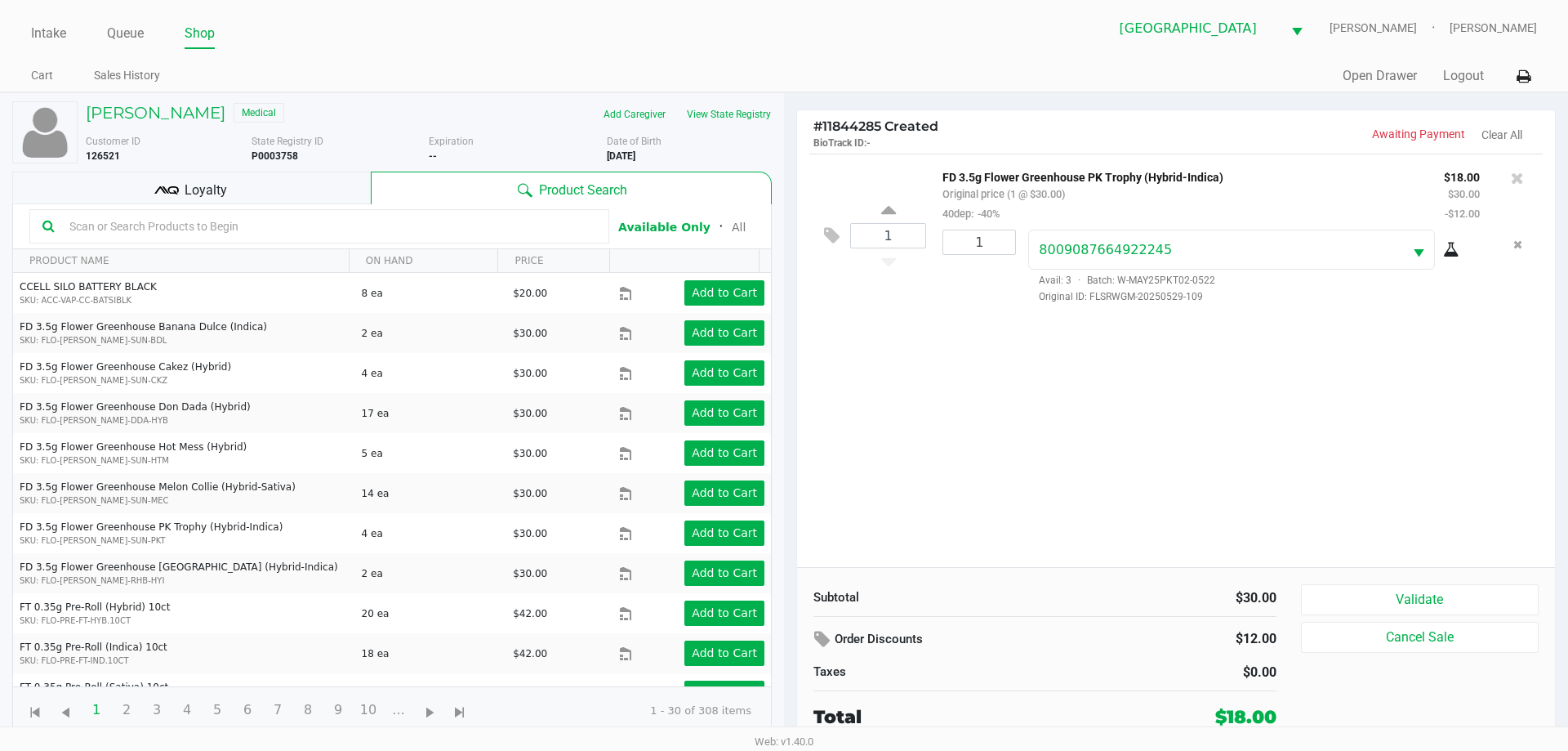
click at [303, 189] on div "Loyalty" at bounding box center [191, 188] width 359 height 33
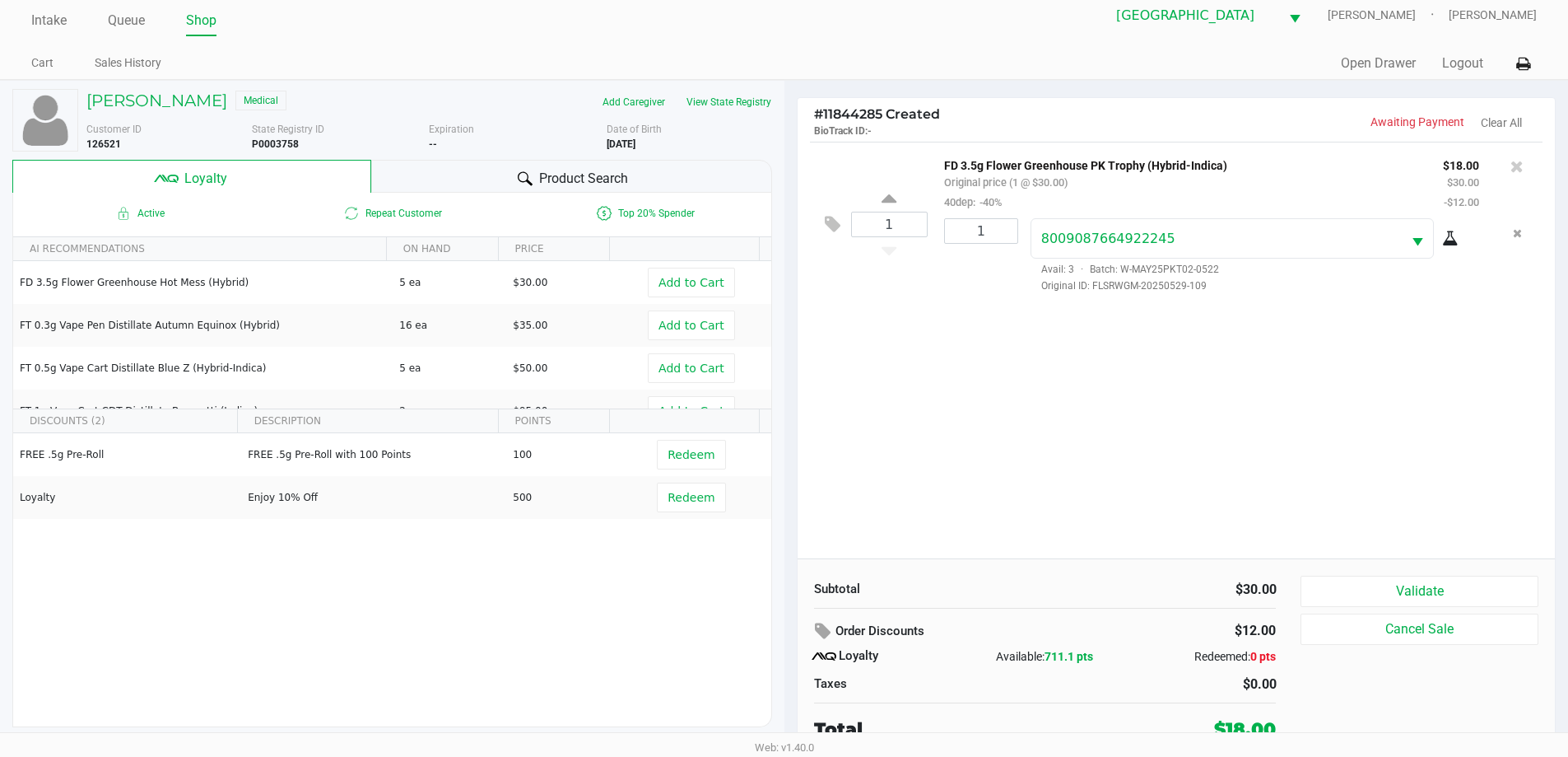
scroll to position [17, 0]
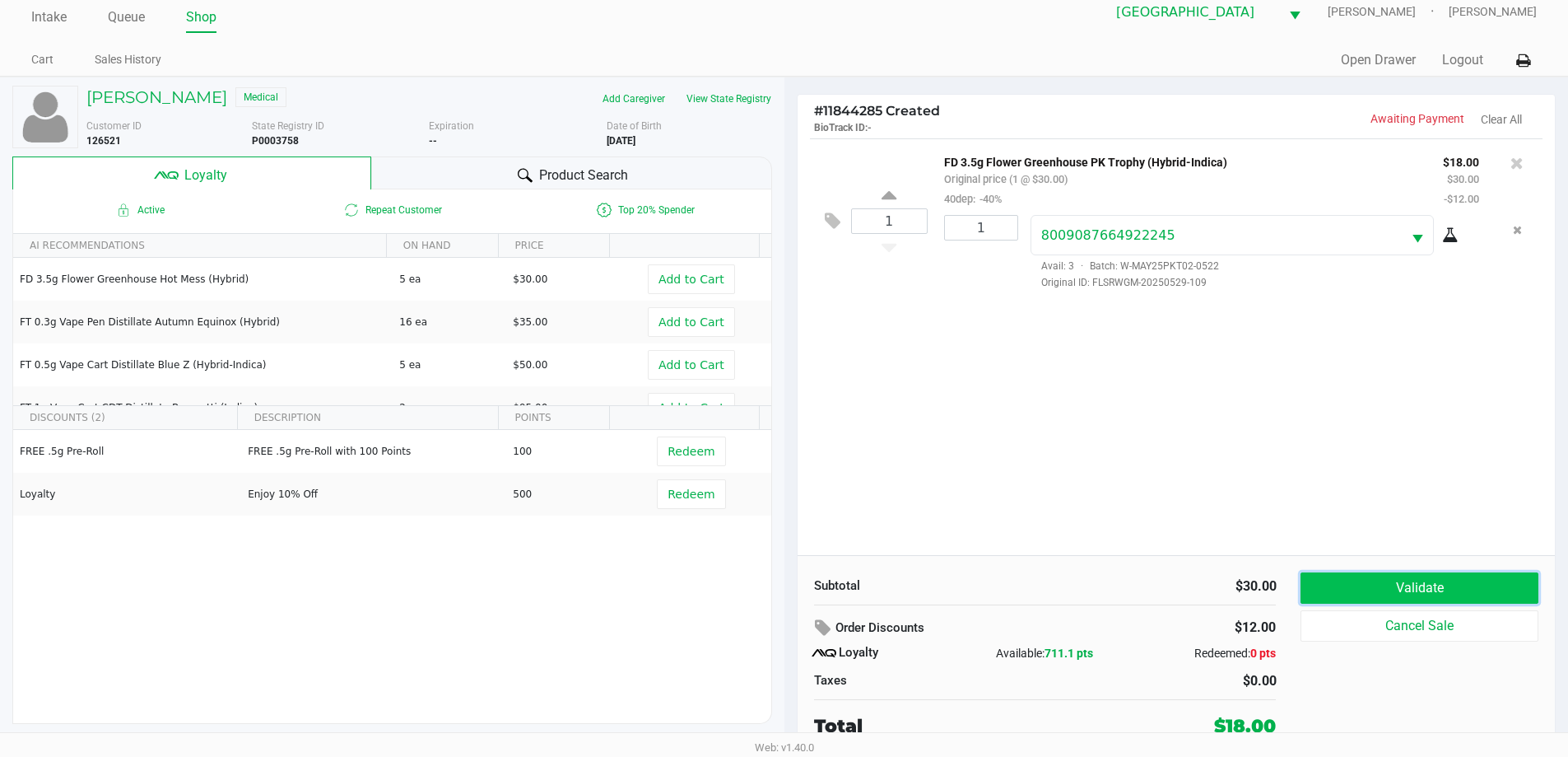
click at [1347, 588] on button "Validate" at bounding box center [1418, 588] width 237 height 31
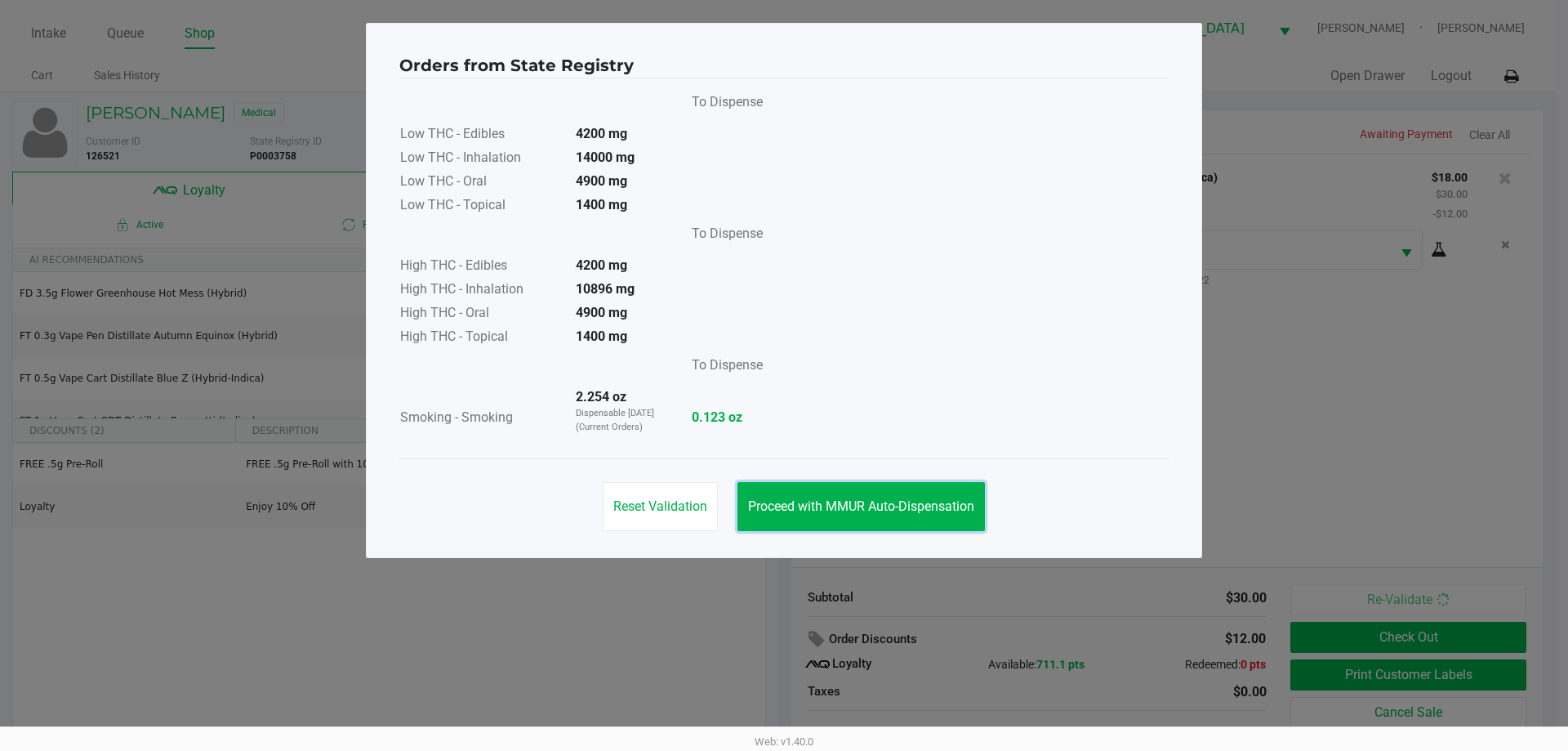
click at [900, 509] on span "Proceed with MMUR Auto-Dispensation" at bounding box center [862, 506] width 226 height 16
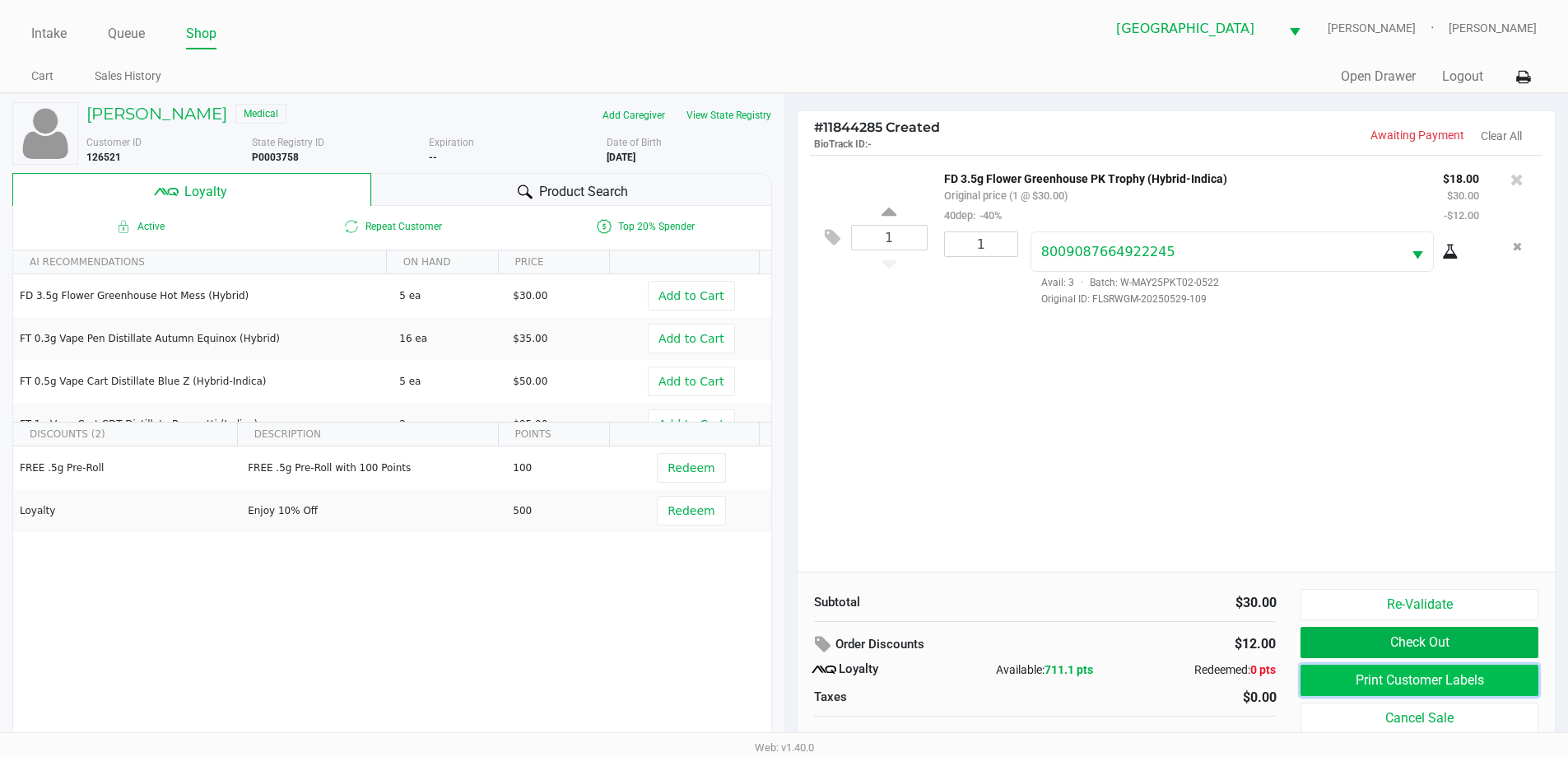
click at [1456, 678] on button "Print Customer Labels" at bounding box center [1418, 680] width 237 height 31
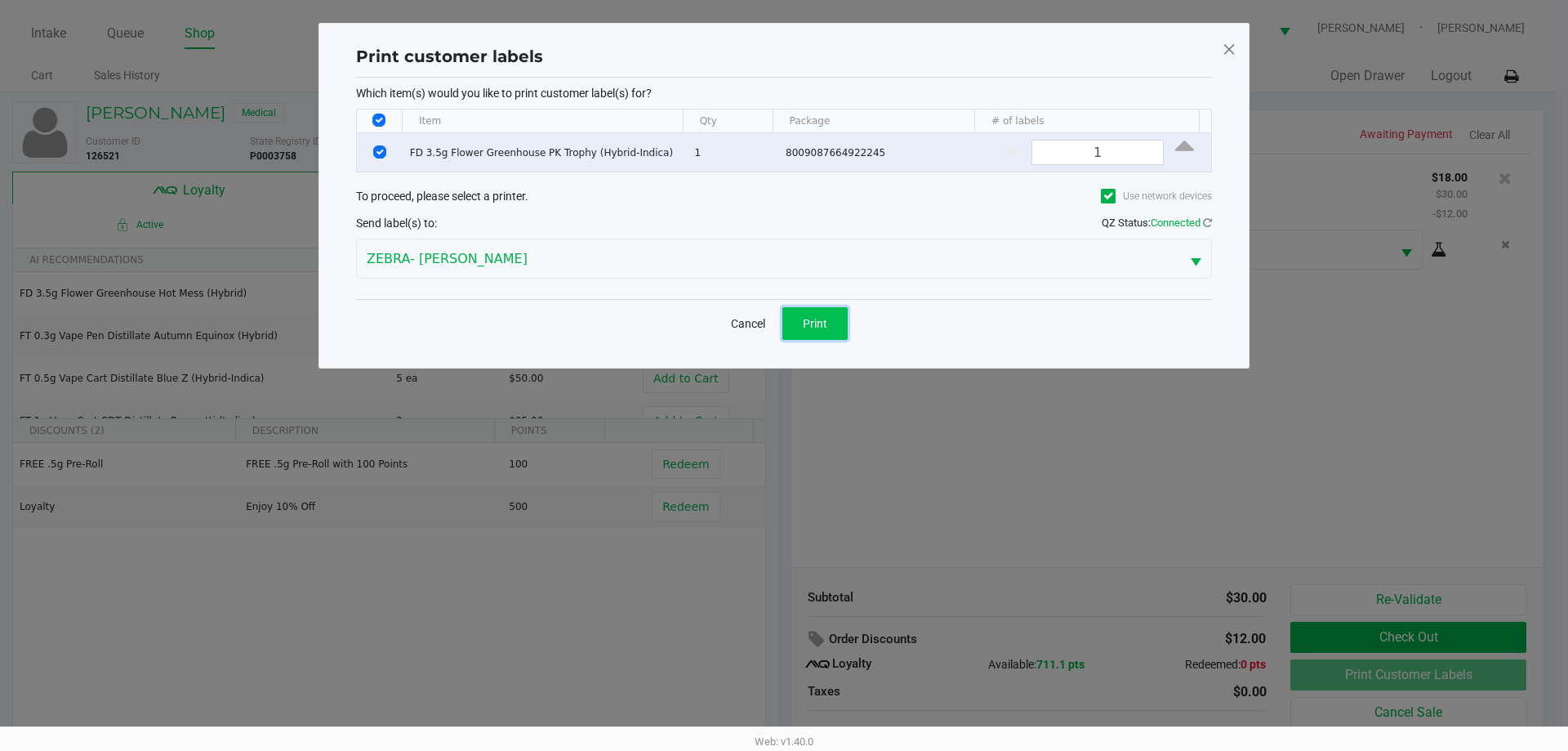
click at [818, 307] on button "Print" at bounding box center [815, 323] width 66 height 33
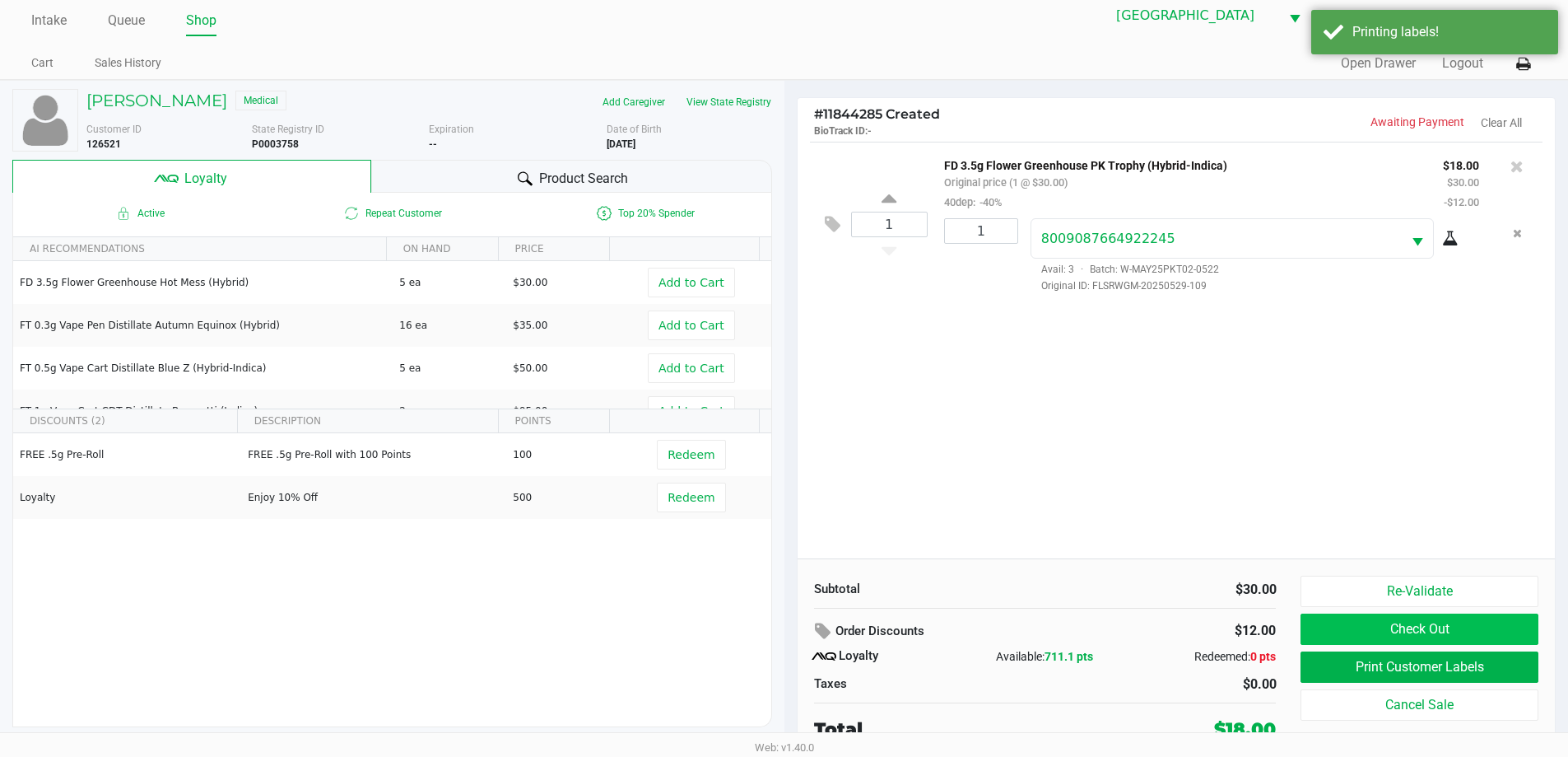
scroll to position [17, 0]
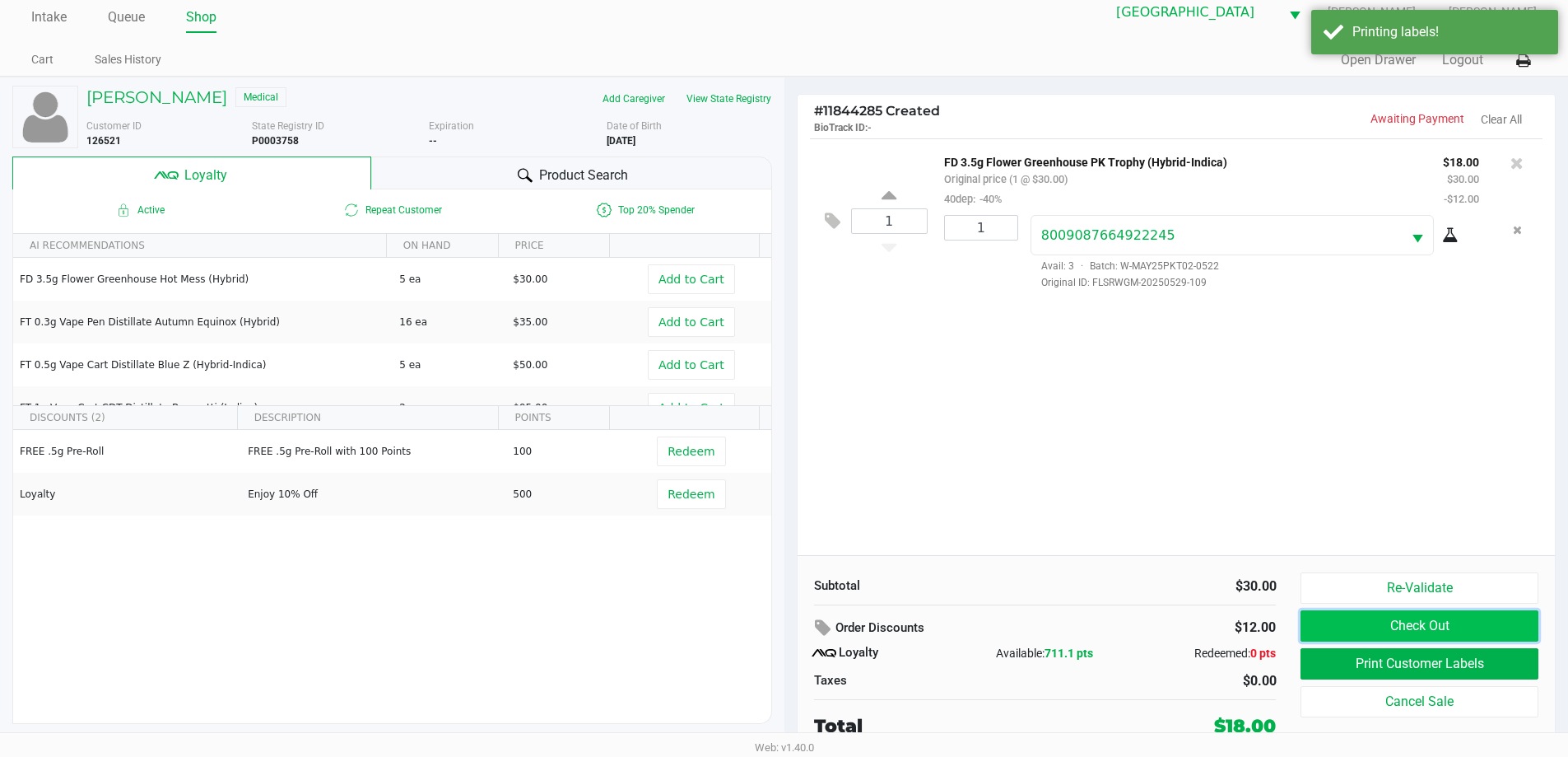
click at [1398, 629] on button "Check Out" at bounding box center [1418, 625] width 237 height 31
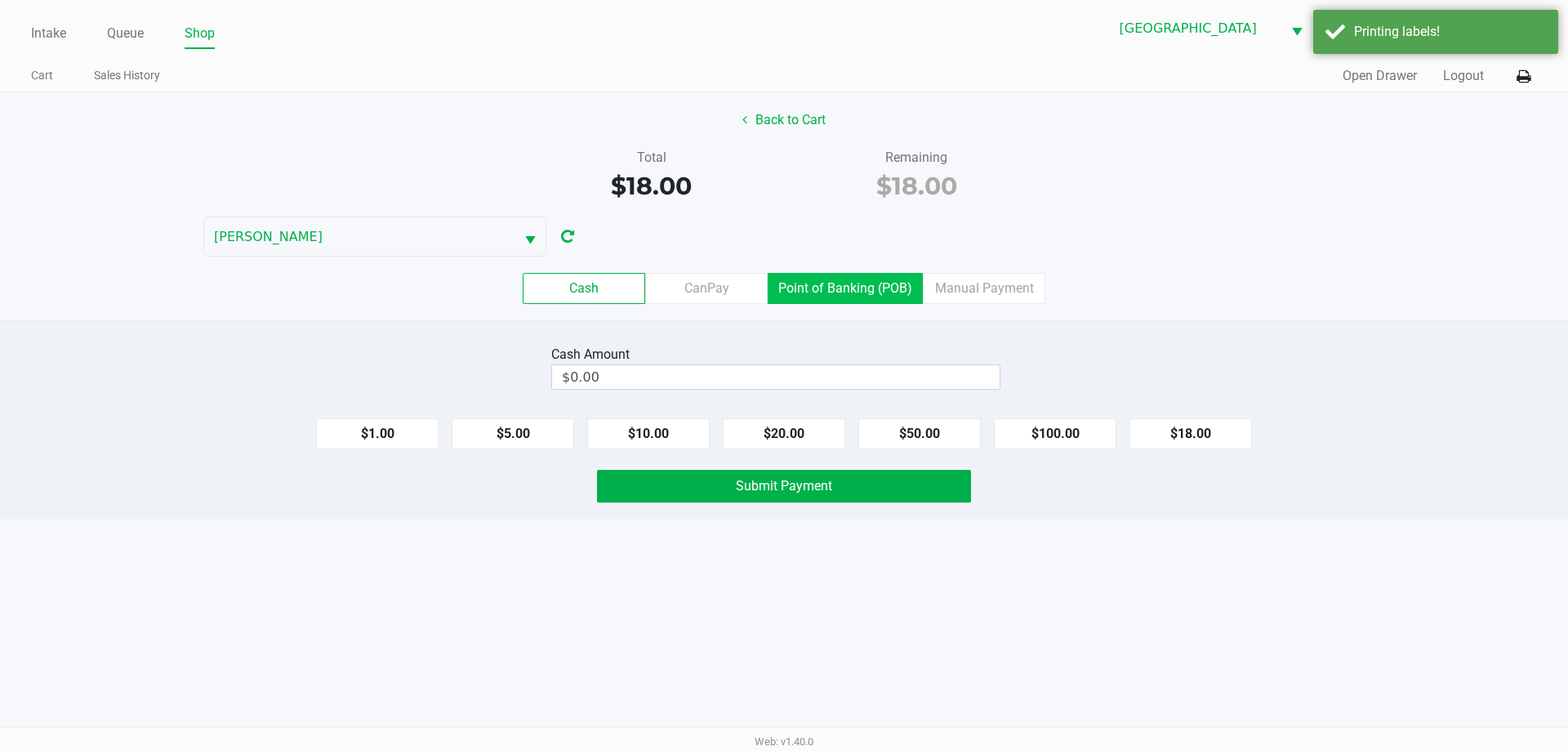
click at [848, 295] on label "Point of Banking (POB)" at bounding box center [844, 288] width 155 height 31
click at [0, 0] on 7 "Point of Banking (POB)" at bounding box center [0, 0] width 0 height 0
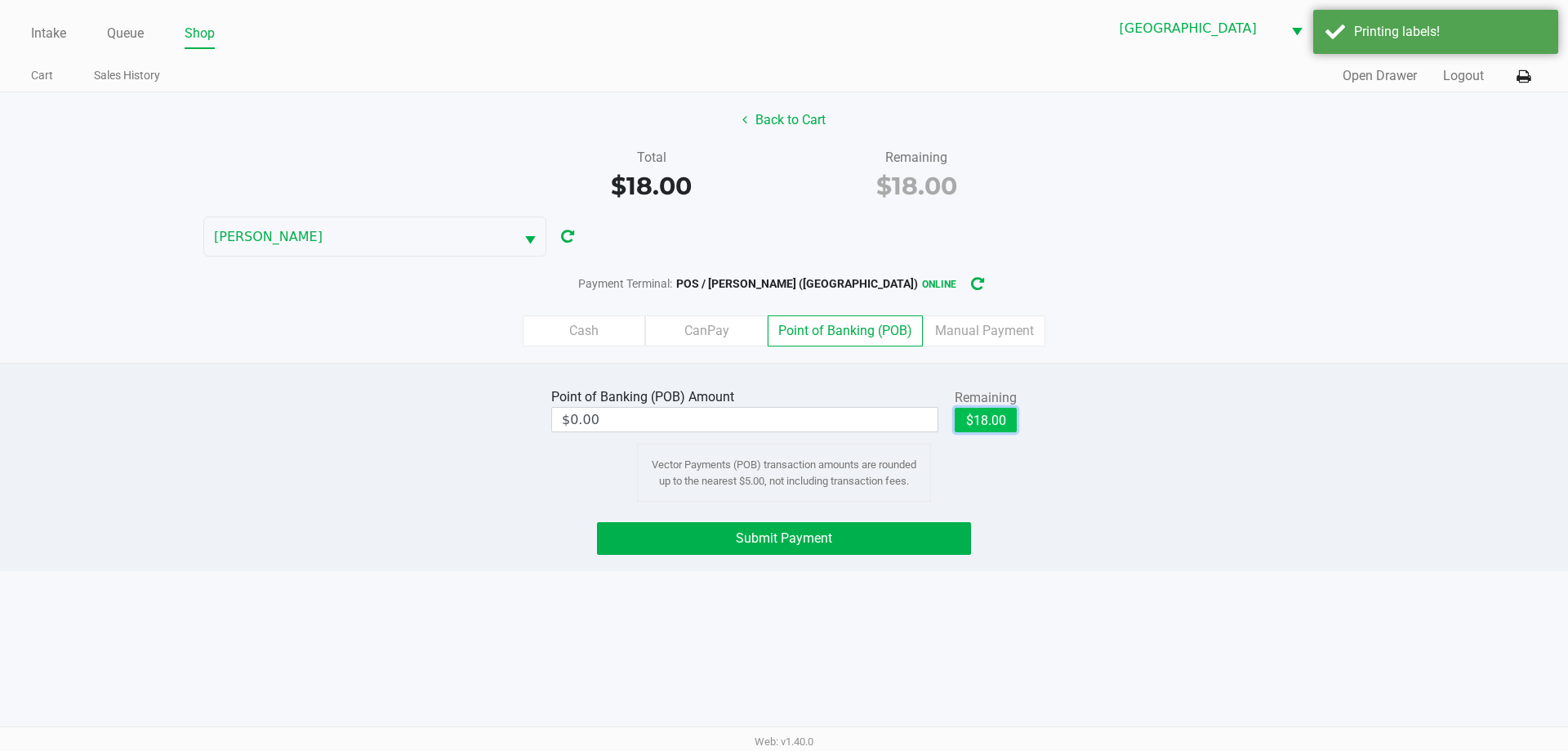
click at [977, 426] on button "$18.00" at bounding box center [985, 420] width 62 height 25
type input "$18.00"
click at [936, 547] on button "Submit Payment" at bounding box center [784, 538] width 374 height 33
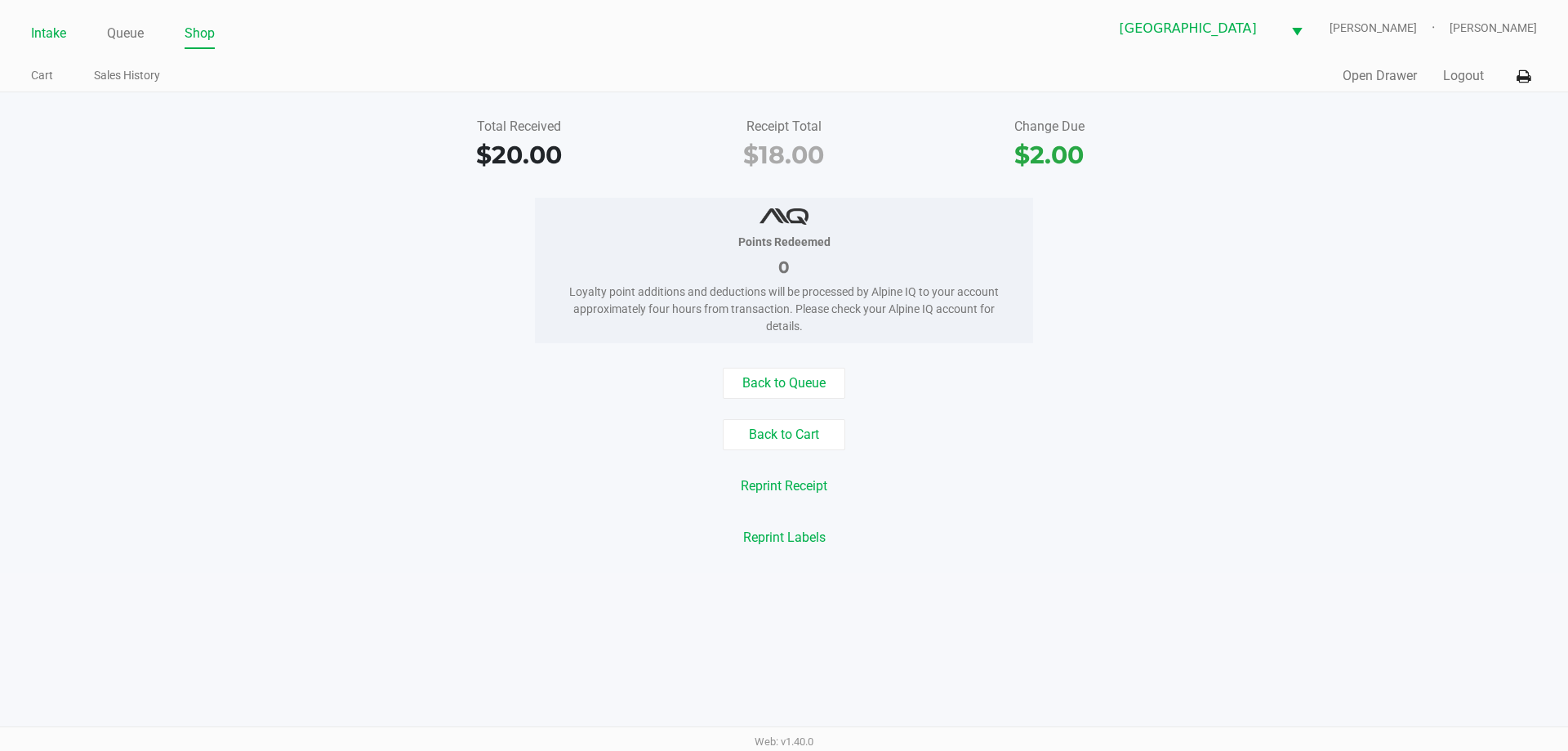
click at [34, 27] on link "Intake" at bounding box center [48, 34] width 35 height 23
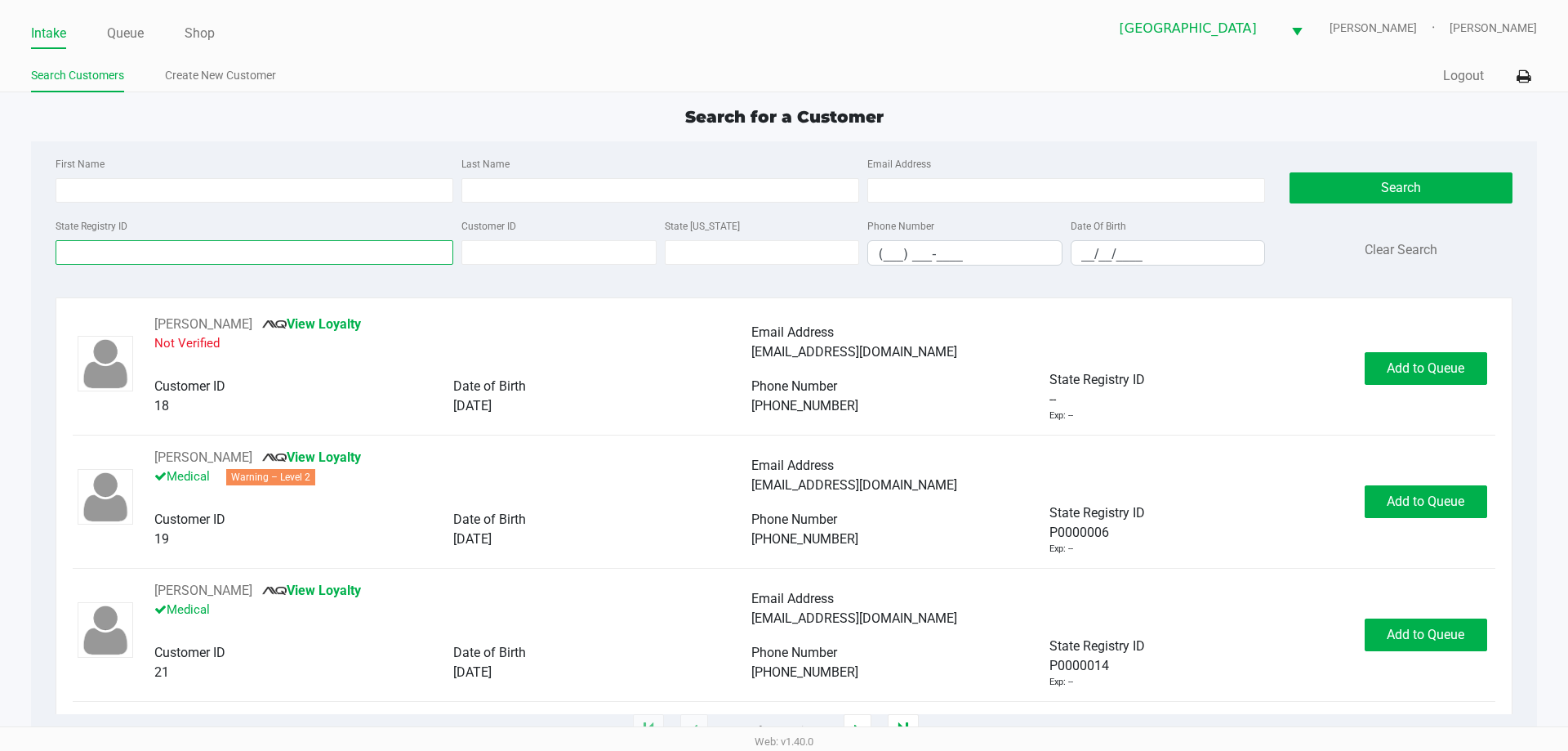
click at [129, 255] on input "State Registry ID" at bounding box center [254, 253] width 398 height 25
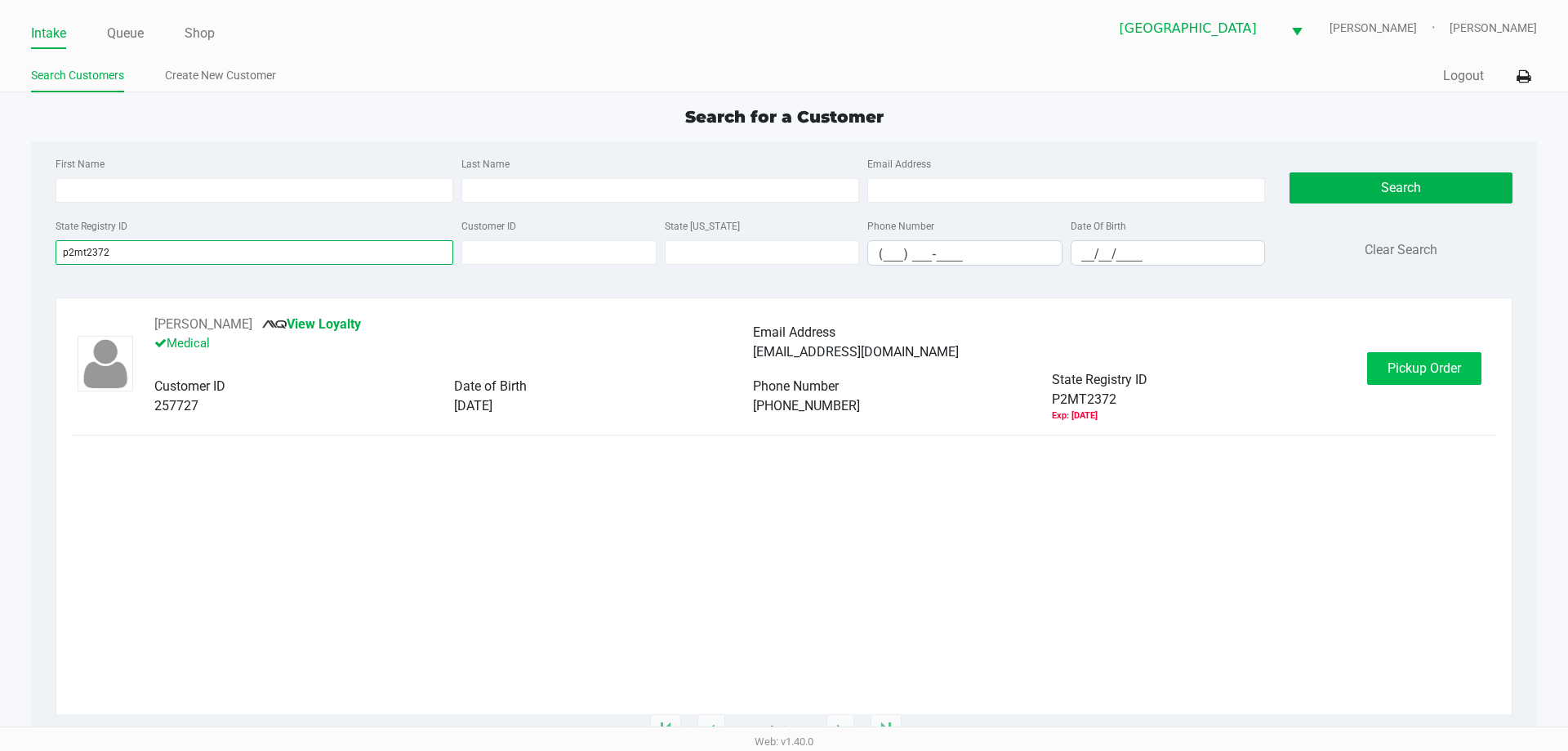
type input "p2mt2372"
click at [1397, 370] on span "Pickup Order" at bounding box center [1424, 368] width 74 height 16
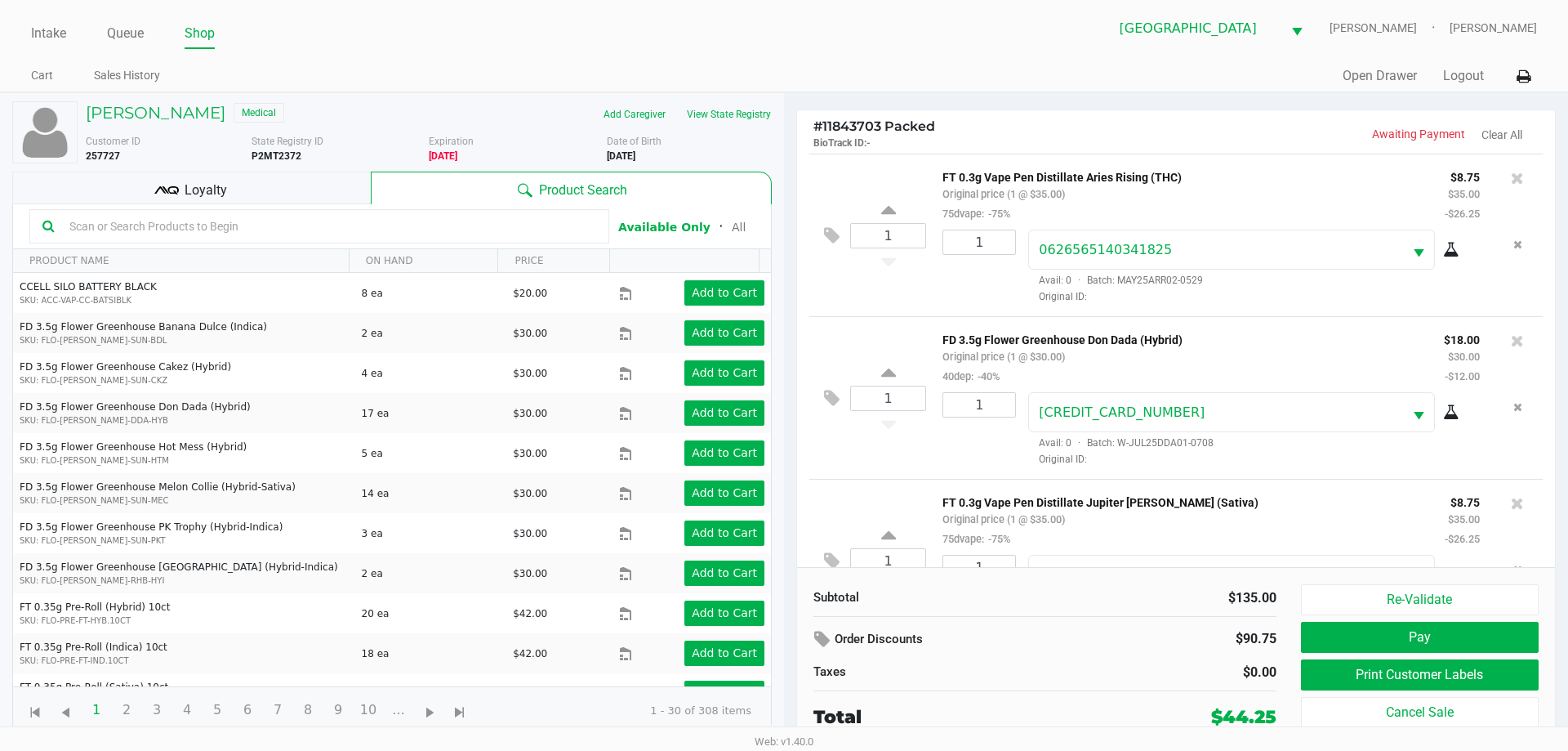
click at [230, 193] on div "Loyalty" at bounding box center [191, 188] width 359 height 33
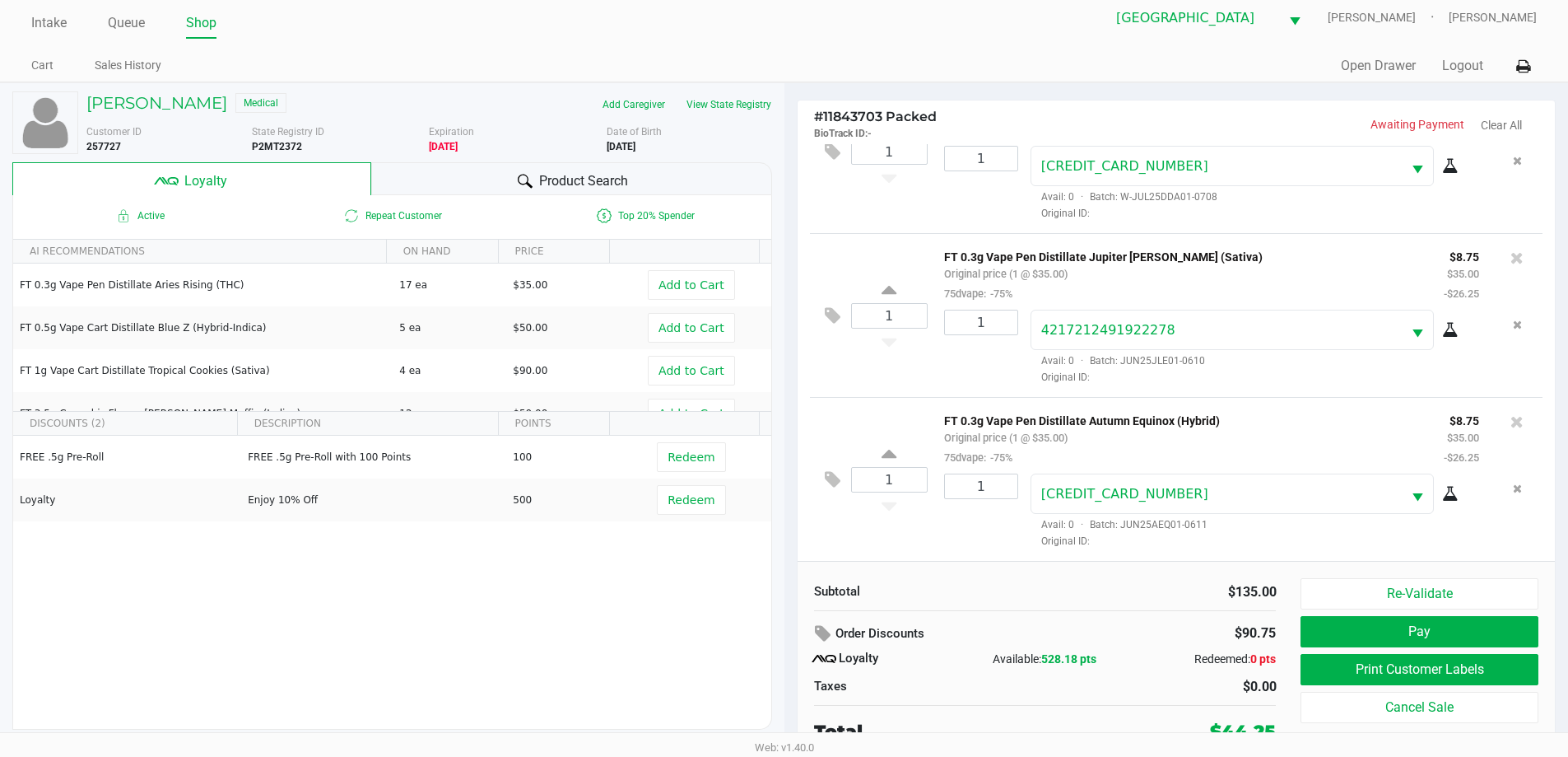
scroll to position [17, 0]
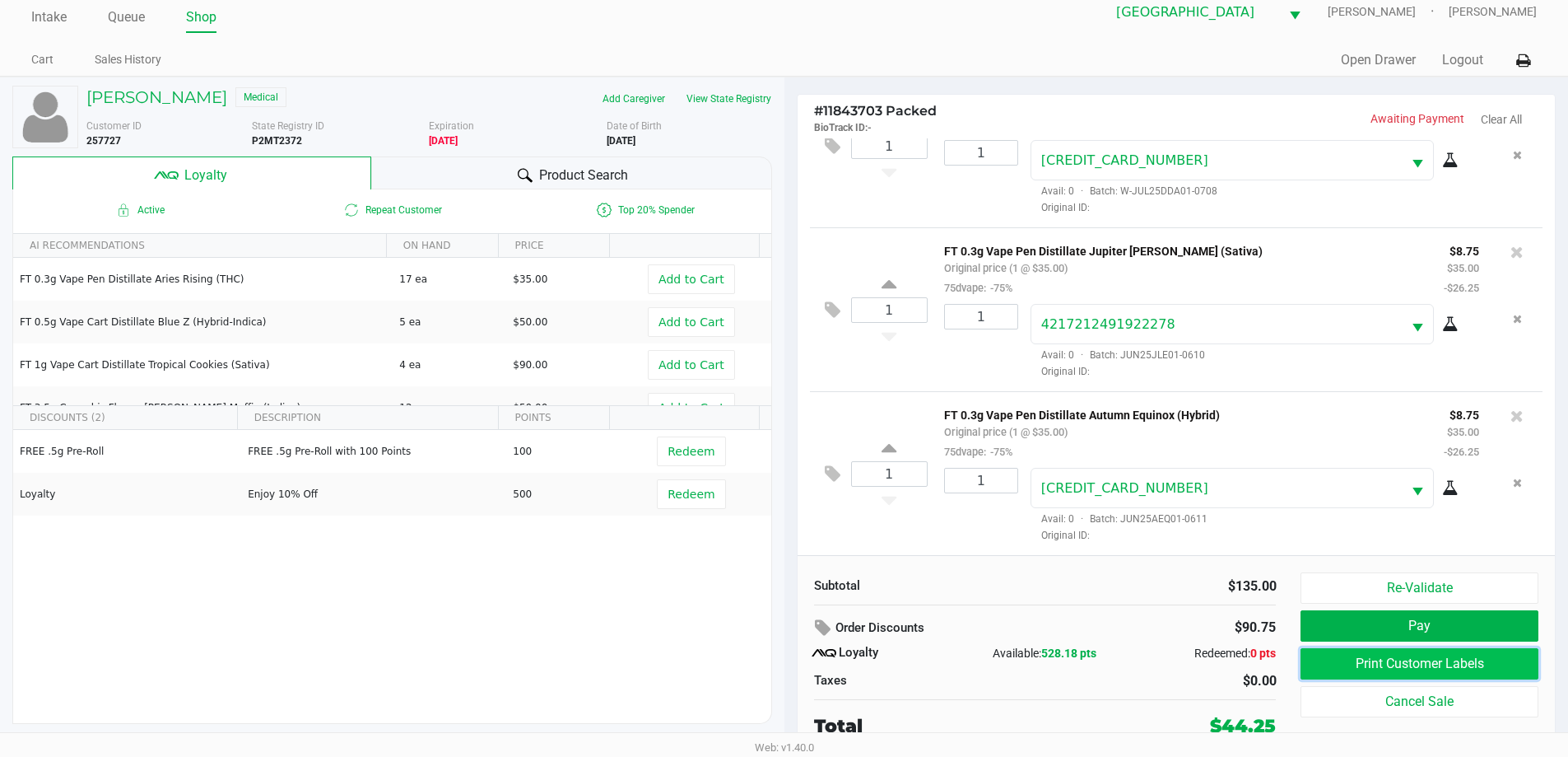
click at [1477, 659] on button "Print Customer Labels" at bounding box center [1418, 664] width 237 height 31
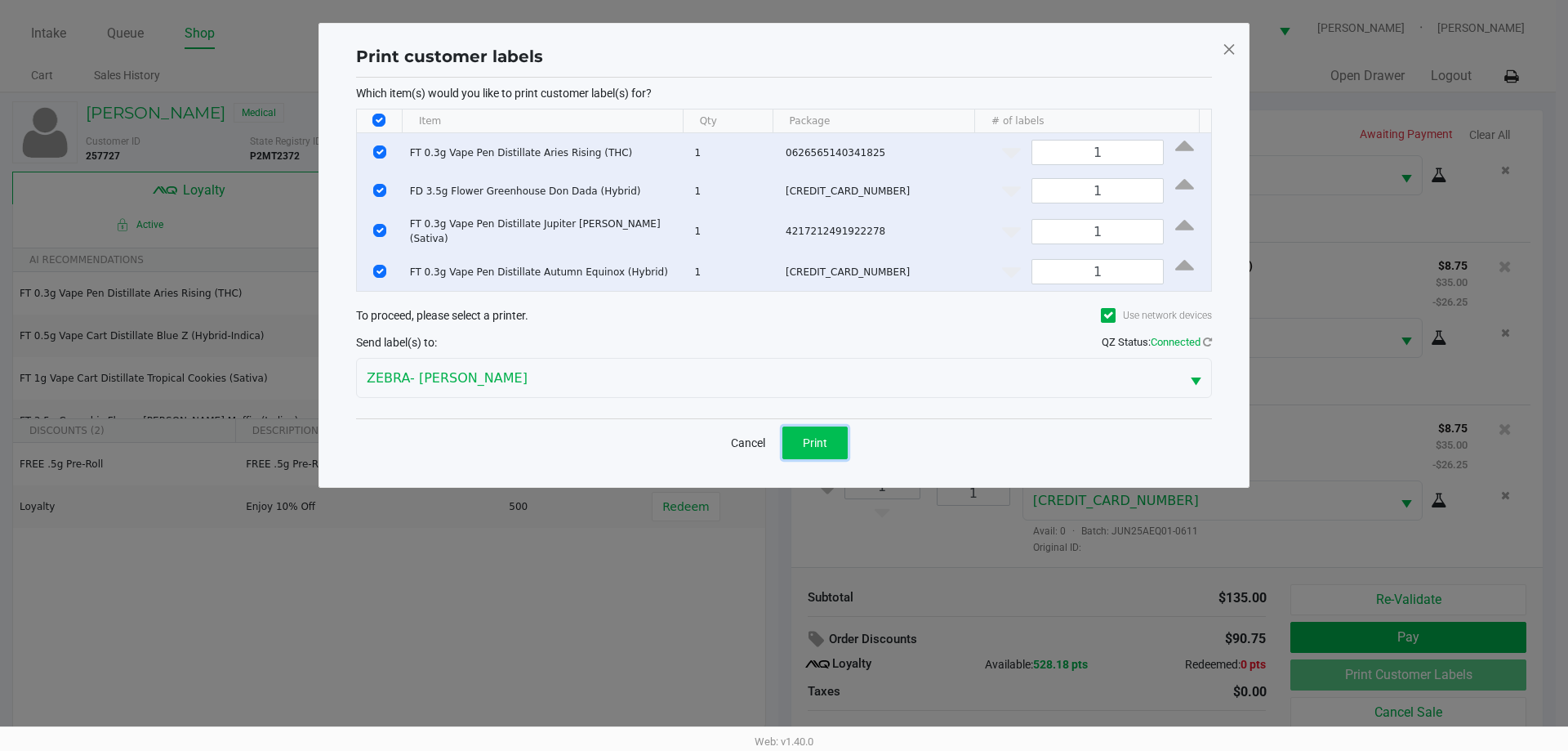
click at [794, 446] on button "Print" at bounding box center [815, 442] width 66 height 33
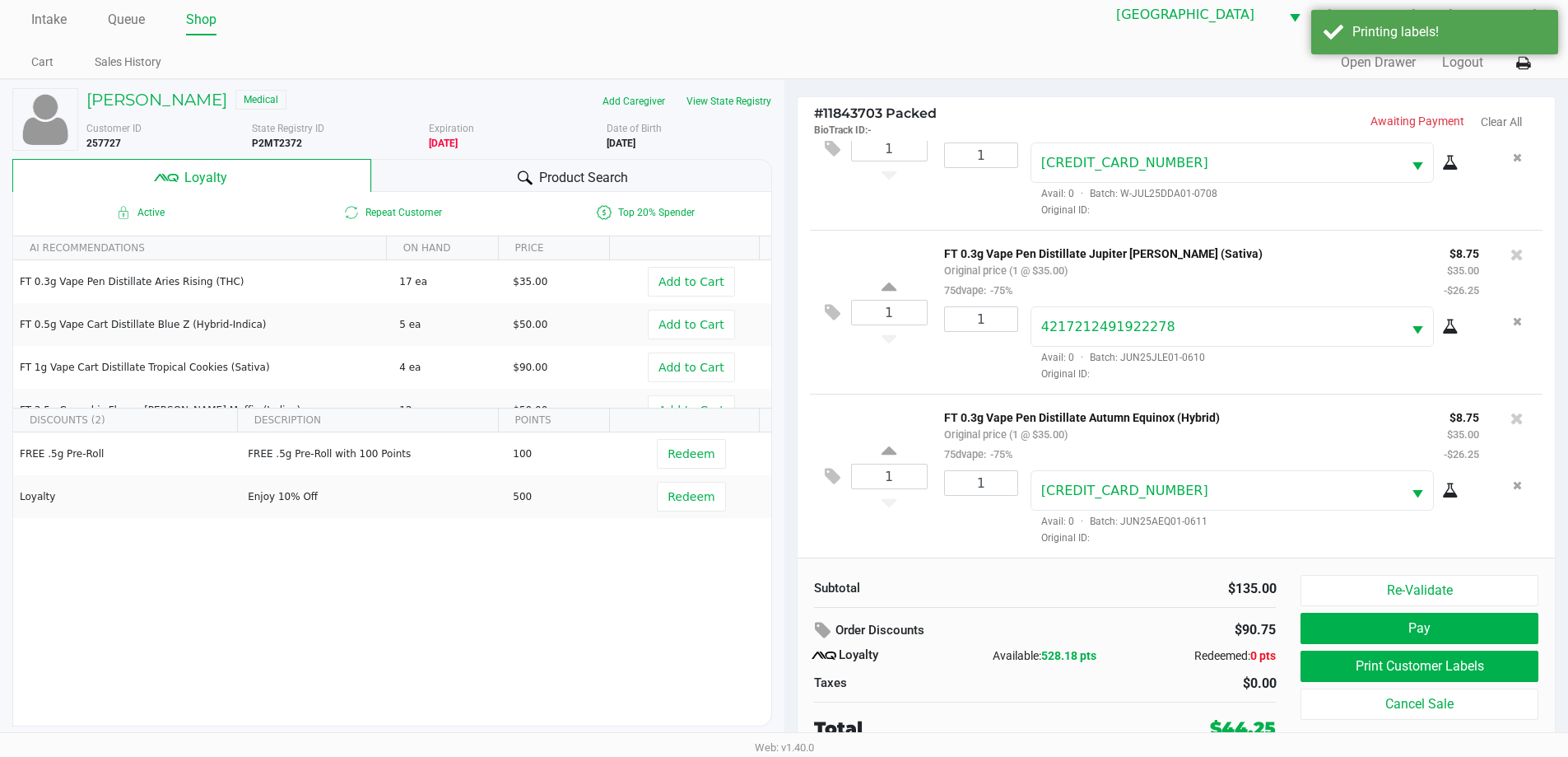
scroll to position [17, 0]
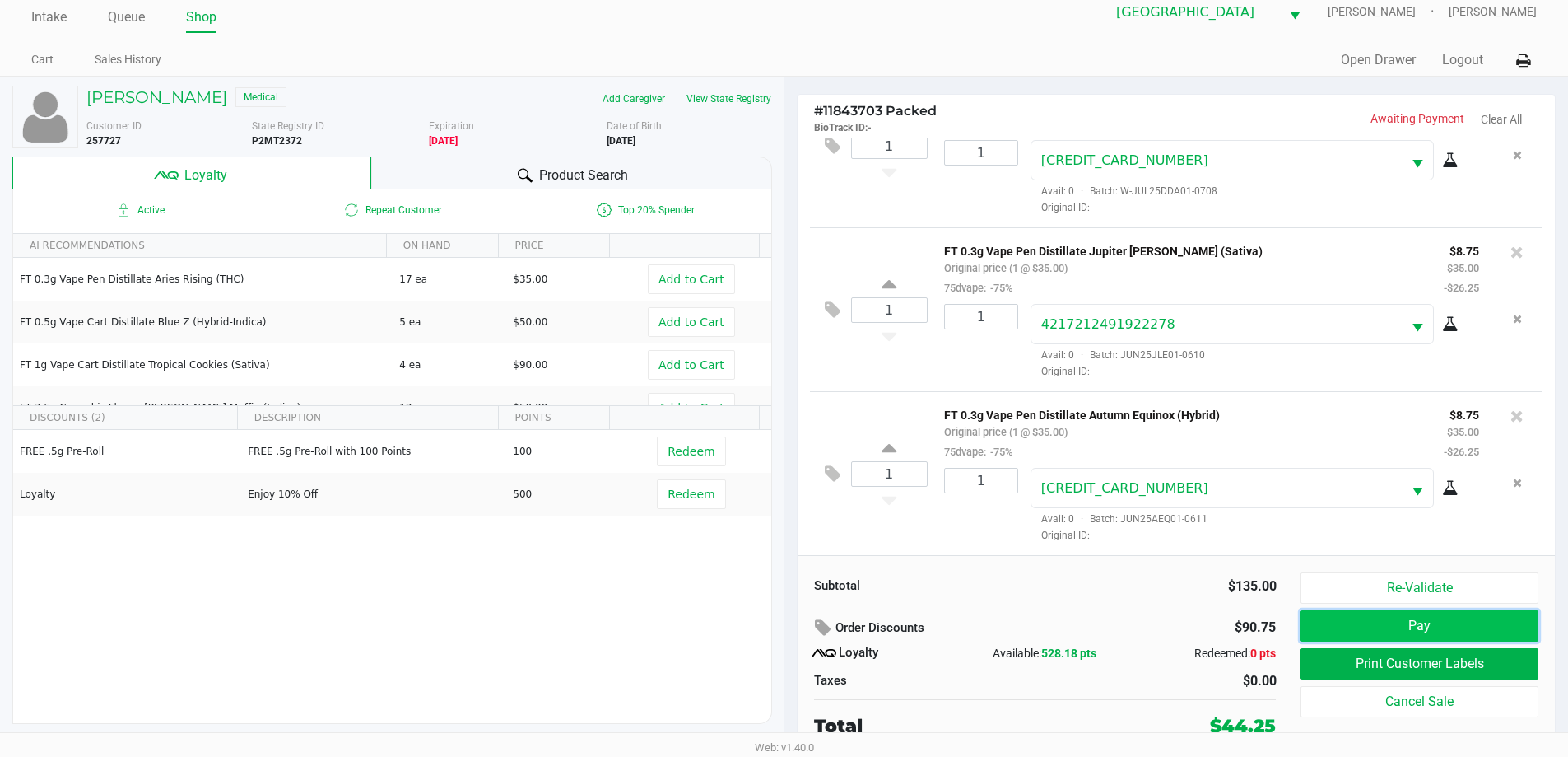
click at [1440, 611] on button "Pay" at bounding box center [1418, 625] width 237 height 31
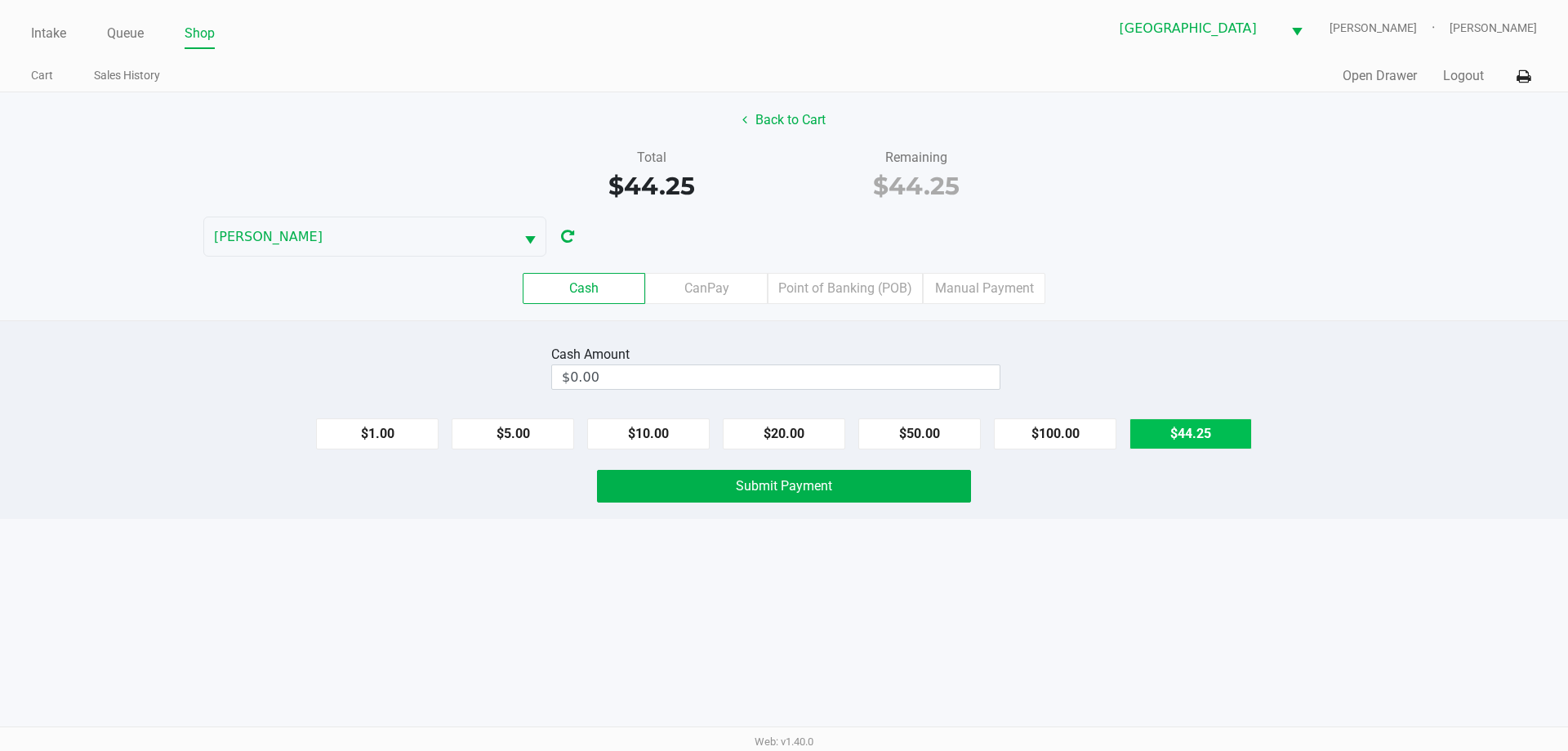
click at [1206, 437] on button "$44.25" at bounding box center [1190, 434] width 122 height 31
type input "$44.25"
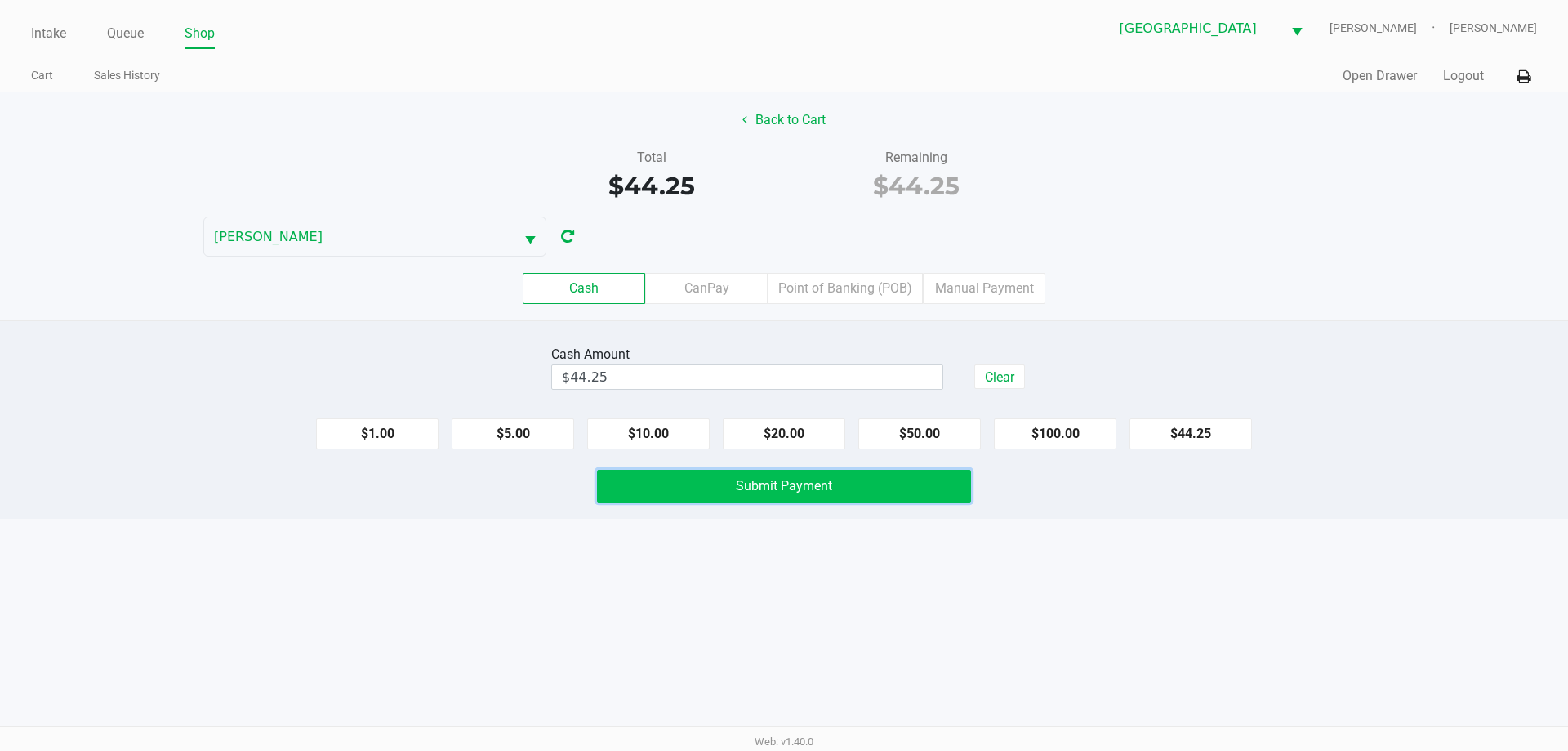
click at [885, 479] on button "Submit Payment" at bounding box center [784, 486] width 374 height 33
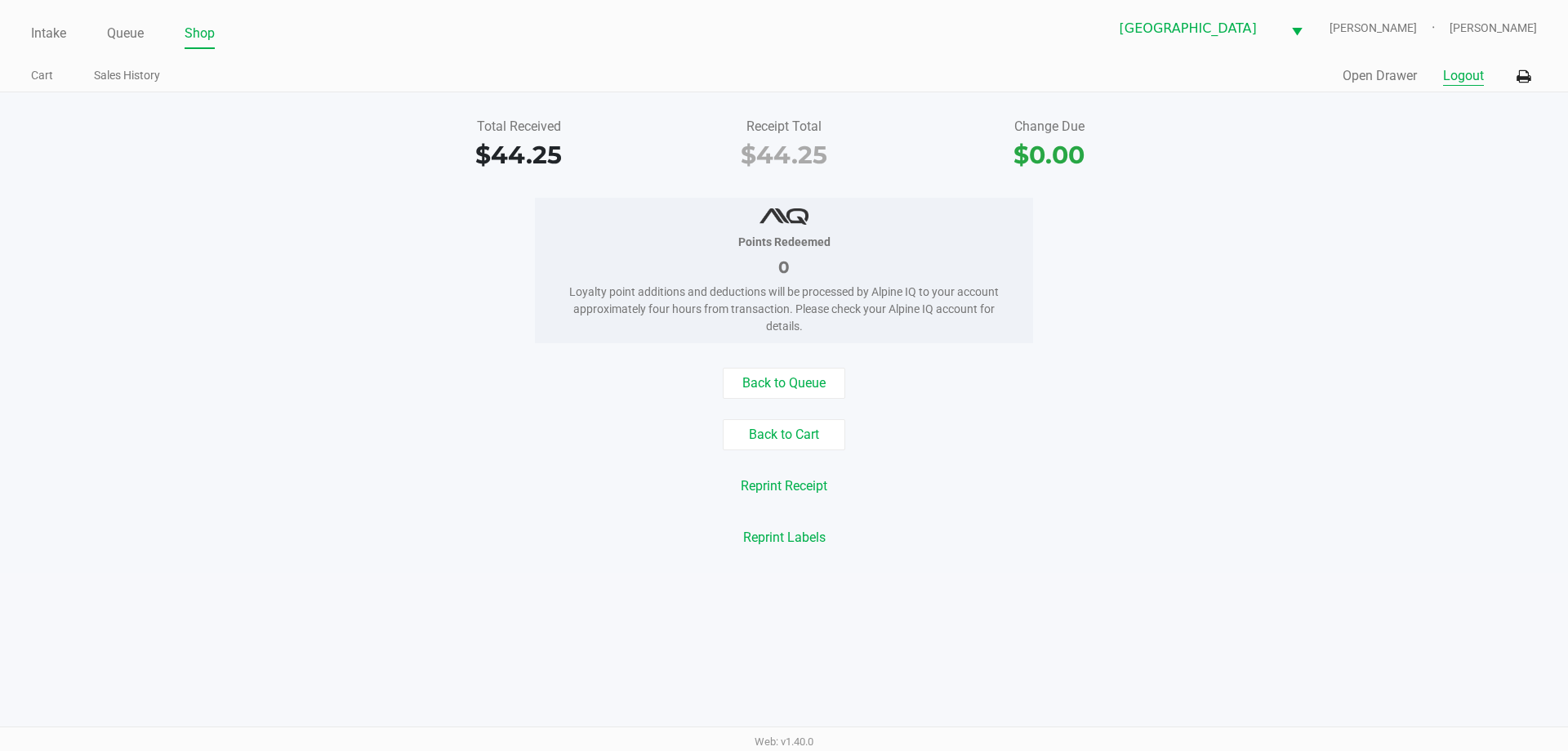
click at [1453, 77] on button "Logout" at bounding box center [1463, 76] width 41 height 20
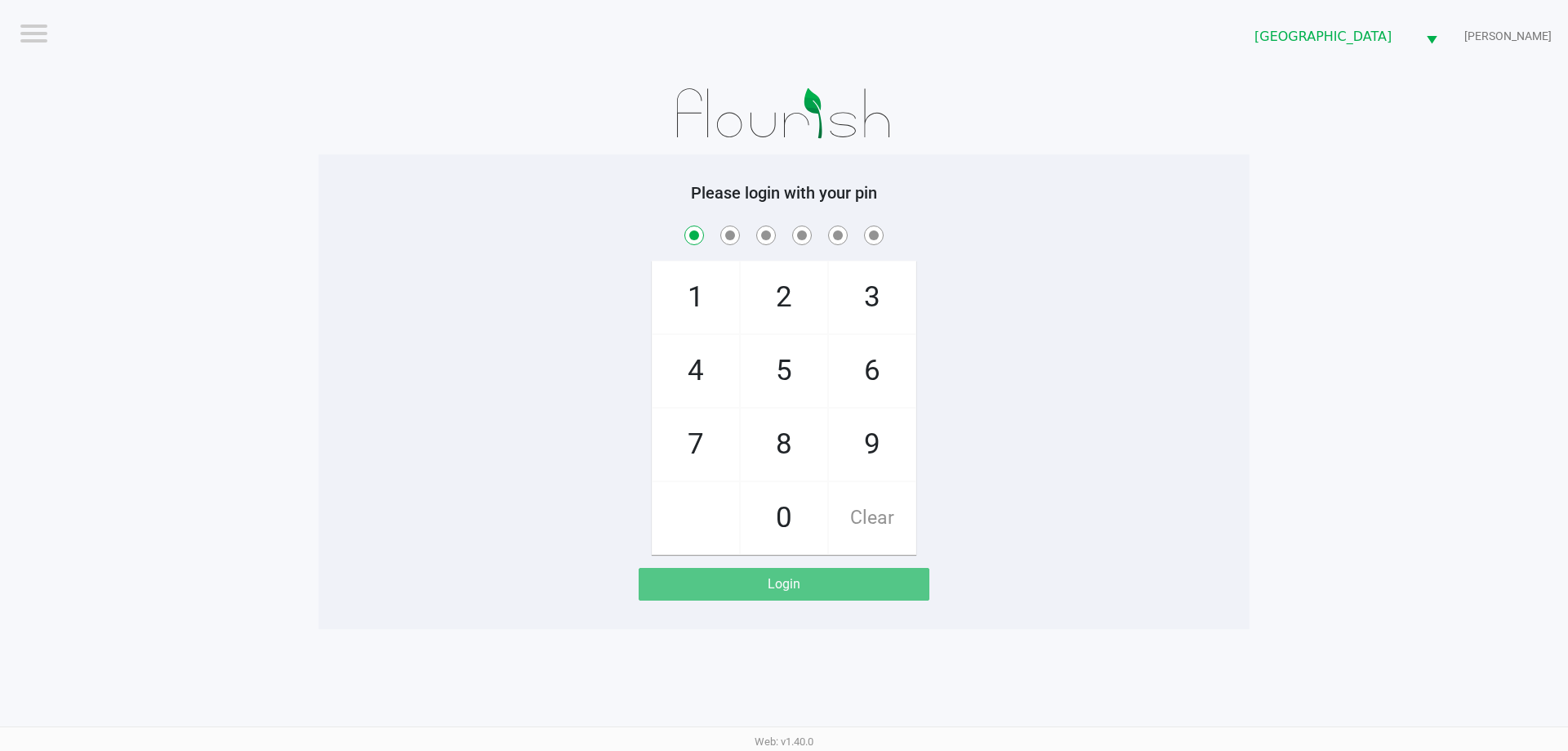
checkbox input "true"
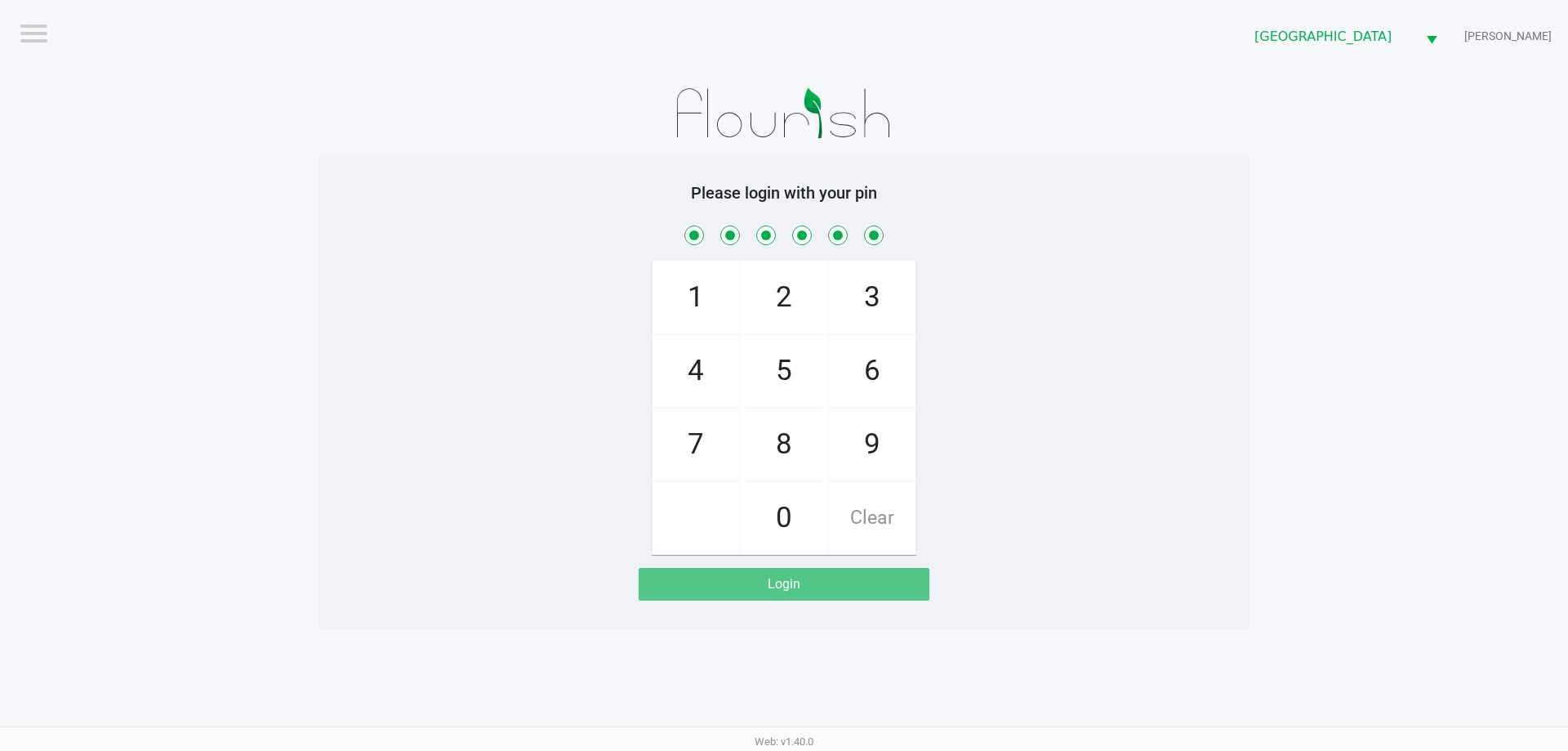
checkbox input "true"
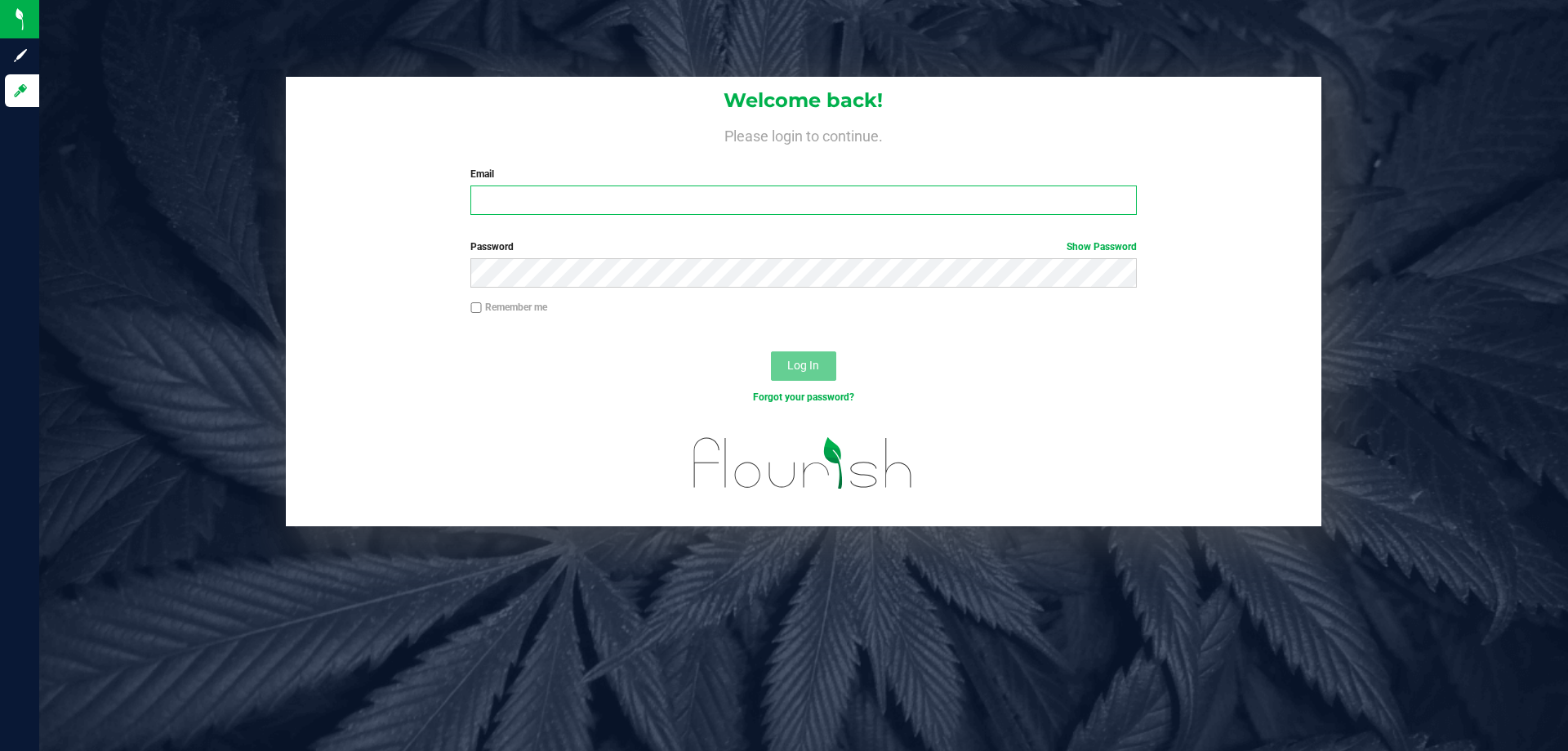
click at [538, 202] on input "Email" at bounding box center [802, 200] width 665 height 30
type input "[EMAIL_ADDRESS][DOMAIN_NAME]"
click at [770, 351] on button "Log In" at bounding box center [803, 366] width 66 height 30
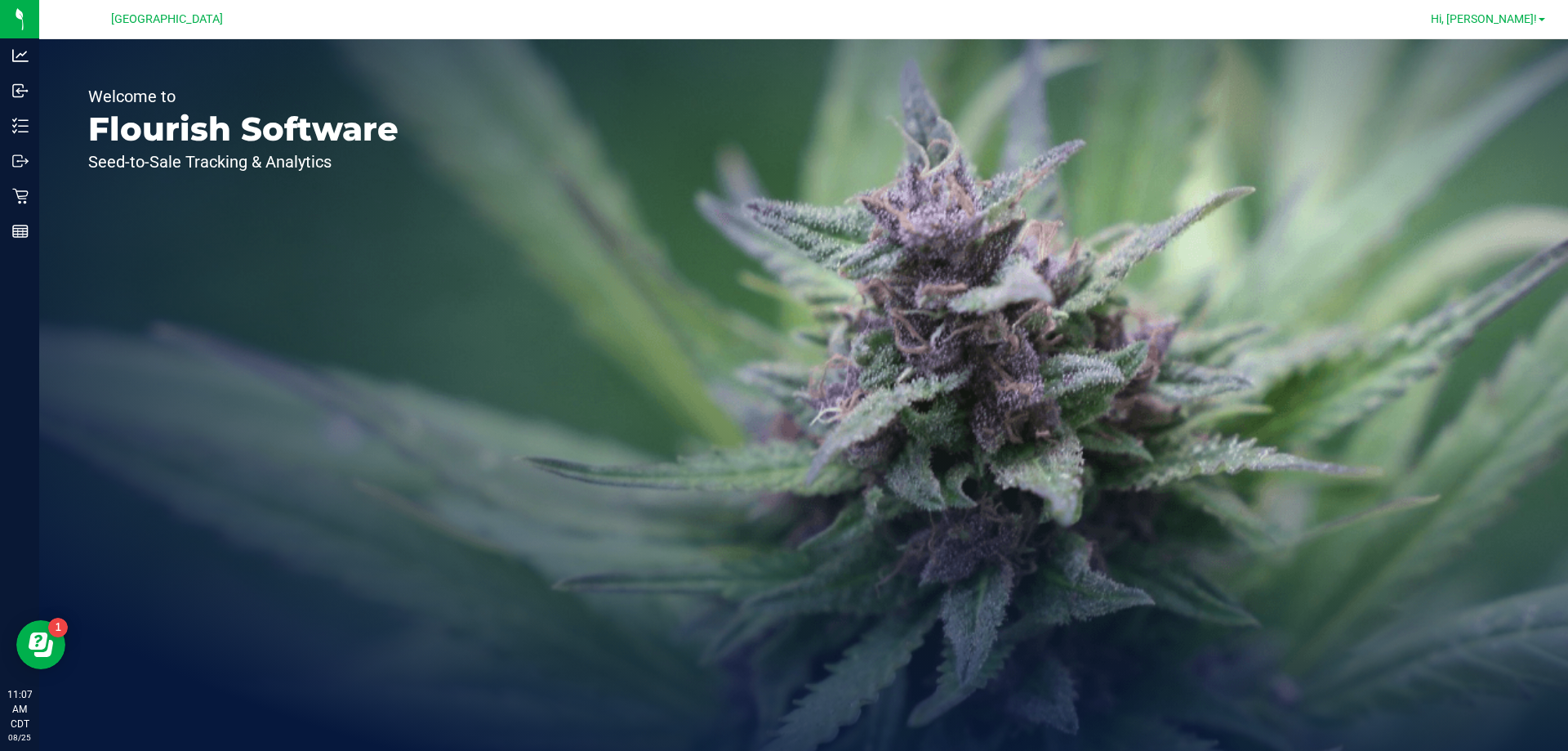
click at [1529, 20] on span "Hi, Kayla!" at bounding box center [1483, 19] width 106 height 13
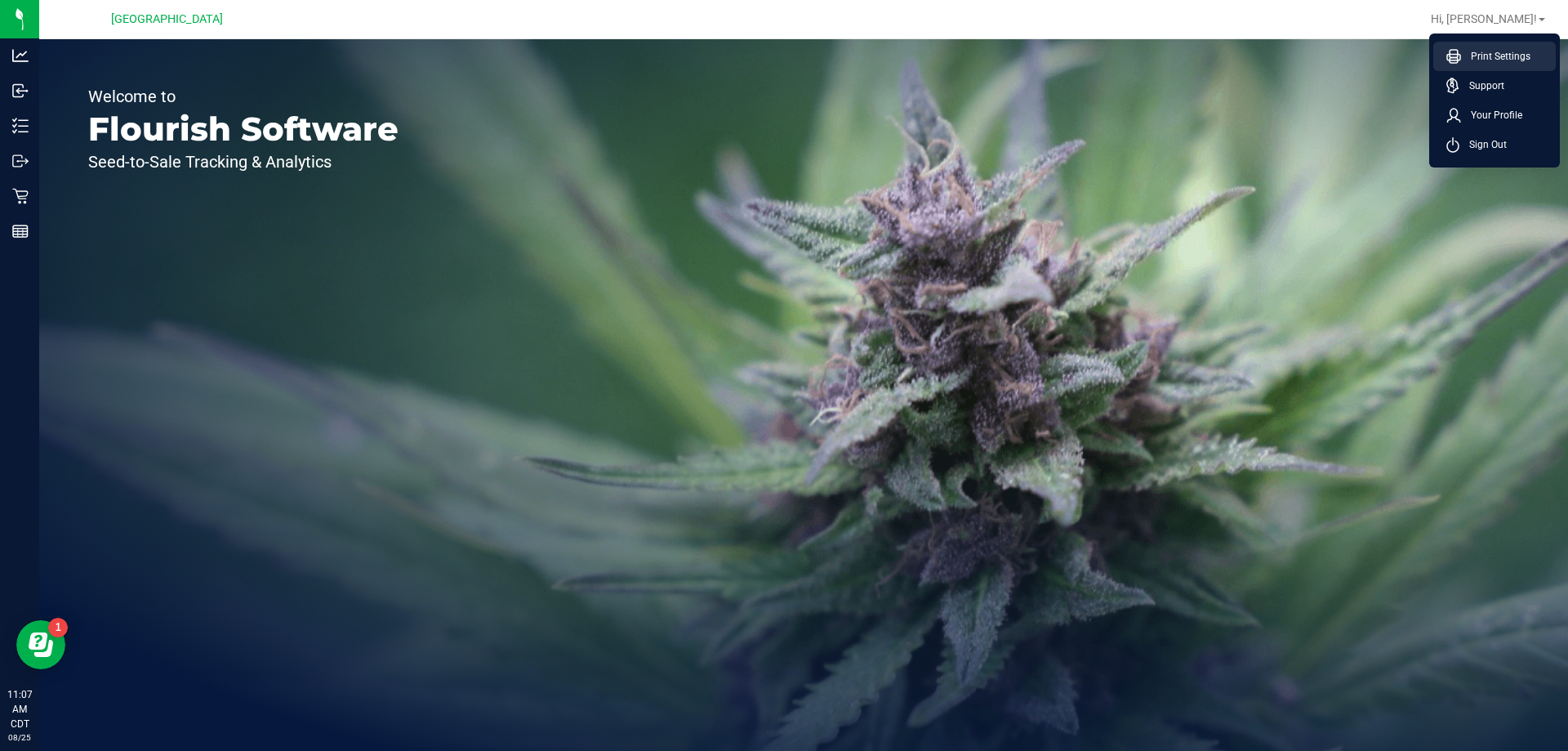
click at [1507, 64] on span "Print Settings" at bounding box center [1495, 57] width 70 height 16
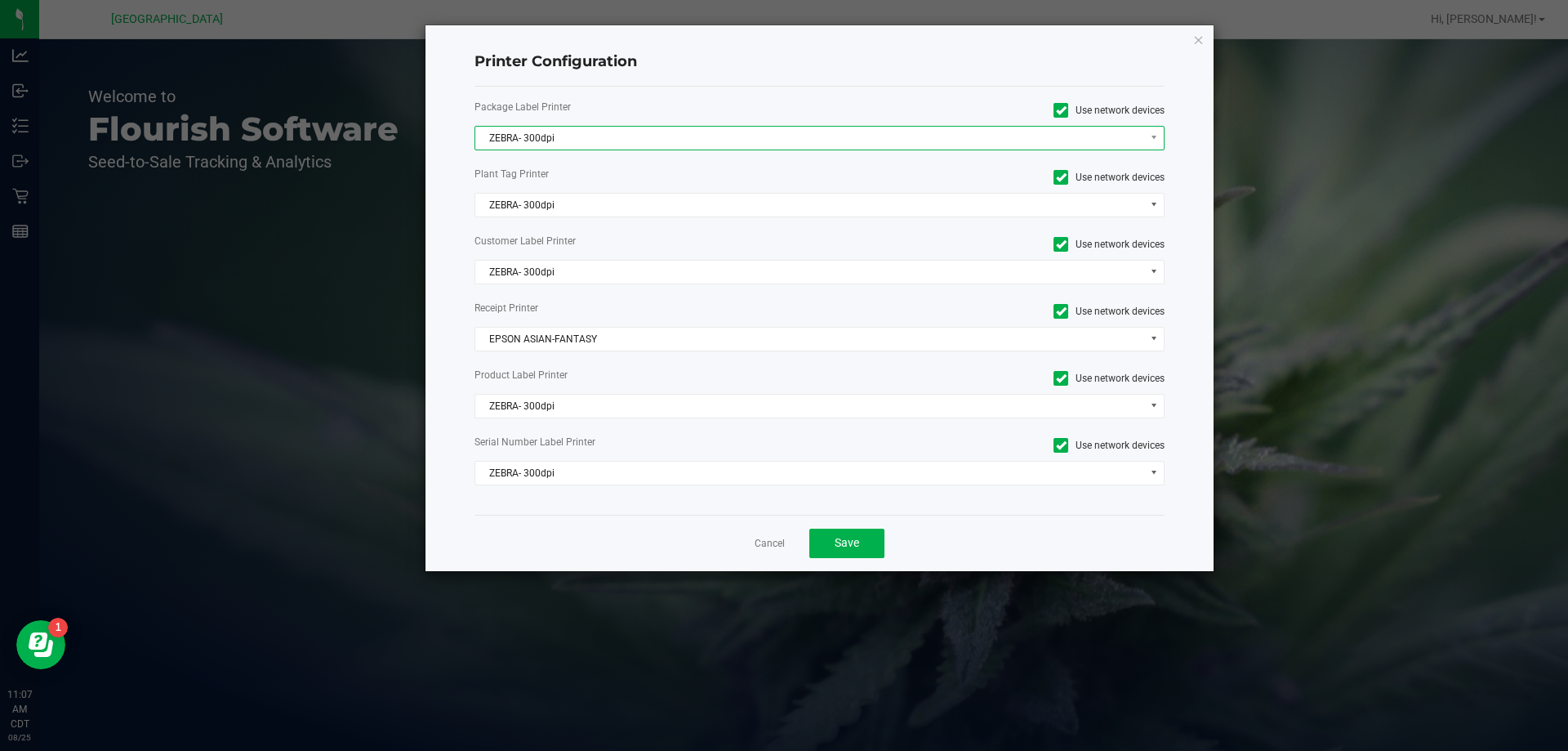
click at [819, 140] on span "ZEBRA- 300dpi" at bounding box center [809, 138] width 669 height 23
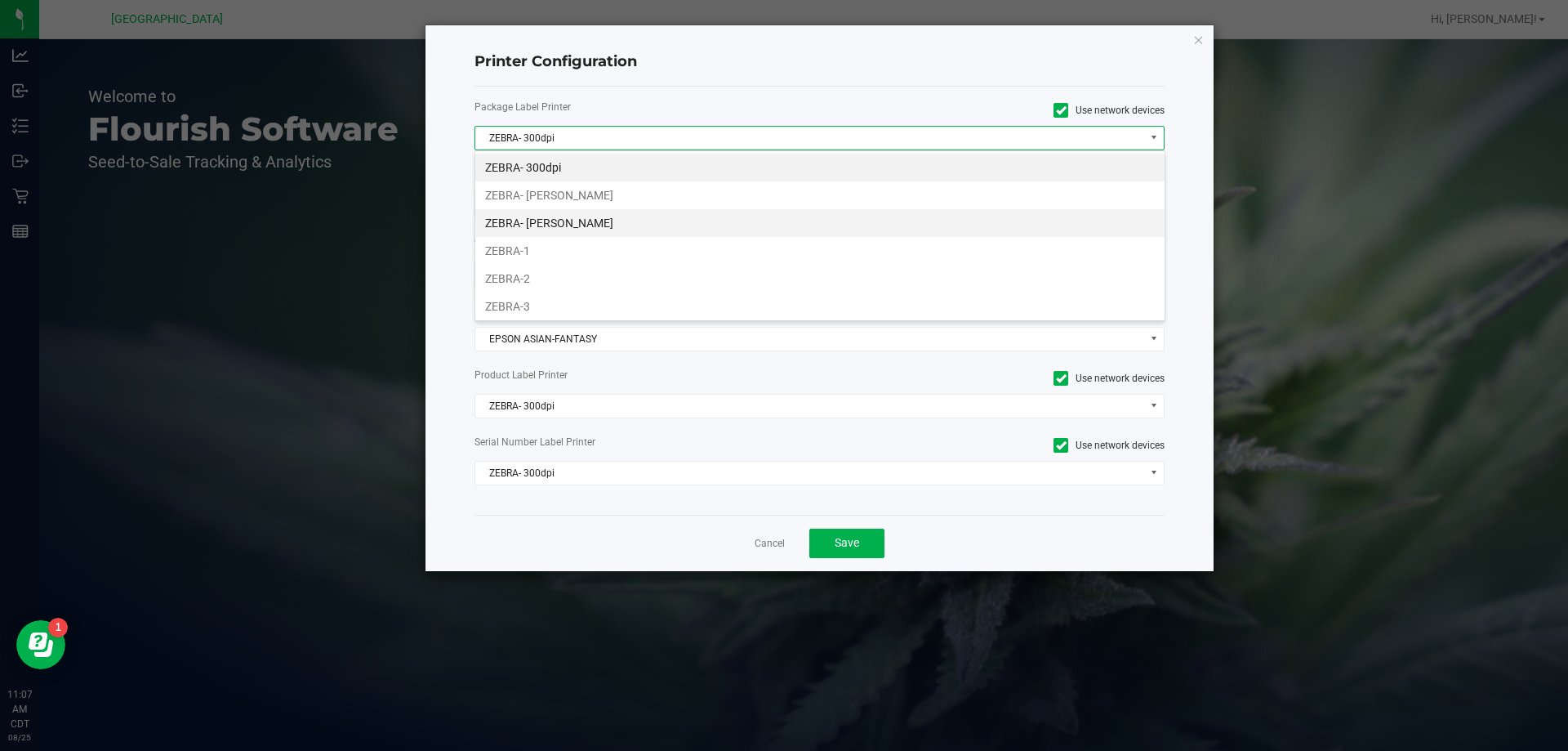
scroll to position [25, 690]
click at [763, 190] on li "ZEBRA- [PERSON_NAME]" at bounding box center [820, 195] width 689 height 28
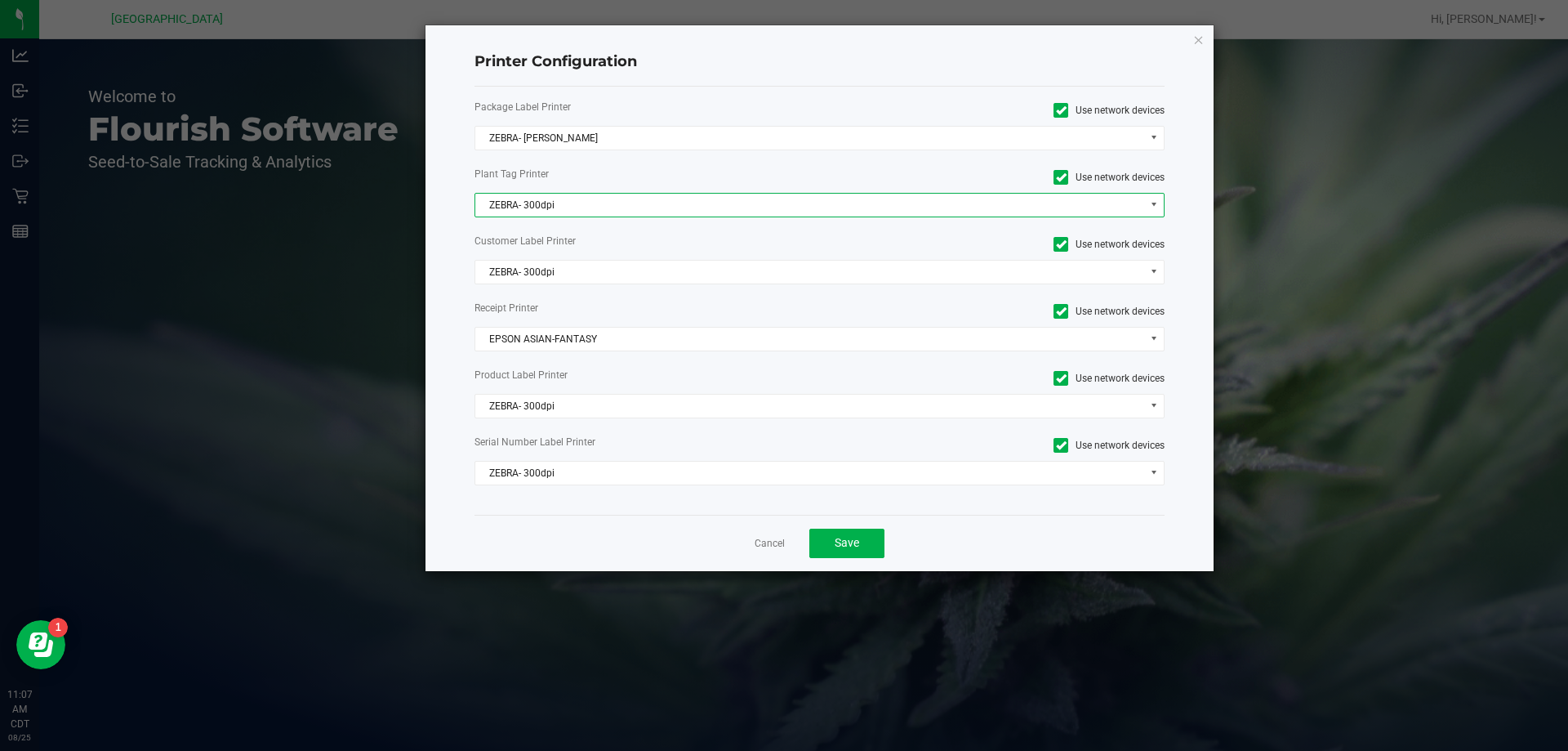
click at [762, 213] on span "ZEBRA- 300dpi" at bounding box center [809, 205] width 669 height 23
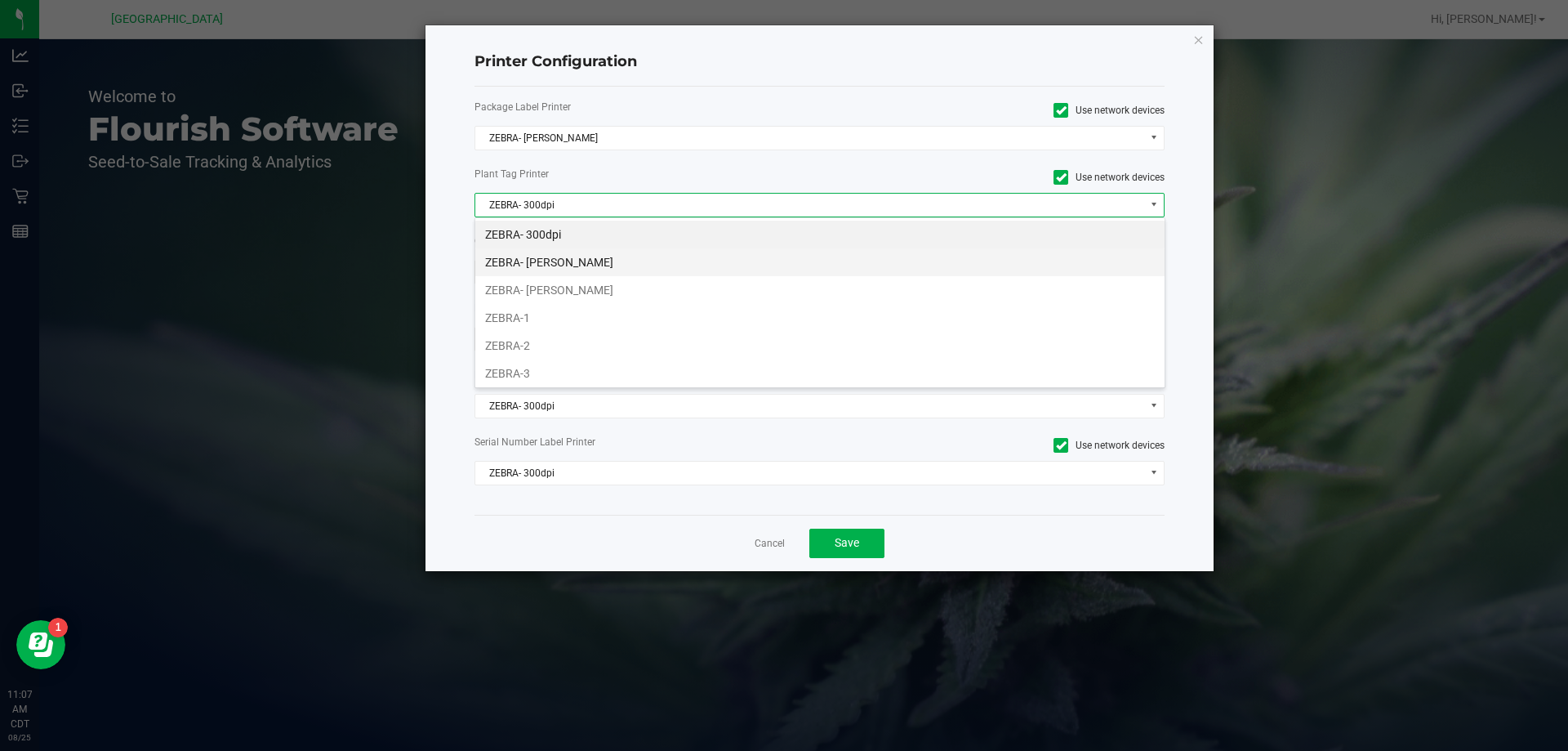
click at [762, 275] on li "ZEBRA- [PERSON_NAME]" at bounding box center [820, 263] width 689 height 28
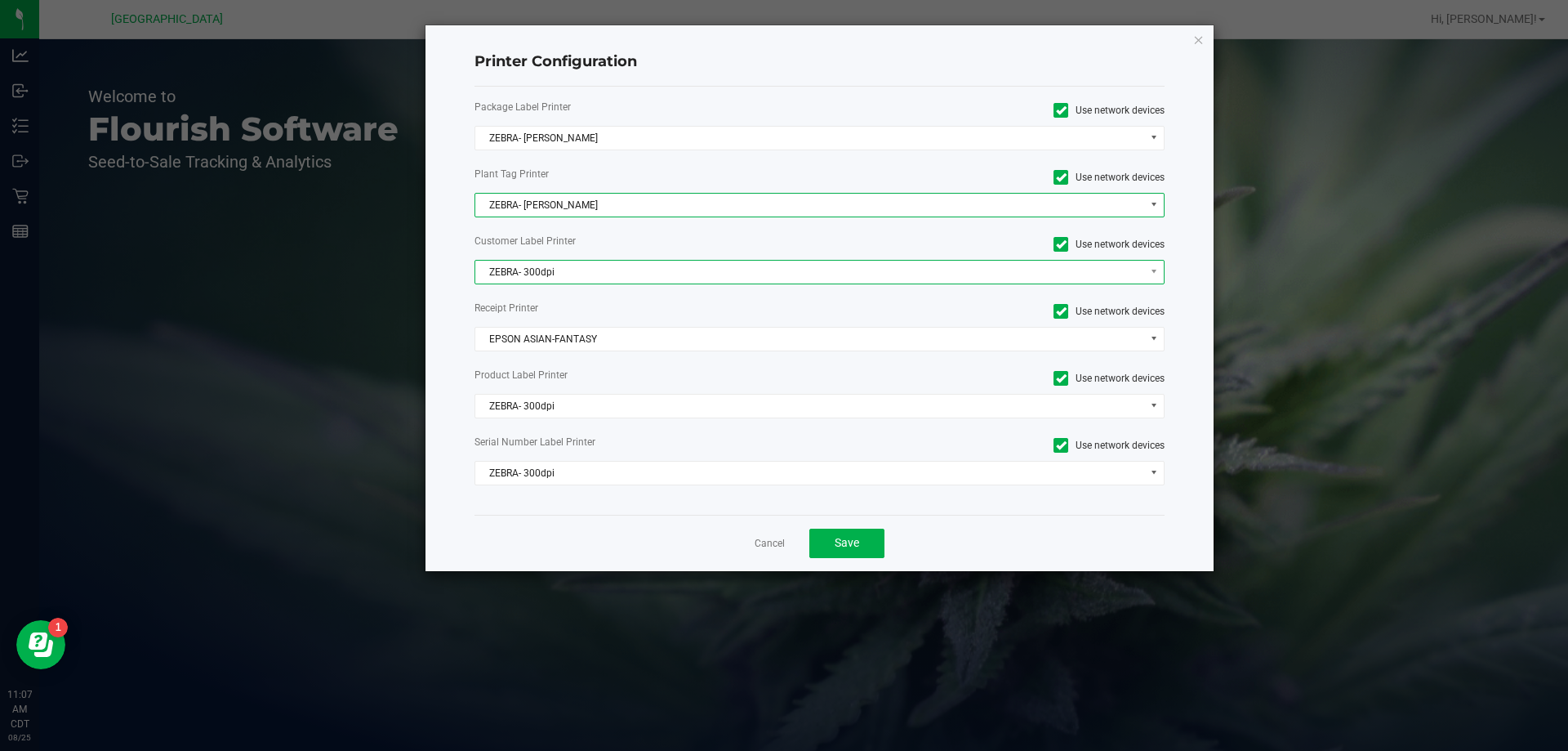
click at [761, 282] on span "ZEBRA- 300dpi" at bounding box center [809, 272] width 669 height 23
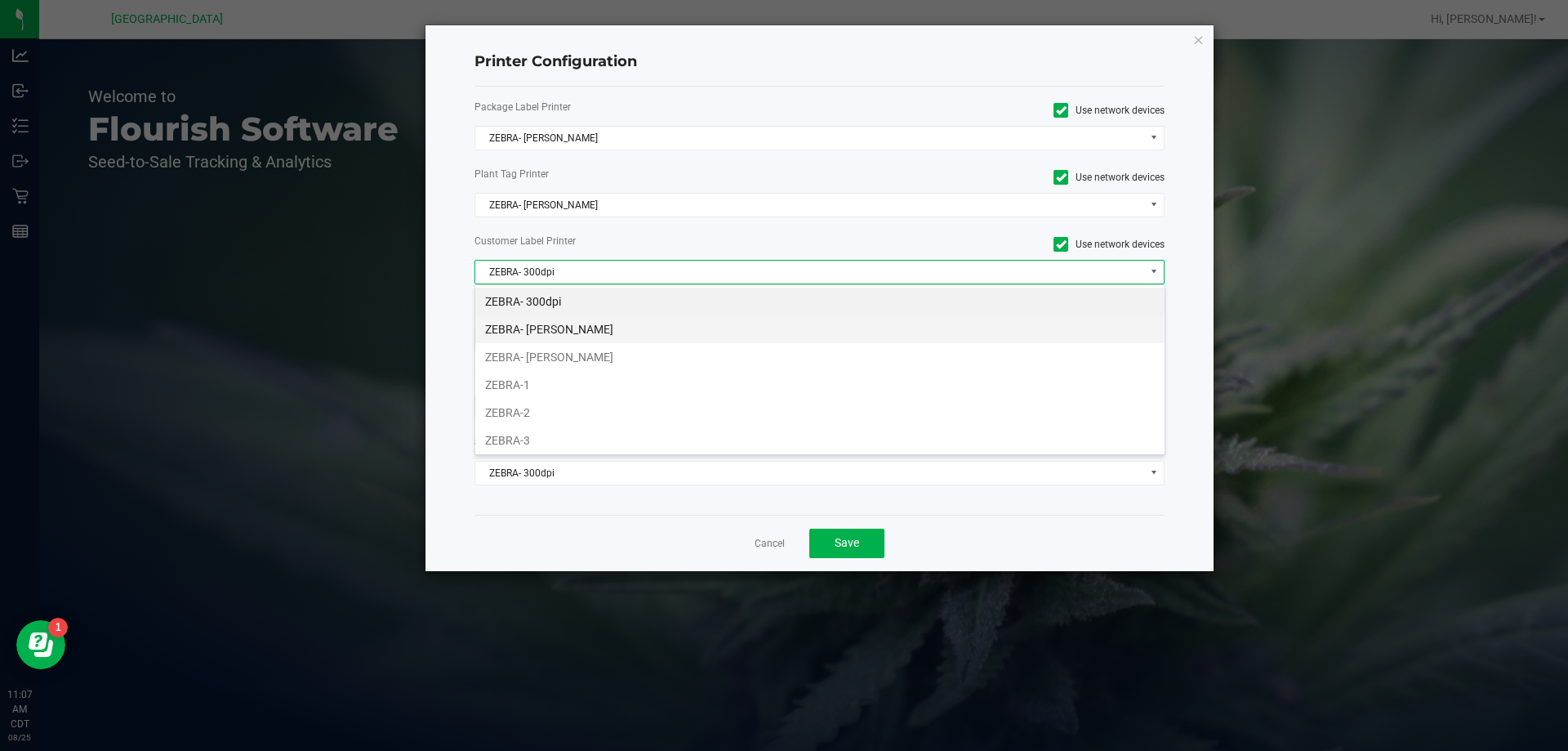
click at [758, 327] on li "ZEBRA- [PERSON_NAME]" at bounding box center [820, 329] width 689 height 28
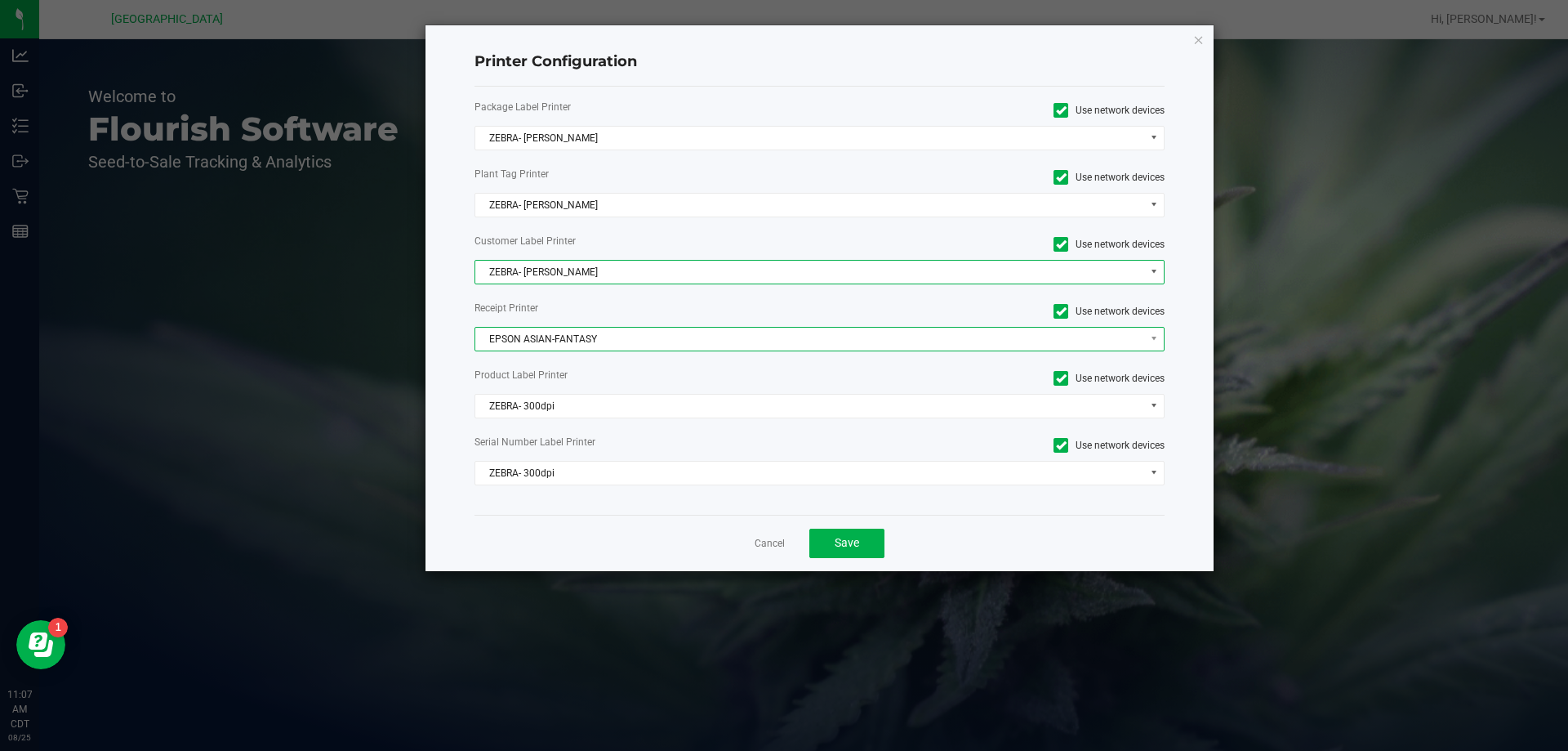
click at [759, 341] on span "EPSON ASIAN-FANTASY" at bounding box center [809, 339] width 669 height 23
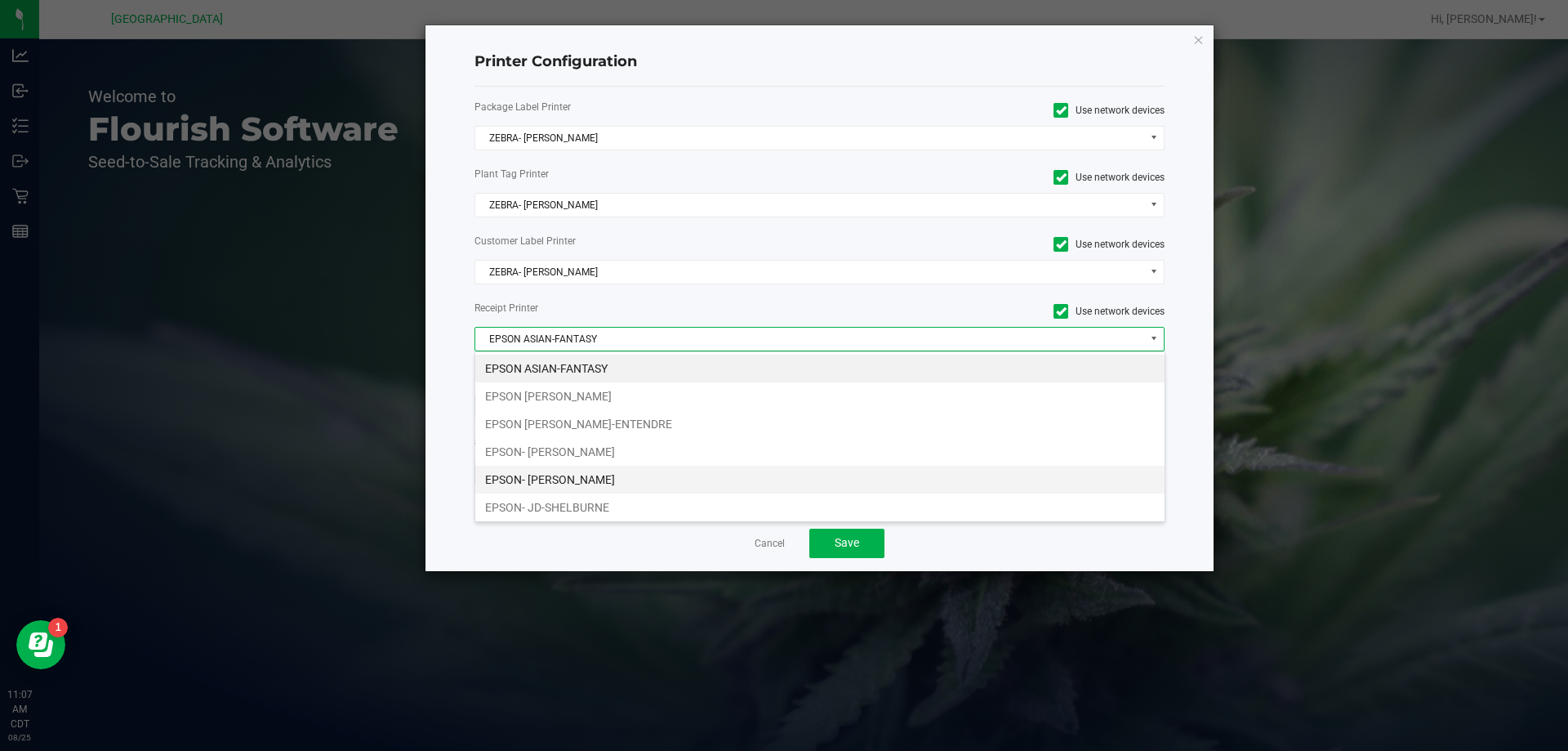
click at [760, 489] on li "EPSON- [PERSON_NAME]" at bounding box center [820, 479] width 689 height 28
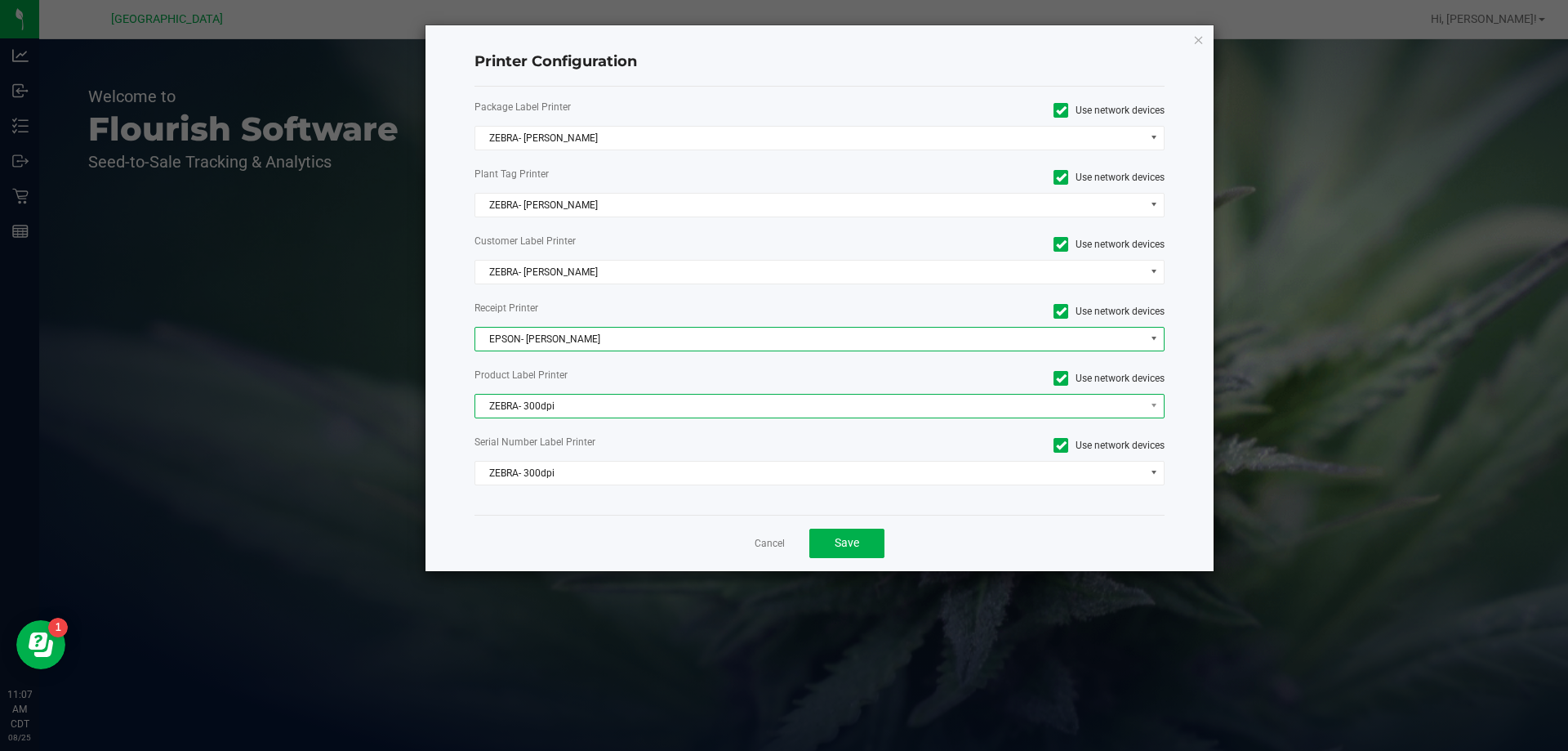
click at [751, 412] on span "ZEBRA- 300dpi" at bounding box center [809, 406] width 669 height 23
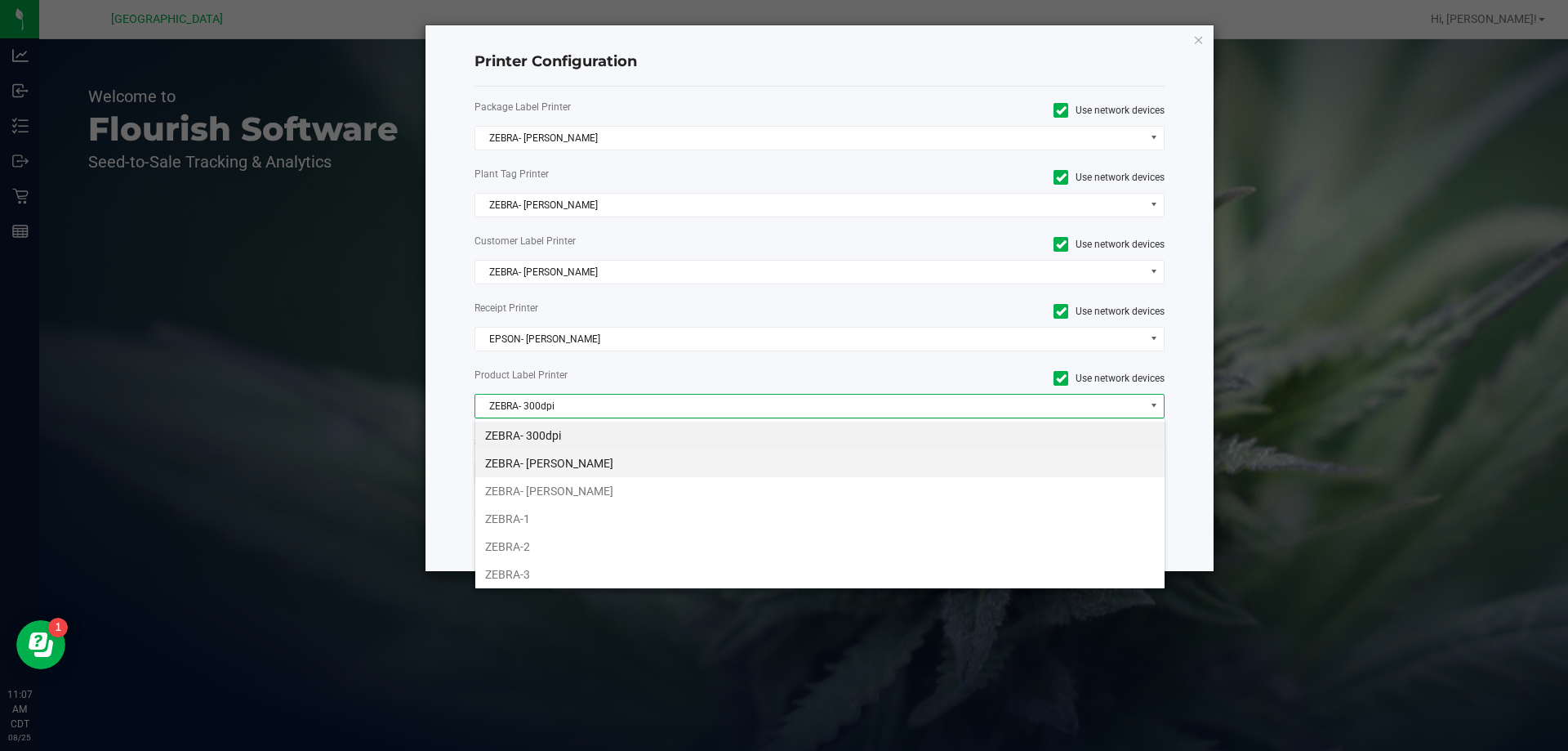
click at [743, 468] on li "ZEBRA- [PERSON_NAME]" at bounding box center [820, 463] width 689 height 28
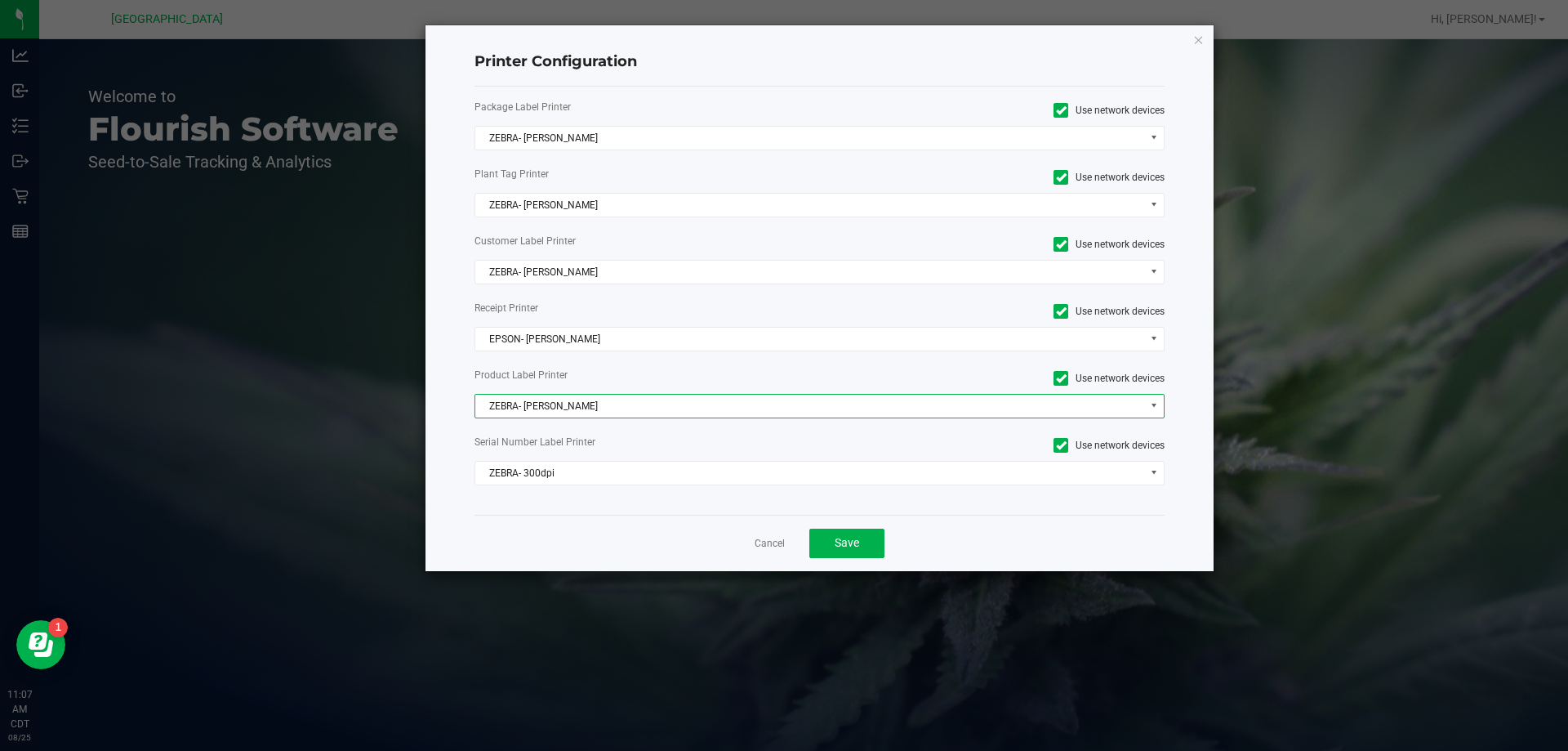
click at [763, 490] on div "Package Label Printer Use network devices ZEBRA- JAZMIN-WHITLEY Plant Tag Print…" at bounding box center [820, 300] width 691 height 428
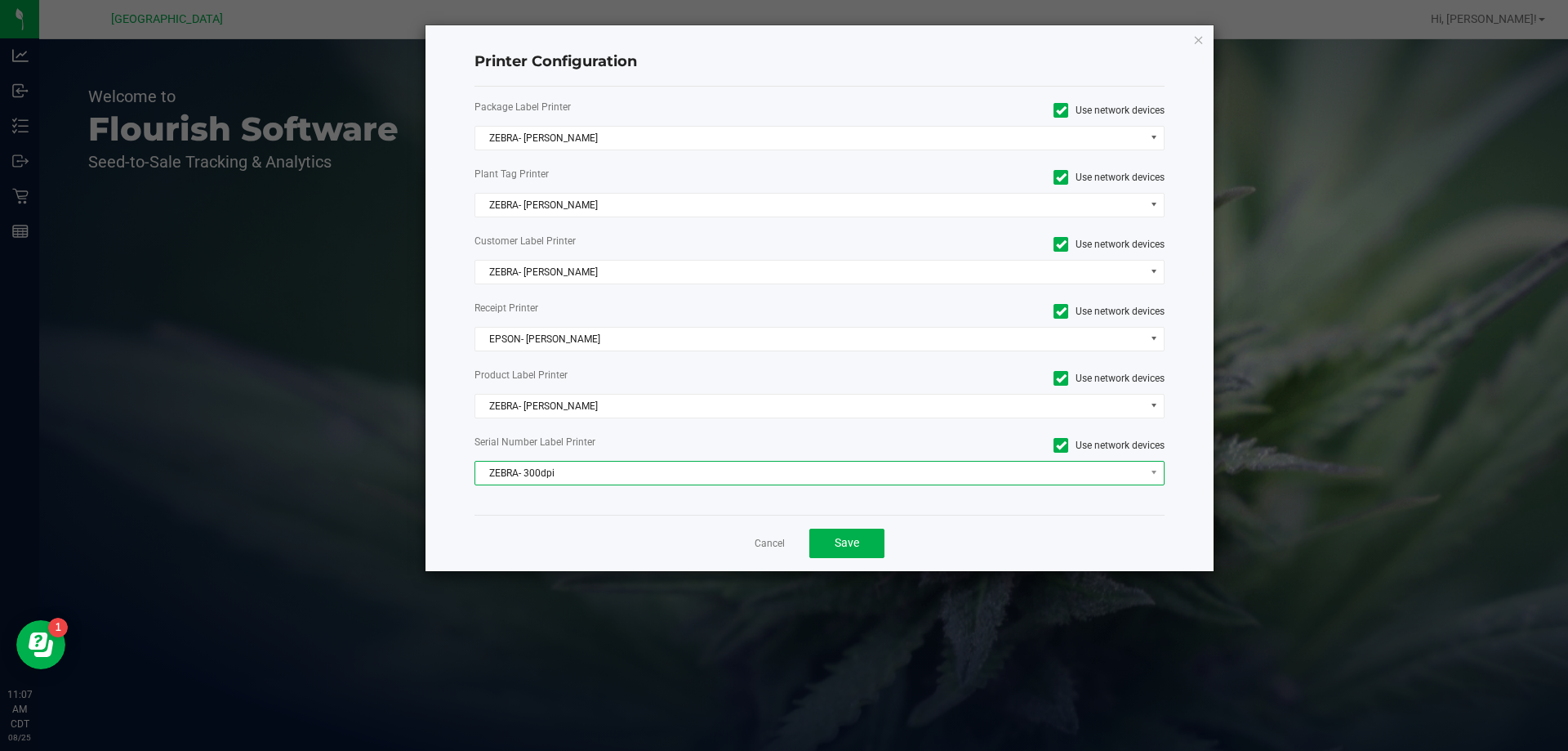
click at [764, 472] on span "ZEBRA- 300dpi" at bounding box center [809, 473] width 669 height 23
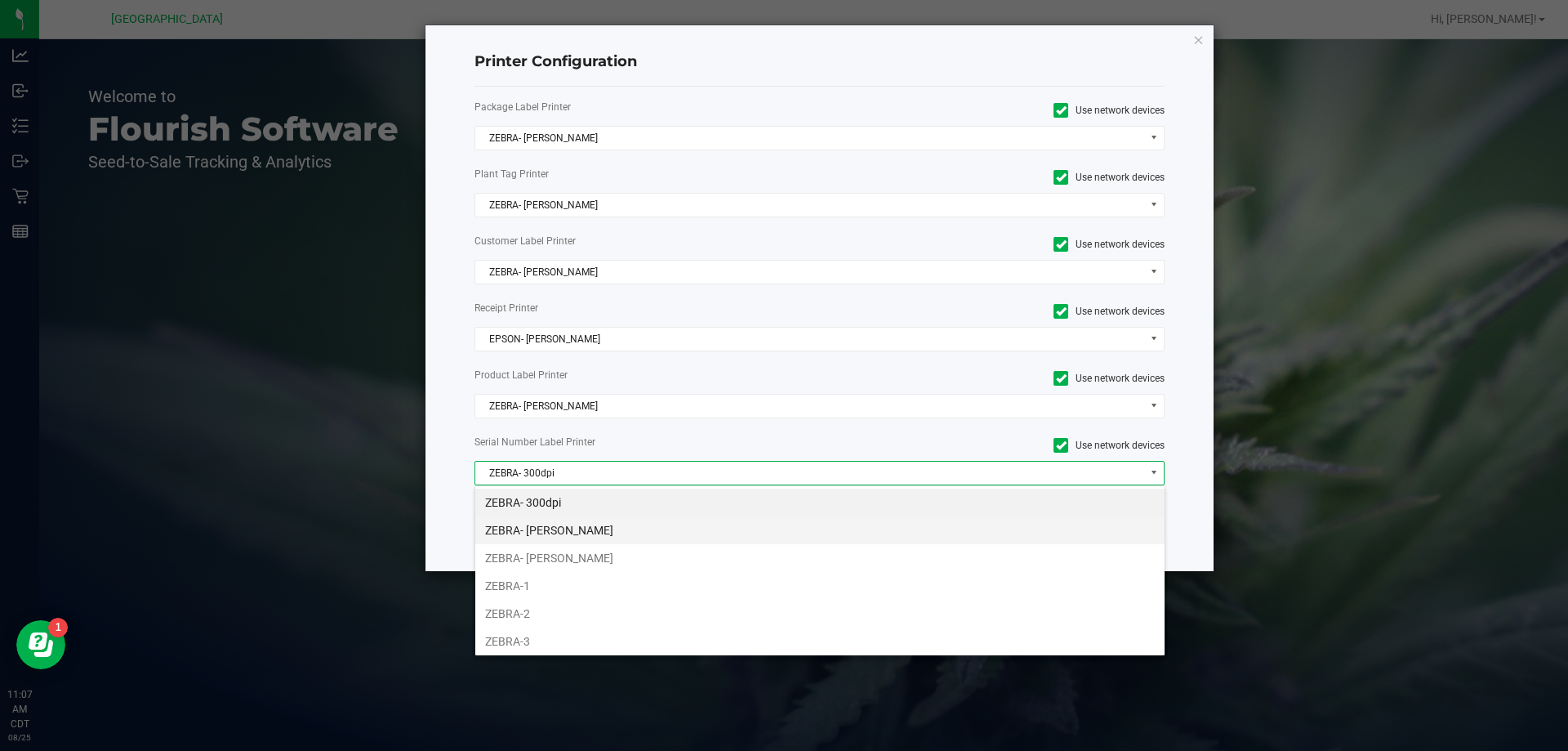
click at [757, 533] on li "ZEBRA- [PERSON_NAME]" at bounding box center [820, 530] width 689 height 28
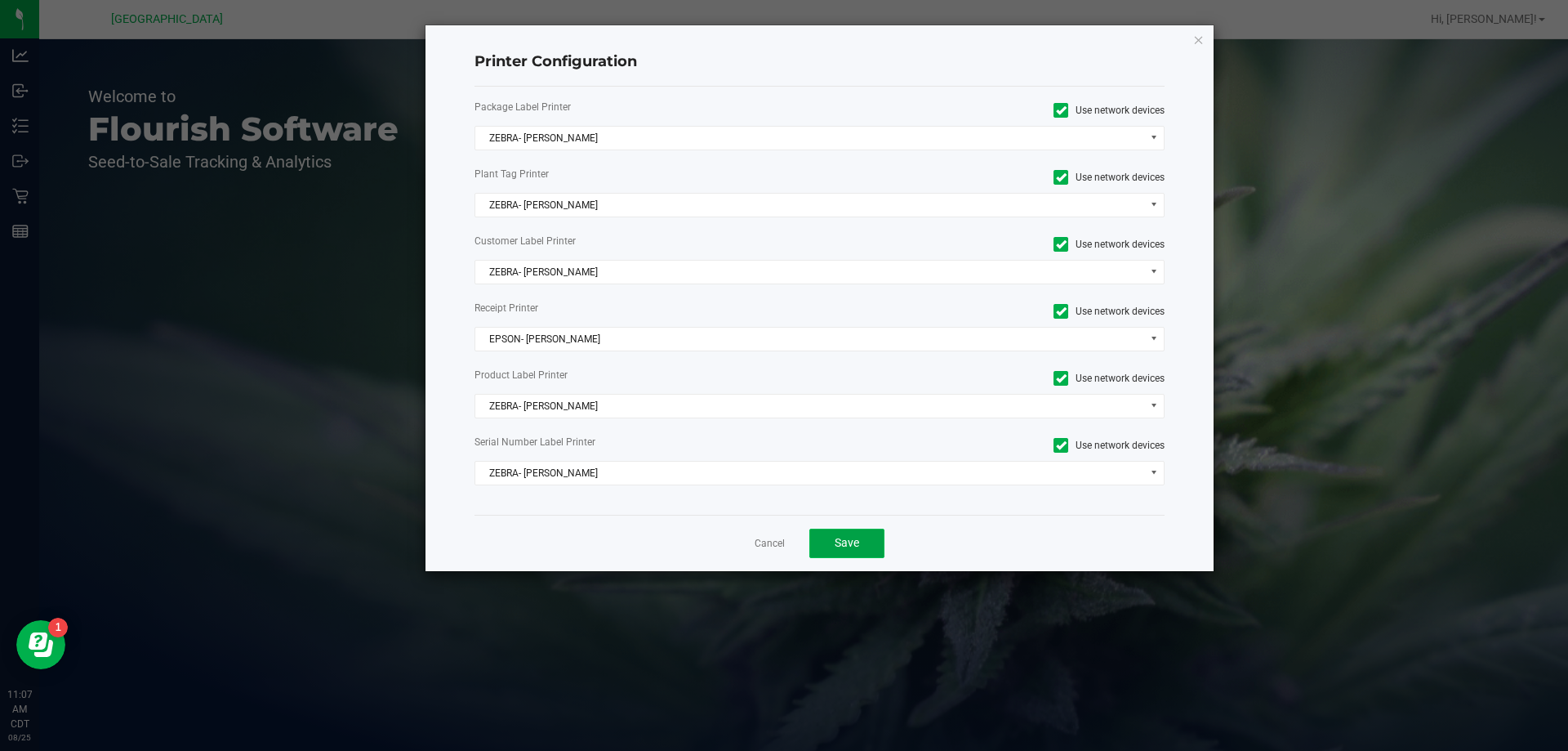
click at [851, 536] on span "Save" at bounding box center [847, 543] width 25 height 13
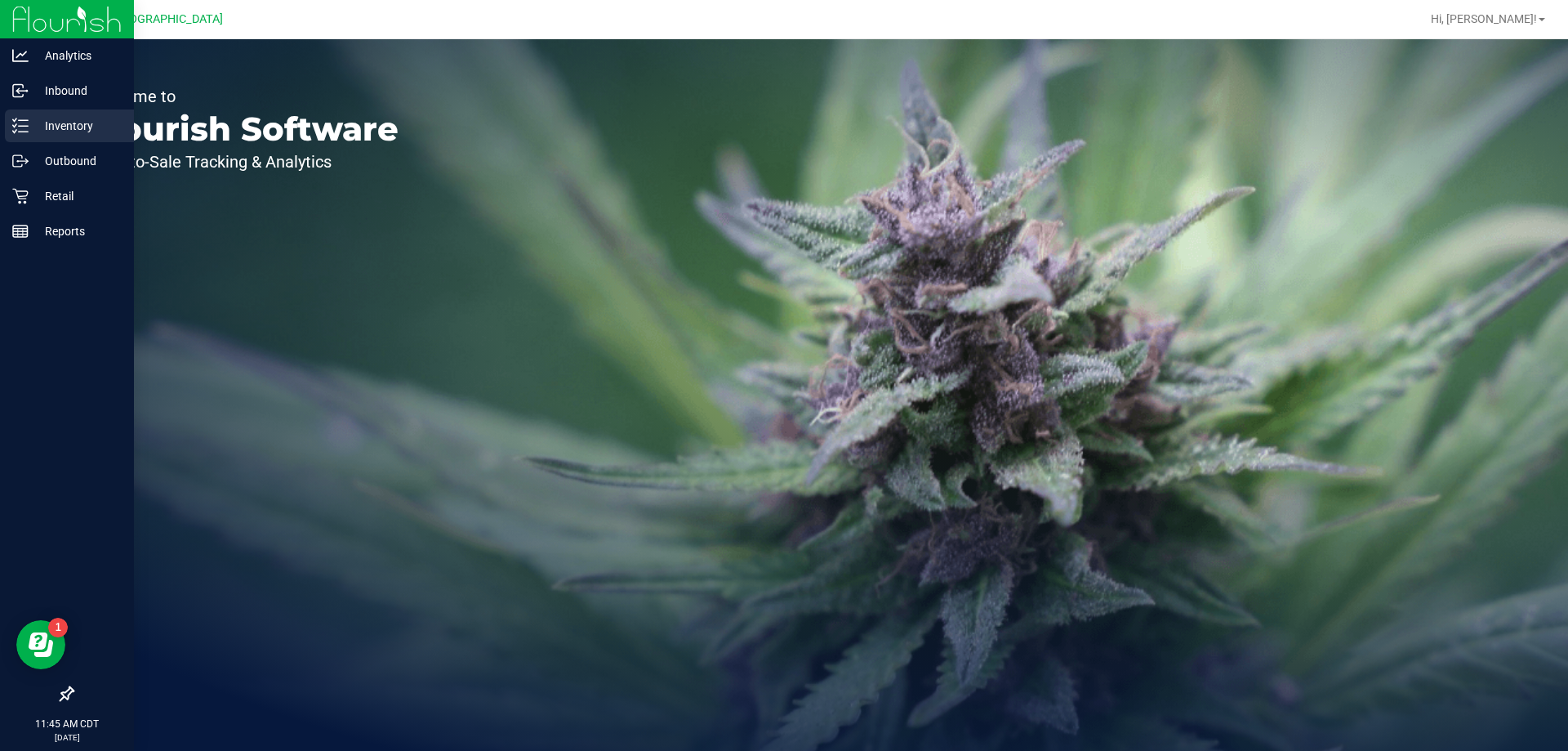
click at [30, 128] on p "Inventory" at bounding box center [77, 126] width 98 height 20
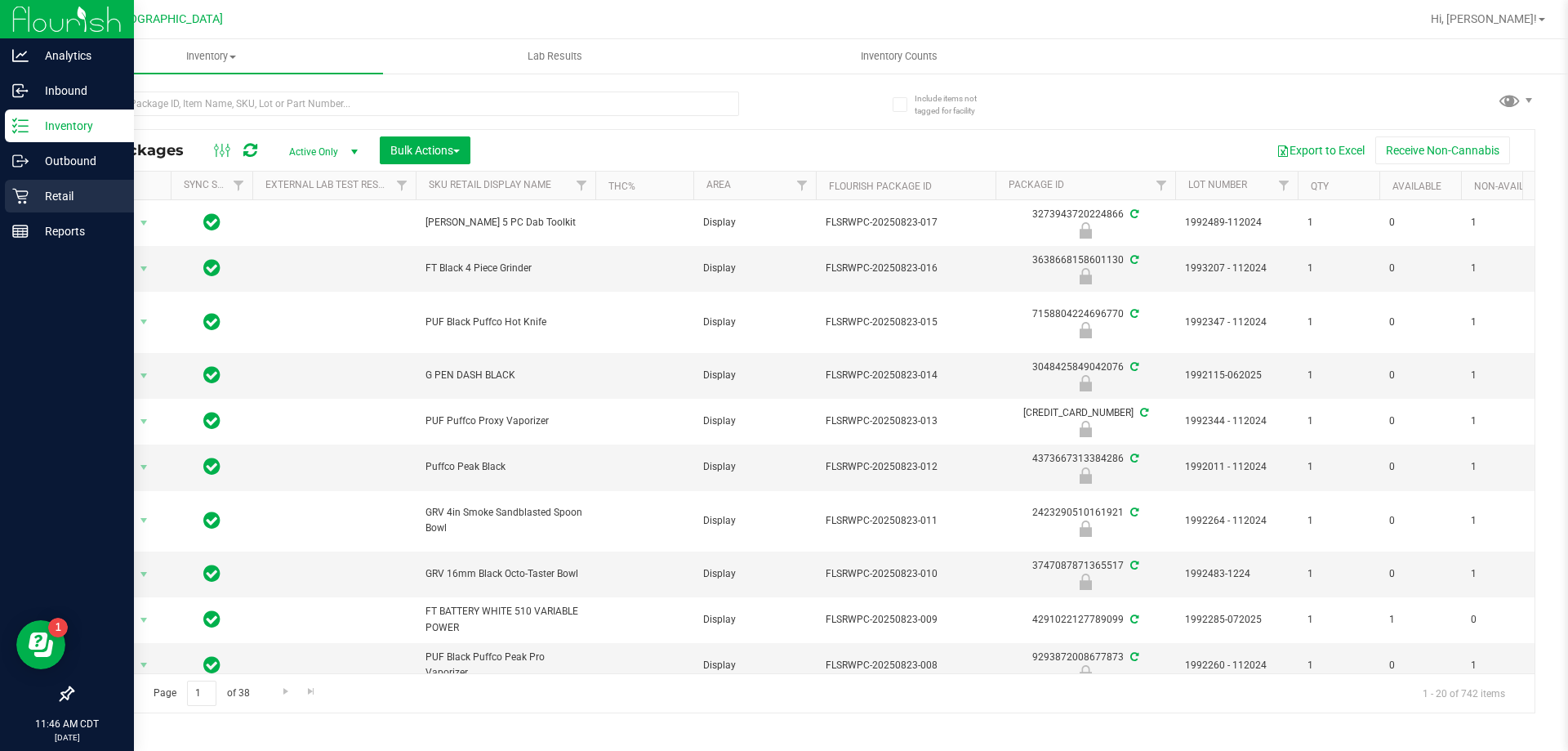
click at [33, 193] on p "Retail" at bounding box center [77, 196] width 98 height 20
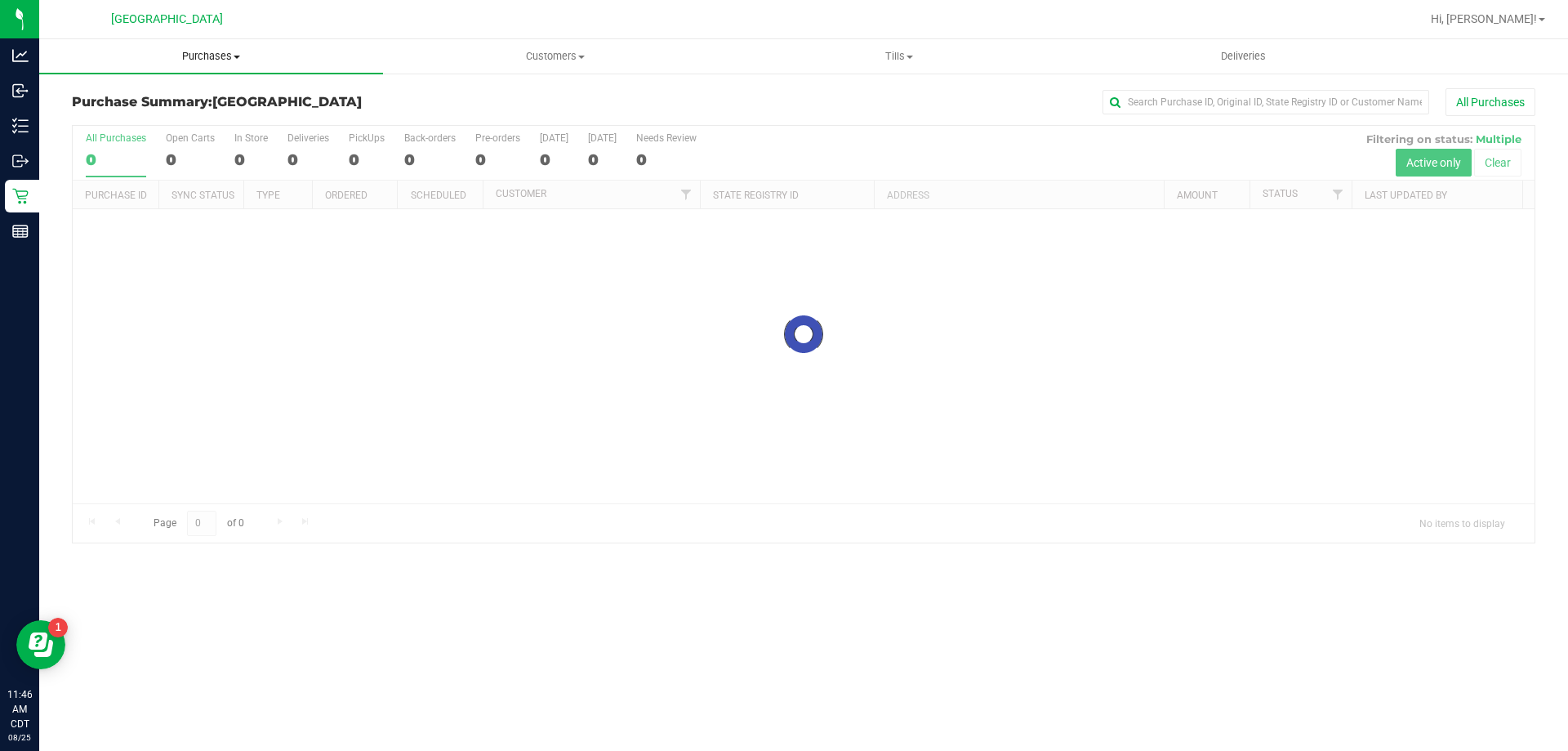
click at [199, 59] on span "Purchases" at bounding box center [211, 57] width 344 height 15
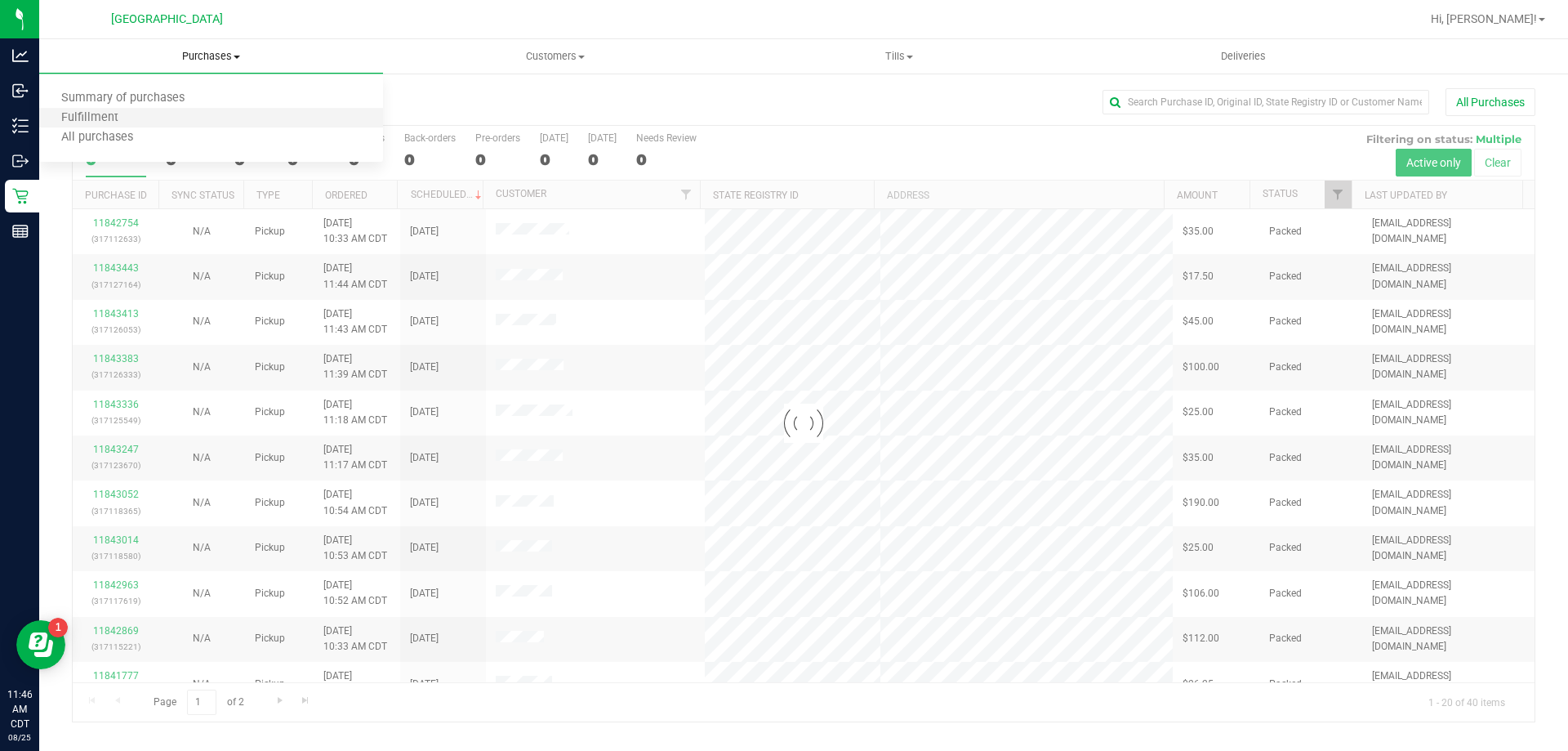
click at [204, 112] on li "Fulfillment" at bounding box center [211, 118] width 344 height 20
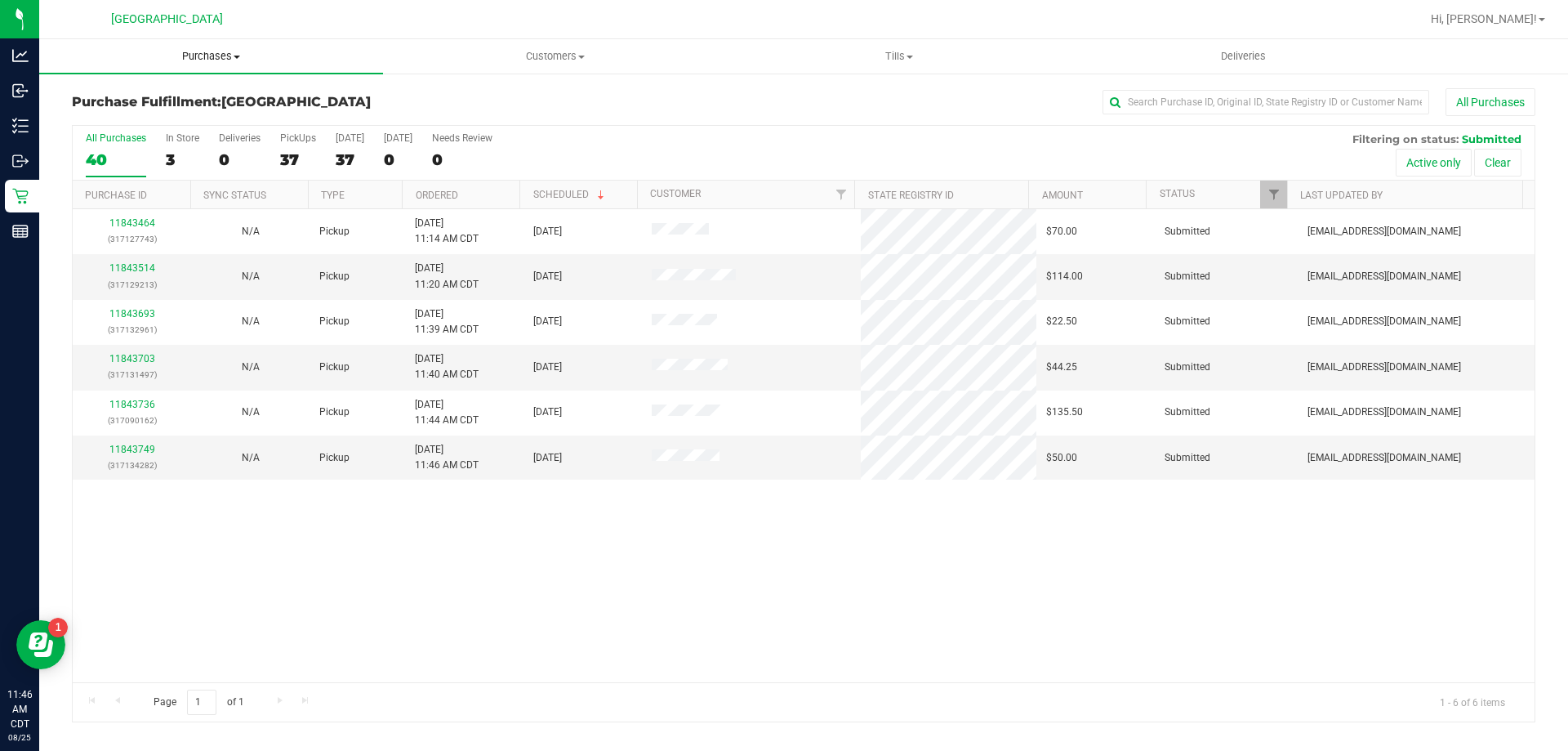
click at [215, 56] on span "Purchases" at bounding box center [211, 57] width 344 height 15
click at [201, 111] on li "Fulfillment" at bounding box center [211, 118] width 344 height 20
click at [504, 196] on th "Ordered" at bounding box center [460, 195] width 117 height 29
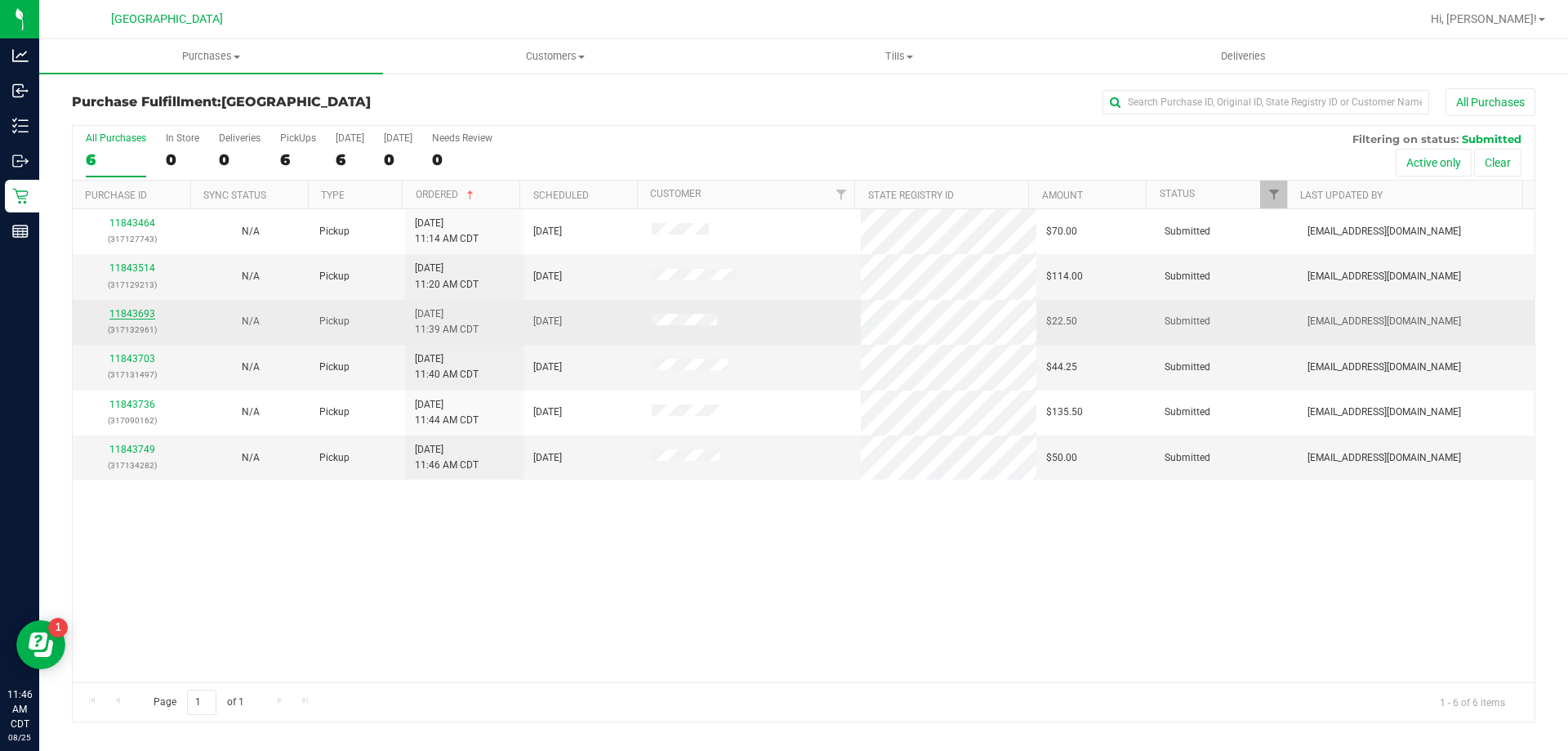
click at [140, 312] on link "11843693" at bounding box center [132, 314] width 46 height 11
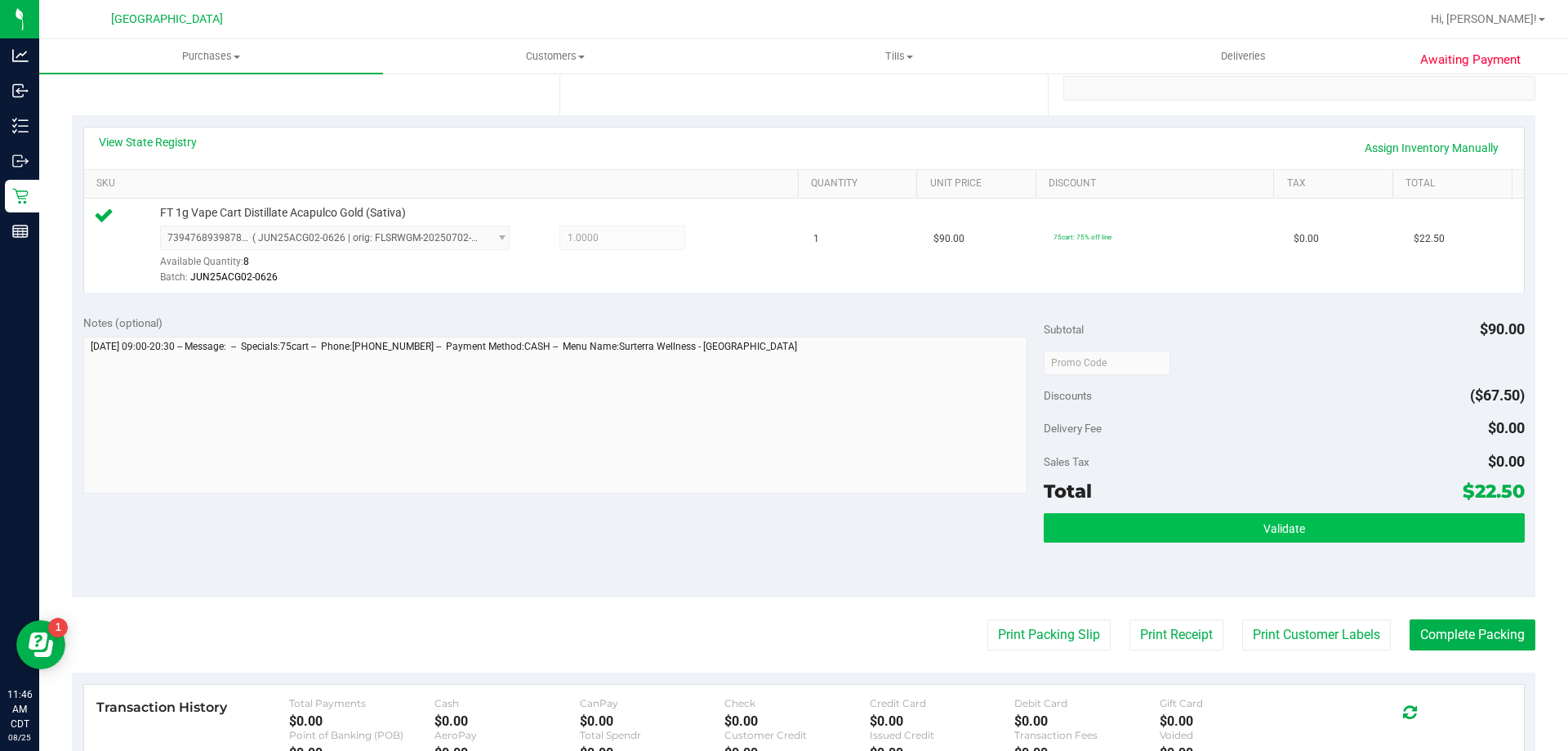
scroll to position [327, 0]
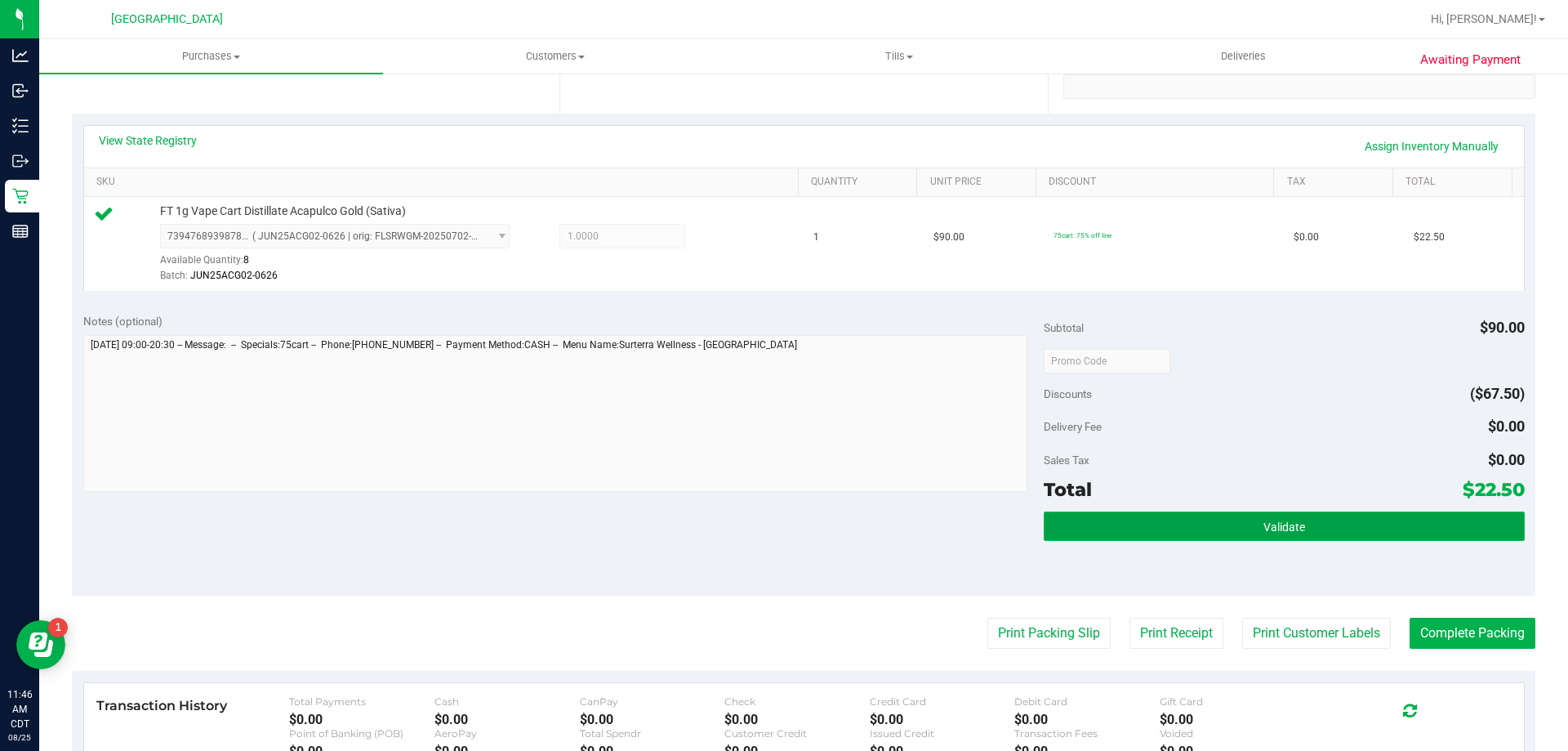
click at [1241, 528] on button "Validate" at bounding box center [1283, 526] width 480 height 30
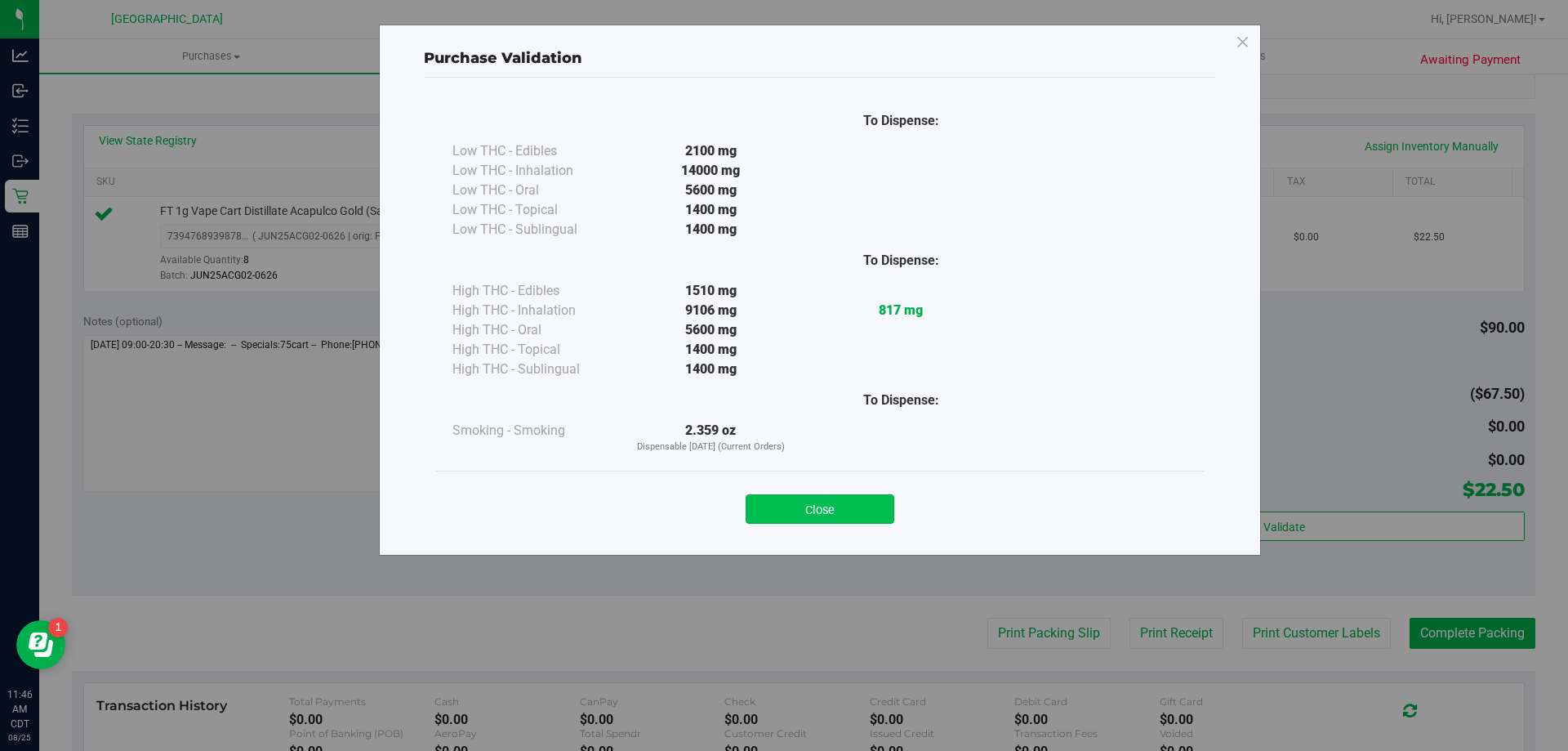
click at [821, 515] on button "Close" at bounding box center [820, 509] width 149 height 30
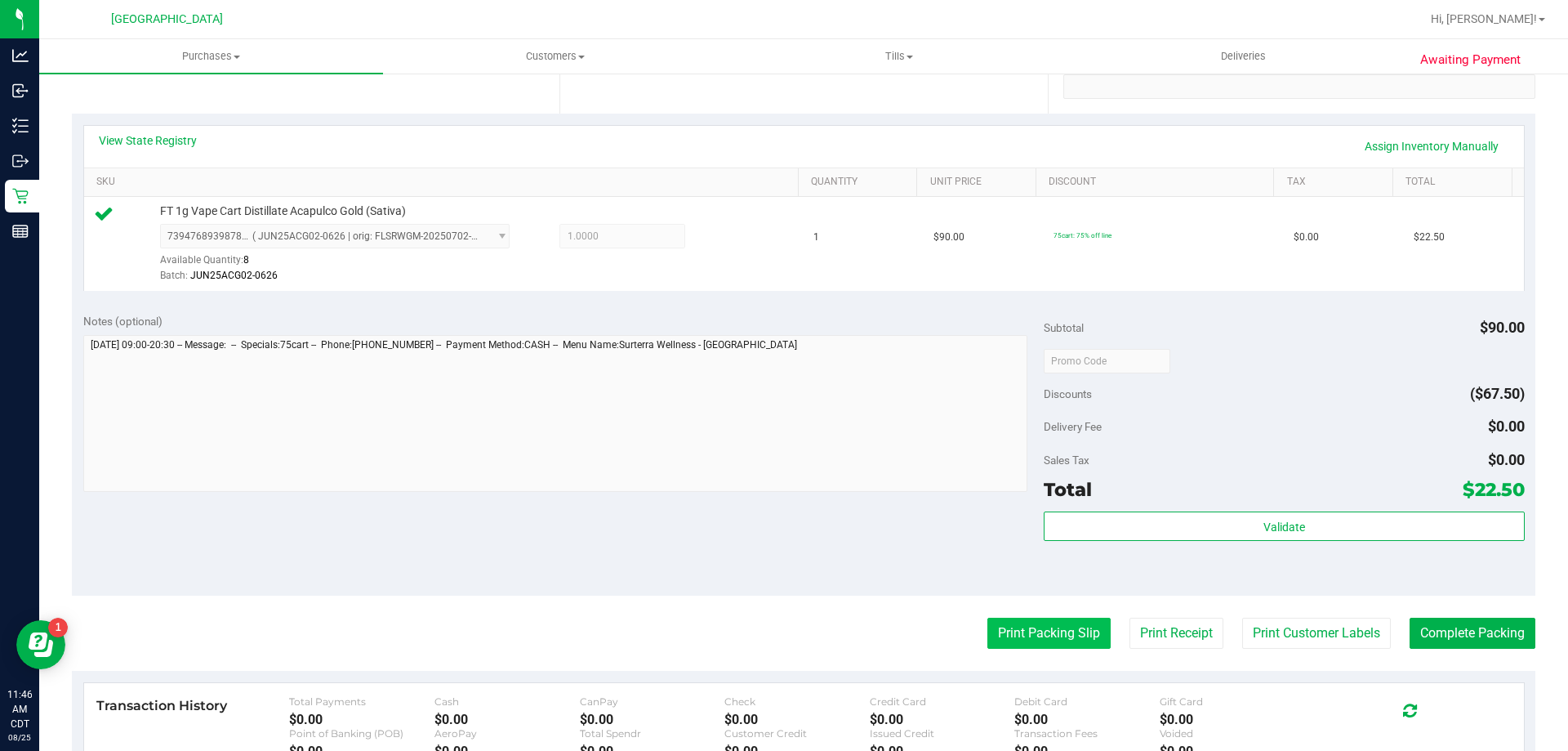
click at [1031, 639] on button "Print Packing Slip" at bounding box center [1049, 633] width 123 height 31
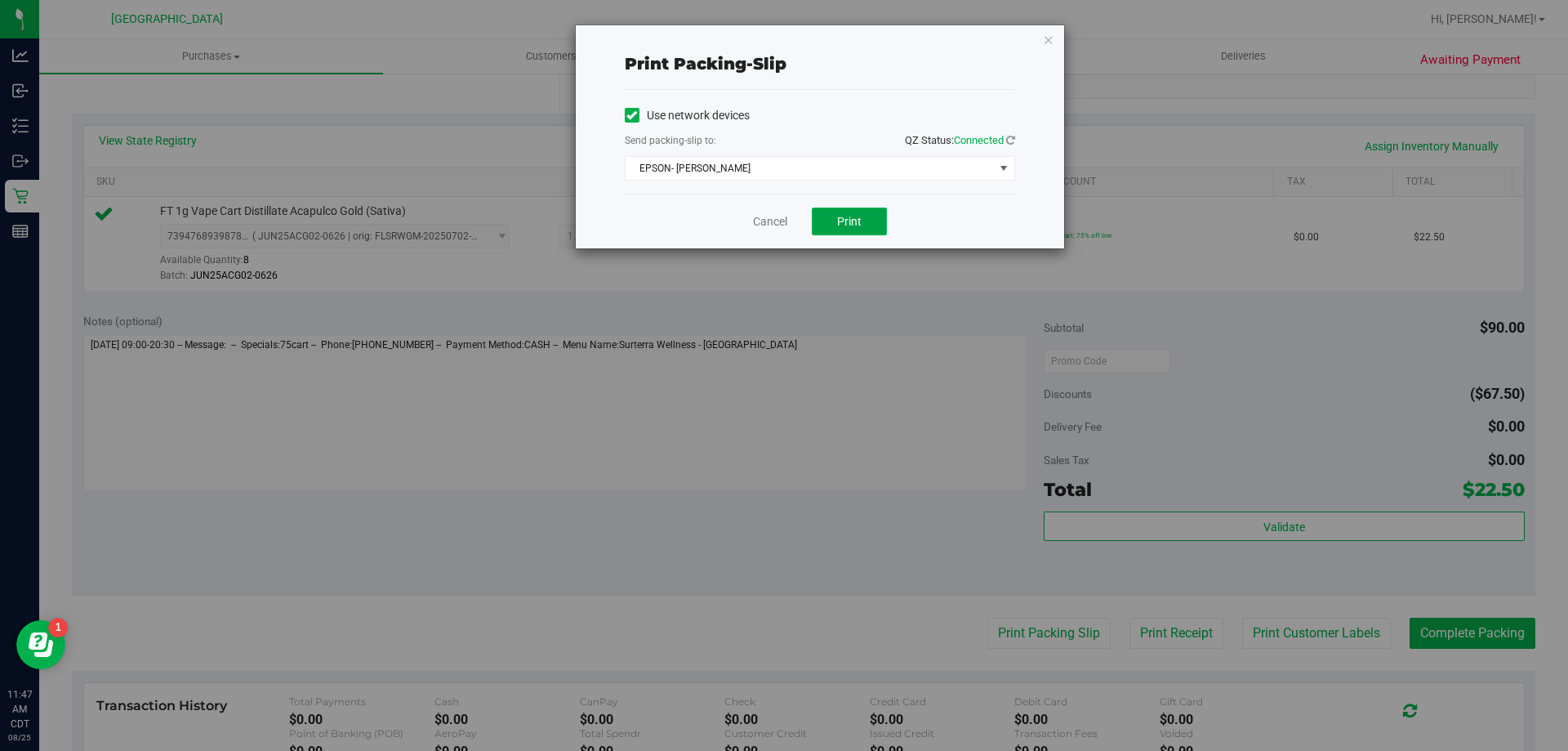
click at [843, 223] on span "Print" at bounding box center [849, 222] width 25 height 13
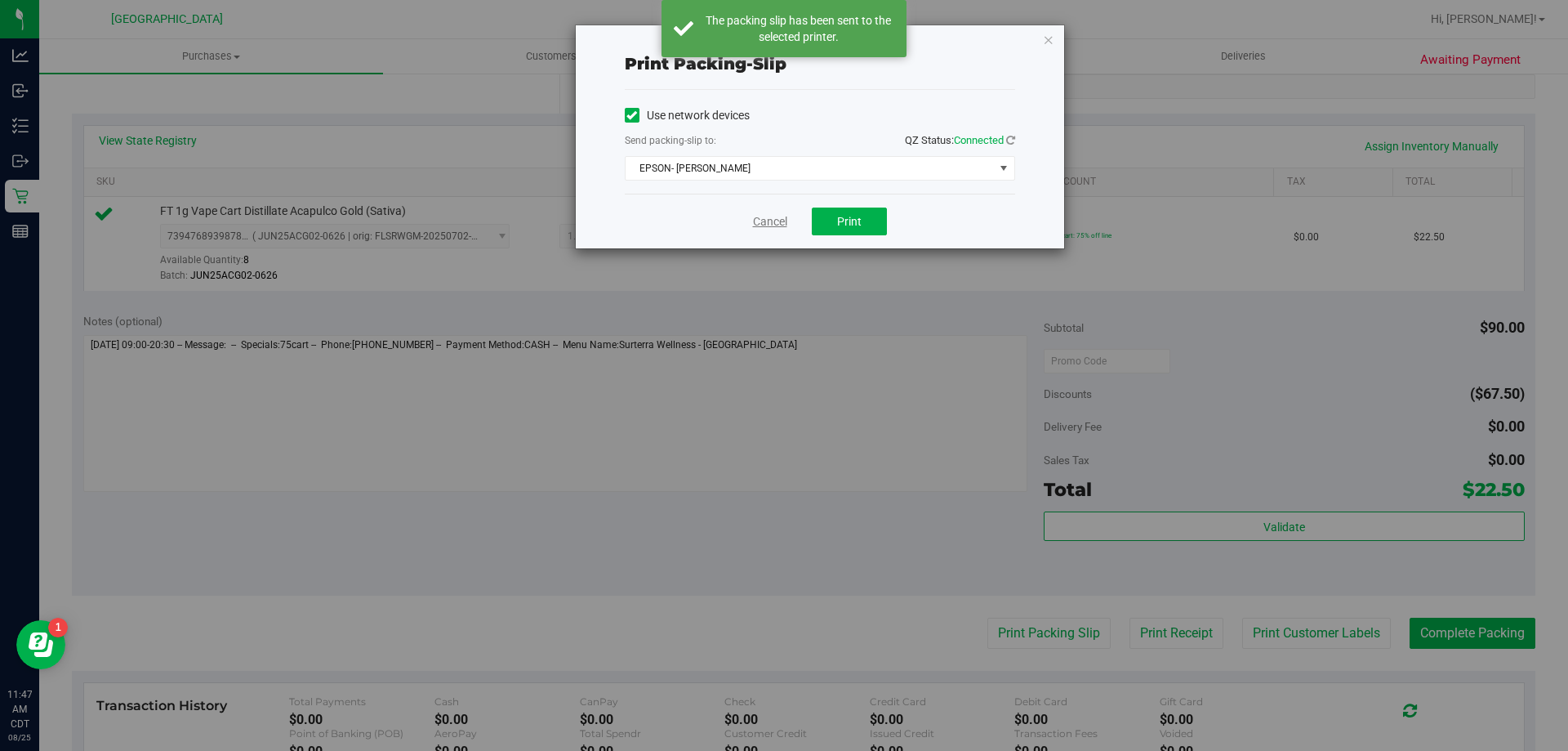
click at [779, 229] on link "Cancel" at bounding box center [770, 222] width 34 height 17
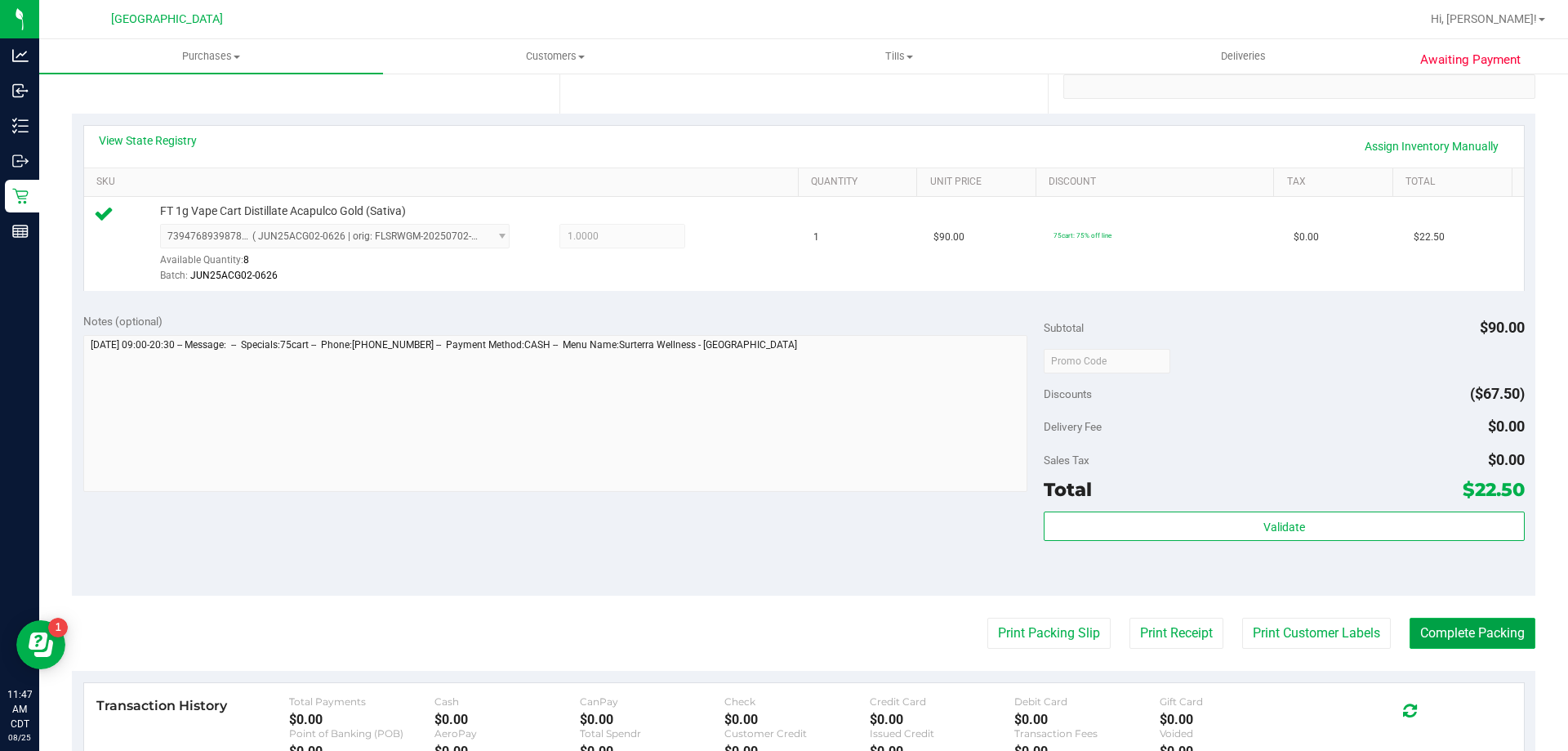
click at [1468, 630] on button "Complete Packing" at bounding box center [1472, 633] width 126 height 31
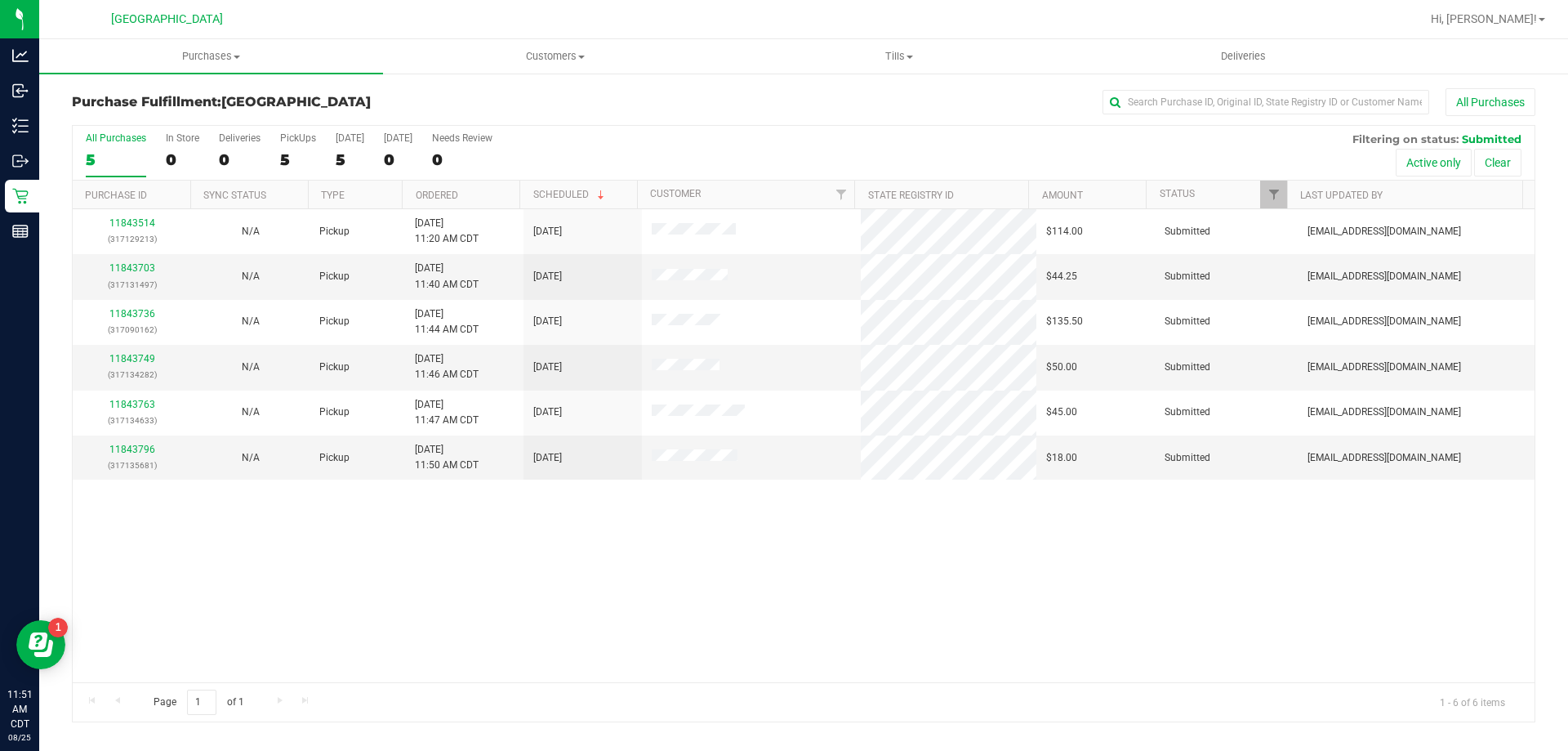
click at [415, 601] on div "11843514 (317129213) N/A Pickup 8/25/2025 11:20 AM CDT 8/25/2025 $114.00 Submit…" at bounding box center [803, 446] width 1461 height 473
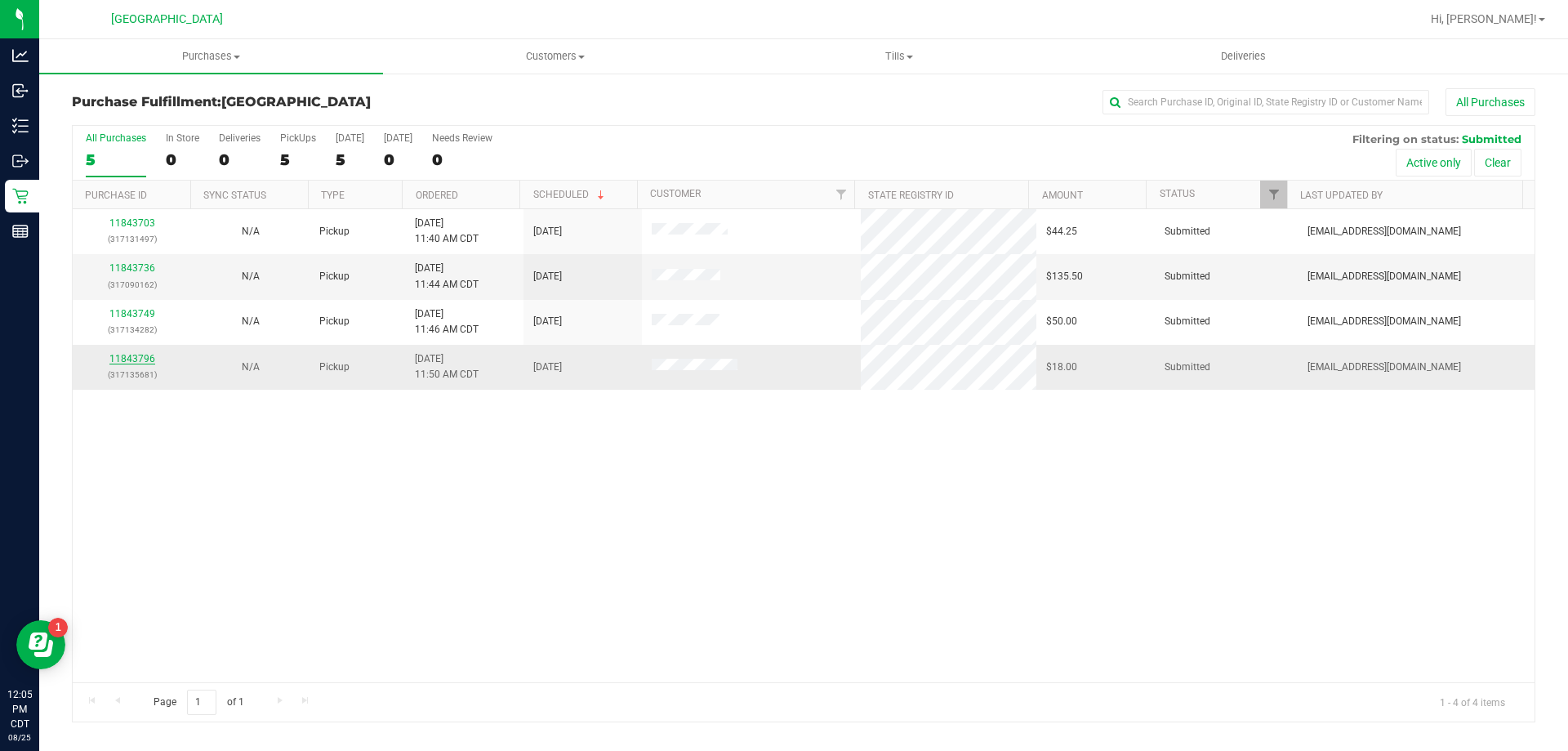
click at [132, 353] on link "11843796" at bounding box center [132, 359] width 46 height 11
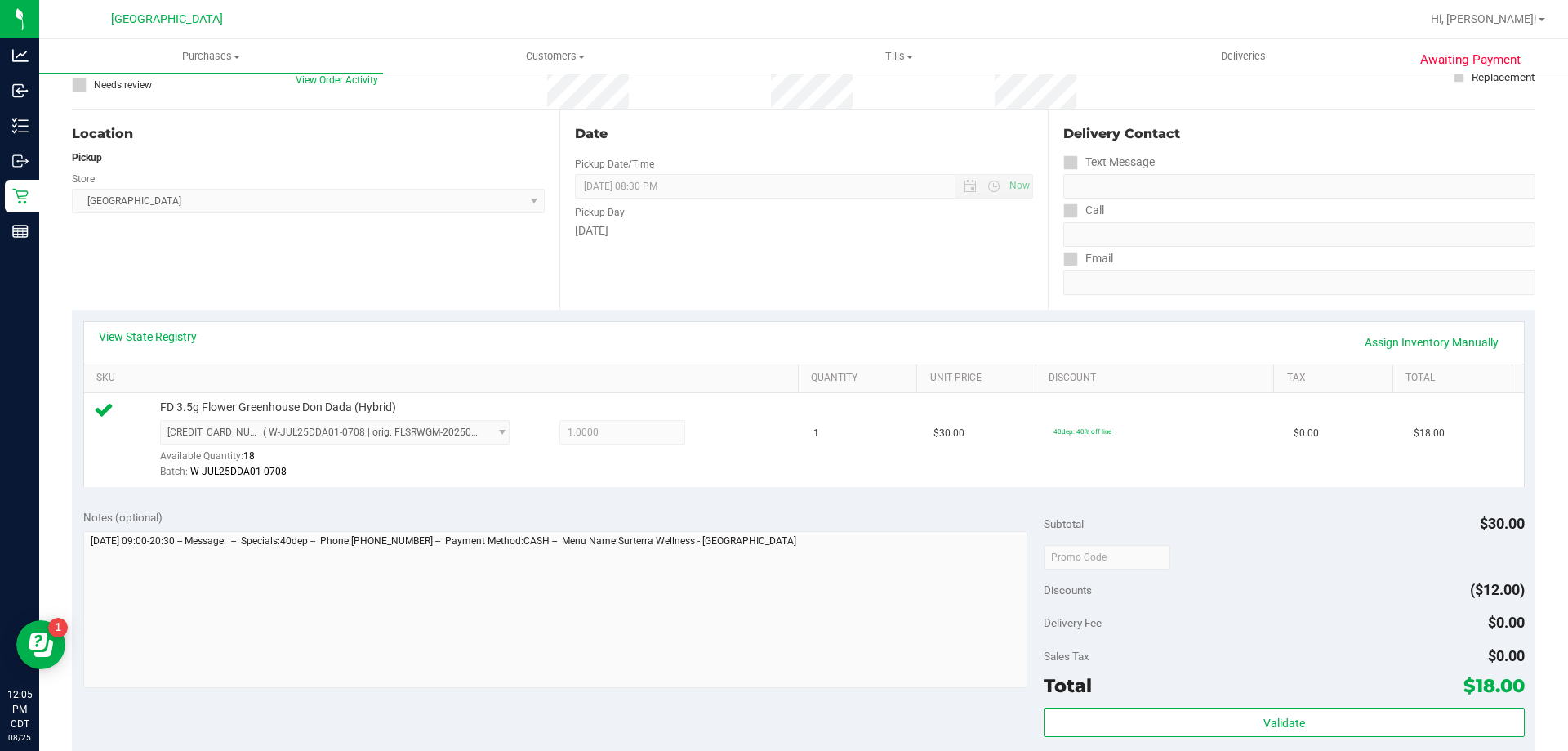
scroll to position [327, 0]
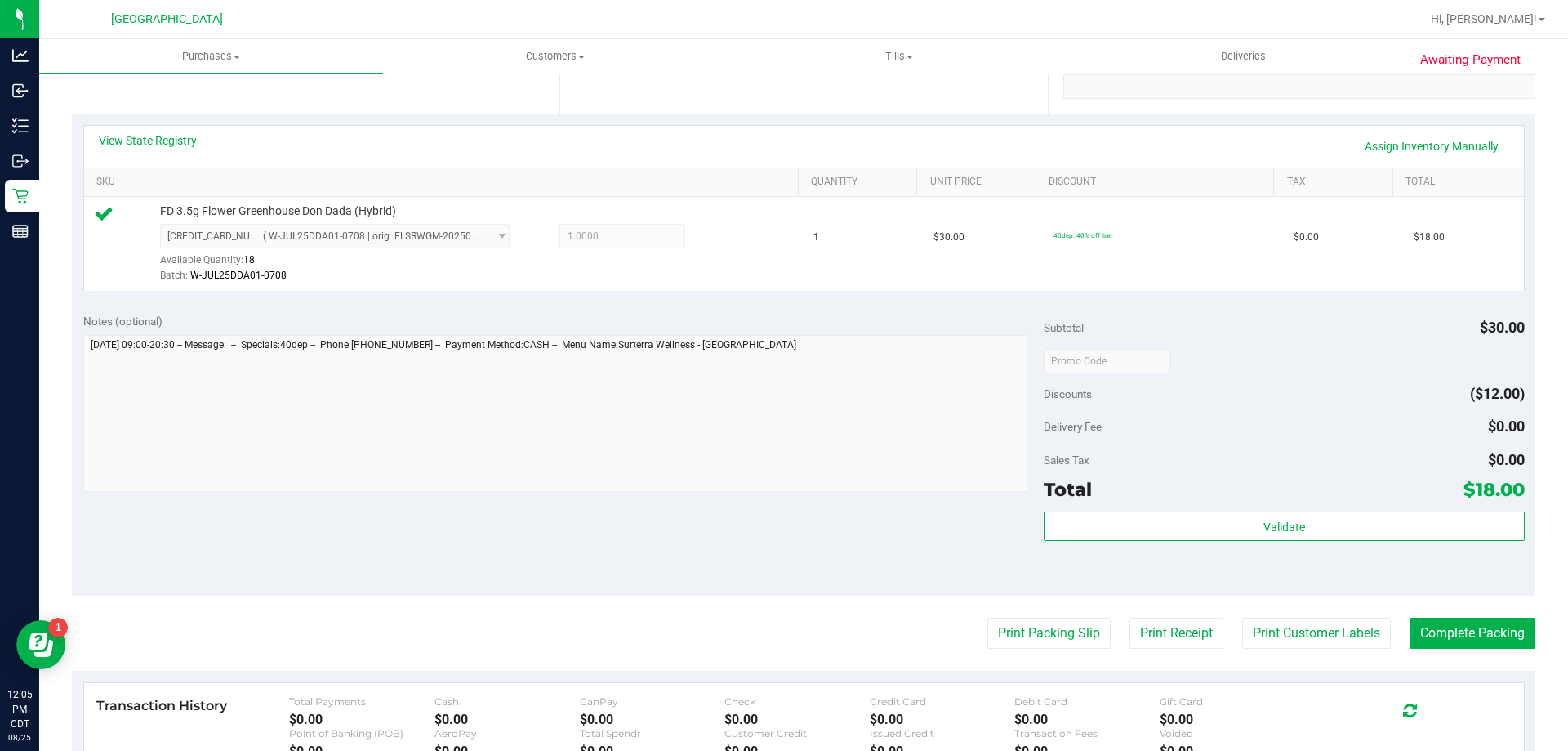
click at [1202, 546] on div "Validate" at bounding box center [1283, 548] width 480 height 74
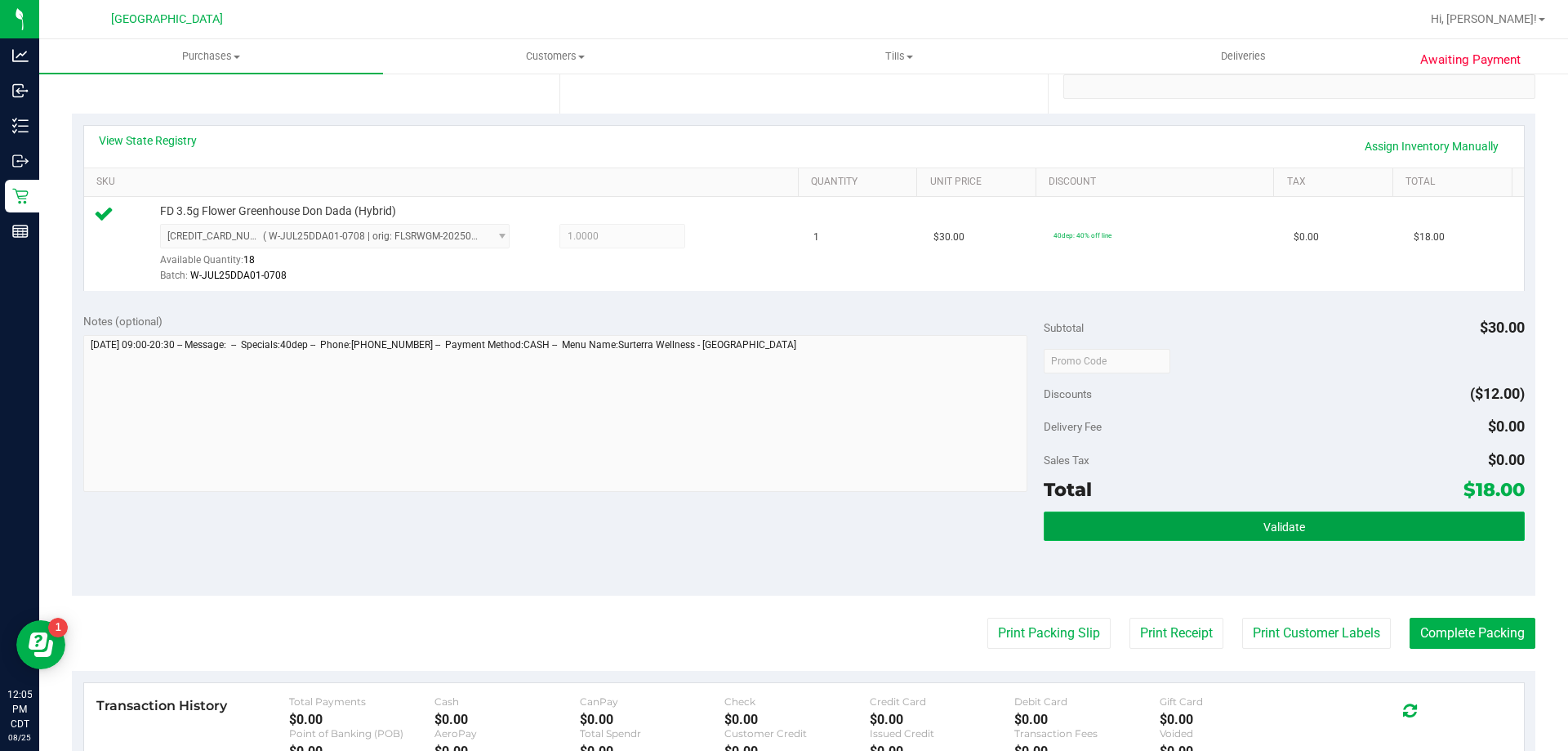
click at [1194, 537] on button "Validate" at bounding box center [1283, 526] width 480 height 30
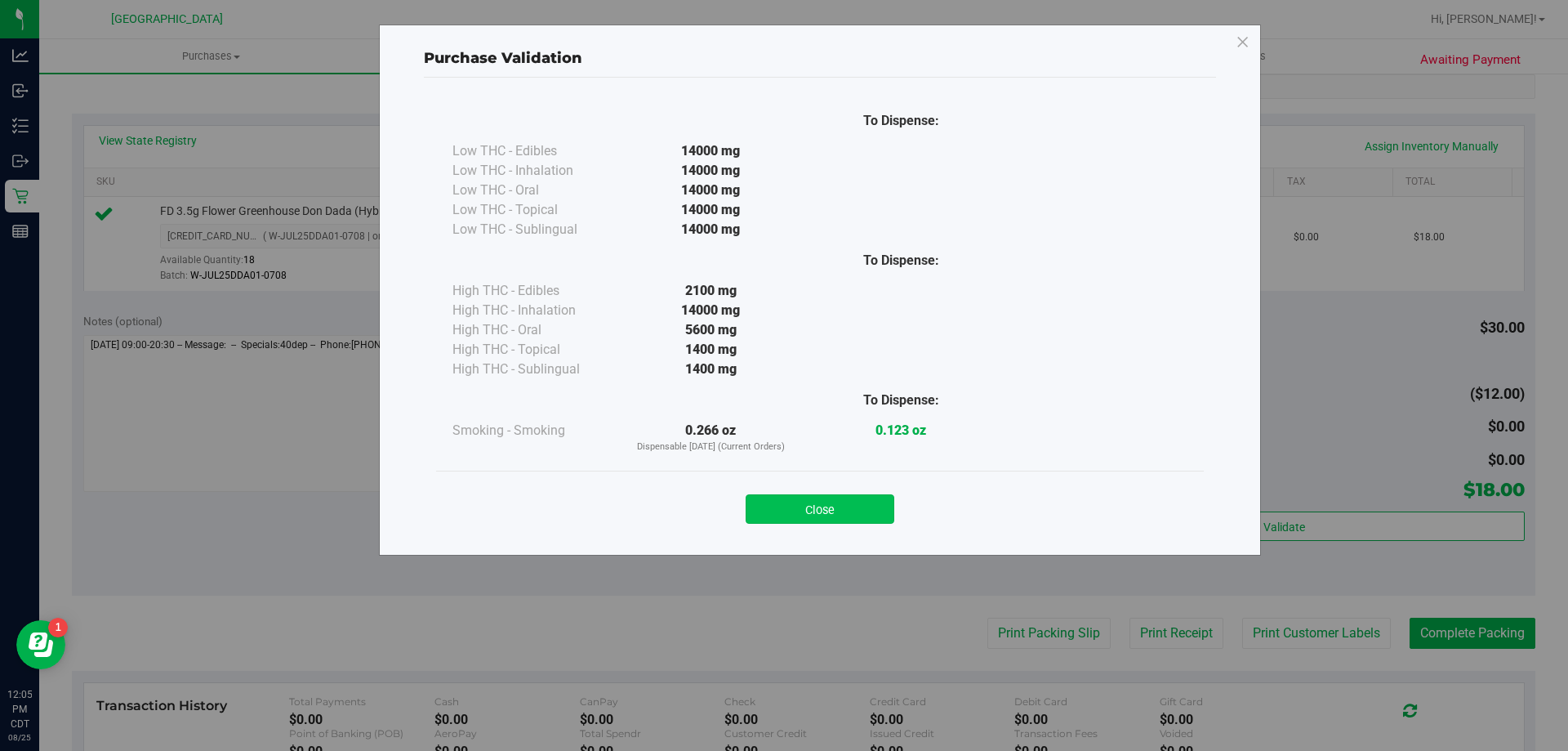
click at [867, 517] on button "Close" at bounding box center [820, 509] width 149 height 30
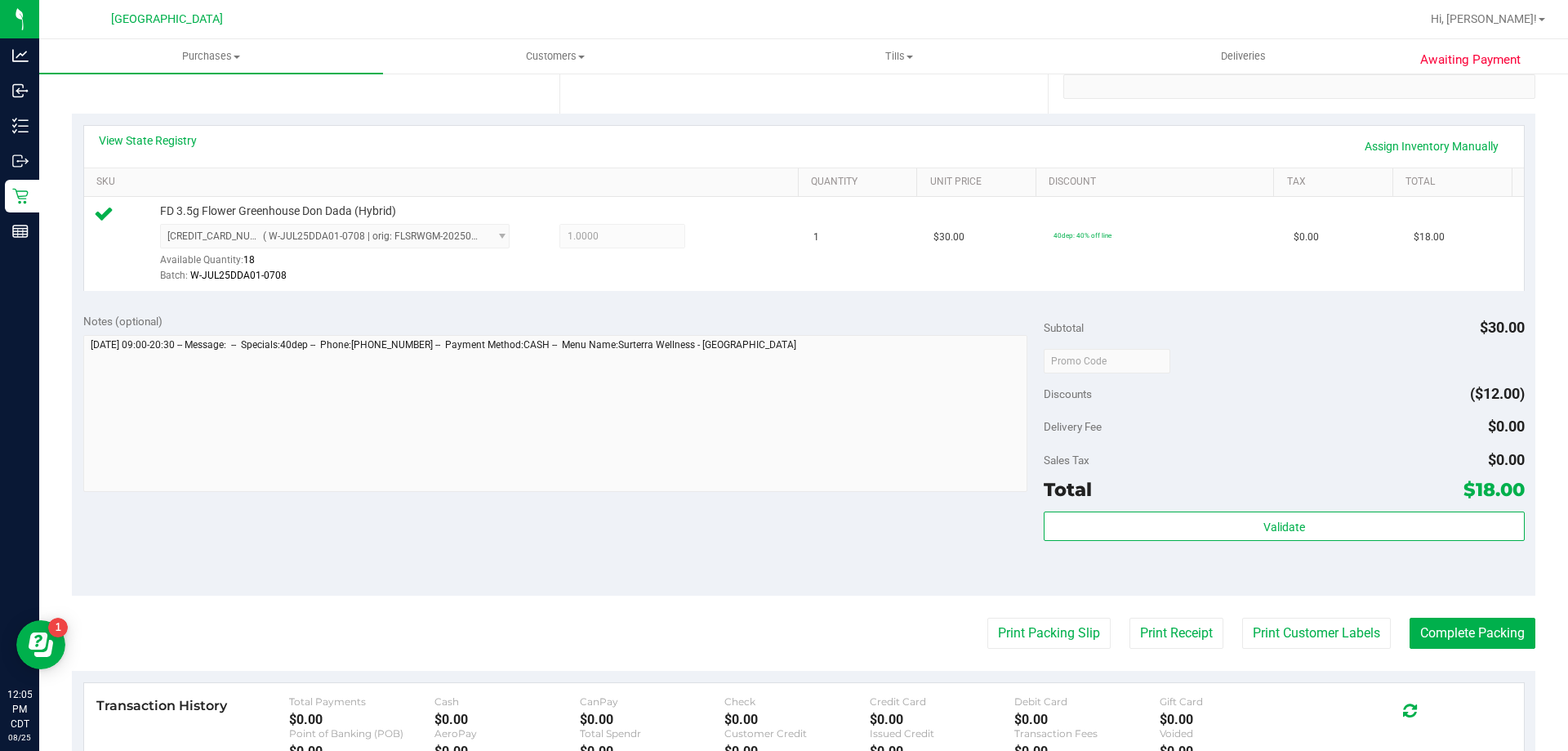
click at [1026, 662] on purchase-details "Back Edit Purchase Cancel Purchase View Profile # 11843796 BioTrack ID: - Submi…" at bounding box center [803, 369] width 1463 height 1215
click at [1016, 634] on button "Print Packing Slip" at bounding box center [1049, 633] width 123 height 31
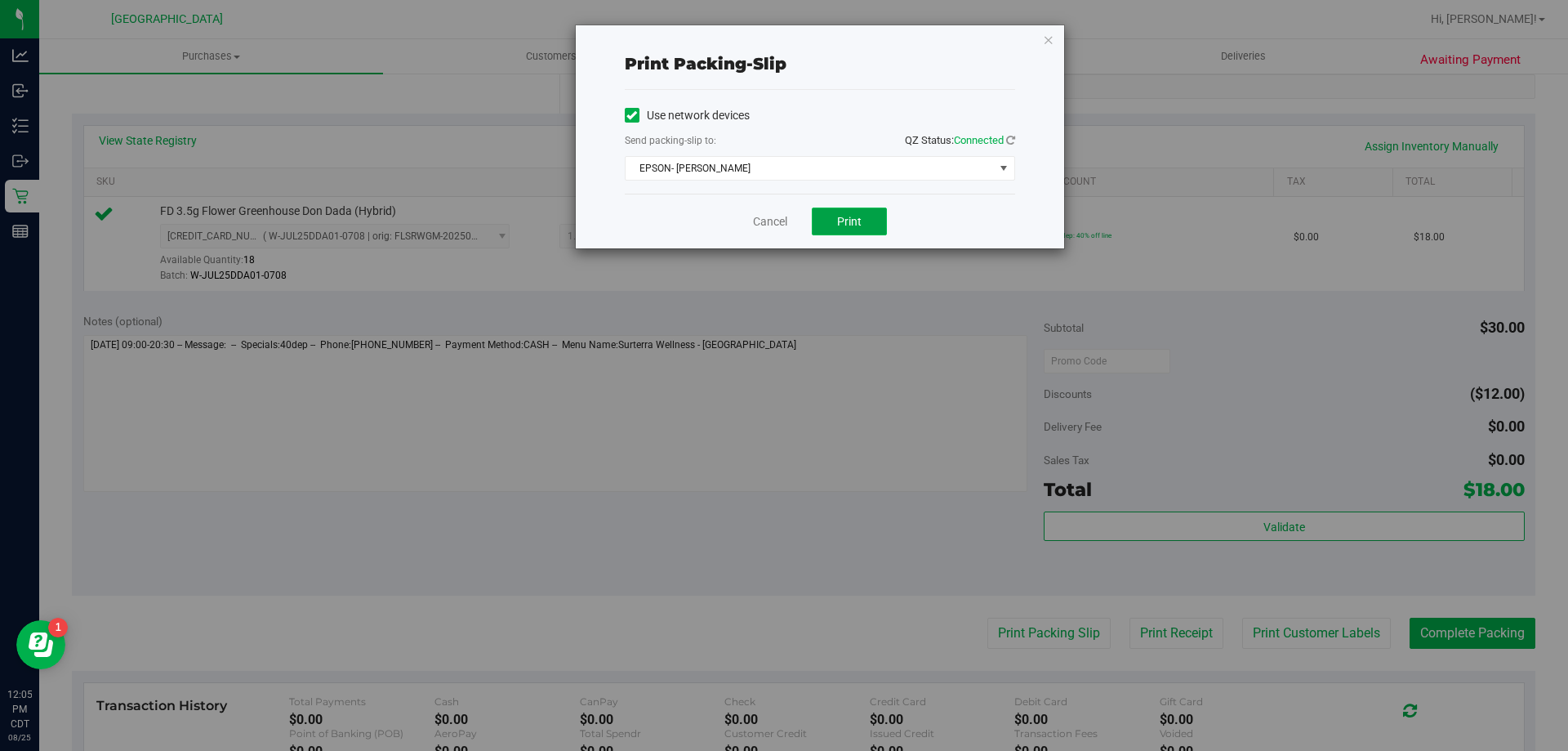
click at [831, 221] on button "Print" at bounding box center [849, 222] width 75 height 28
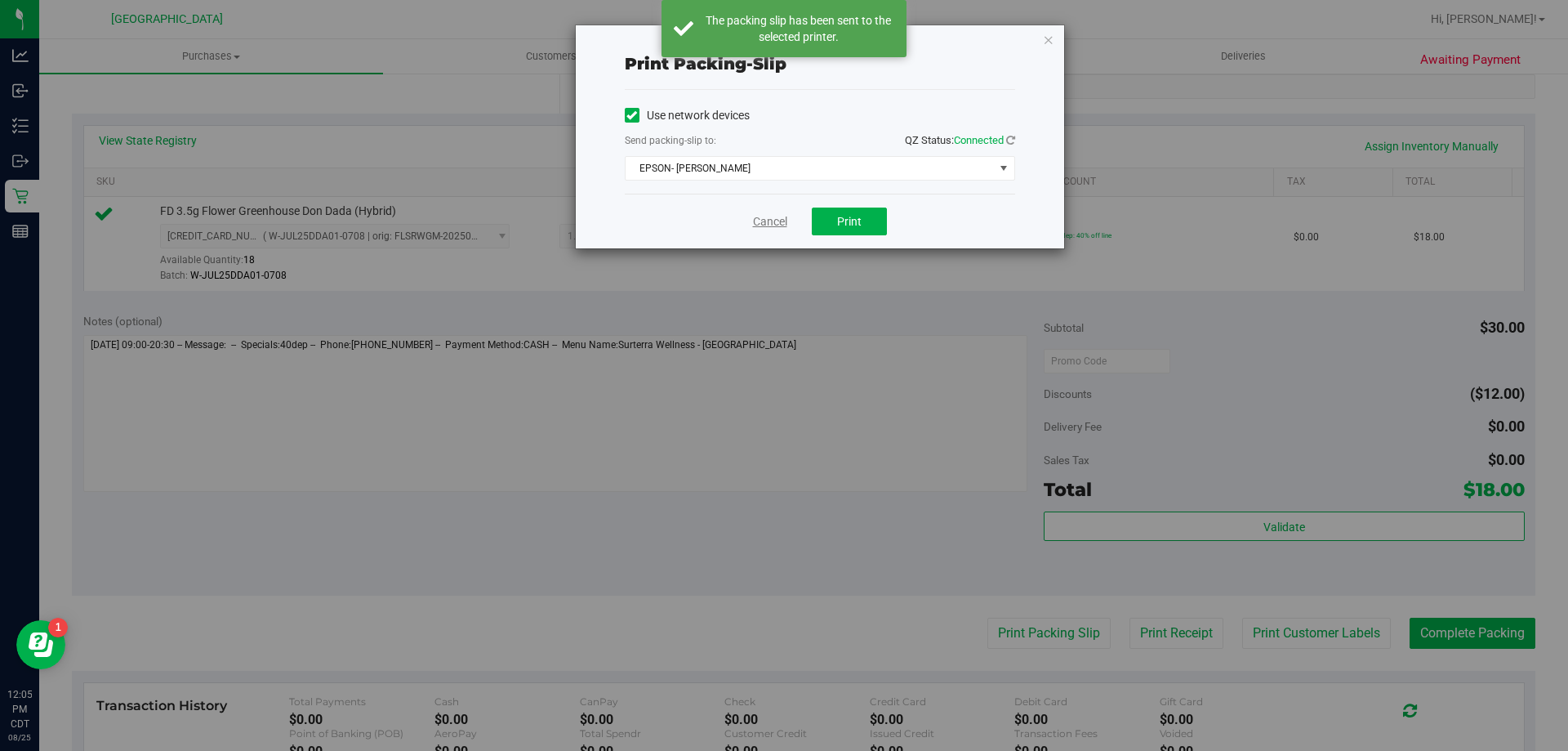
click at [761, 222] on link "Cancel" at bounding box center [770, 222] width 34 height 17
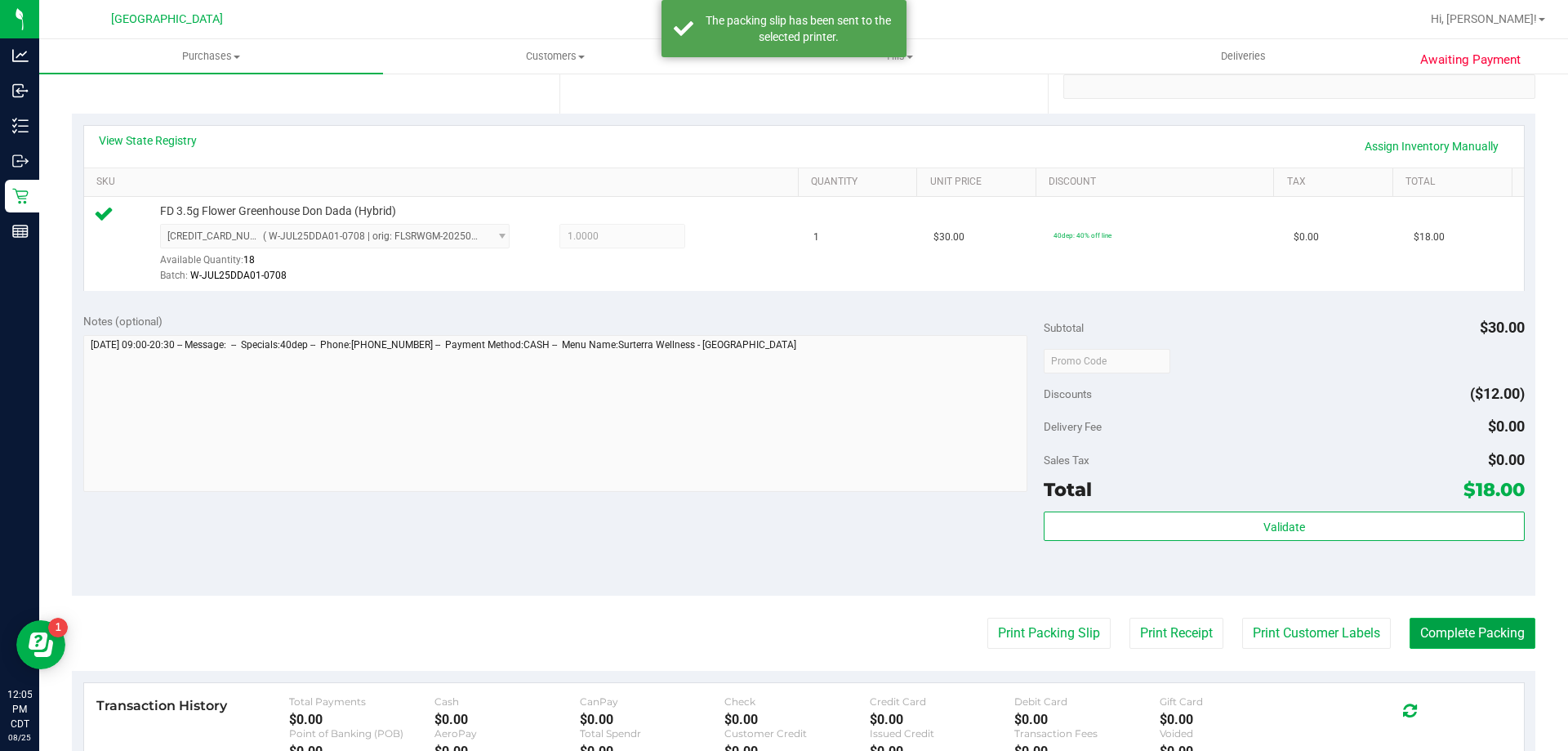
click at [1490, 633] on button "Complete Packing" at bounding box center [1472, 633] width 126 height 31
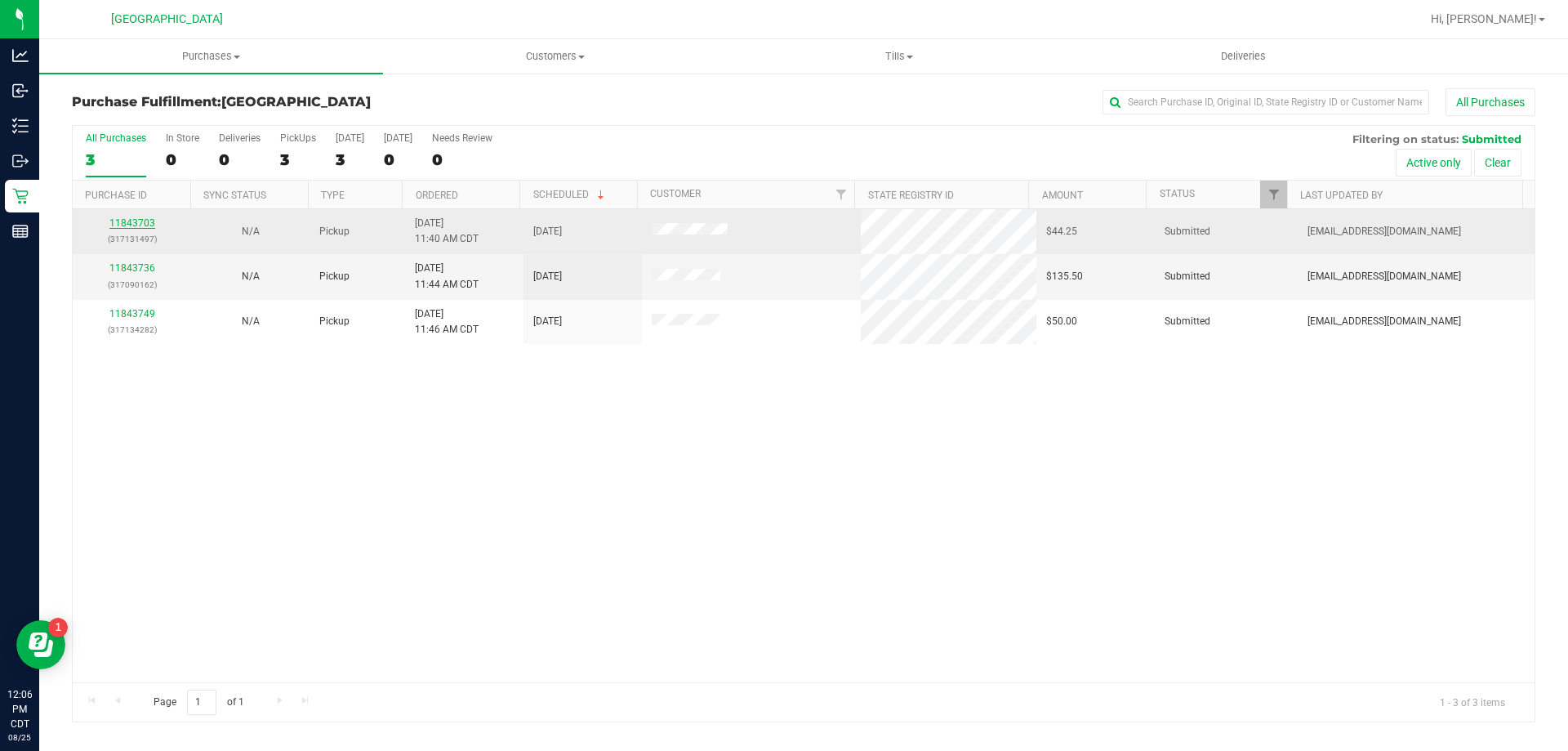
click at [141, 220] on link "11843703" at bounding box center [132, 223] width 46 height 11
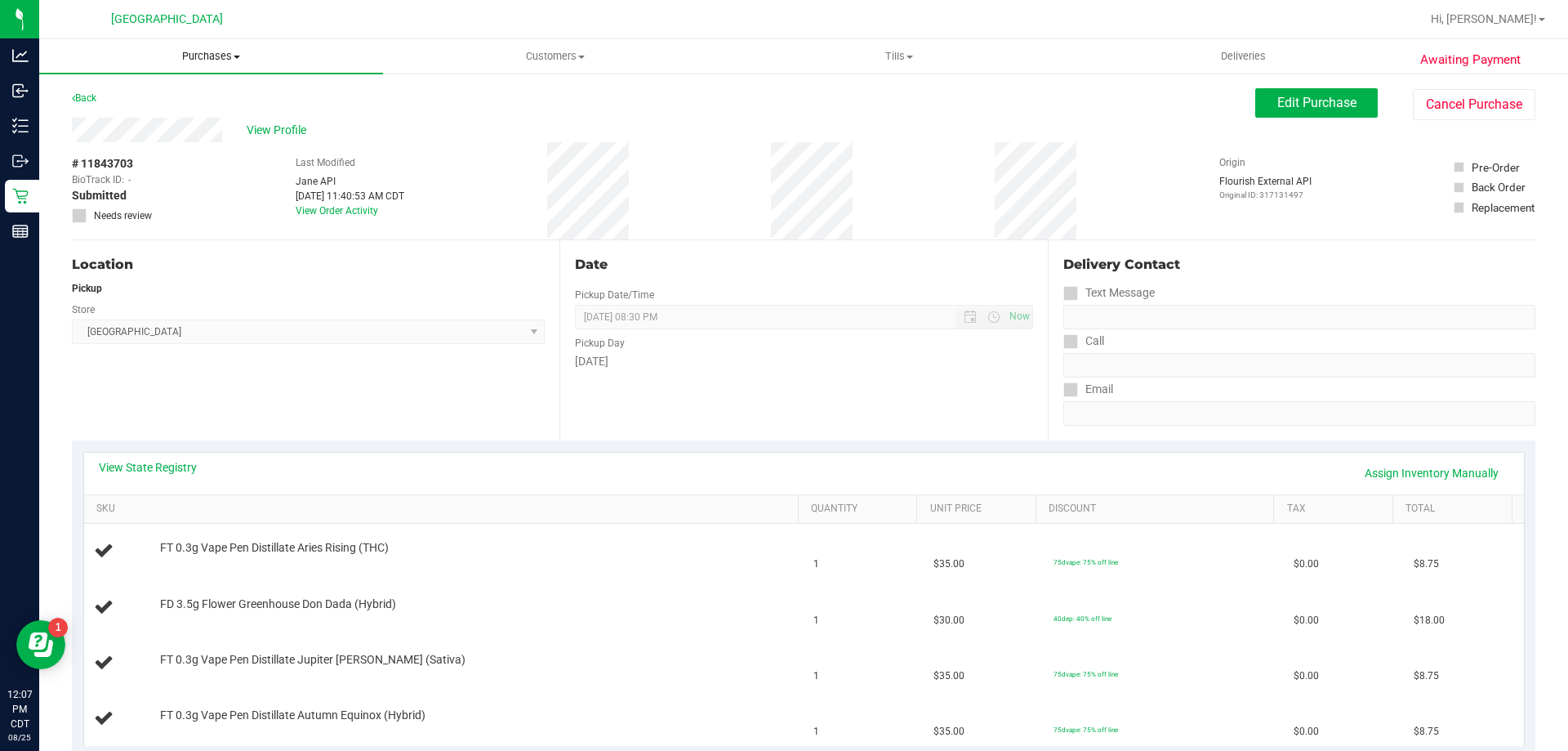
click at [199, 53] on span "Purchases" at bounding box center [211, 57] width 344 height 15
click at [203, 117] on li "Fulfillment" at bounding box center [211, 118] width 344 height 20
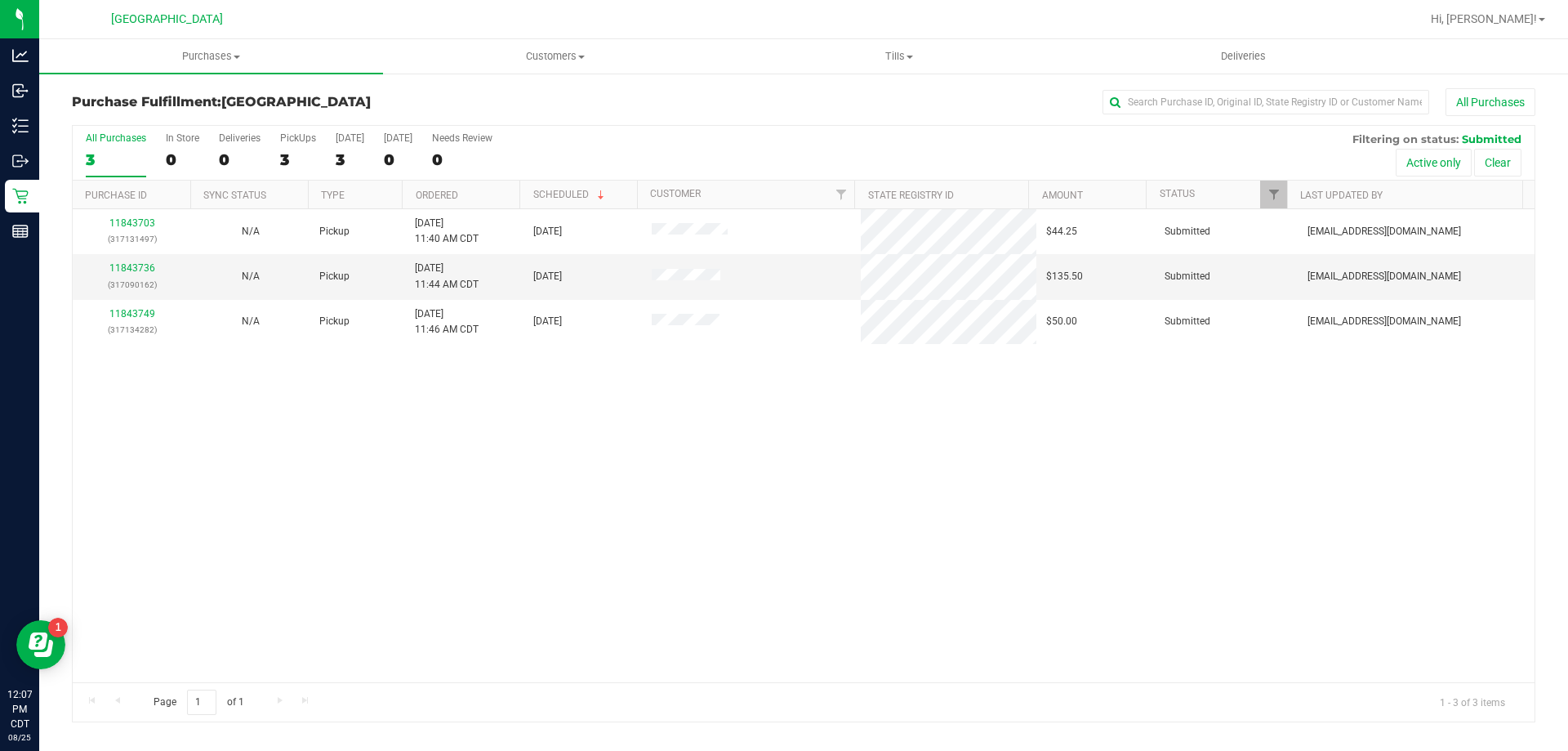
click at [487, 189] on th "Ordered" at bounding box center [460, 195] width 117 height 29
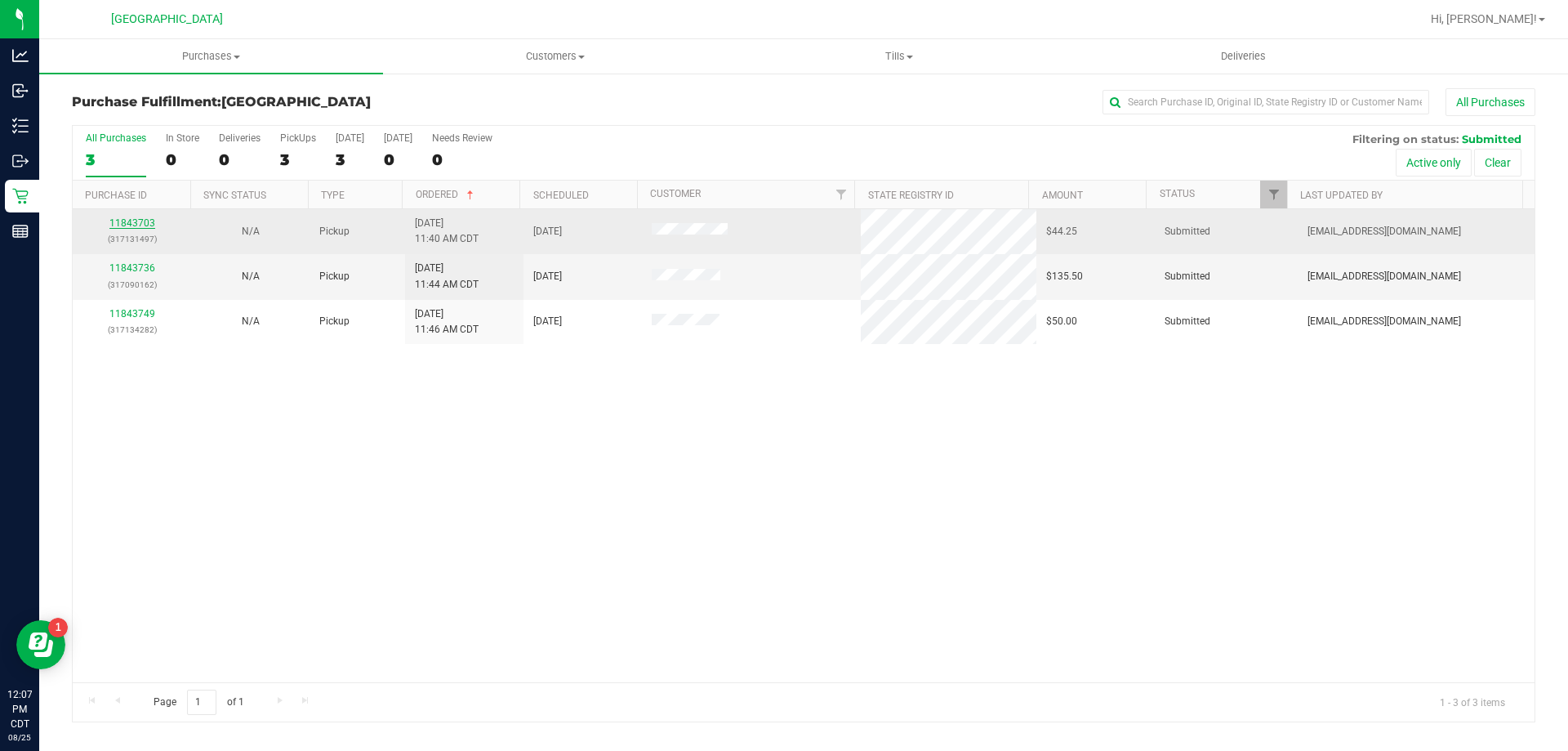
click at [118, 222] on link "11843703" at bounding box center [132, 223] width 46 height 11
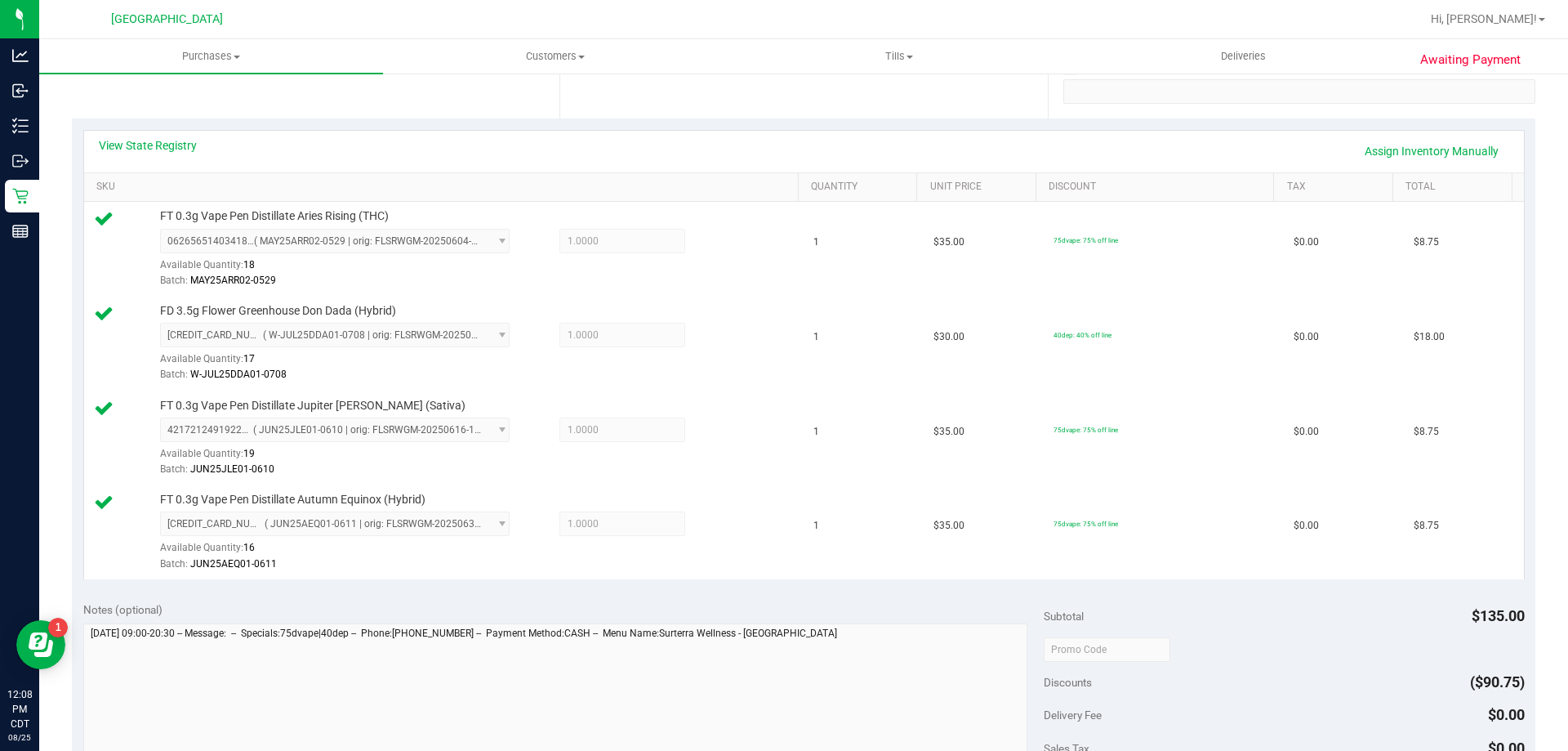
scroll to position [572, 0]
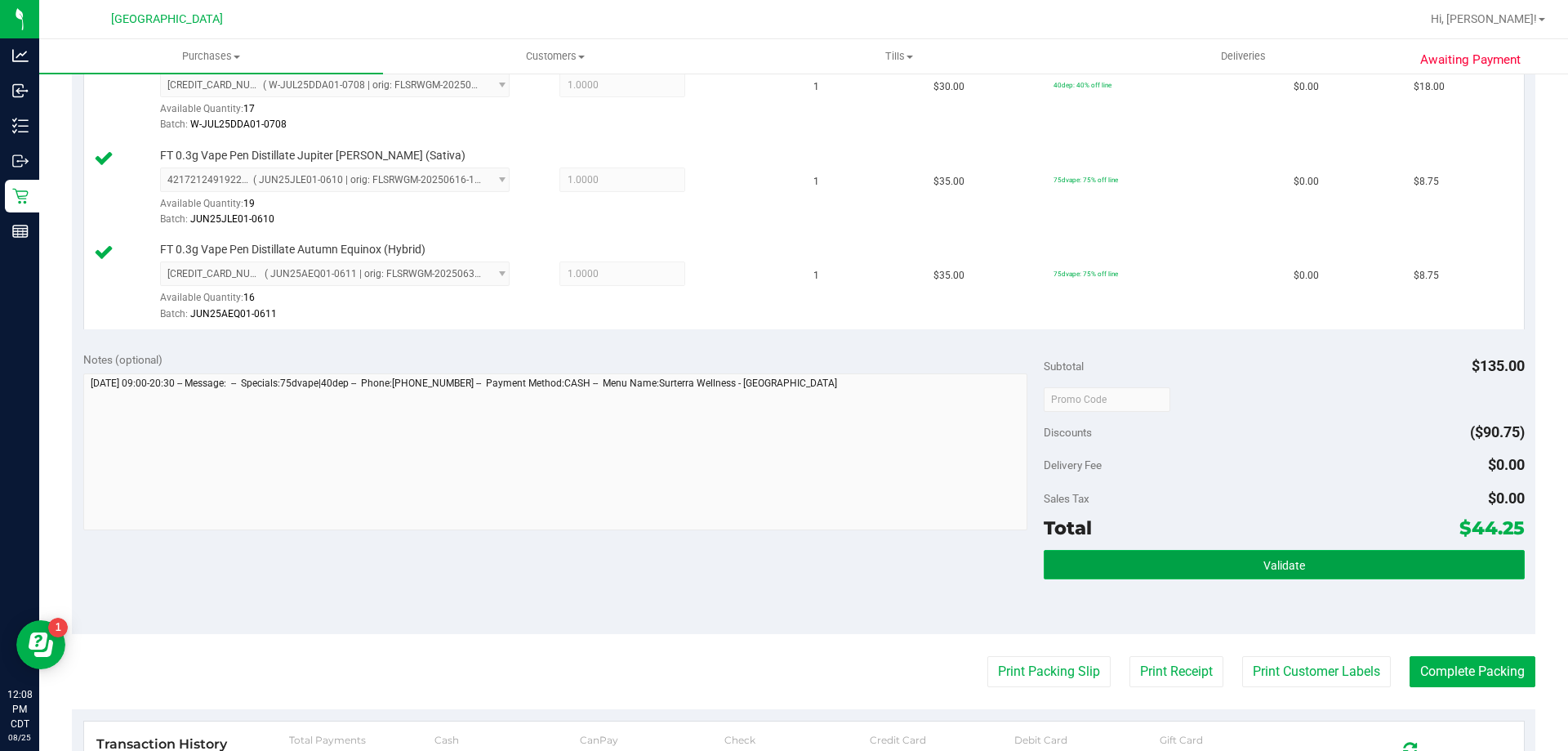
click at [1422, 566] on button "Validate" at bounding box center [1283, 565] width 480 height 30
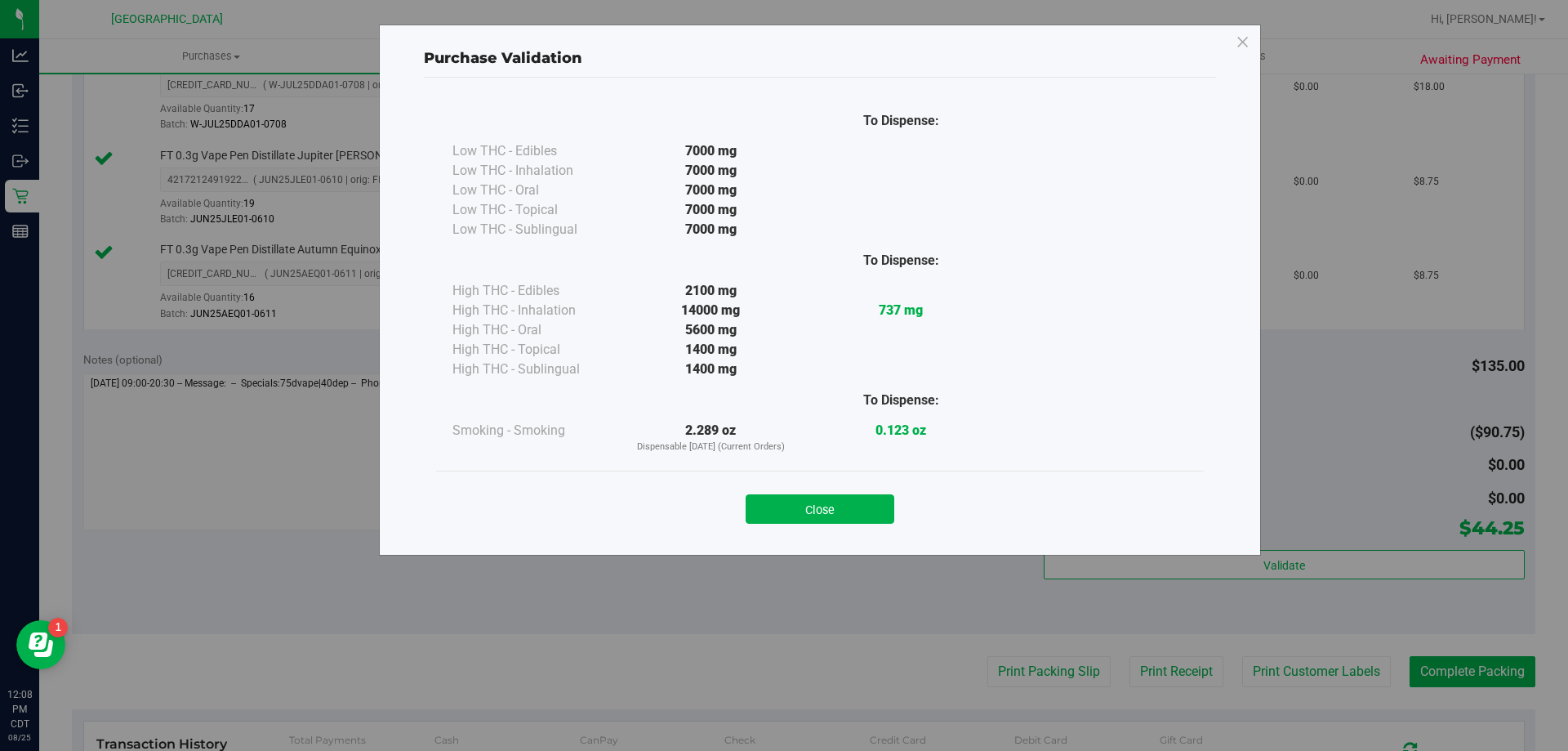
click at [788, 487] on div "Close" at bounding box center [820, 504] width 743 height 41
click at [812, 502] on button "Close" at bounding box center [820, 509] width 149 height 30
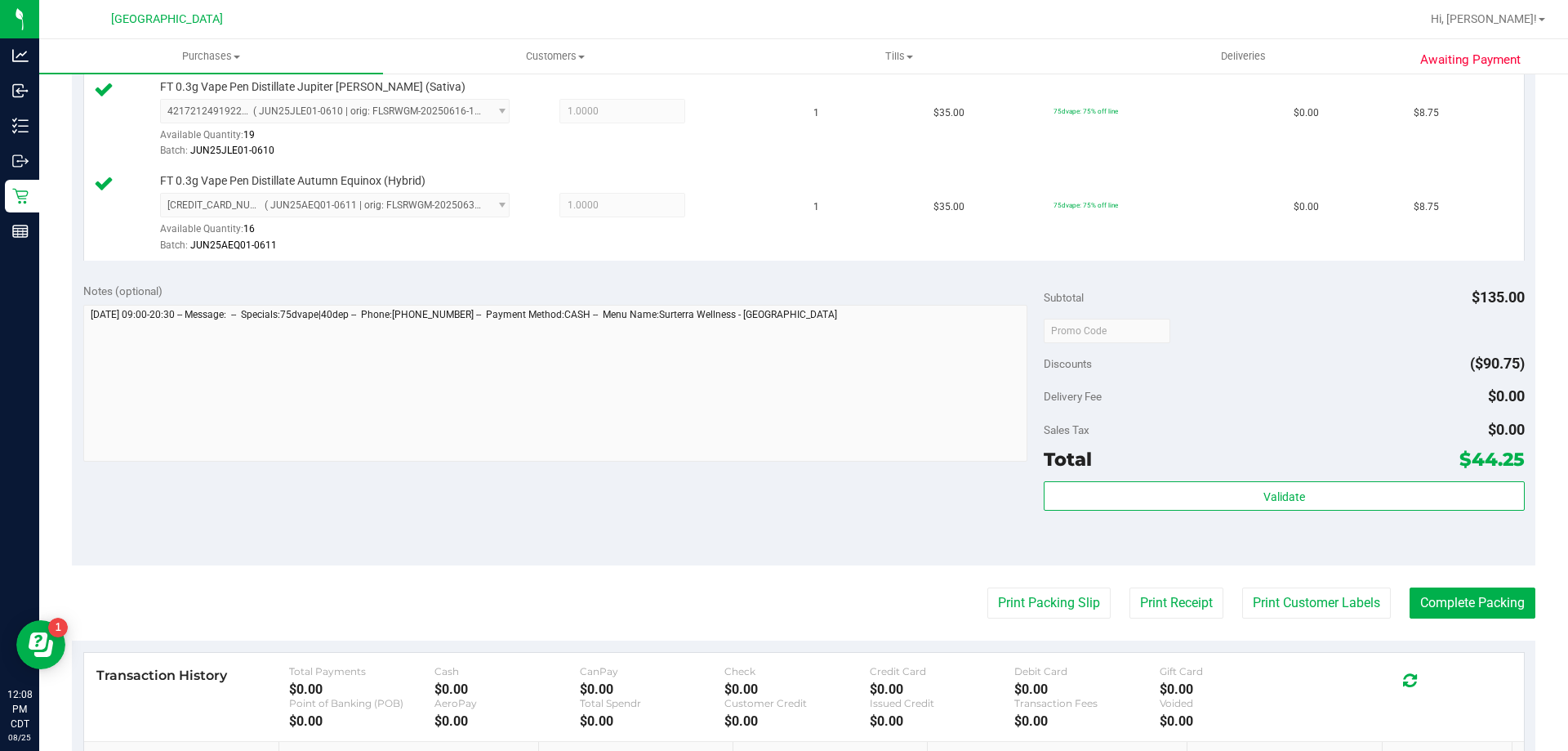
scroll to position [735, 0]
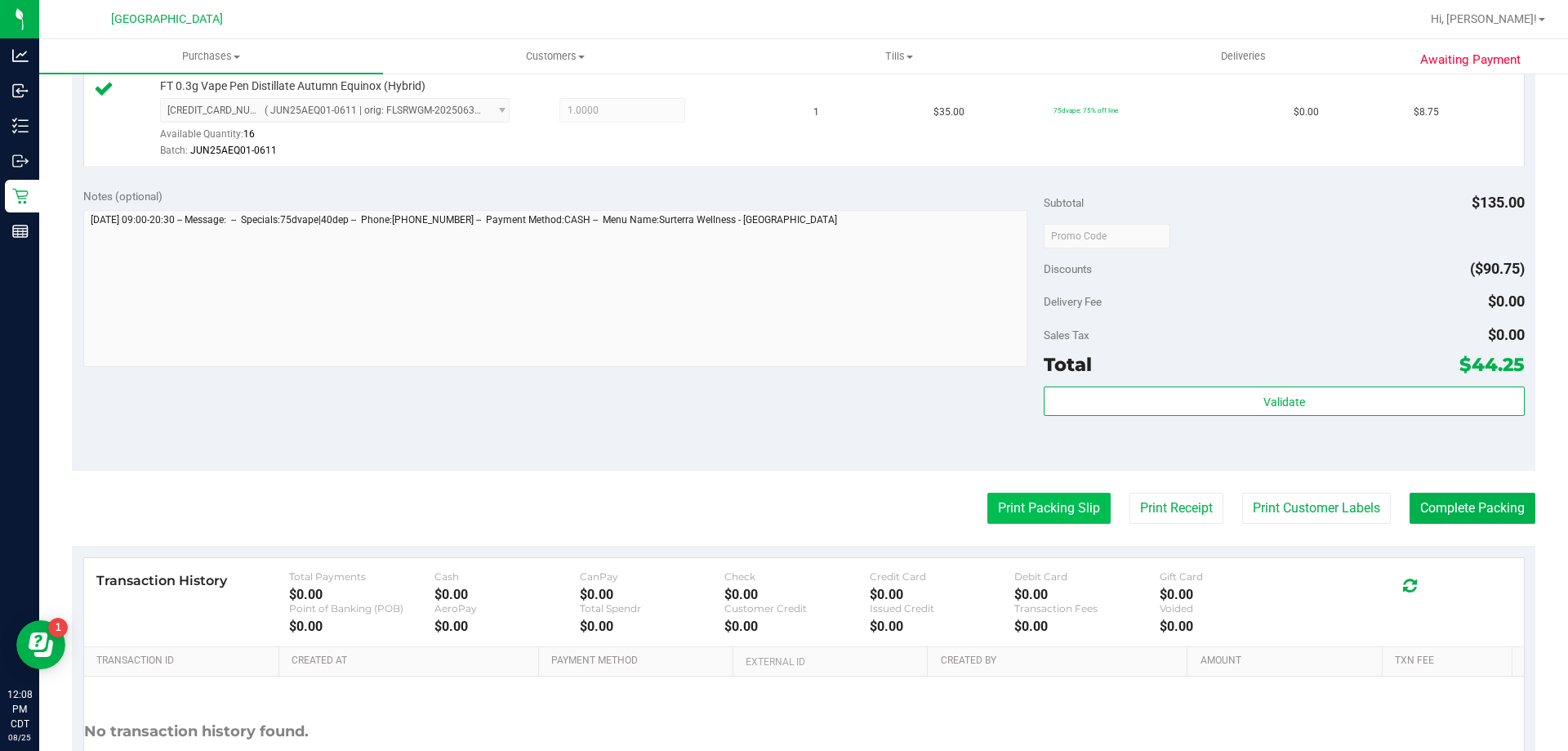
click at [1025, 519] on button "Print Packing Slip" at bounding box center [1049, 508] width 123 height 31
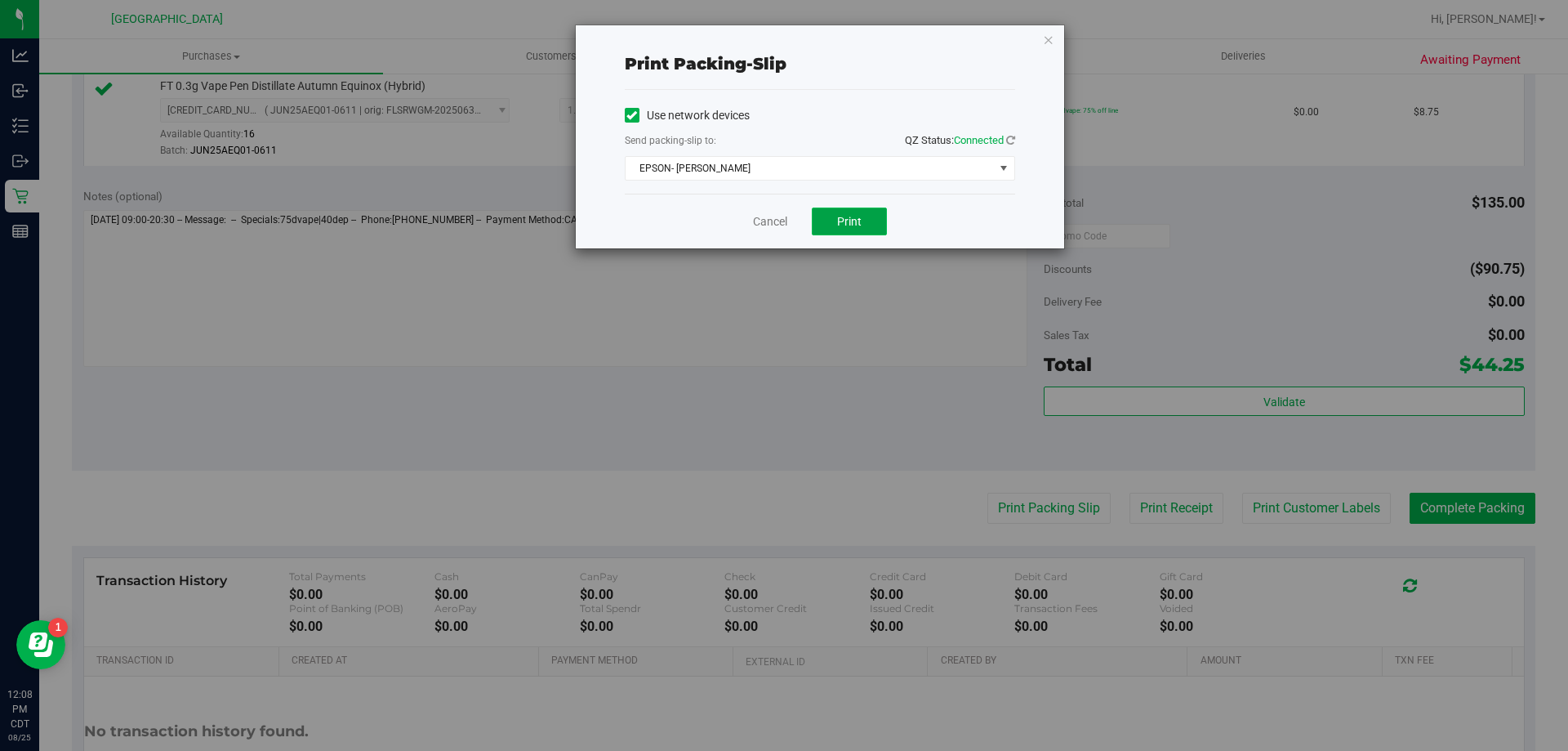
click at [866, 215] on button "Print" at bounding box center [849, 222] width 75 height 28
click at [768, 218] on link "Cancel" at bounding box center [770, 222] width 34 height 17
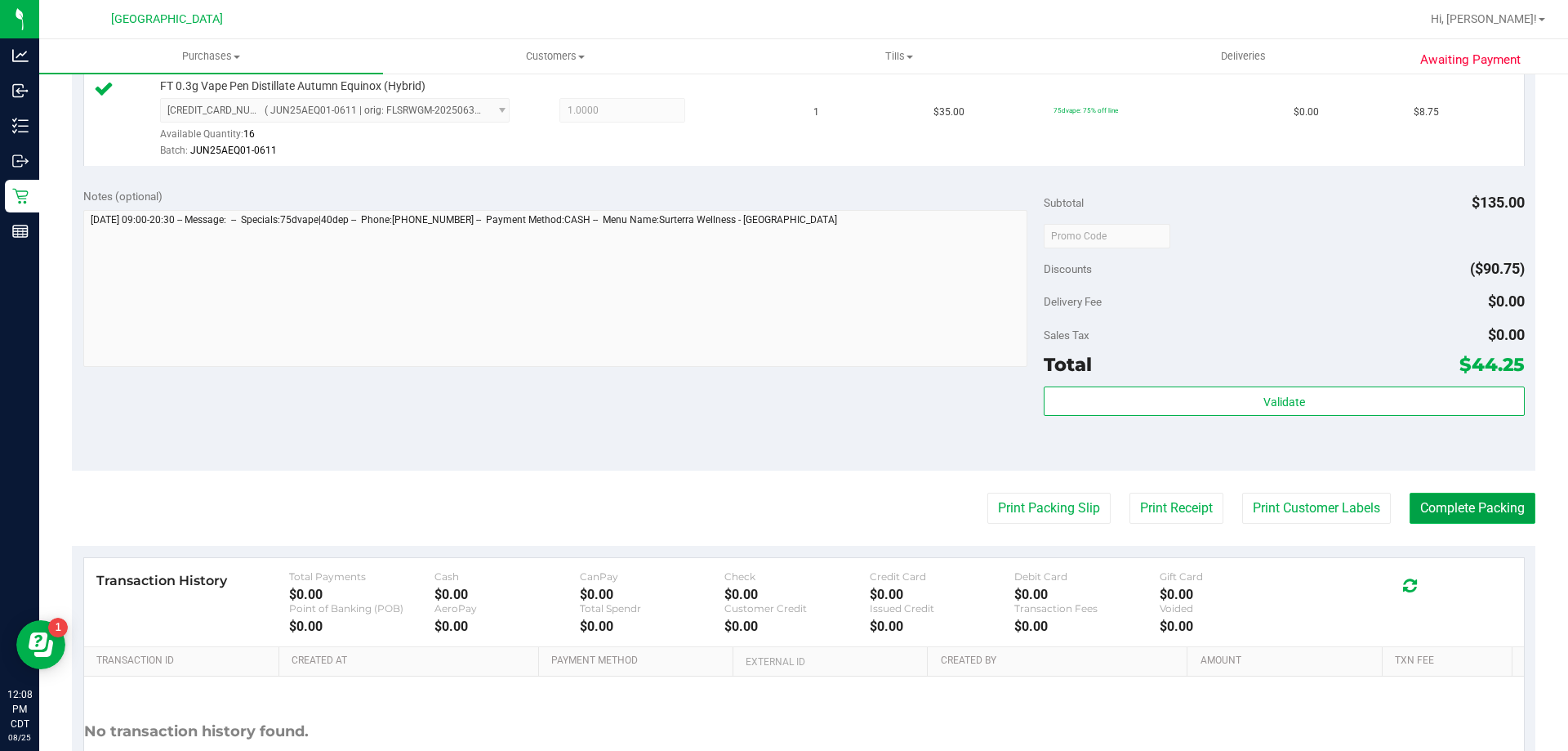
click at [1435, 506] on button "Complete Packing" at bounding box center [1472, 508] width 126 height 31
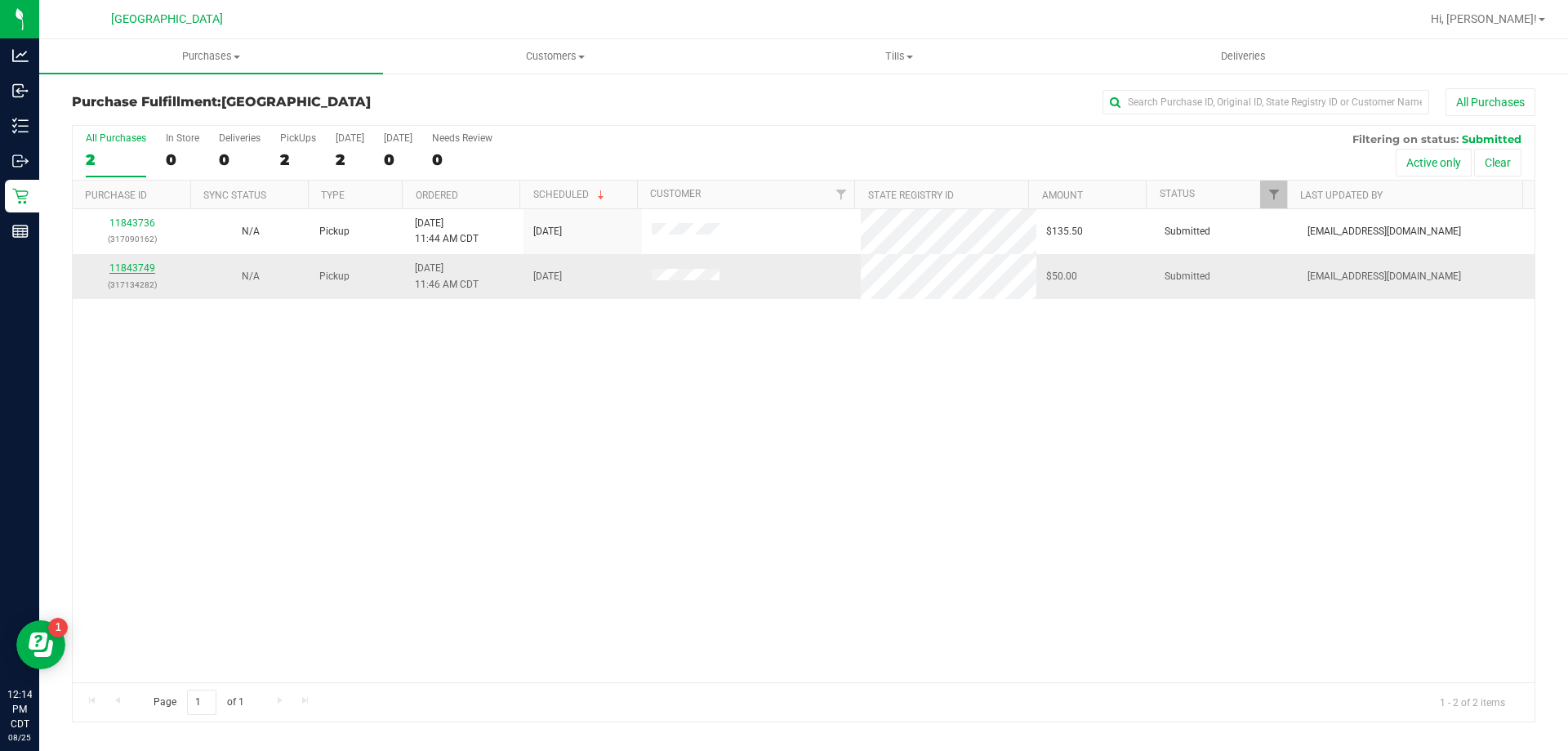
click at [133, 268] on link "11843749" at bounding box center [132, 268] width 46 height 11
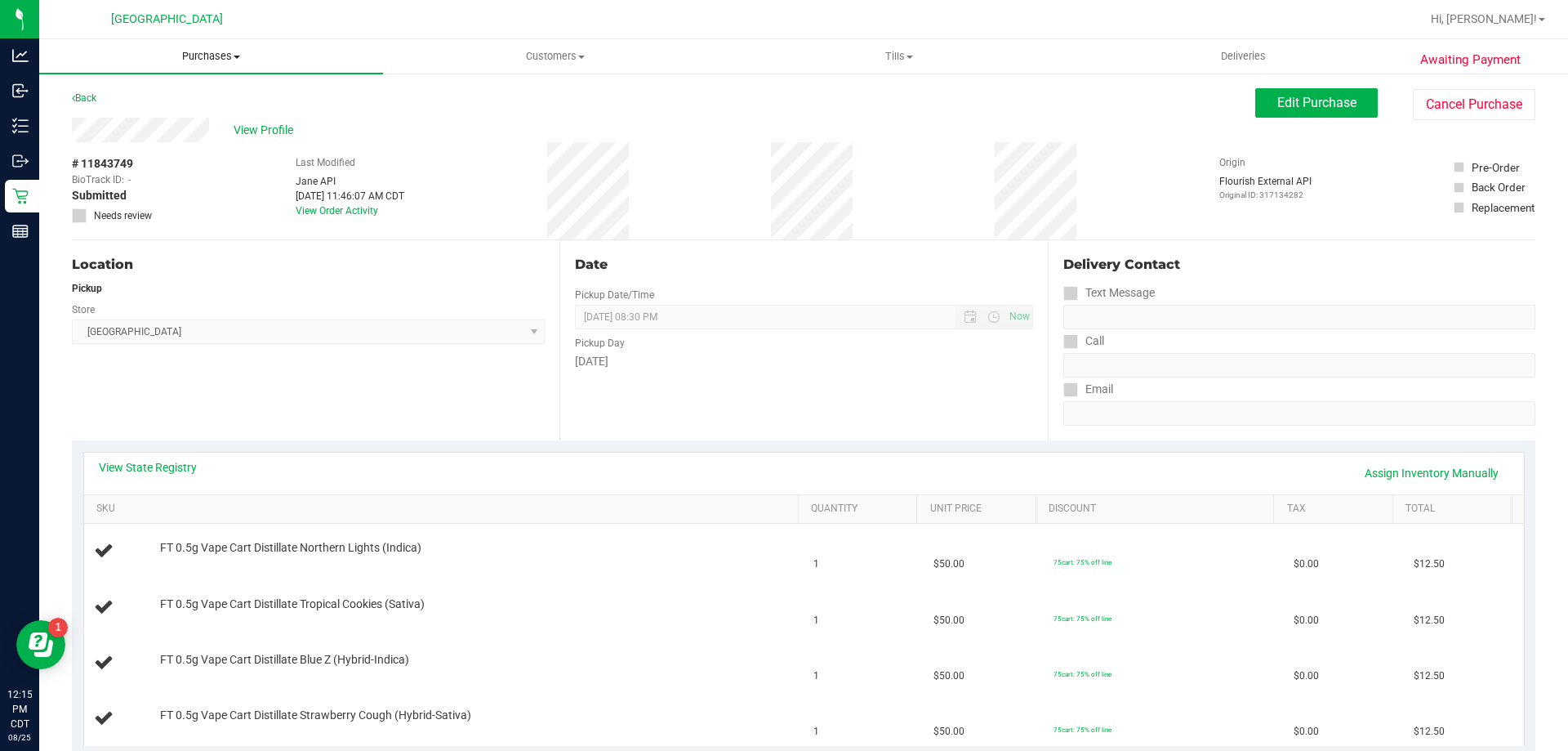
click at [217, 39] on uib-tab-heading "Purchases Summary of purchases Fulfillment All purchases" at bounding box center [211, 57] width 344 height 34
click at [225, 58] on span "Purchases" at bounding box center [211, 57] width 344 height 15
click at [191, 64] on uib-tab-heading "Purchases Summary of purchases Fulfillment All purchases" at bounding box center [211, 57] width 344 height 34
click at [190, 125] on li "Fulfillment" at bounding box center [211, 118] width 344 height 20
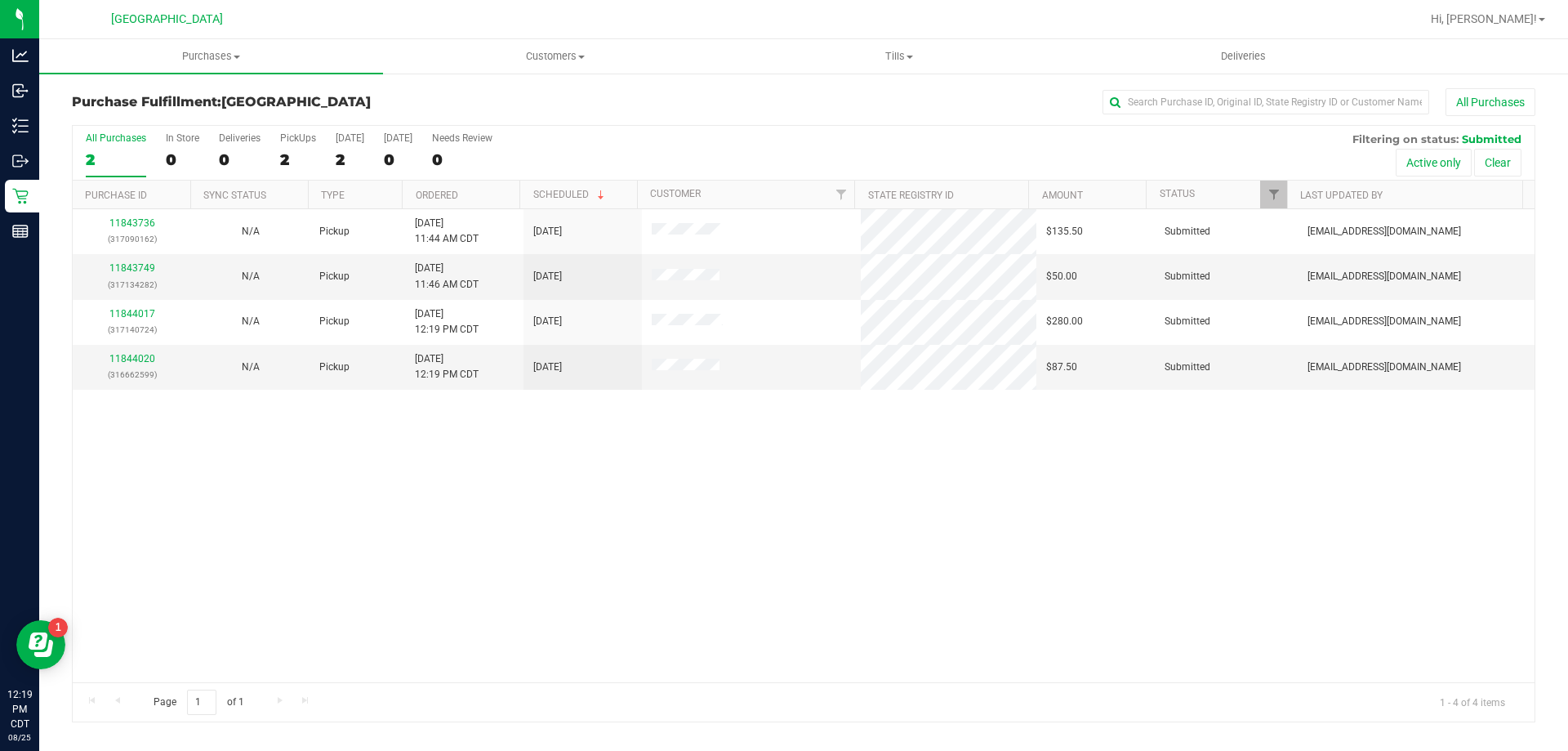
click at [487, 185] on th "Ordered" at bounding box center [460, 195] width 117 height 29
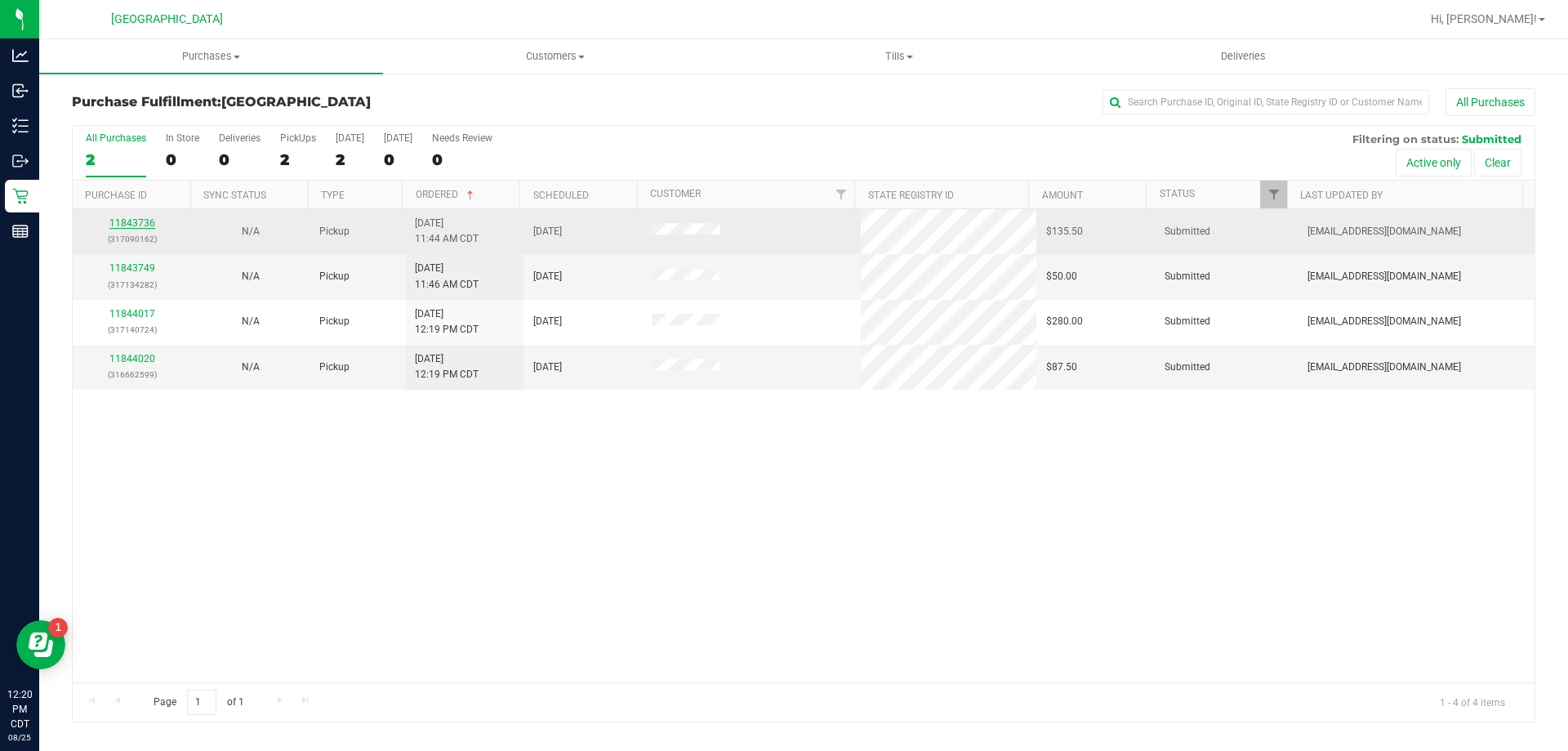
click at [120, 227] on link "11843736" at bounding box center [132, 223] width 46 height 11
